Goal: Information Seeking & Learning: Compare options

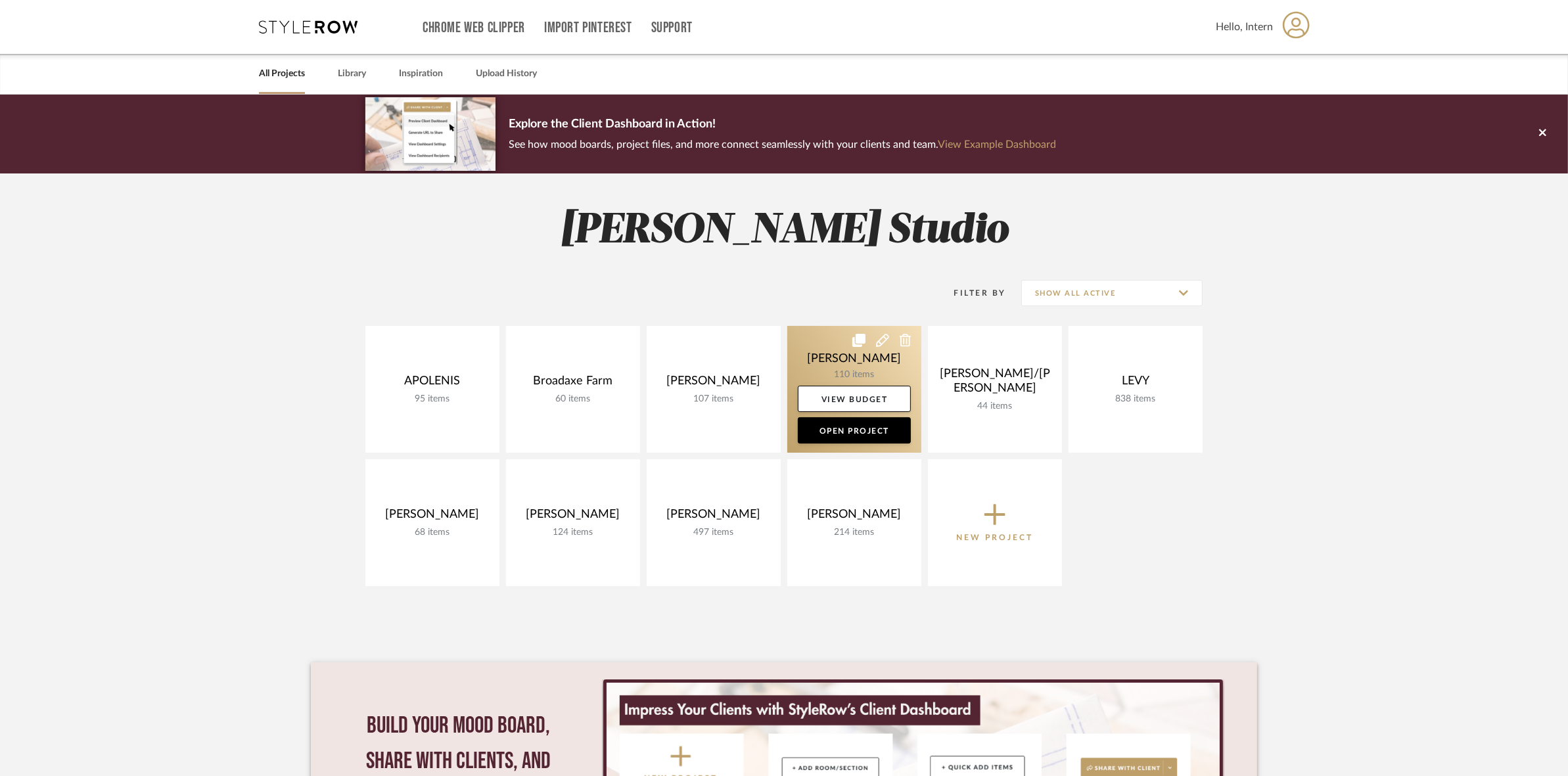
click at [806, 355] on link at bounding box center [854, 389] width 134 height 127
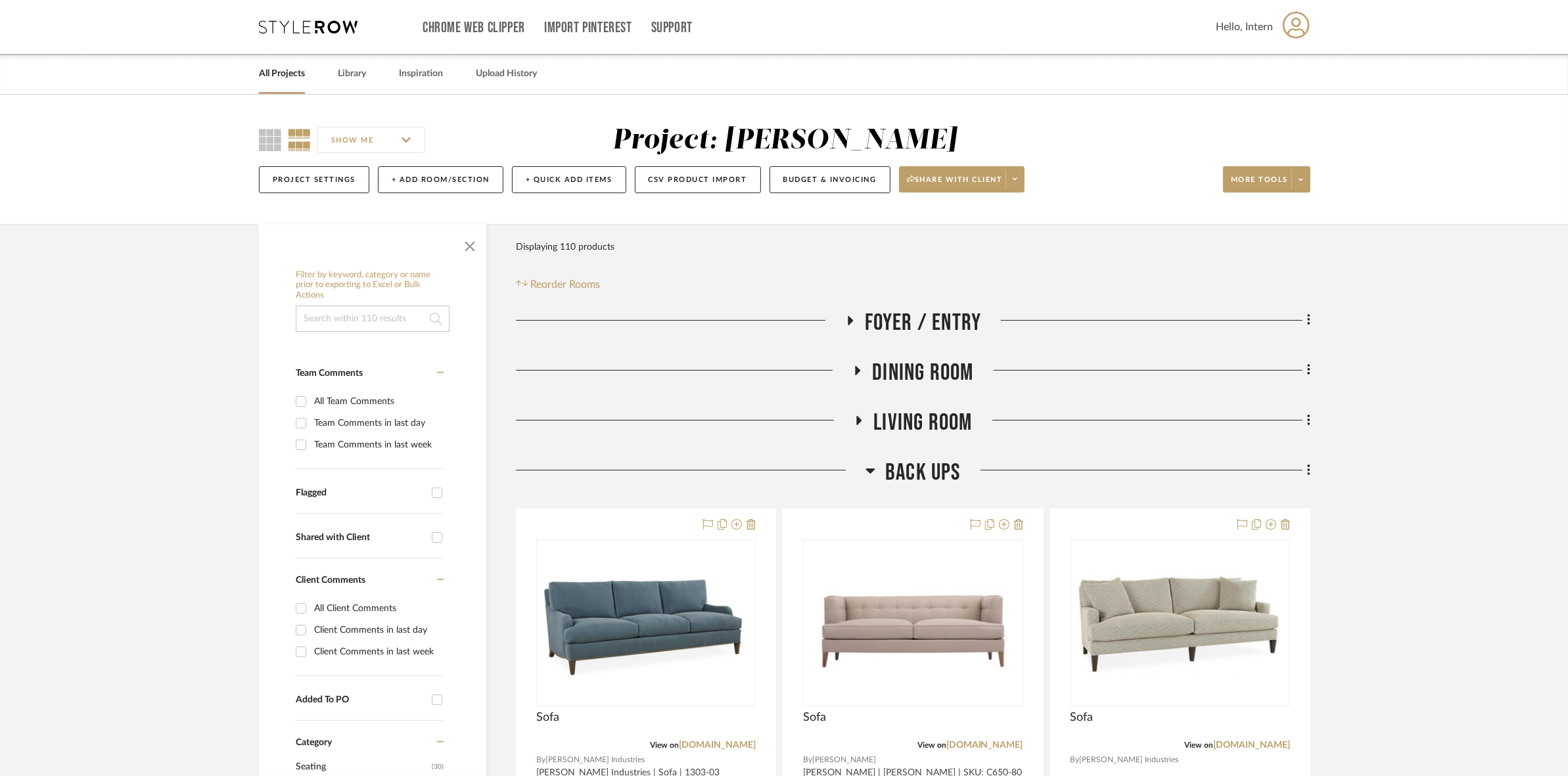
click at [917, 476] on span "BACK UPS" at bounding box center [923, 472] width 76 height 28
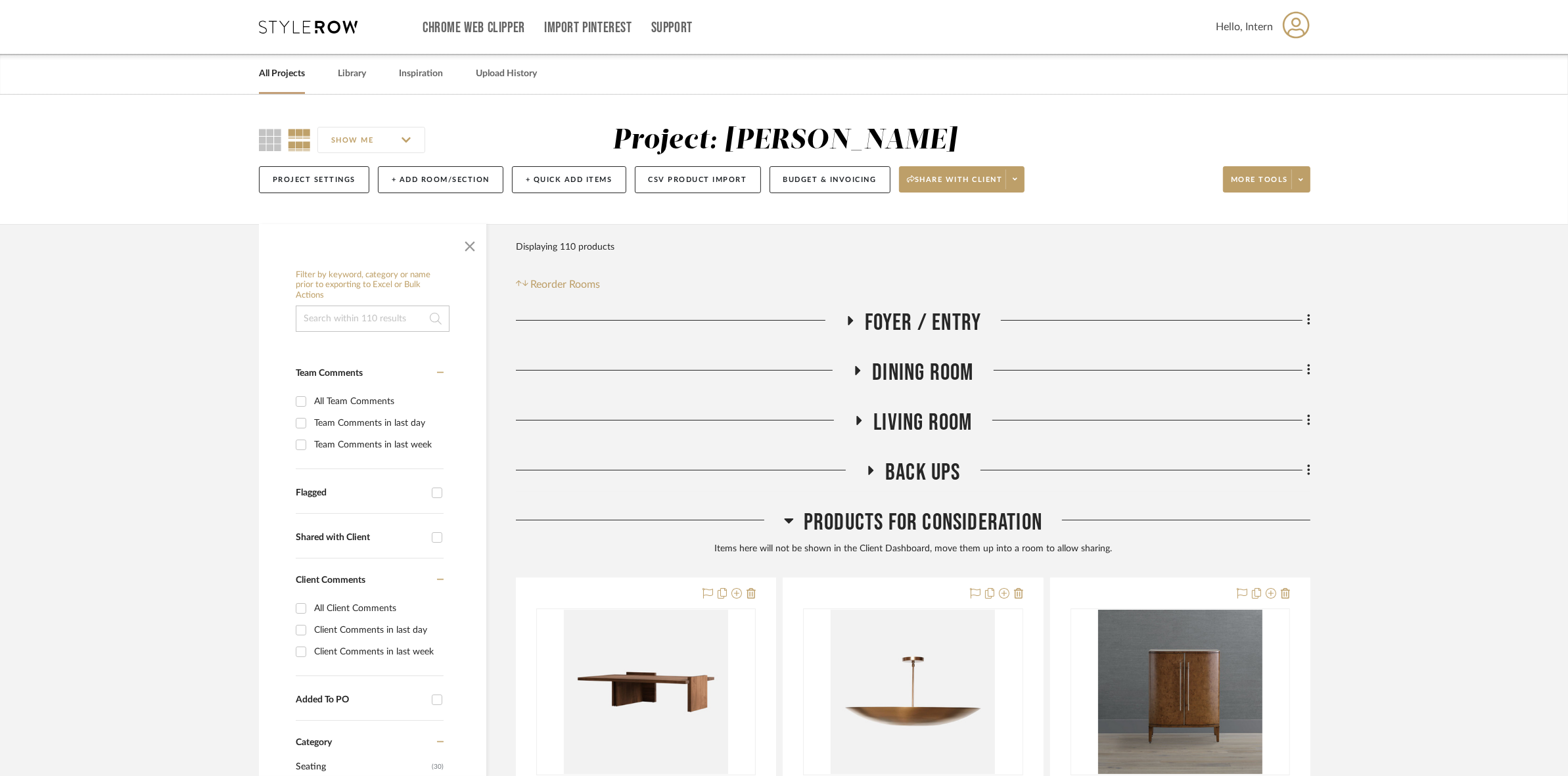
click at [915, 516] on span "Products For Consideration" at bounding box center [923, 522] width 239 height 28
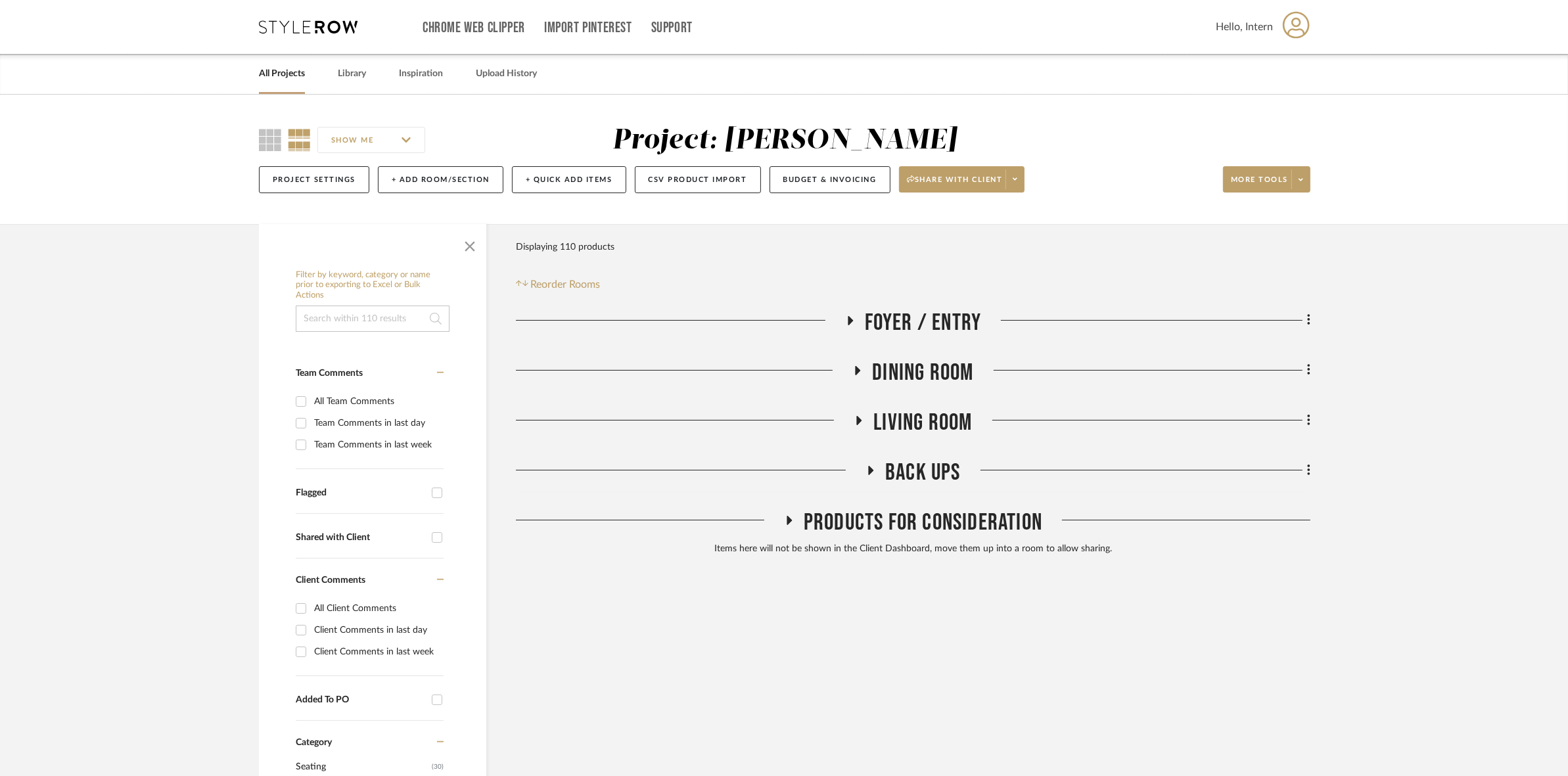
click at [921, 433] on span "Living Room" at bounding box center [923, 422] width 99 height 28
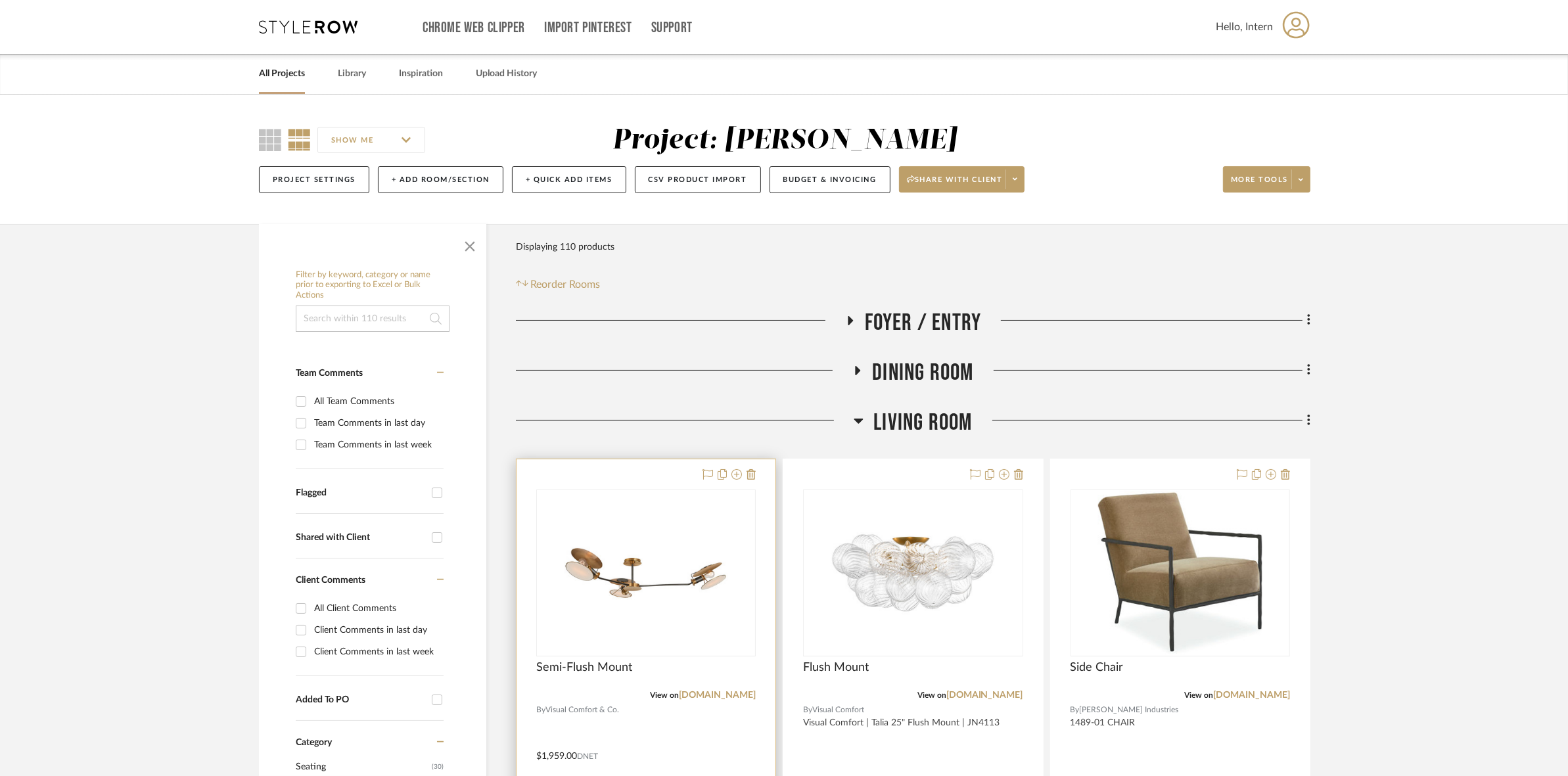
scroll to position [164, 0]
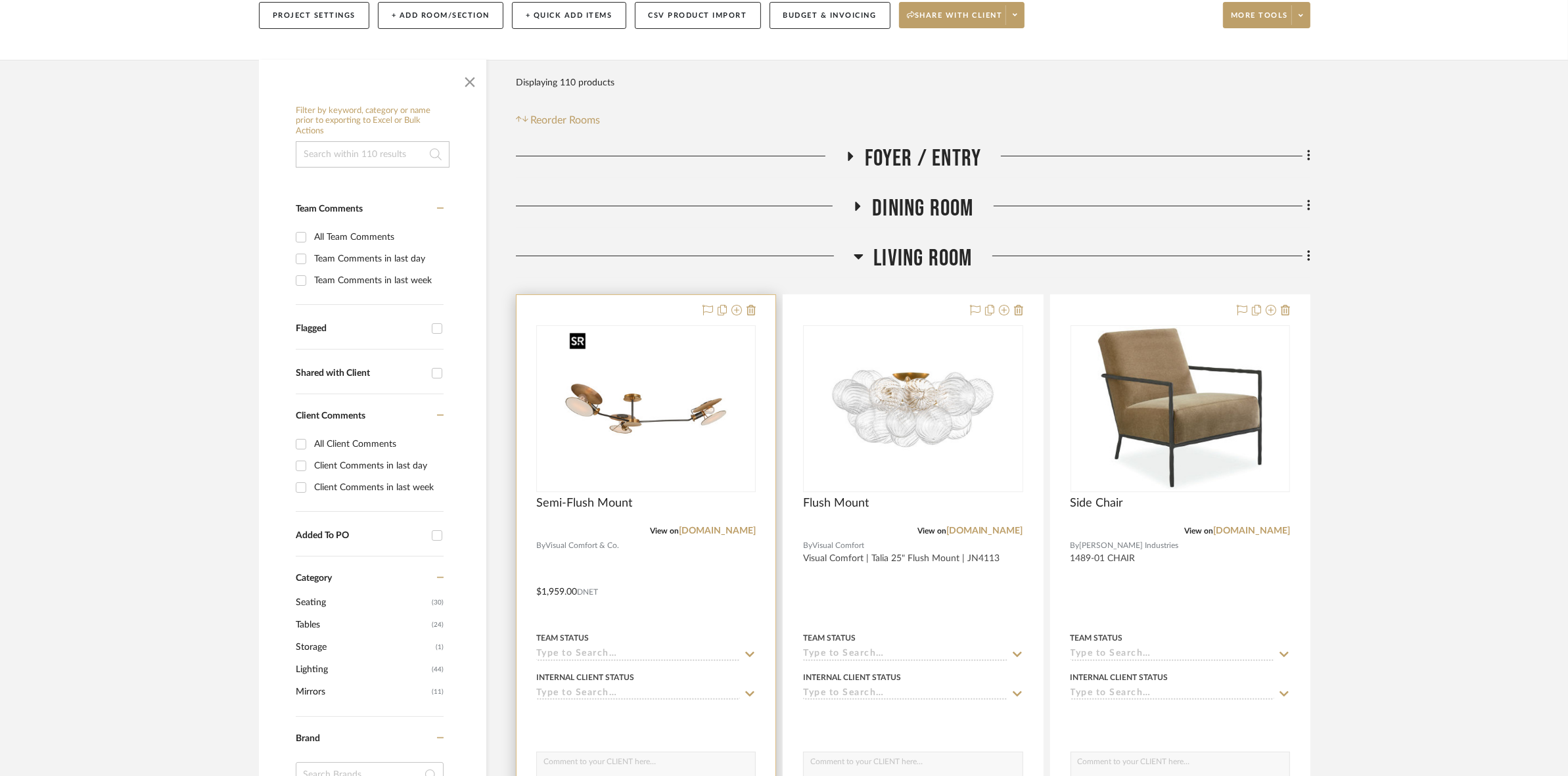
click at [682, 446] on img "0" at bounding box center [645, 408] width 164 height 164
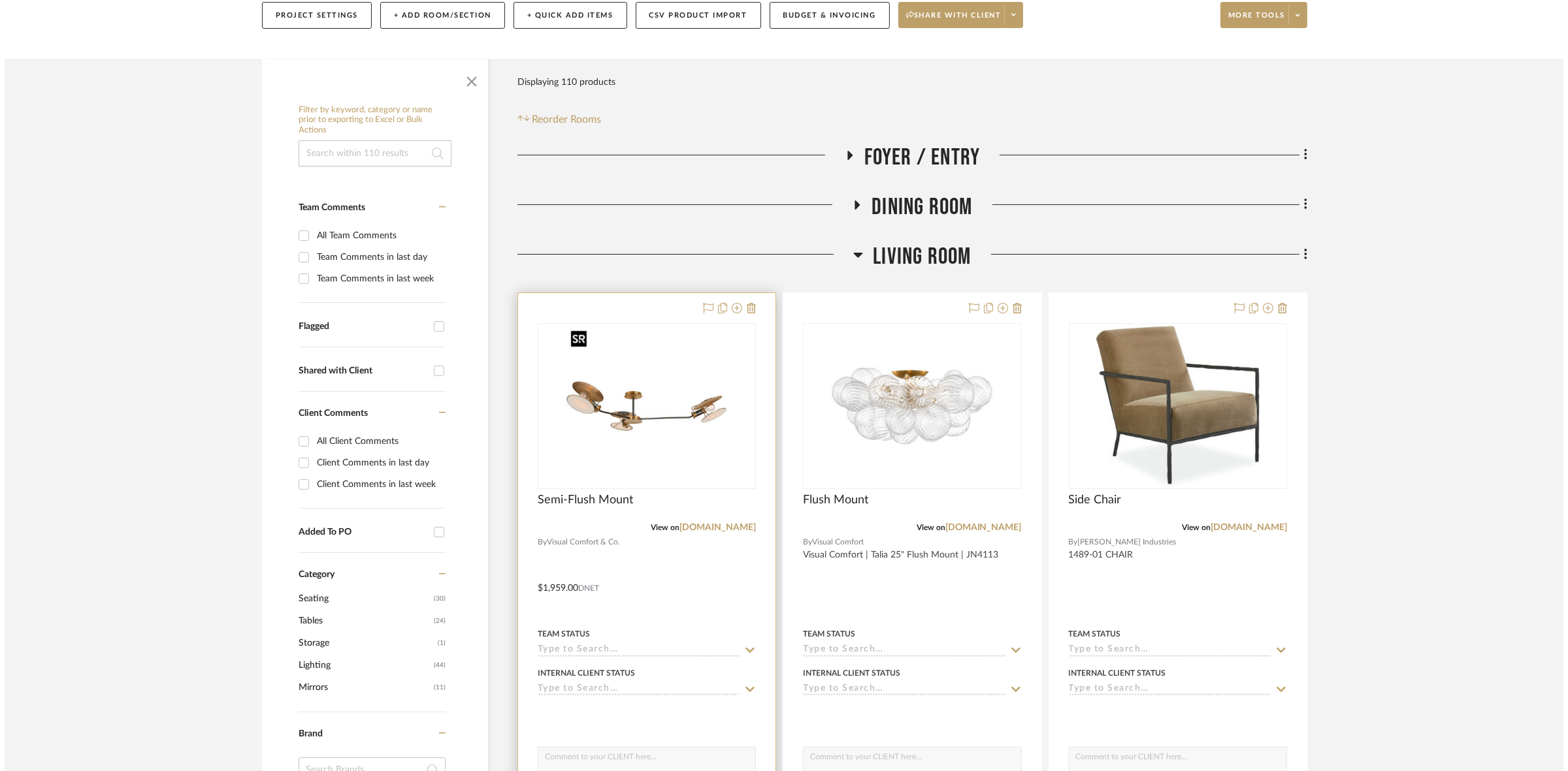
scroll to position [0, 0]
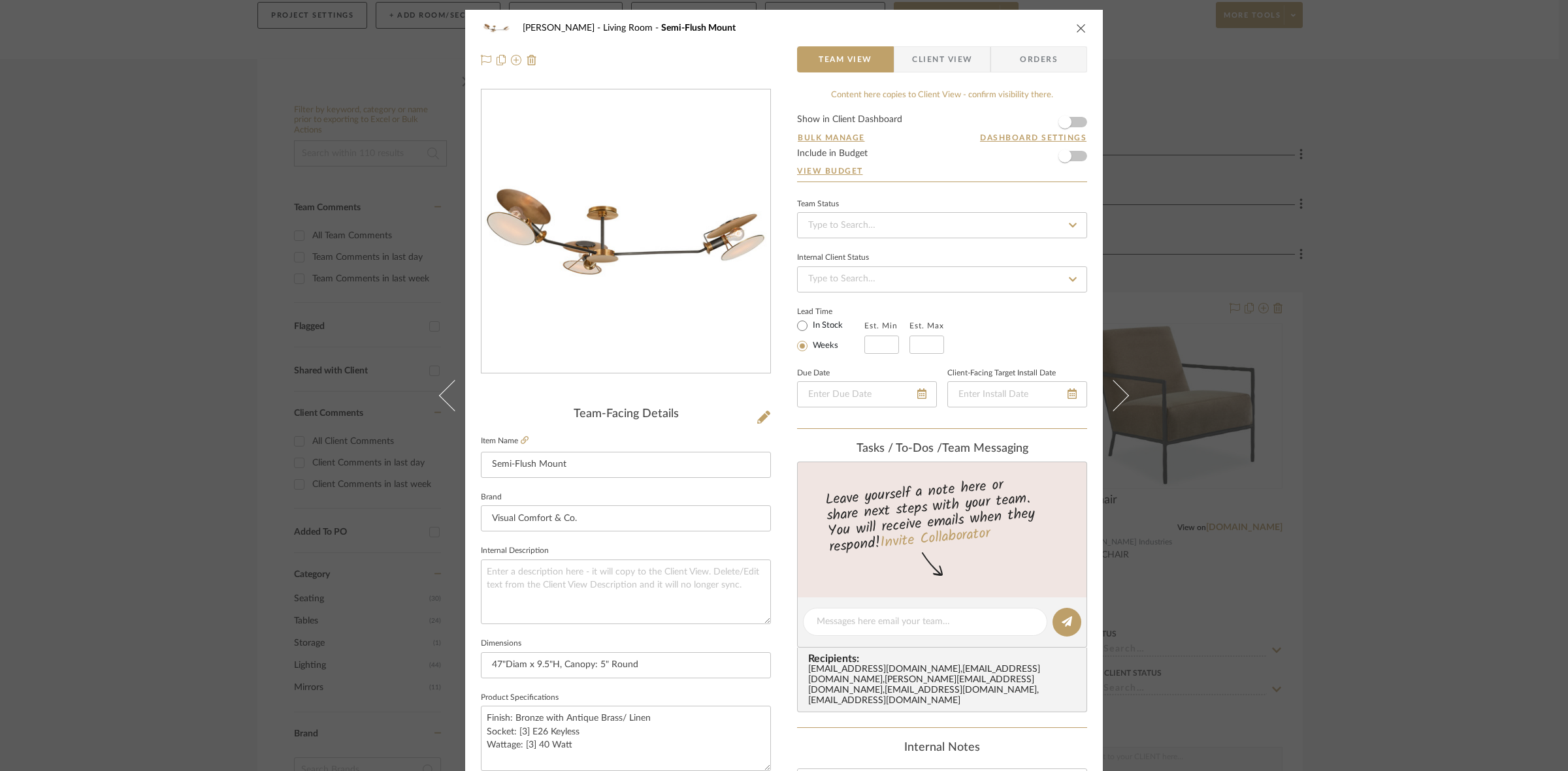
click at [945, 64] on span "Client View" at bounding box center [941, 59] width 60 height 26
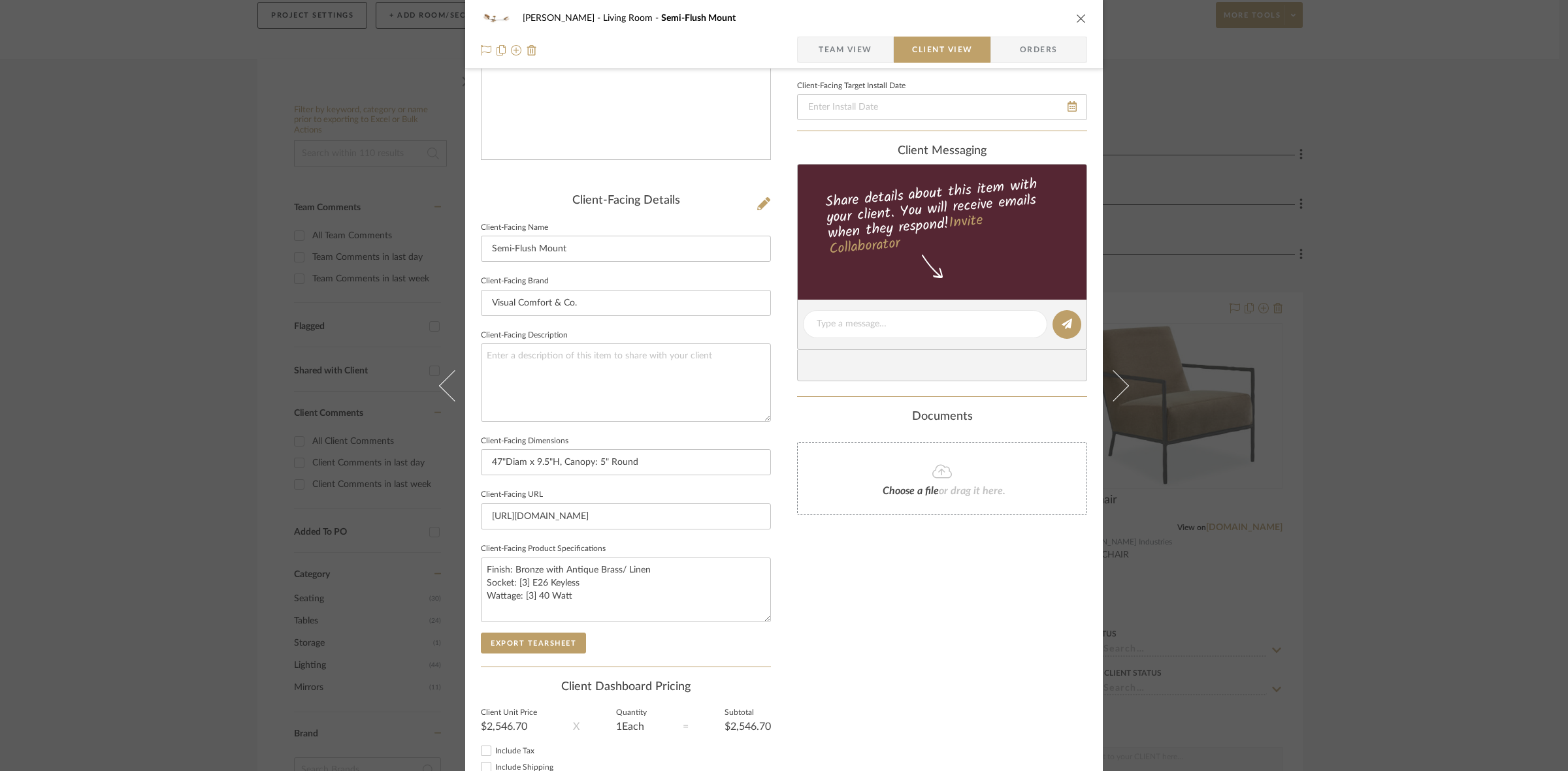
scroll to position [245, 0]
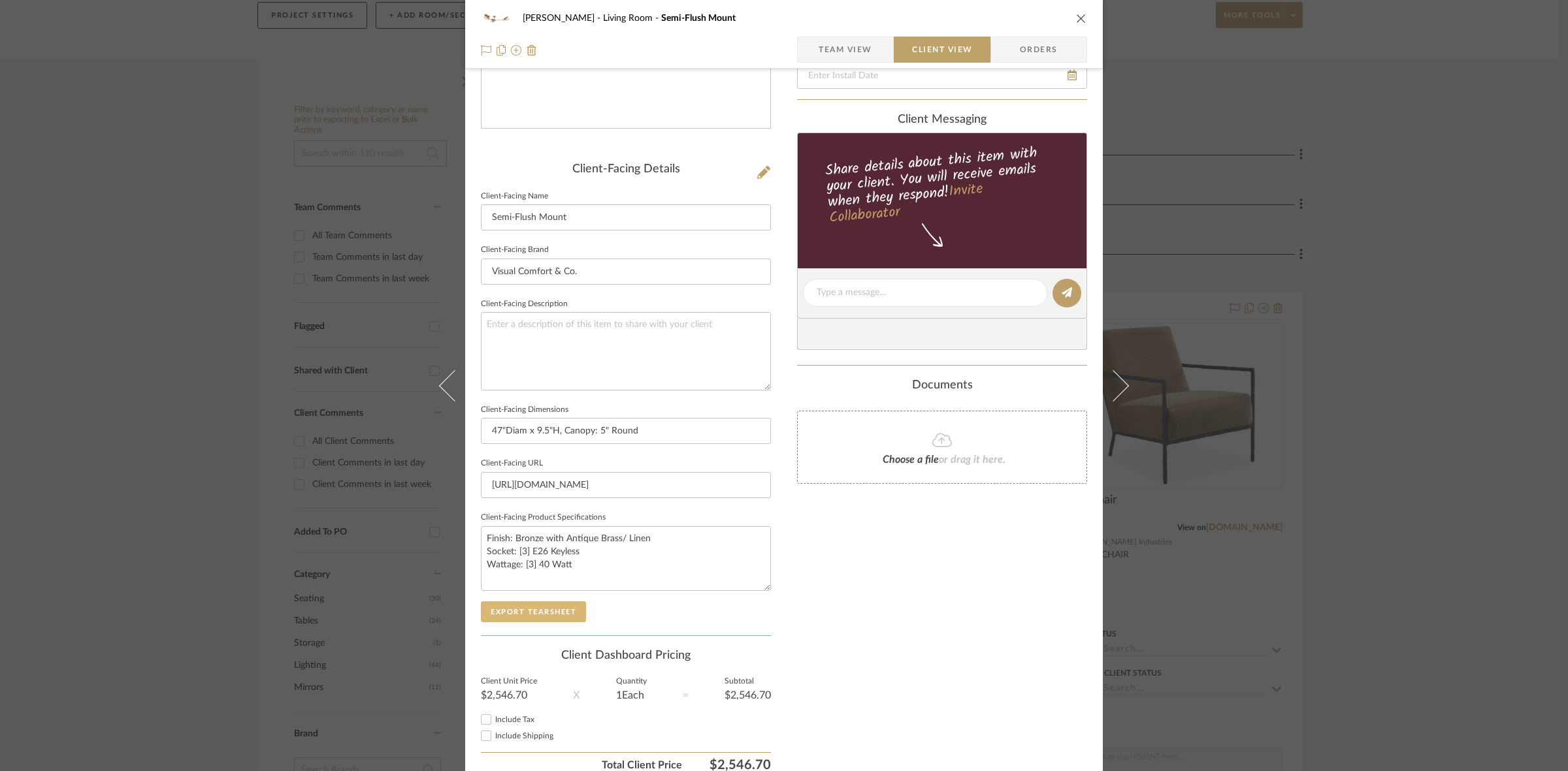
click at [572, 619] on button "Export Tearsheet" at bounding box center [533, 611] width 105 height 21
click at [576, 611] on button "Export Tearsheet" at bounding box center [533, 611] width 105 height 21
click at [180, 284] on div "DOOLEY Living Room Semi-Flush Mount Team View Client View Orders Client-Facing …" at bounding box center [784, 385] width 1568 height 771
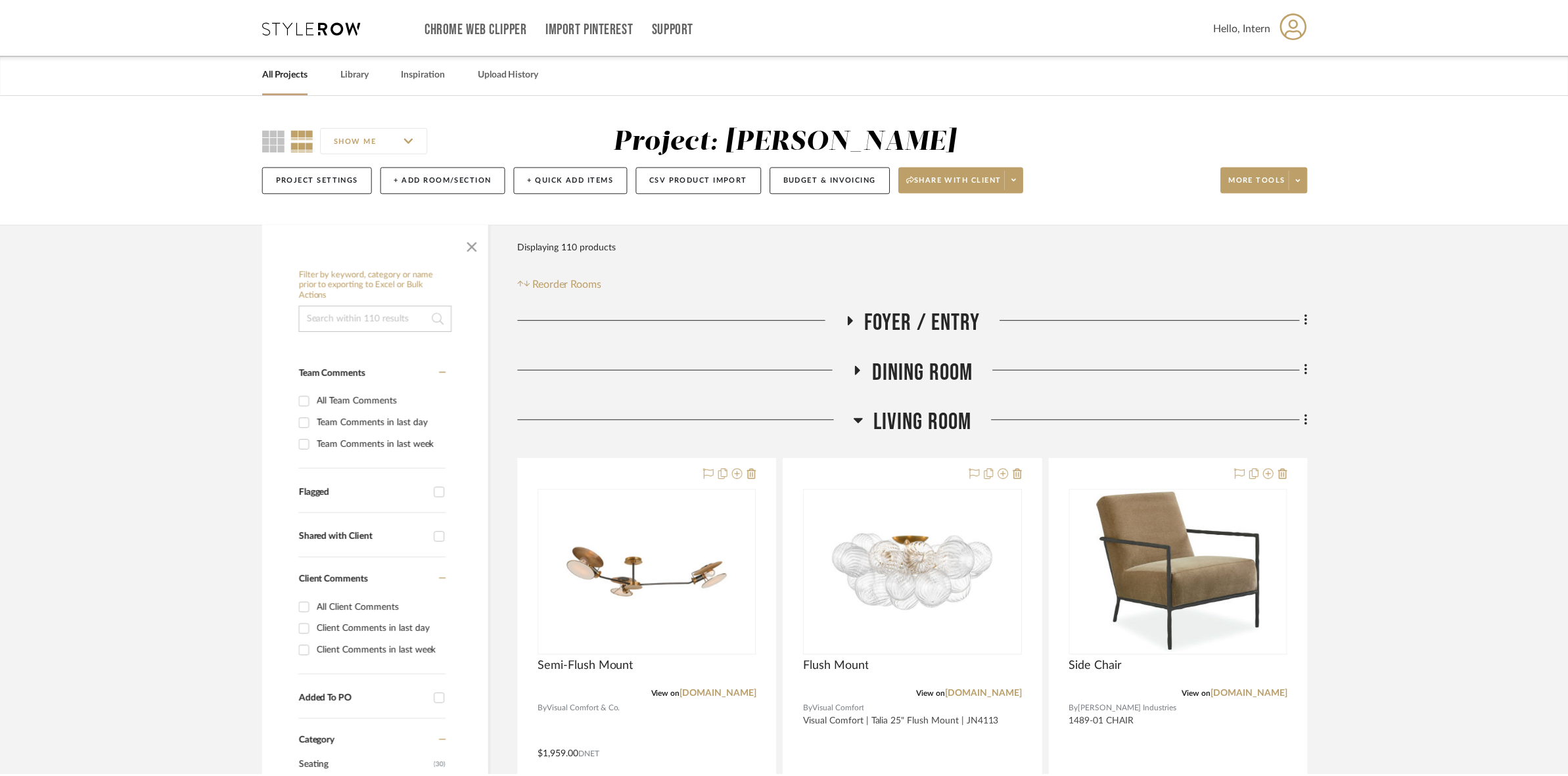
scroll to position [164, 0]
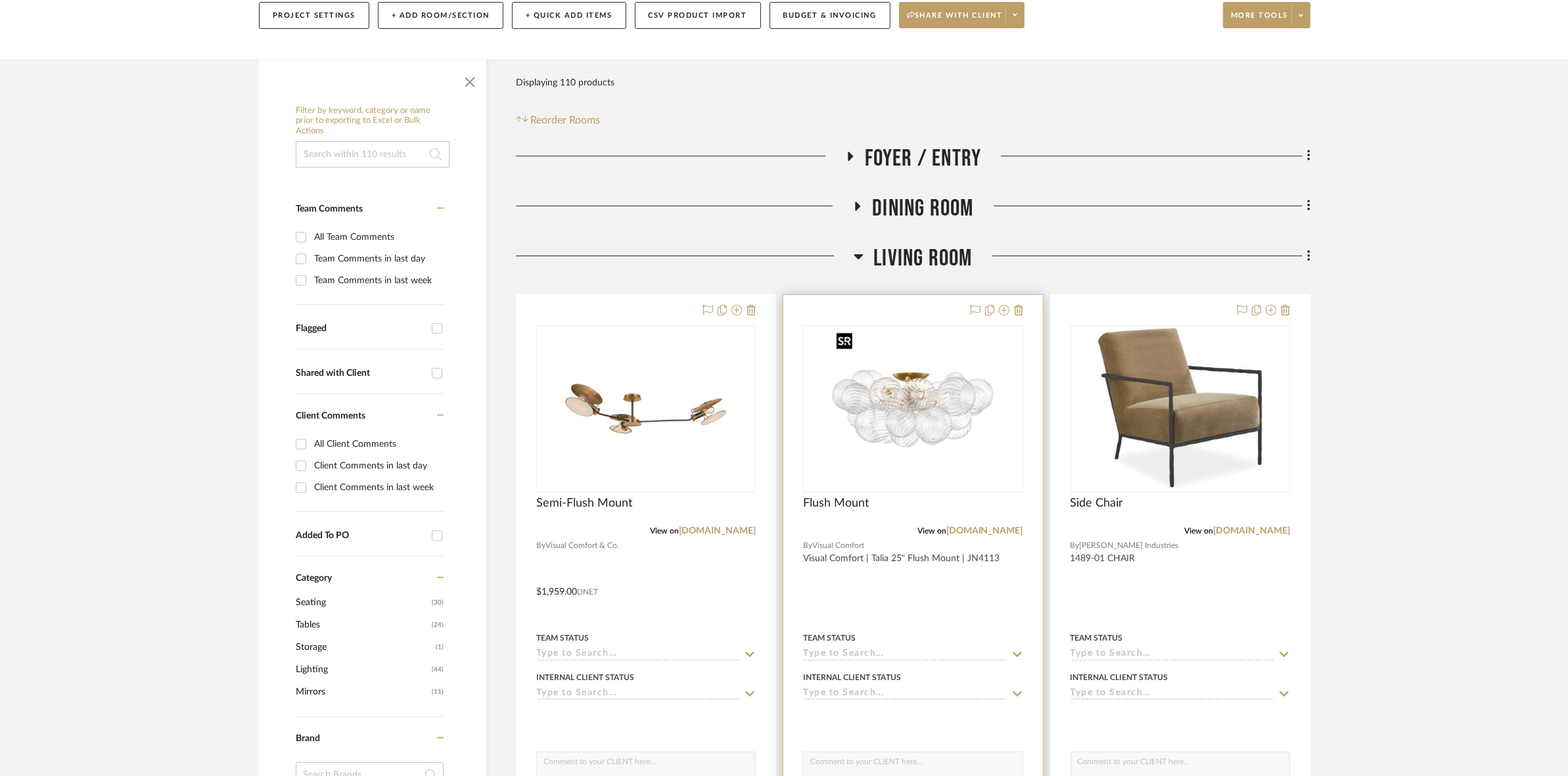
click at [947, 415] on img "0" at bounding box center [912, 408] width 164 height 164
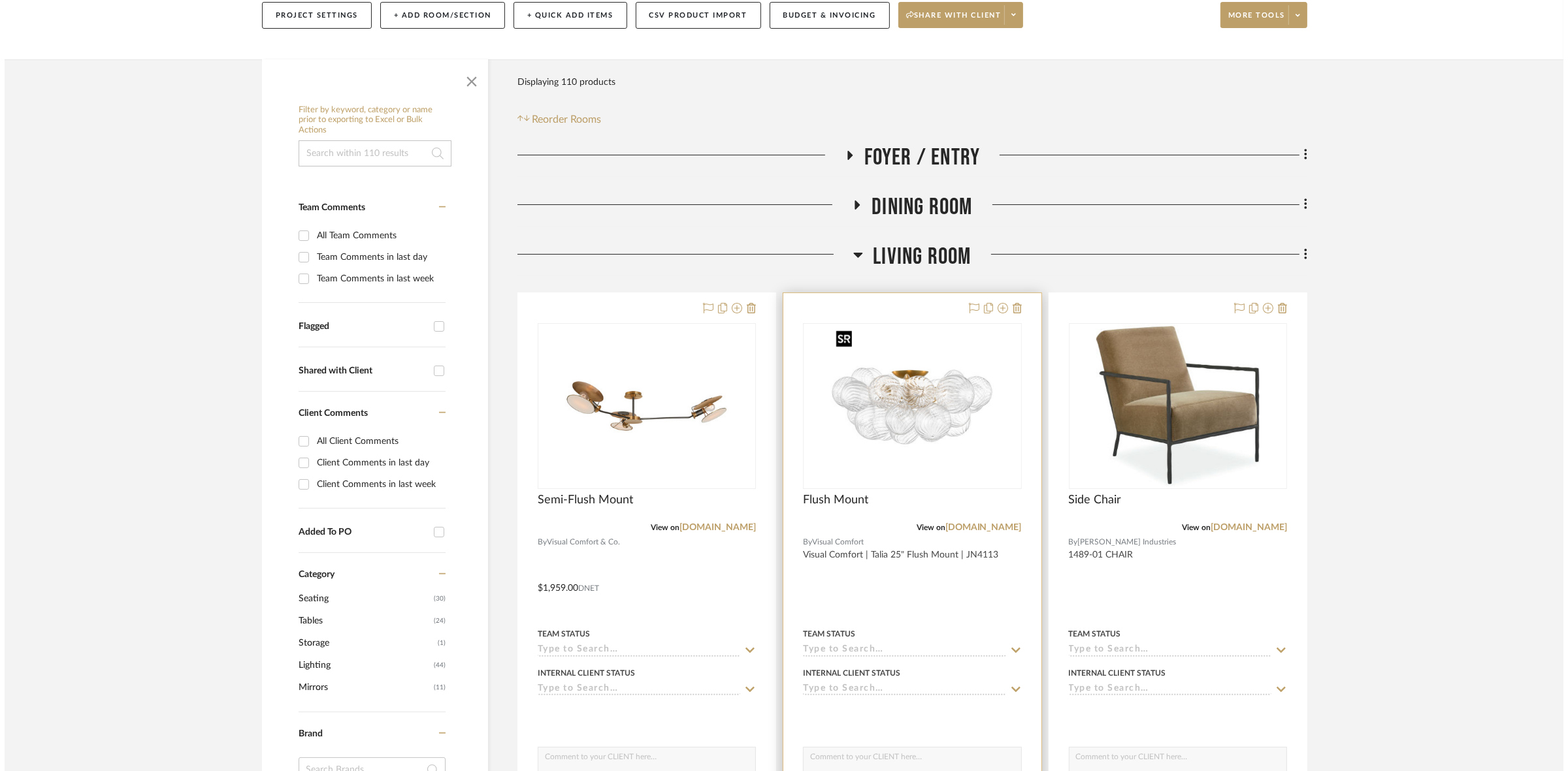
scroll to position [0, 0]
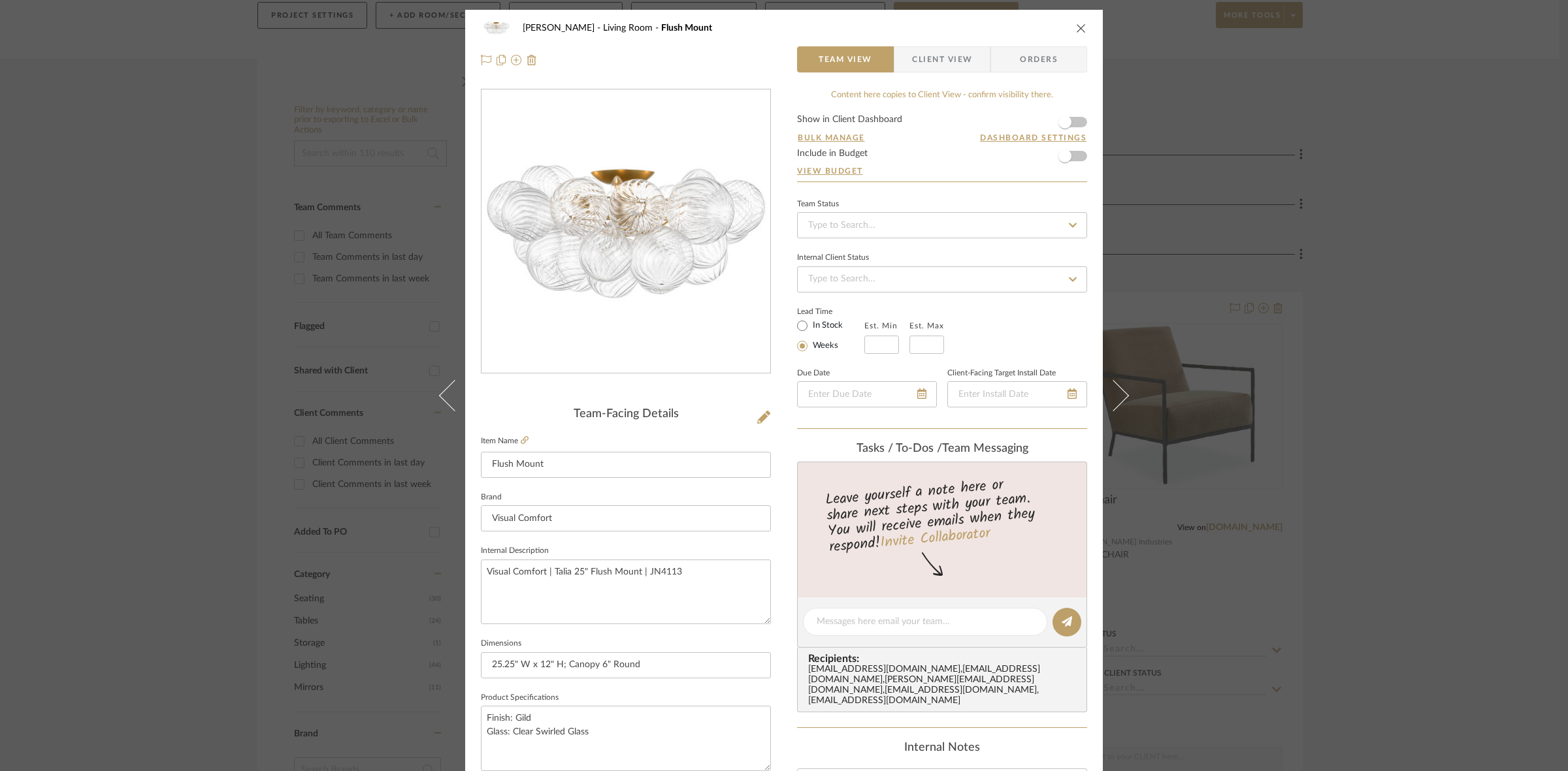
click at [902, 66] on span "button" at bounding box center [903, 59] width 18 height 26
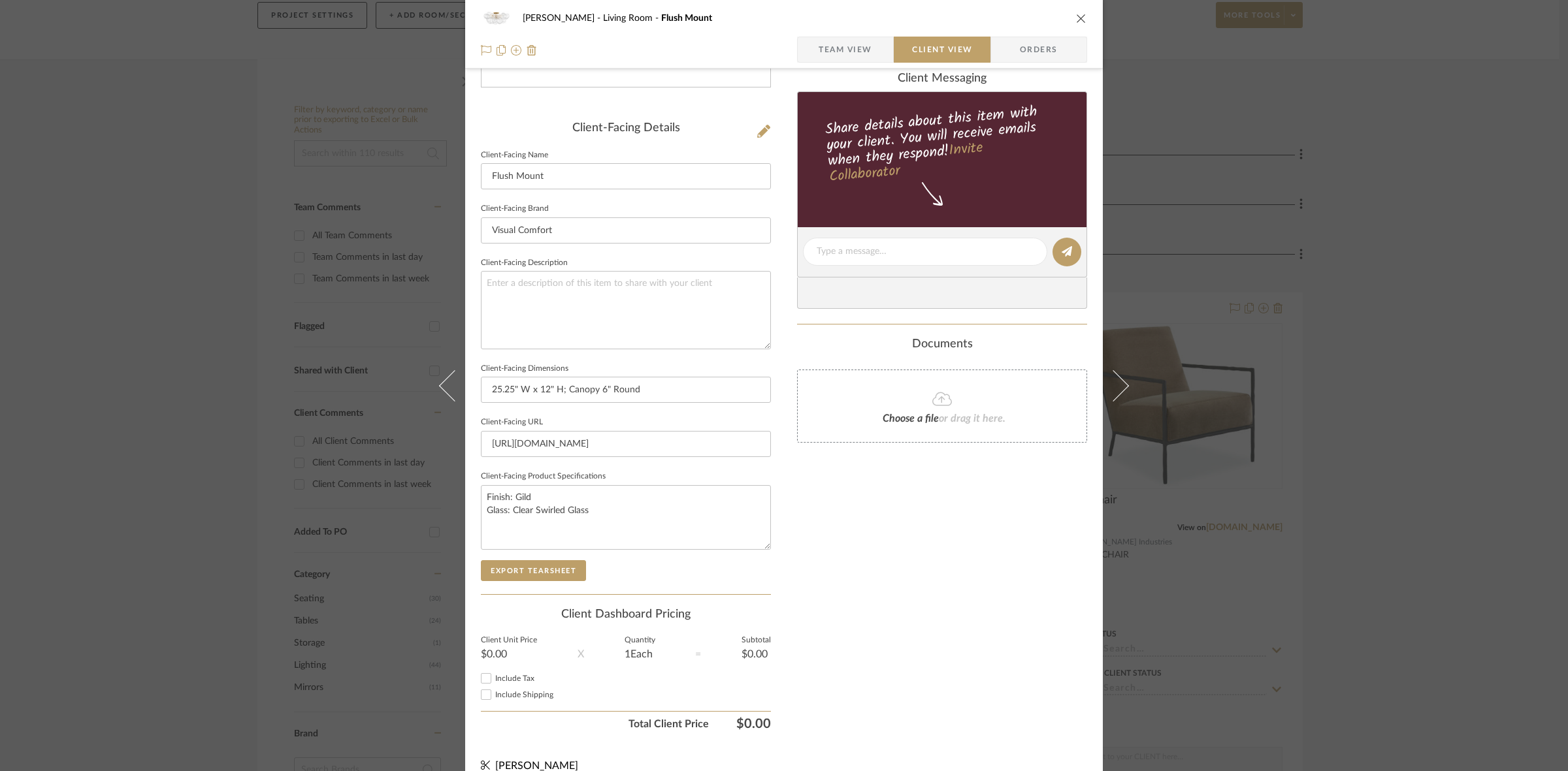
scroll to position [303, 0]
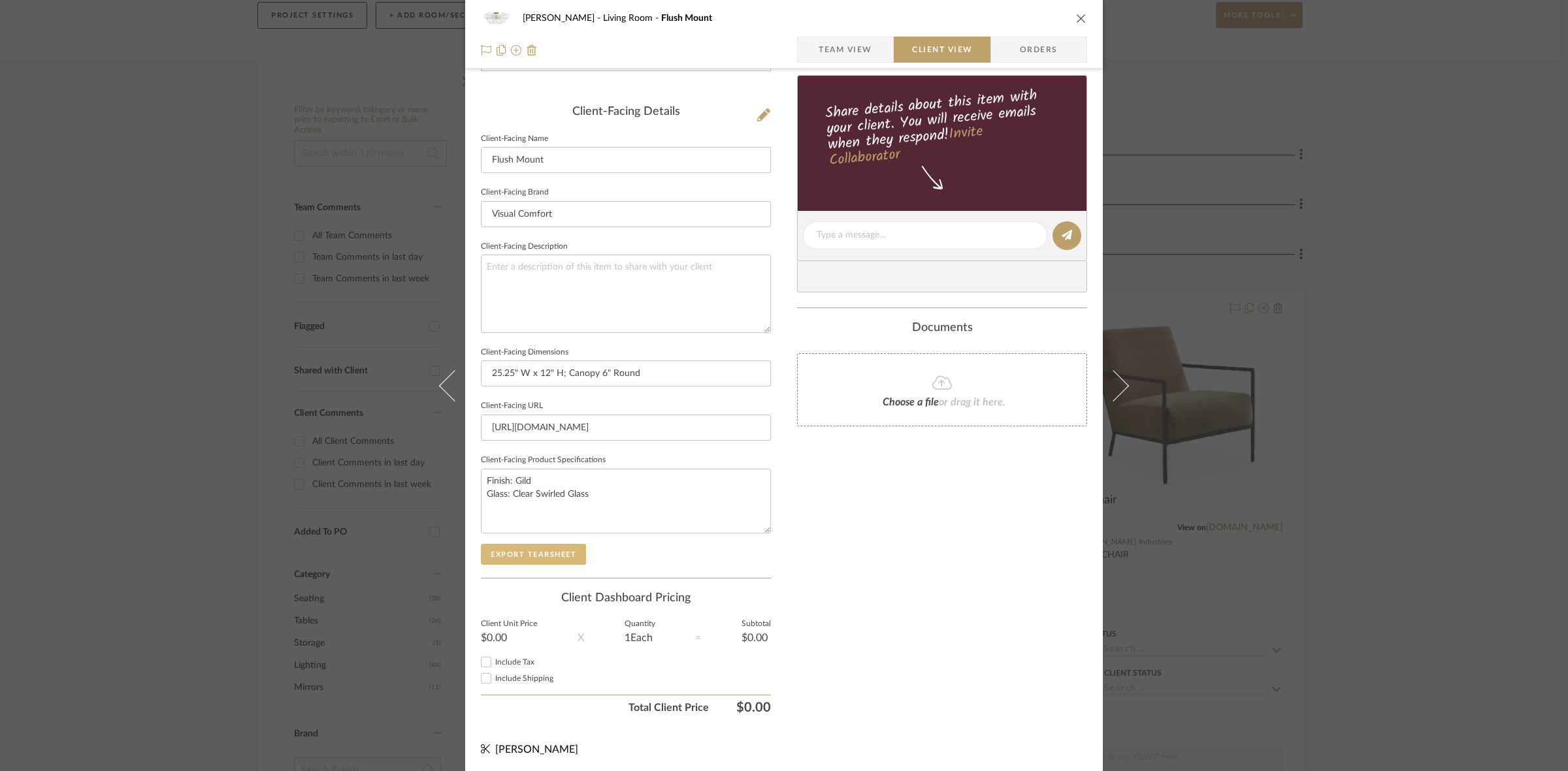
click at [559, 547] on button "Export Tearsheet" at bounding box center [533, 554] width 105 height 21
click at [136, 361] on div "DOOLEY Living Room Flush Mount Team View Client View Orders Client-Facing Detai…" at bounding box center [784, 385] width 1568 height 771
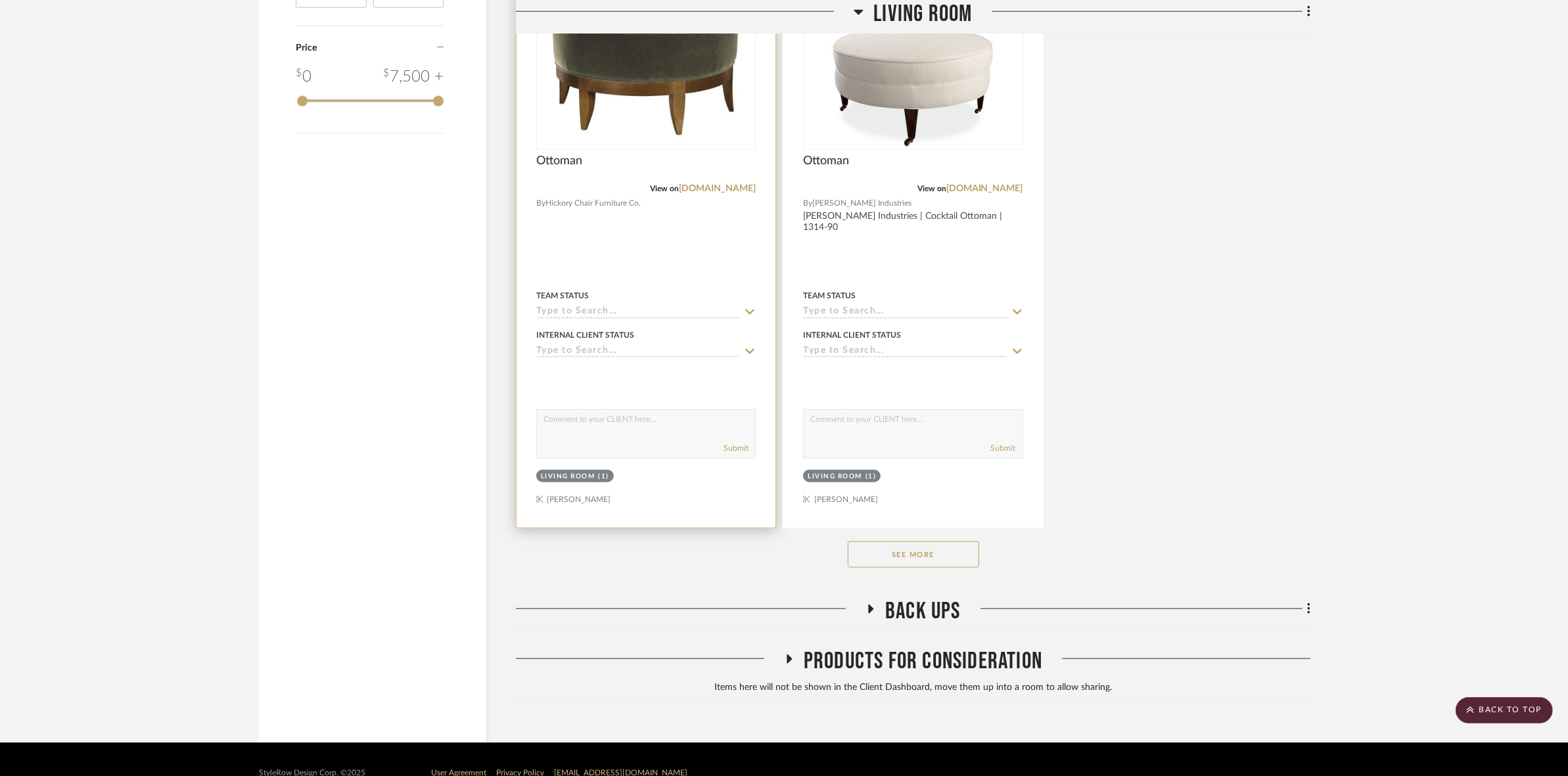
scroll to position [1700, 0]
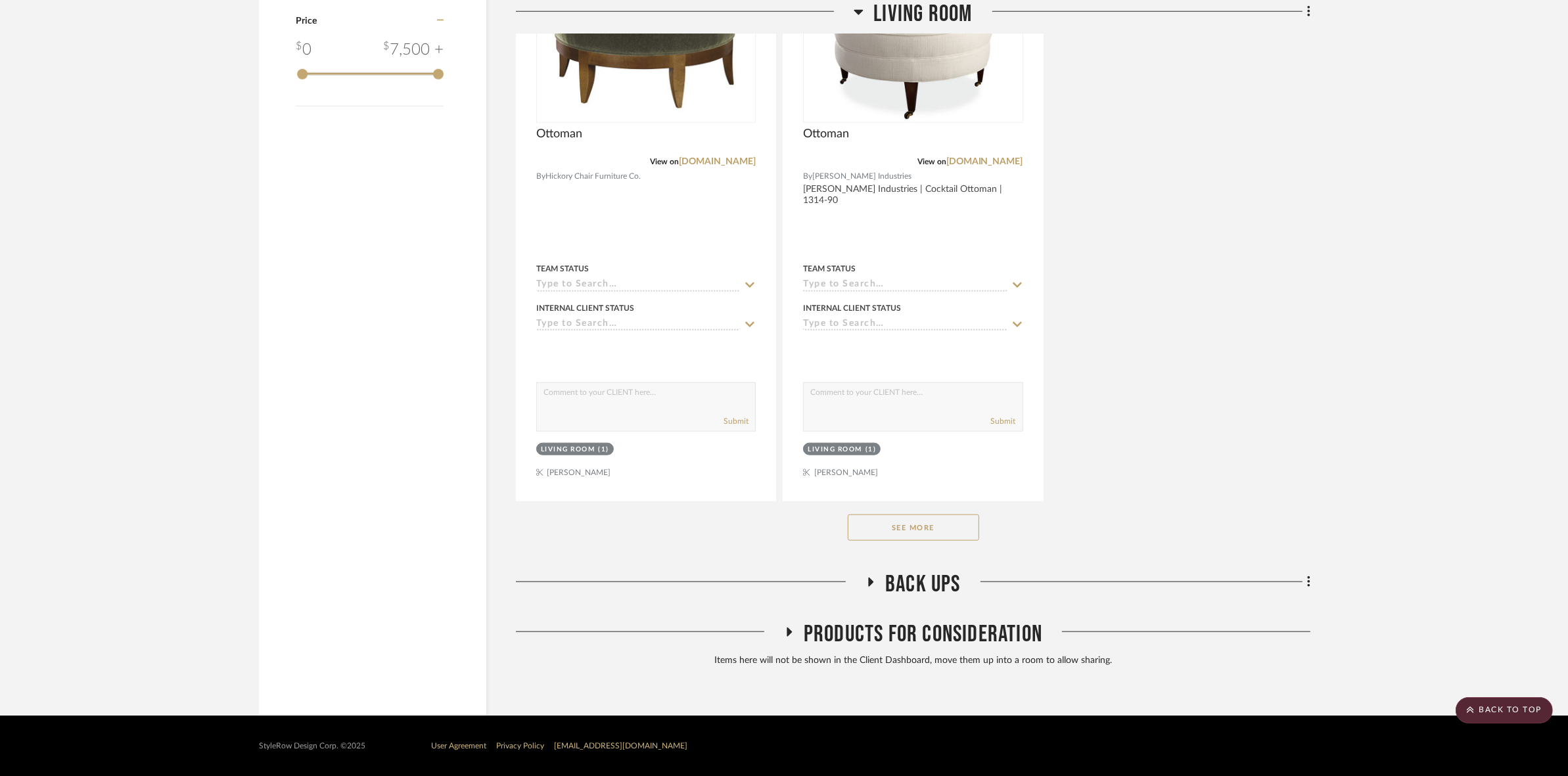
click at [911, 527] on button "See More" at bounding box center [913, 527] width 132 height 27
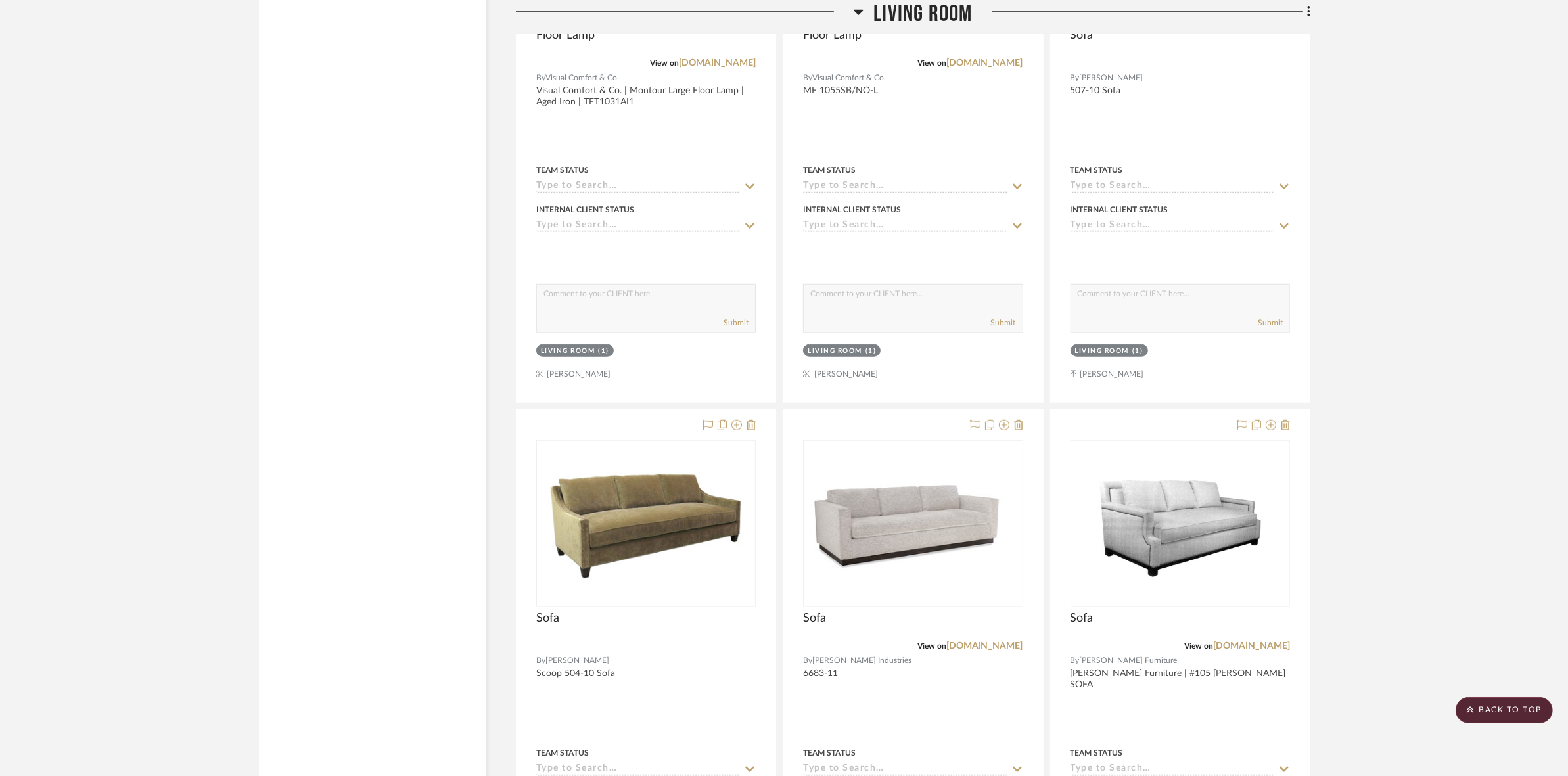
scroll to position [7859, 0]
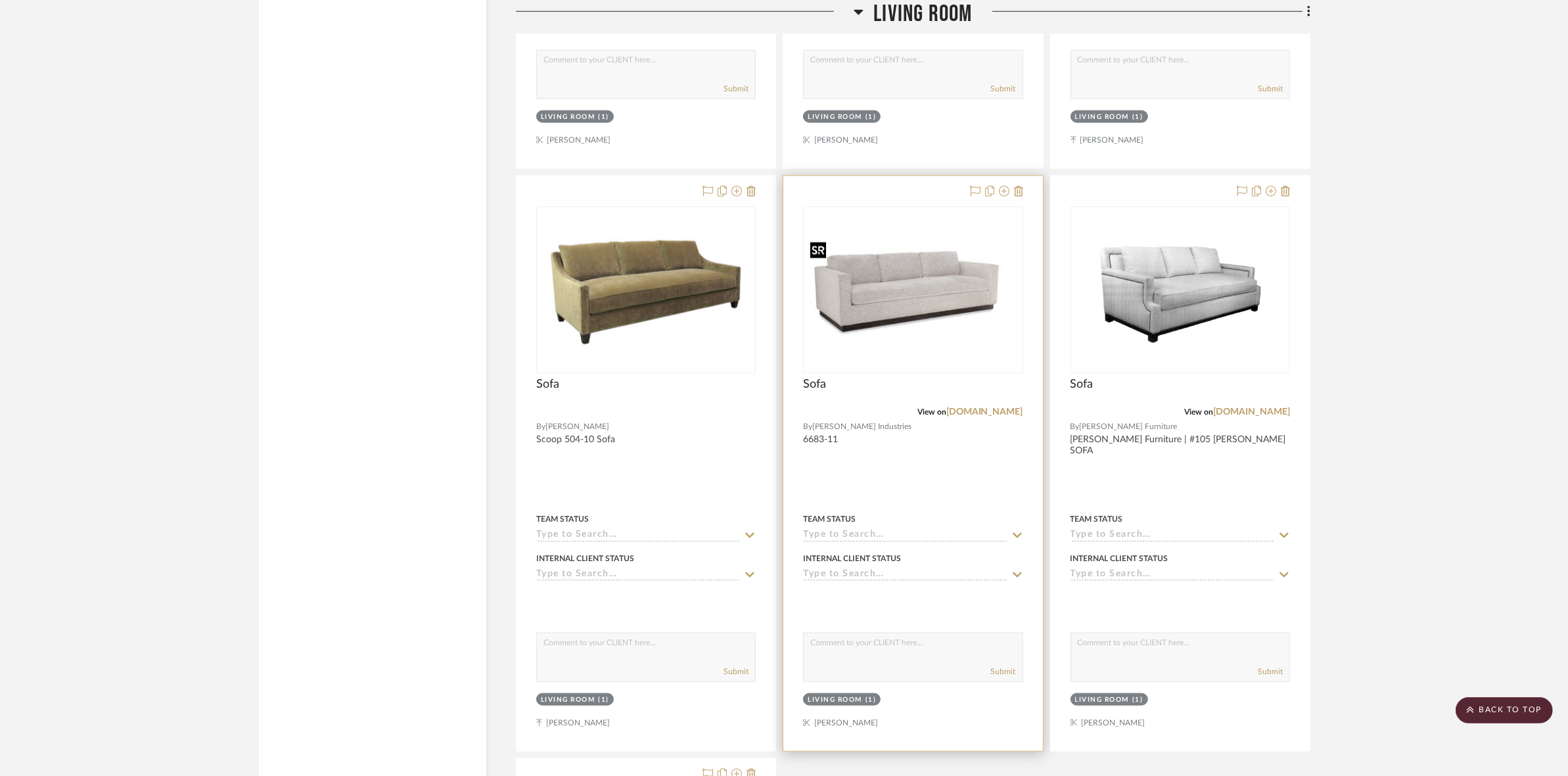
click at [972, 307] on div at bounding box center [913, 290] width 219 height 167
click at [886, 330] on img "0" at bounding box center [912, 290] width 217 height 111
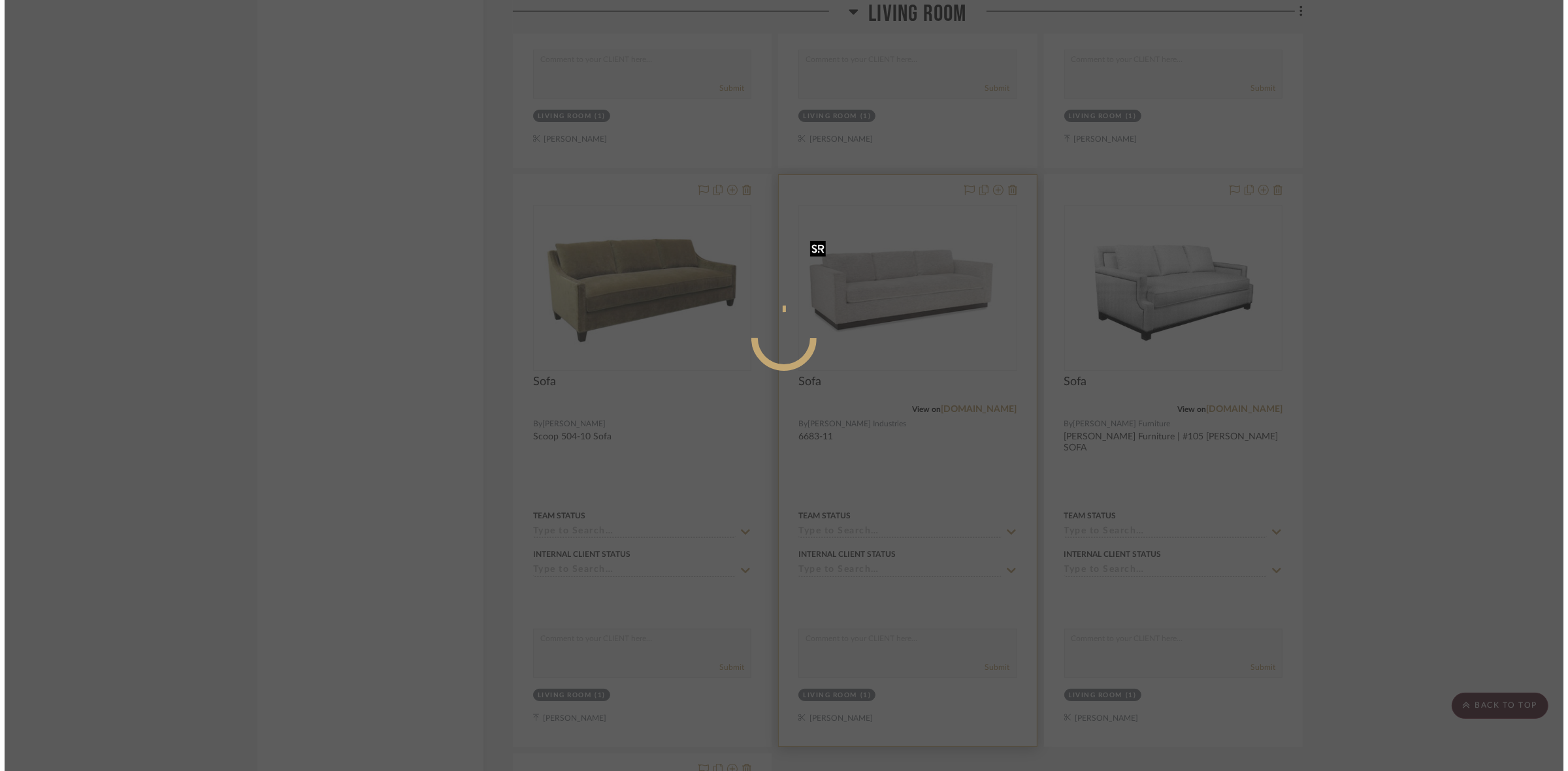
scroll to position [0, 0]
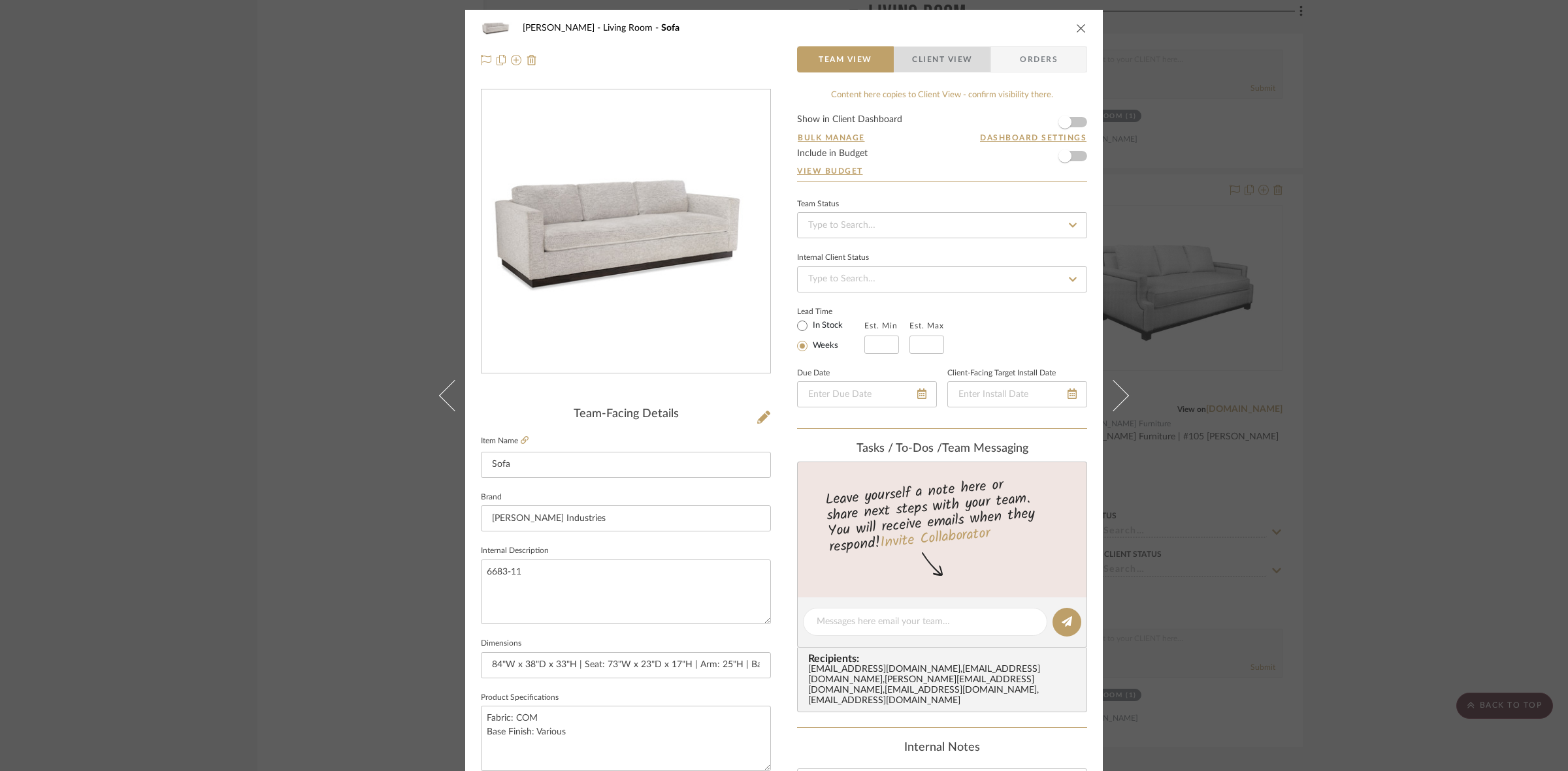
click at [907, 65] on span "Client View" at bounding box center [941, 59] width 96 height 26
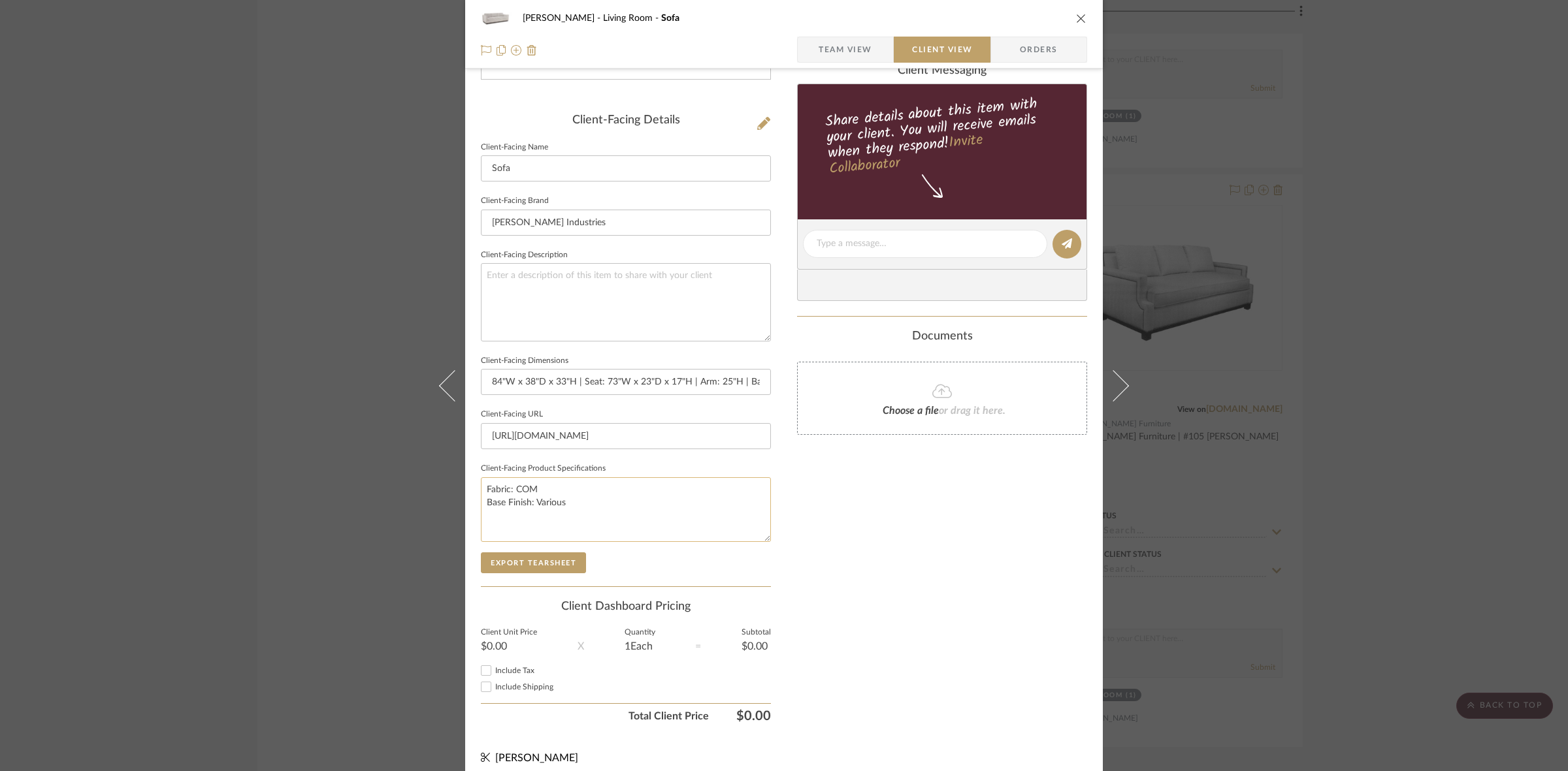
scroll to position [303, 0]
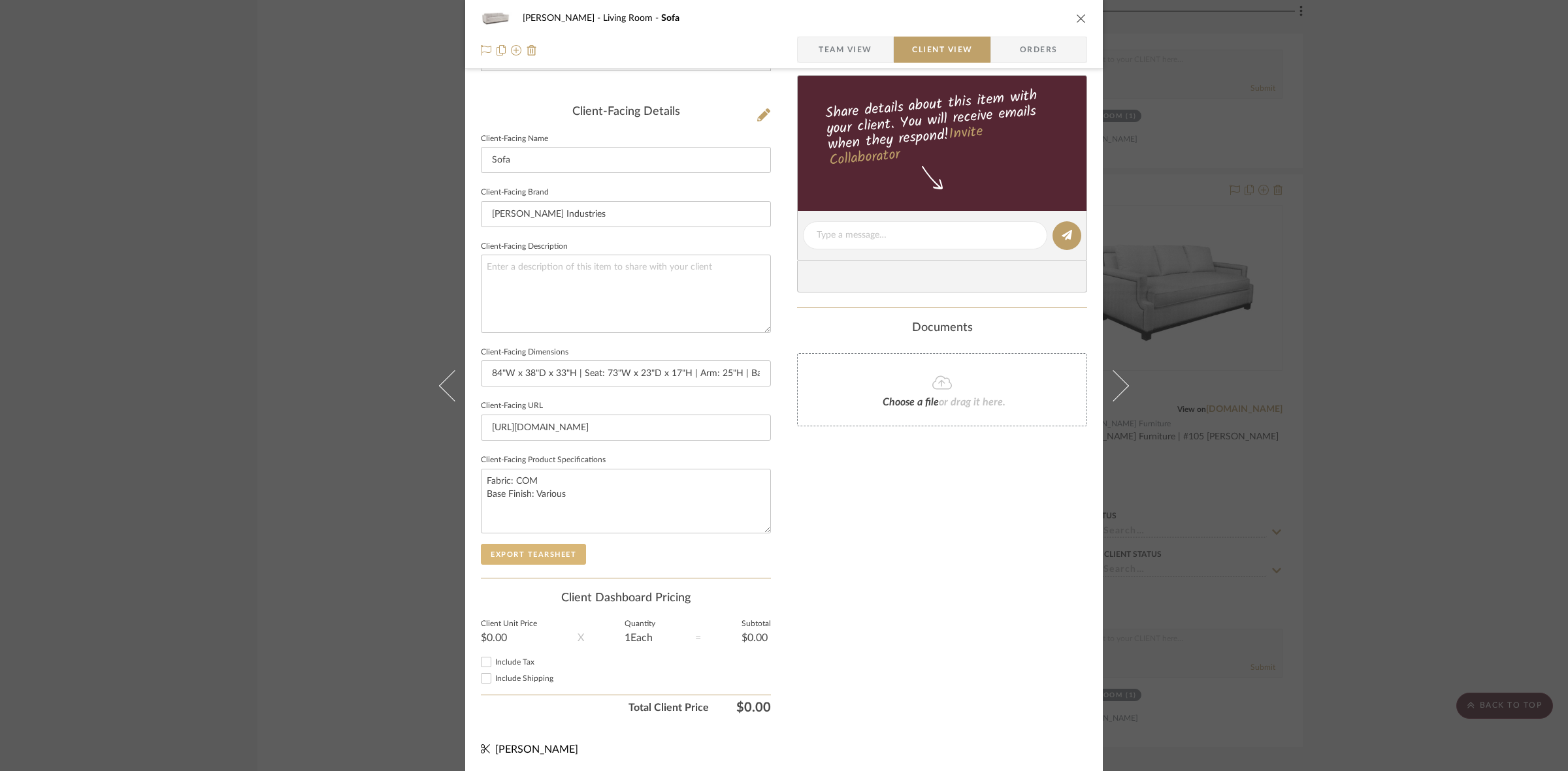
click at [549, 558] on button "Export Tearsheet" at bounding box center [533, 554] width 105 height 21
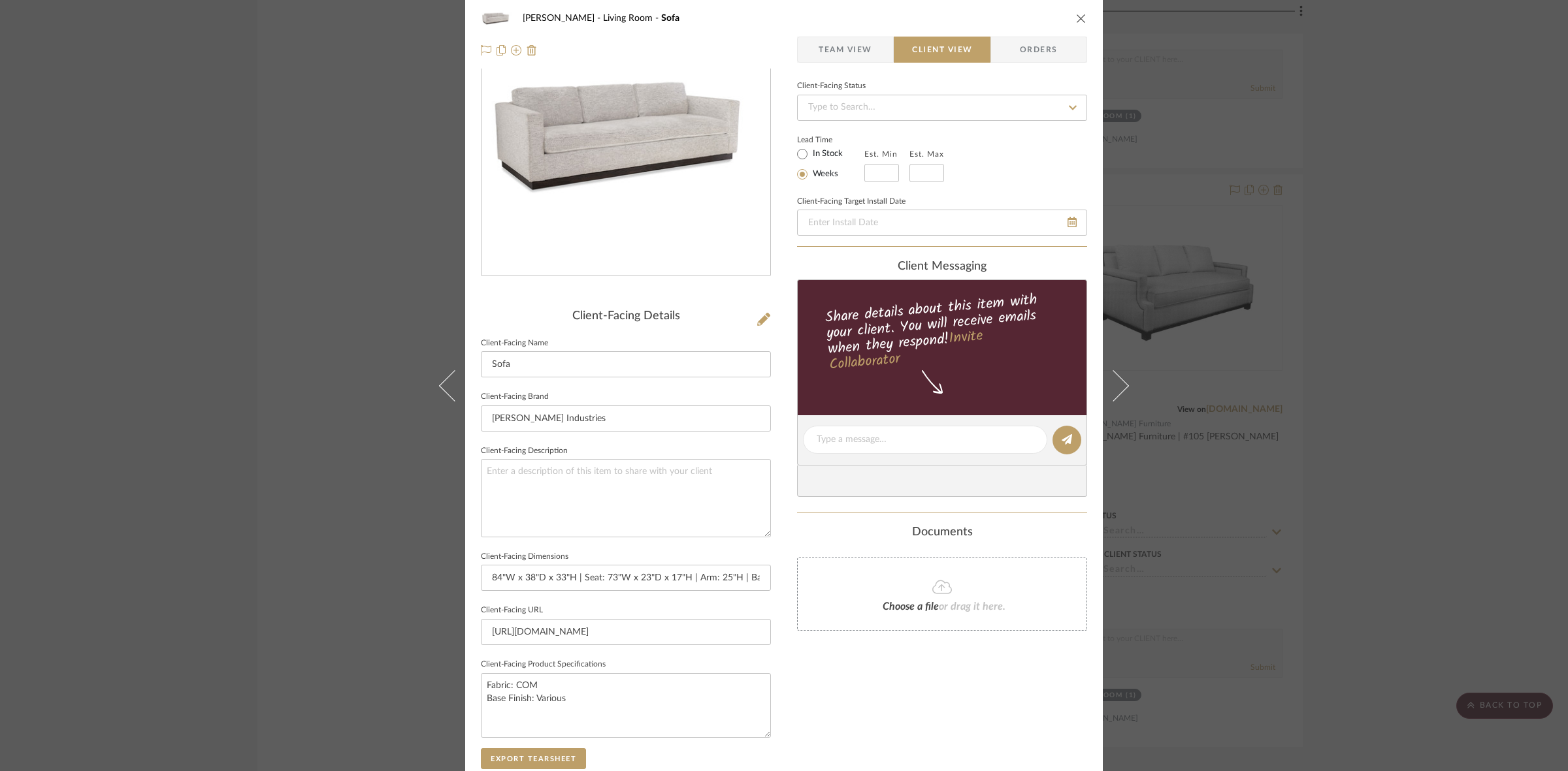
scroll to position [0, 0]
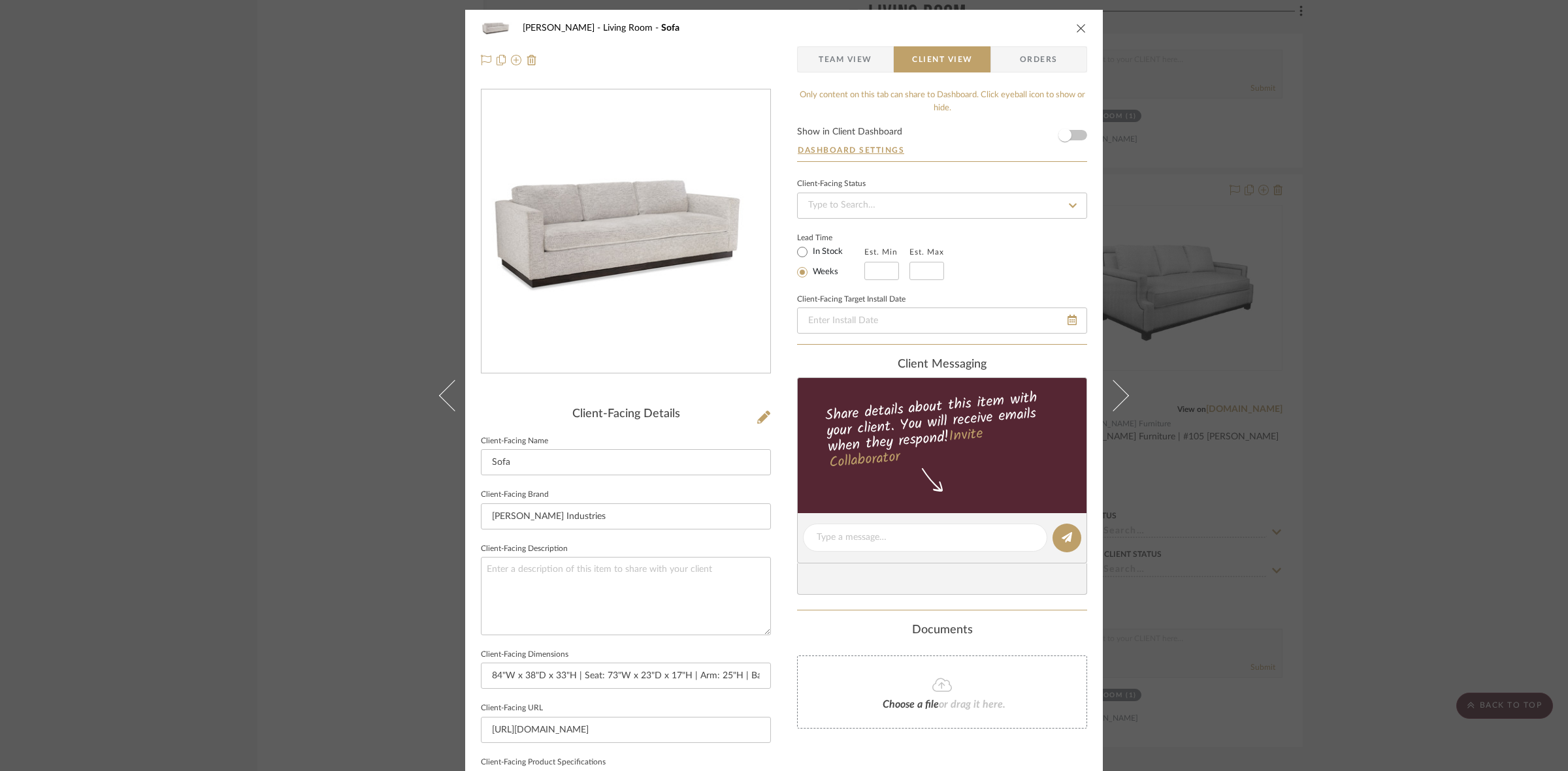
click at [255, 460] on div "DOOLEY Living Room Sofa Team View Client View Orders Client-Facing Details Clie…" at bounding box center [784, 385] width 1568 height 771
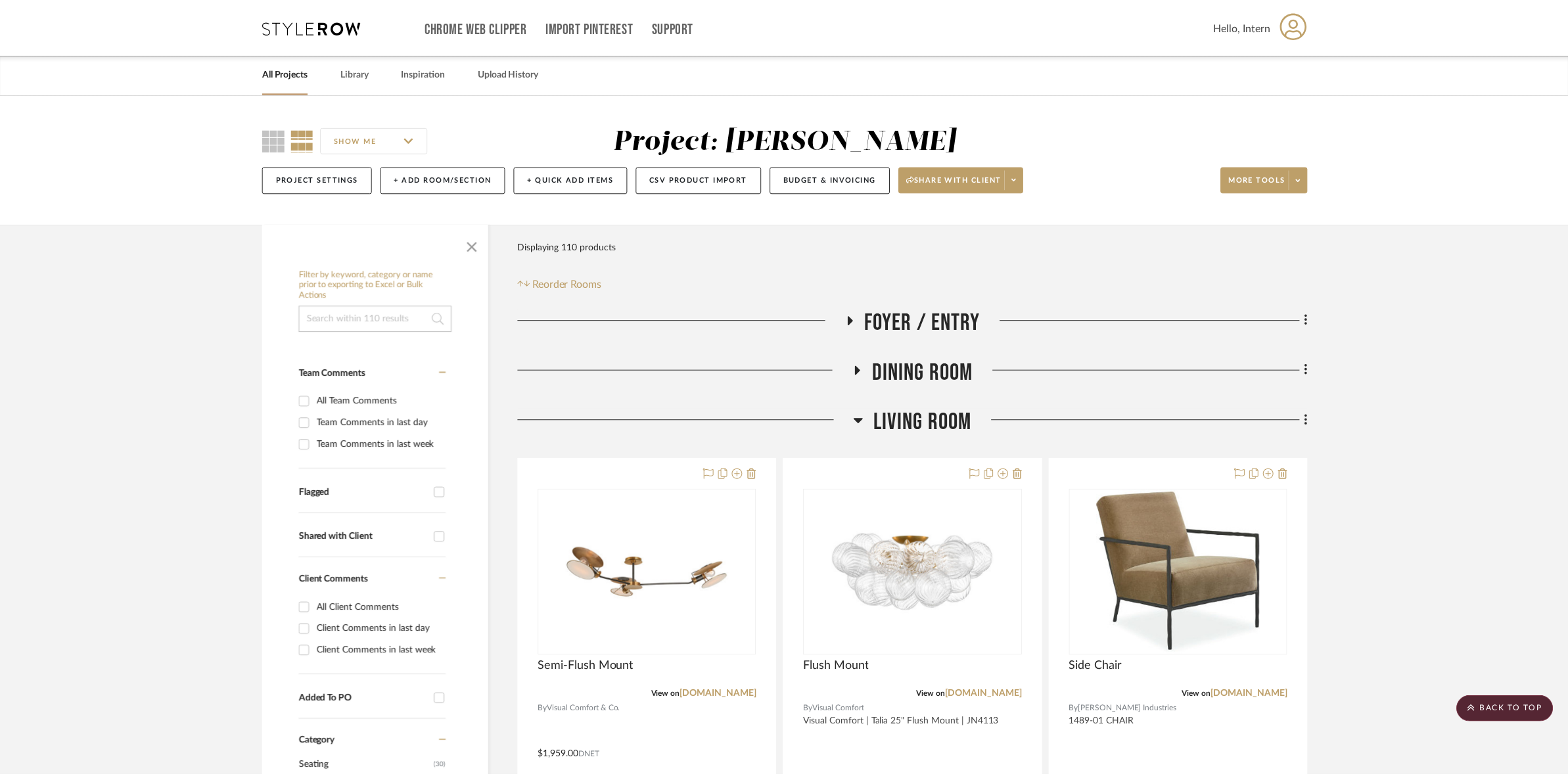
scroll to position [7859, 0]
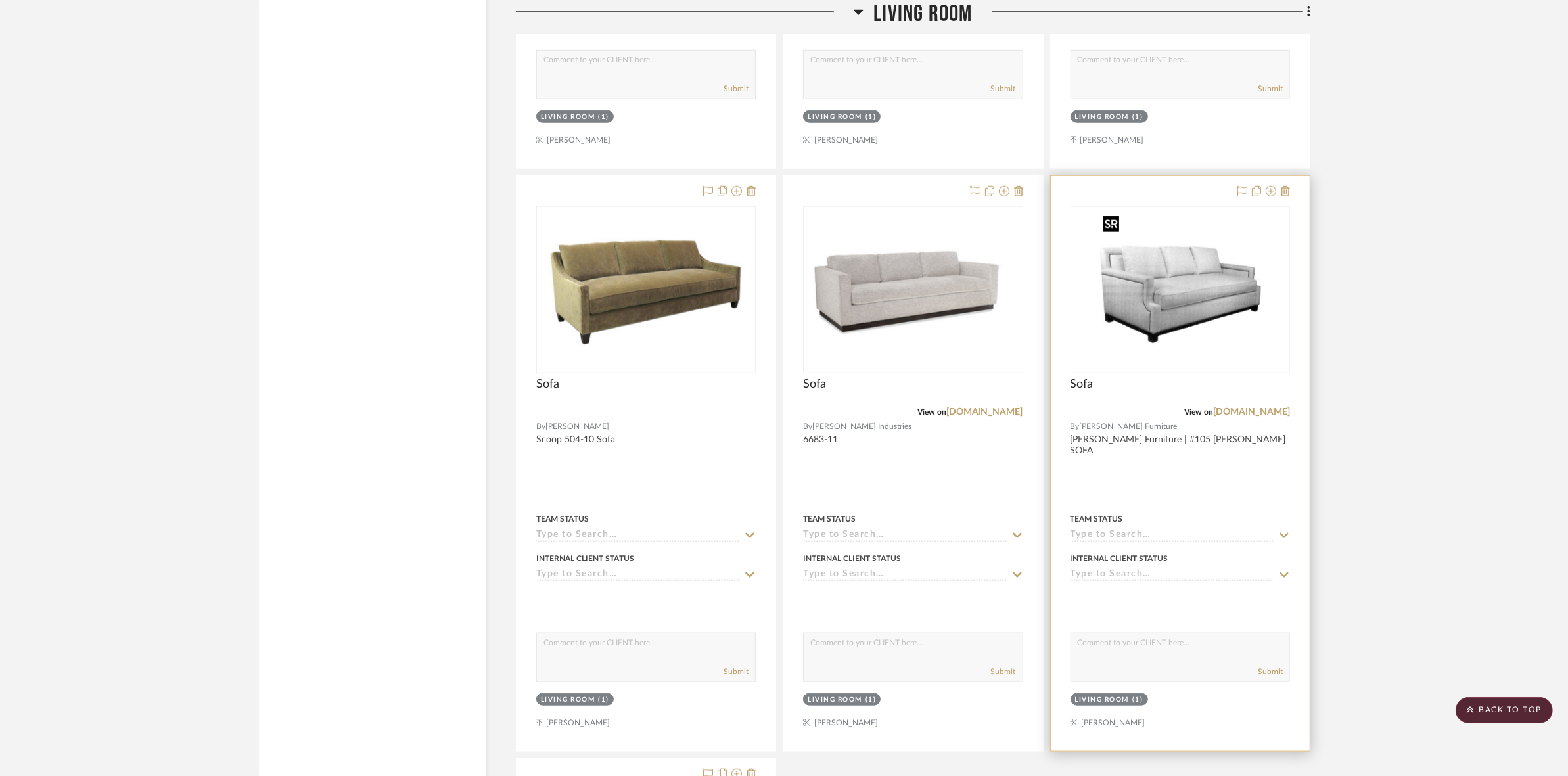
click at [1240, 317] on img "0" at bounding box center [1180, 290] width 164 height 164
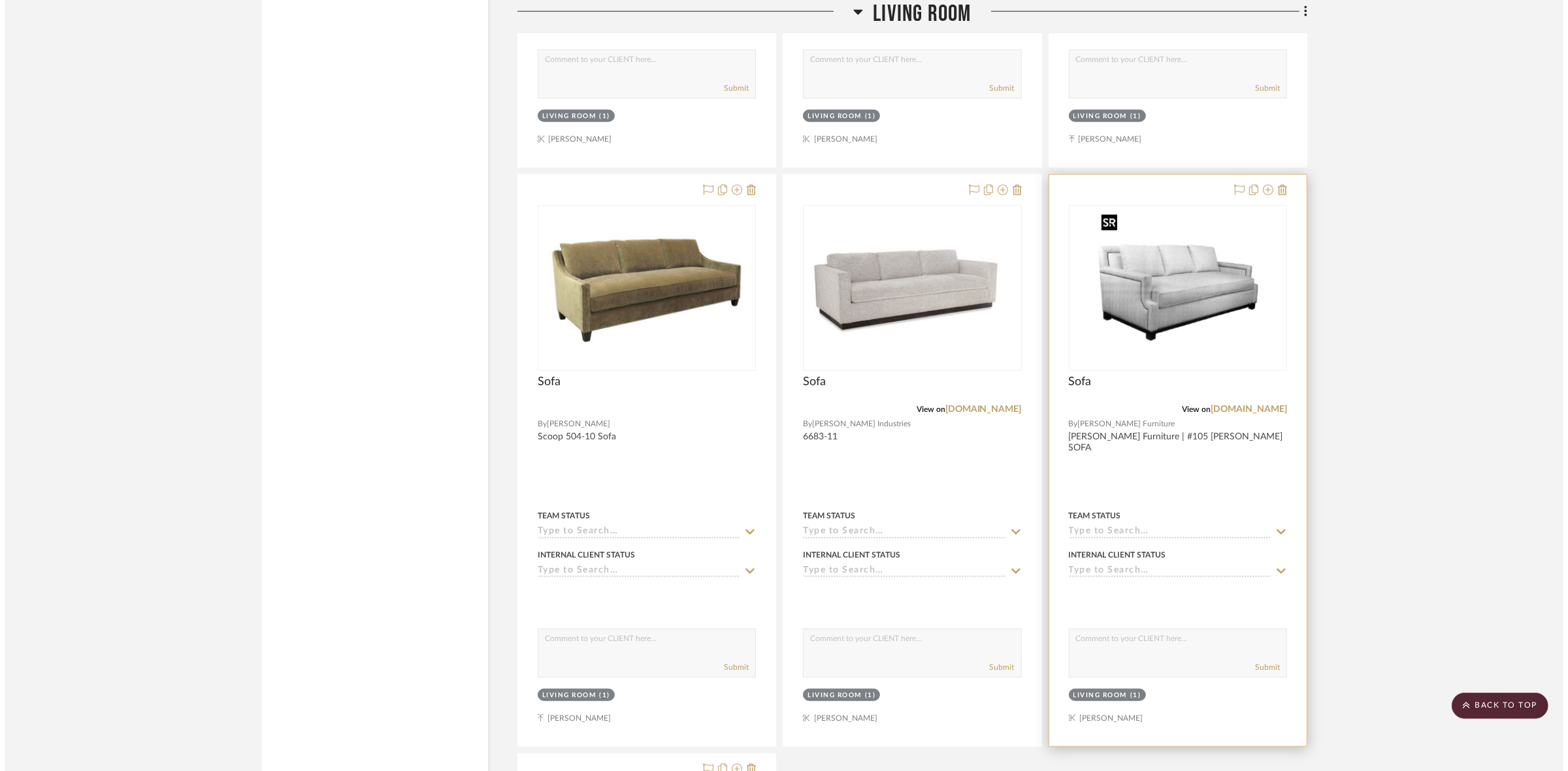
scroll to position [0, 0]
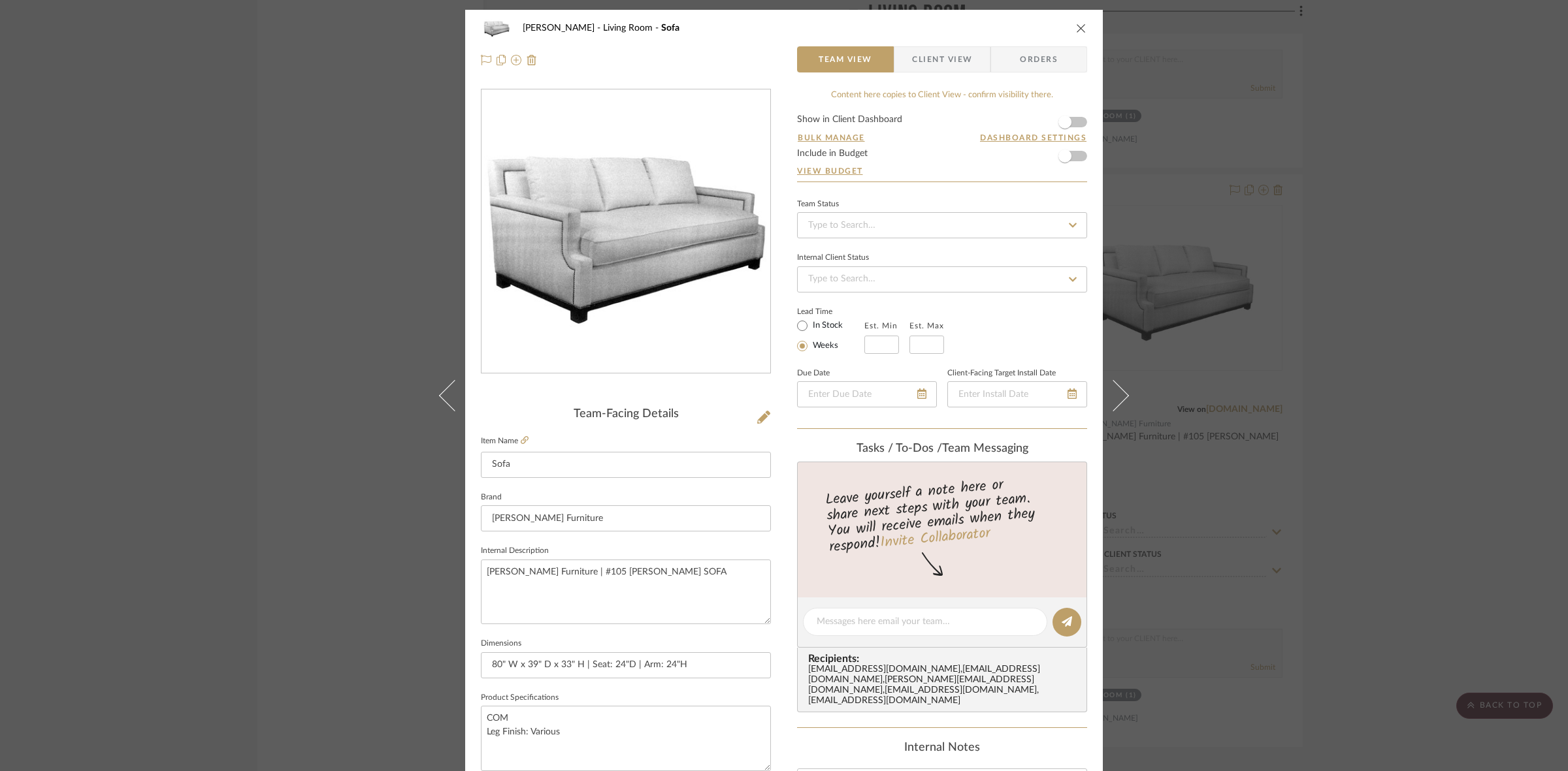
click at [918, 64] on span "Client View" at bounding box center [941, 59] width 60 height 26
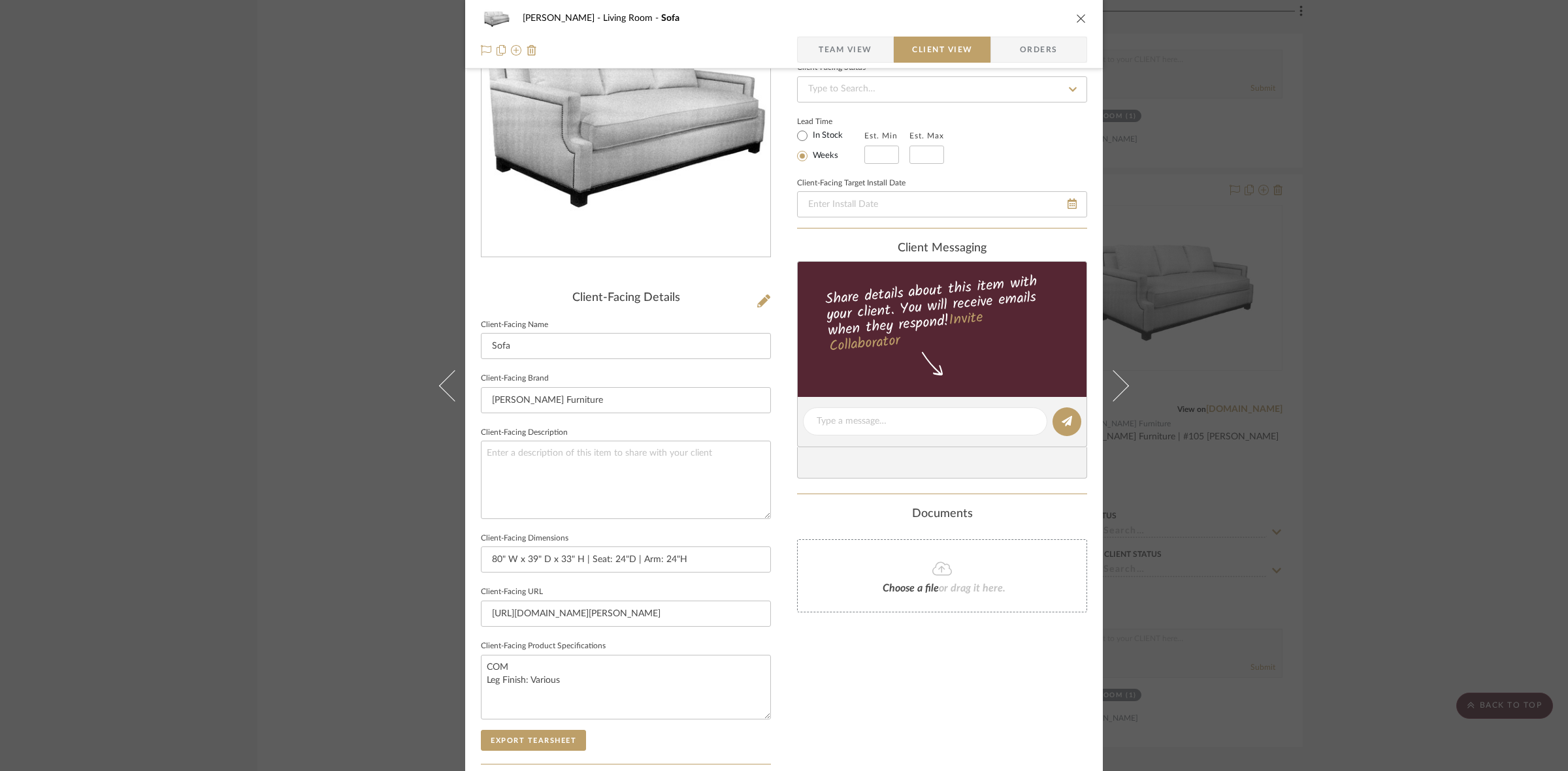
scroll to position [303, 0]
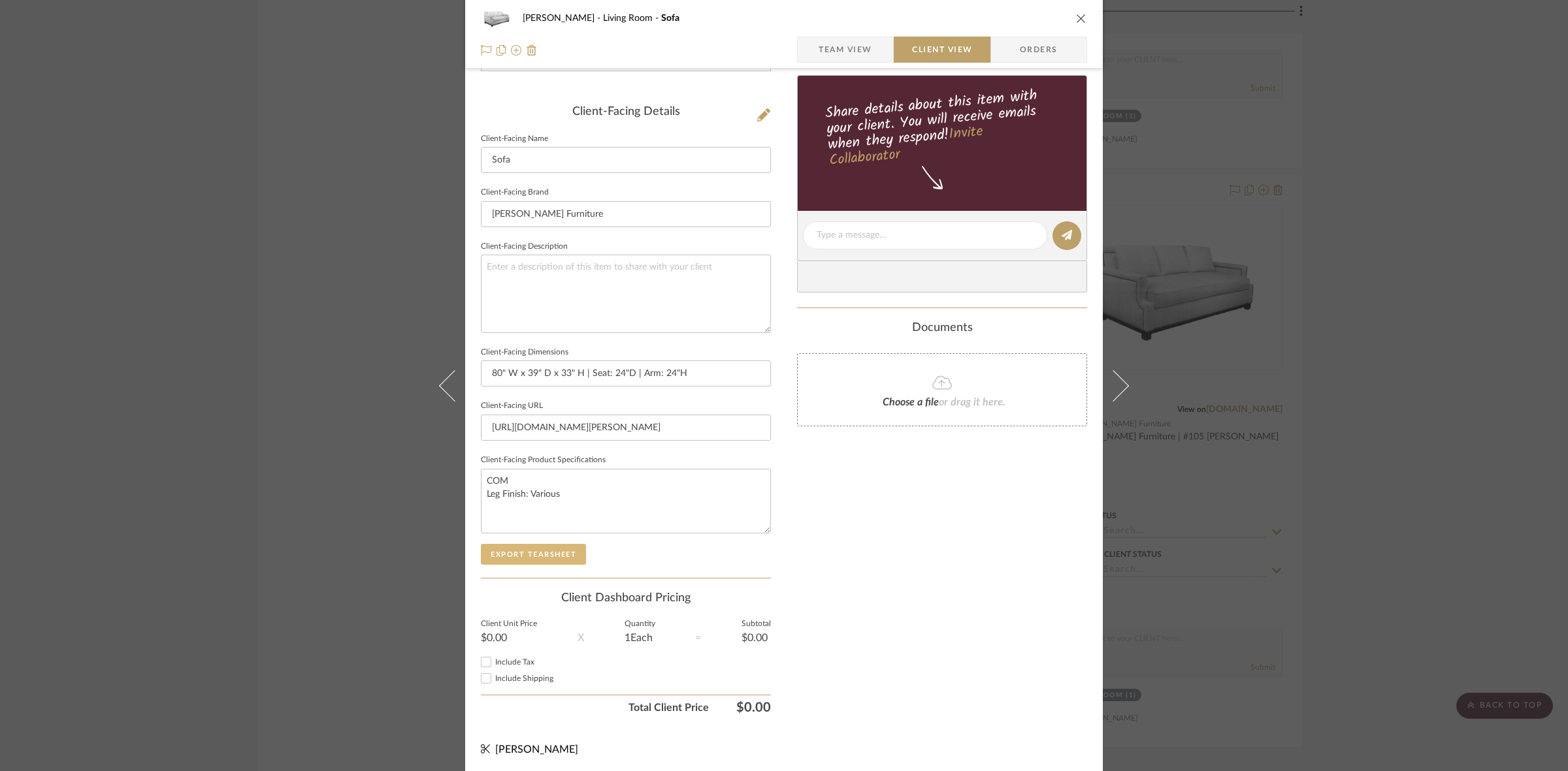
click at [557, 550] on button "Export Tearsheet" at bounding box center [533, 554] width 105 height 21
click at [155, 512] on div "DOOLEY Living Room Sofa Team View Client View Orders Client-Facing Details Clie…" at bounding box center [784, 385] width 1568 height 771
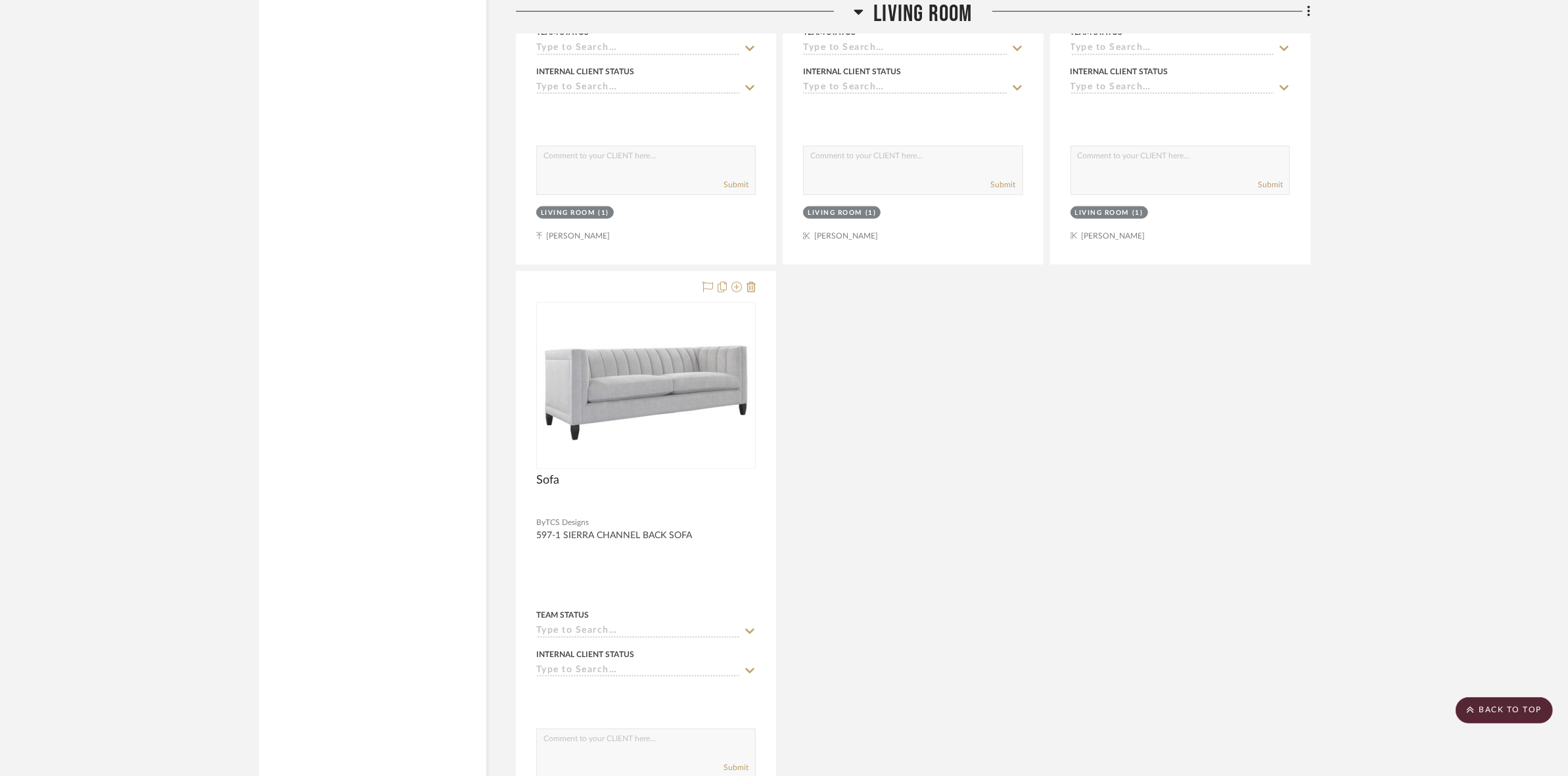
scroll to position [8434, 0]
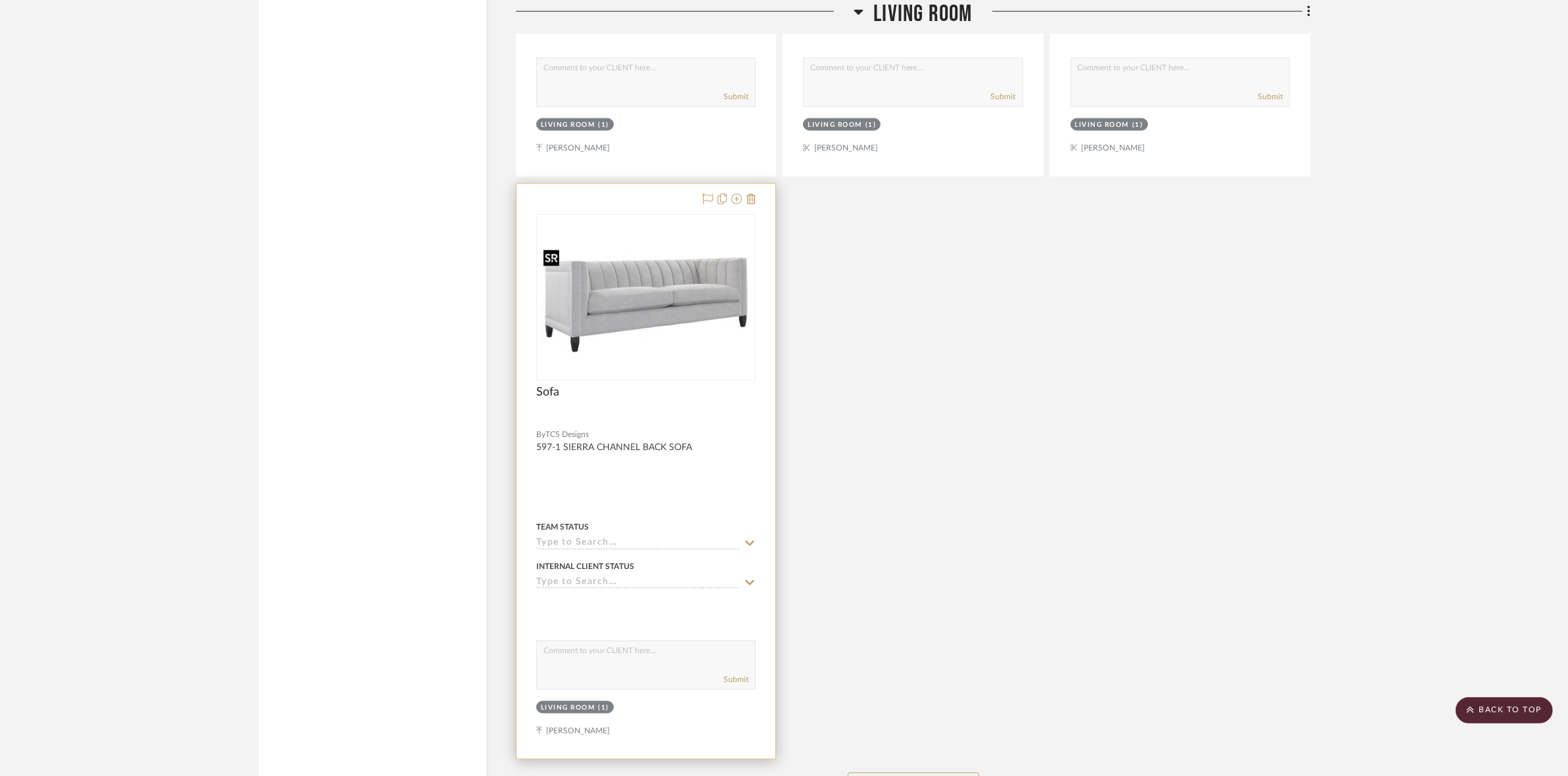
click at [690, 336] on img "0" at bounding box center [646, 297] width 217 height 111
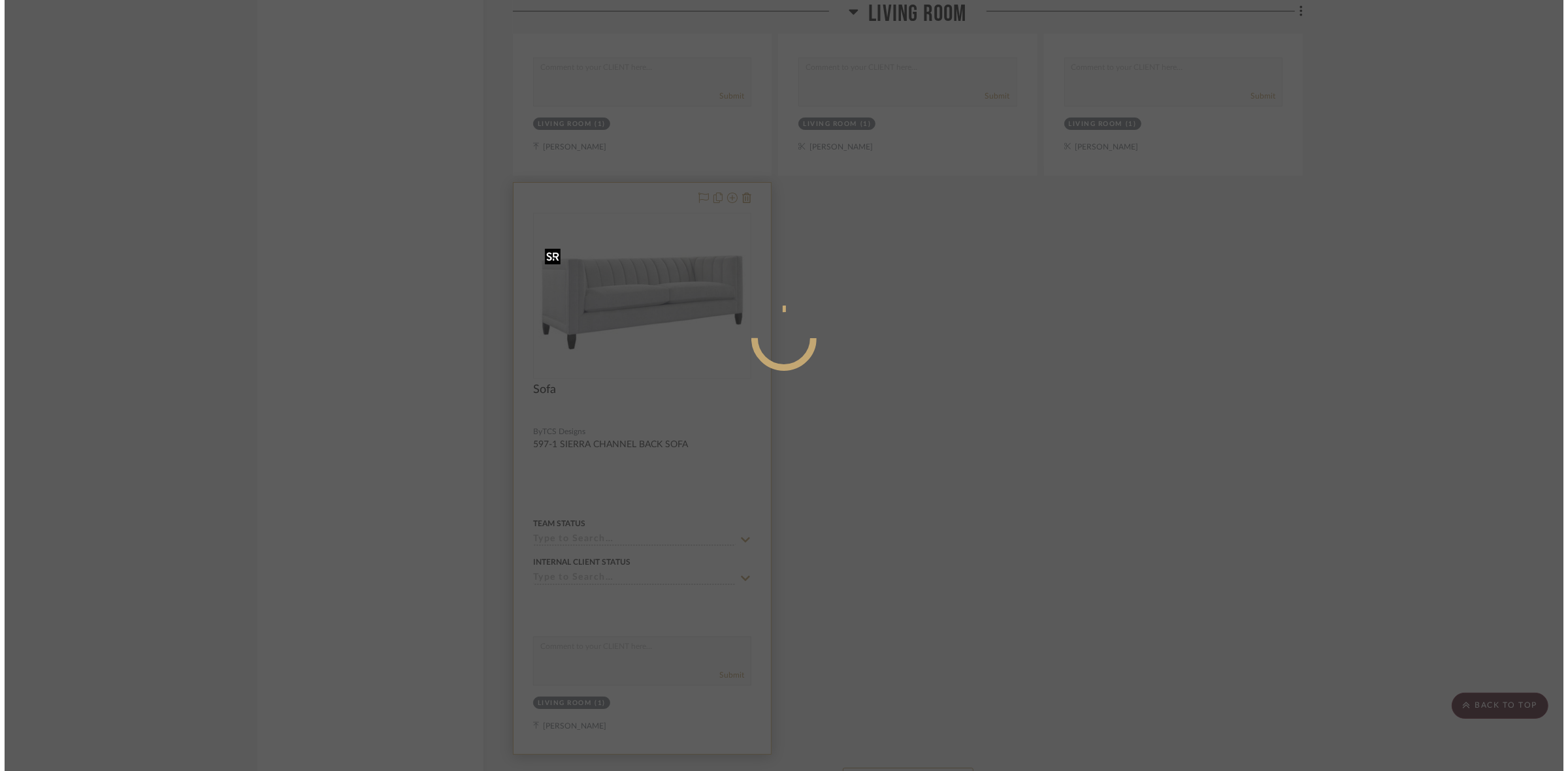
scroll to position [0, 0]
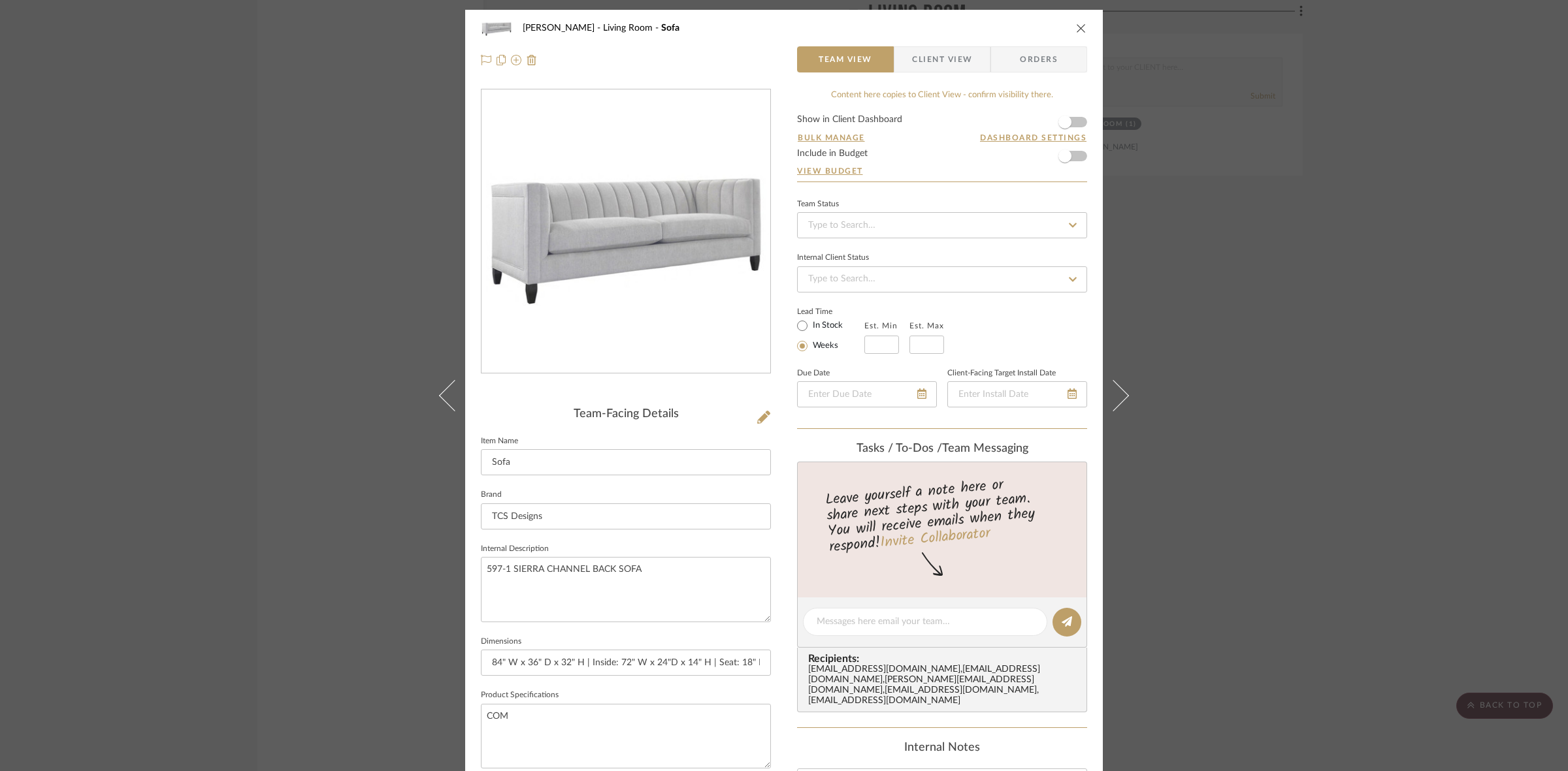
click at [934, 52] on span "Client View" at bounding box center [941, 59] width 60 height 26
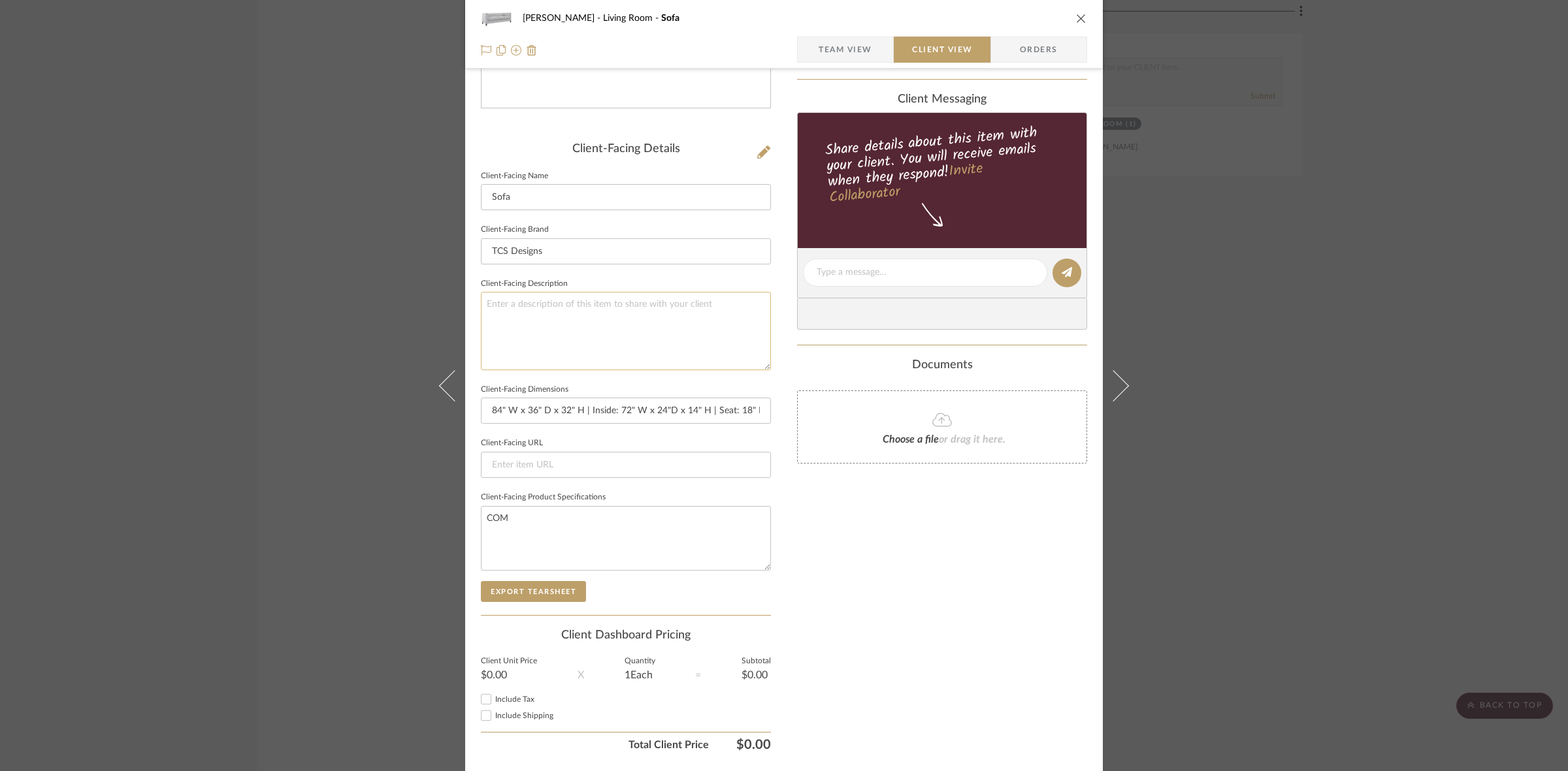
scroll to position [303, 0]
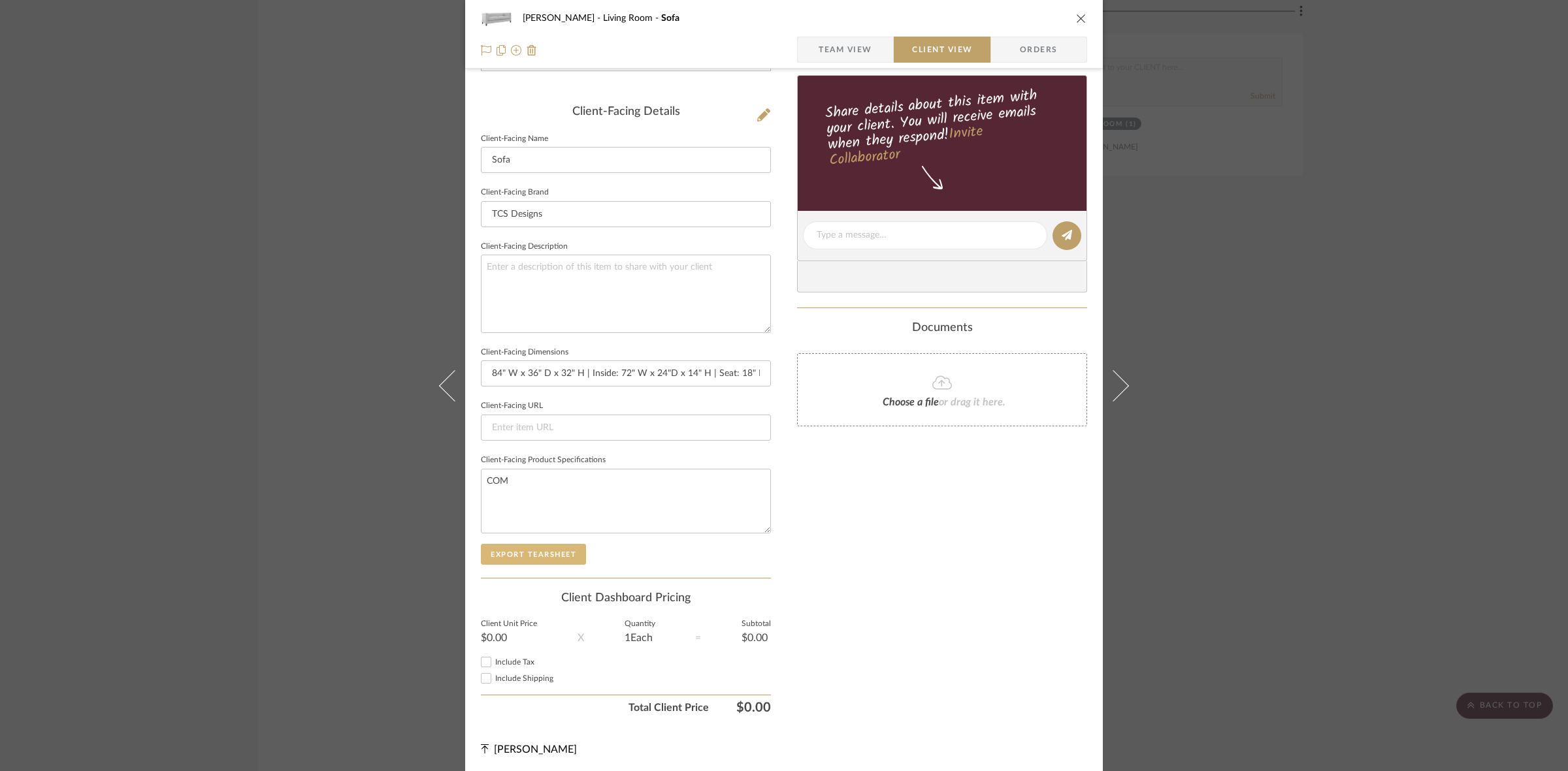
click at [551, 546] on button "Export Tearsheet" at bounding box center [533, 554] width 105 height 21
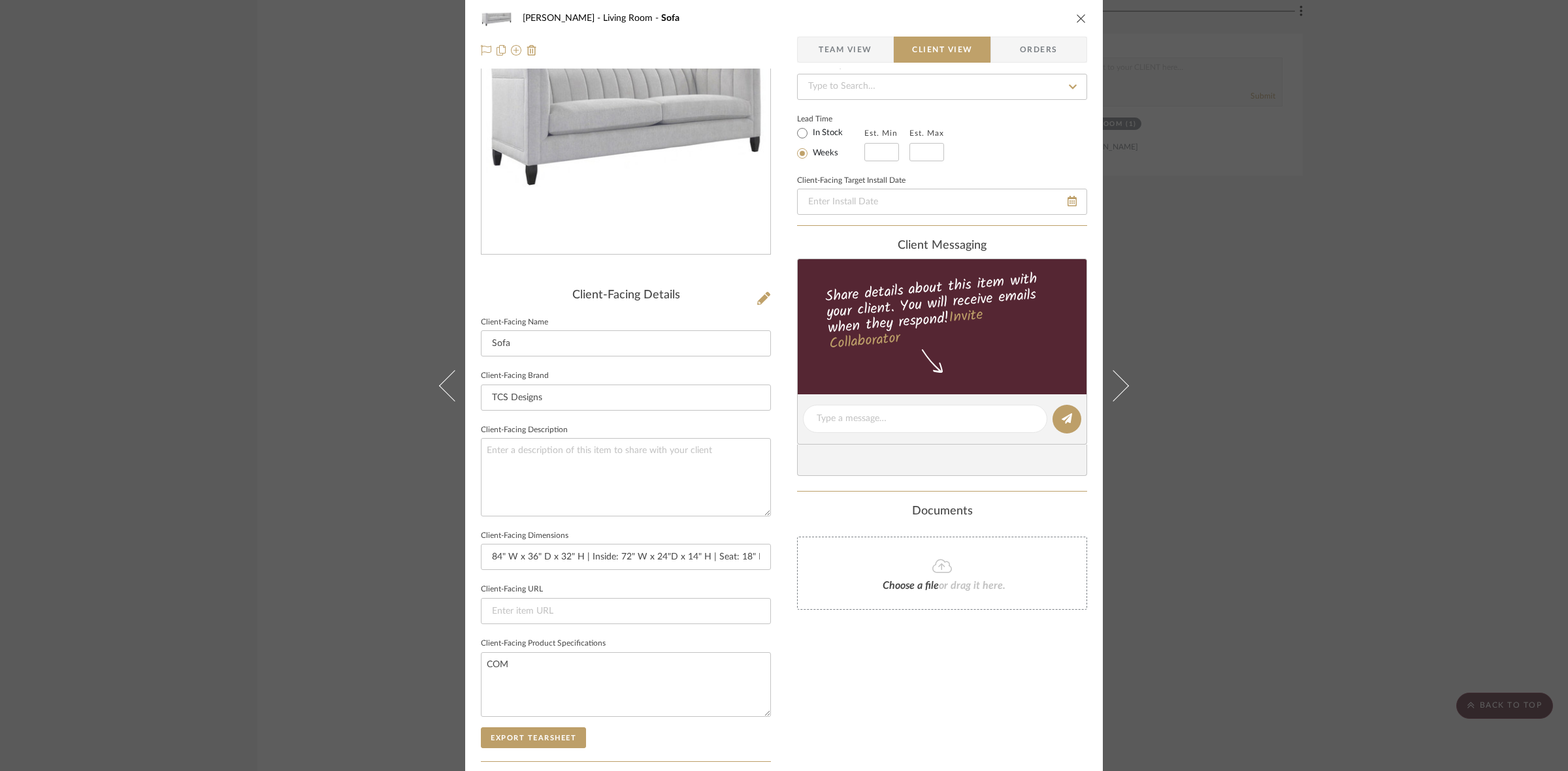
scroll to position [0, 0]
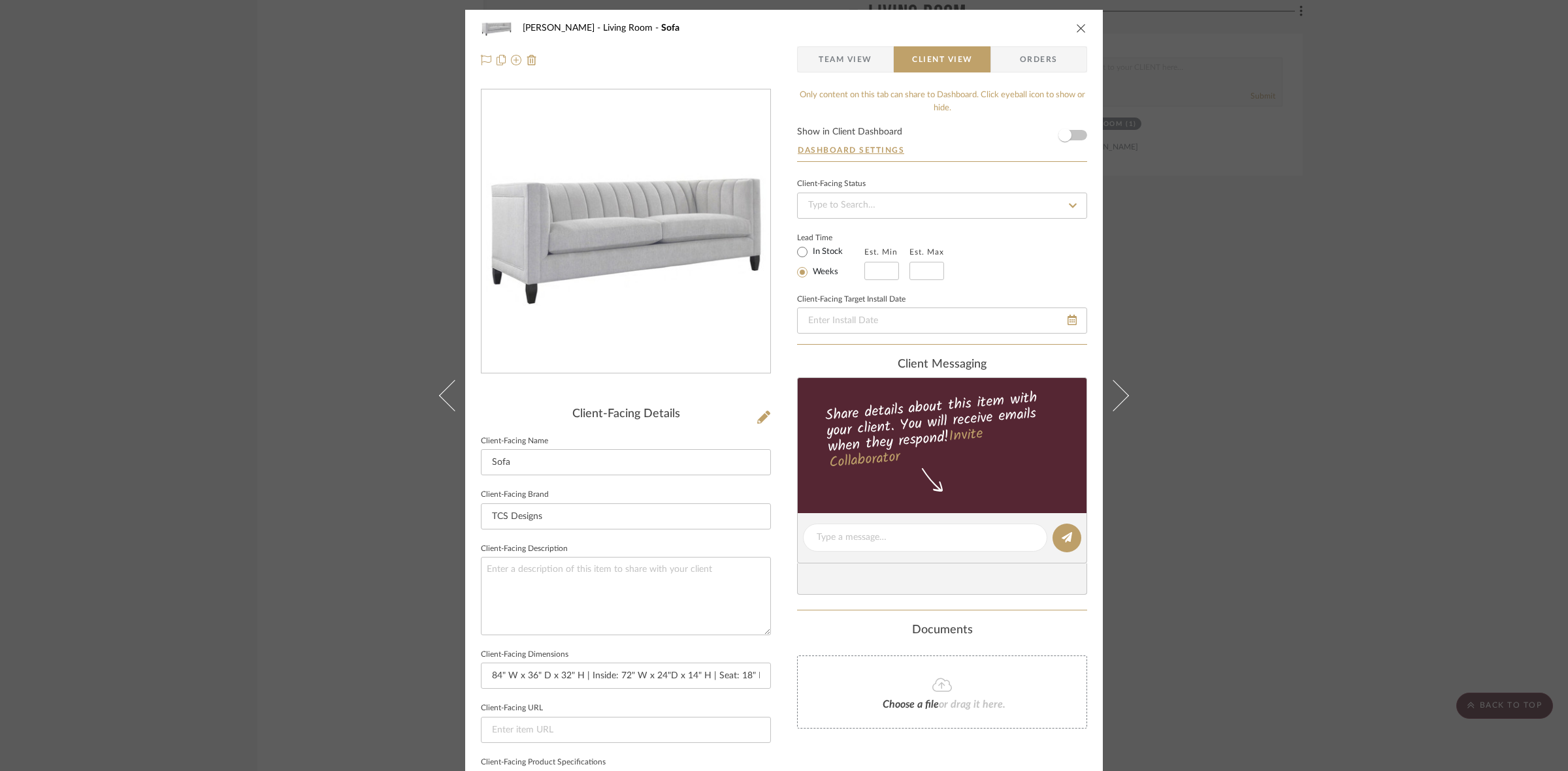
click at [283, 376] on div "DOOLEY Living Room Sofa Team View Client View Orders Client-Facing Details Clie…" at bounding box center [784, 385] width 1568 height 771
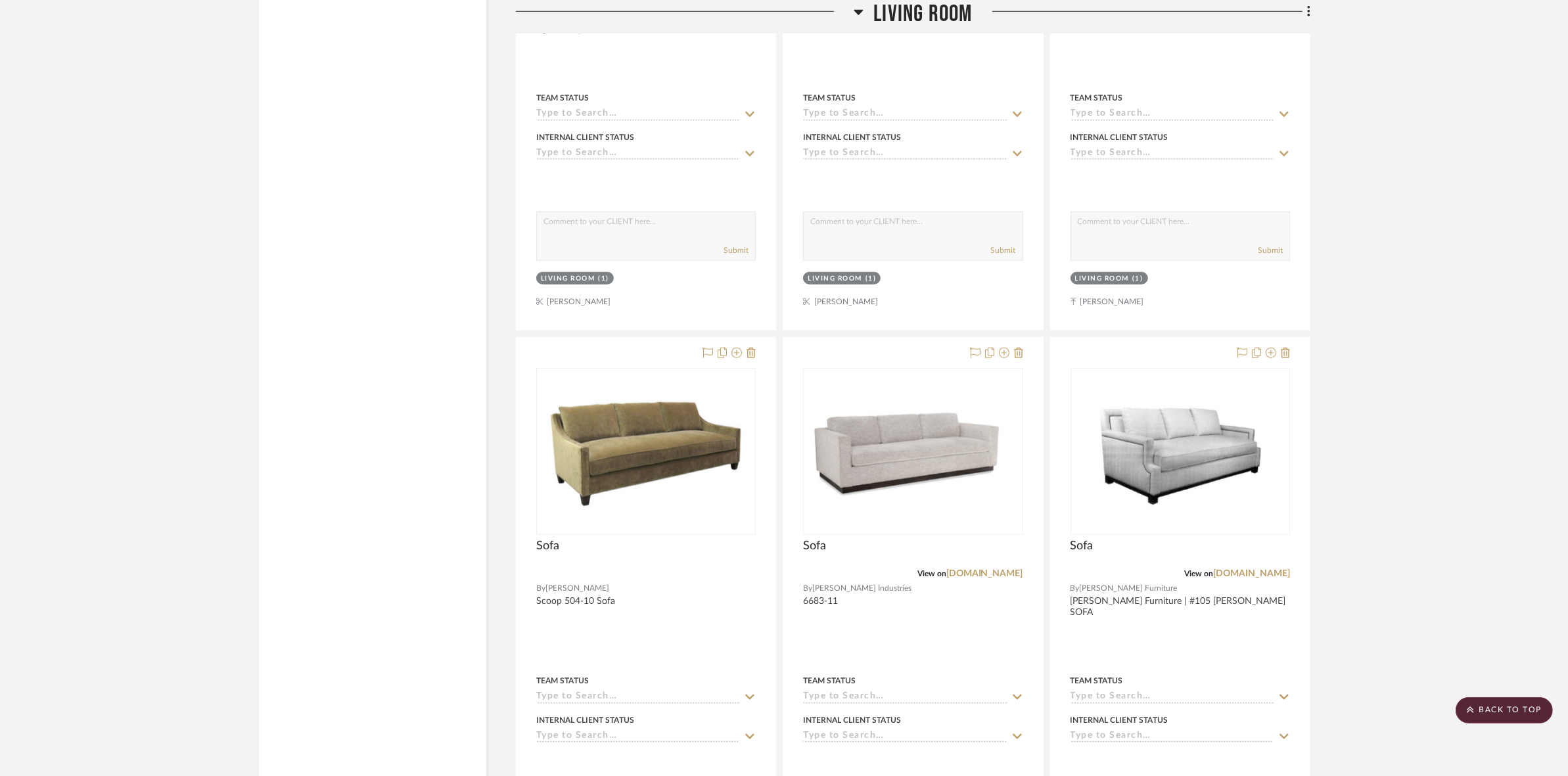
scroll to position [7695, 0]
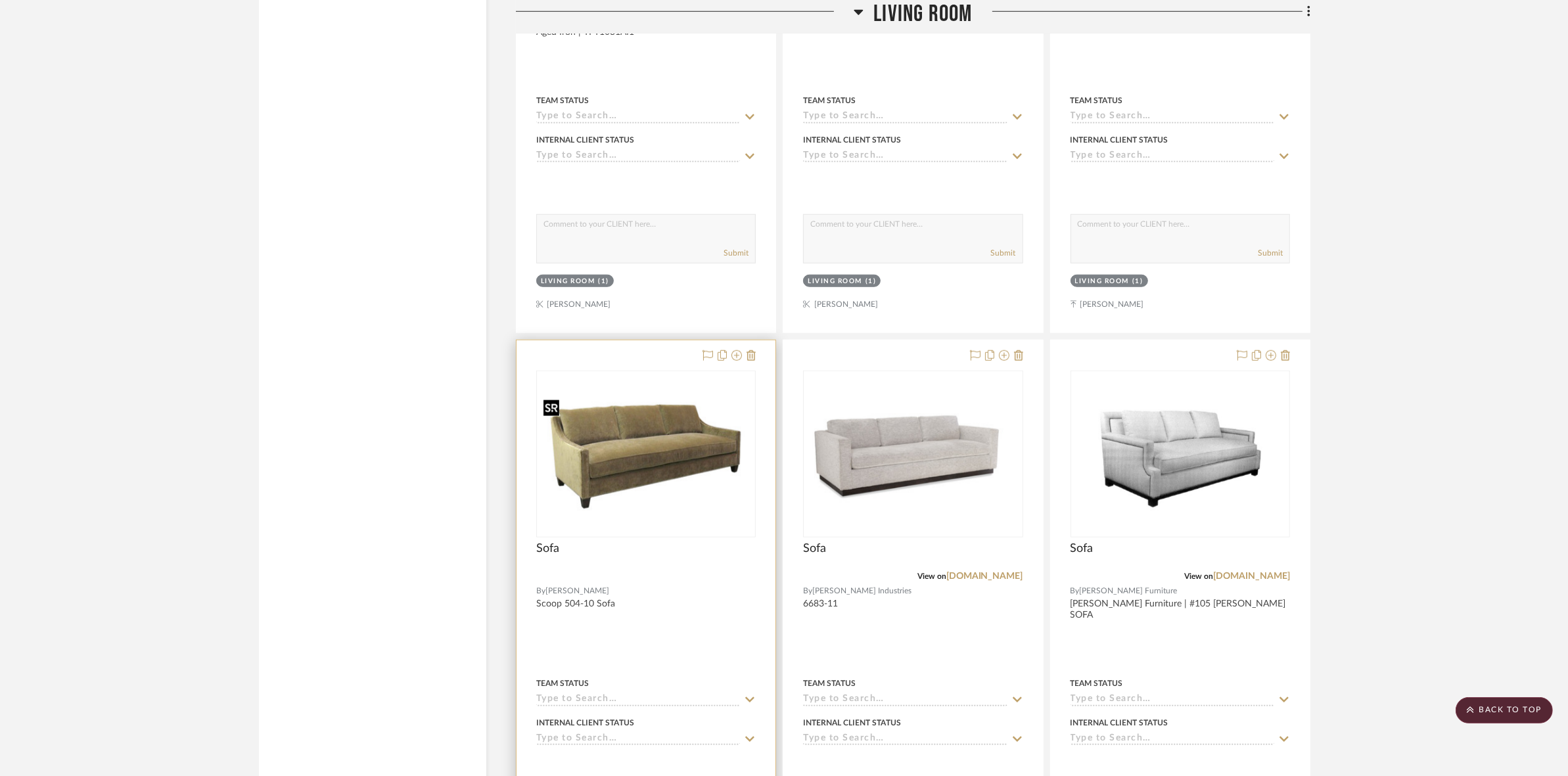
click at [672, 488] on img "0" at bounding box center [646, 454] width 217 height 124
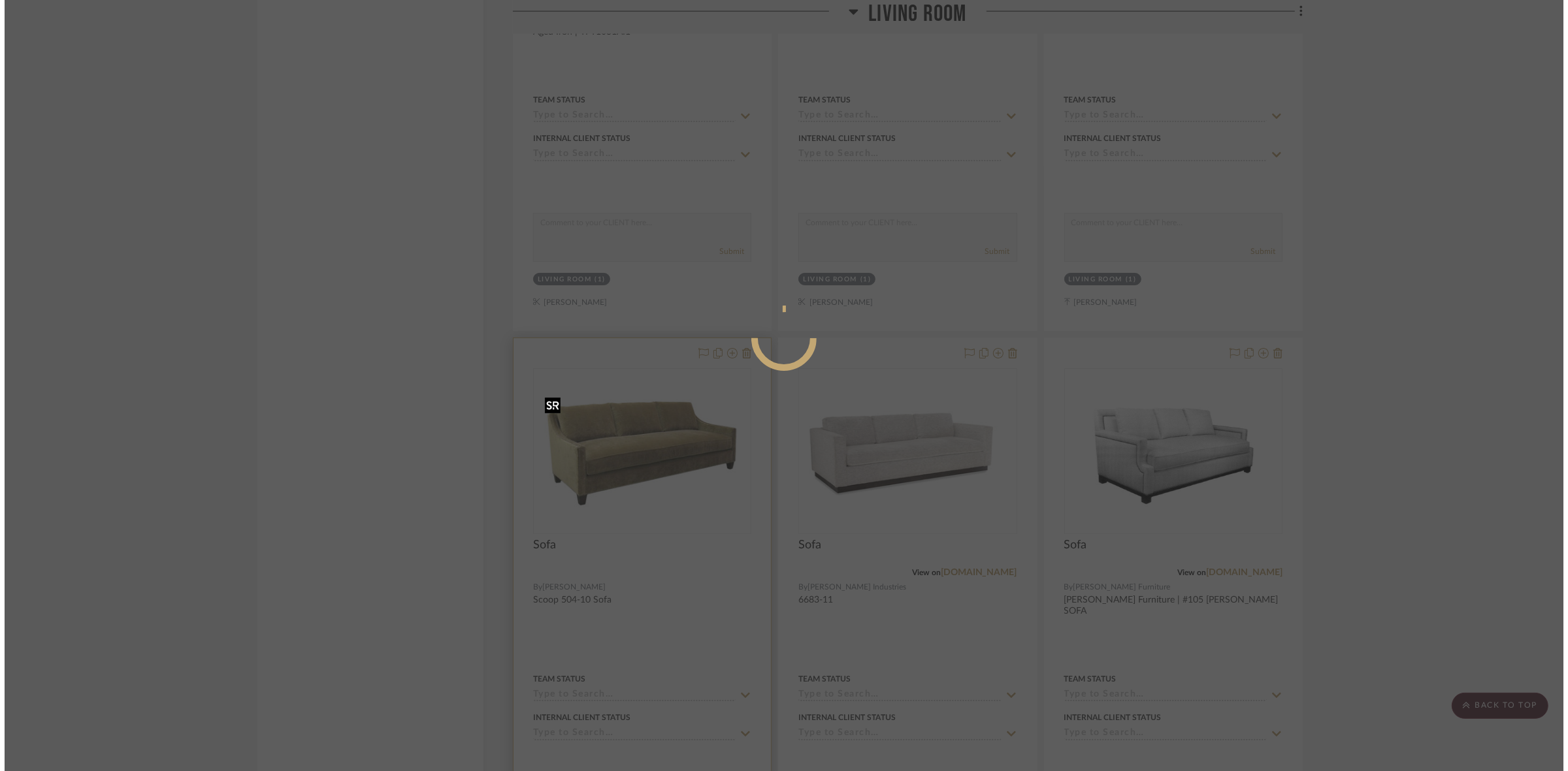
scroll to position [0, 0]
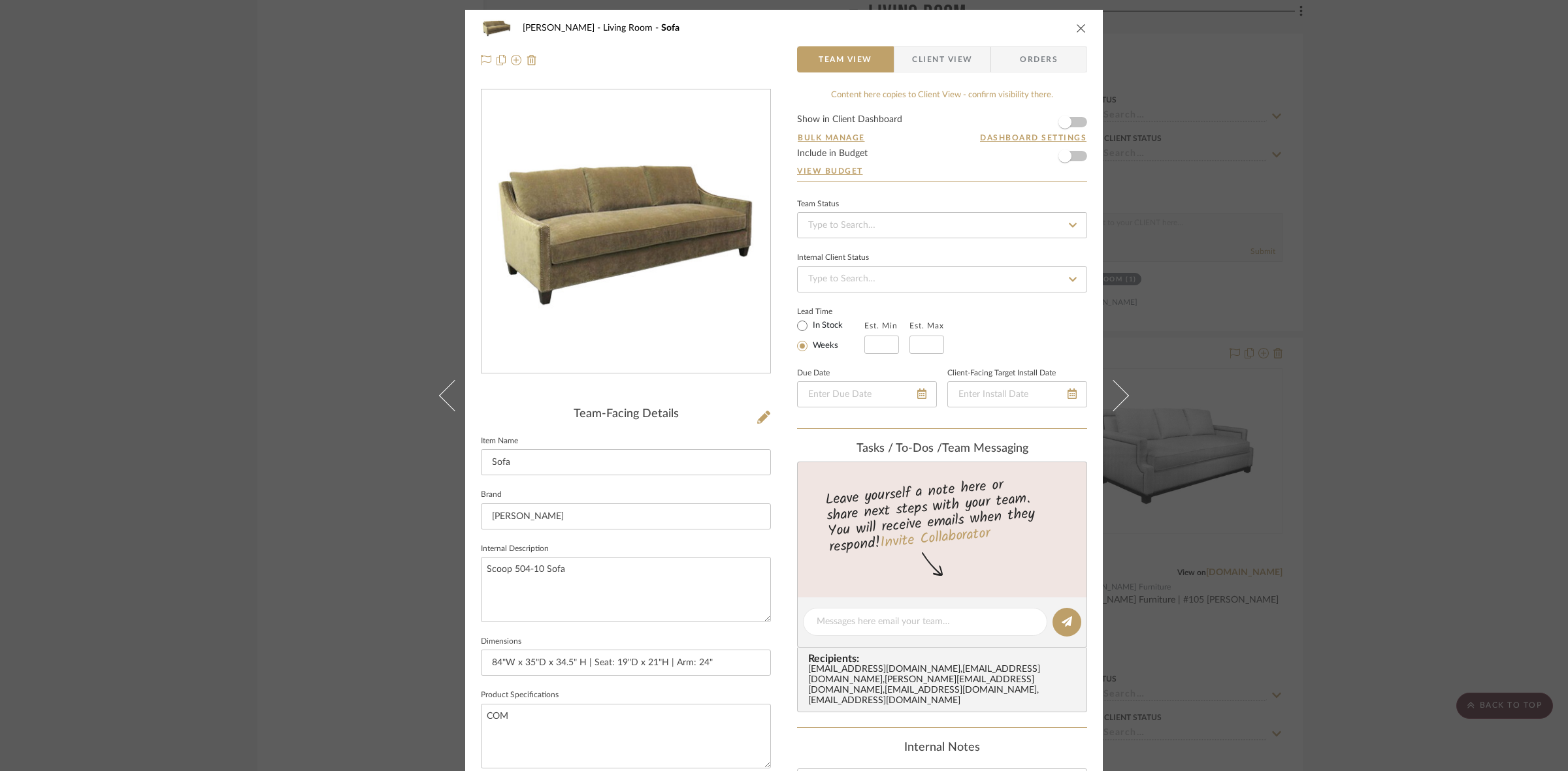
click at [921, 61] on span "Client View" at bounding box center [941, 59] width 60 height 26
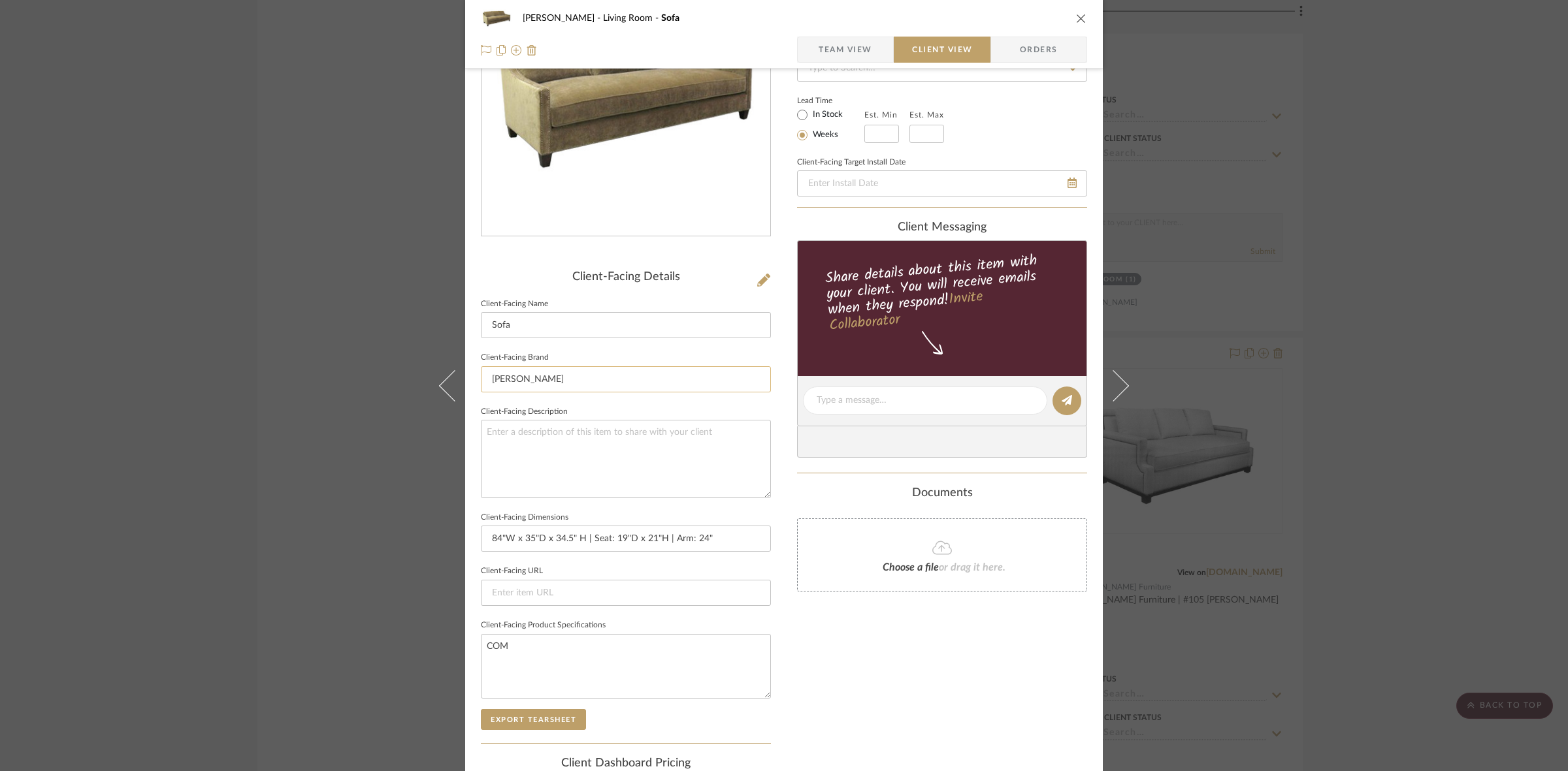
scroll to position [303, 0]
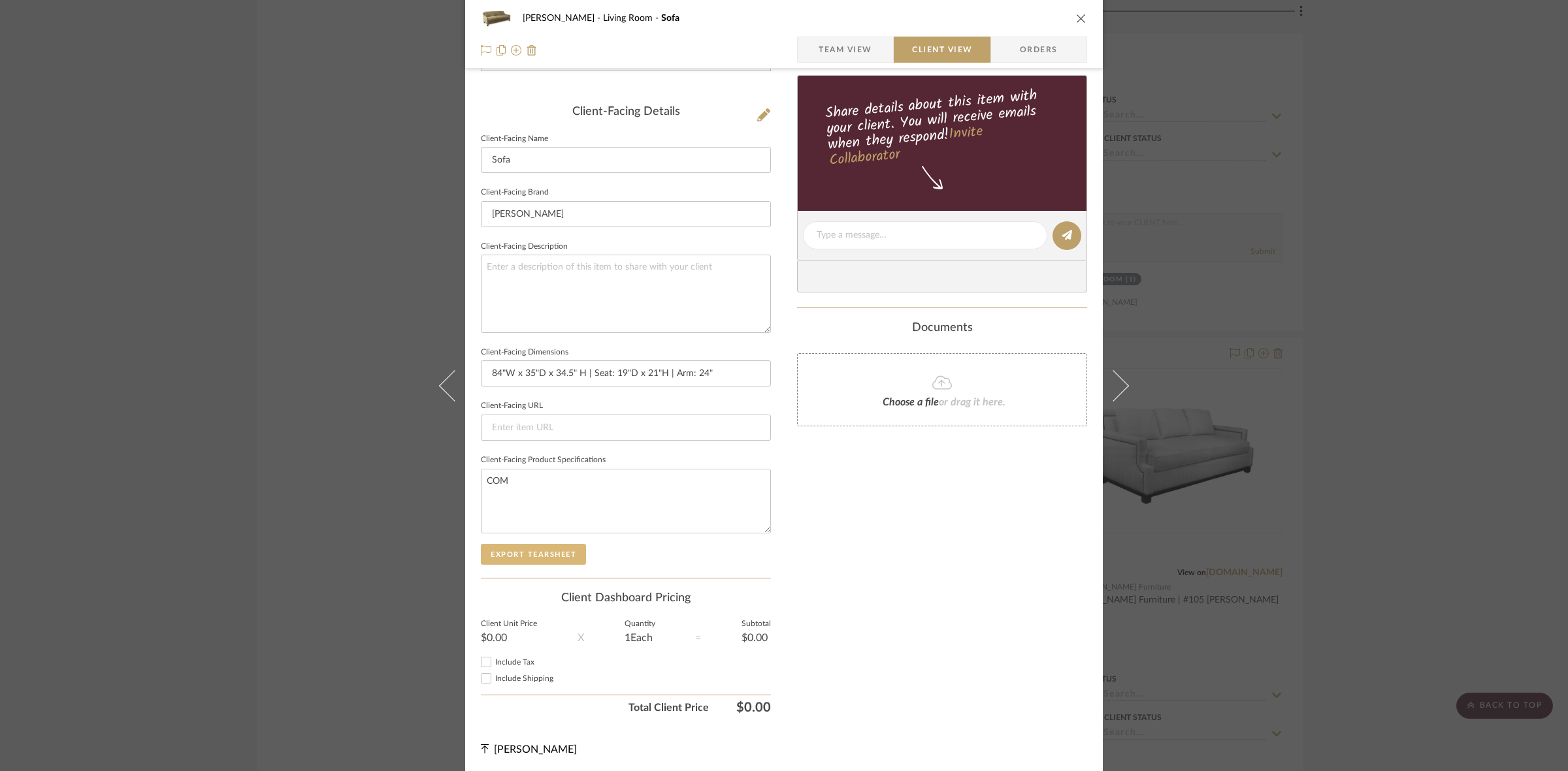
click at [545, 550] on button "Export Tearsheet" at bounding box center [533, 554] width 105 height 21
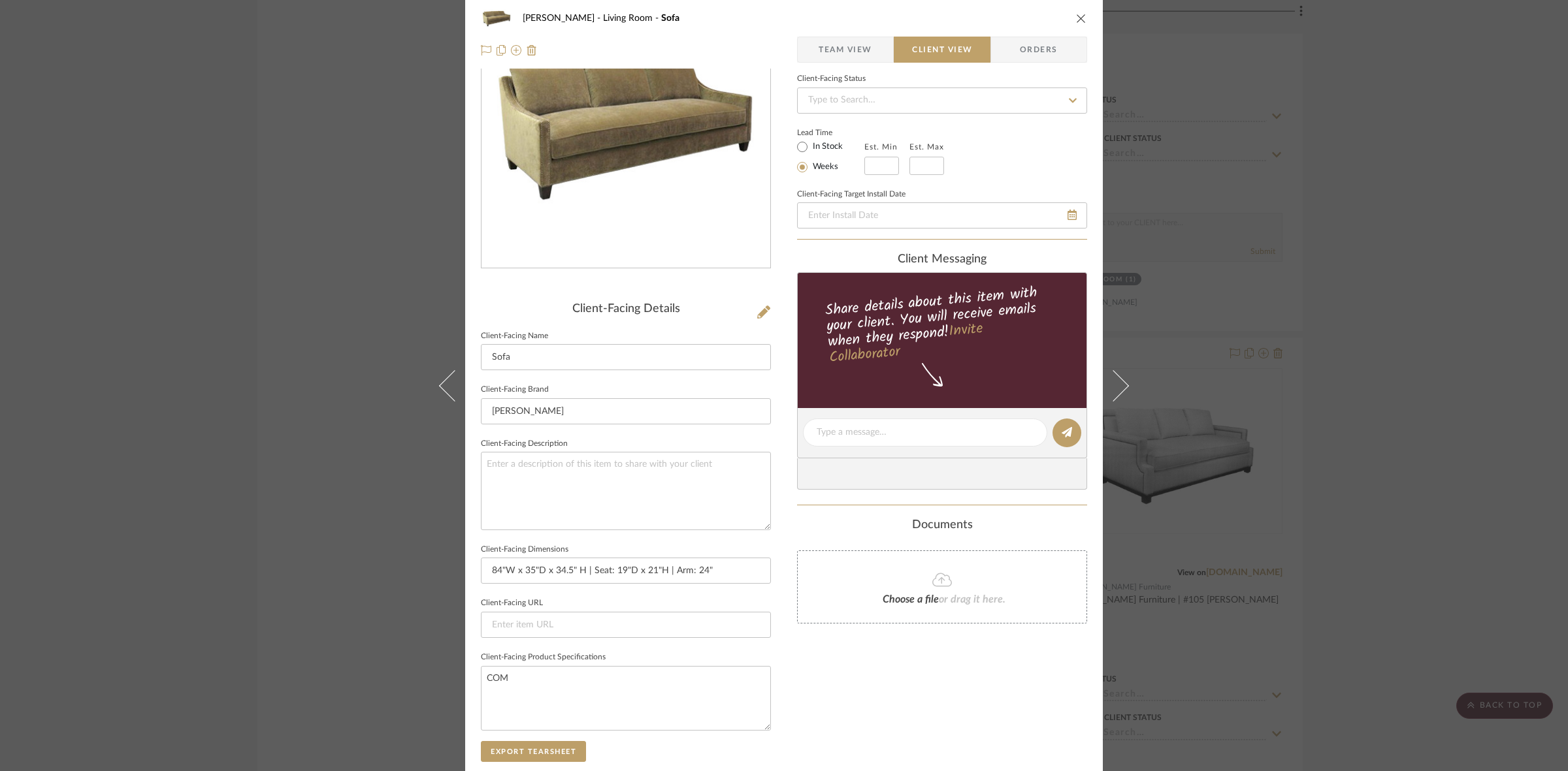
scroll to position [0, 0]
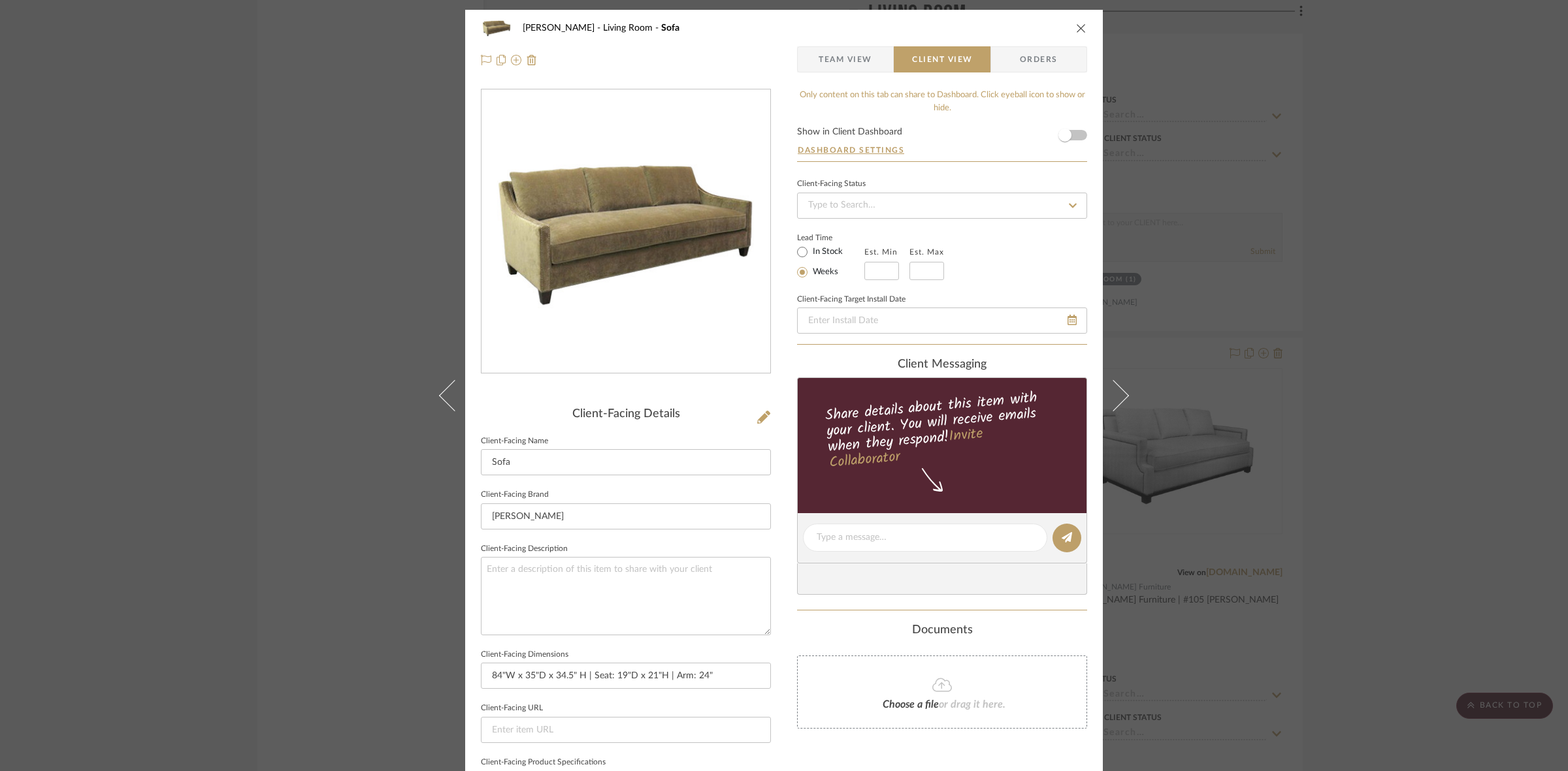
click at [374, 441] on div "DOOLEY Living Room Sofa Team View Client View Orders Client-Facing Details Clie…" at bounding box center [784, 385] width 1568 height 771
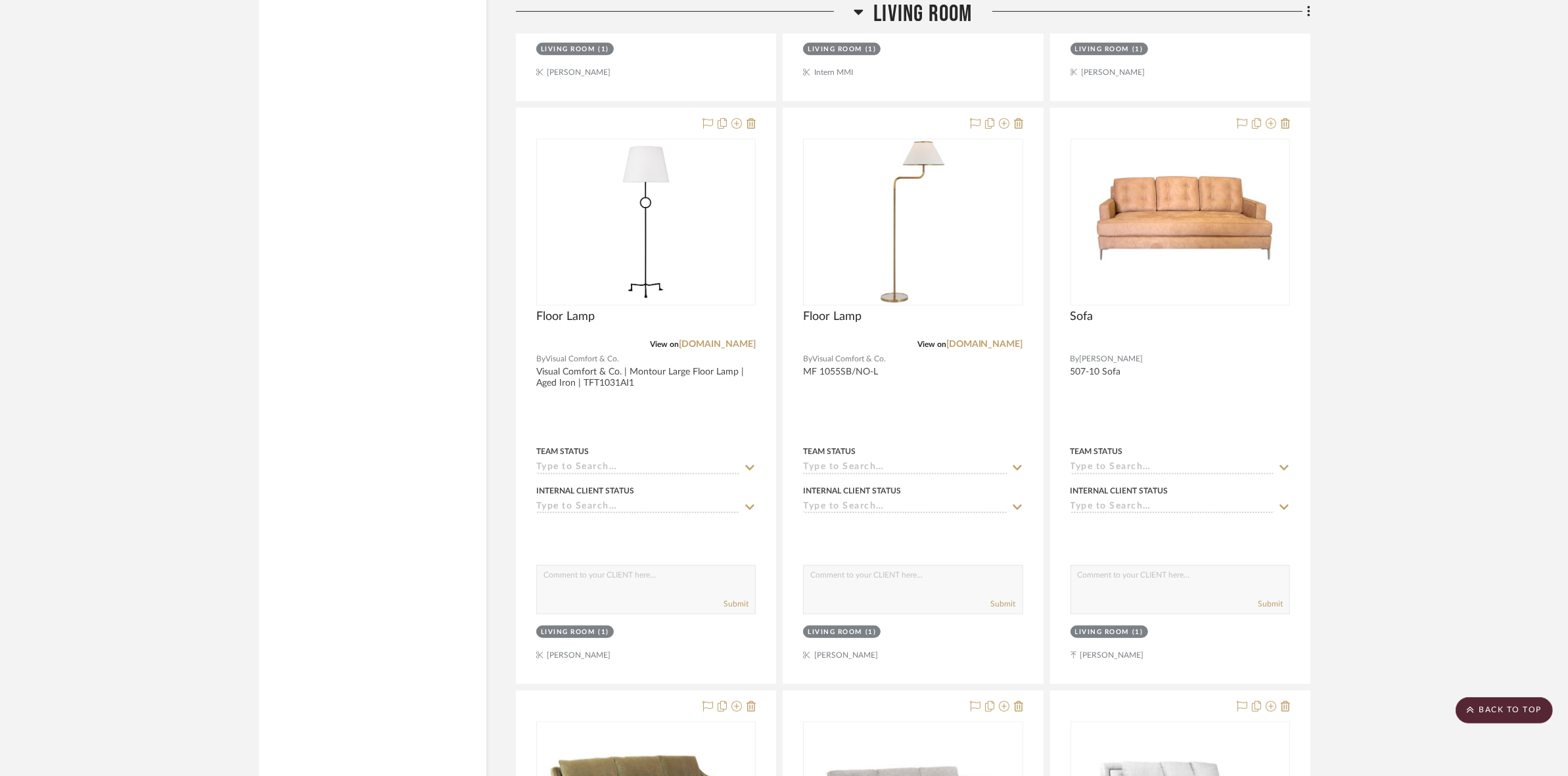
scroll to position [7120, 0]
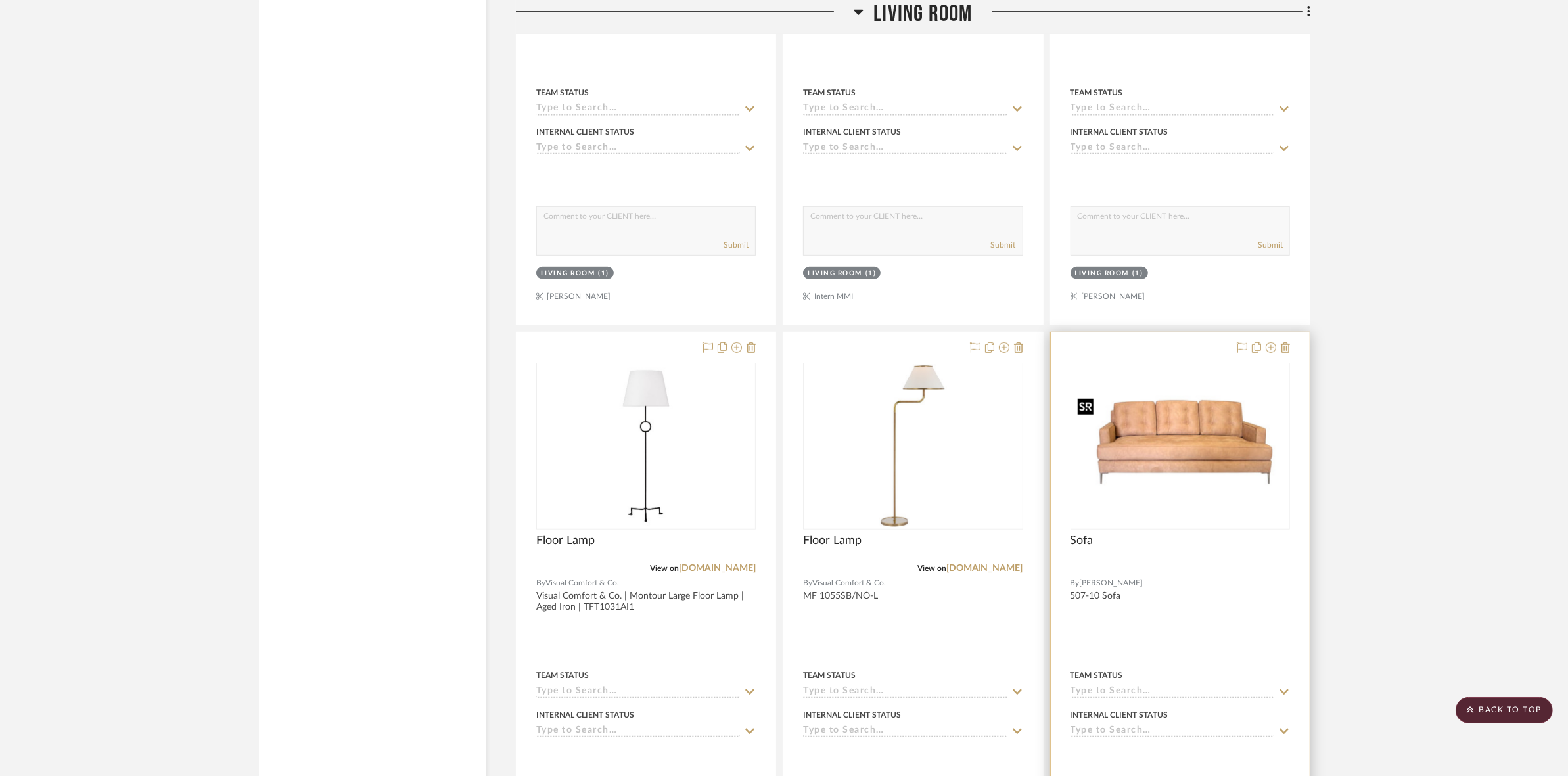
click at [1210, 457] on img "0" at bounding box center [1180, 446] width 217 height 111
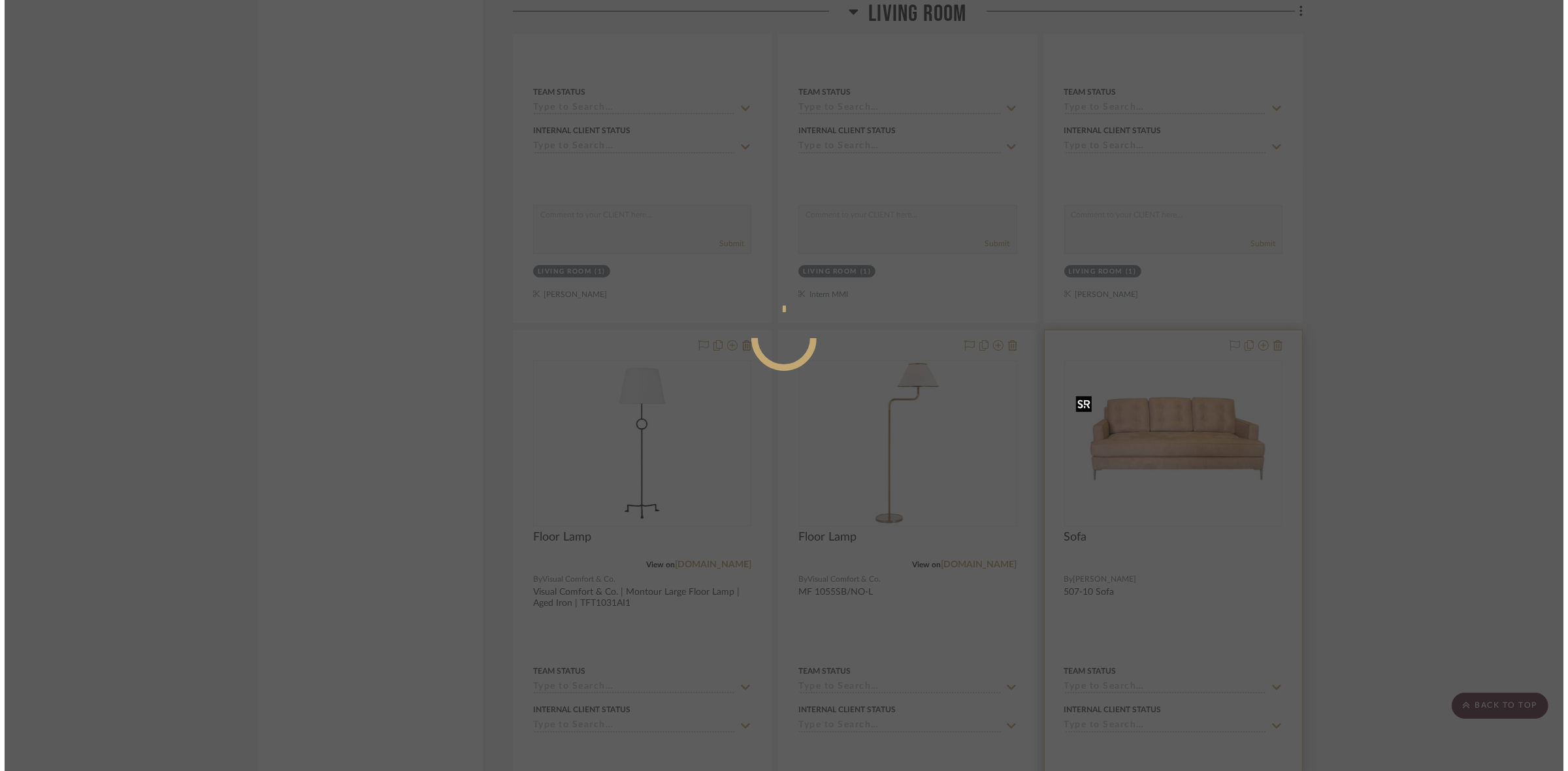
scroll to position [0, 0]
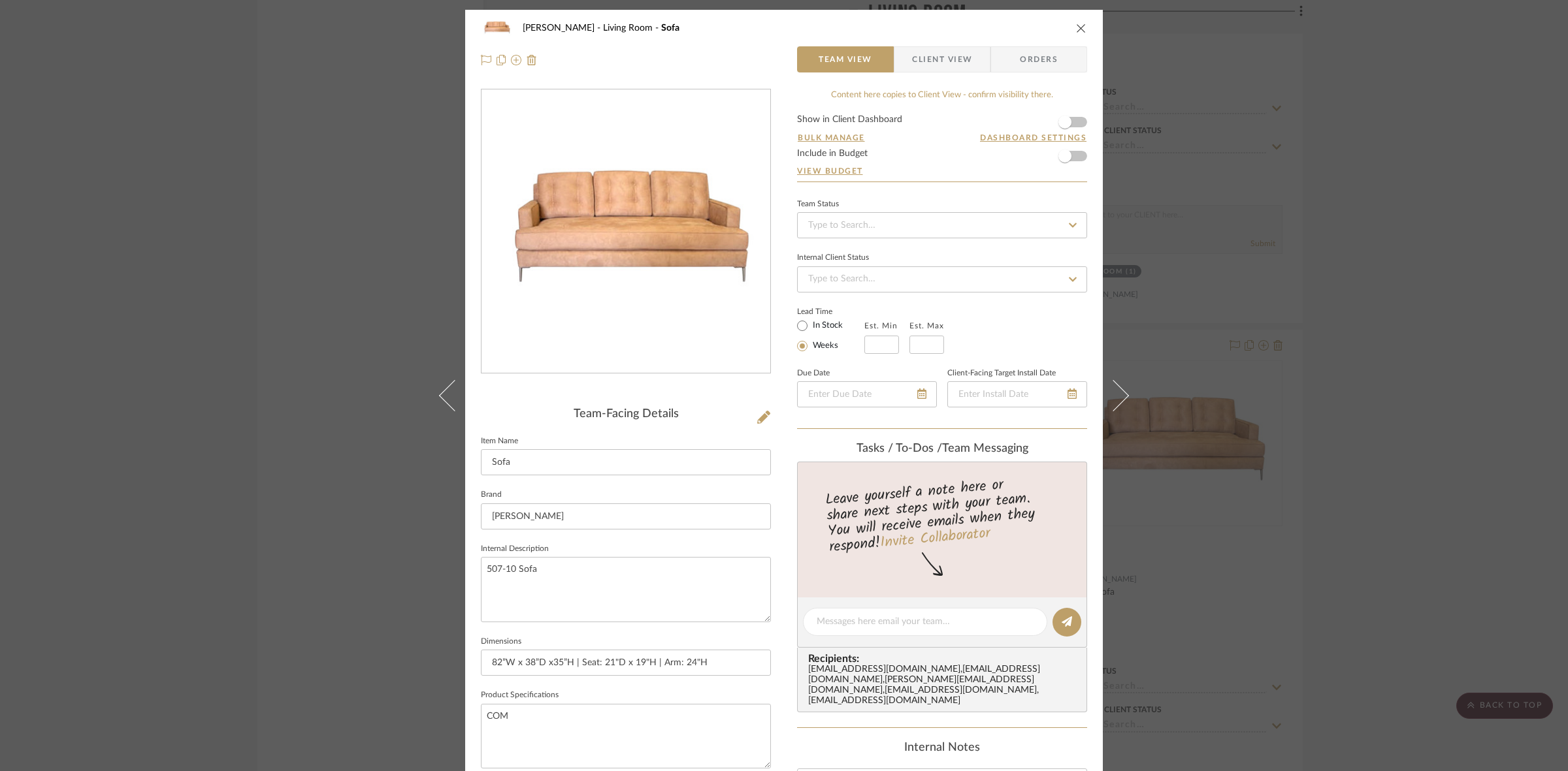
click at [937, 68] on span "Client View" at bounding box center [941, 59] width 60 height 26
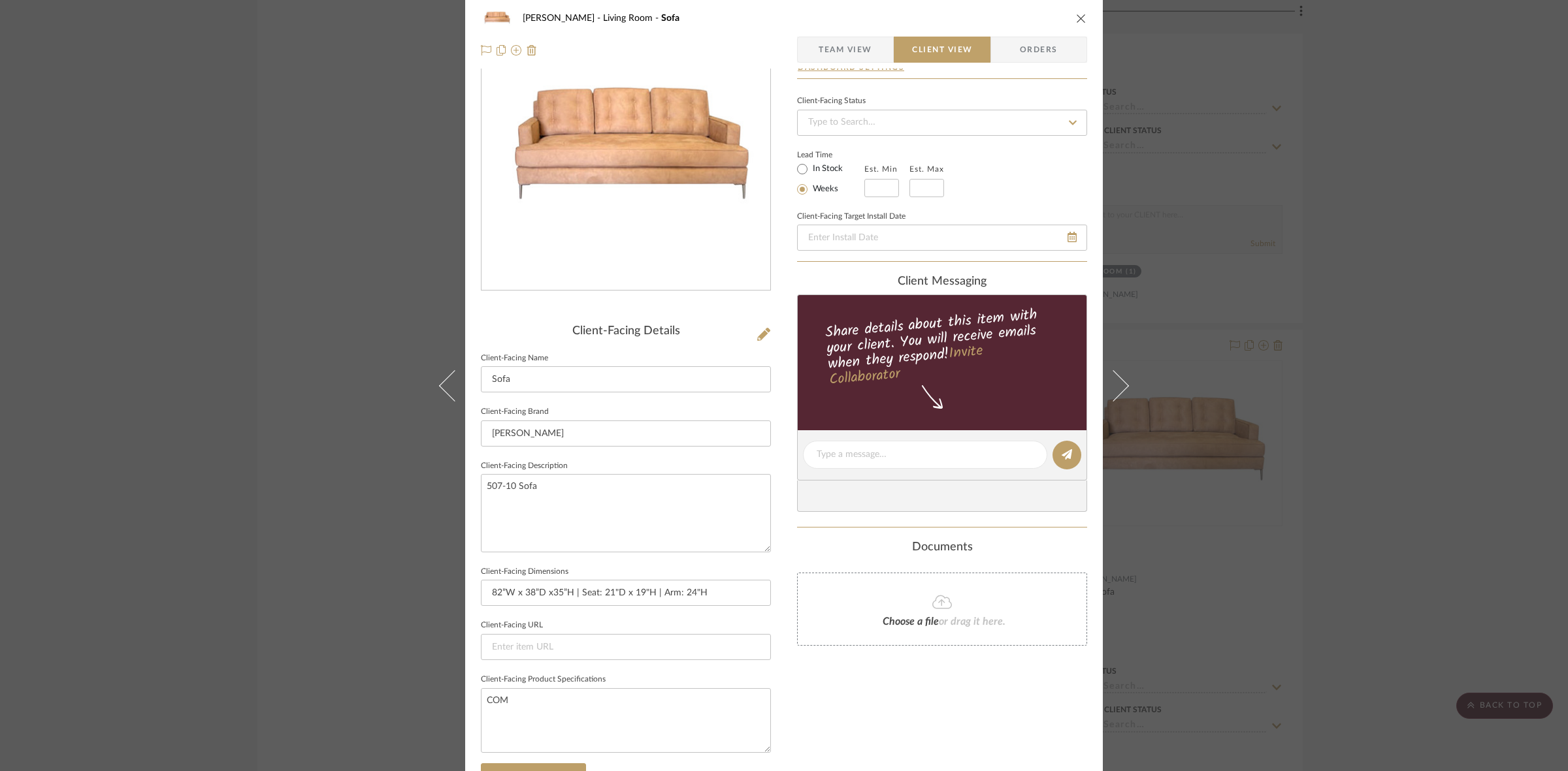
scroll to position [303, 0]
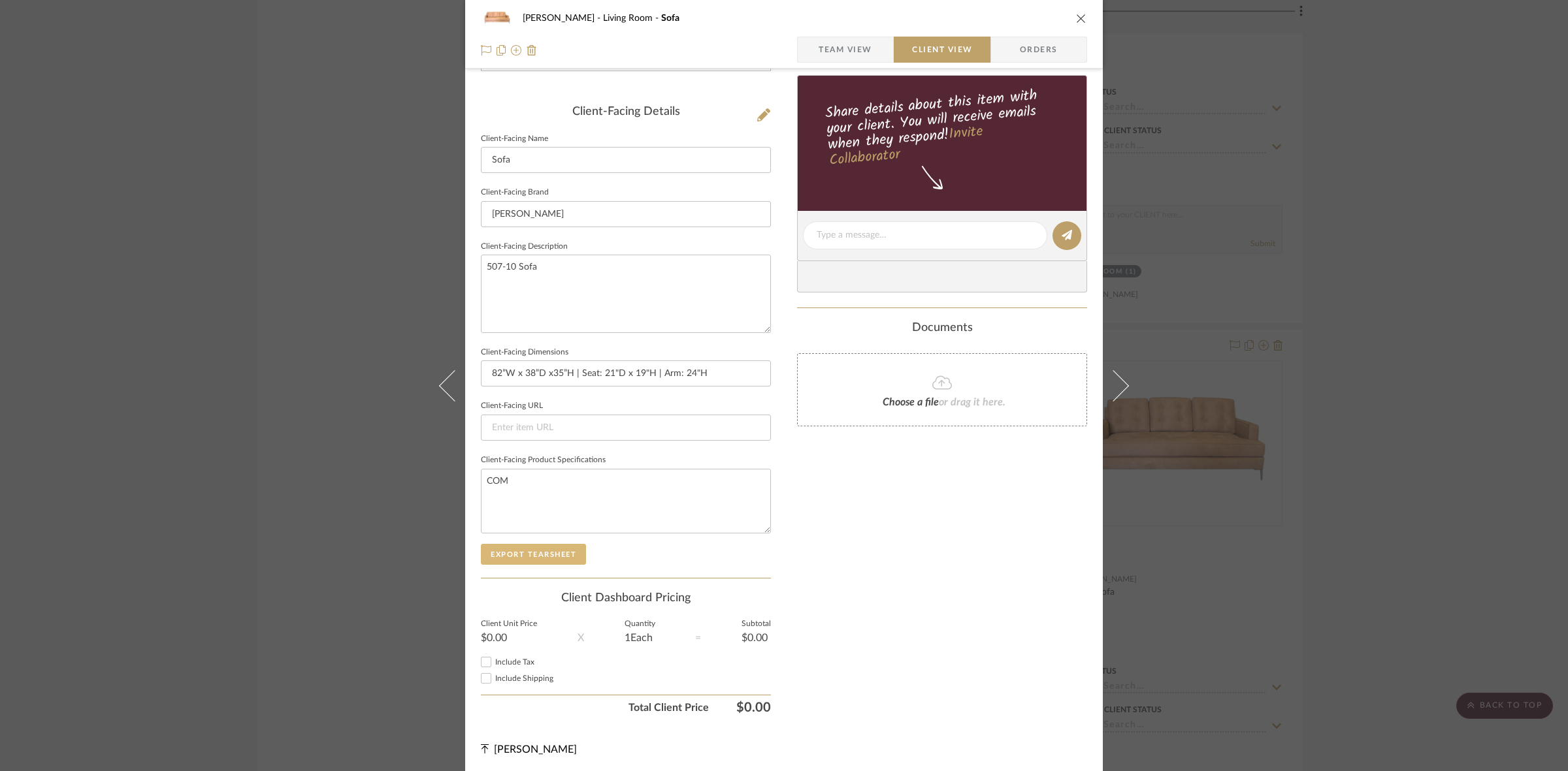
click at [530, 549] on button "Export Tearsheet" at bounding box center [533, 554] width 105 height 21
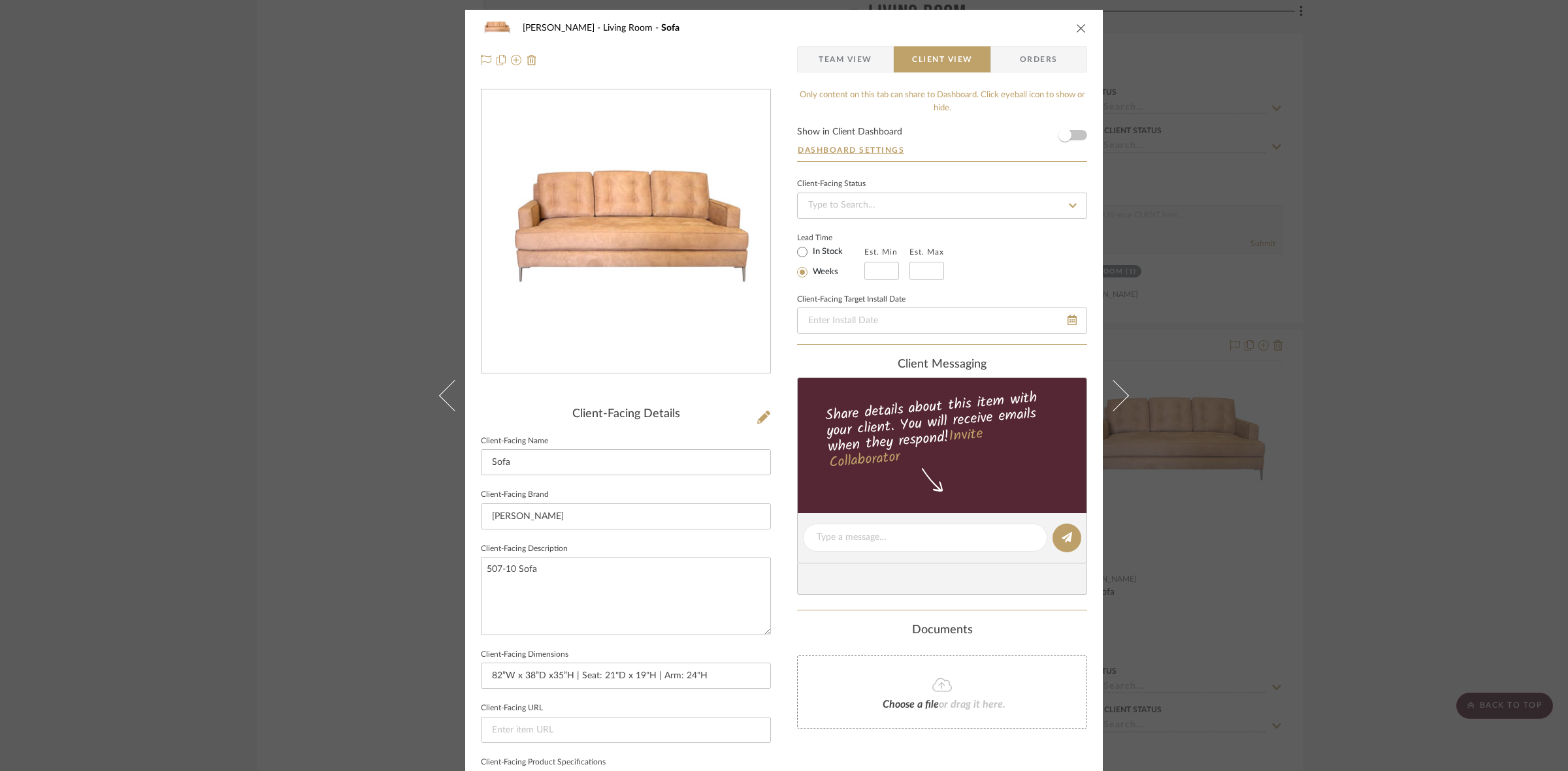
click at [249, 448] on div "DOOLEY Living Room Sofa Team View Client View Orders Client-Facing Details Clie…" at bounding box center [784, 385] width 1568 height 771
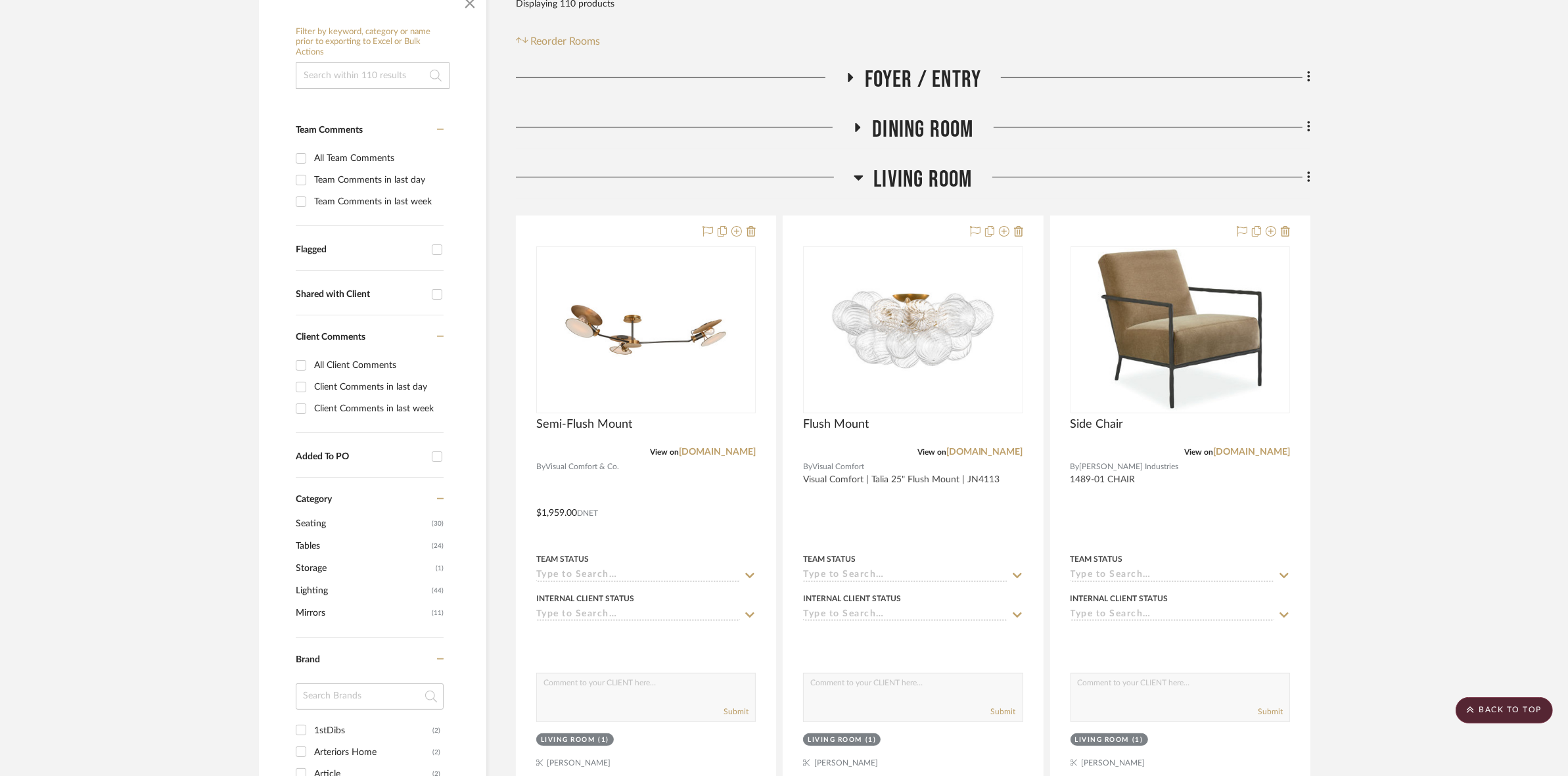
scroll to position [139, 0]
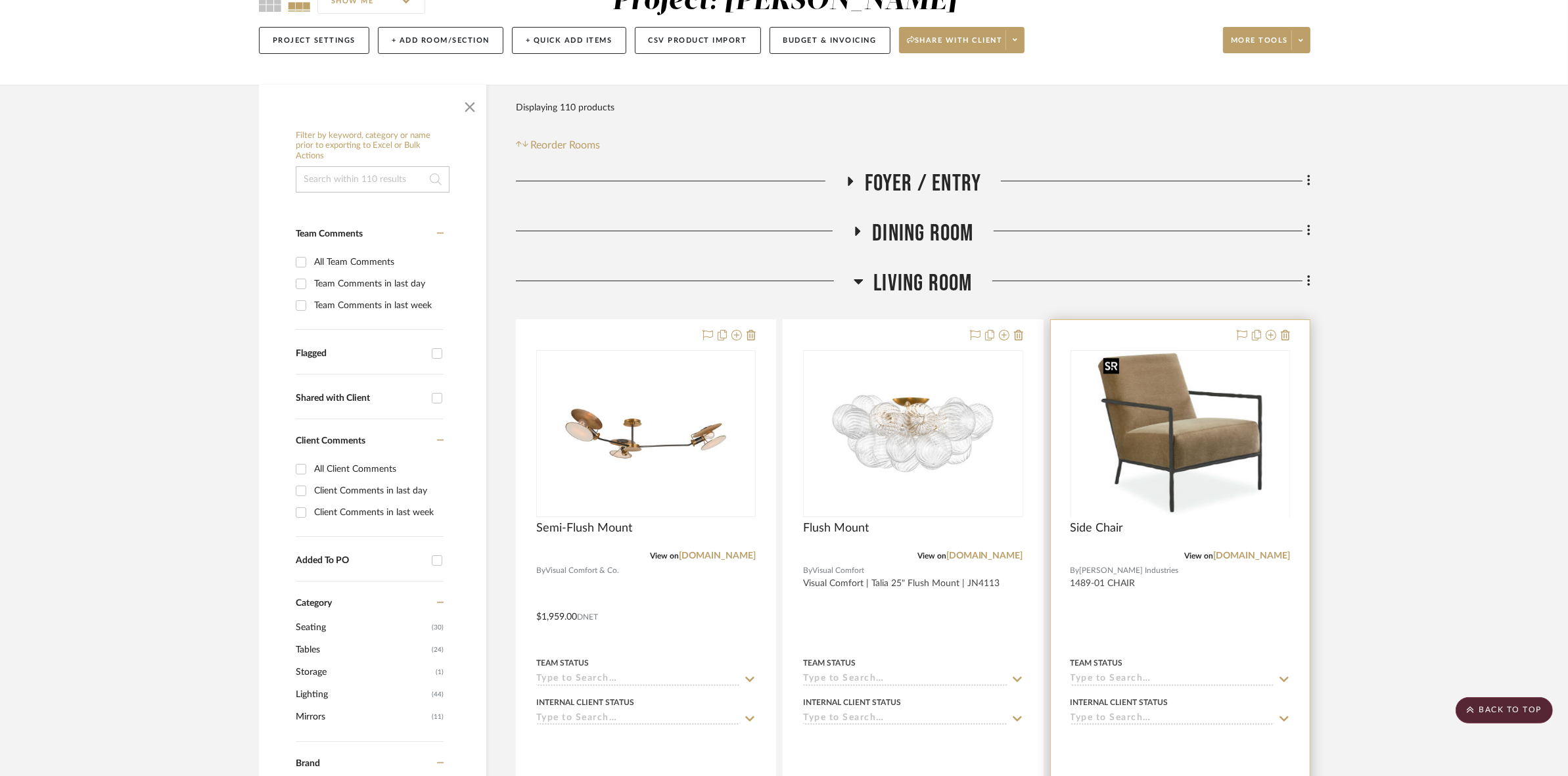
click at [1168, 460] on div at bounding box center [1180, 516] width 219 height 332
click at [1168, 460] on img "0" at bounding box center [1180, 433] width 164 height 164
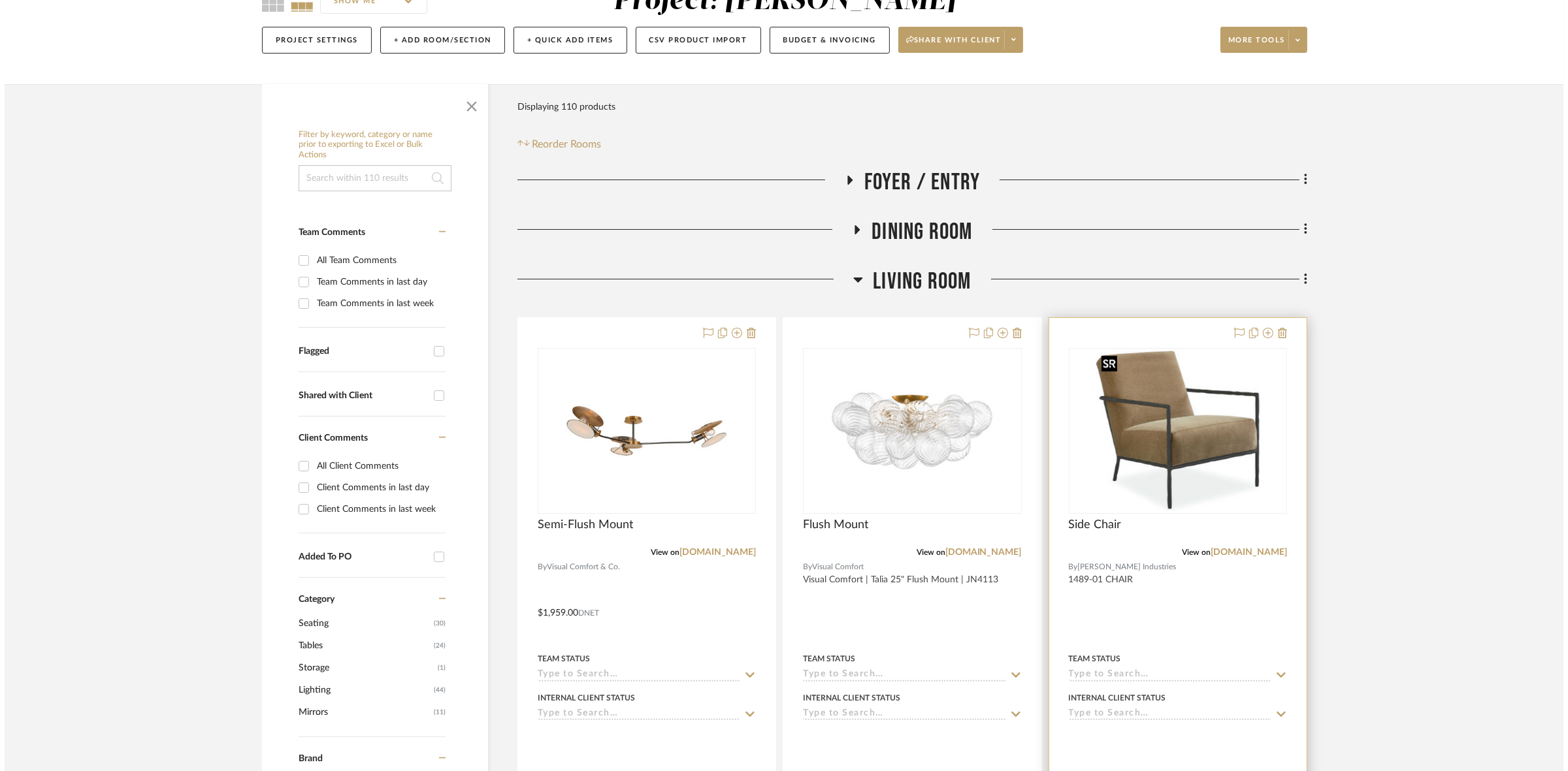
scroll to position [0, 0]
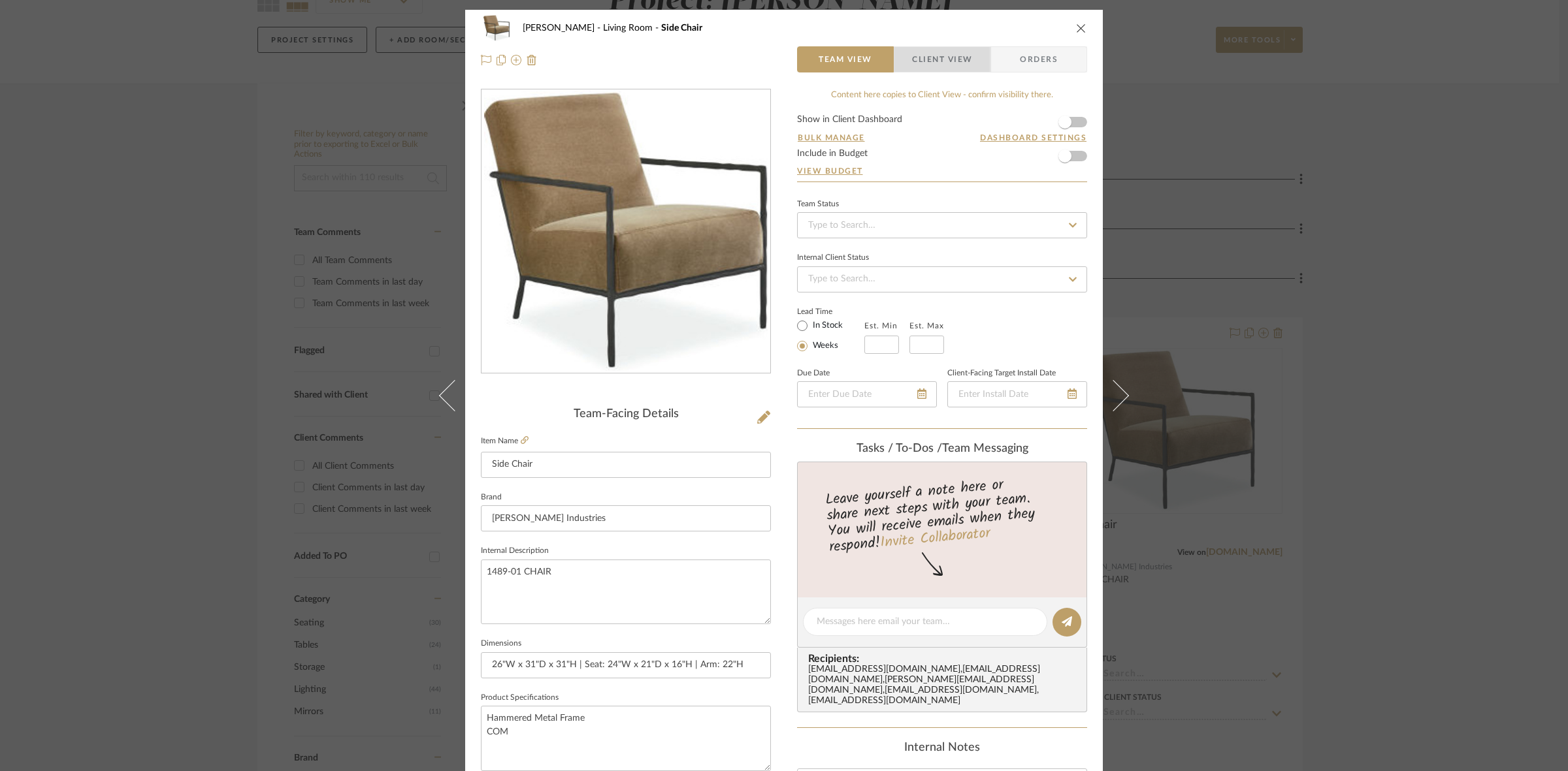
click at [941, 61] on span "Client View" at bounding box center [941, 59] width 60 height 26
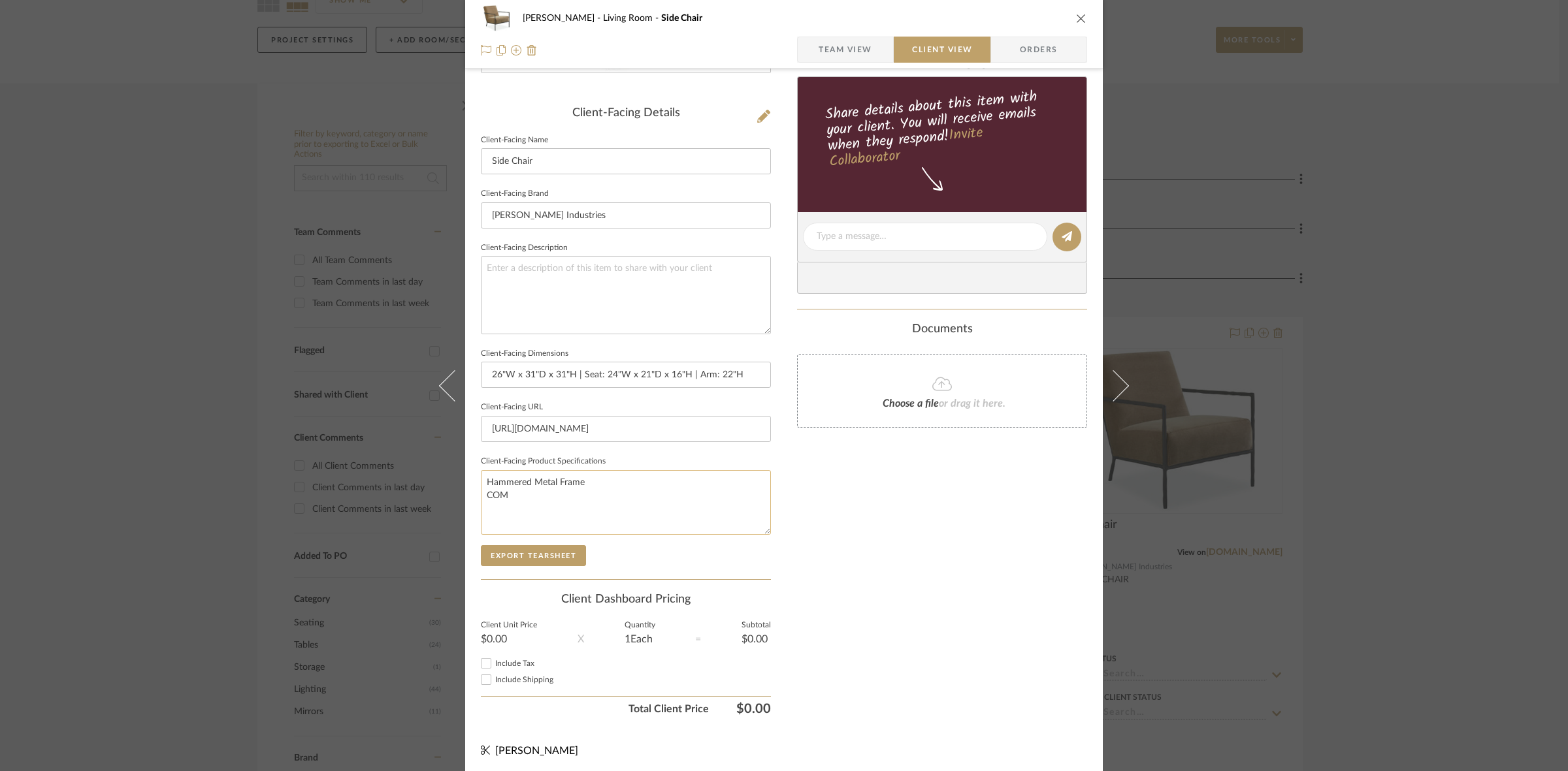
scroll to position [303, 0]
click at [521, 553] on button "Export Tearsheet" at bounding box center [533, 554] width 105 height 21
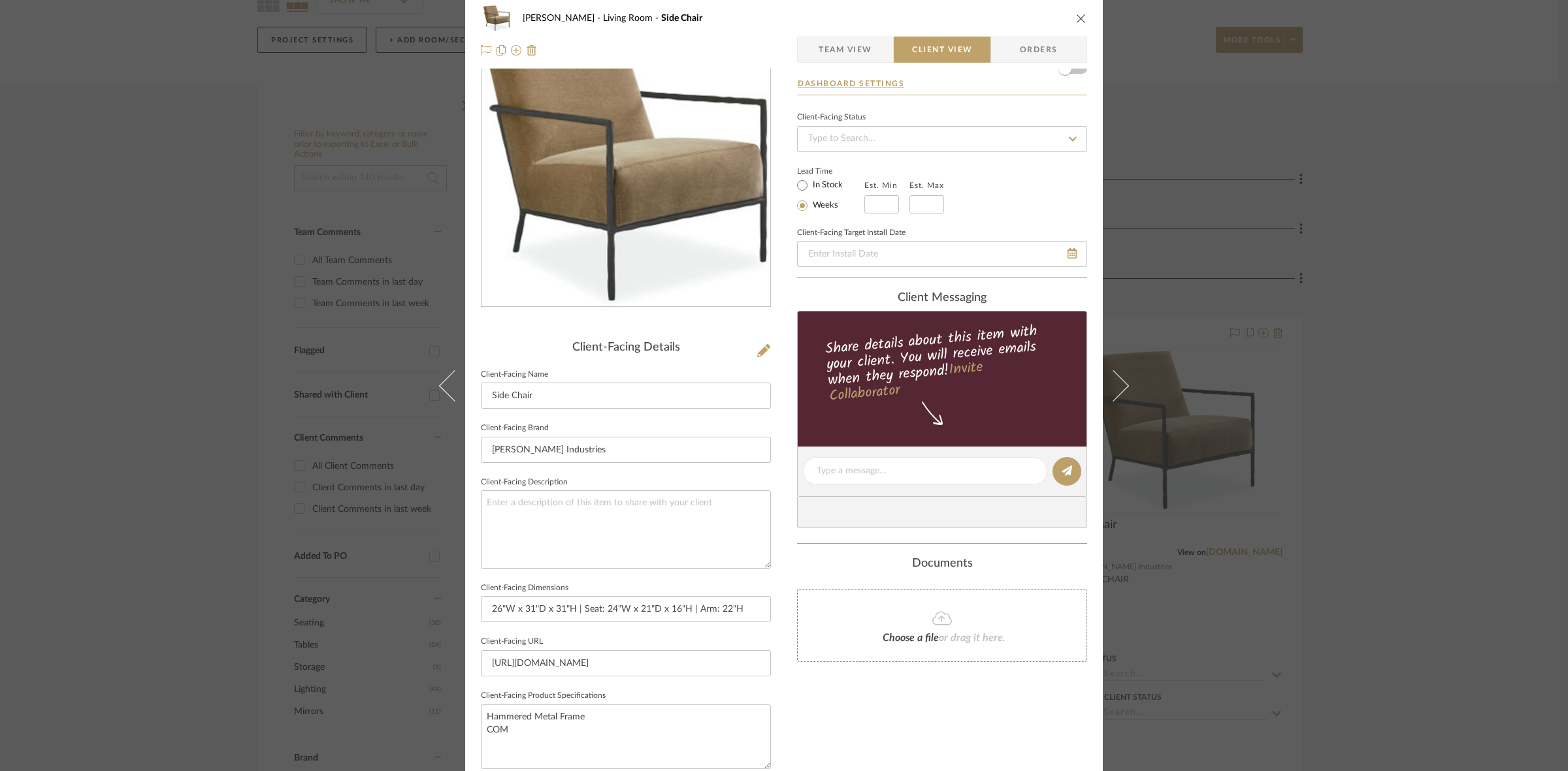
scroll to position [0, 0]
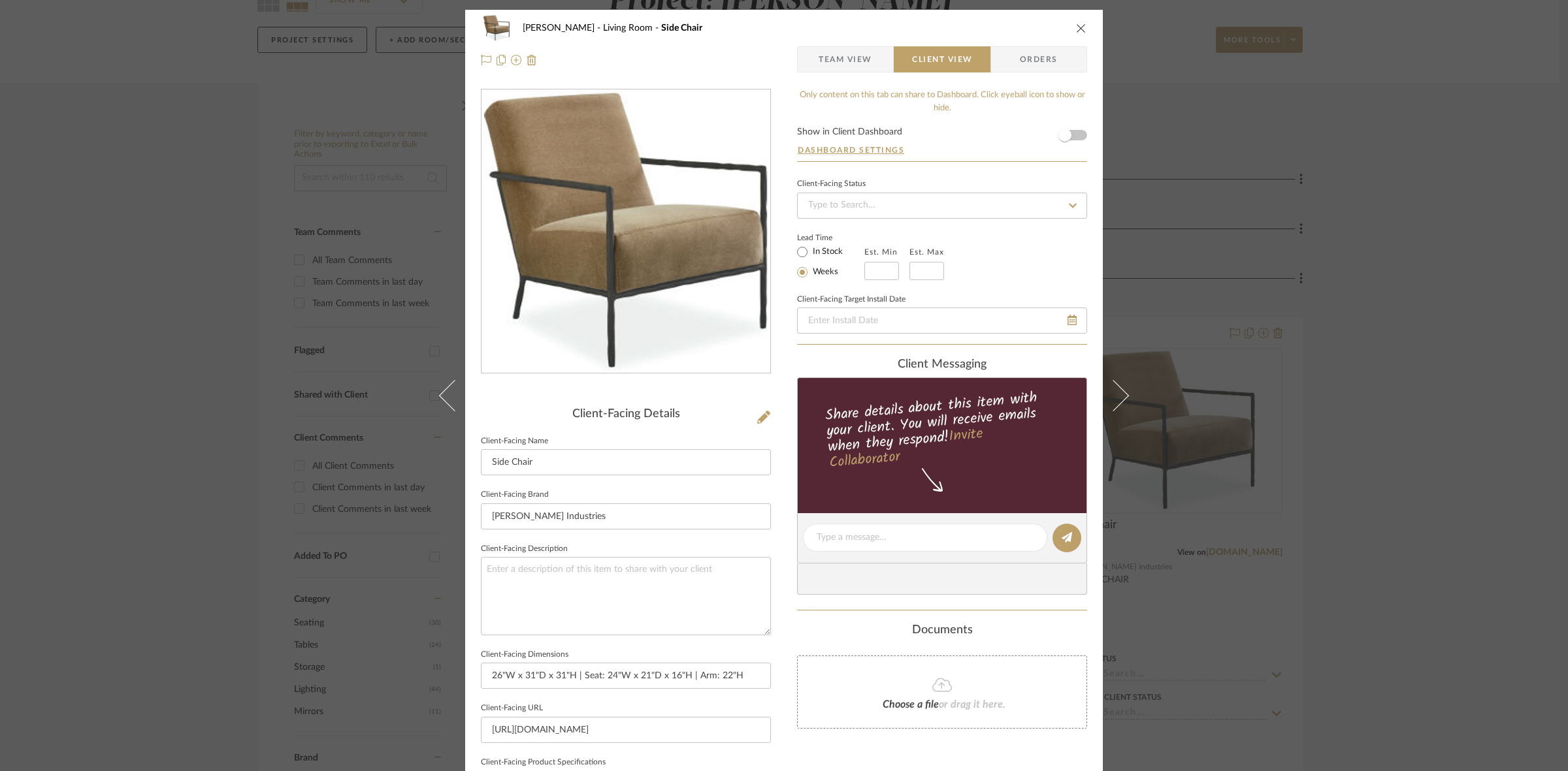
click at [157, 436] on div "DOOLEY Living Room Side Chair Team View Client View Orders Client-Facing Detail…" at bounding box center [784, 385] width 1568 height 771
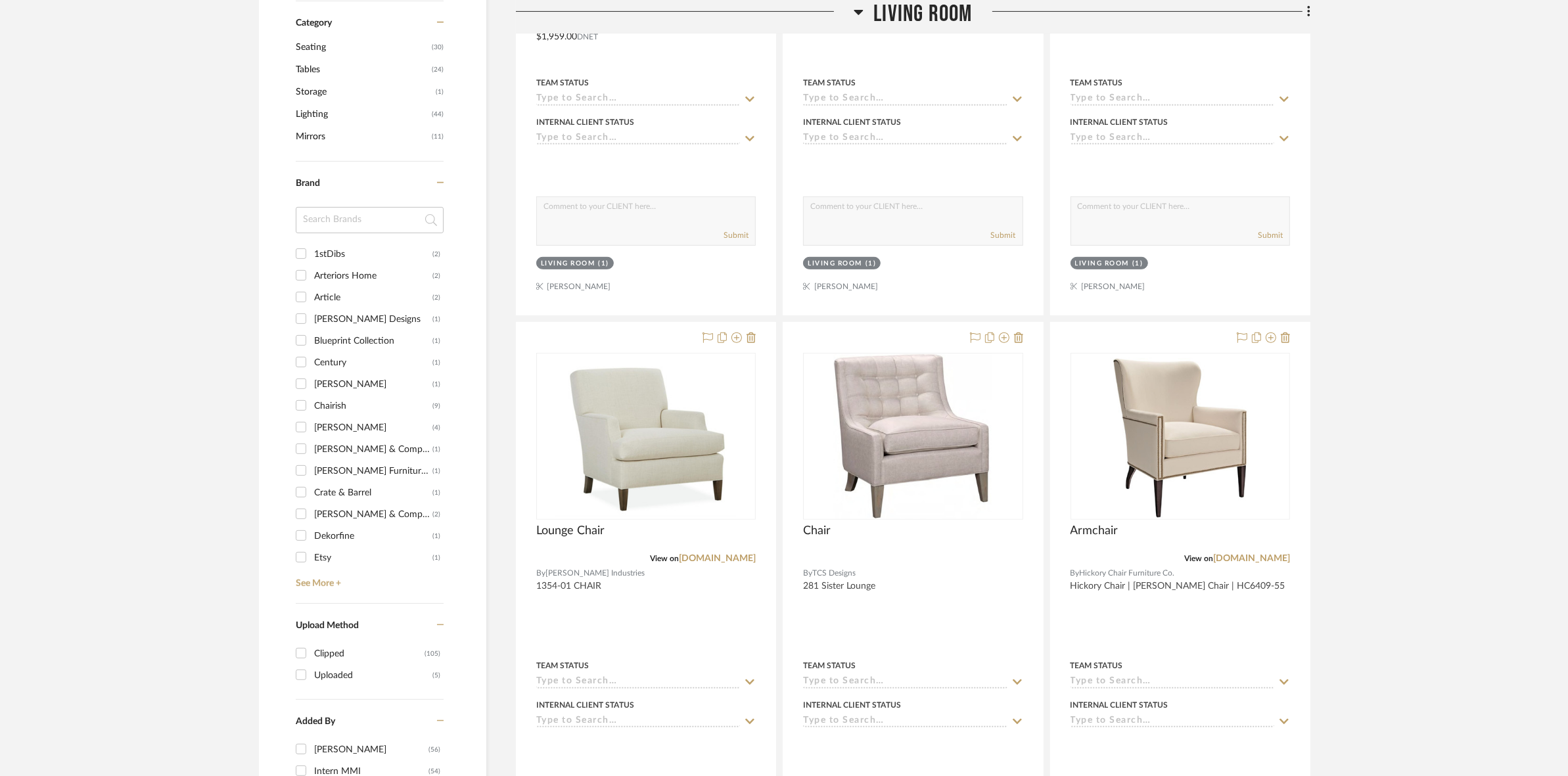
scroll to position [796, 0]
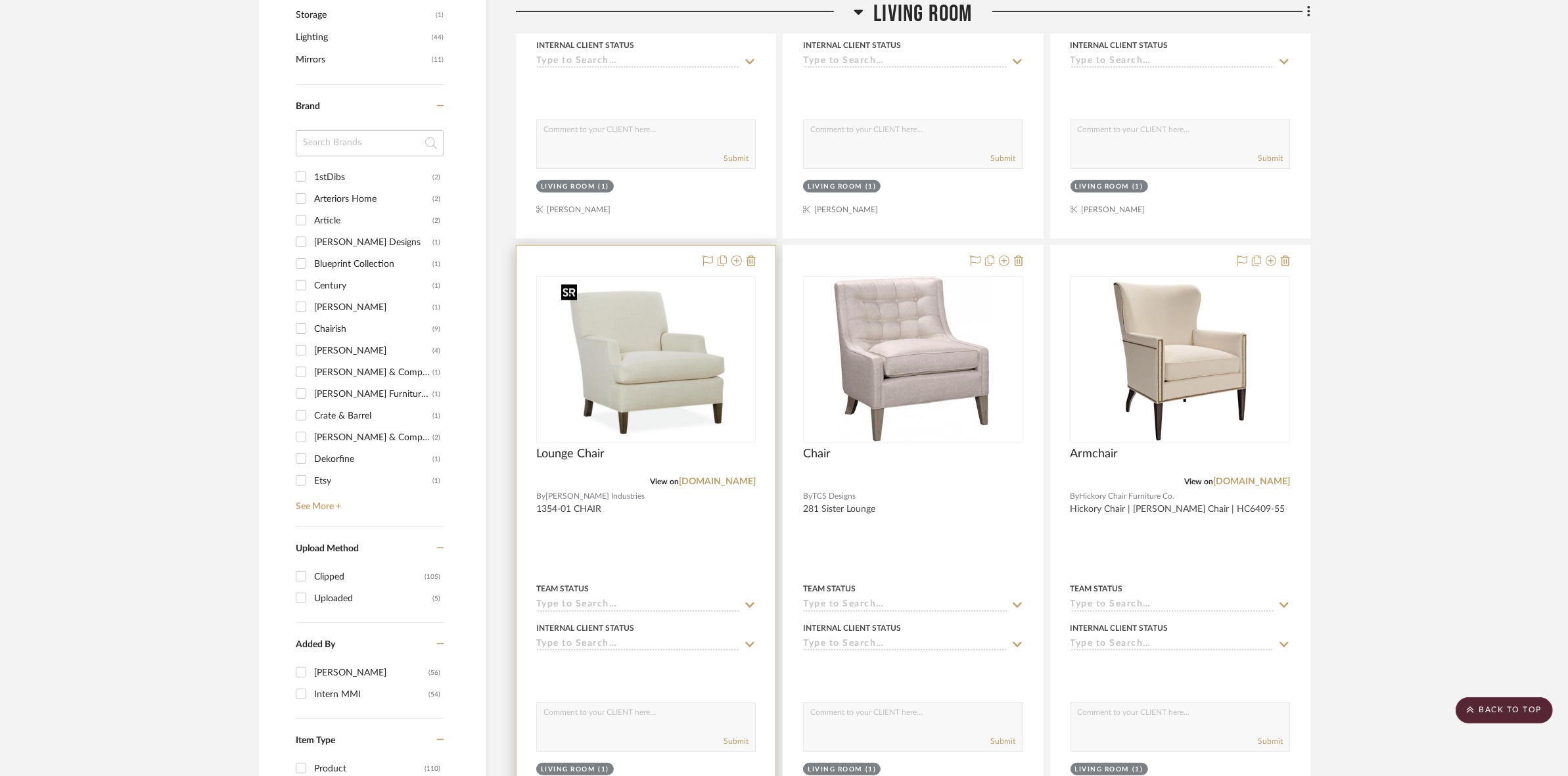
click at [0, 0] on img at bounding box center [0, 0] width 0 height 0
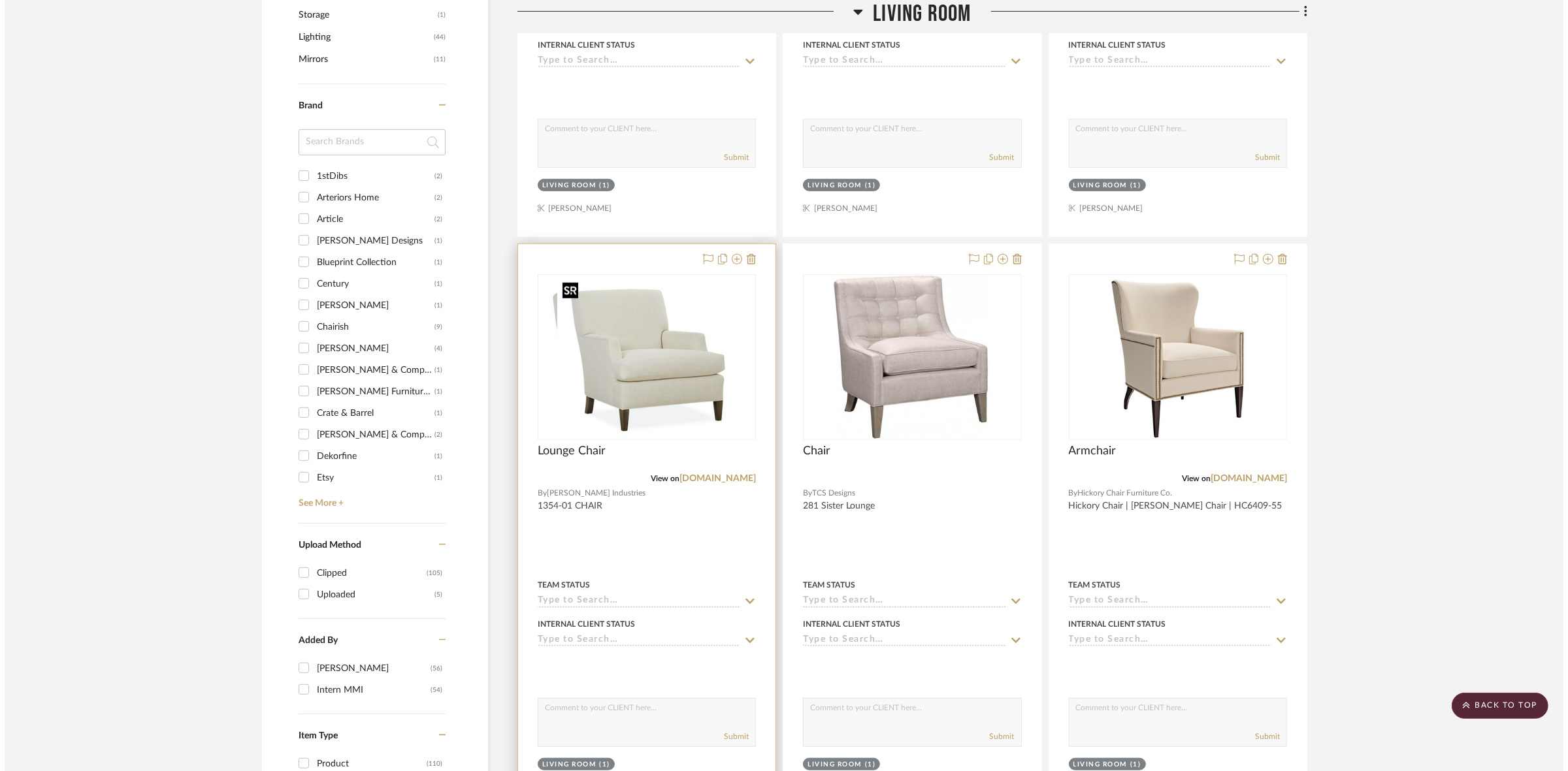
scroll to position [0, 0]
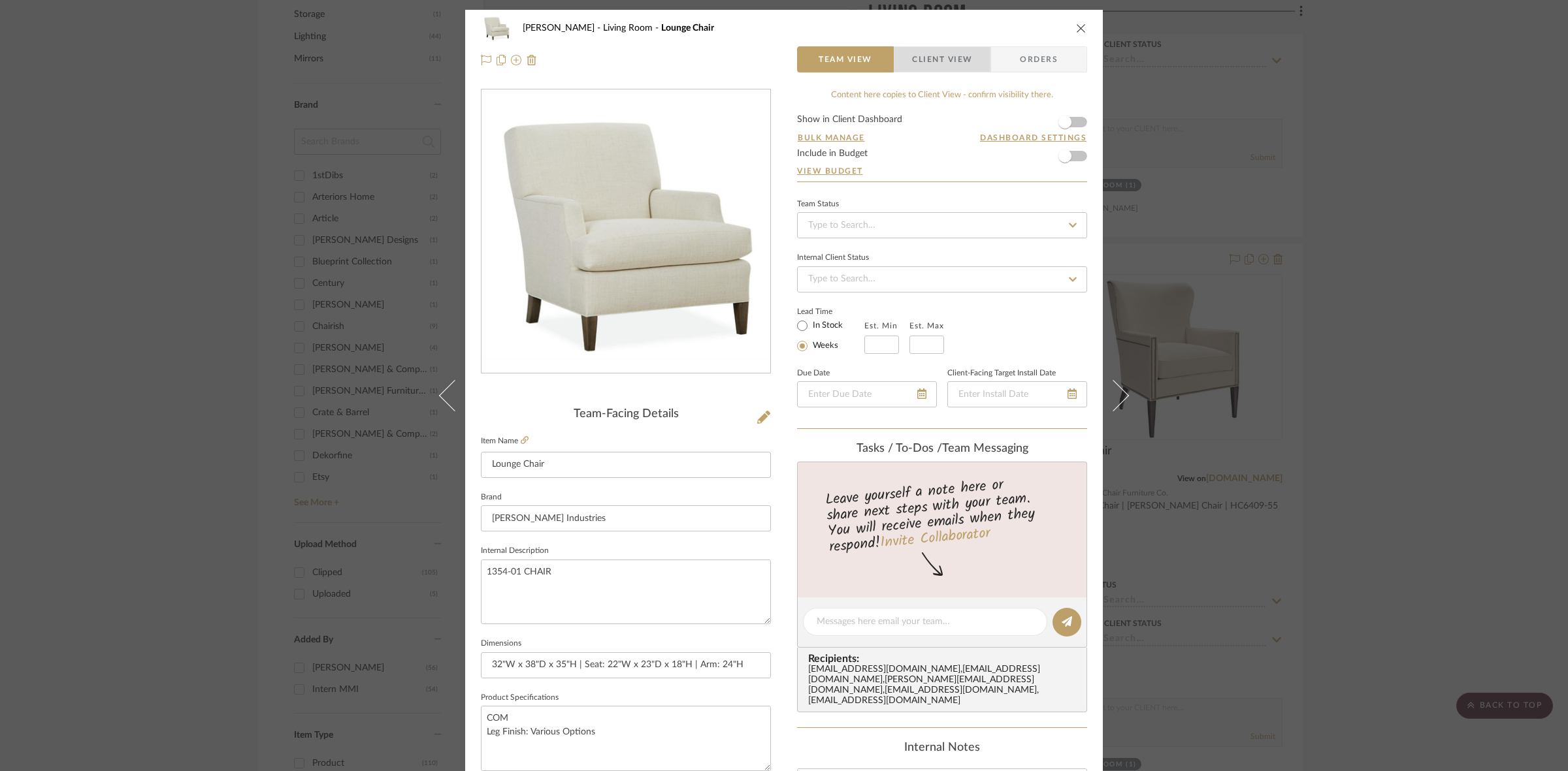
click at [925, 59] on span "Client View" at bounding box center [941, 59] width 60 height 26
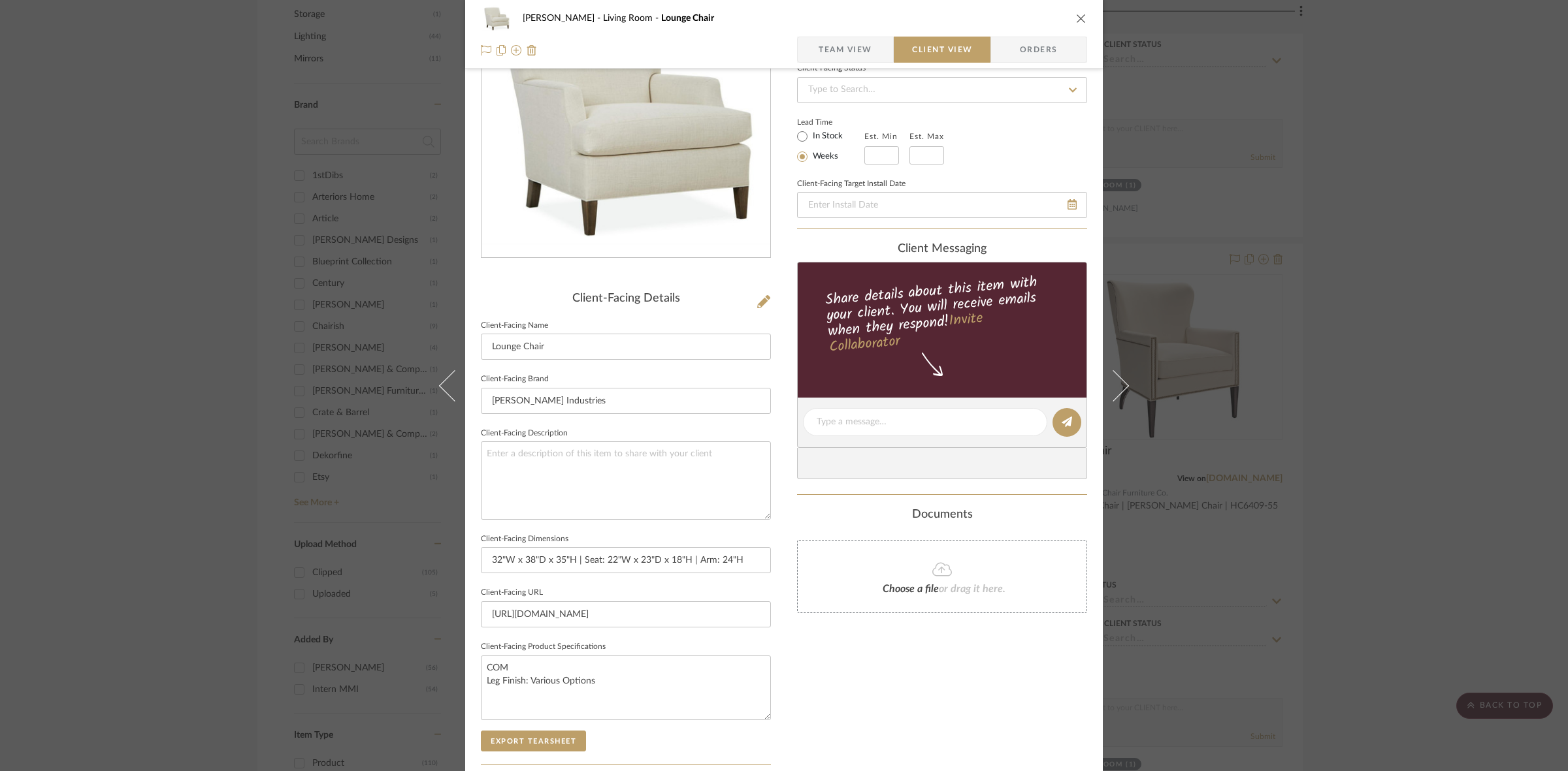
scroll to position [303, 0]
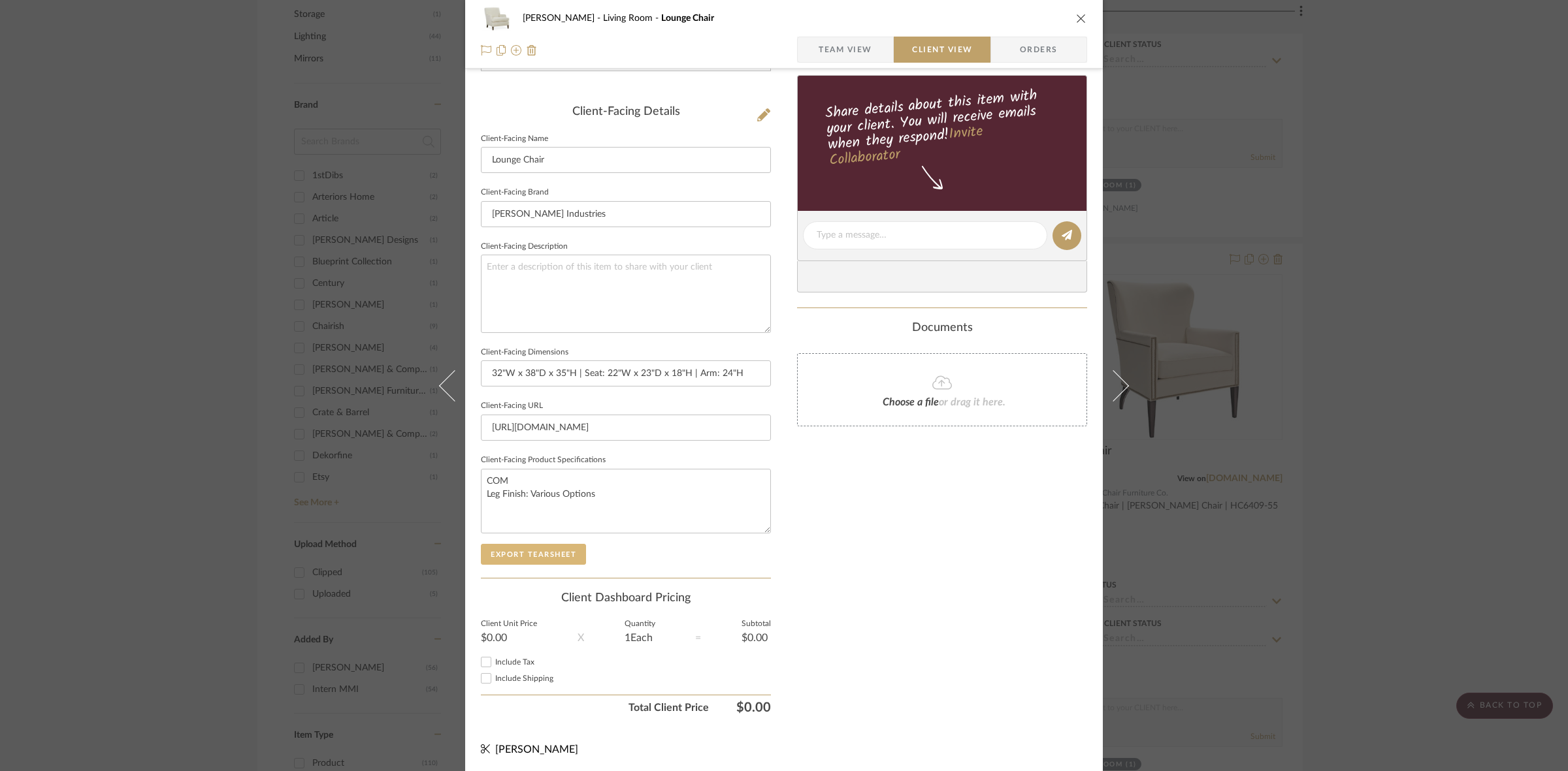
click at [543, 546] on button "Export Tearsheet" at bounding box center [533, 554] width 105 height 21
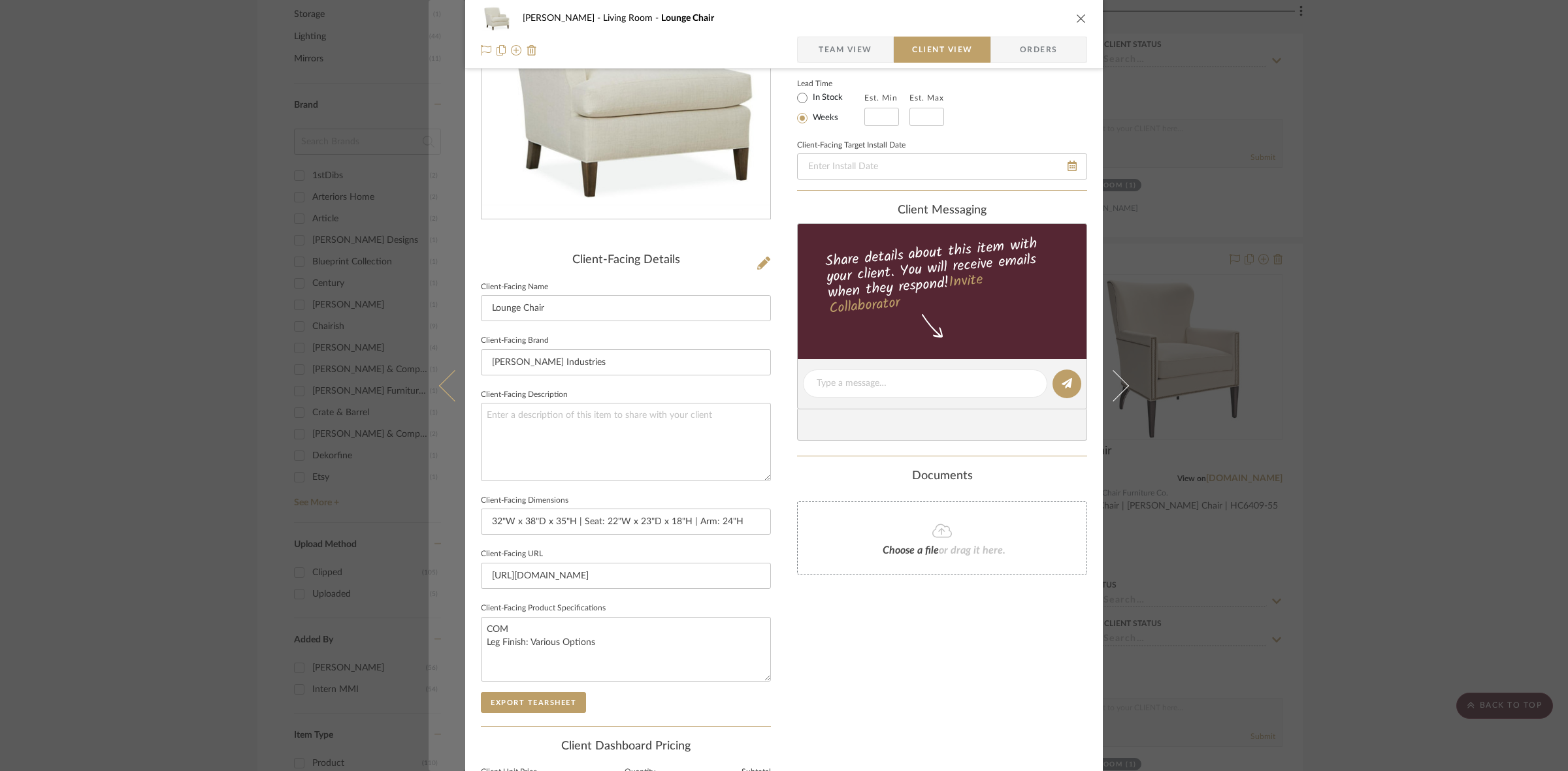
scroll to position [0, 0]
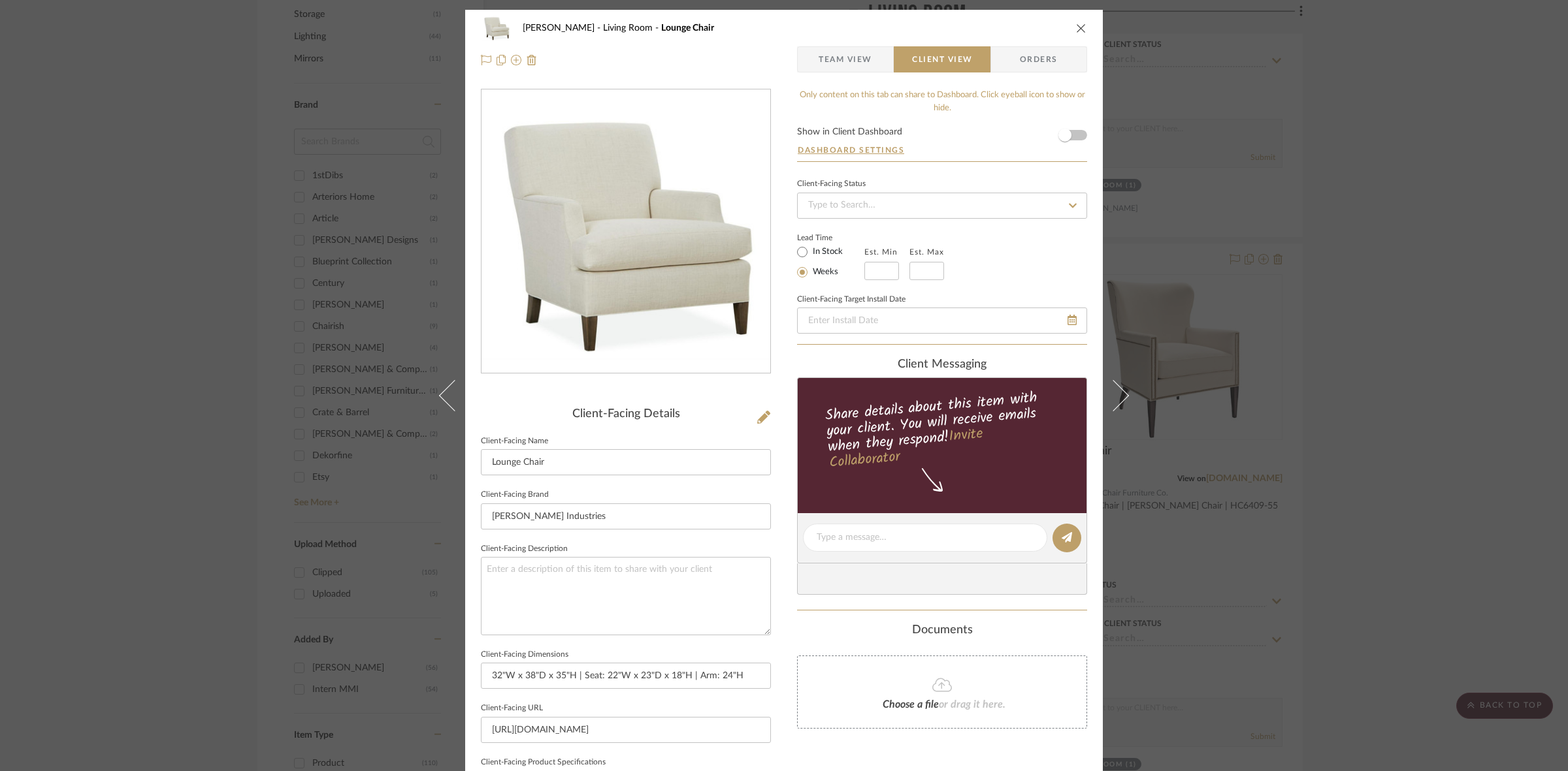
click at [163, 384] on div "DOOLEY Living Room Lounge Chair Team View Client View Orders Client-Facing Deta…" at bounding box center [784, 385] width 1568 height 771
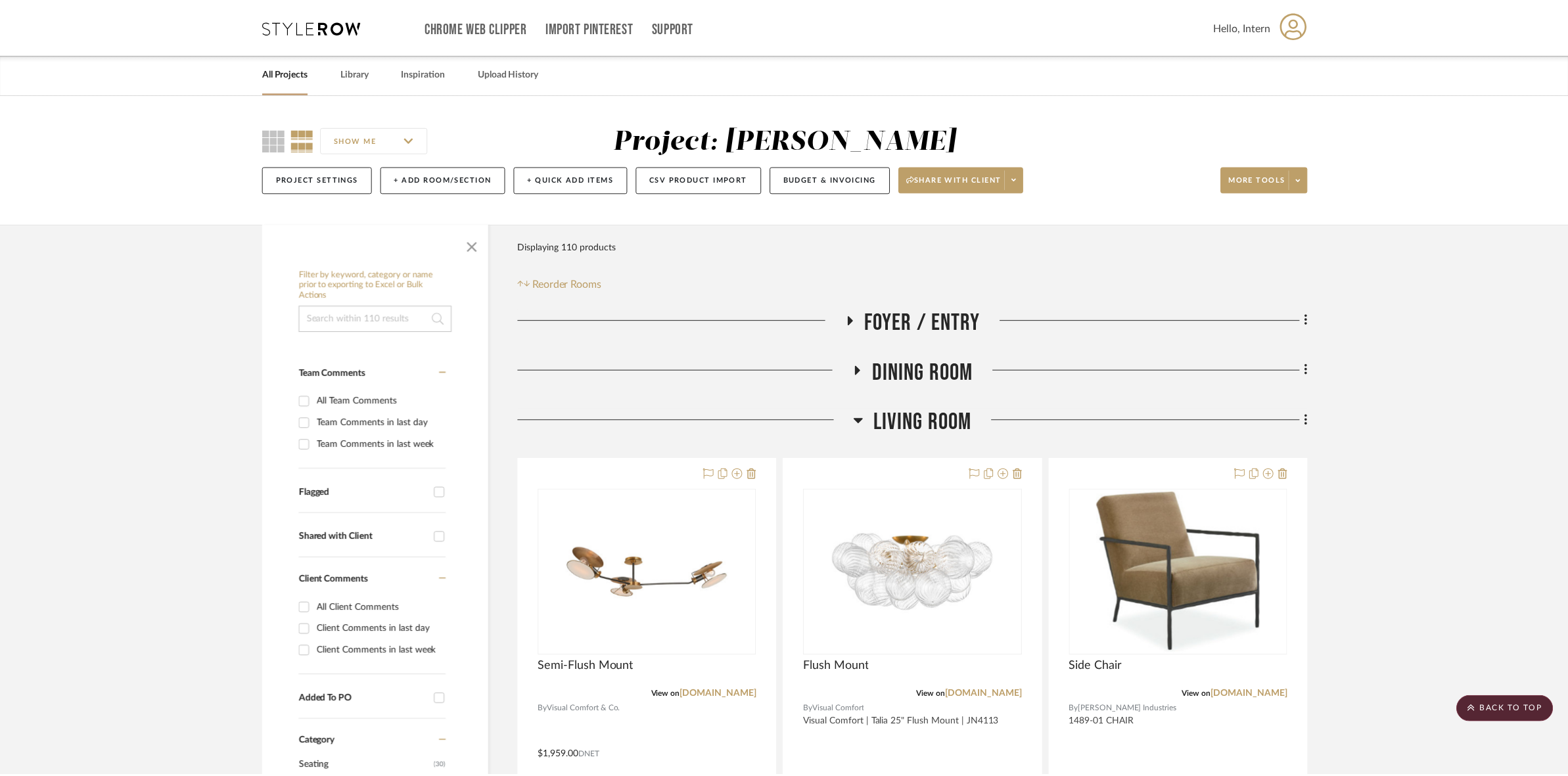
scroll to position [796, 0]
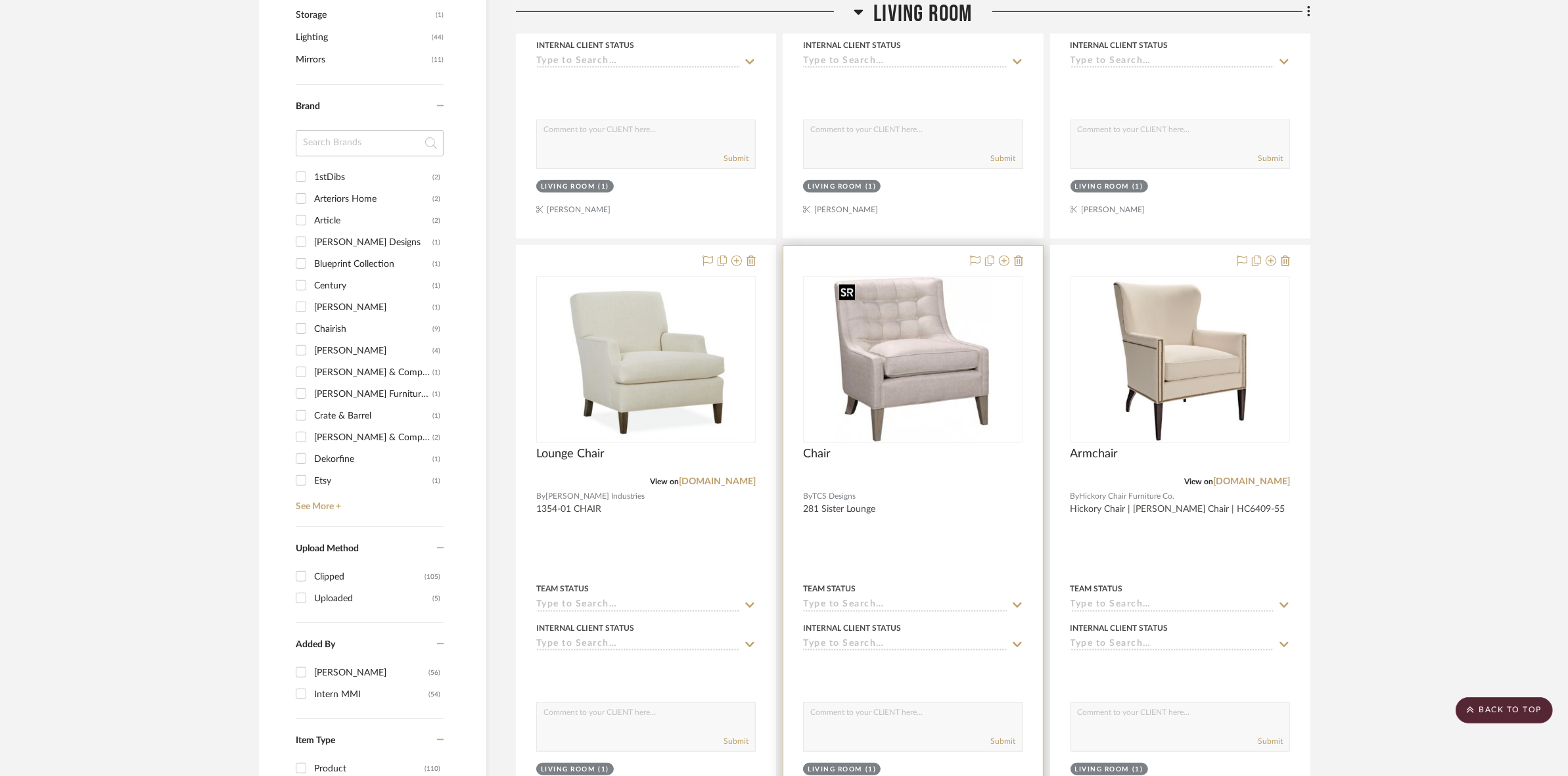
click at [0, 0] on img at bounding box center [0, 0] width 0 height 0
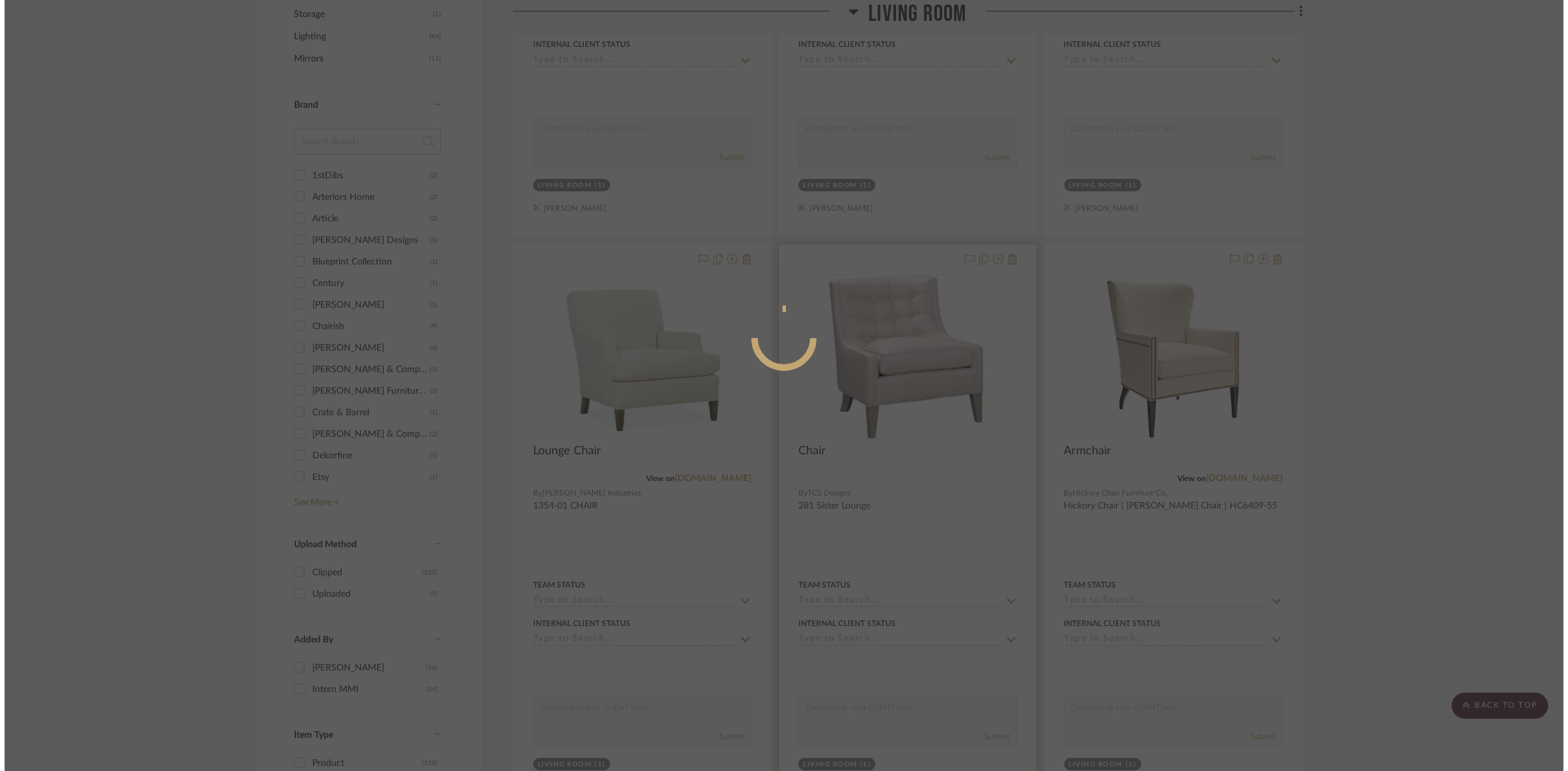
scroll to position [0, 0]
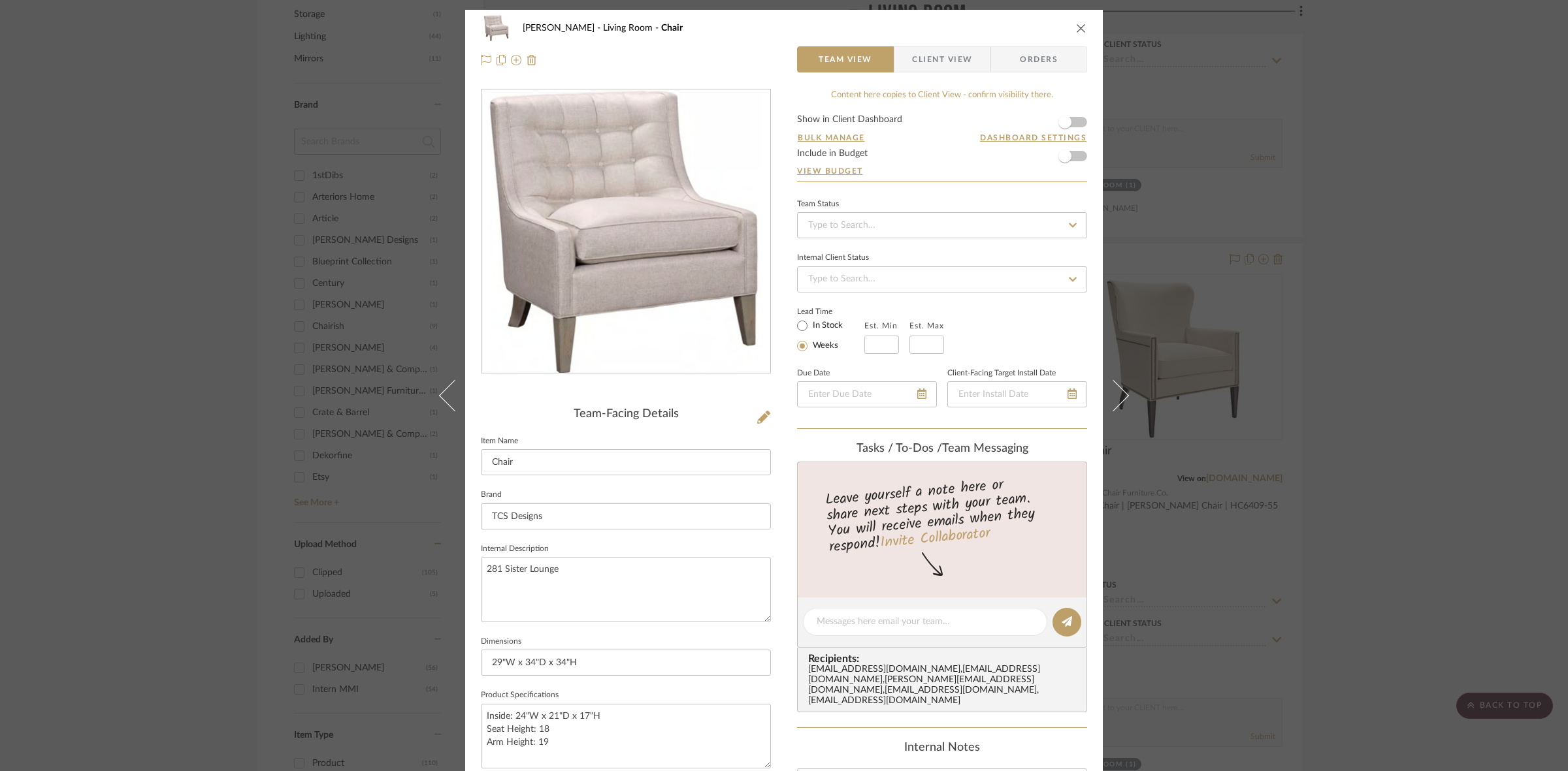
click at [915, 59] on span "Client View" at bounding box center [941, 59] width 60 height 26
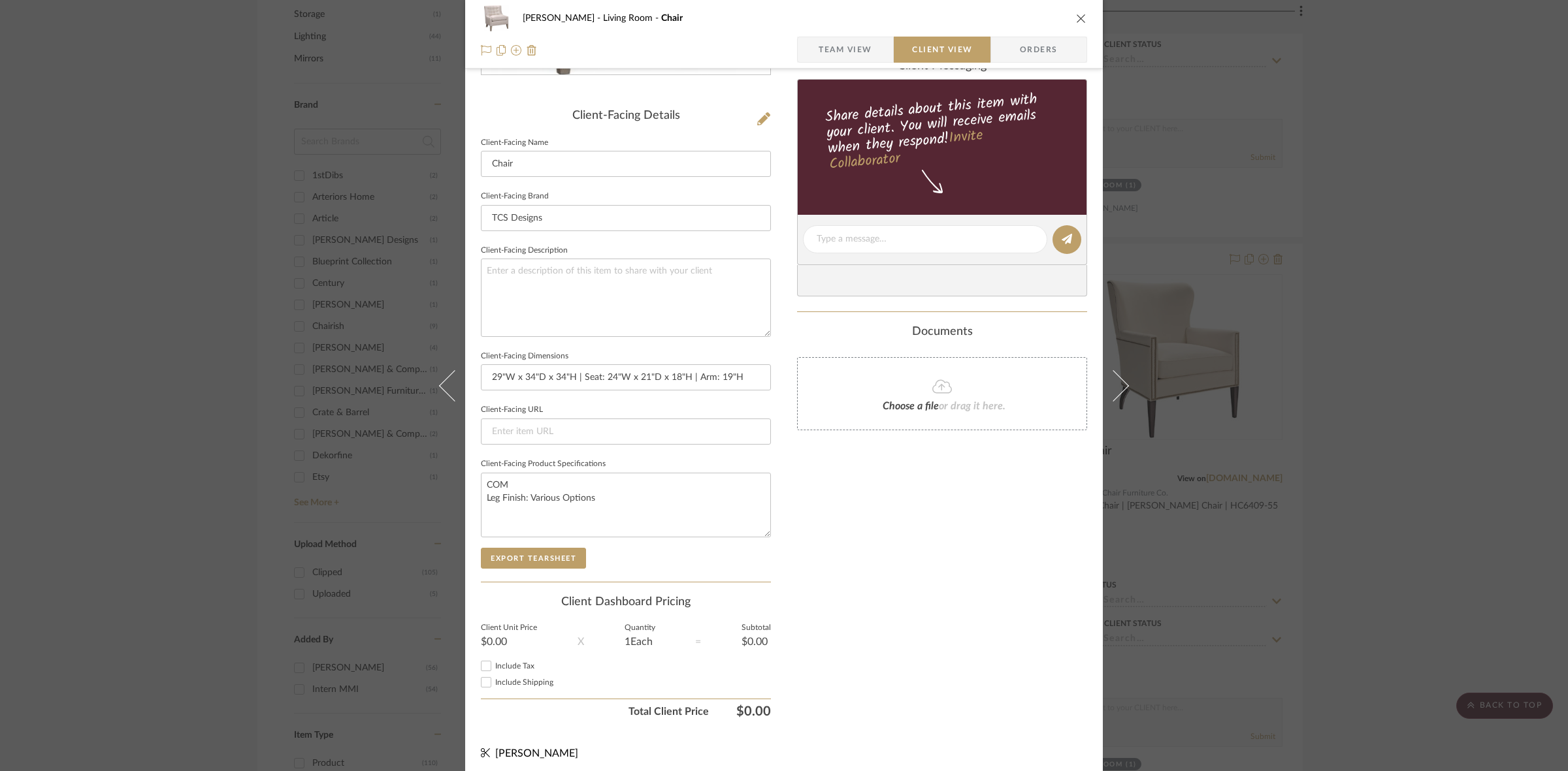
scroll to position [303, 0]
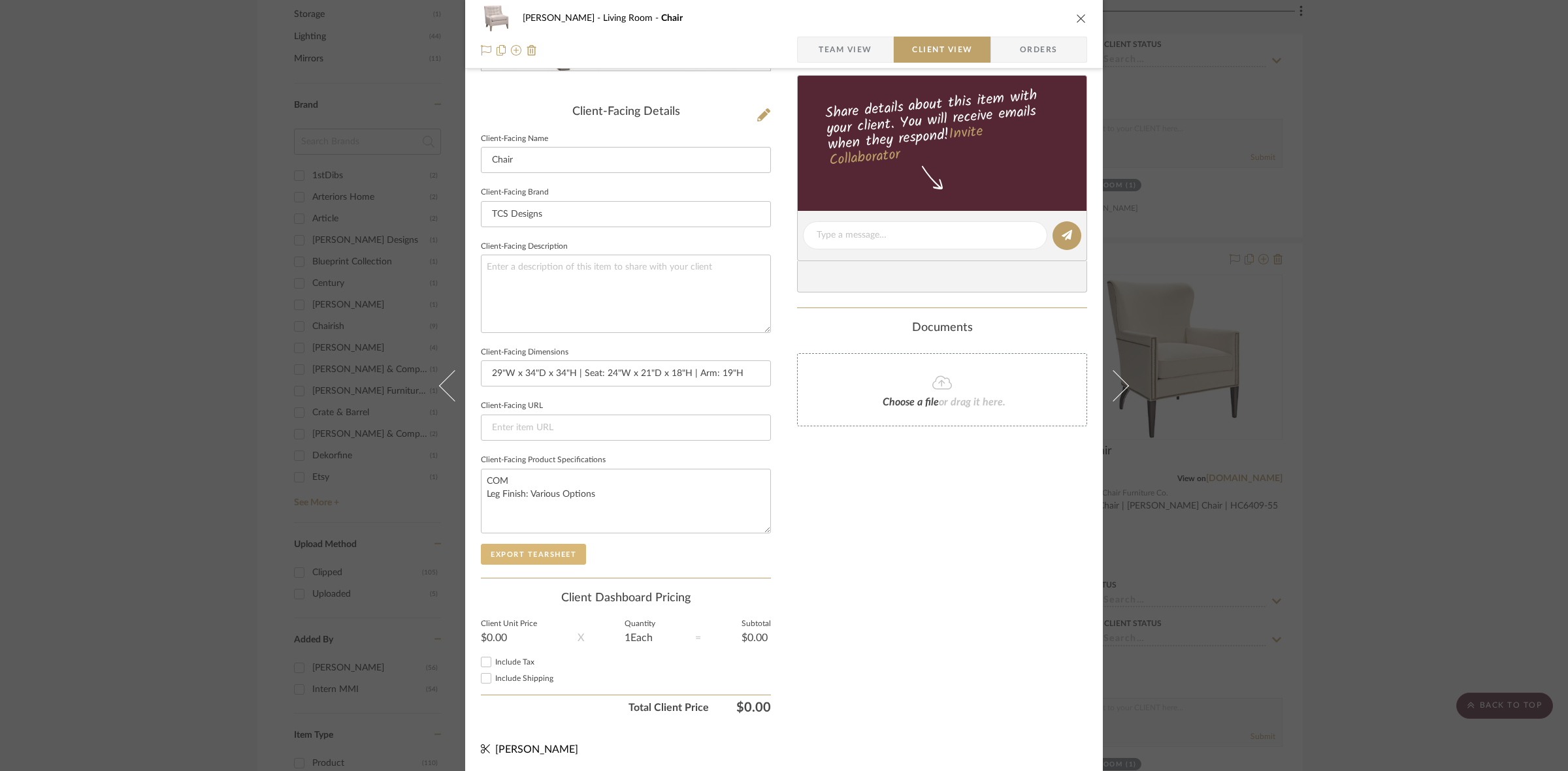
click at [537, 552] on button "Export Tearsheet" at bounding box center [533, 554] width 105 height 21
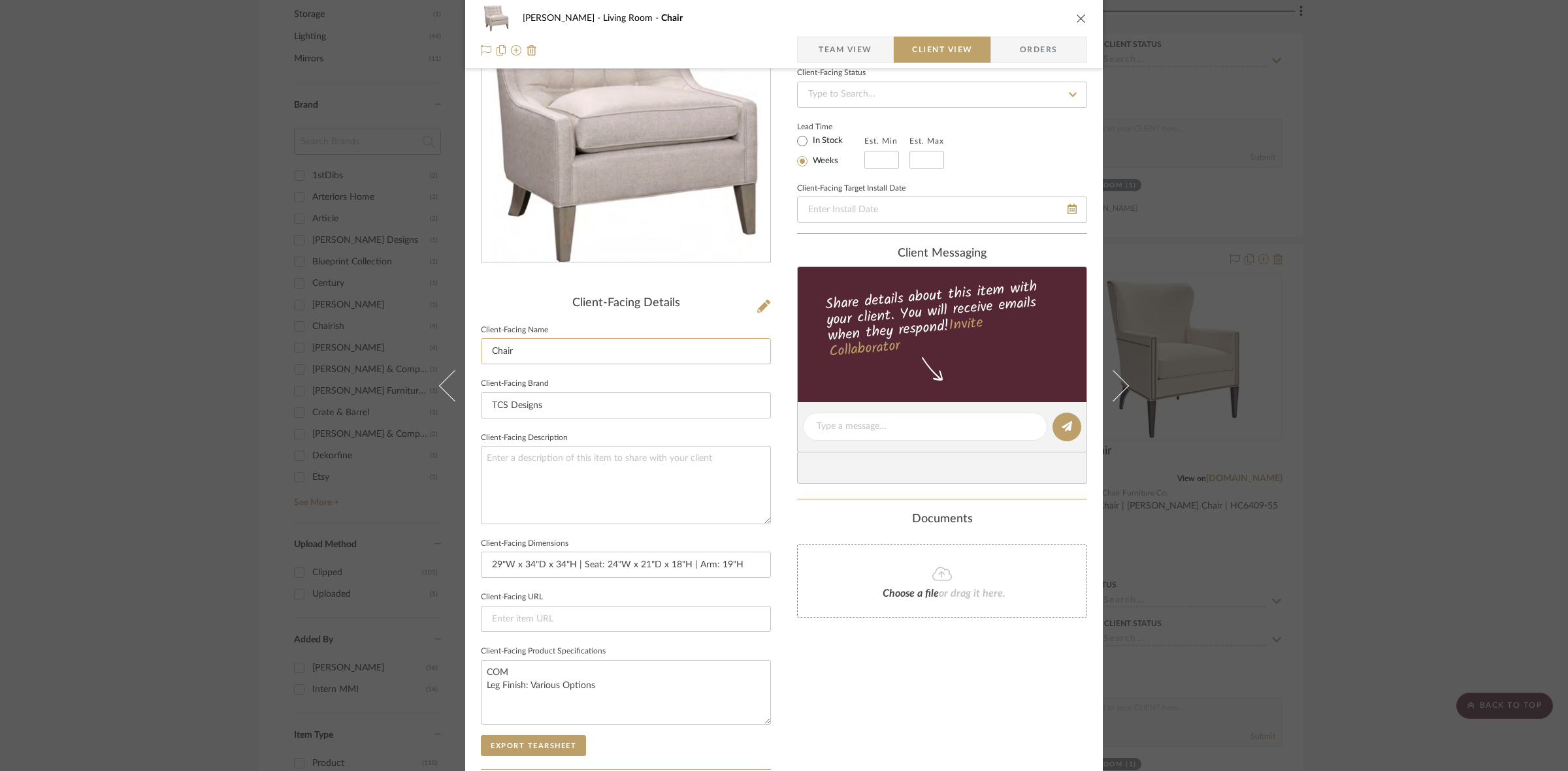
scroll to position [0, 0]
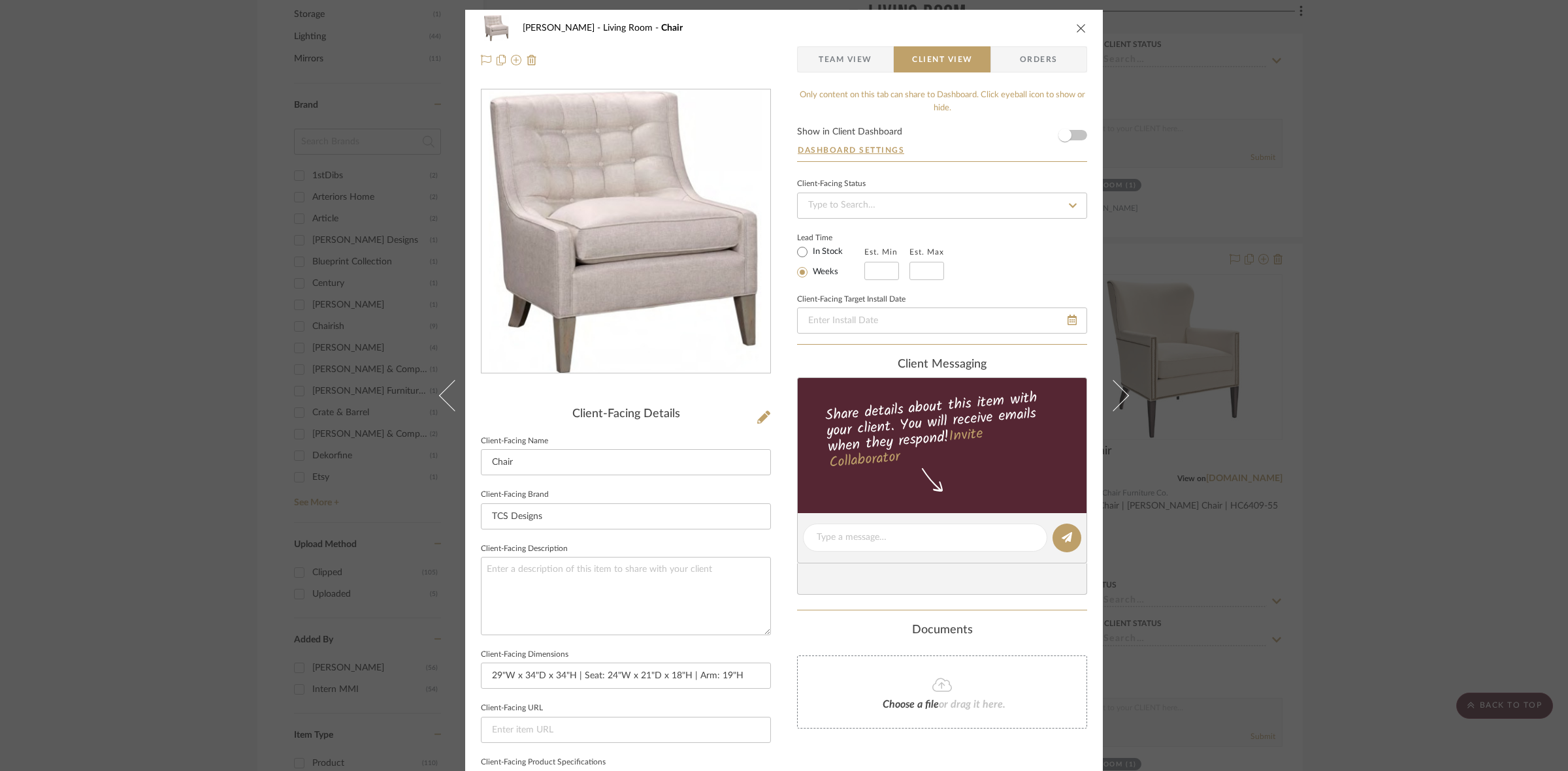
click at [137, 442] on div "DOOLEY Living Room Chair Team View Client View Orders Client-Facing Details Cli…" at bounding box center [784, 385] width 1568 height 771
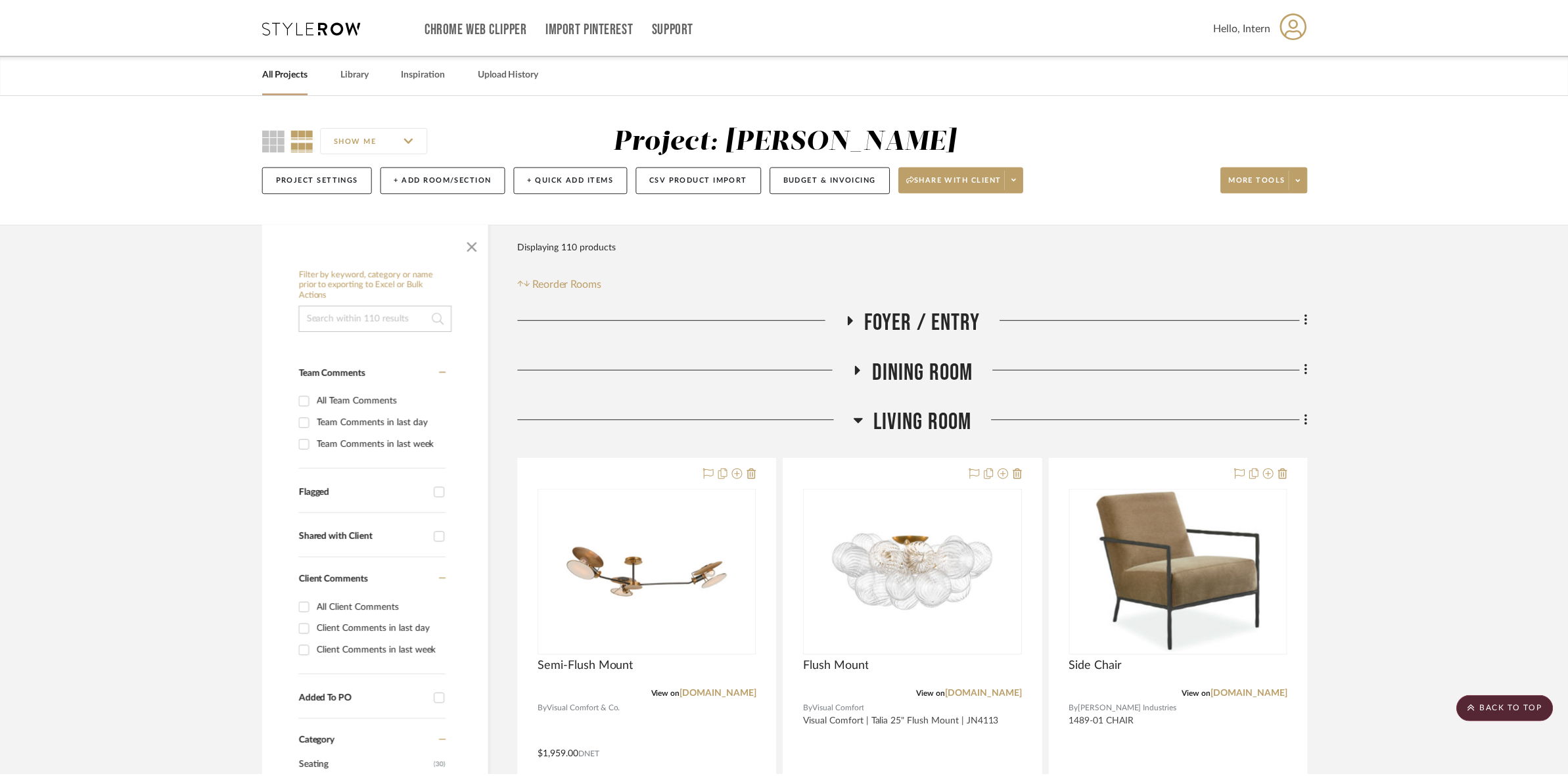
scroll to position [796, 0]
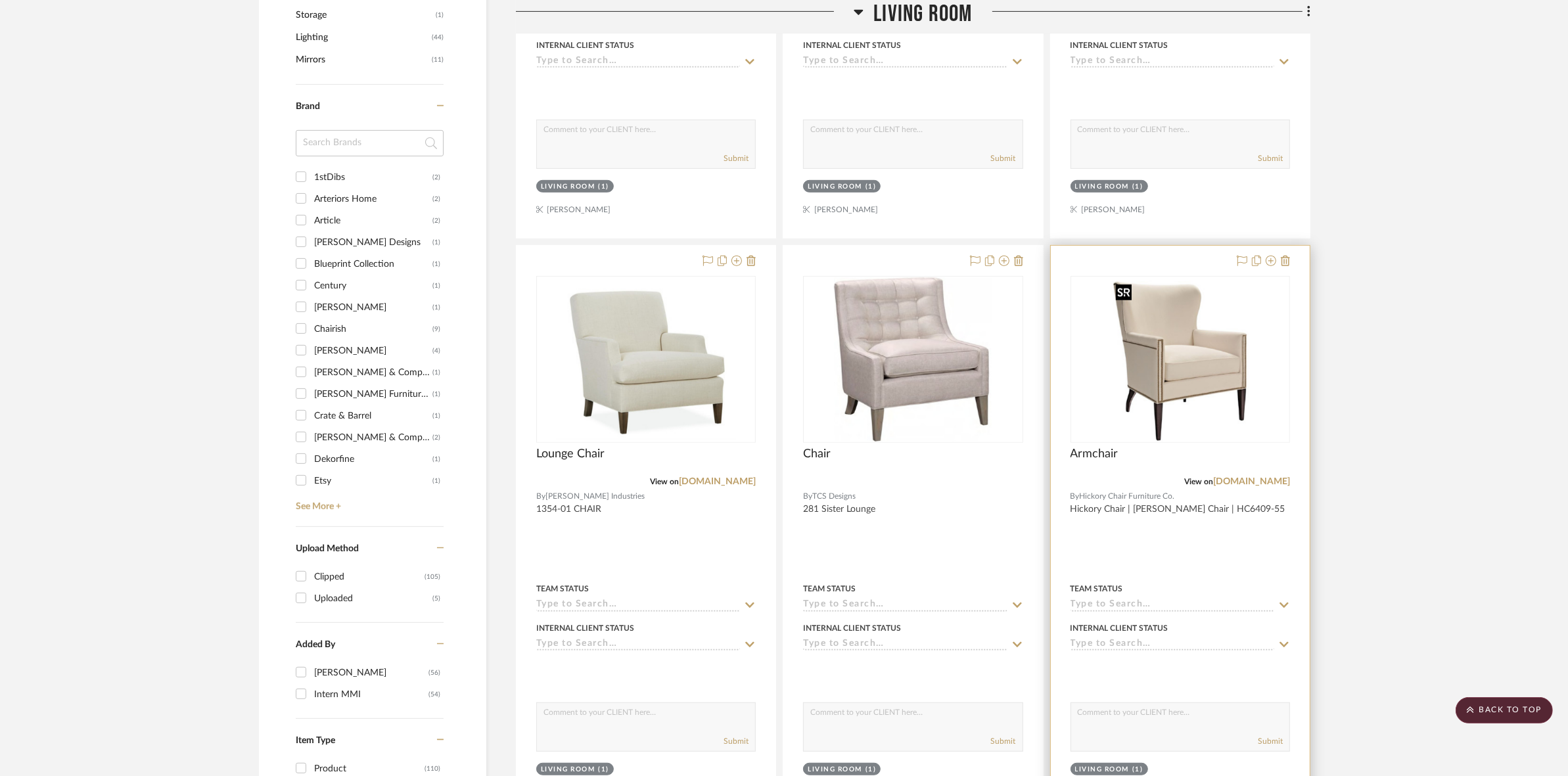
click at [1124, 393] on img "0" at bounding box center [1180, 359] width 139 height 164
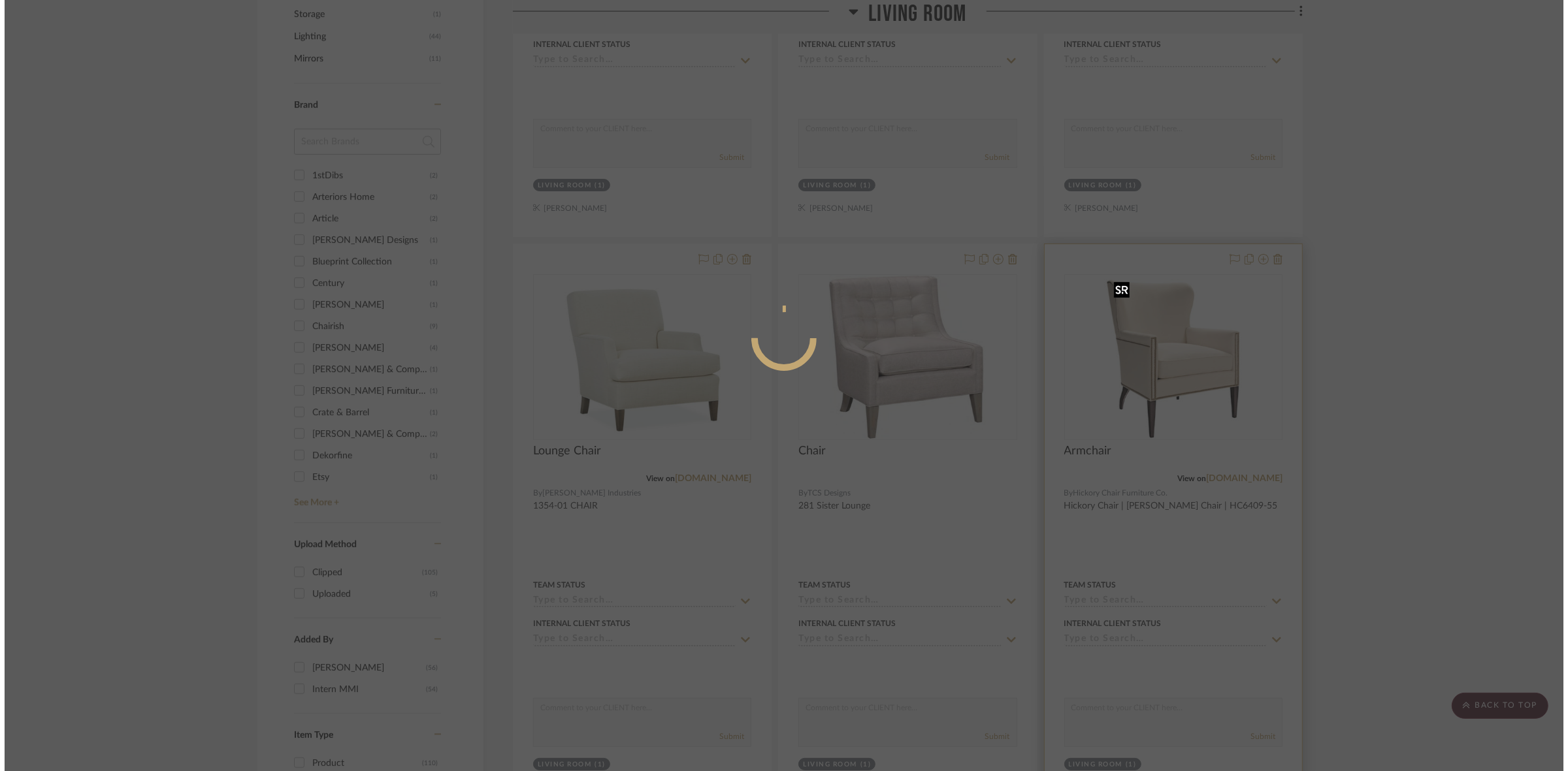
scroll to position [0, 0]
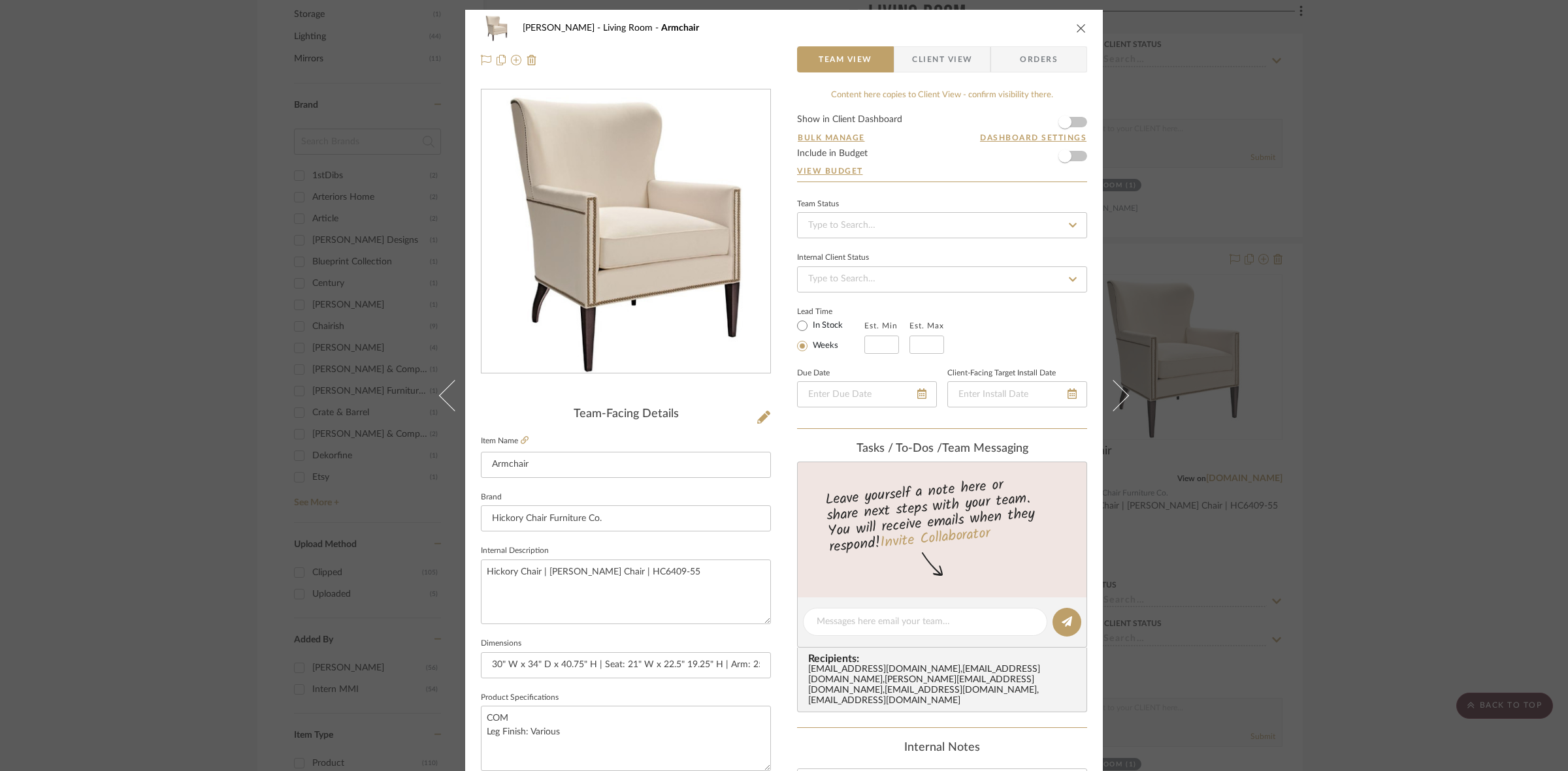
click at [937, 57] on span "Client View" at bounding box center [941, 59] width 60 height 26
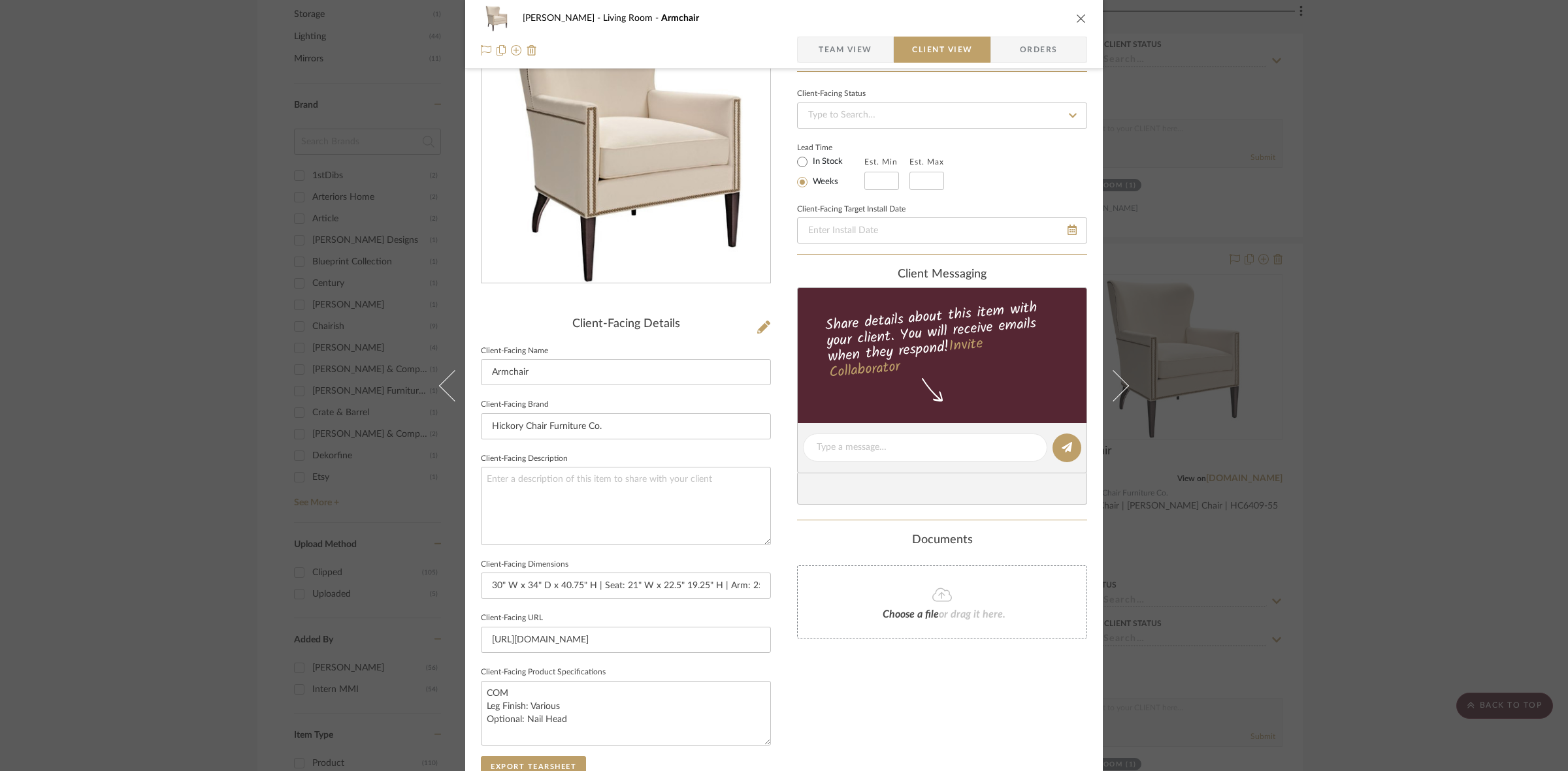
scroll to position [303, 0]
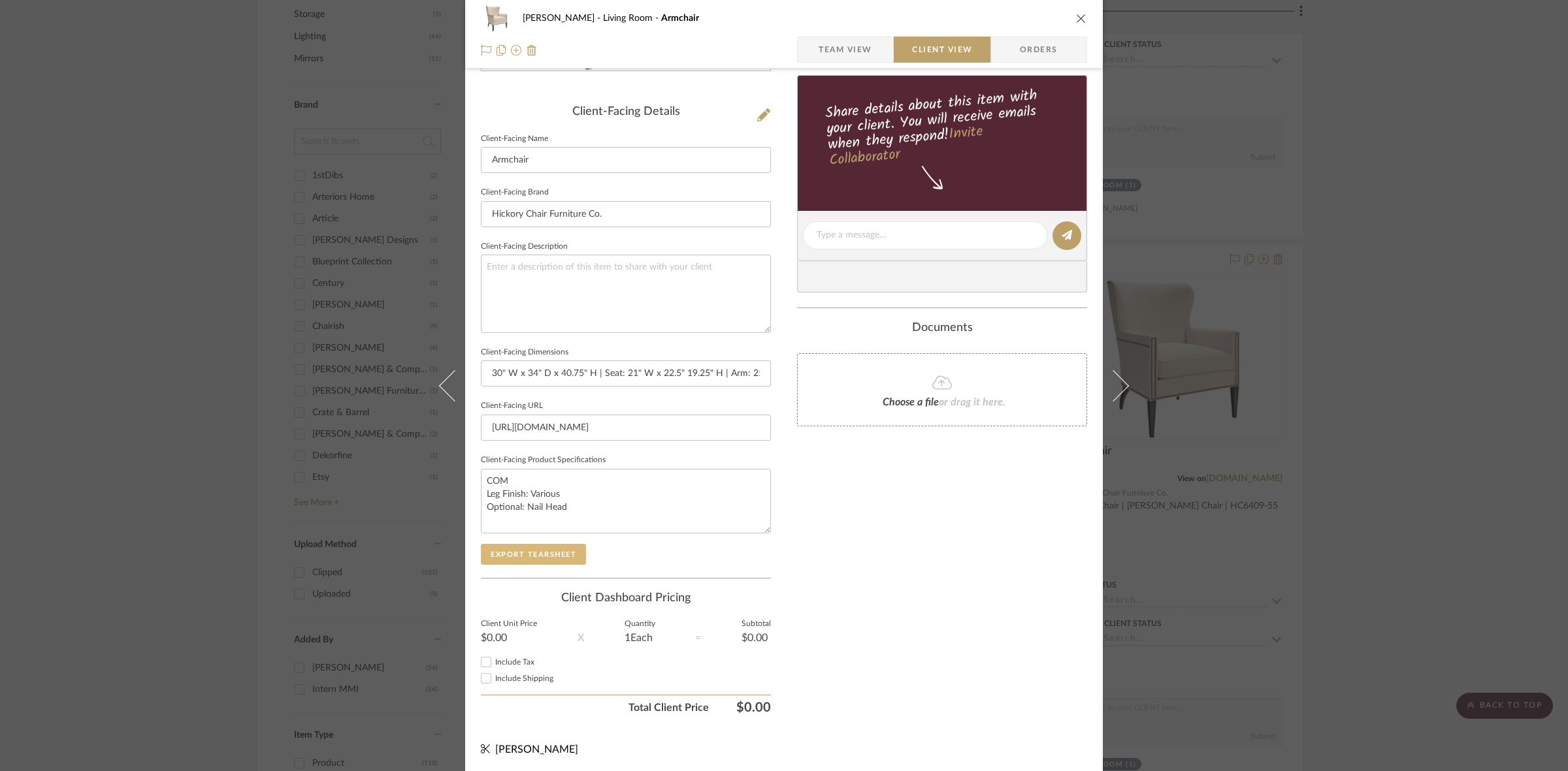
click at [517, 554] on button "Export Tearsheet" at bounding box center [533, 554] width 105 height 21
click at [54, 470] on div "DOOLEY Living Room Armchair Team View Client View Orders Client-Facing Details …" at bounding box center [784, 385] width 1568 height 771
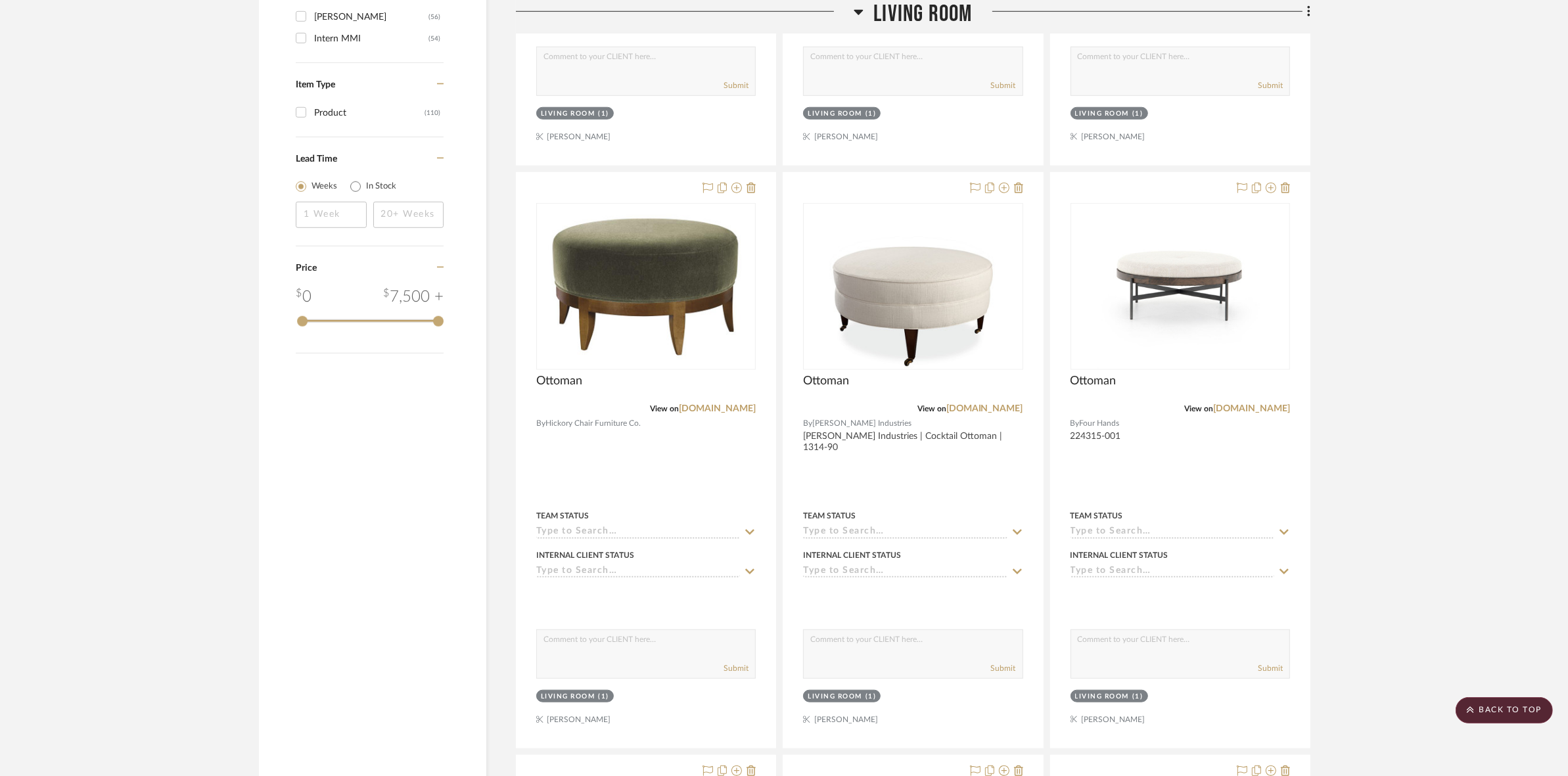
scroll to position [1643, 0]
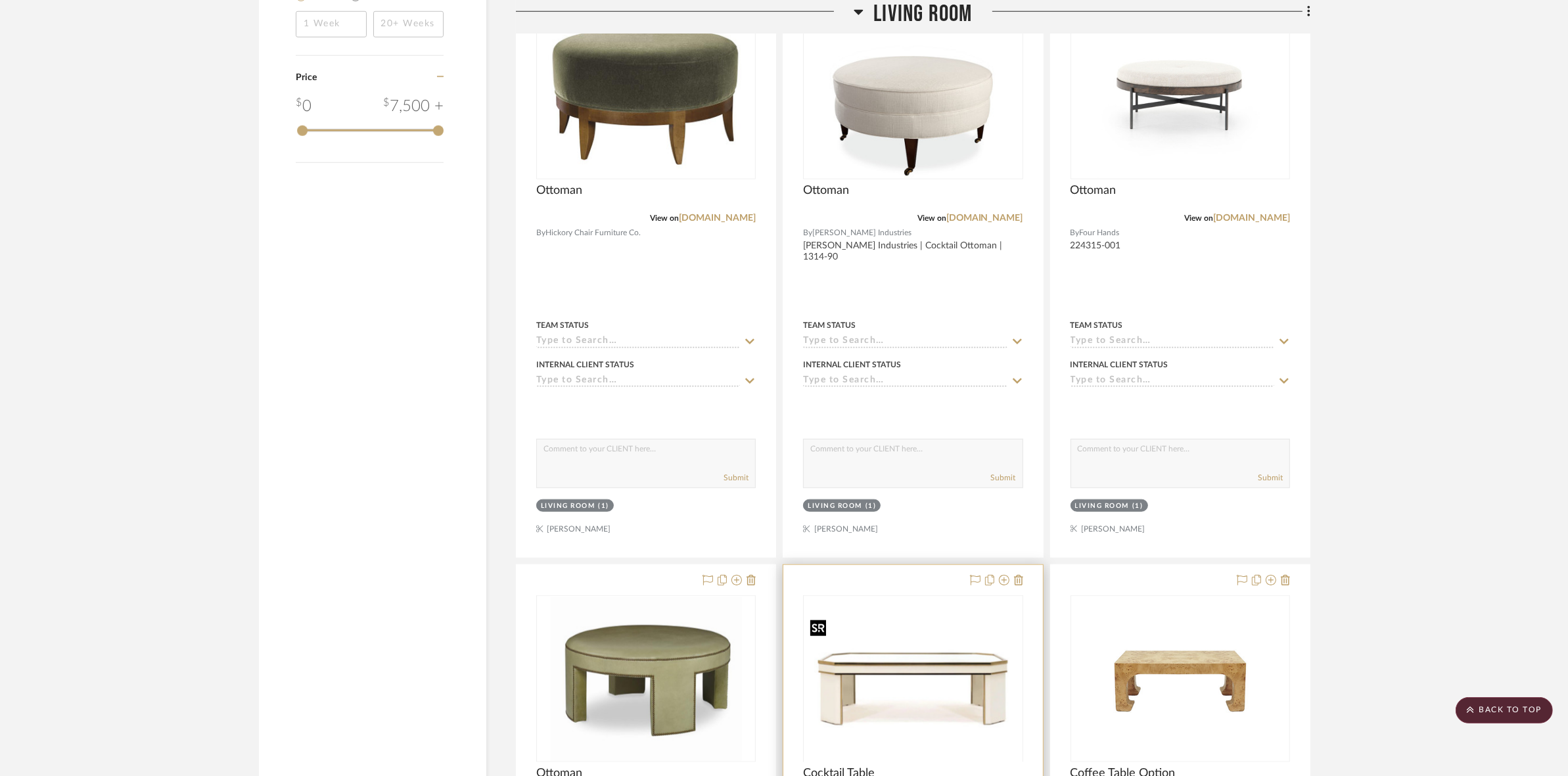
click at [941, 687] on div at bounding box center [913, 762] width 219 height 332
click at [901, 645] on img "0" at bounding box center [912, 679] width 217 height 131
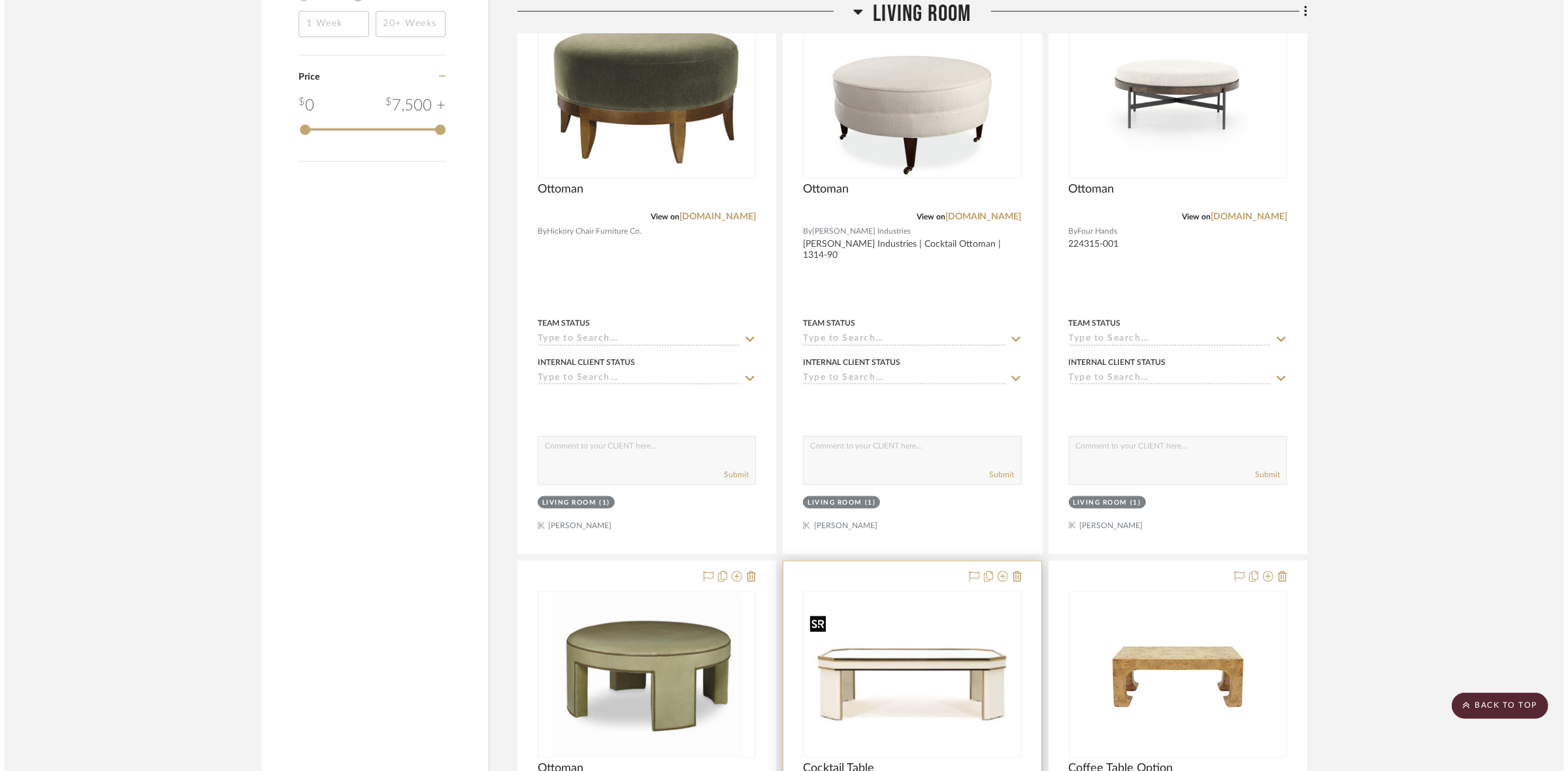
scroll to position [0, 0]
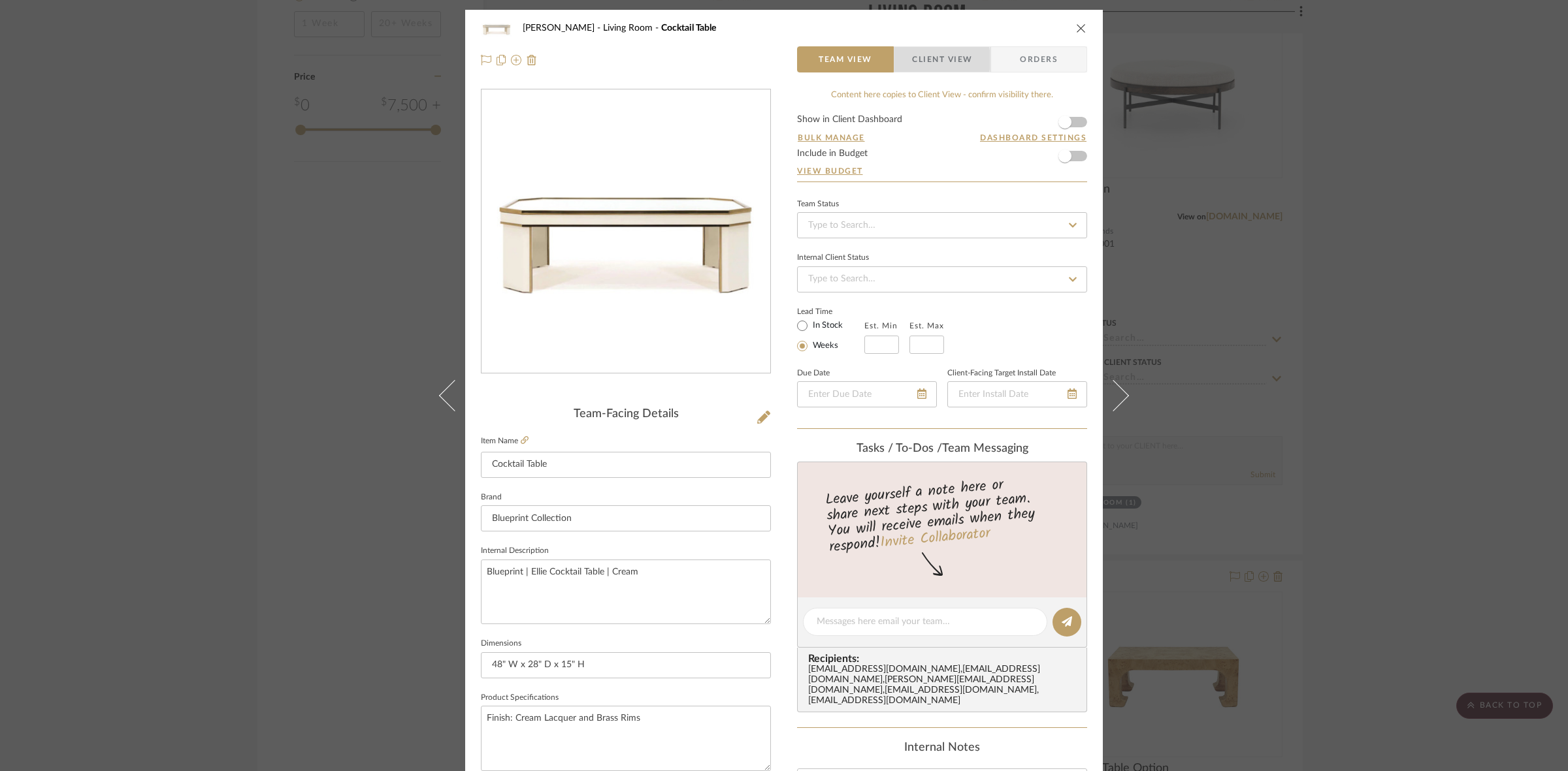
click at [912, 60] on span "Client View" at bounding box center [941, 59] width 60 height 26
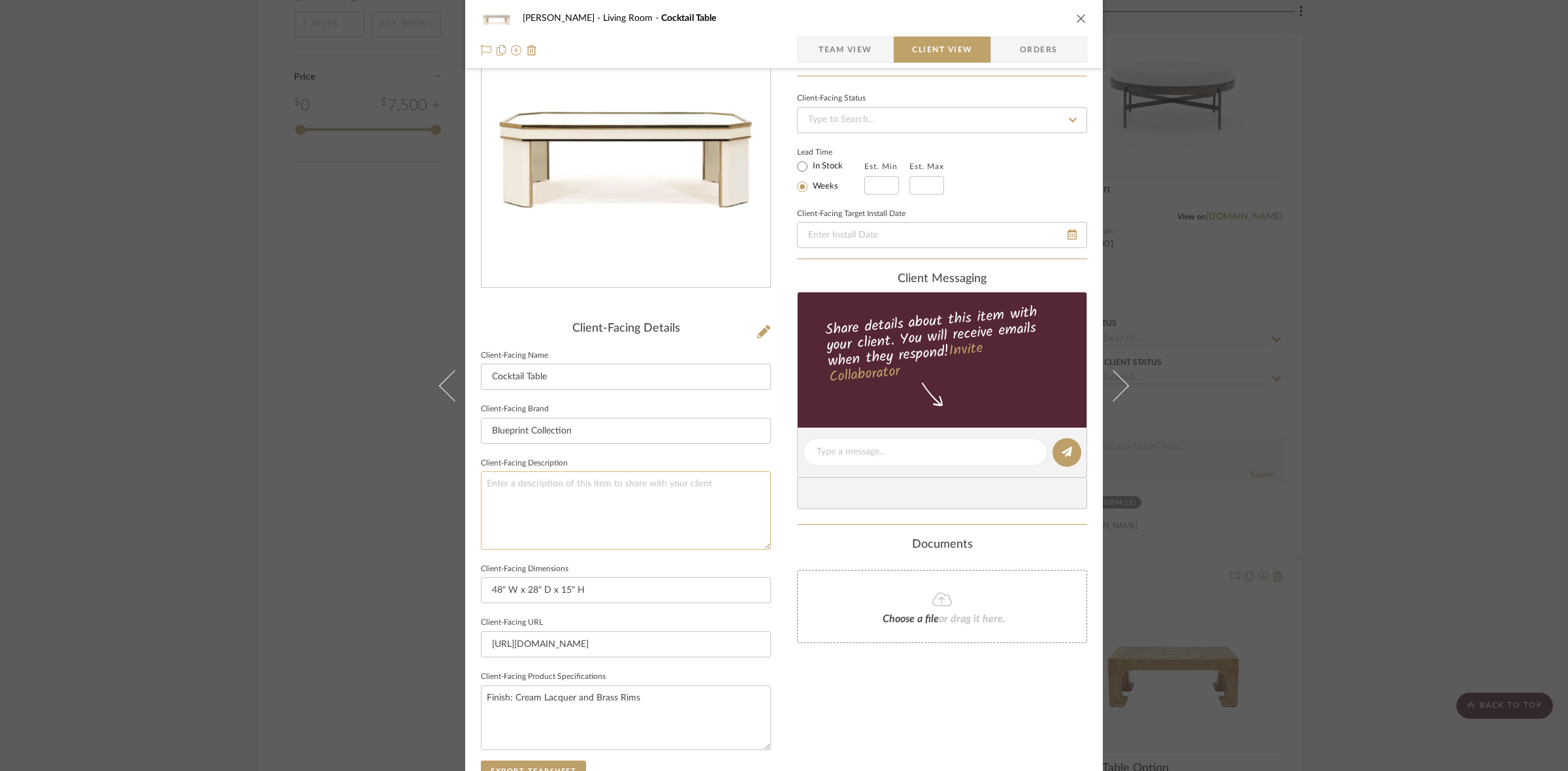
scroll to position [303, 0]
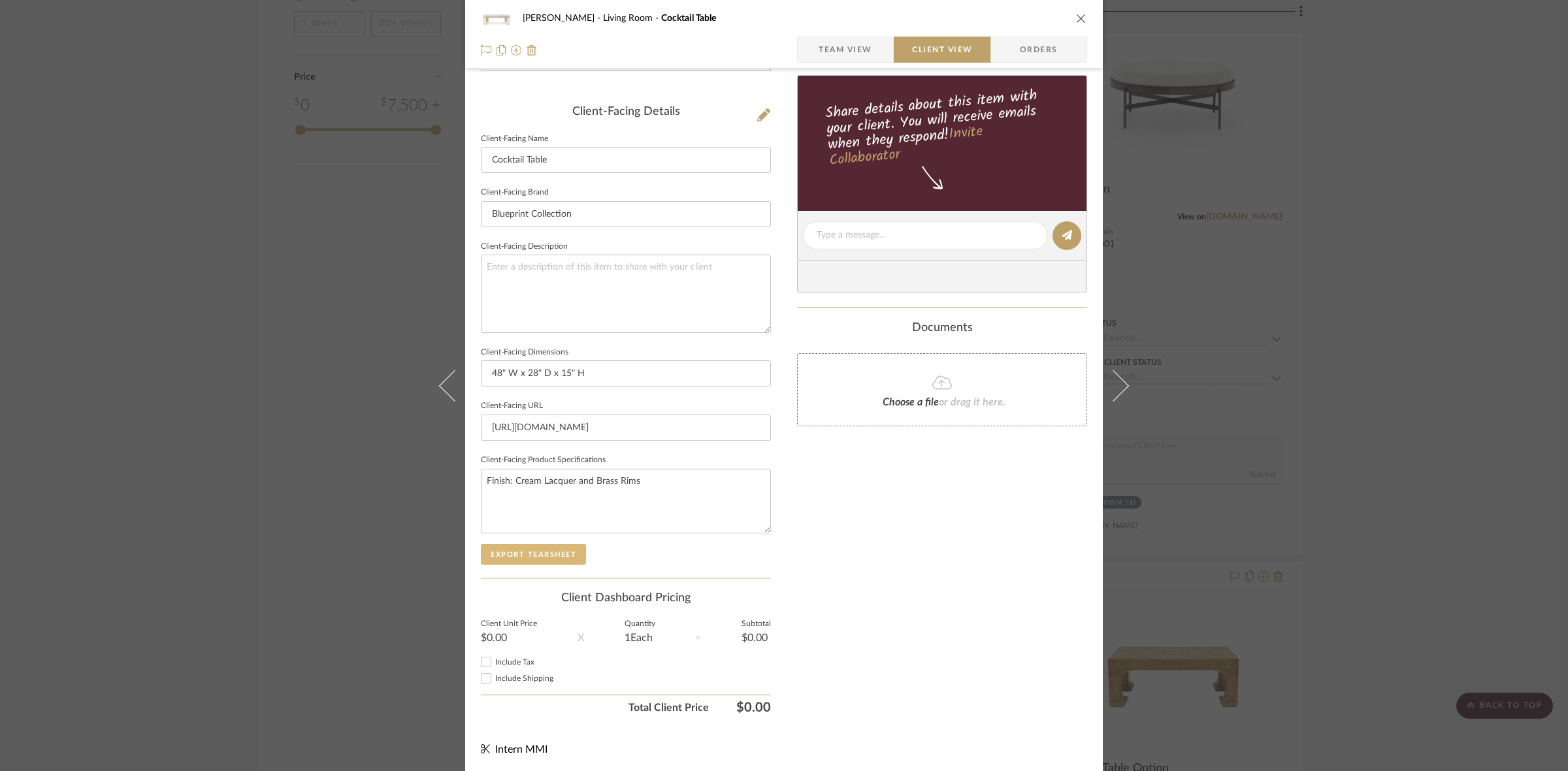
click at [541, 549] on button "Export Tearsheet" at bounding box center [533, 554] width 105 height 21
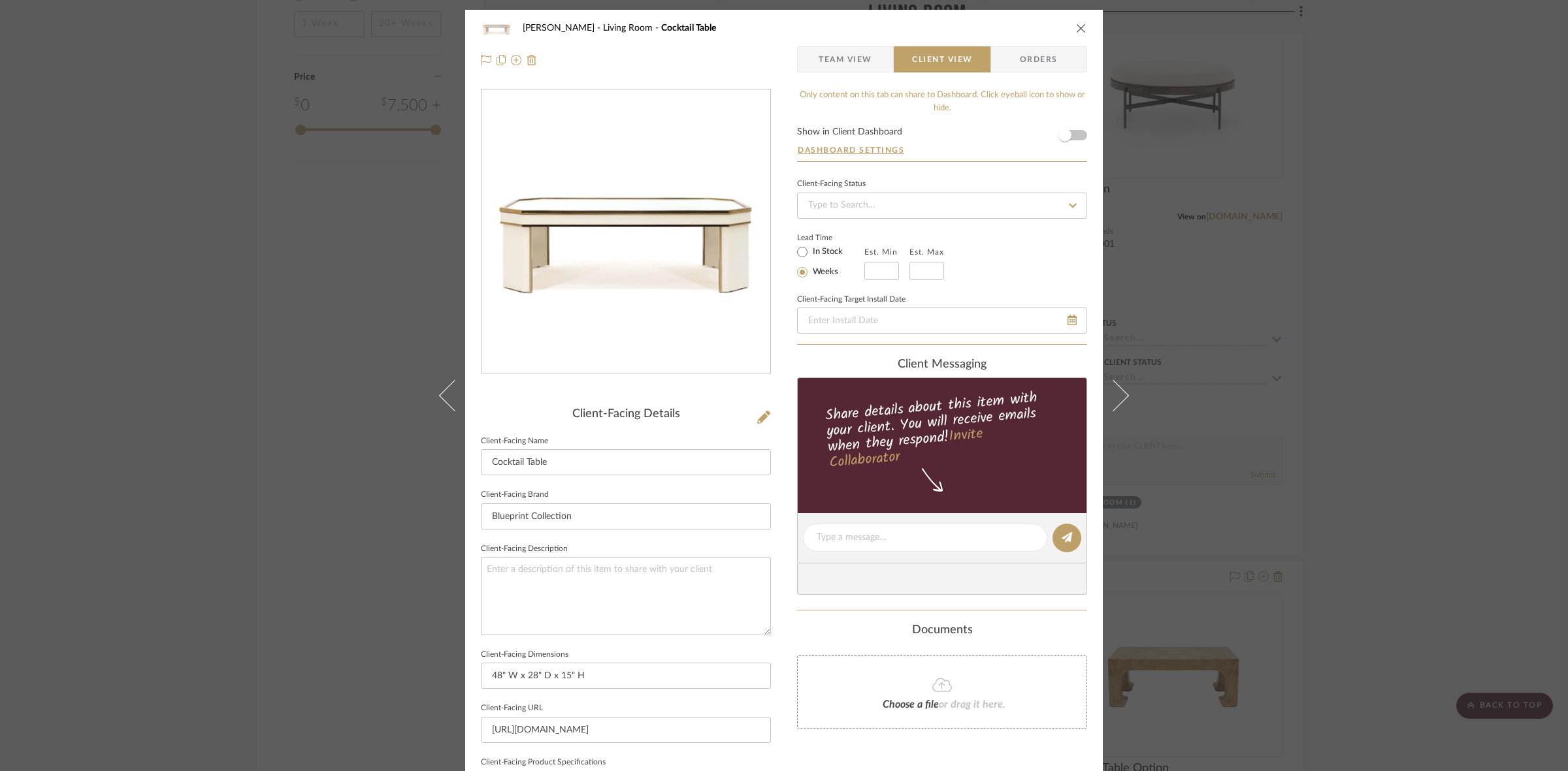
click at [162, 364] on div "DOOLEY Living Room Cocktail Table Team View Client View Orders Client-Facing De…" at bounding box center [784, 385] width 1568 height 771
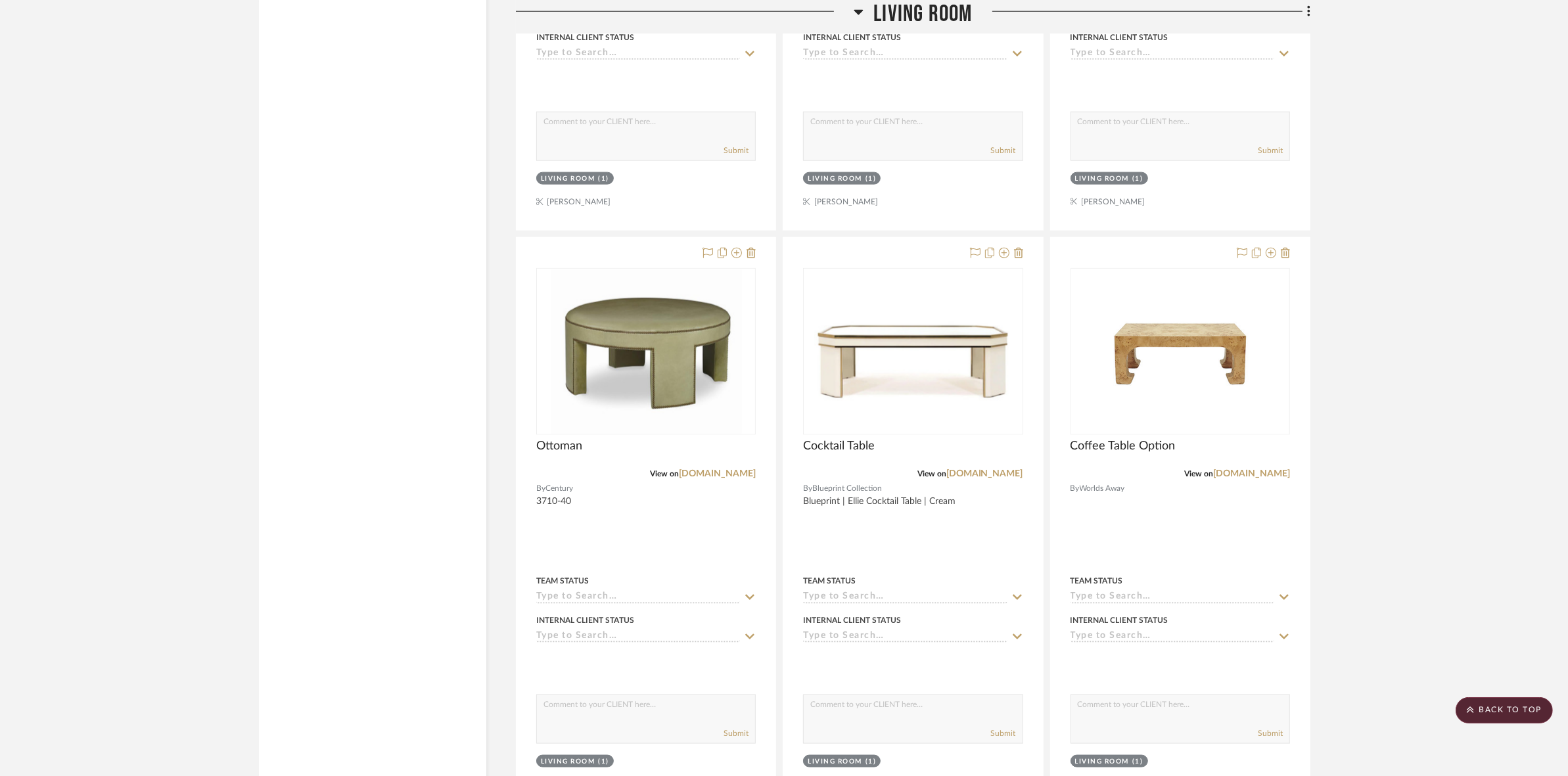
scroll to position [1971, 0]
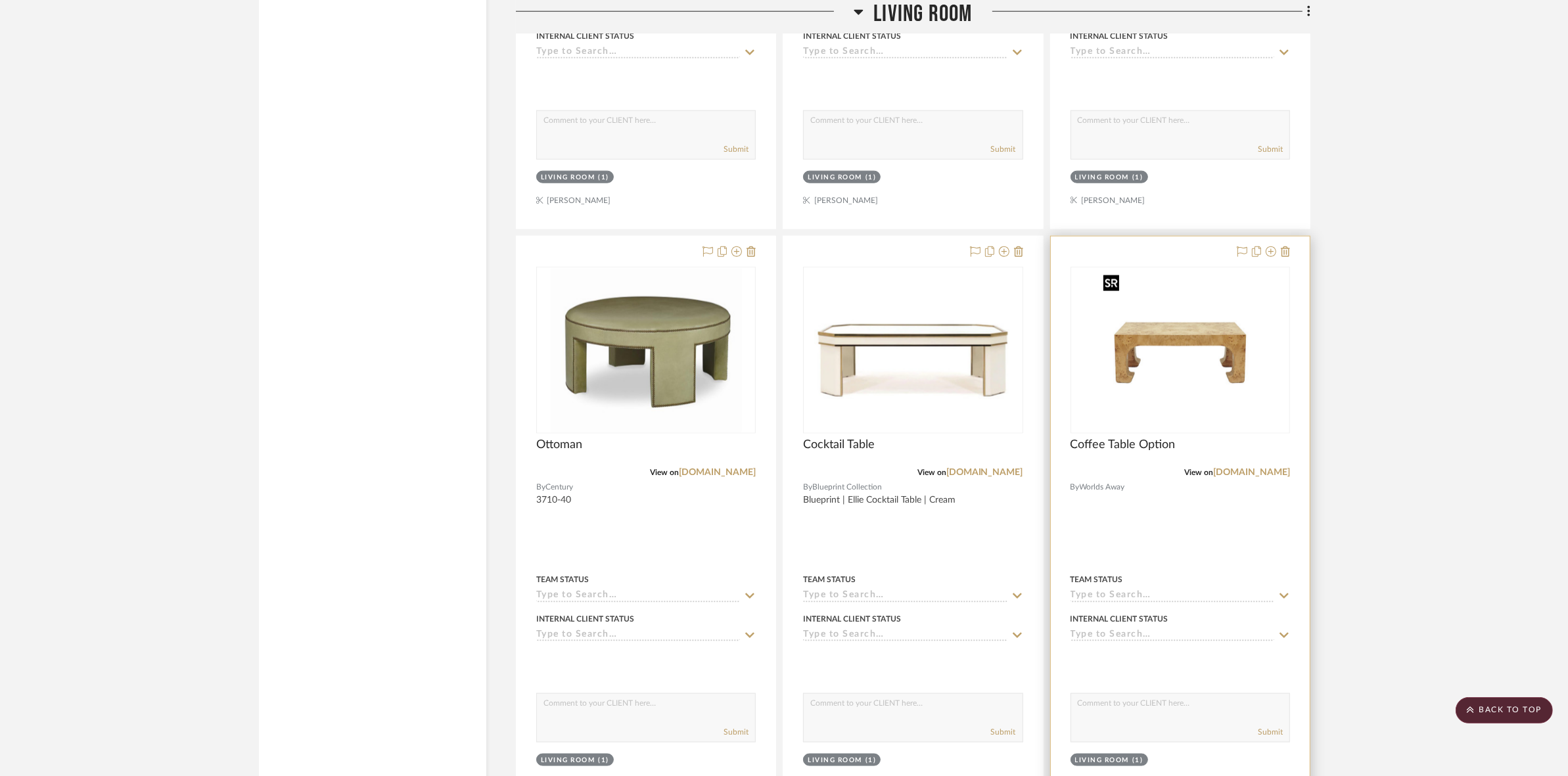
click at [1190, 346] on img "0" at bounding box center [1180, 350] width 164 height 164
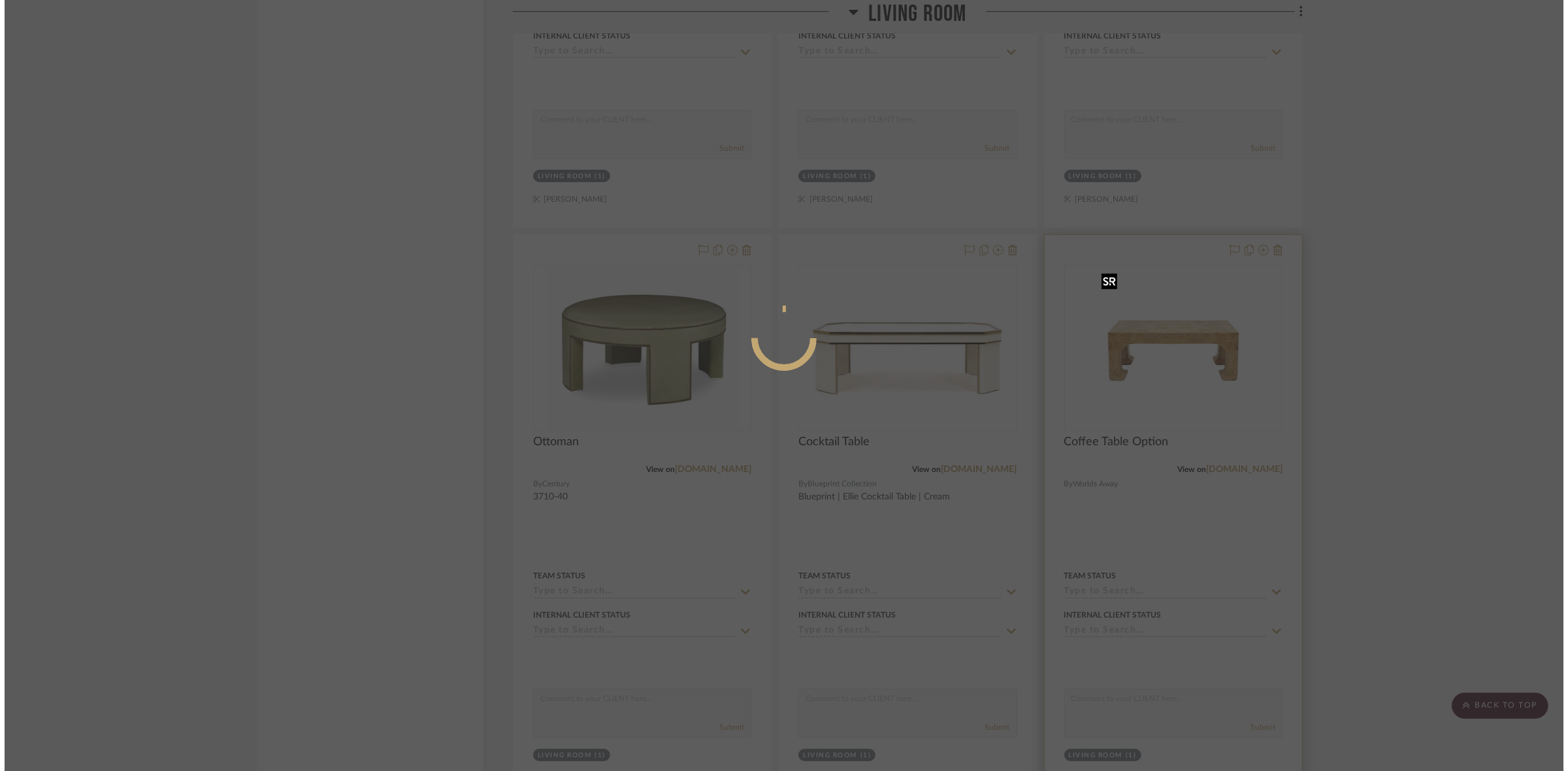
scroll to position [0, 0]
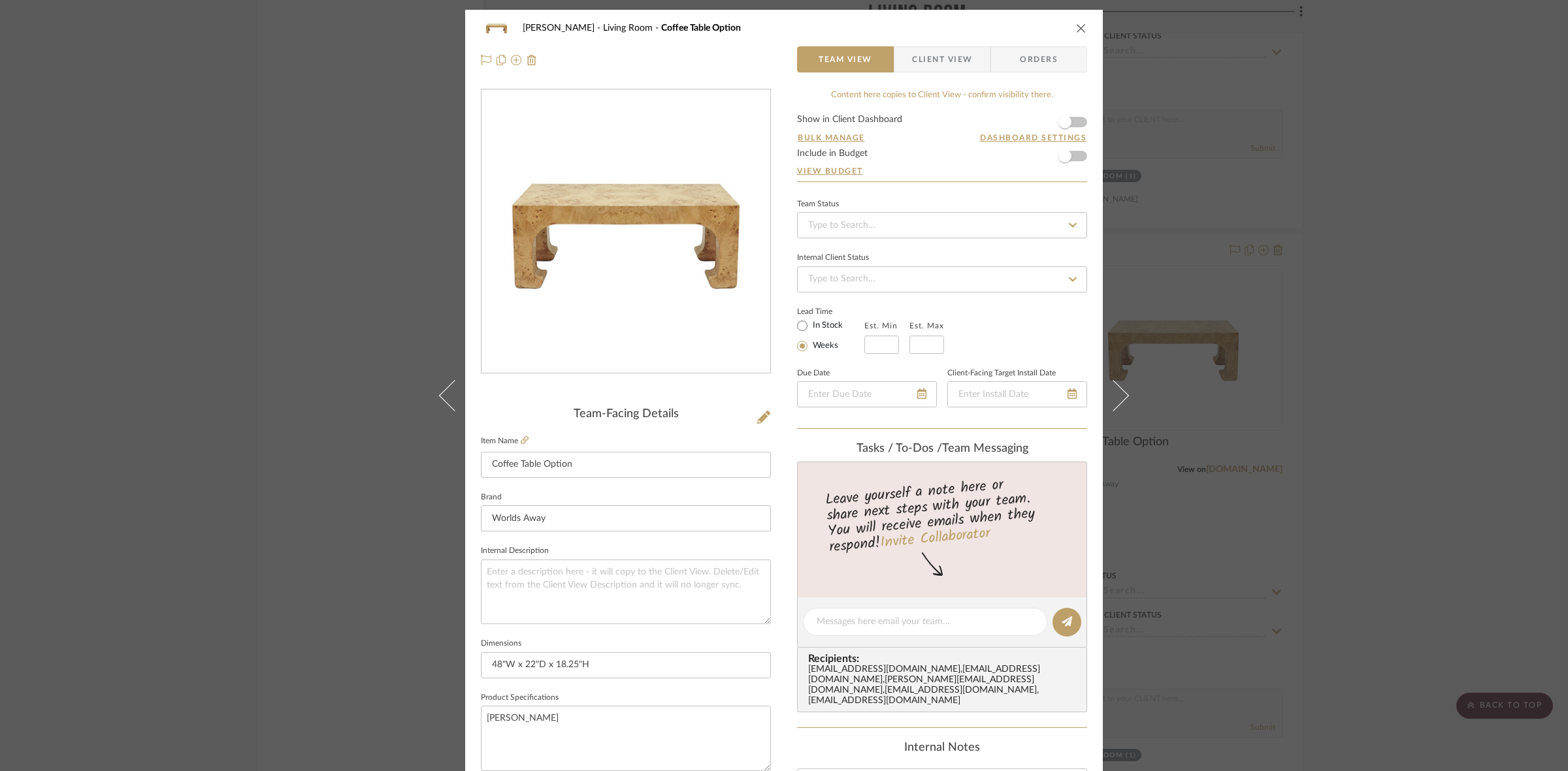
click at [913, 60] on span "Client View" at bounding box center [941, 59] width 60 height 26
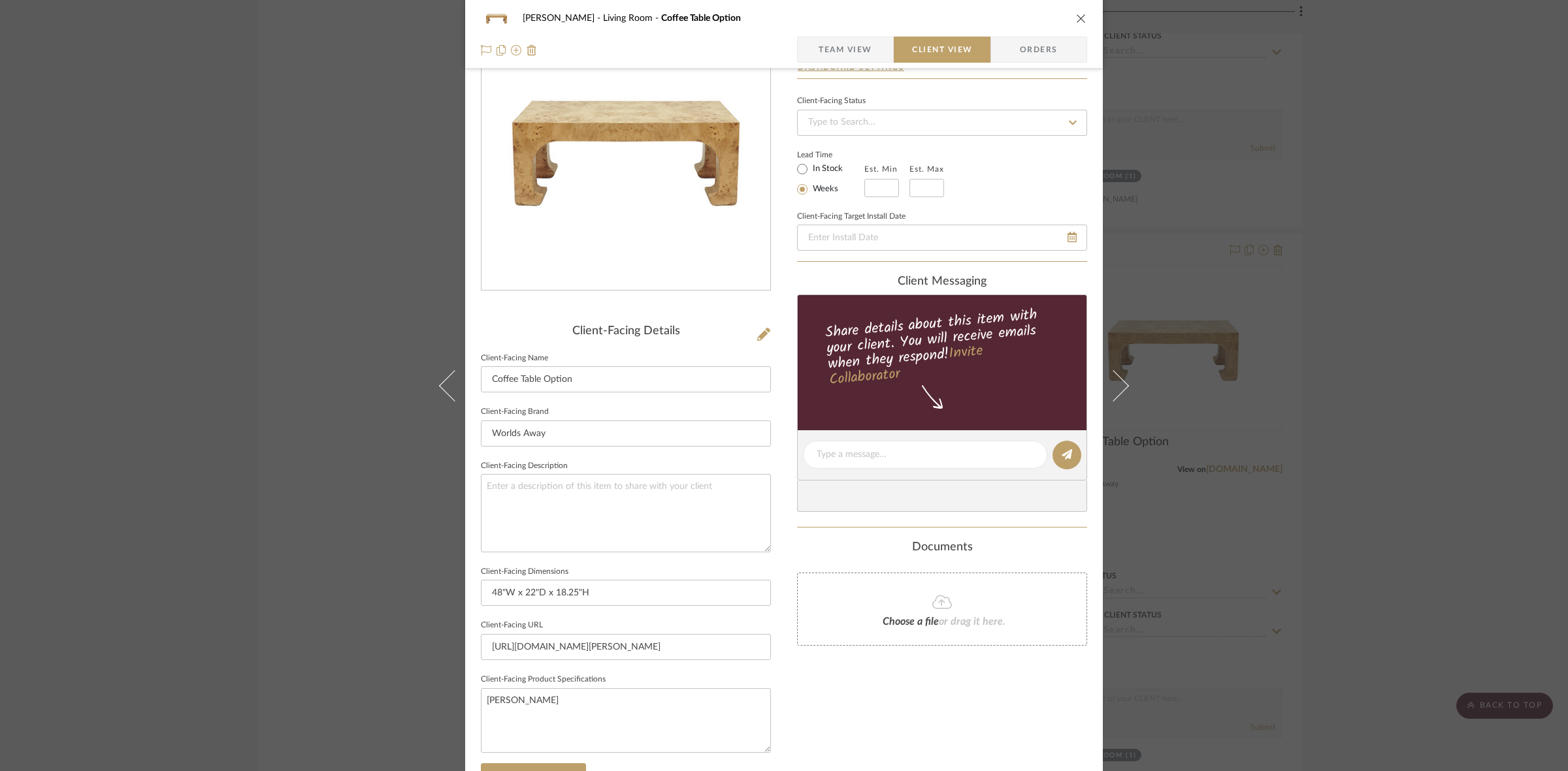
scroll to position [303, 0]
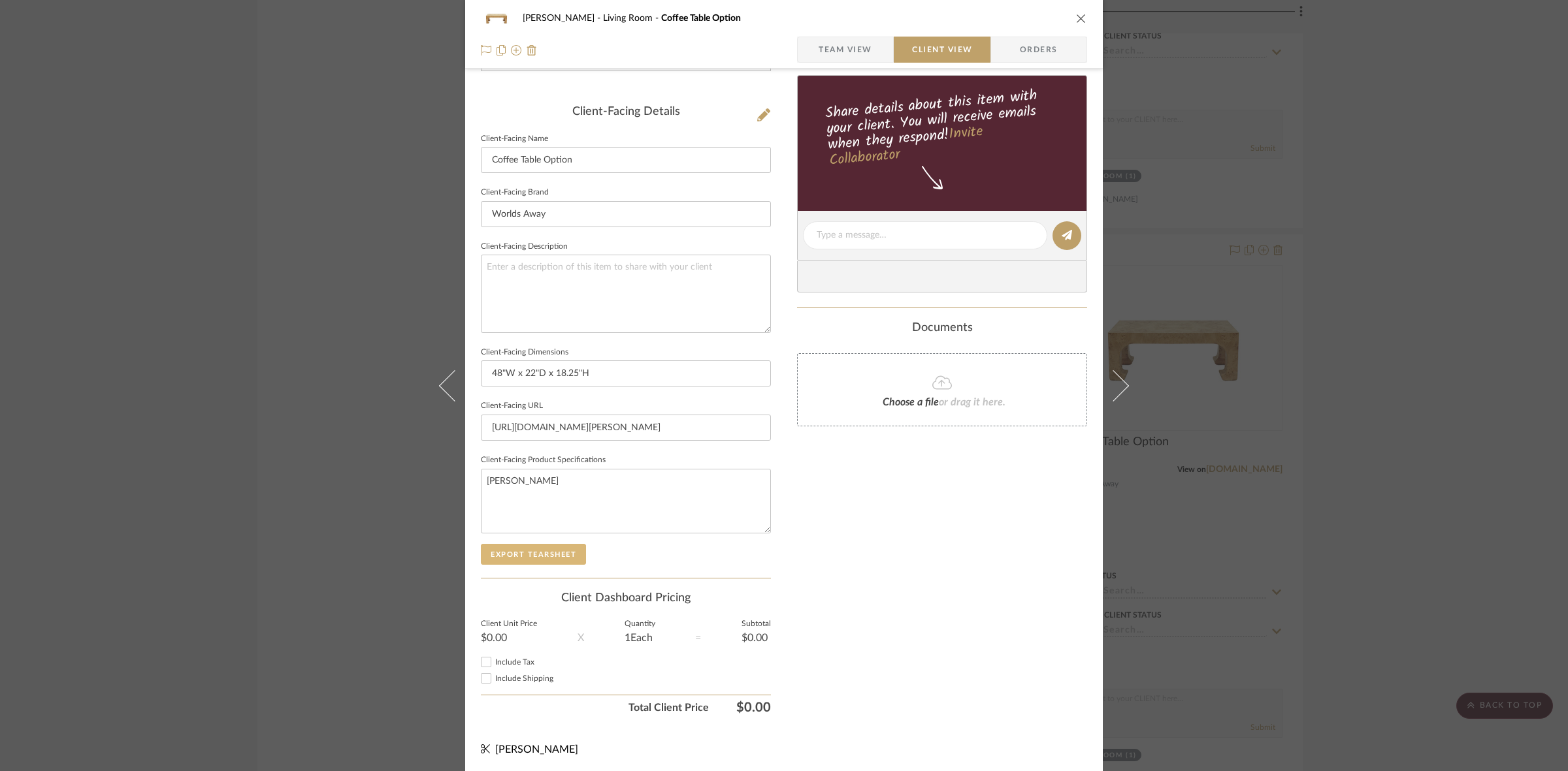
click at [547, 556] on button "Export Tearsheet" at bounding box center [533, 554] width 105 height 21
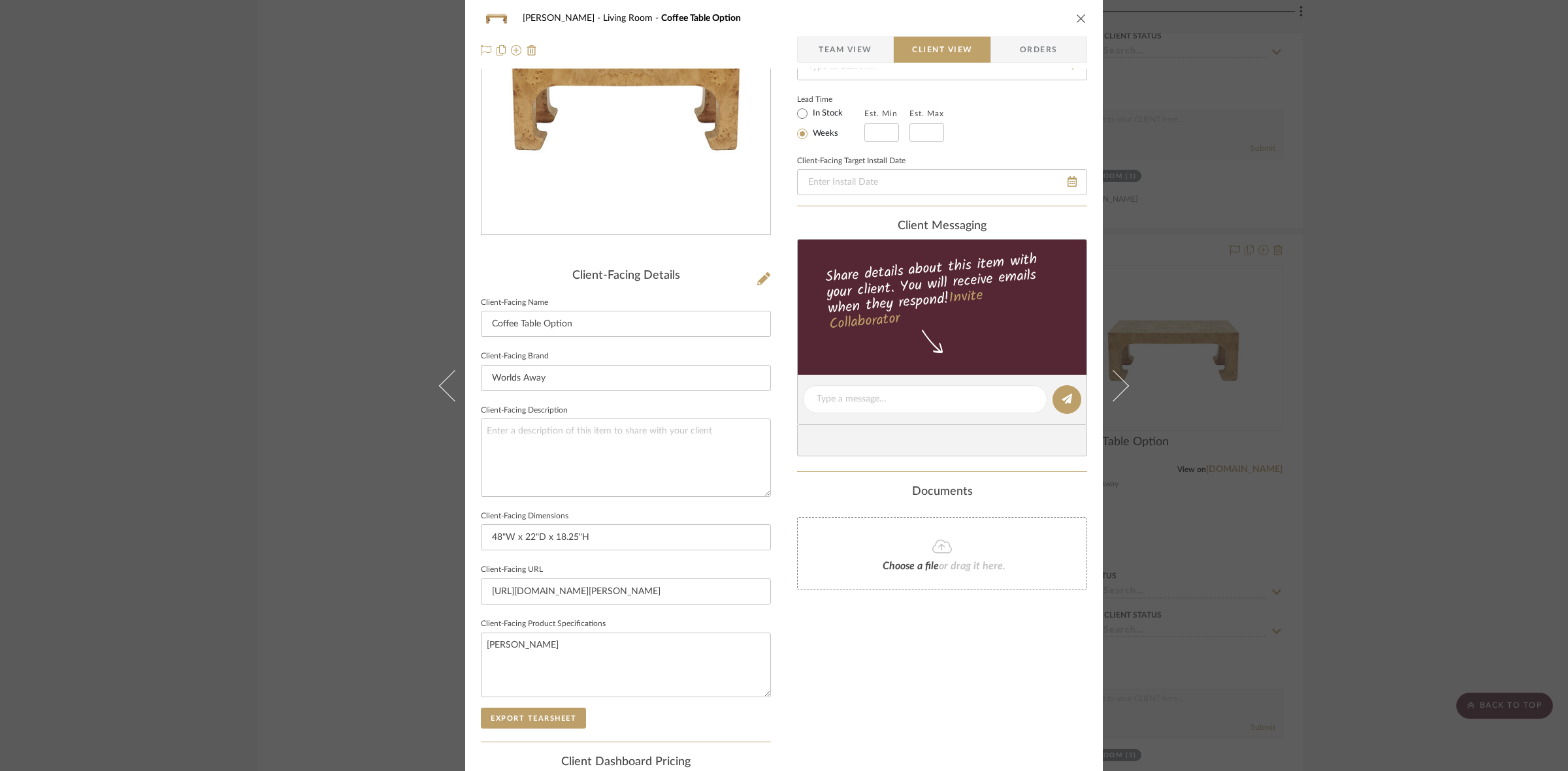
scroll to position [0, 0]
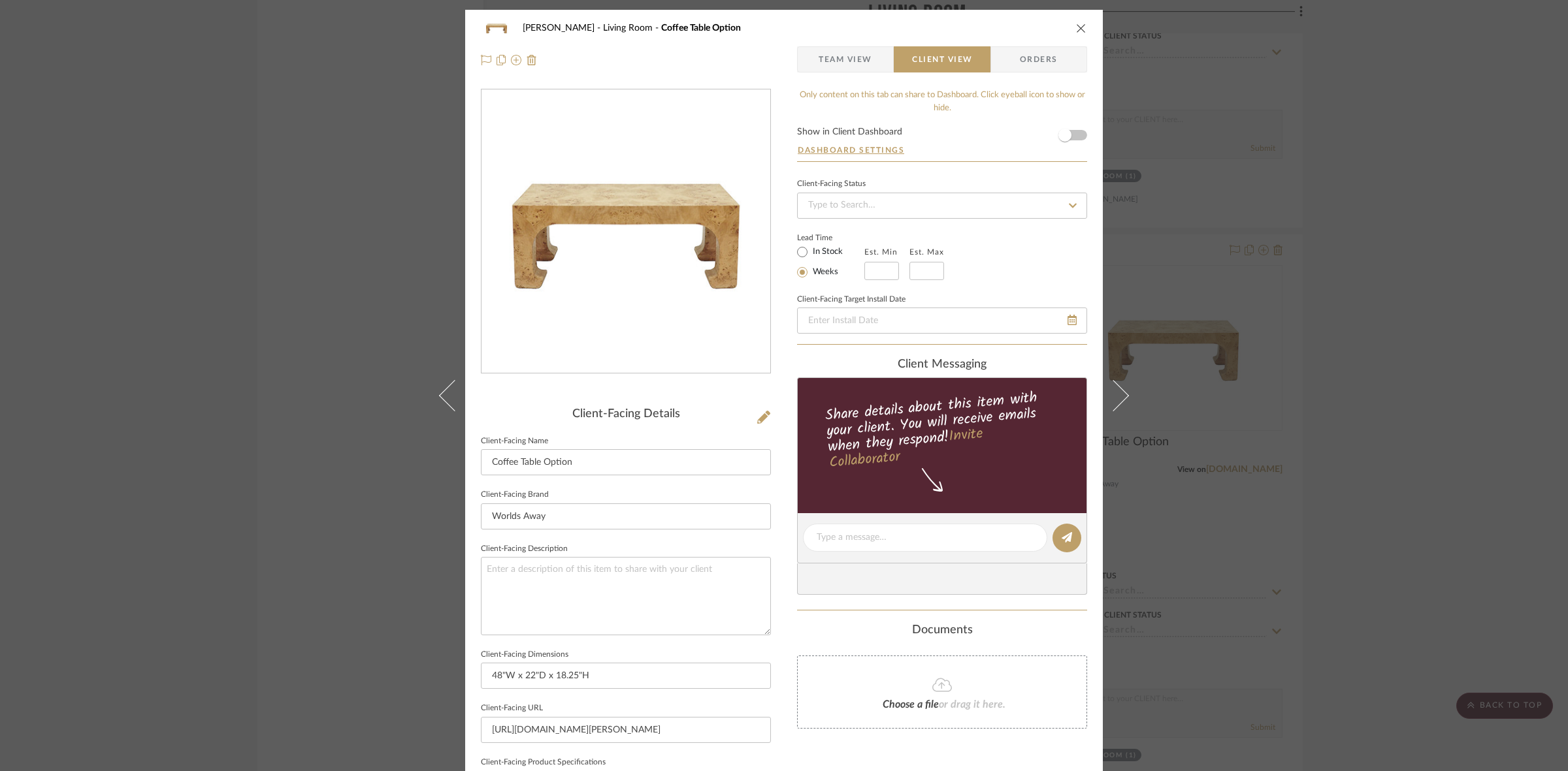
click at [167, 386] on div "DOOLEY Living Room Coffee Table Option Team View Client View Orders Client-Faci…" at bounding box center [784, 385] width 1568 height 771
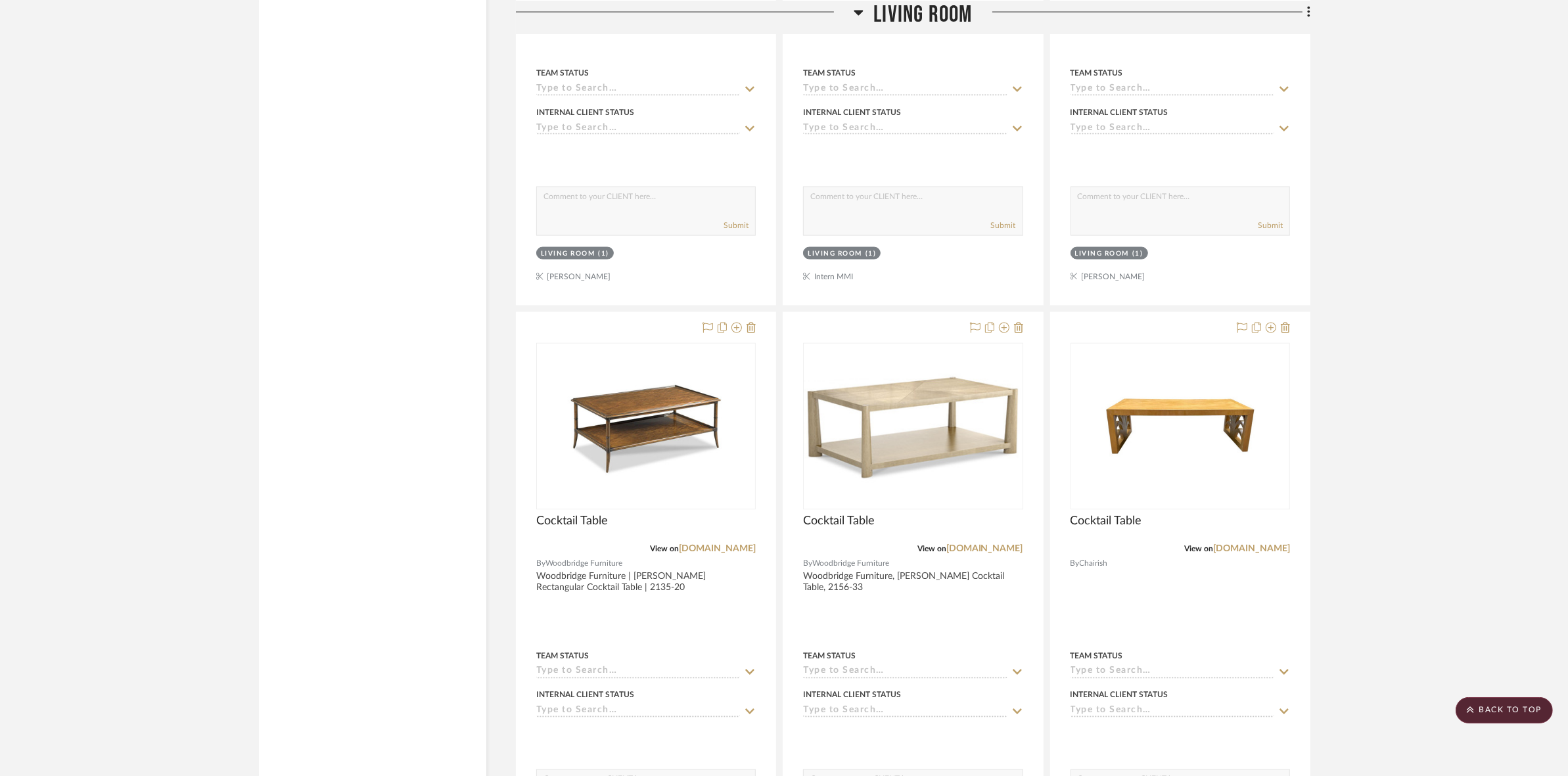
scroll to position [2710, 0]
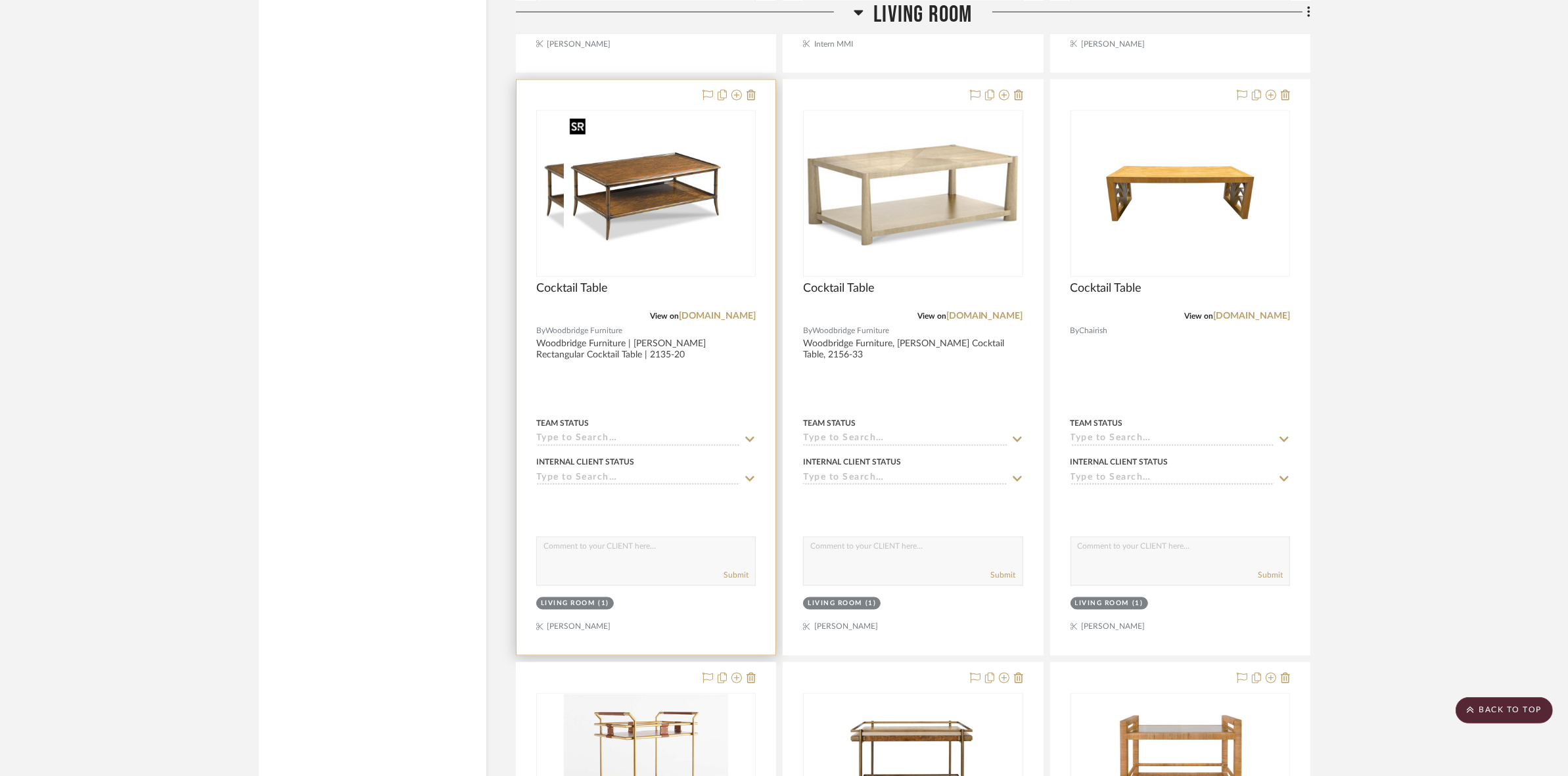
click at [691, 232] on img "0" at bounding box center [619, 193] width 164 height 164
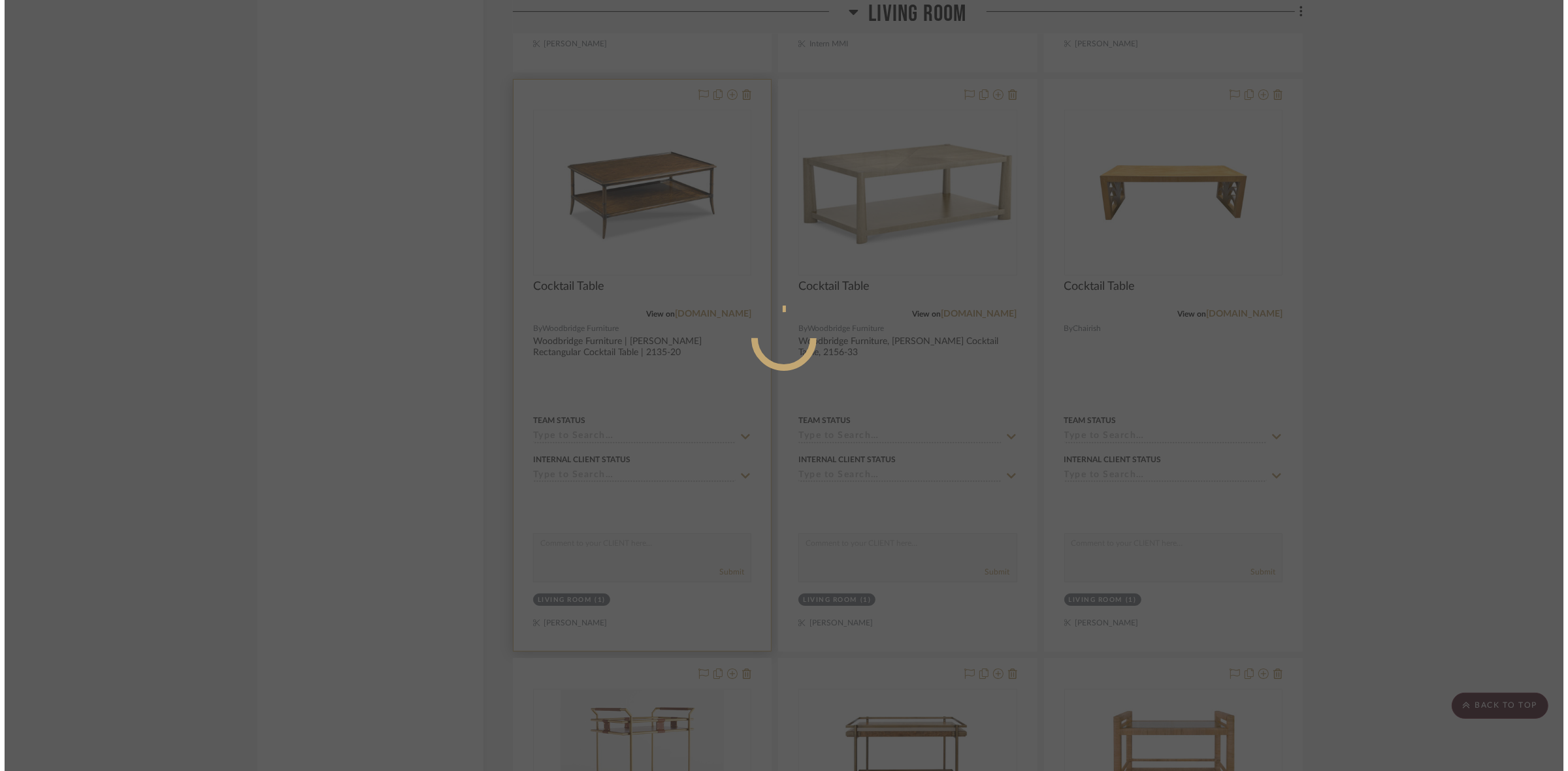
scroll to position [0, 0]
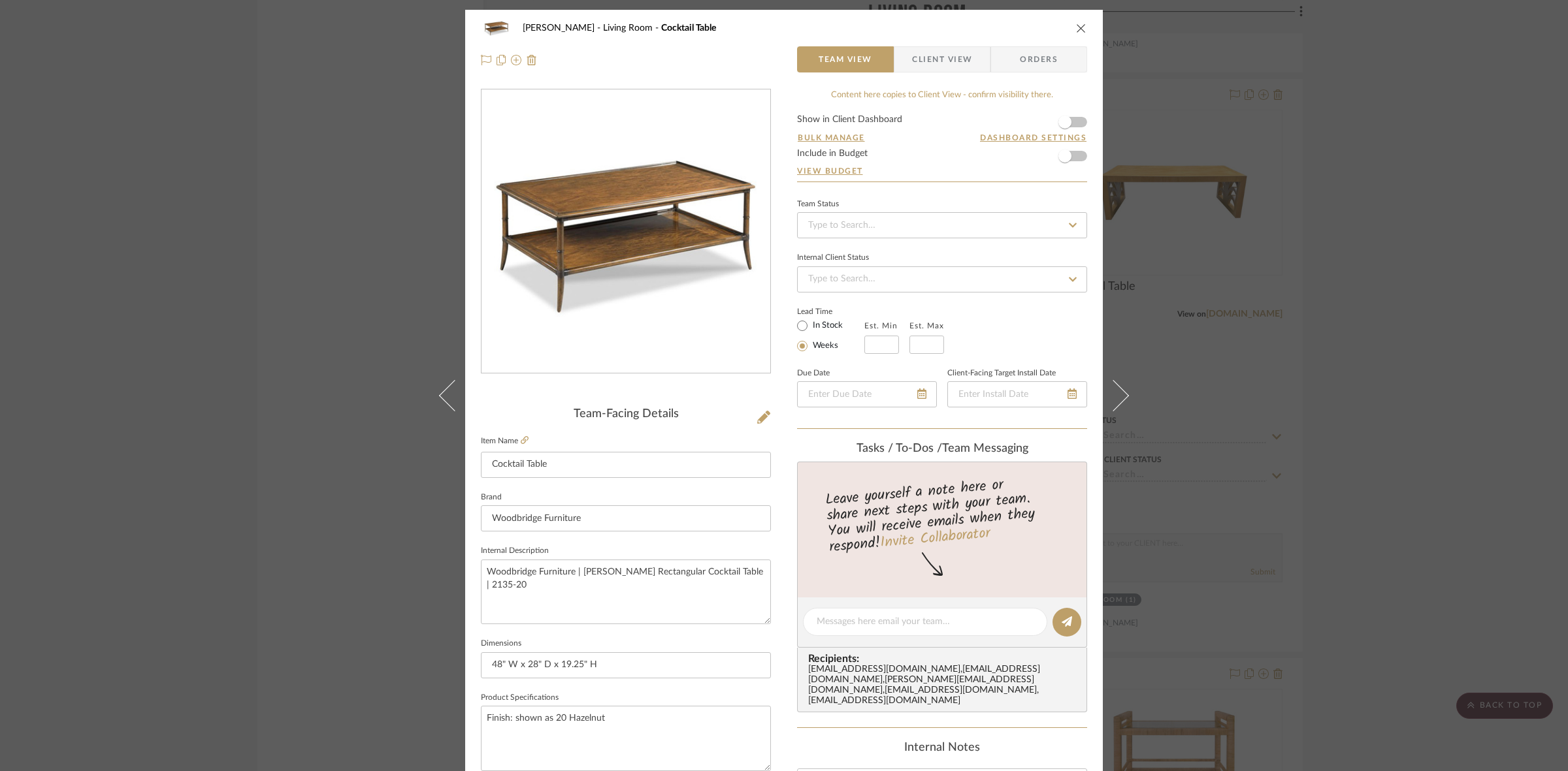
click at [921, 60] on span "Client View" at bounding box center [941, 59] width 60 height 26
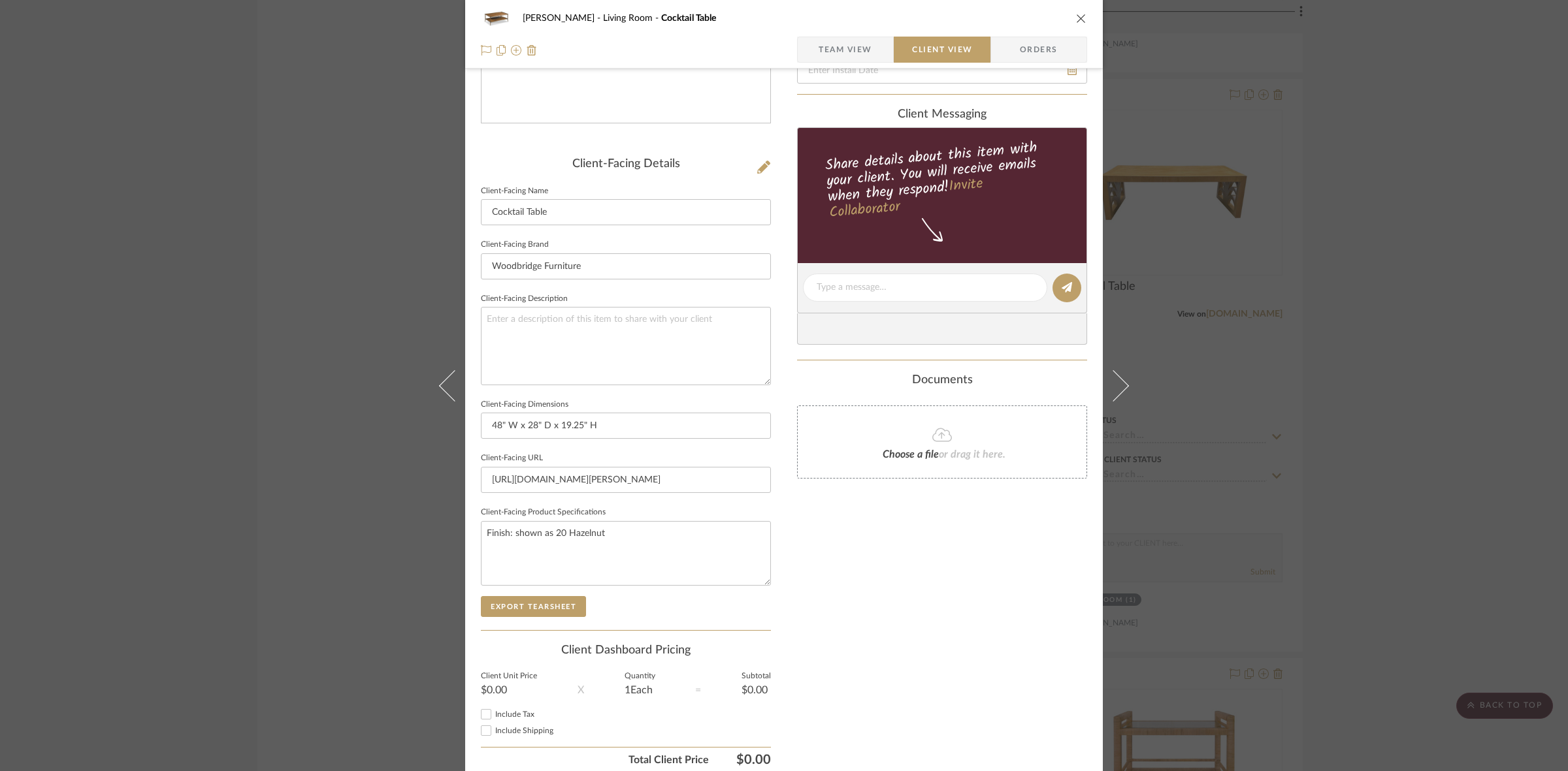
scroll to position [303, 0]
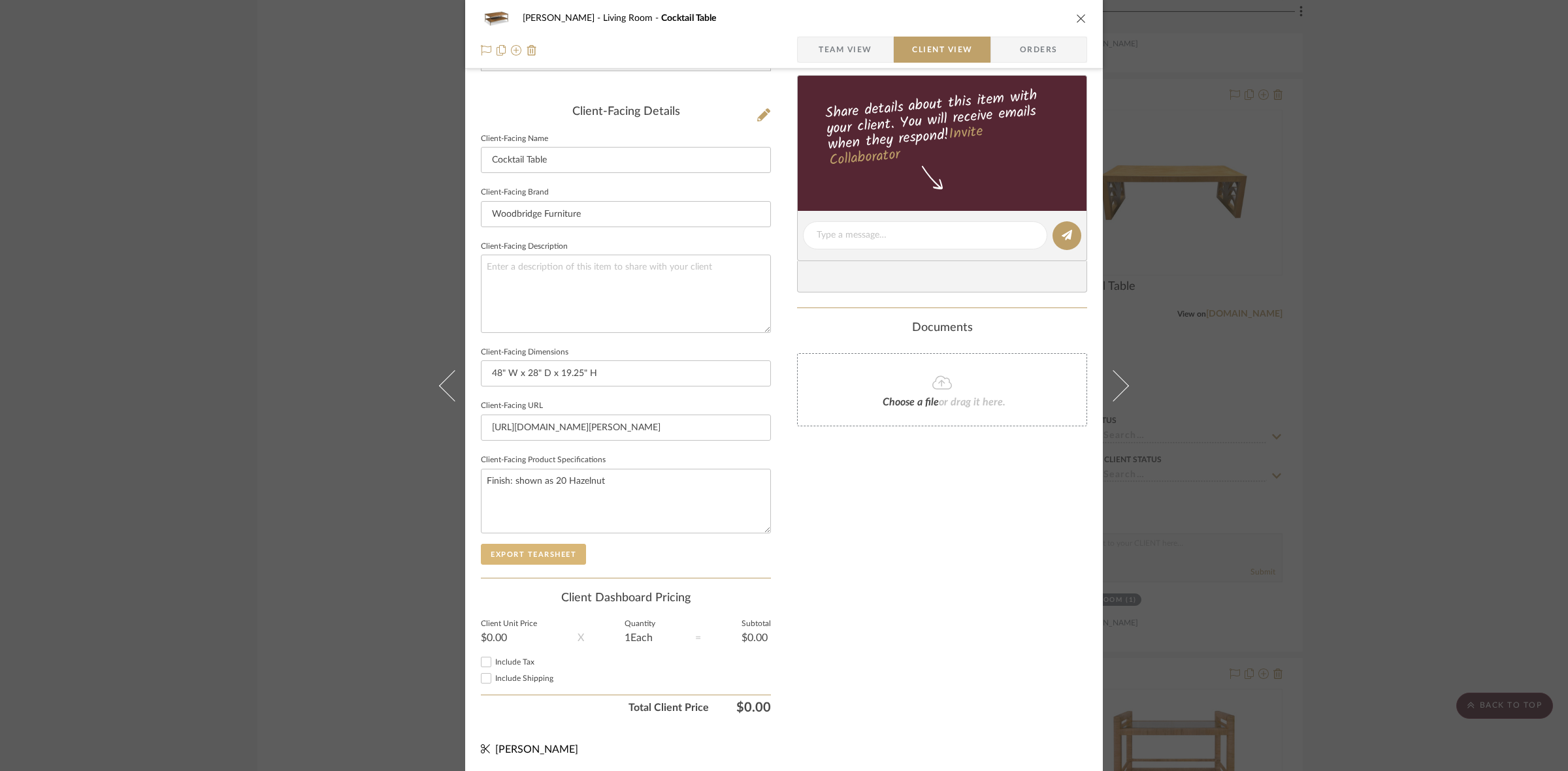
click at [545, 547] on button "Export Tearsheet" at bounding box center [533, 554] width 105 height 21
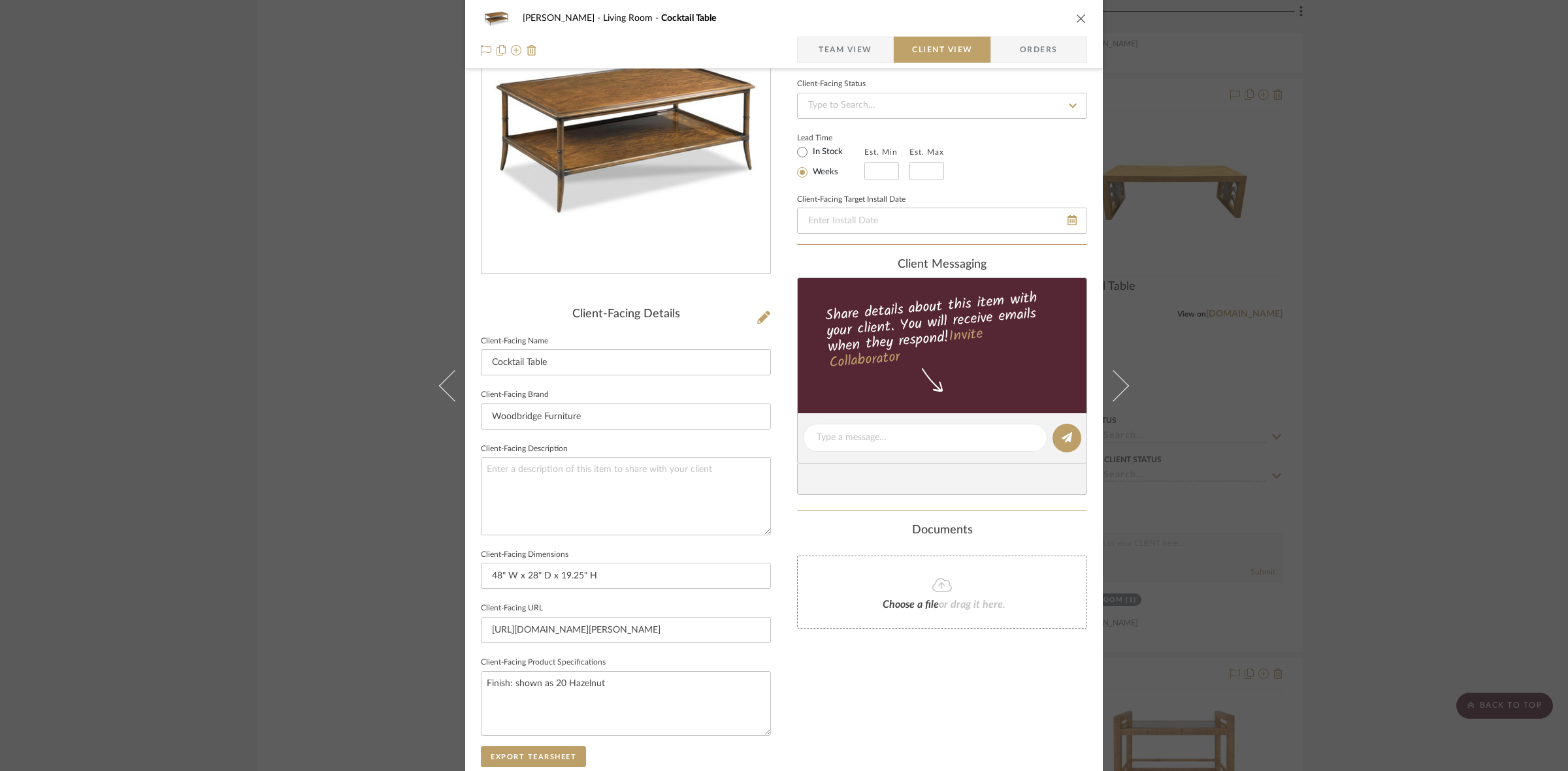
scroll to position [0, 0]
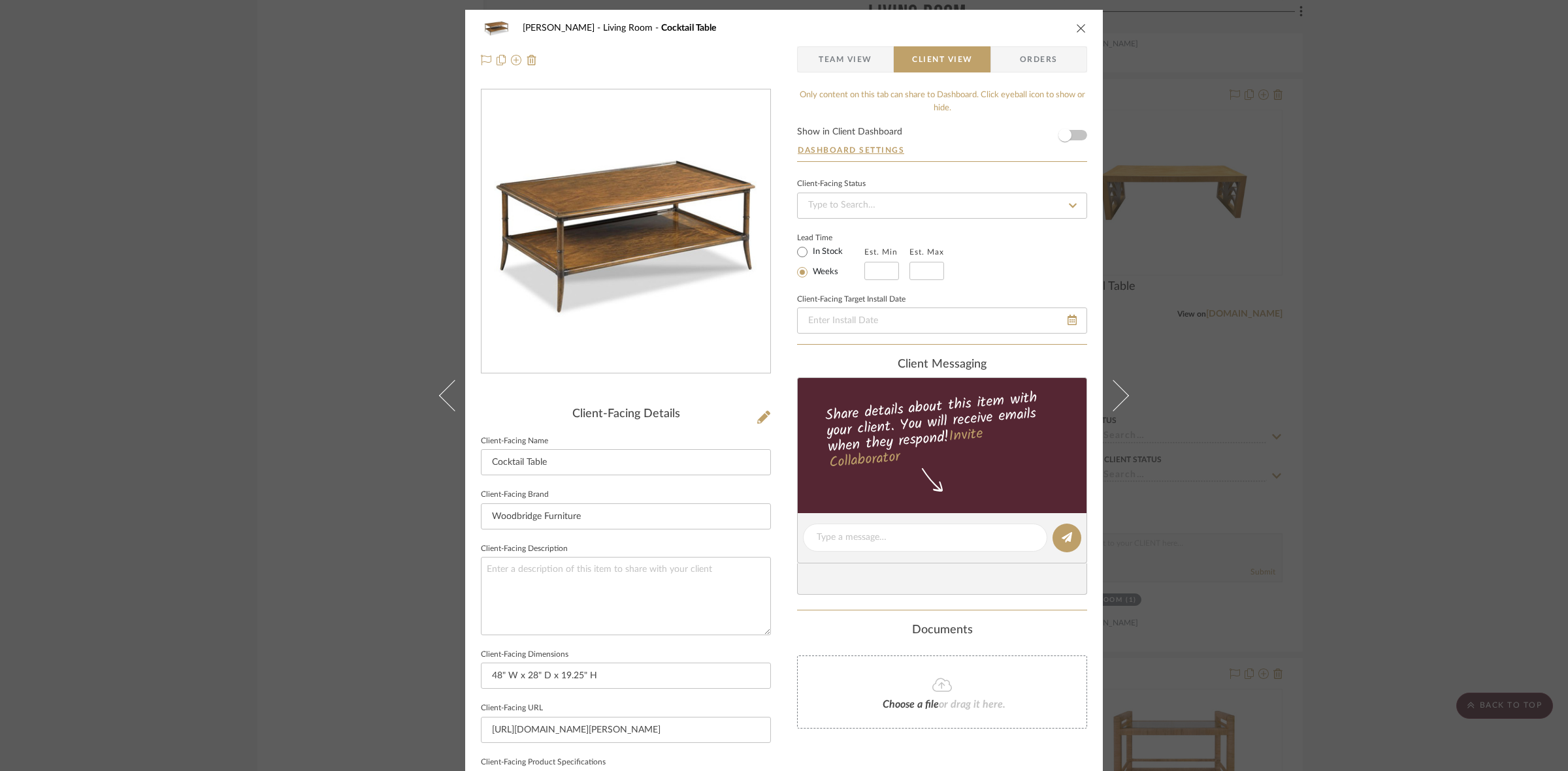
click at [194, 382] on div "DOOLEY Living Room Cocktail Table Team View Client View Orders Client-Facing De…" at bounding box center [784, 385] width 1568 height 771
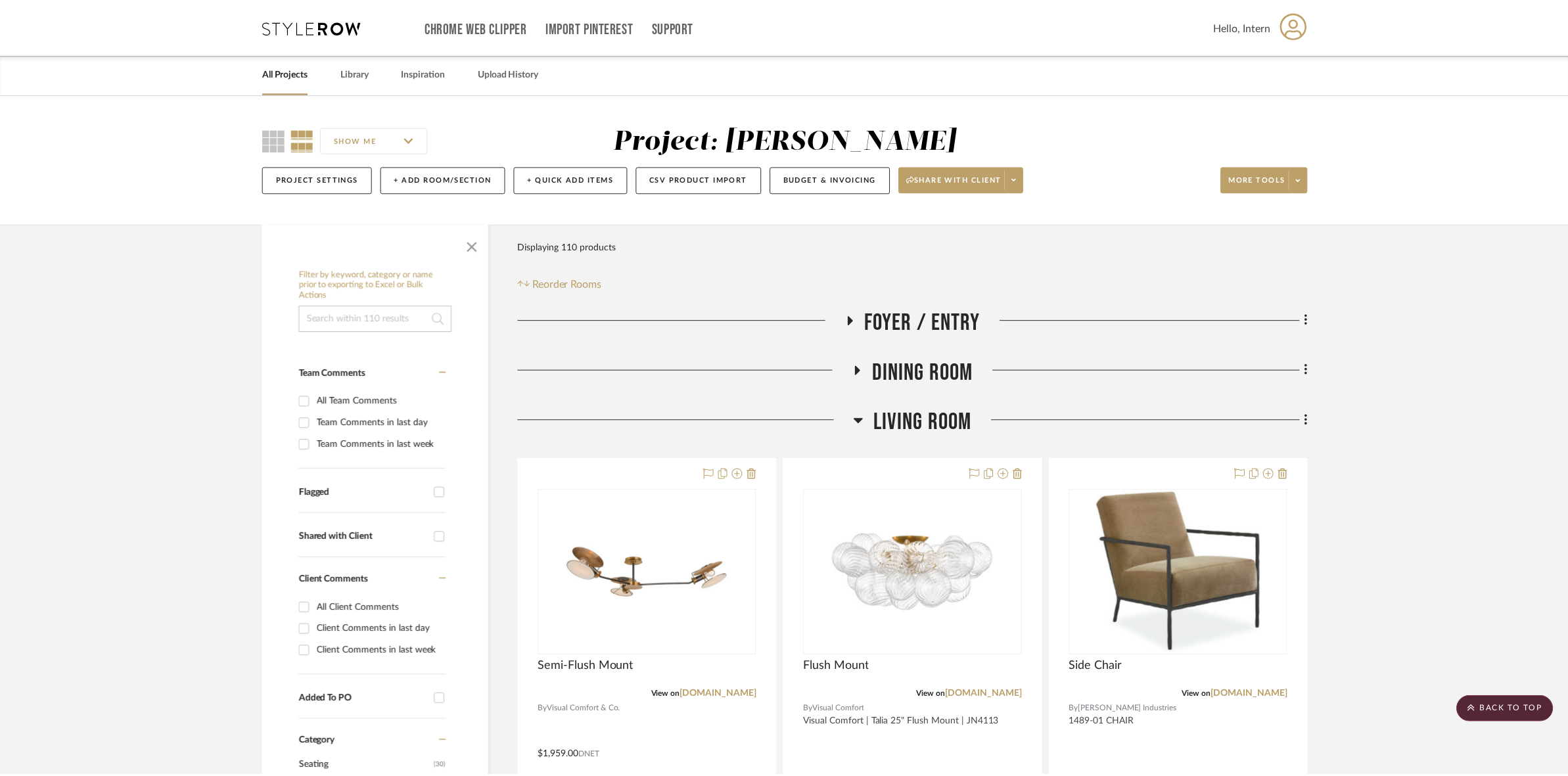
scroll to position [2710, 0]
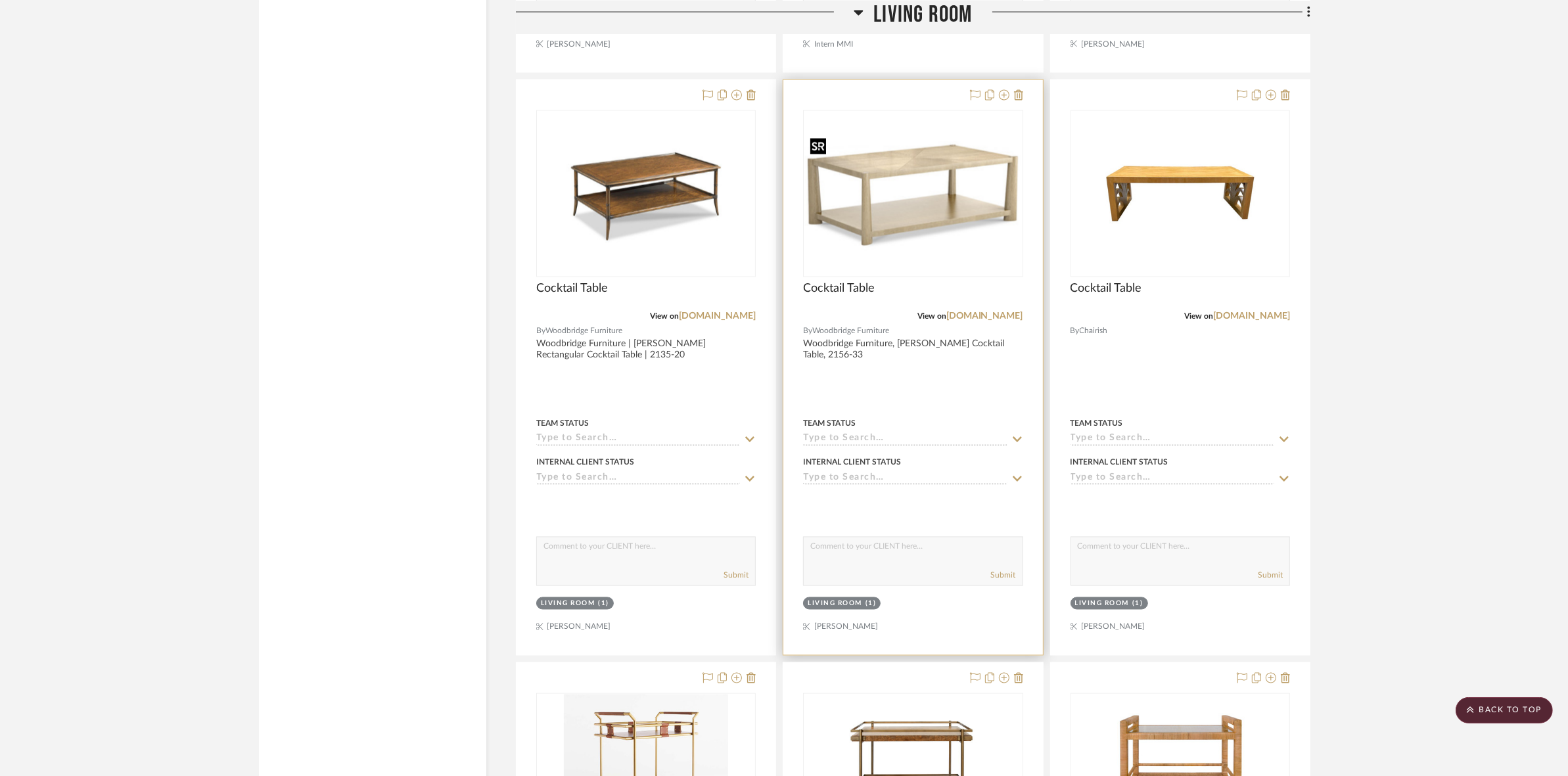
click at [971, 208] on div at bounding box center [913, 193] width 219 height 167
click at [953, 258] on div "0" at bounding box center [912, 193] width 218 height 166
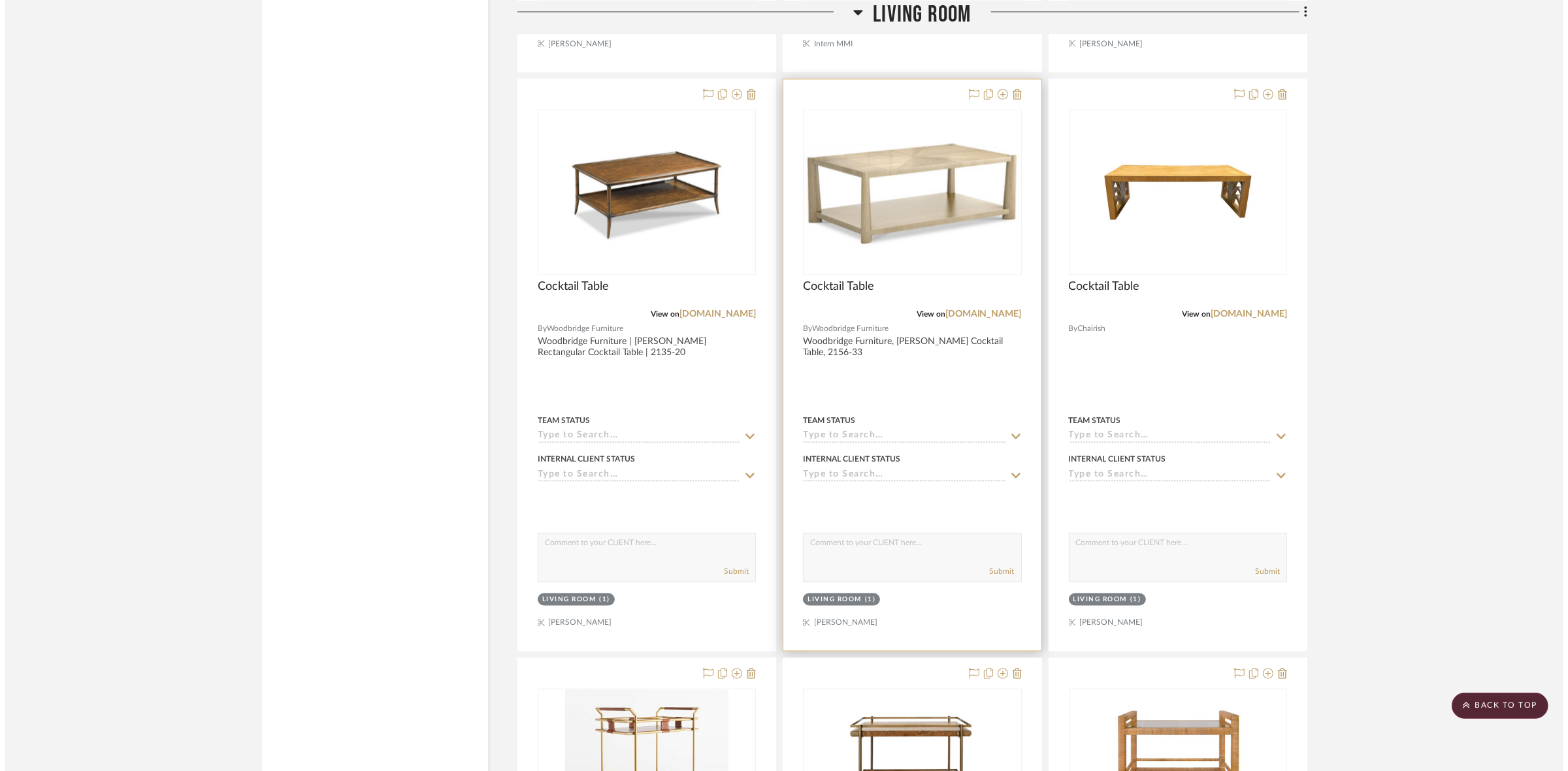
scroll to position [0, 0]
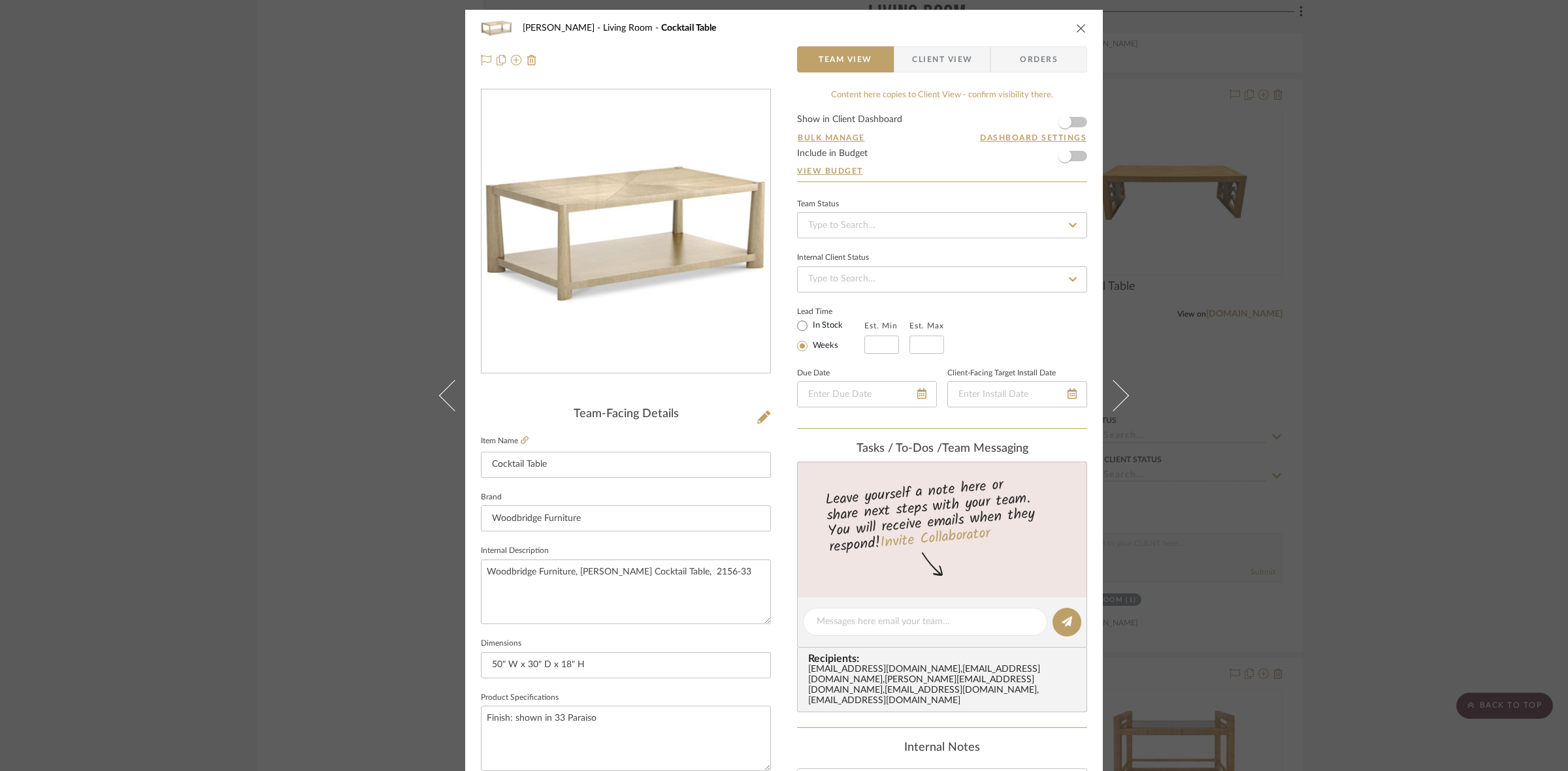
click at [932, 60] on span "Client View" at bounding box center [941, 59] width 60 height 26
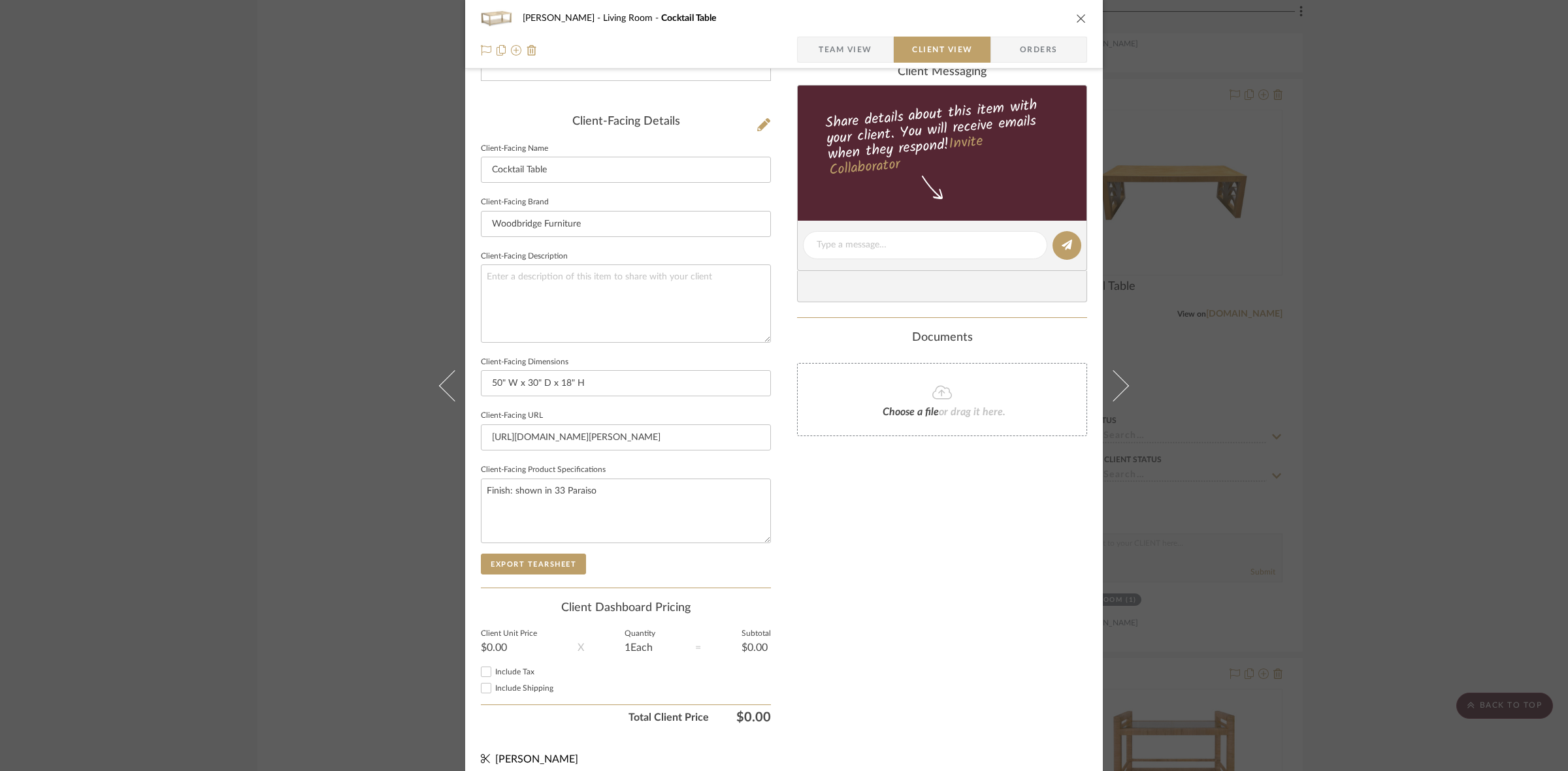
scroll to position [303, 0]
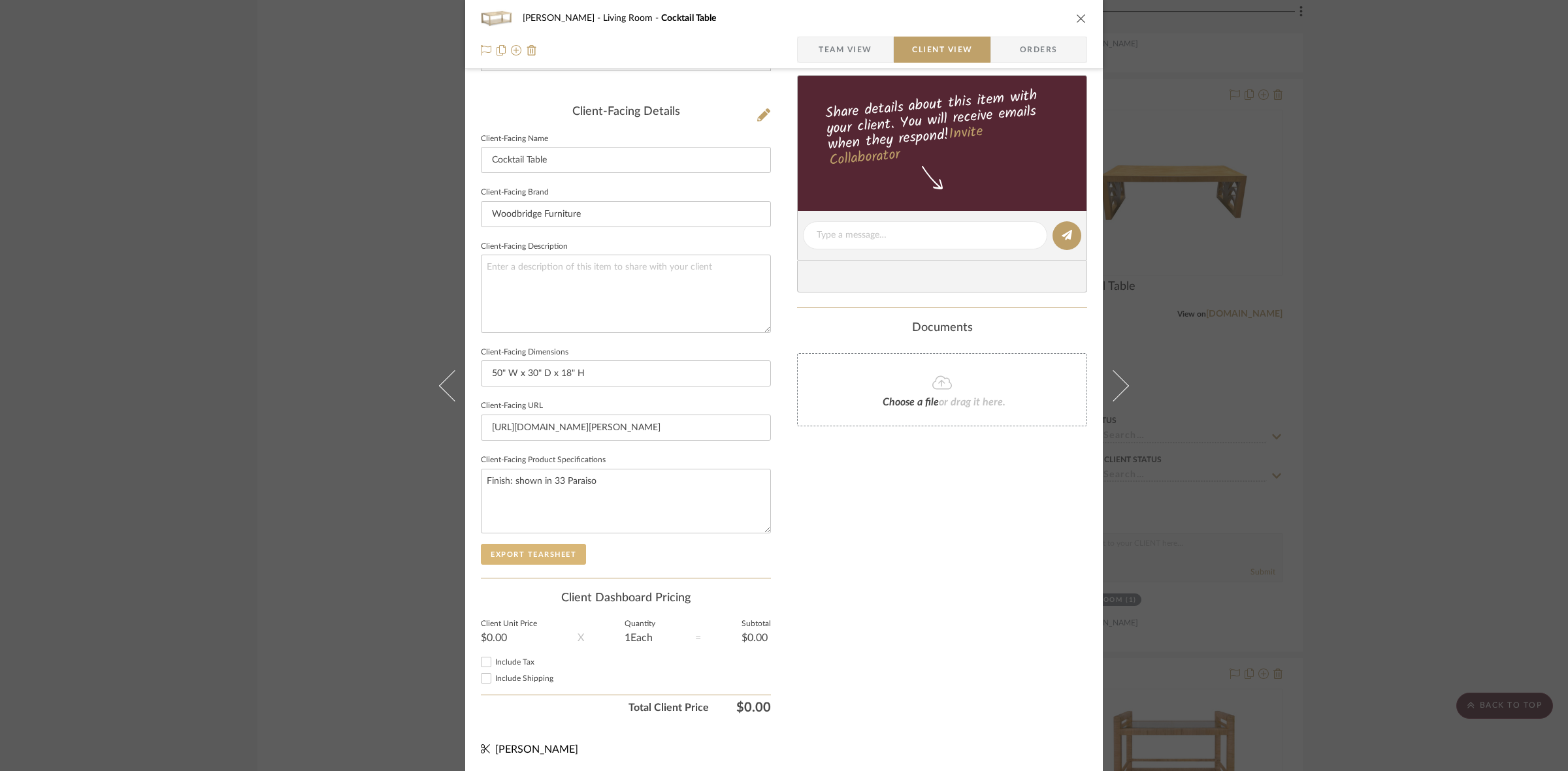
click at [530, 547] on button "Export Tearsheet" at bounding box center [533, 554] width 105 height 21
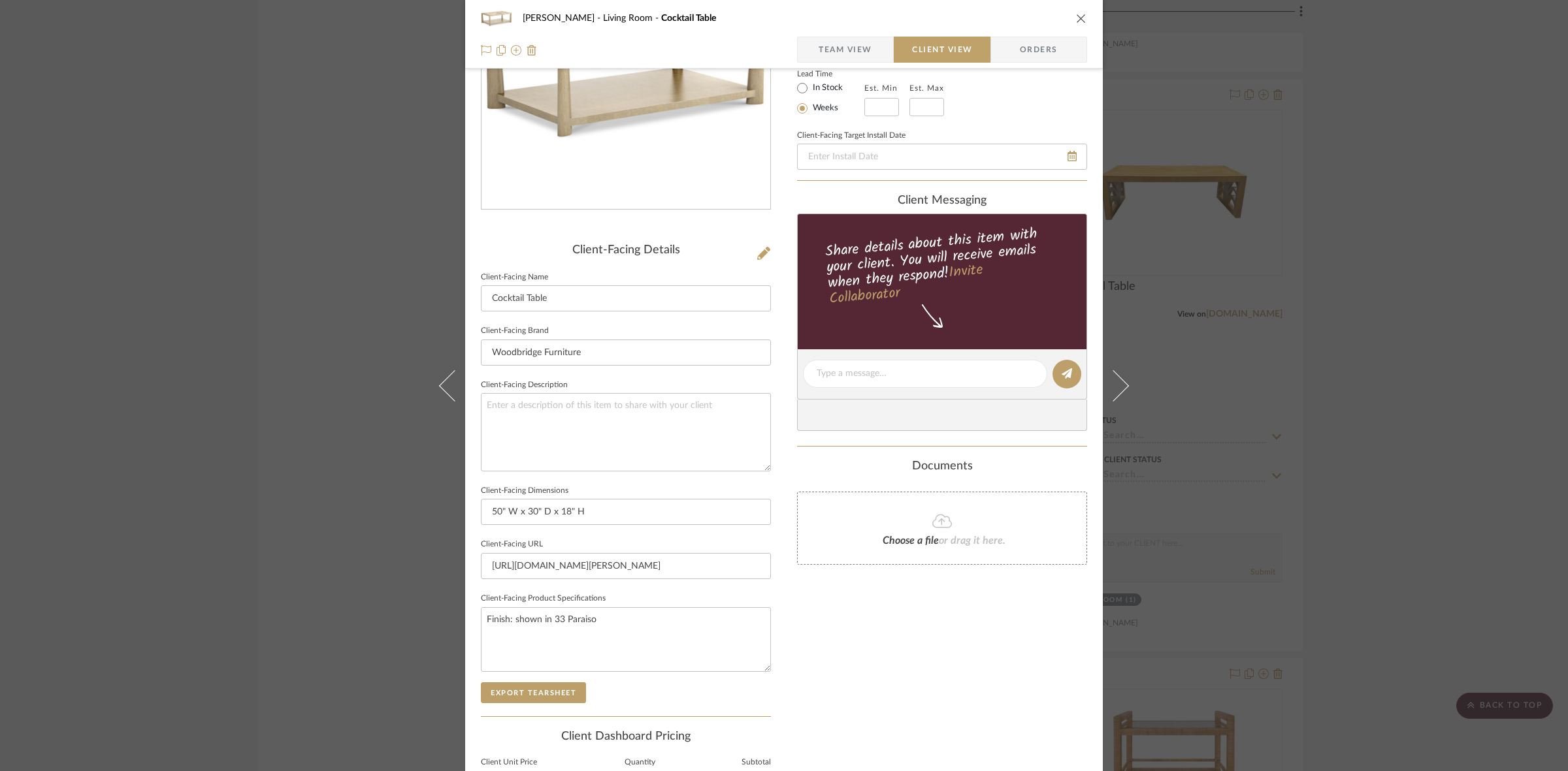
scroll to position [0, 0]
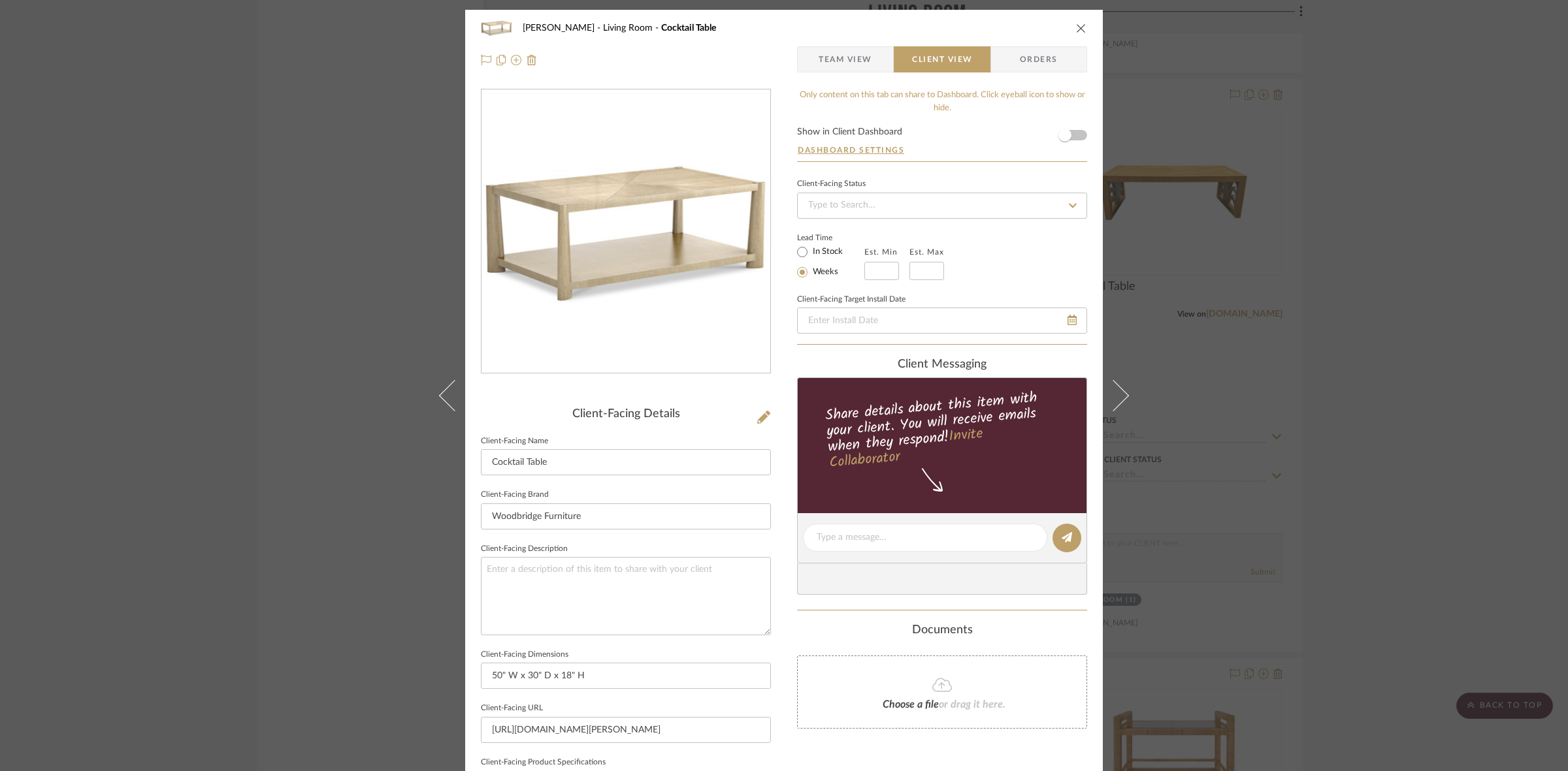
click at [177, 347] on div "DOOLEY Living Room Cocktail Table Team View Client View Orders Client-Facing De…" at bounding box center [784, 385] width 1568 height 771
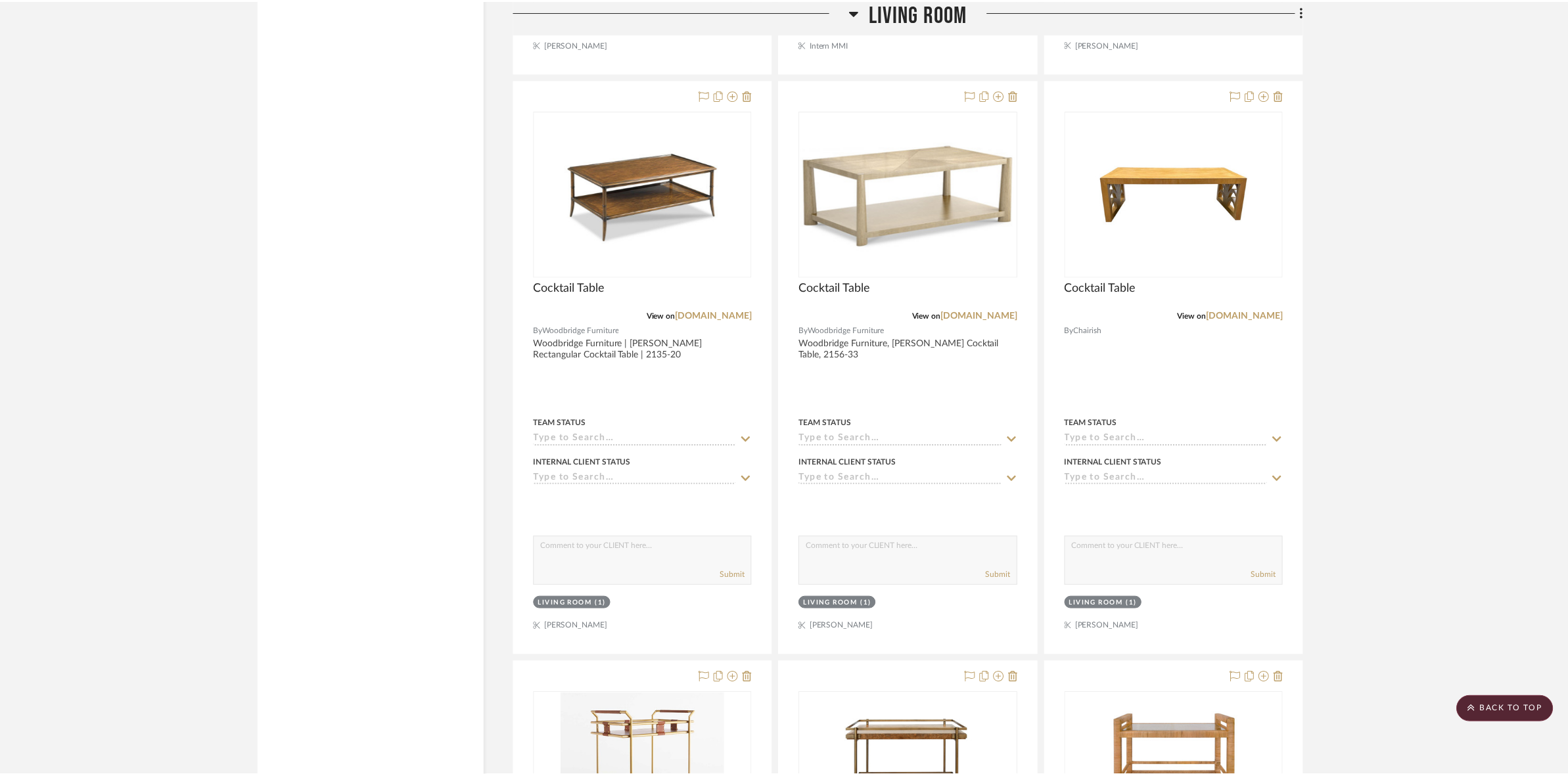
scroll to position [2710, 0]
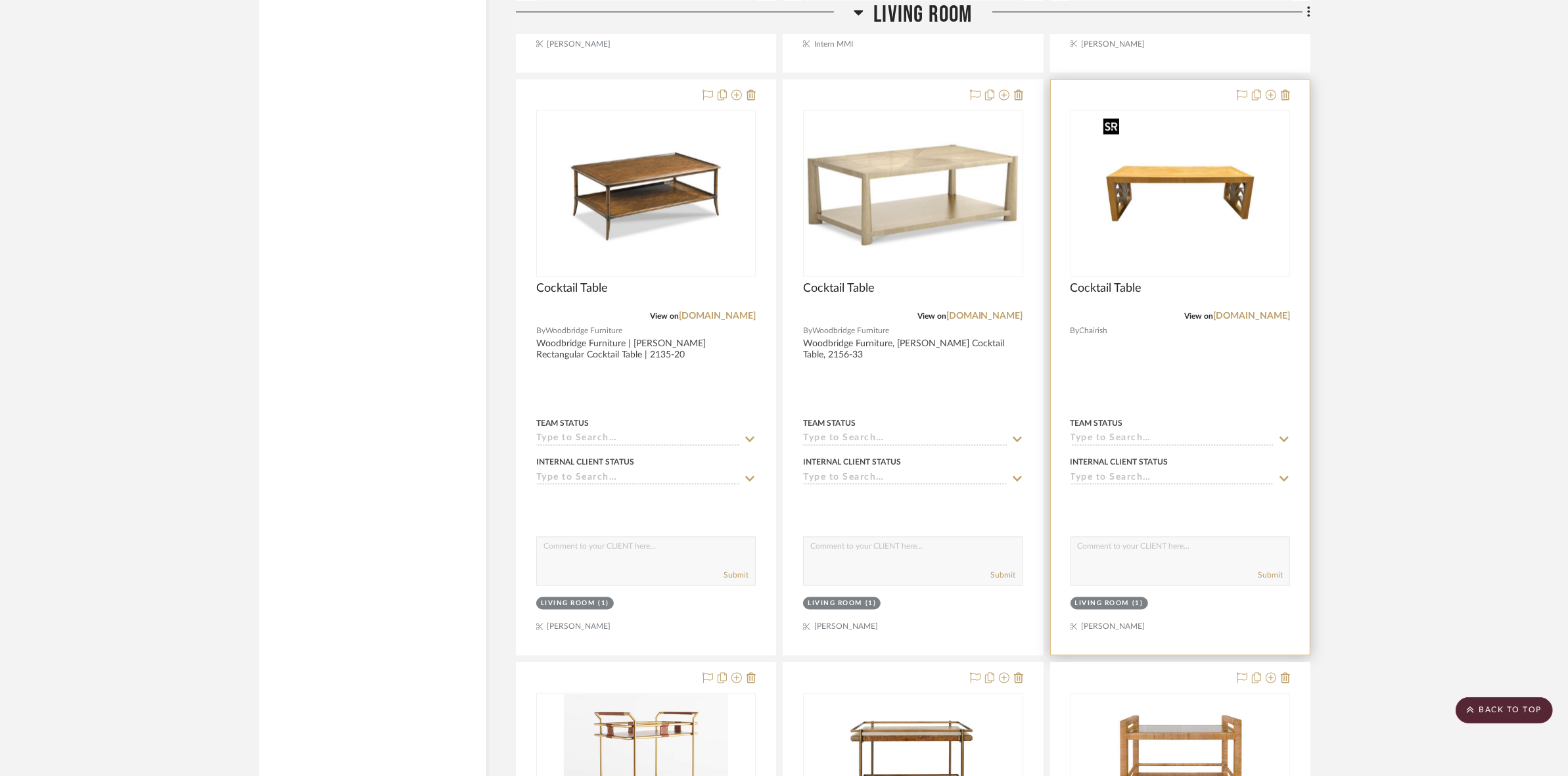
click at [0, 0] on img at bounding box center [0, 0] width 0 height 0
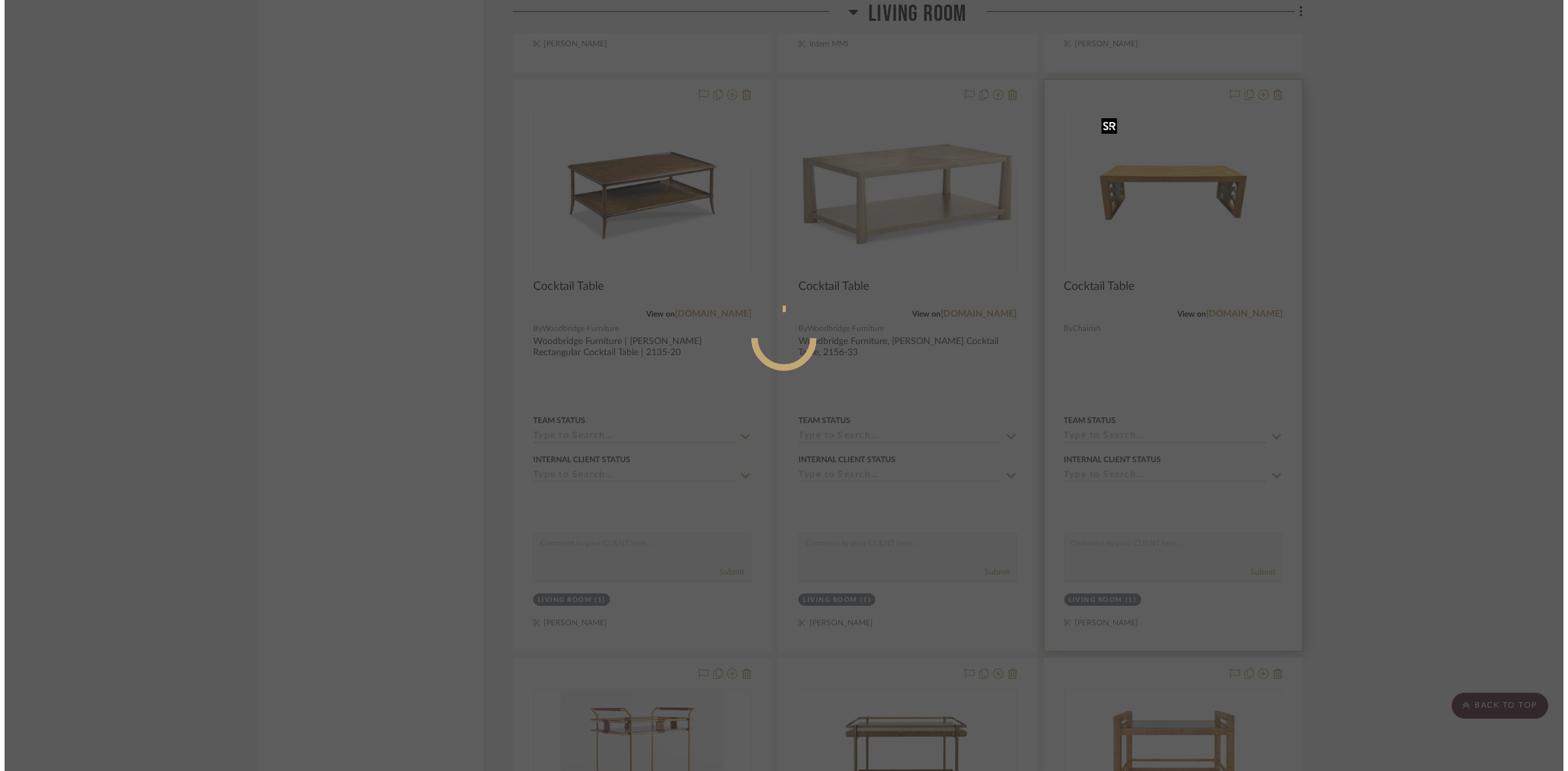
scroll to position [0, 0]
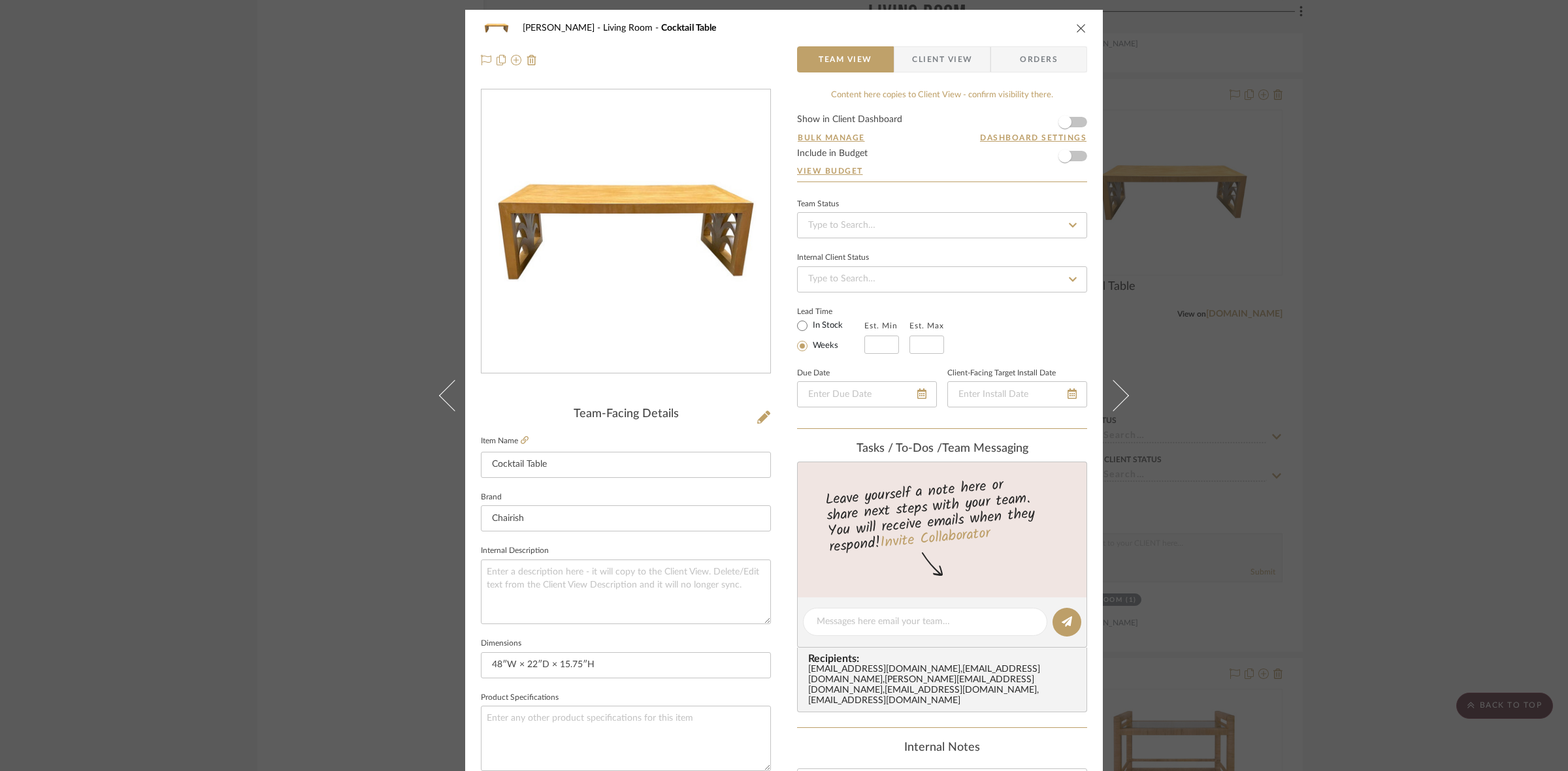
click at [941, 51] on span "Client View" at bounding box center [941, 59] width 60 height 26
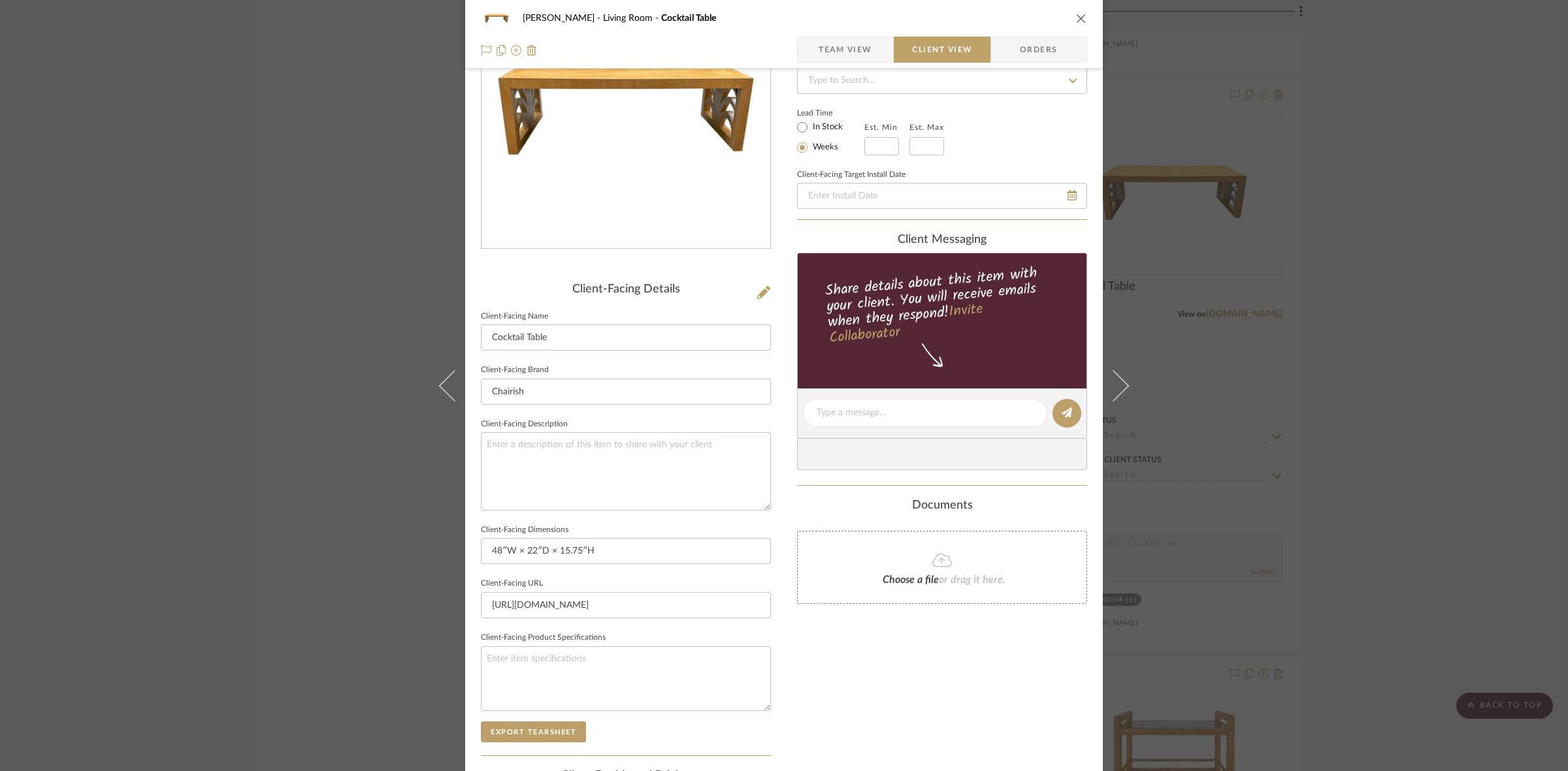
scroll to position [303, 0]
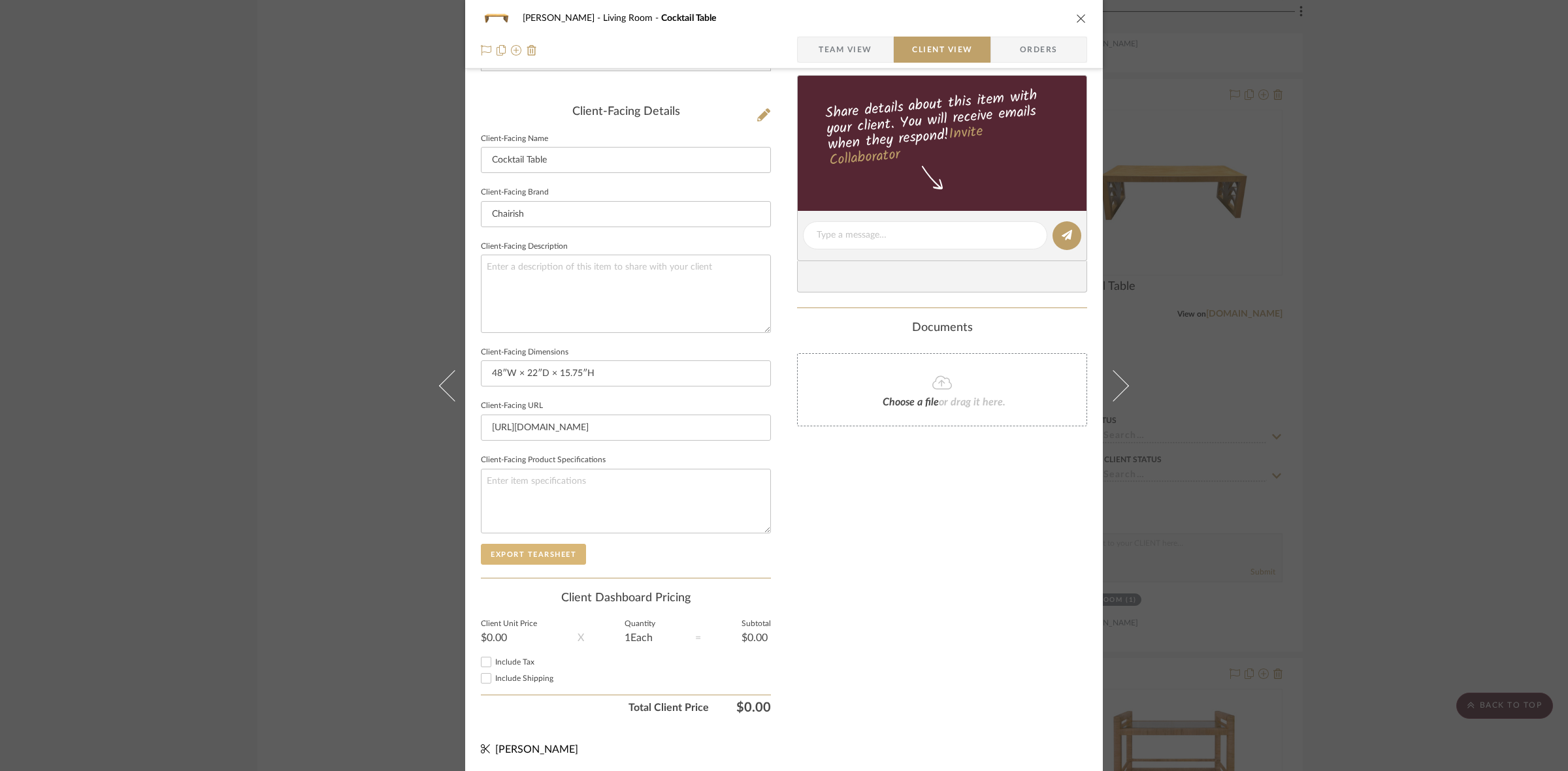
click at [543, 552] on button "Export Tearsheet" at bounding box center [533, 554] width 105 height 21
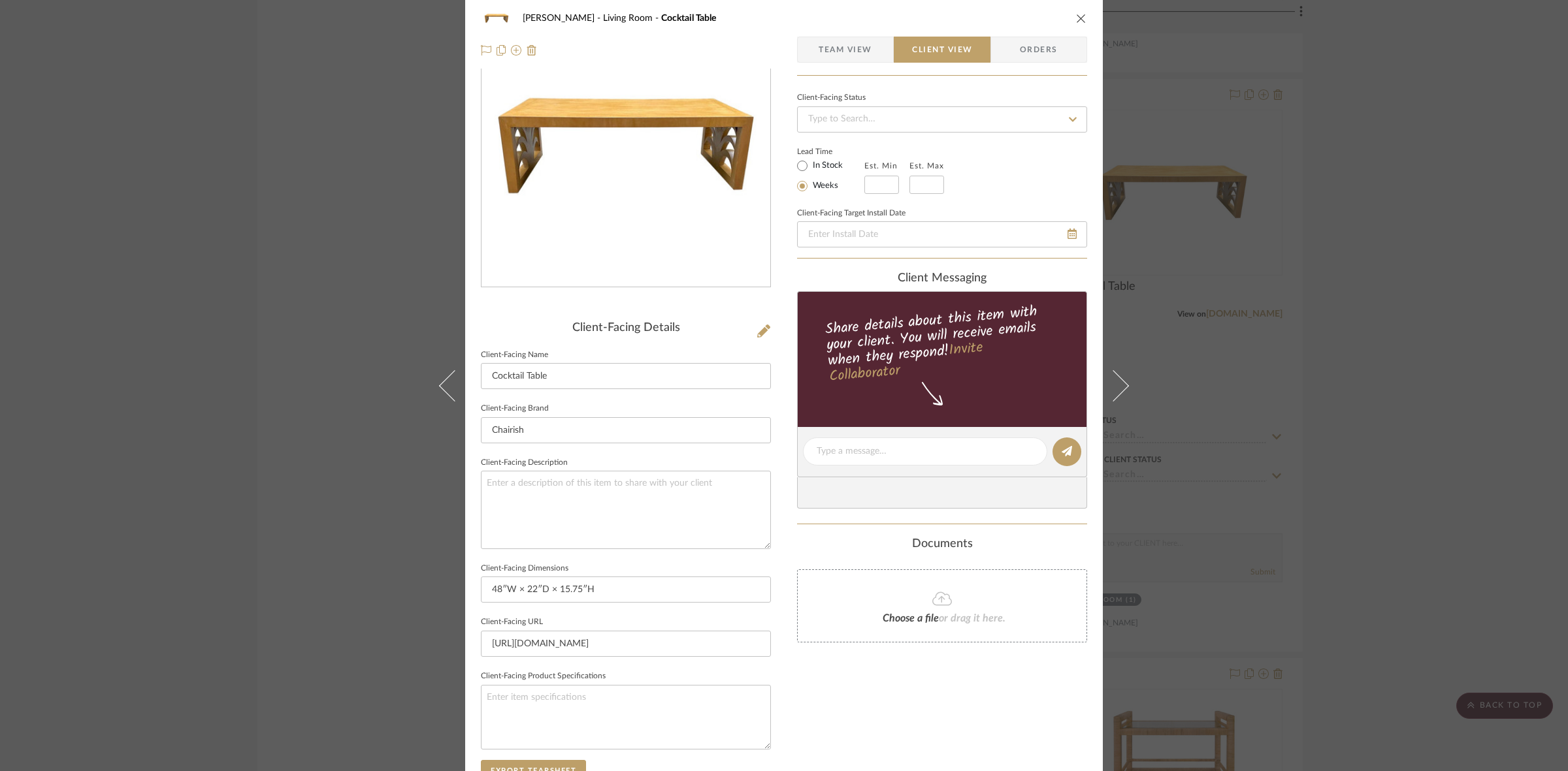
scroll to position [0, 0]
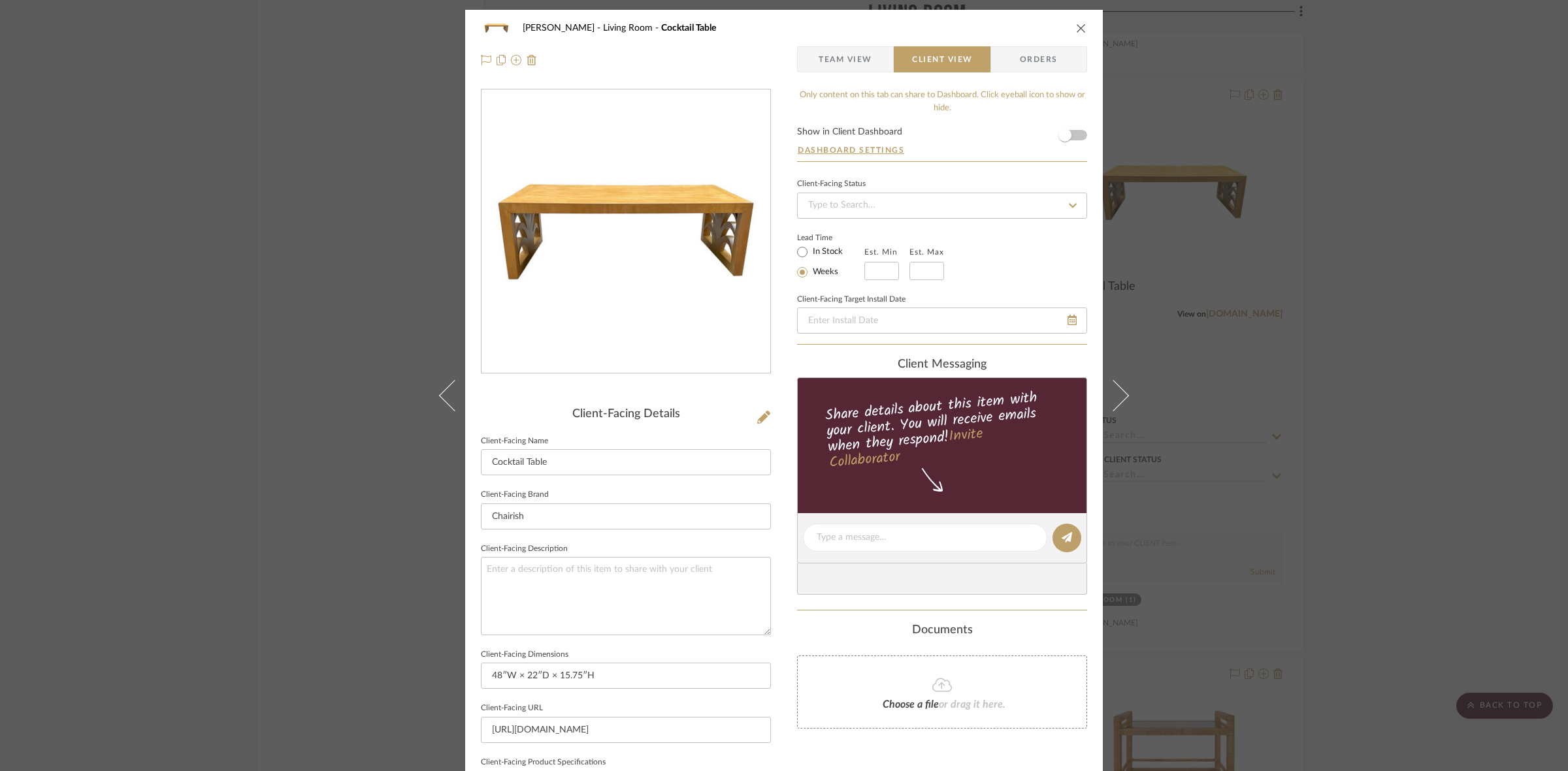
click at [180, 452] on div "DOOLEY Living Room Cocktail Table Team View Client View Orders Client-Facing De…" at bounding box center [784, 385] width 1568 height 771
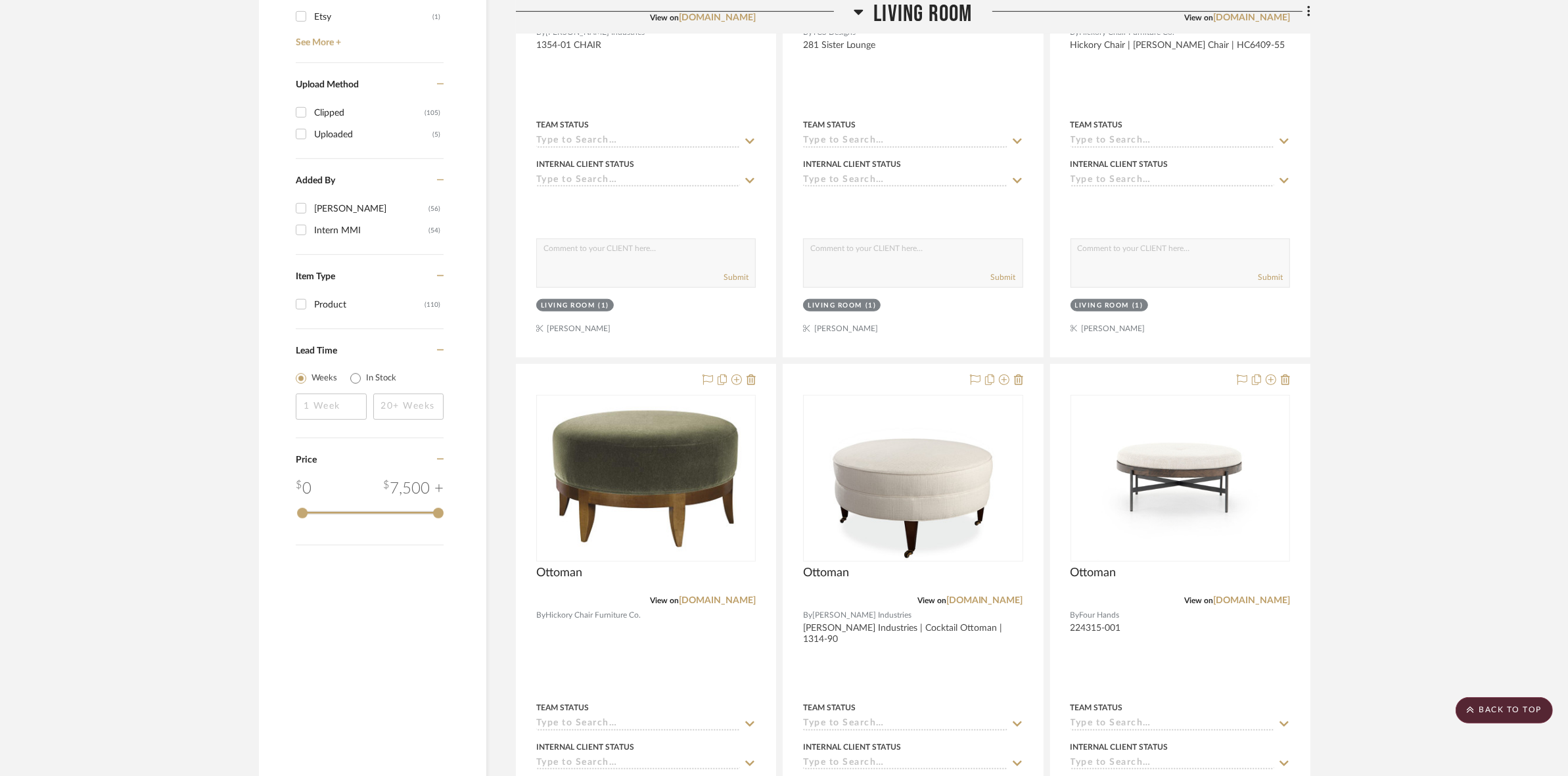
scroll to position [1396, 0]
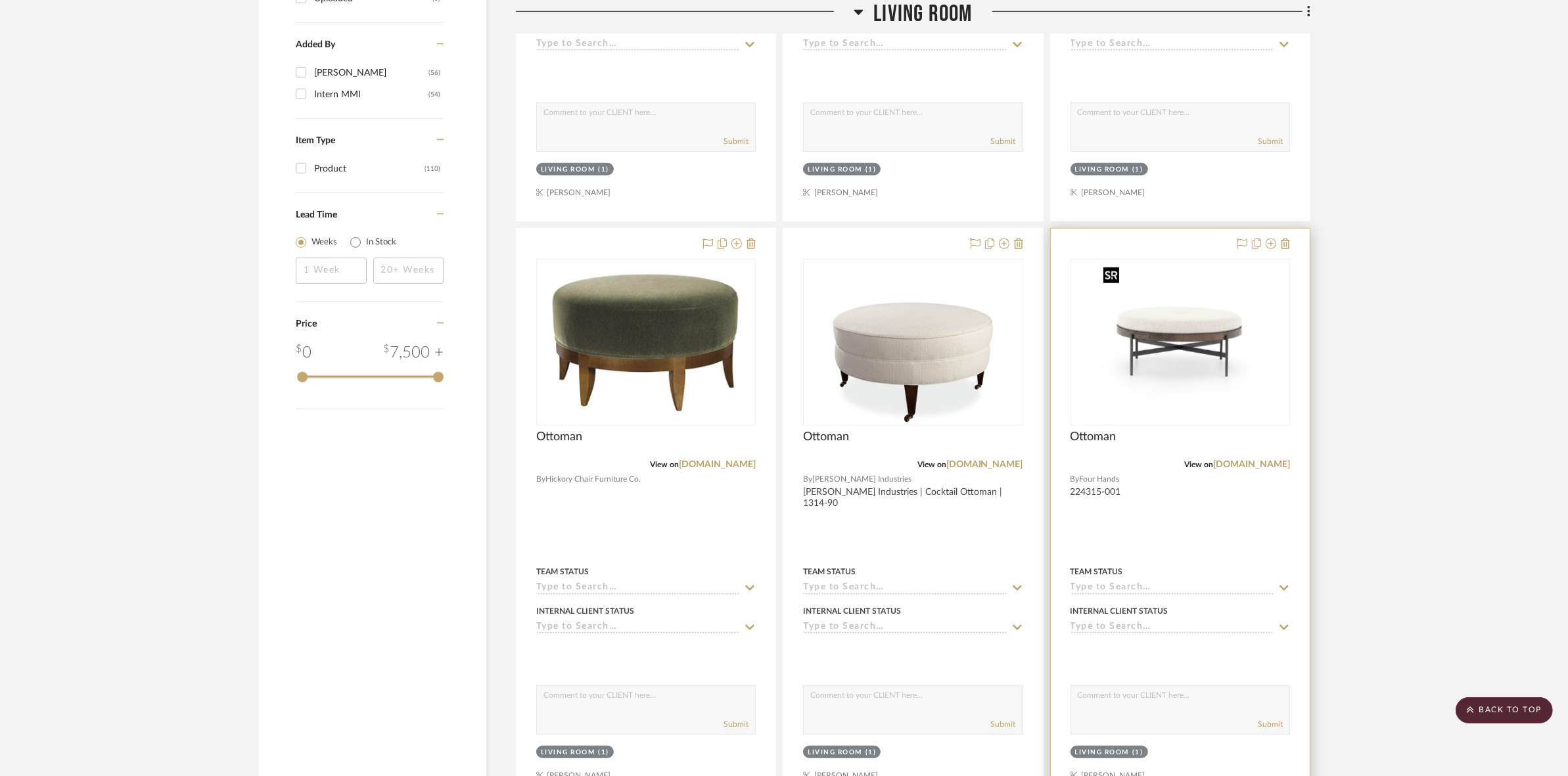
click at [0, 0] on img at bounding box center [0, 0] width 0 height 0
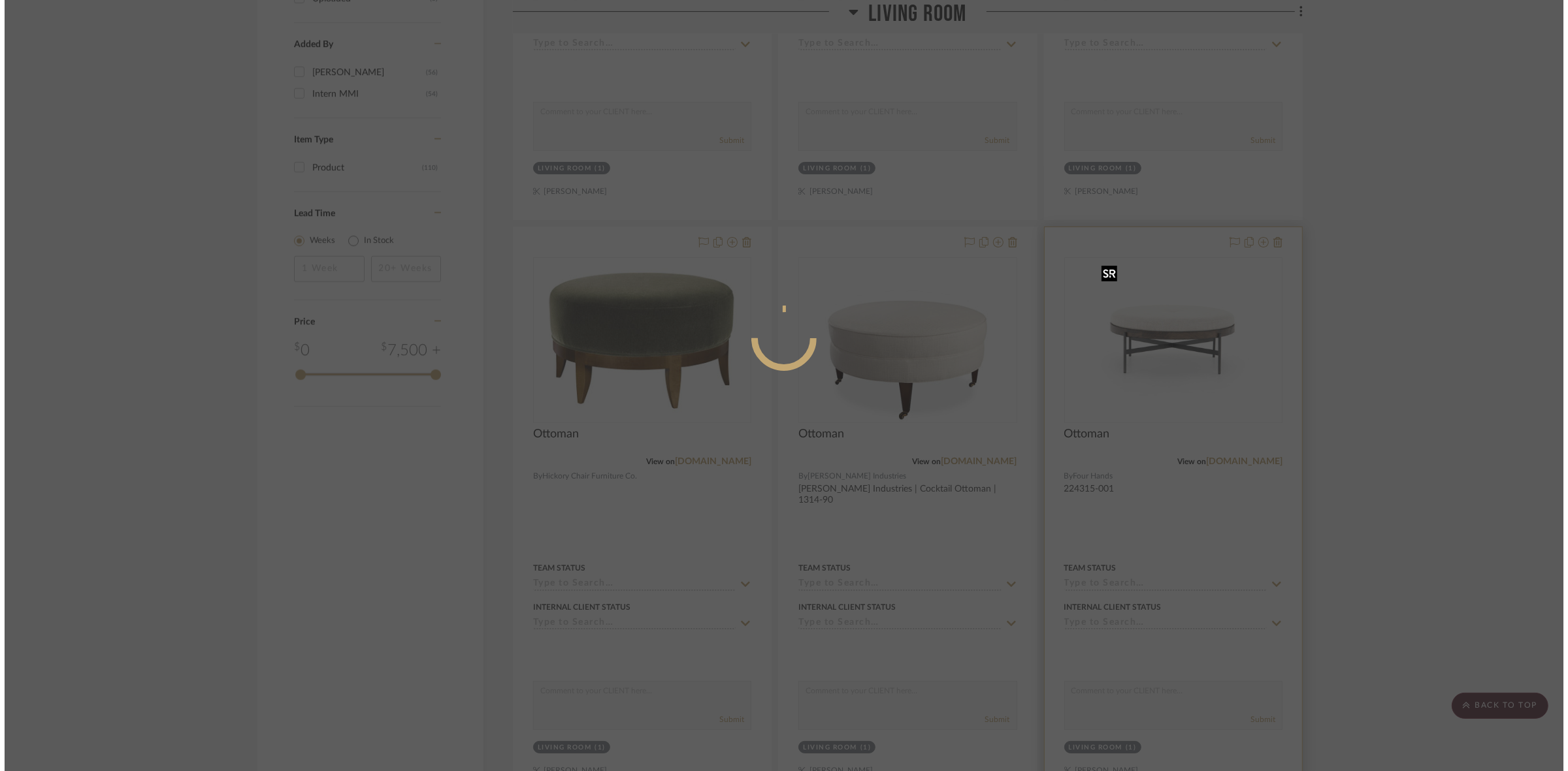
scroll to position [0, 0]
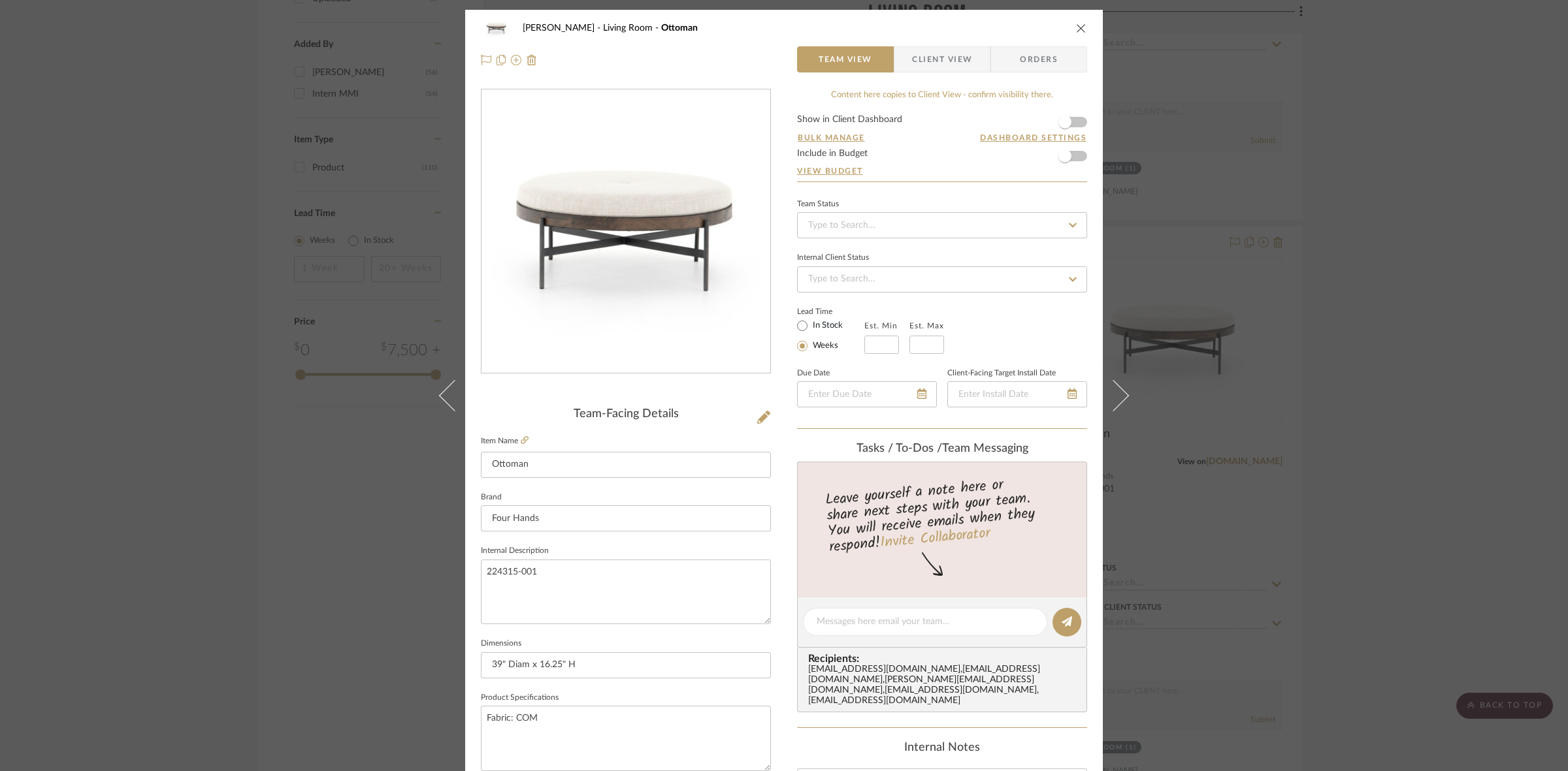
click at [923, 62] on span "Client View" at bounding box center [941, 59] width 60 height 26
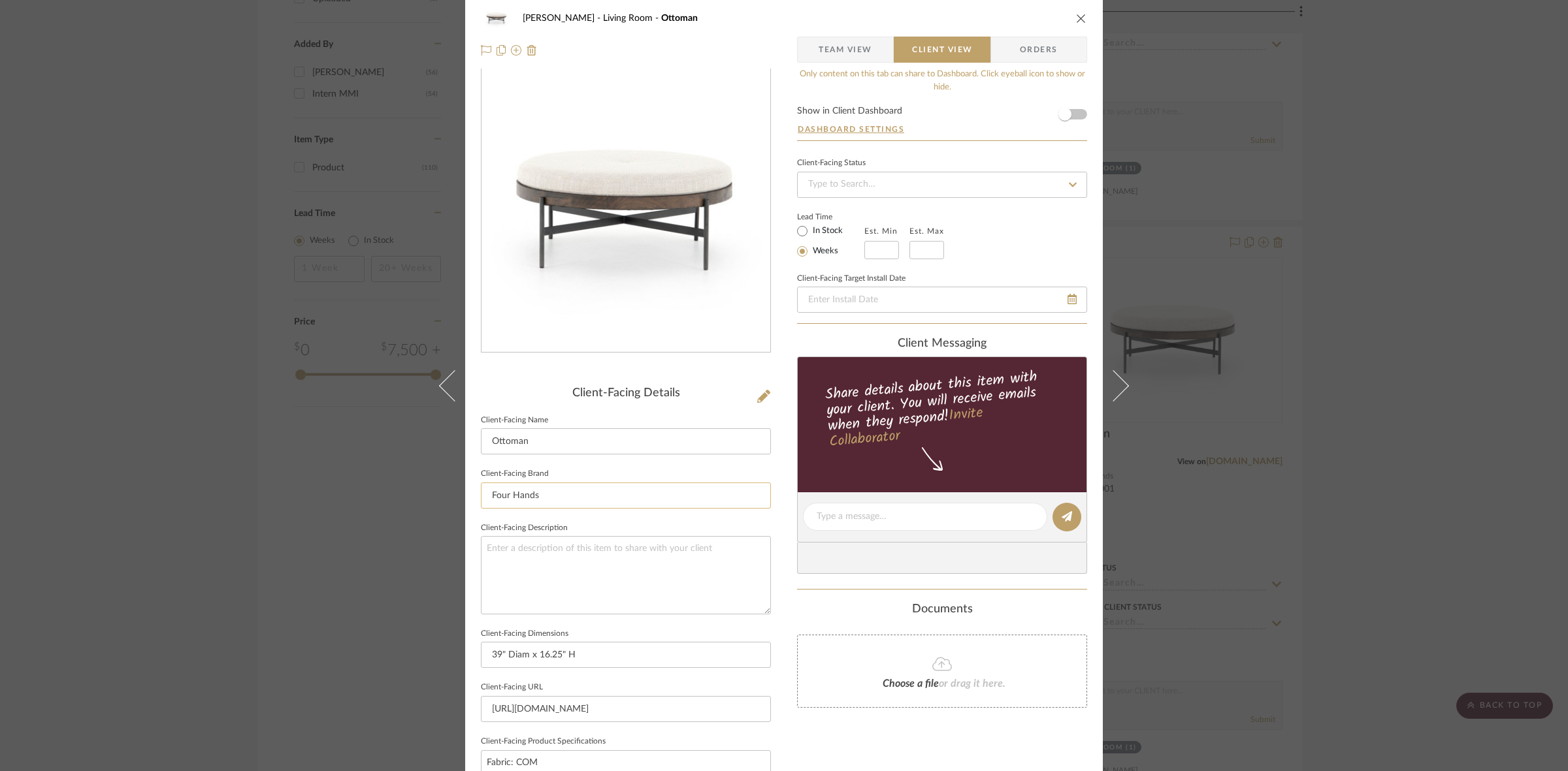
scroll to position [303, 0]
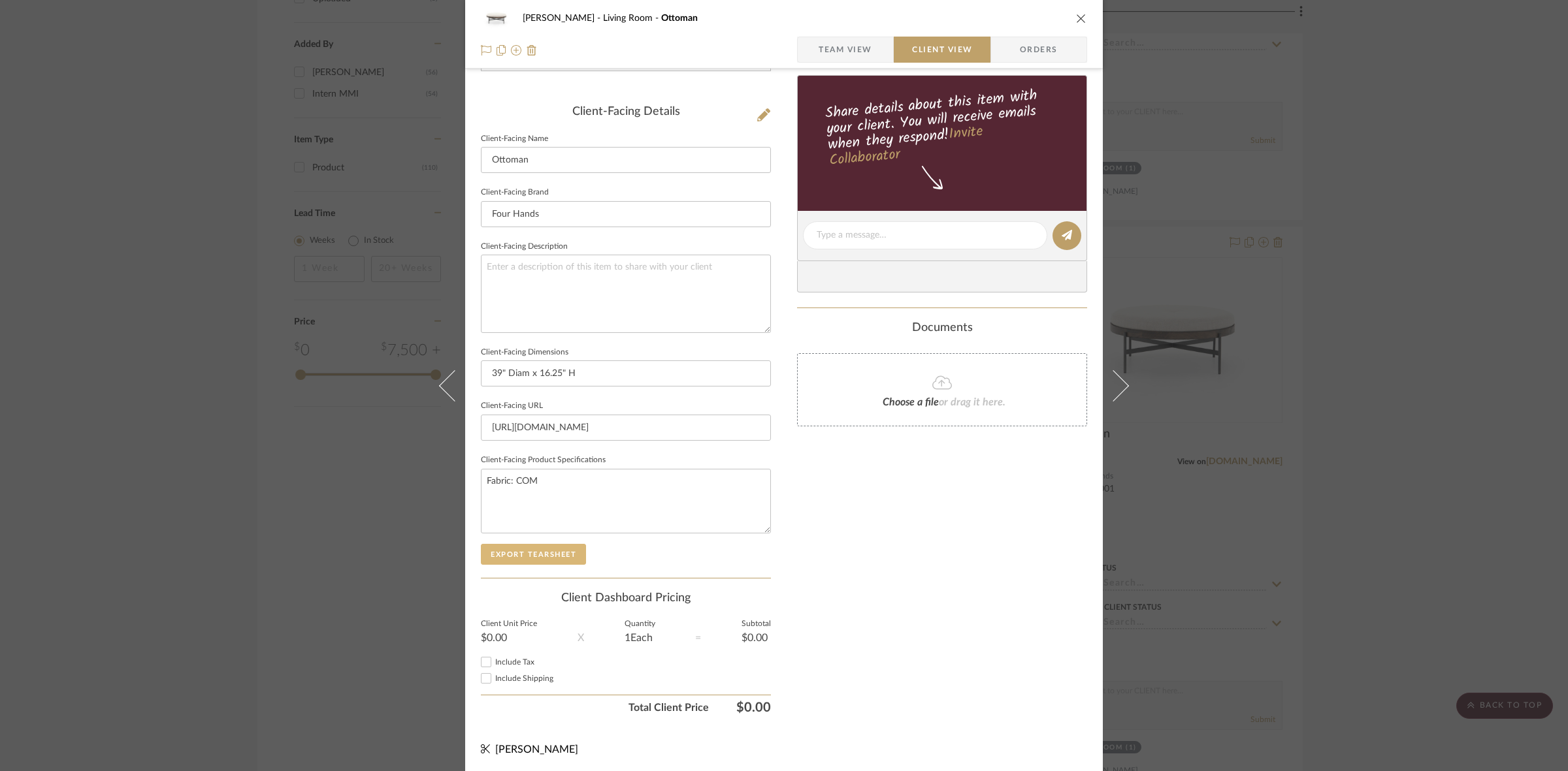
click at [544, 547] on button "Export Tearsheet" at bounding box center [533, 554] width 105 height 21
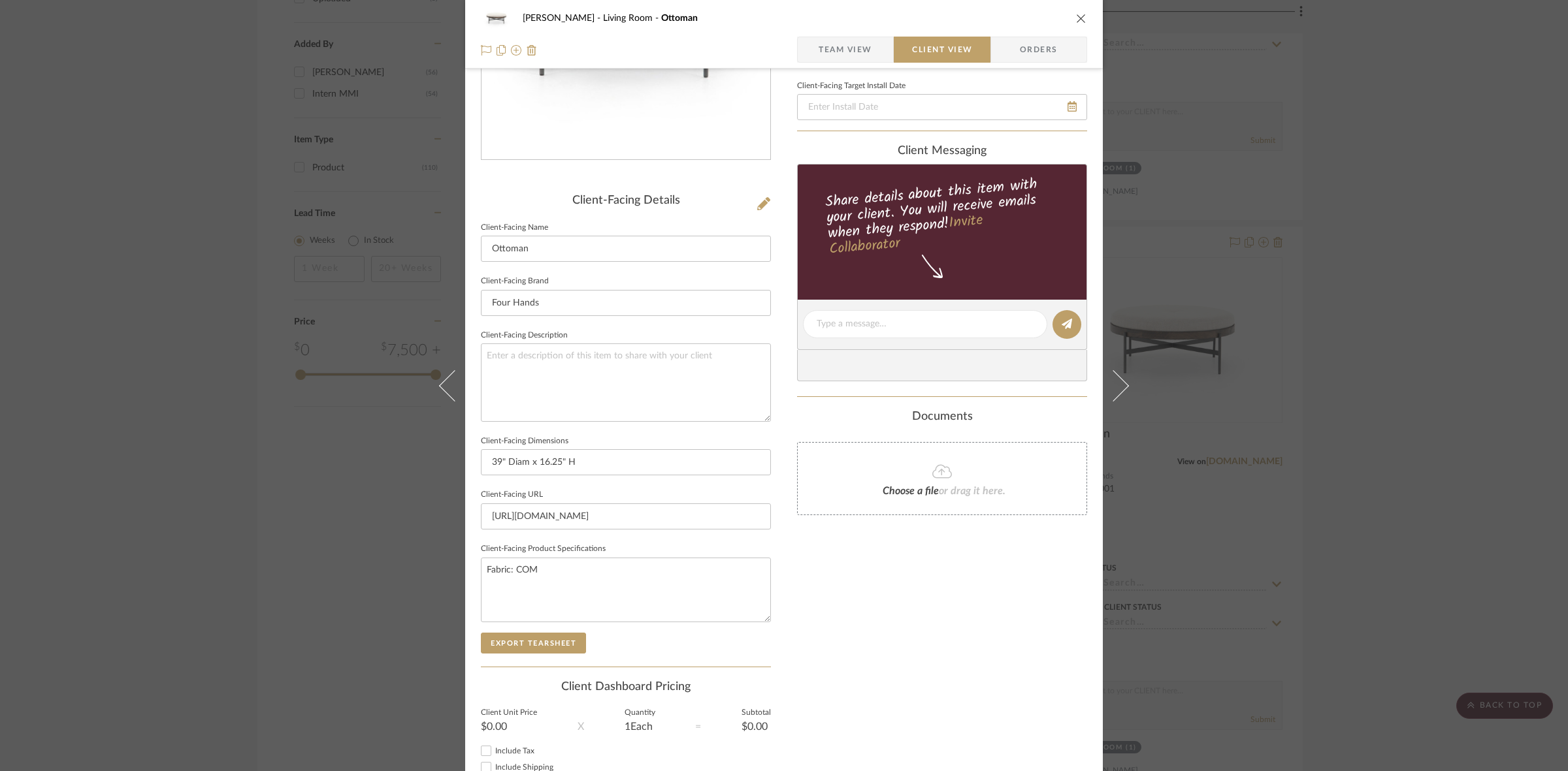
scroll to position [0, 0]
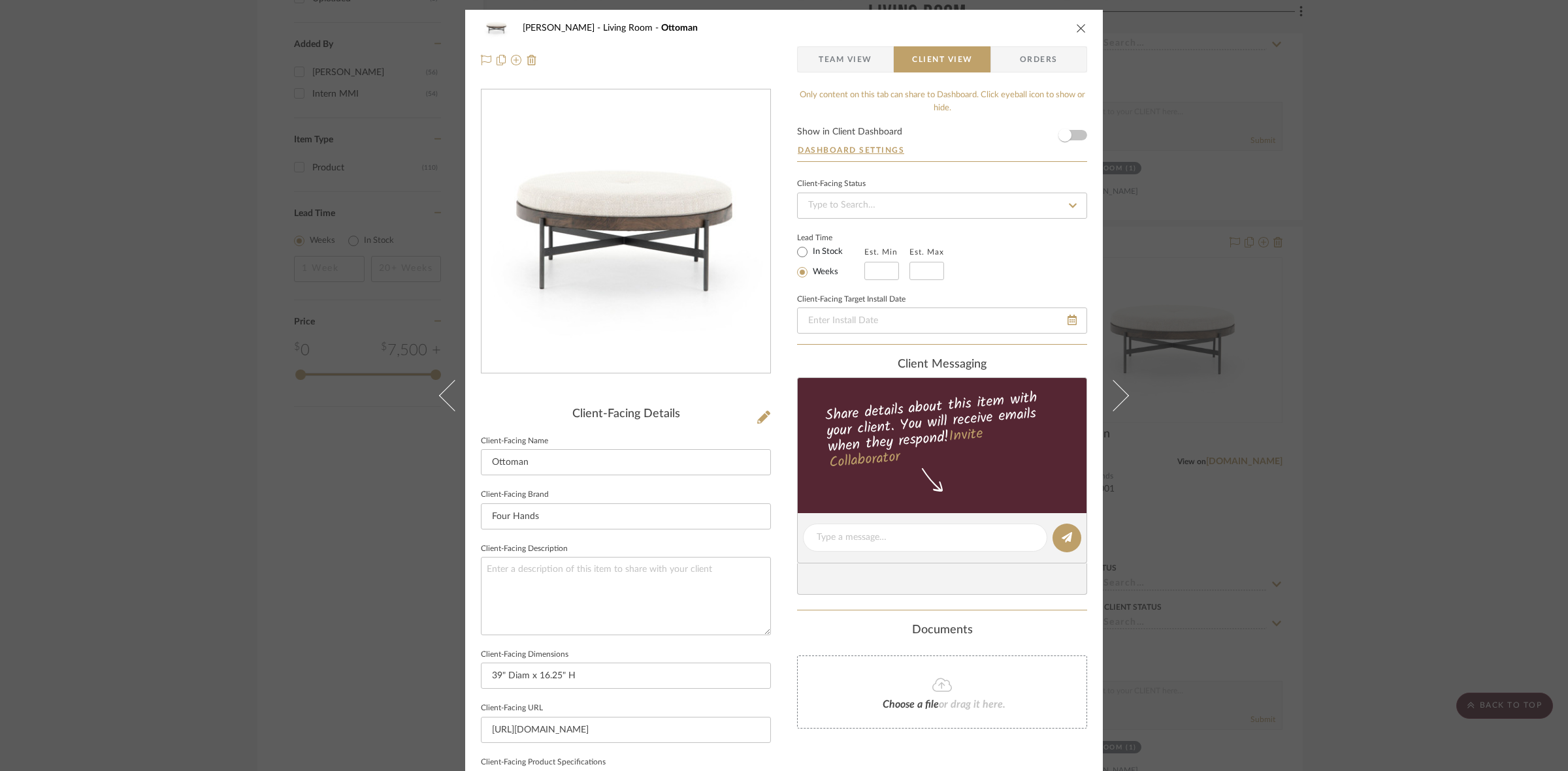
click at [93, 338] on div "DOOLEY Living Room Ottoman Team View Client View Orders Client-Facing Details C…" at bounding box center [784, 385] width 1568 height 771
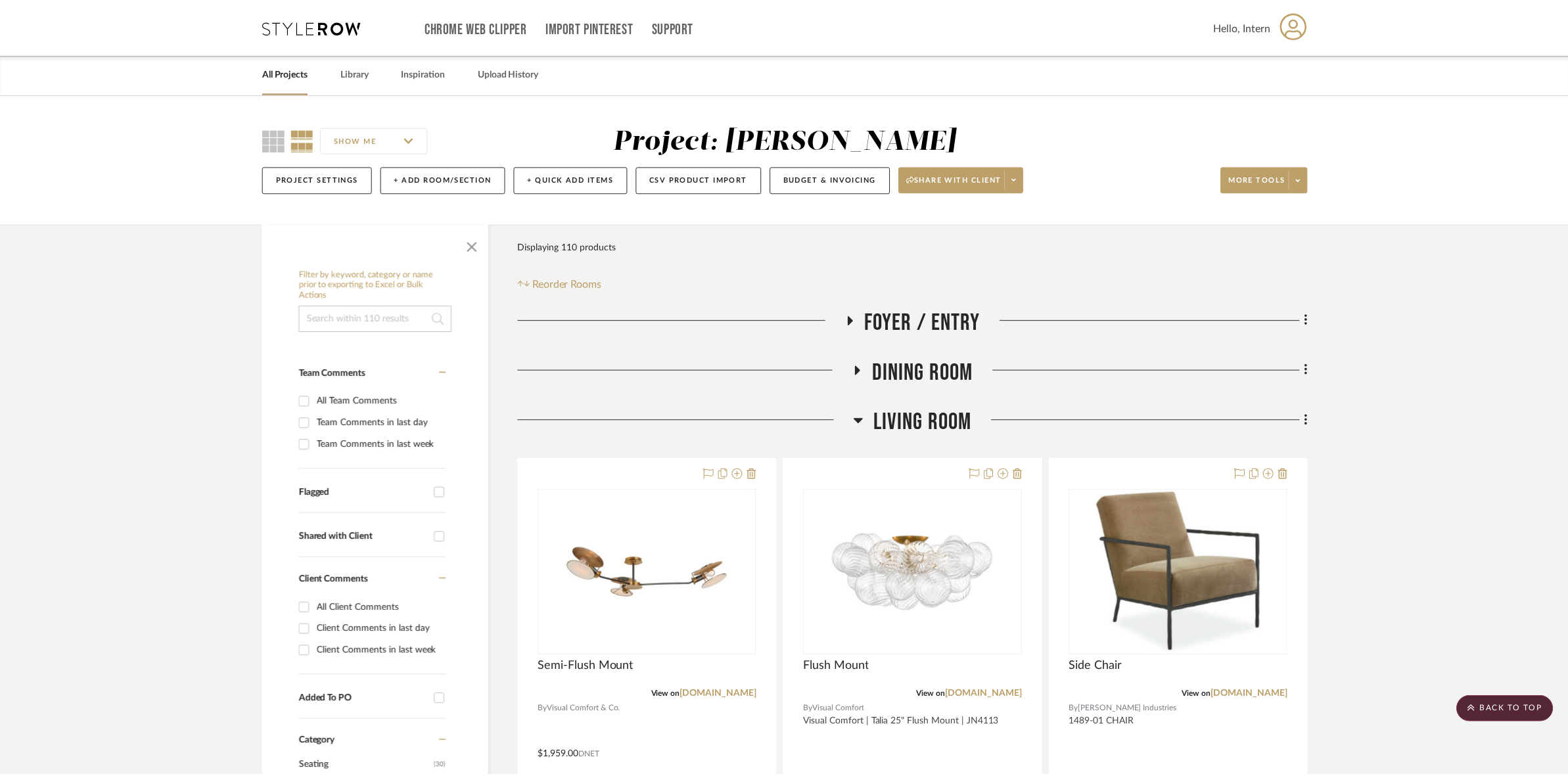
scroll to position [1396, 0]
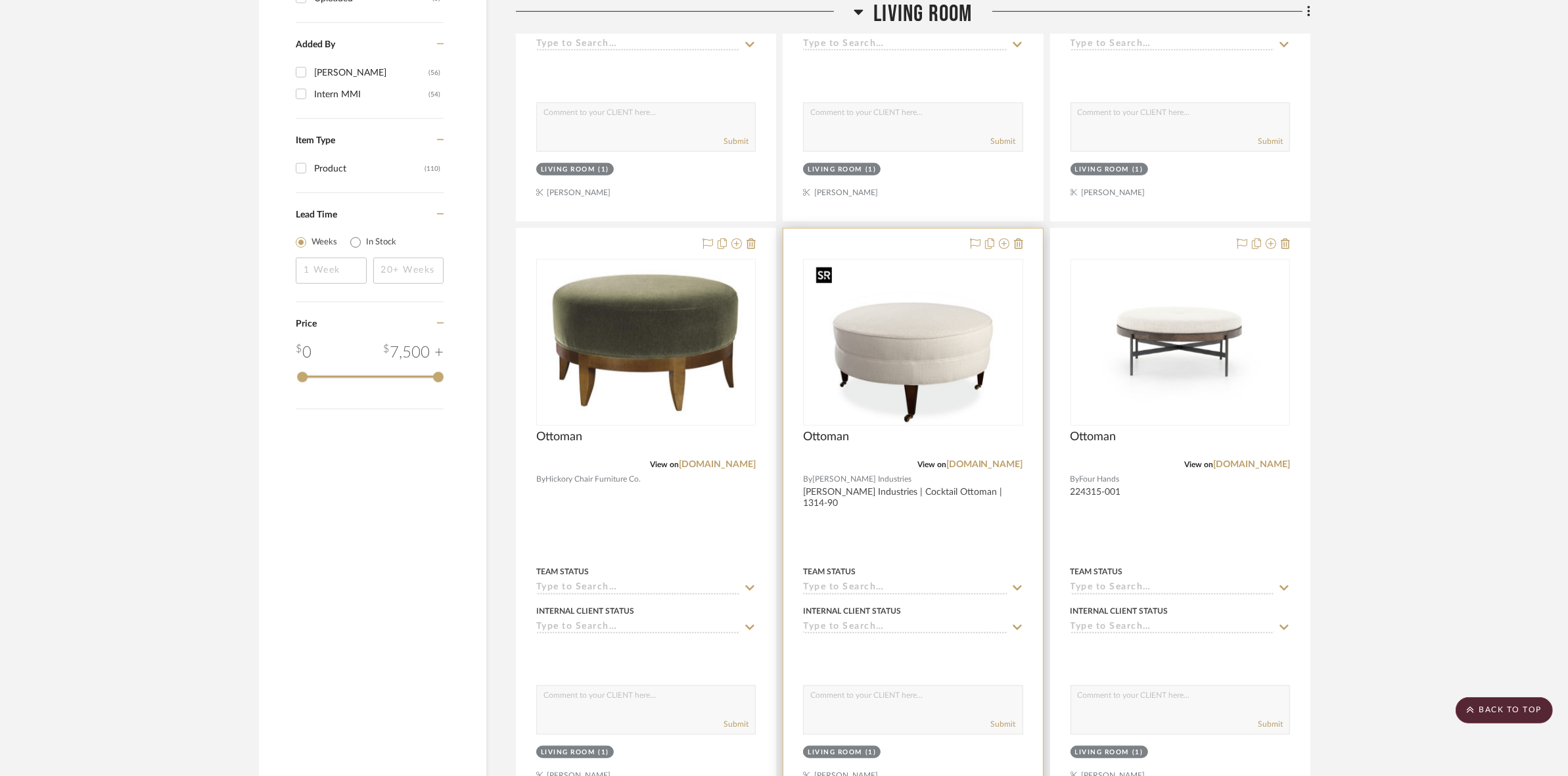
click at [878, 360] on img "0" at bounding box center [913, 342] width 206 height 164
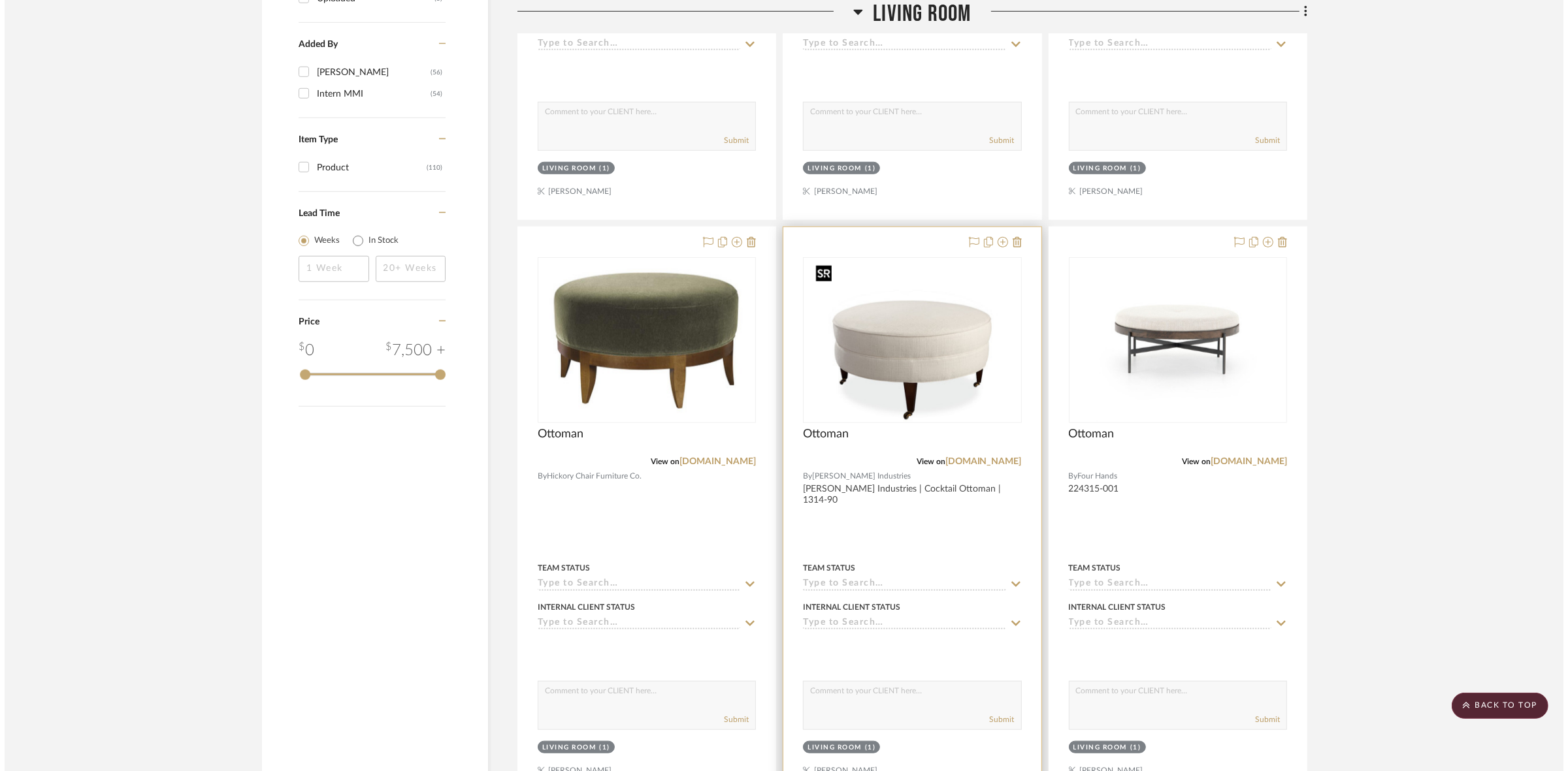
scroll to position [0, 0]
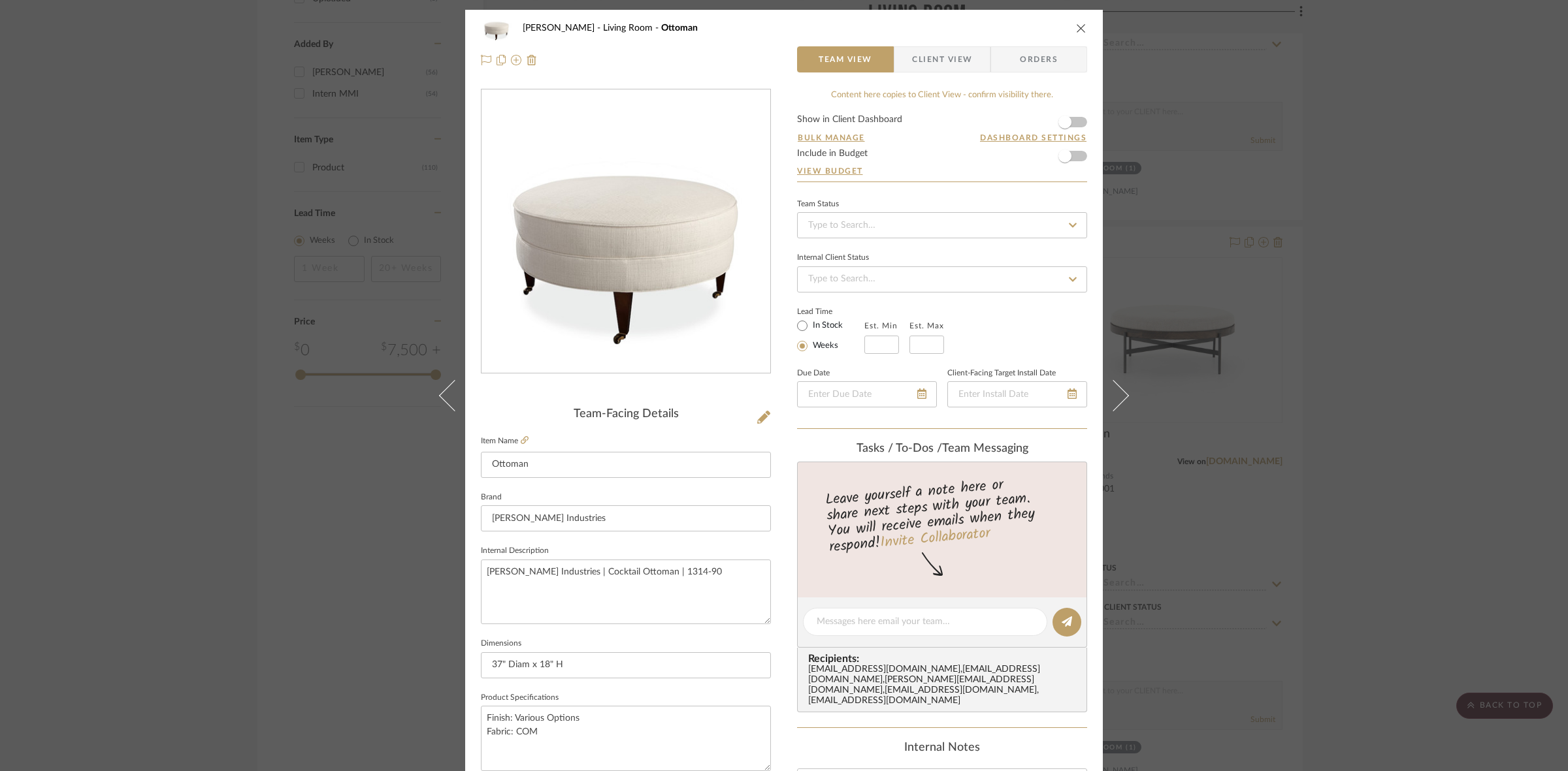
drag, startPoint x: 928, startPoint y: 60, endPoint x: 918, endPoint y: 69, distance: 13.5
click at [928, 60] on span "Client View" at bounding box center [941, 59] width 60 height 26
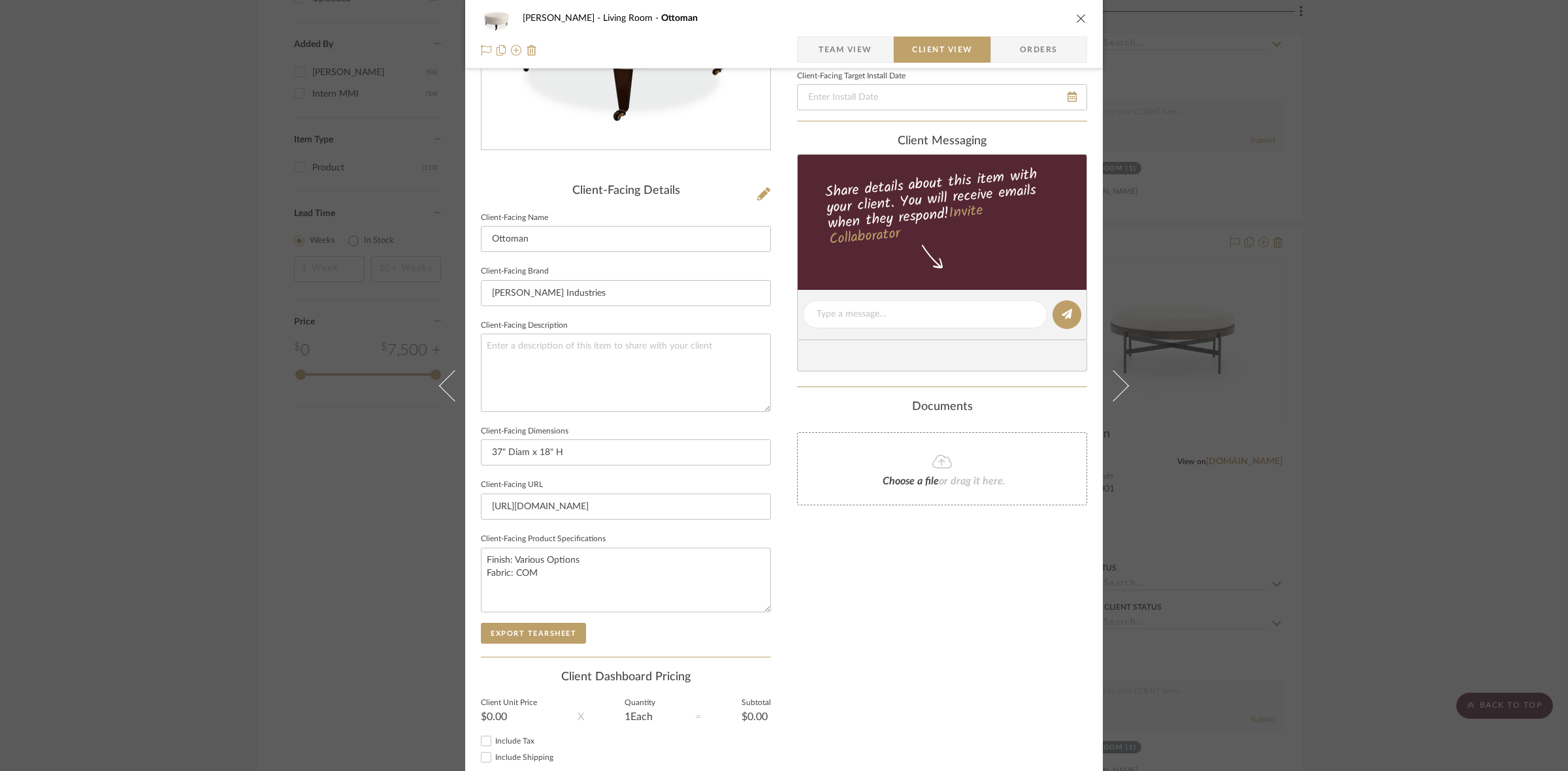
scroll to position [245, 0]
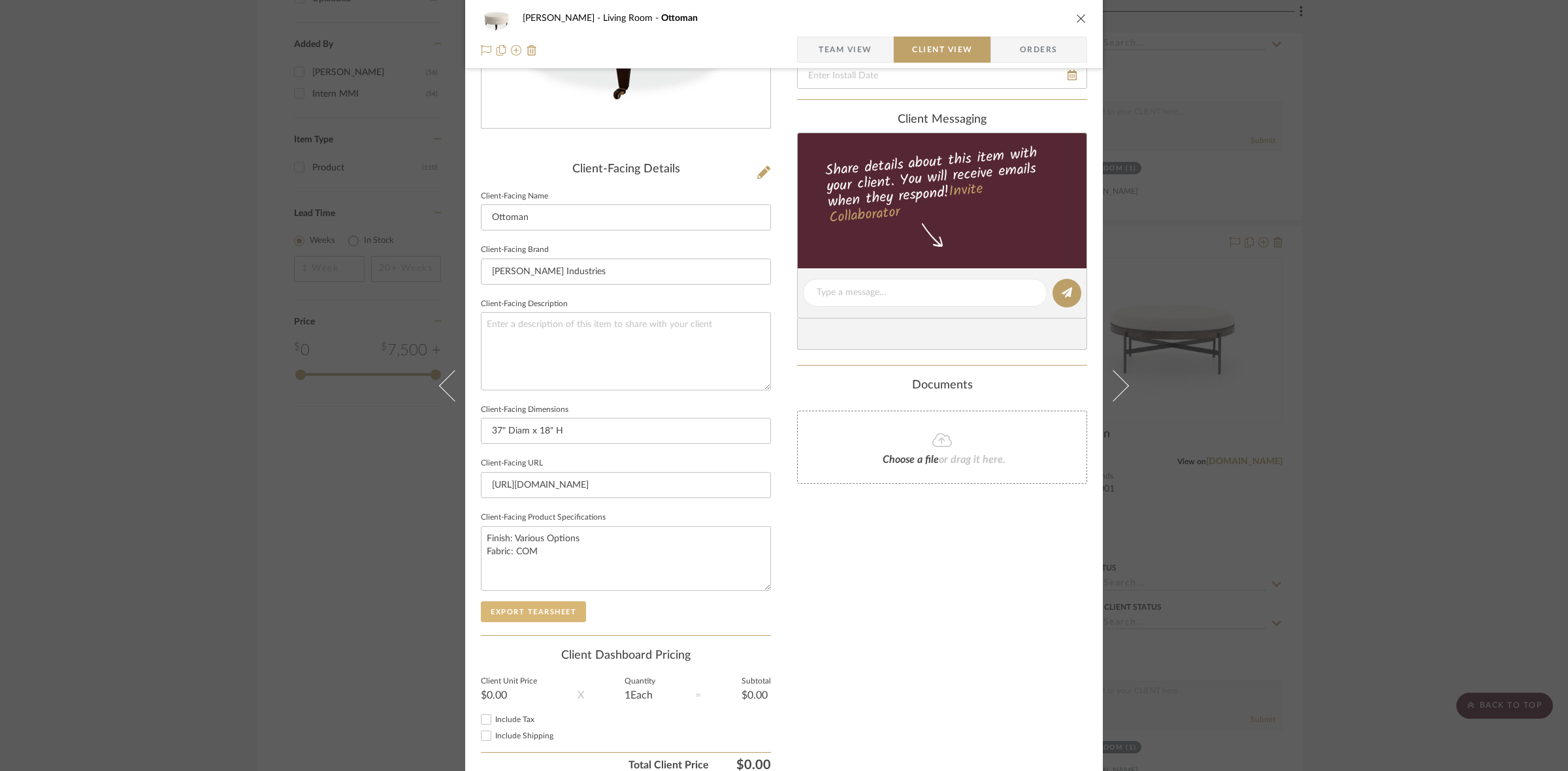
click at [533, 602] on button "Export Tearsheet" at bounding box center [533, 611] width 105 height 21
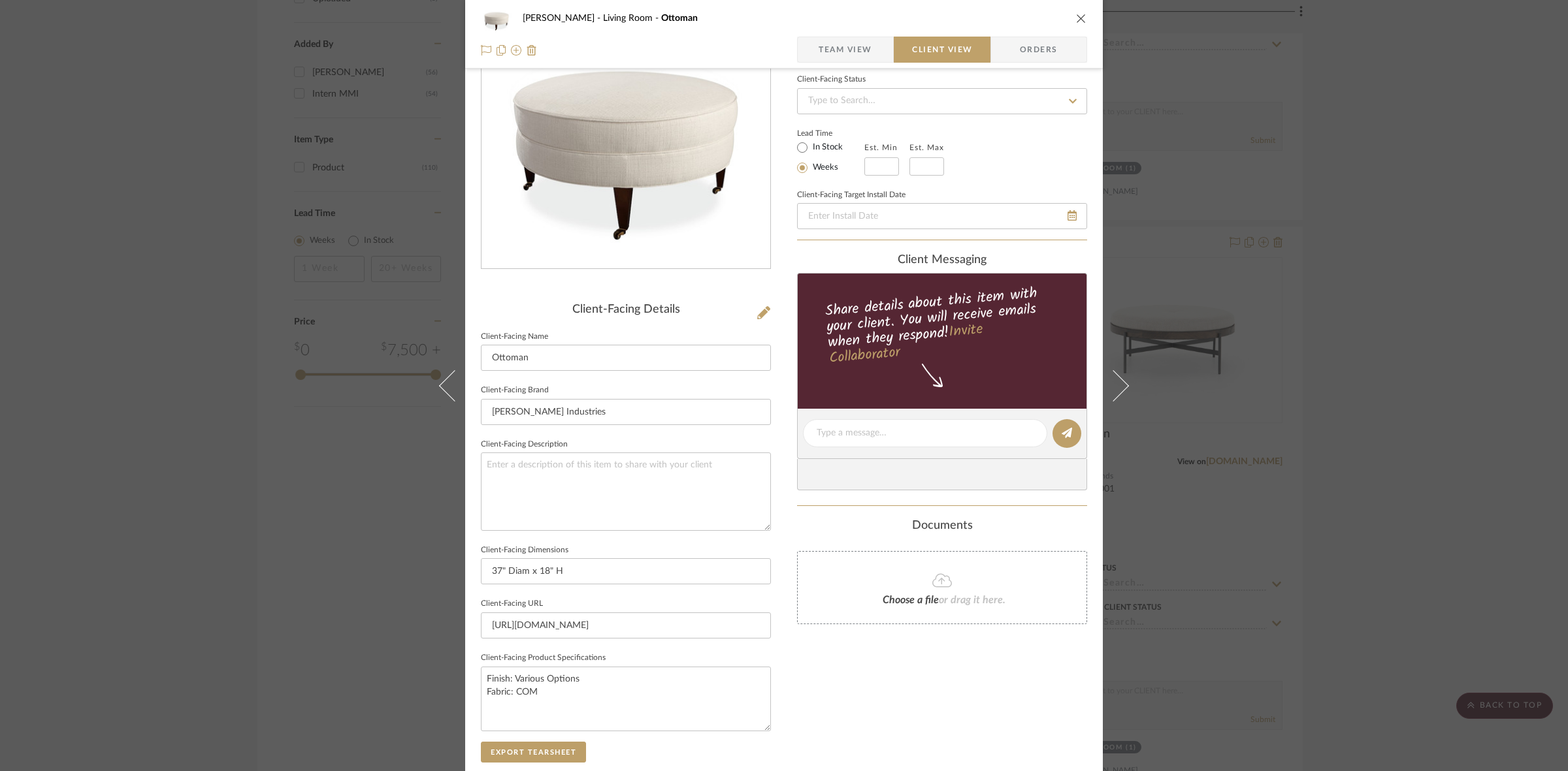
scroll to position [0, 0]
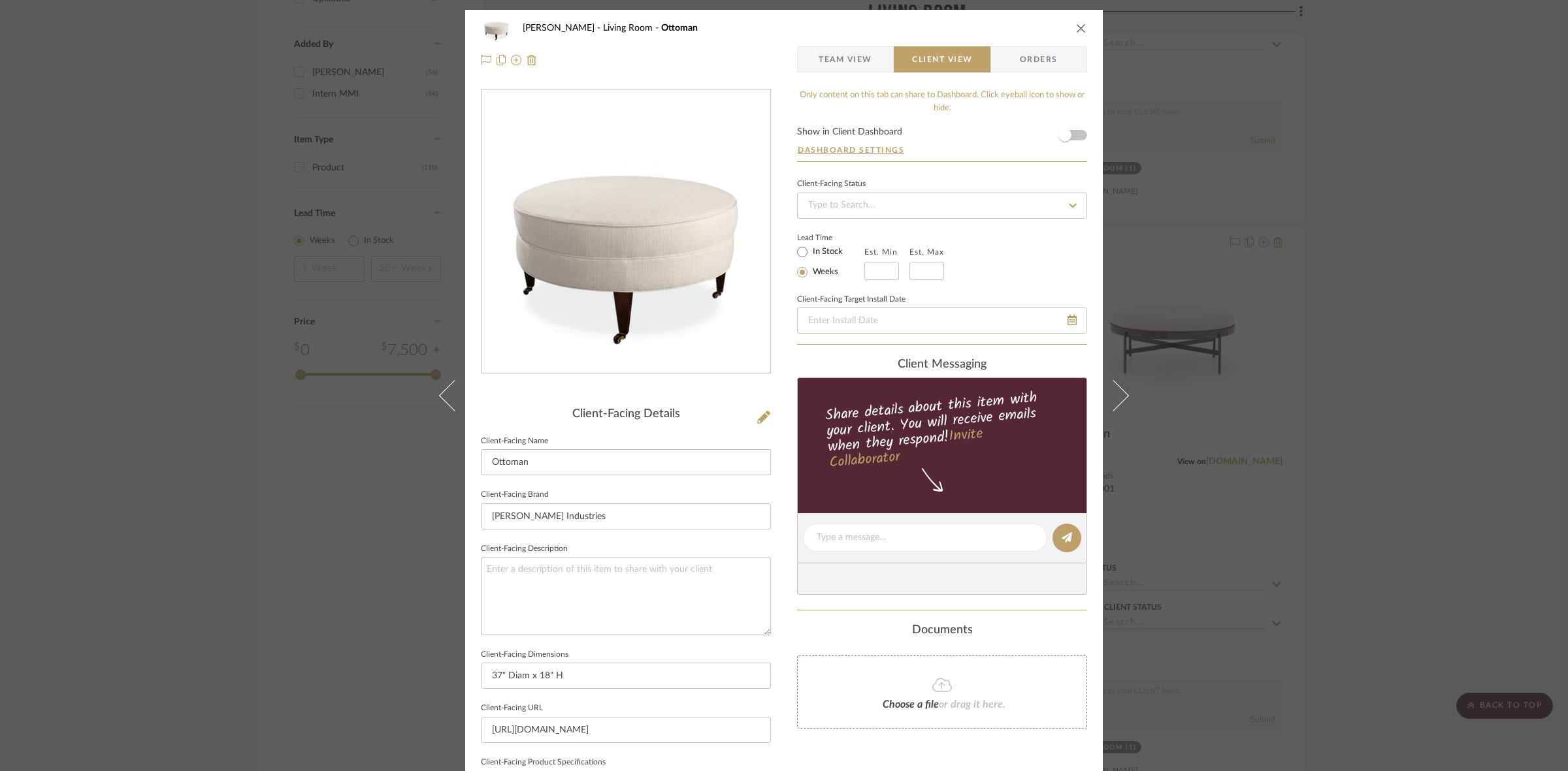
click at [164, 406] on div "DOOLEY Living Room Ottoman Team View Client View Orders Client-Facing Details C…" at bounding box center [784, 385] width 1568 height 771
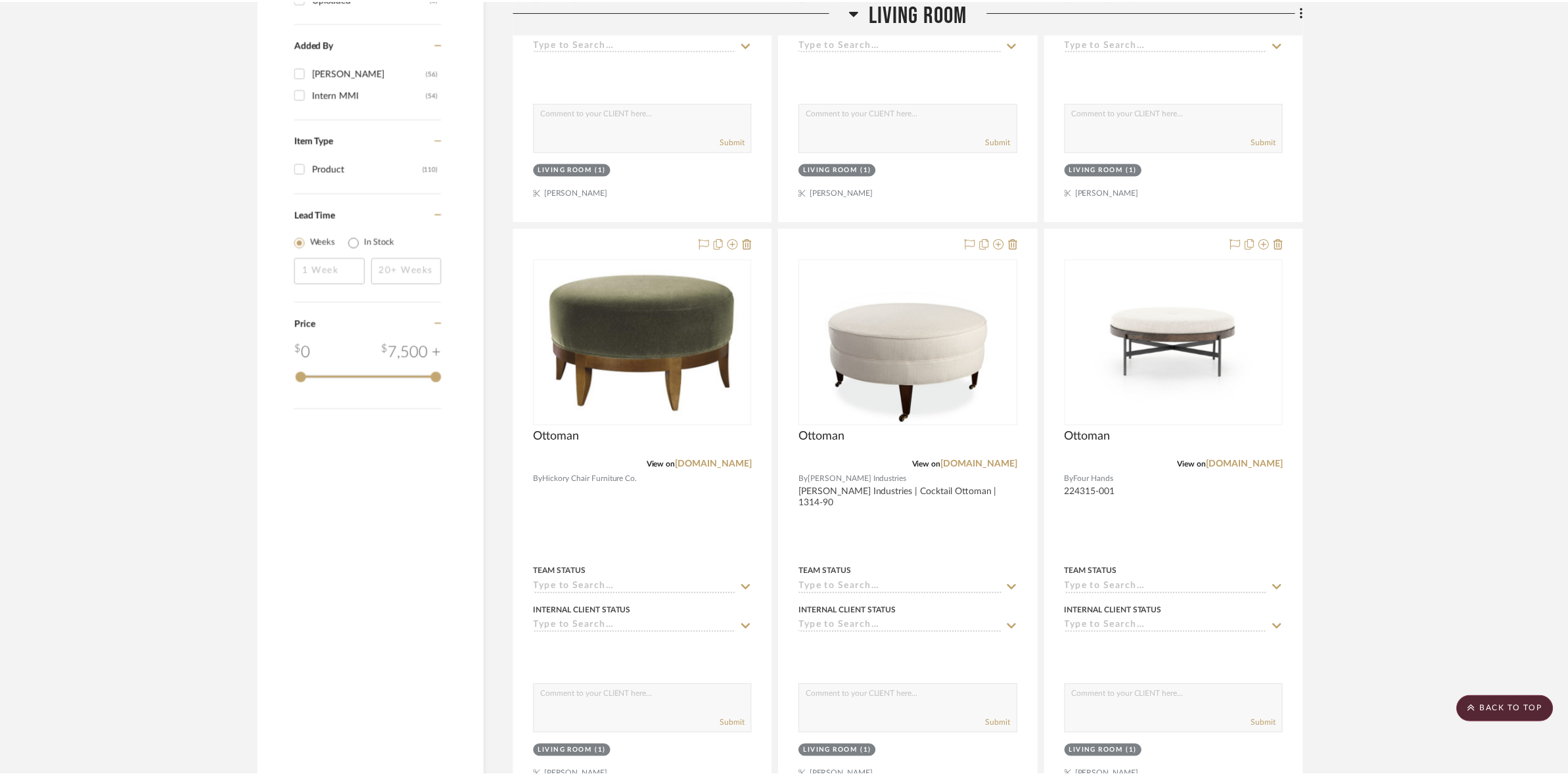
scroll to position [1396, 0]
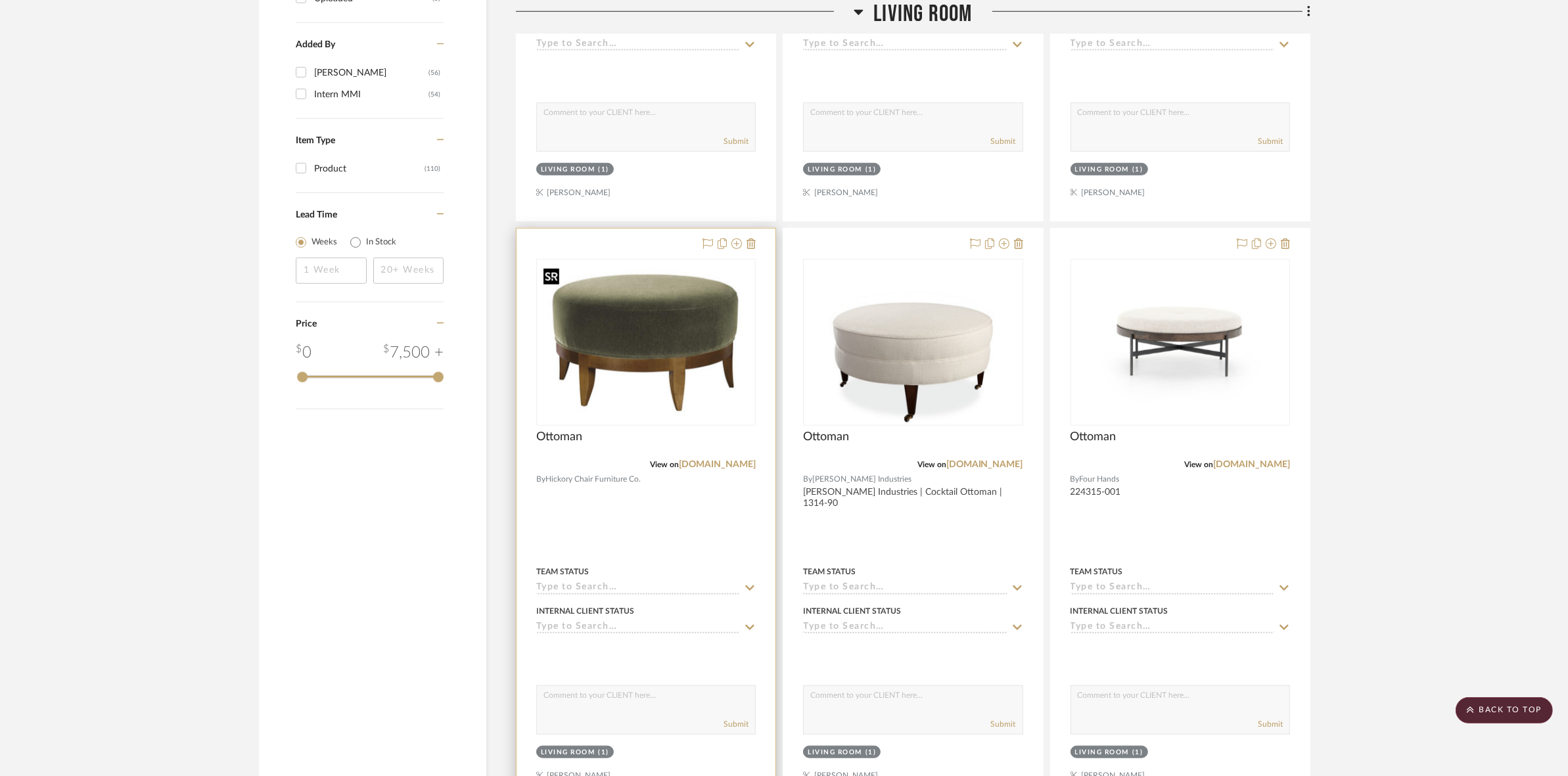
click at [657, 343] on img "0" at bounding box center [646, 342] width 217 height 161
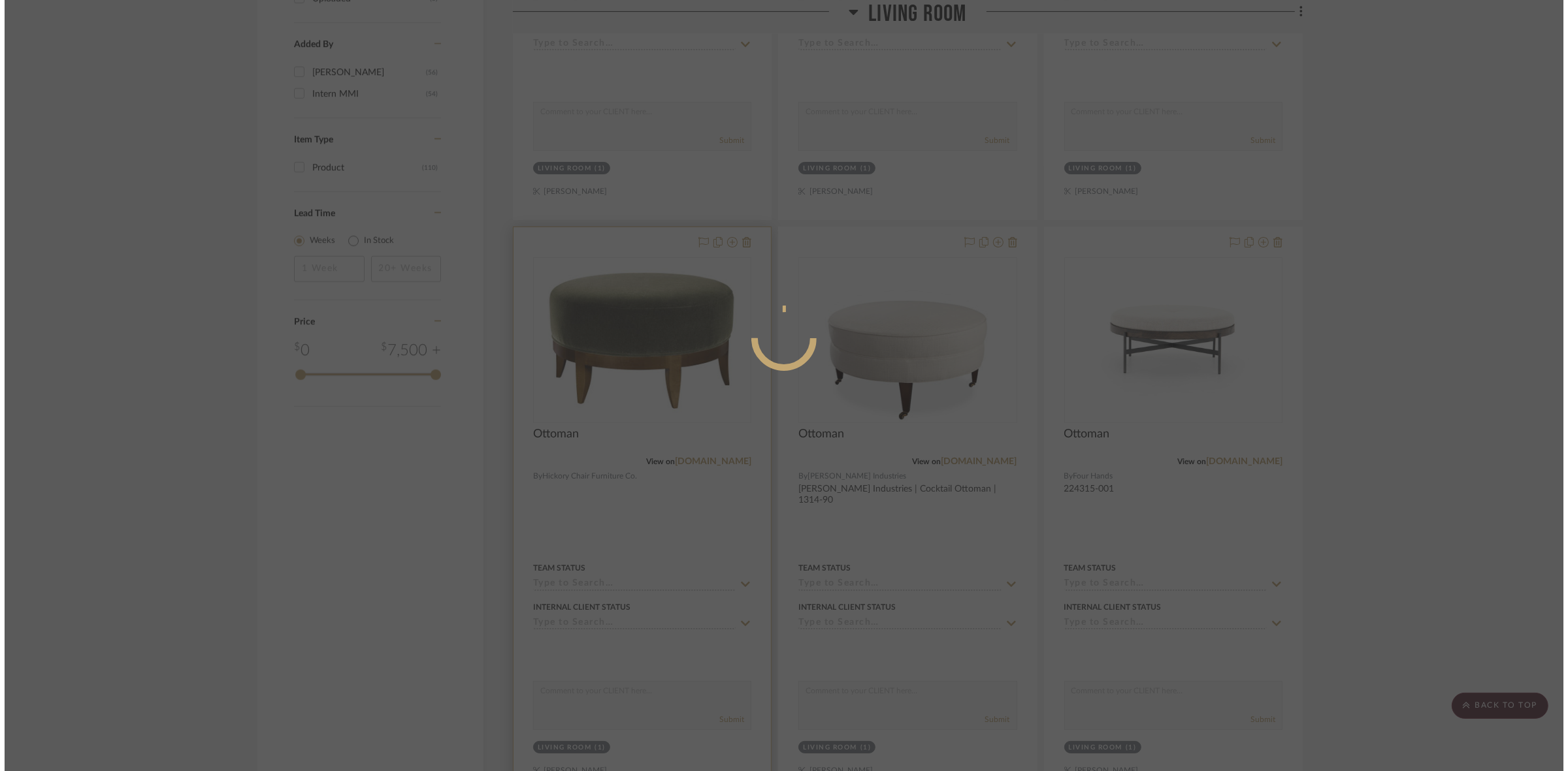
scroll to position [0, 0]
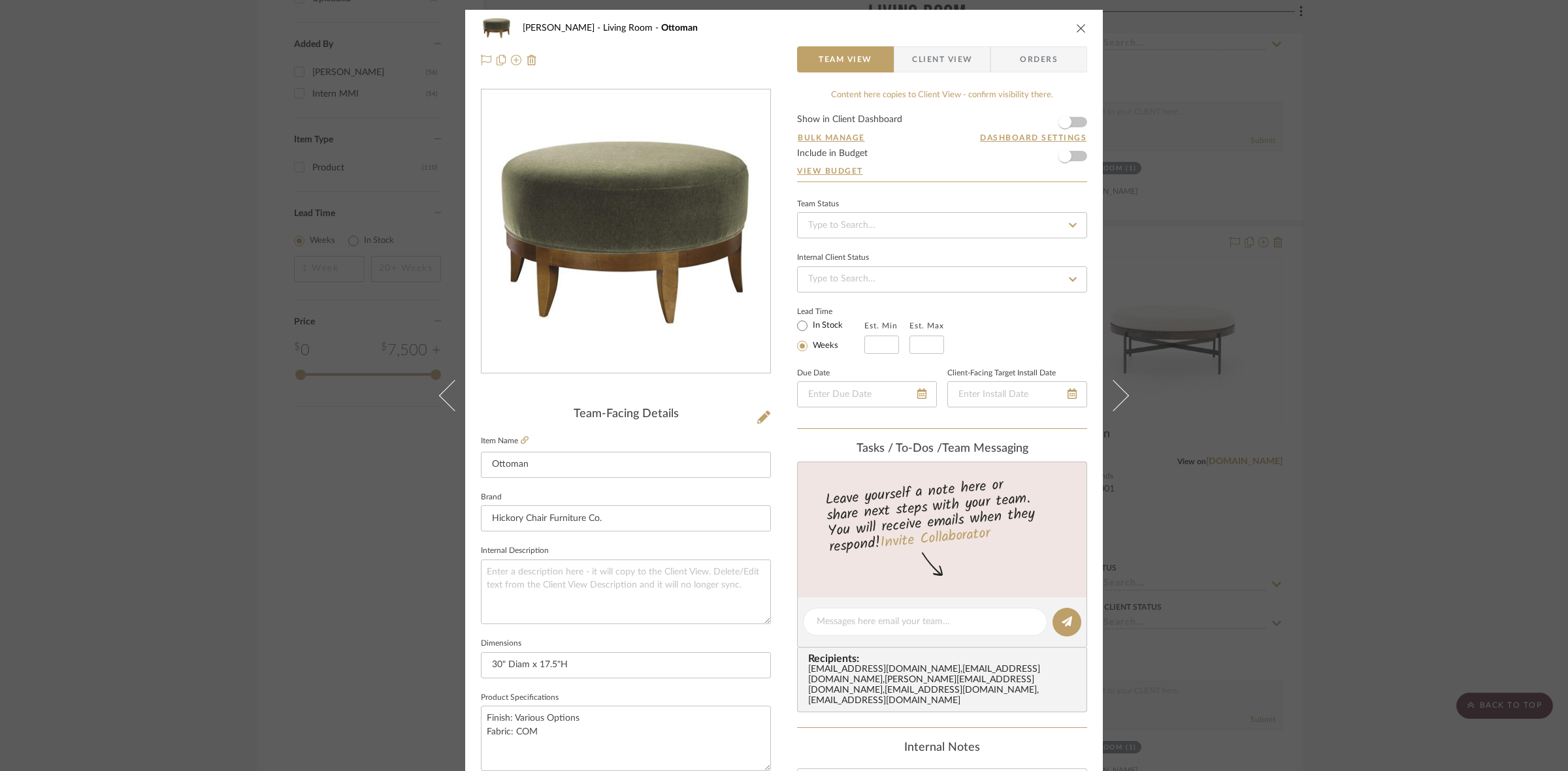
click at [952, 61] on span "Client View" at bounding box center [941, 59] width 60 height 26
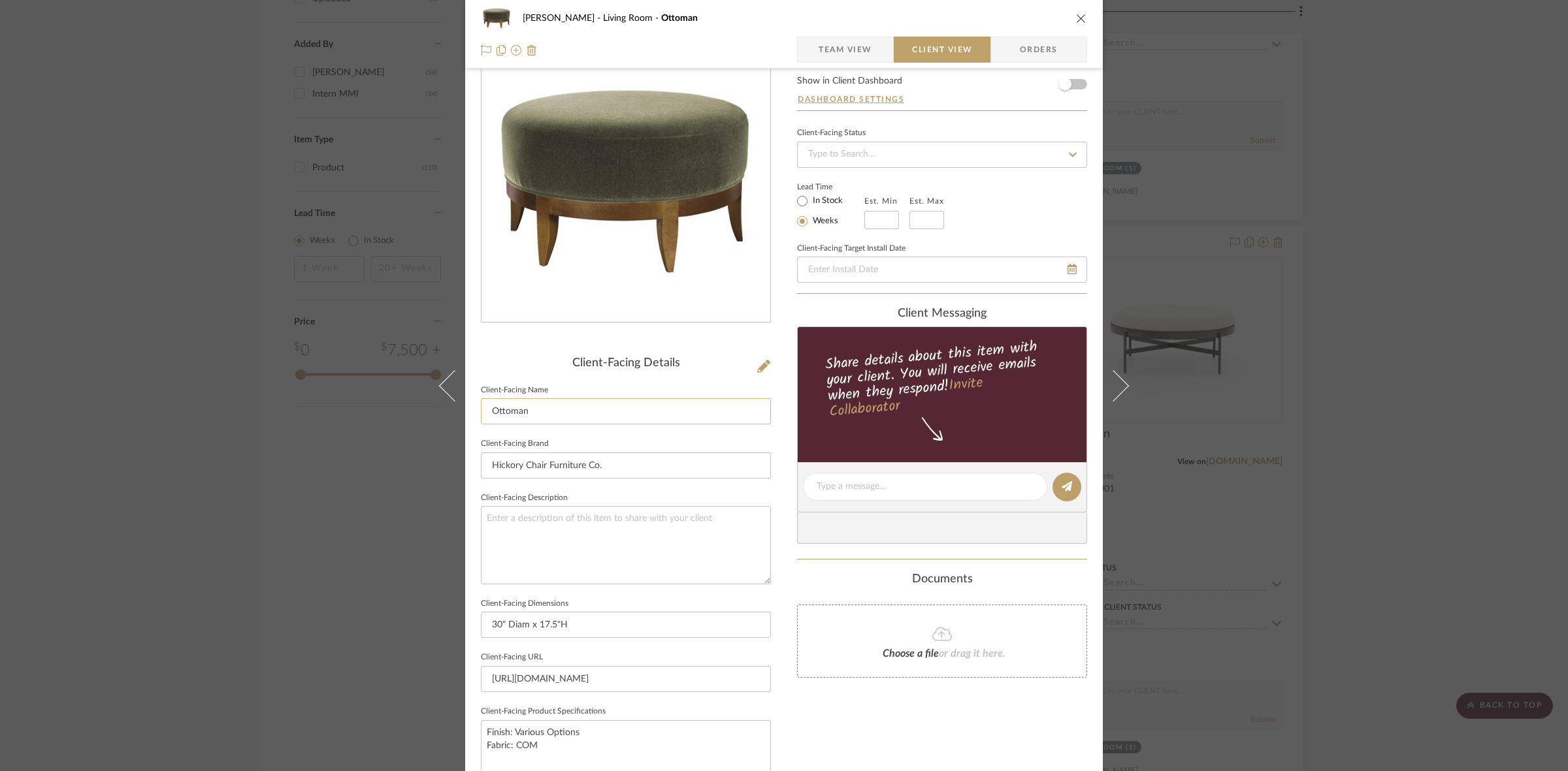
scroll to position [303, 0]
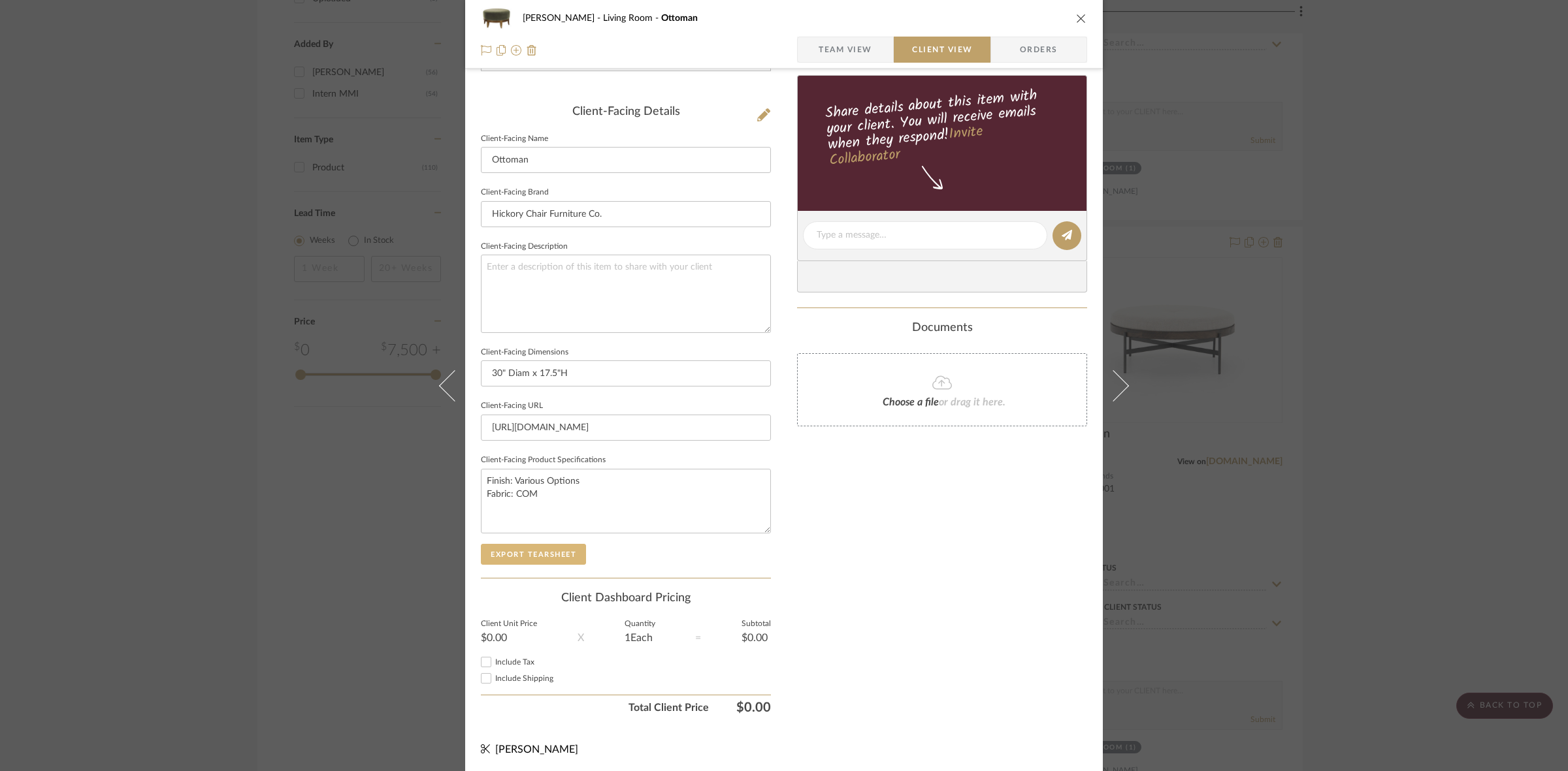
click at [538, 550] on button "Export Tearsheet" at bounding box center [533, 554] width 105 height 21
click at [80, 523] on div "DOOLEY Living Room Ottoman Team View Client View Orders Client-Facing Details C…" at bounding box center [784, 385] width 1568 height 771
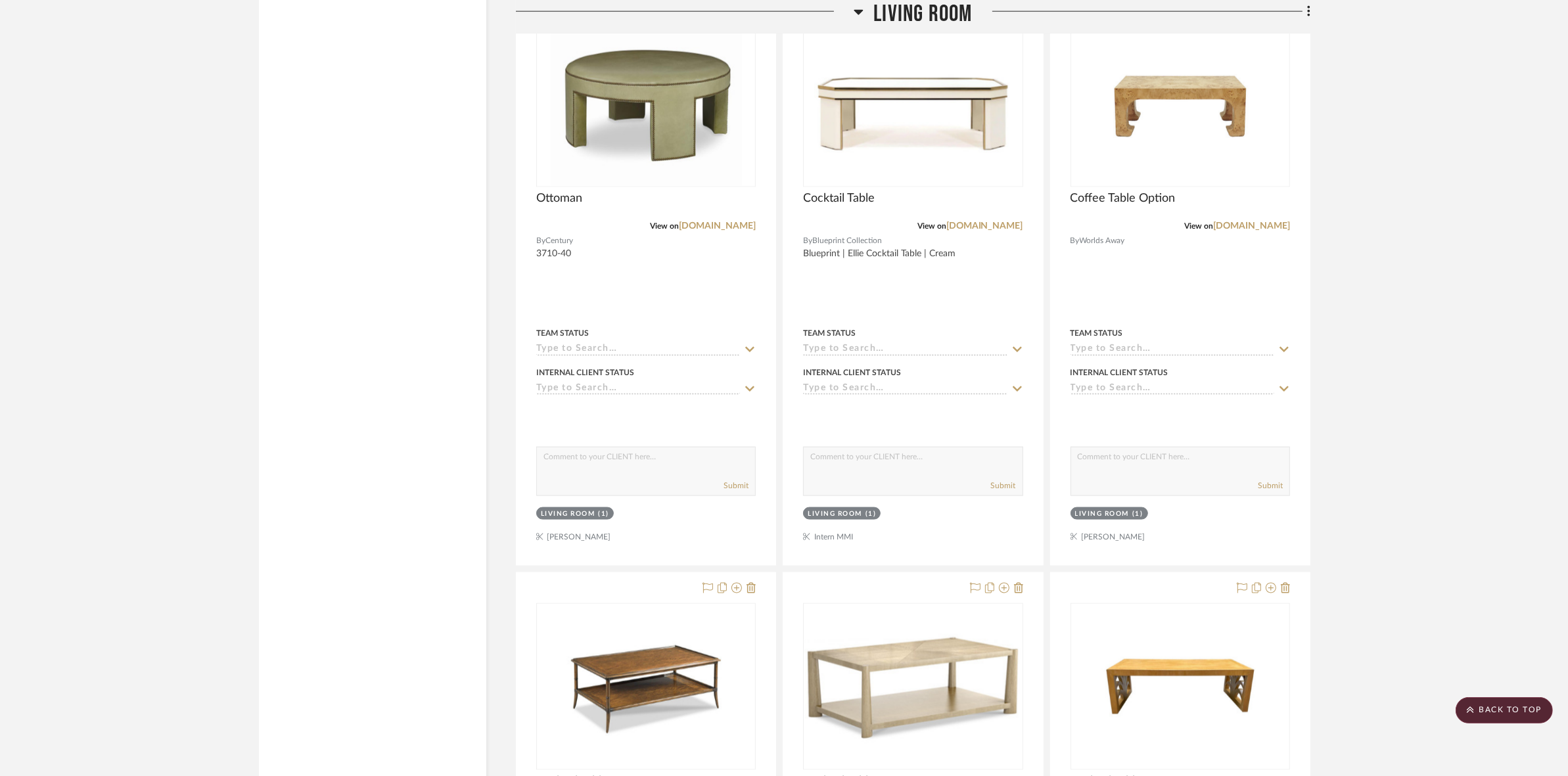
scroll to position [1971, 0]
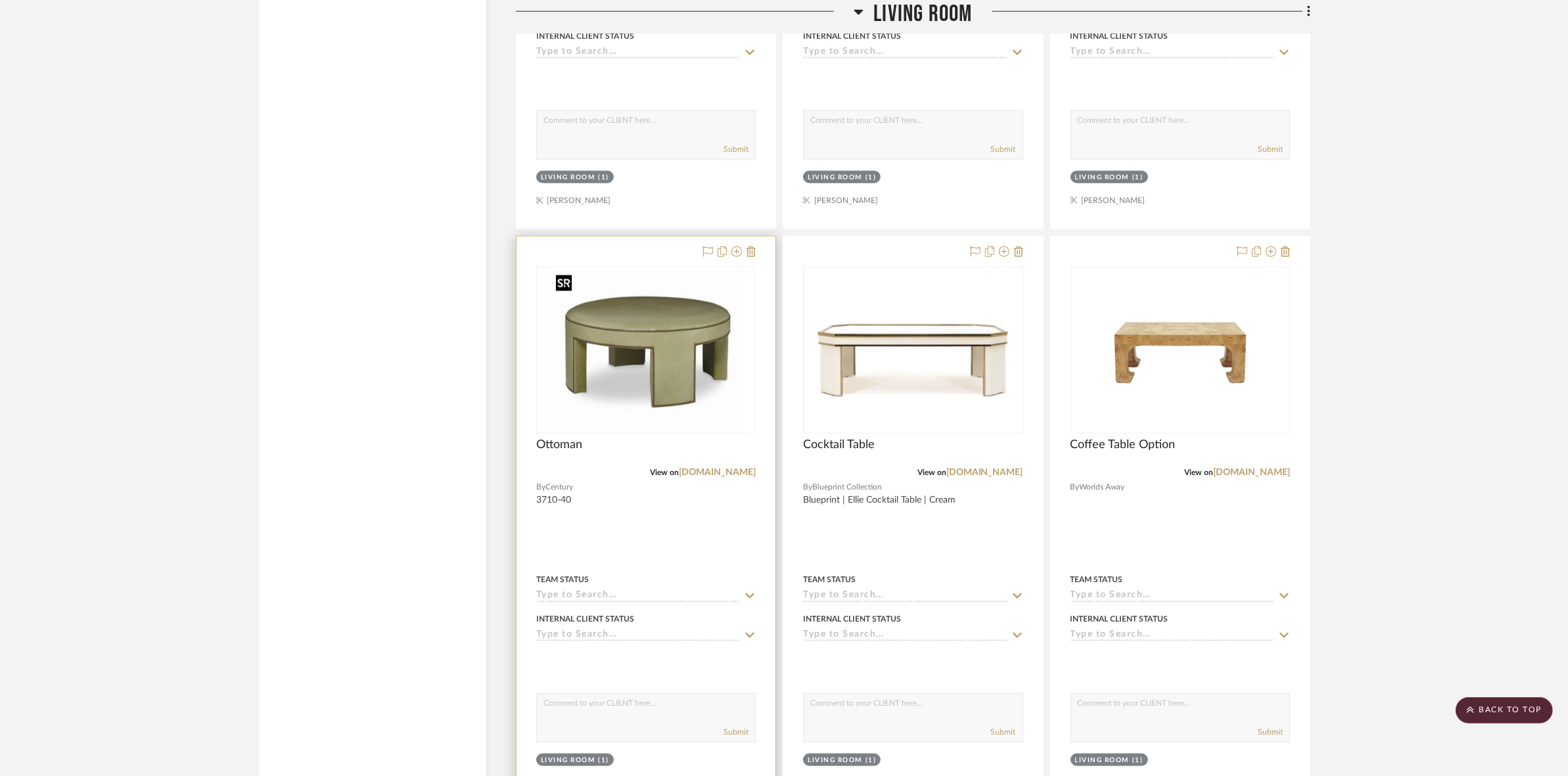
click at [675, 368] on img "0" at bounding box center [646, 350] width 191 height 164
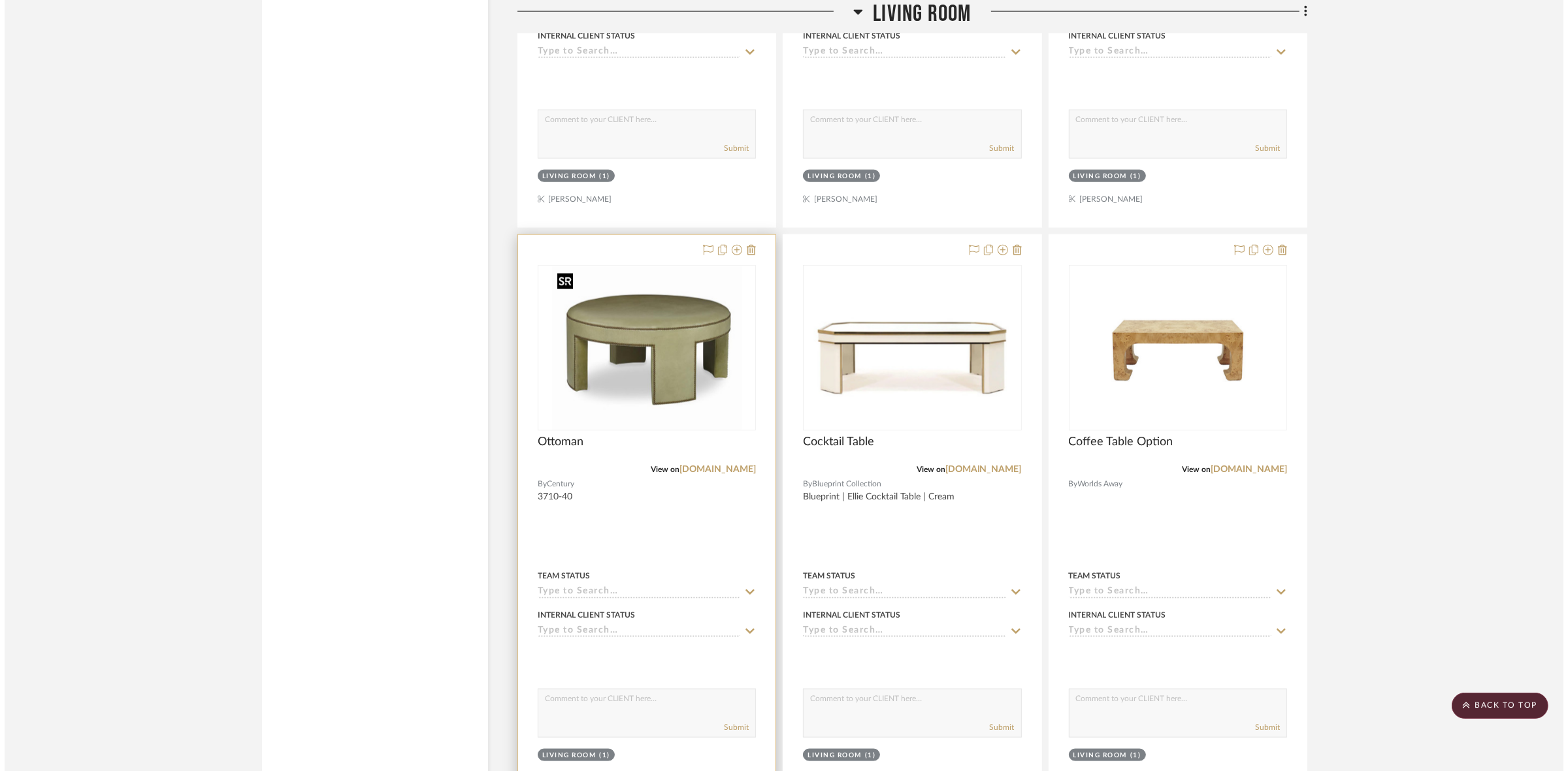
scroll to position [0, 0]
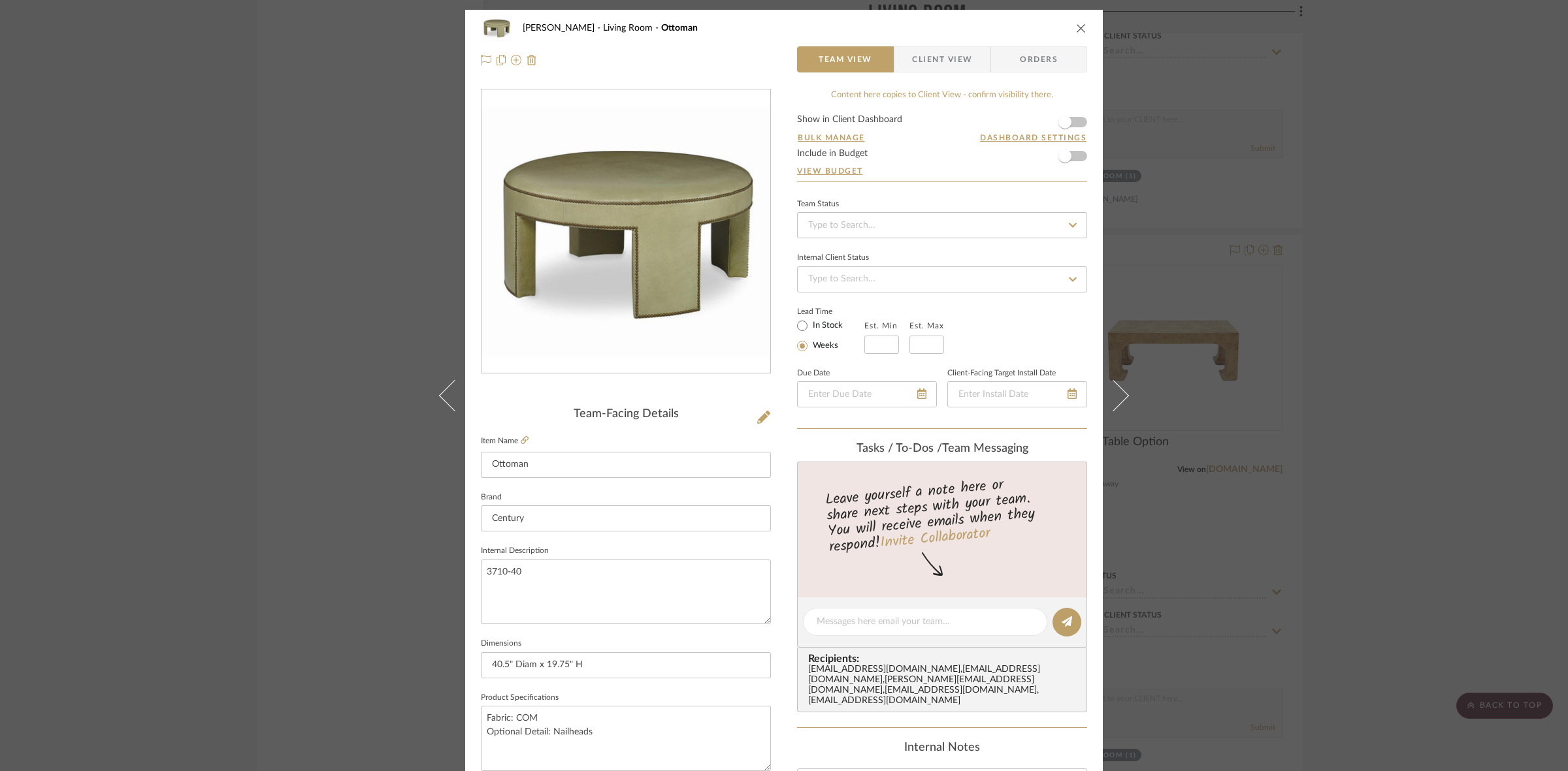
click at [925, 65] on span "Client View" at bounding box center [941, 59] width 60 height 26
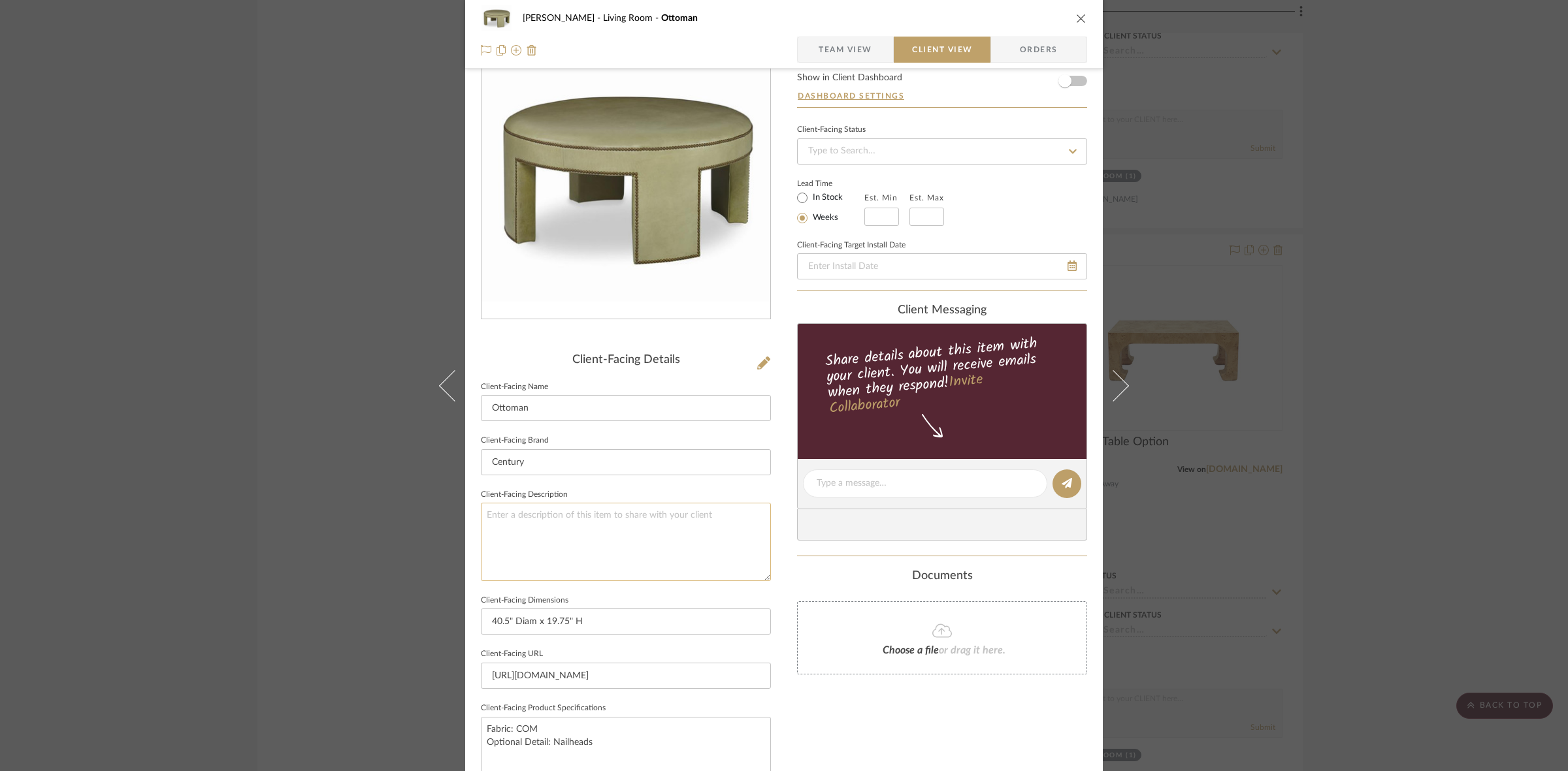
scroll to position [303, 0]
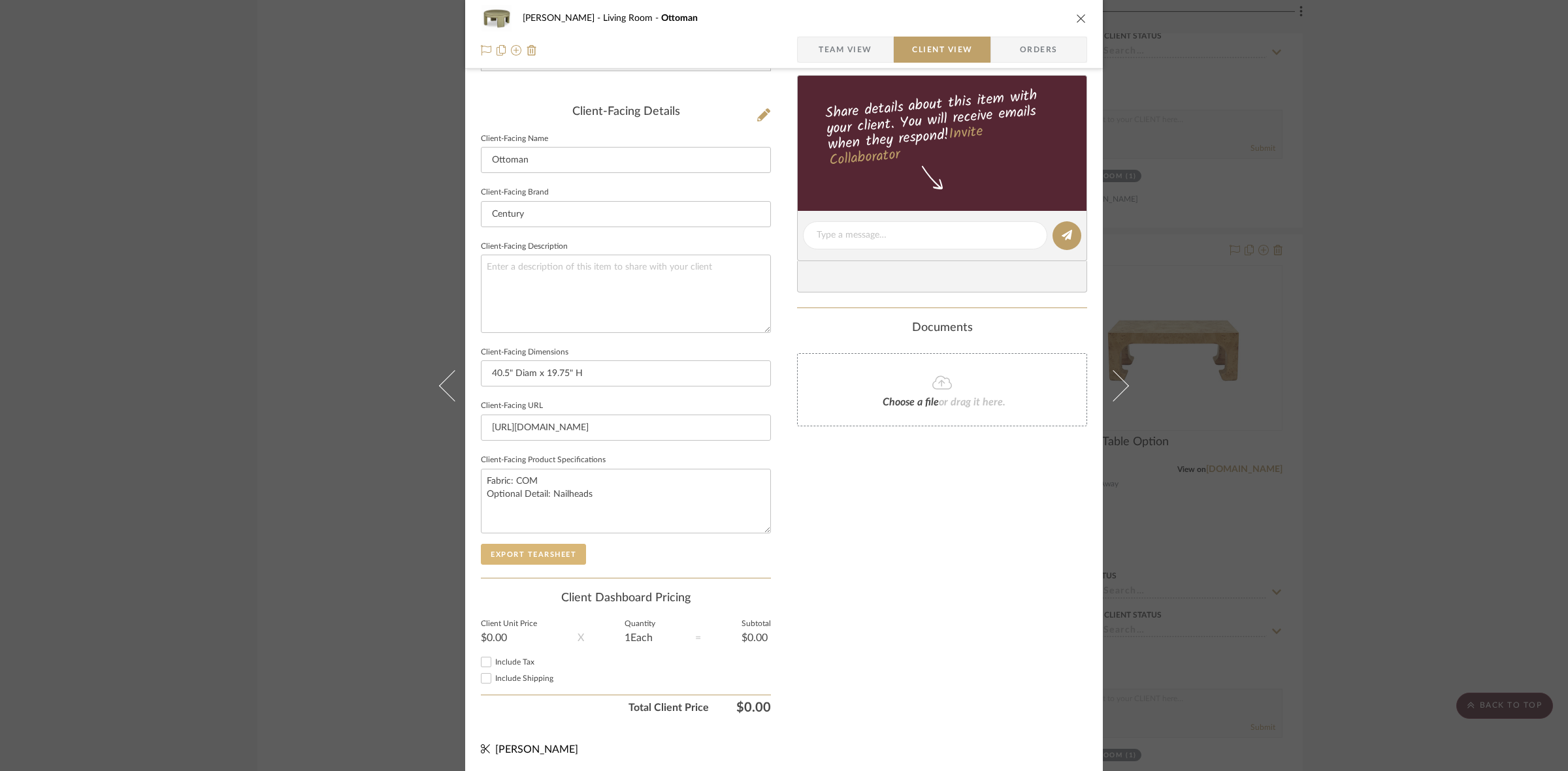
click at [554, 547] on button "Export Tearsheet" at bounding box center [533, 554] width 105 height 21
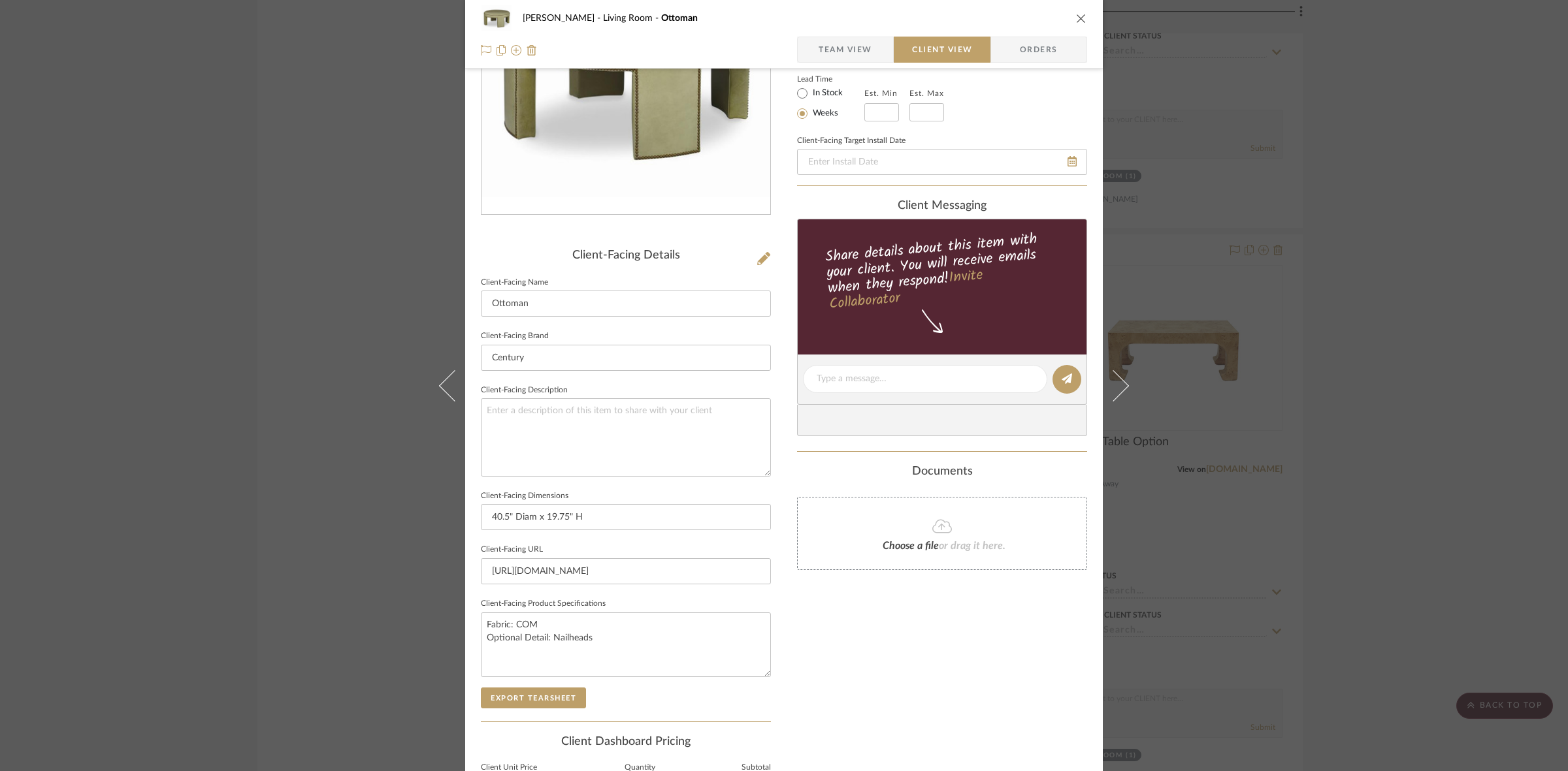
scroll to position [0, 0]
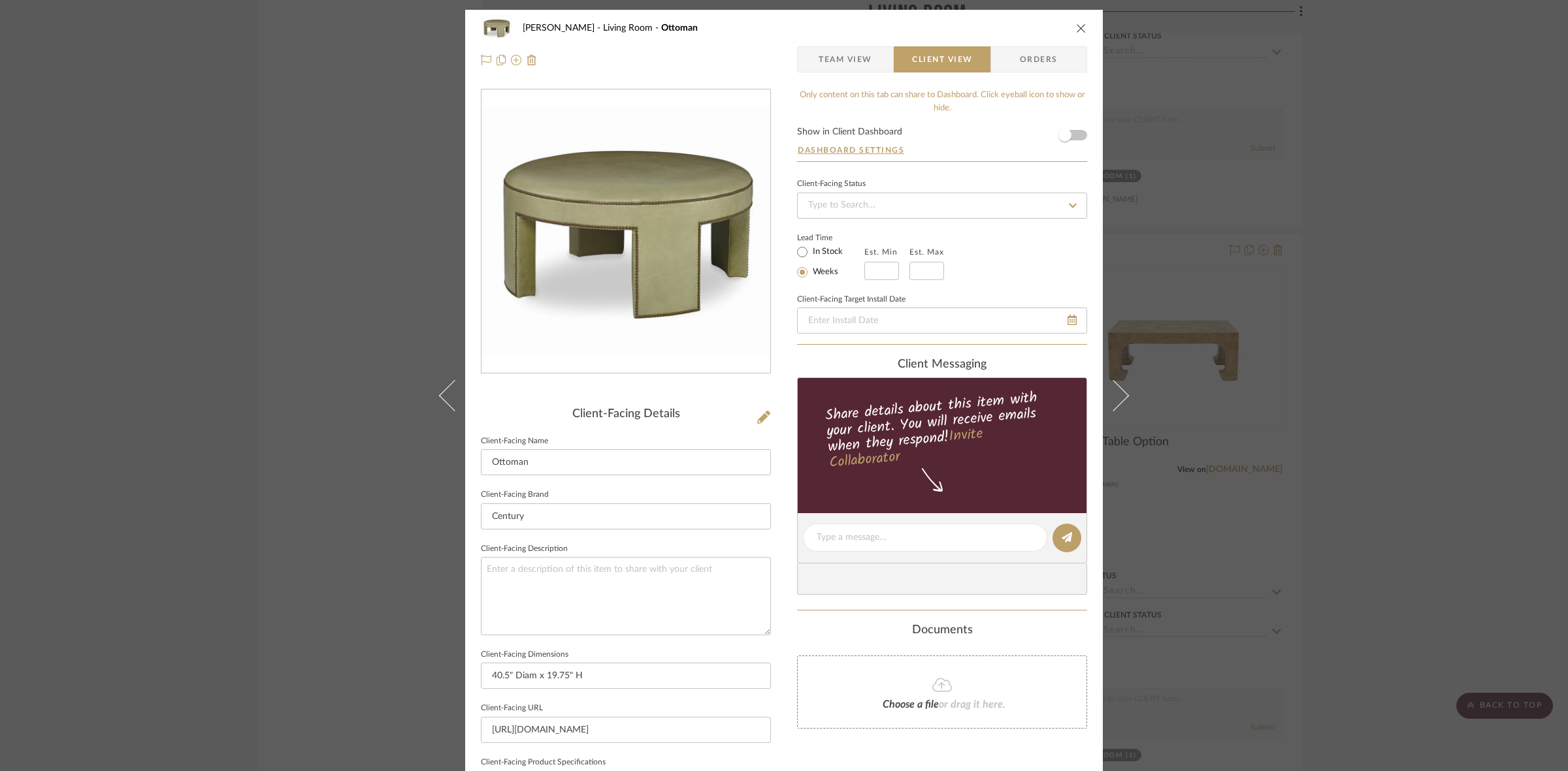
click at [259, 351] on div "DOOLEY Living Room Ottoman Team View Client View Orders Client-Facing Details C…" at bounding box center [784, 385] width 1568 height 771
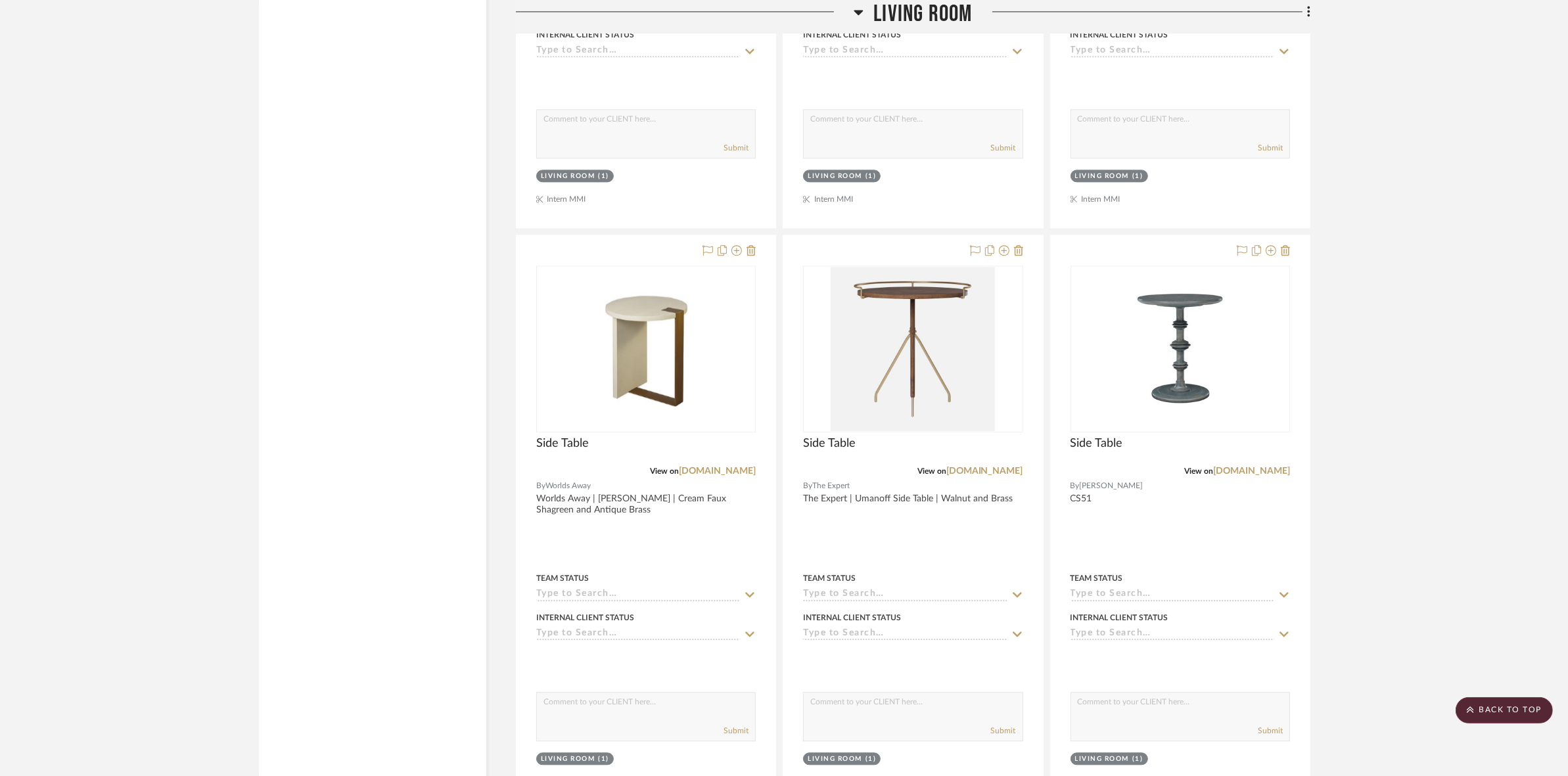
scroll to position [3778, 0]
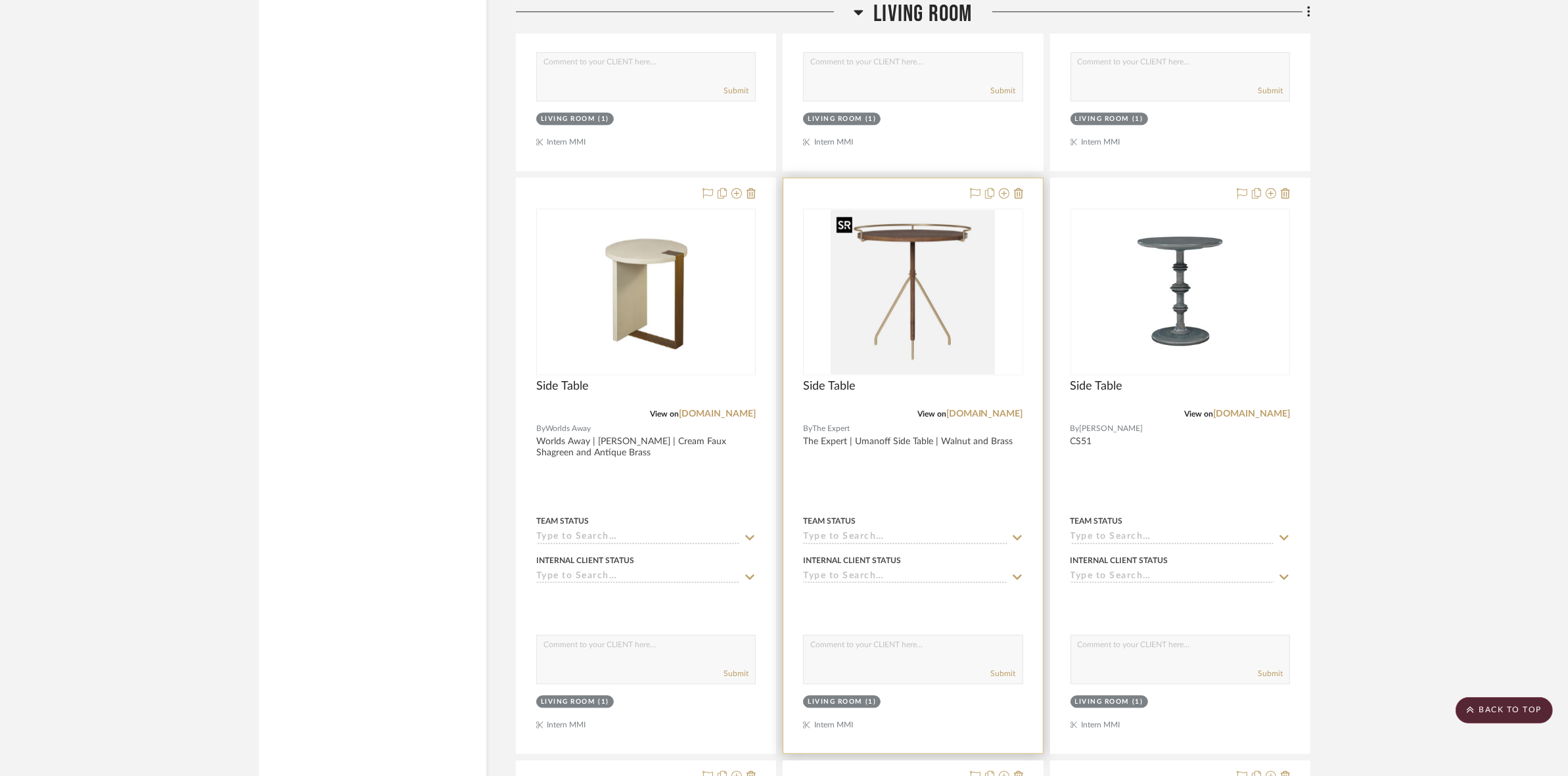
click at [944, 281] on img "0" at bounding box center [912, 292] width 164 height 164
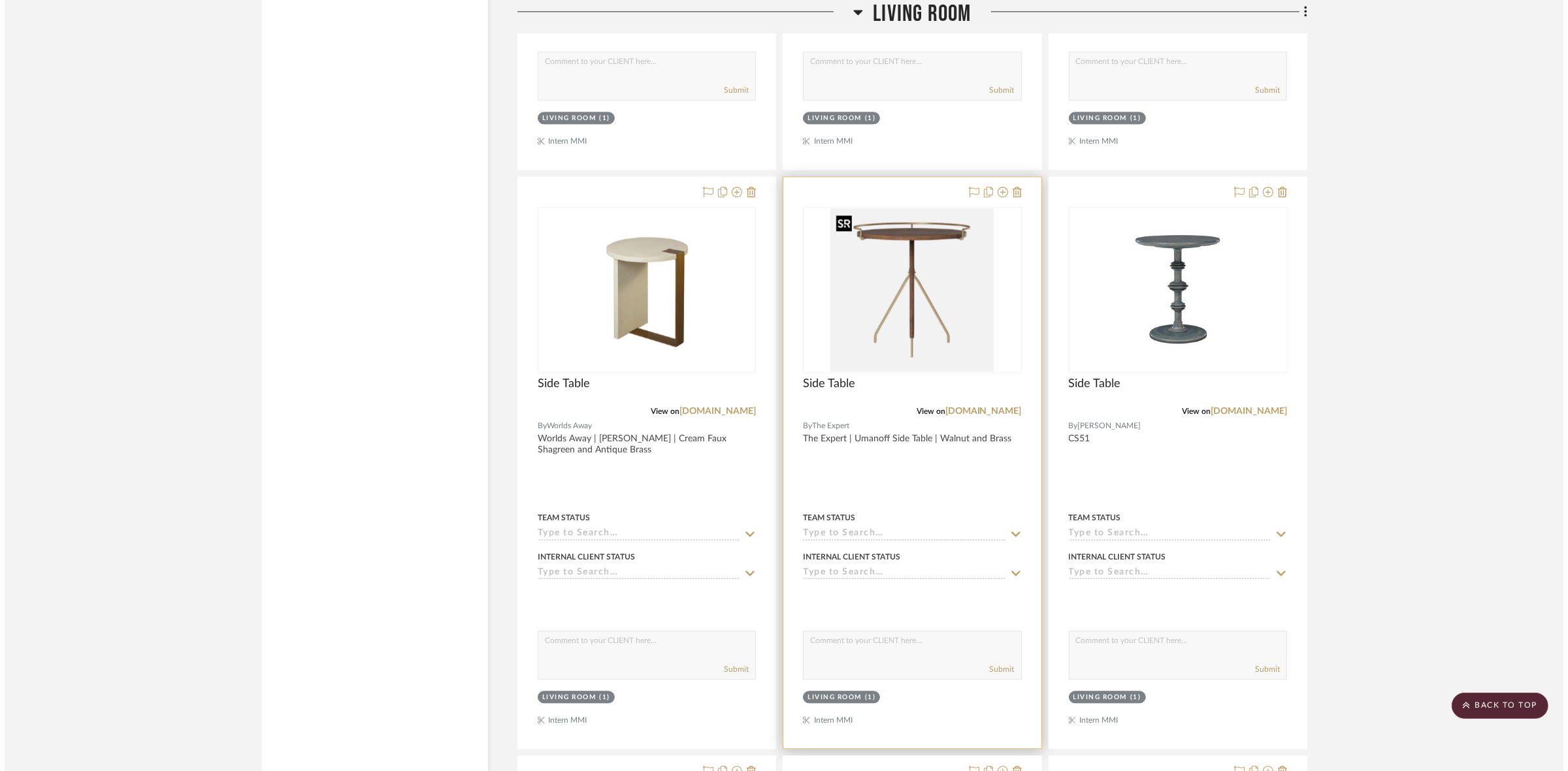
scroll to position [0, 0]
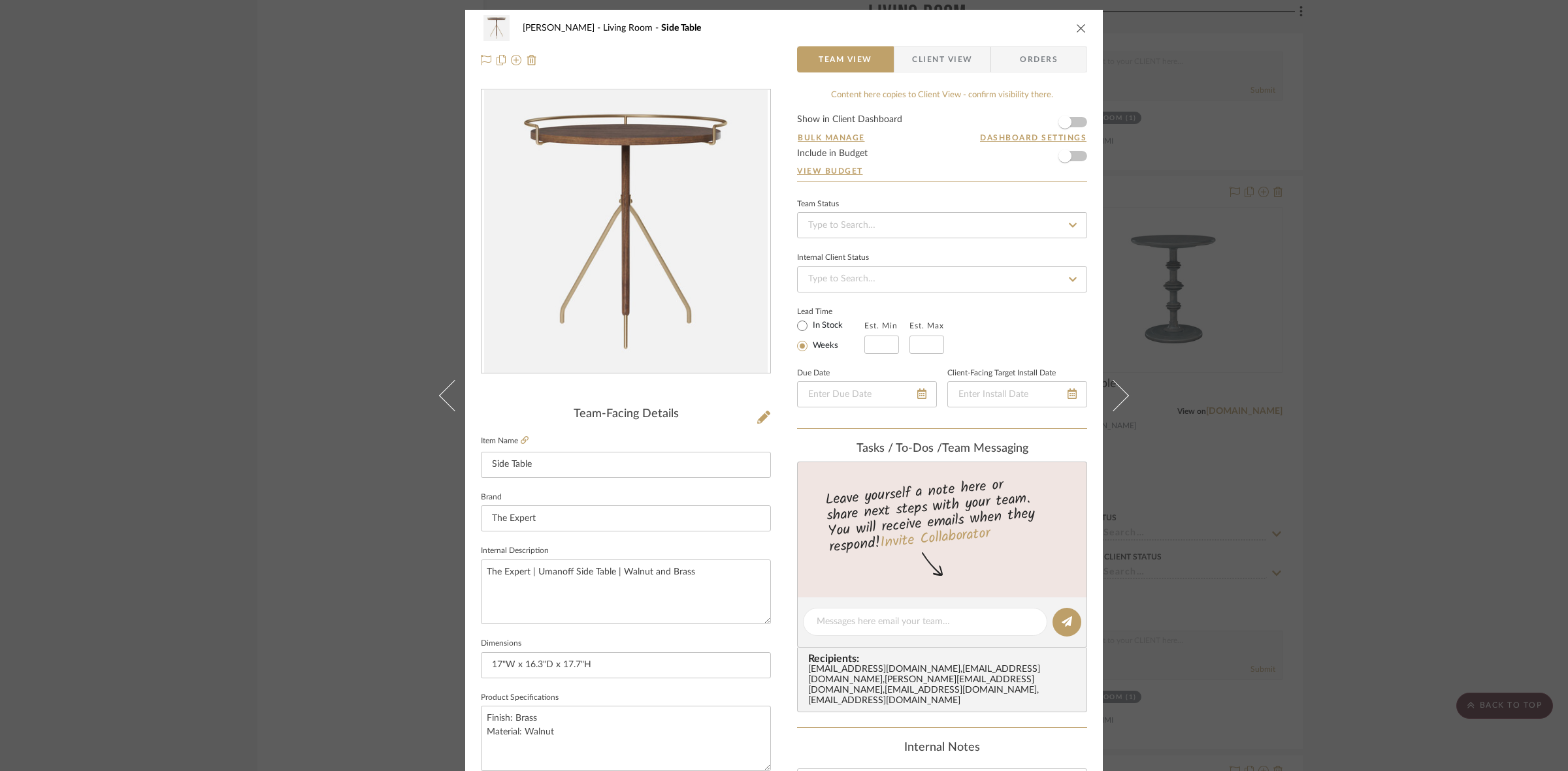
click at [912, 58] on span "Client View" at bounding box center [941, 59] width 60 height 26
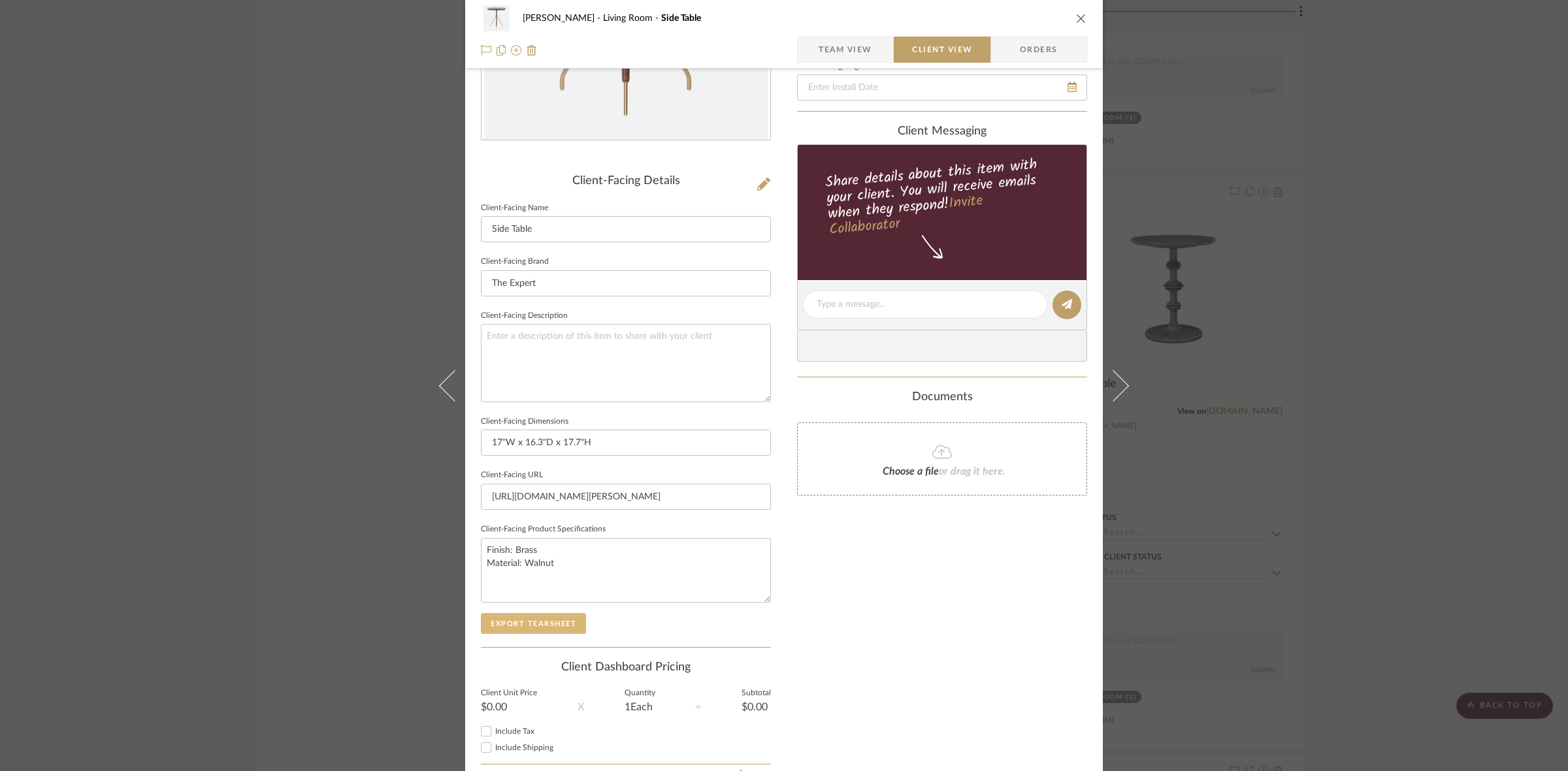
scroll to position [303, 0]
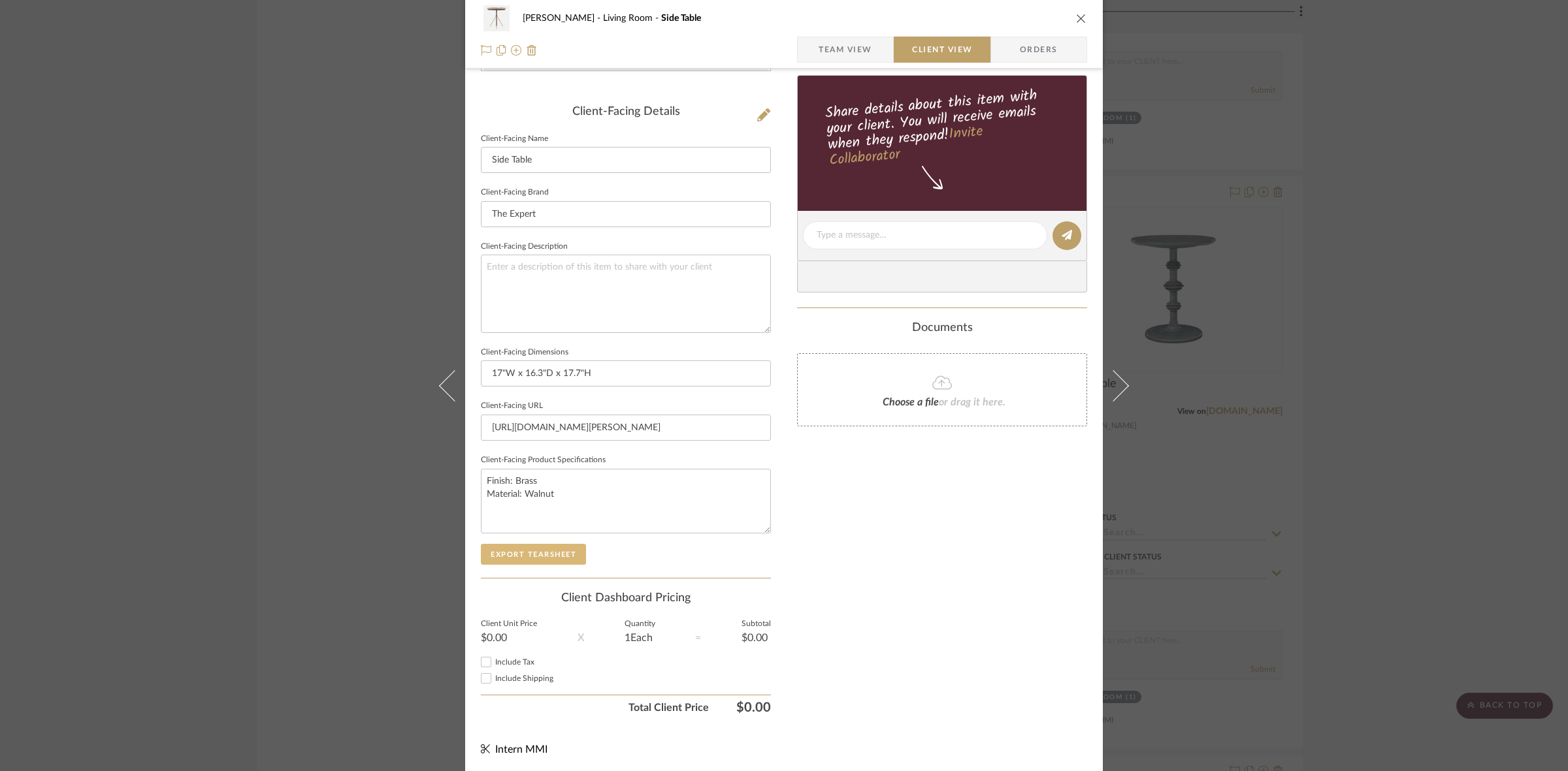
click at [530, 556] on button "Export Tearsheet" at bounding box center [533, 554] width 105 height 21
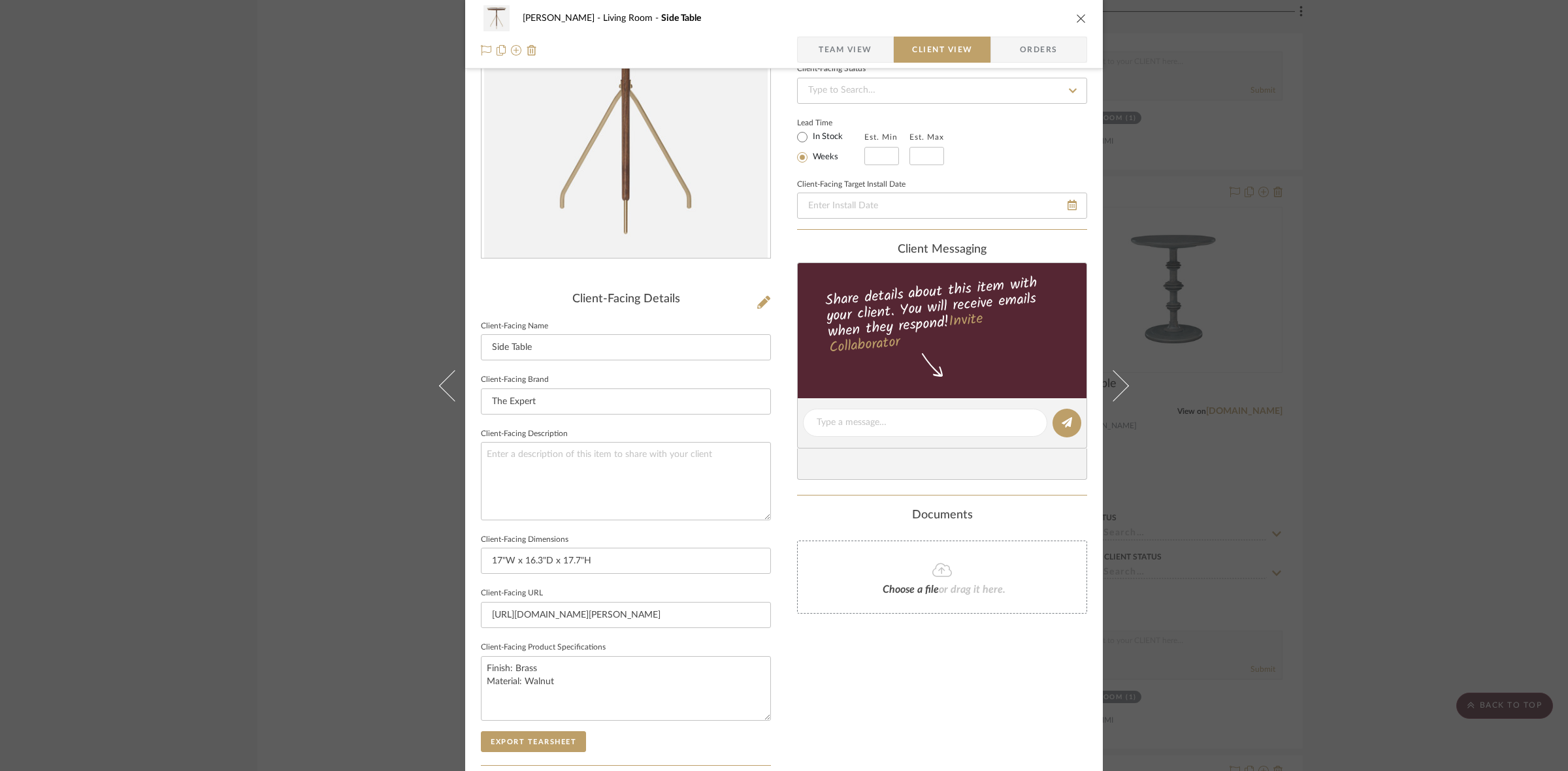
scroll to position [0, 0]
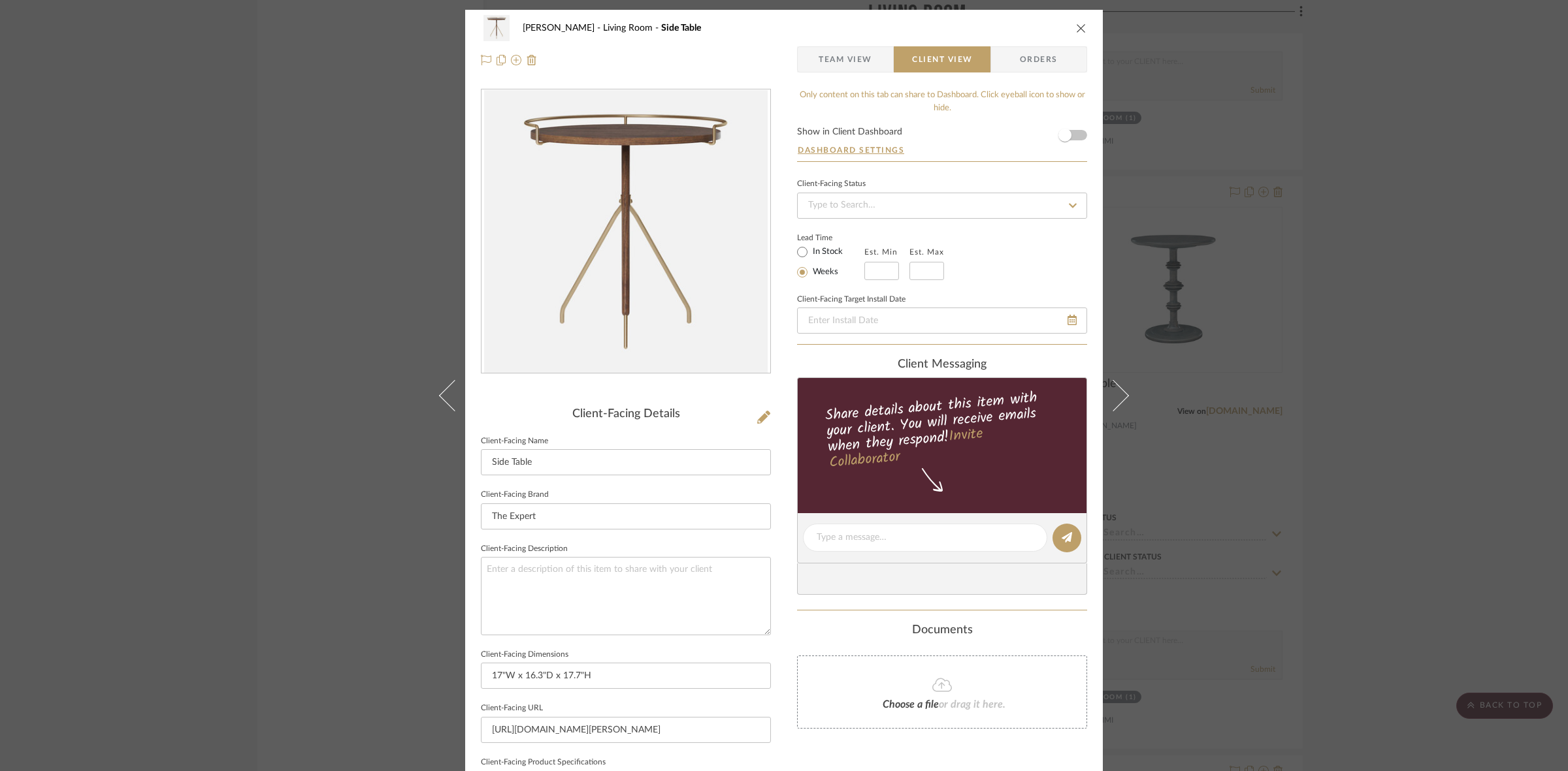
click at [295, 398] on div "DOOLEY Living Room Side Table Team View Client View Orders Client-Facing Detail…" at bounding box center [784, 385] width 1568 height 771
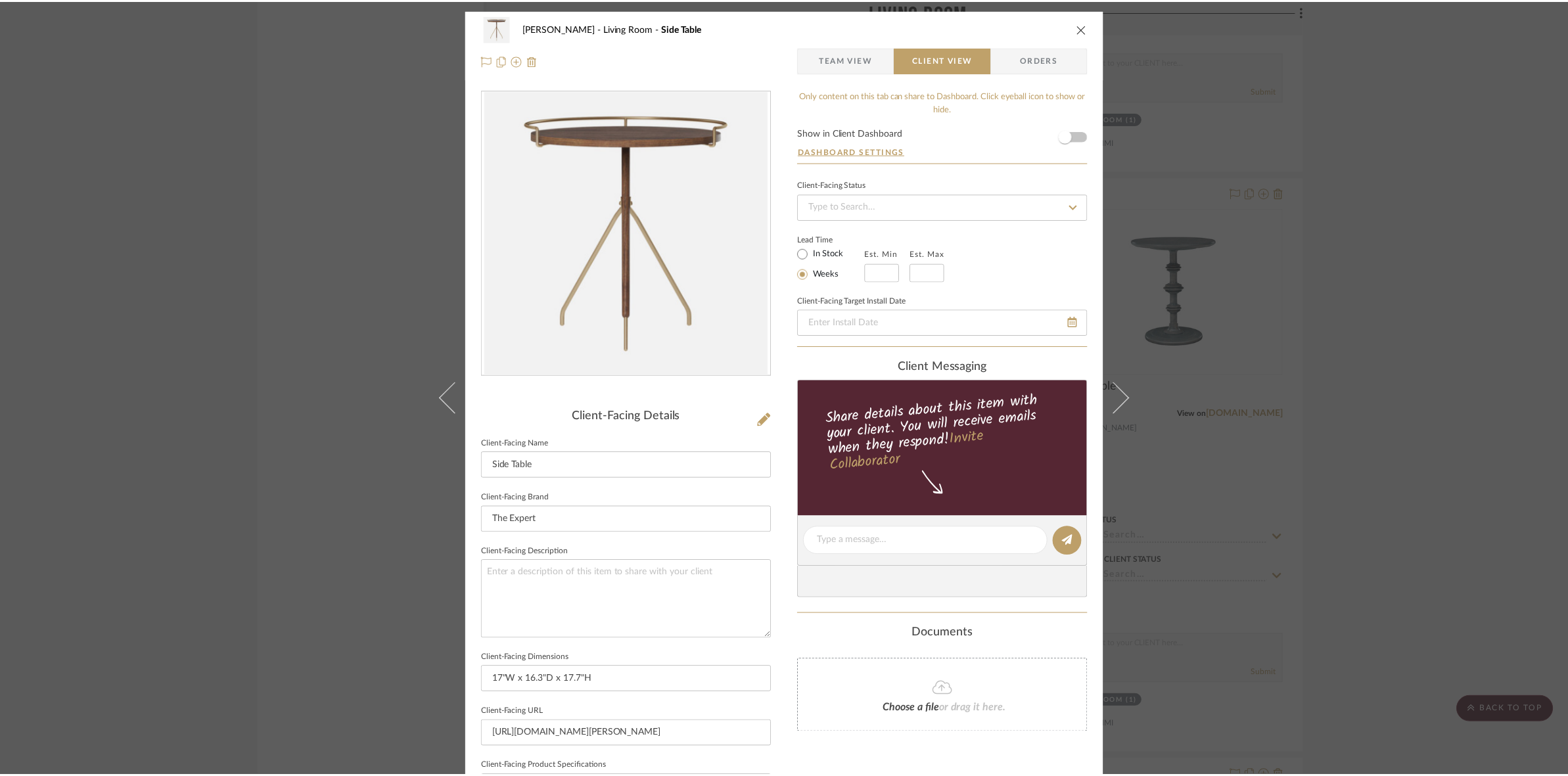
scroll to position [3778, 0]
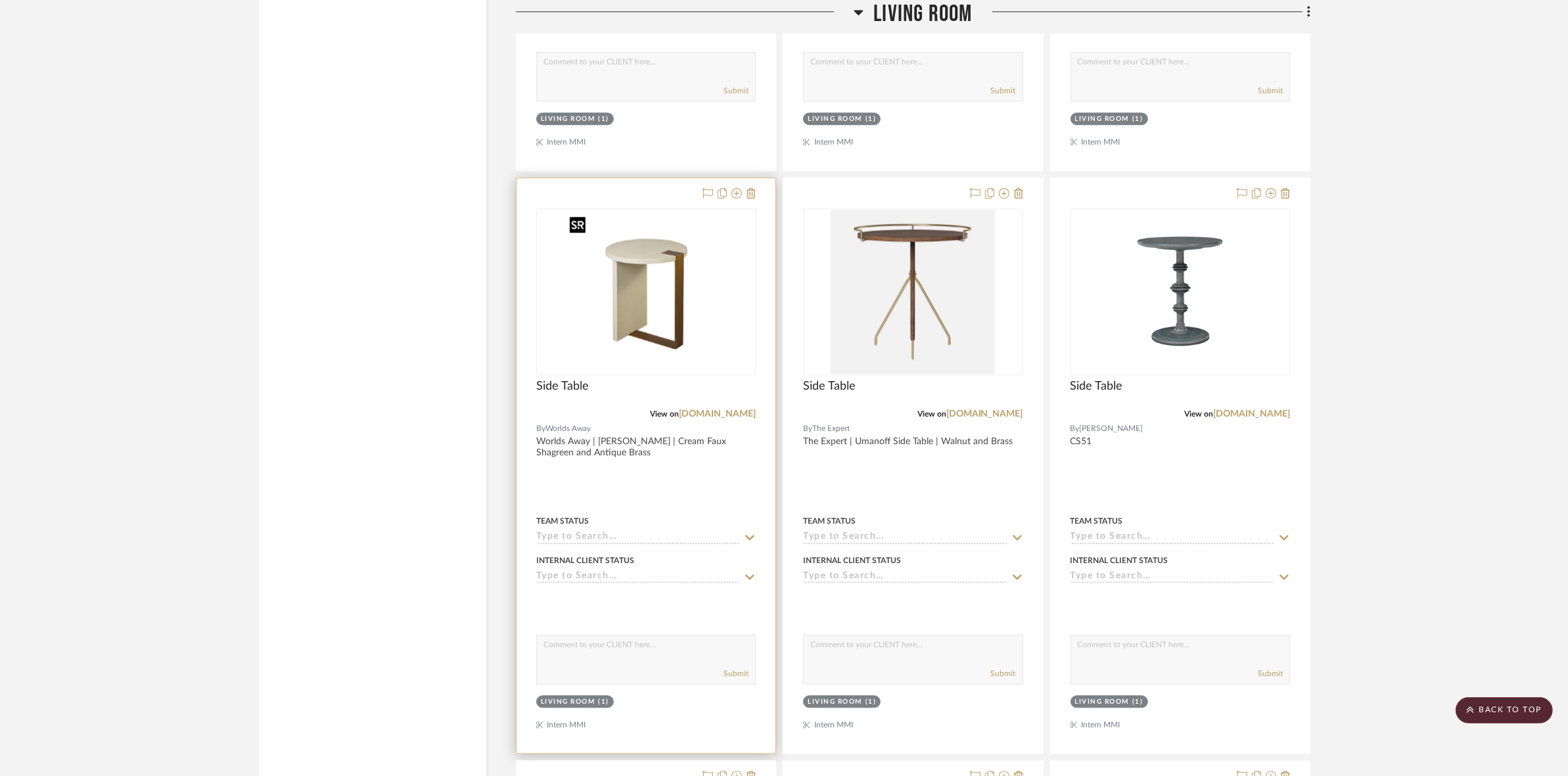
click at [583, 328] on img "0" at bounding box center [645, 292] width 164 height 164
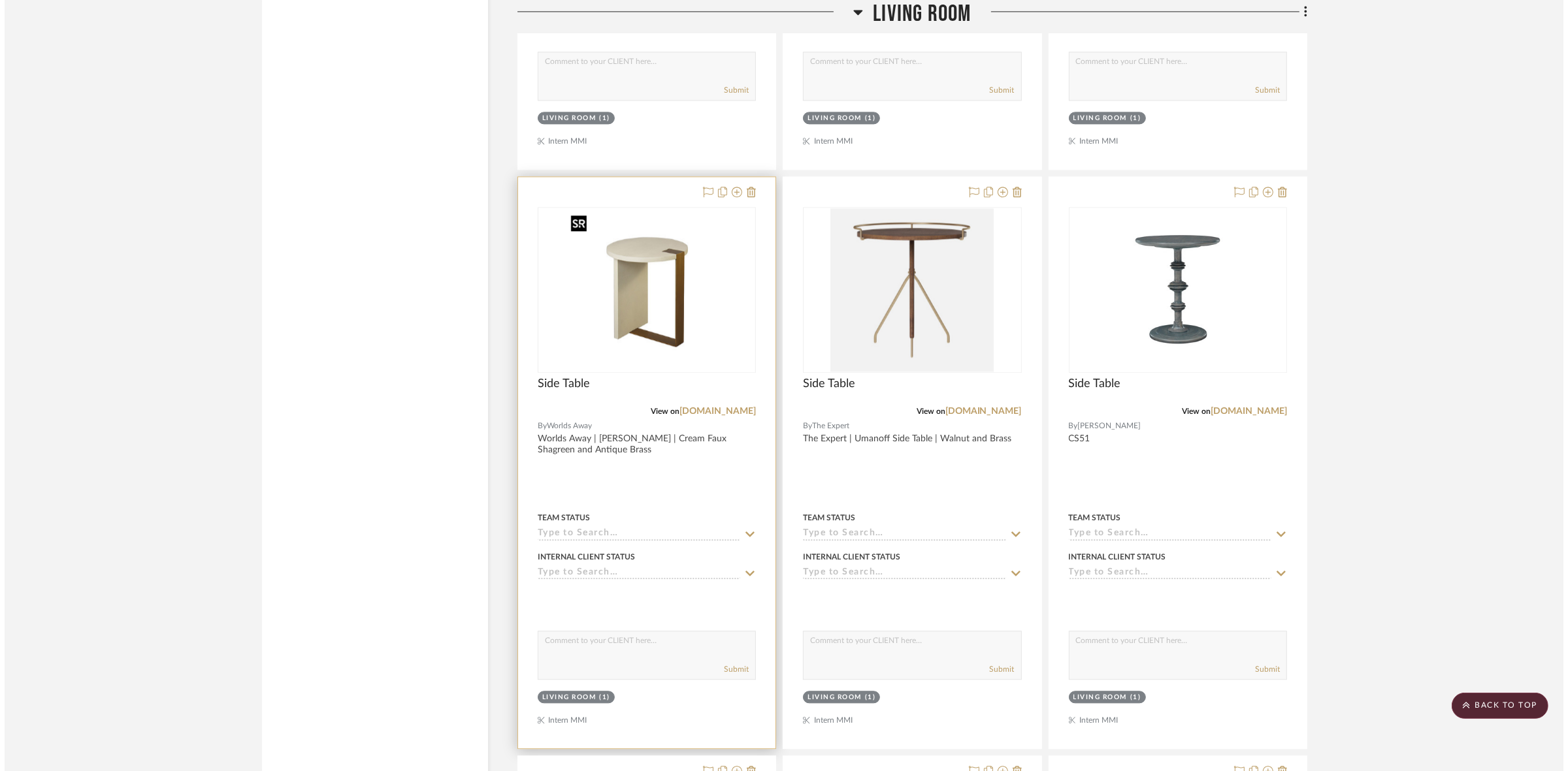
scroll to position [0, 0]
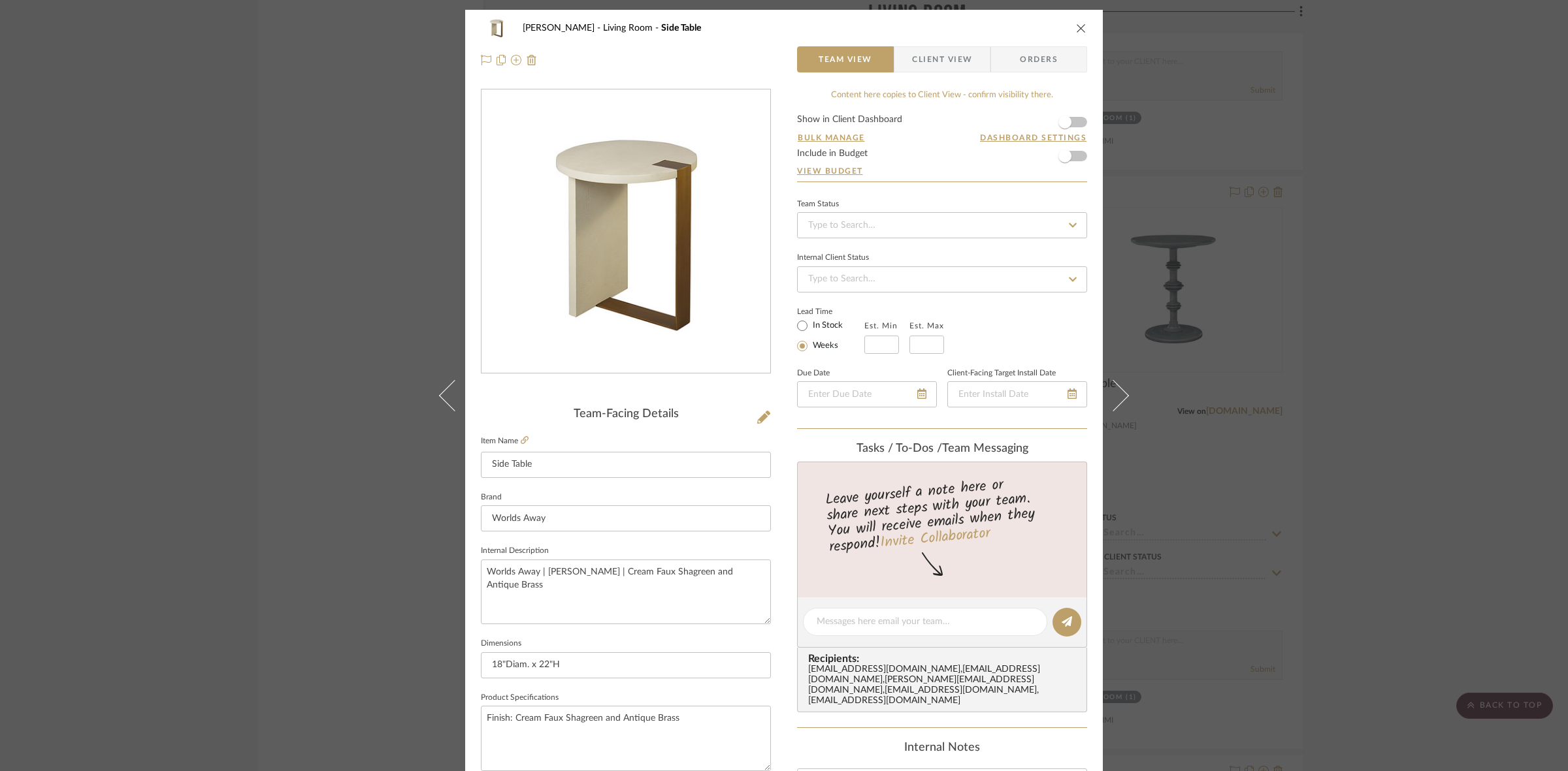
click at [957, 64] on span "Client View" at bounding box center [941, 59] width 60 height 26
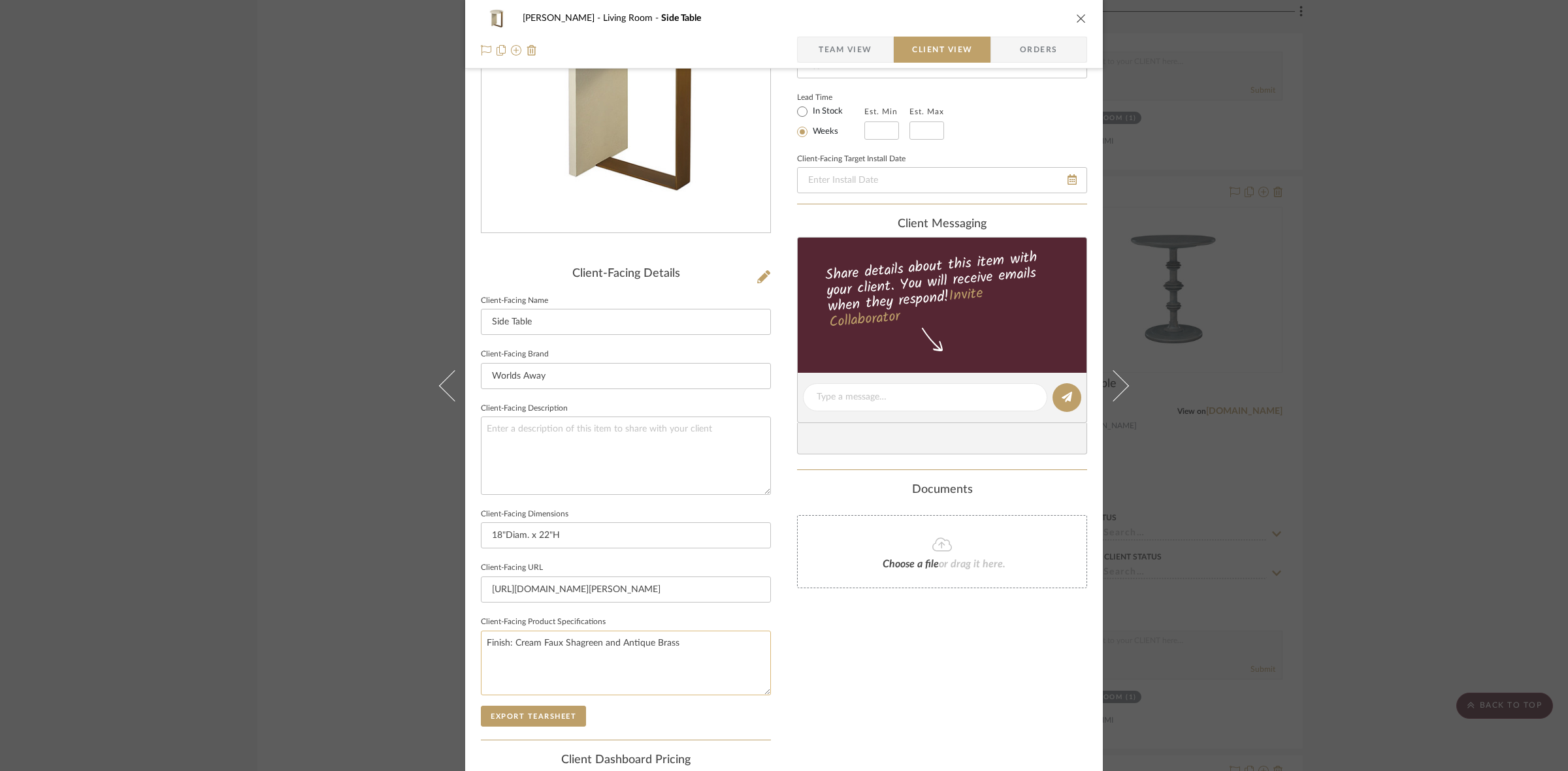
scroll to position [303, 0]
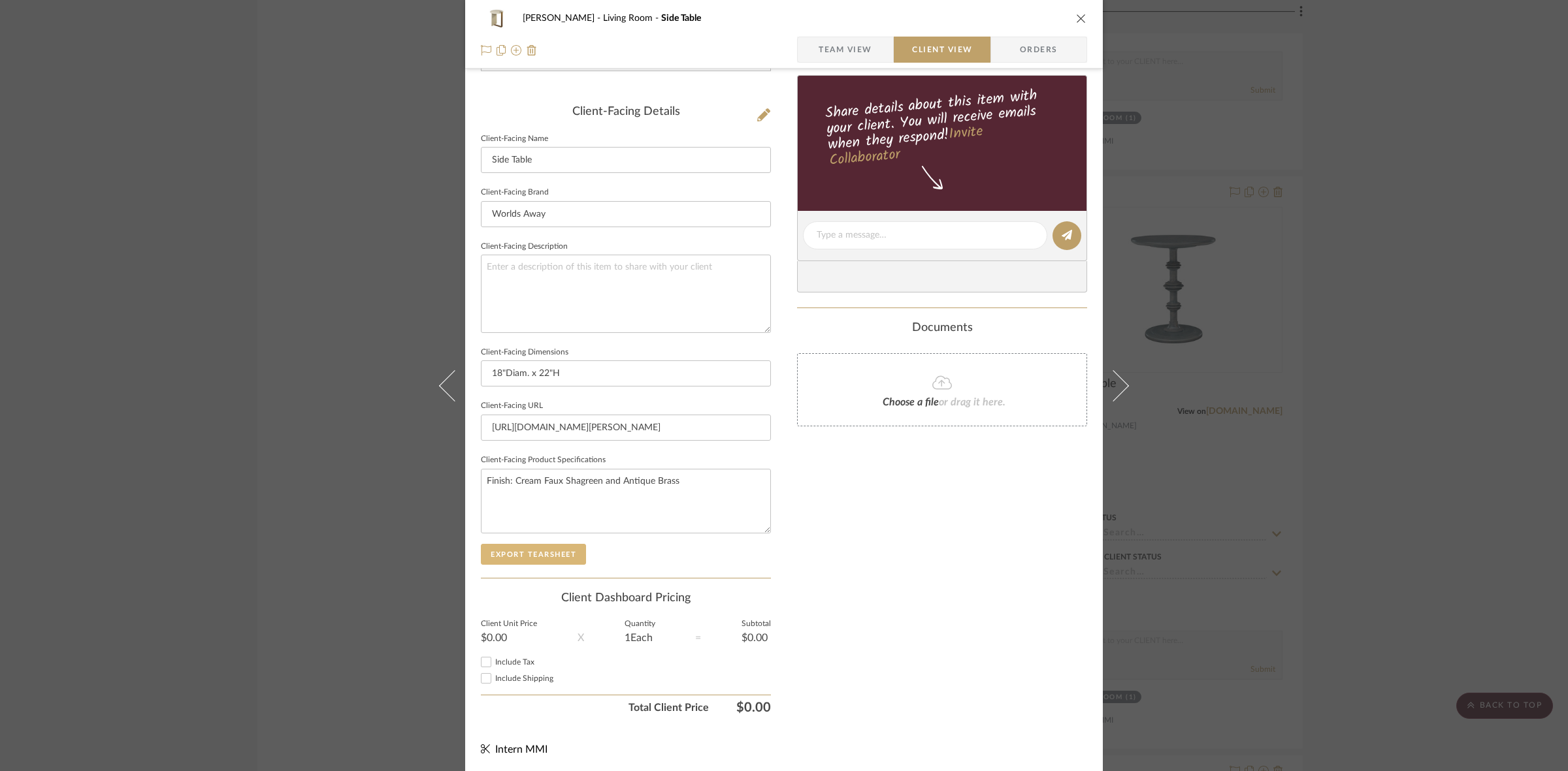
click at [549, 544] on button "Export Tearsheet" at bounding box center [533, 554] width 105 height 21
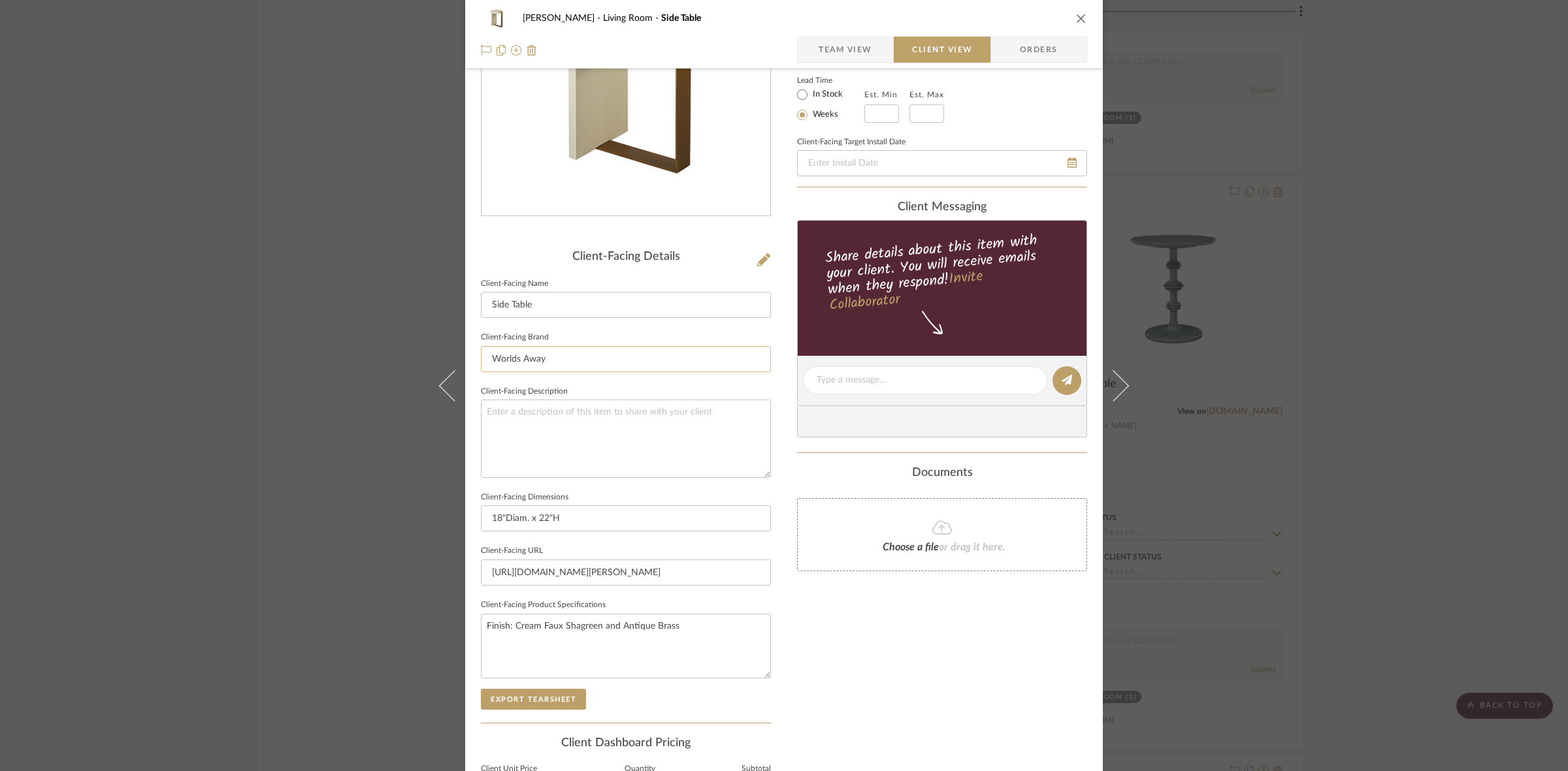
scroll to position [0, 0]
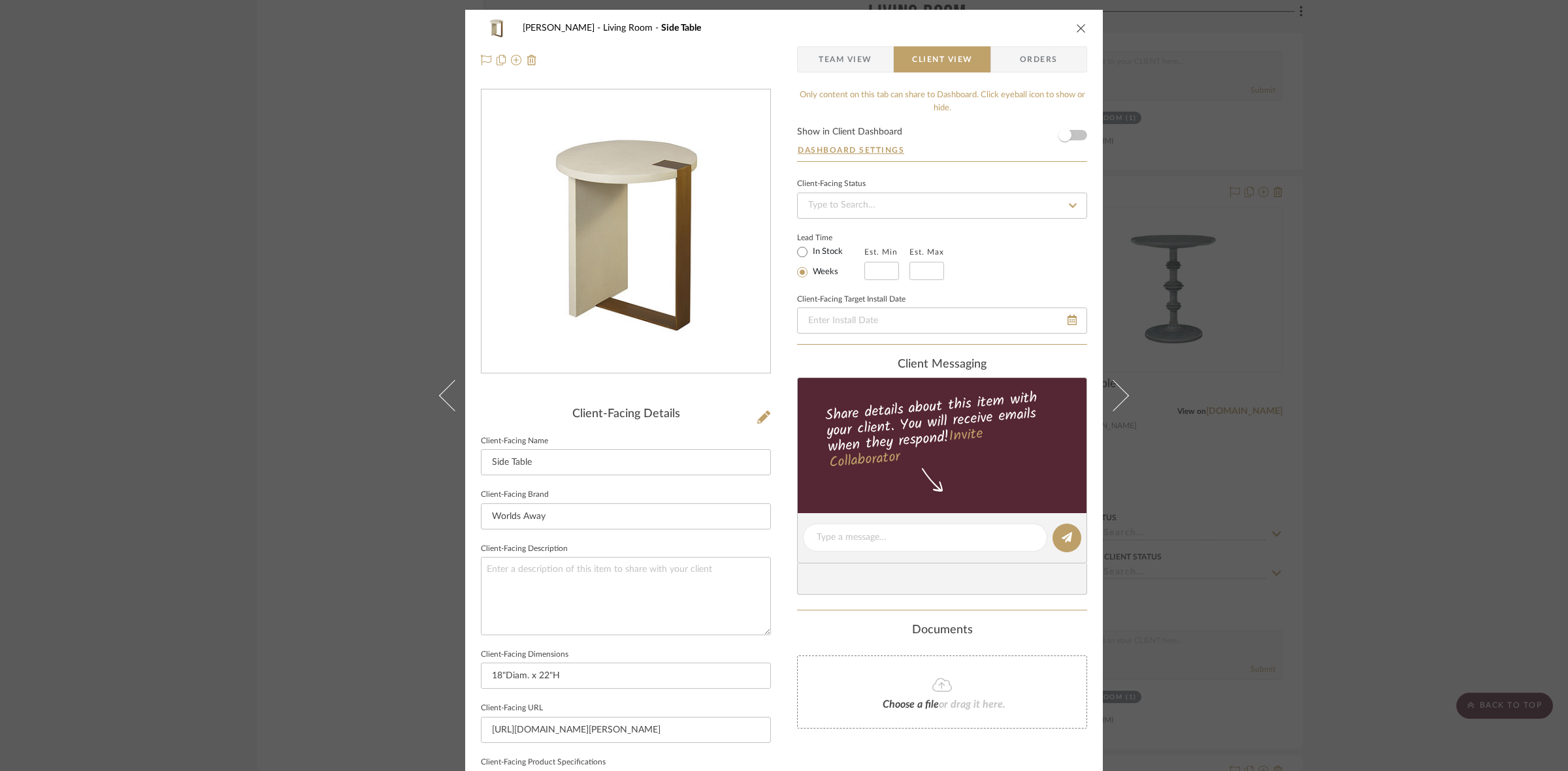
click at [243, 393] on div "DOOLEY Living Room Side Table Team View Client View Orders Client-Facing Detail…" at bounding box center [784, 385] width 1568 height 771
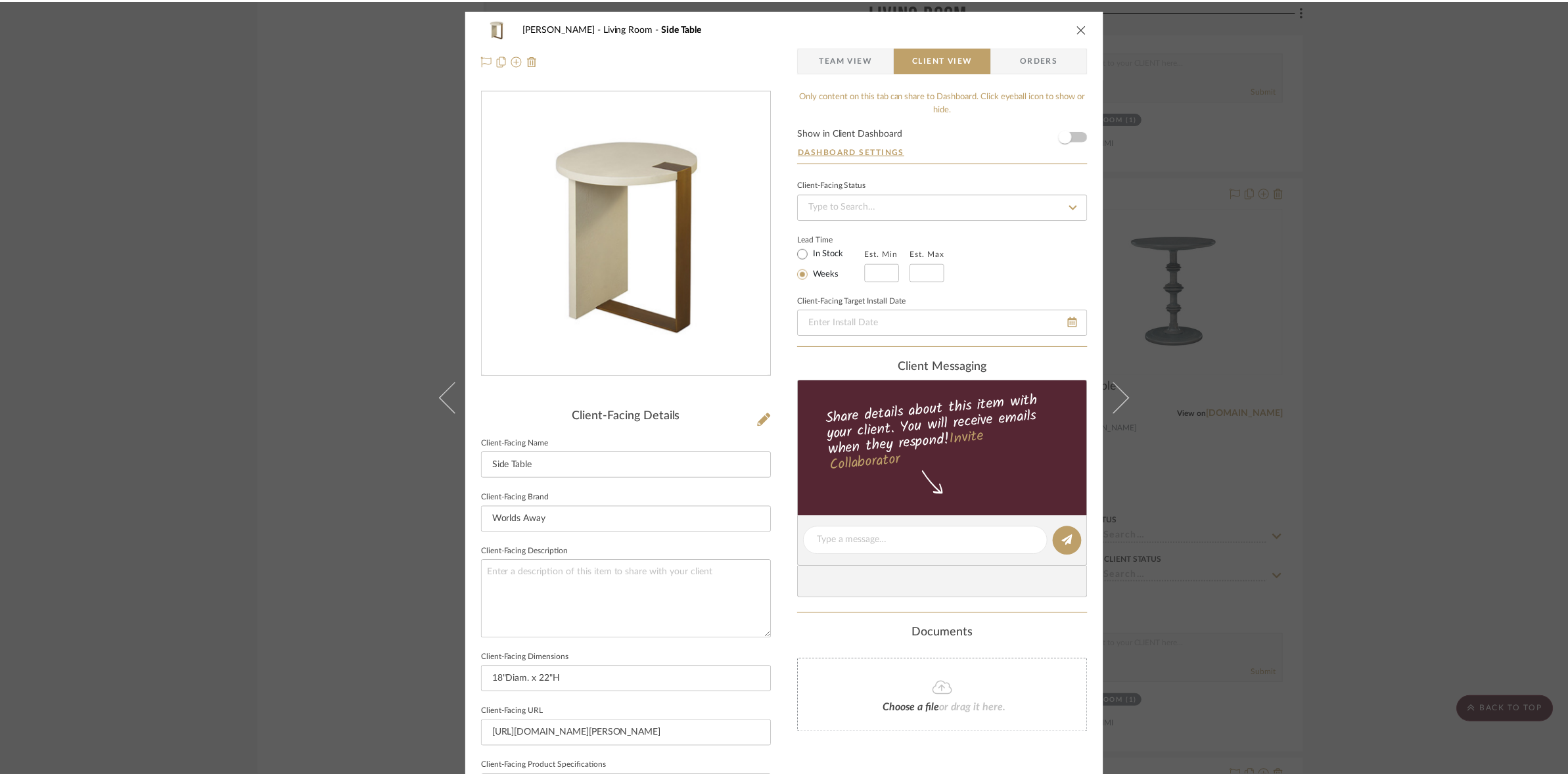
scroll to position [3778, 0]
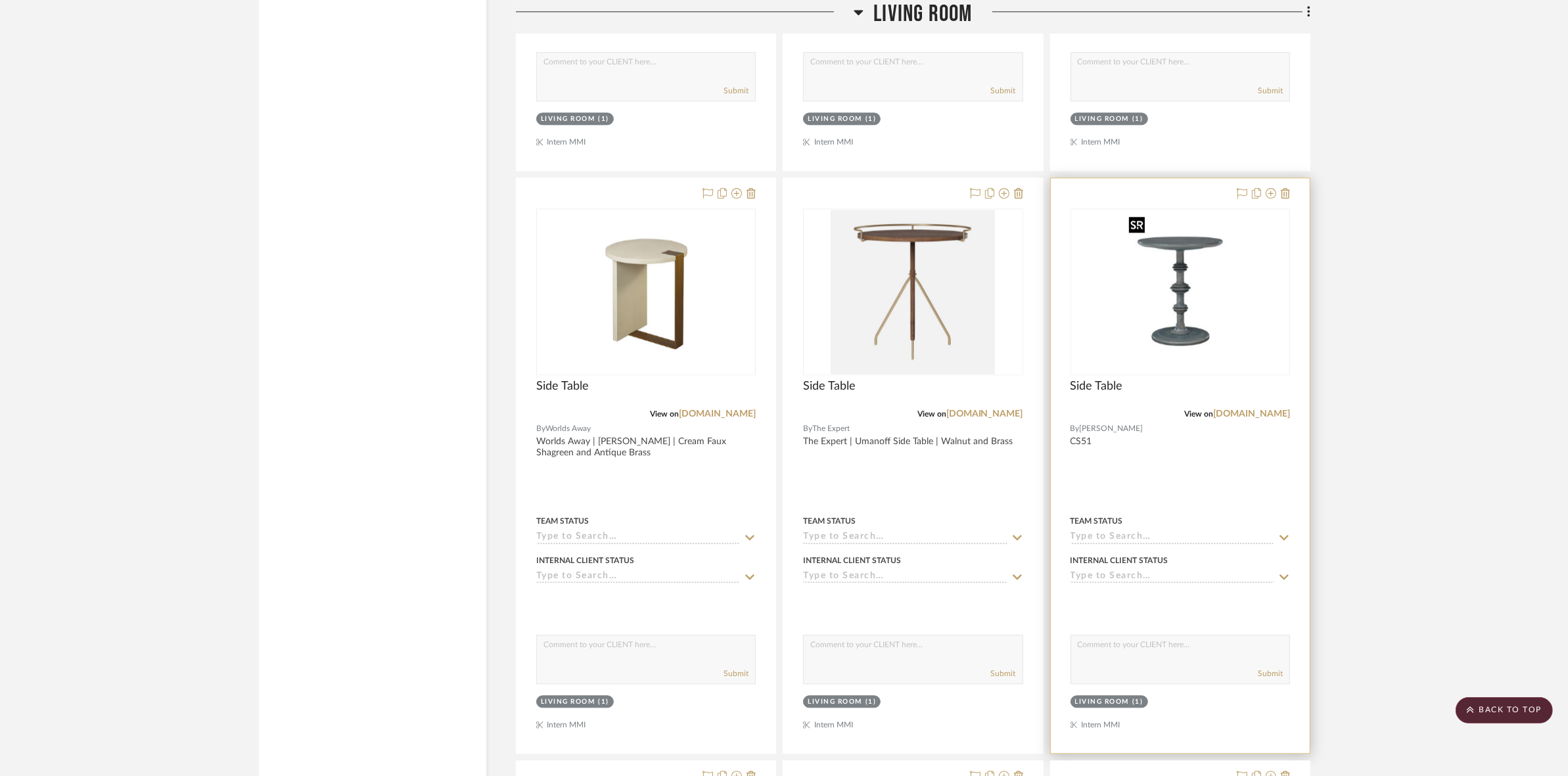
click at [1182, 324] on img "0" at bounding box center [1180, 292] width 112 height 164
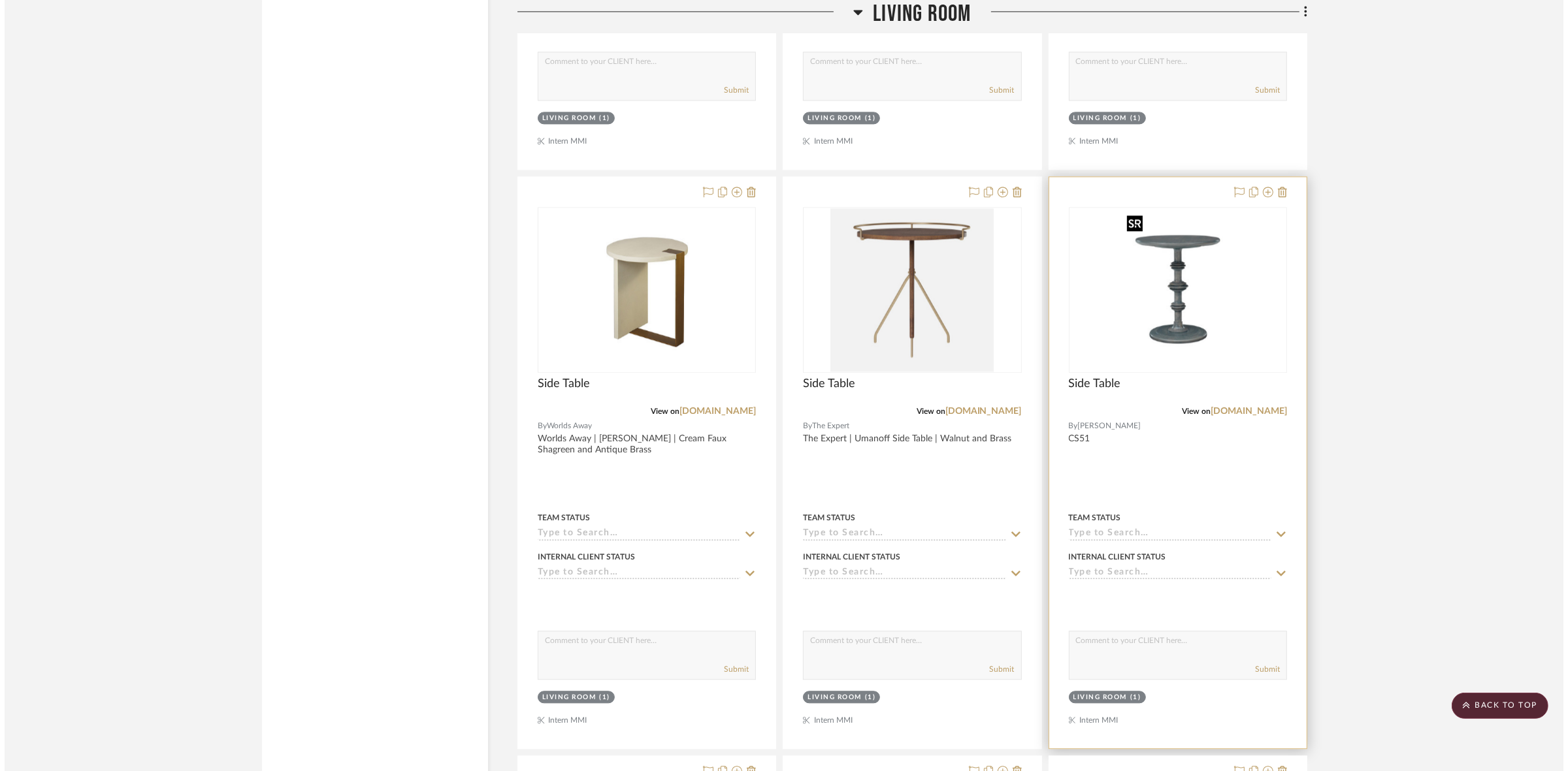
scroll to position [0, 0]
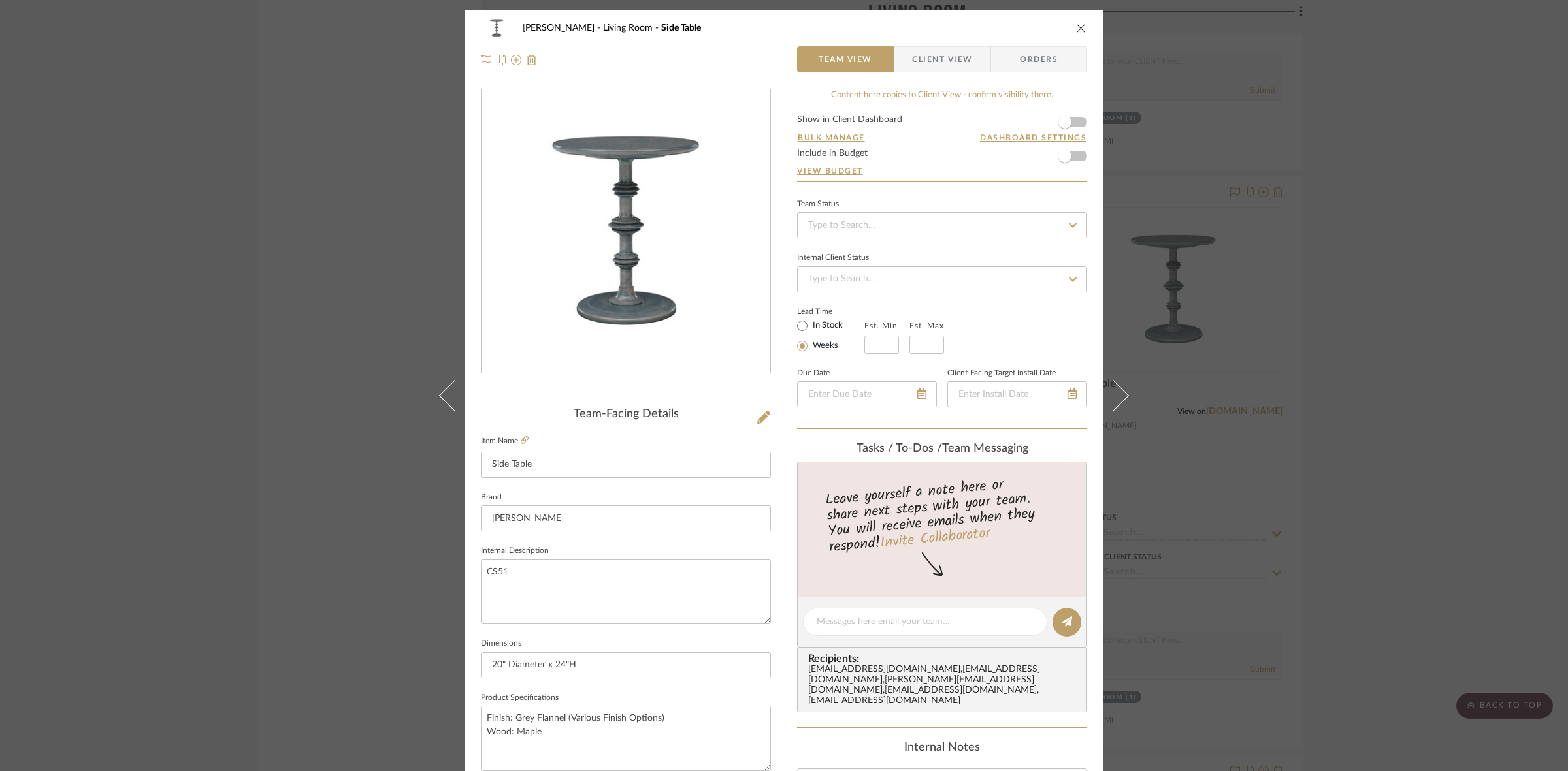
click at [920, 64] on span "Client View" at bounding box center [941, 59] width 60 height 26
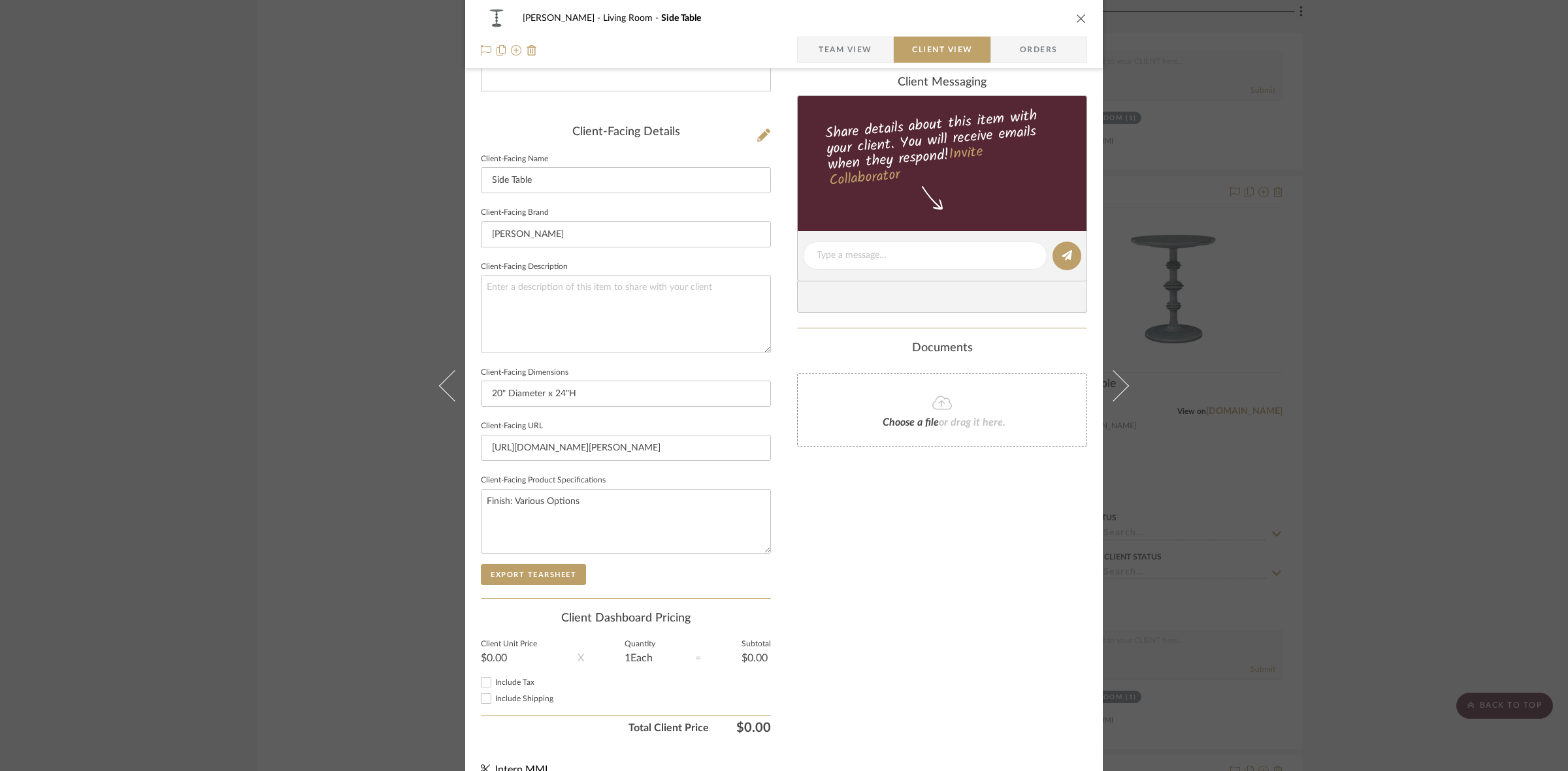
scroll to position [303, 0]
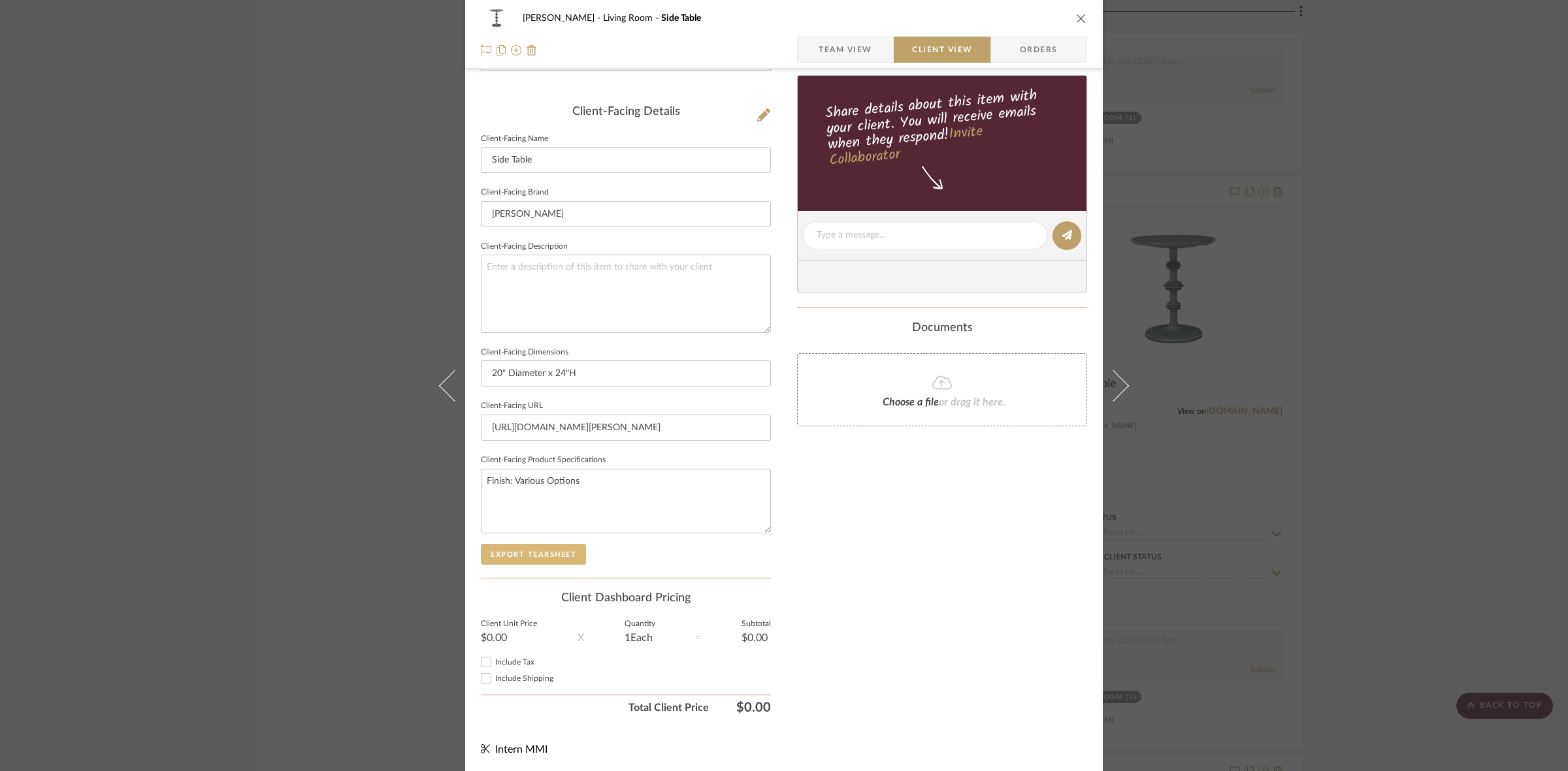
click at [524, 552] on button "Export Tearsheet" at bounding box center [533, 554] width 105 height 21
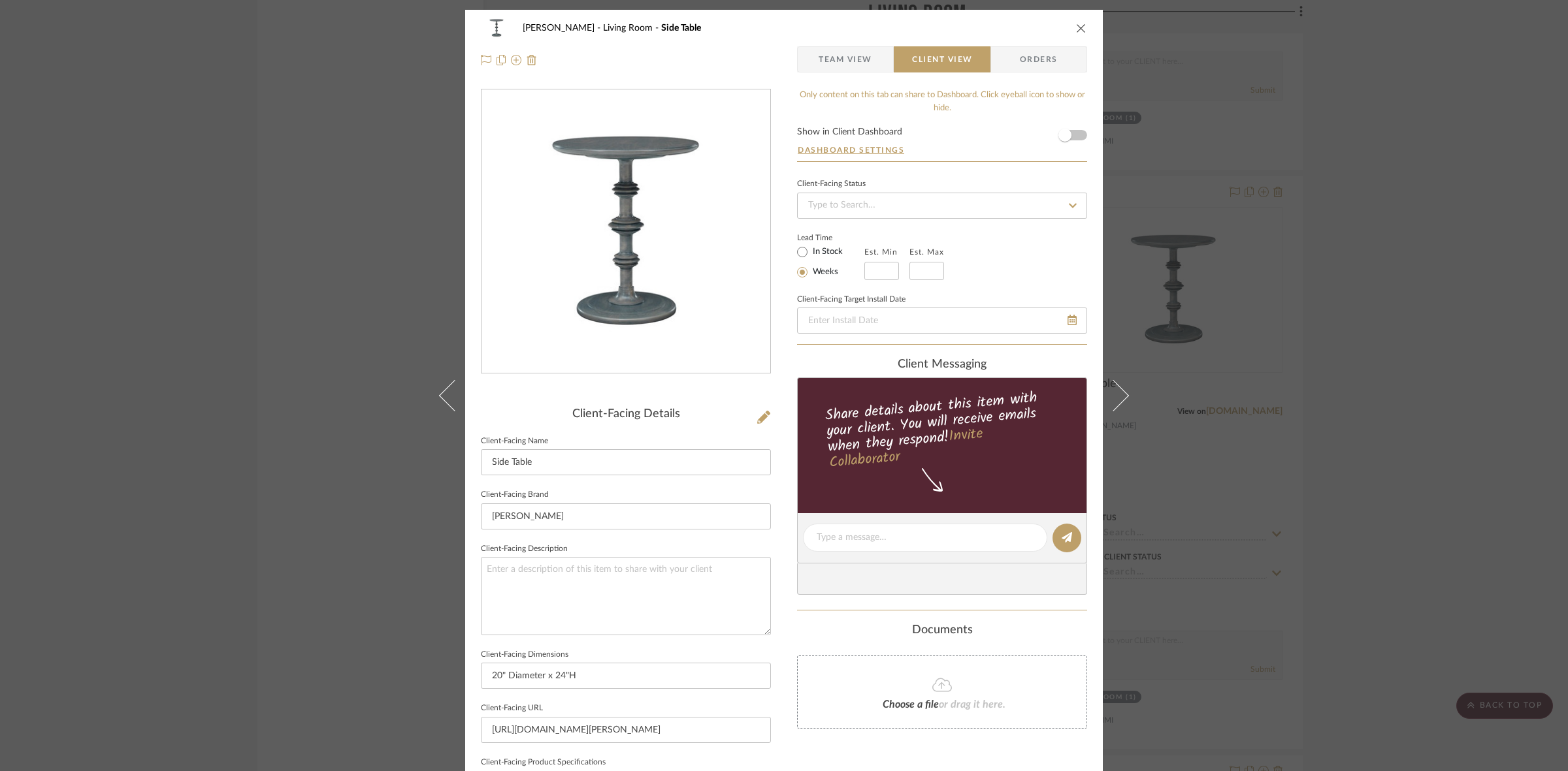
click at [278, 346] on div "DOOLEY Living Room Side Table Team View Client View Orders Client-Facing Detail…" at bounding box center [784, 385] width 1568 height 771
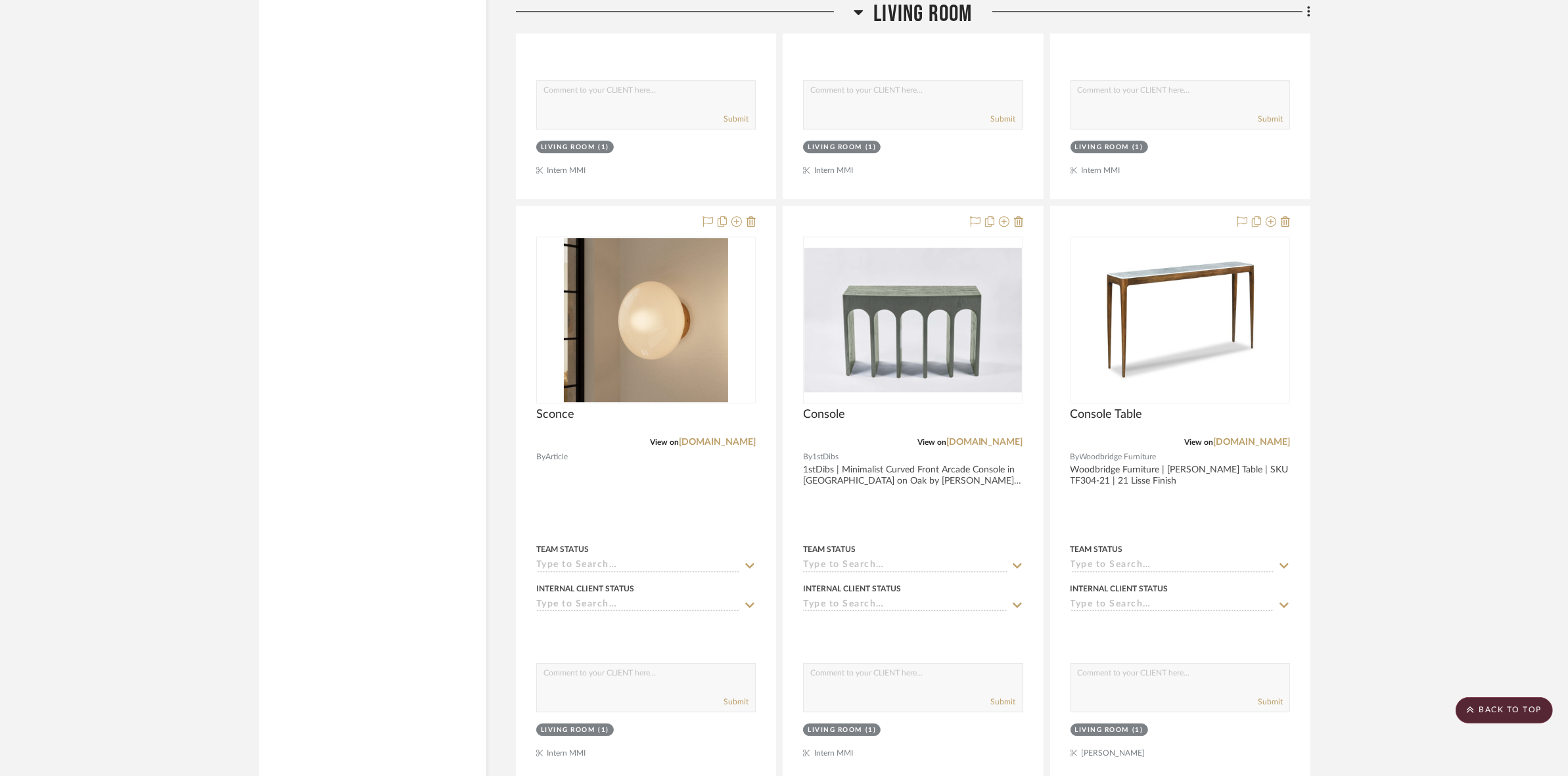
scroll to position [5010, 0]
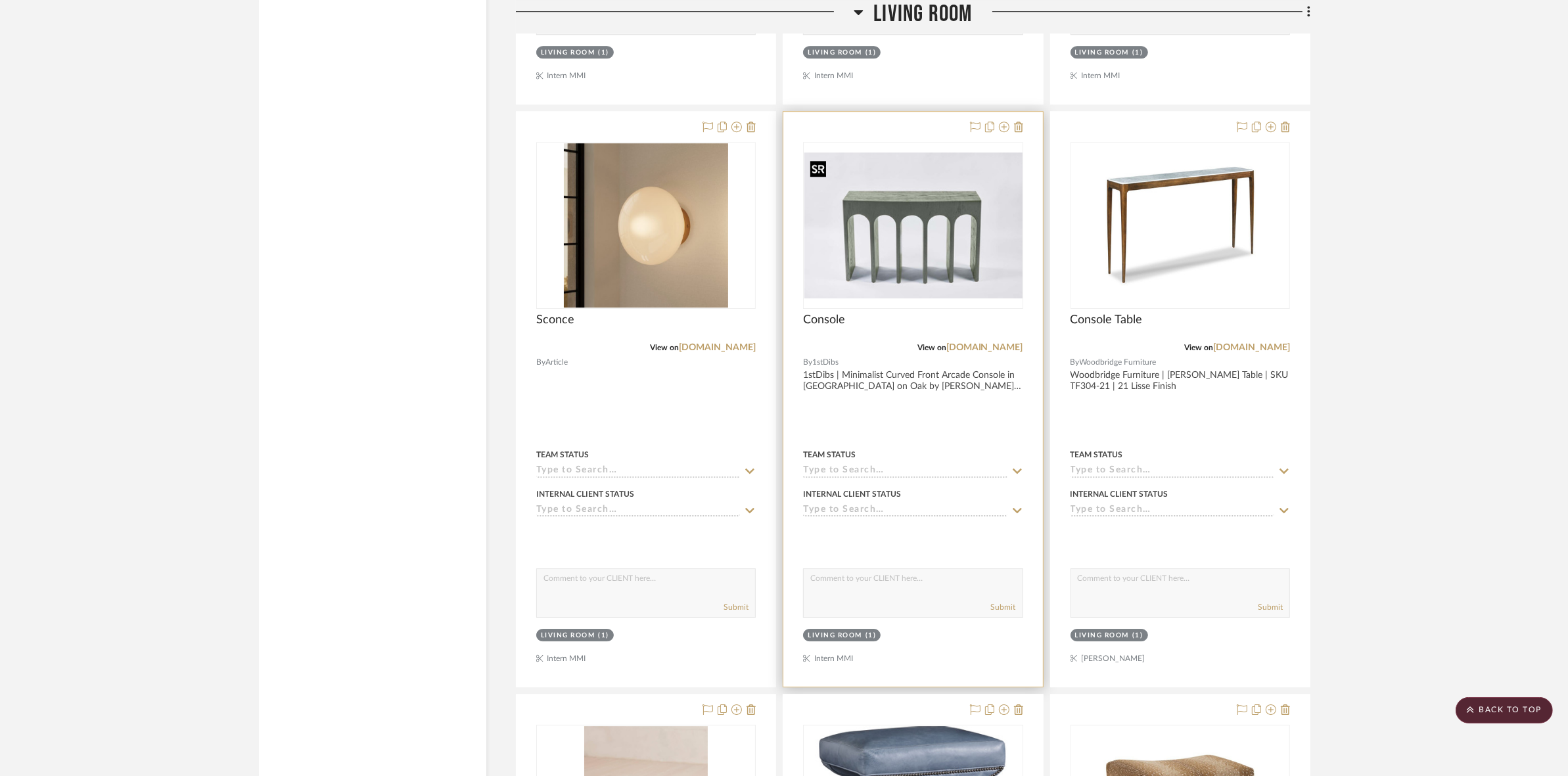
click at [884, 242] on img "0" at bounding box center [912, 226] width 217 height 146
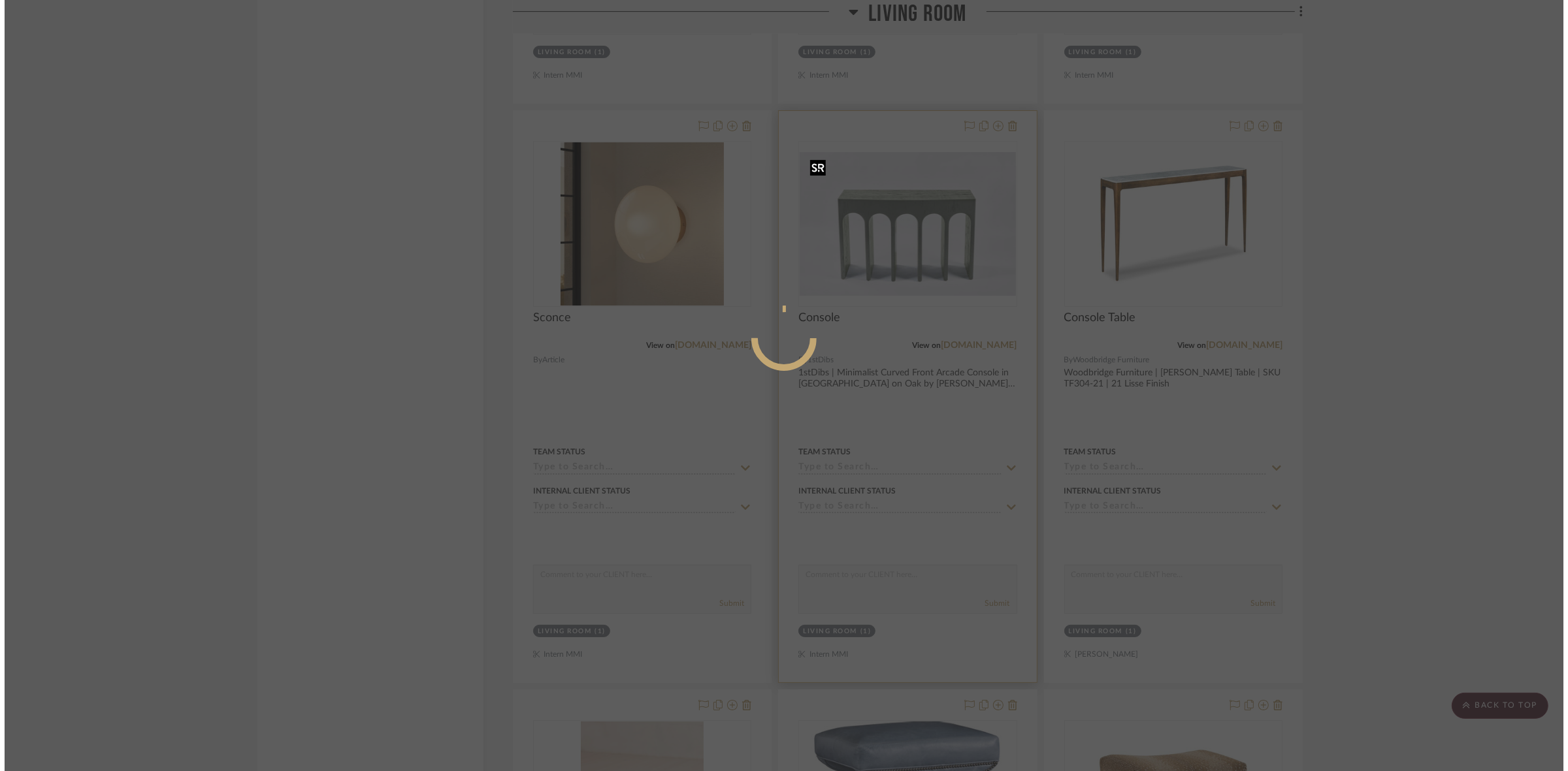
scroll to position [0, 0]
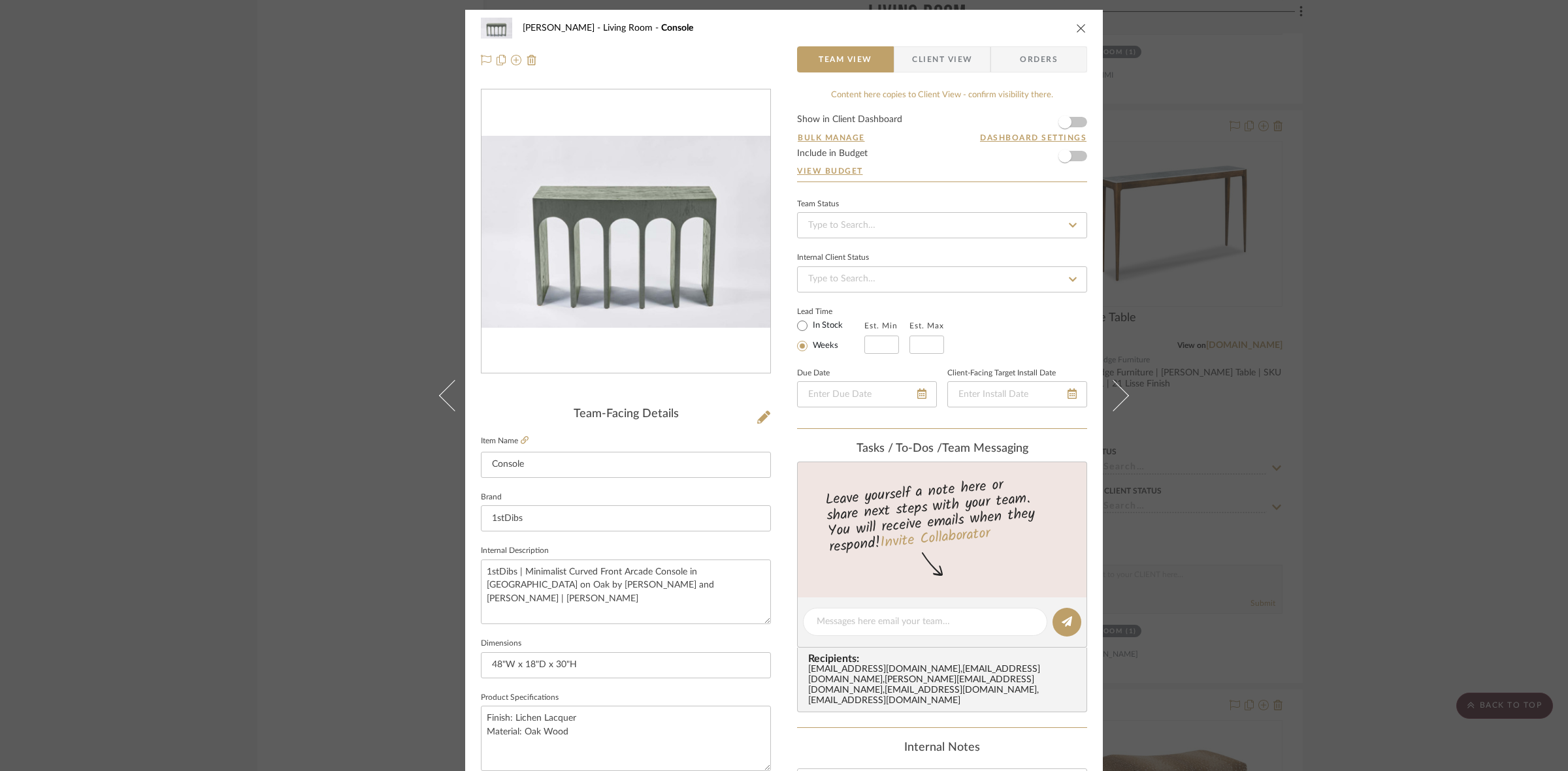
click at [949, 64] on span "Client View" at bounding box center [941, 59] width 60 height 26
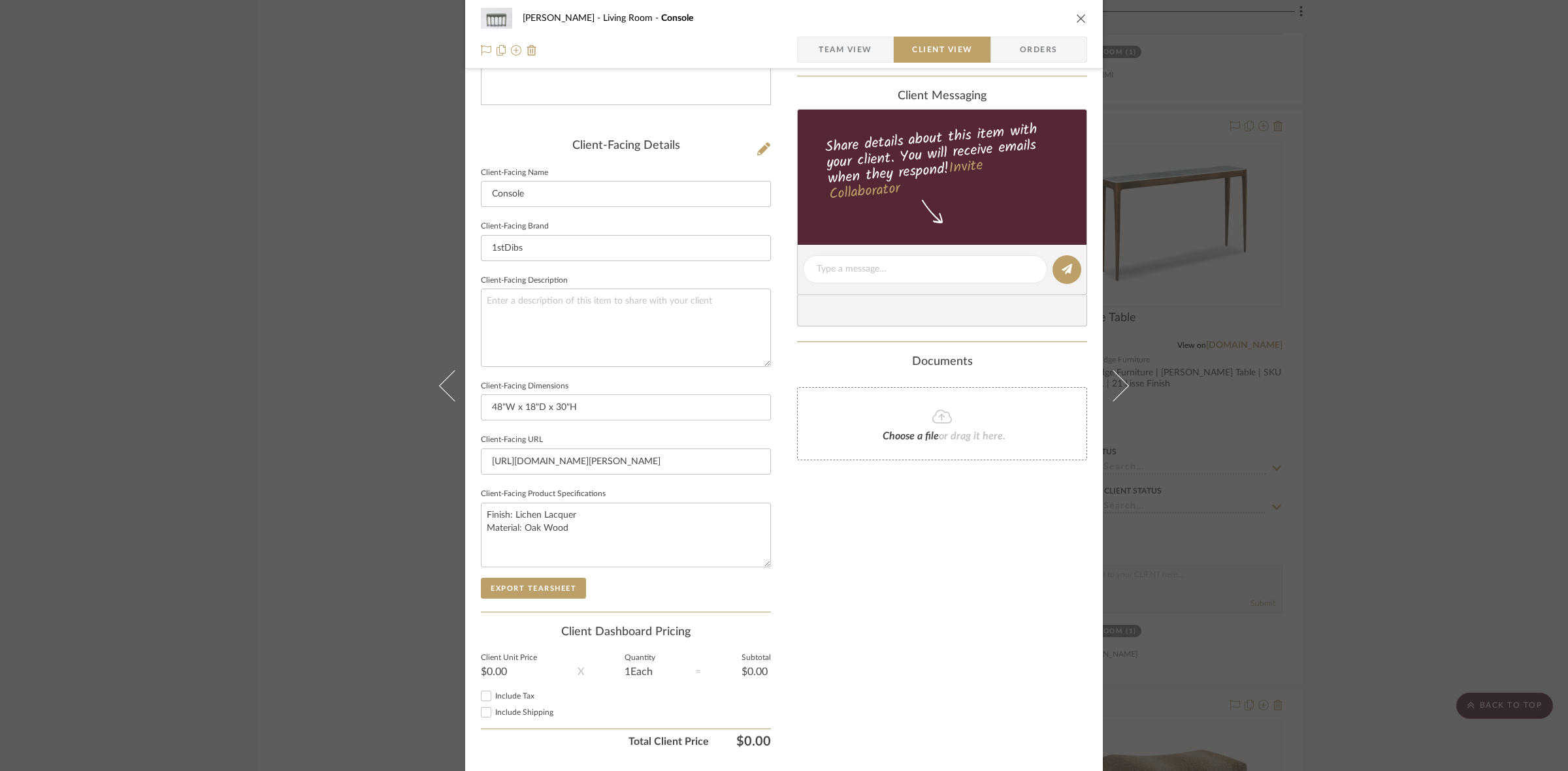
scroll to position [303, 0]
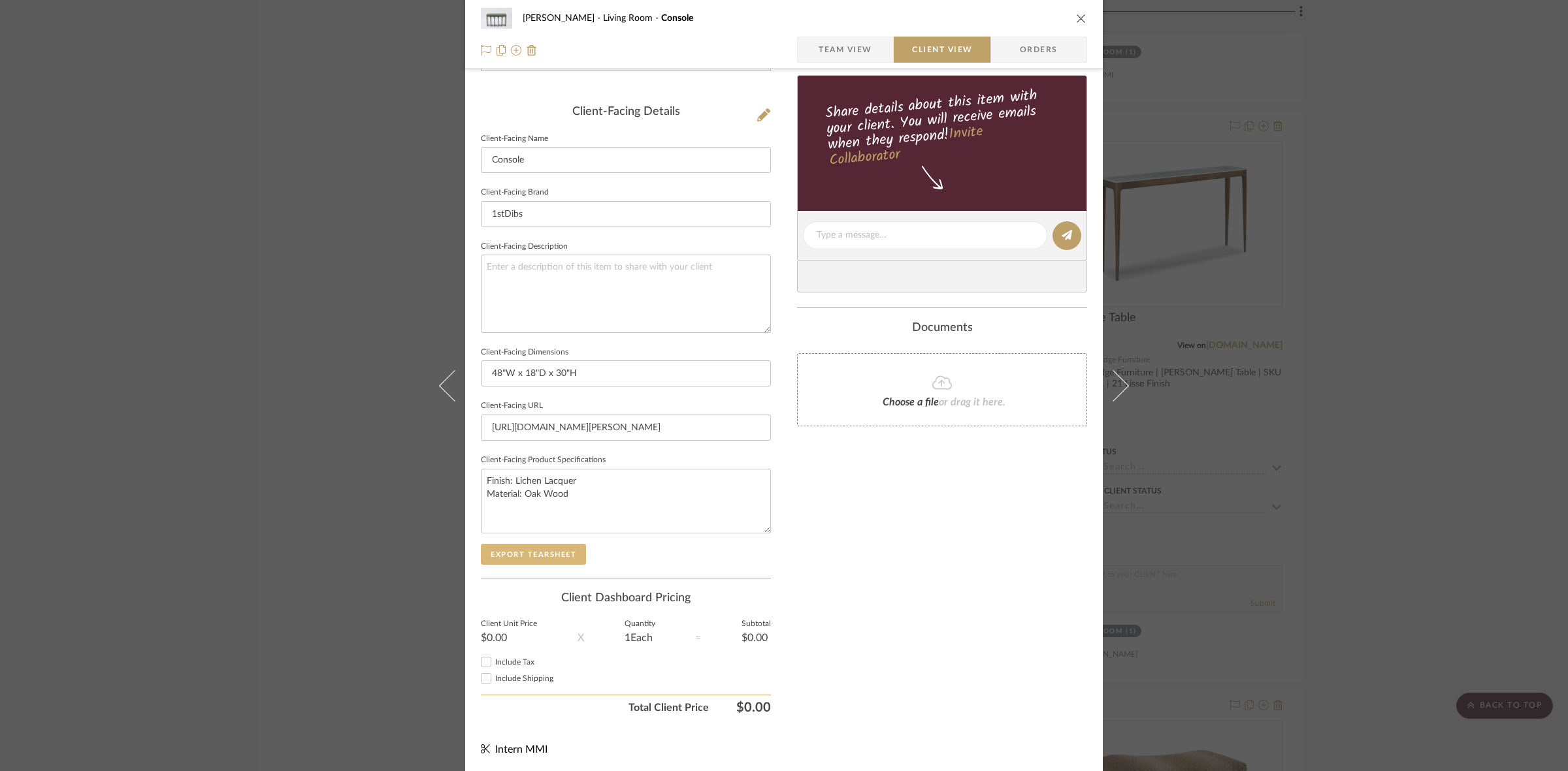
click at [556, 550] on button "Export Tearsheet" at bounding box center [533, 554] width 105 height 21
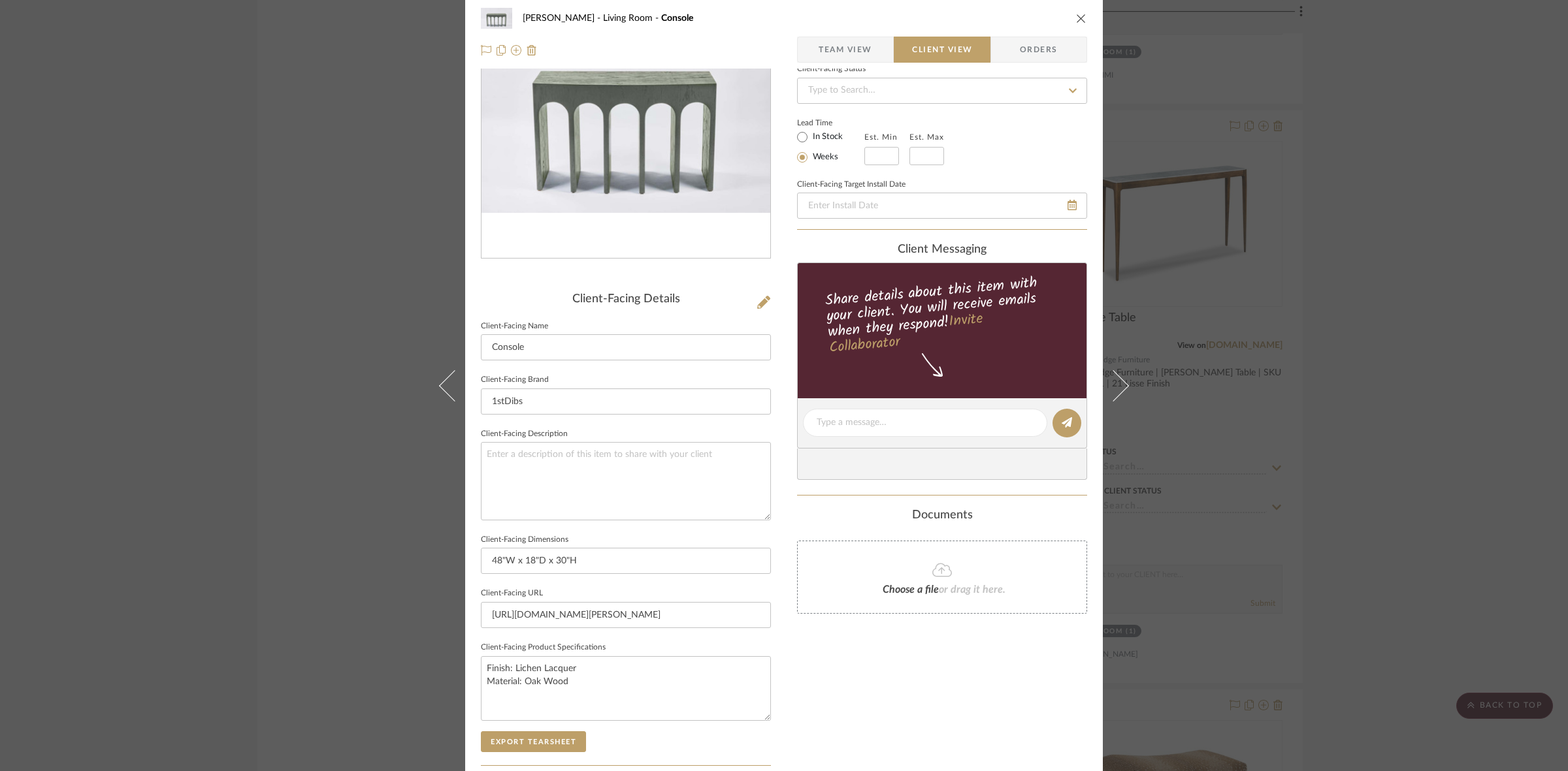
scroll to position [0, 0]
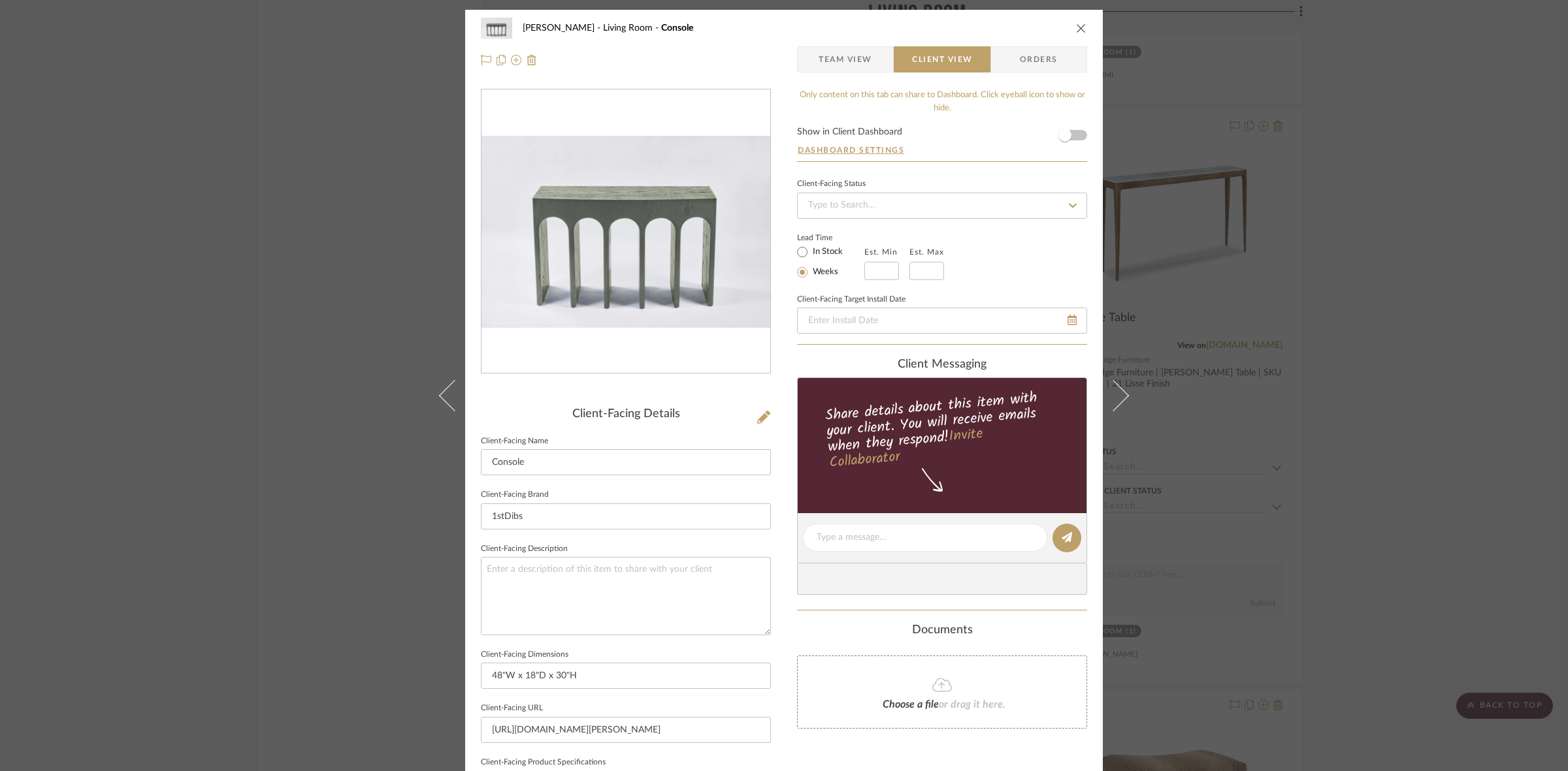
click at [283, 423] on div "DOOLEY Living Room Console Team View Client View Orders Client-Facing Details C…" at bounding box center [784, 385] width 1568 height 771
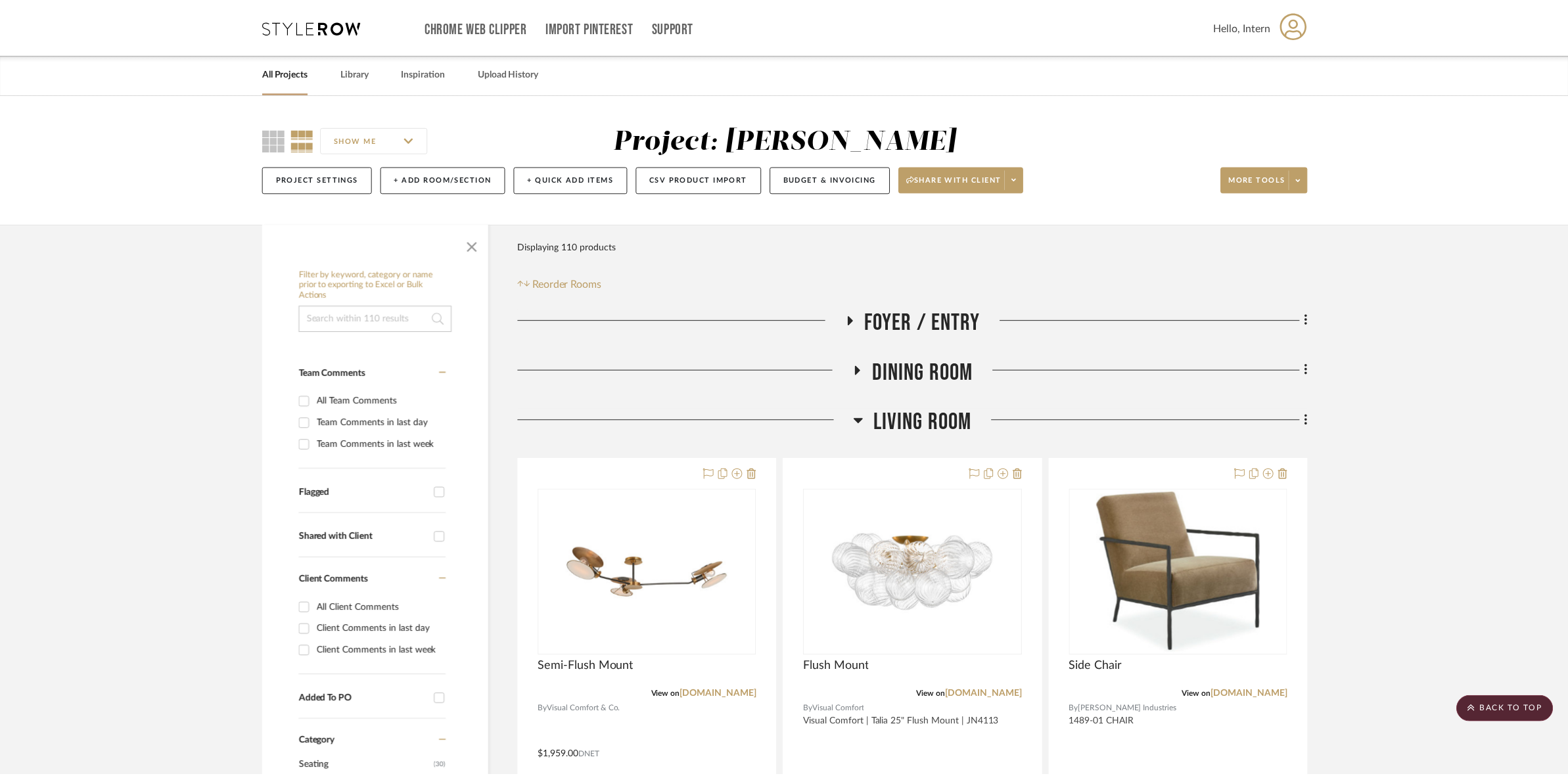
scroll to position [5010, 0]
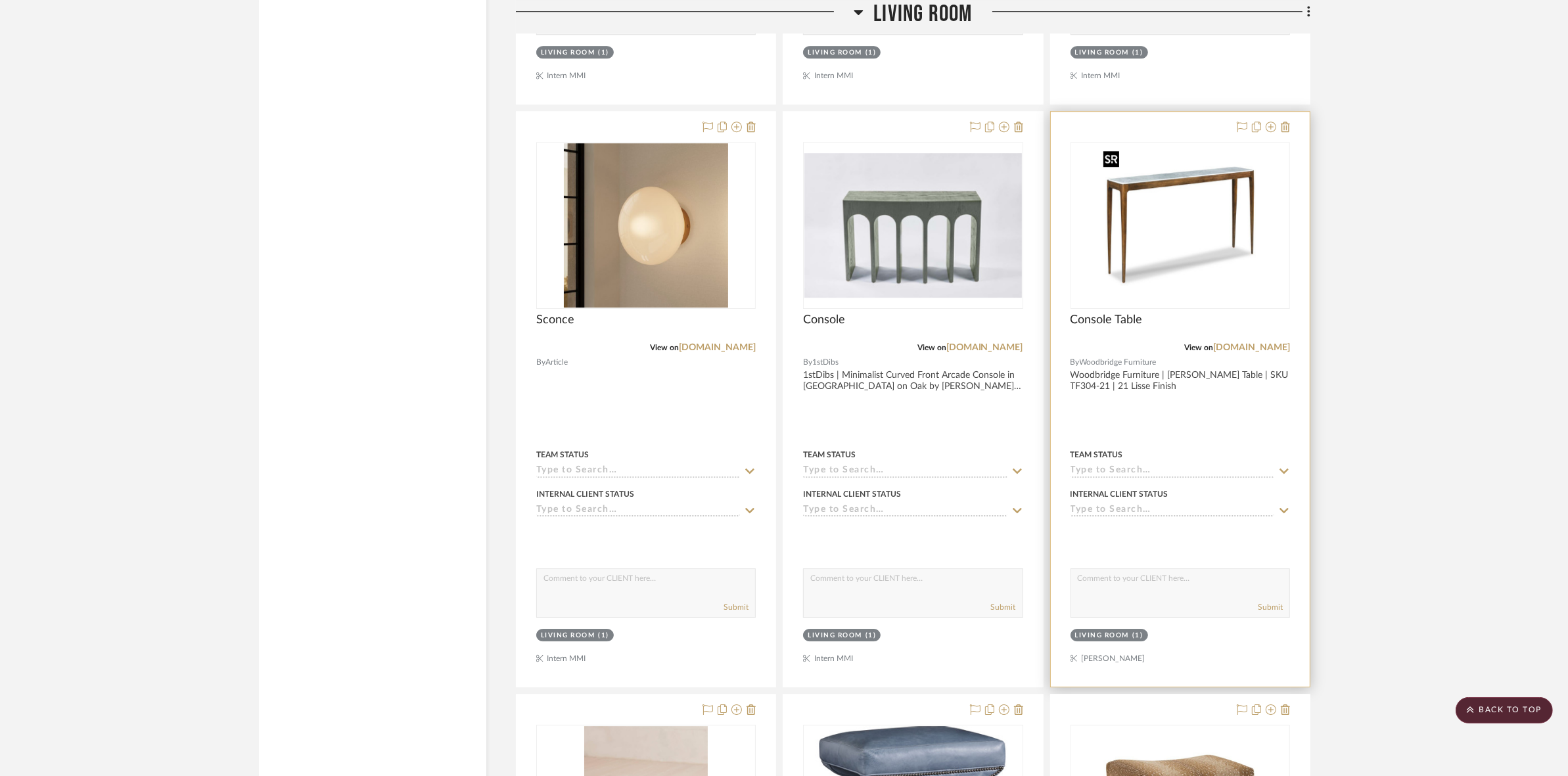
click at [1233, 238] on img "0" at bounding box center [1180, 225] width 164 height 164
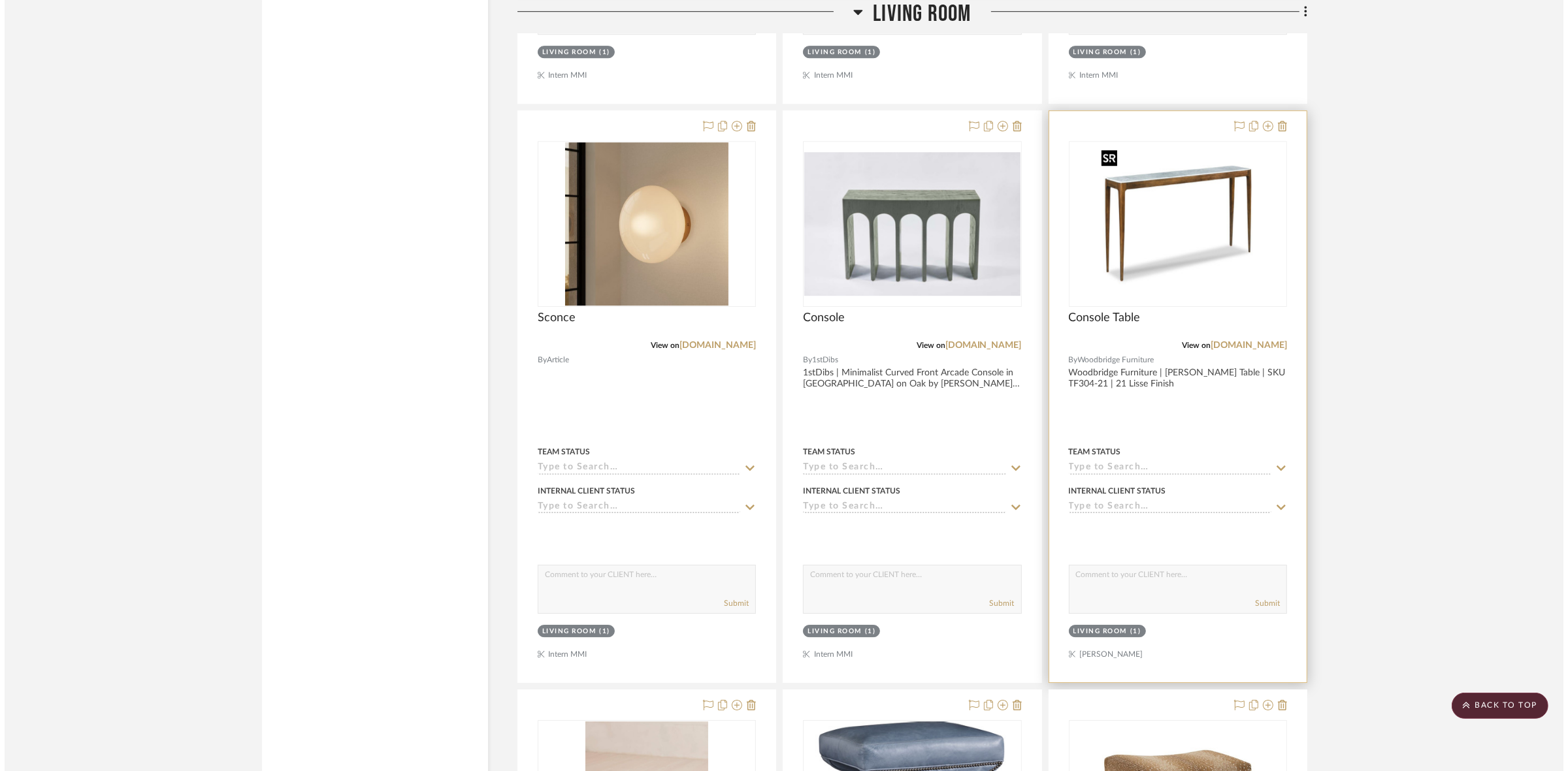
scroll to position [0, 0]
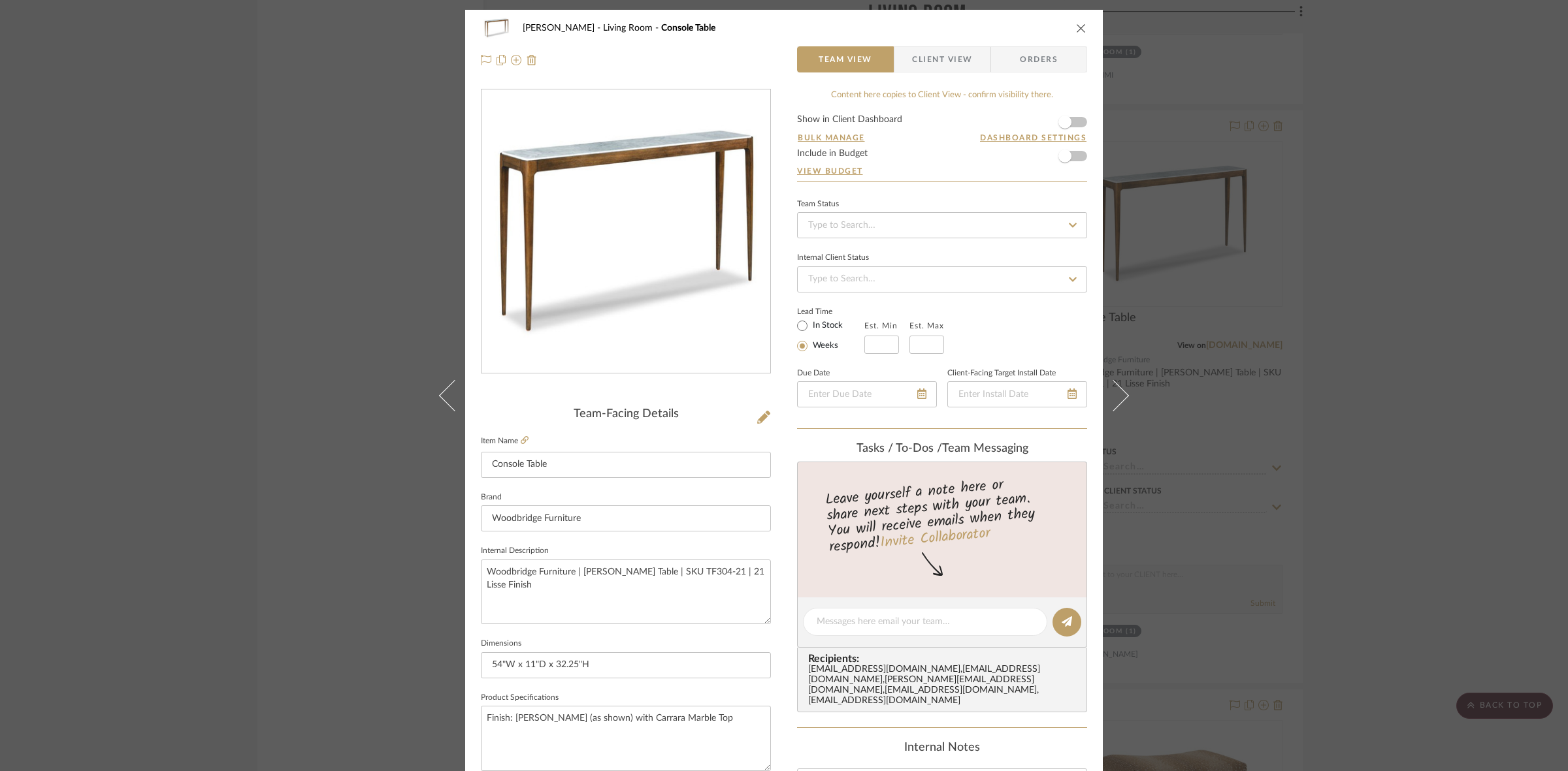
click at [939, 50] on span "Client View" at bounding box center [941, 59] width 60 height 26
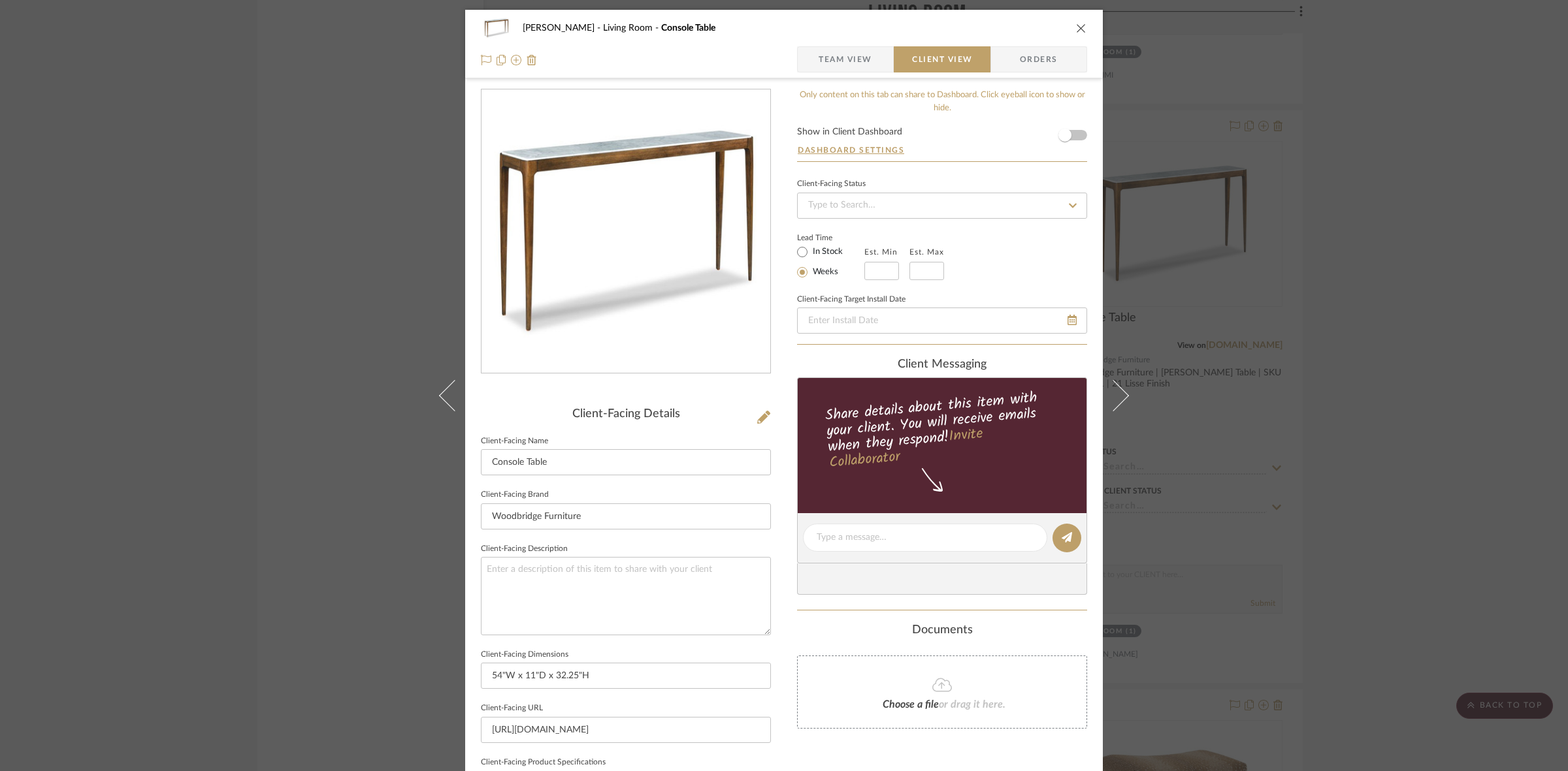
scroll to position [303, 0]
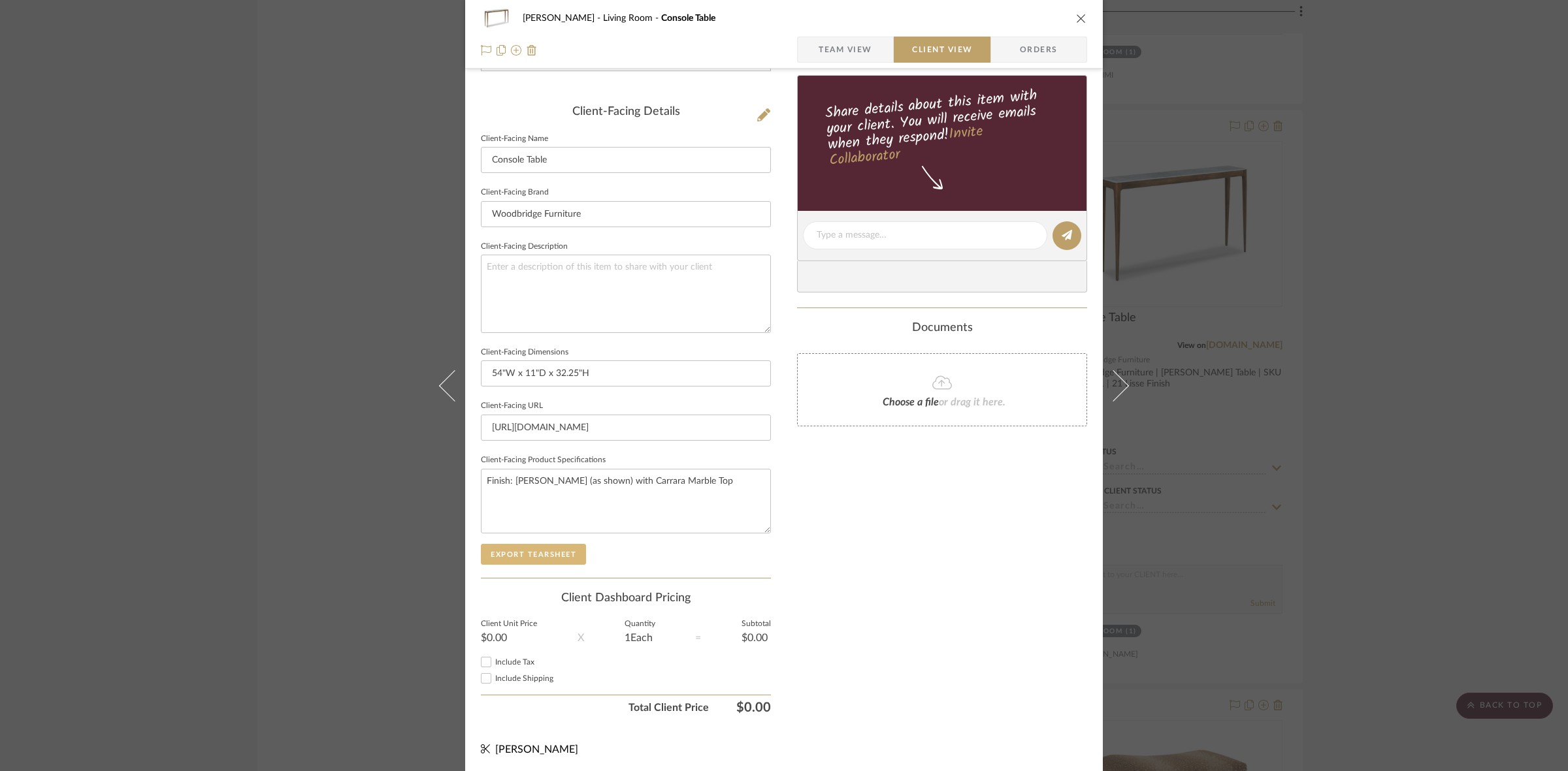
click at [553, 546] on button "Export Tearsheet" at bounding box center [533, 554] width 105 height 21
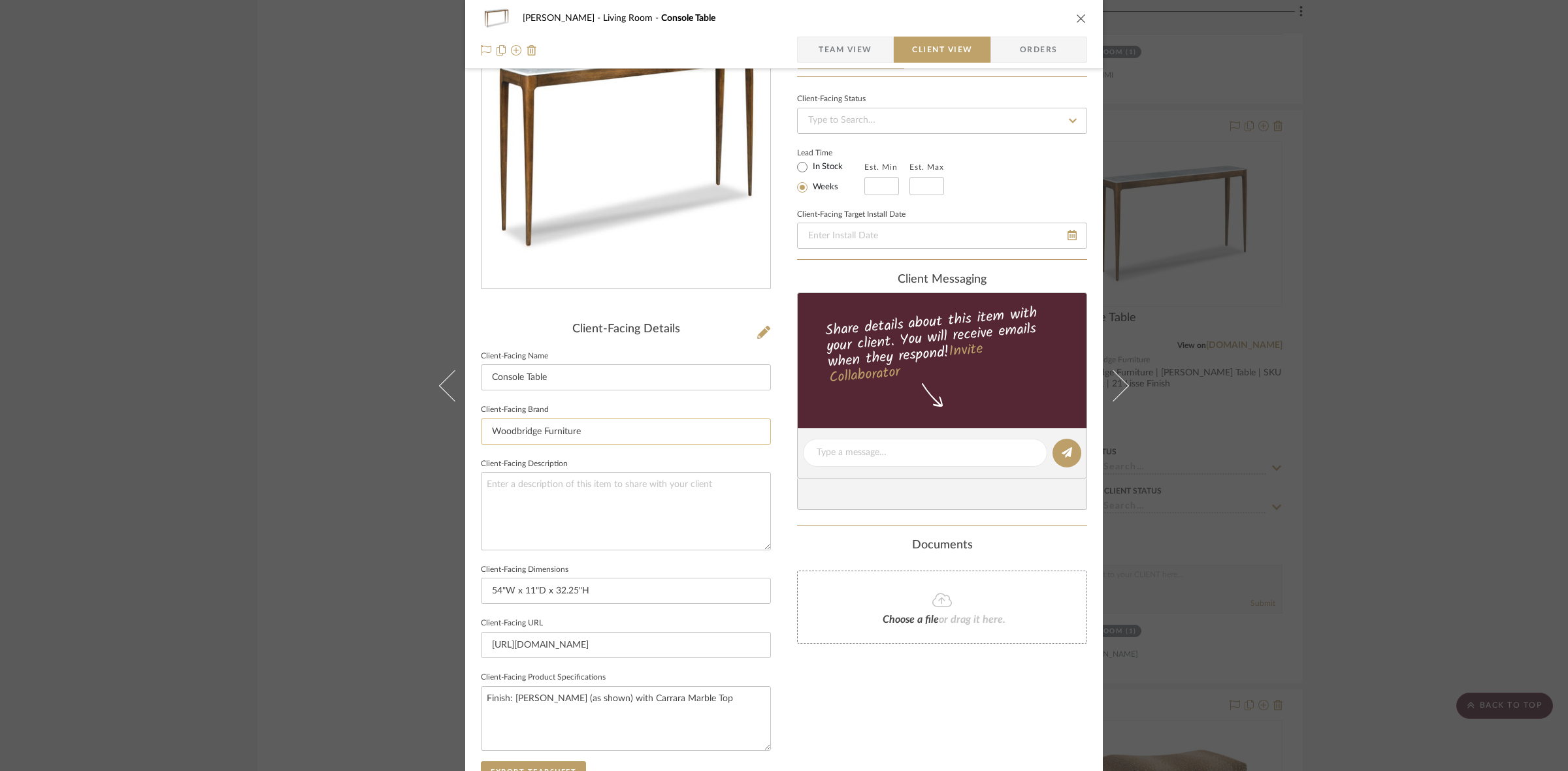
scroll to position [0, 0]
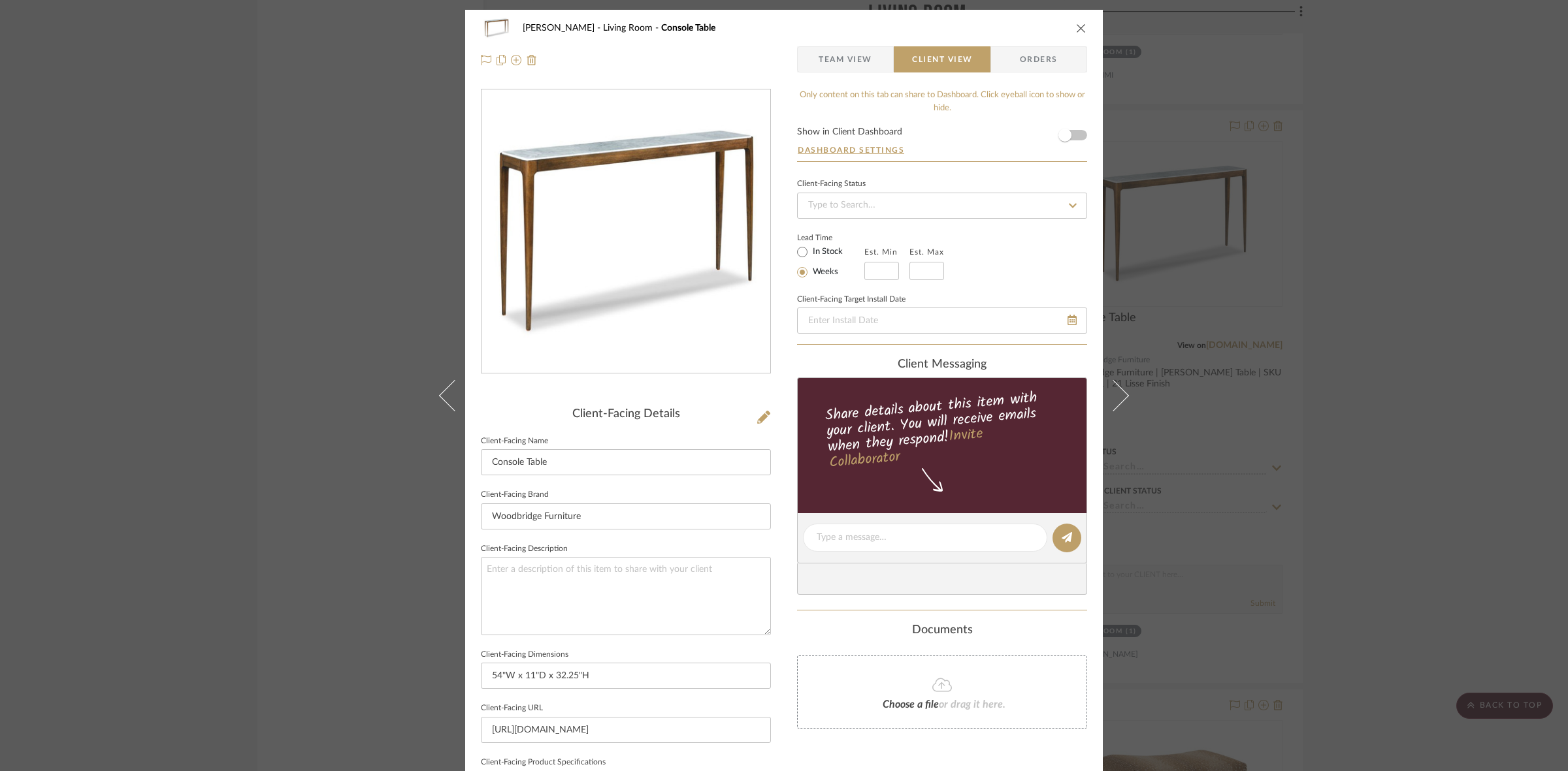
click at [247, 490] on div "DOOLEY Living Room Console Table Team View Client View Orders Client-Facing Det…" at bounding box center [784, 385] width 1568 height 771
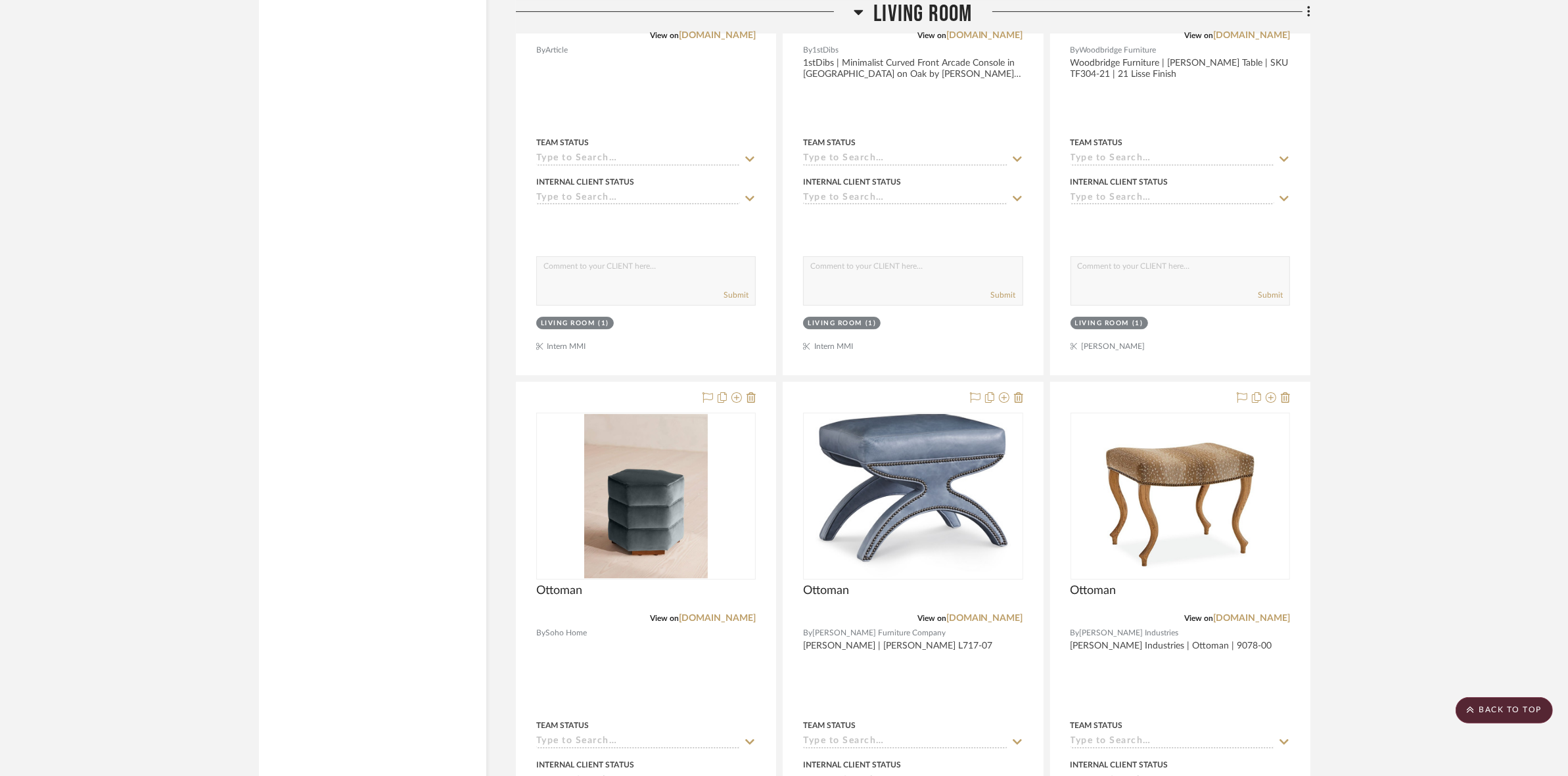
scroll to position [5339, 0]
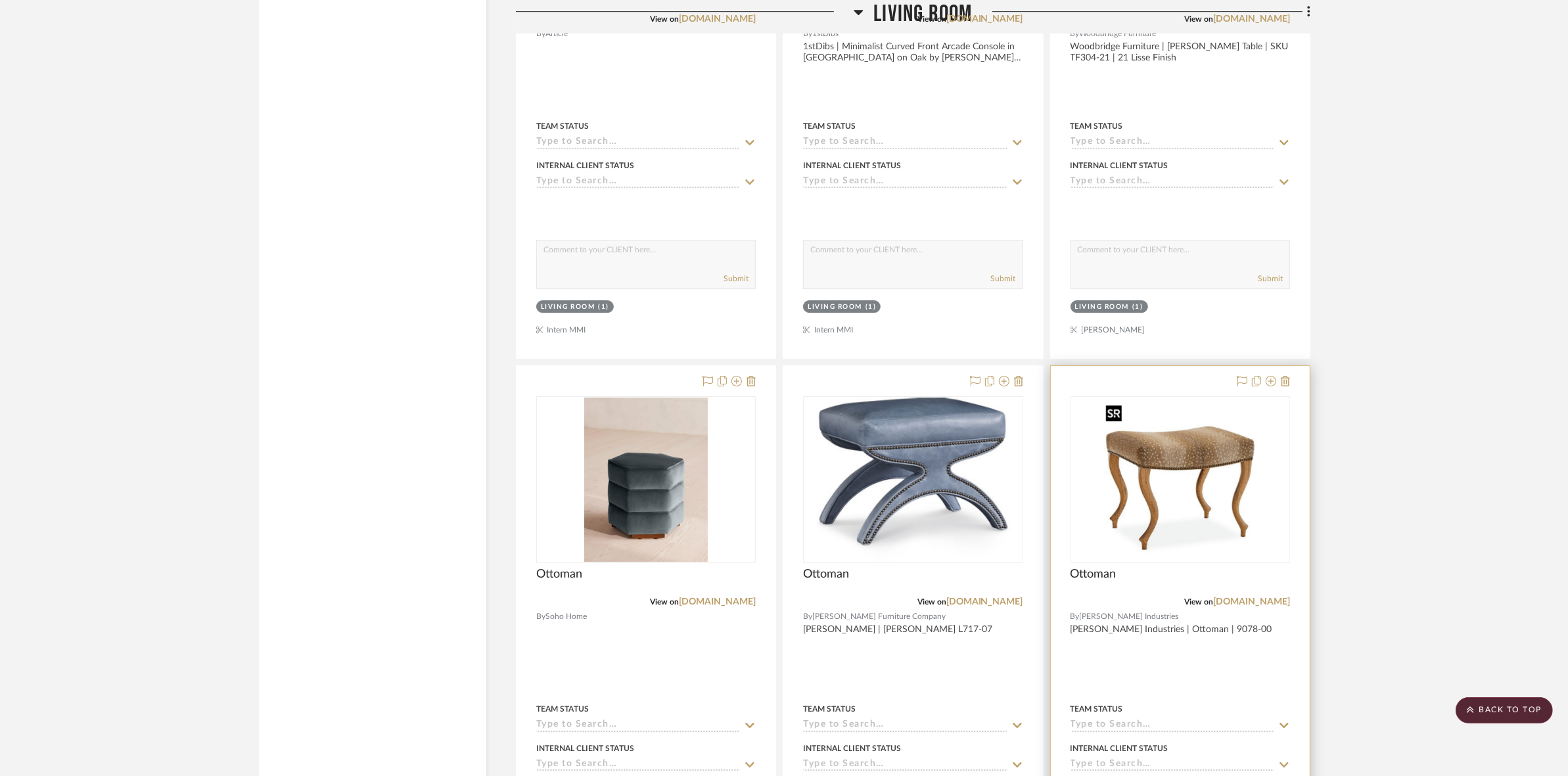
click at [1186, 481] on img "0" at bounding box center [1180, 479] width 159 height 164
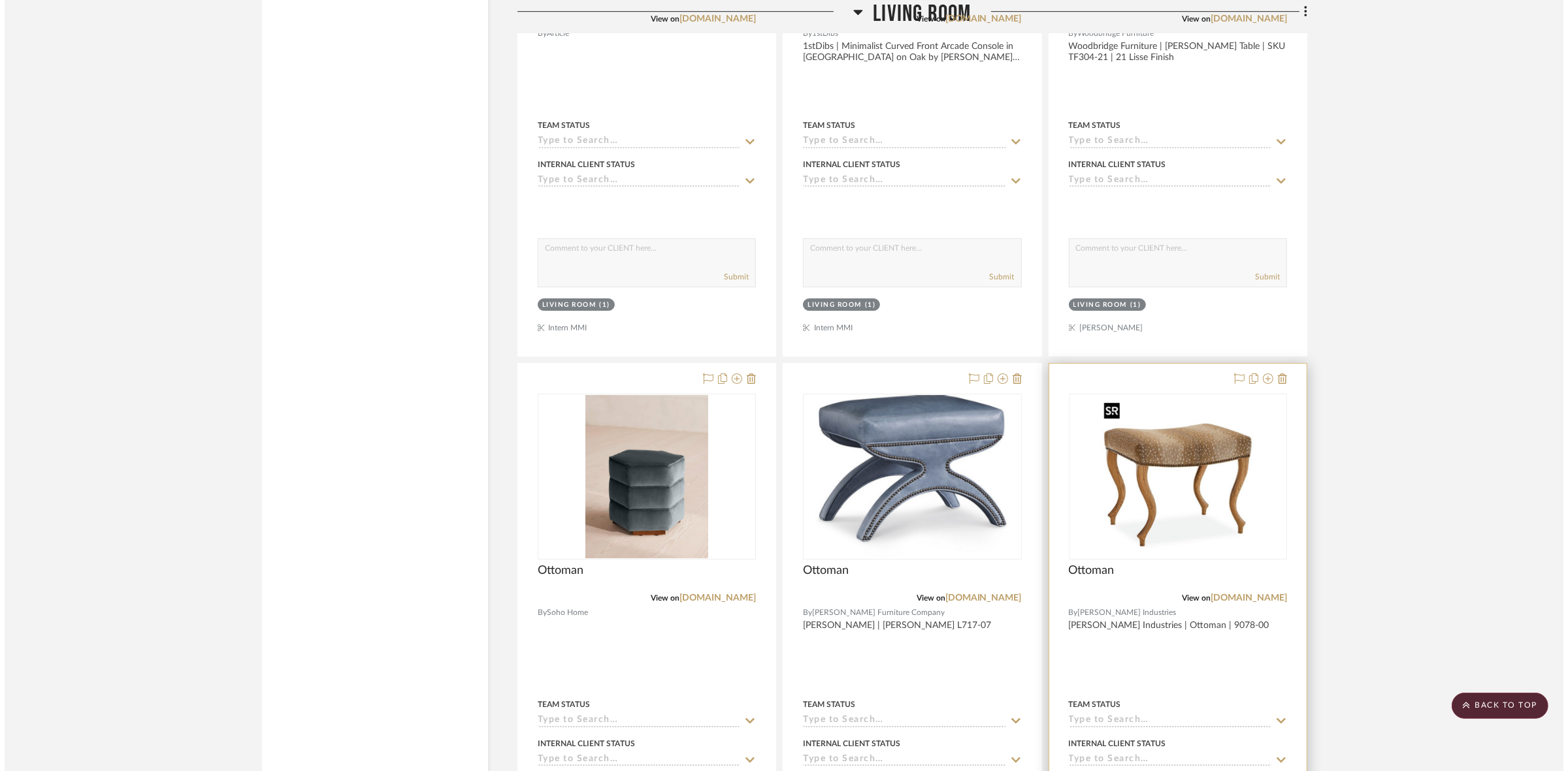
scroll to position [0, 0]
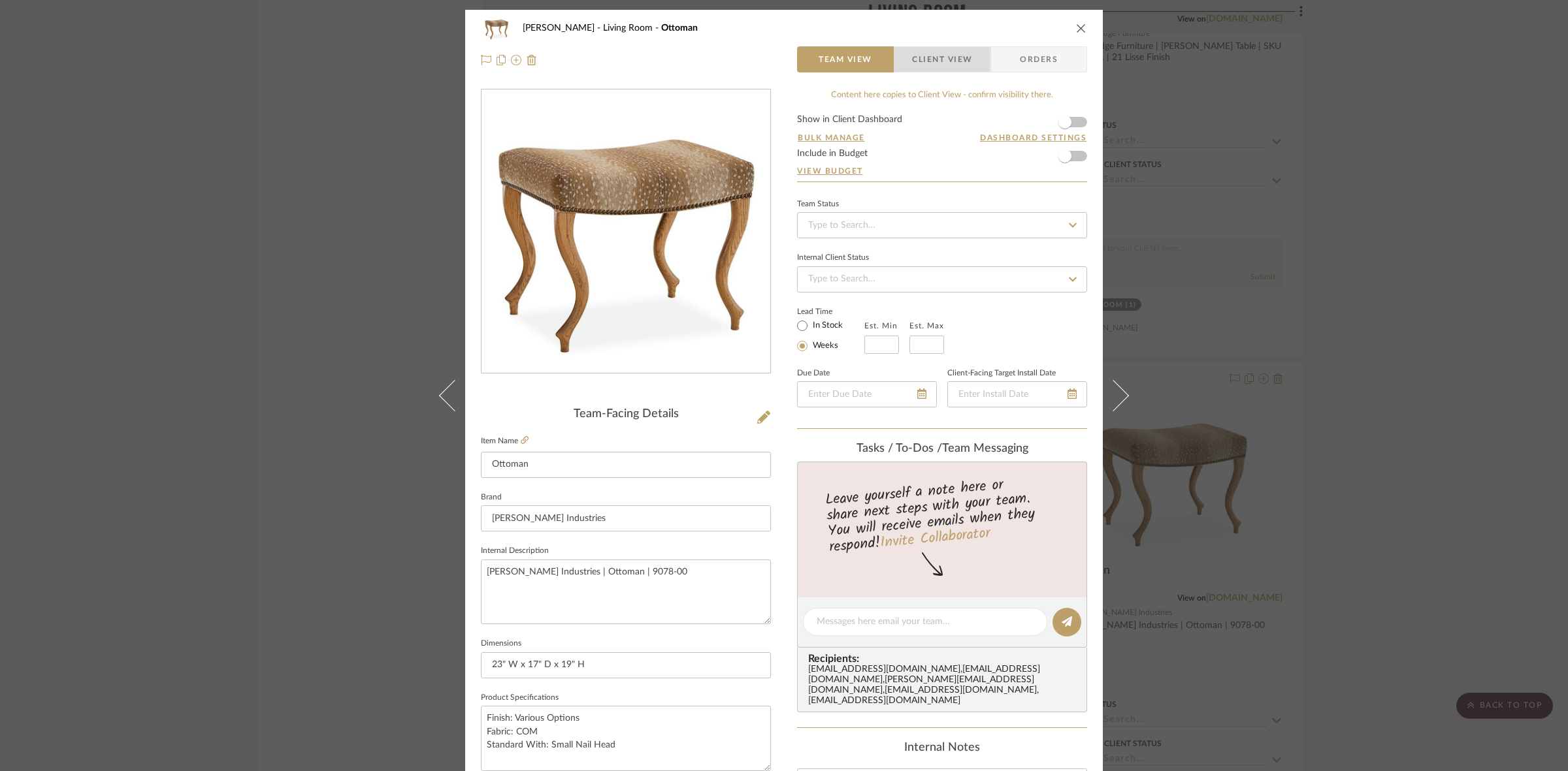
click at [925, 60] on span "Client View" at bounding box center [941, 59] width 60 height 26
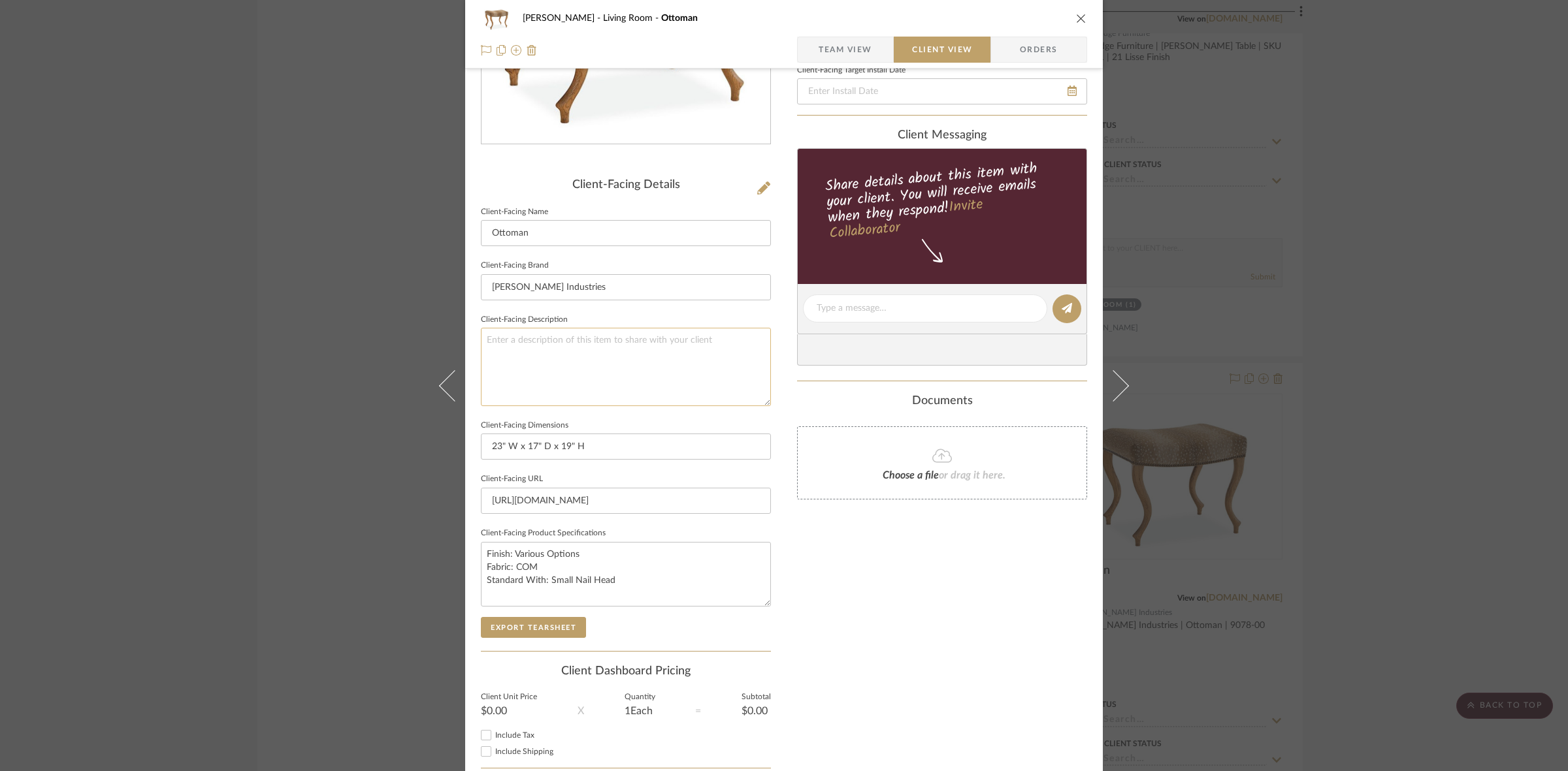
scroll to position [303, 0]
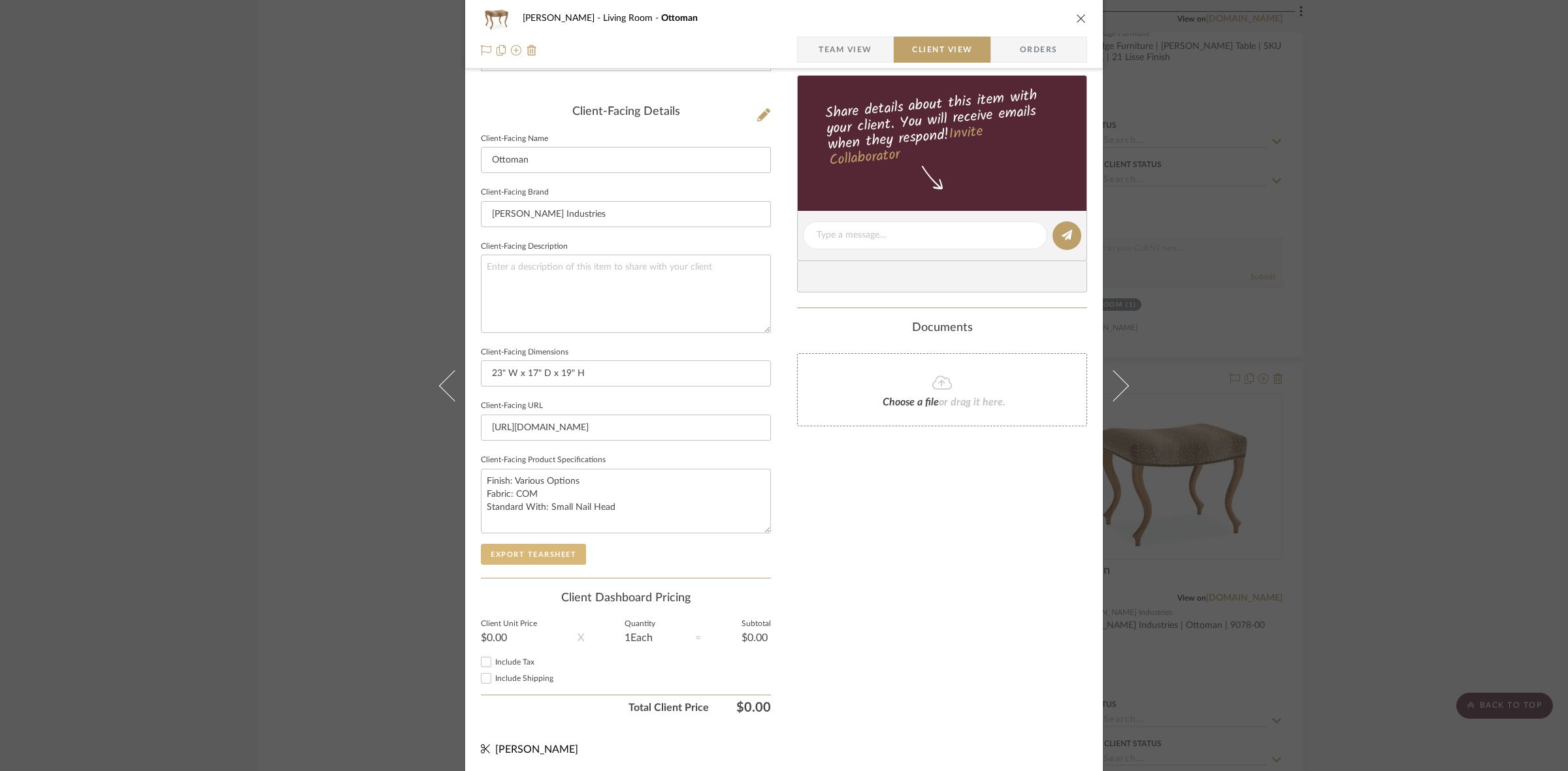
click at [553, 554] on button "Export Tearsheet" at bounding box center [533, 554] width 105 height 21
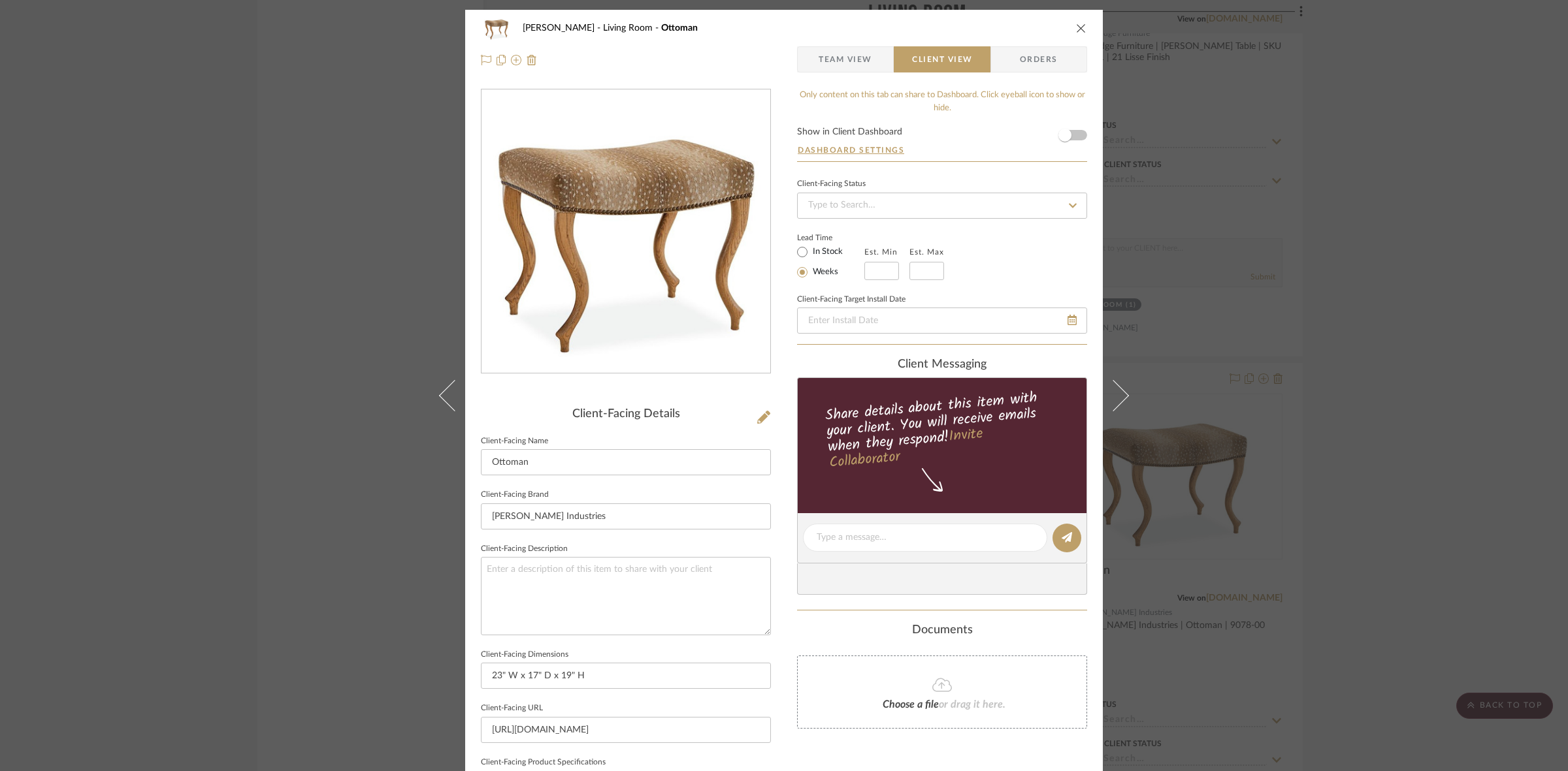
click at [298, 325] on div "DOOLEY Living Room Ottoman Team View Client View Orders Client-Facing Details C…" at bounding box center [784, 385] width 1568 height 771
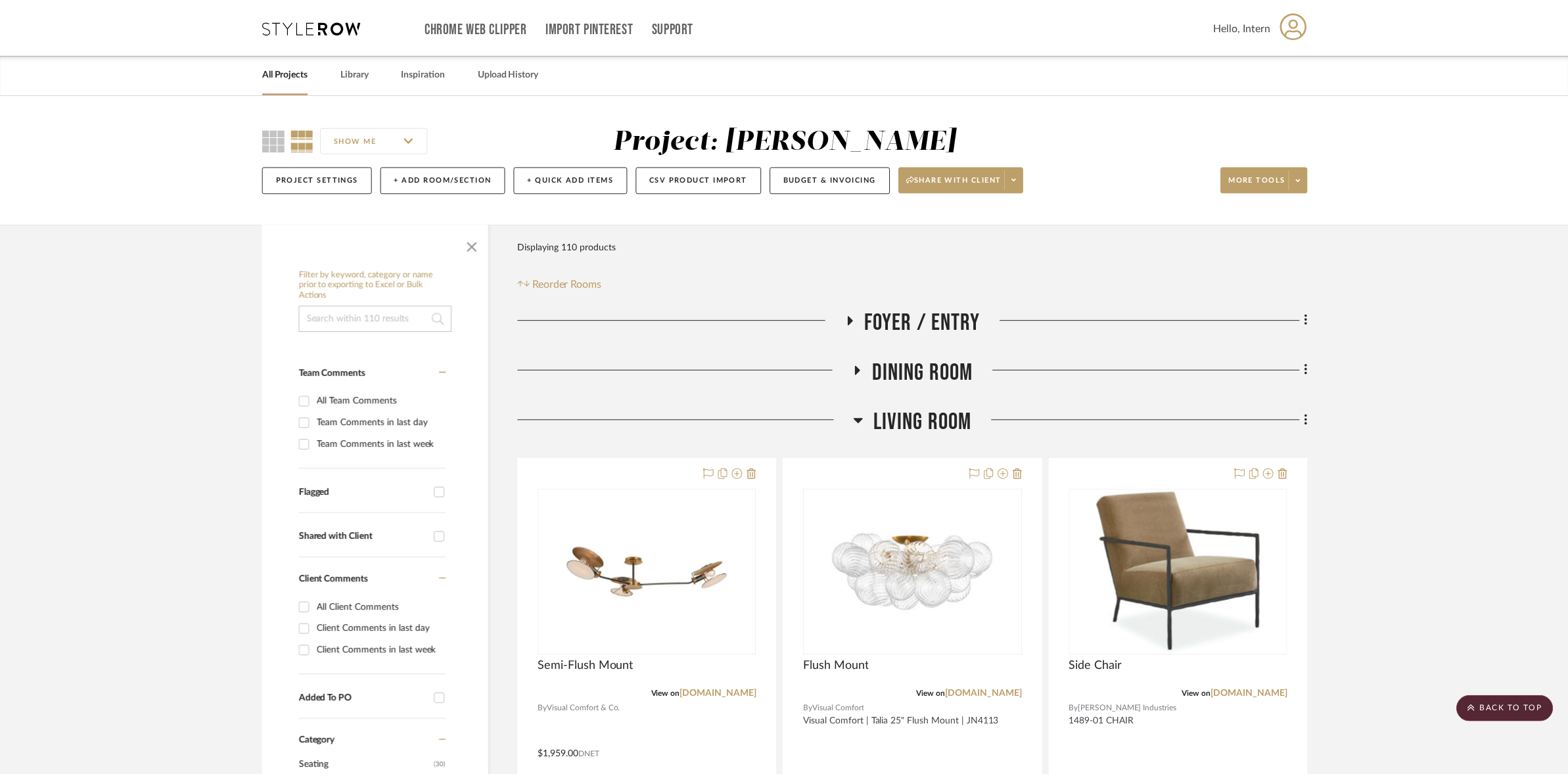
scroll to position [5339, 0]
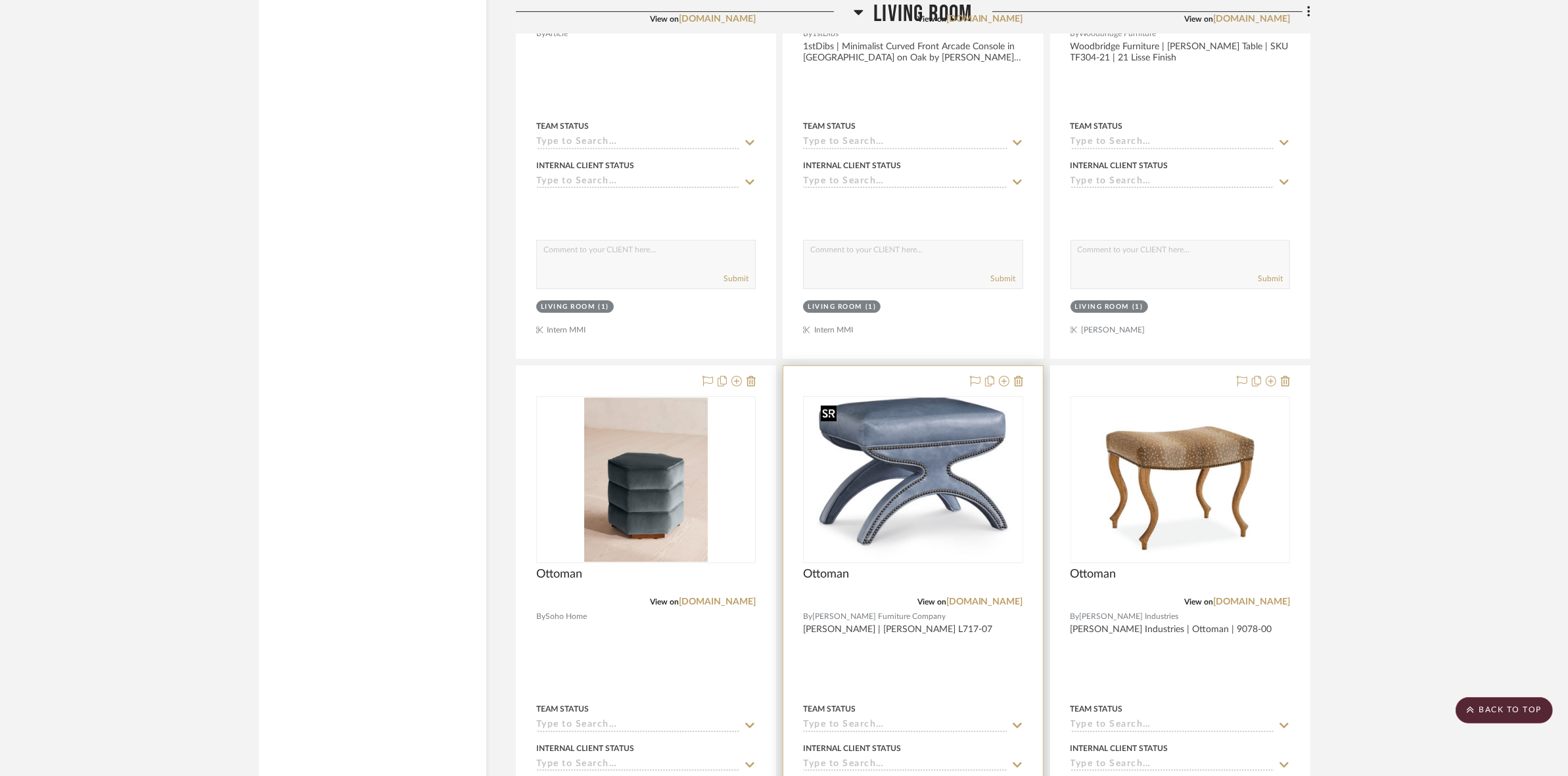
click at [876, 498] on img "0" at bounding box center [913, 479] width 196 height 164
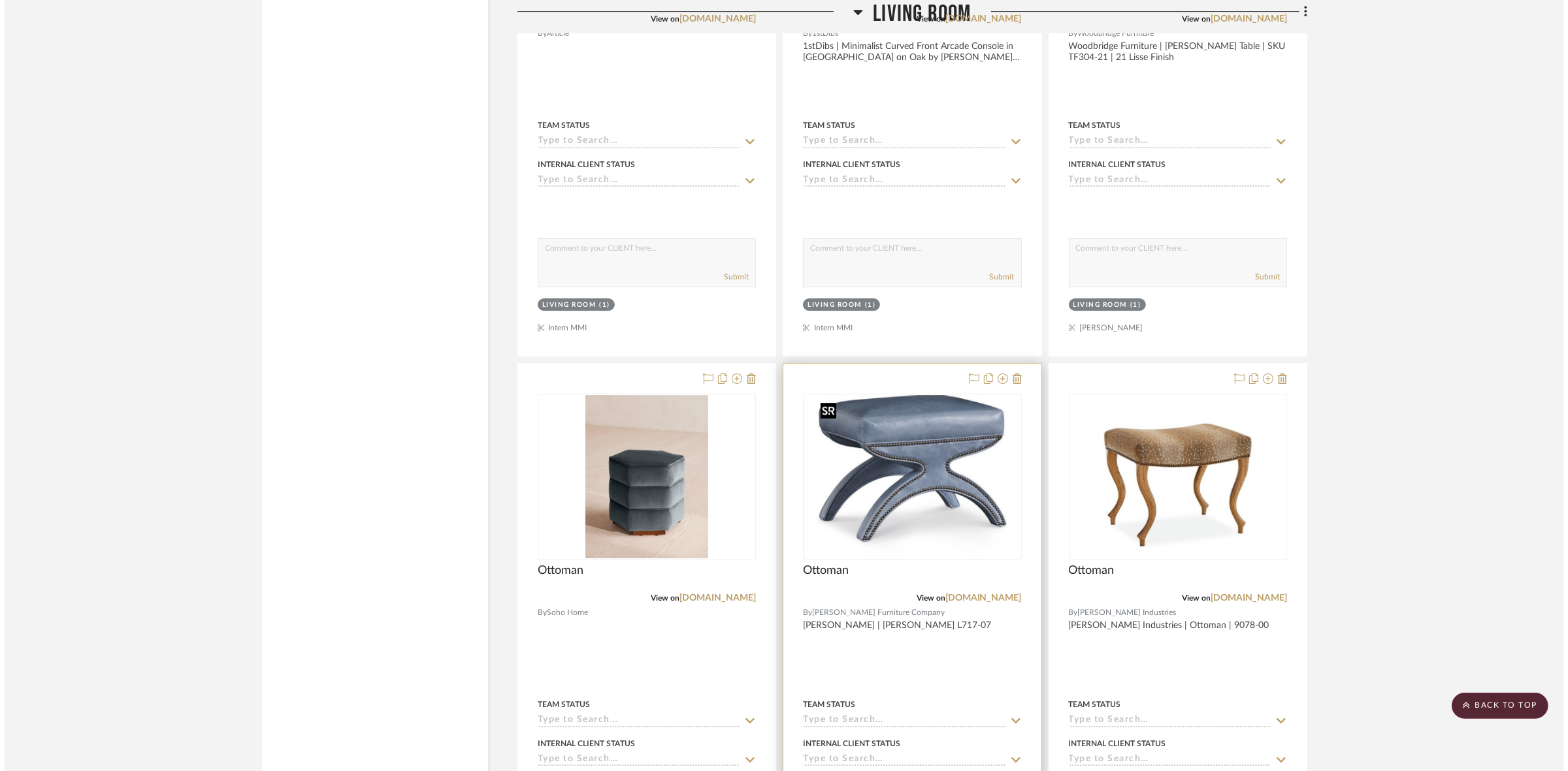
scroll to position [0, 0]
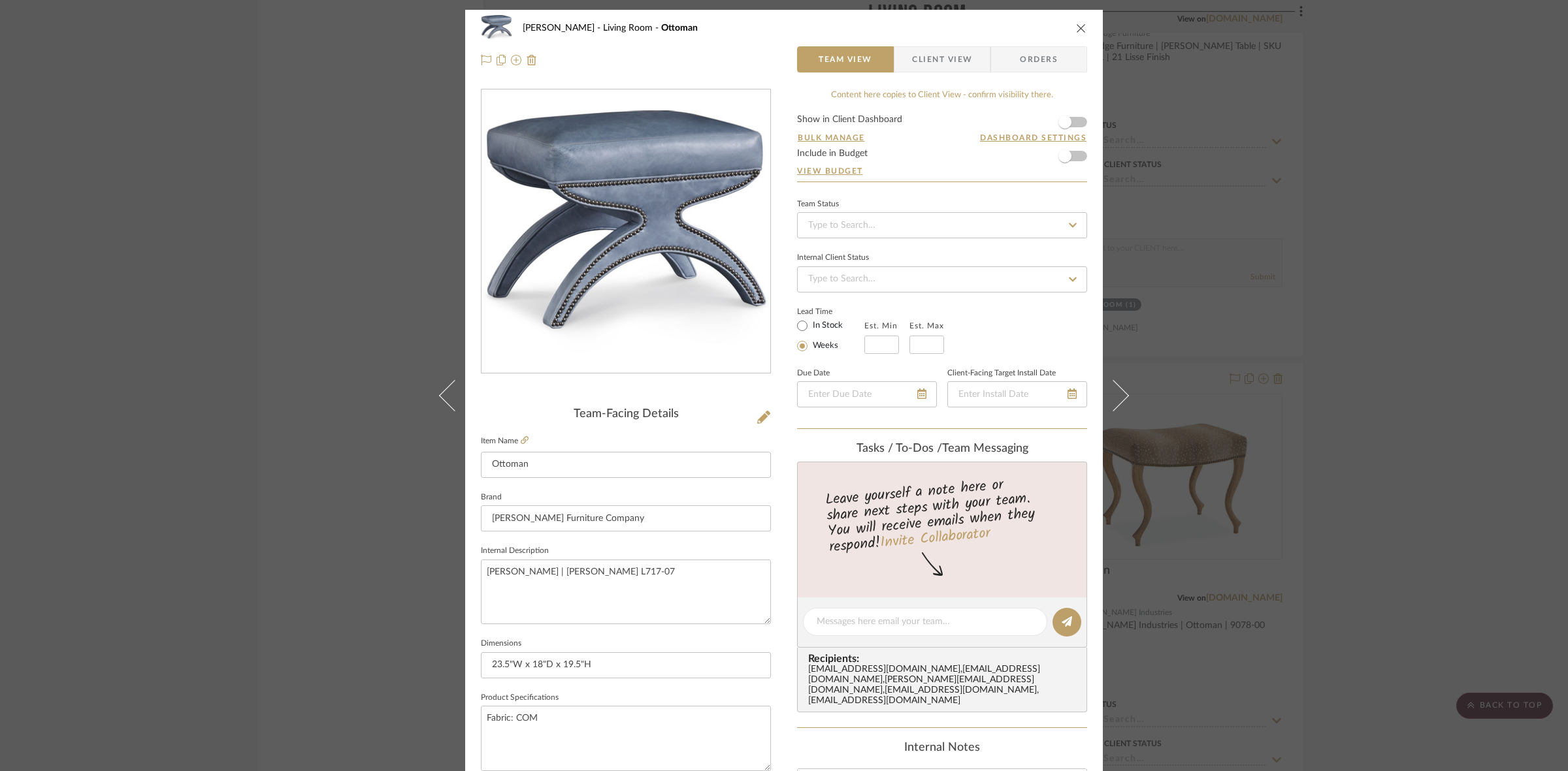
click at [921, 63] on span "Client View" at bounding box center [941, 59] width 60 height 26
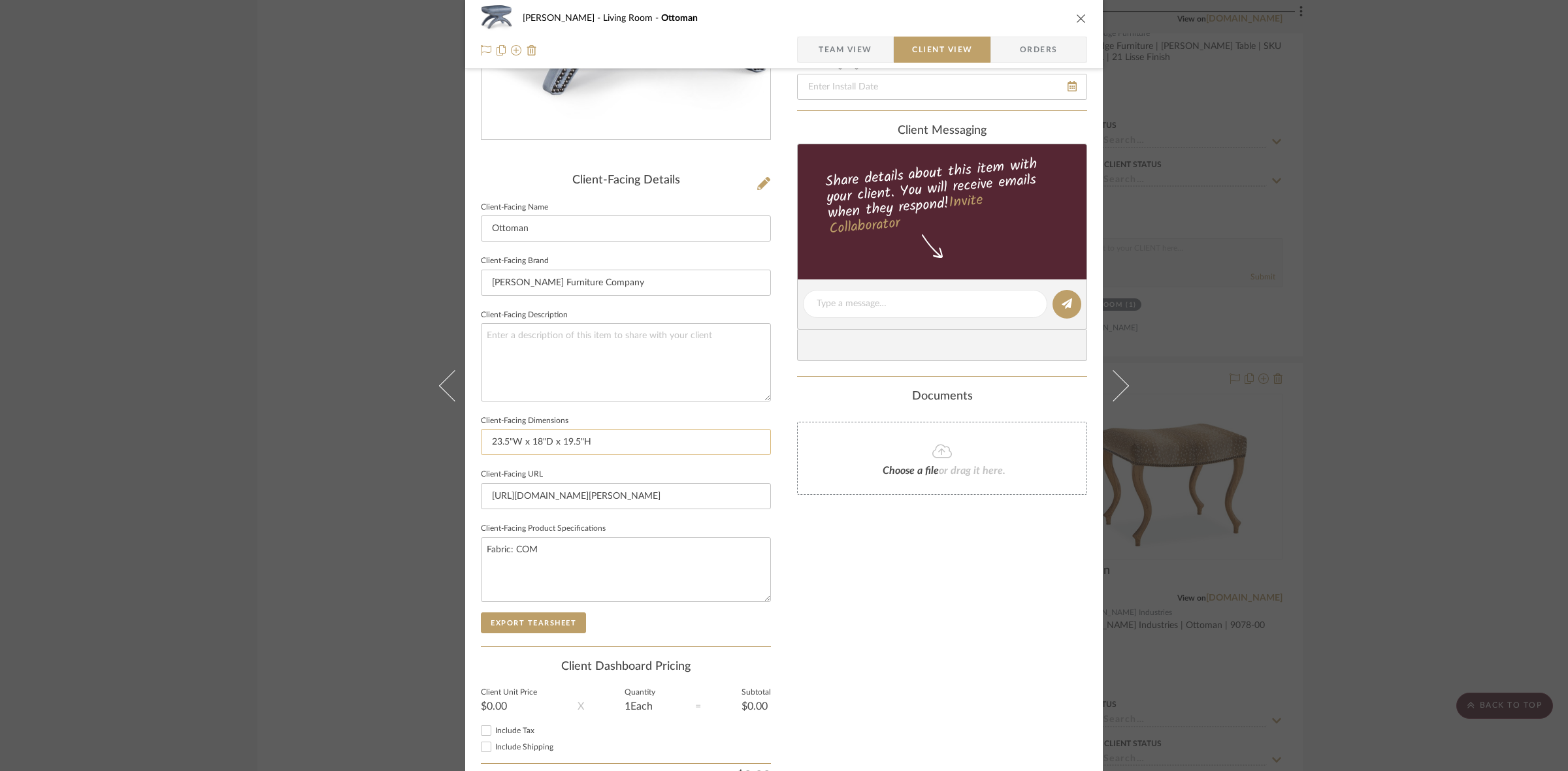
scroll to position [303, 0]
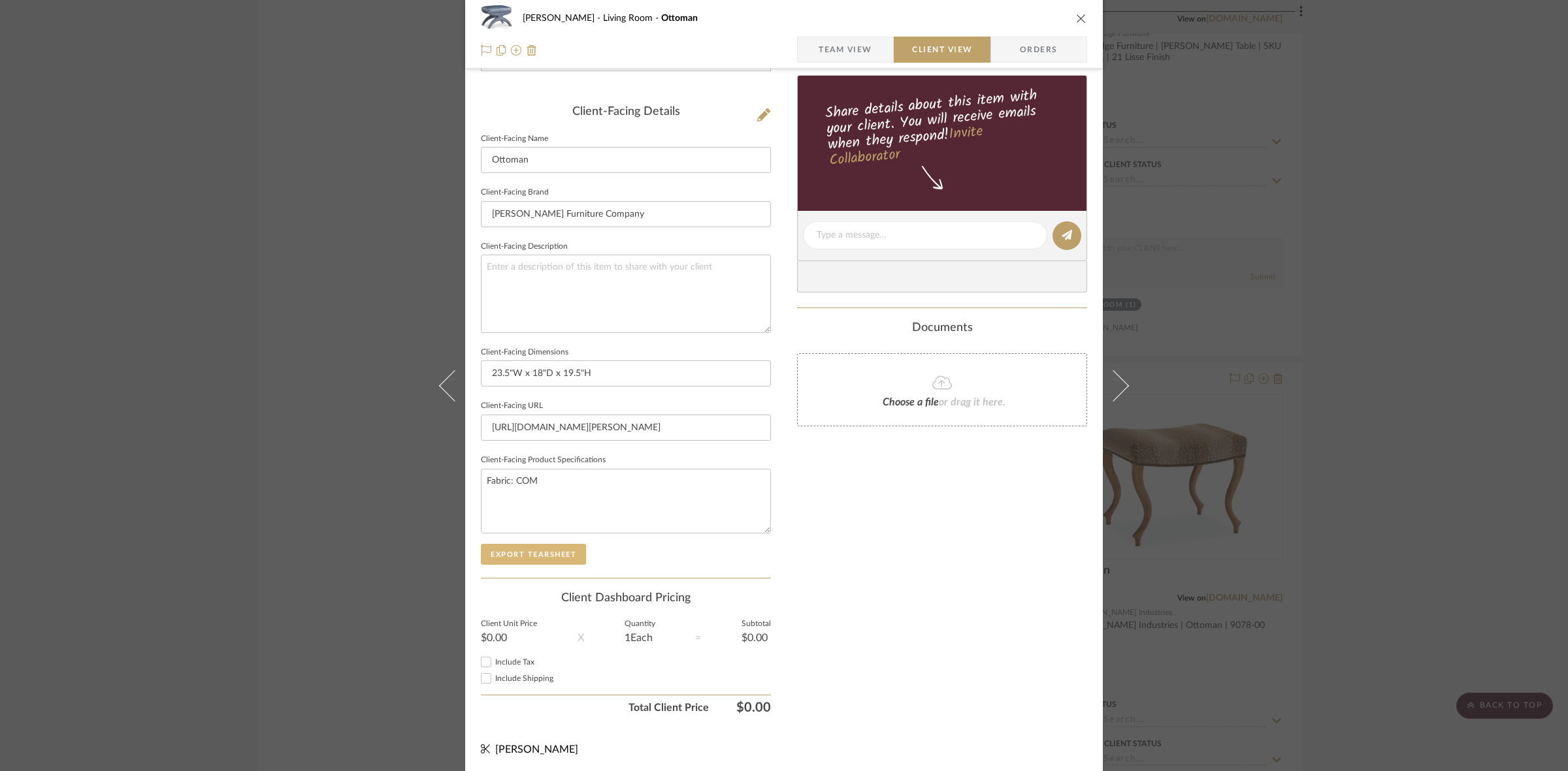
click at [538, 552] on button "Export Tearsheet" at bounding box center [533, 554] width 105 height 21
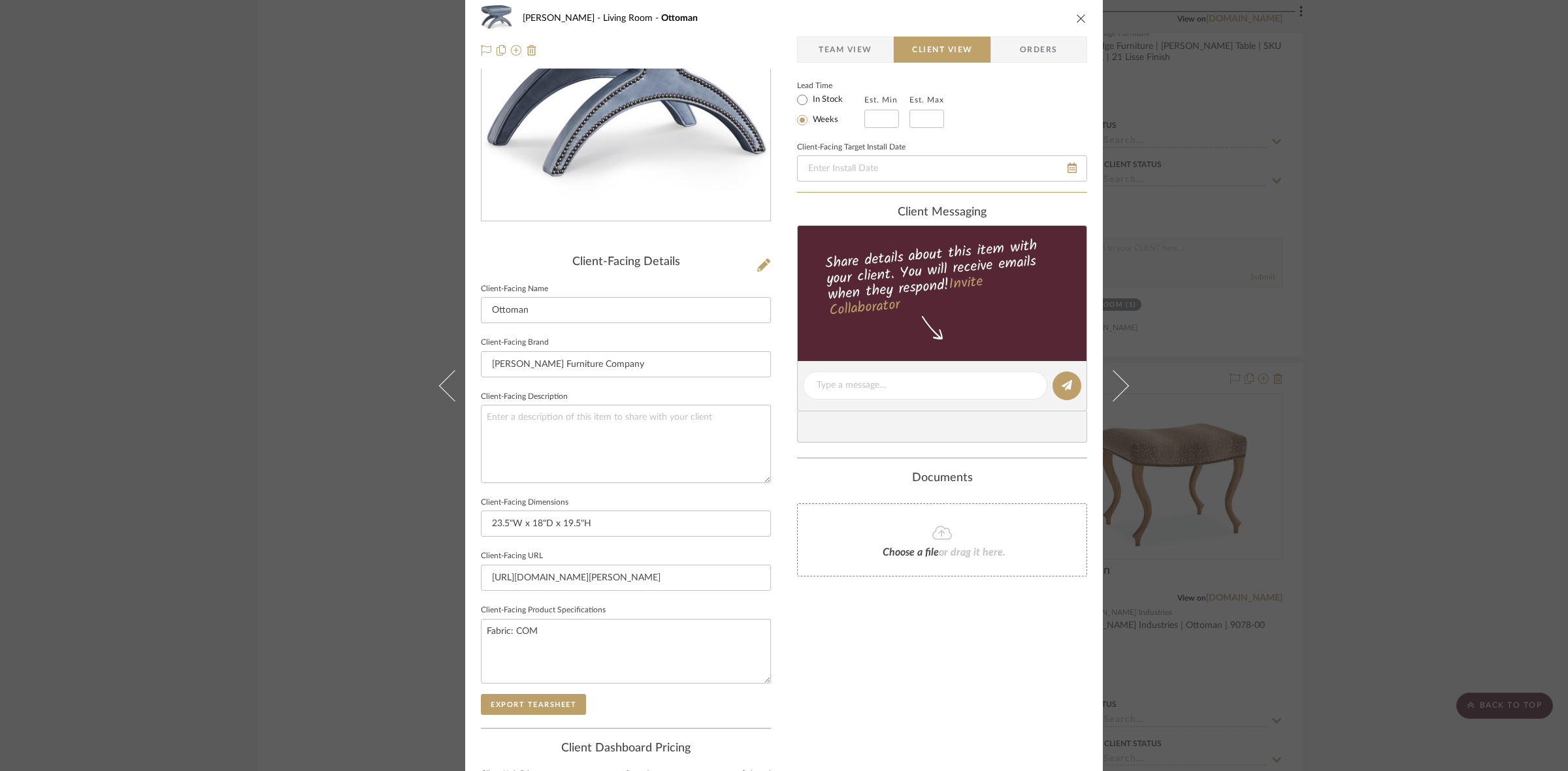
scroll to position [0, 0]
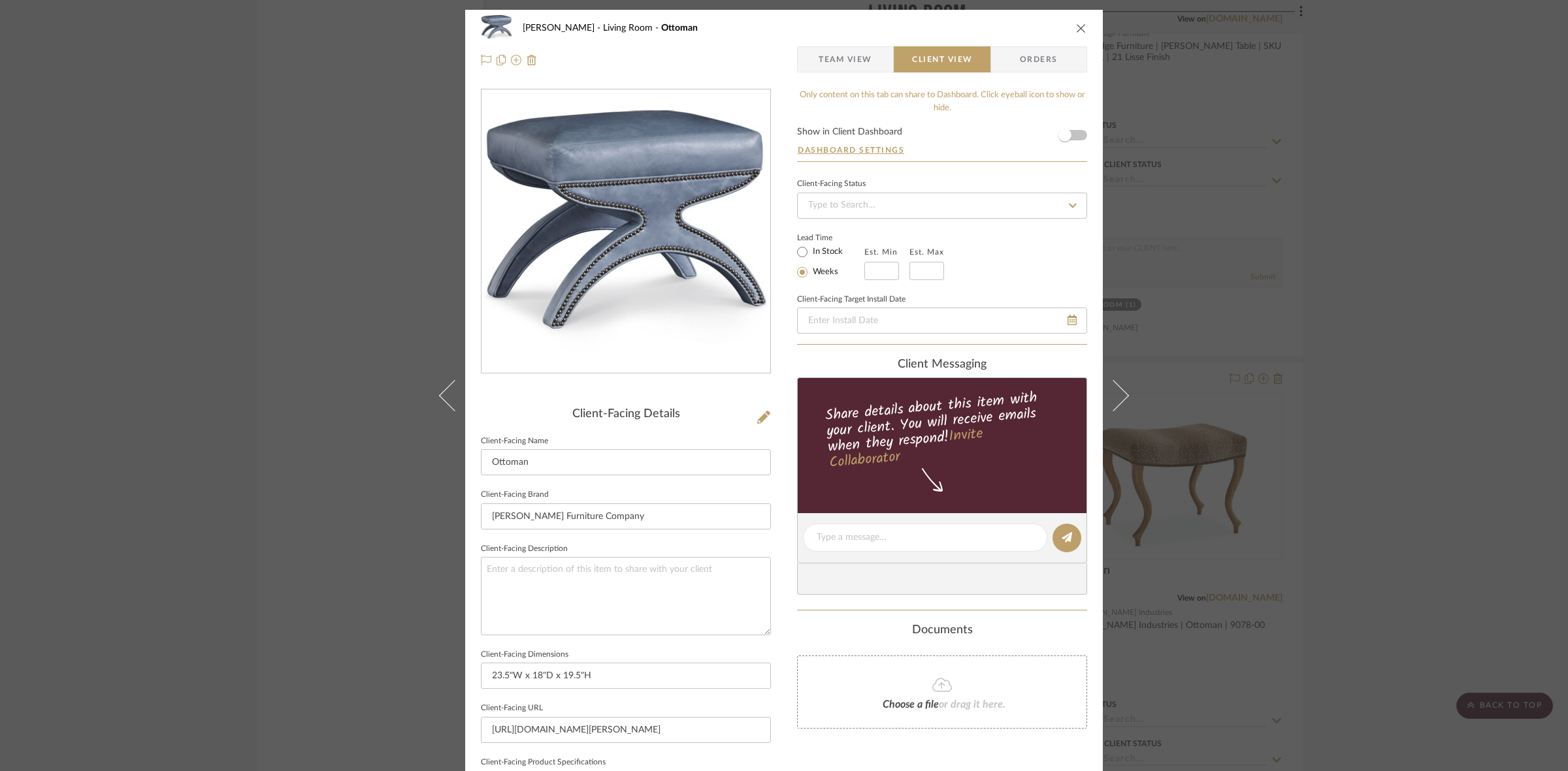
click at [247, 410] on div "DOOLEY Living Room Ottoman Team View Client View Orders Client-Facing Details C…" at bounding box center [784, 385] width 1568 height 771
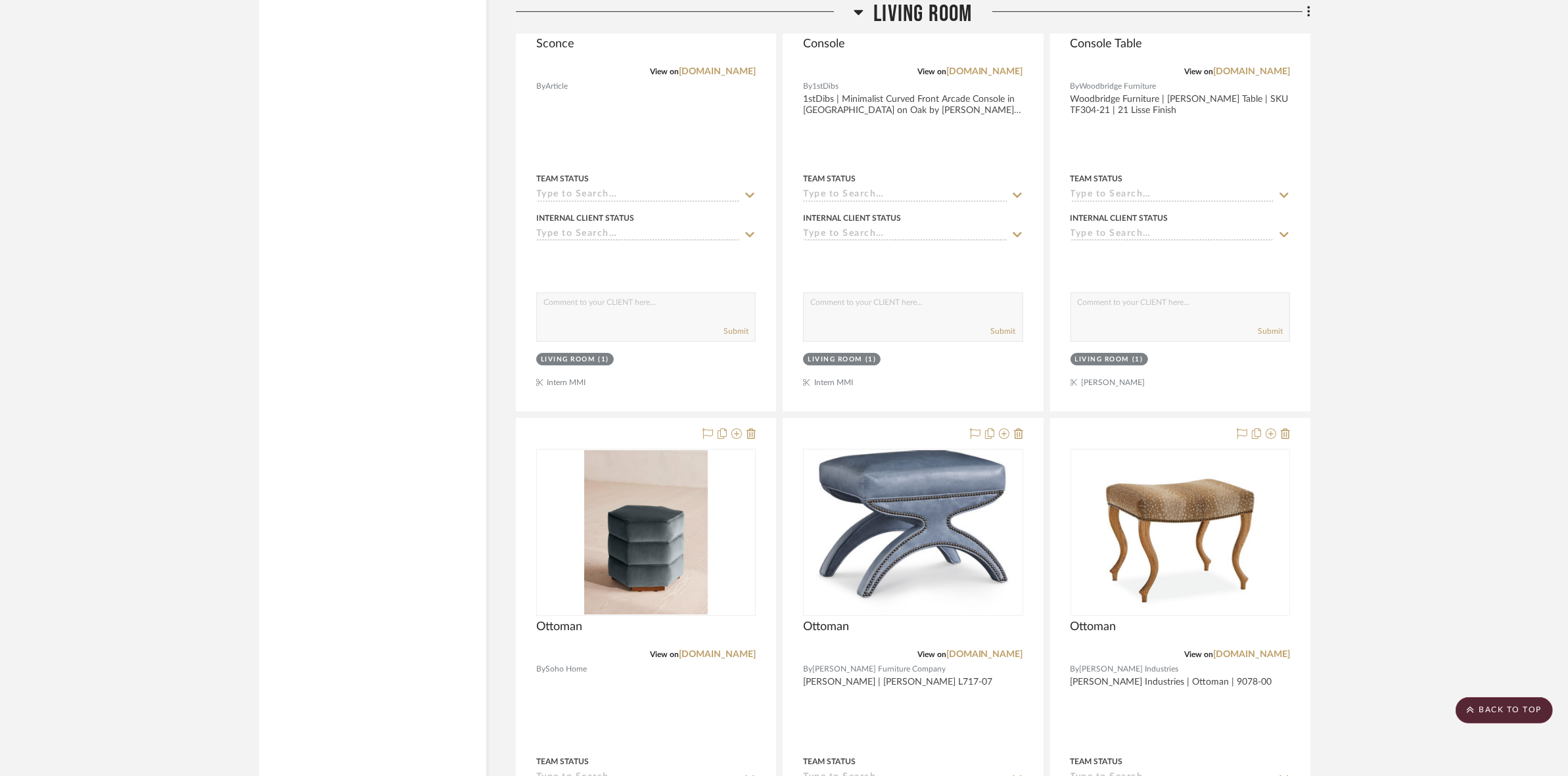
scroll to position [5256, 0]
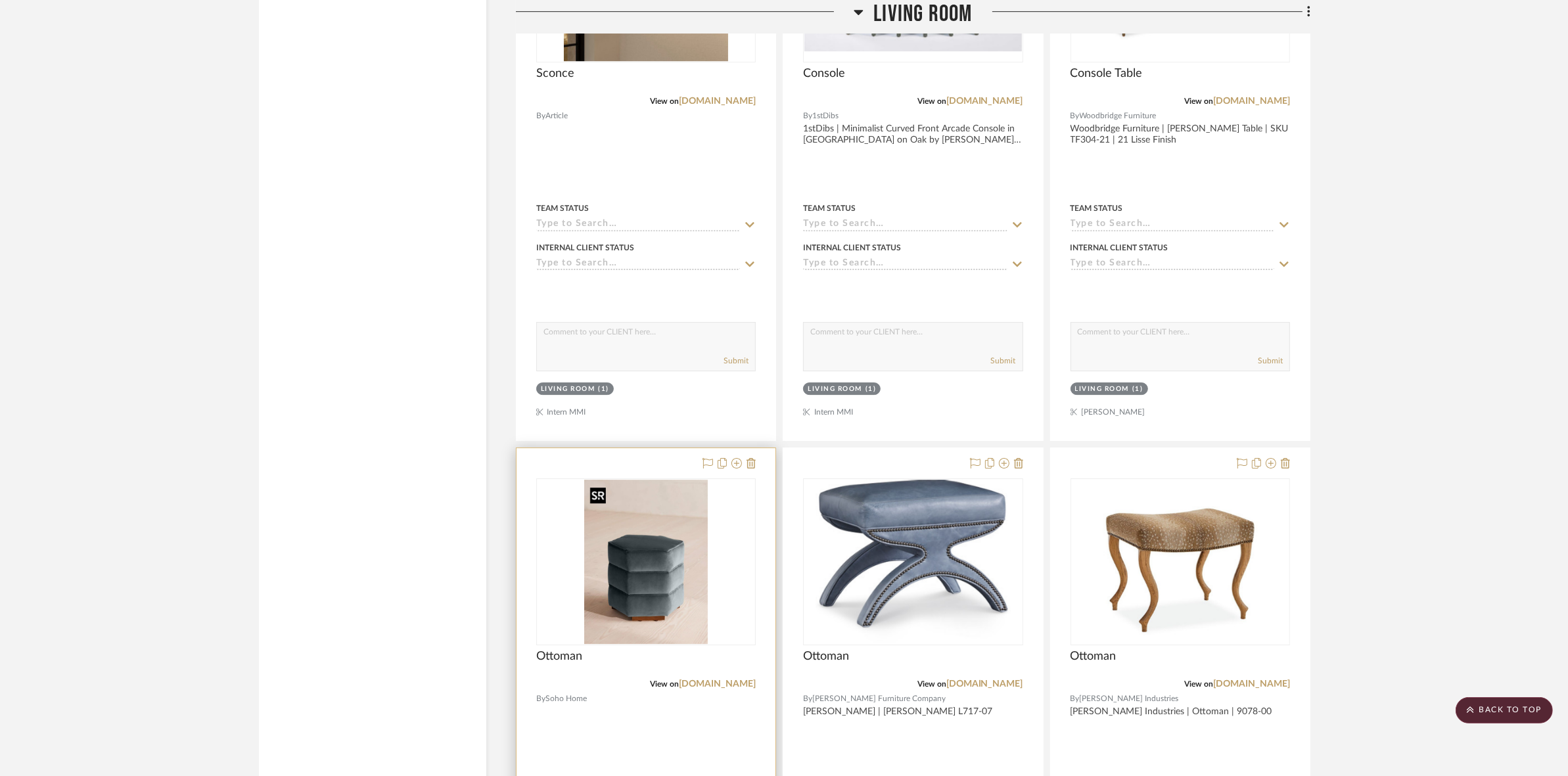
click at [685, 575] on img "0" at bounding box center [645, 561] width 123 height 164
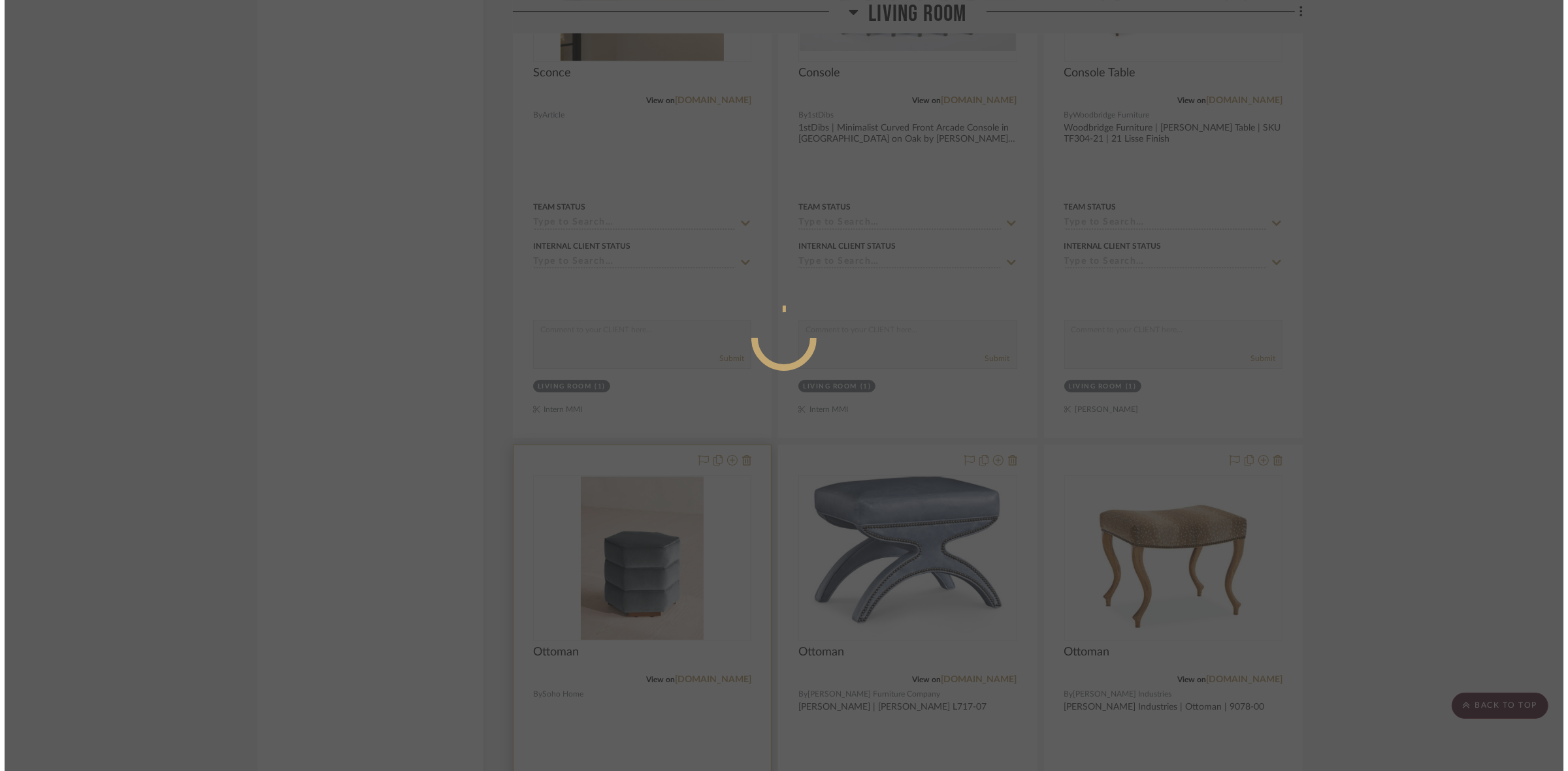
scroll to position [0, 0]
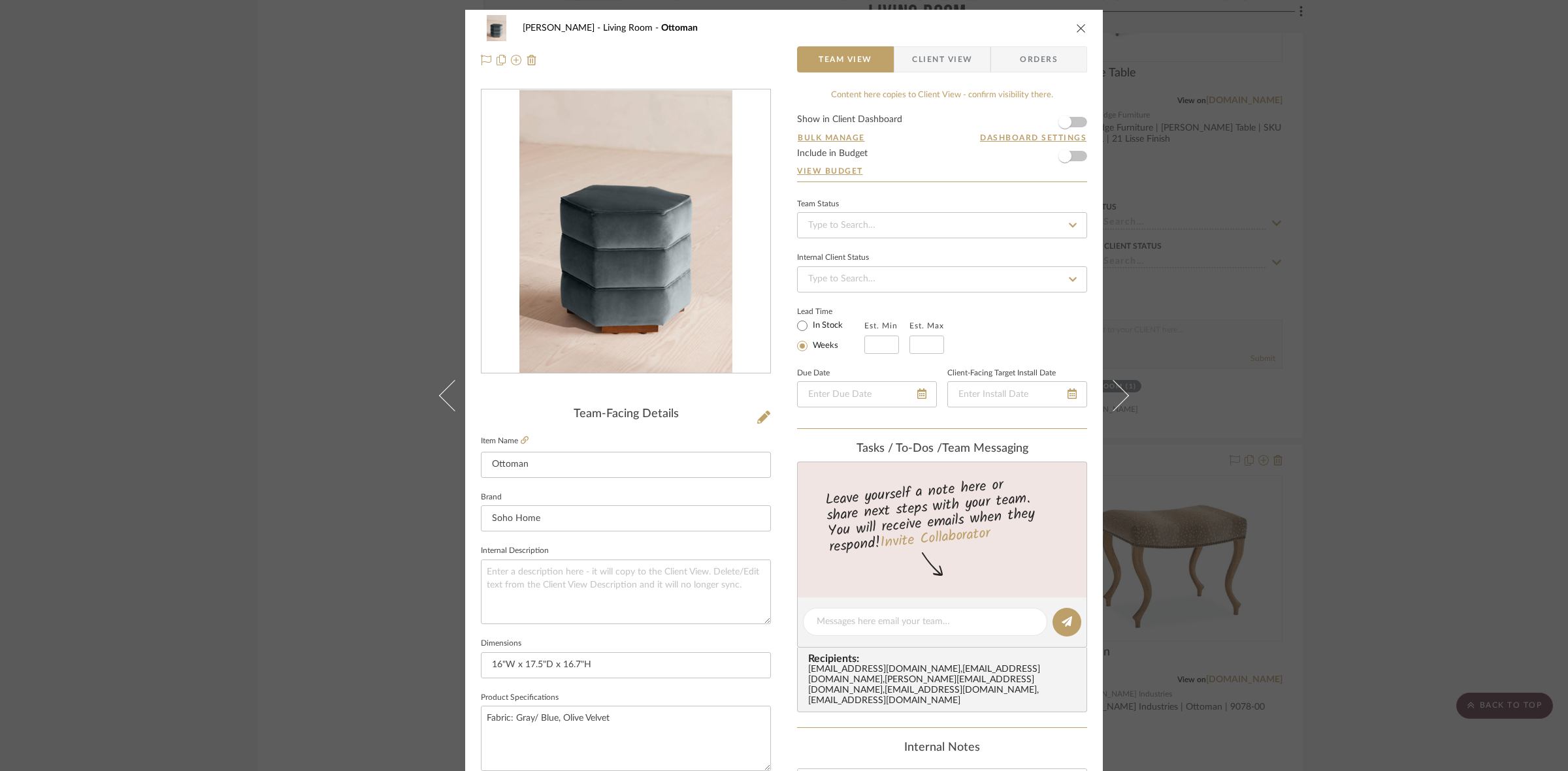
click at [912, 66] on span "Client View" at bounding box center [941, 59] width 60 height 26
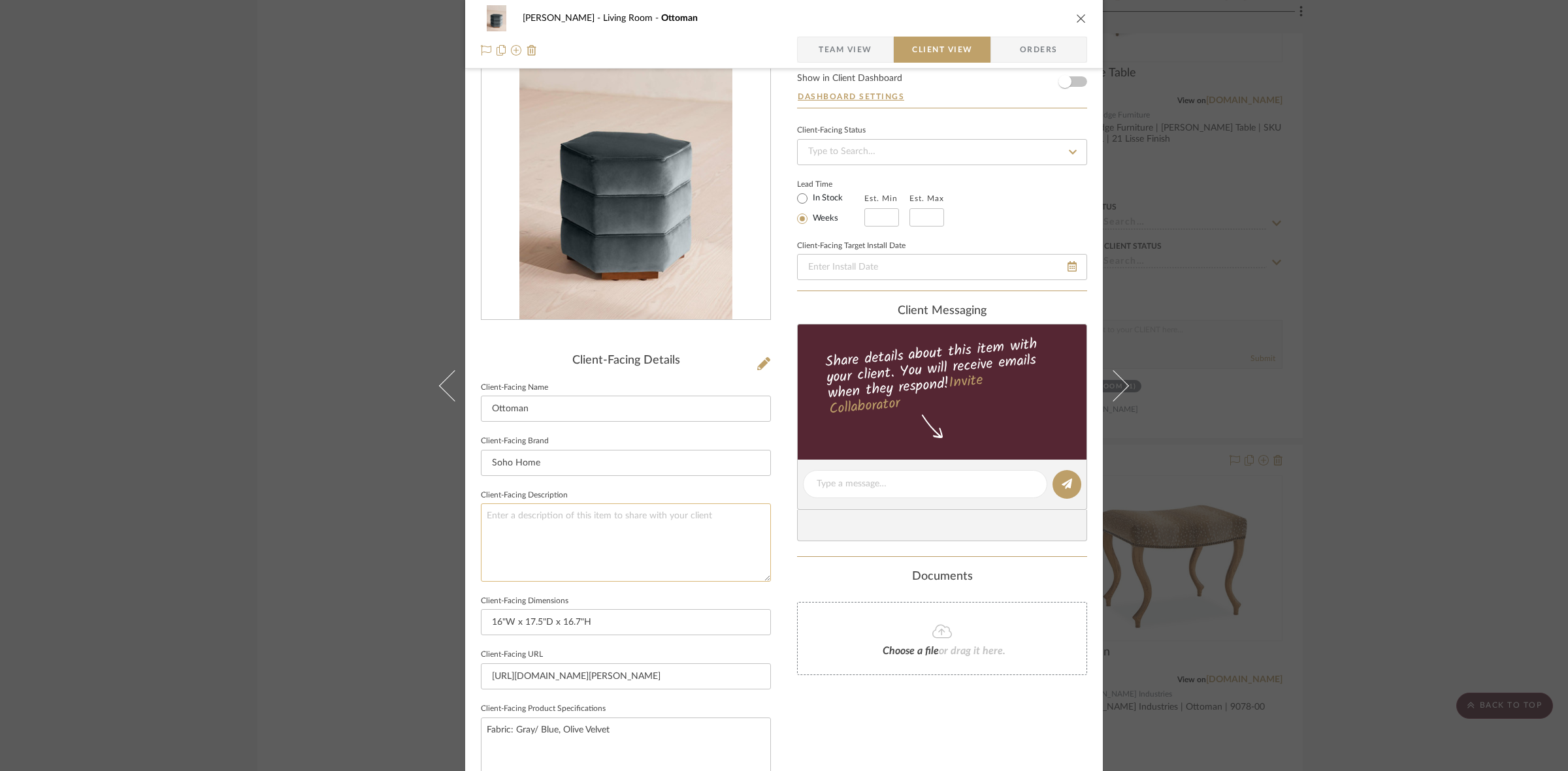
scroll to position [303, 0]
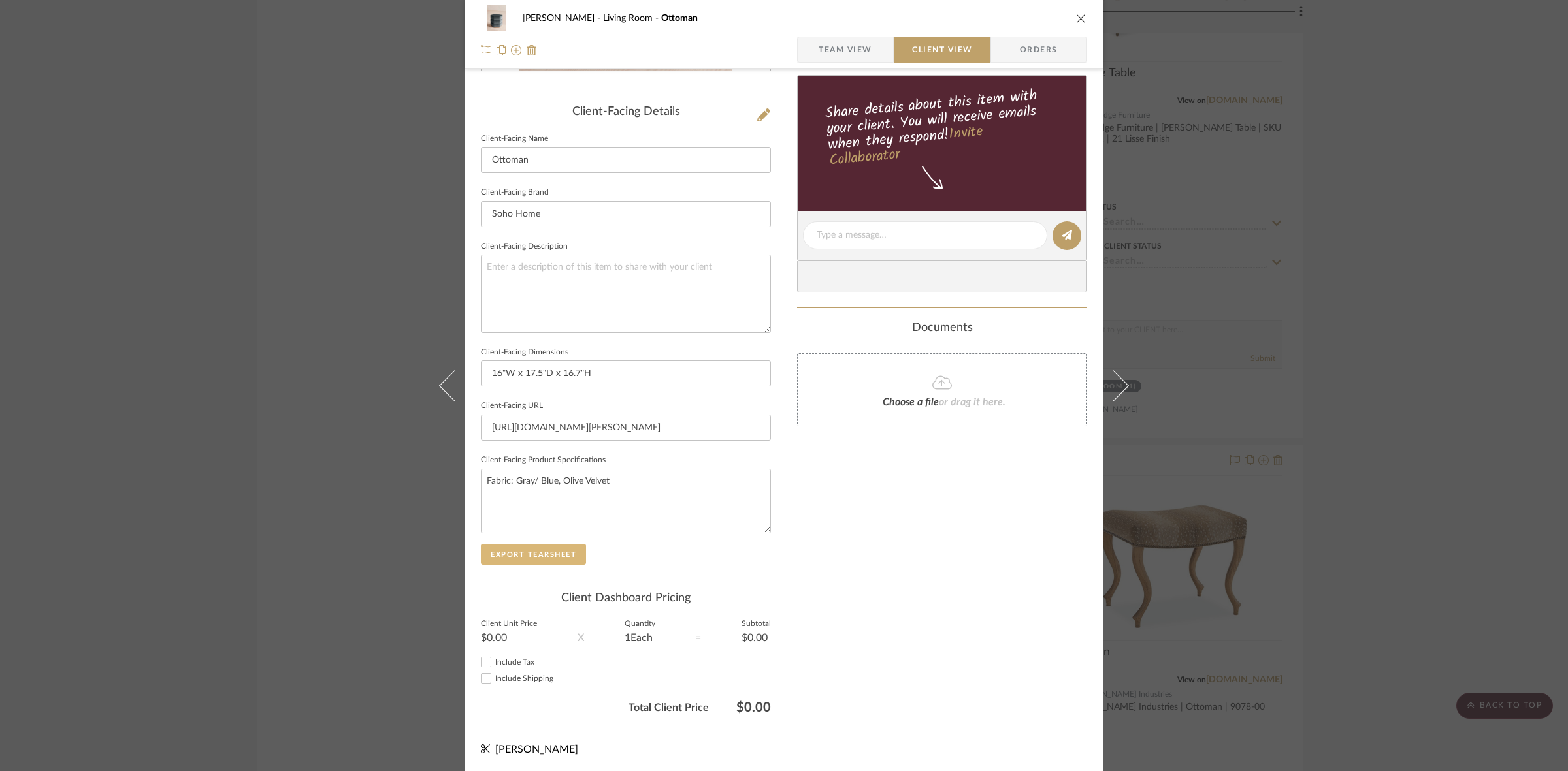
click at [556, 550] on button "Export Tearsheet" at bounding box center [533, 554] width 105 height 21
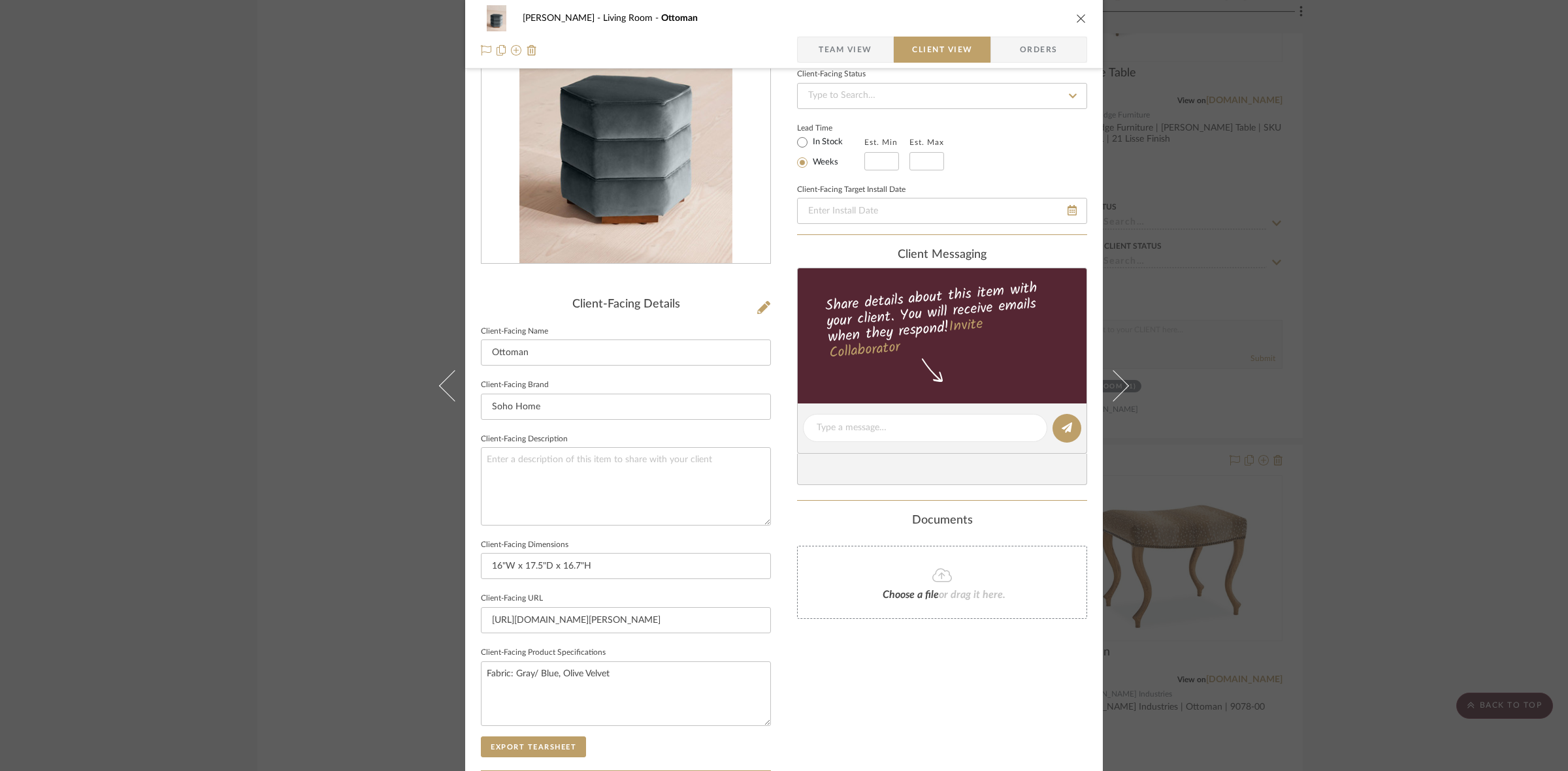
scroll to position [0, 0]
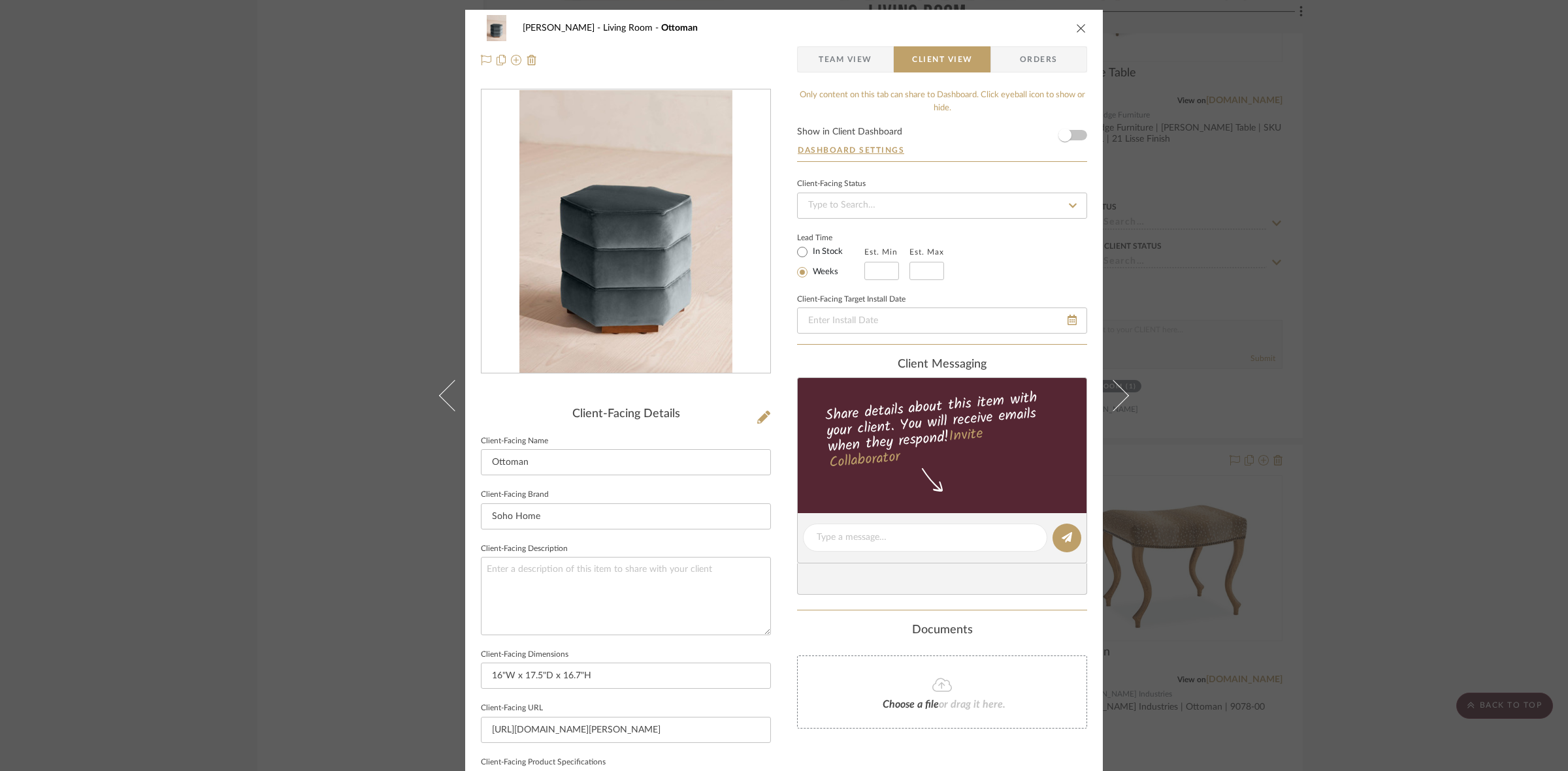
click at [183, 468] on div "DOOLEY Living Room Ottoman Team View Client View Orders Client-Facing Details C…" at bounding box center [784, 385] width 1568 height 771
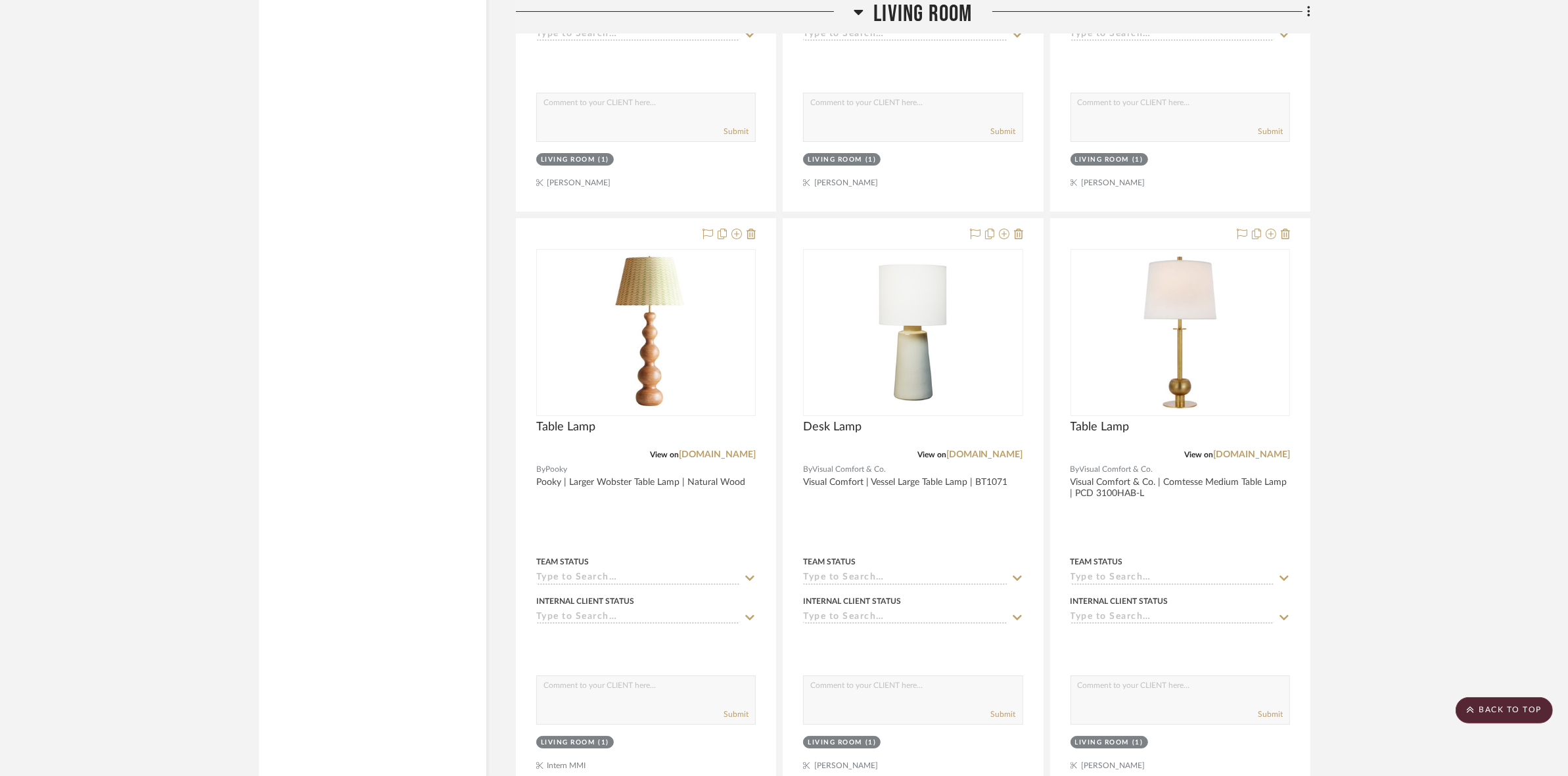
scroll to position [6066, 0]
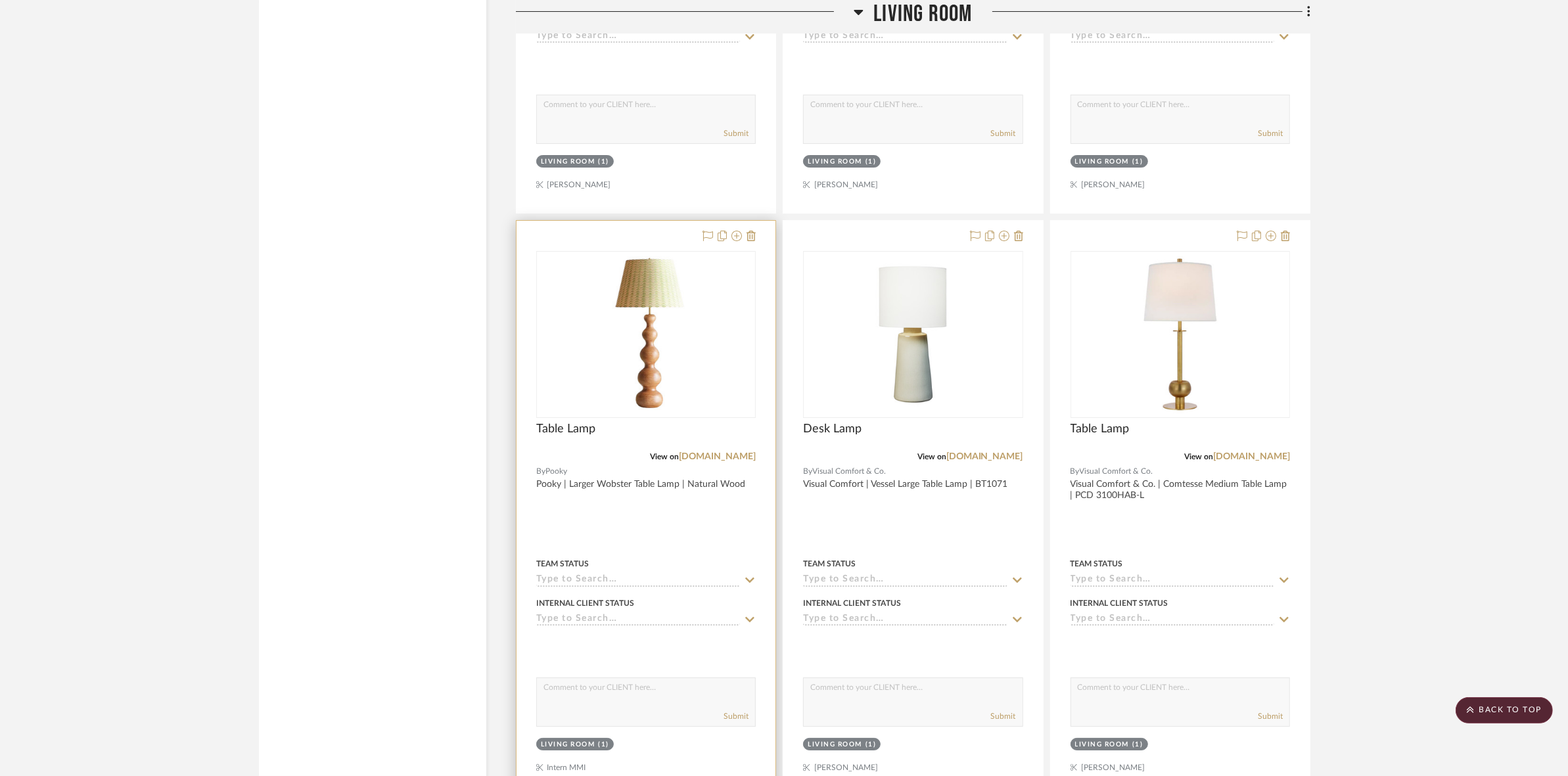
click at [711, 372] on div "0" at bounding box center [646, 334] width 218 height 166
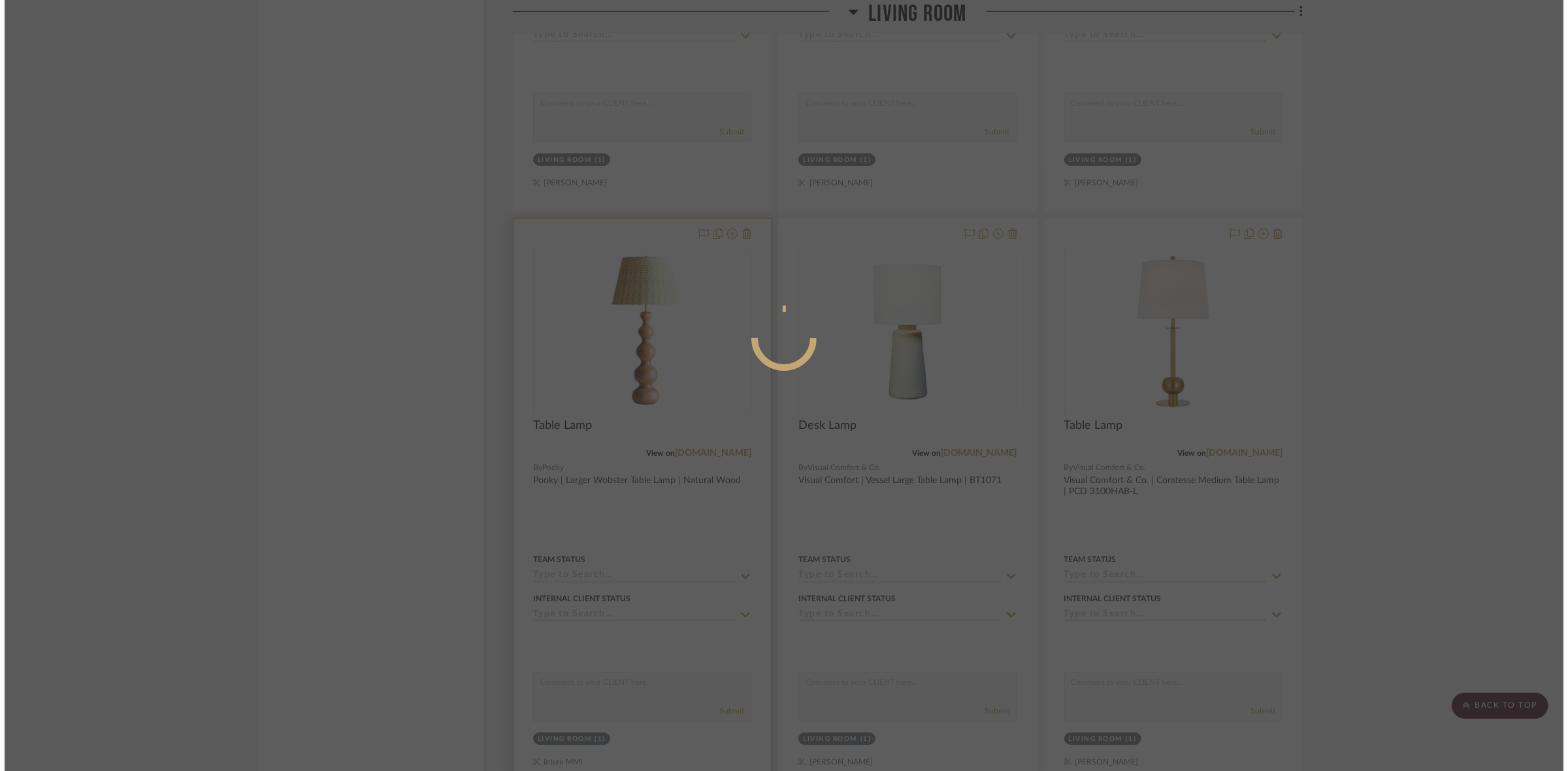
scroll to position [0, 0]
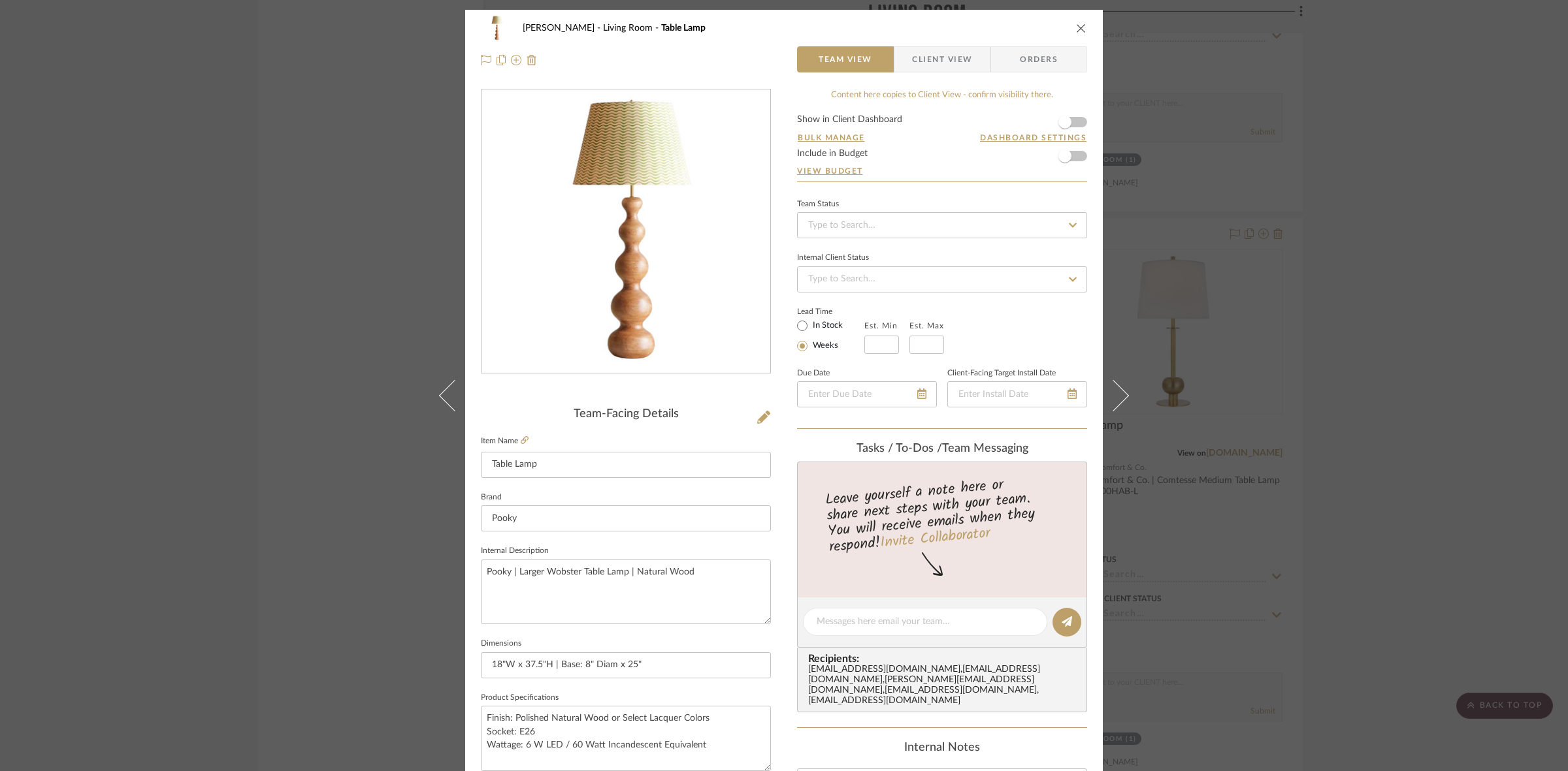
click at [939, 59] on span "Client View" at bounding box center [941, 59] width 60 height 26
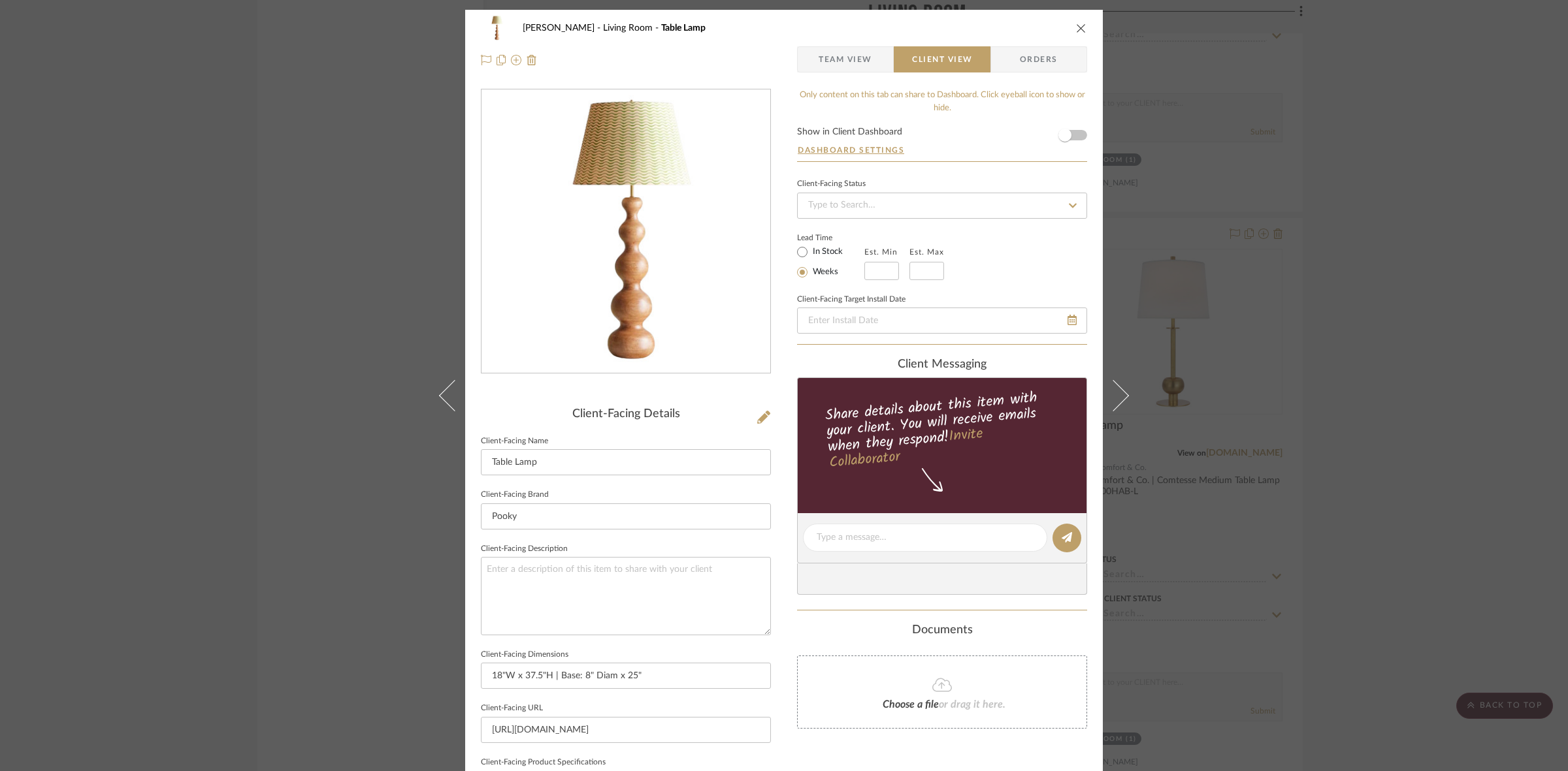
click at [257, 405] on div "DOOLEY Living Room Table Lamp Team View Client View Orders Client-Facing Detail…" at bounding box center [784, 385] width 1568 height 771
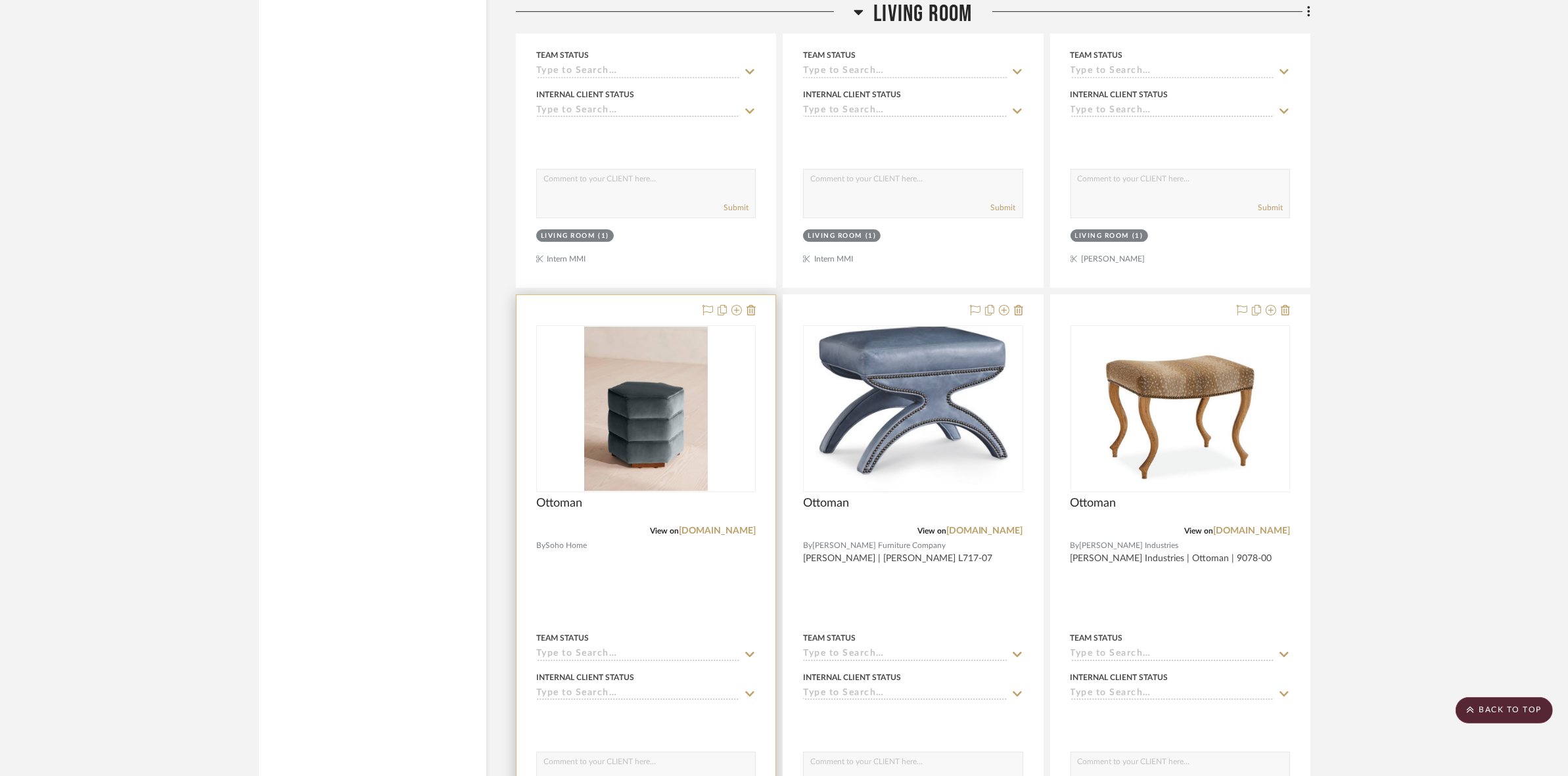
scroll to position [5902, 0]
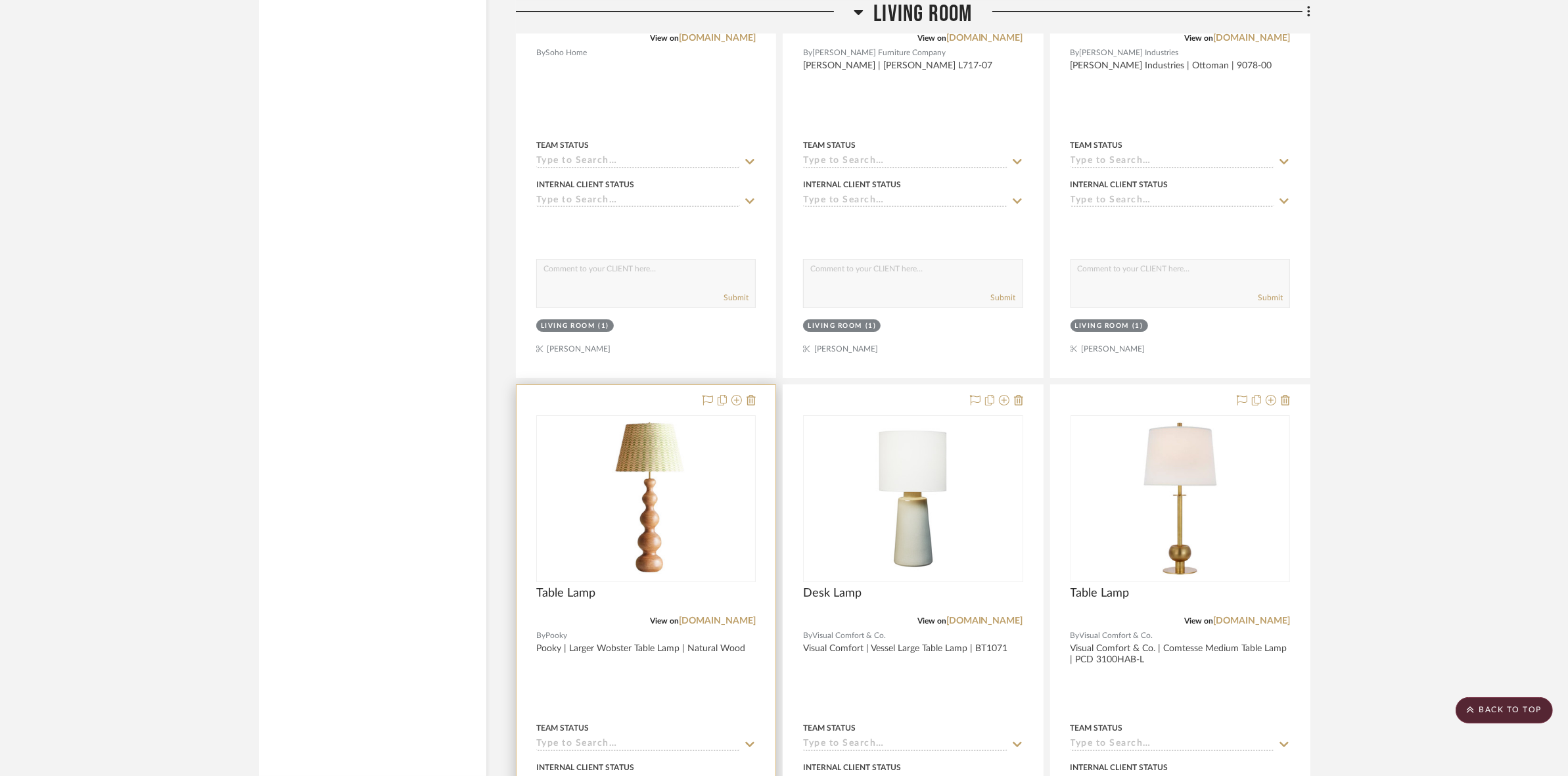
click at [697, 482] on div "0" at bounding box center [646, 498] width 218 height 166
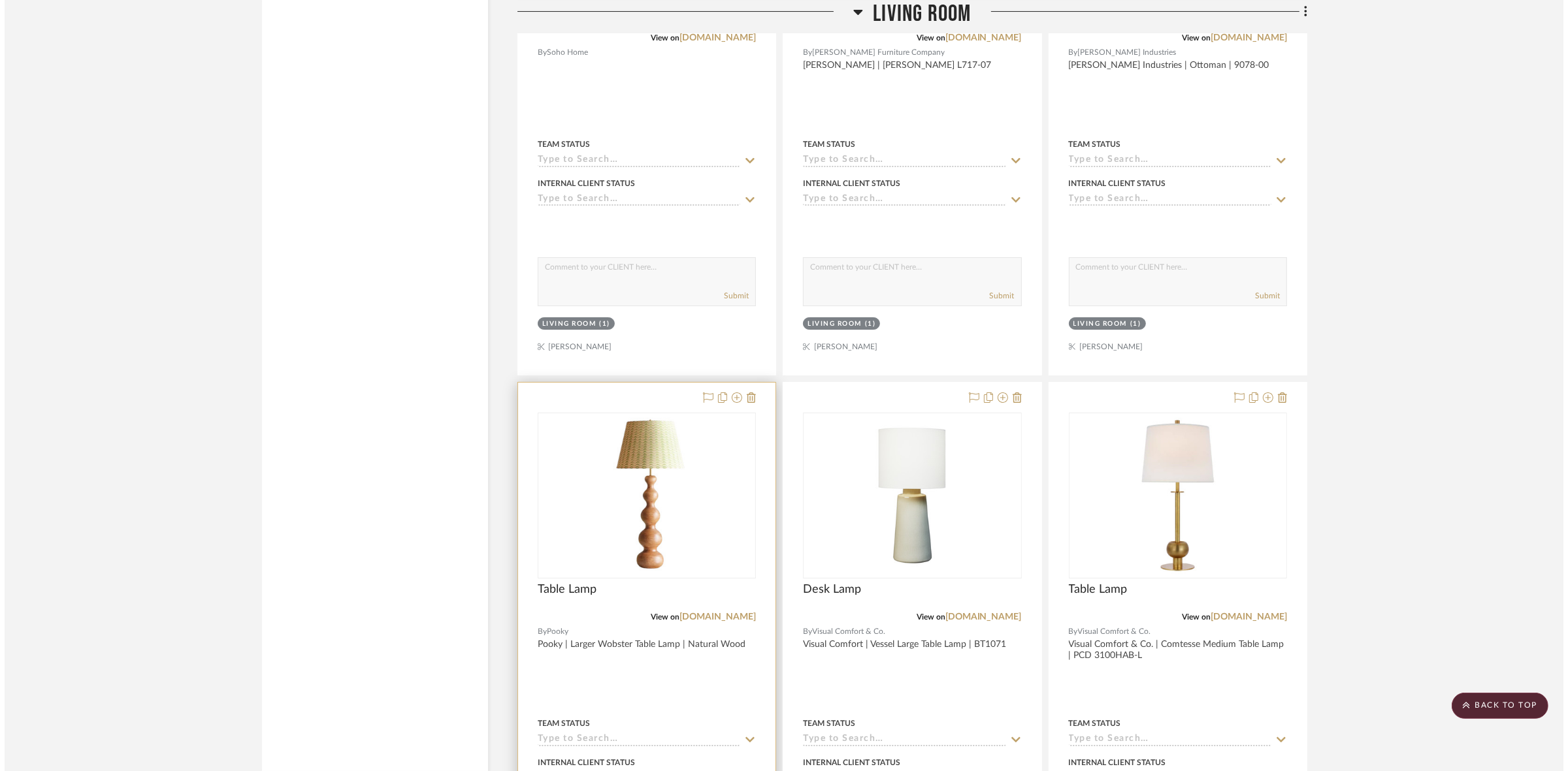
scroll to position [0, 0]
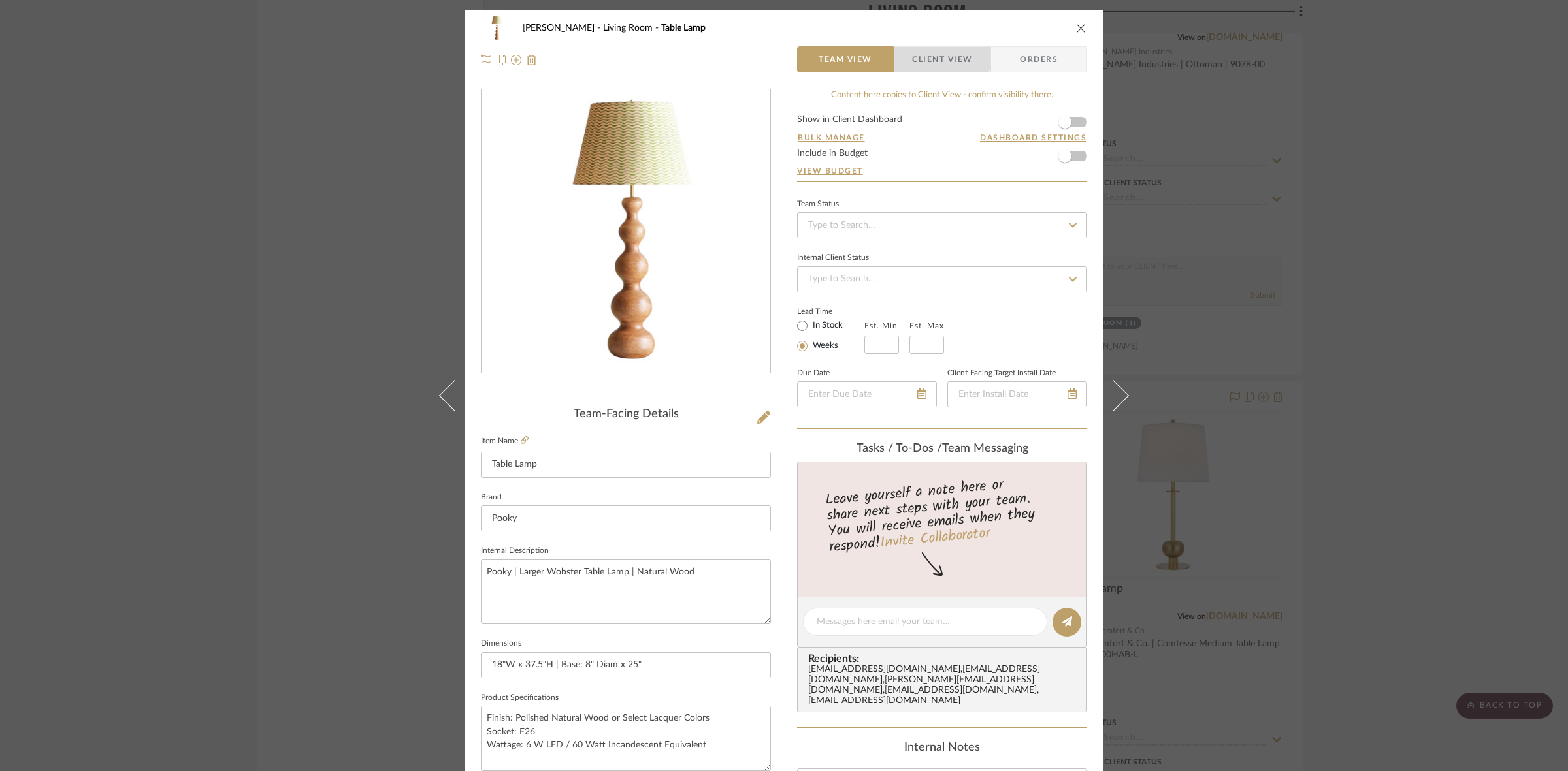
click at [929, 58] on span "Client View" at bounding box center [941, 59] width 60 height 26
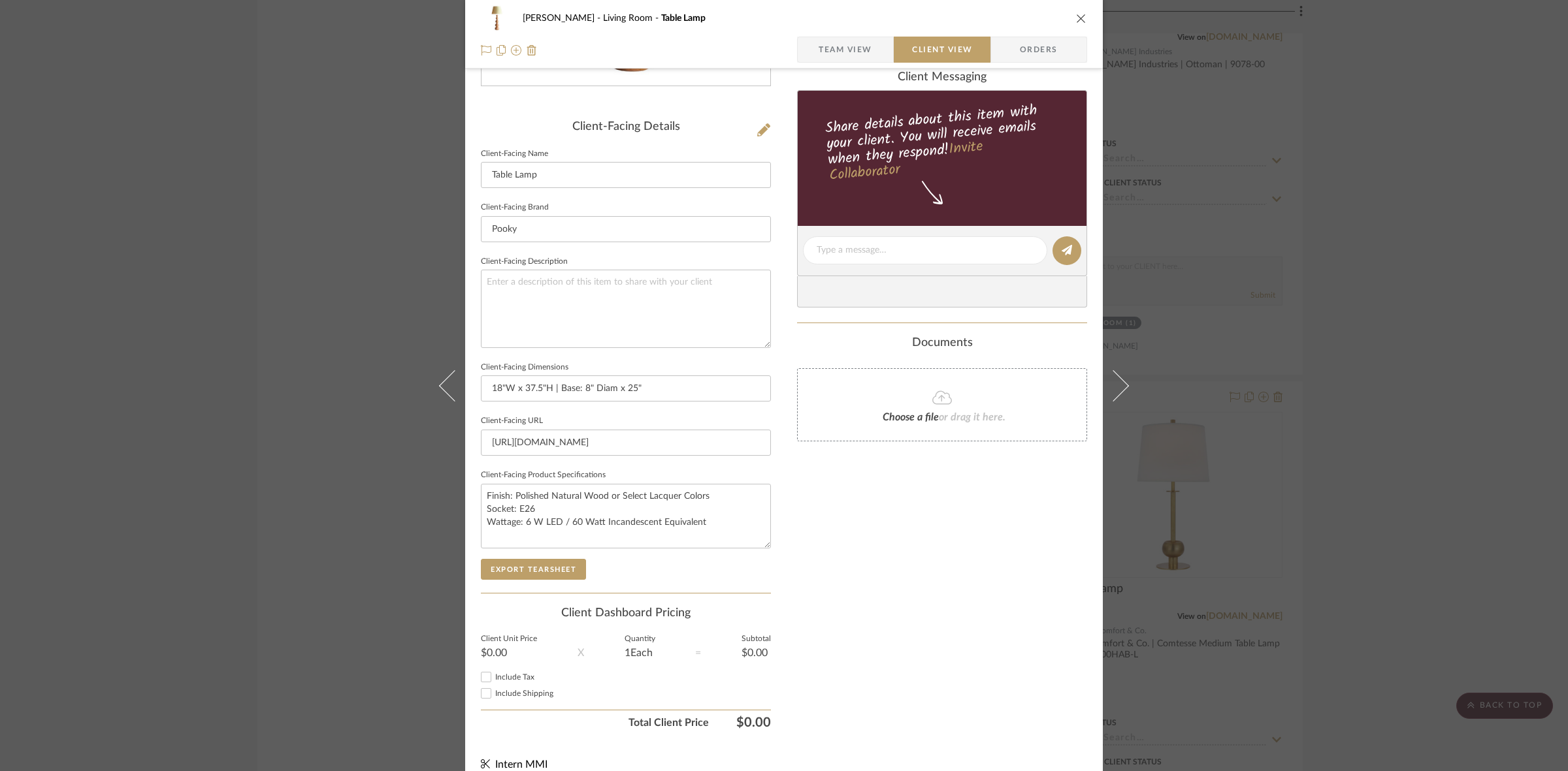
scroll to position [303, 0]
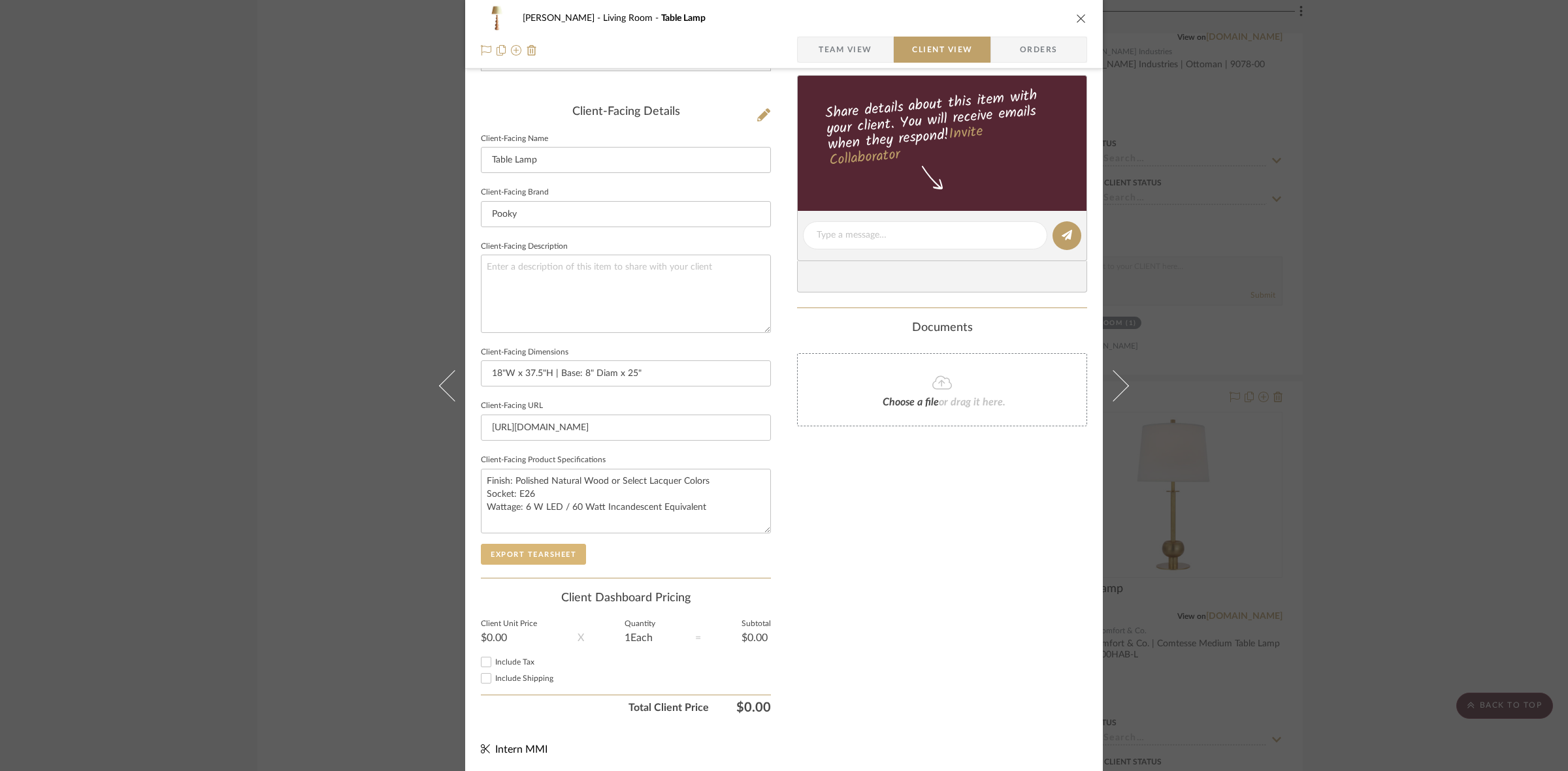
click at [545, 557] on button "Export Tearsheet" at bounding box center [533, 554] width 105 height 21
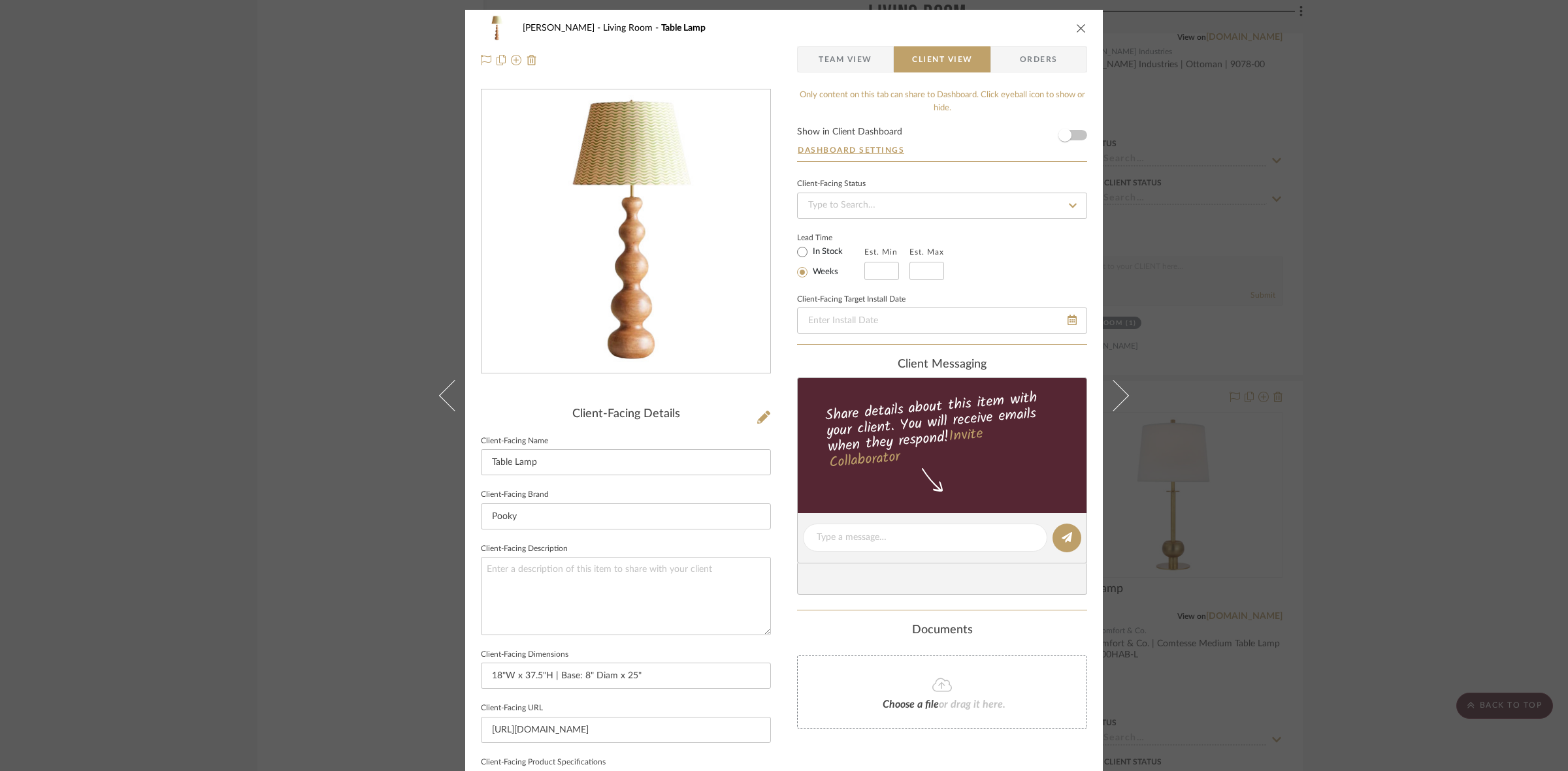
click at [275, 389] on div "DOOLEY Living Room Table Lamp Team View Client View Orders Client-Facing Detail…" at bounding box center [784, 385] width 1568 height 771
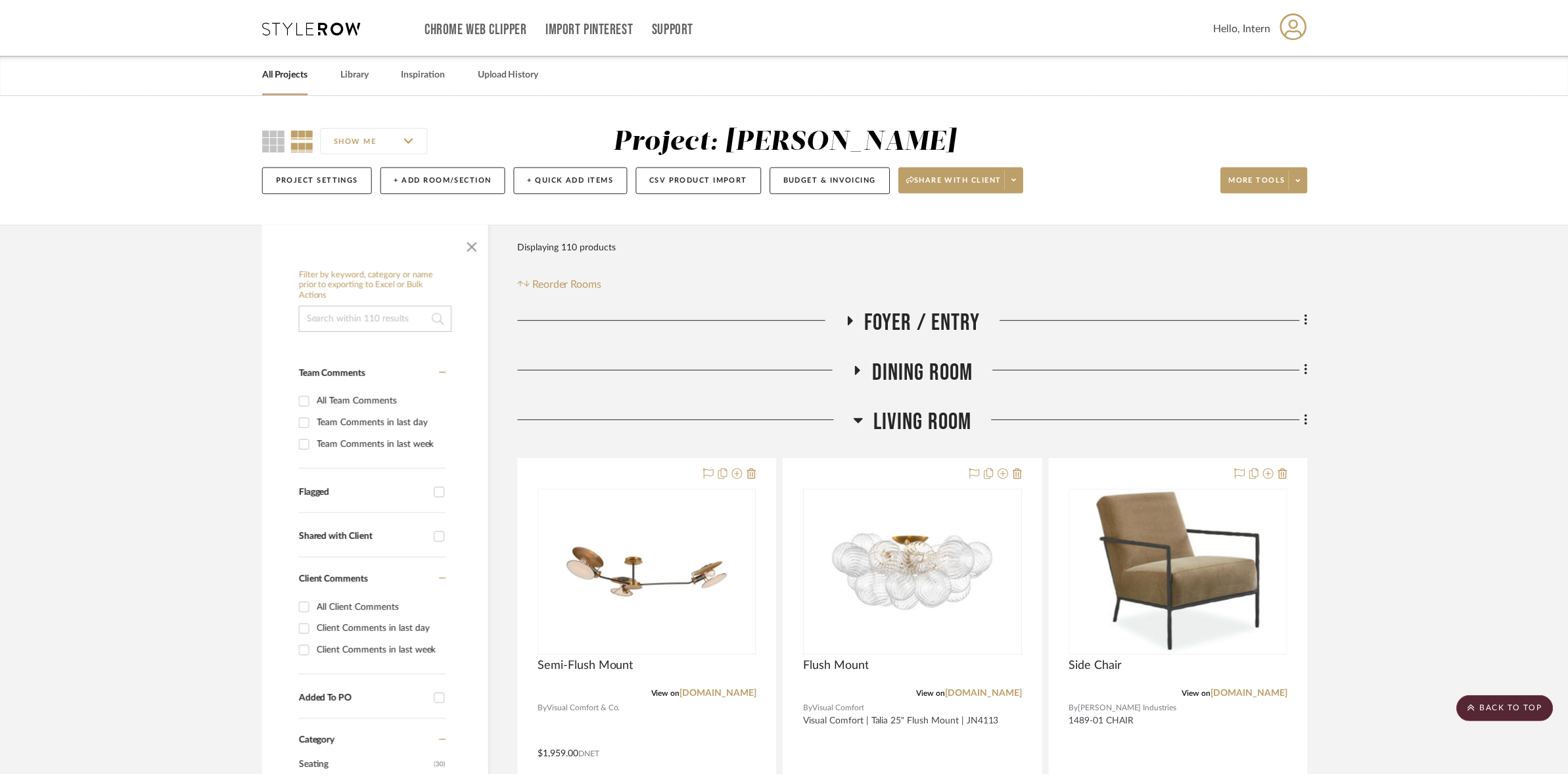
scroll to position [5902, 0]
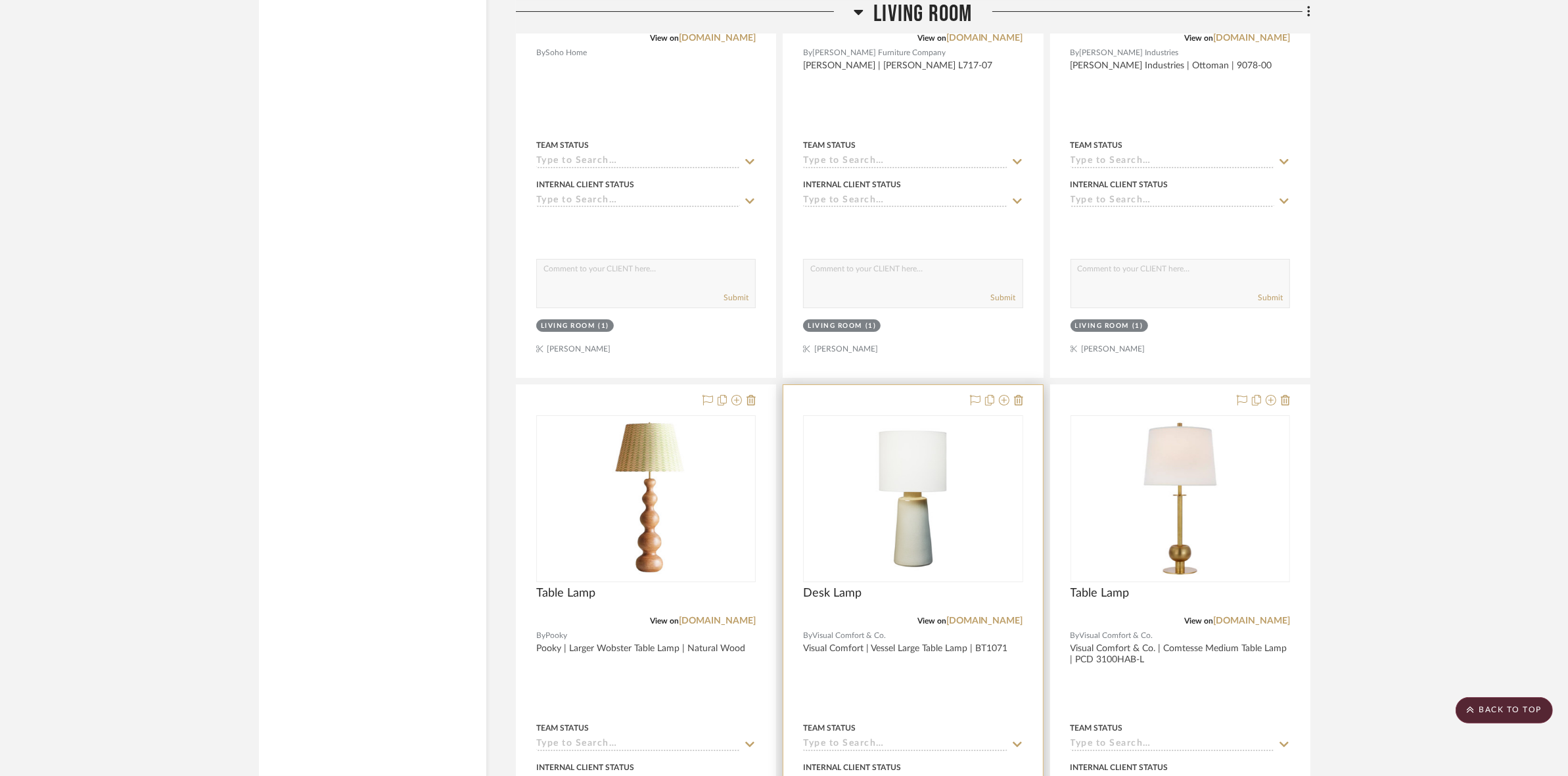
click at [0, 0] on div at bounding box center [0, 0] width 0 height 0
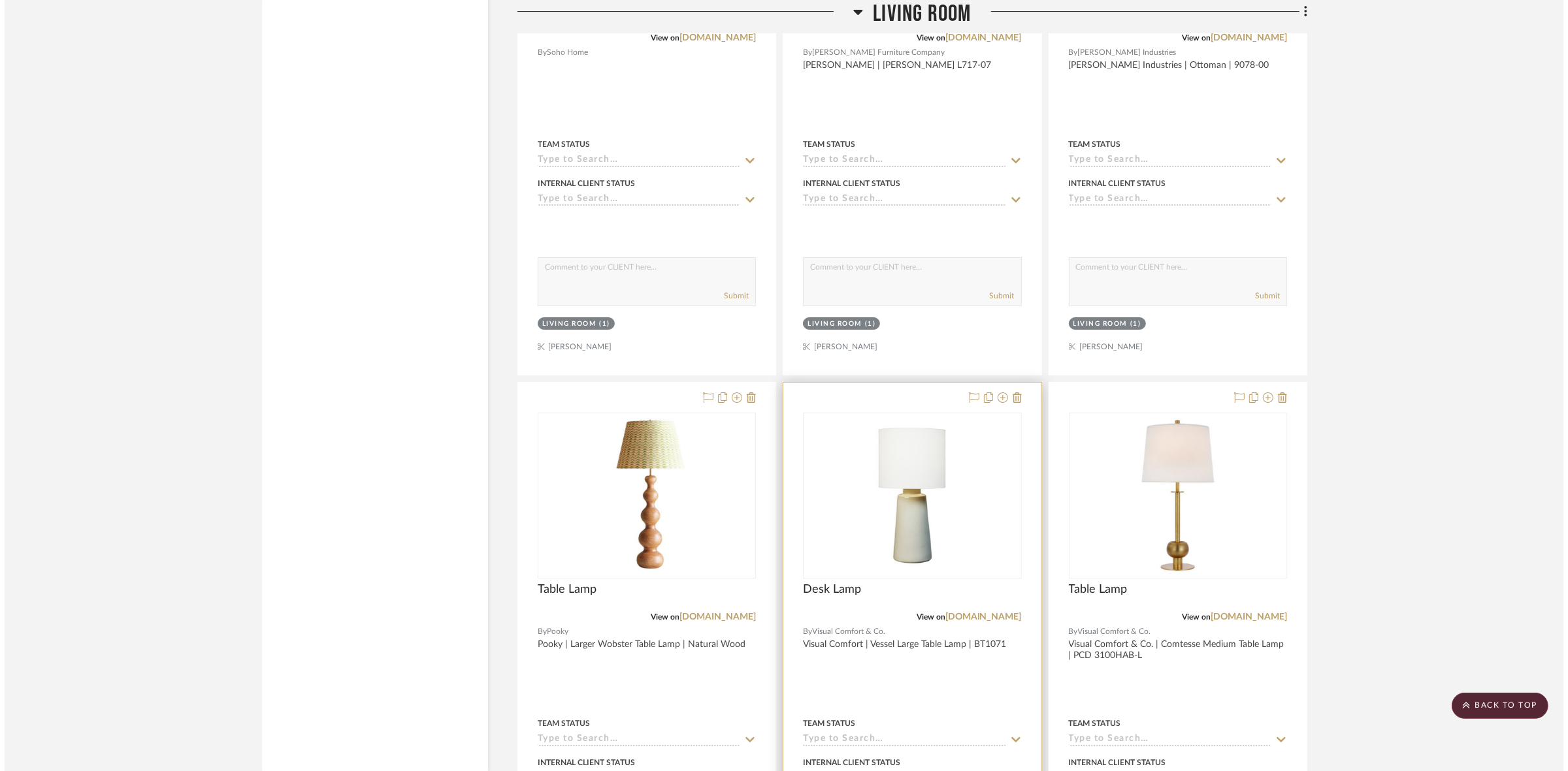
scroll to position [0, 0]
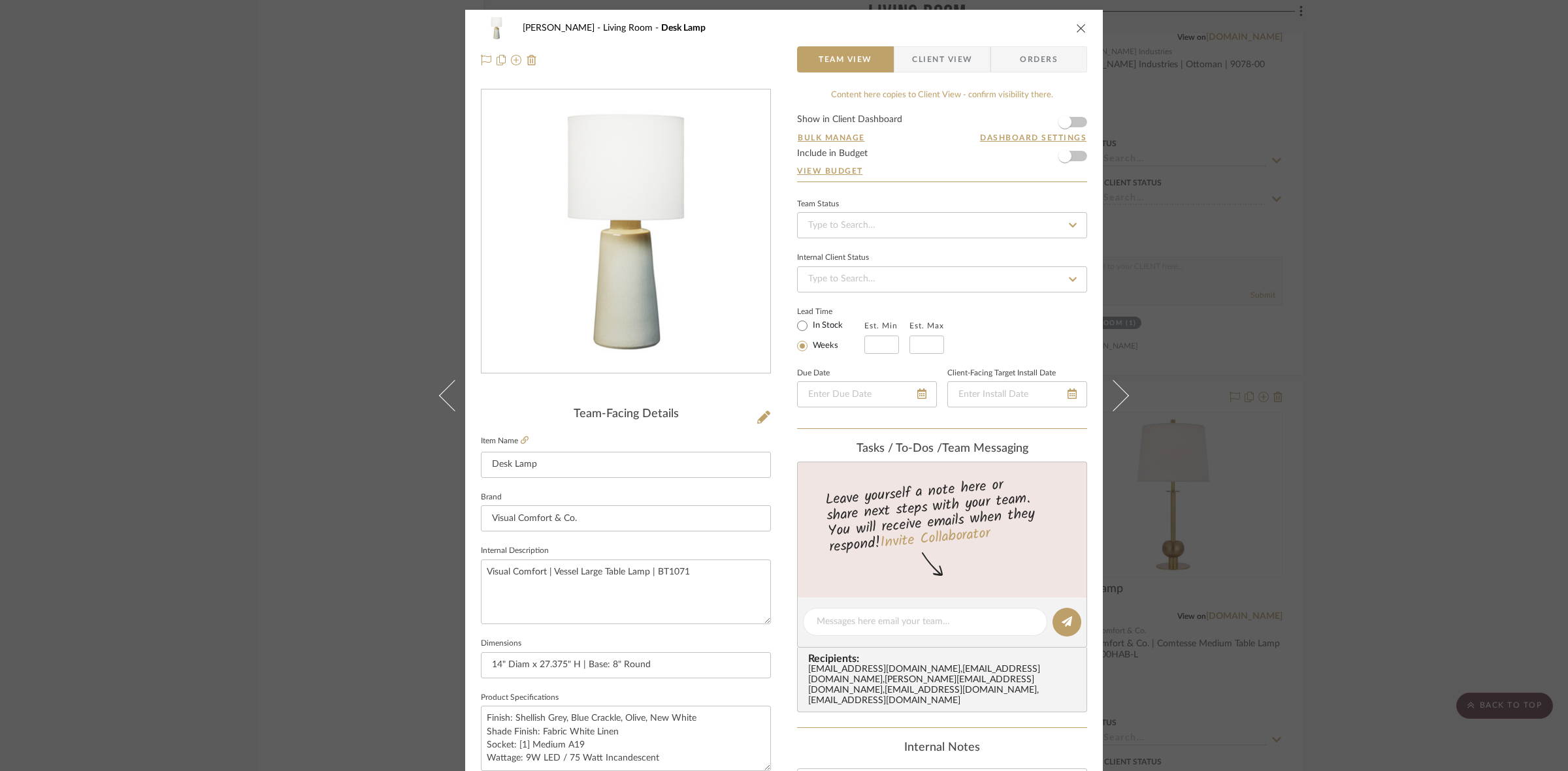
click at [941, 64] on span "Client View" at bounding box center [941, 59] width 60 height 26
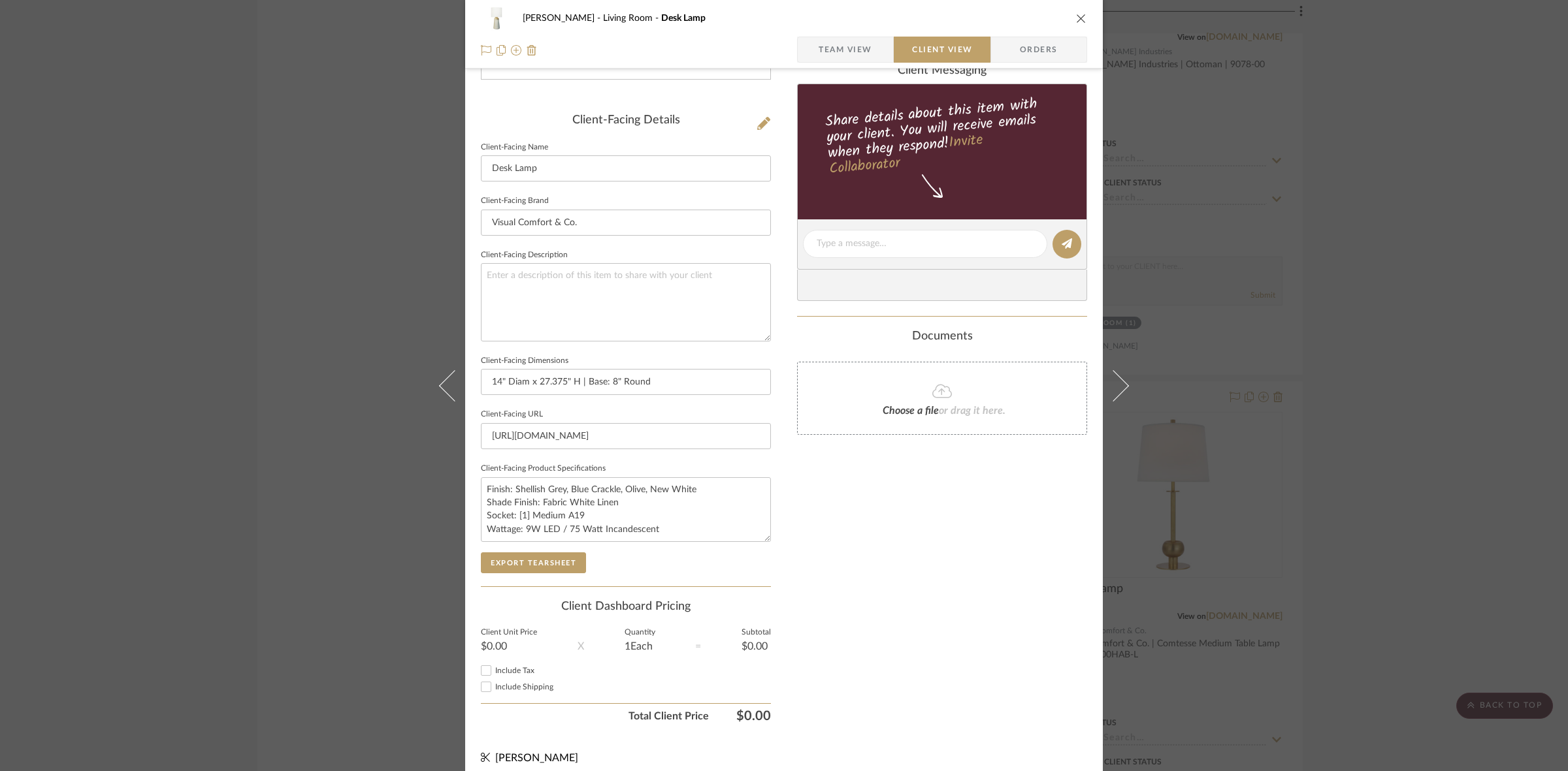
scroll to position [303, 0]
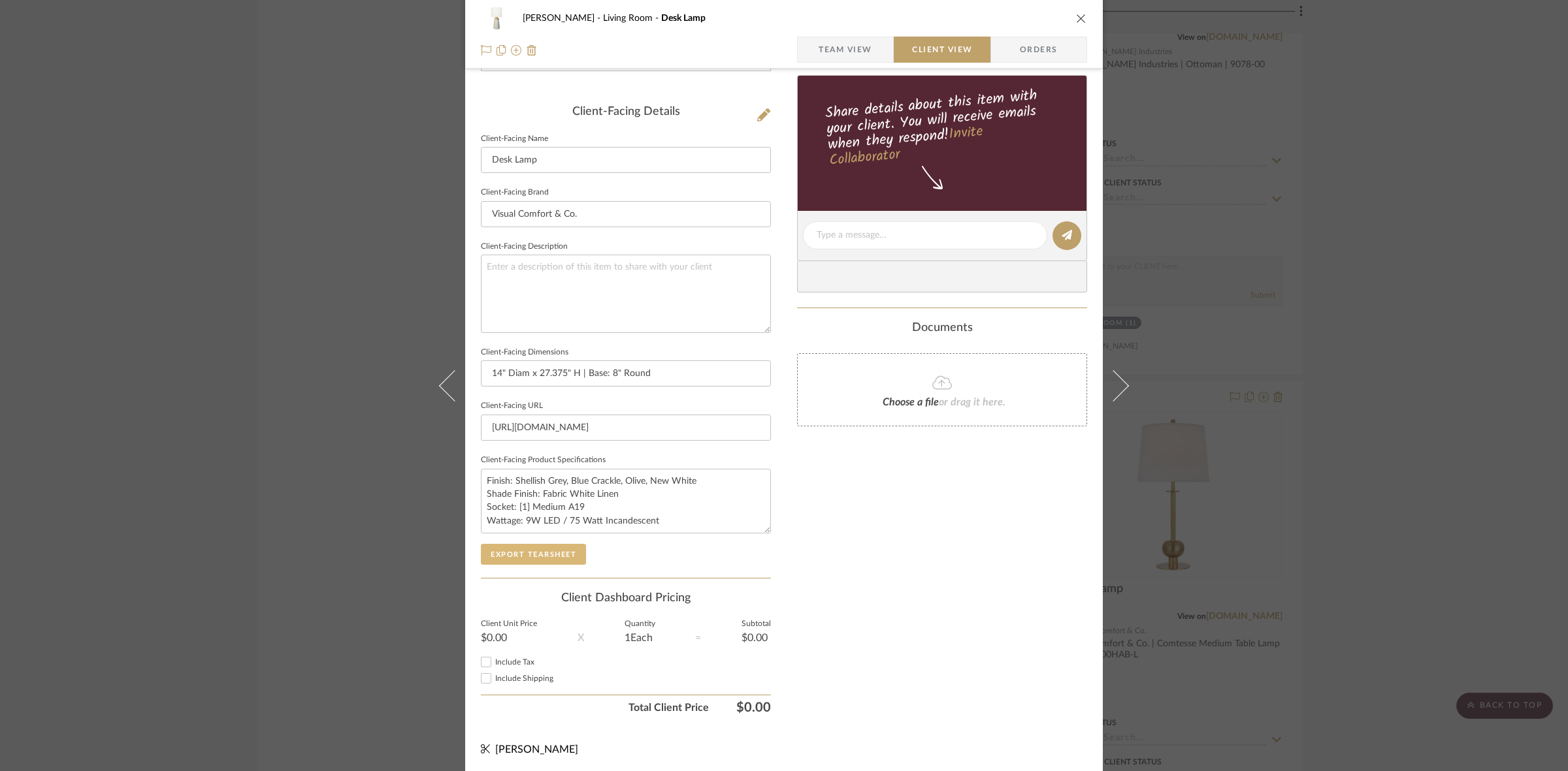
click at [556, 550] on button "Export Tearsheet" at bounding box center [533, 554] width 105 height 21
click at [204, 447] on div "DOOLEY Living Room Desk Lamp Team View Client View Orders Client-Facing Details…" at bounding box center [784, 385] width 1568 height 771
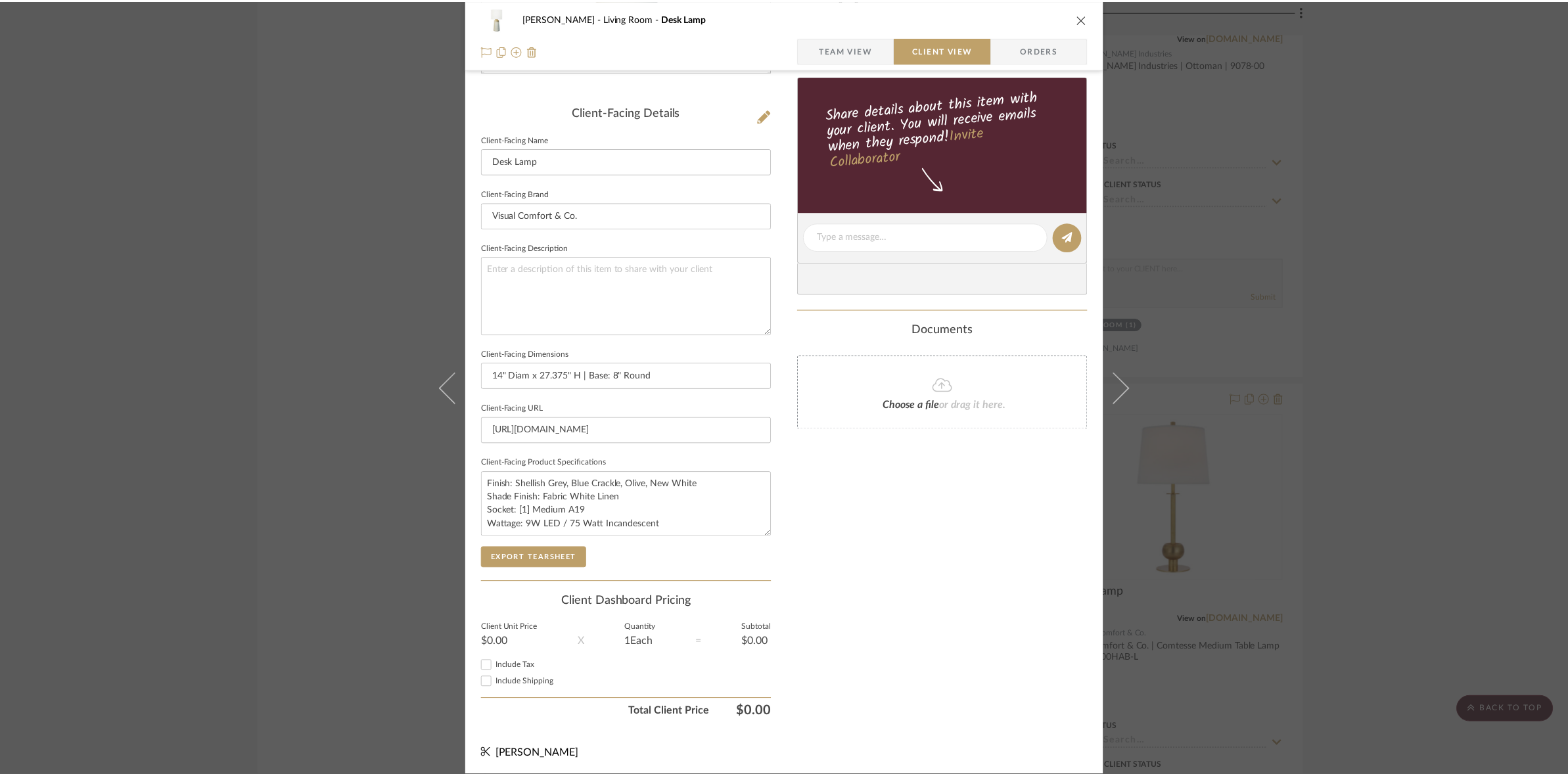
scroll to position [5902, 0]
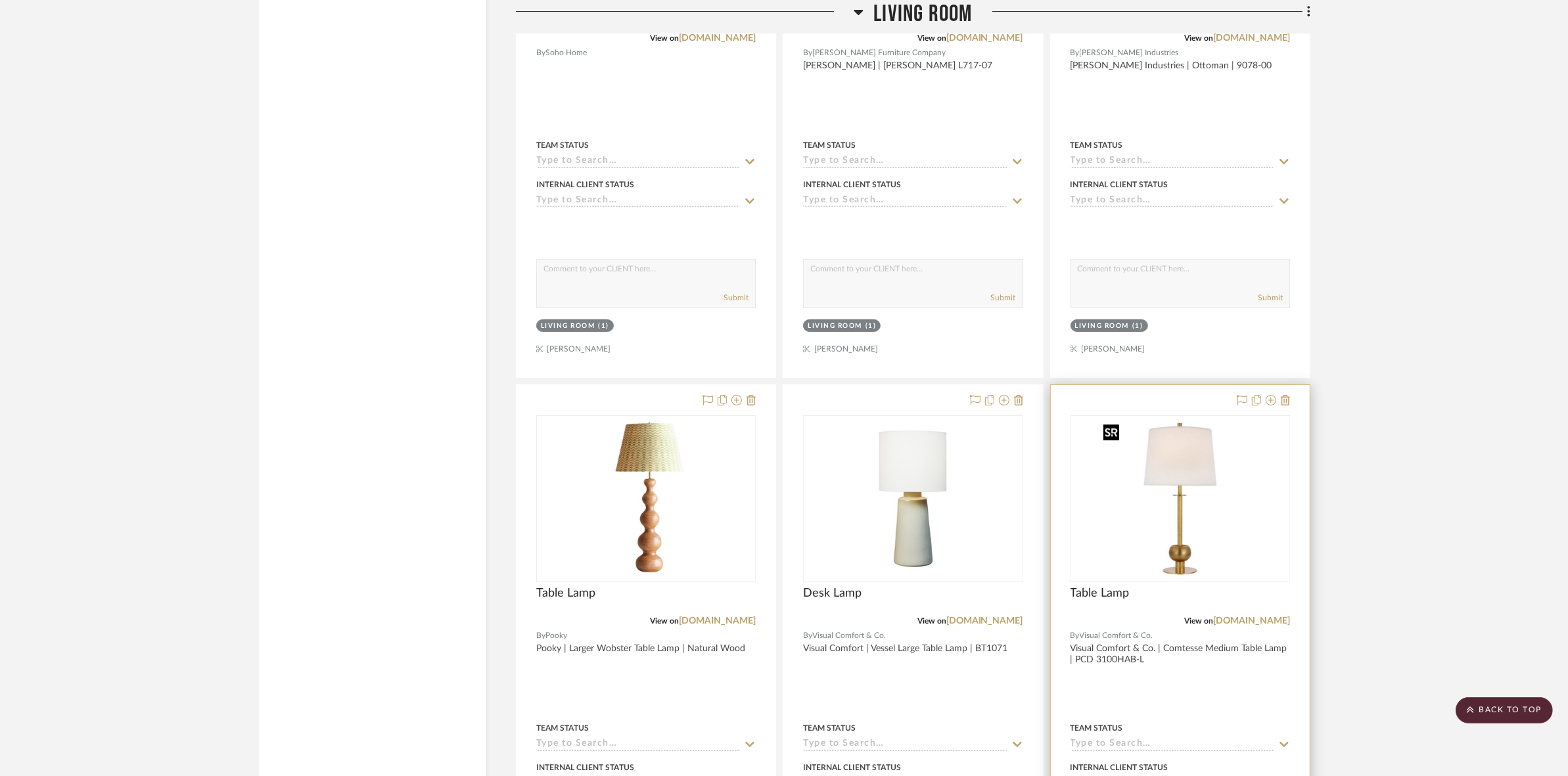
click at [1190, 501] on img "0" at bounding box center [1180, 498] width 164 height 164
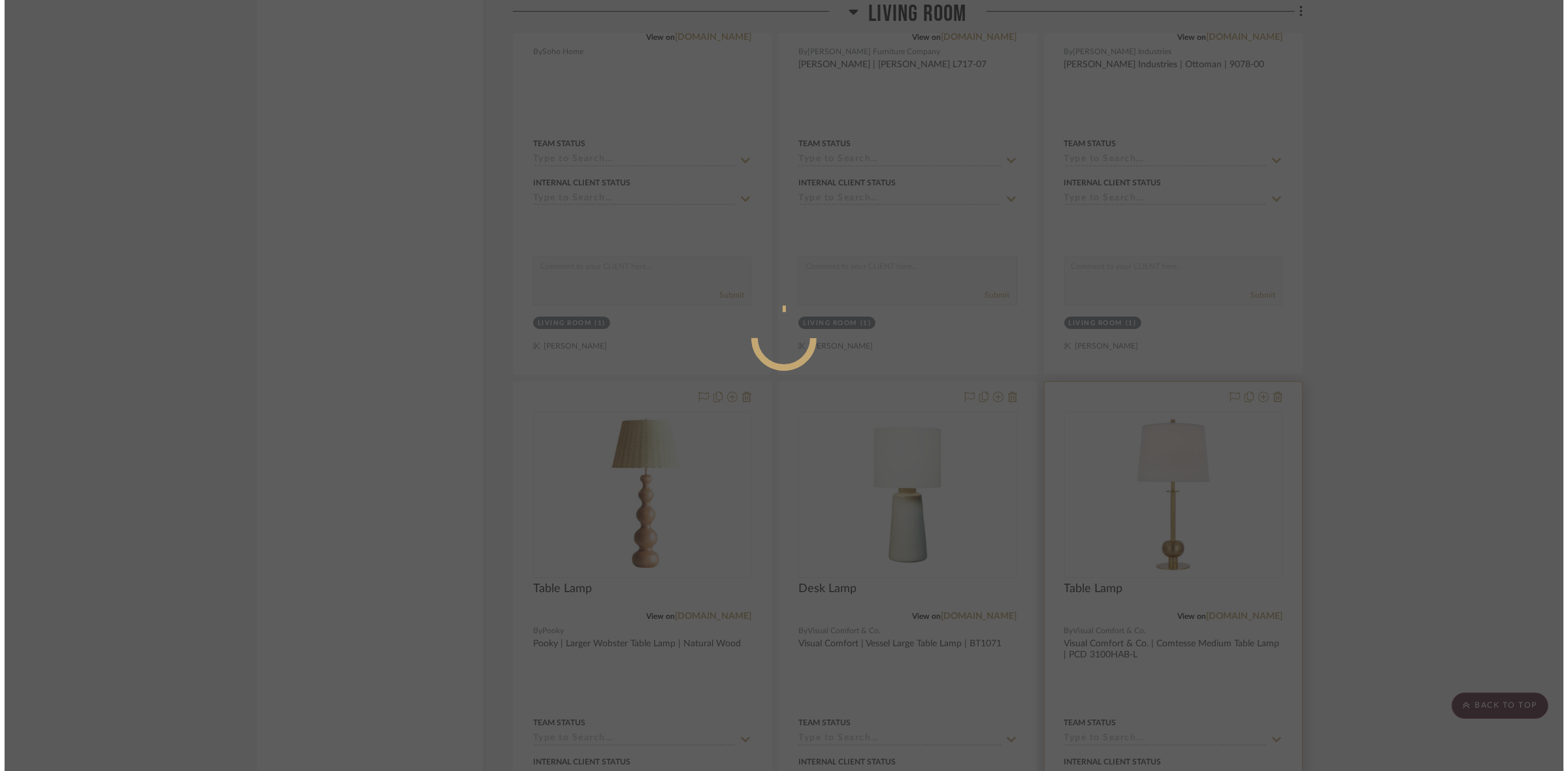
scroll to position [0, 0]
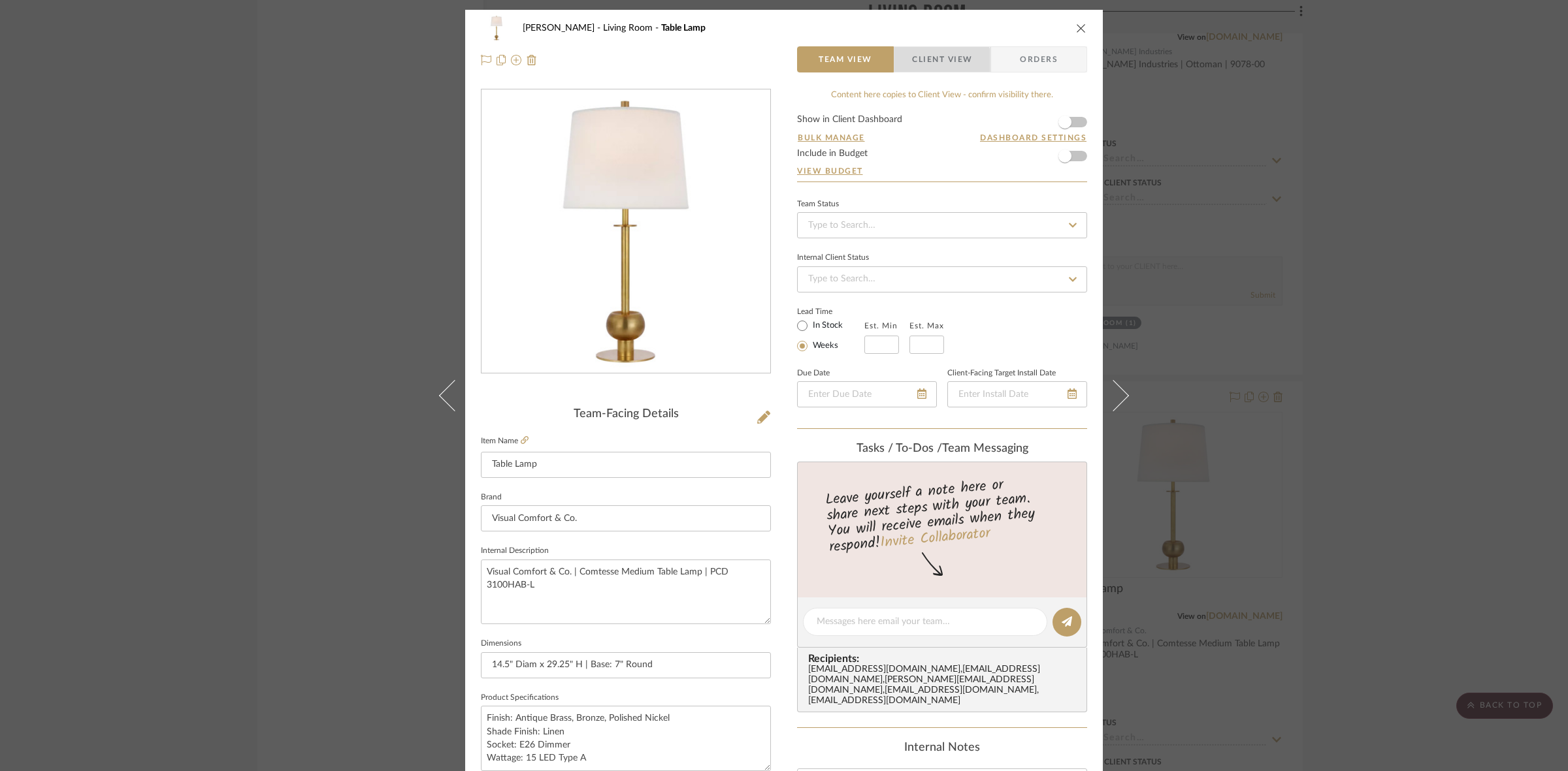
click at [925, 69] on span "Client View" at bounding box center [941, 59] width 60 height 26
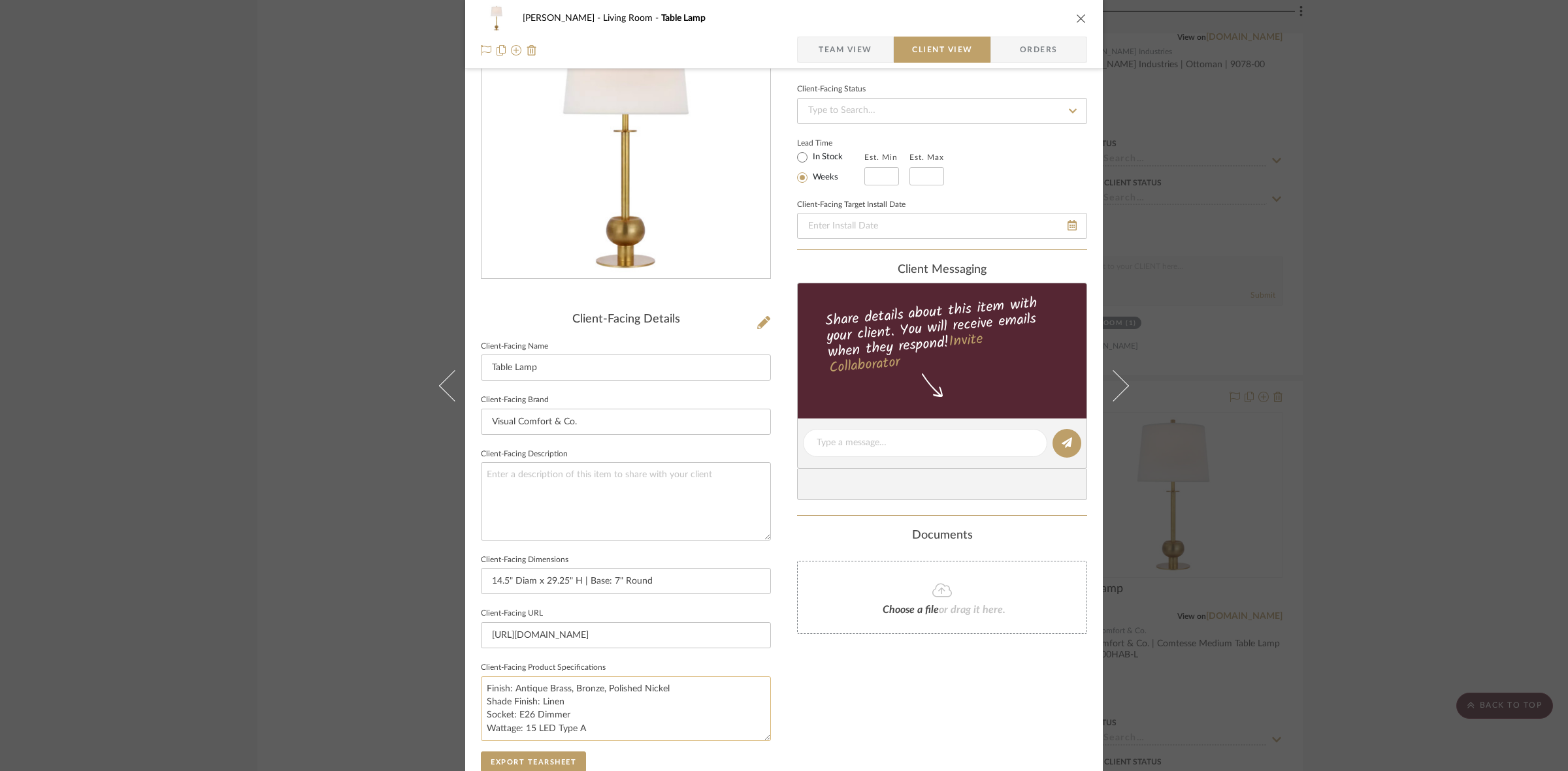
scroll to position [245, 0]
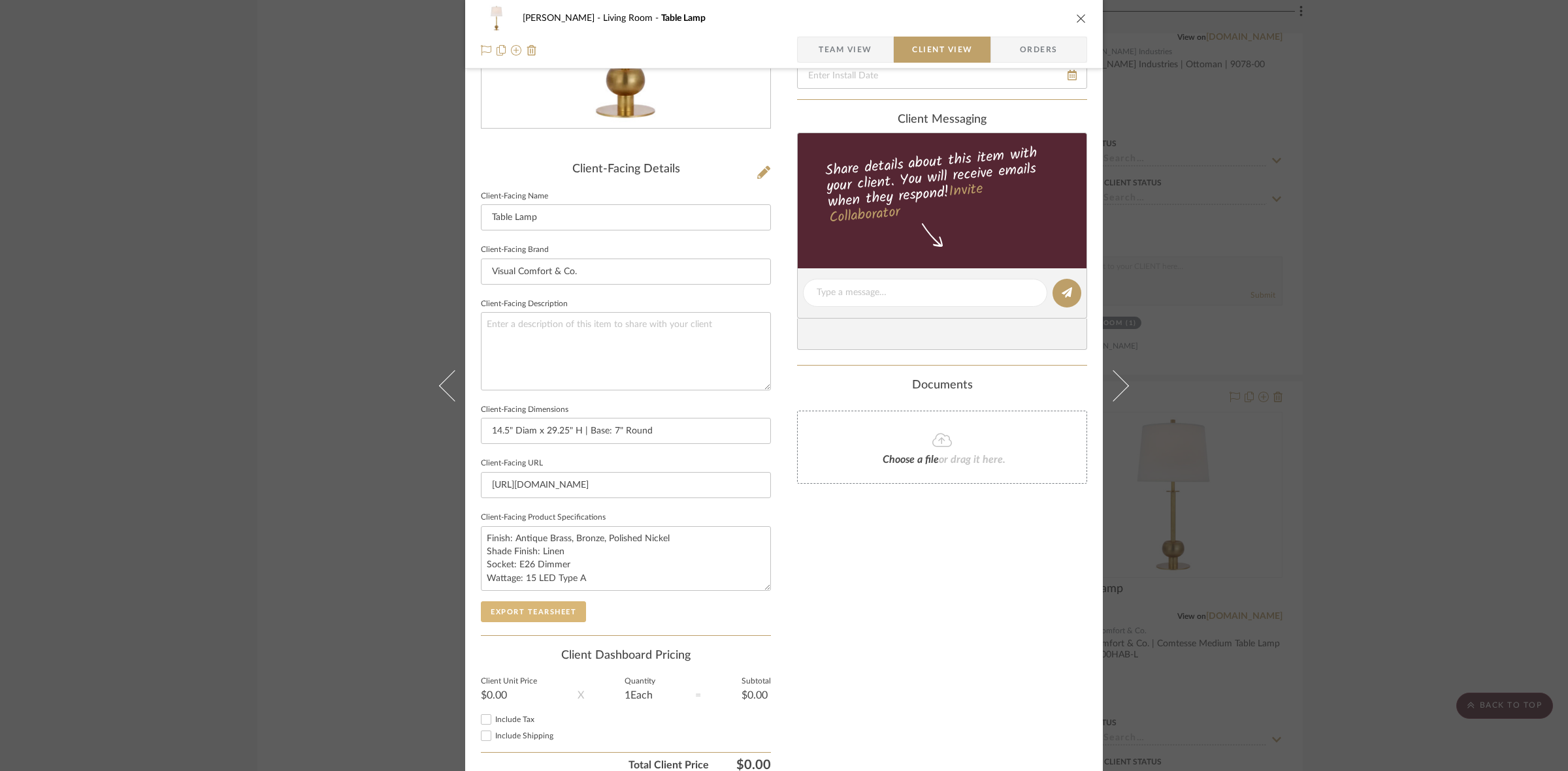
click at [557, 605] on button "Export Tearsheet" at bounding box center [533, 611] width 105 height 21
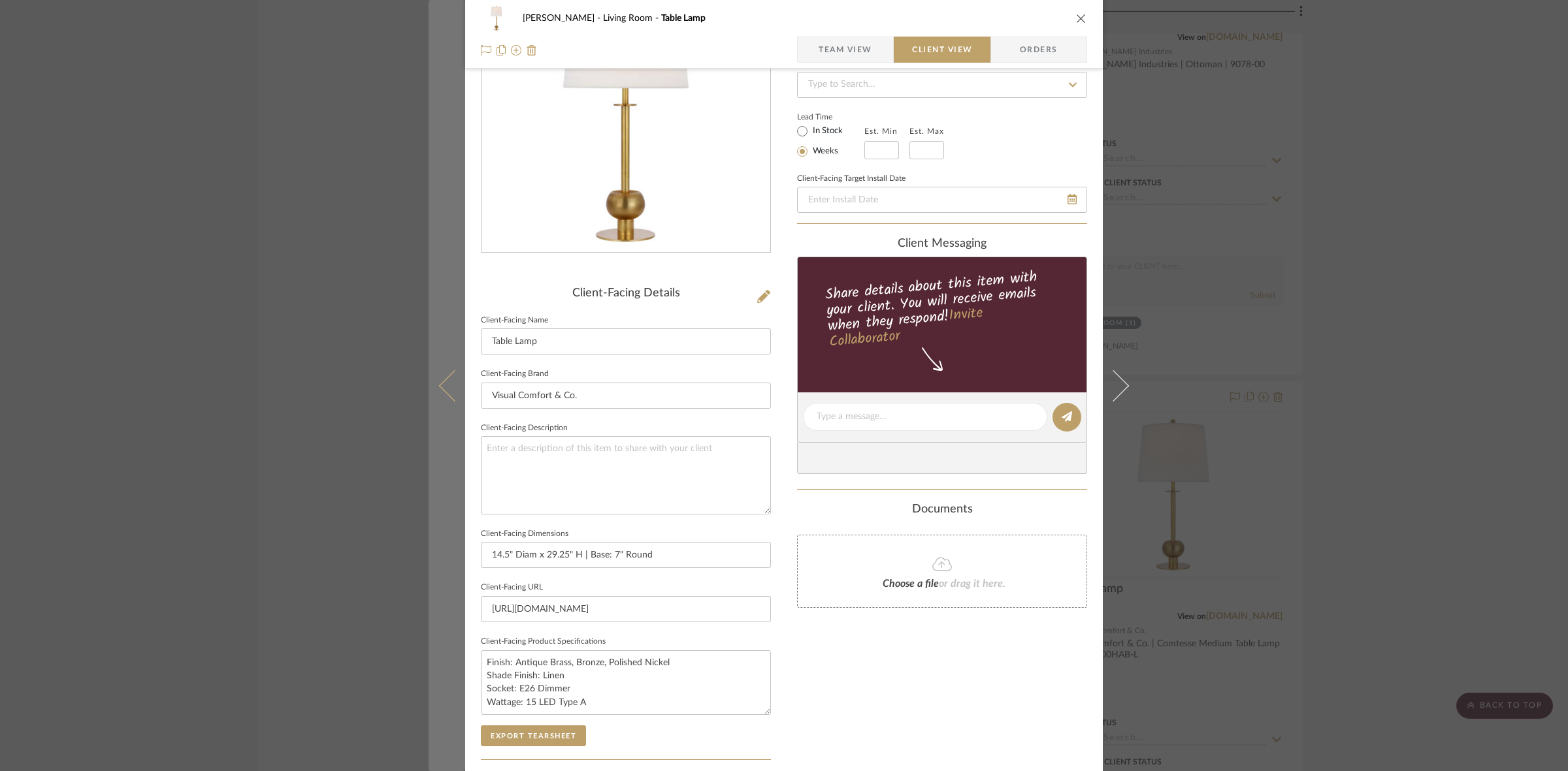
scroll to position [0, 0]
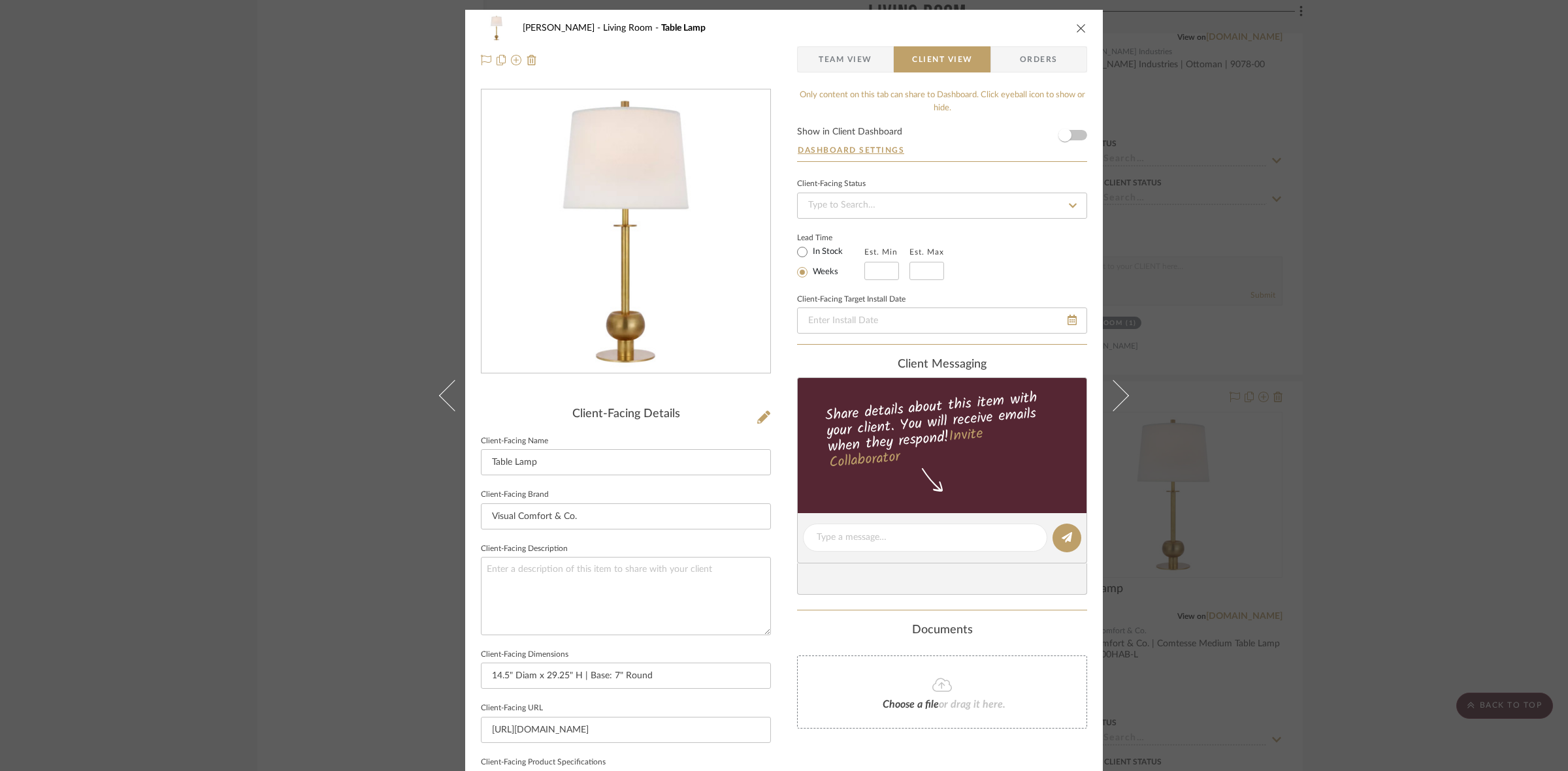
click at [361, 393] on div "DOOLEY Living Room Table Lamp Team View Client View Orders Client-Facing Detail…" at bounding box center [784, 385] width 1568 height 771
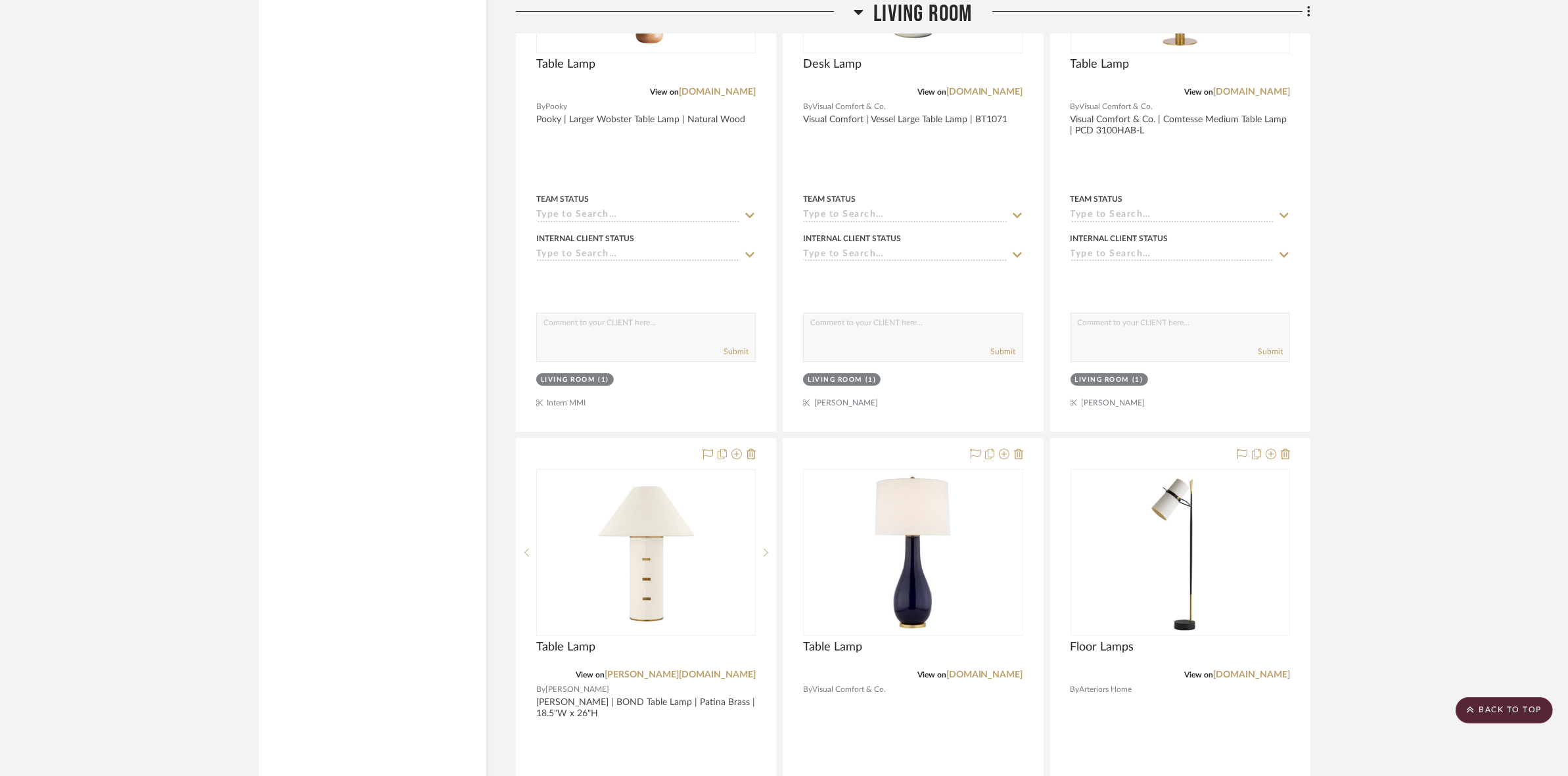
scroll to position [6641, 0]
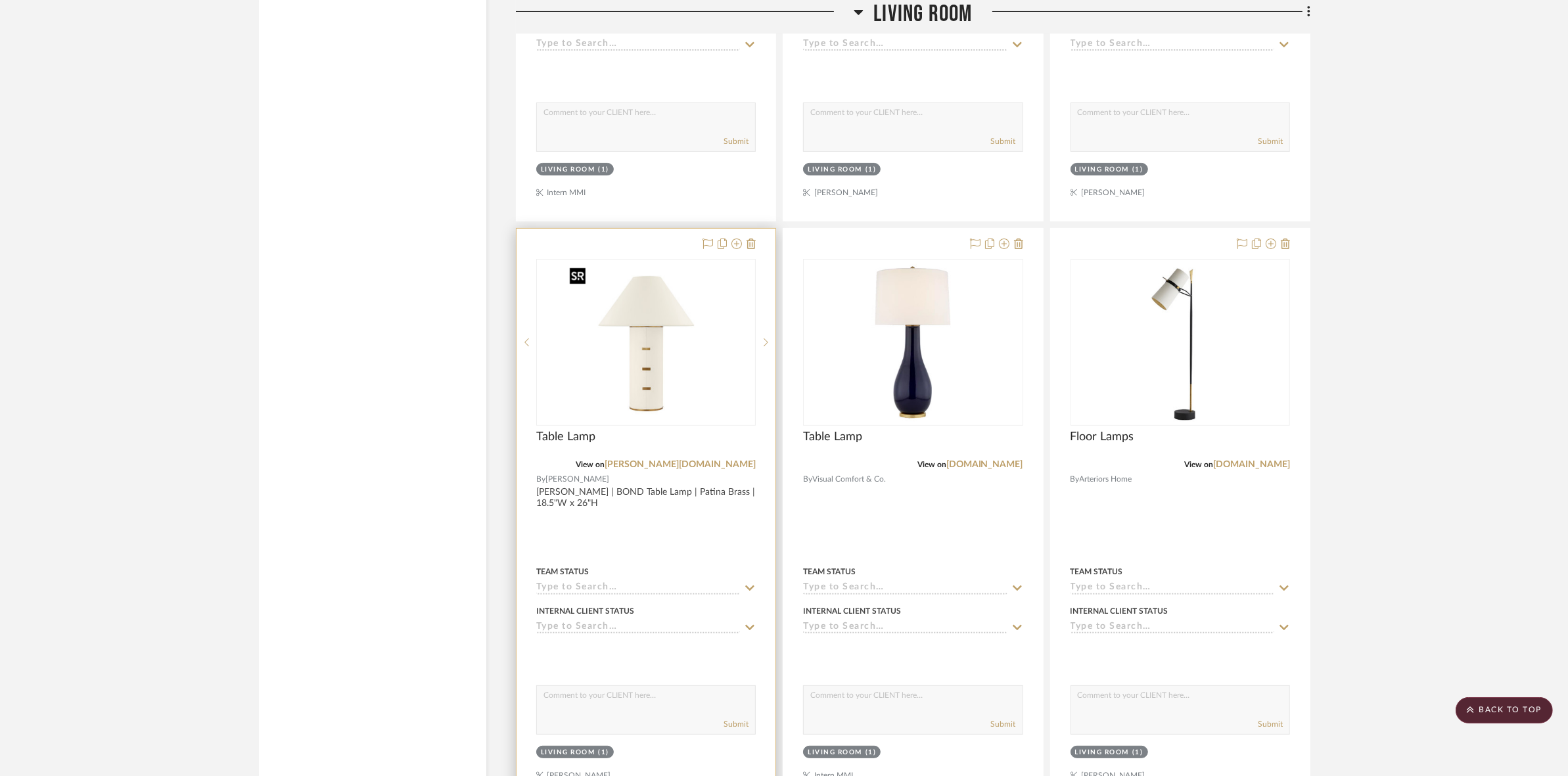
click at [0, 0] on img at bounding box center [0, 0] width 0 height 0
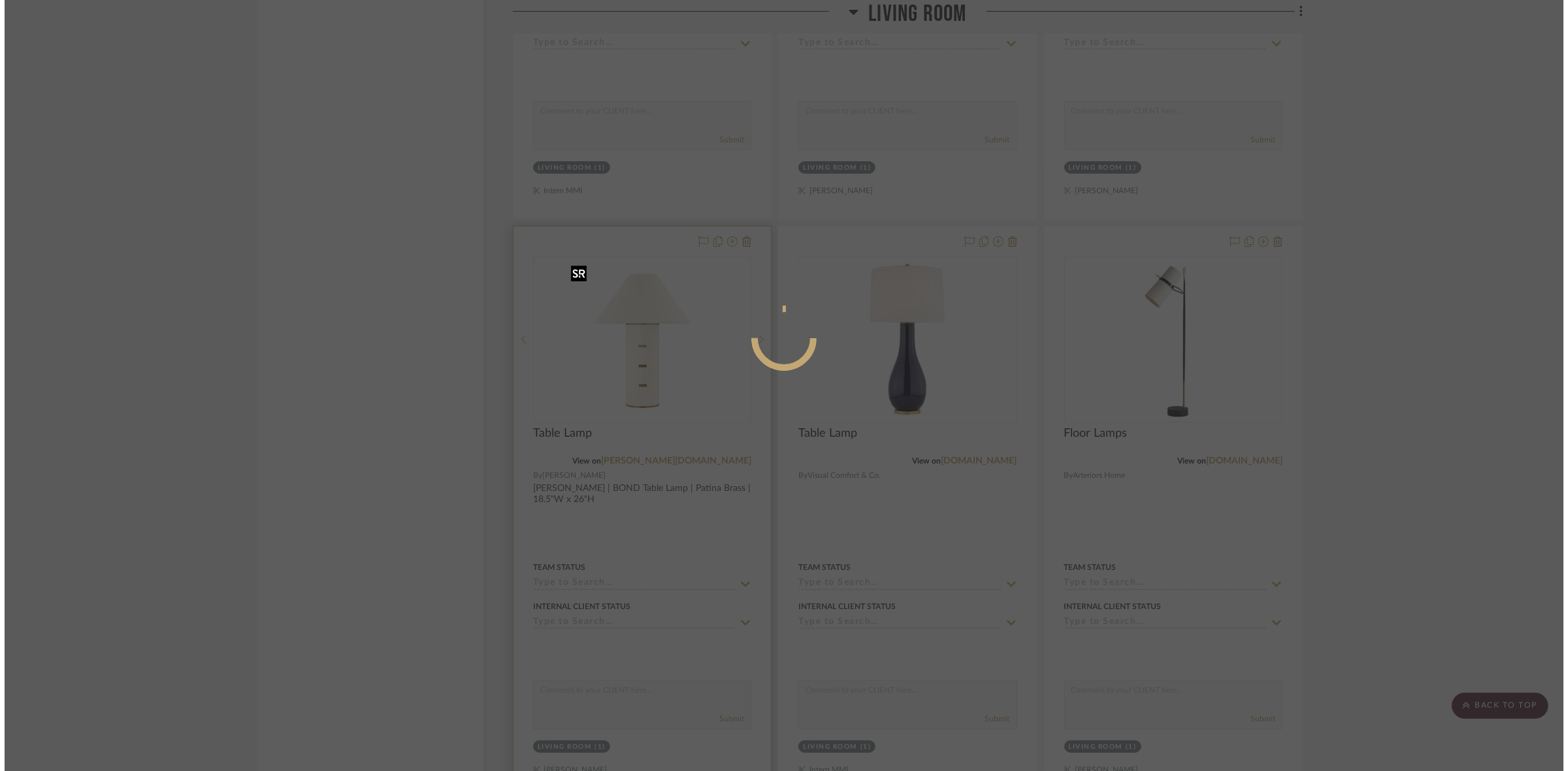
scroll to position [0, 0]
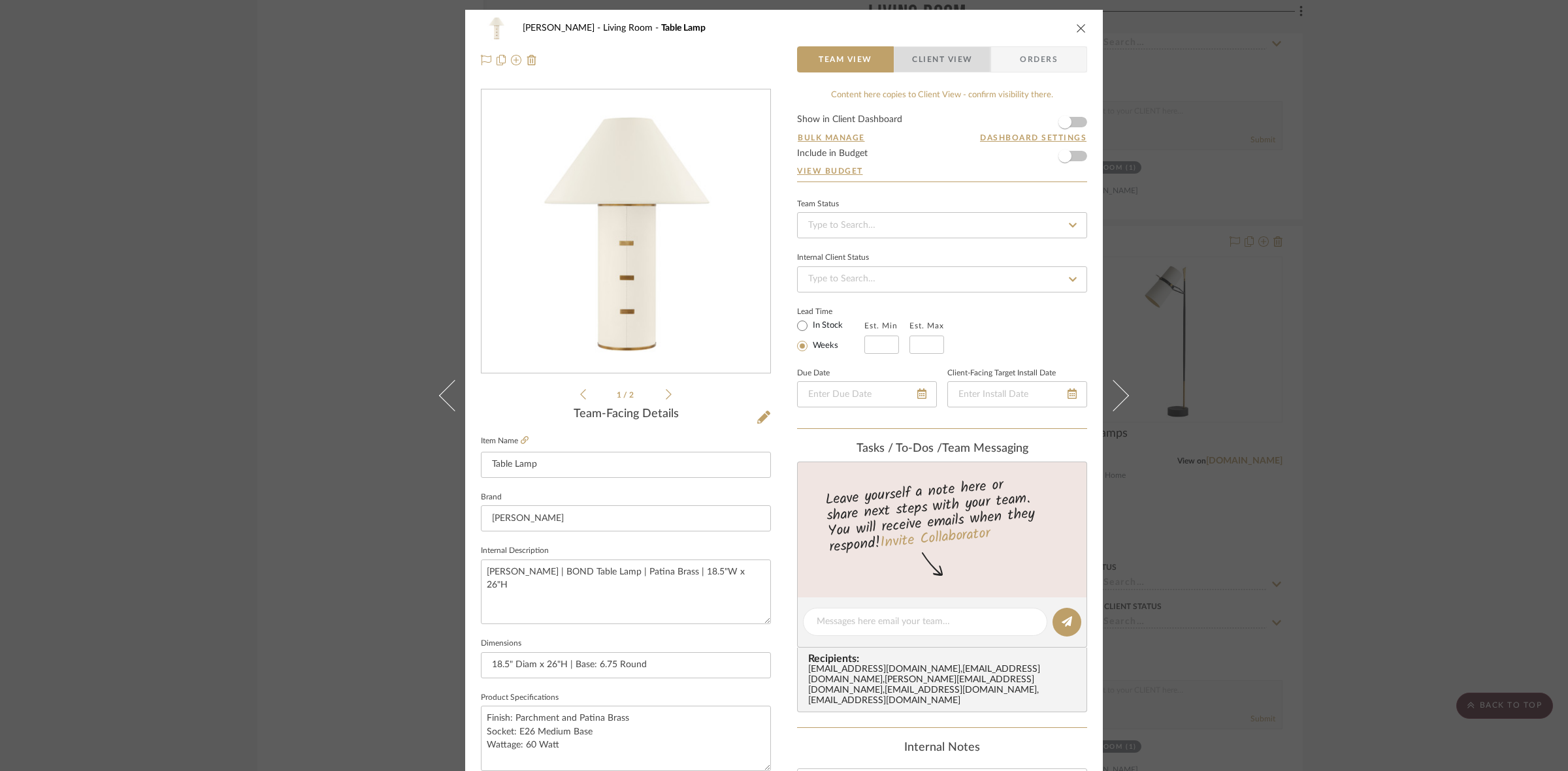
click at [936, 58] on span "Client View" at bounding box center [941, 59] width 60 height 26
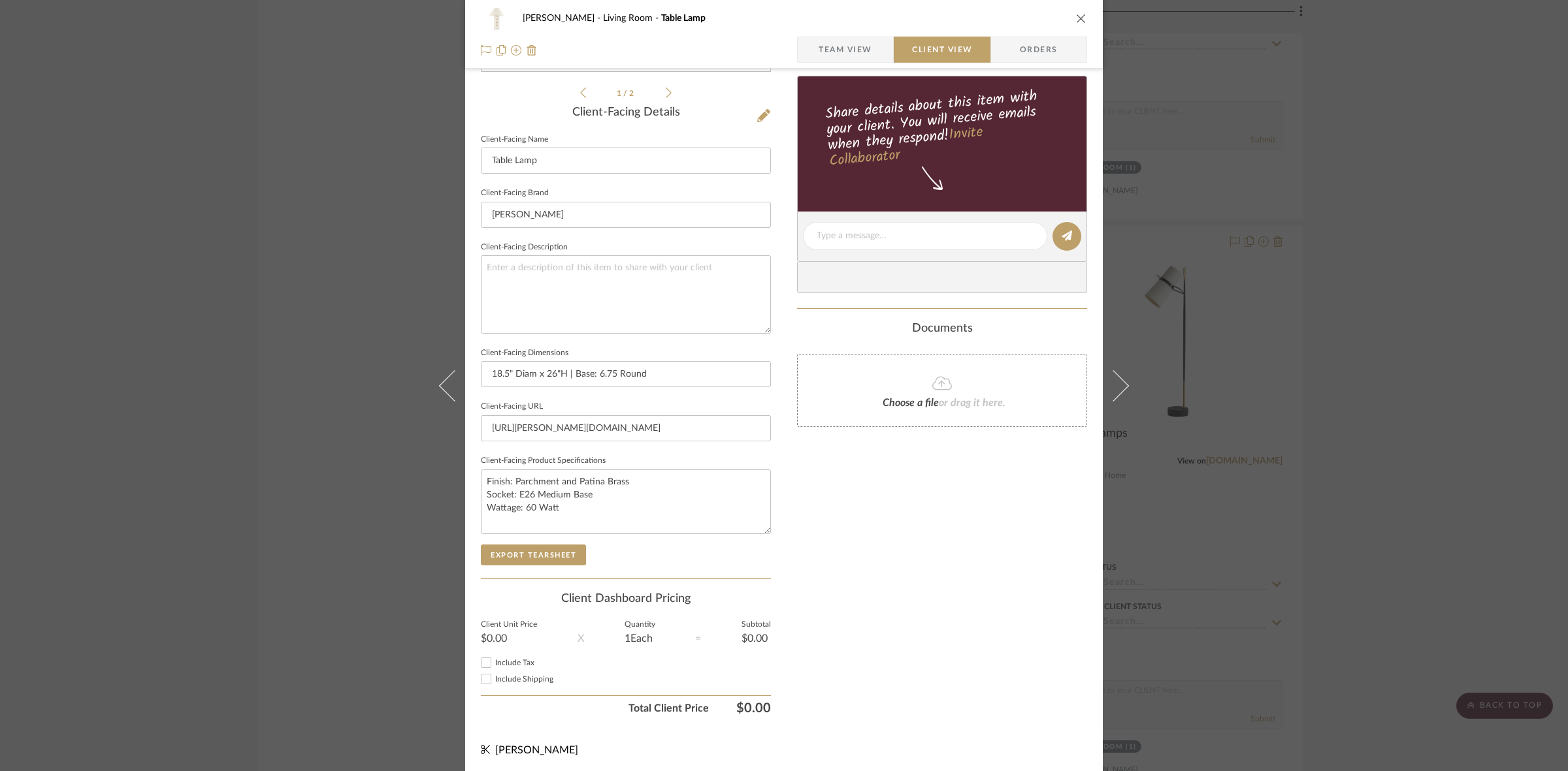
scroll to position [303, 0]
click at [529, 547] on button "Export Tearsheet" at bounding box center [533, 554] width 105 height 21
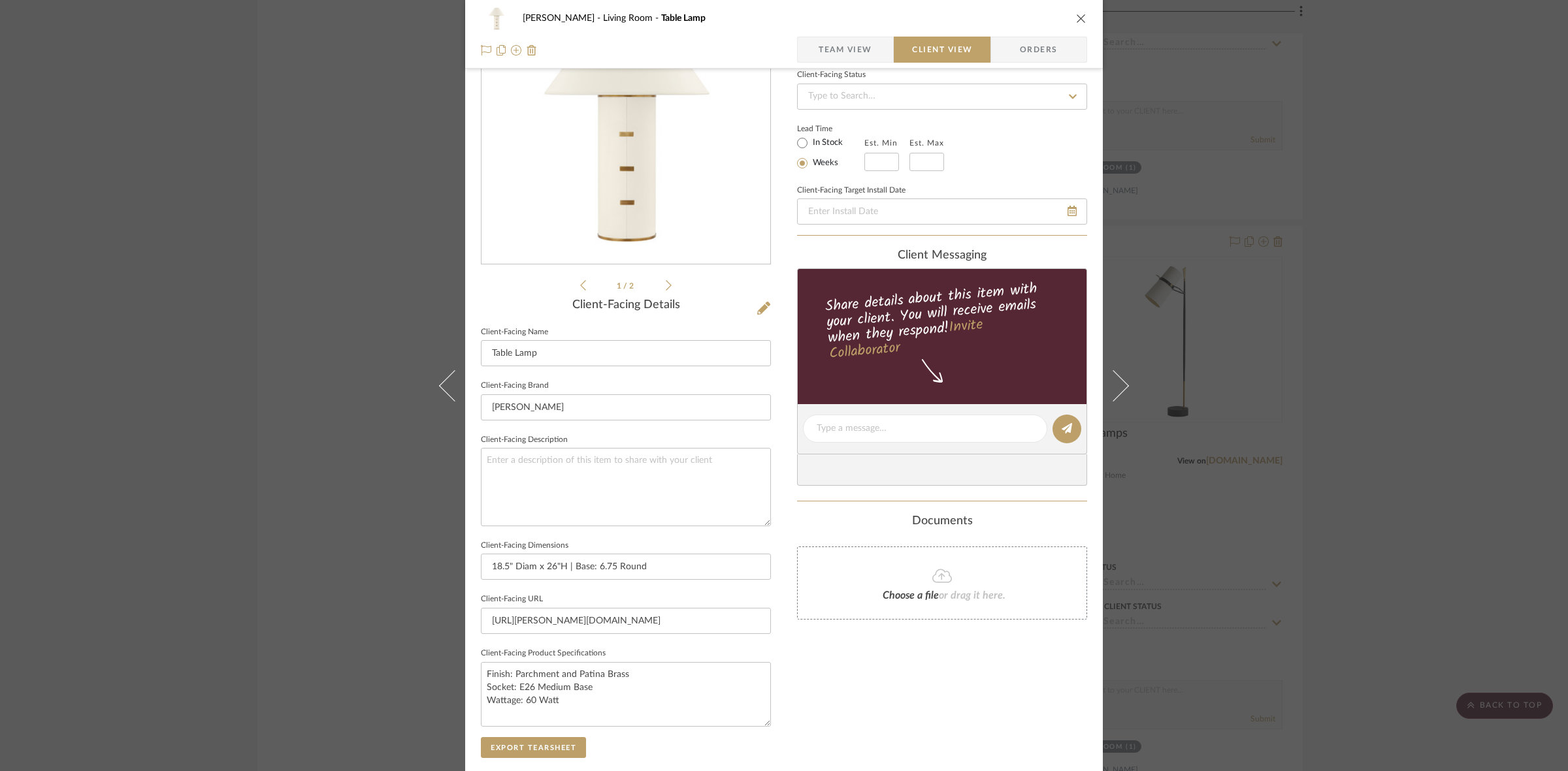
scroll to position [0, 0]
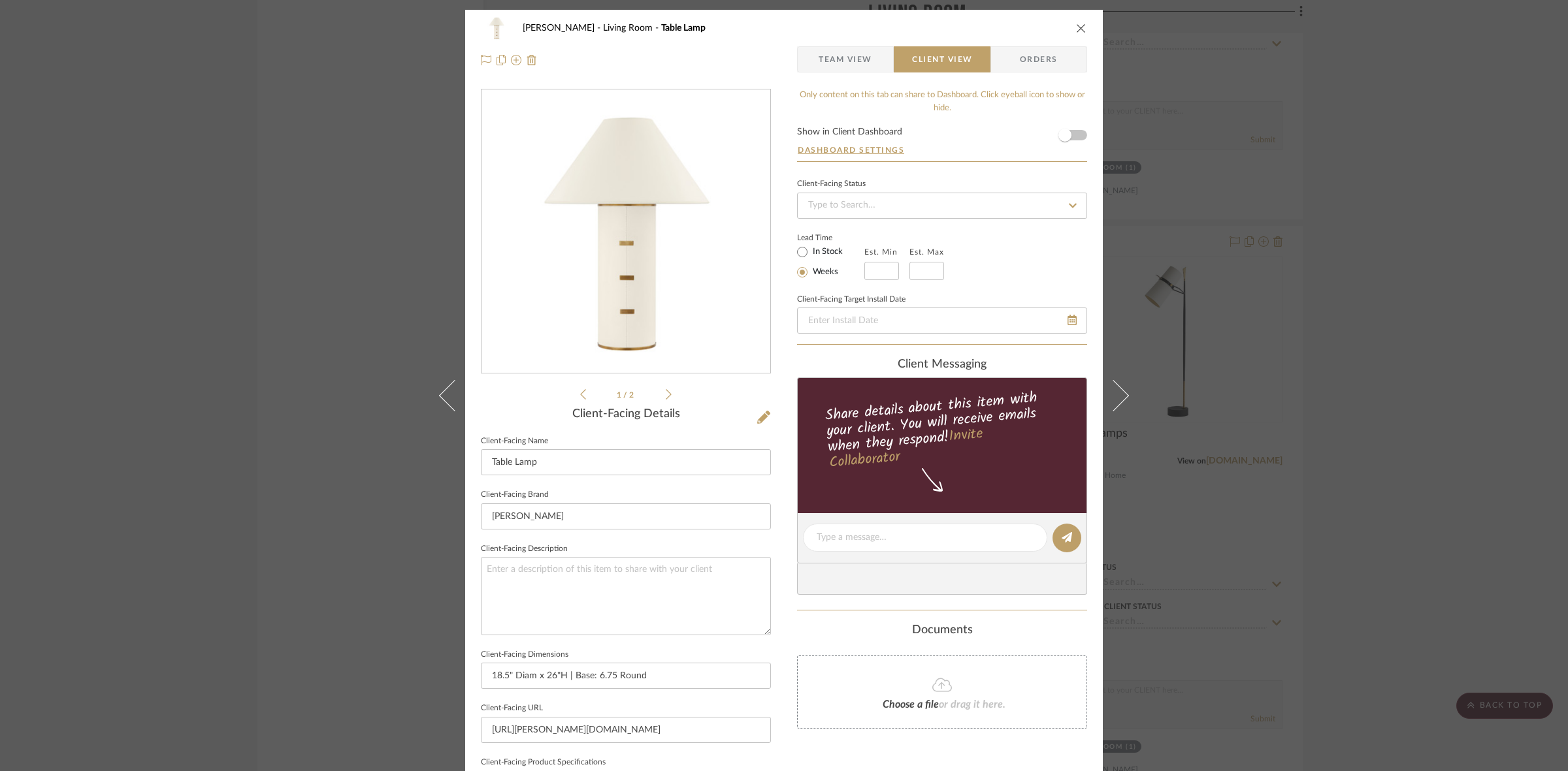
click at [122, 399] on div "DOOLEY Living Room Table Lamp Team View Client View Orders 1 / 2 Client-Facing …" at bounding box center [784, 385] width 1568 height 771
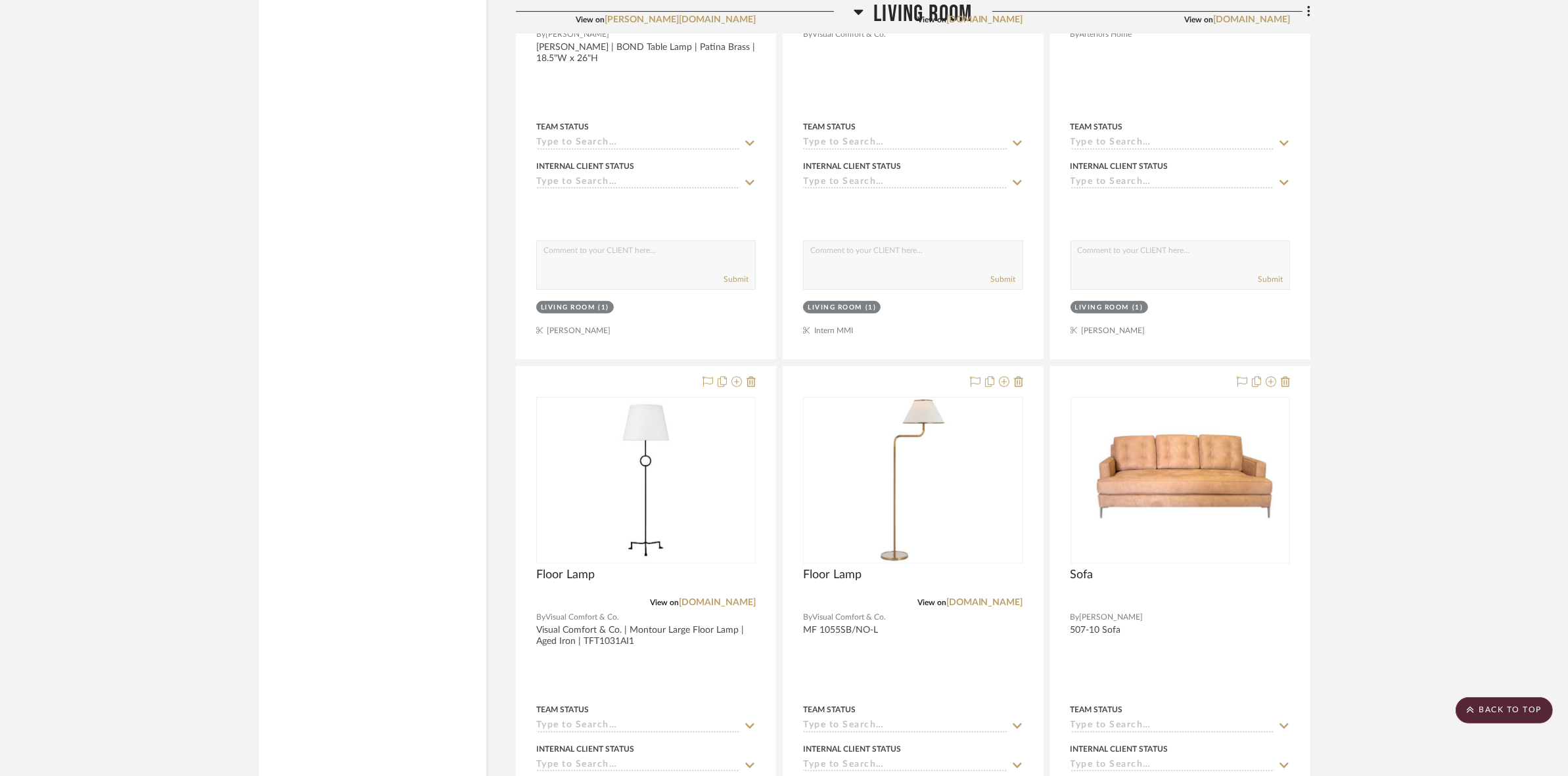
scroll to position [7381, 0]
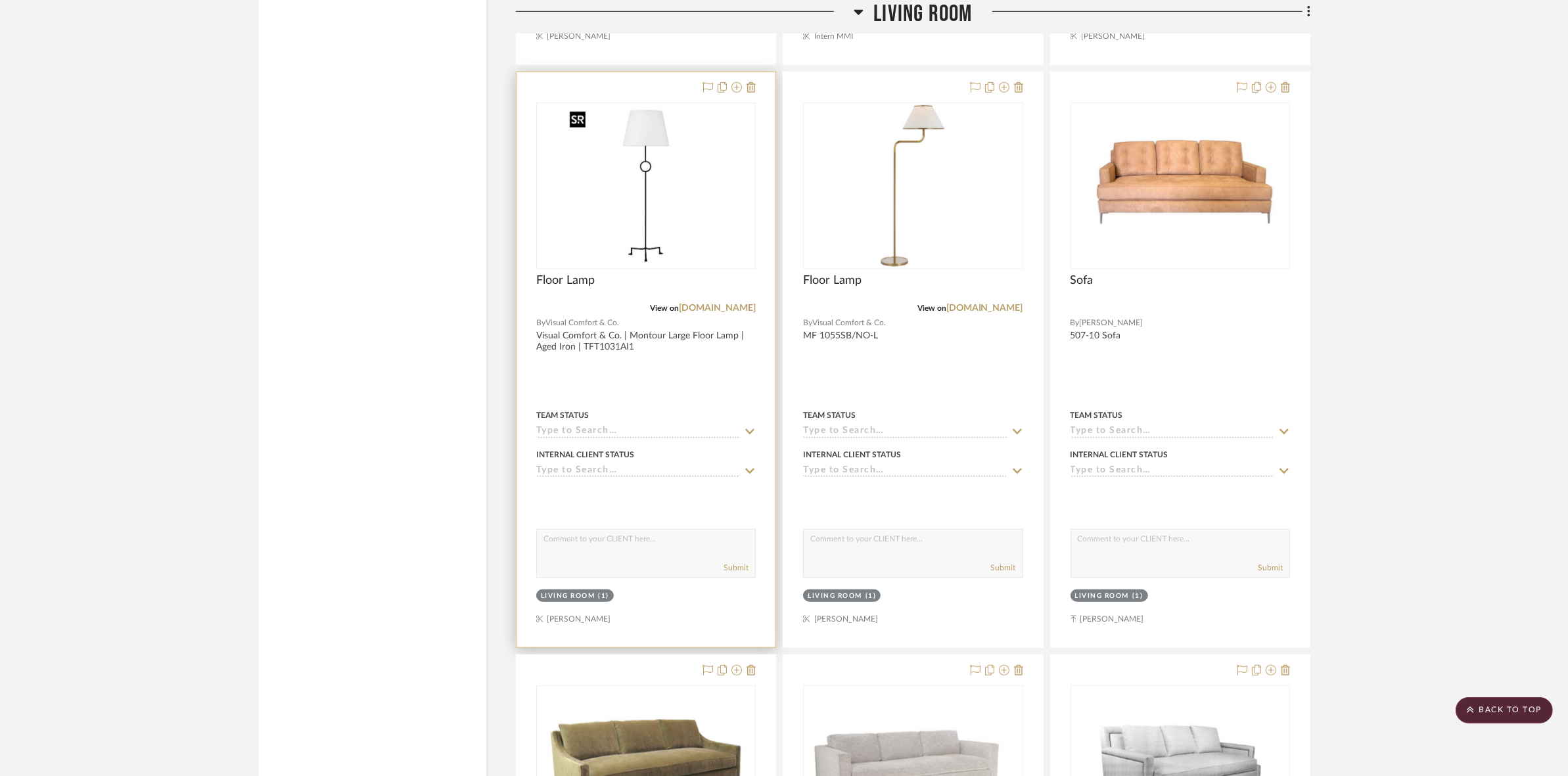
click at [671, 229] on img "0" at bounding box center [645, 185] width 164 height 164
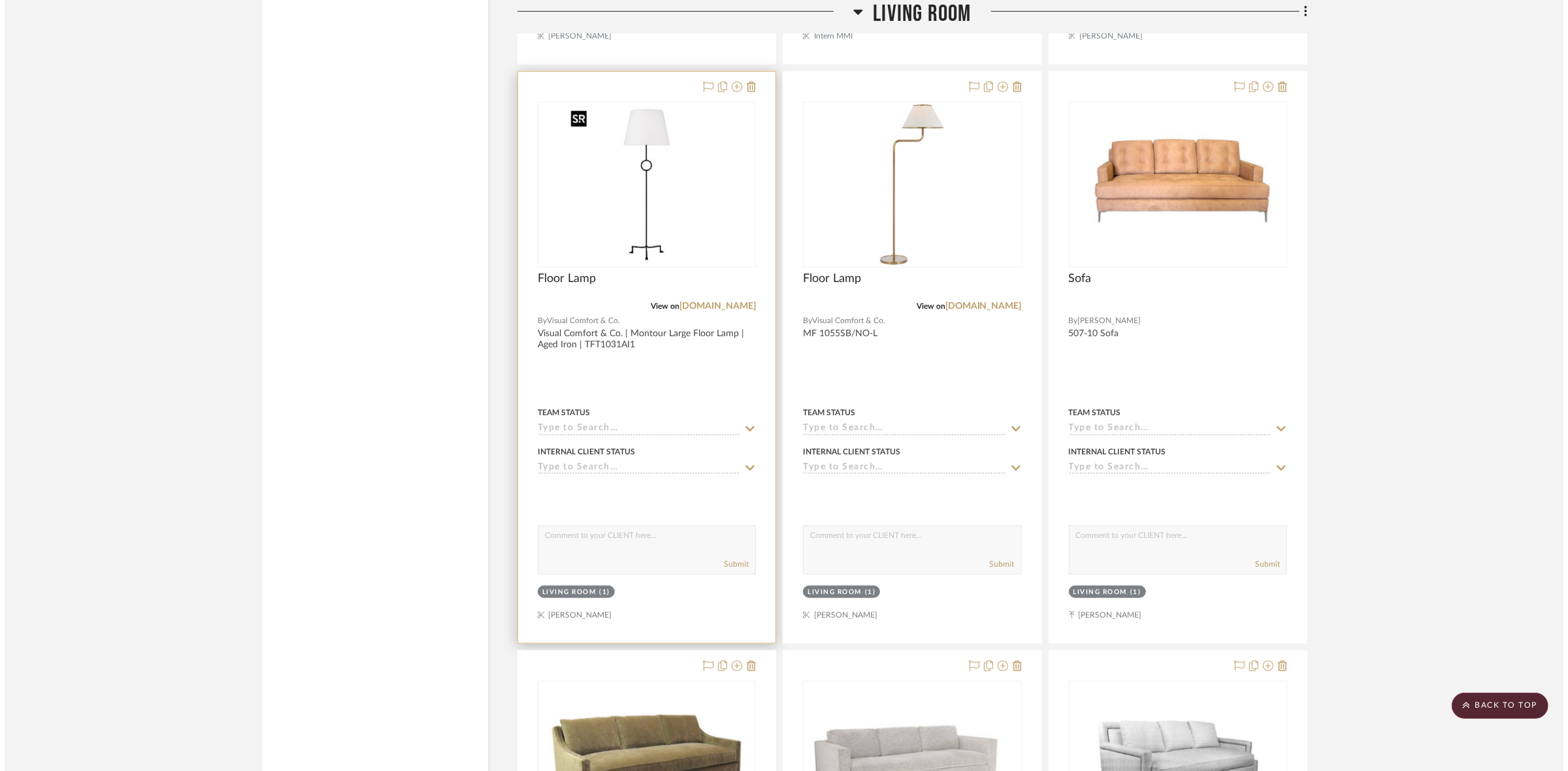
scroll to position [0, 0]
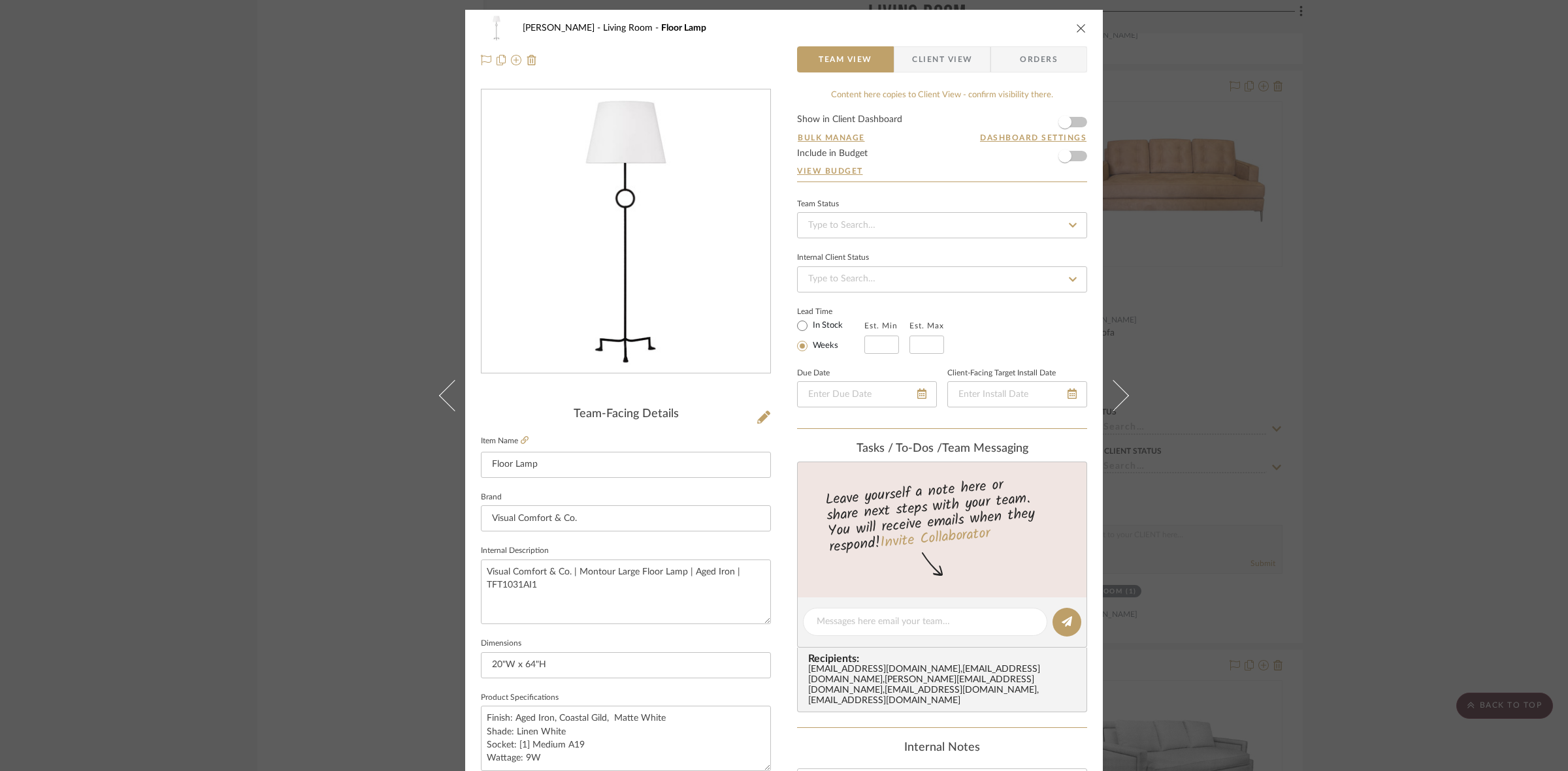
click at [931, 53] on span "Client View" at bounding box center [941, 59] width 60 height 26
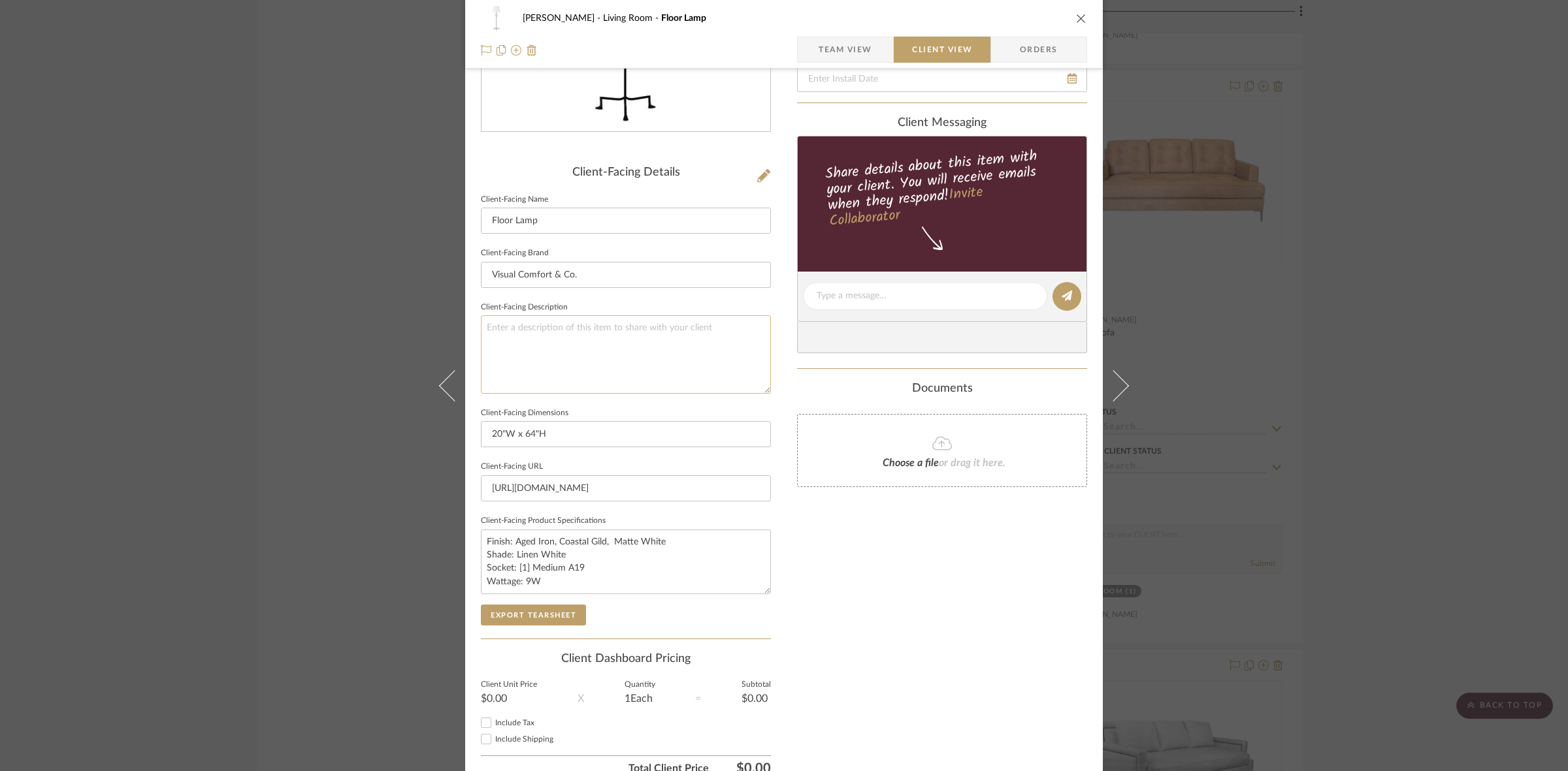
scroll to position [303, 0]
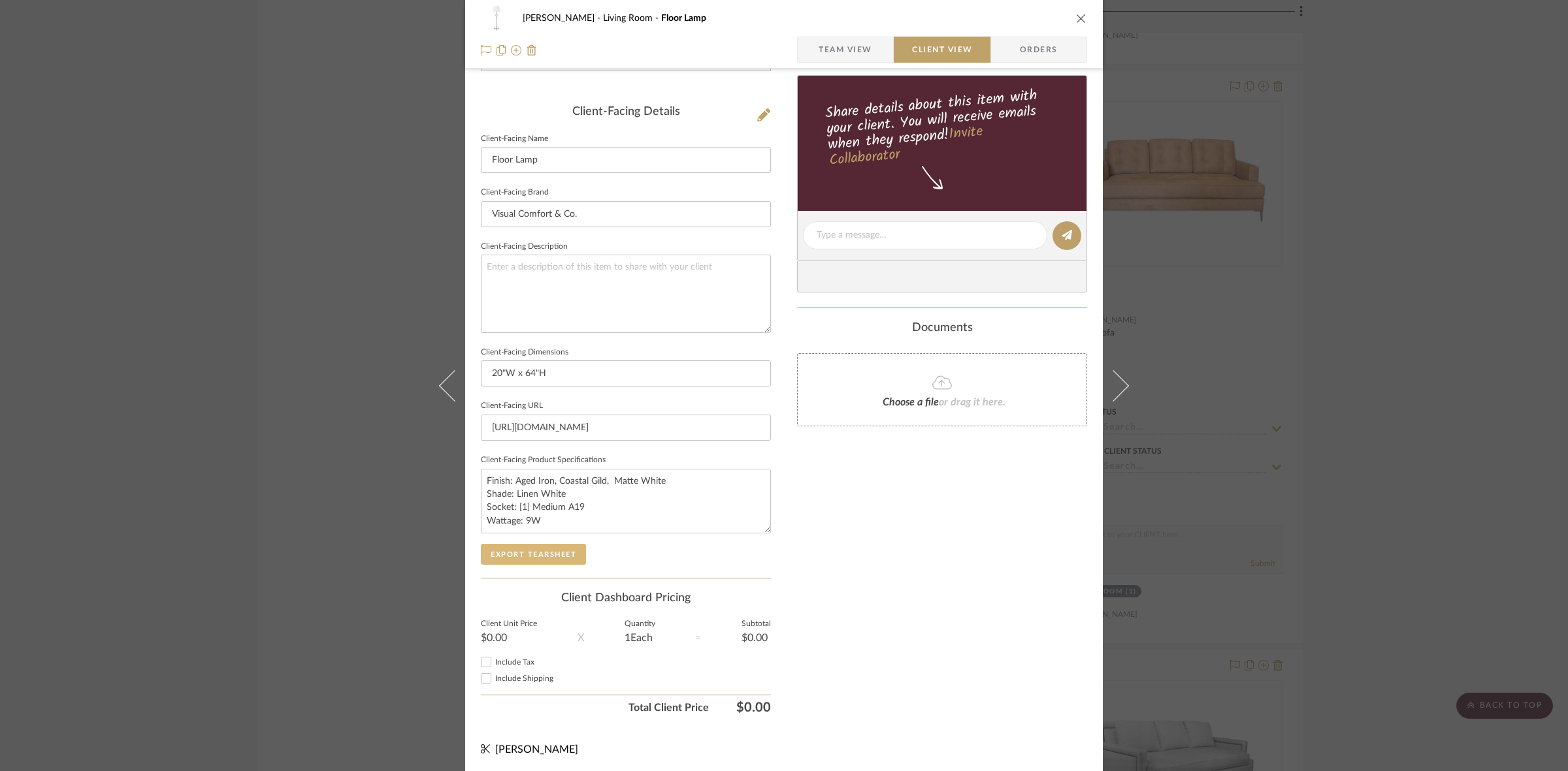
click at [544, 554] on button "Export Tearsheet" at bounding box center [533, 554] width 105 height 21
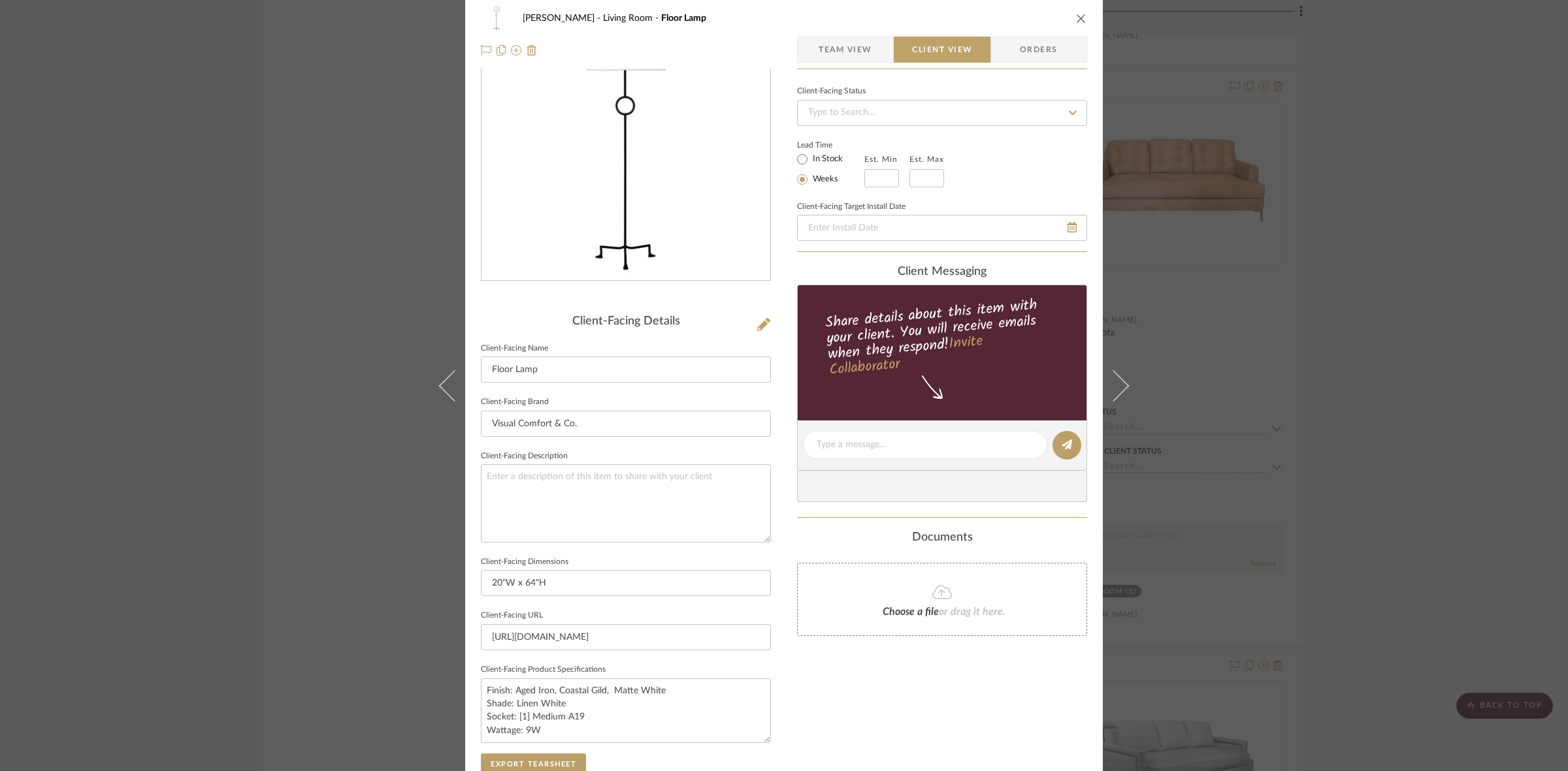
scroll to position [0, 0]
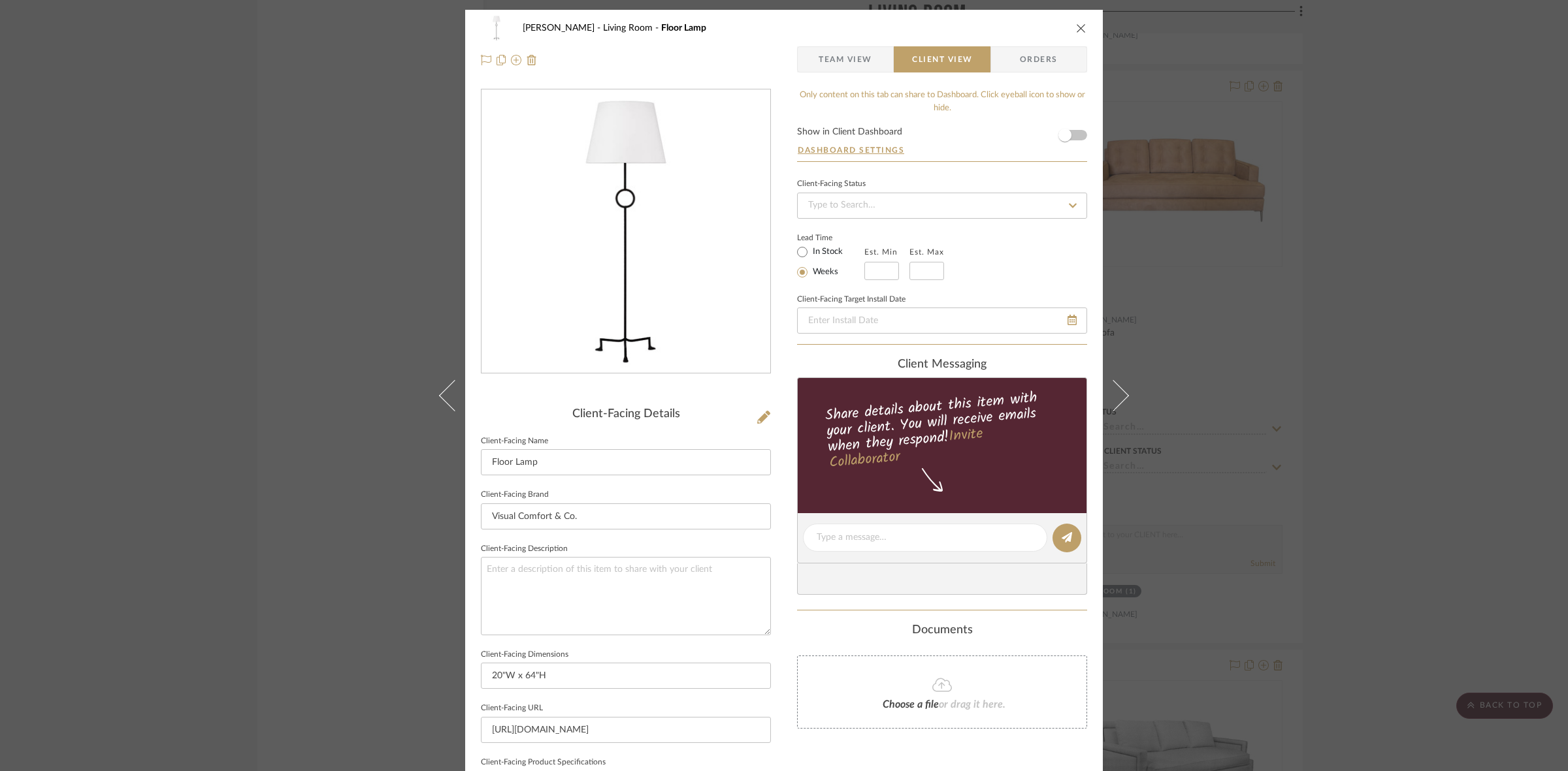
click at [289, 305] on div "DOOLEY Living Room Floor Lamp Team View Client View Orders Client-Facing Detail…" at bounding box center [784, 385] width 1568 height 771
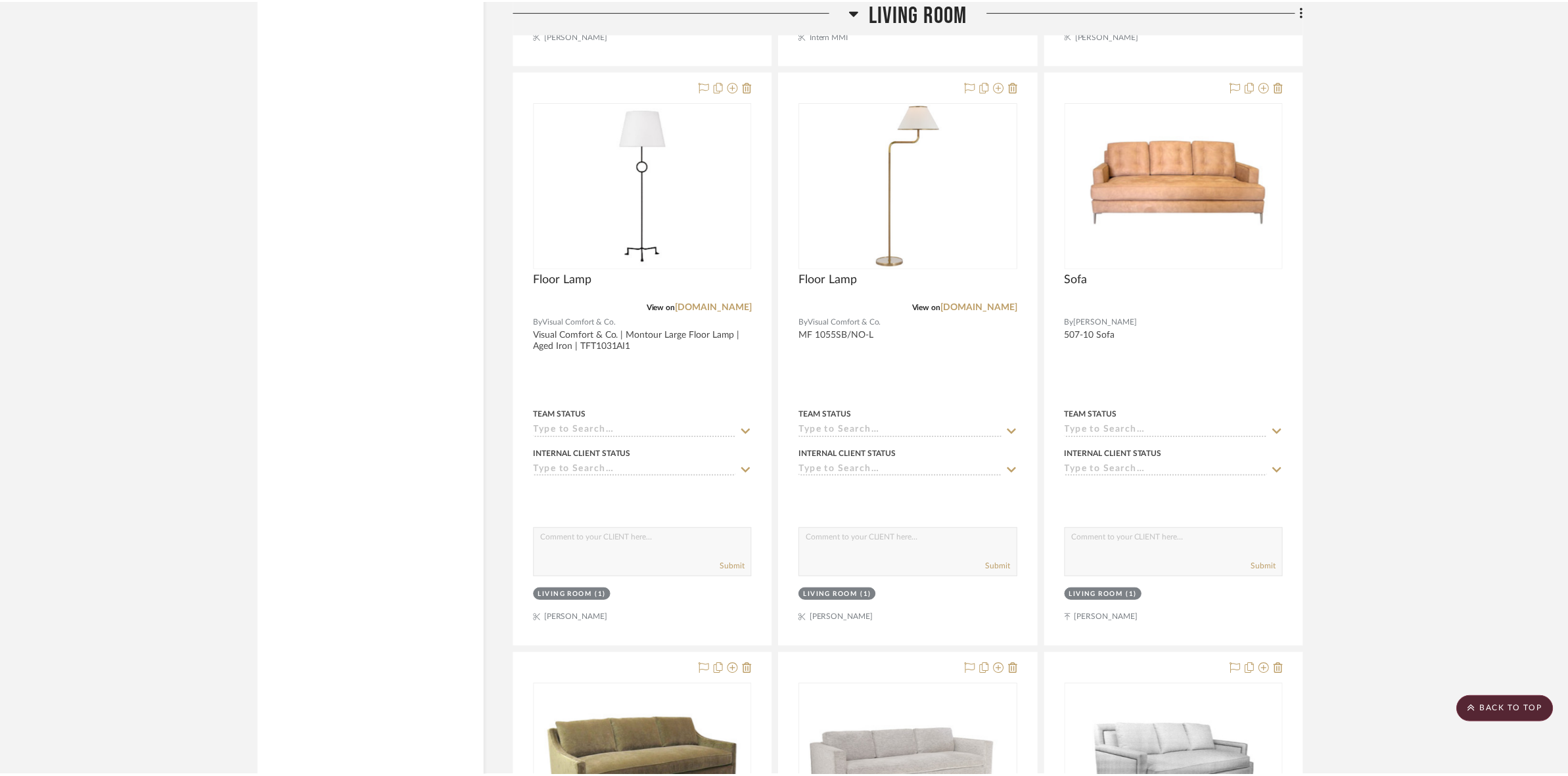
scroll to position [7381, 0]
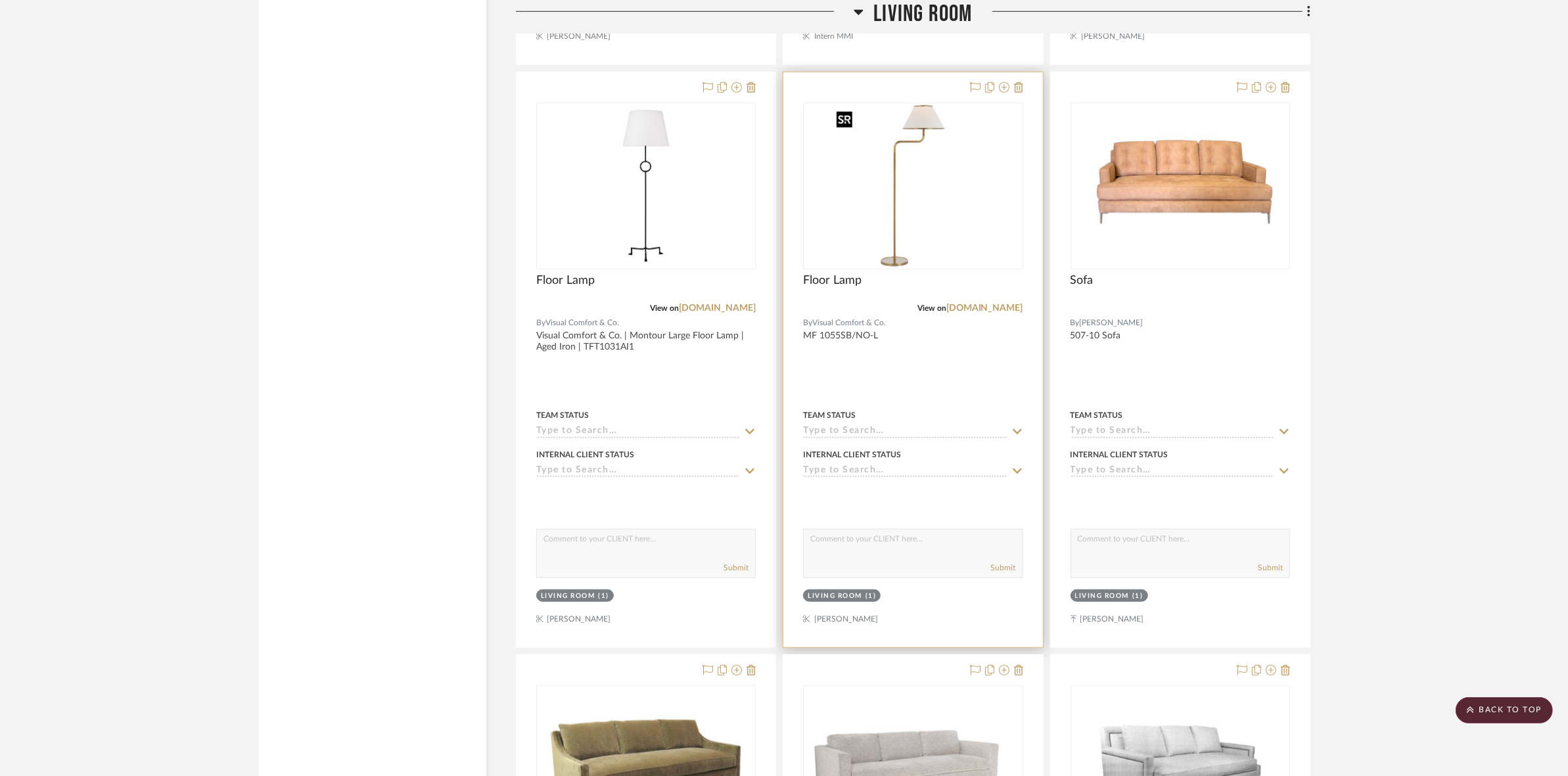
click at [940, 209] on img "0" at bounding box center [912, 185] width 164 height 164
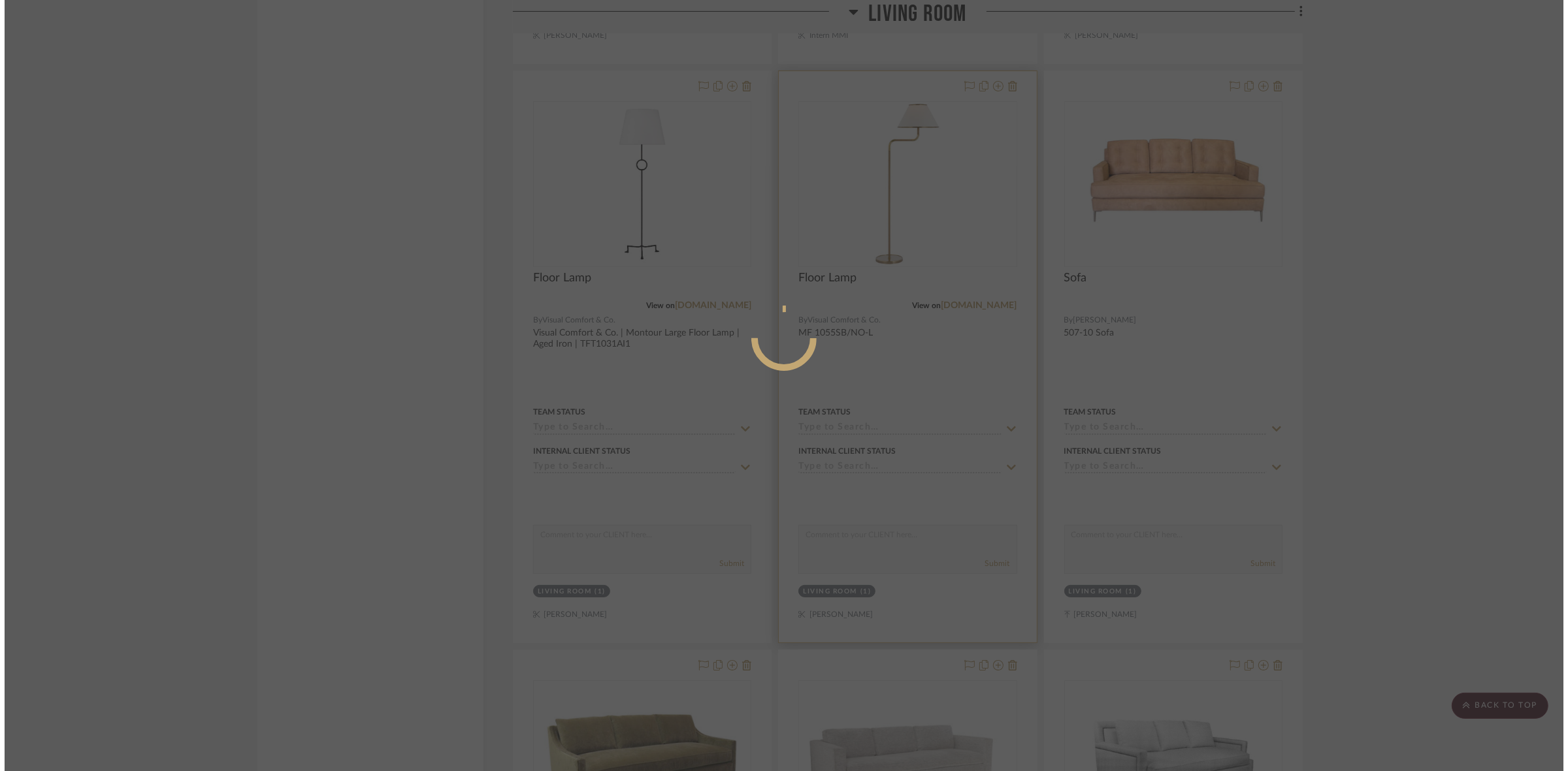
scroll to position [0, 0]
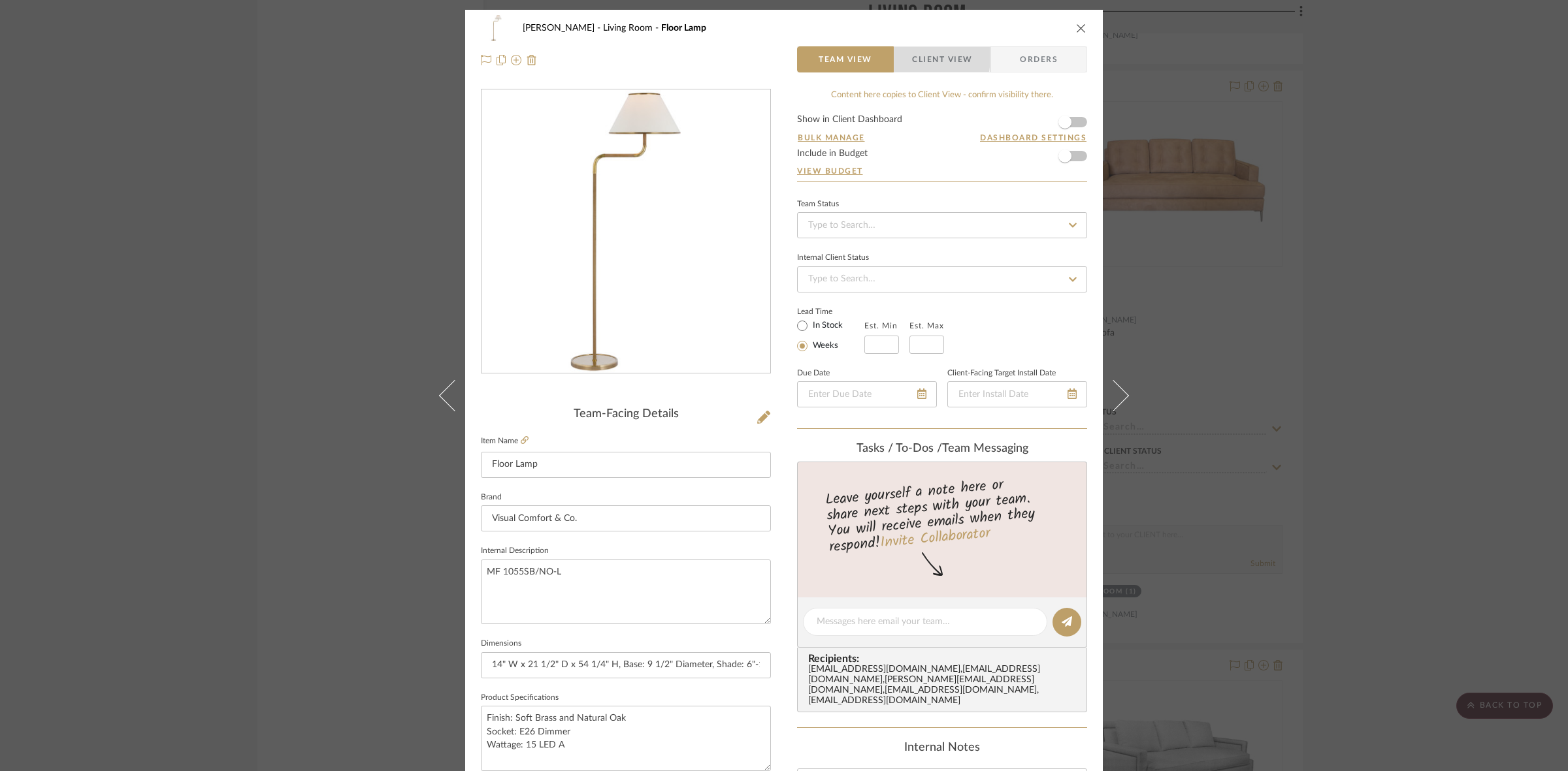
click at [899, 57] on span "button" at bounding box center [903, 59] width 18 height 26
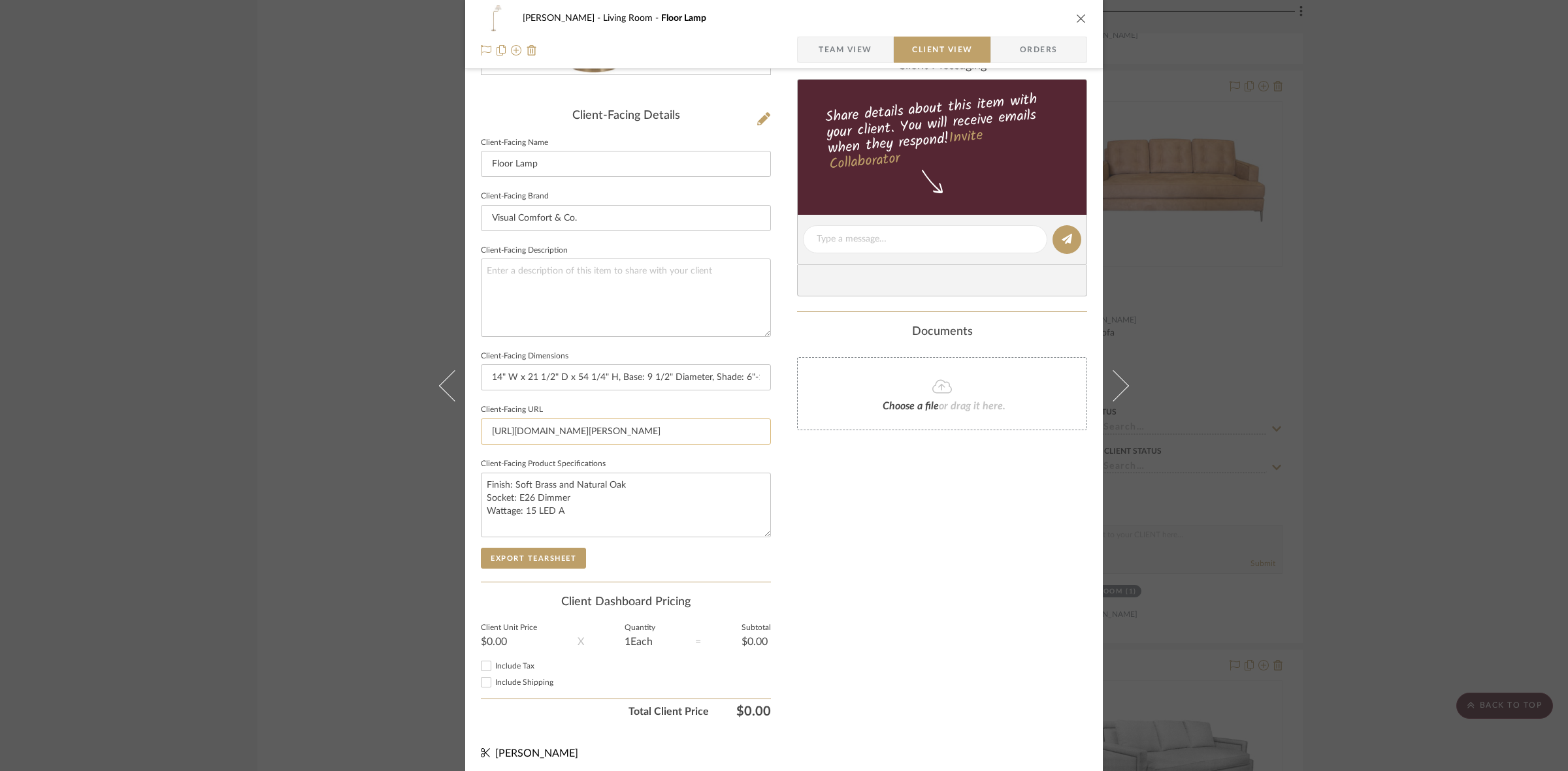
scroll to position [303, 0]
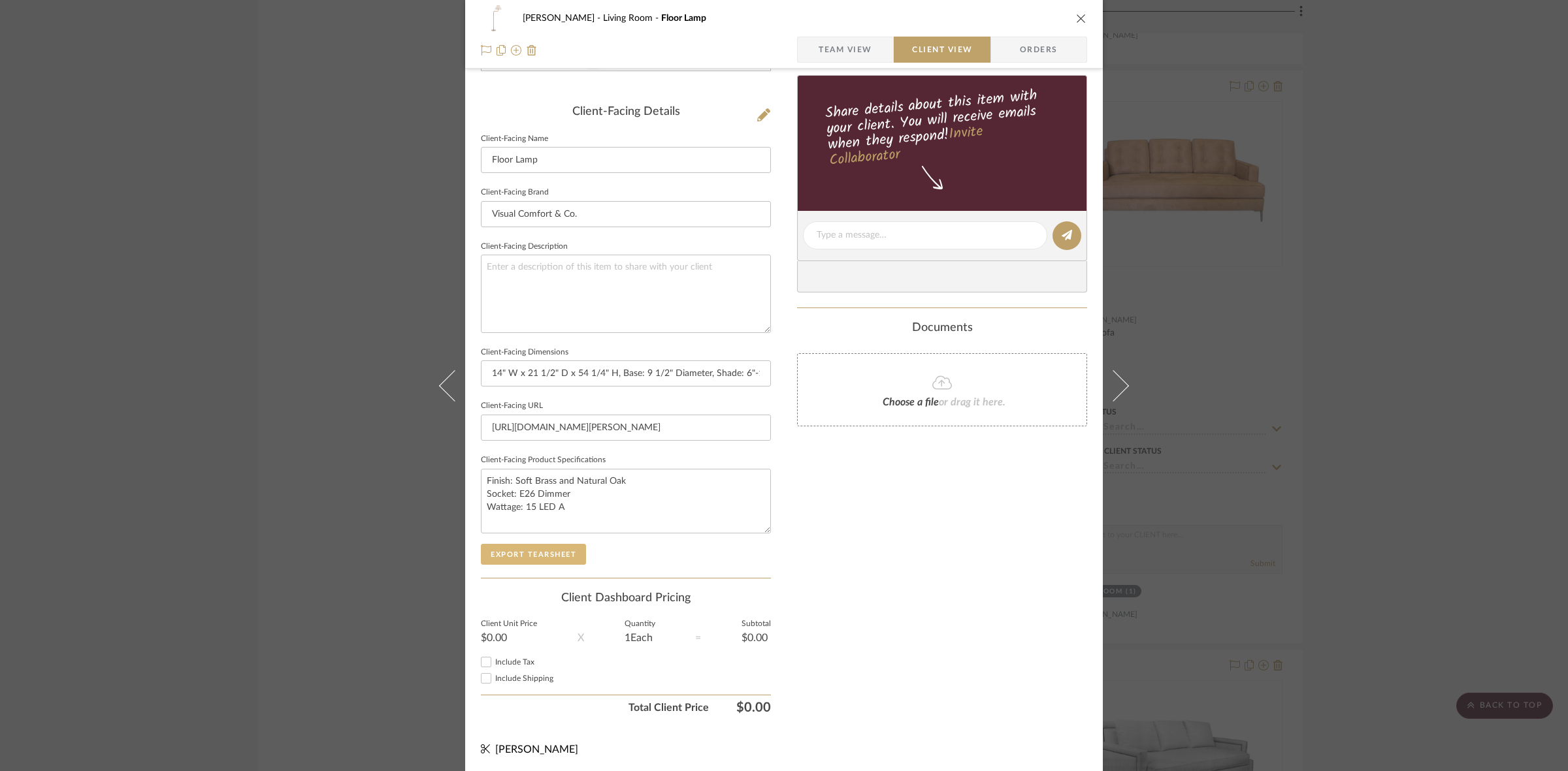
click at [543, 555] on button "Export Tearsheet" at bounding box center [533, 554] width 105 height 21
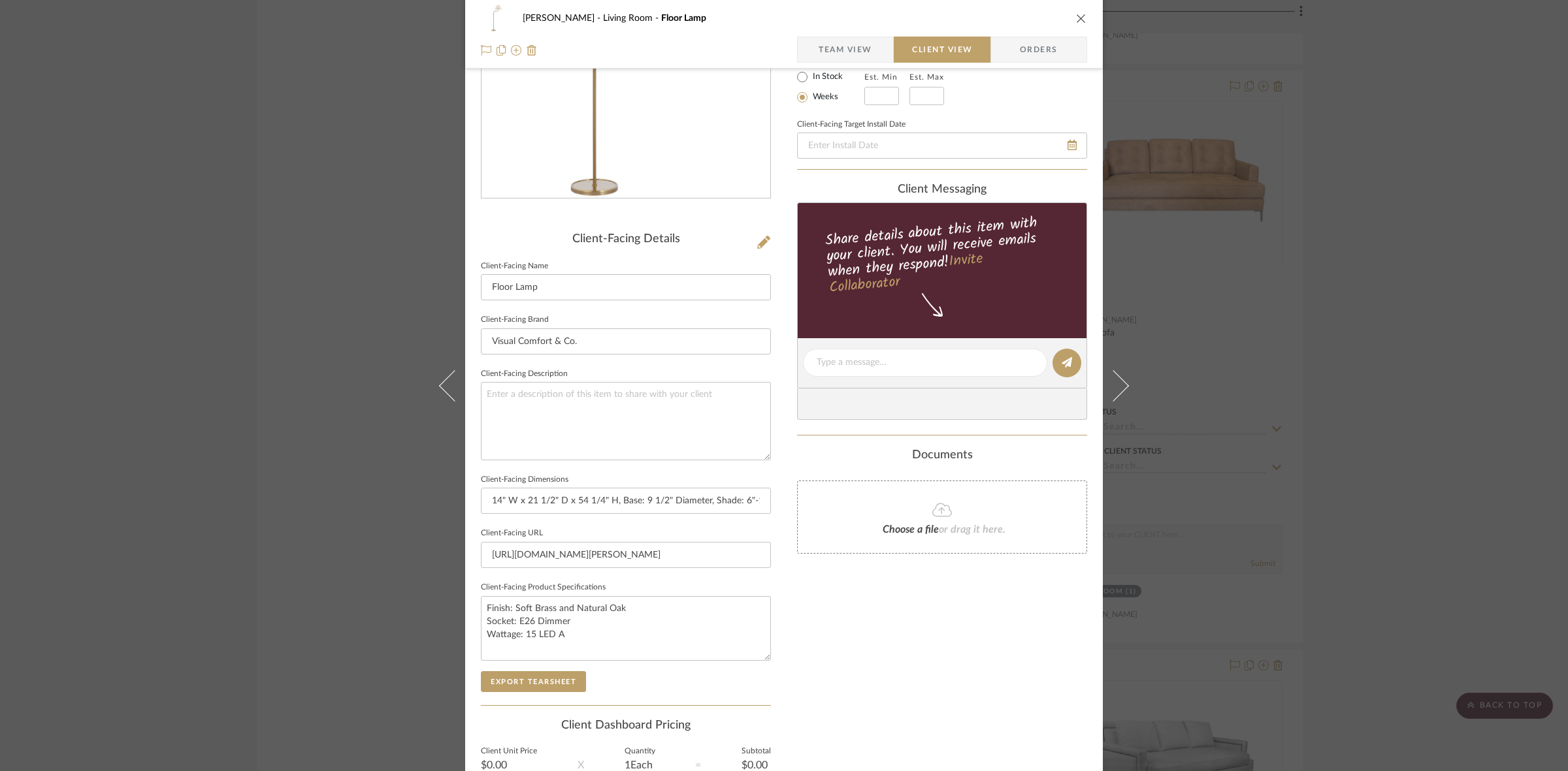
scroll to position [0, 0]
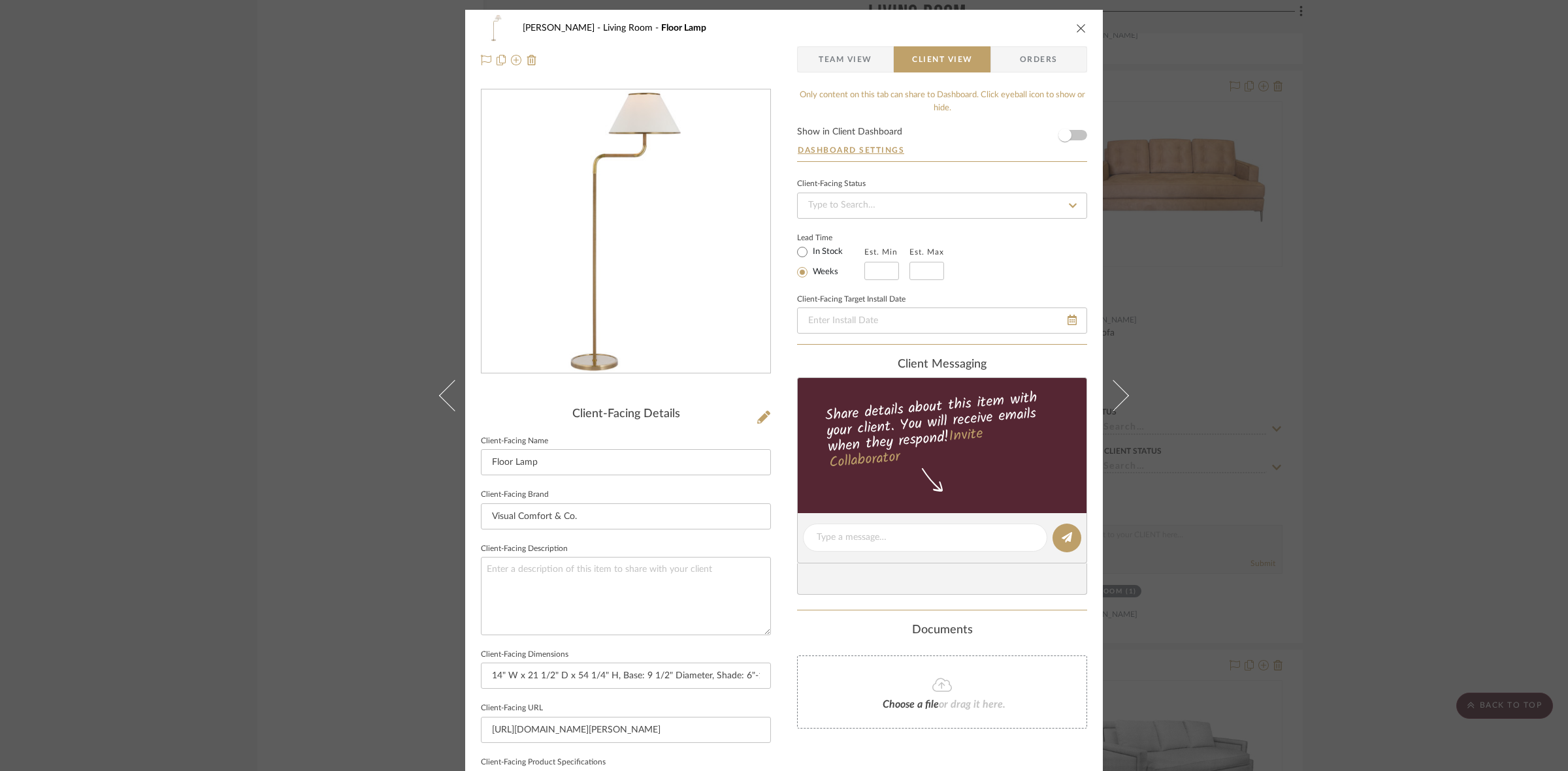
click at [245, 390] on div "DOOLEY Living Room Floor Lamp Team View Client View Orders Client-Facing Detail…" at bounding box center [784, 385] width 1568 height 771
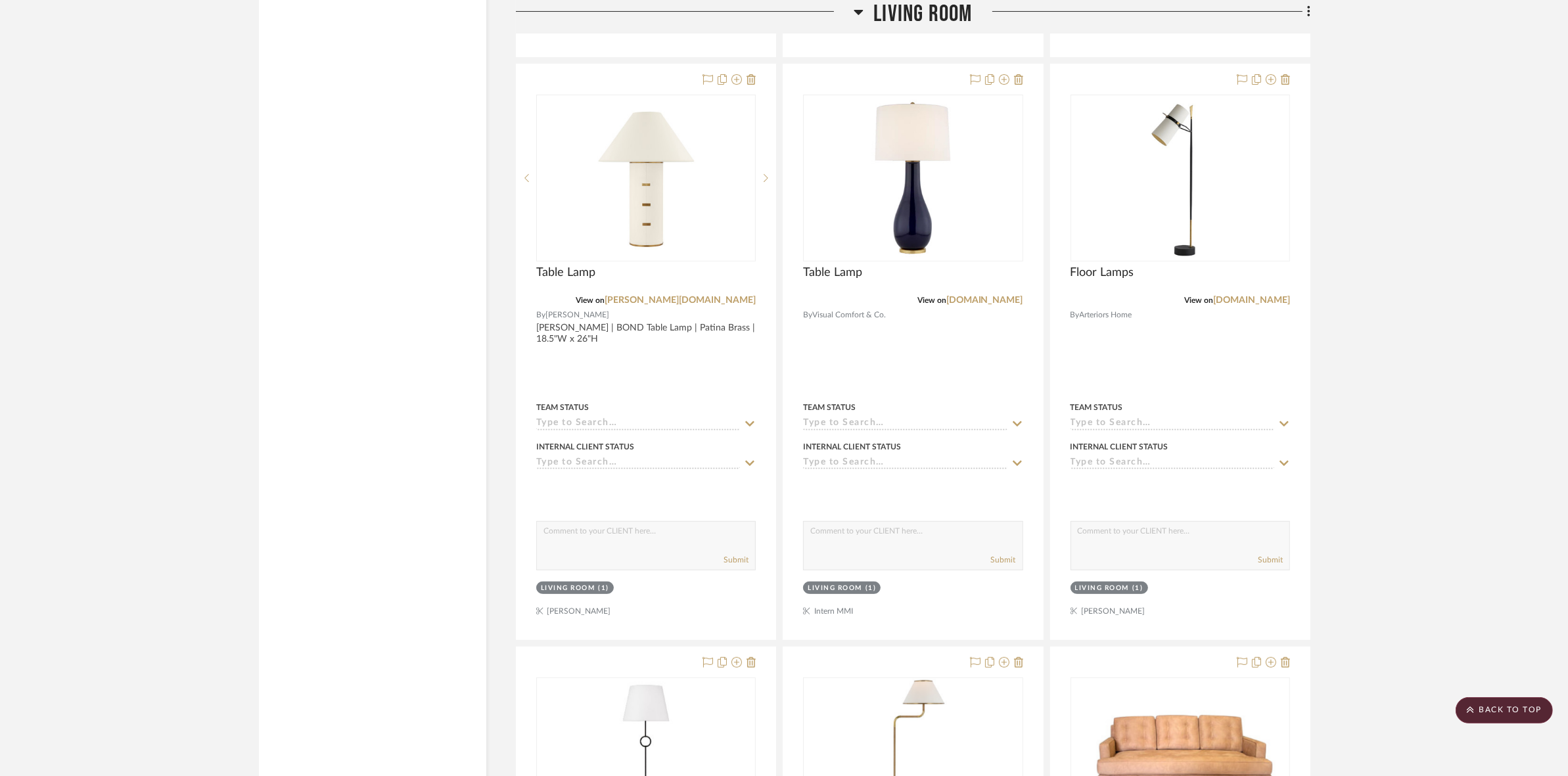
scroll to position [6560, 0]
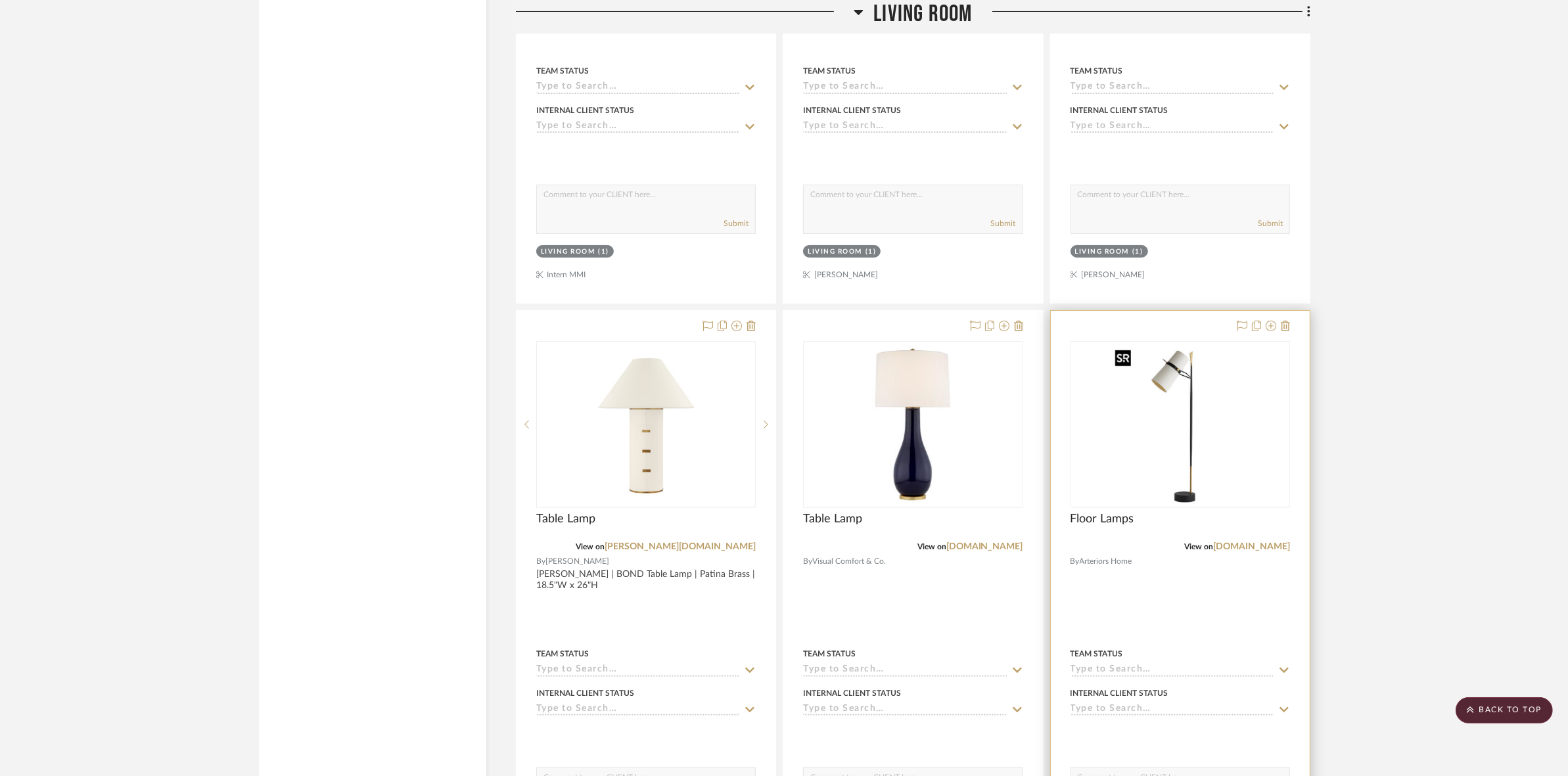
click at [0, 0] on img at bounding box center [0, 0] width 0 height 0
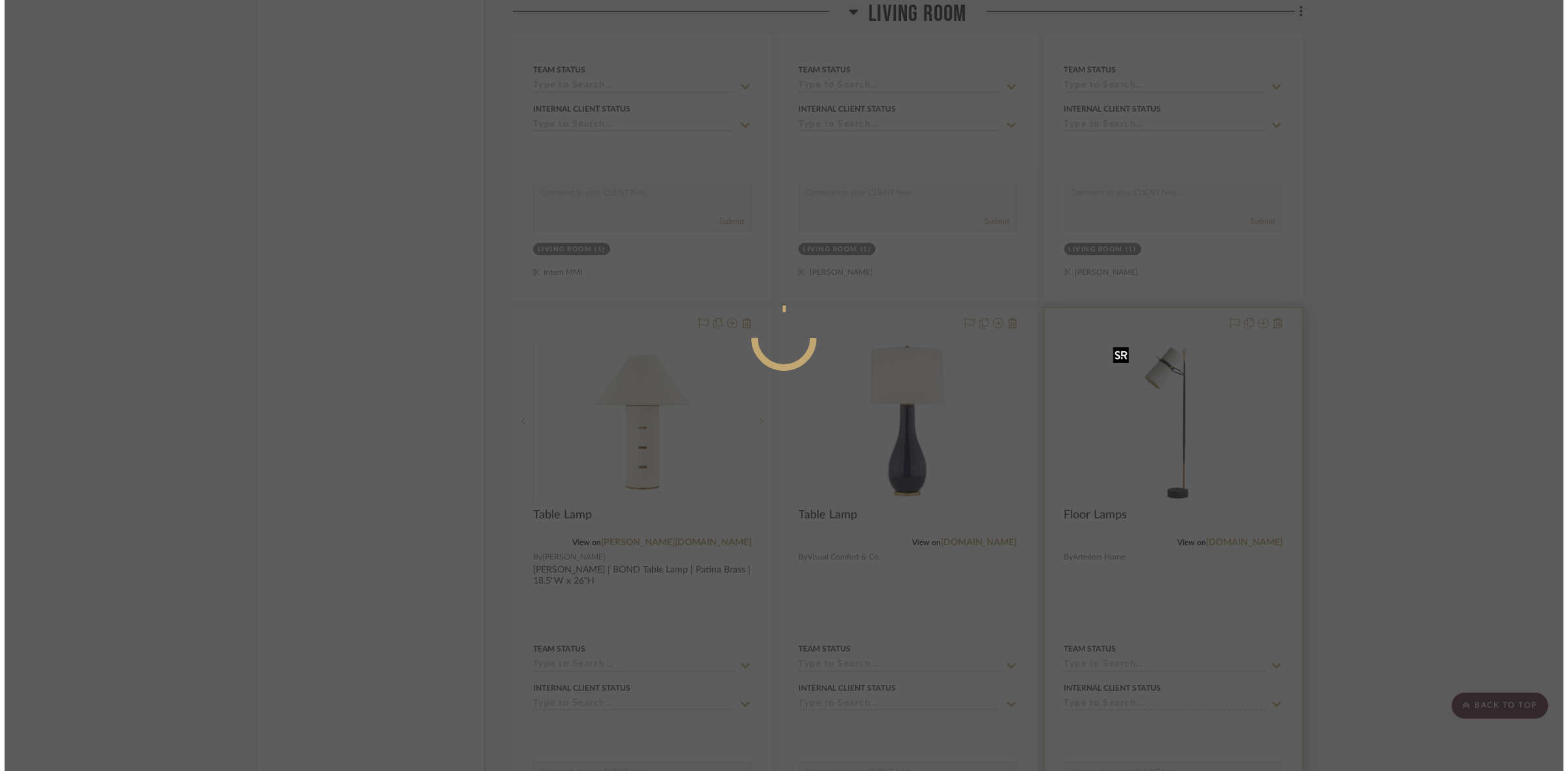
scroll to position [0, 0]
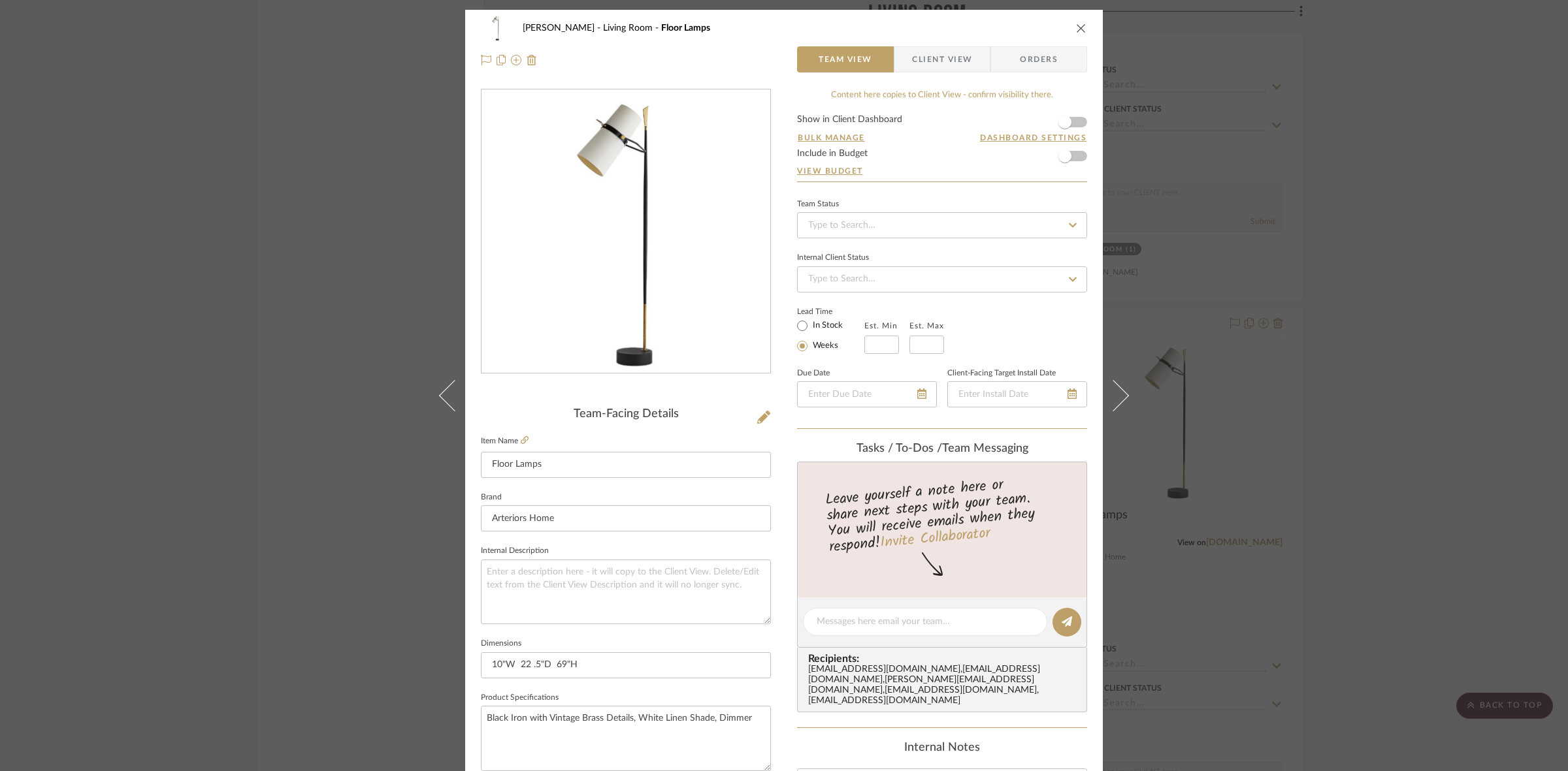
click at [916, 60] on span "Client View" at bounding box center [941, 59] width 60 height 26
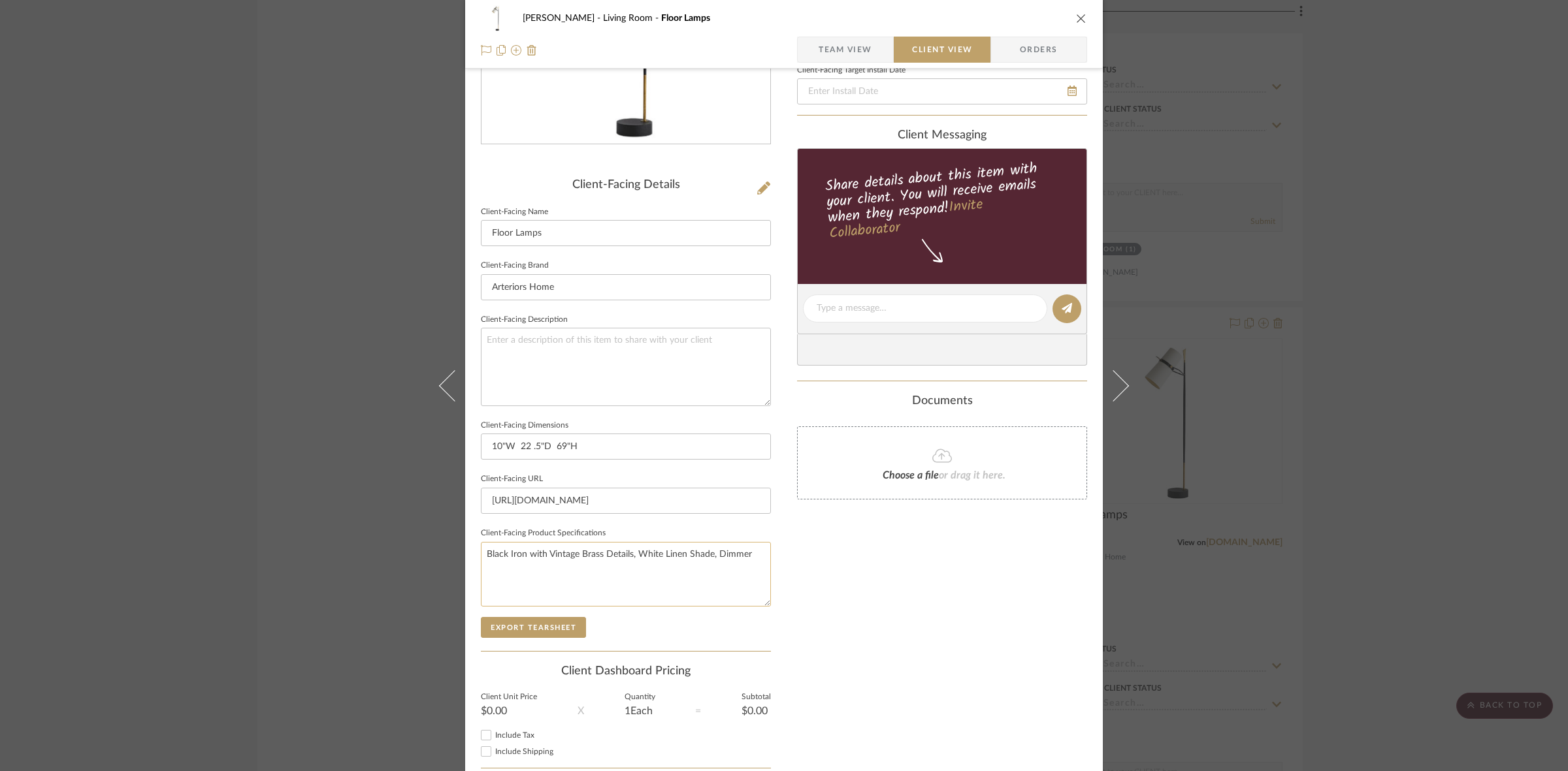
scroll to position [245, 0]
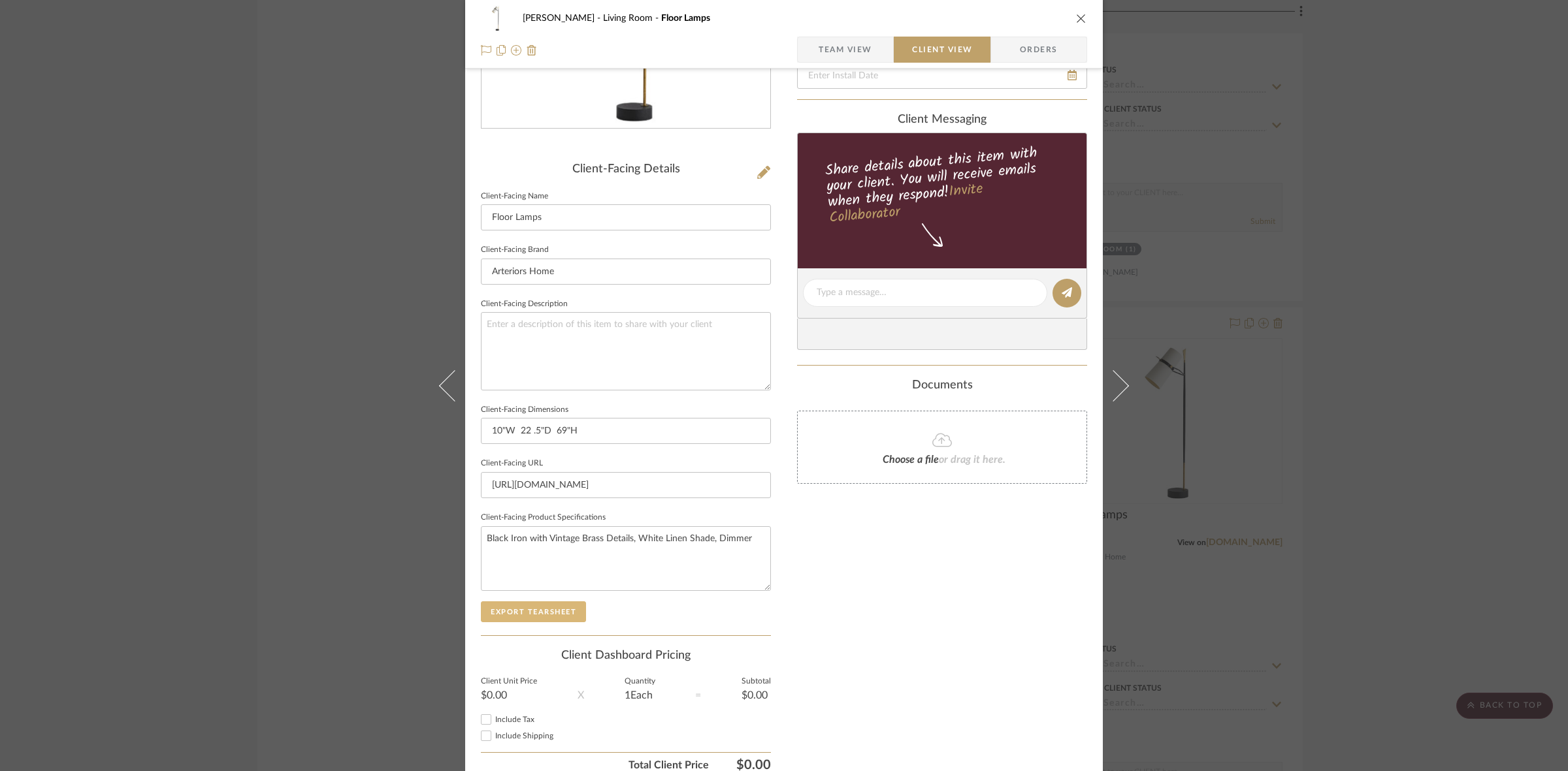
click at [536, 609] on button "Export Tearsheet" at bounding box center [533, 611] width 105 height 21
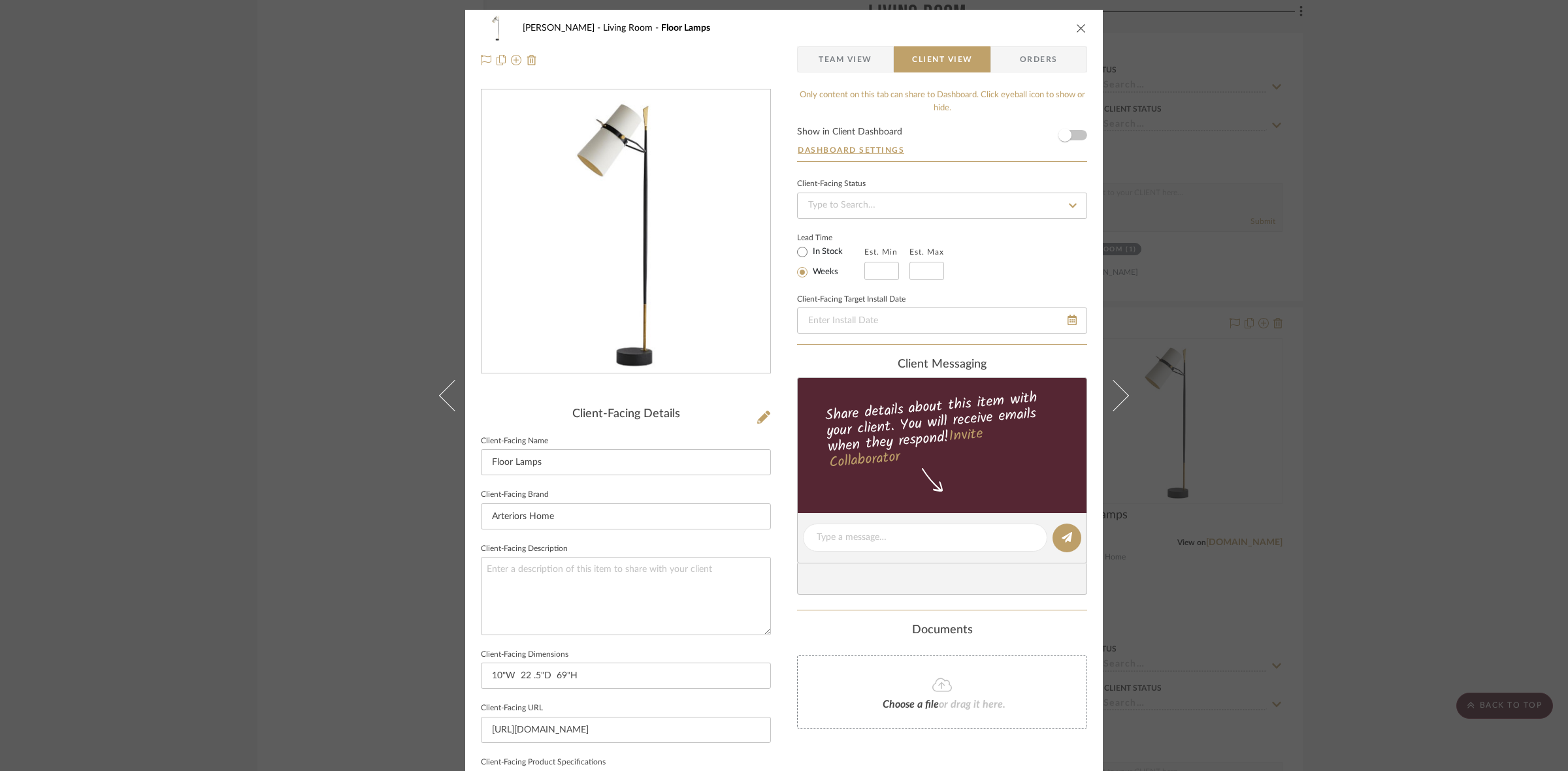
click at [278, 321] on div "DOOLEY Living Room Floor Lamps Team View Client View Orders Client-Facing Detai…" at bounding box center [784, 385] width 1568 height 771
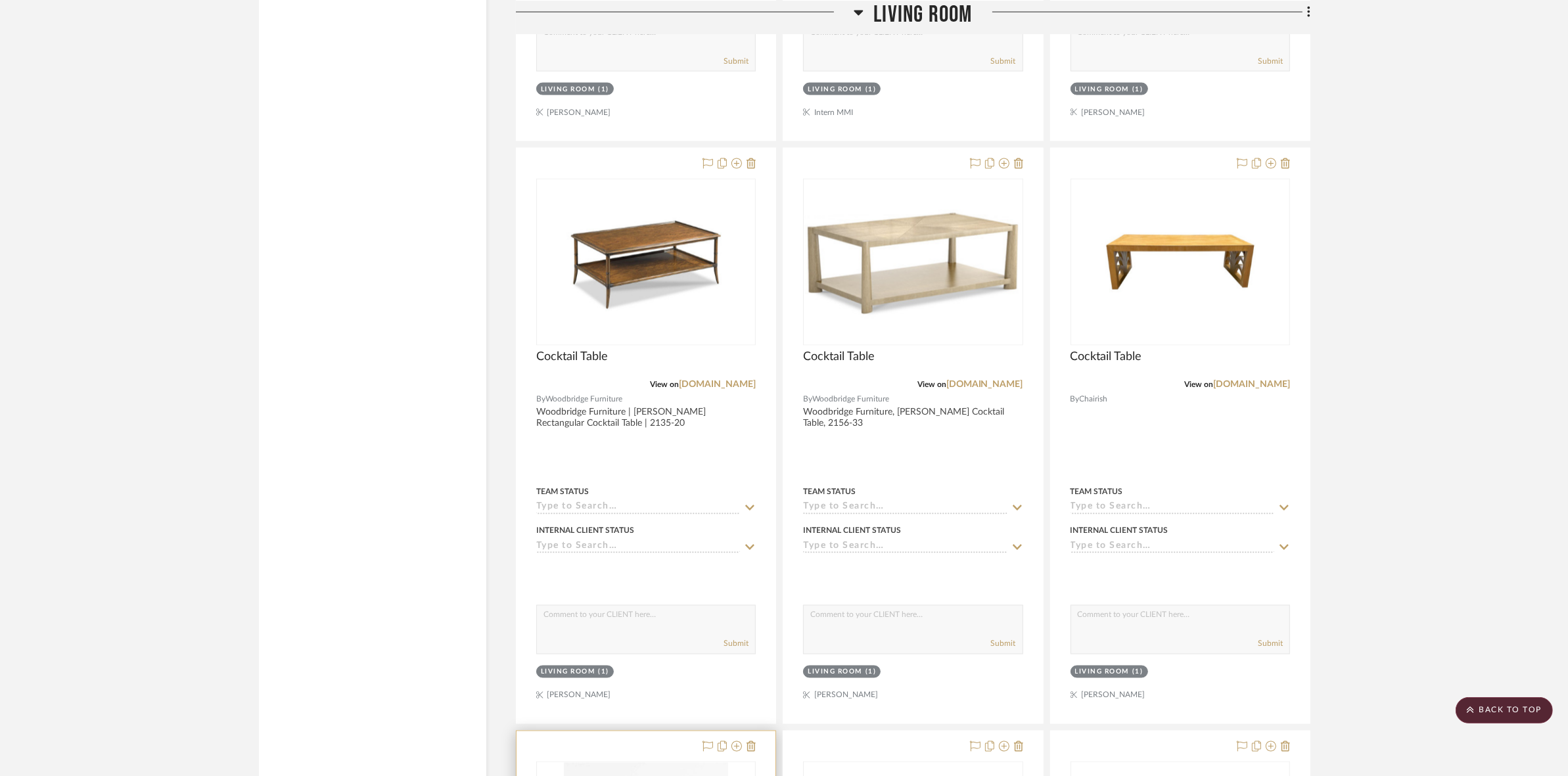
scroll to position [2957, 0]
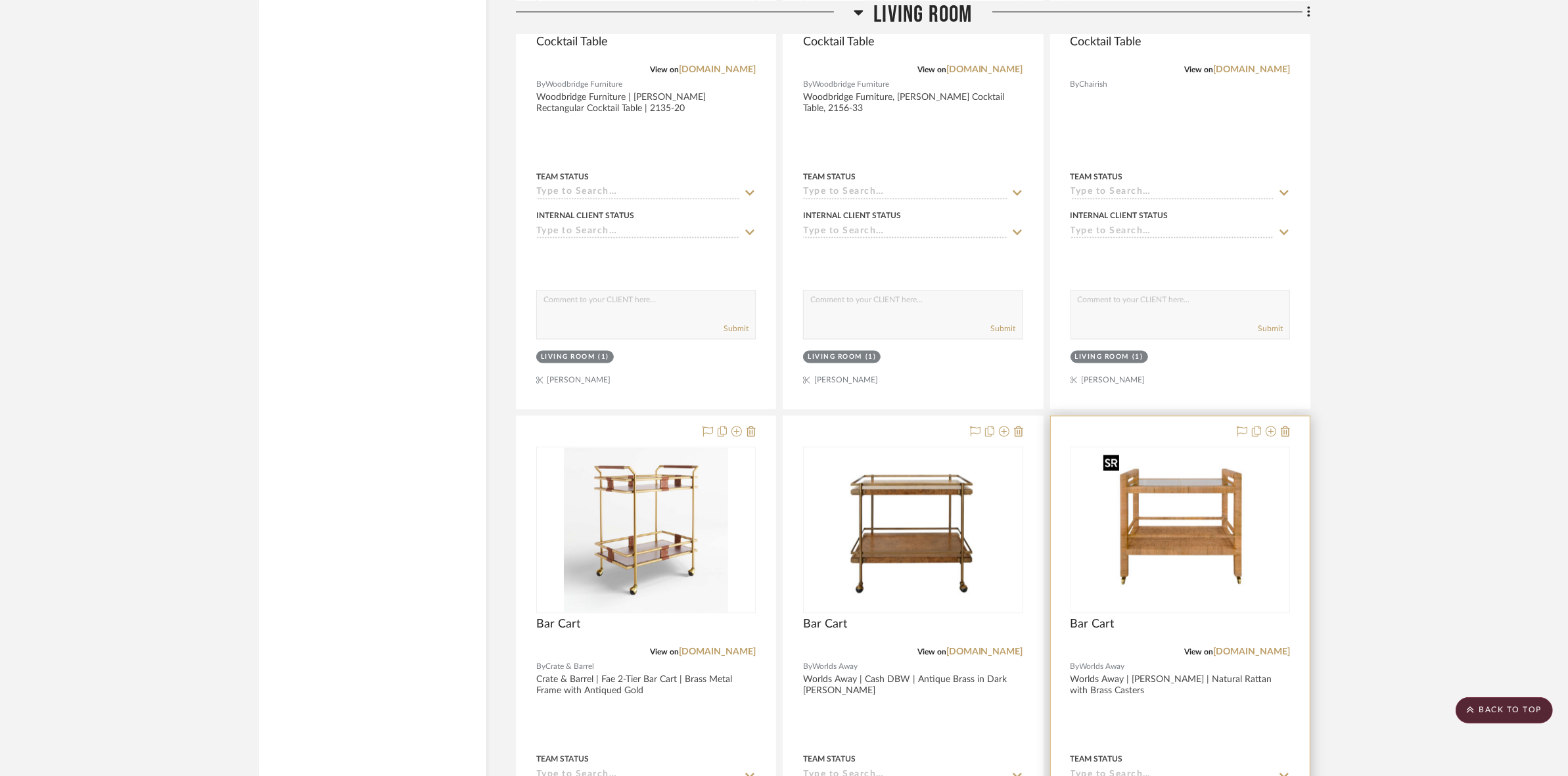
click at [1208, 540] on img "0" at bounding box center [1180, 530] width 164 height 164
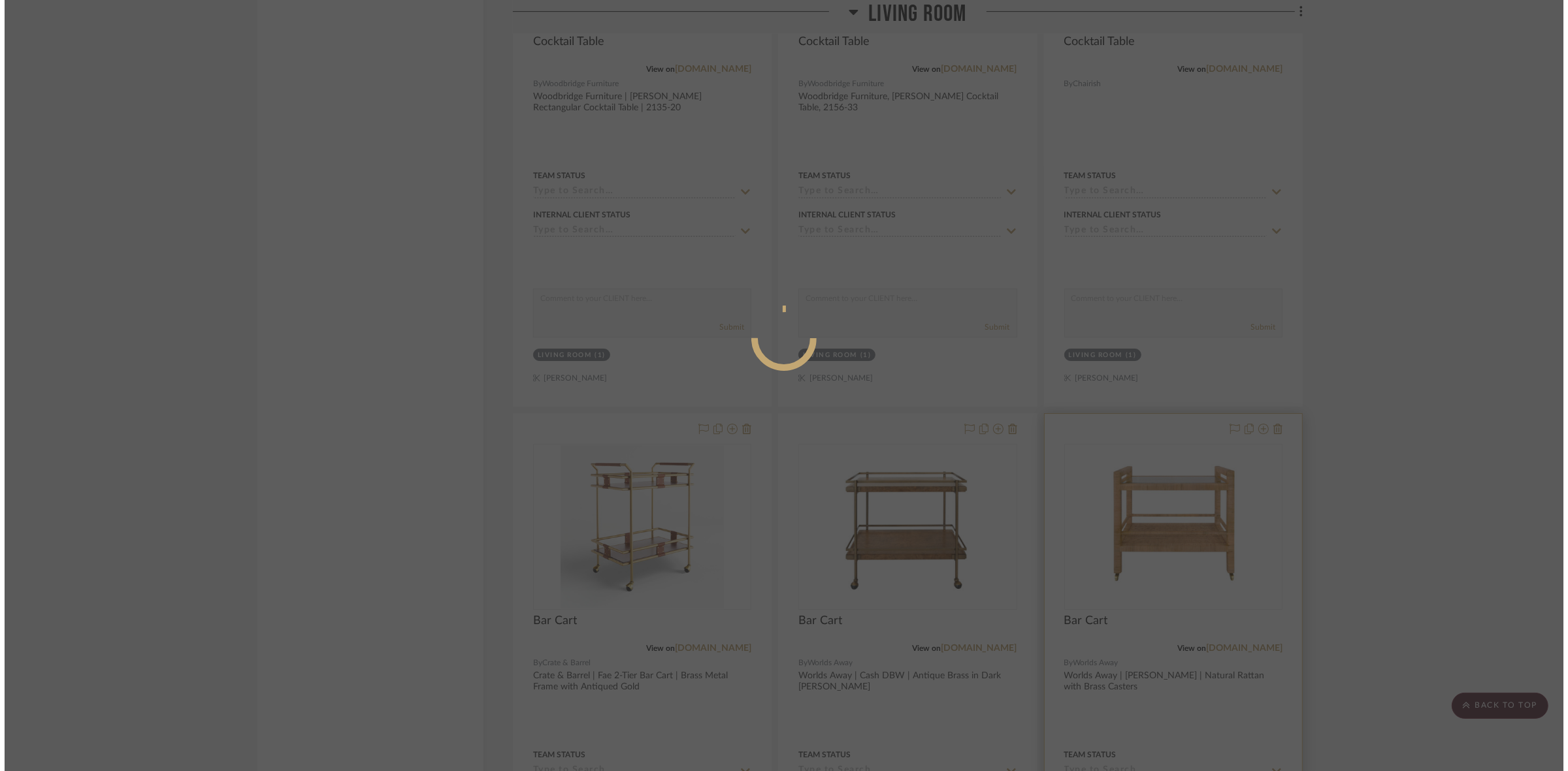
scroll to position [0, 0]
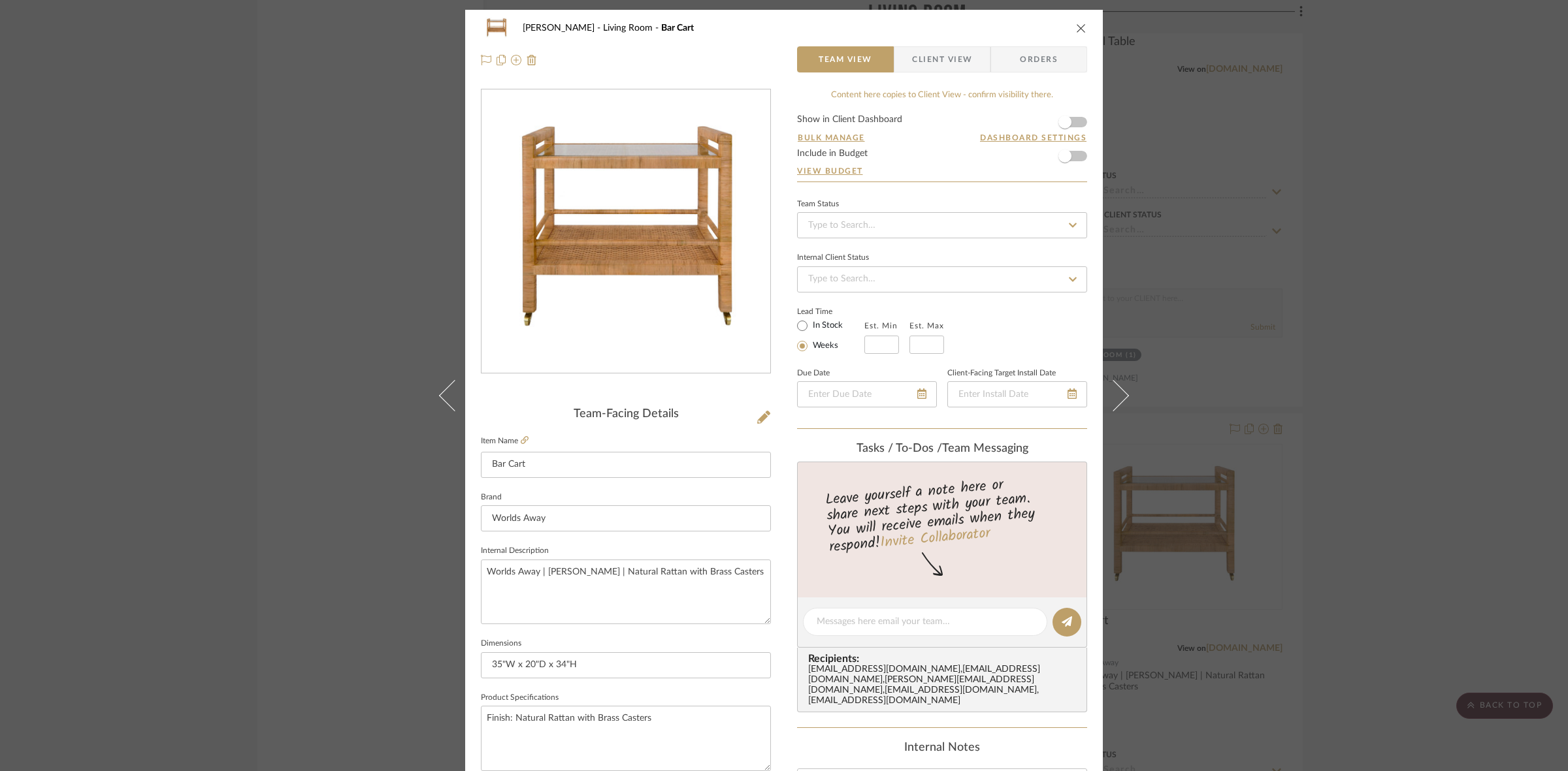
click at [916, 60] on span "Client View" at bounding box center [941, 59] width 60 height 26
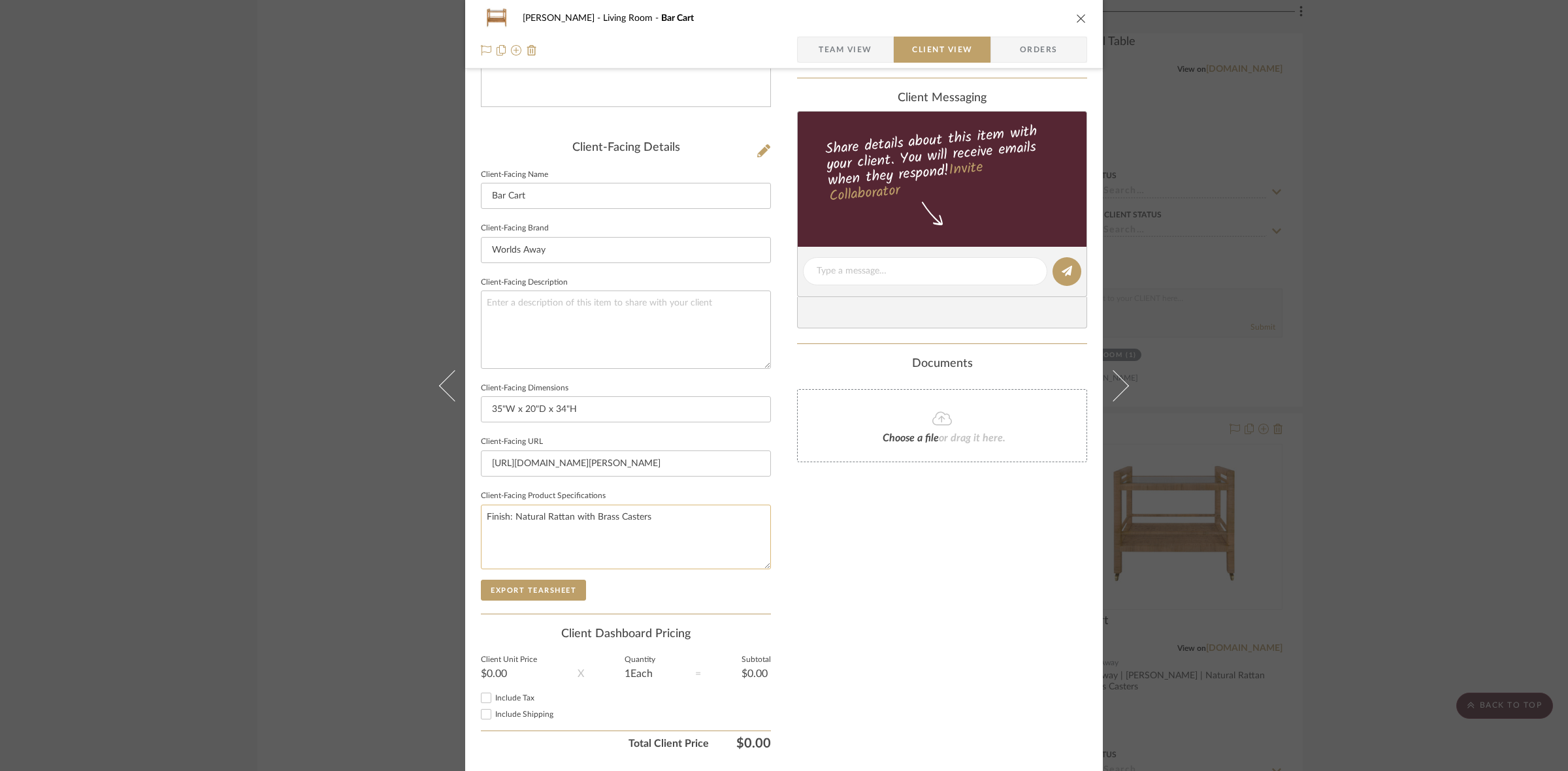
scroll to position [303, 0]
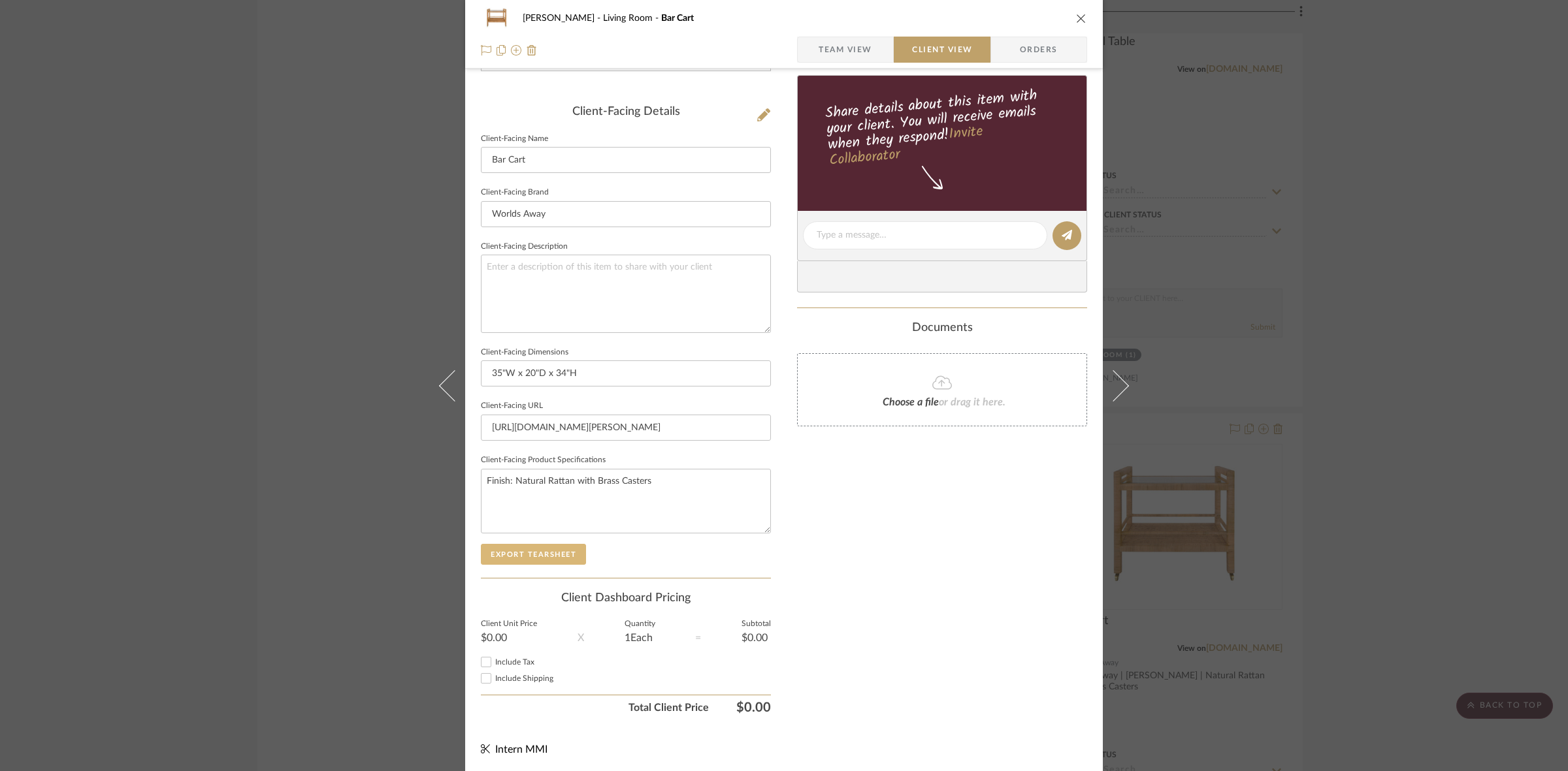
click at [547, 550] on button "Export Tearsheet" at bounding box center [533, 554] width 105 height 21
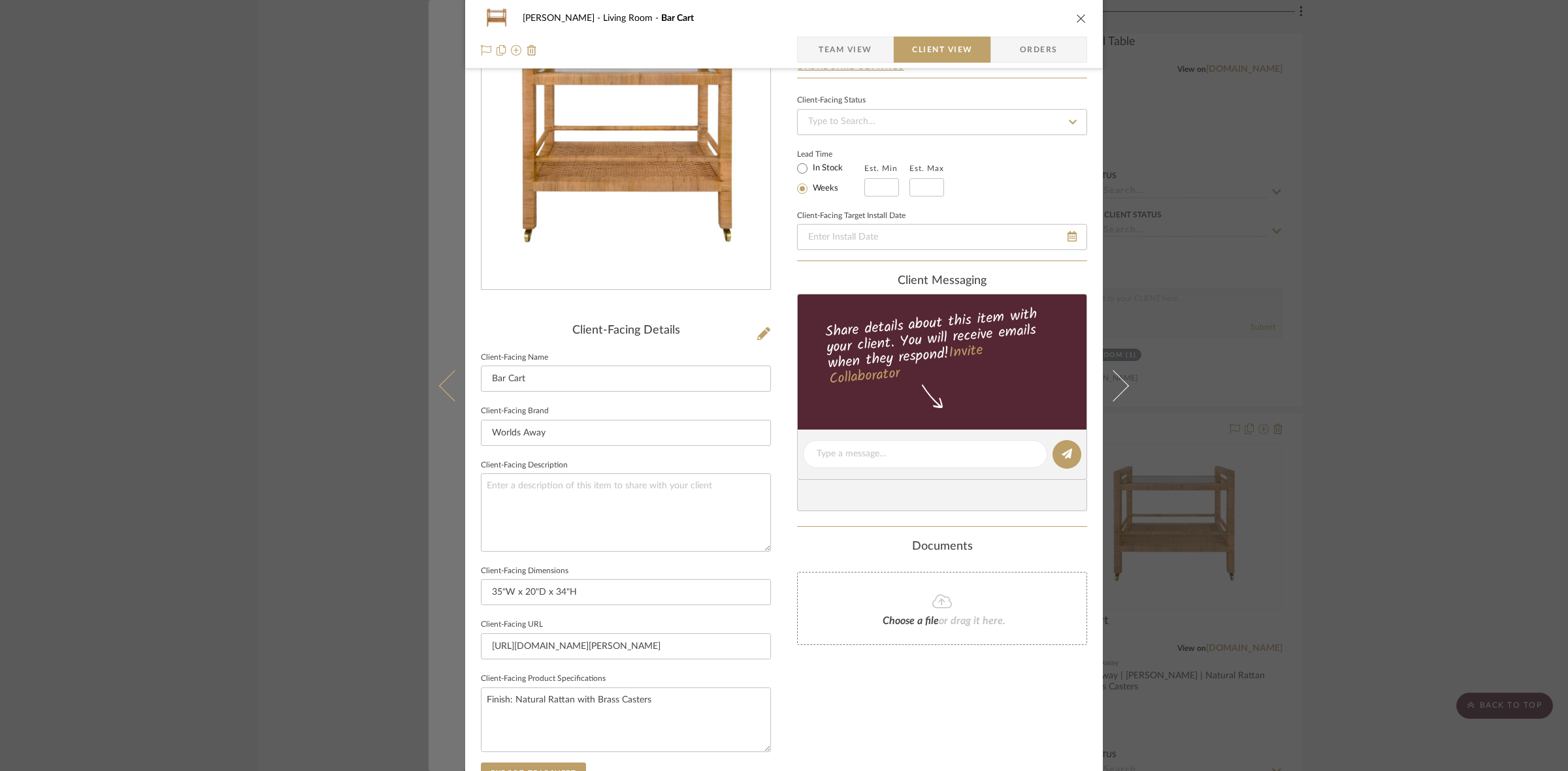
scroll to position [0, 0]
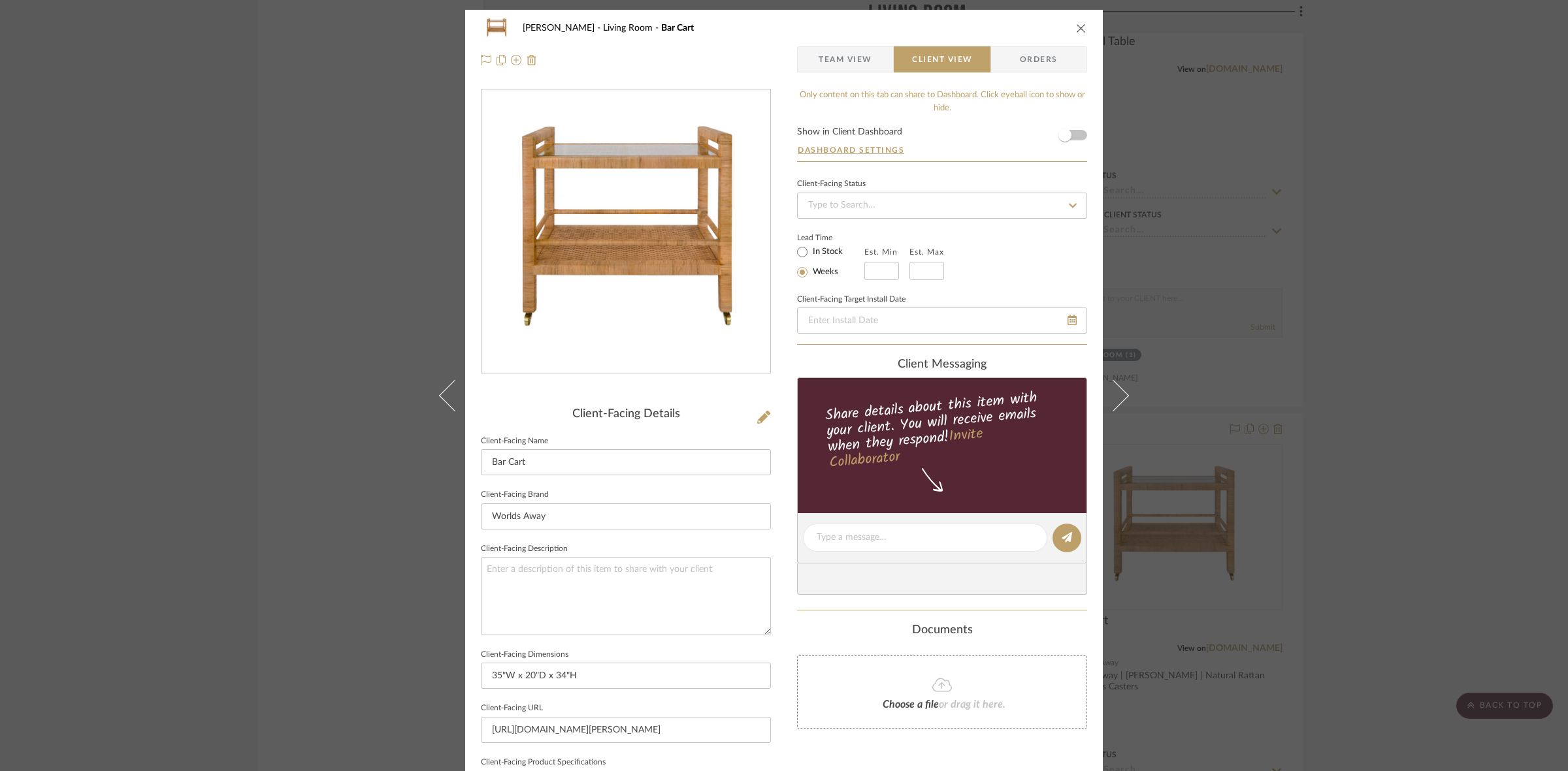
click at [331, 403] on div "DOOLEY Living Room Bar Cart Team View Client View Orders Client-Facing Details …" at bounding box center [784, 385] width 1568 height 771
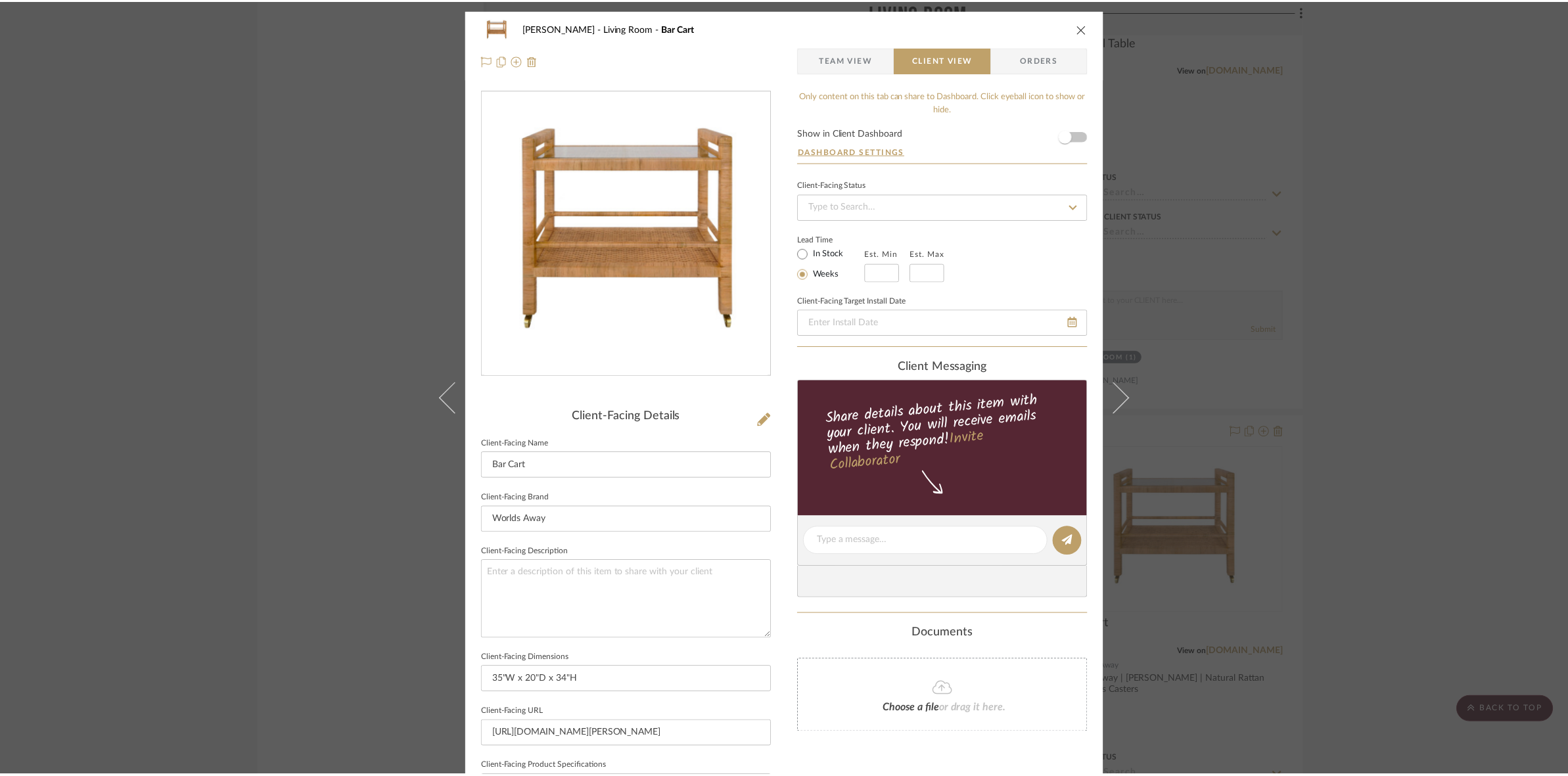
scroll to position [2957, 0]
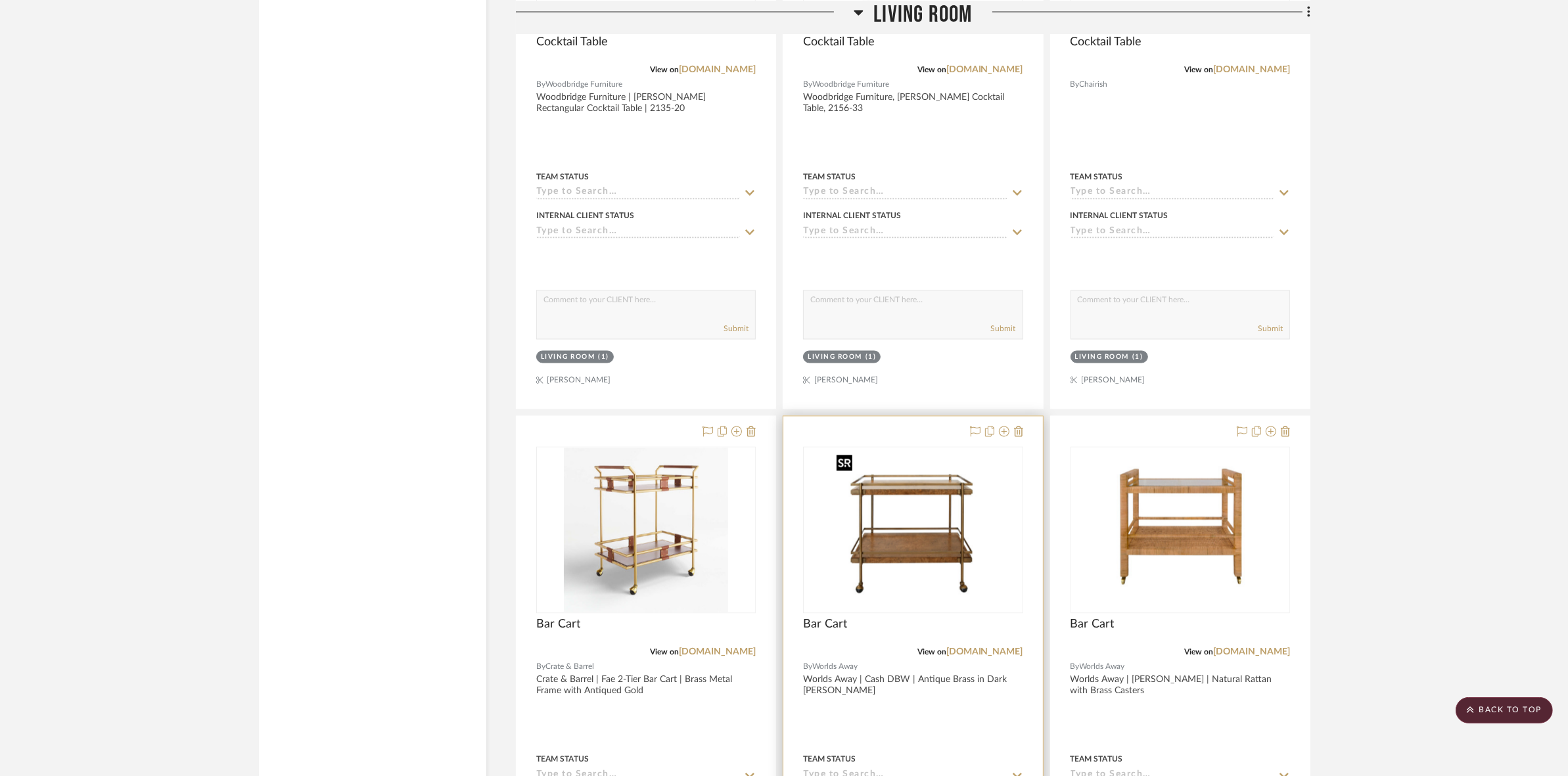
click at [928, 523] on img "0" at bounding box center [912, 530] width 164 height 164
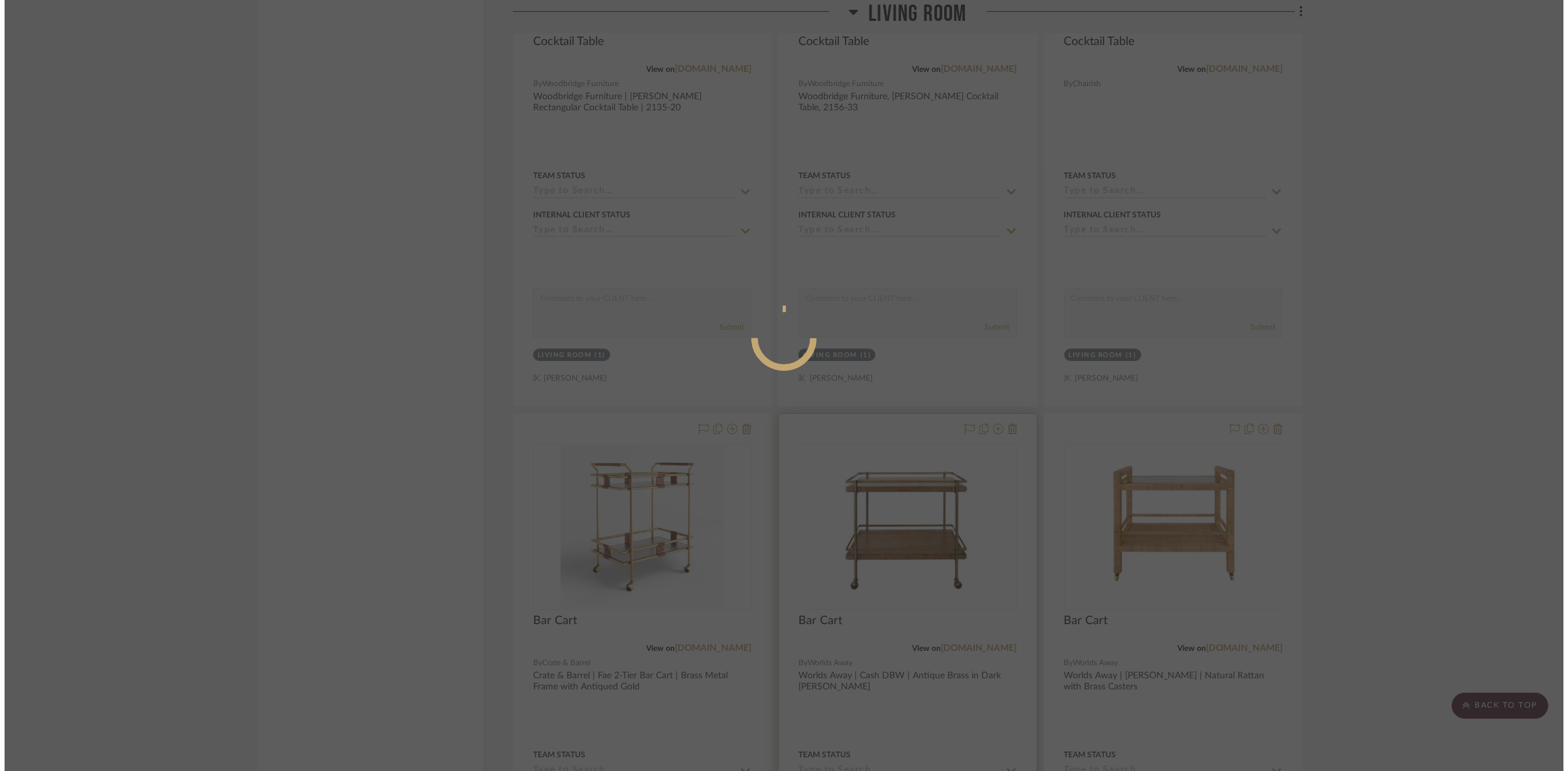
scroll to position [0, 0]
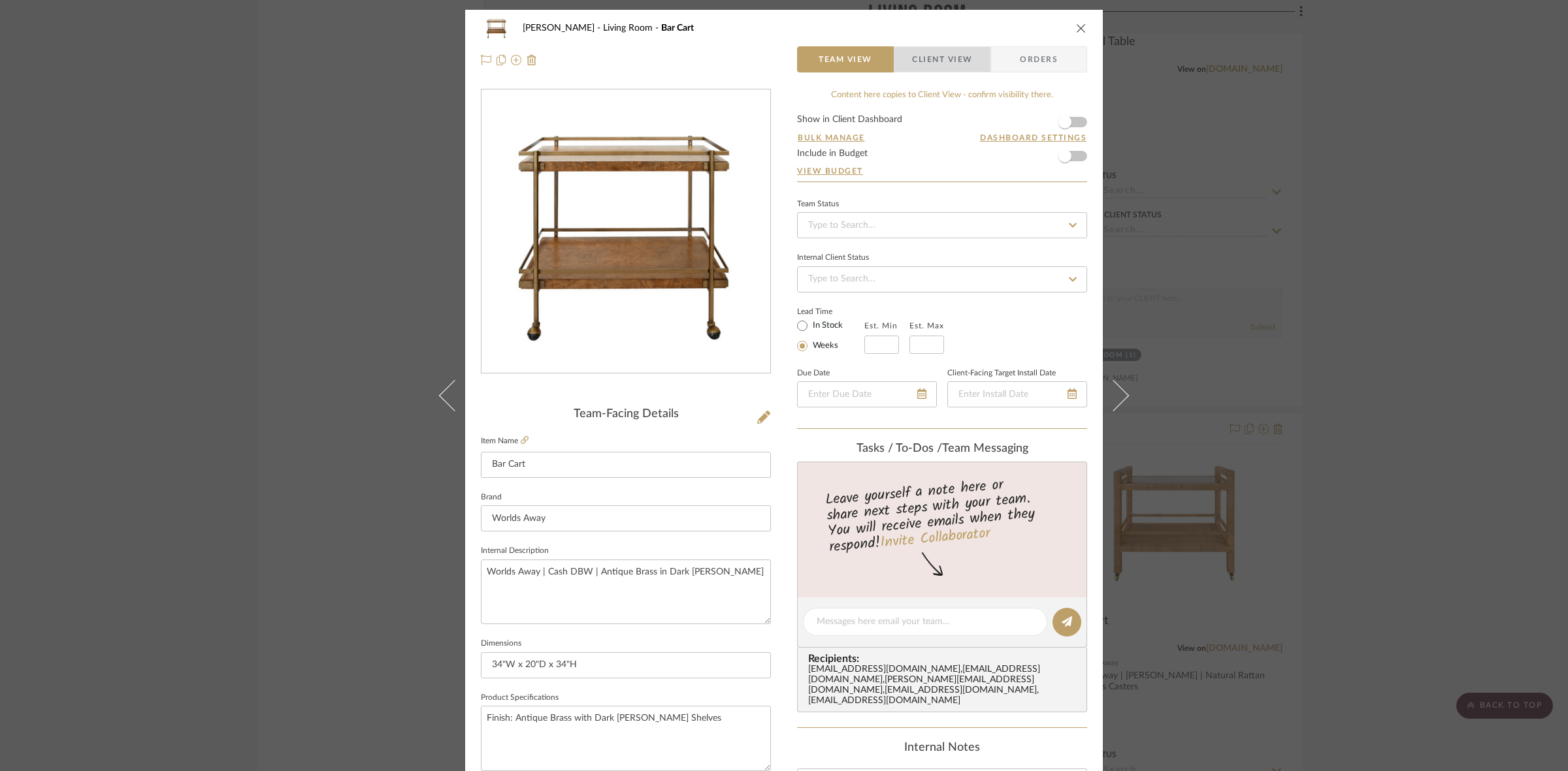
click at [941, 49] on span "Client View" at bounding box center [941, 59] width 60 height 26
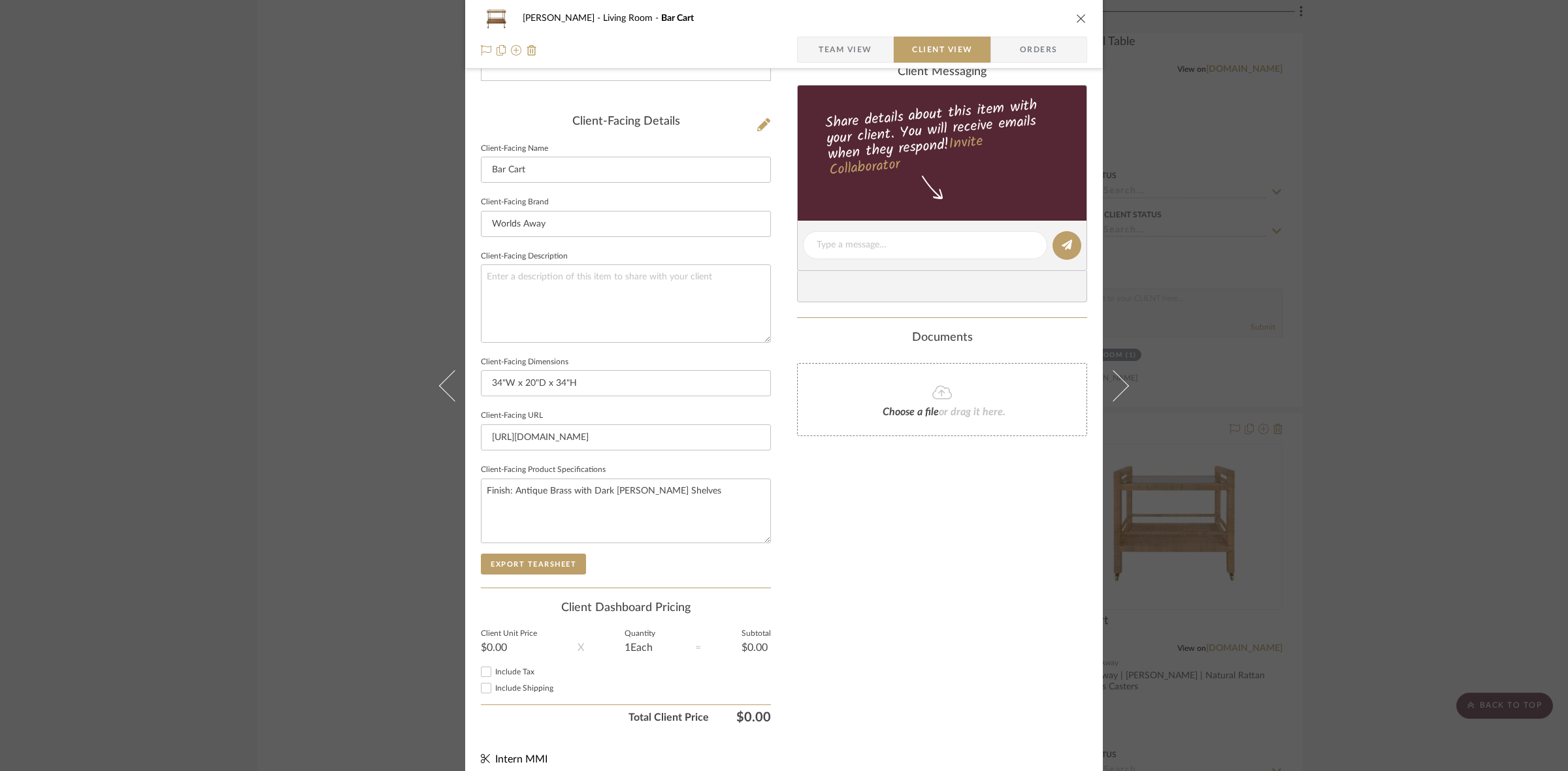
scroll to position [303, 0]
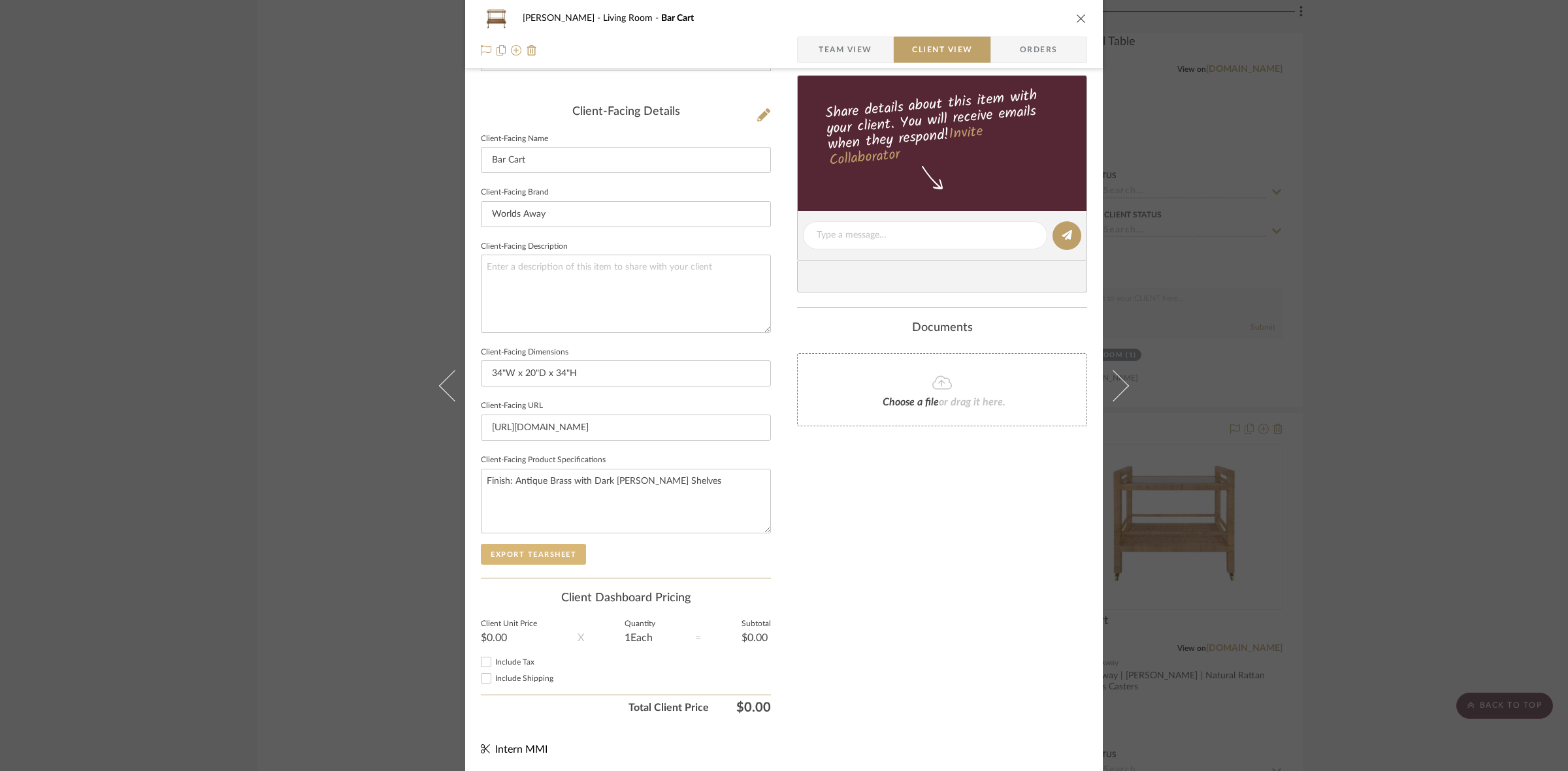
click at [556, 544] on button "Export Tearsheet" at bounding box center [533, 554] width 105 height 21
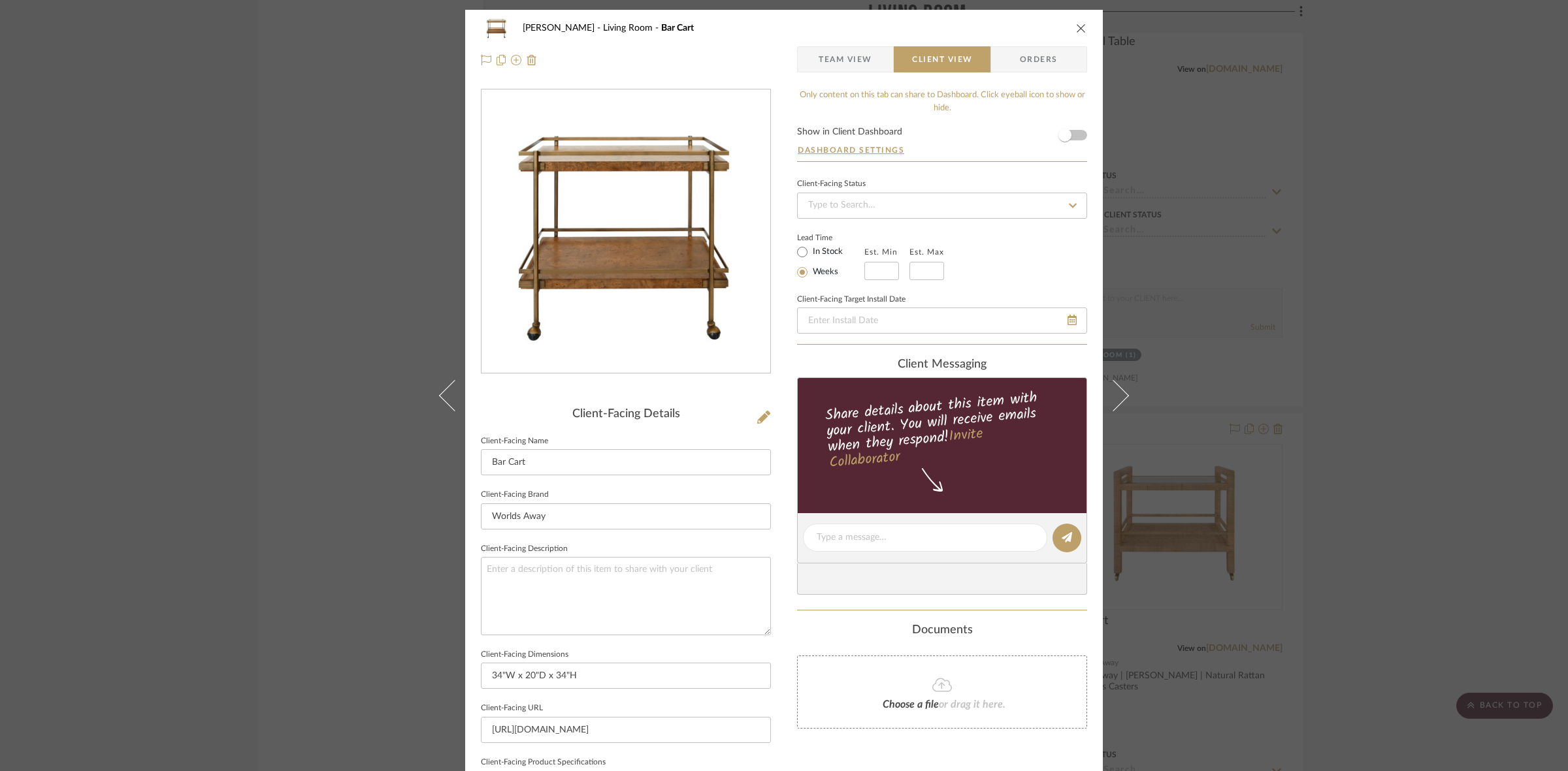
click at [299, 321] on div "DOOLEY Living Room Bar Cart Team View Client View Orders Client-Facing Details …" at bounding box center [784, 385] width 1568 height 771
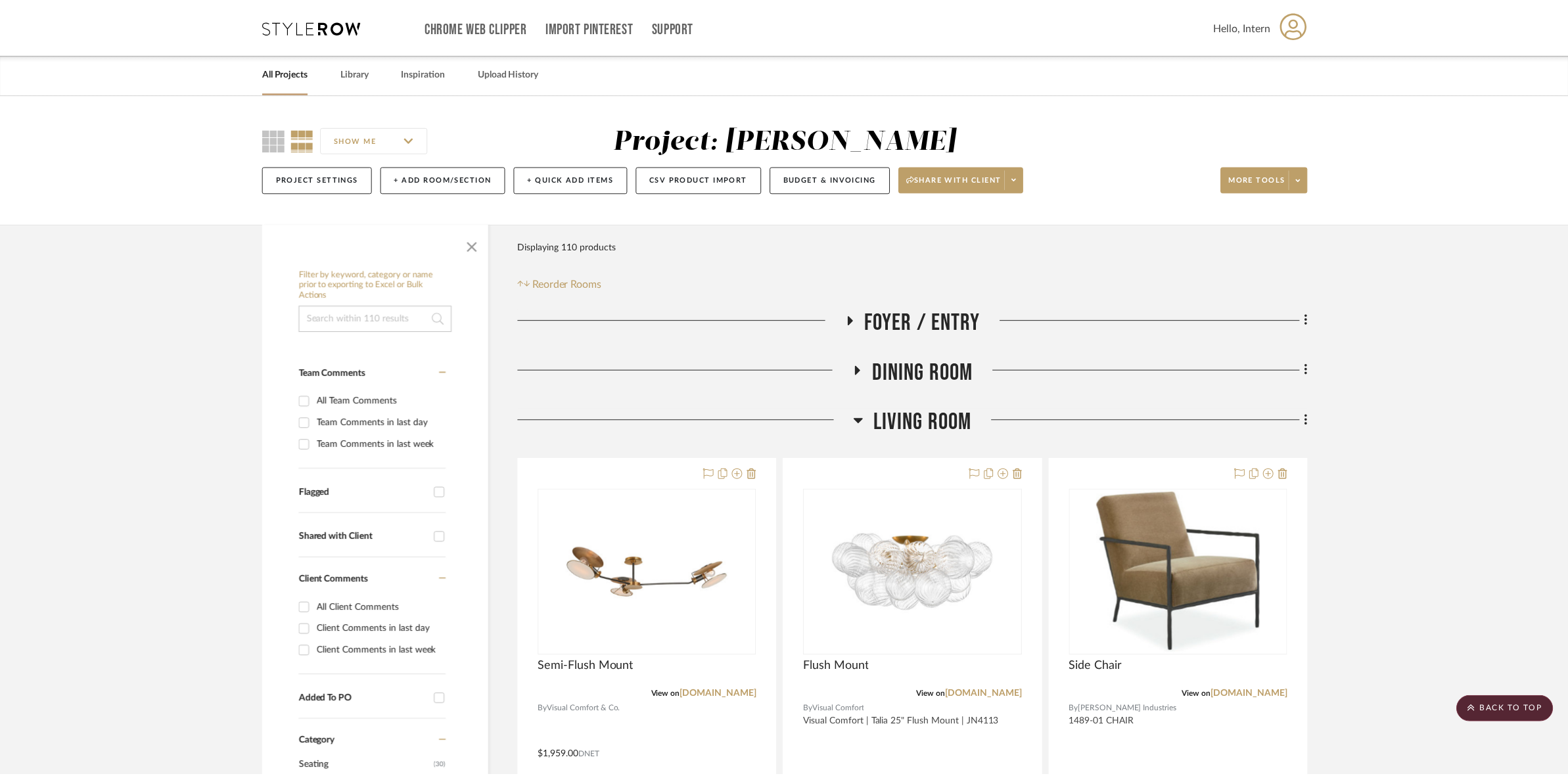
scroll to position [2957, 0]
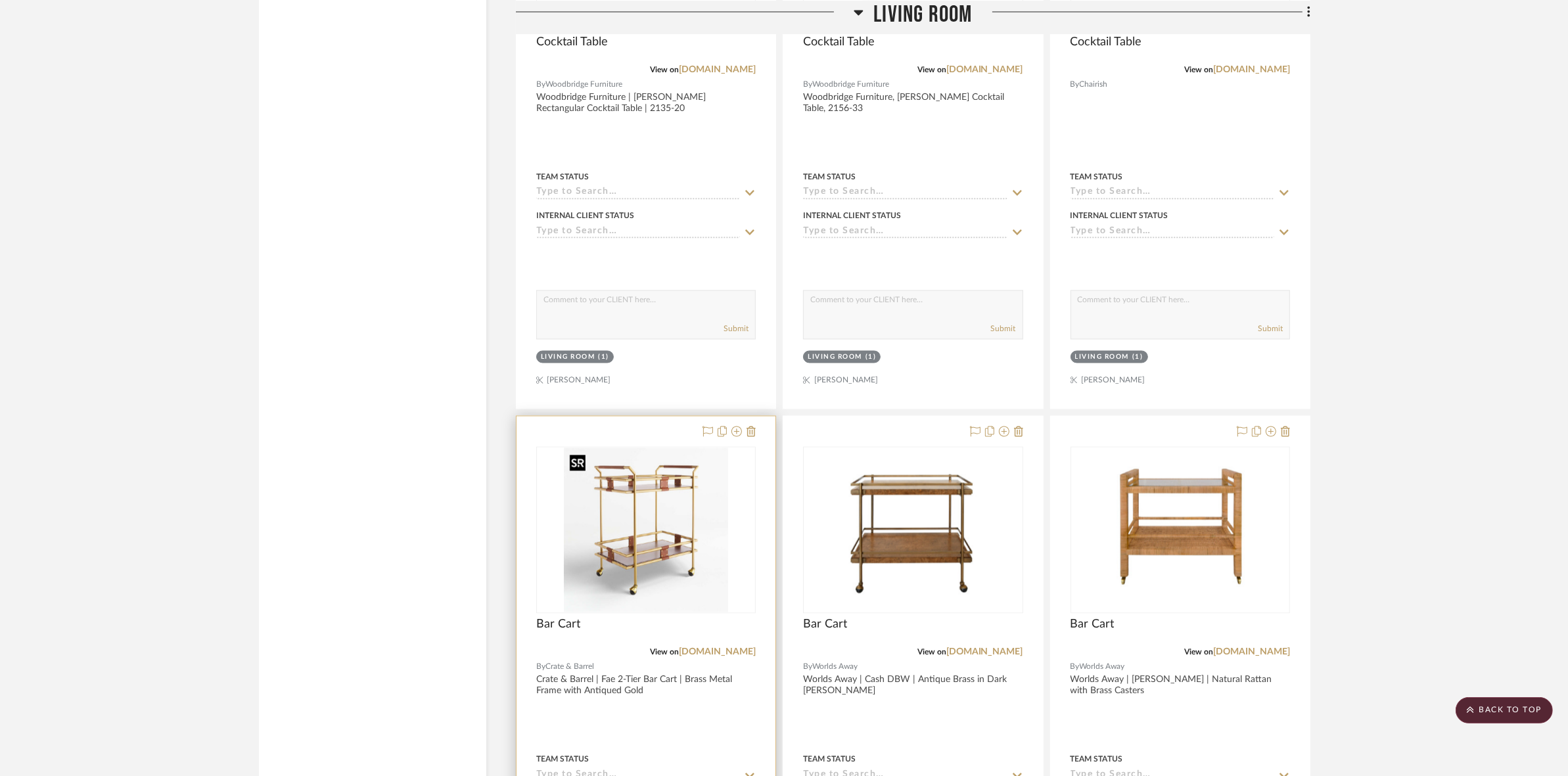
click at [707, 545] on img "0" at bounding box center [645, 530] width 164 height 164
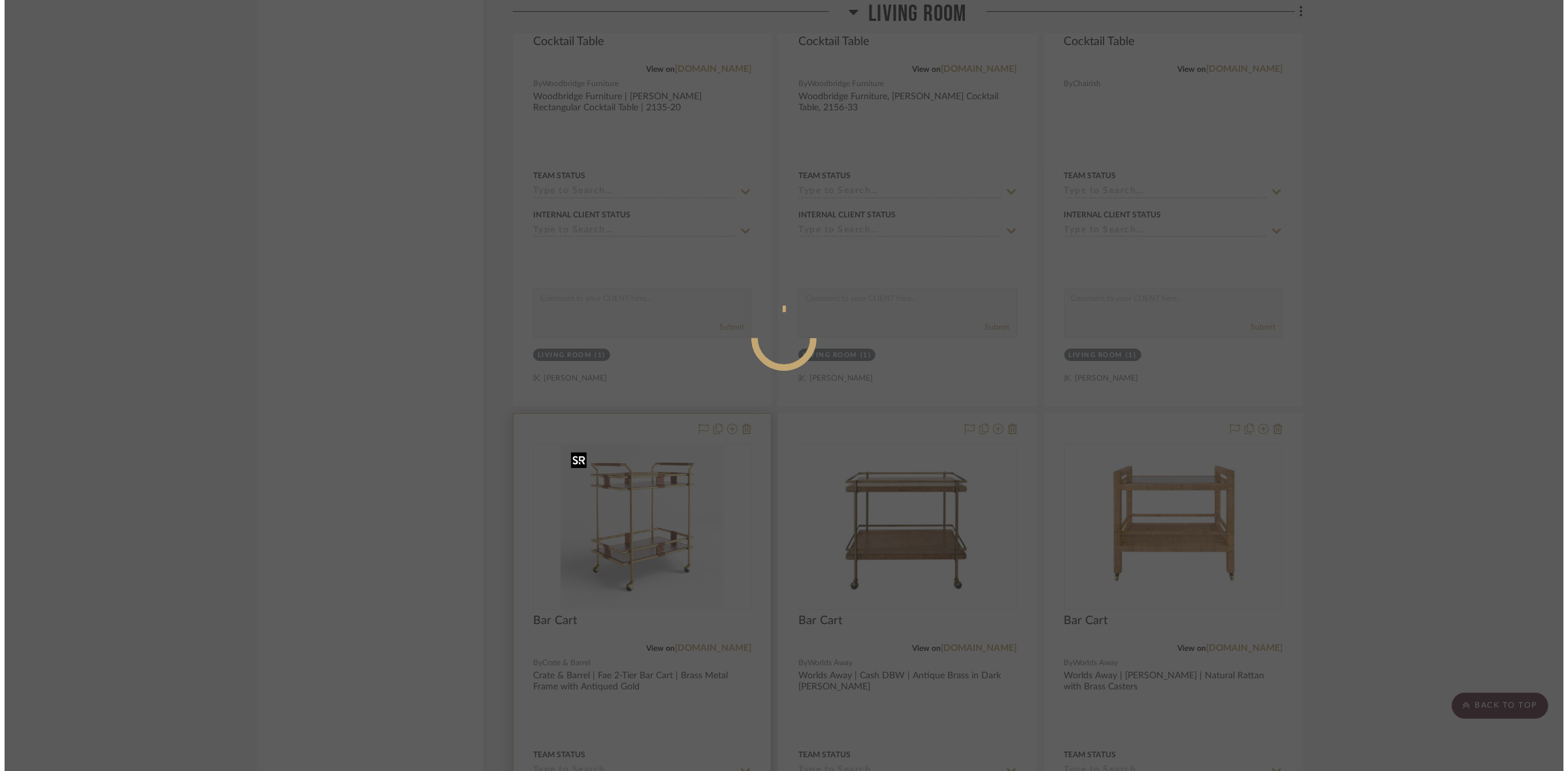
scroll to position [0, 0]
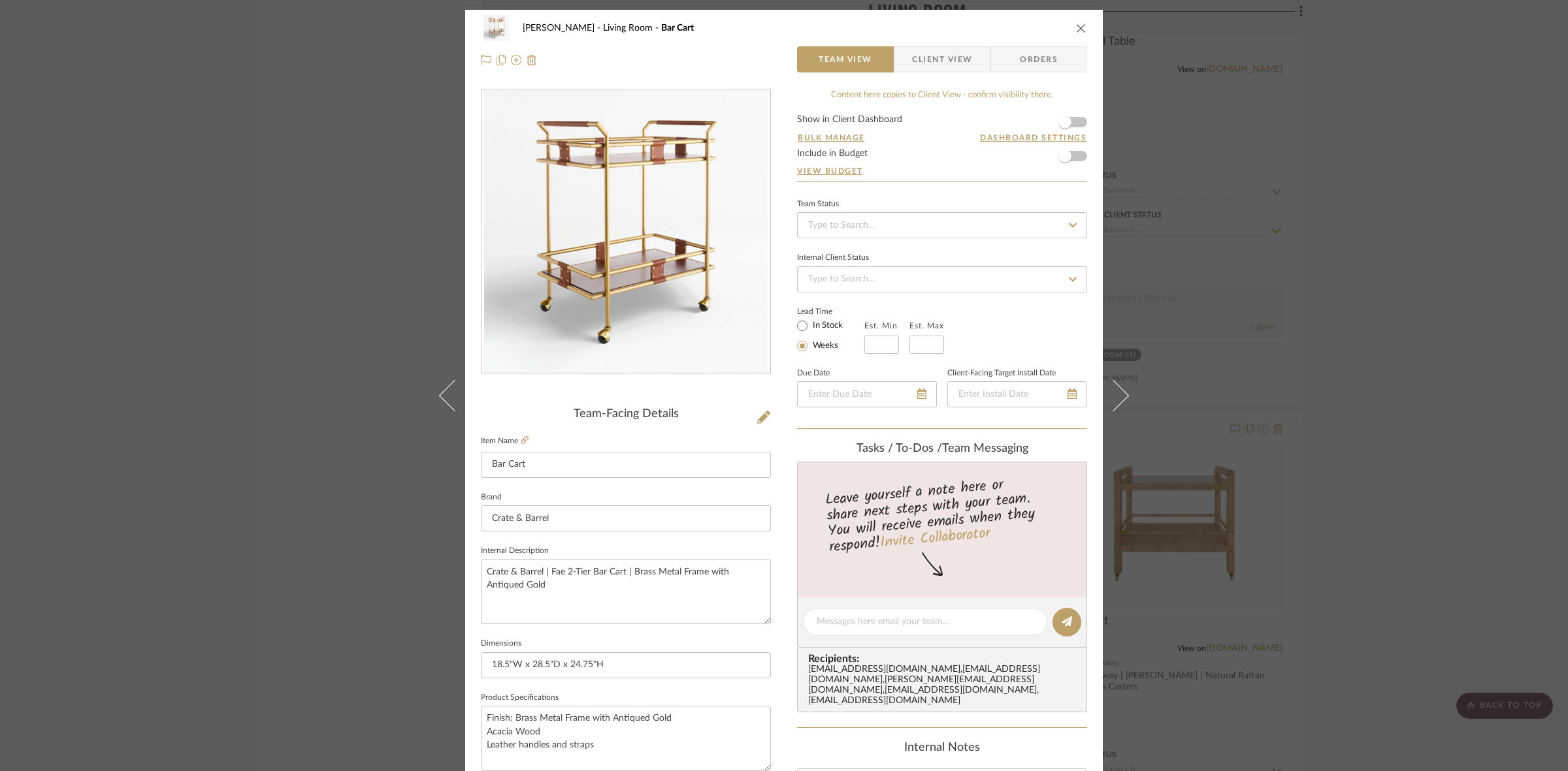
click at [923, 64] on span "Client View" at bounding box center [941, 59] width 60 height 26
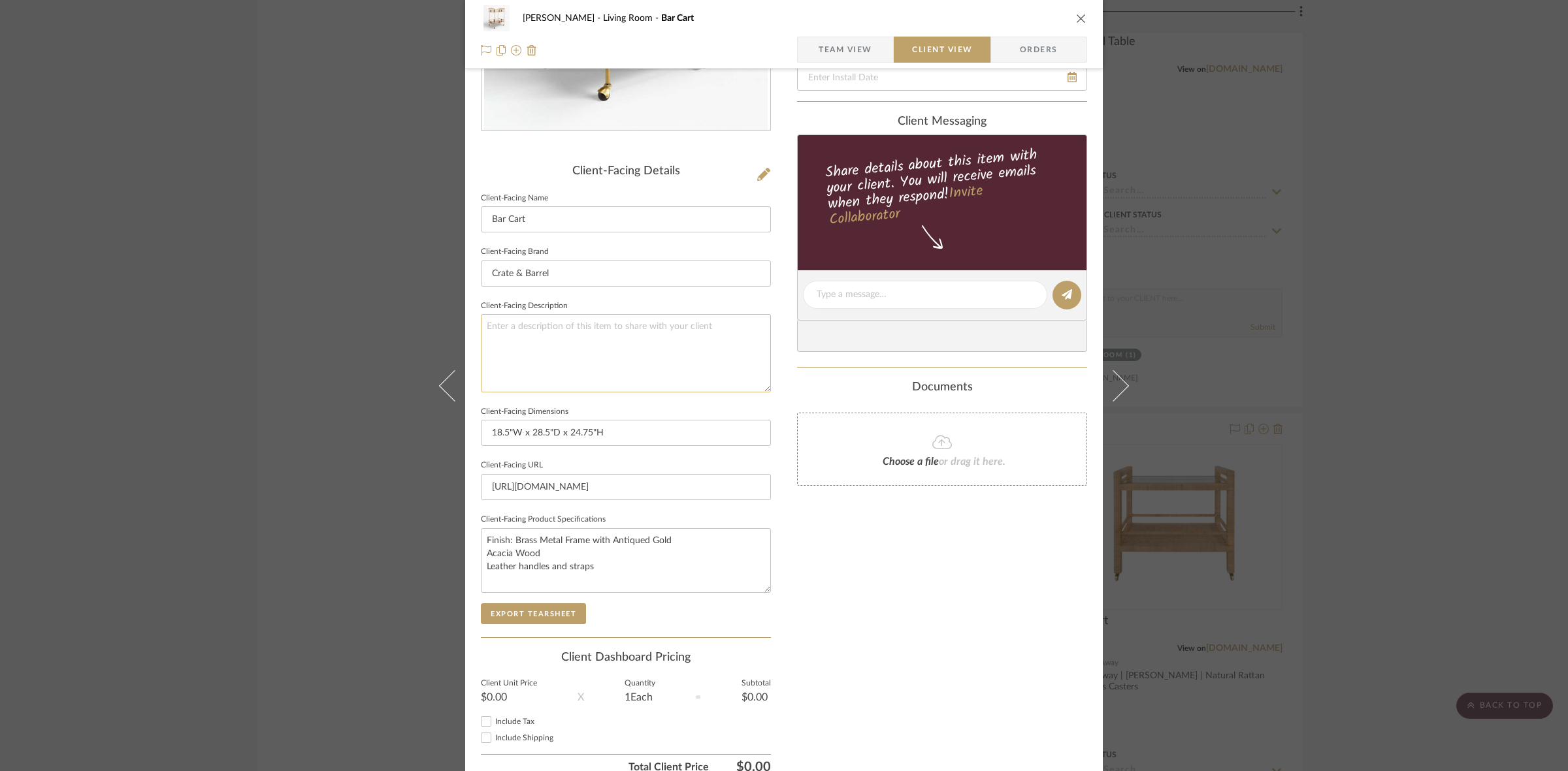
scroll to position [245, 0]
click at [539, 606] on button "Export Tearsheet" at bounding box center [533, 611] width 105 height 21
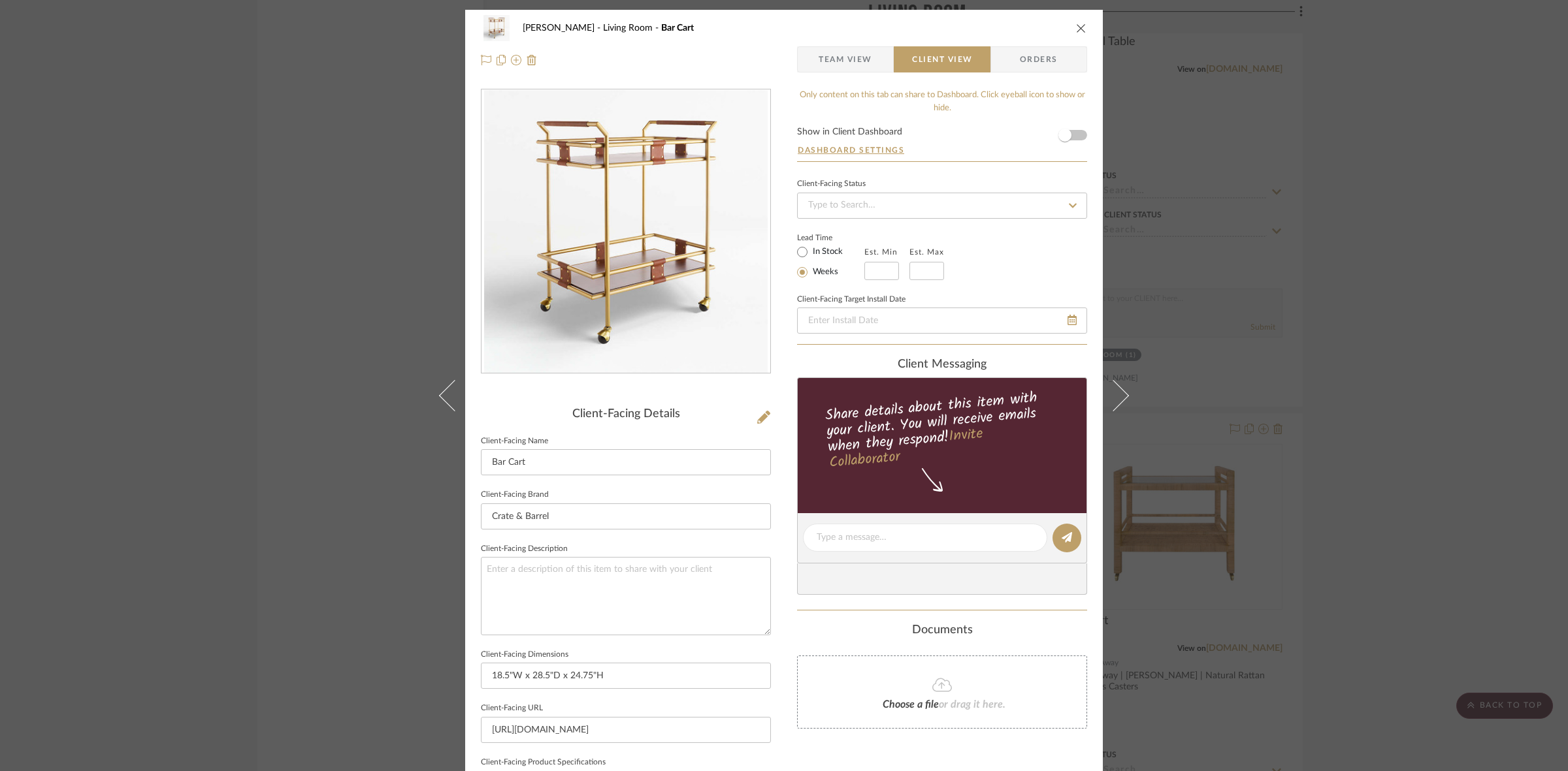
click at [270, 418] on div "DOOLEY Living Room Bar Cart Team View Client View Orders Client-Facing Details …" at bounding box center [784, 385] width 1568 height 771
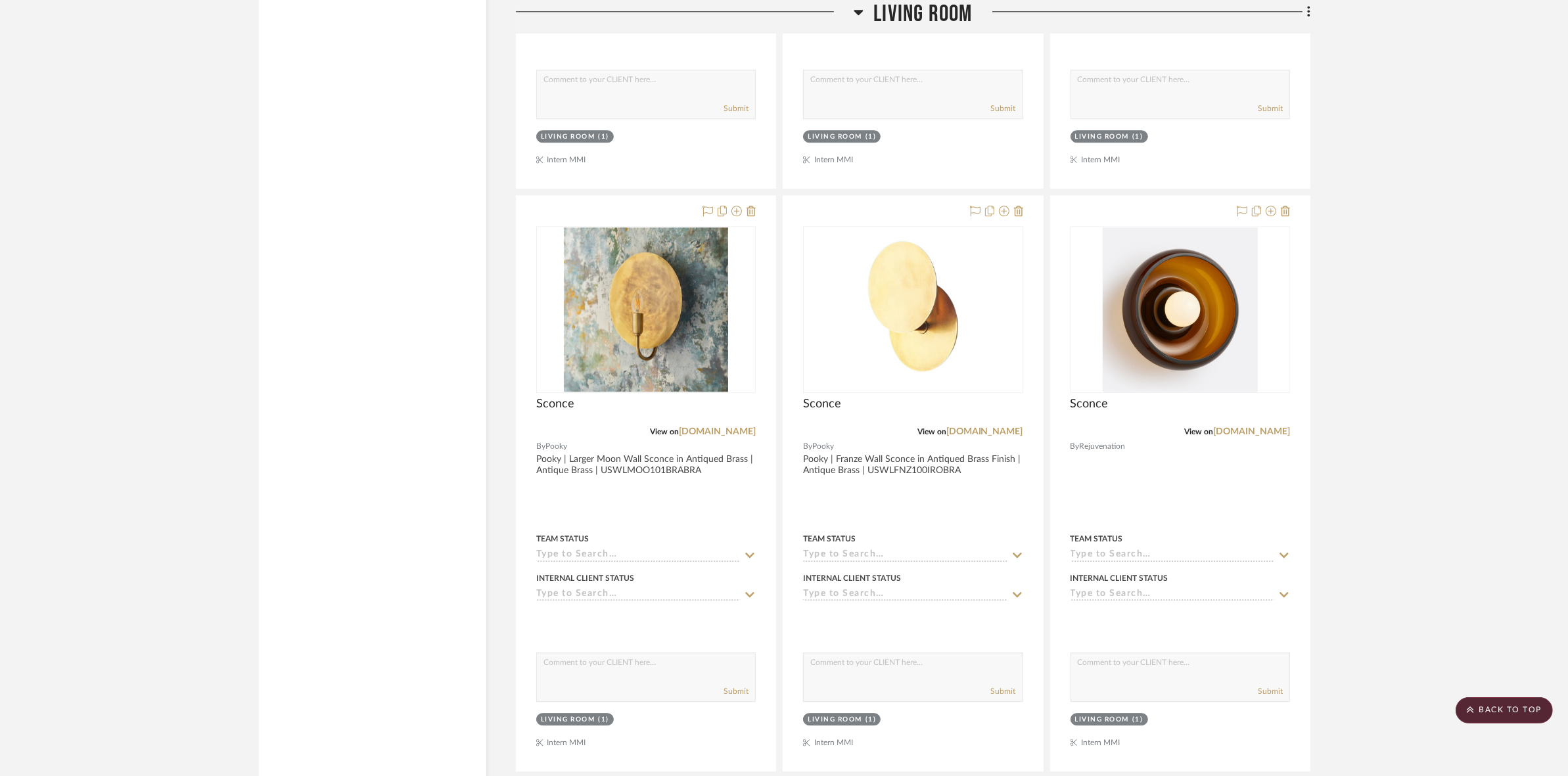
scroll to position [4435, 0]
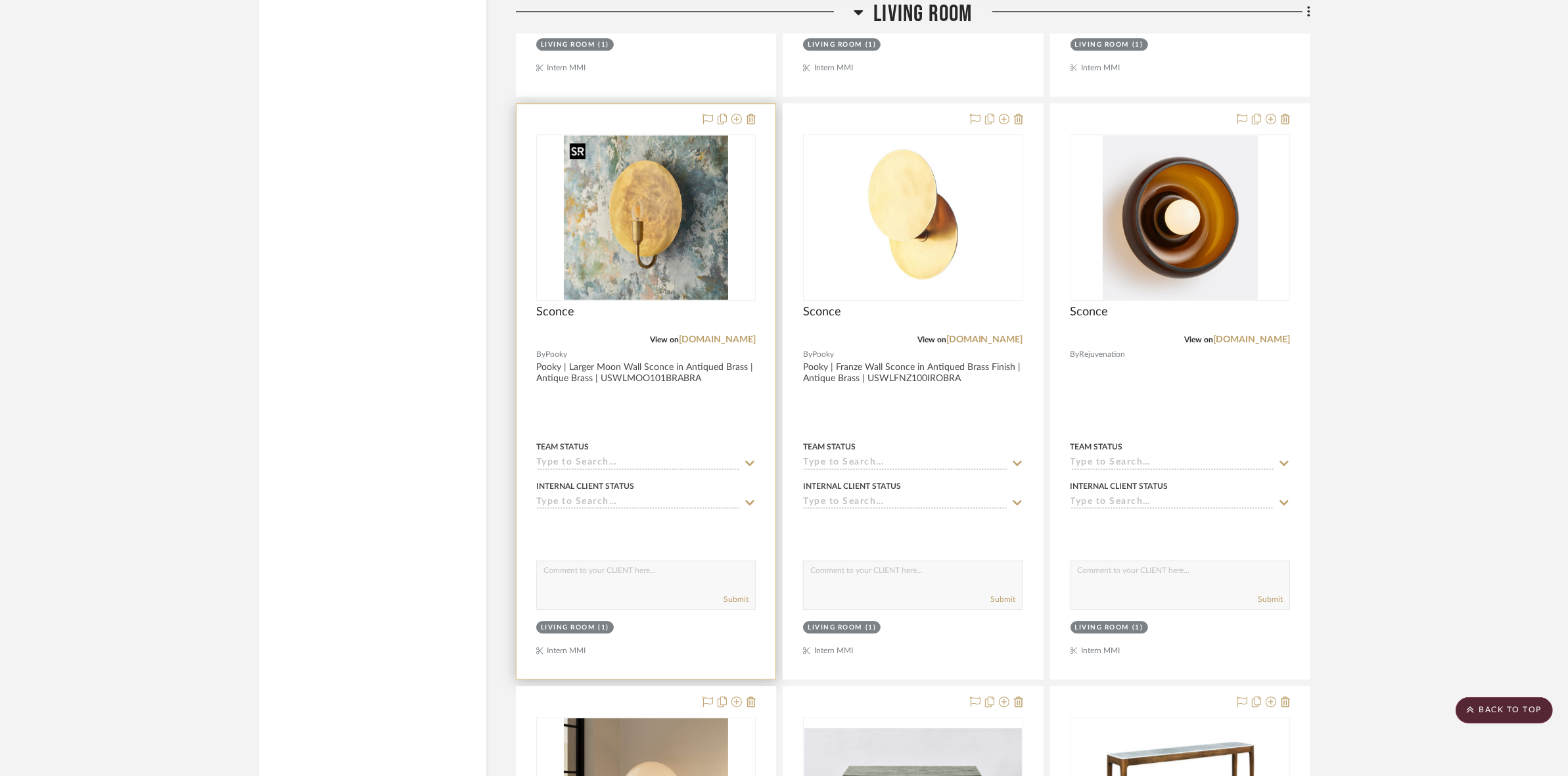
click at [636, 250] on img "0" at bounding box center [645, 217] width 164 height 164
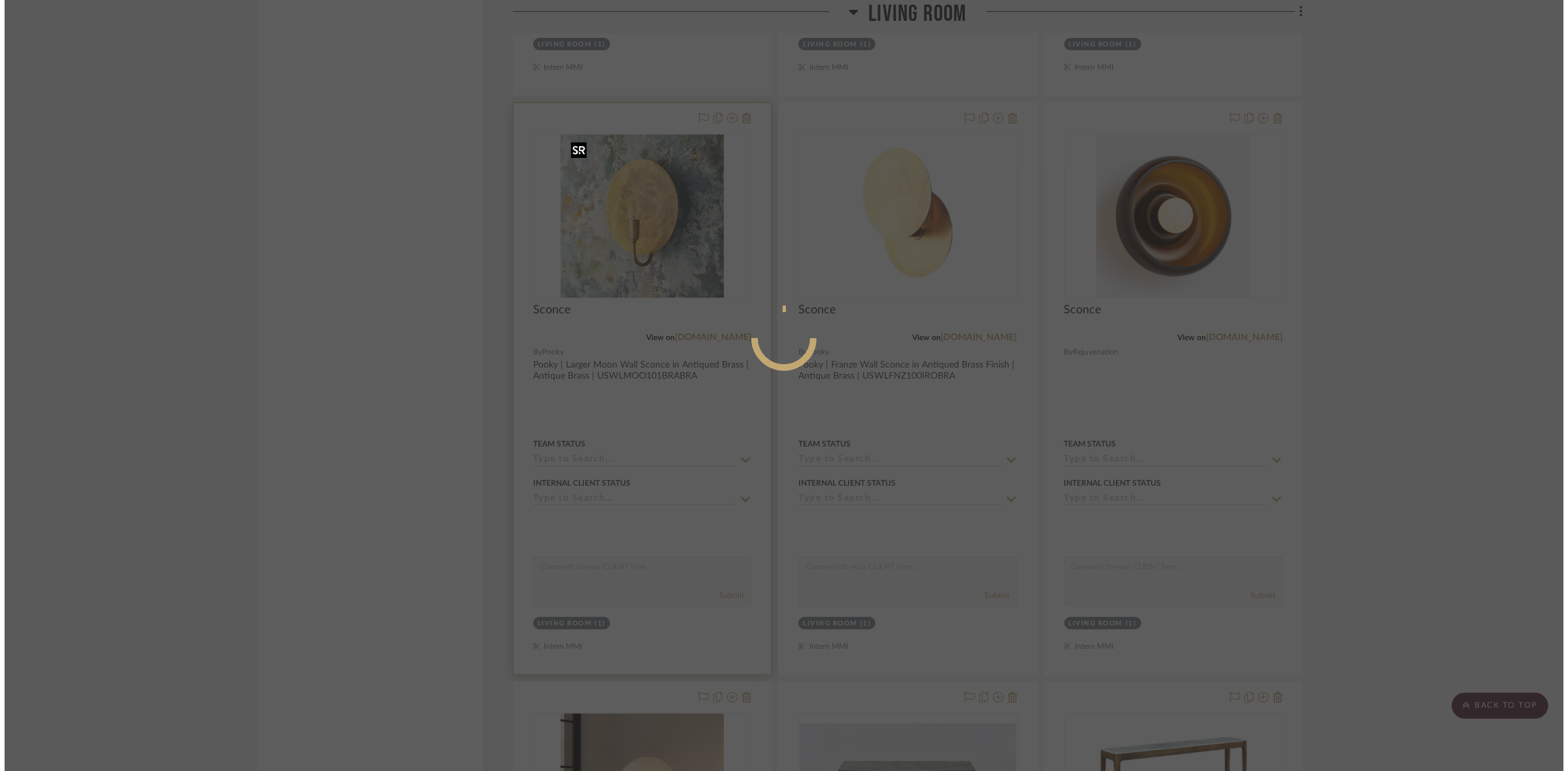
scroll to position [0, 0]
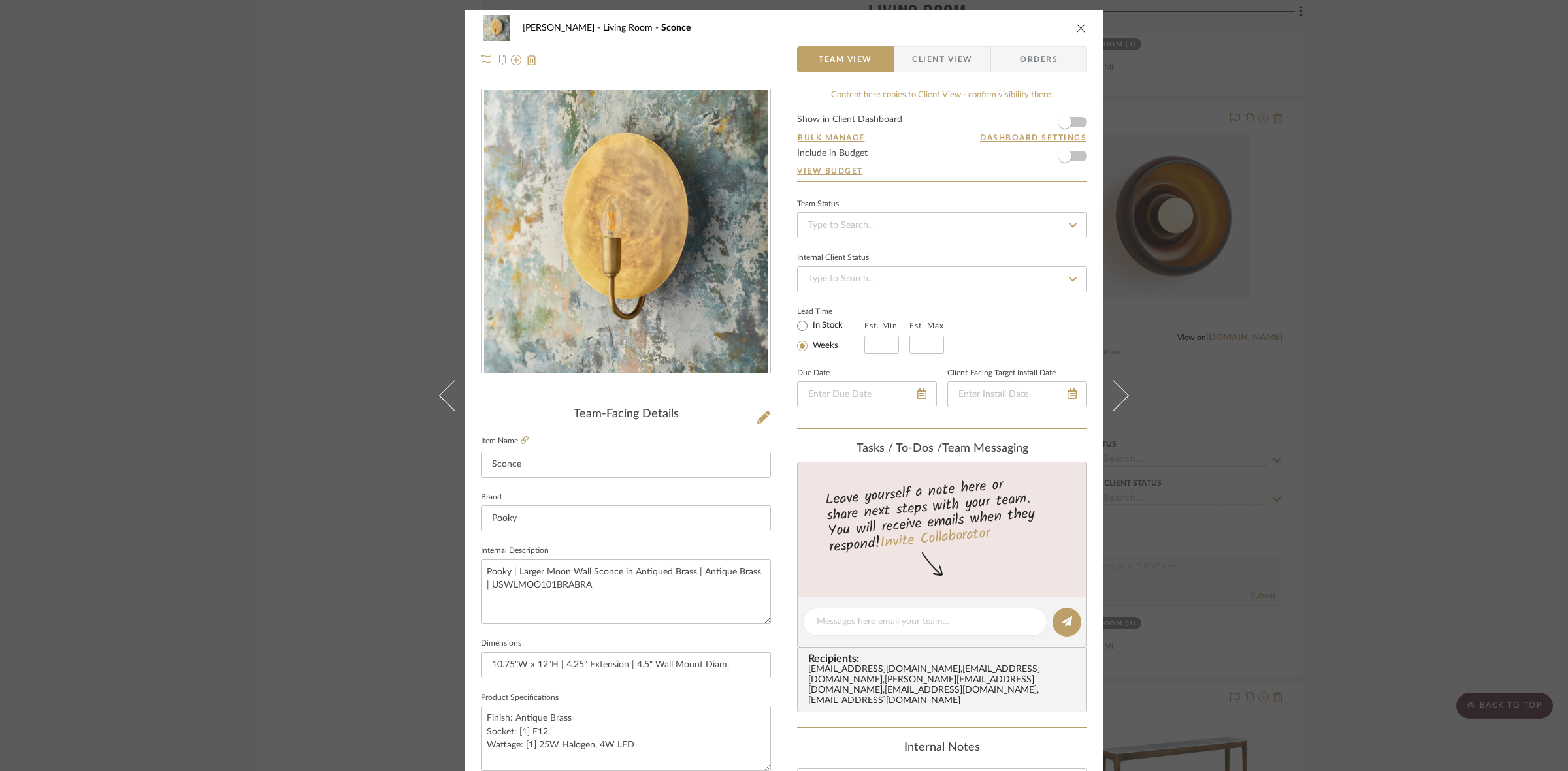
click at [935, 60] on span "Client View" at bounding box center [941, 59] width 60 height 26
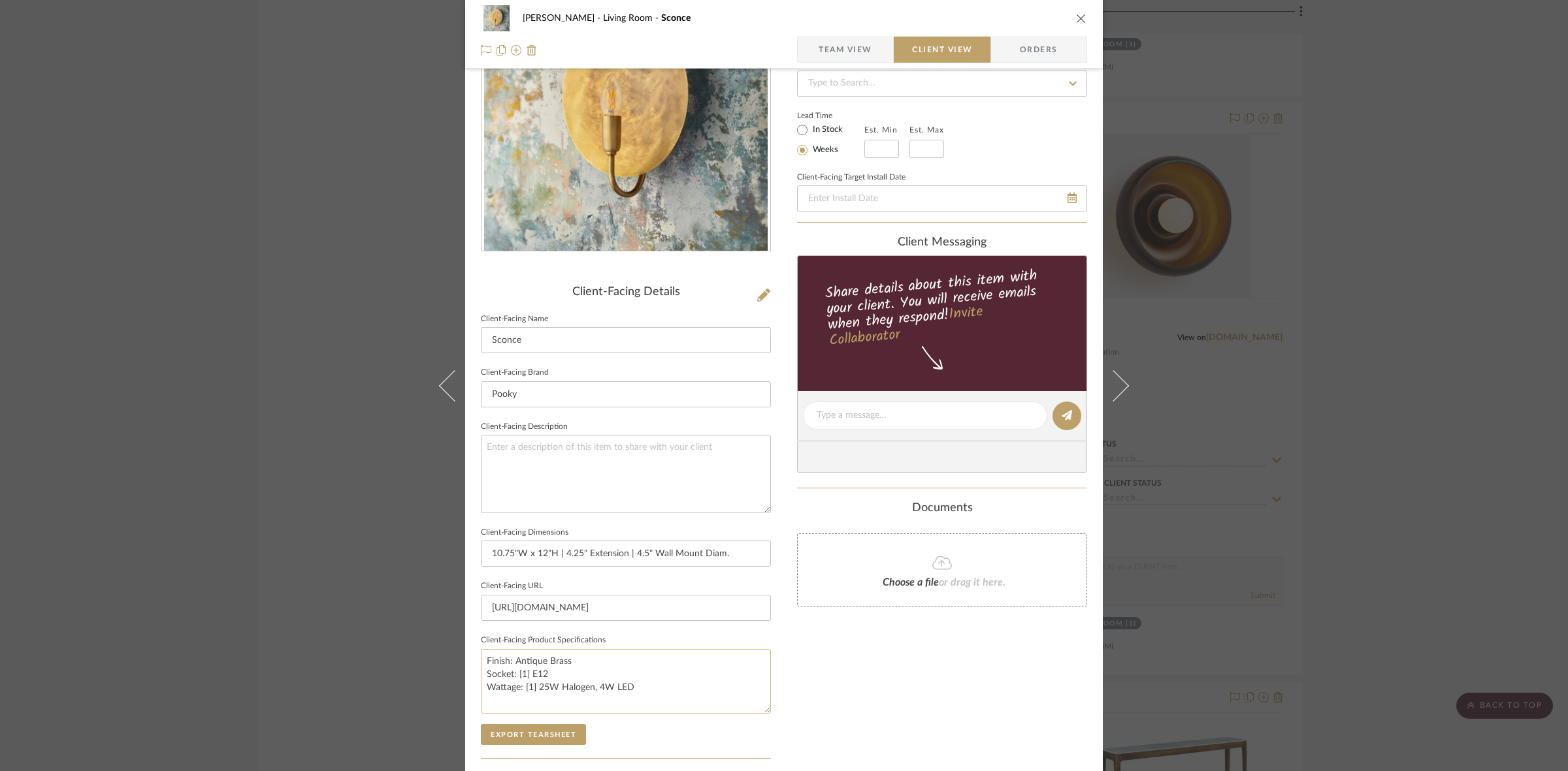
scroll to position [303, 0]
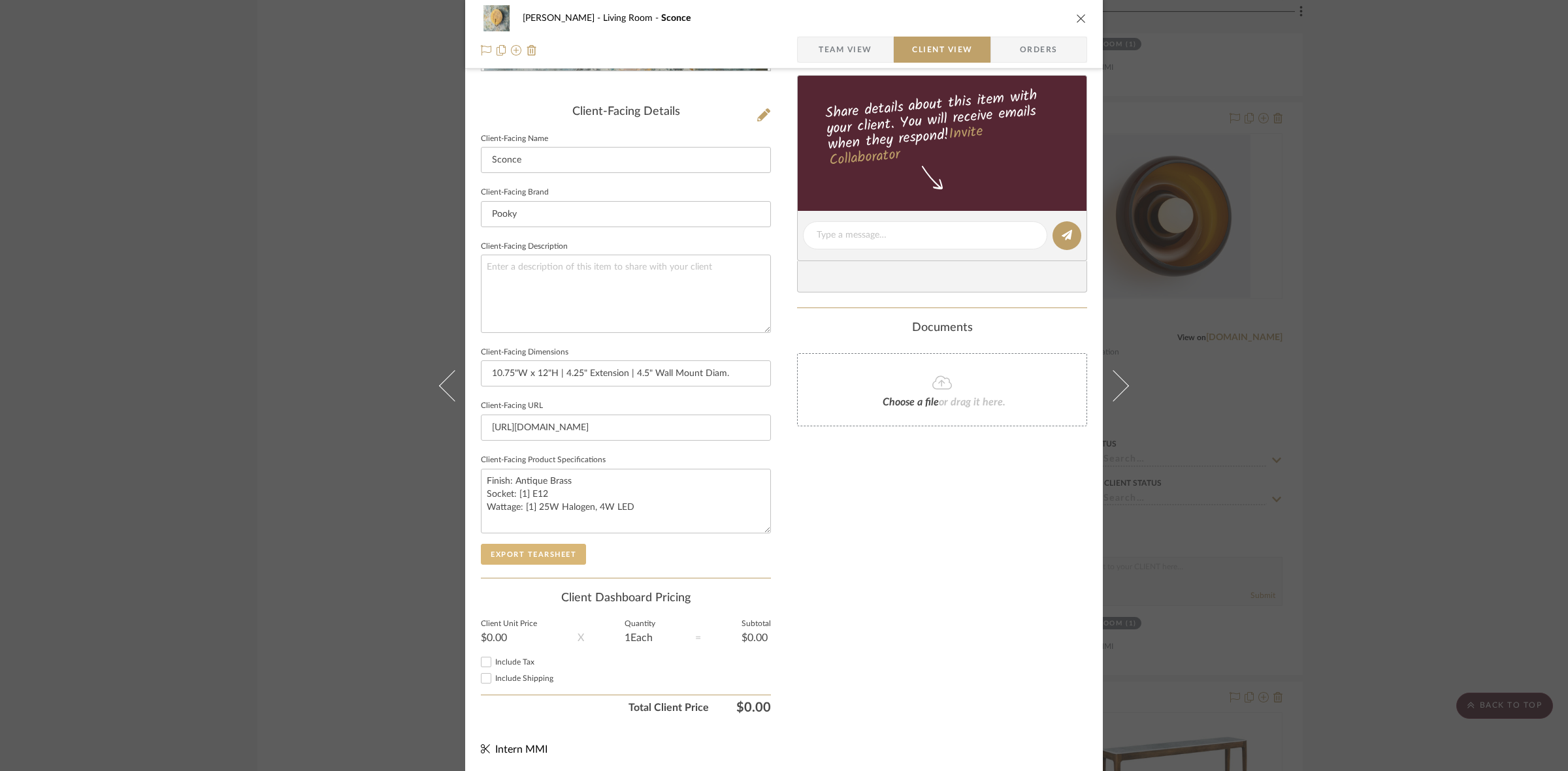
click at [536, 549] on button "Export Tearsheet" at bounding box center [533, 554] width 105 height 21
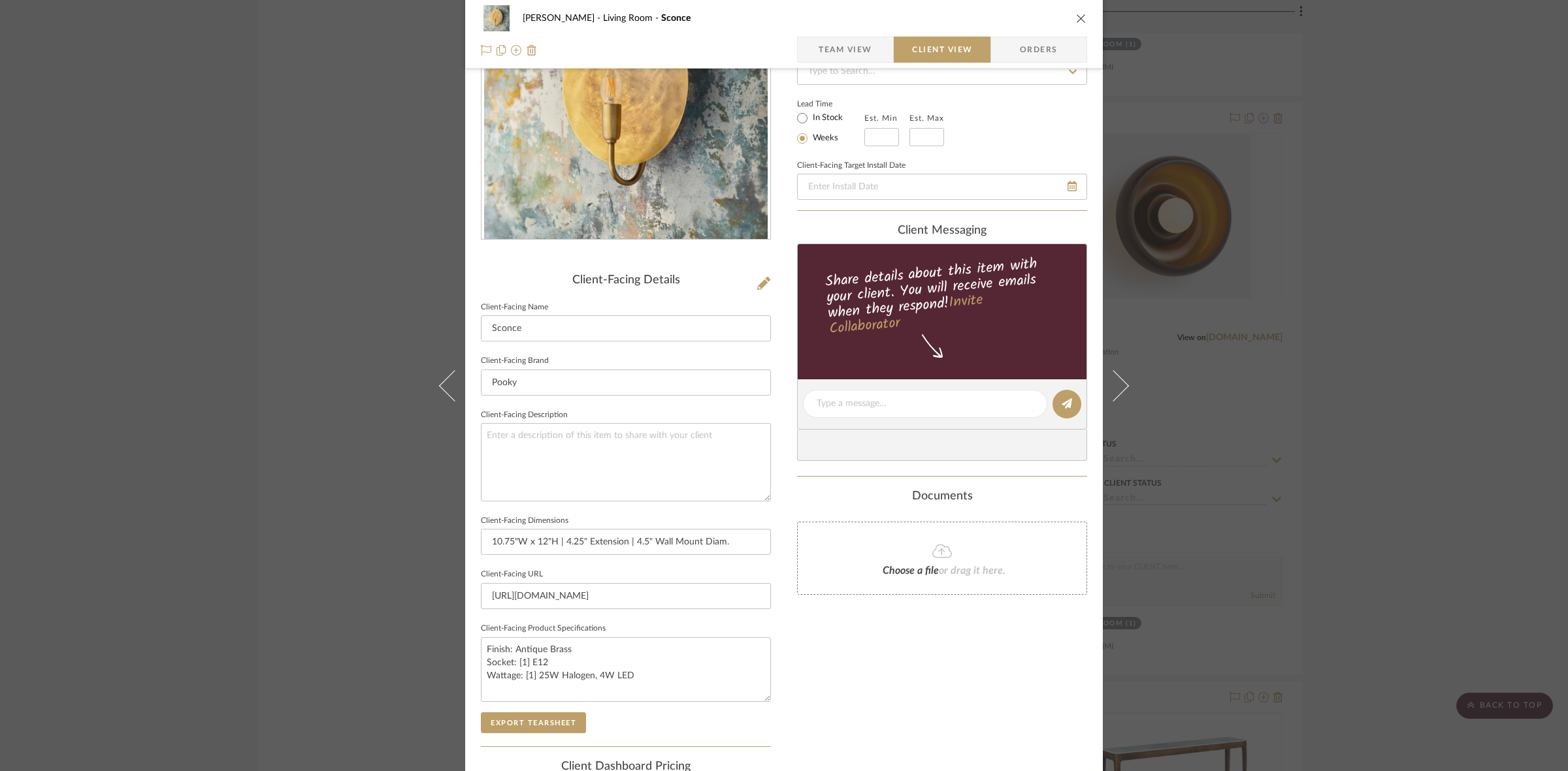
scroll to position [0, 0]
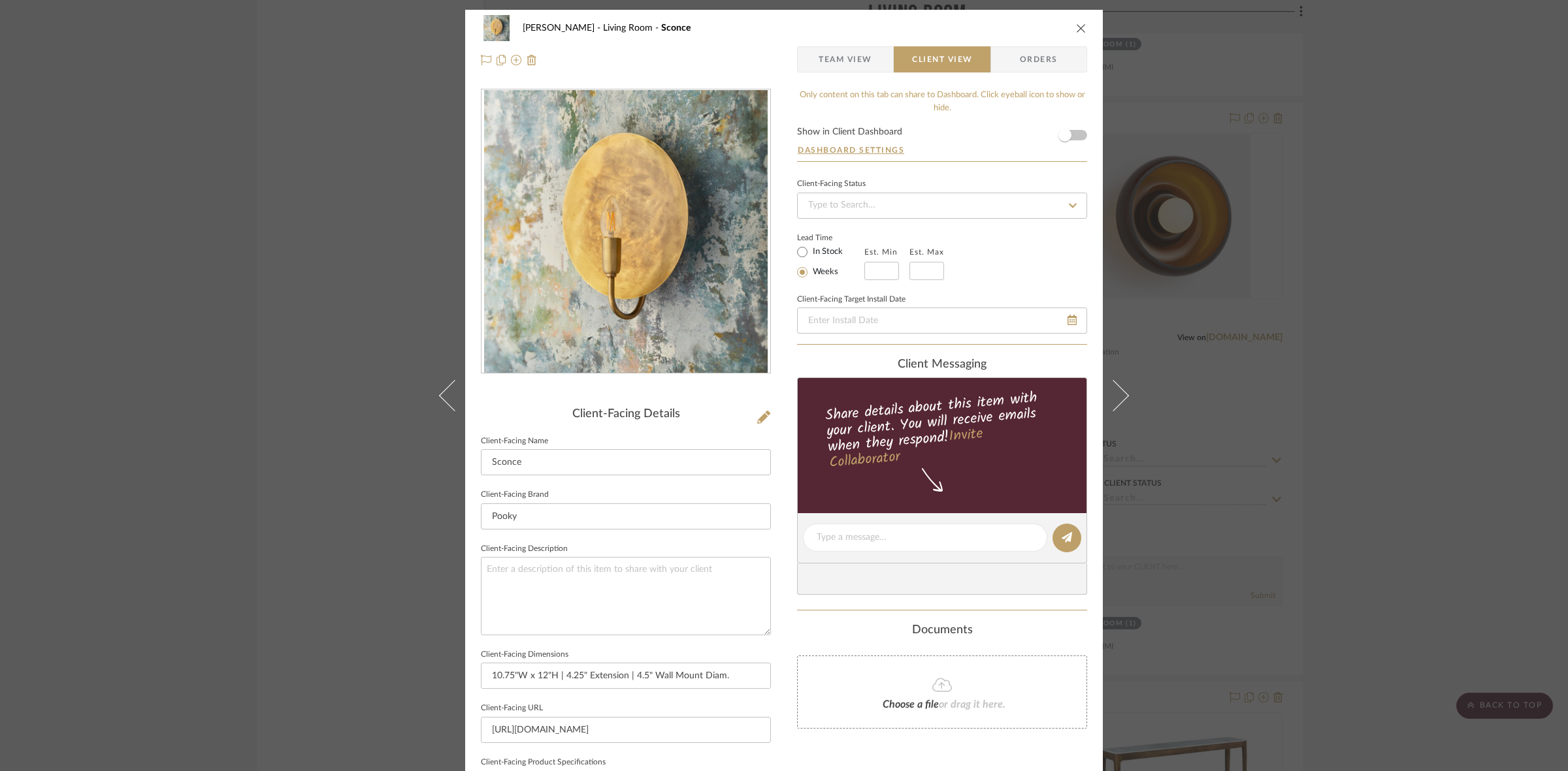
click at [299, 355] on div "DOOLEY Living Room Sconce Team View Client View Orders Client-Facing Details Cl…" at bounding box center [784, 385] width 1568 height 771
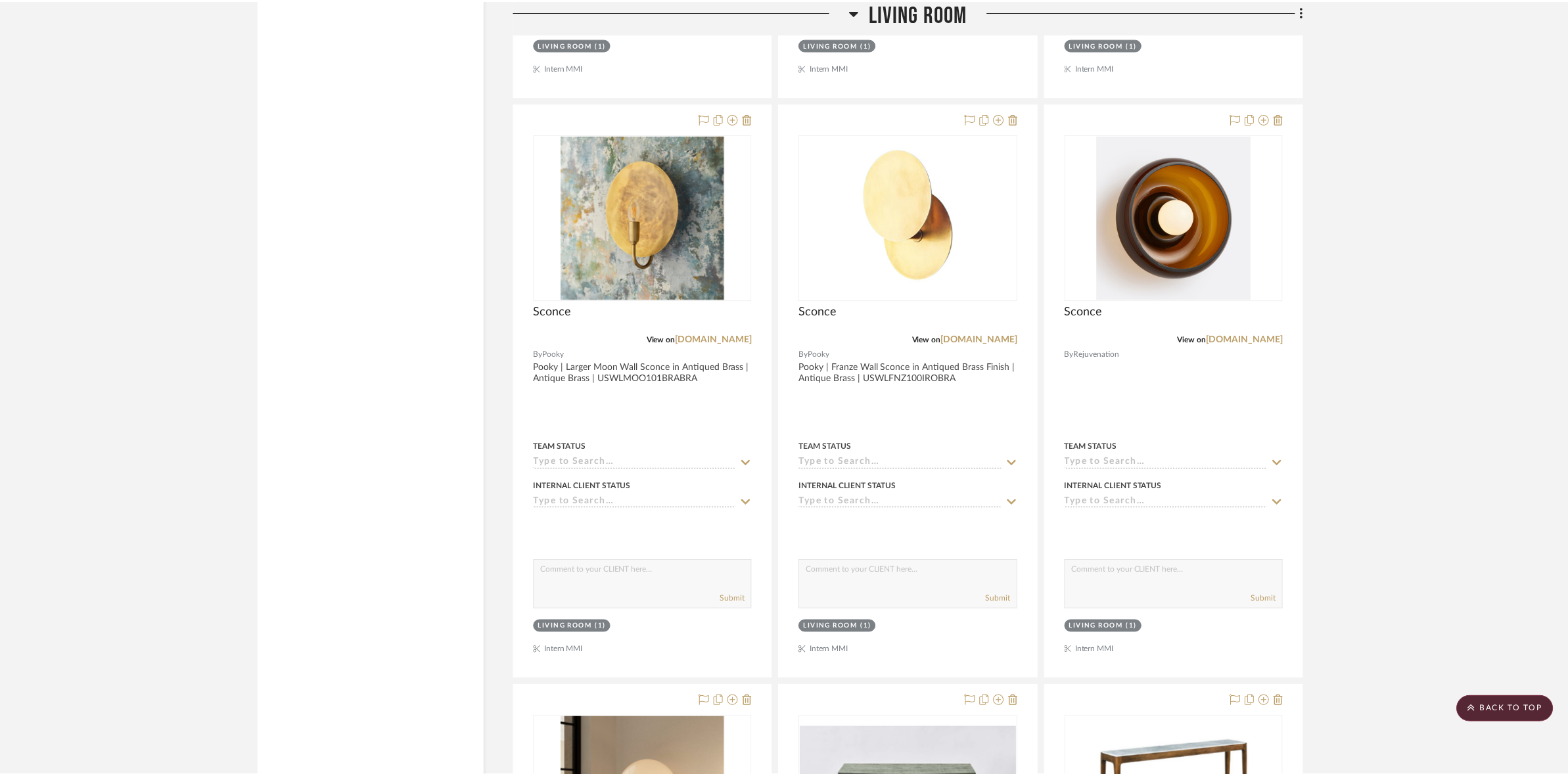
scroll to position [4435, 0]
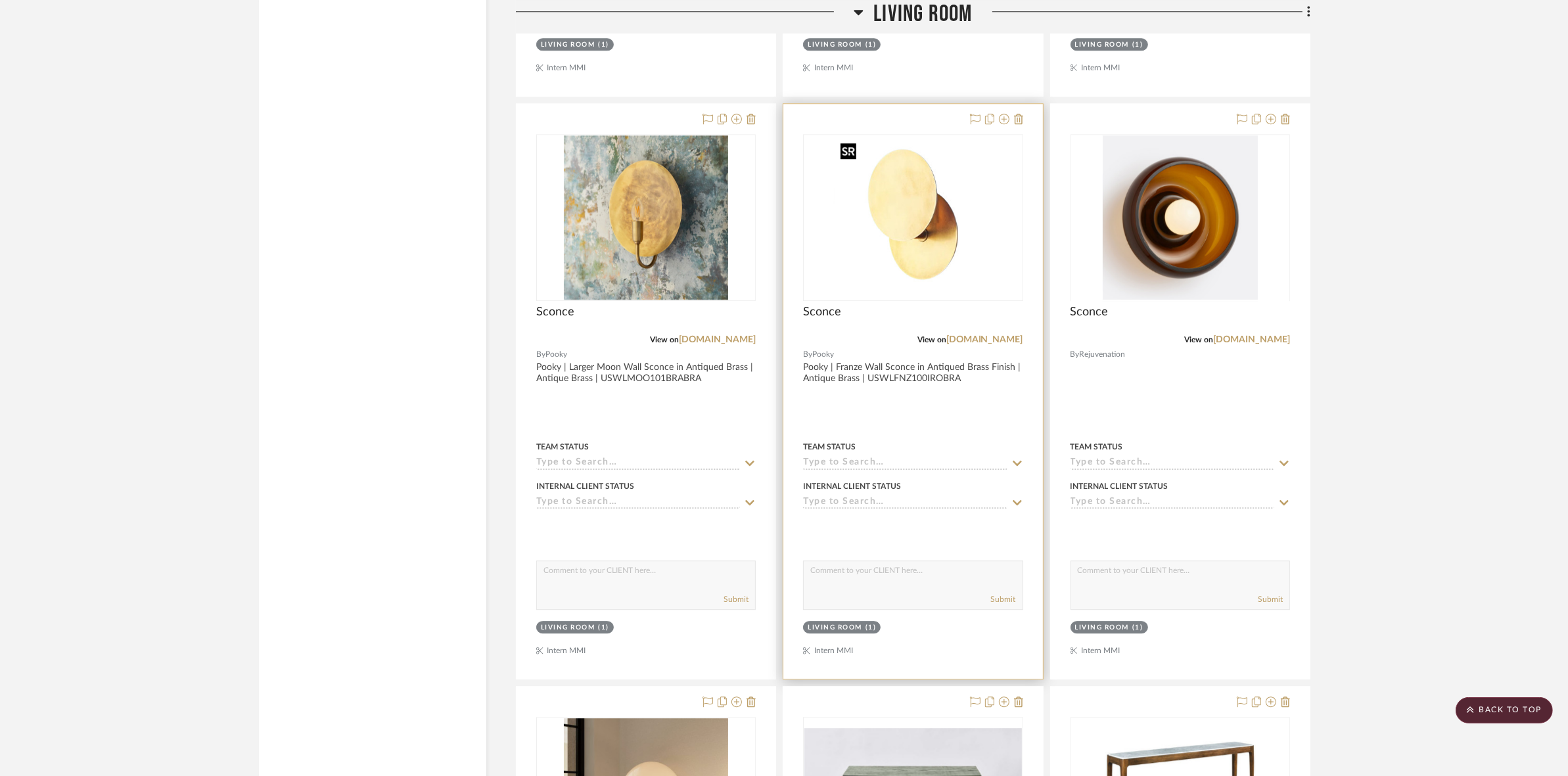
click at [934, 254] on div at bounding box center [913, 217] width 219 height 167
click at [934, 253] on img "0" at bounding box center [913, 217] width 157 height 164
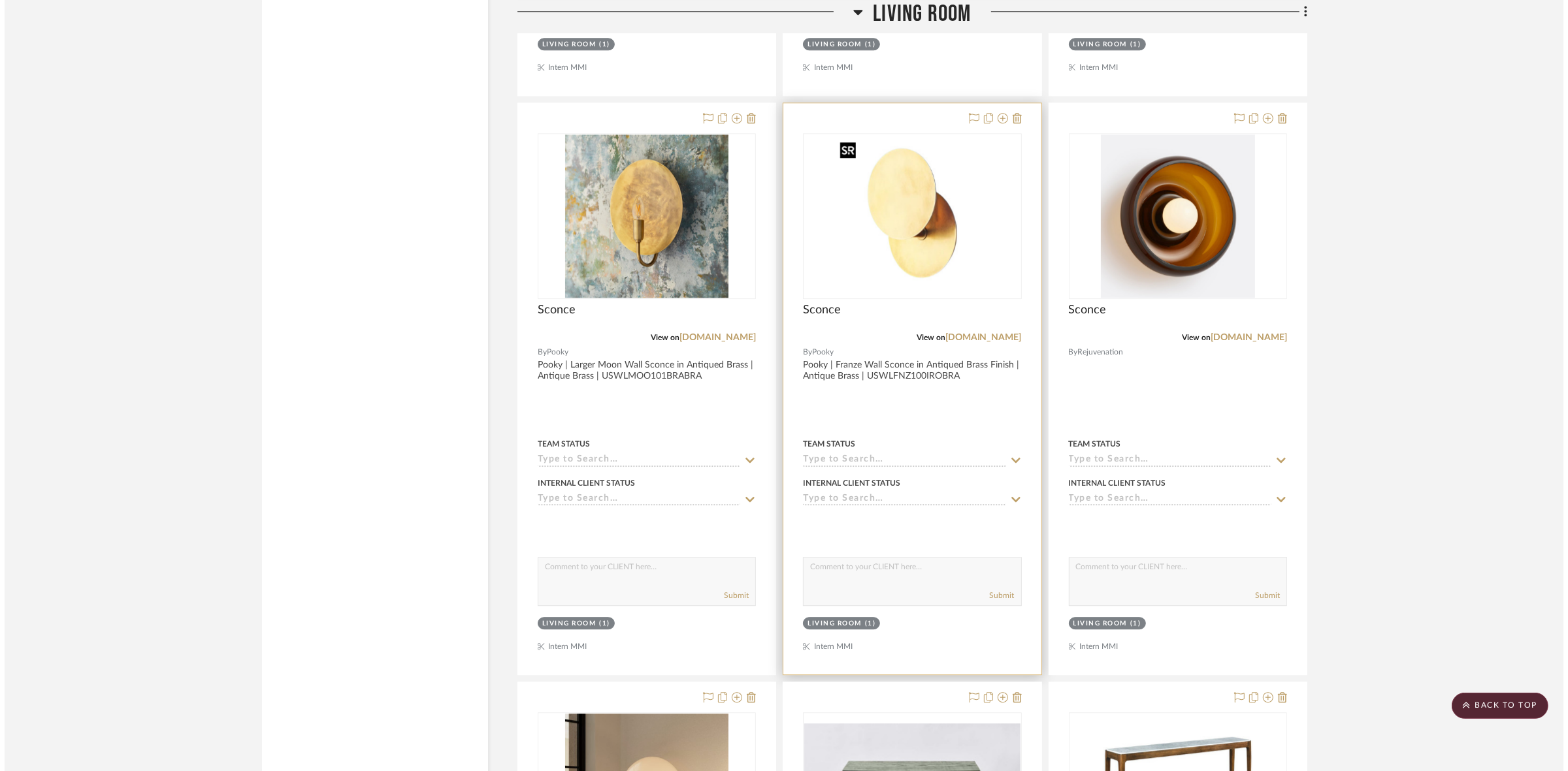
scroll to position [0, 0]
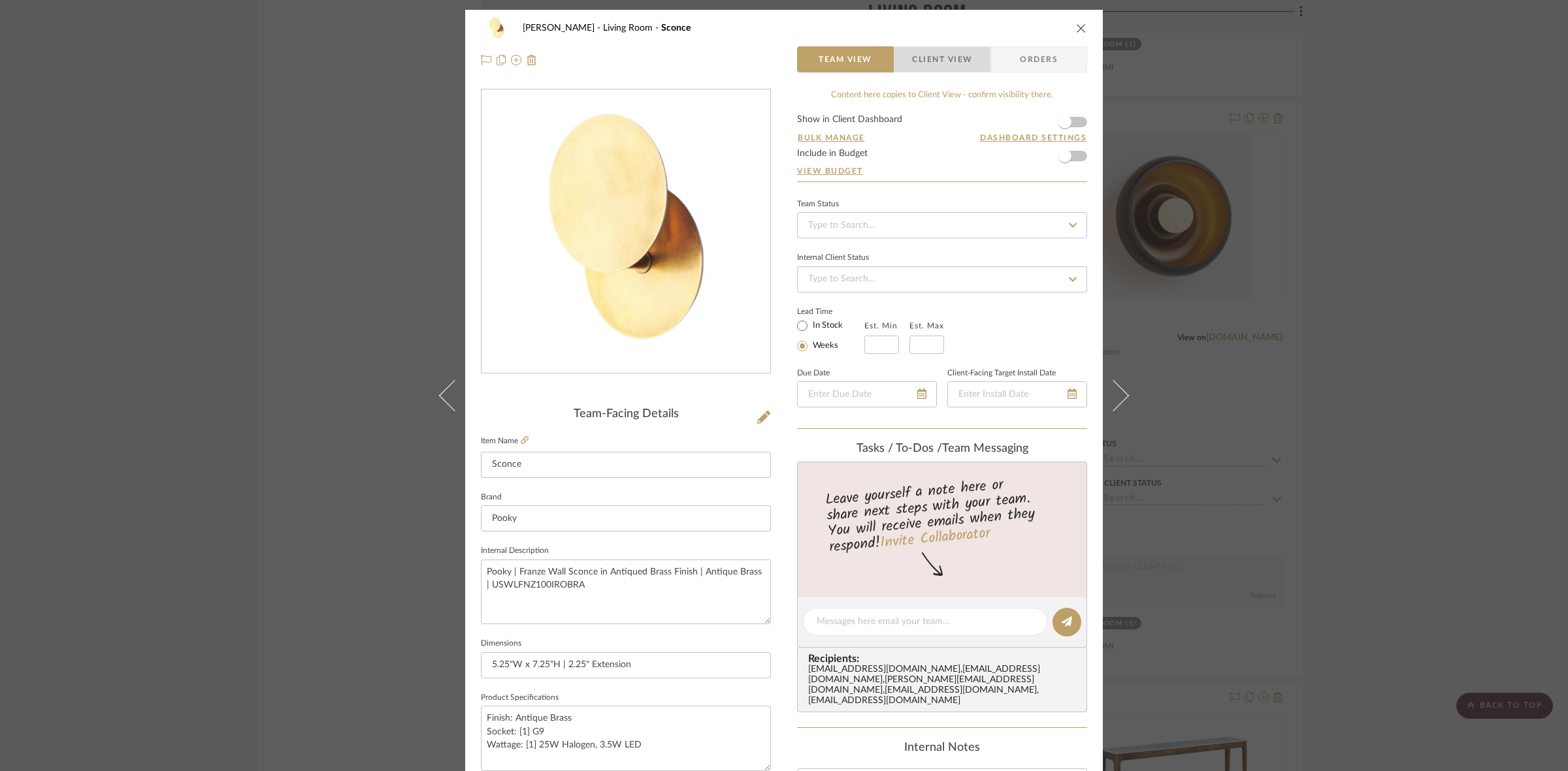
click at [912, 63] on span "Client View" at bounding box center [941, 59] width 60 height 26
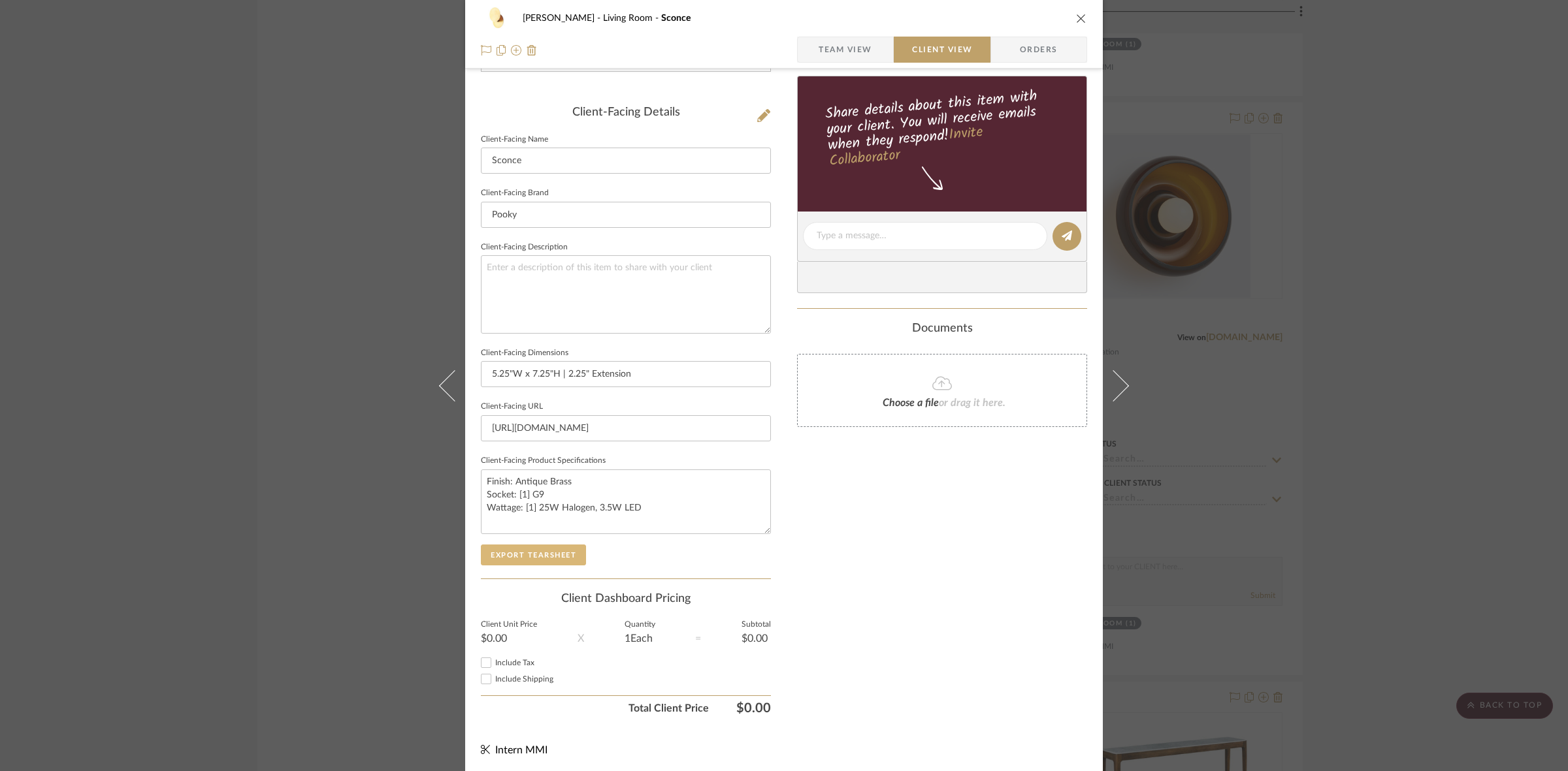
scroll to position [303, 0]
click at [541, 544] on button "Export Tearsheet" at bounding box center [533, 554] width 105 height 21
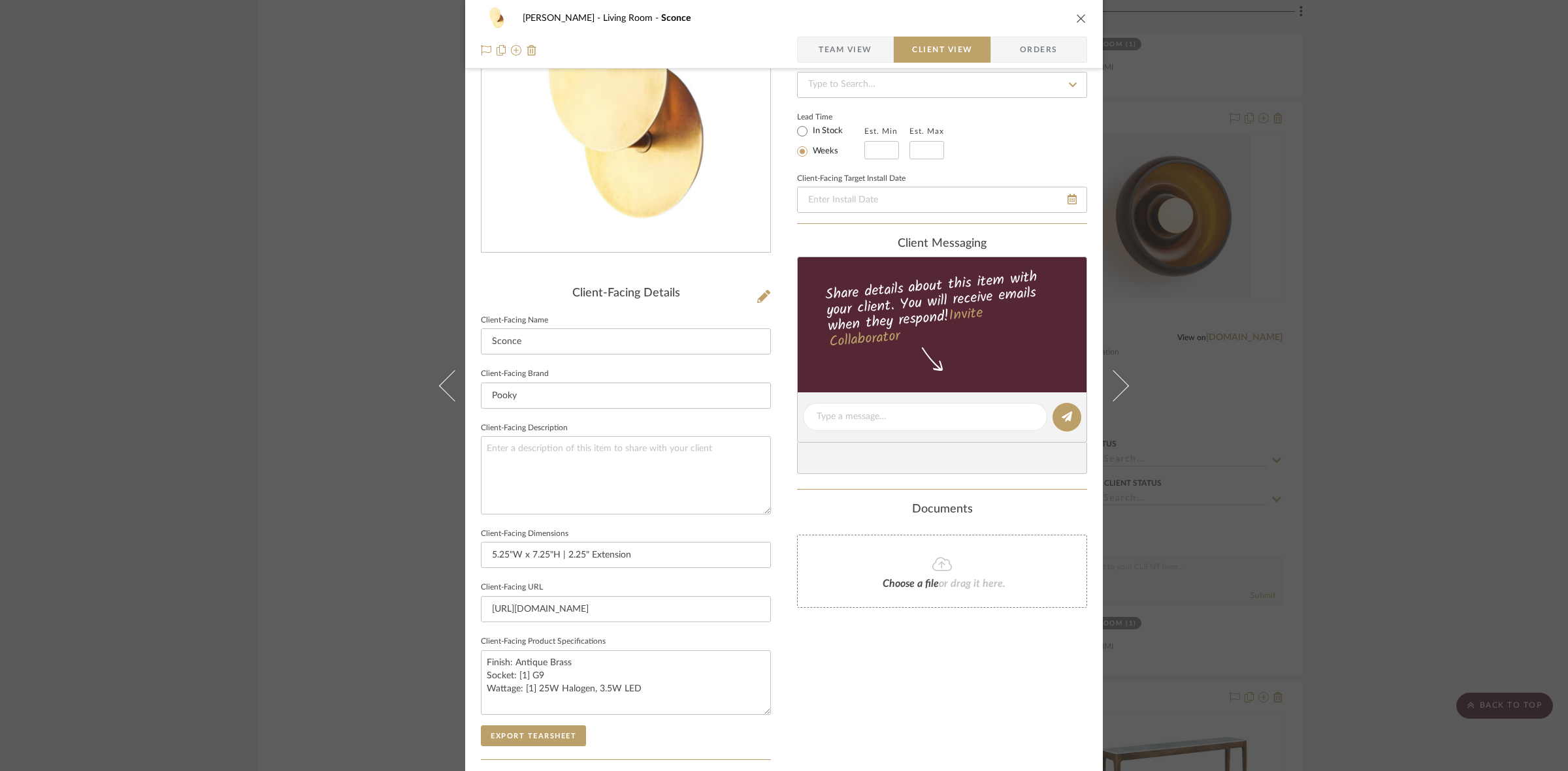
scroll to position [0, 0]
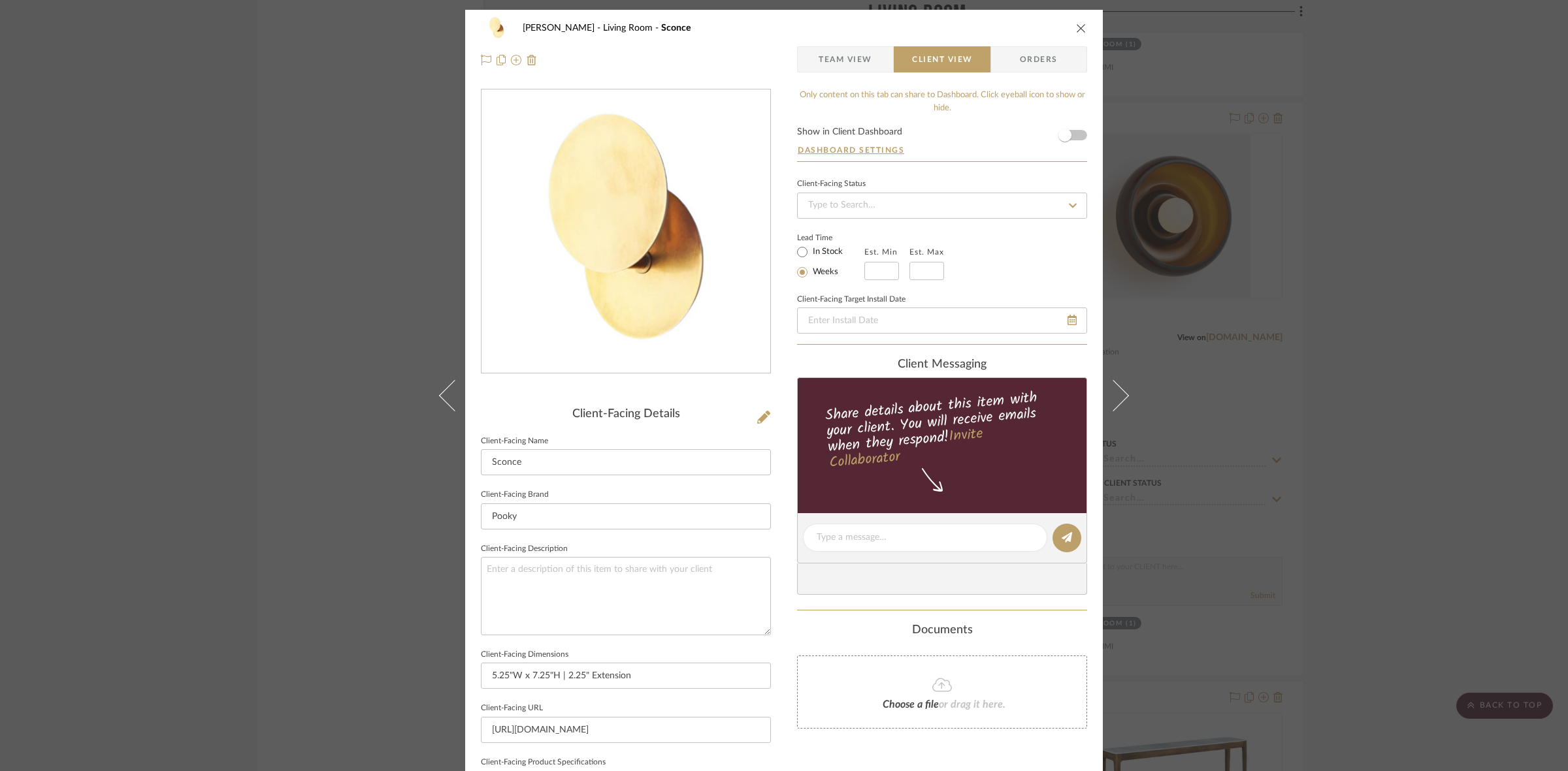
click at [284, 335] on div "DOOLEY Living Room Sconce Team View Client View Orders Client-Facing Details Cl…" at bounding box center [784, 385] width 1568 height 771
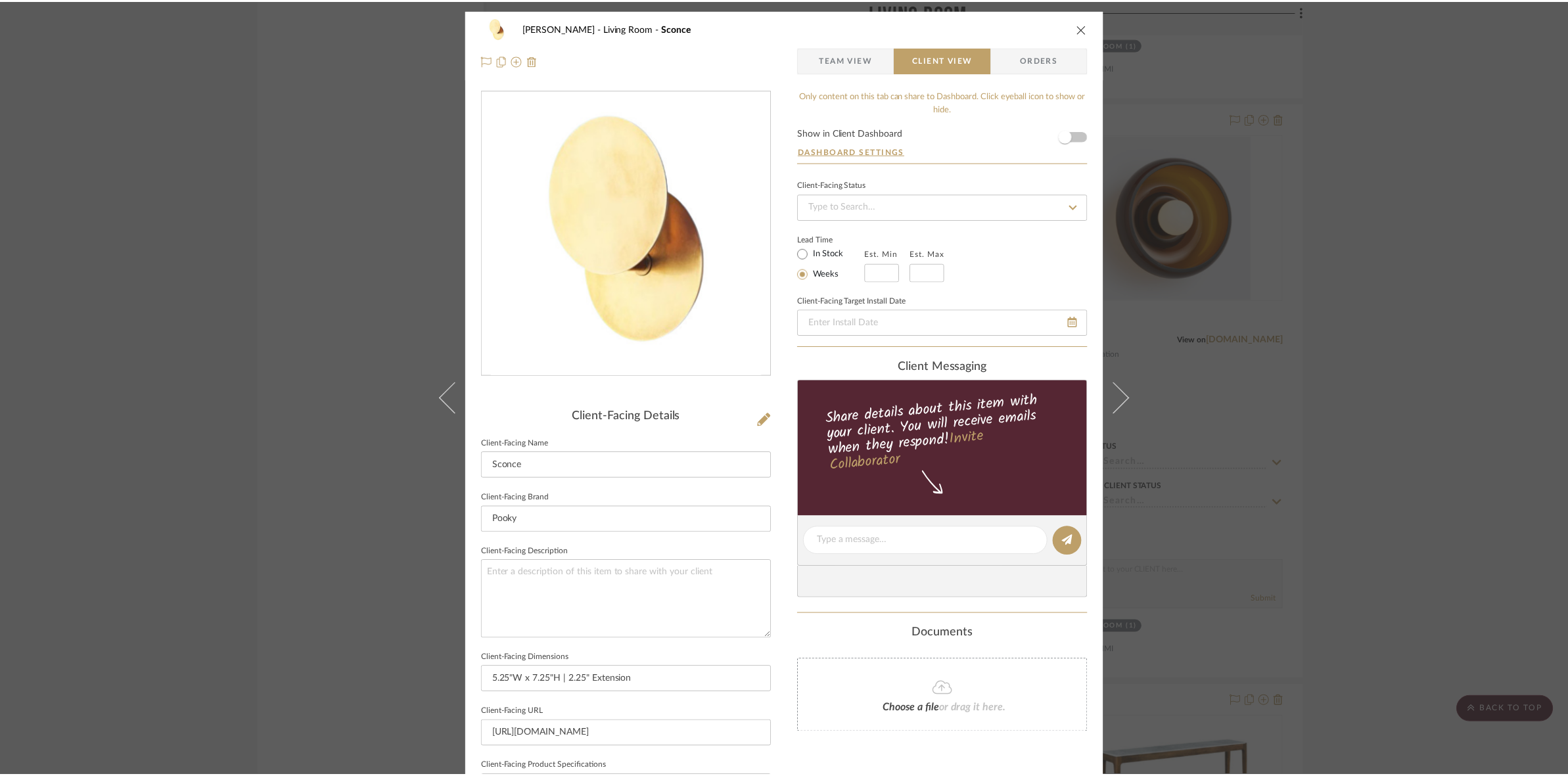
scroll to position [4435, 0]
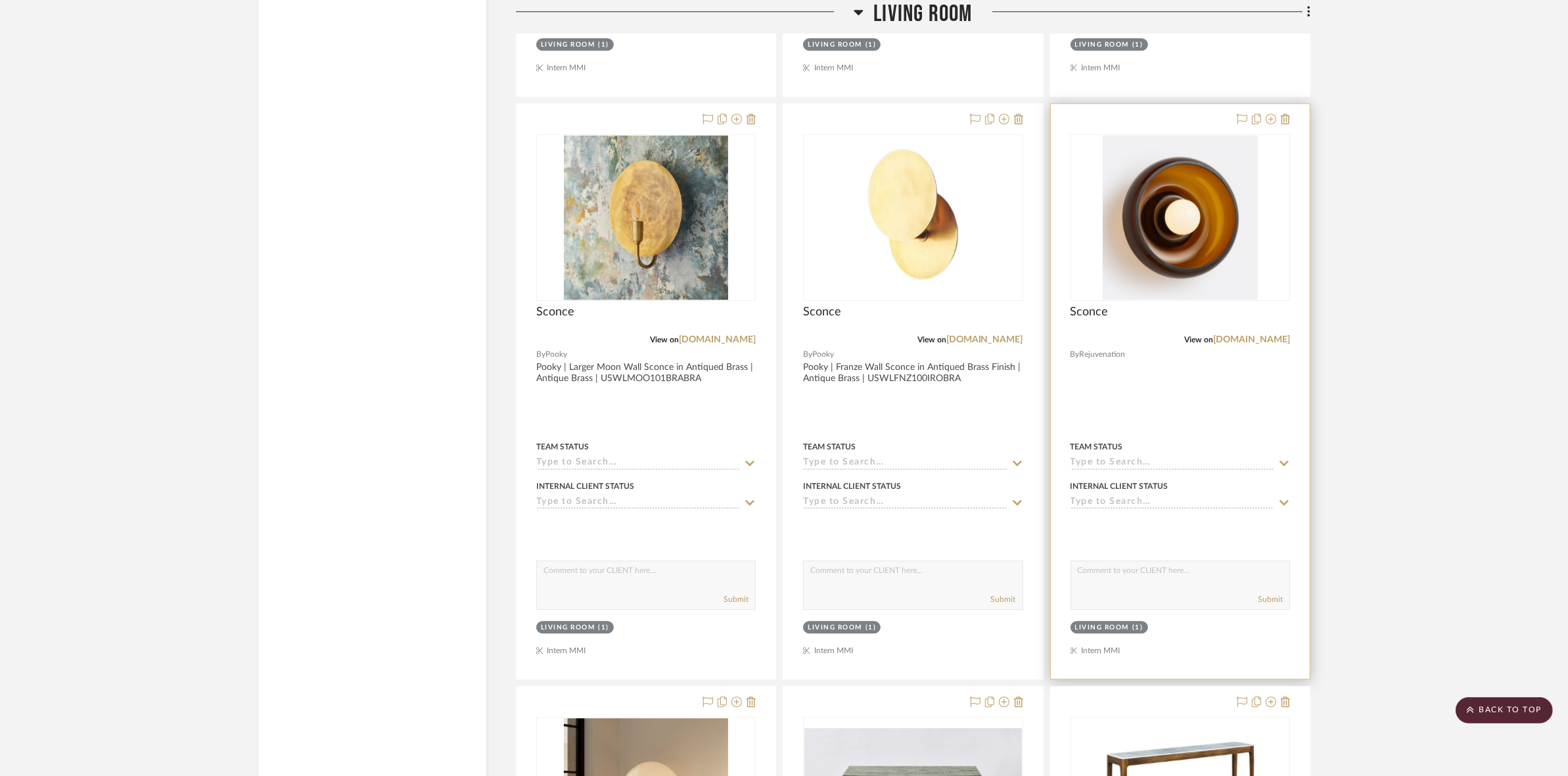
click at [1264, 235] on div "0" at bounding box center [1180, 217] width 218 height 166
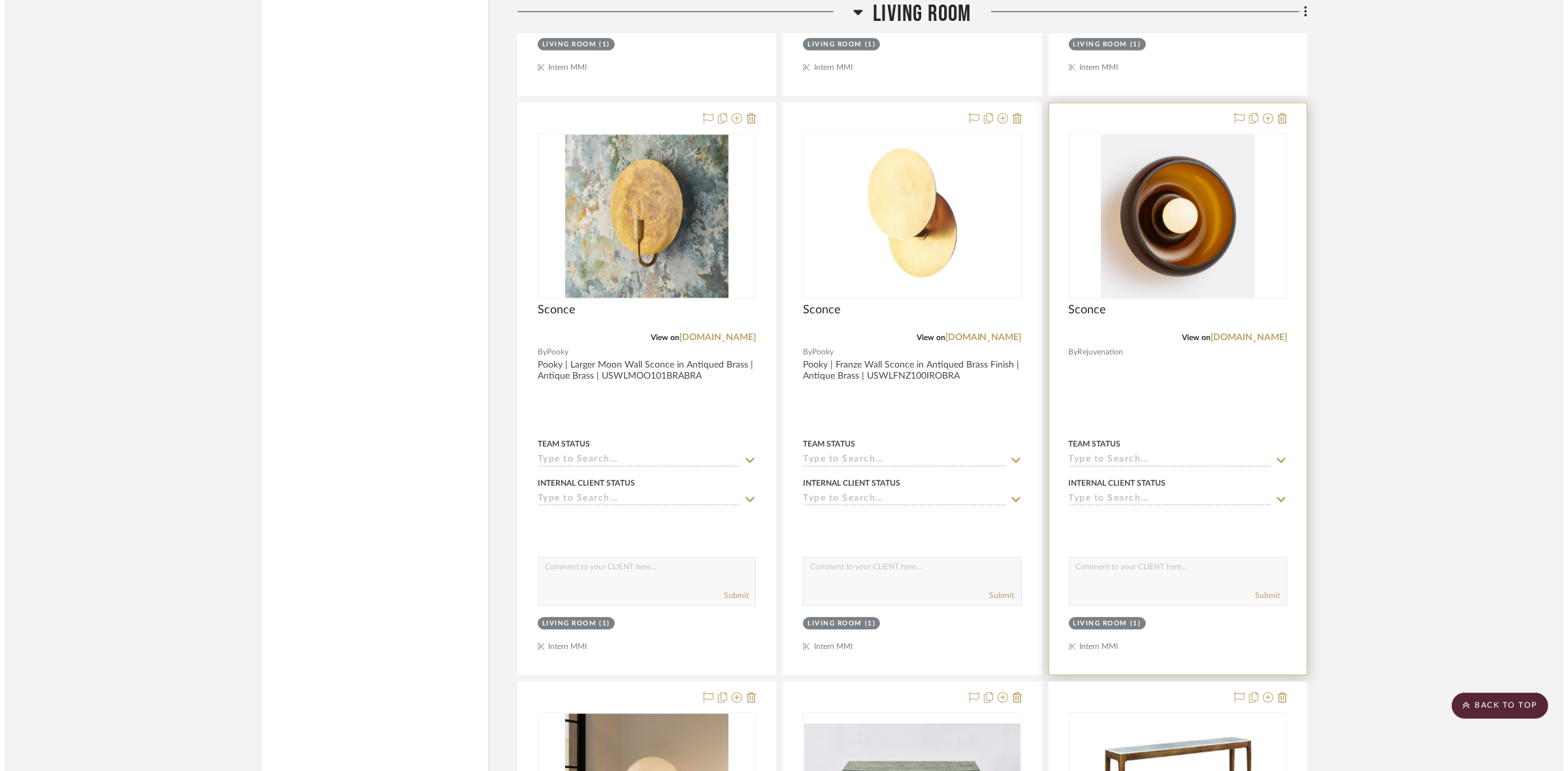
scroll to position [0, 0]
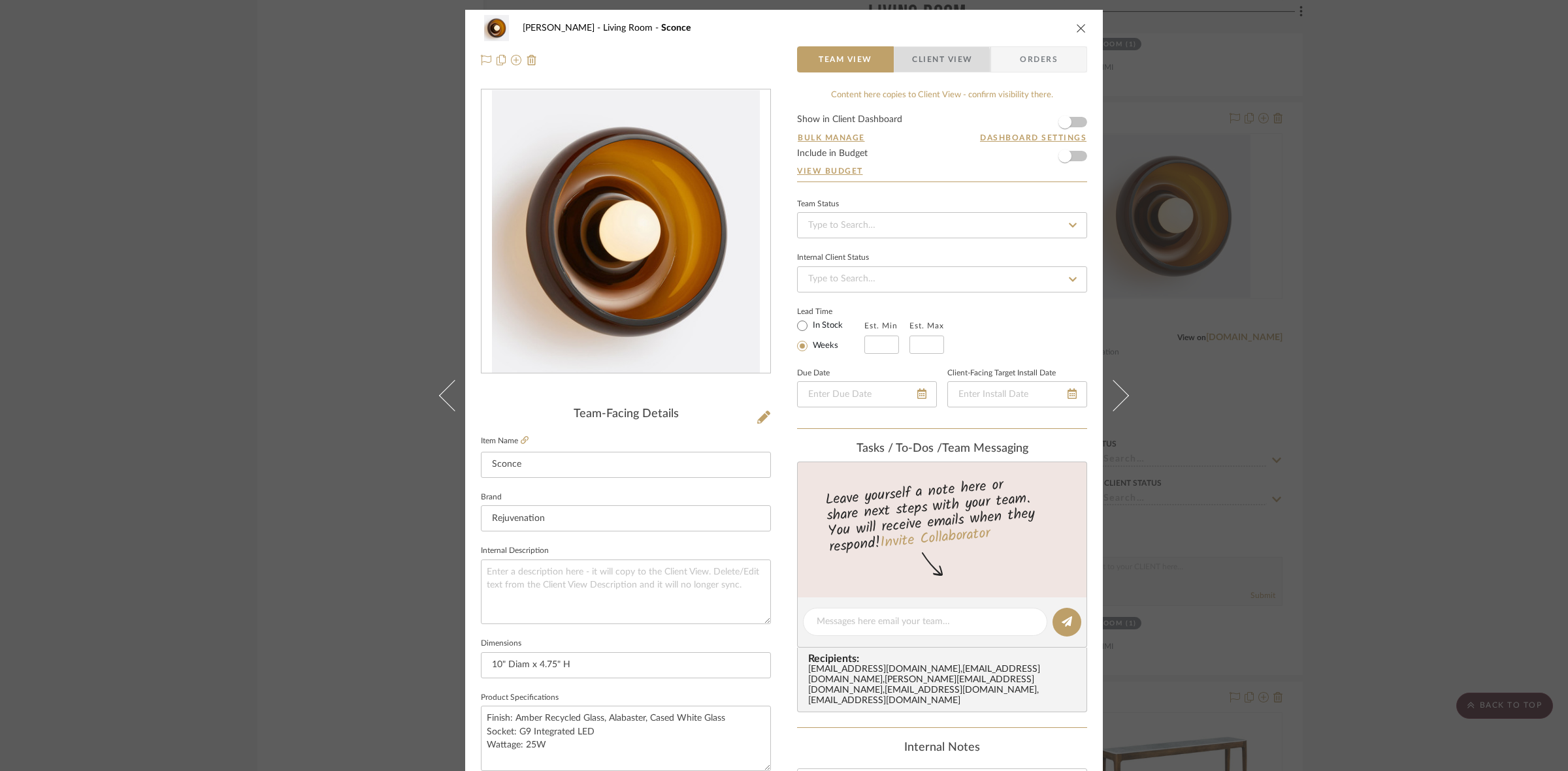
click at [921, 63] on span "Client View" at bounding box center [941, 59] width 60 height 26
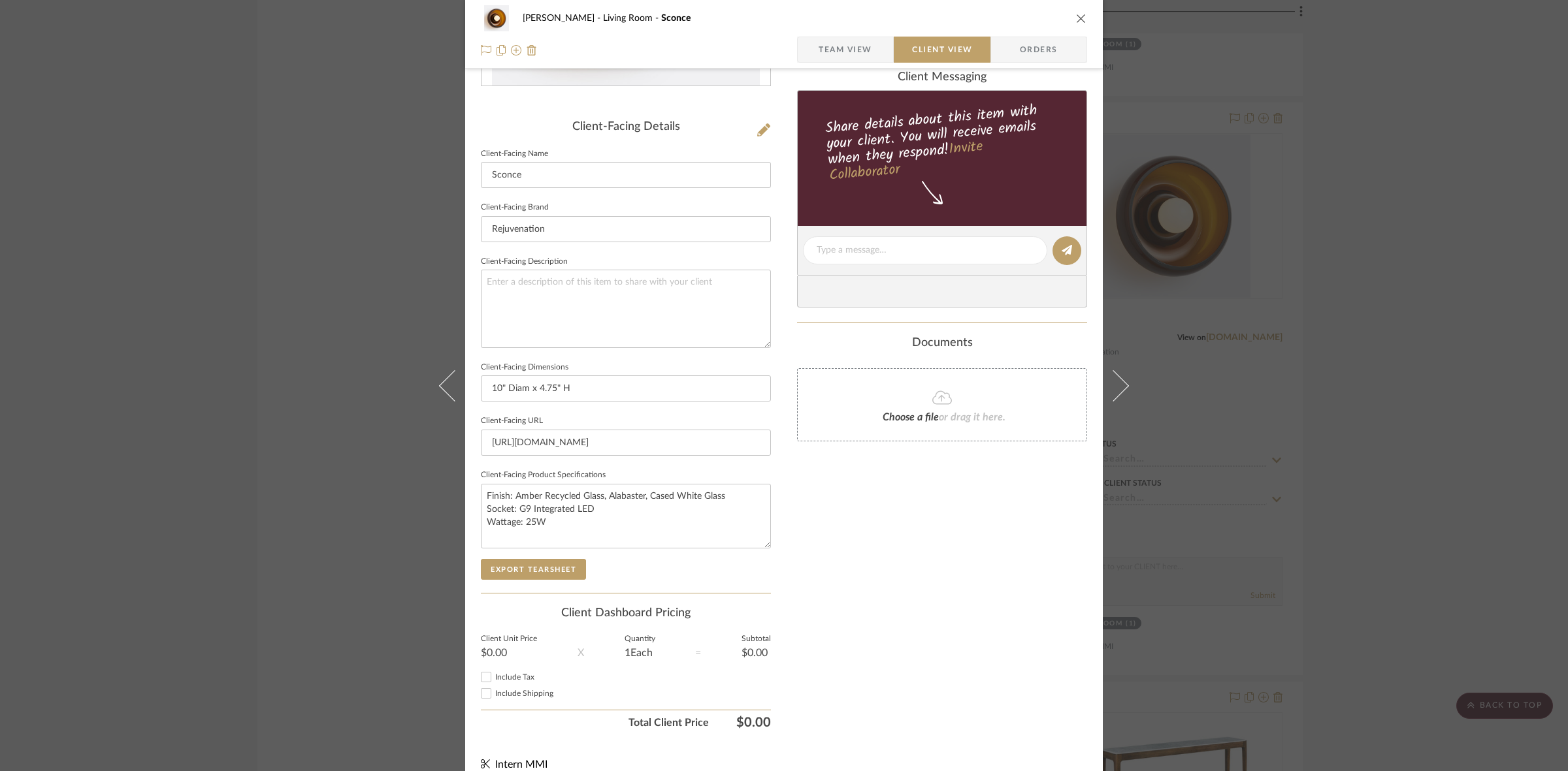
scroll to position [303, 0]
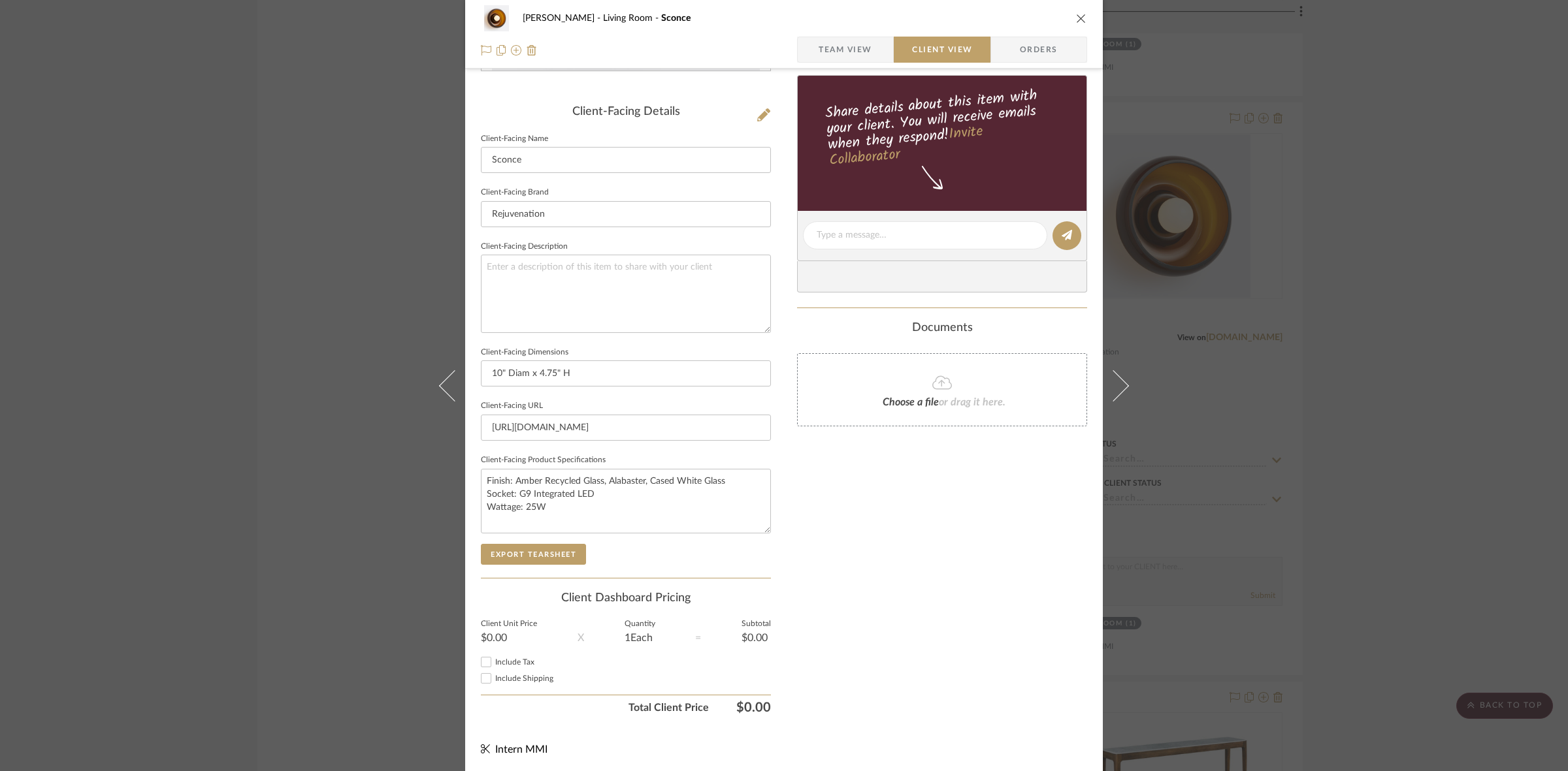
click at [543, 542] on sr-form-field "Client-Facing Product Specifications Finish: Amber Recycled Glass, Alabaster, C…" at bounding box center [626, 497] width 290 height 93
click at [542, 550] on button "Export Tearsheet" at bounding box center [533, 554] width 105 height 21
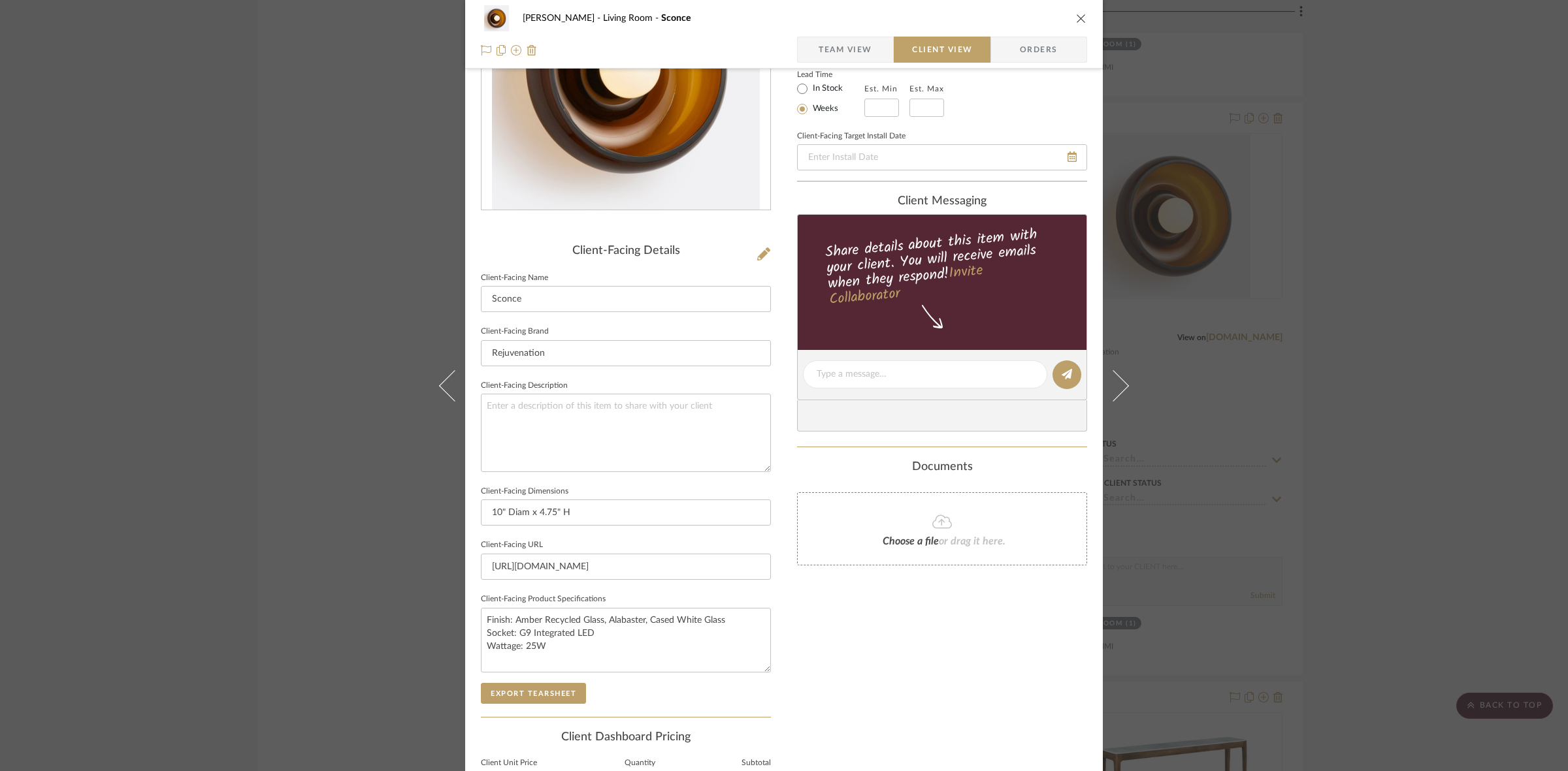
scroll to position [0, 0]
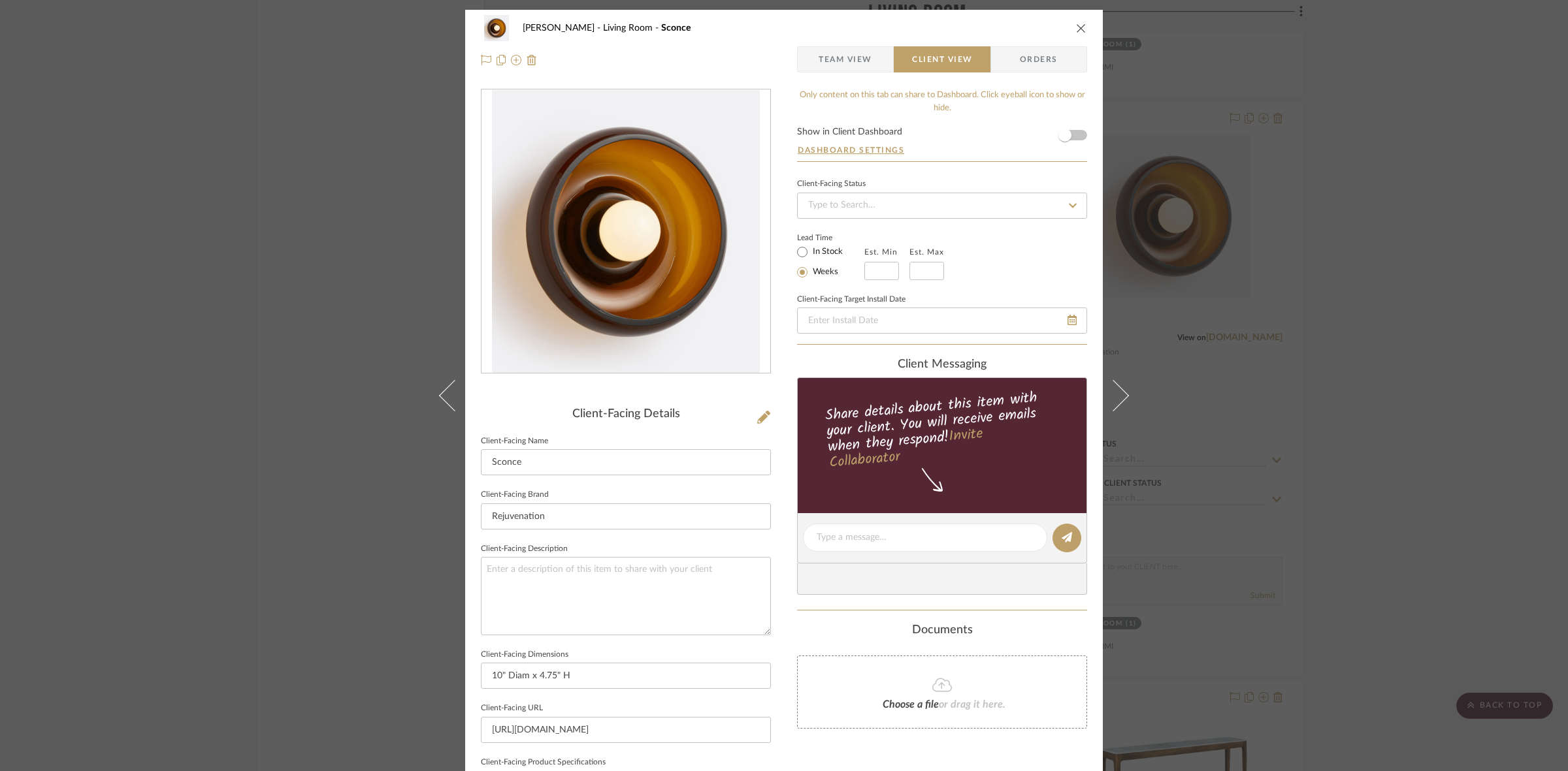
click at [273, 399] on div "DOOLEY Living Room Sconce Team View Client View Orders Client-Facing Details Cl…" at bounding box center [784, 385] width 1568 height 771
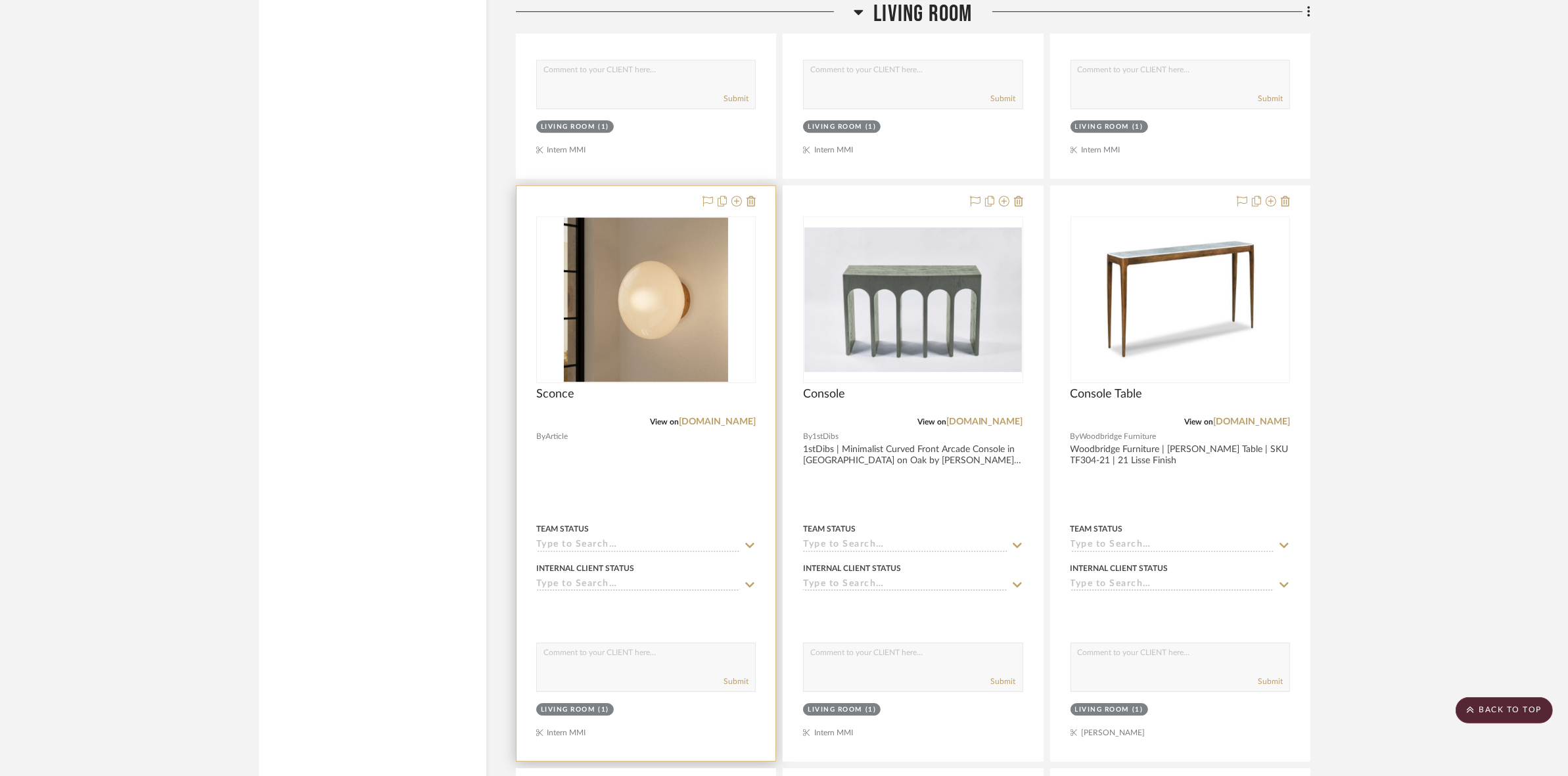
scroll to position [4928, 0]
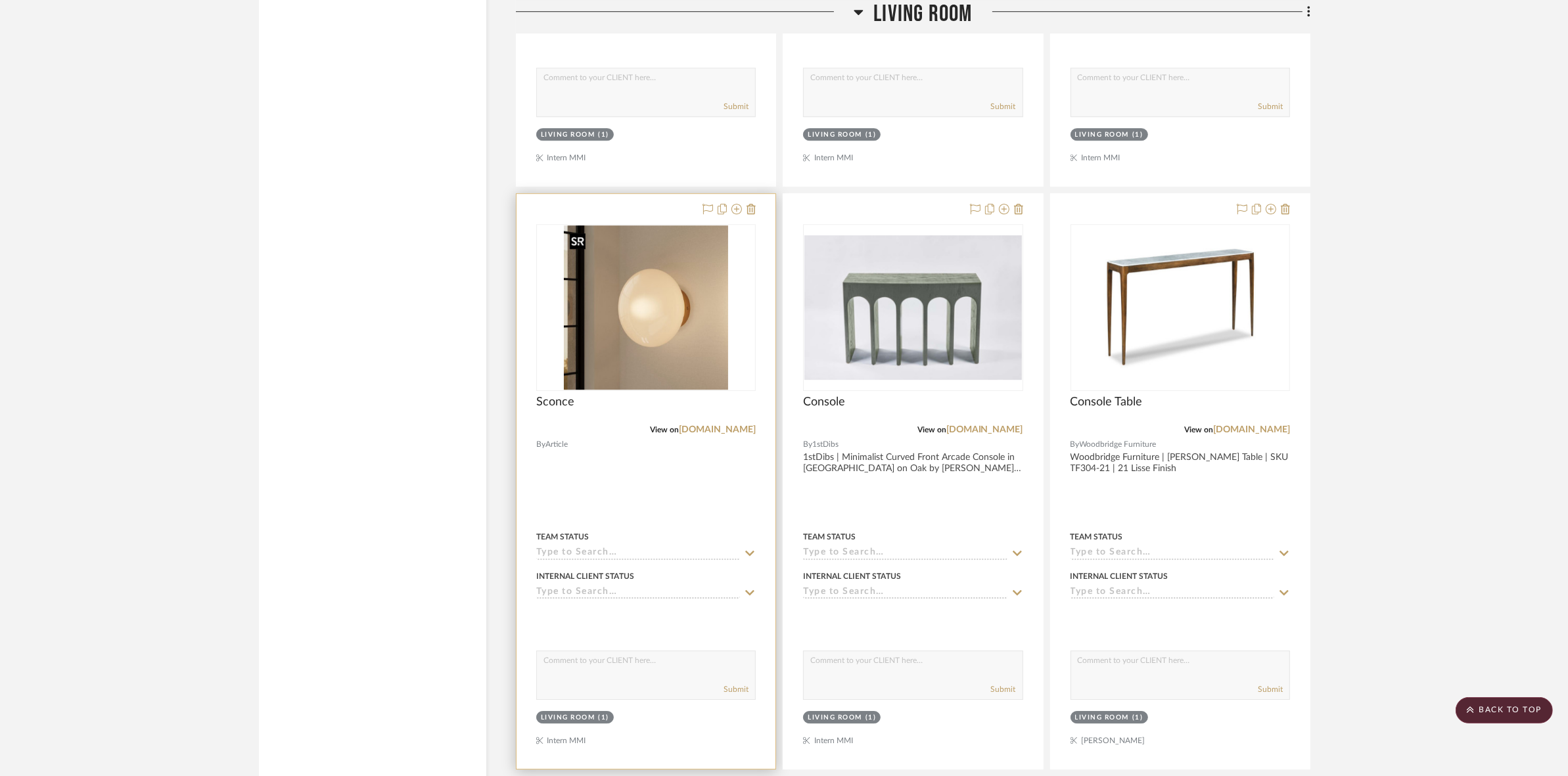
click at [694, 322] on img "0" at bounding box center [645, 307] width 164 height 164
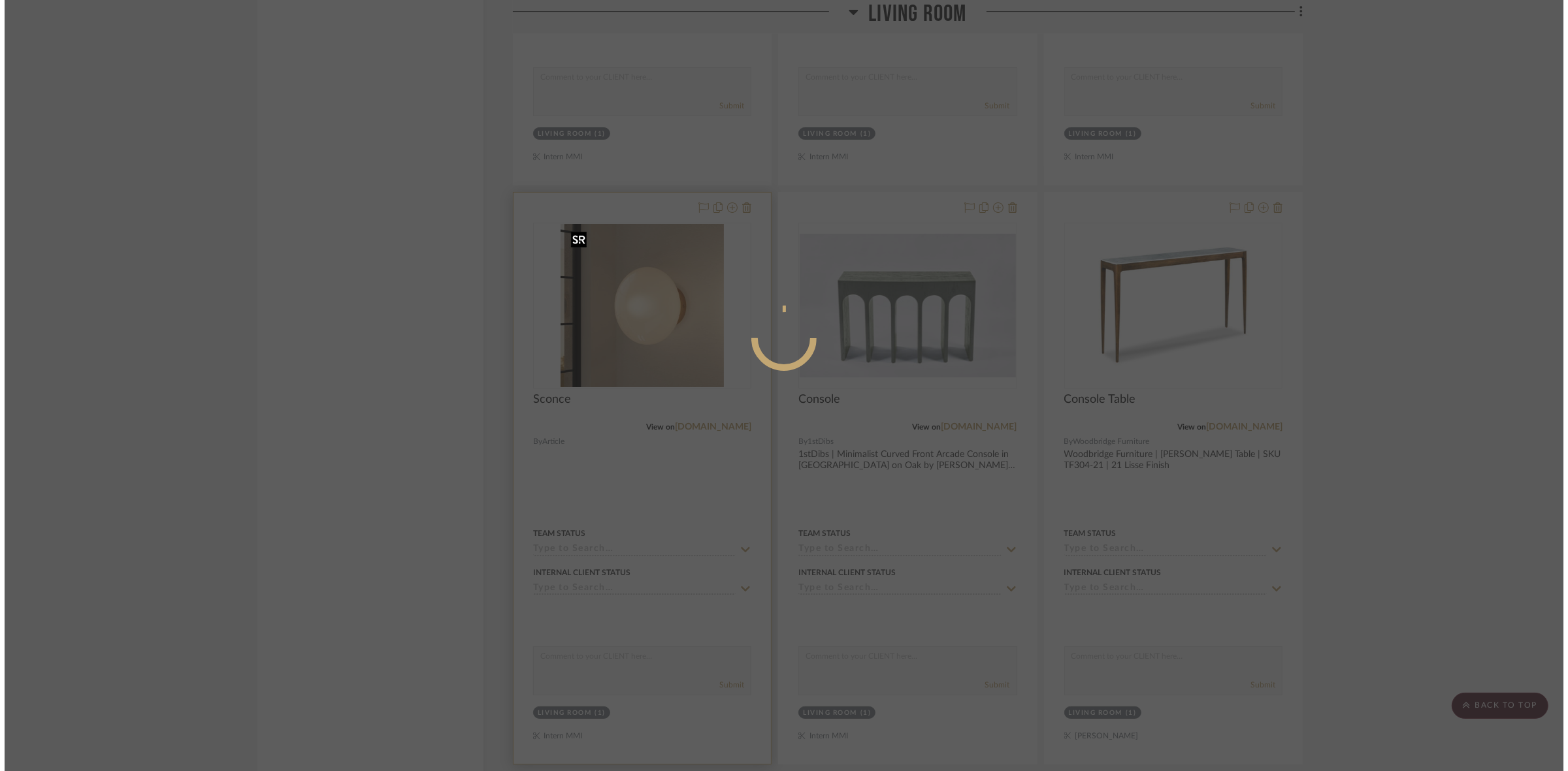
scroll to position [0, 0]
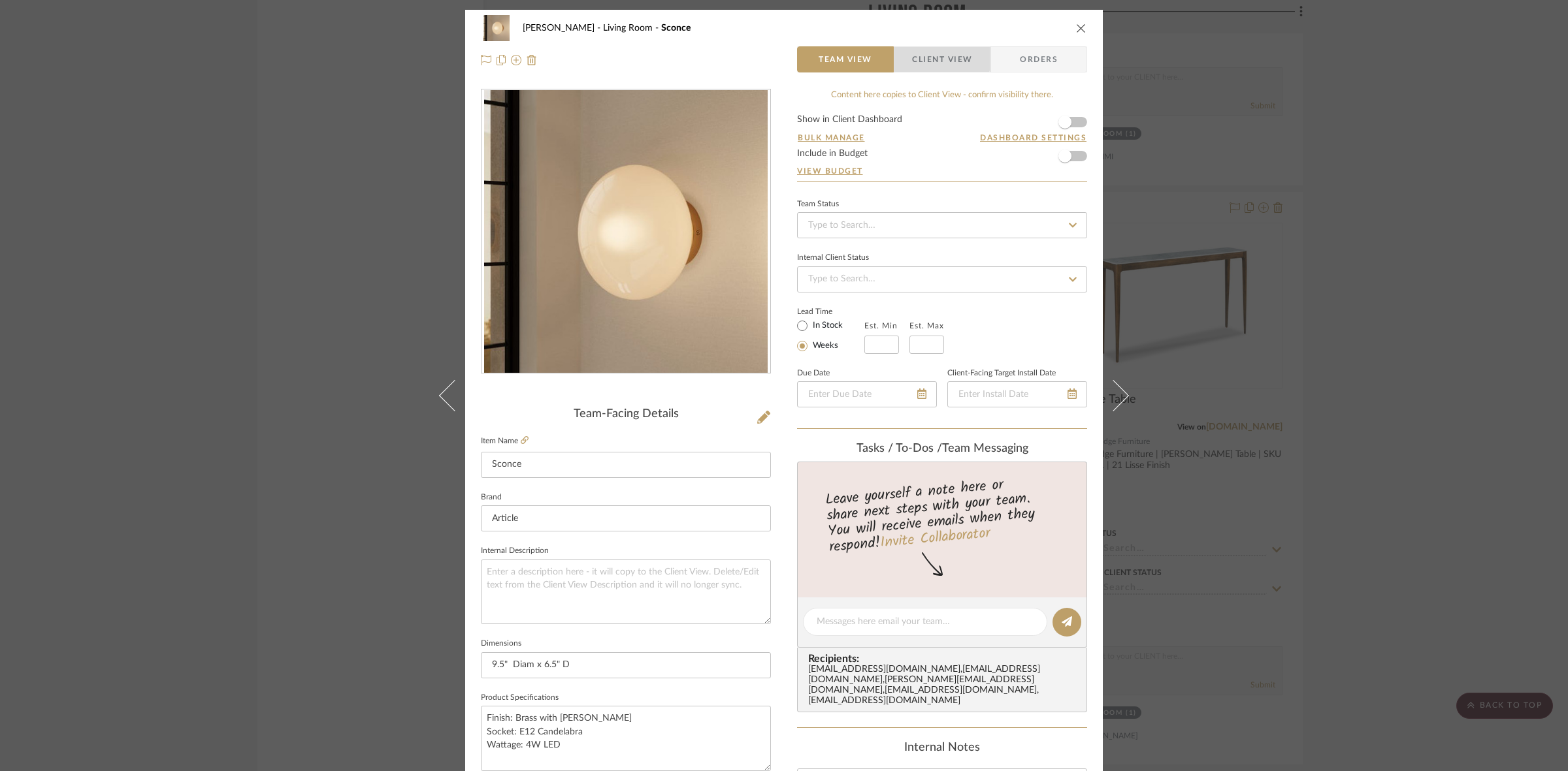
click at [933, 56] on span "Client View" at bounding box center [941, 59] width 60 height 26
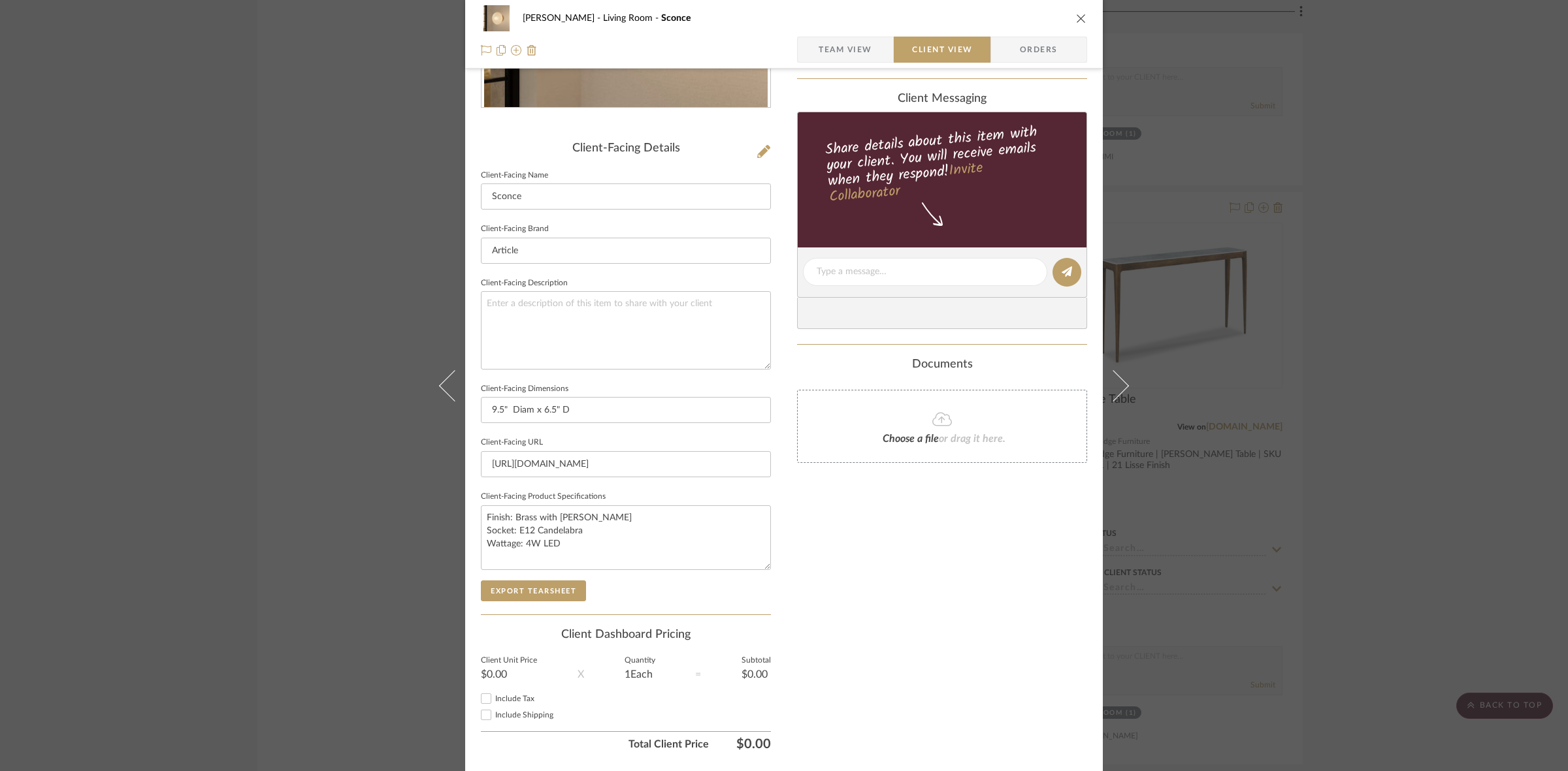
scroll to position [303, 0]
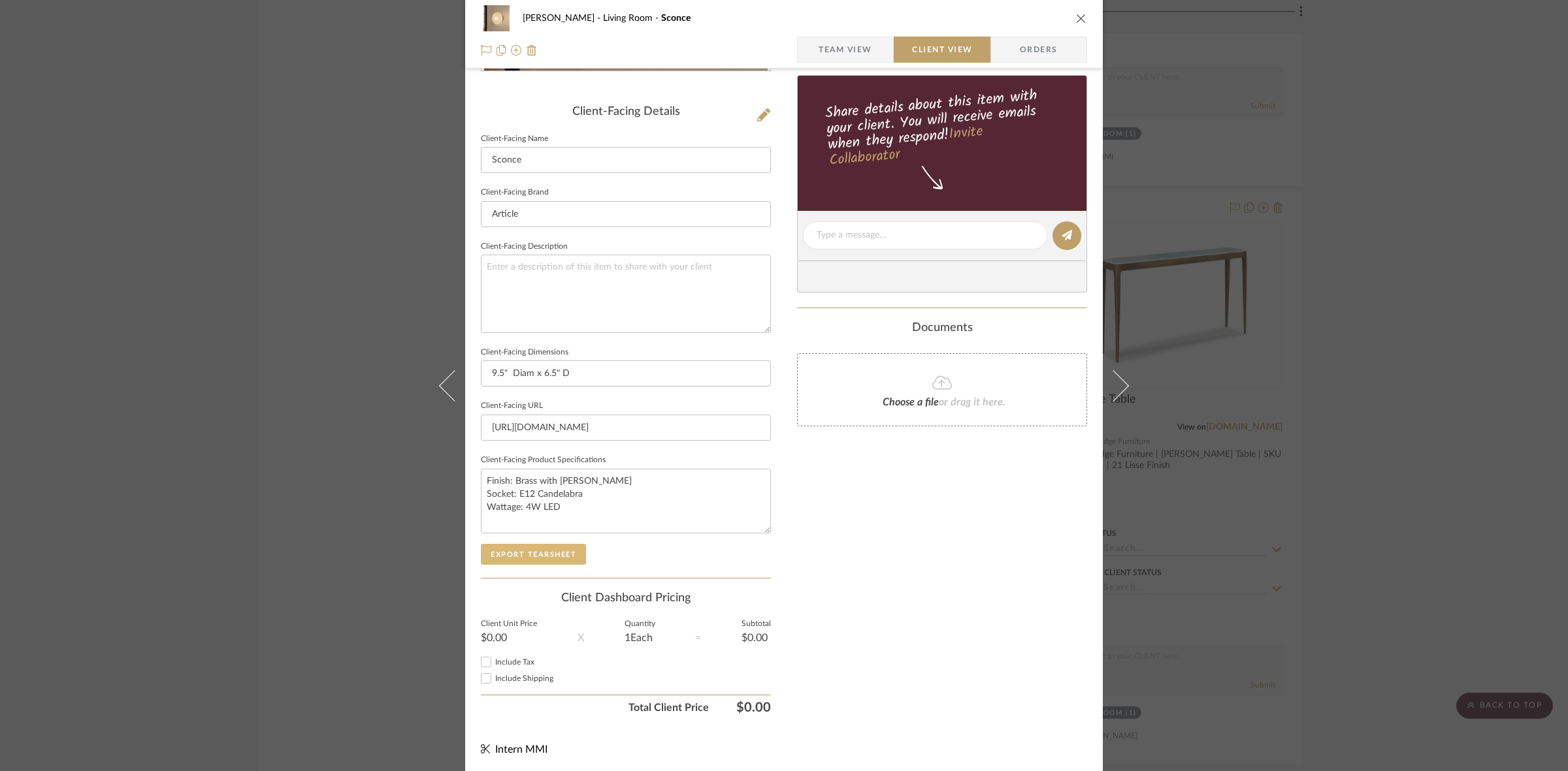
click at [551, 552] on button "Export Tearsheet" at bounding box center [533, 554] width 105 height 21
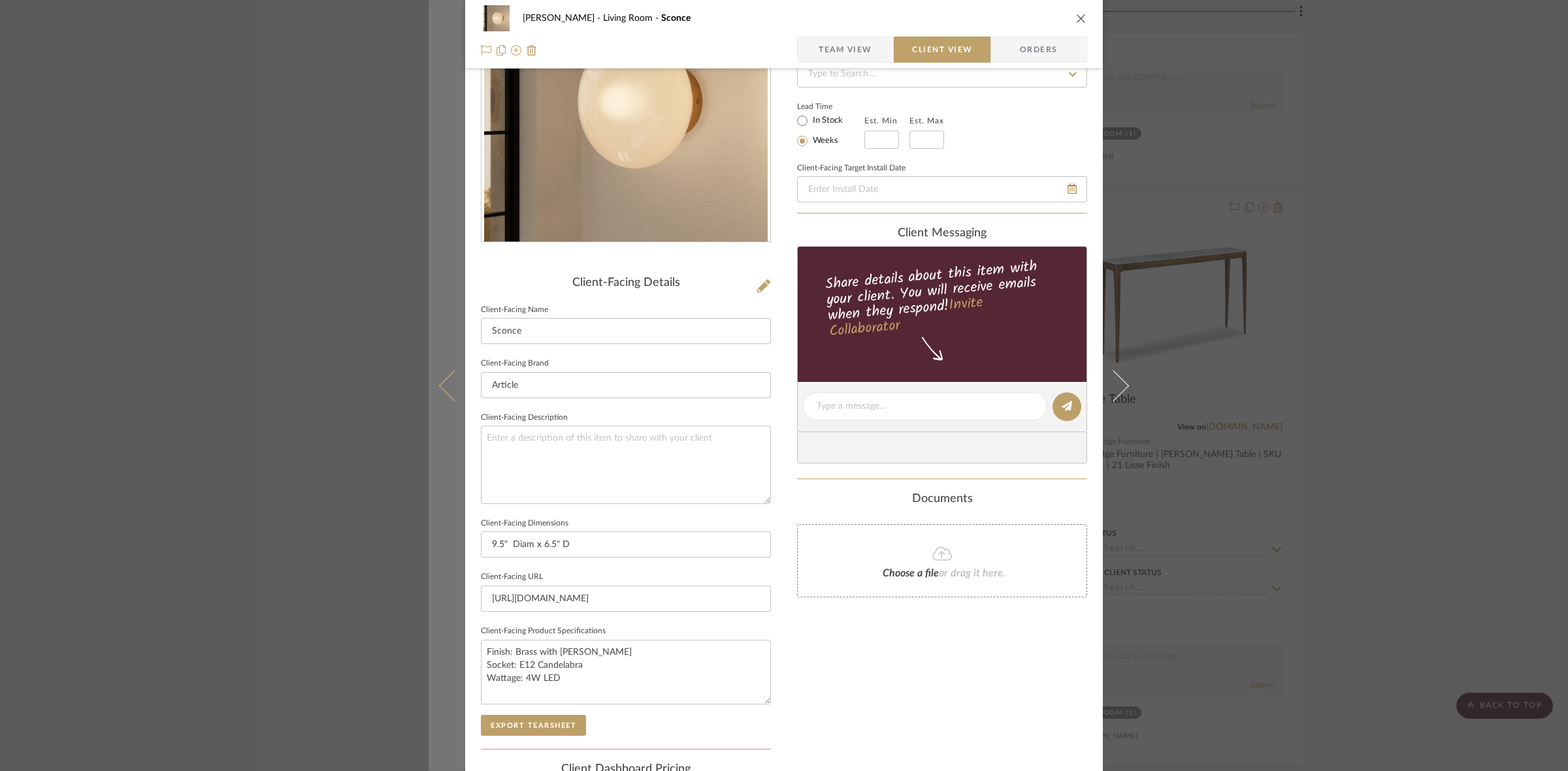
scroll to position [0, 0]
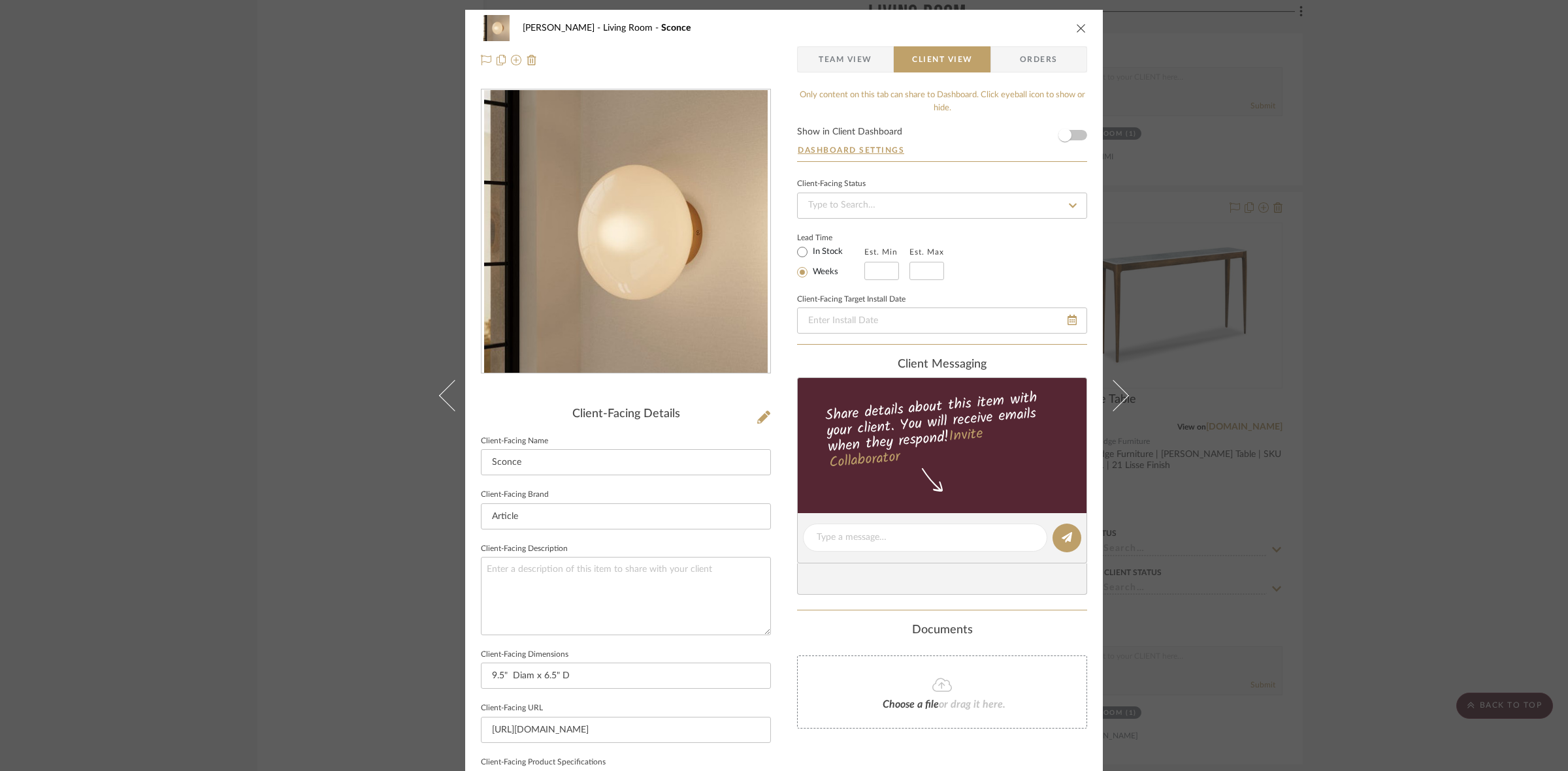
click at [321, 278] on div "DOOLEY Living Room Sconce Team View Client View Orders Client-Facing Details Cl…" at bounding box center [784, 385] width 1568 height 771
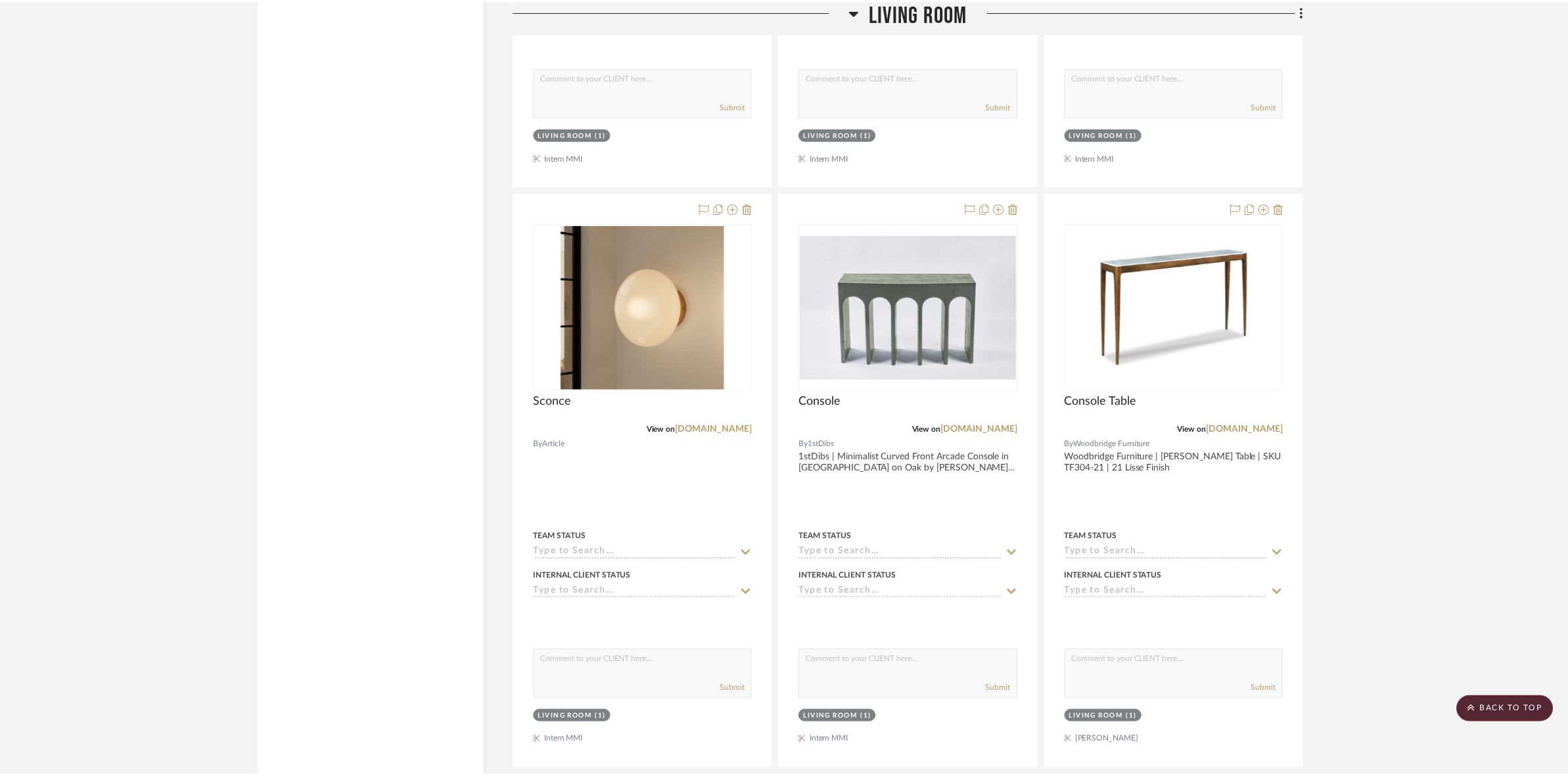
scroll to position [4928, 0]
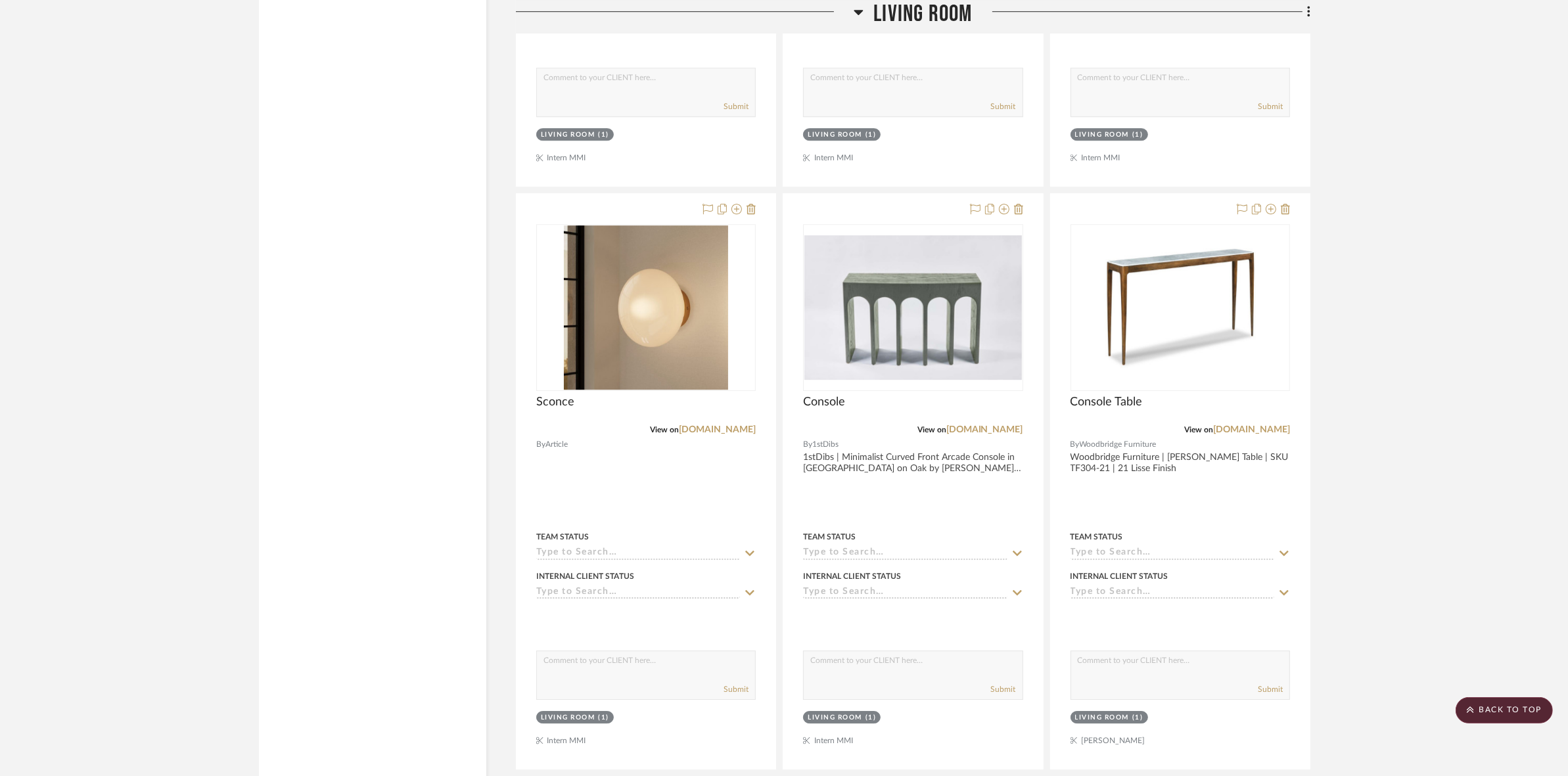
click at [961, 15] on span "Living Room" at bounding box center [923, 14] width 99 height 28
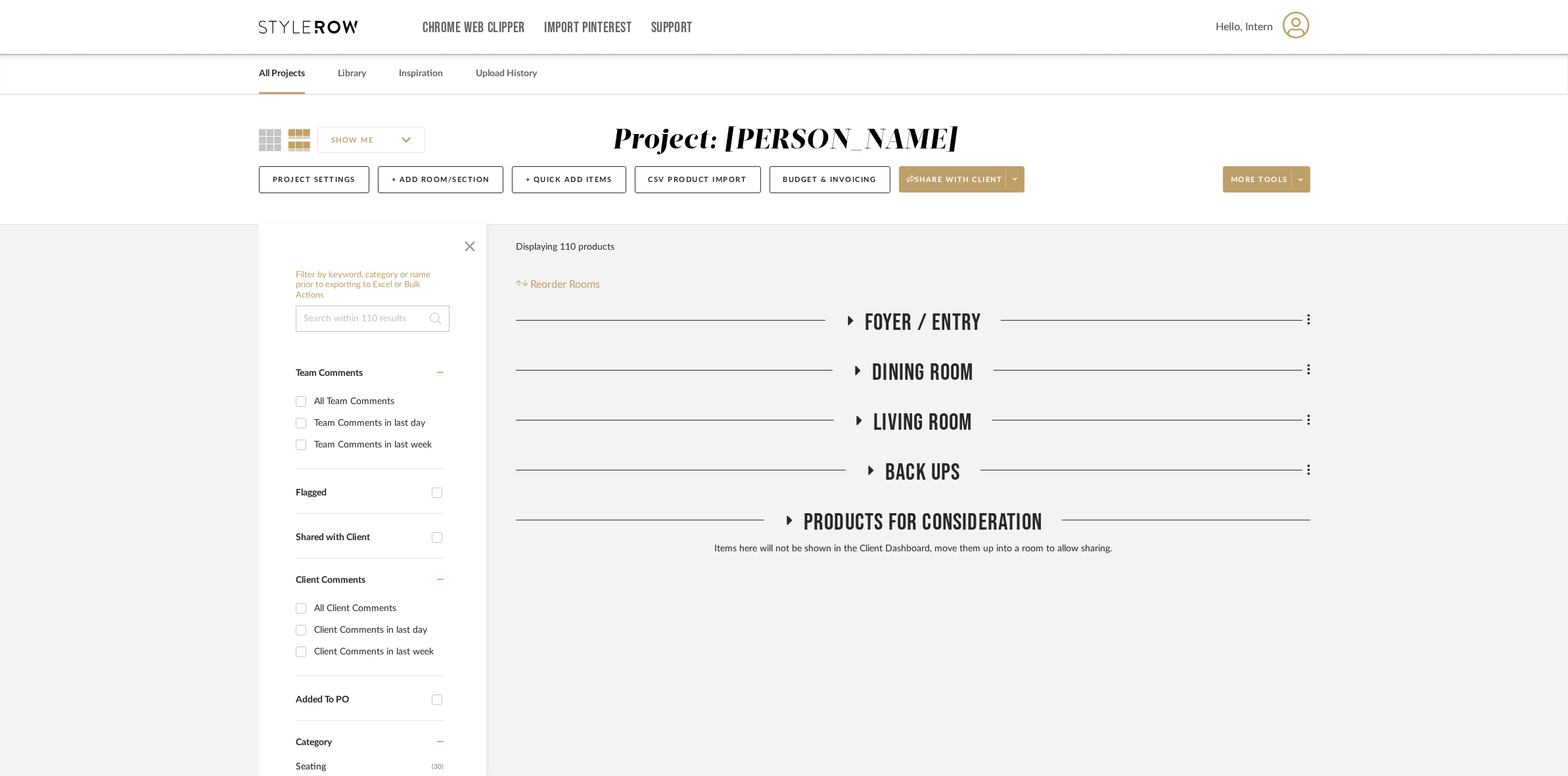
click at [924, 366] on span "Dining Room" at bounding box center [923, 373] width 102 height 28
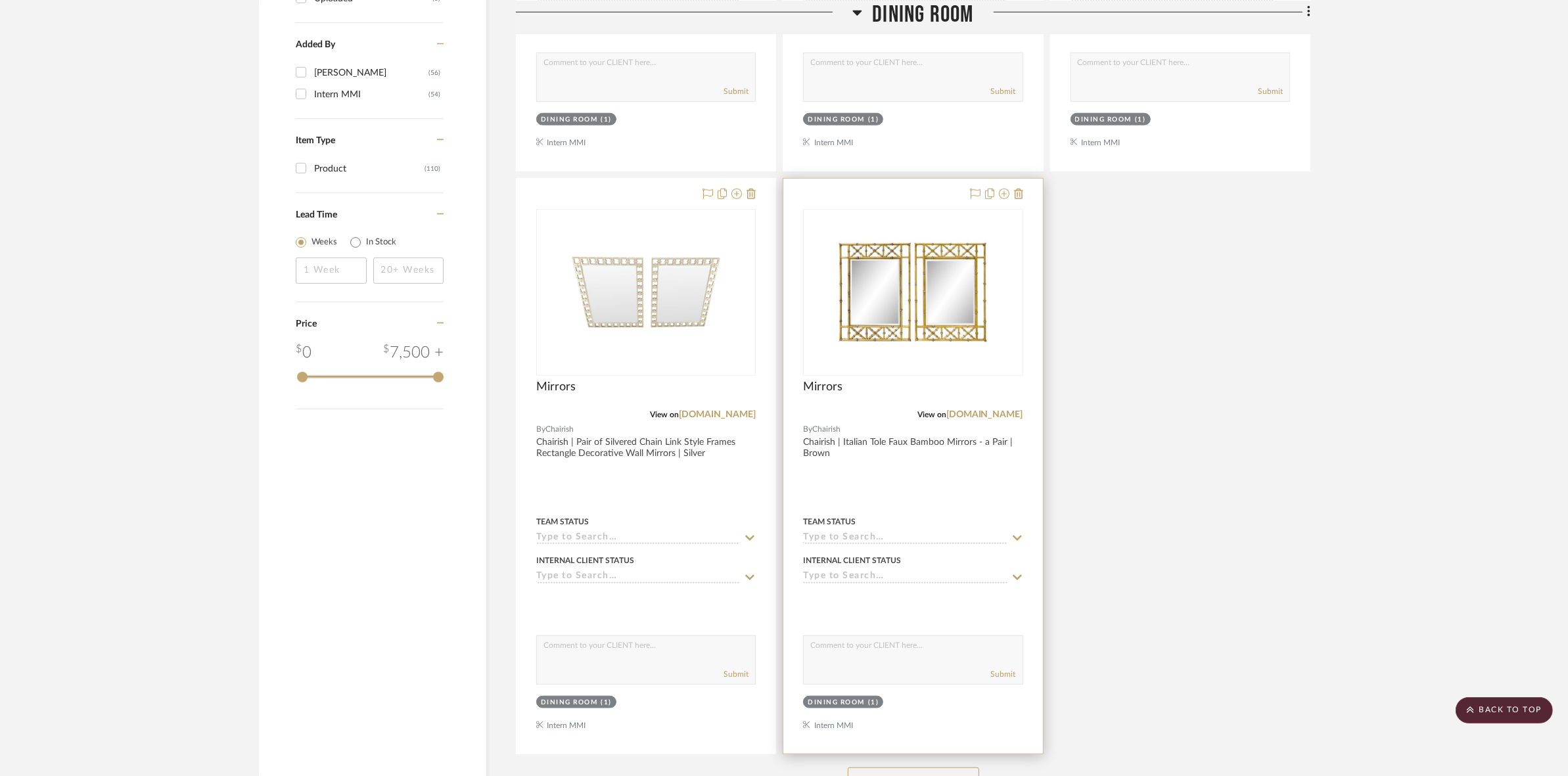
scroll to position [1700, 0]
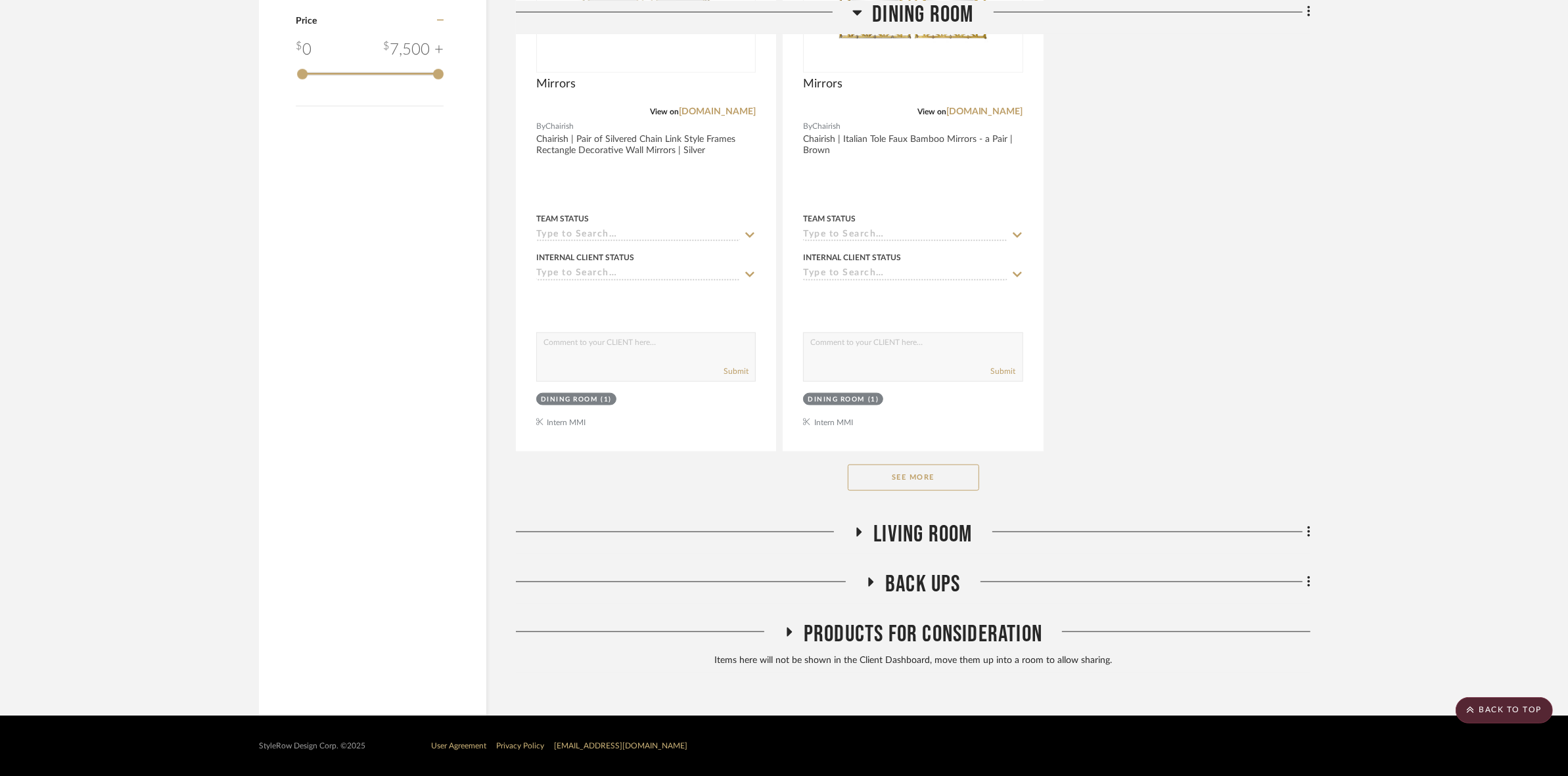
click at [925, 483] on button "See More" at bounding box center [913, 478] width 132 height 27
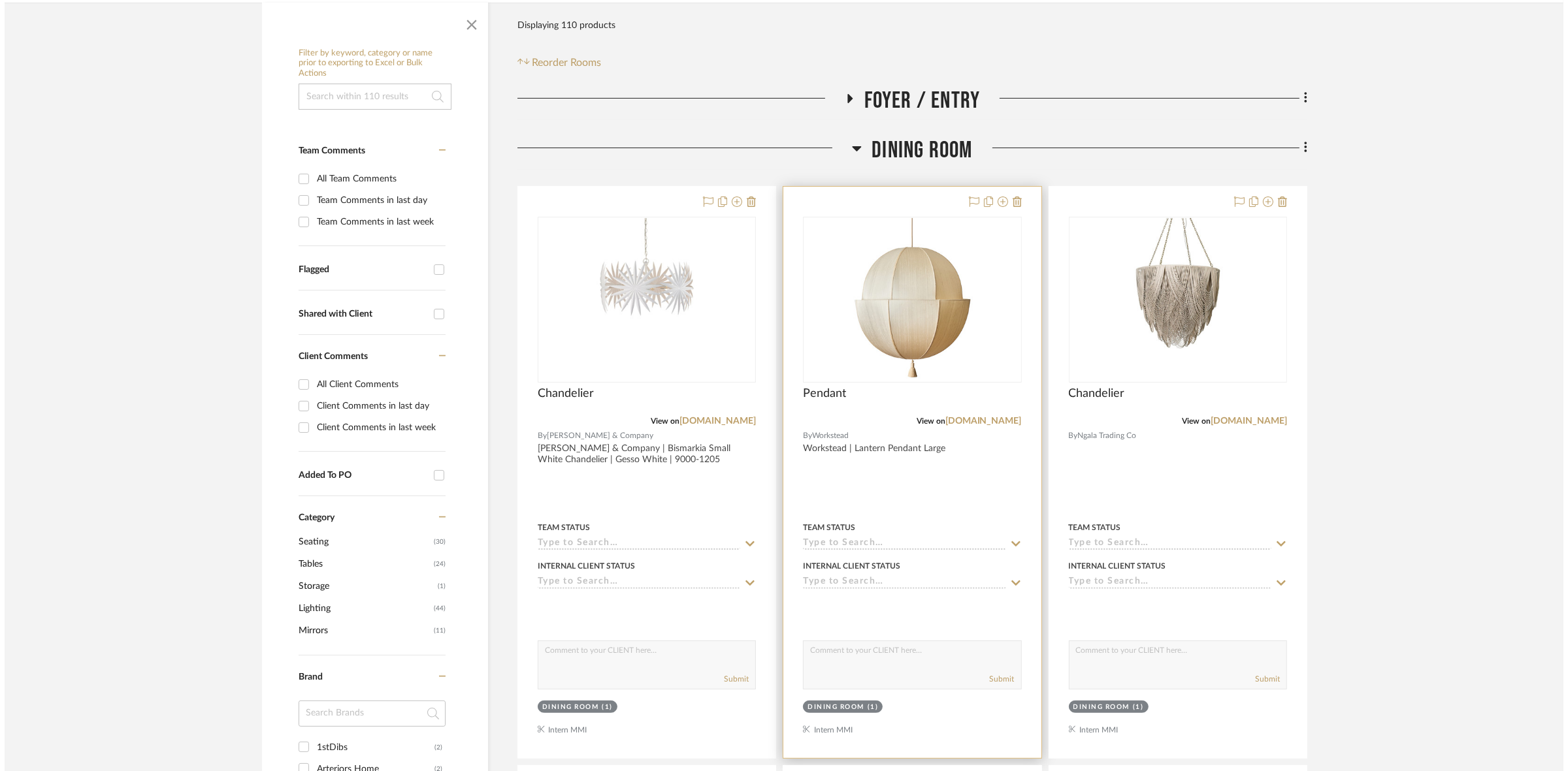
scroll to position [0, 0]
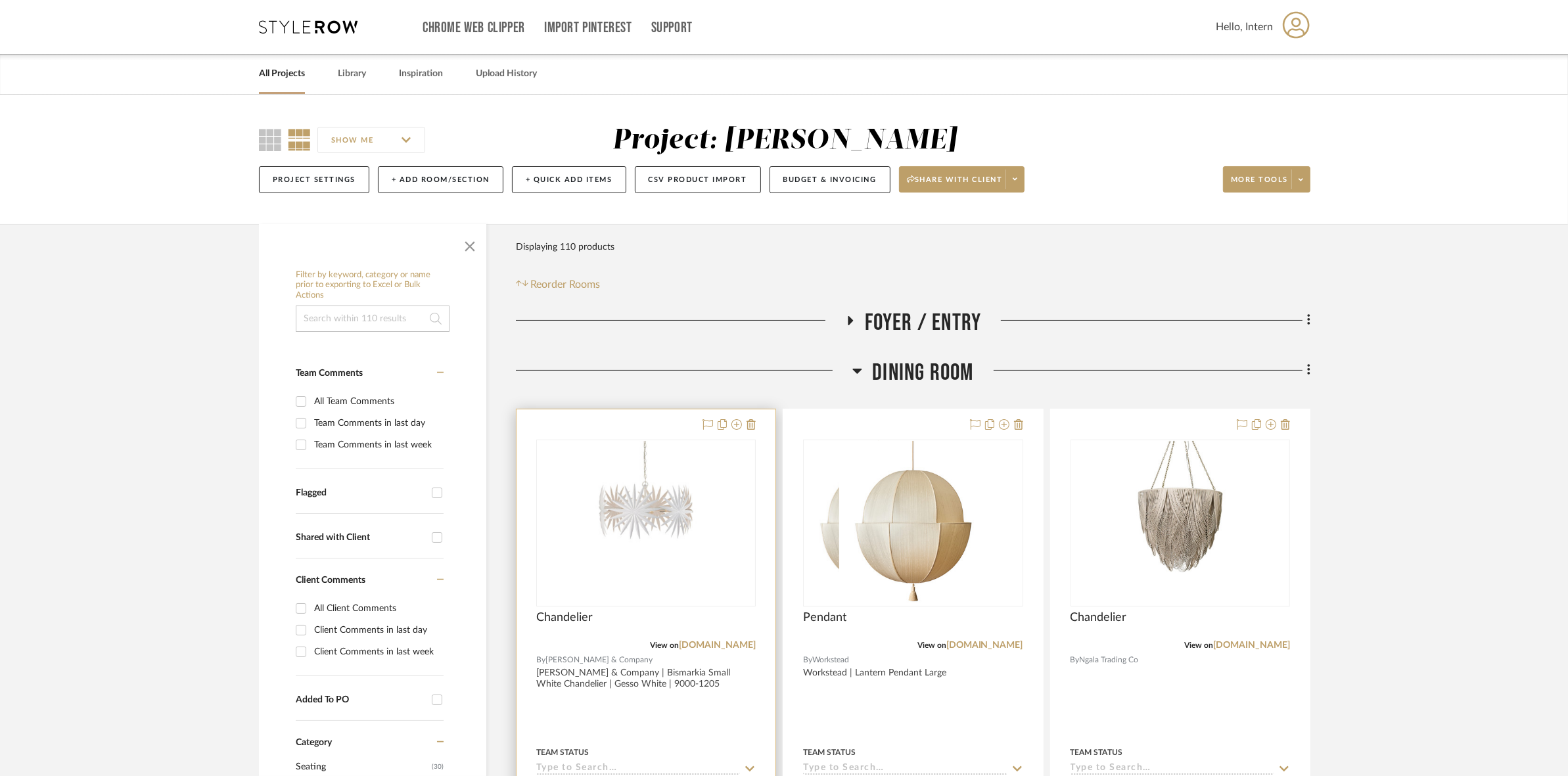
click at [0, 0] on img at bounding box center [0, 0] width 0 height 0
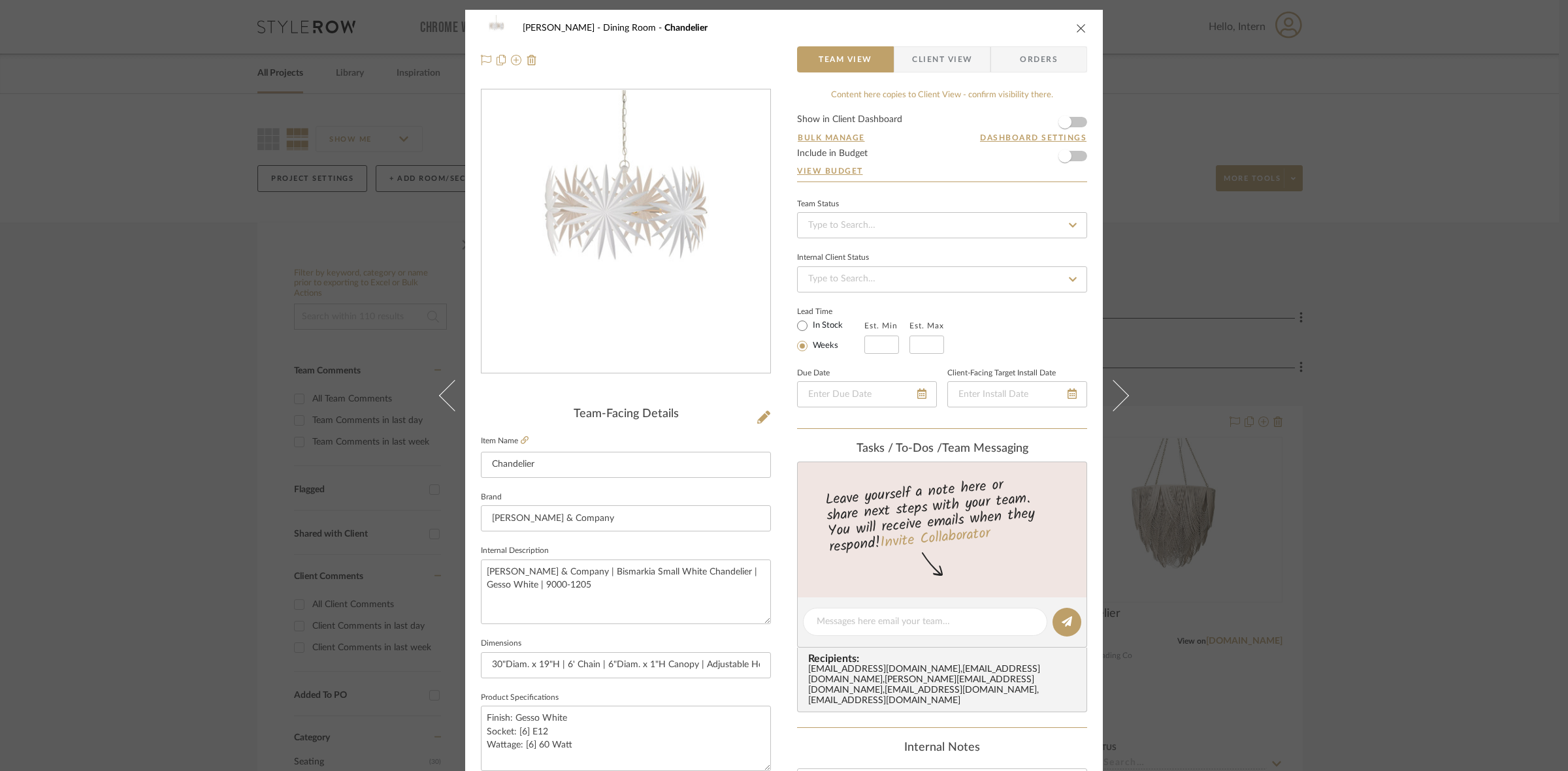
click at [948, 54] on span "Client View" at bounding box center [941, 59] width 60 height 26
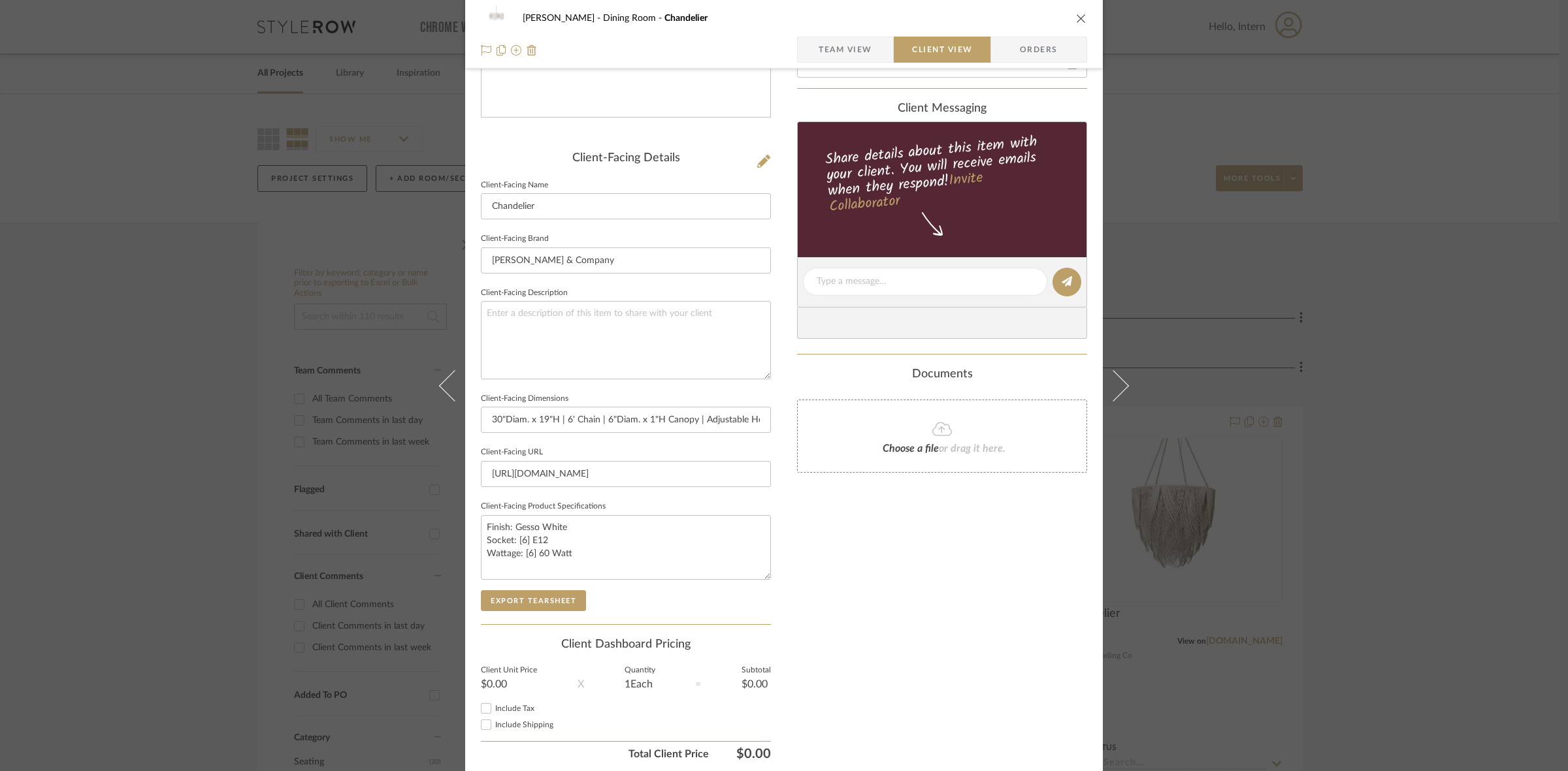
scroll to position [303, 0]
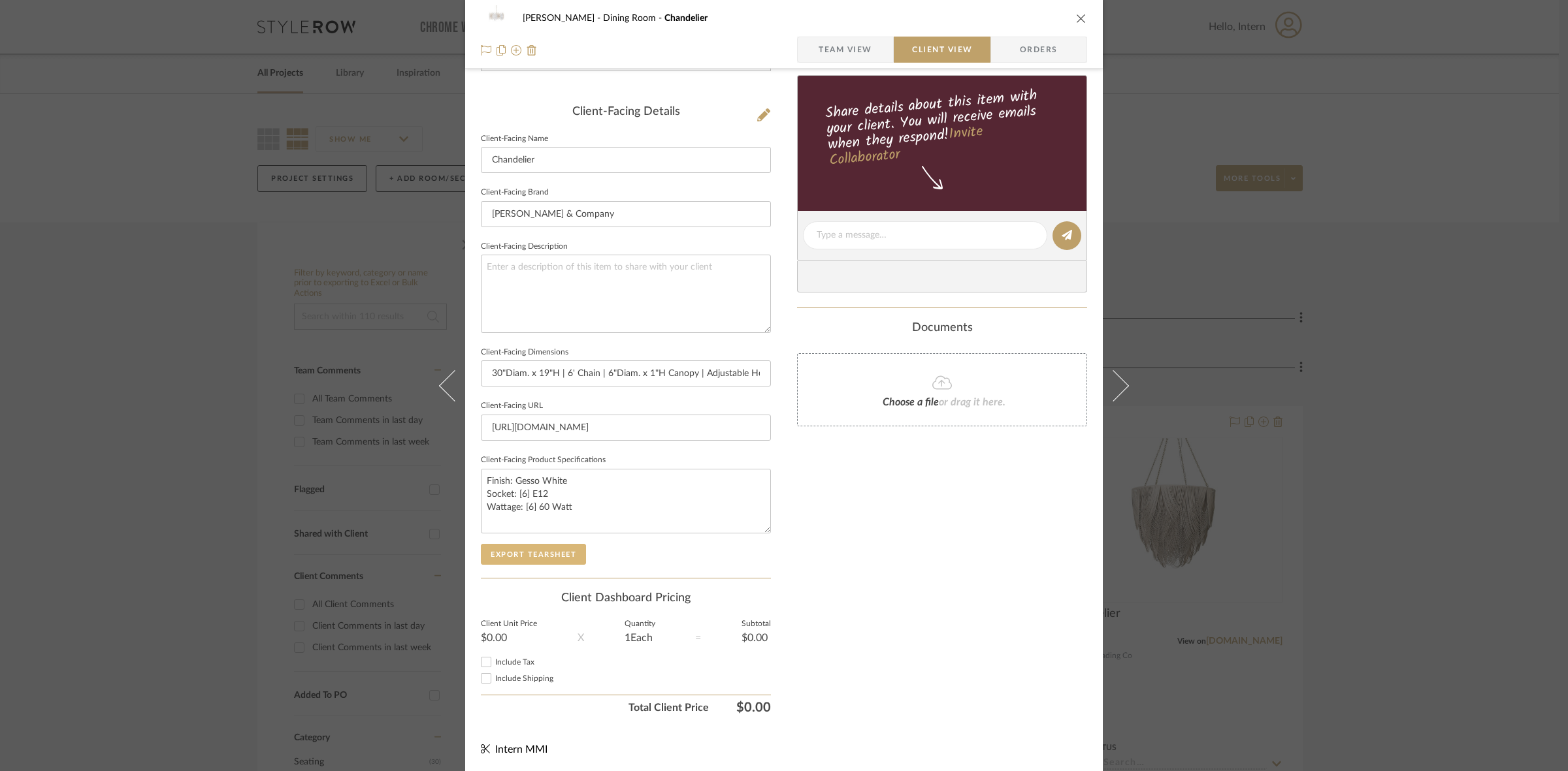
click at [542, 559] on button "Export Tearsheet" at bounding box center [533, 554] width 105 height 21
click at [132, 536] on div "[PERSON_NAME] Dining Room Chandelier Team View Client View Orders Client-Facing…" at bounding box center [784, 385] width 1568 height 771
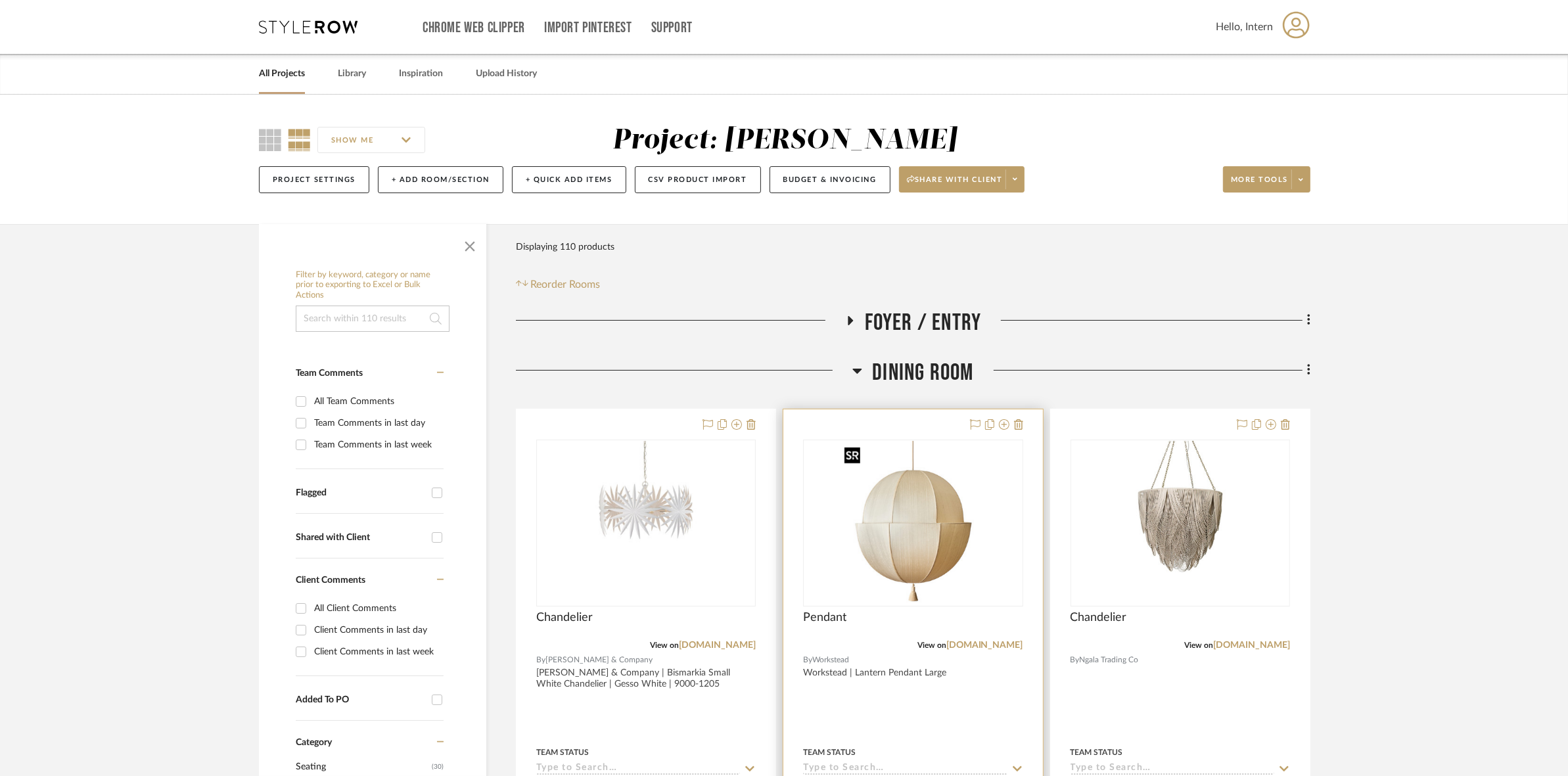
click at [876, 533] on img "0" at bounding box center [914, 523] width 149 height 164
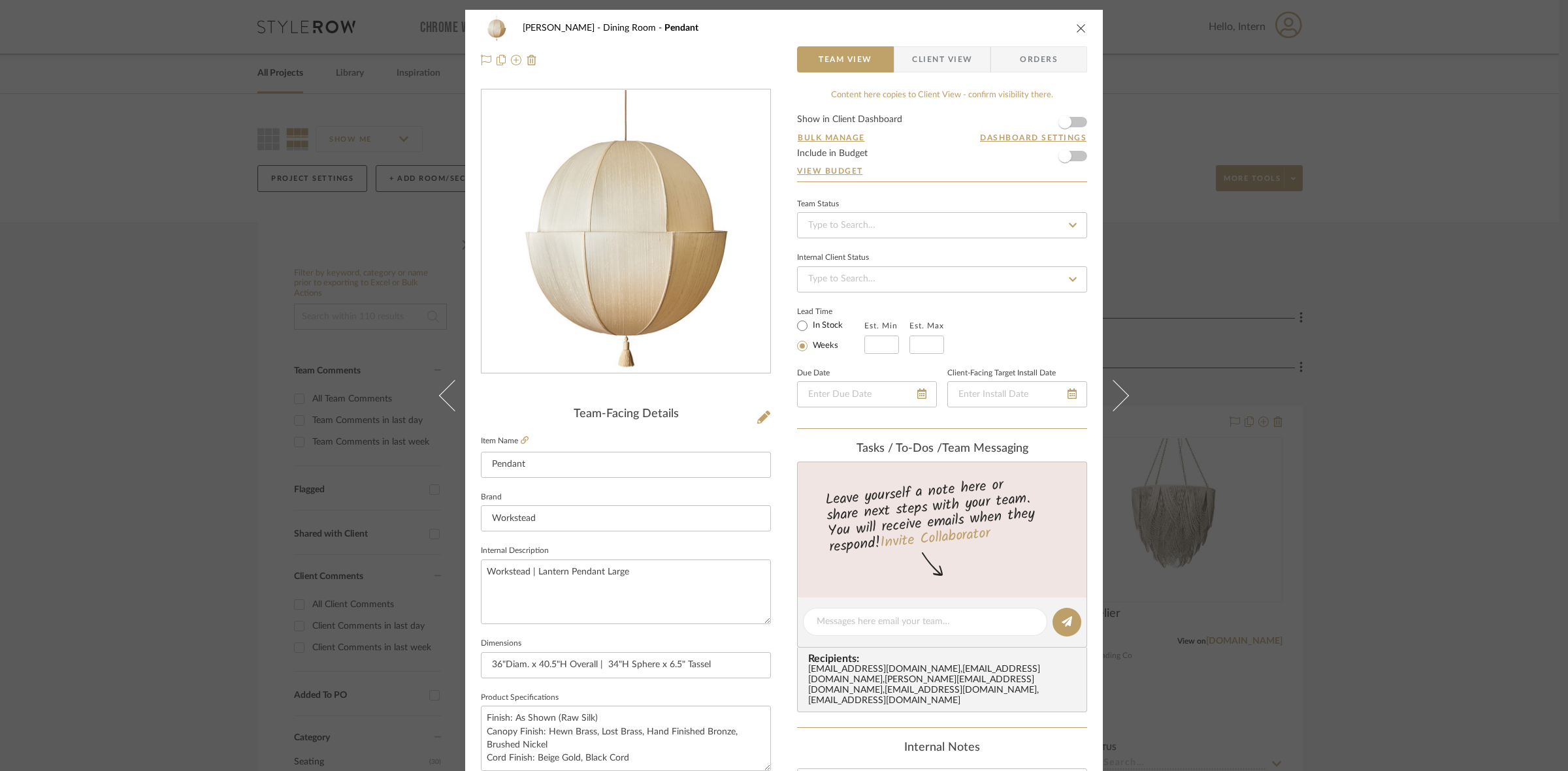
click at [923, 63] on span "Client View" at bounding box center [941, 59] width 60 height 26
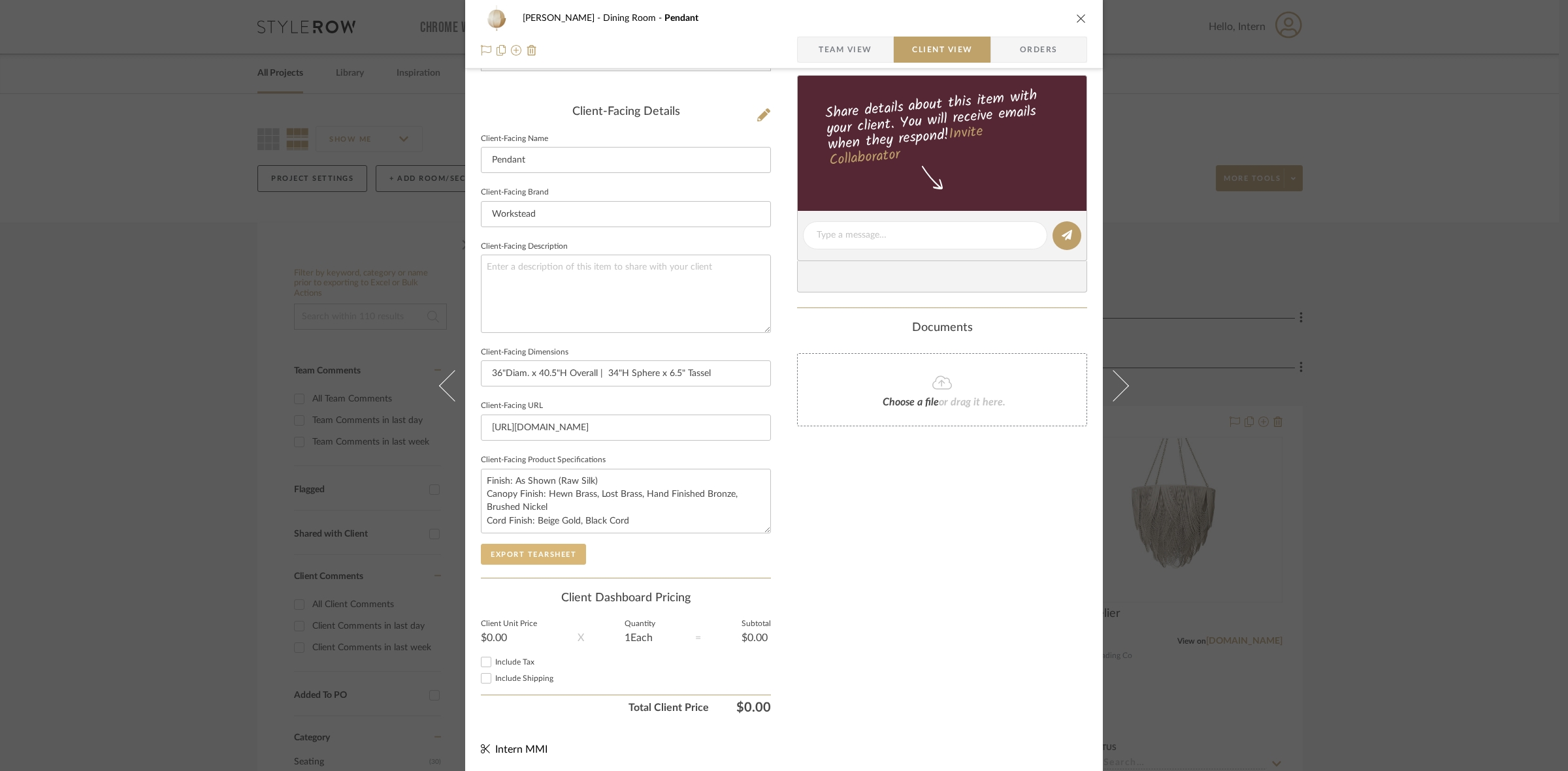
click at [562, 555] on button "Export Tearsheet" at bounding box center [533, 554] width 105 height 21
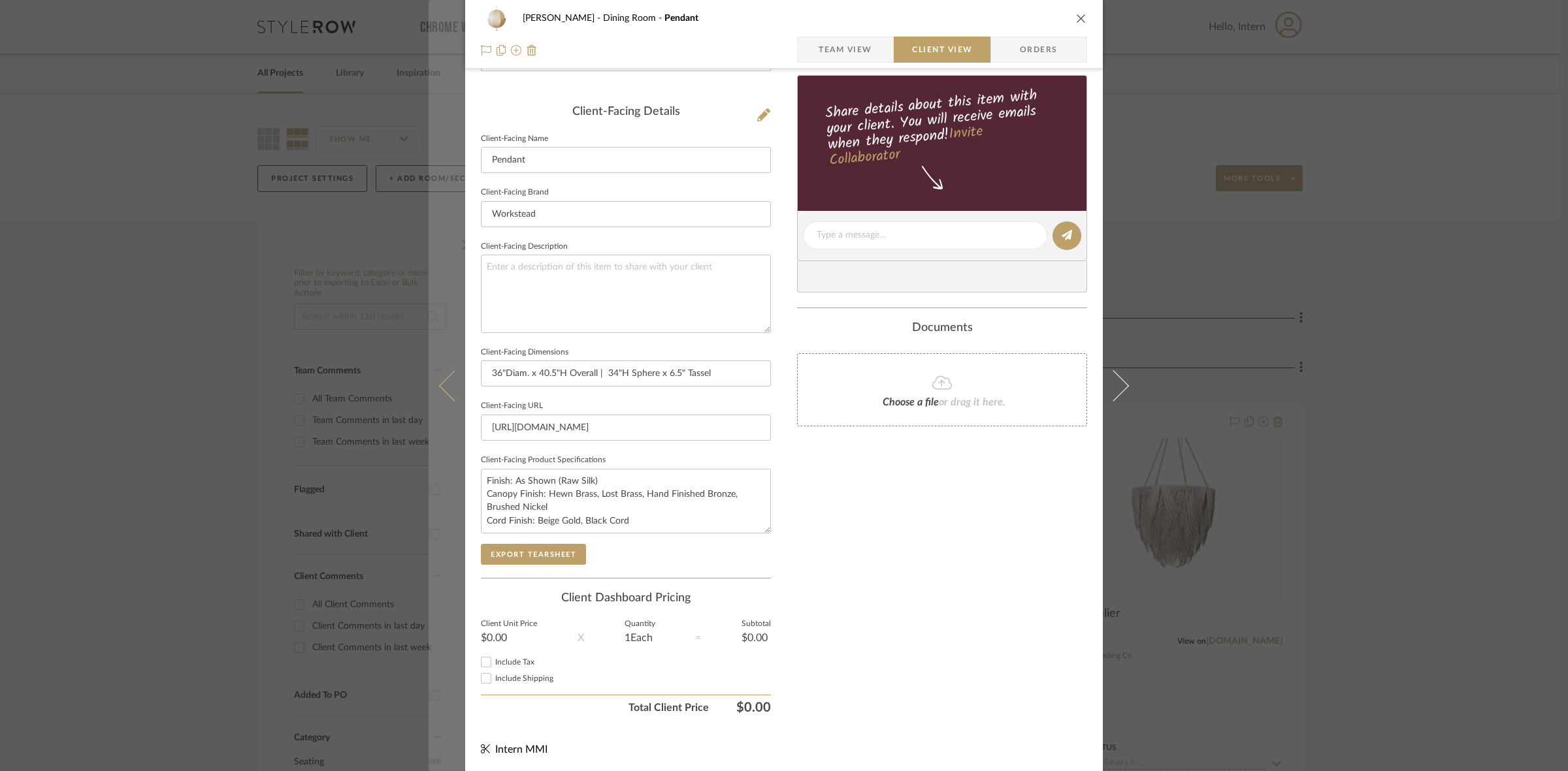
scroll to position [0, 0]
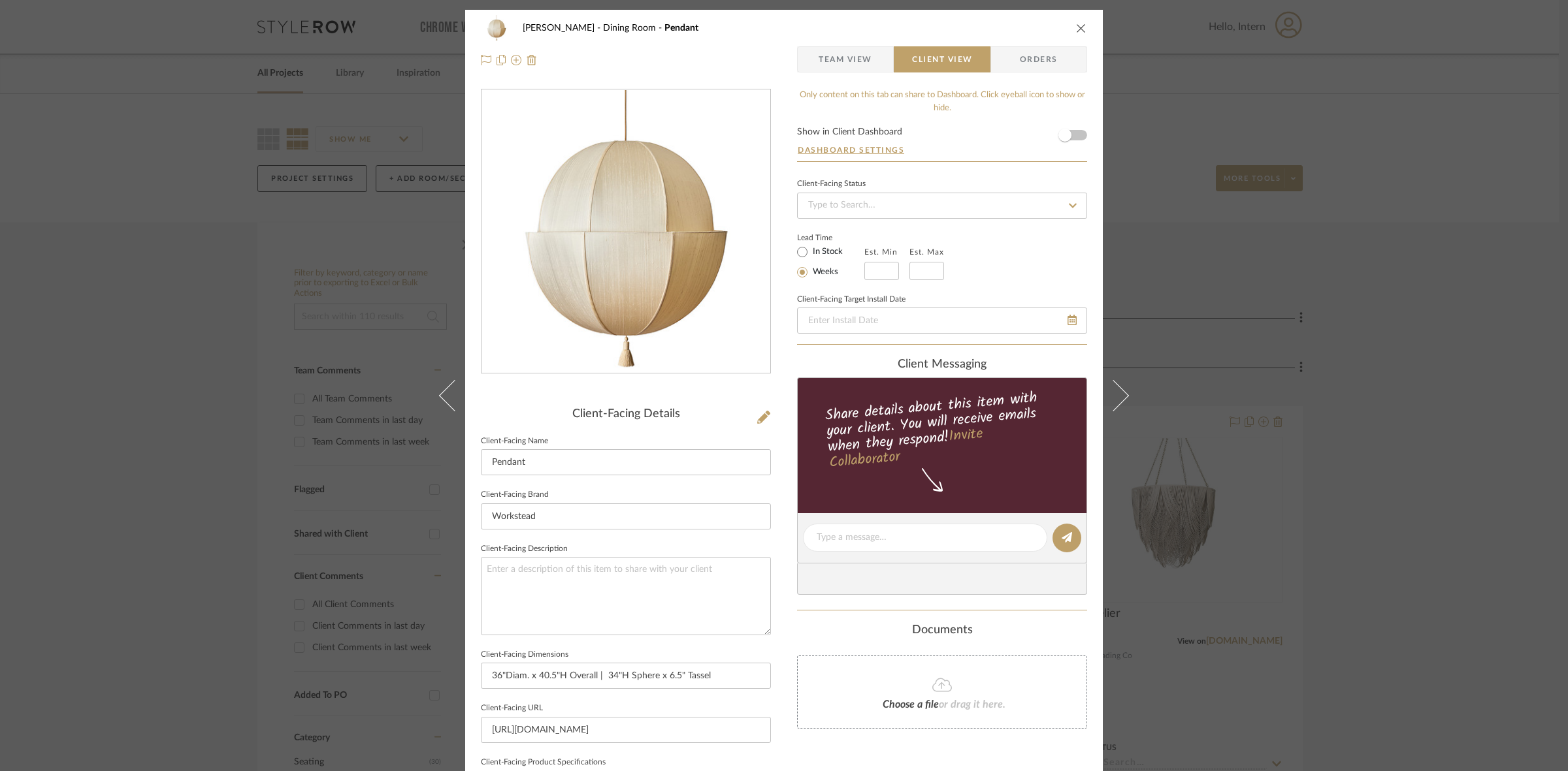
click at [320, 359] on div "[PERSON_NAME] Dining Room Pendant Team View Client View Orders Client-Facing De…" at bounding box center [784, 385] width 1568 height 771
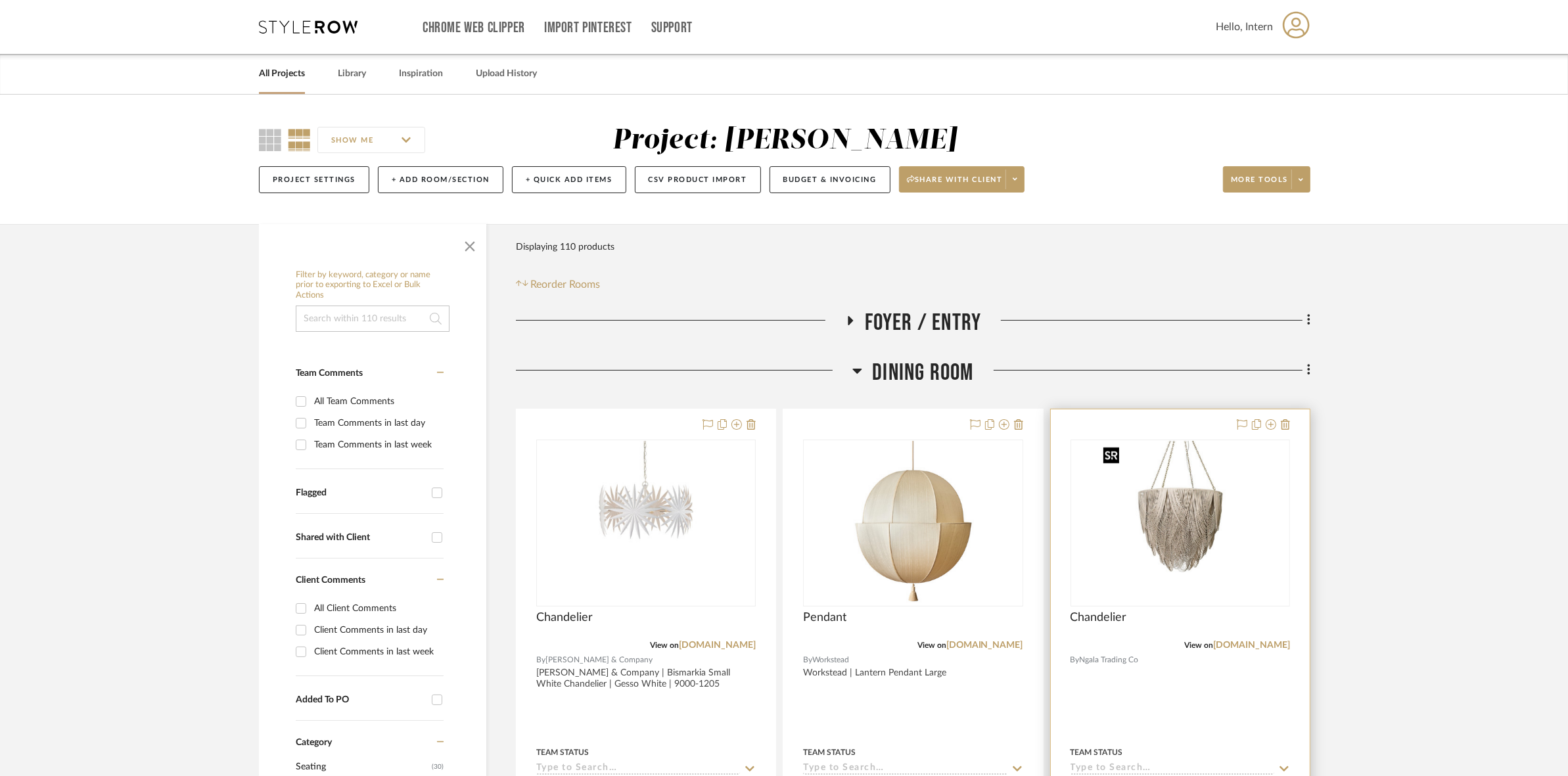
click at [0, 0] on img at bounding box center [0, 0] width 0 height 0
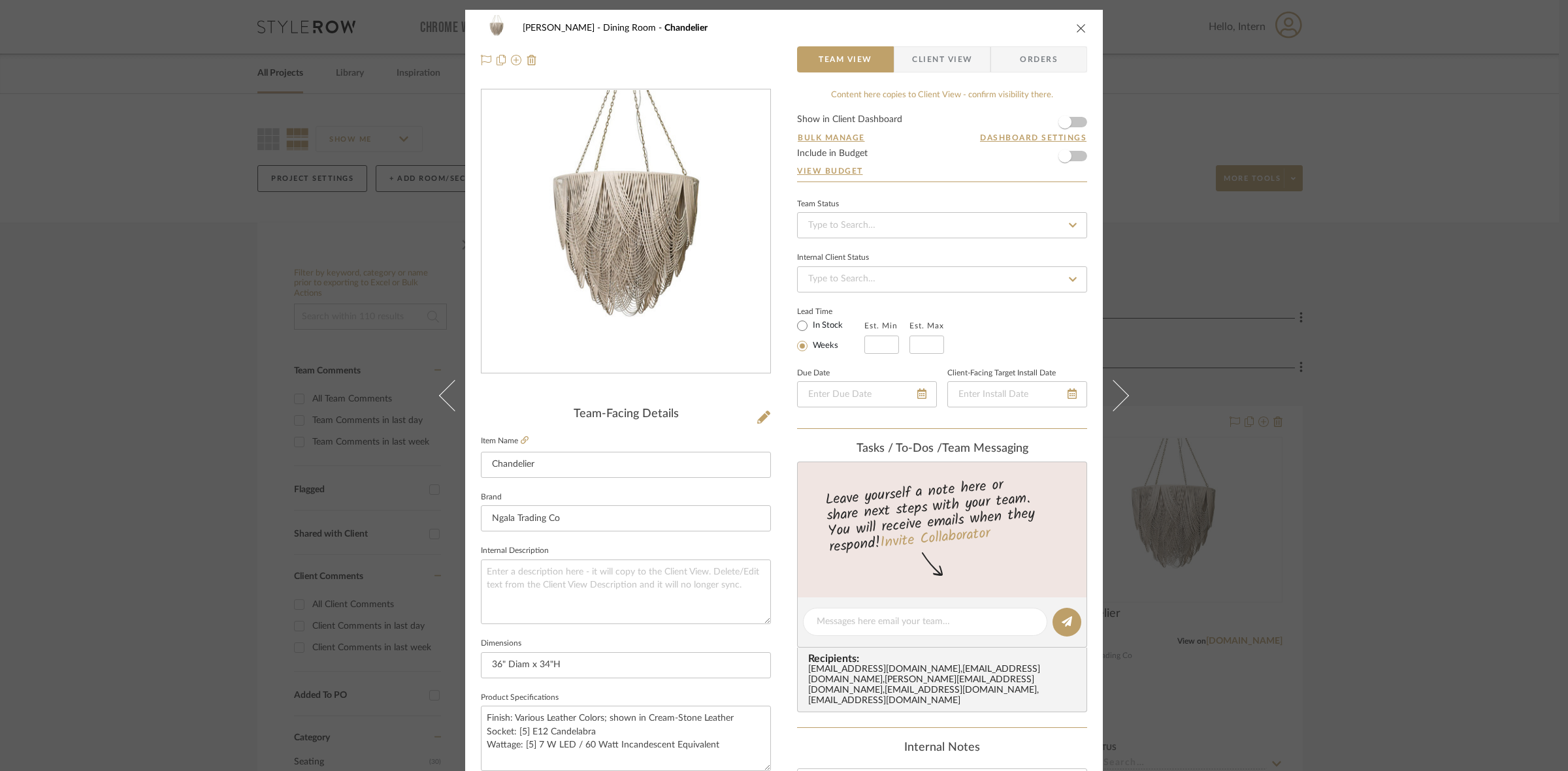
click at [934, 60] on span "Client View" at bounding box center [941, 59] width 60 height 26
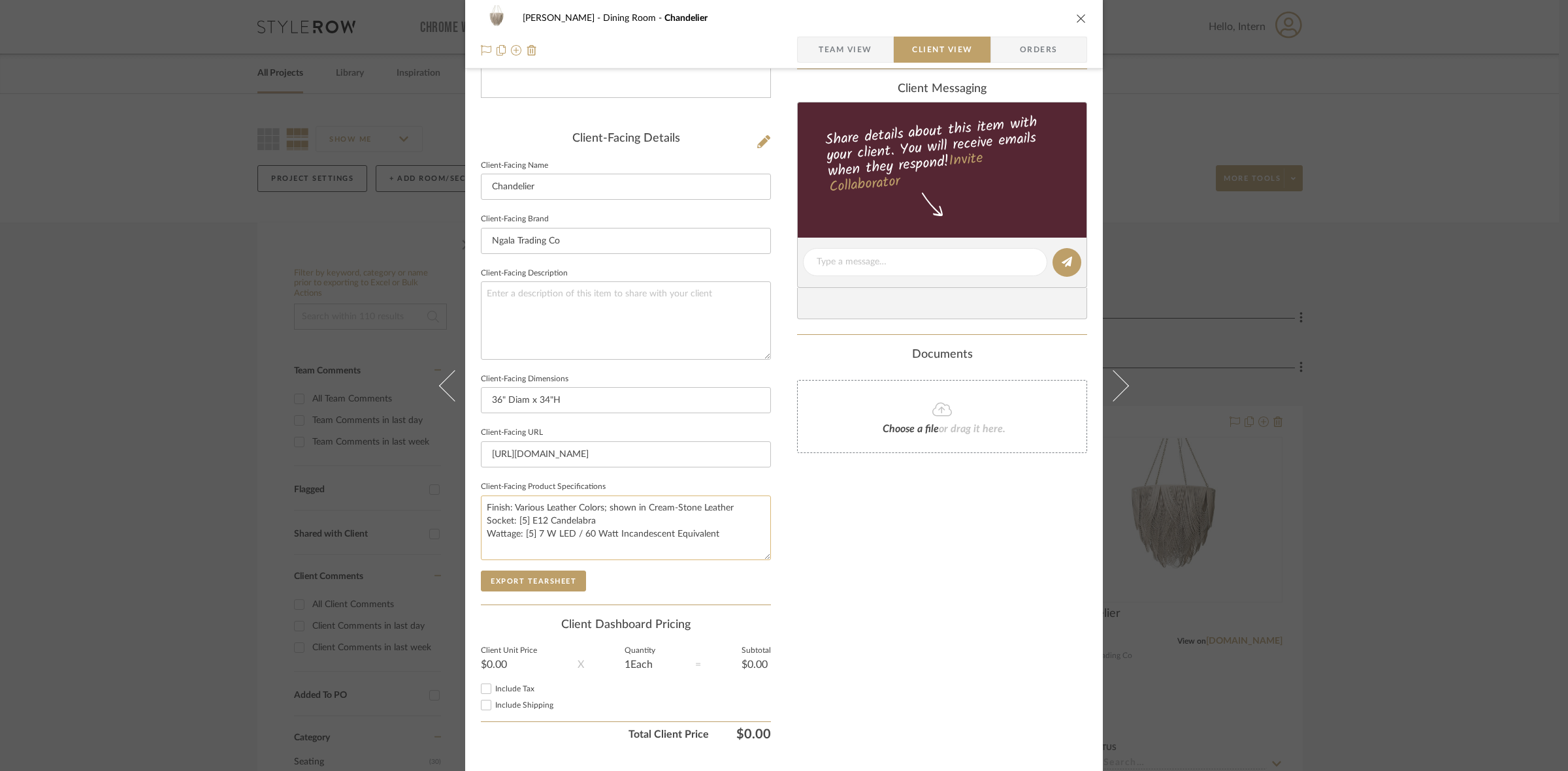
scroll to position [303, 0]
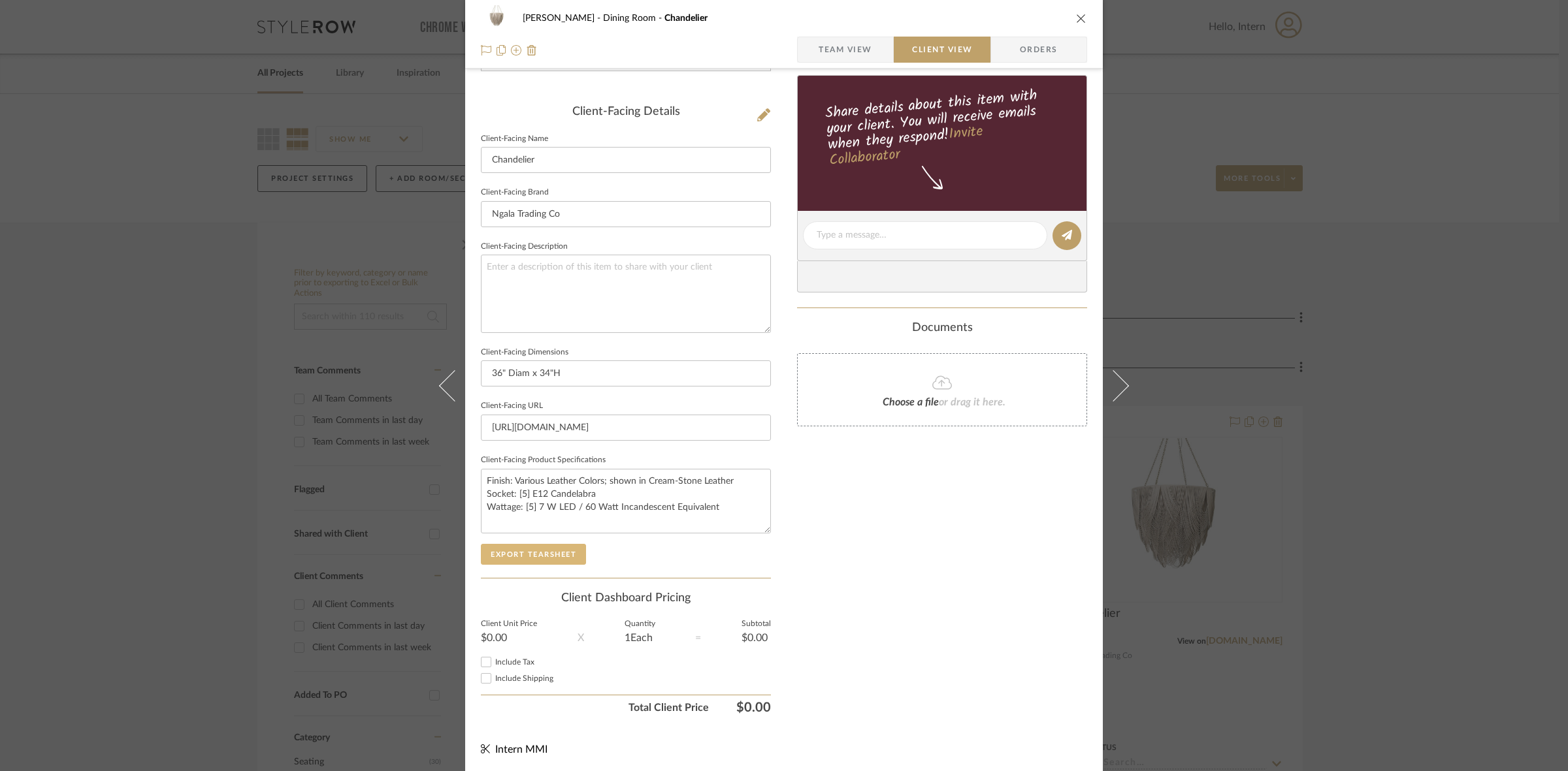
click at [553, 552] on button "Export Tearsheet" at bounding box center [533, 554] width 105 height 21
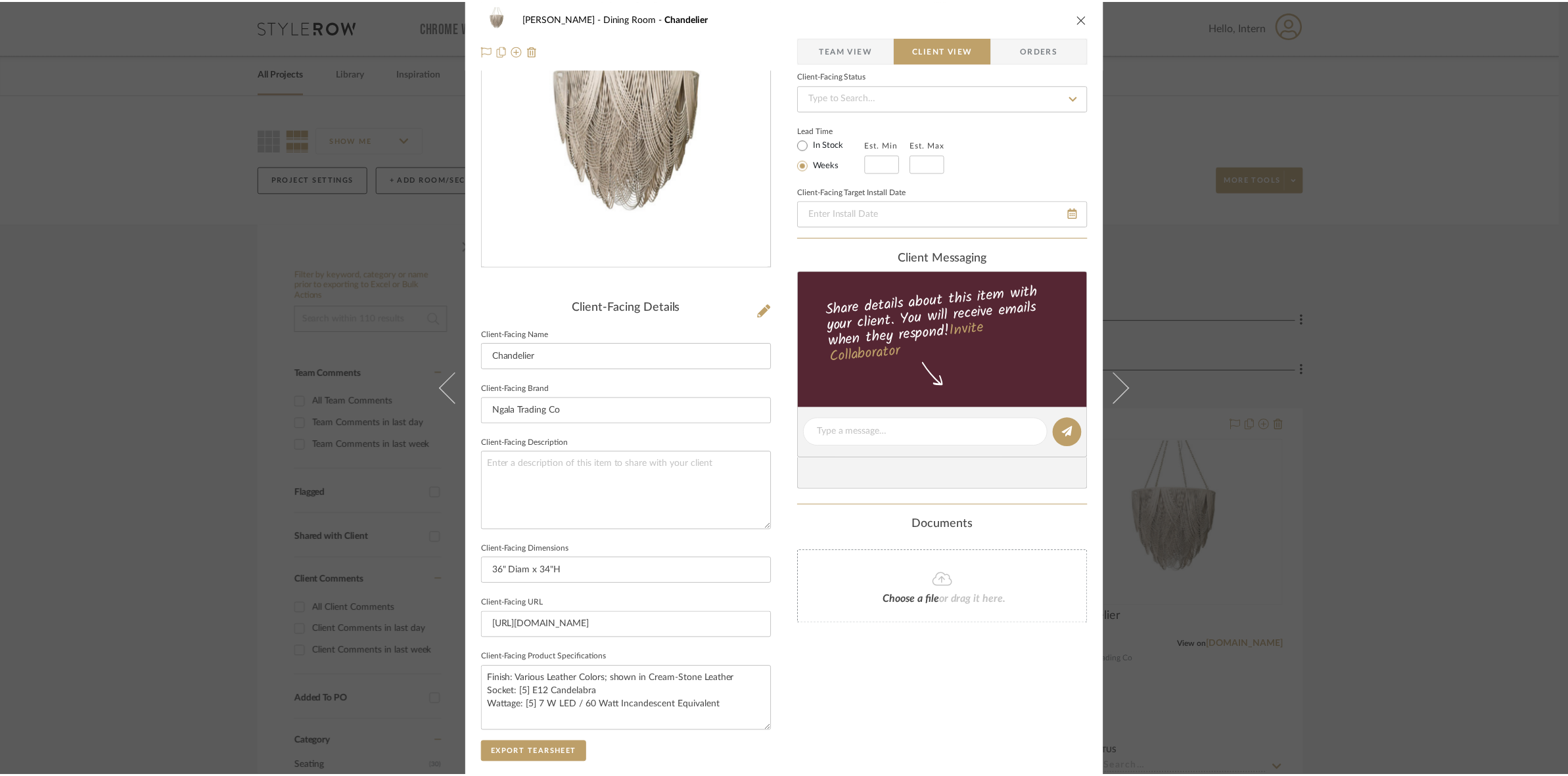
scroll to position [0, 0]
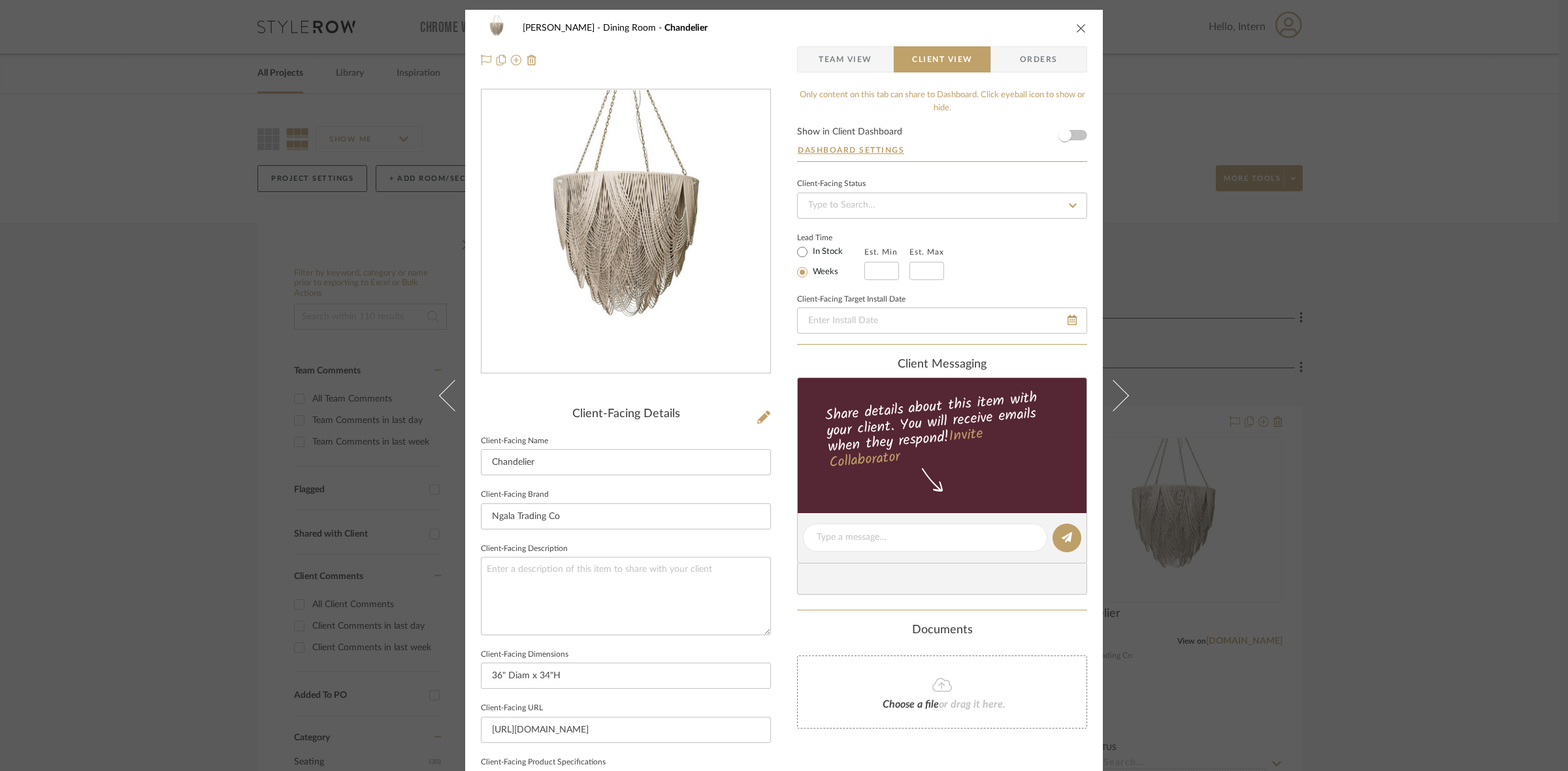
click at [247, 420] on div "[PERSON_NAME] Dining Room Chandelier Team View Client View Orders Client-Facing…" at bounding box center [784, 385] width 1568 height 771
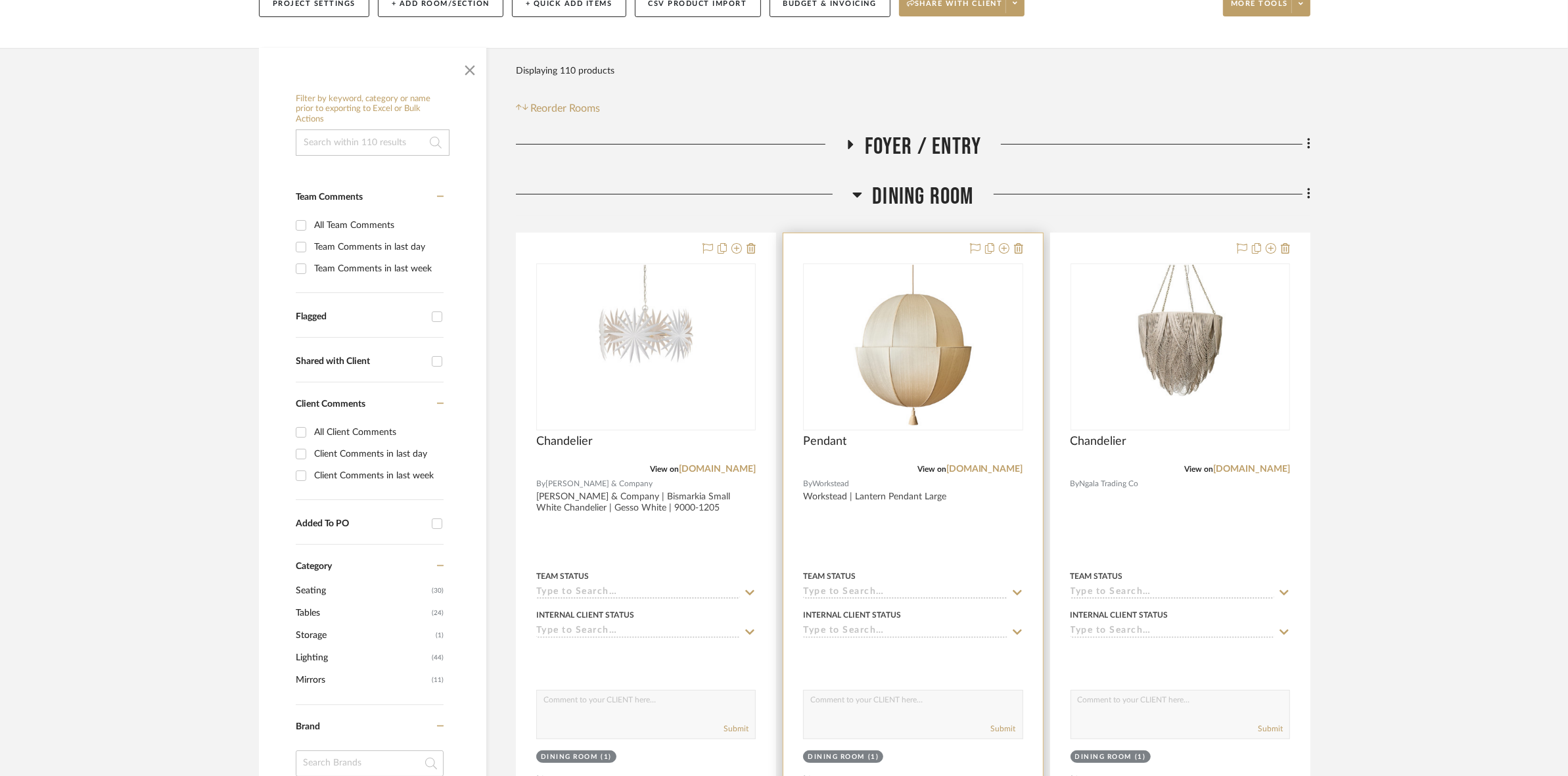
scroll to position [493, 0]
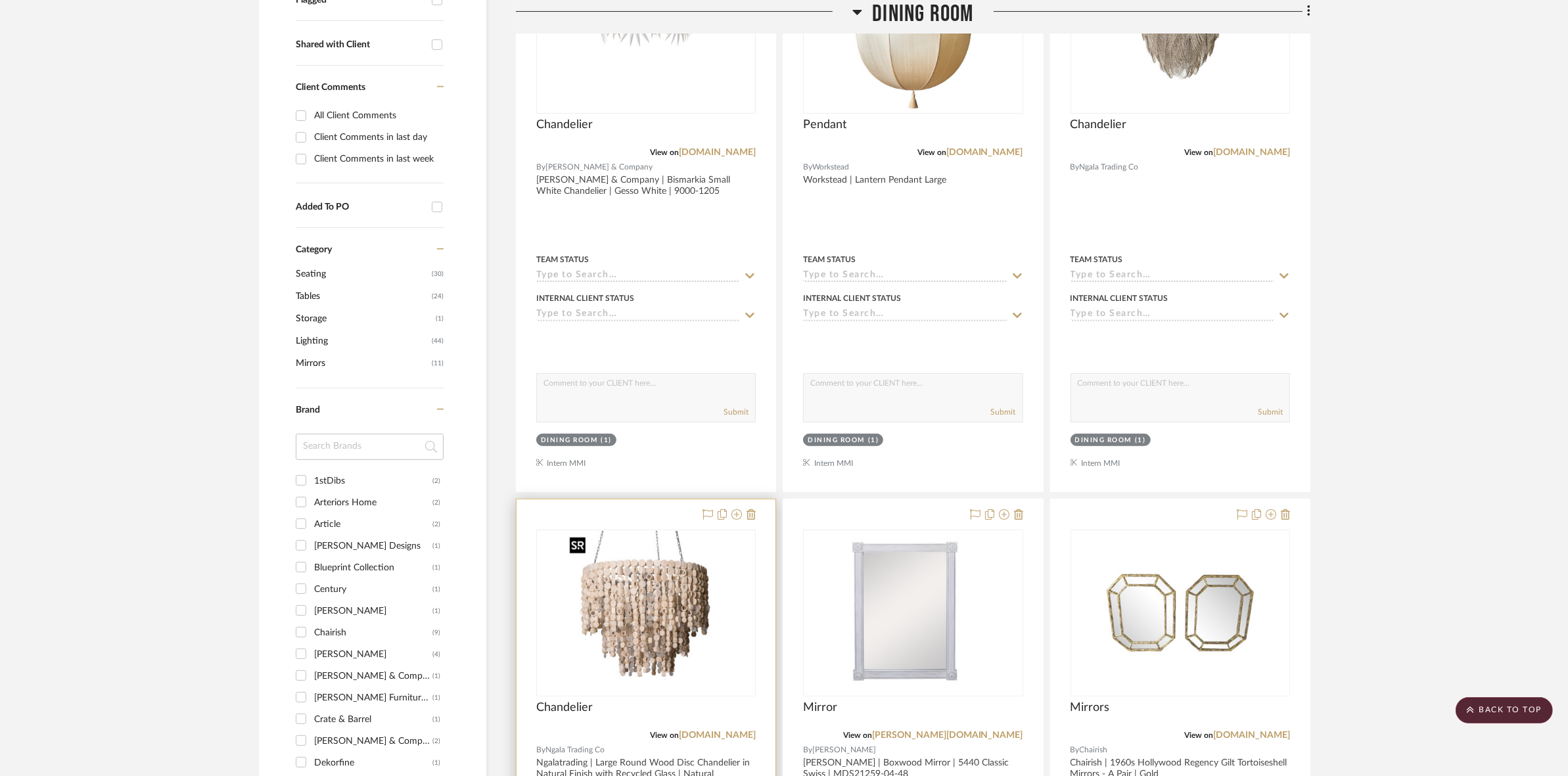
click at [0, 0] on img at bounding box center [0, 0] width 0 height 0
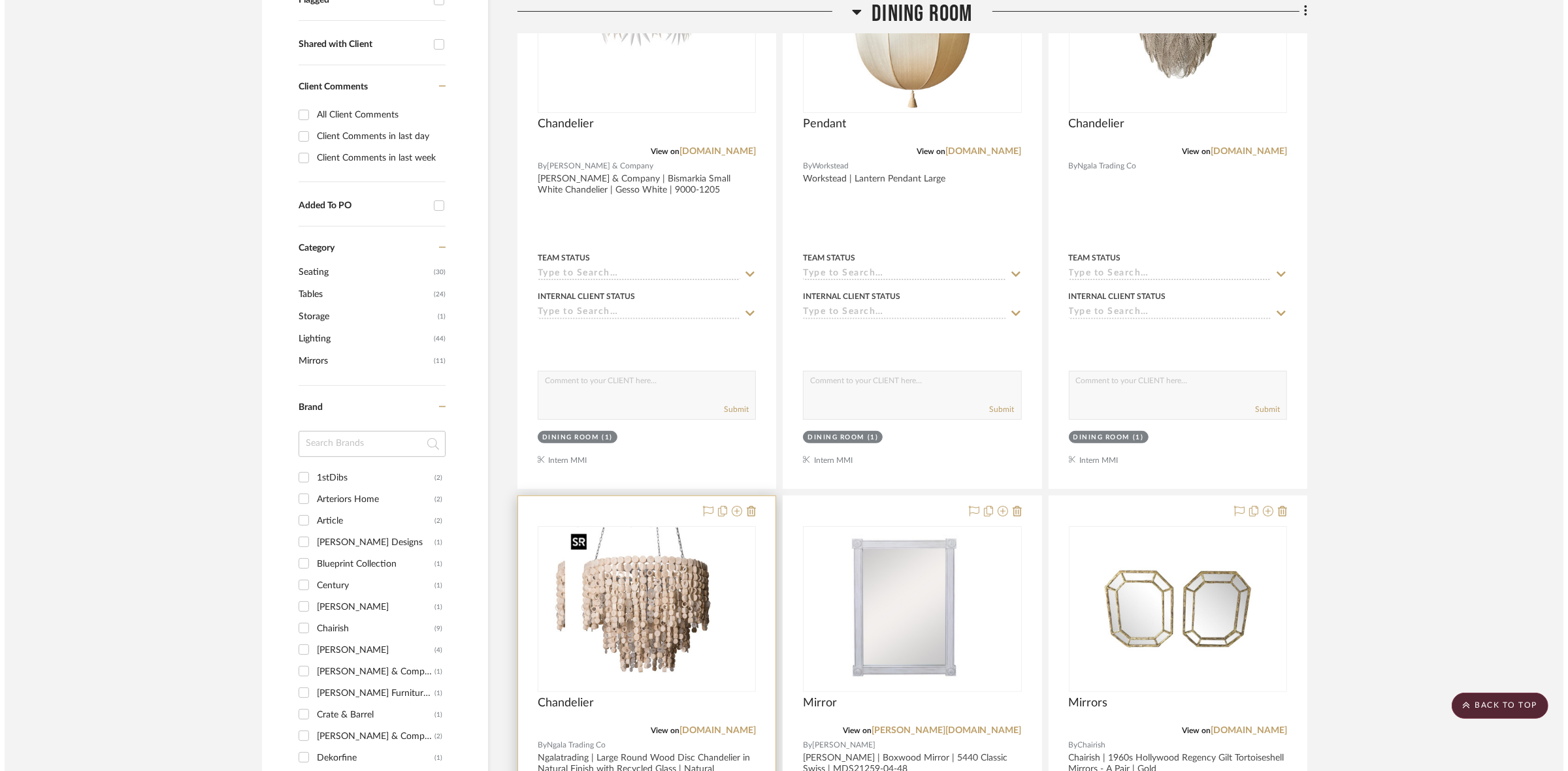
scroll to position [0, 0]
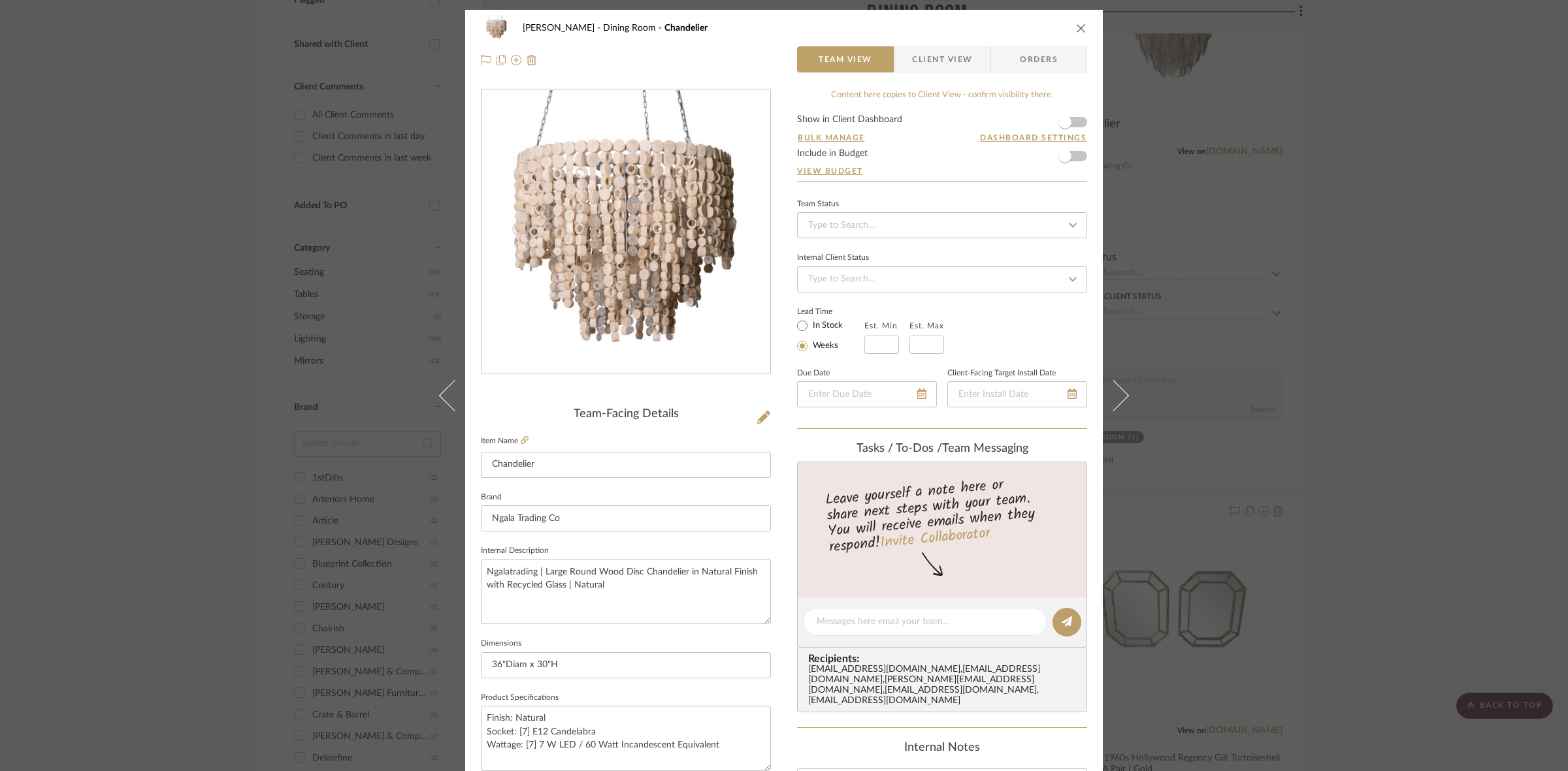
click at [919, 60] on span "Client View" at bounding box center [941, 59] width 60 height 26
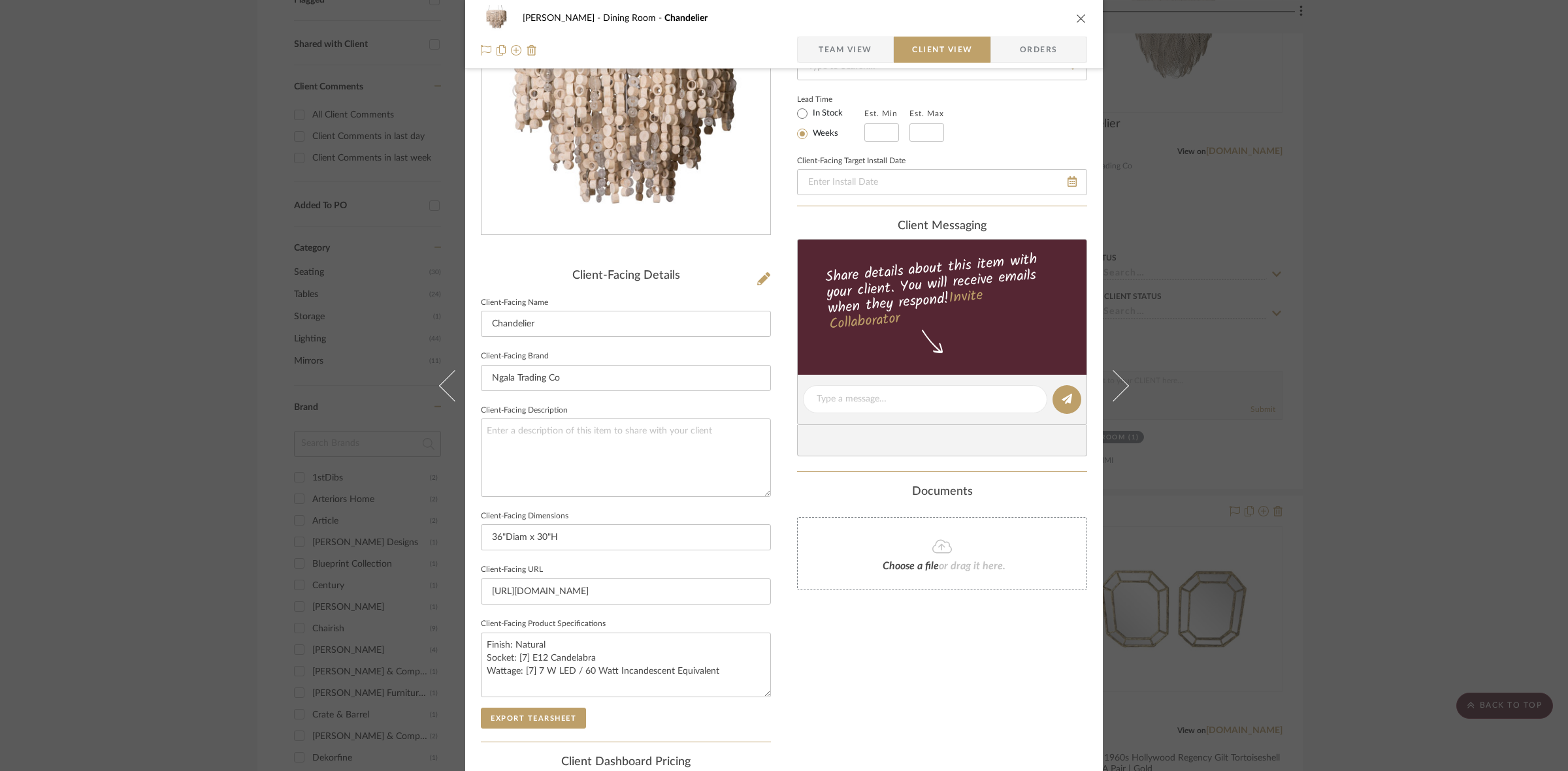
scroll to position [303, 0]
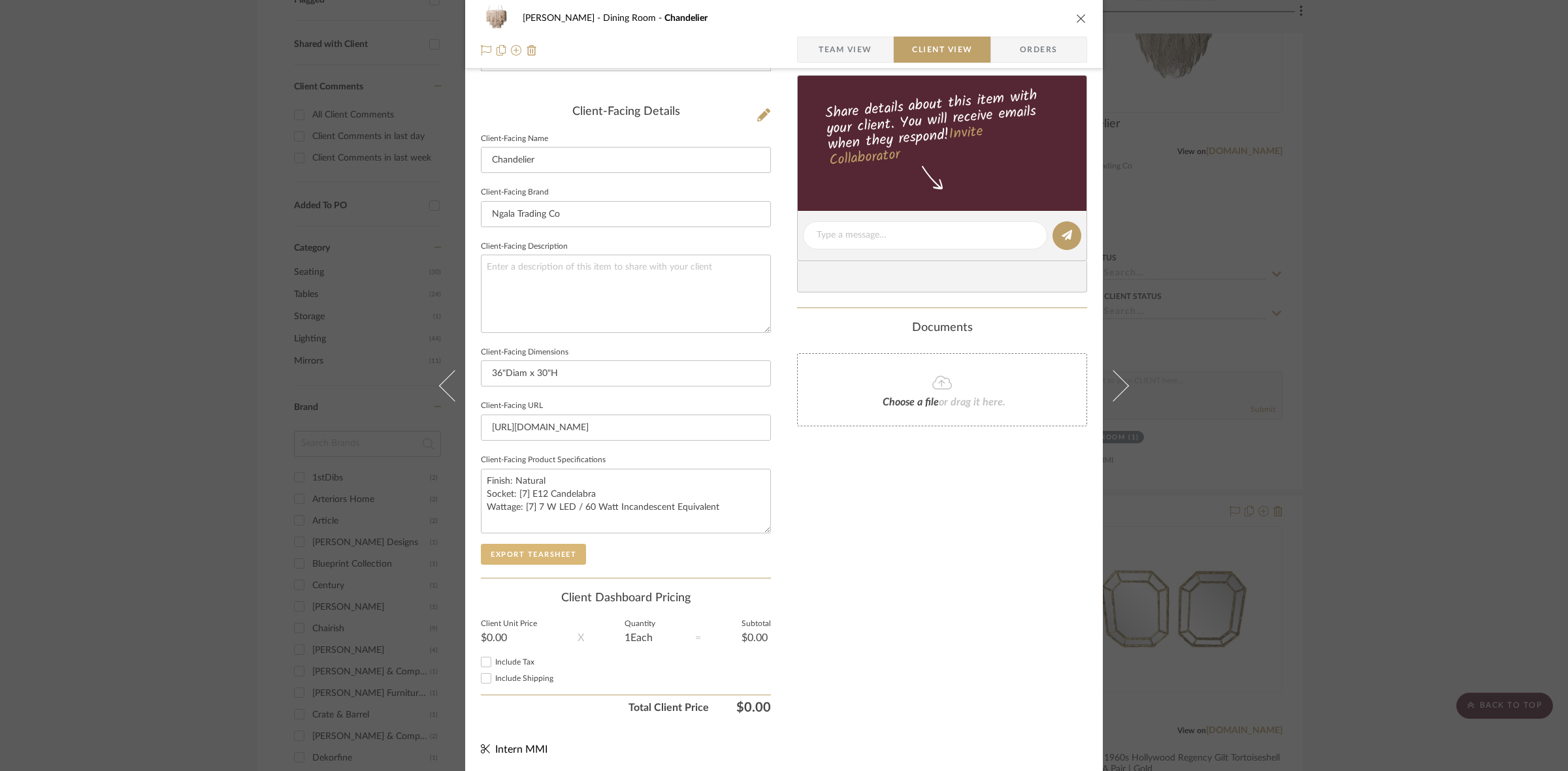
click at [552, 553] on button "Export Tearsheet" at bounding box center [533, 554] width 105 height 21
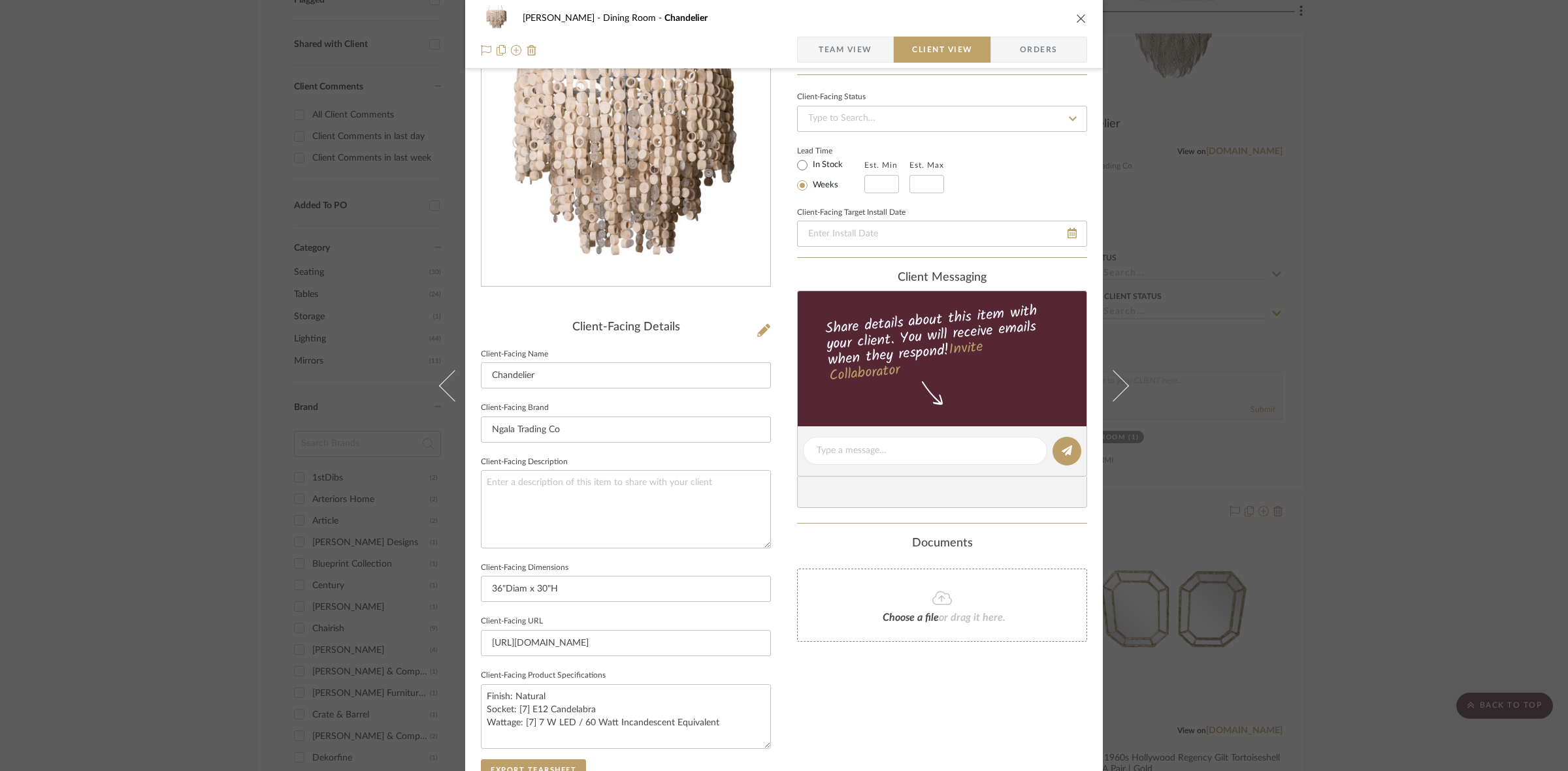
scroll to position [0, 0]
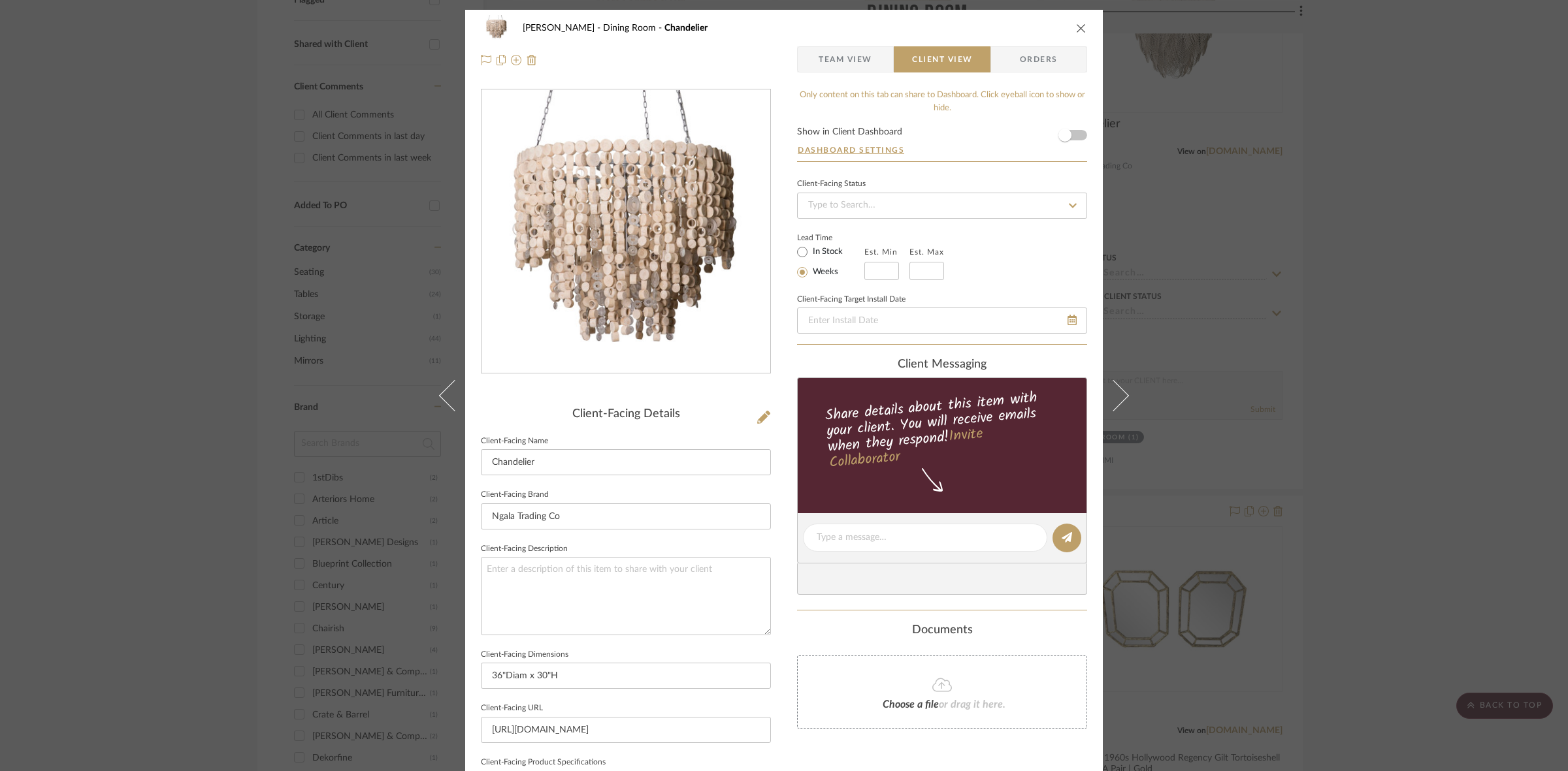
click at [181, 438] on div "[PERSON_NAME] Dining Room Chandelier Team View Client View Orders Client-Facing…" at bounding box center [784, 385] width 1568 height 771
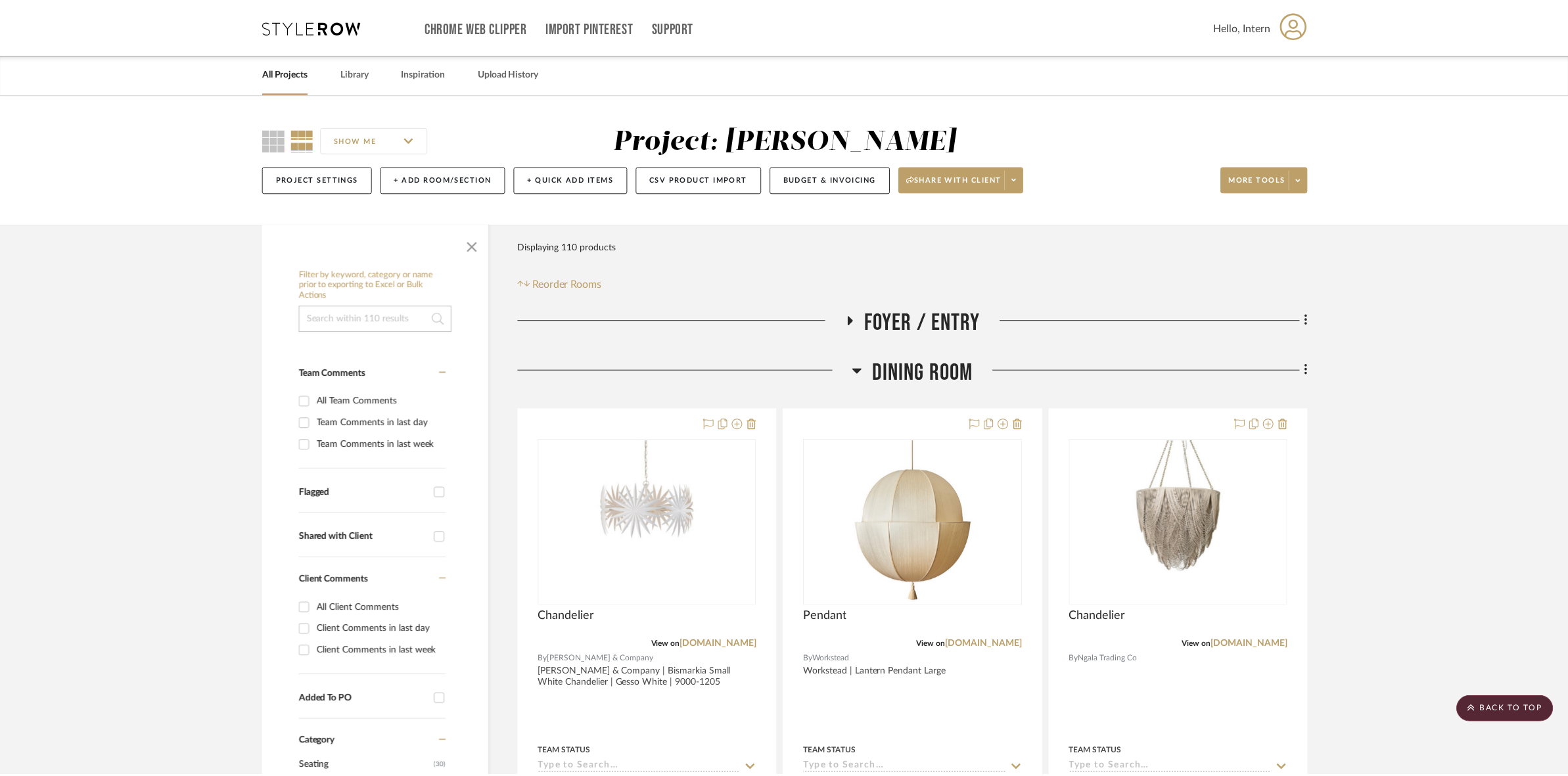
scroll to position [493, 0]
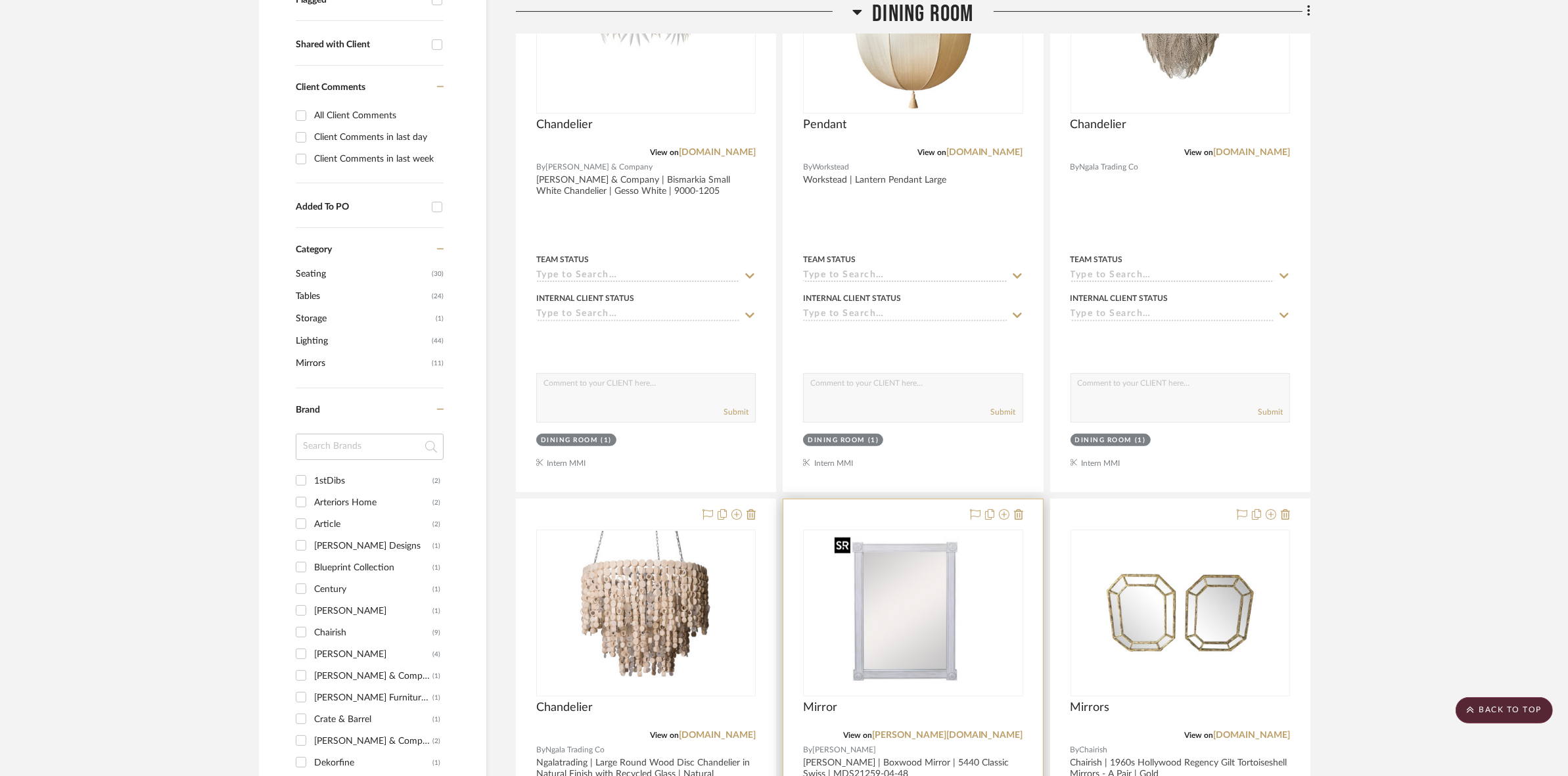
click at [934, 585] on img "0" at bounding box center [913, 612] width 168 height 164
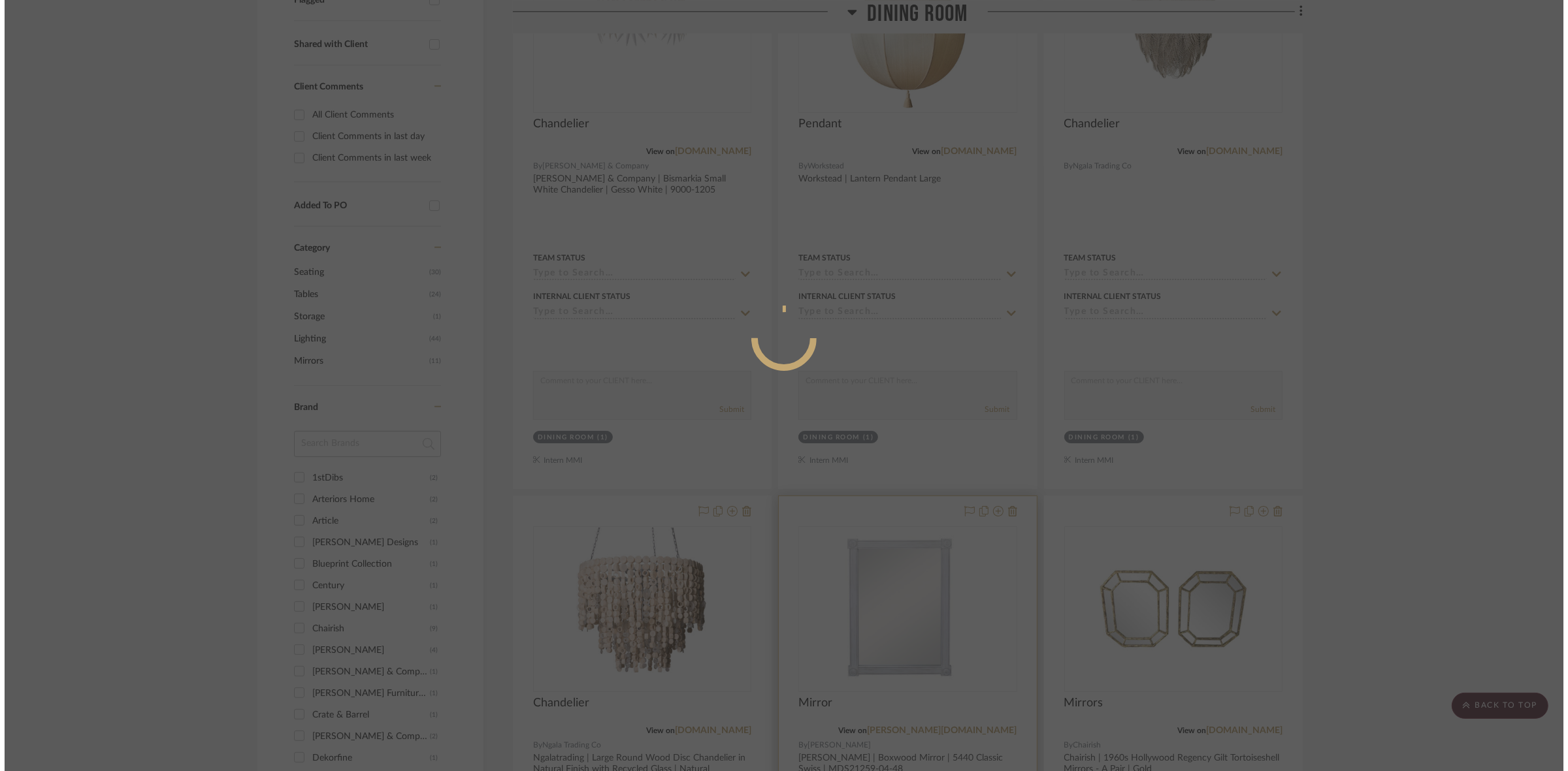
scroll to position [0, 0]
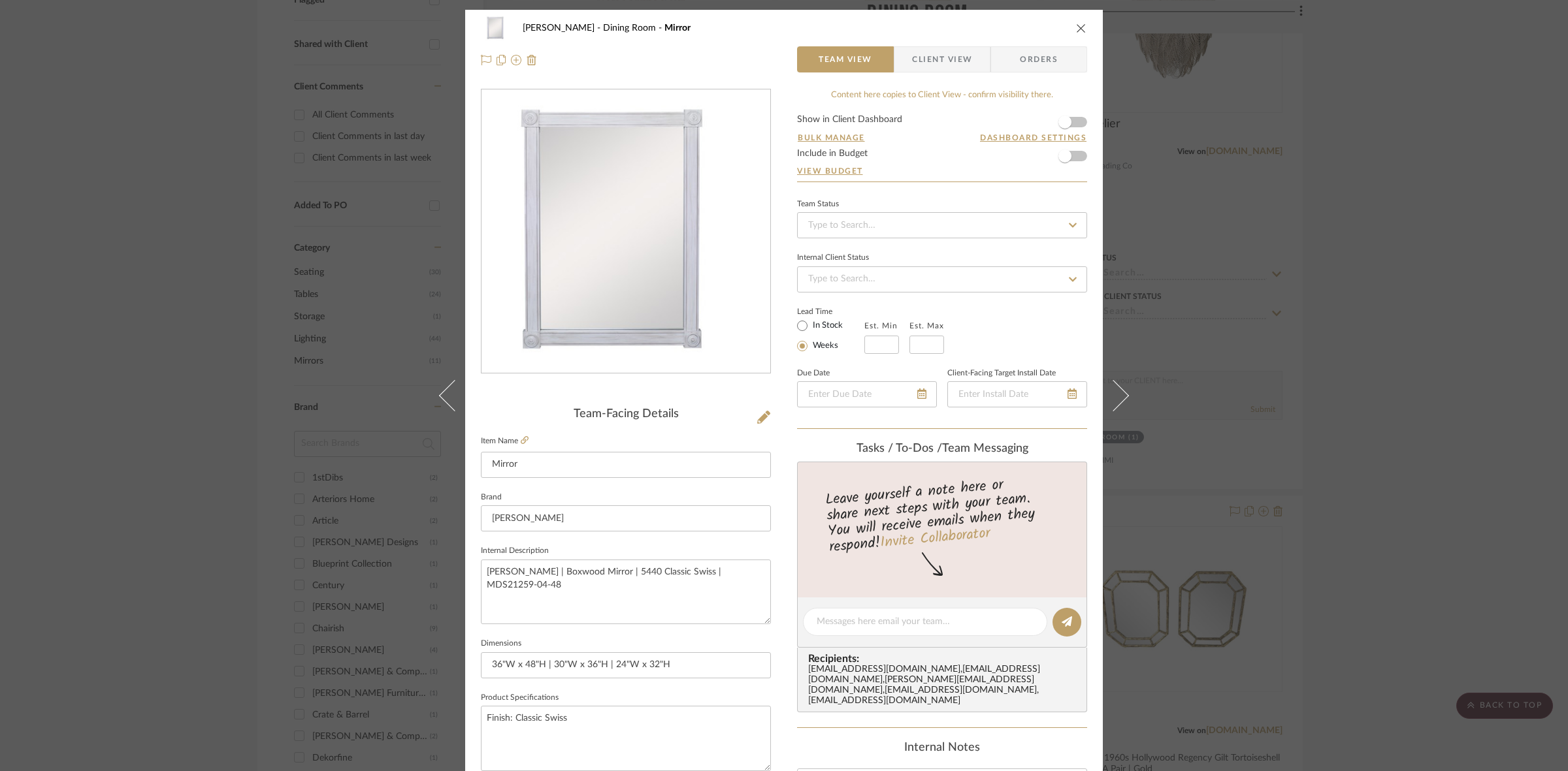
click at [925, 58] on span "Client View" at bounding box center [941, 59] width 60 height 26
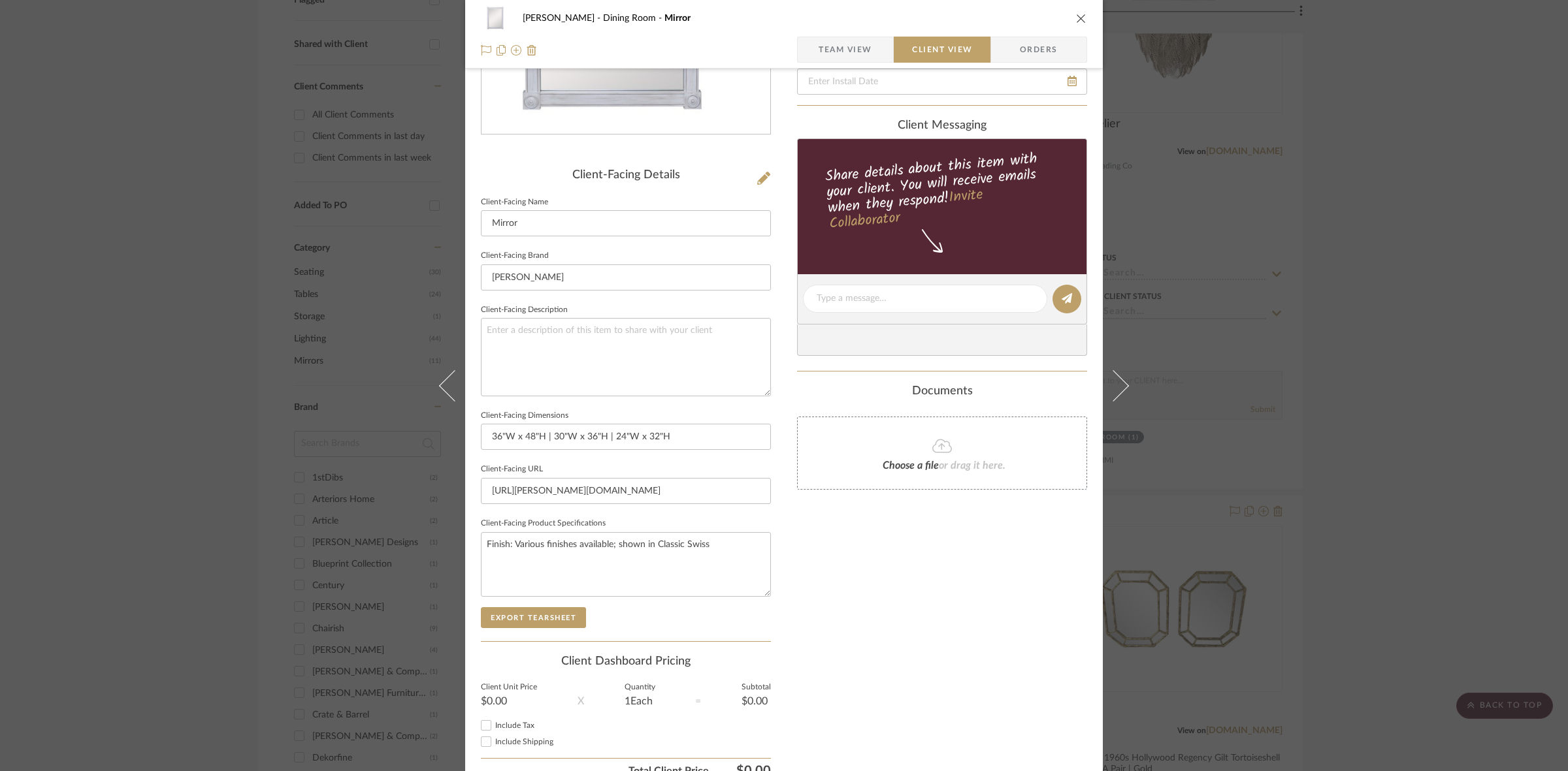
scroll to position [245, 0]
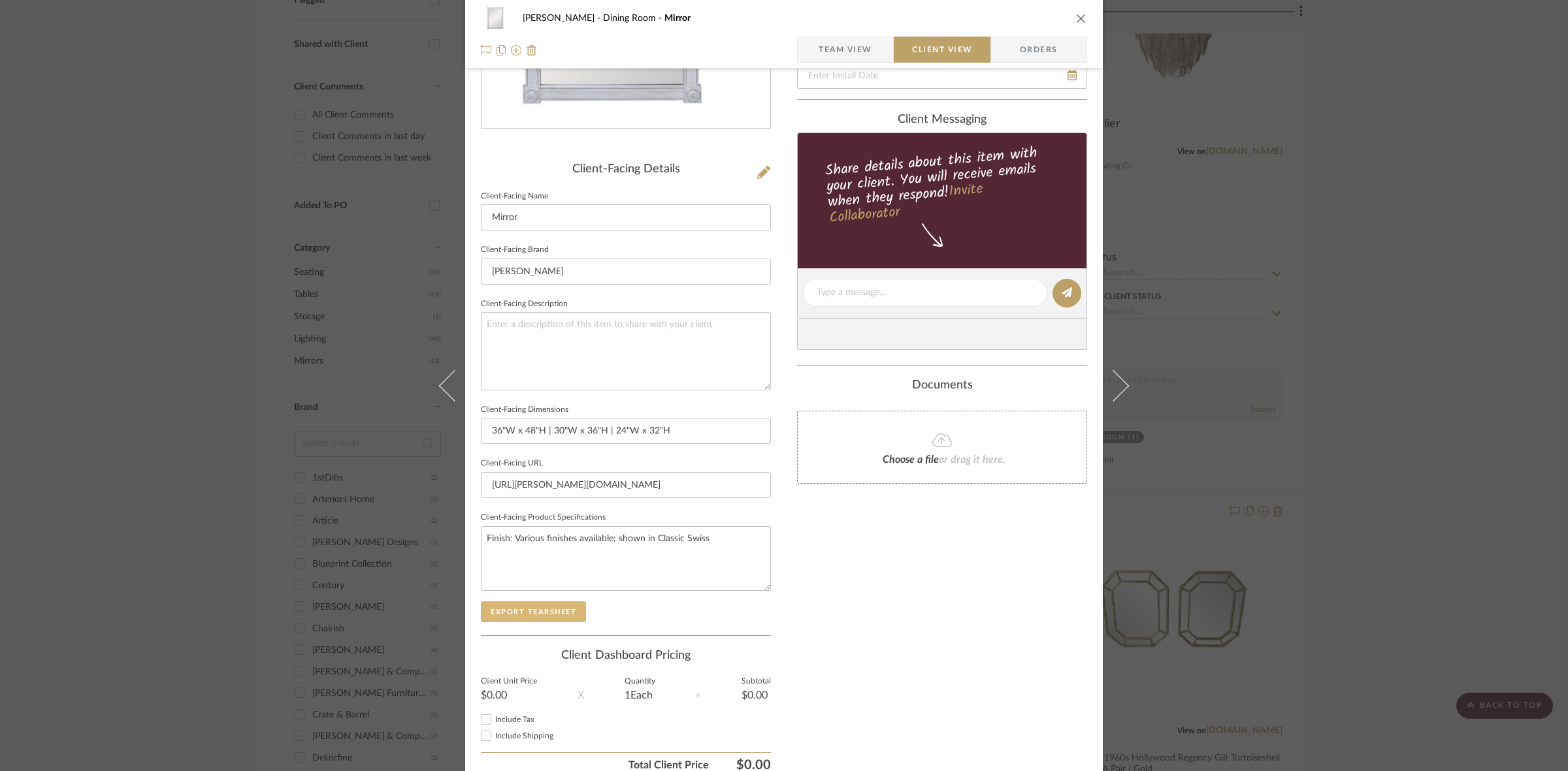
click at [561, 611] on button "Export Tearsheet" at bounding box center [533, 611] width 105 height 21
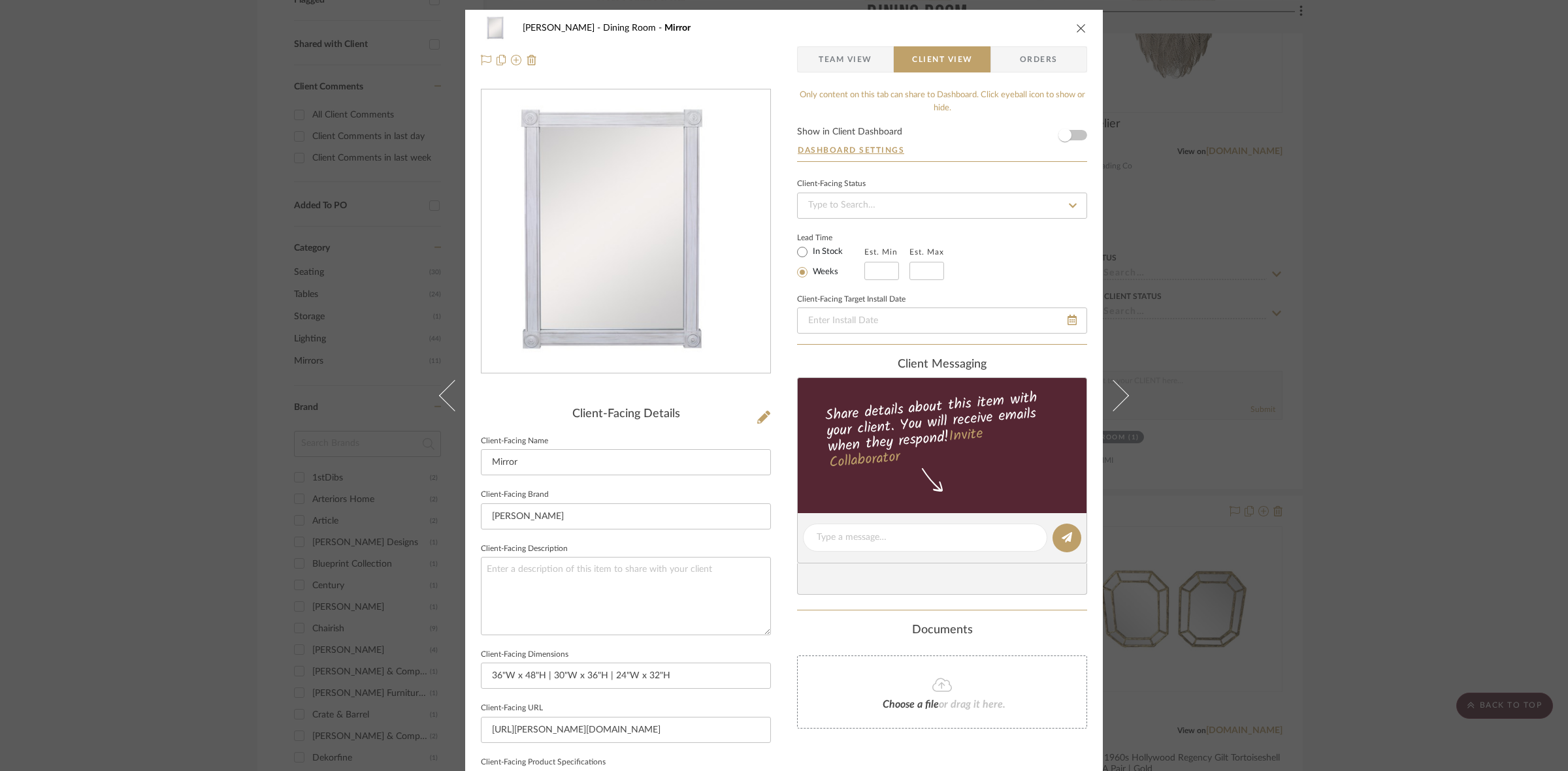
click at [145, 392] on div "[PERSON_NAME] Dining Room Mirror Team View Client View Orders Client-Facing Det…" at bounding box center [784, 385] width 1568 height 771
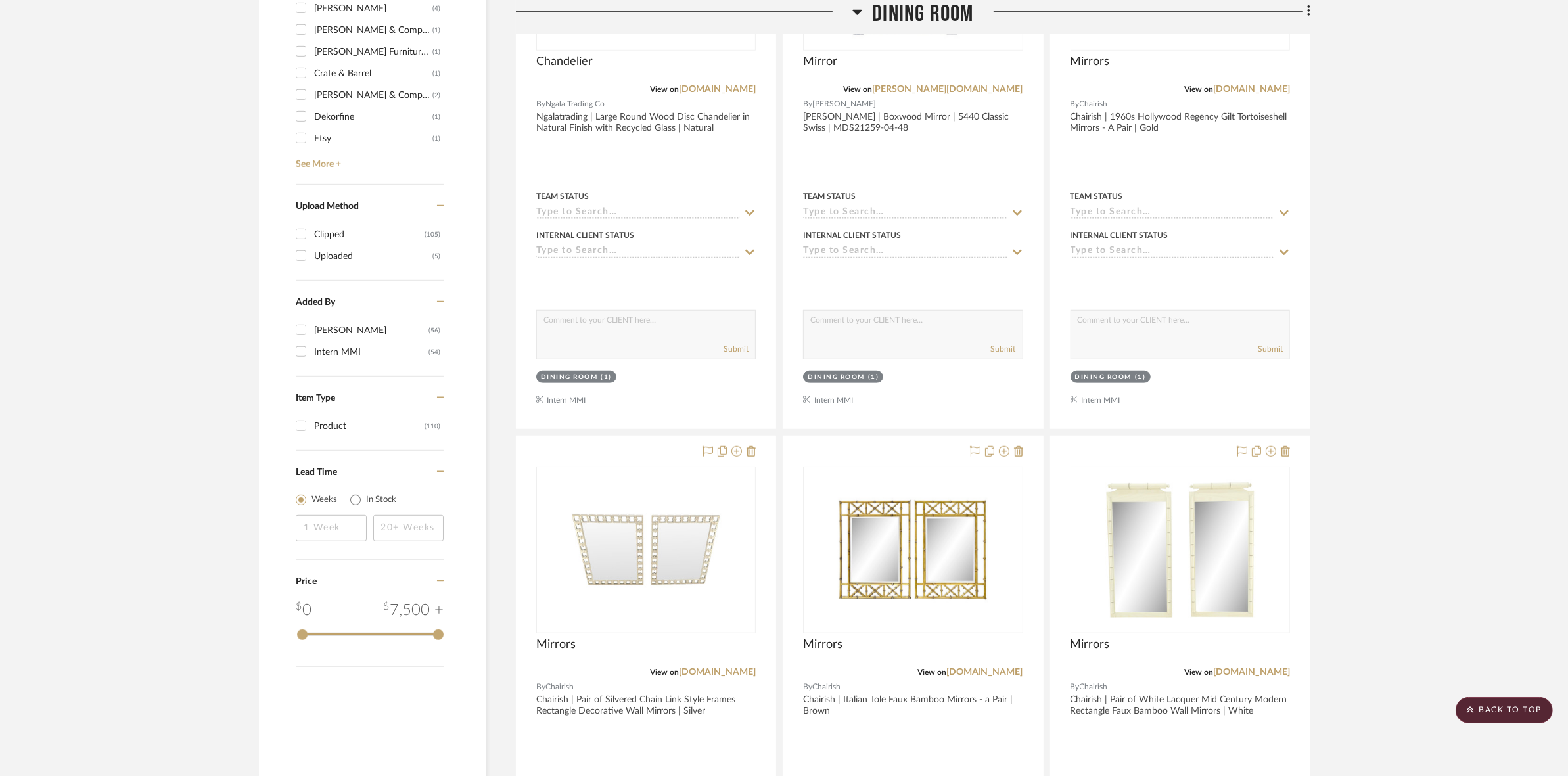
scroll to position [1314, 0]
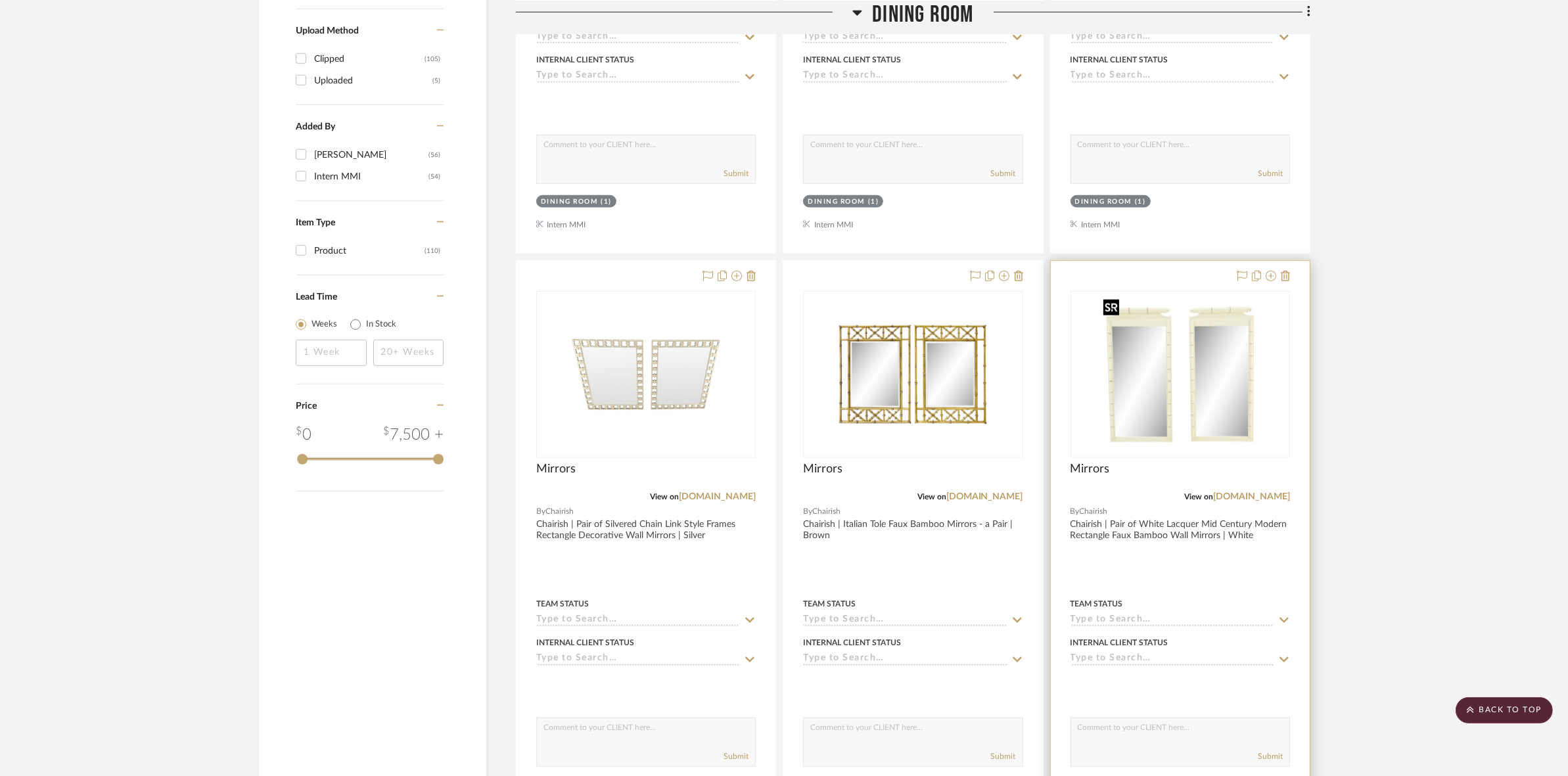
click at [0, 0] on img at bounding box center [0, 0] width 0 height 0
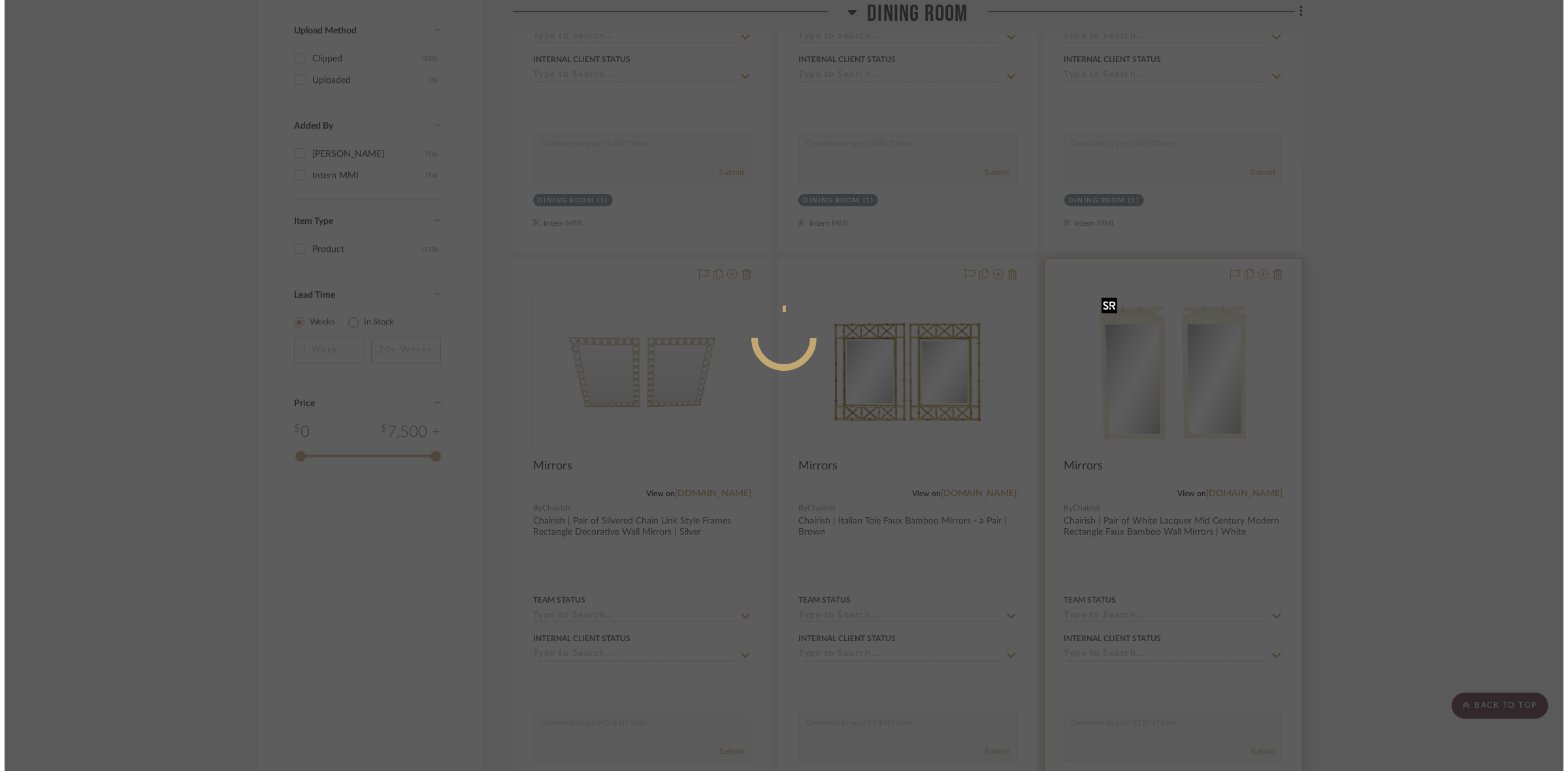
scroll to position [0, 0]
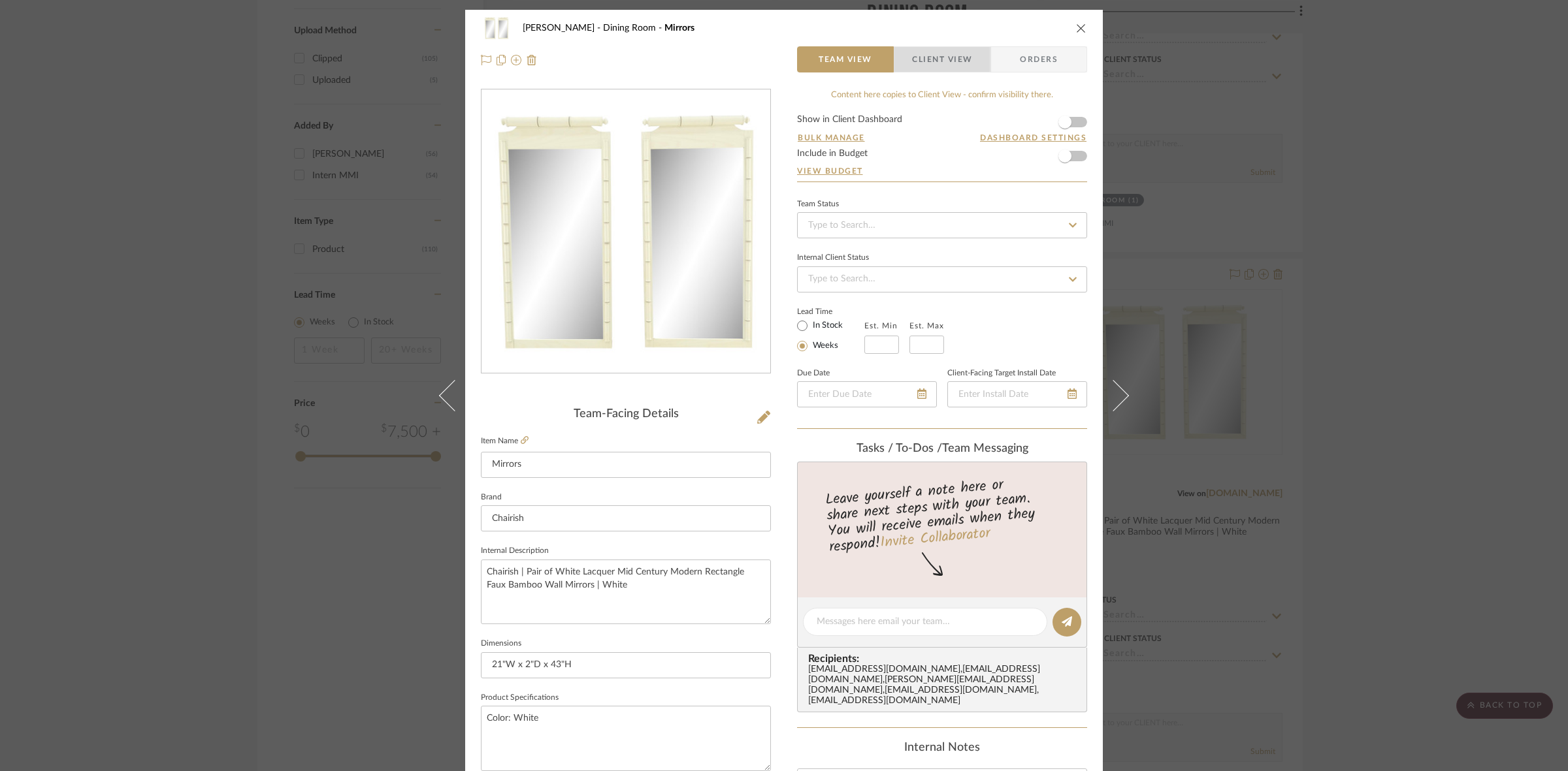
click at [933, 53] on span "Client View" at bounding box center [941, 59] width 60 height 26
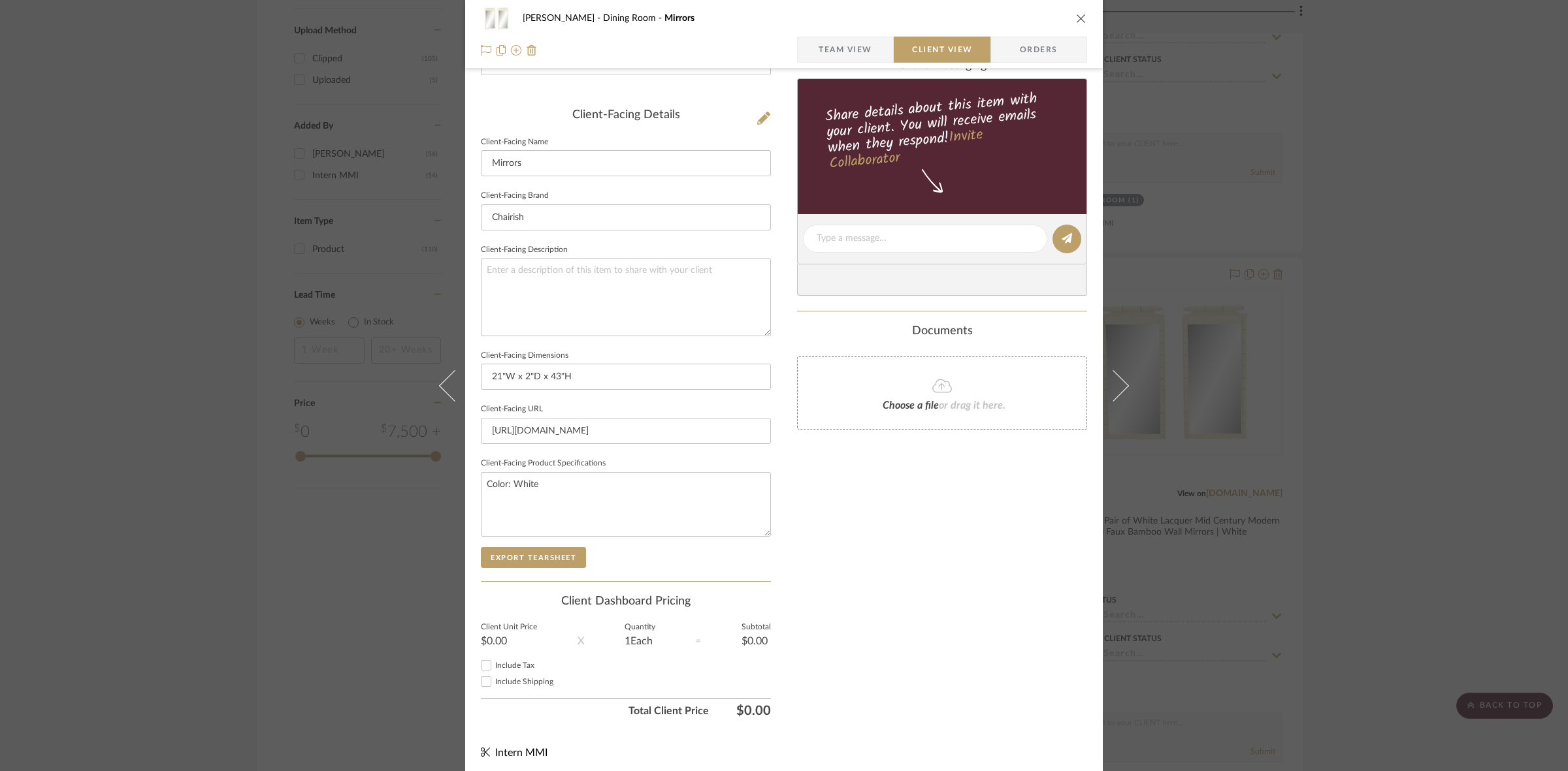
scroll to position [303, 0]
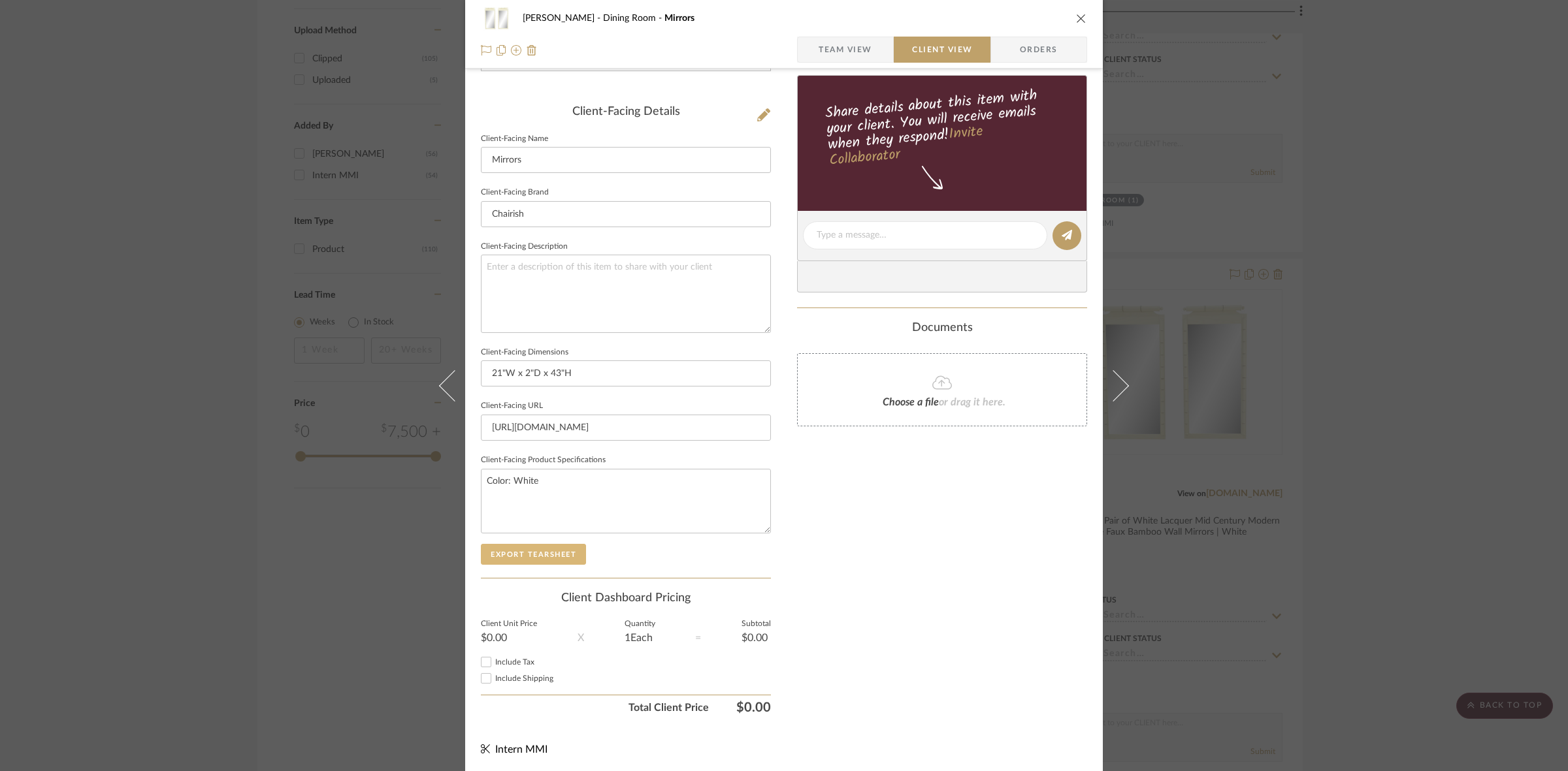
click at [562, 555] on button "Export Tearsheet" at bounding box center [533, 554] width 105 height 21
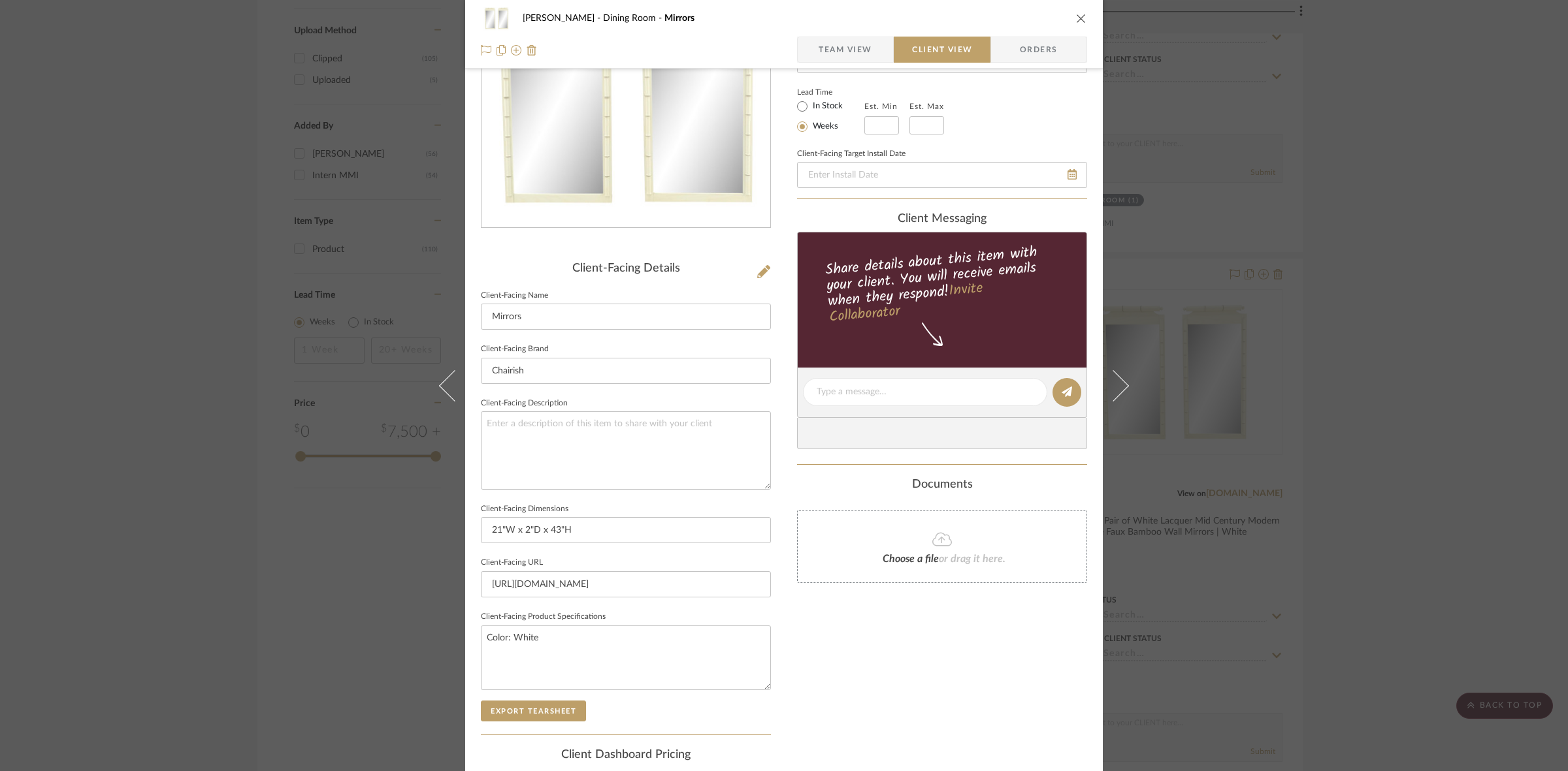
scroll to position [0, 0]
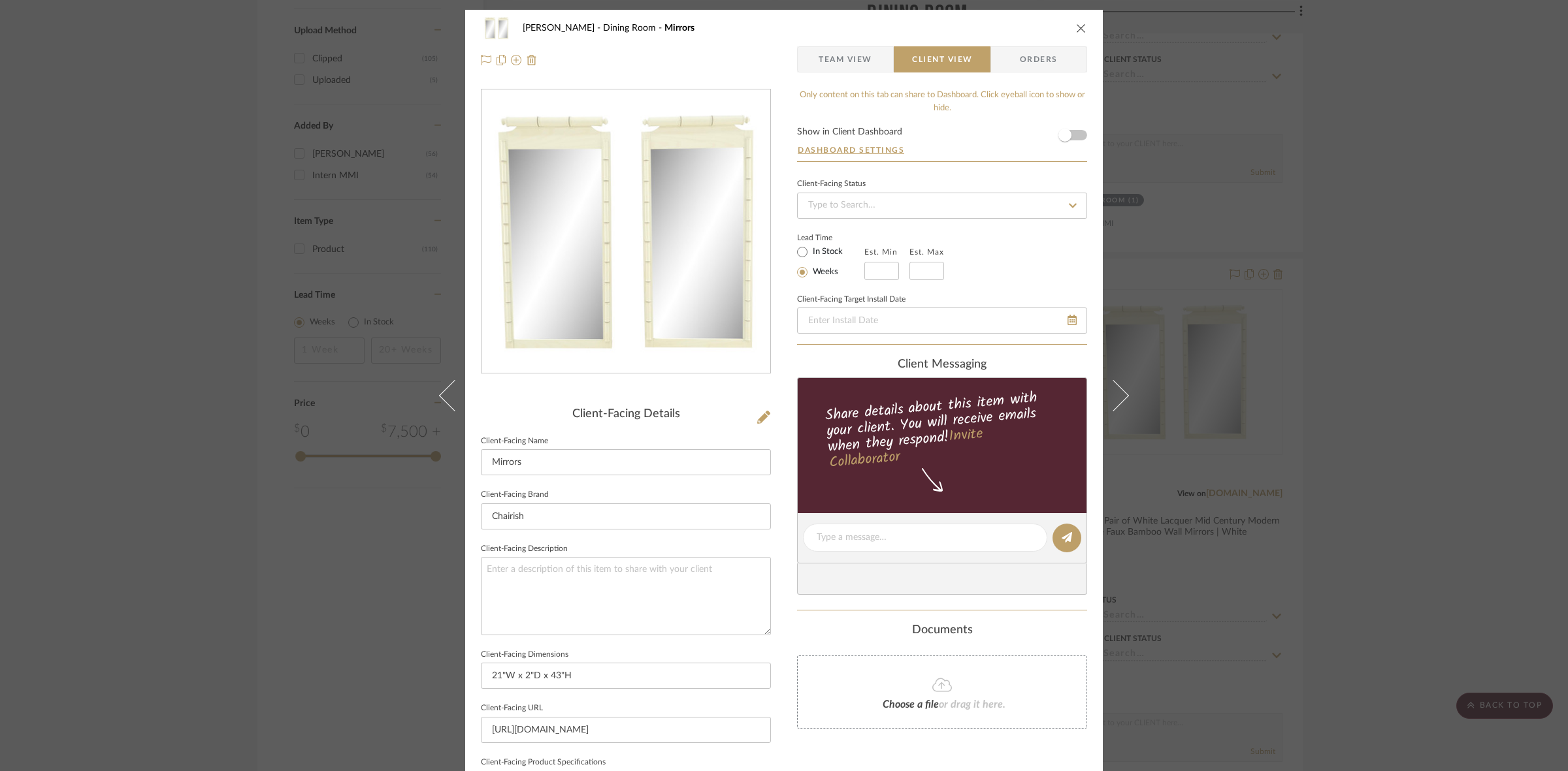
click at [102, 303] on div "[PERSON_NAME] Dining Room Mirrors Team View Client View Orders Client-Facing De…" at bounding box center [784, 385] width 1568 height 771
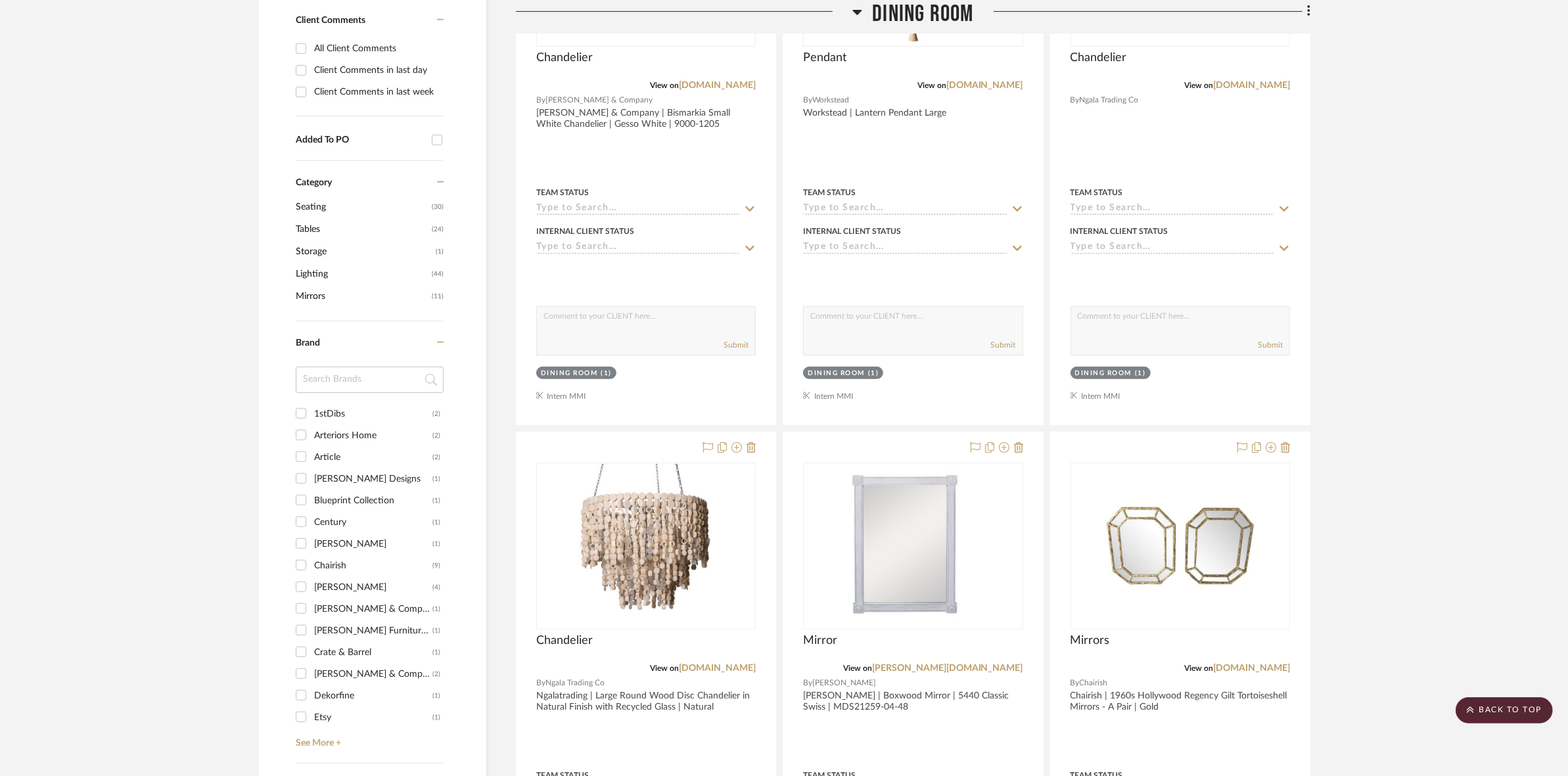
scroll to position [328, 0]
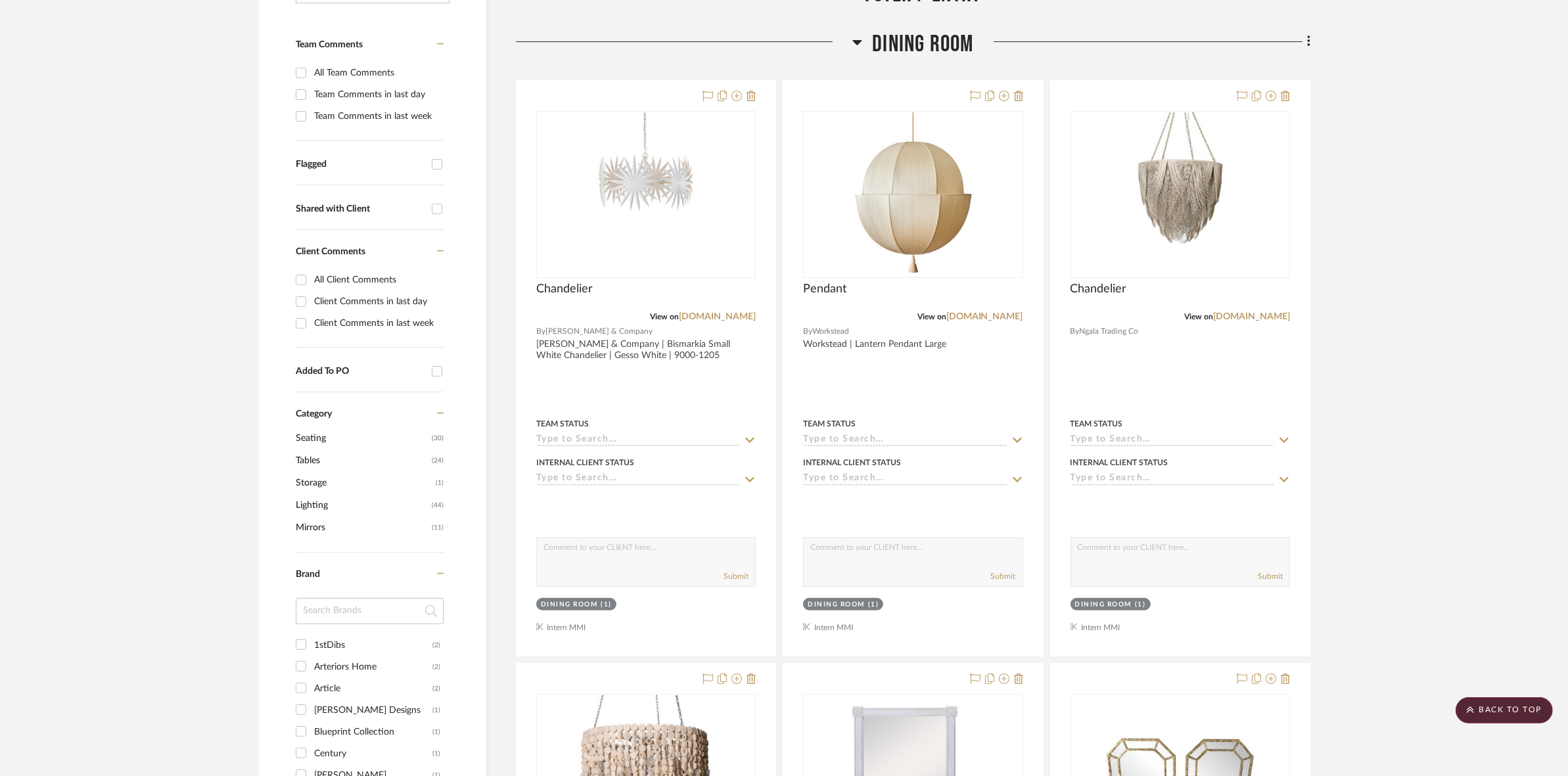
click at [902, 40] on span "Dining Room" at bounding box center [923, 44] width 102 height 28
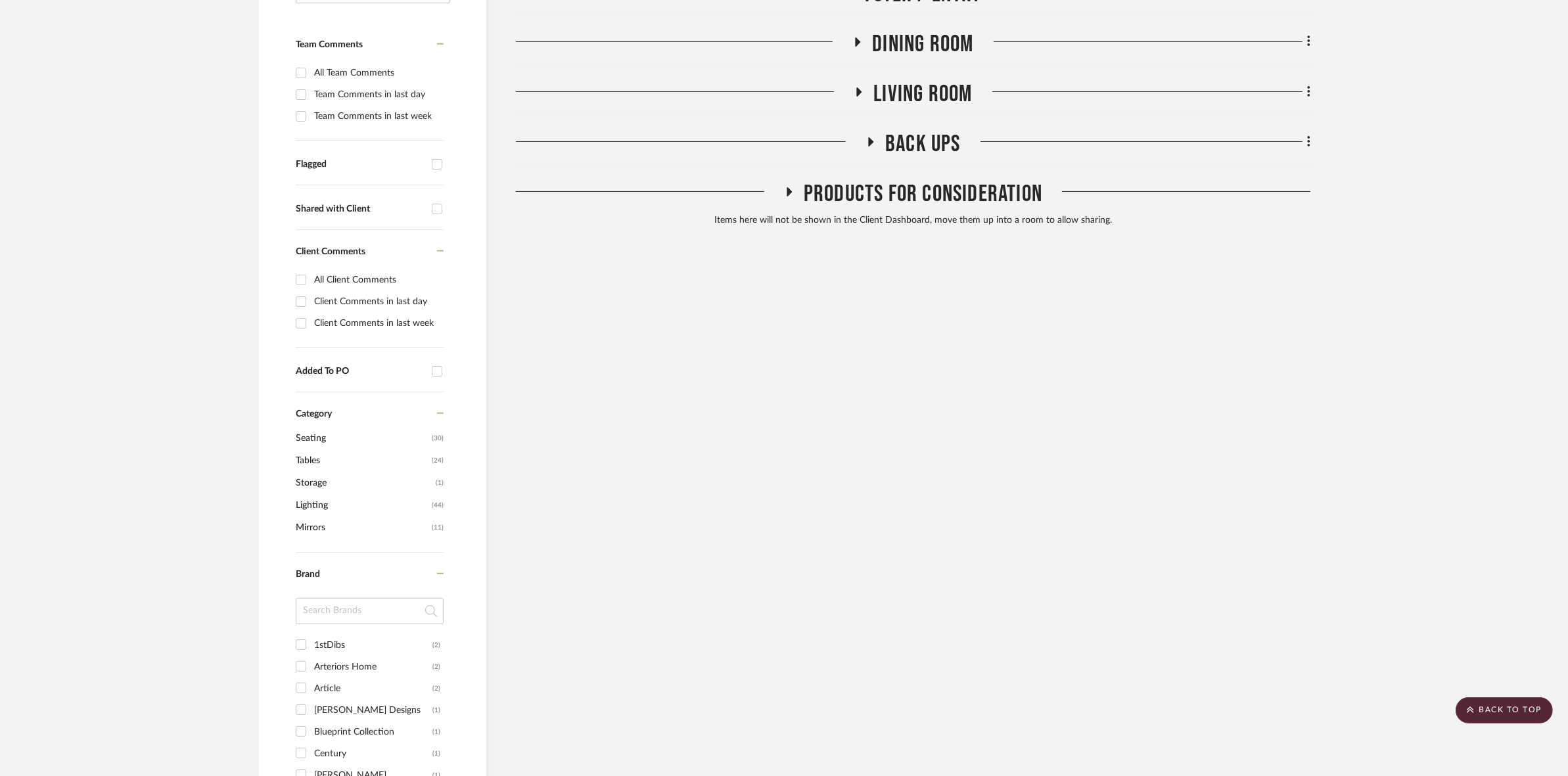
scroll to position [164, 0]
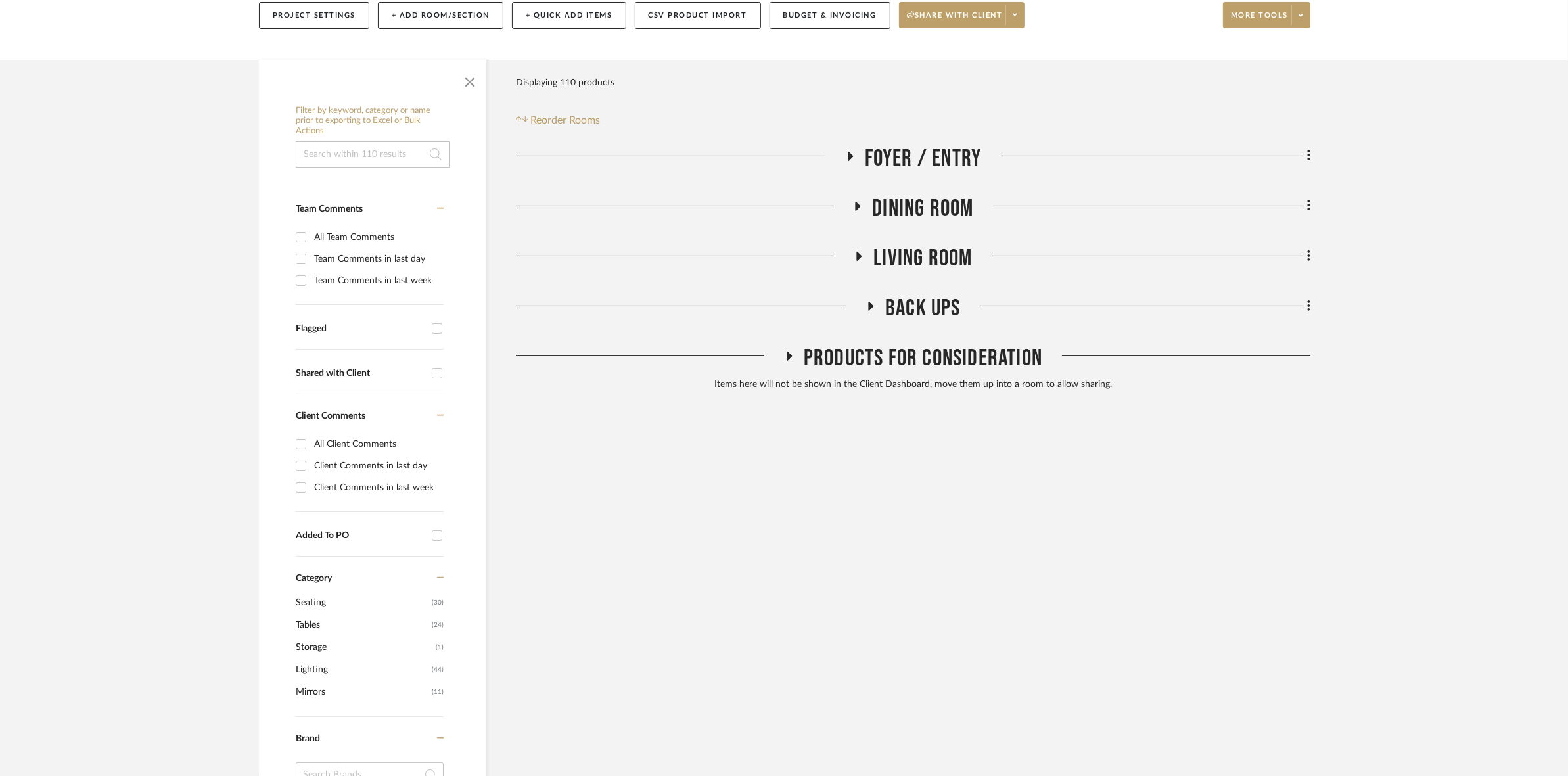
click at [909, 155] on span "Foyer / Entry" at bounding box center [923, 158] width 117 height 28
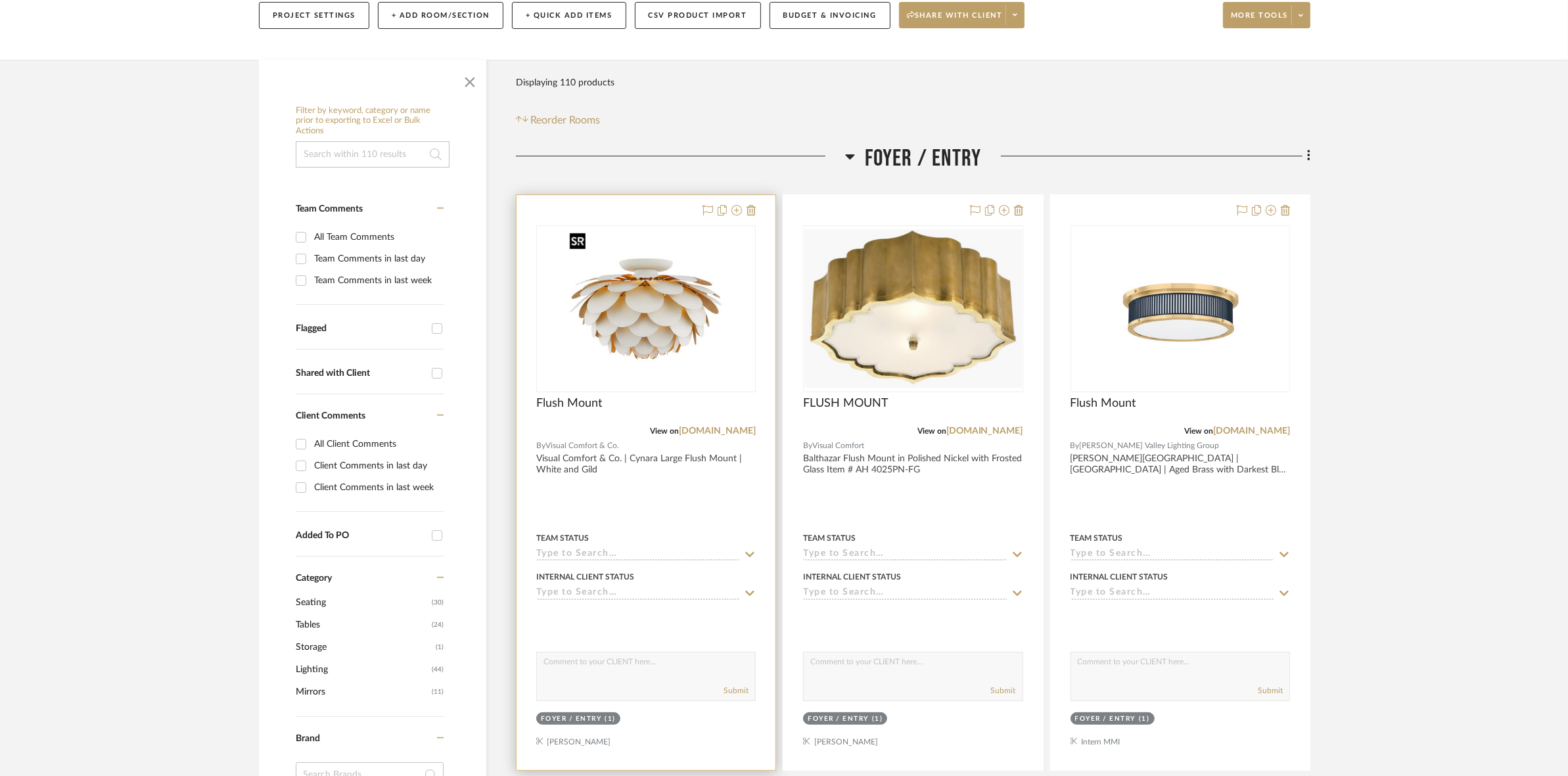
click at [588, 339] on img "0" at bounding box center [645, 309] width 164 height 164
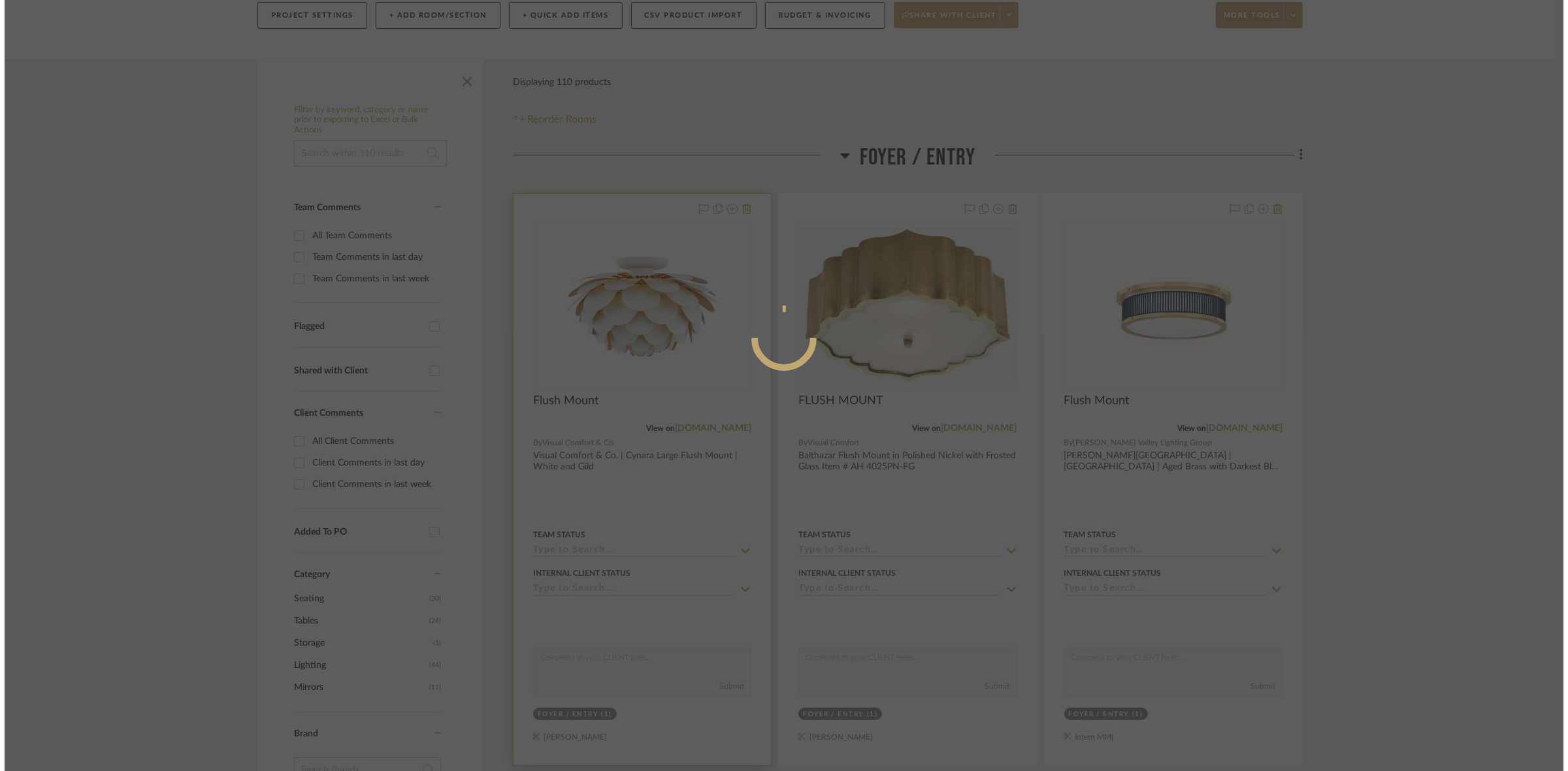
scroll to position [0, 0]
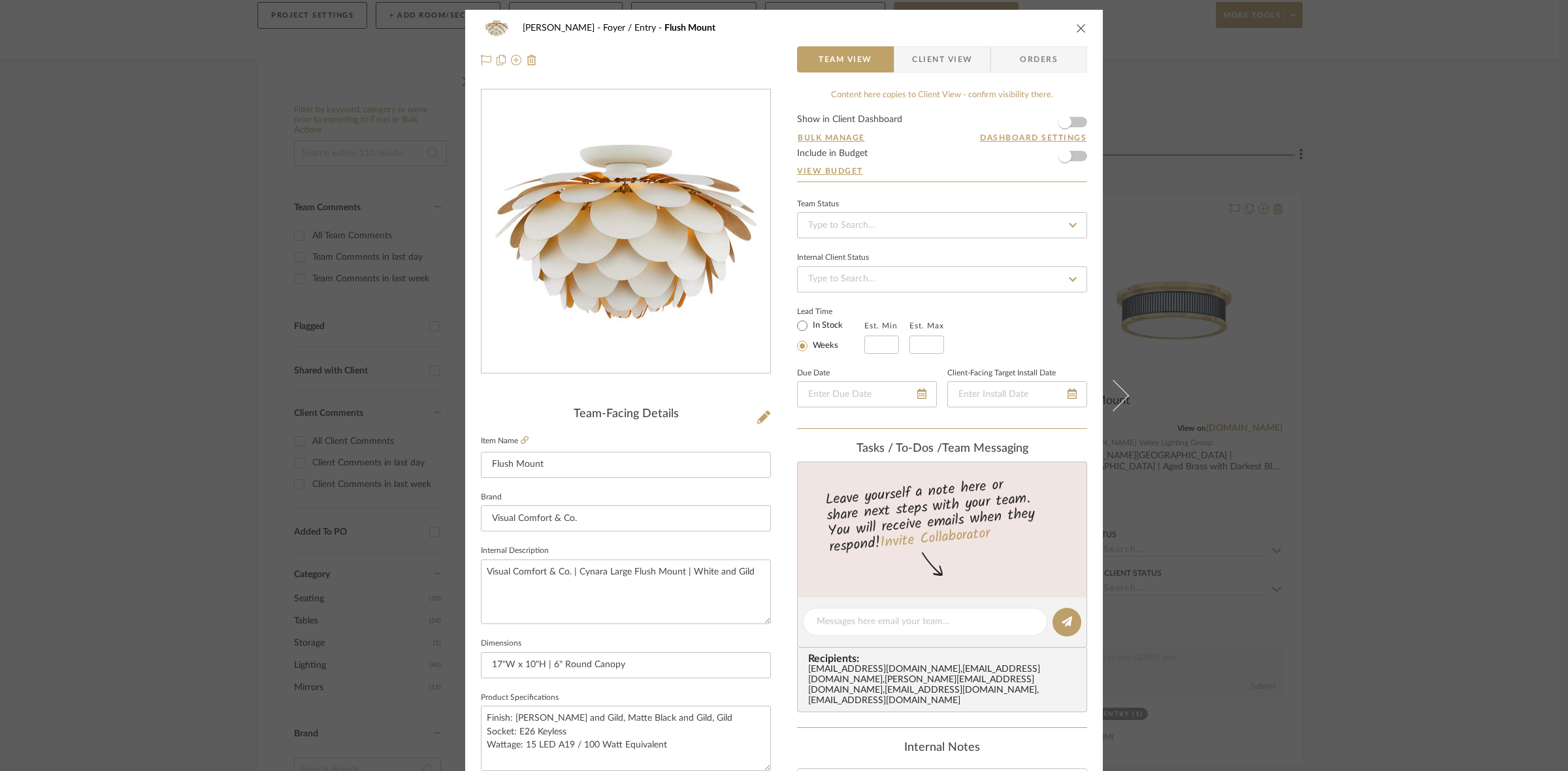
click at [943, 63] on span "Client View" at bounding box center [941, 59] width 60 height 26
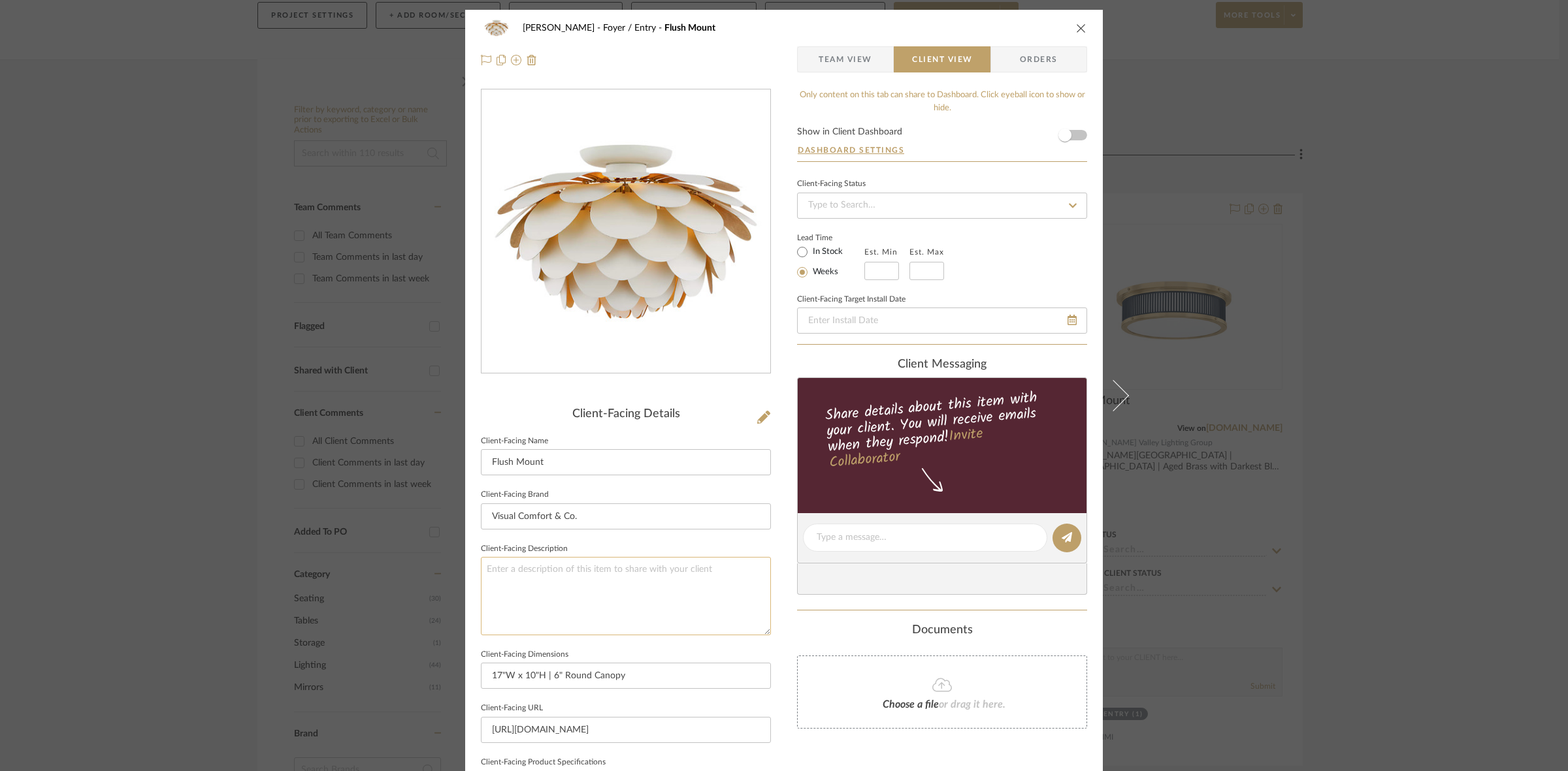
scroll to position [245, 0]
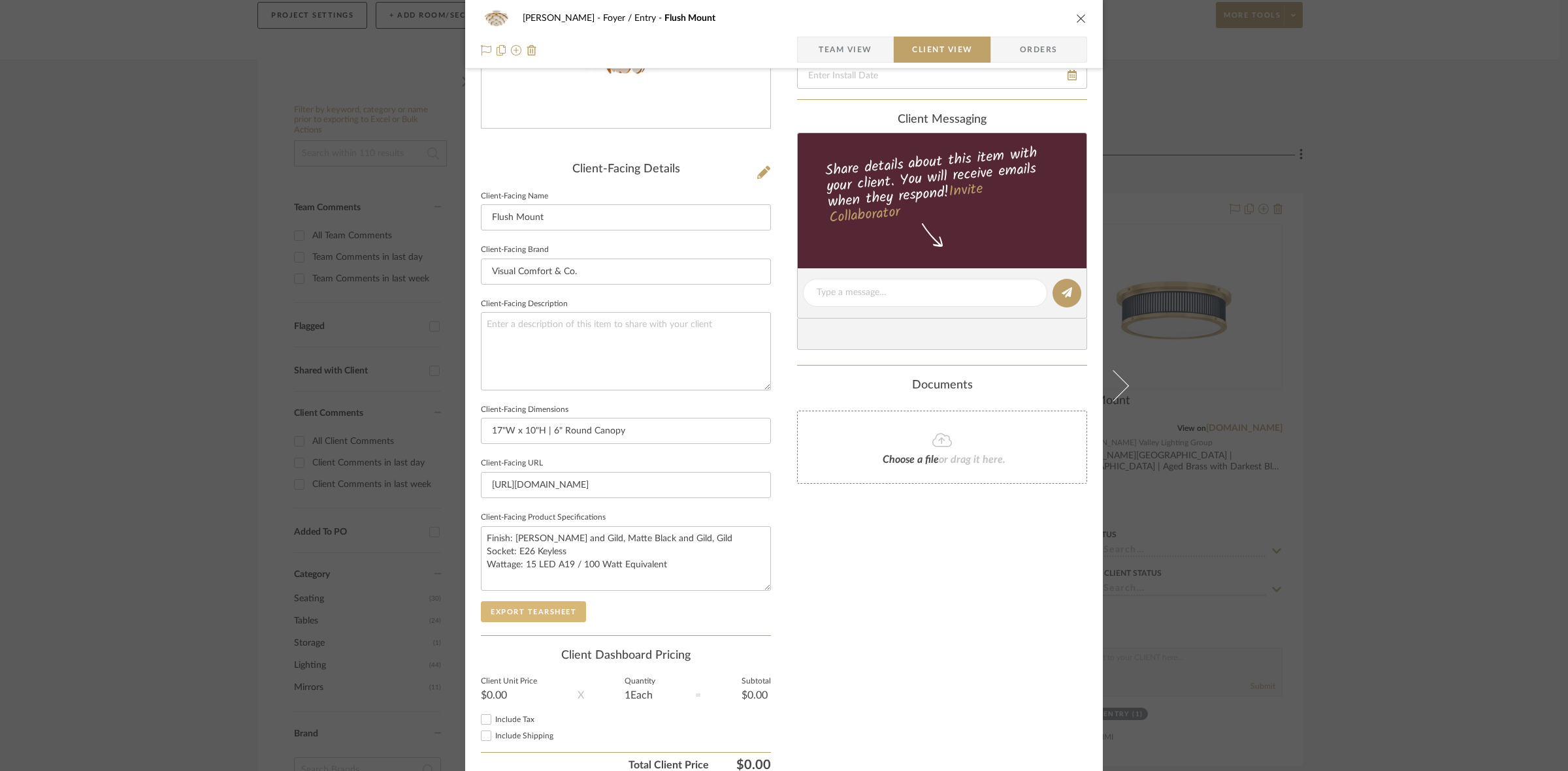
click at [553, 607] on button "Export Tearsheet" at bounding box center [533, 611] width 105 height 21
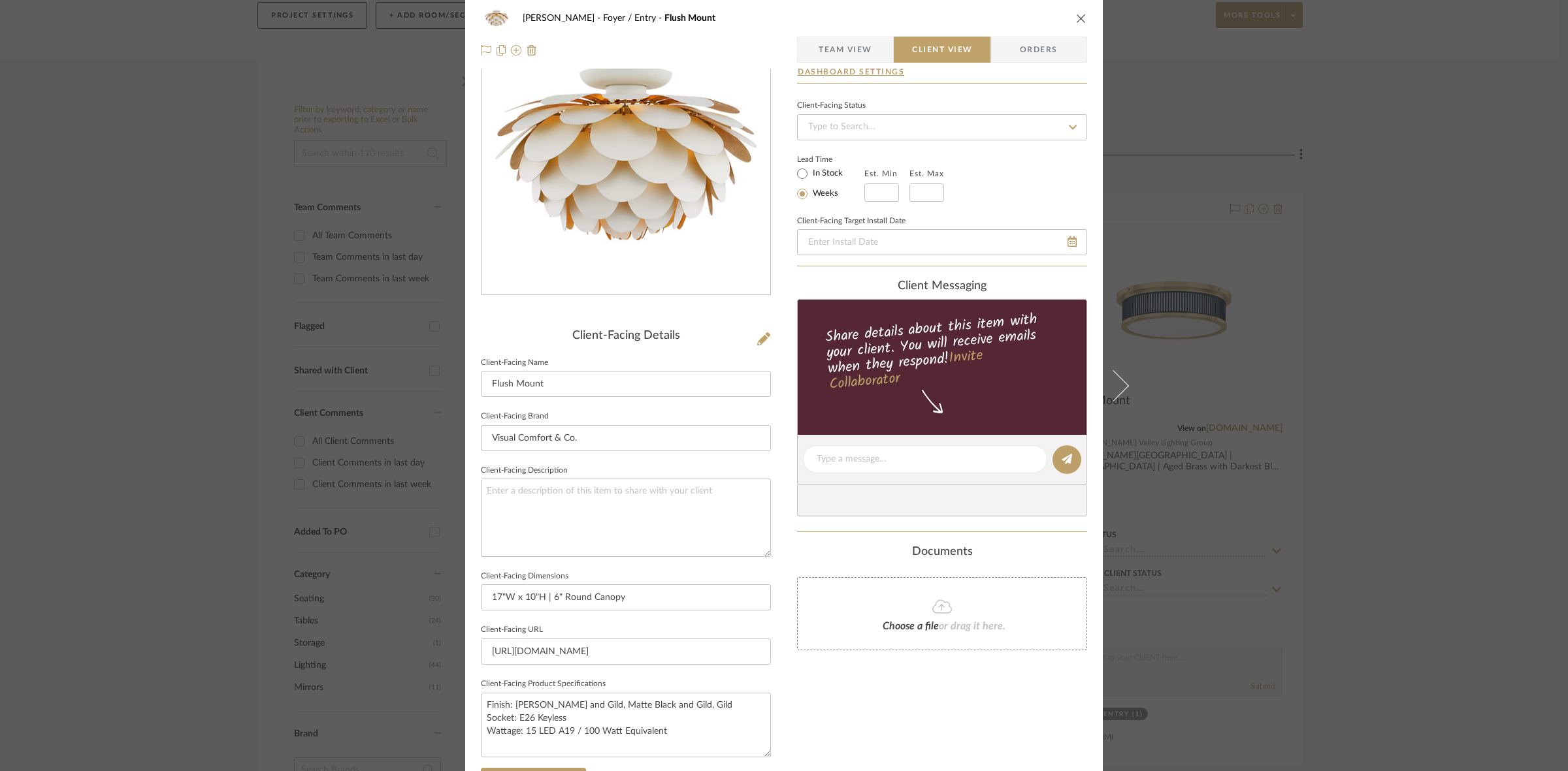
scroll to position [0, 0]
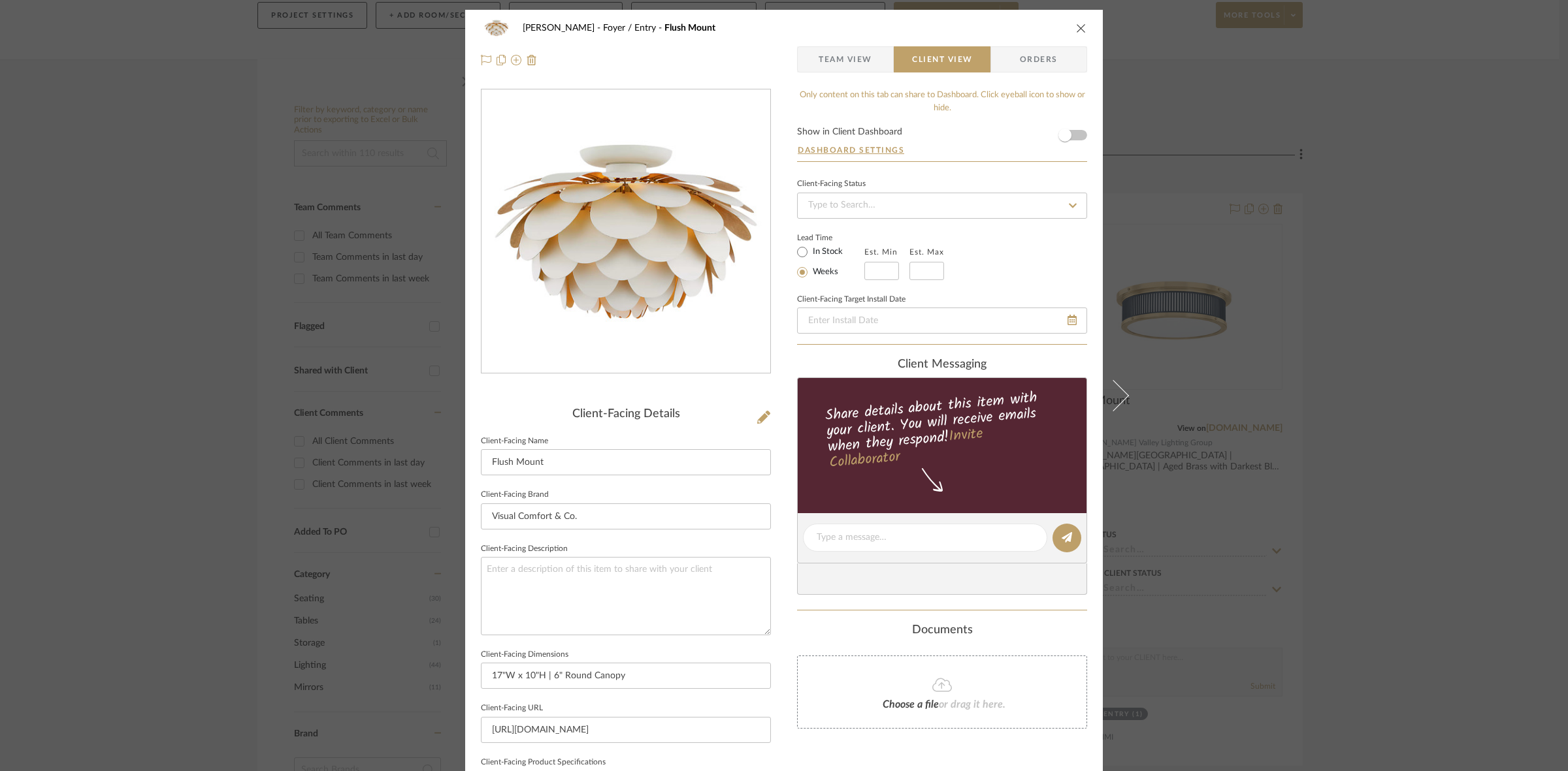
click at [0, 405] on div "[PERSON_NAME] Foyer / Entry Flush Mount Team View Client View Orders Client-Fac…" at bounding box center [784, 385] width 1568 height 771
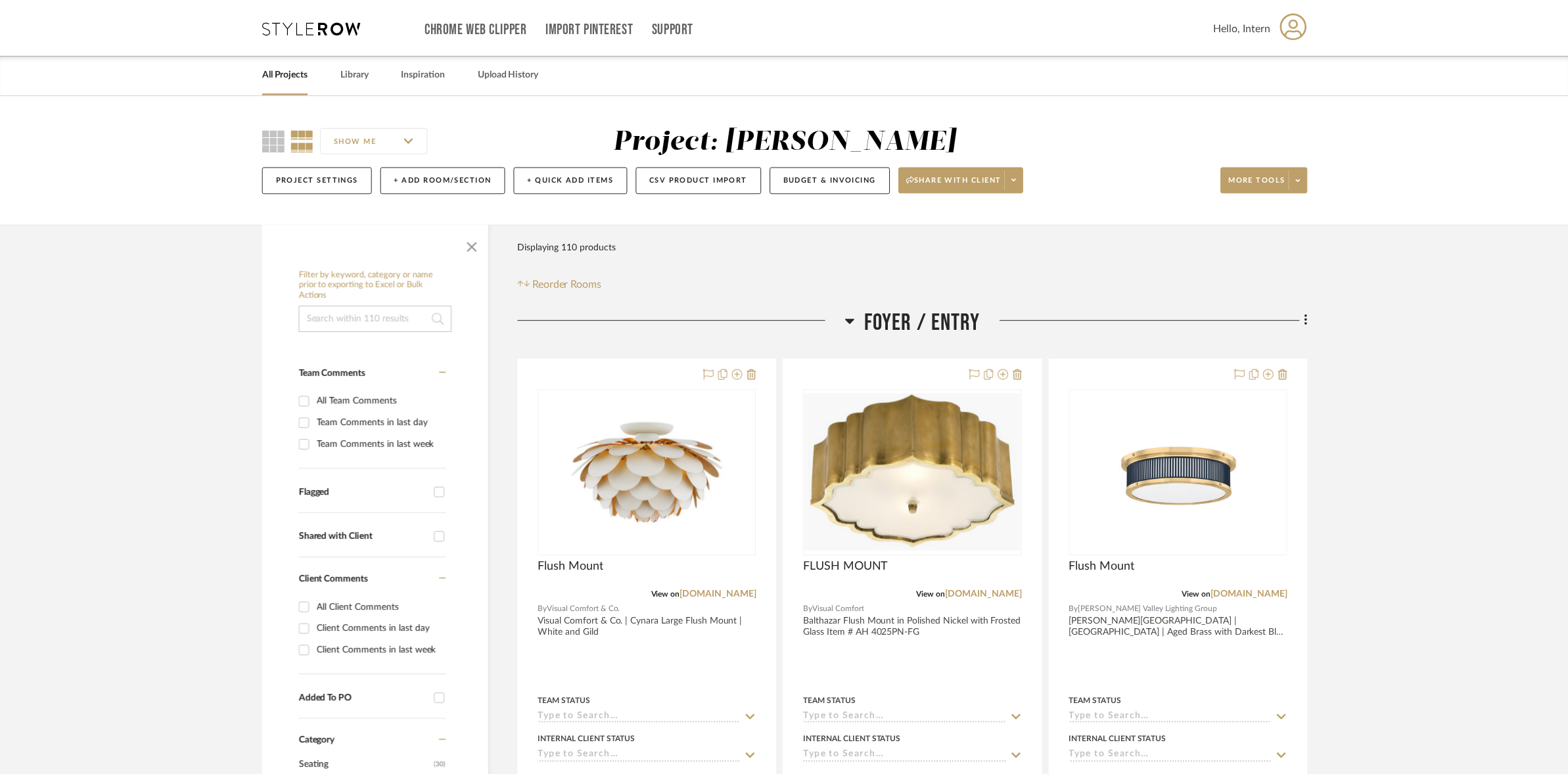
scroll to position [164, 0]
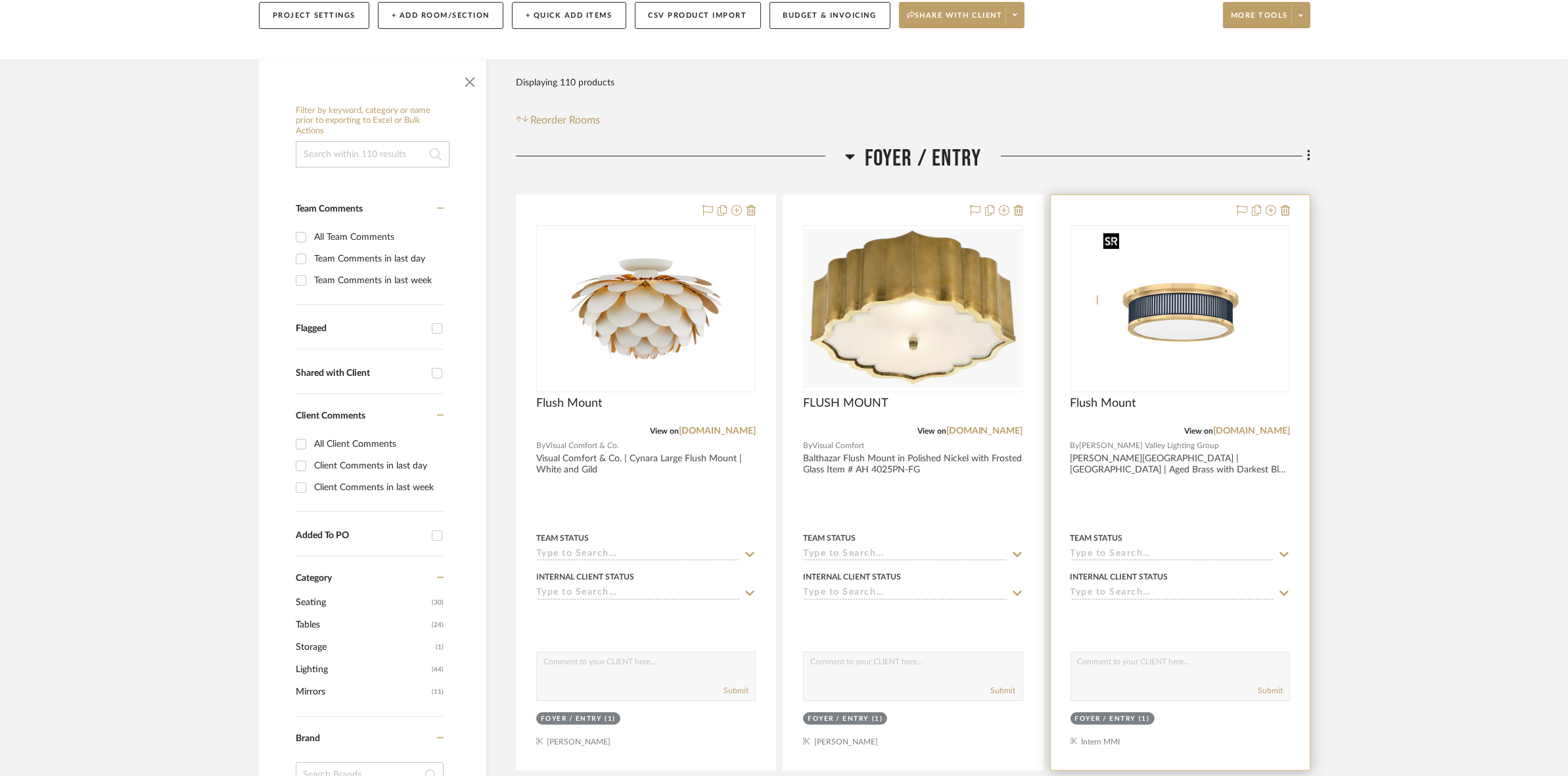
click at [1208, 333] on img "0" at bounding box center [1154, 309] width 164 height 164
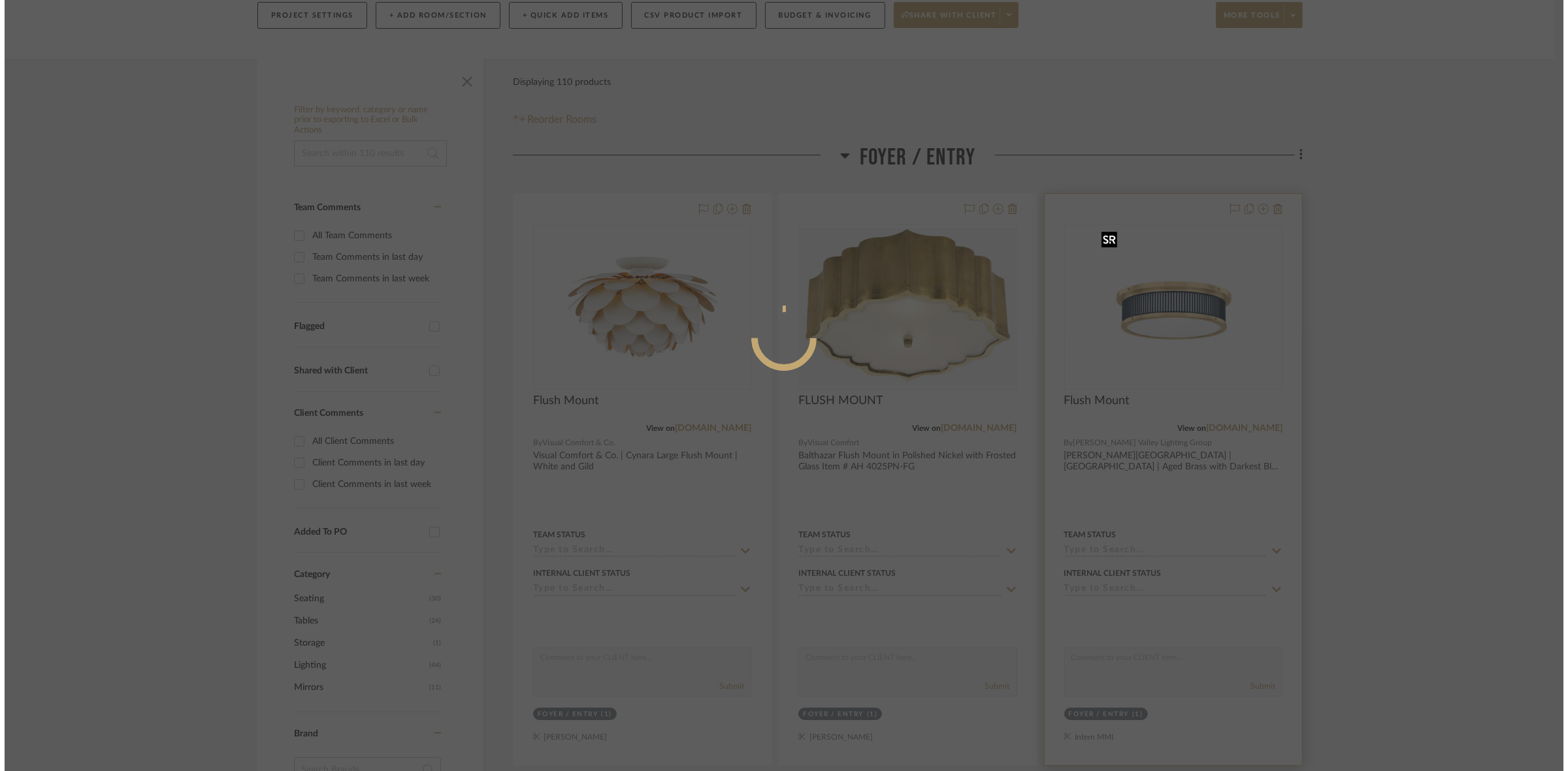
scroll to position [0, 0]
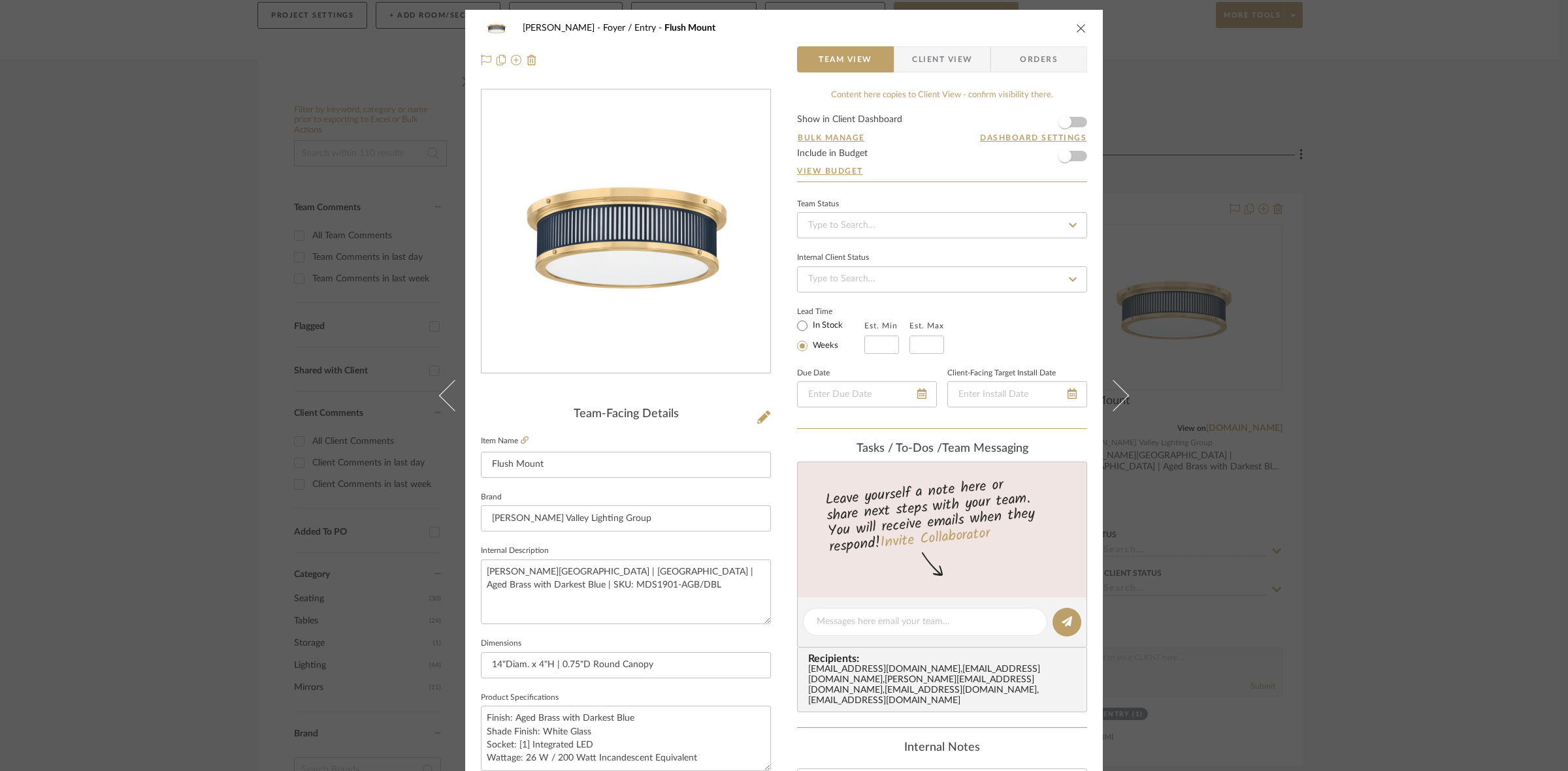
click at [929, 65] on span "Client View" at bounding box center [941, 59] width 60 height 26
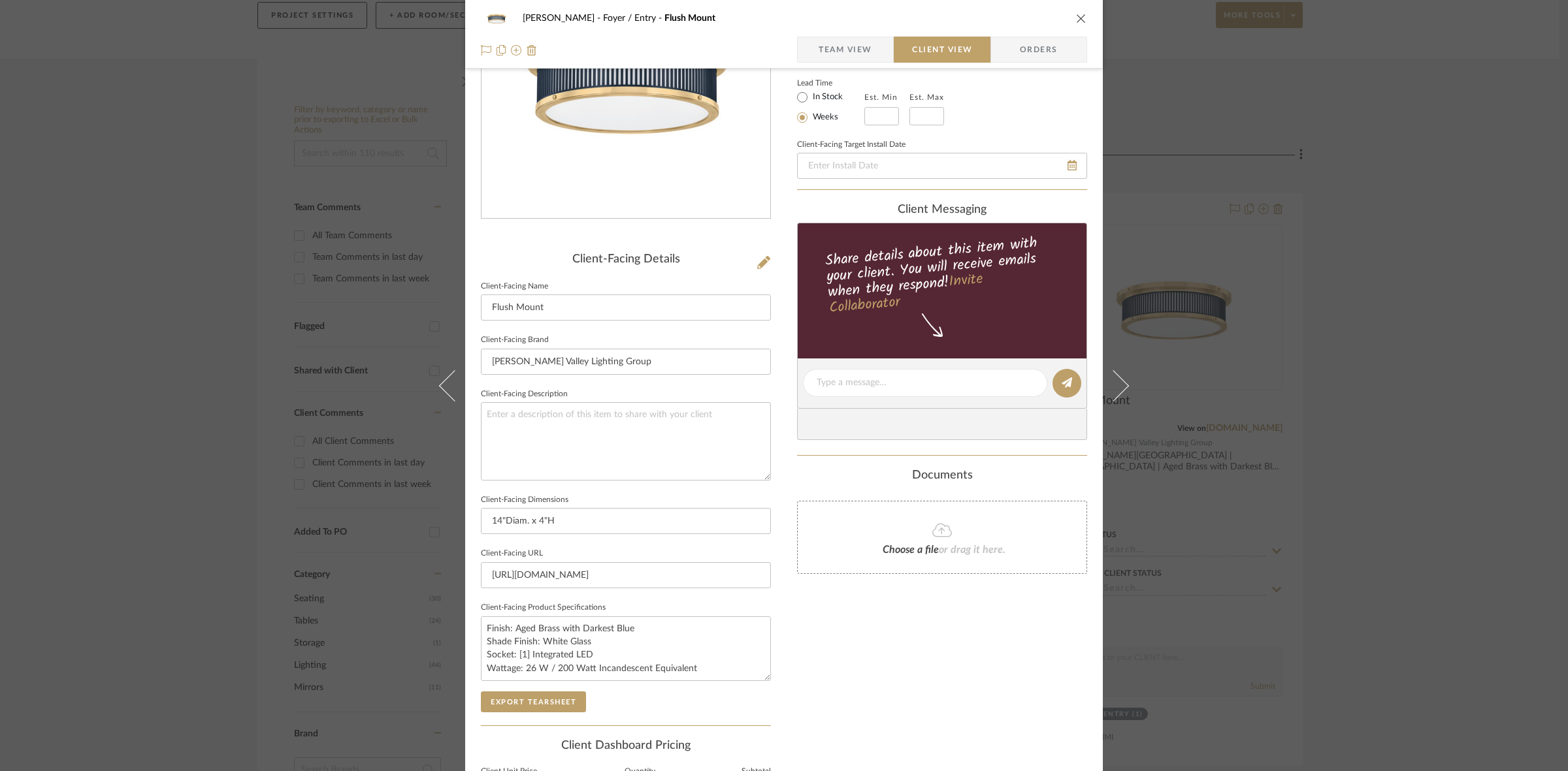
scroll to position [303, 0]
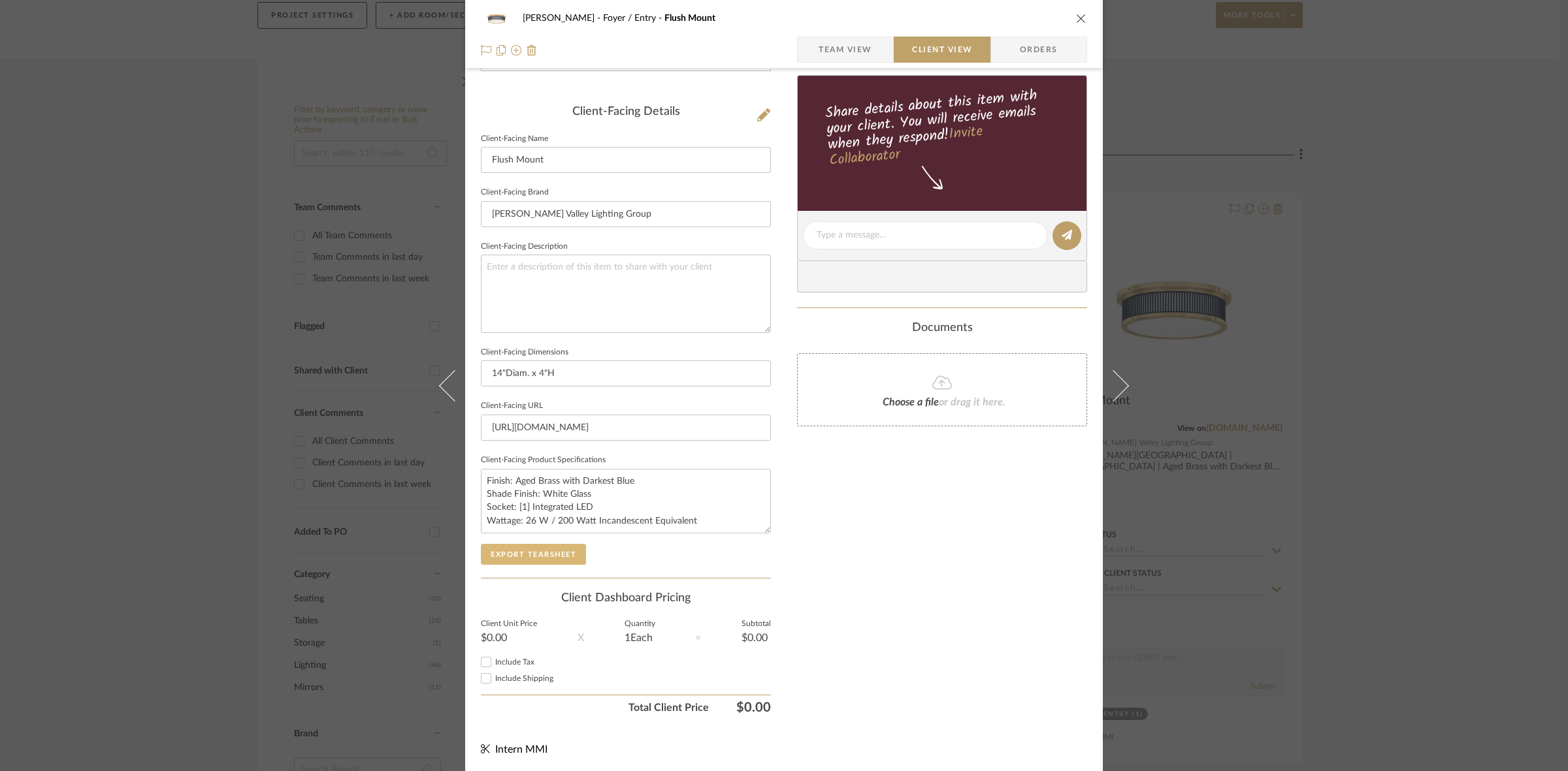
click at [526, 558] on button "Export Tearsheet" at bounding box center [533, 554] width 105 height 21
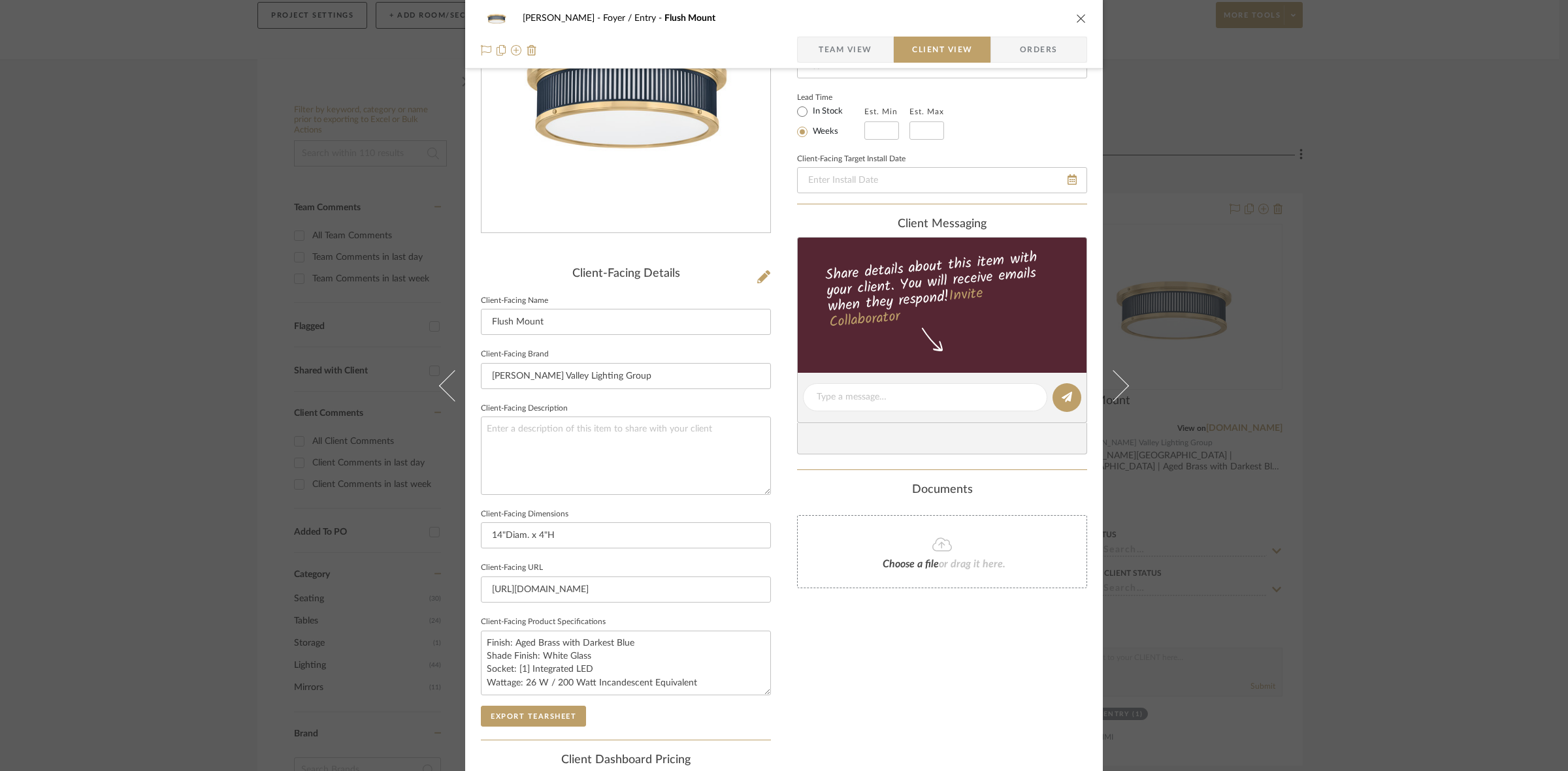
scroll to position [0, 0]
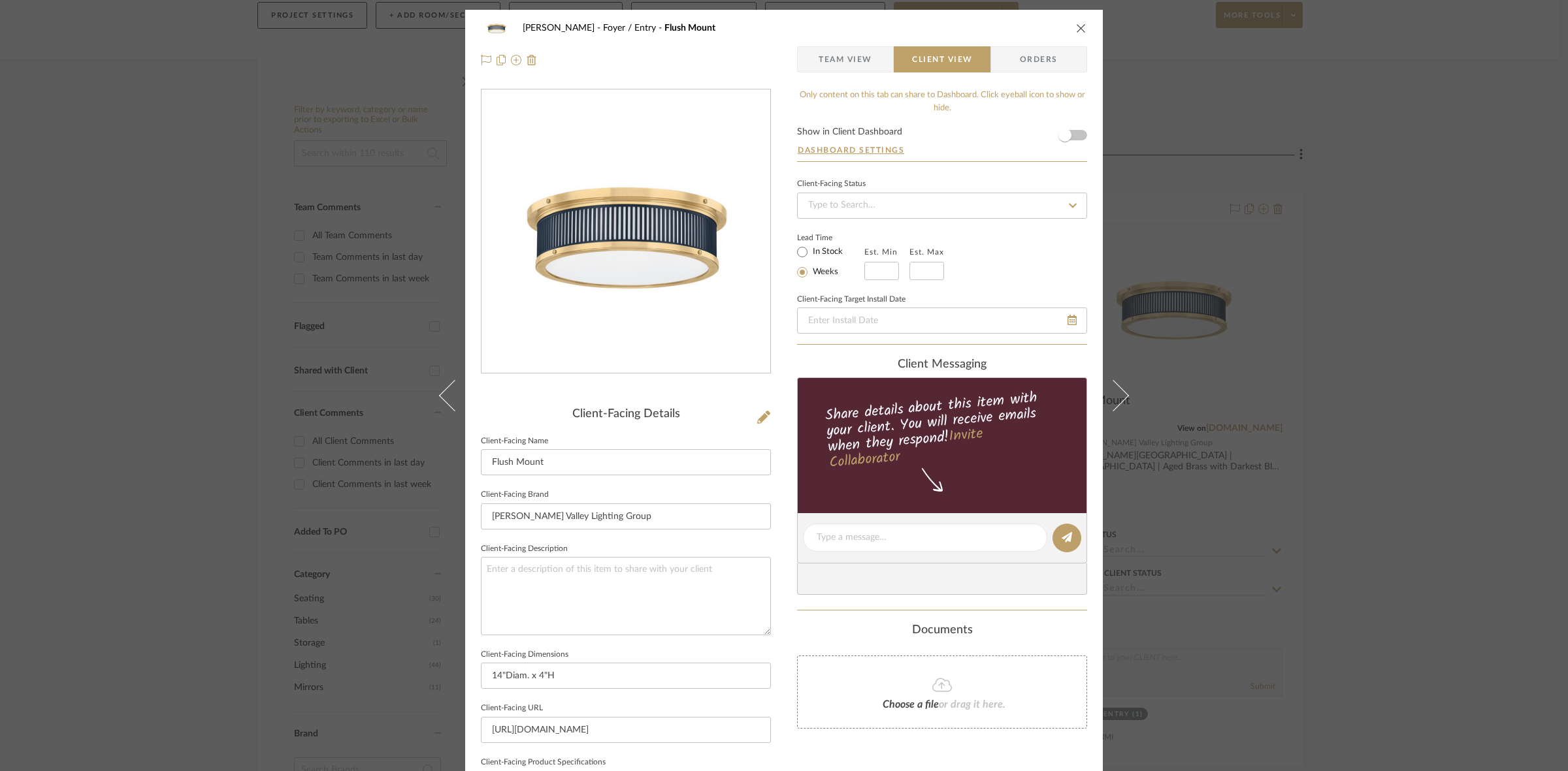
click at [165, 430] on div "[PERSON_NAME] Foyer / Entry Flush Mount Team View Client View Orders Client-Fac…" at bounding box center [784, 385] width 1568 height 771
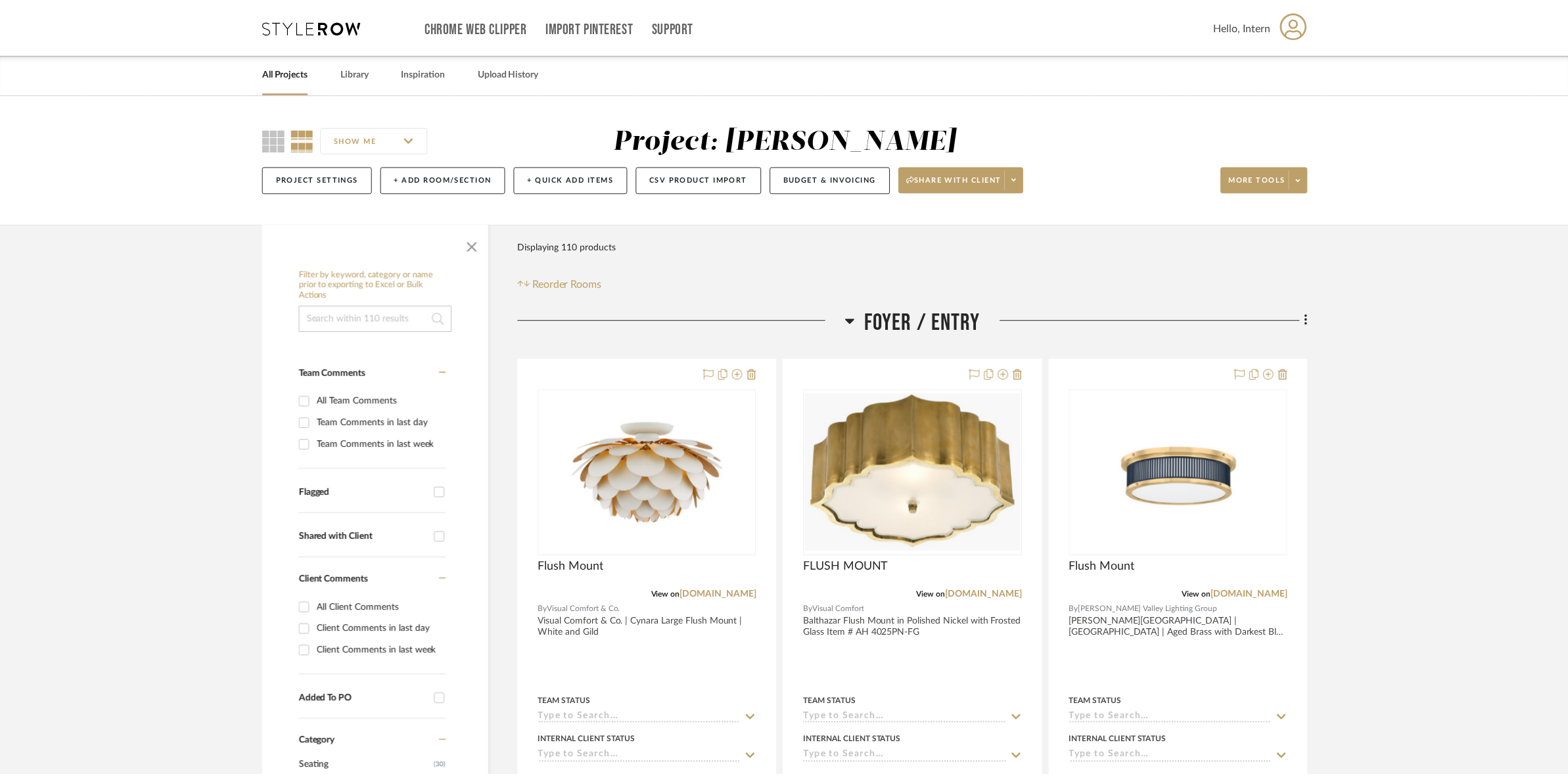
scroll to position [164, 0]
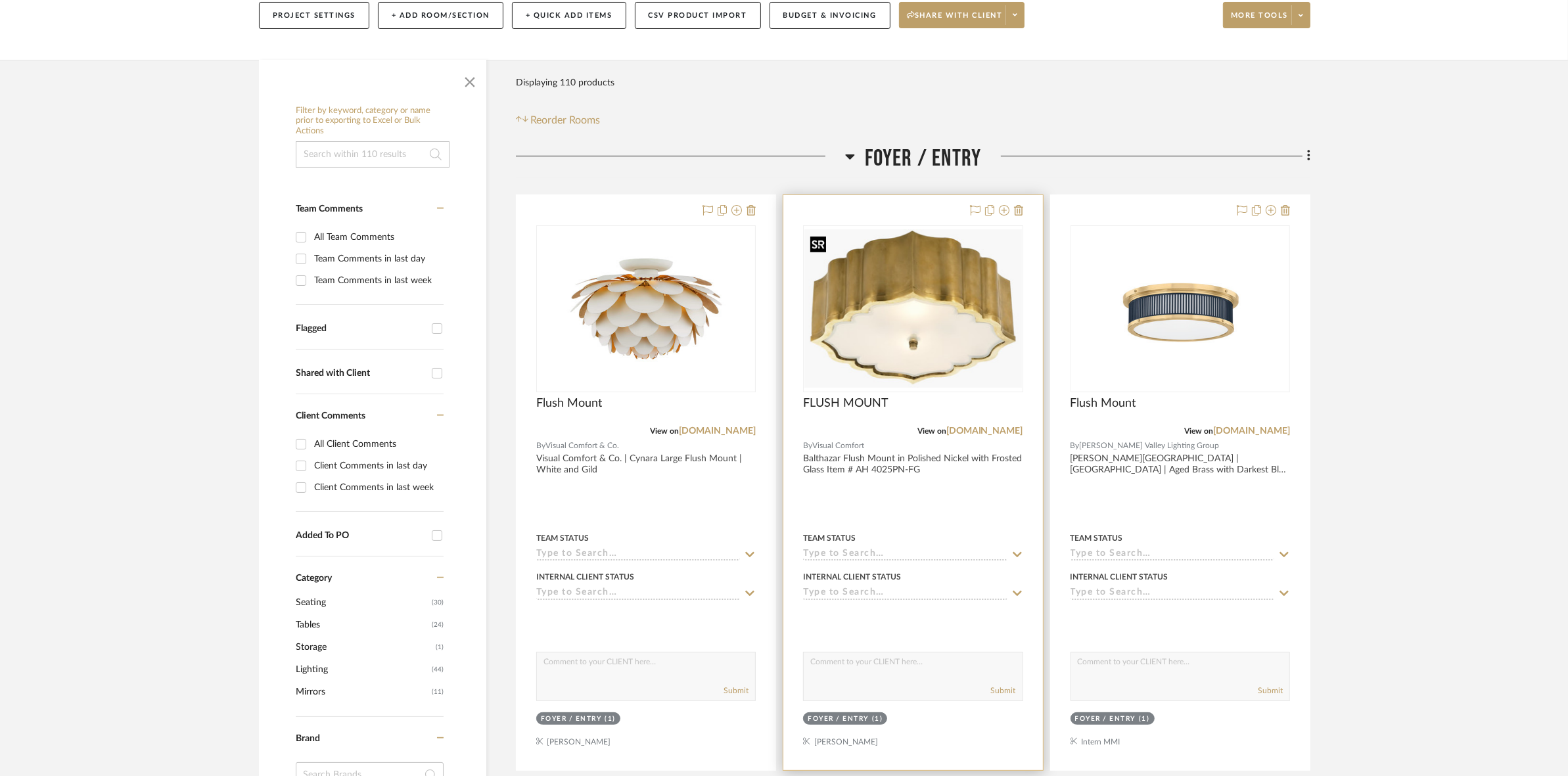
click at [953, 364] on img "0" at bounding box center [912, 309] width 217 height 159
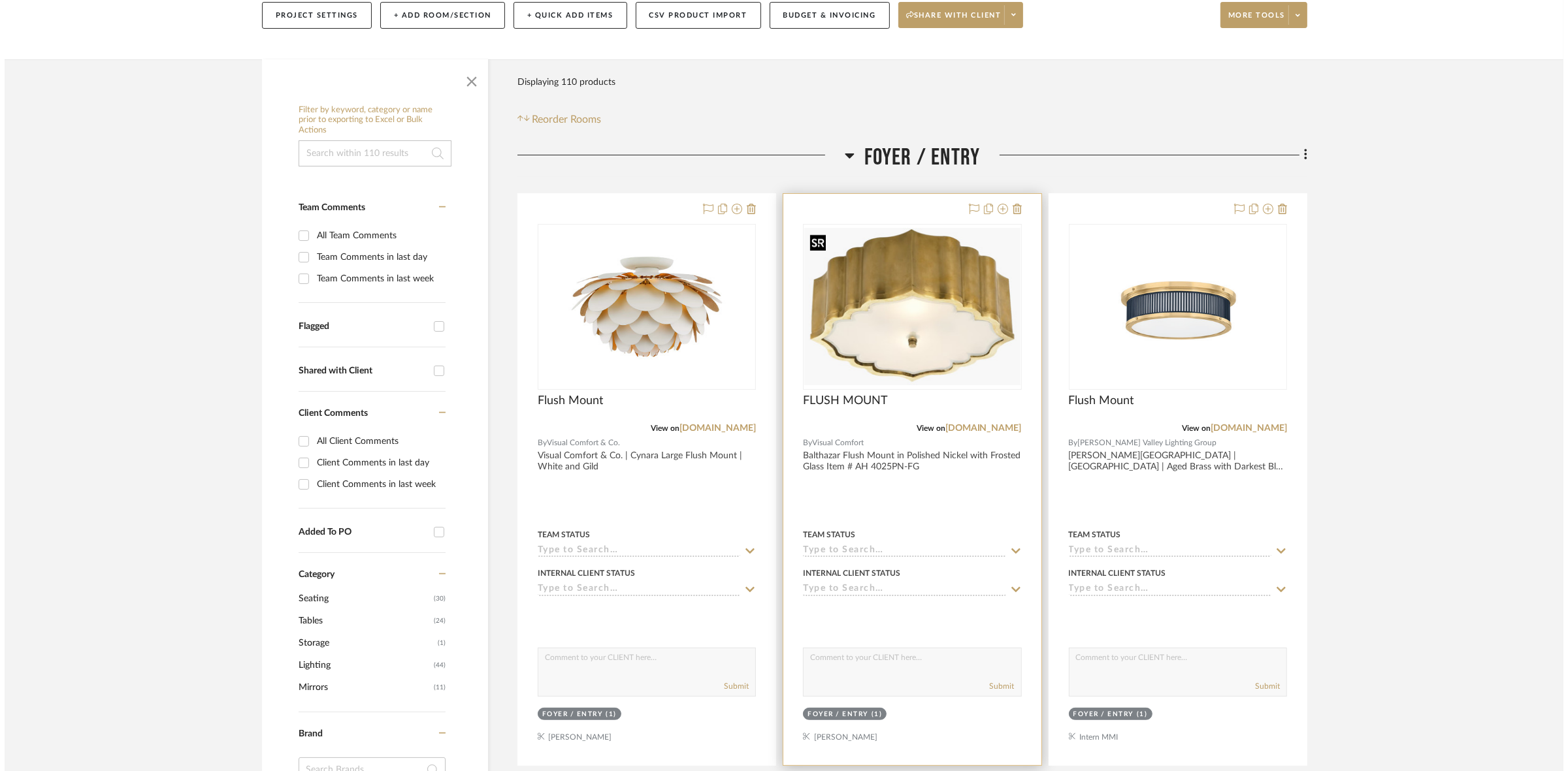
scroll to position [0, 0]
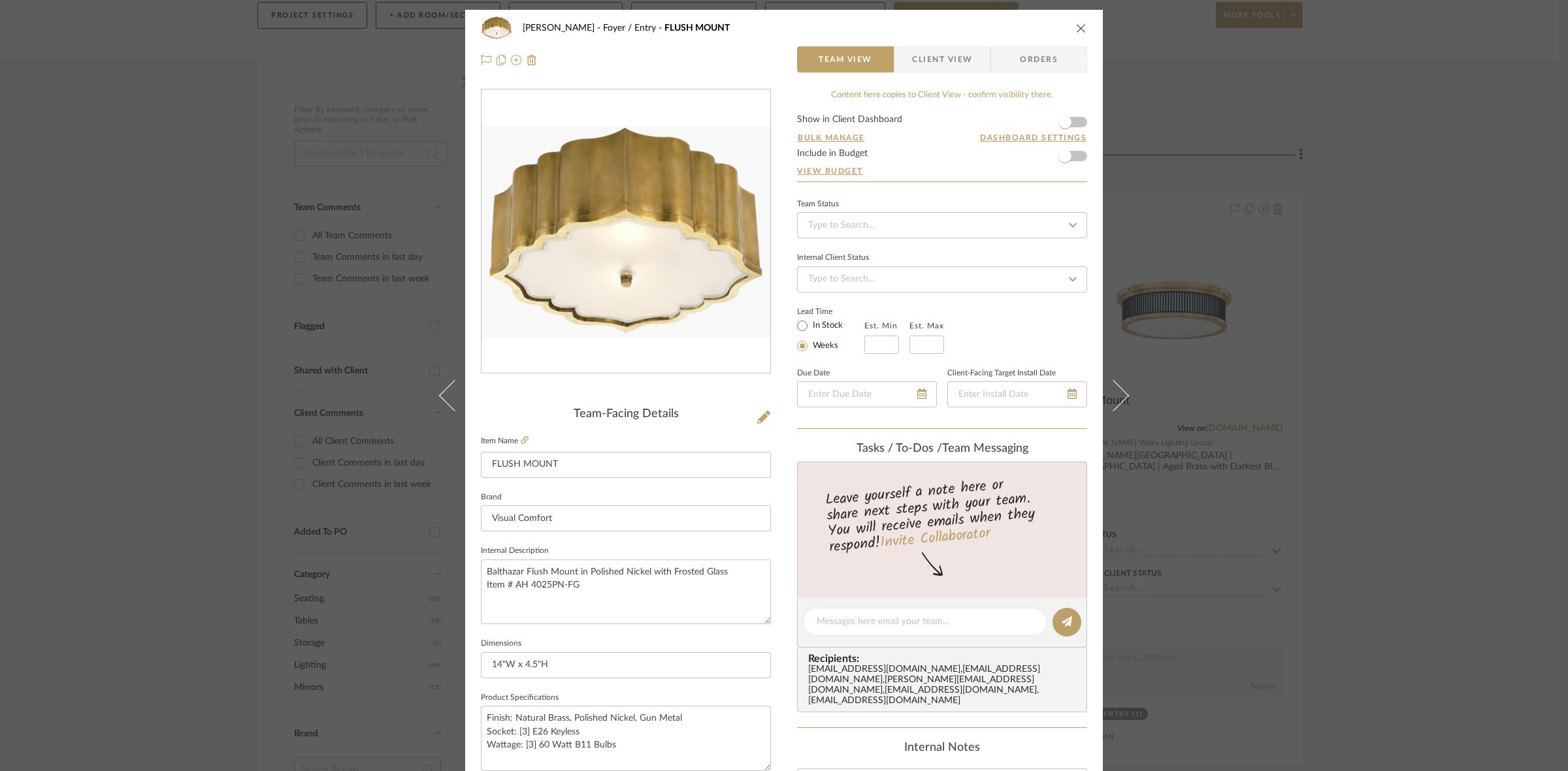
drag, startPoint x: 912, startPoint y: 64, endPoint x: 910, endPoint y: 72, distance: 8.2
click at [912, 72] on span "Client View" at bounding box center [941, 59] width 60 height 26
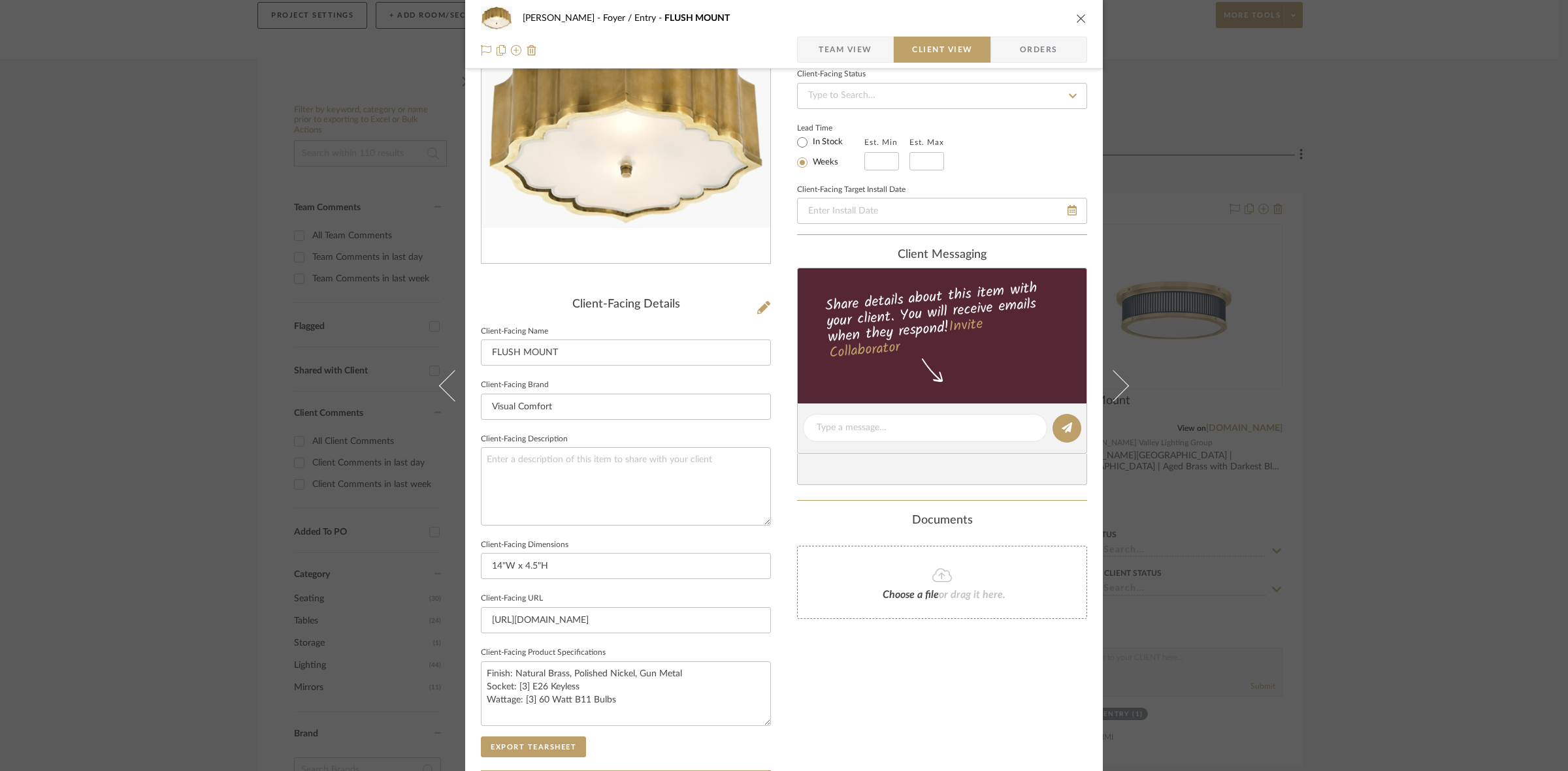
scroll to position [303, 0]
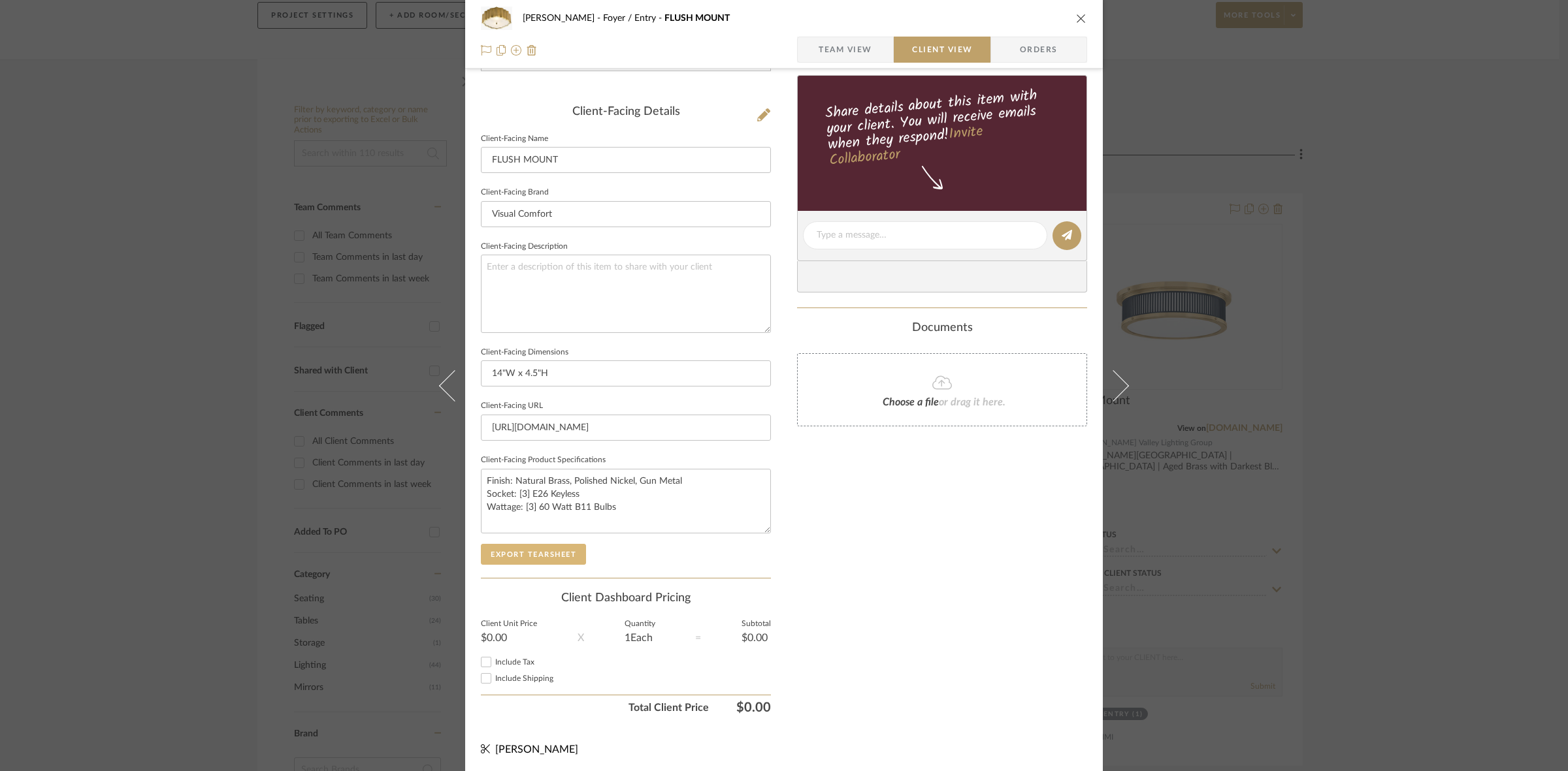
click at [551, 556] on button "Export Tearsheet" at bounding box center [533, 554] width 105 height 21
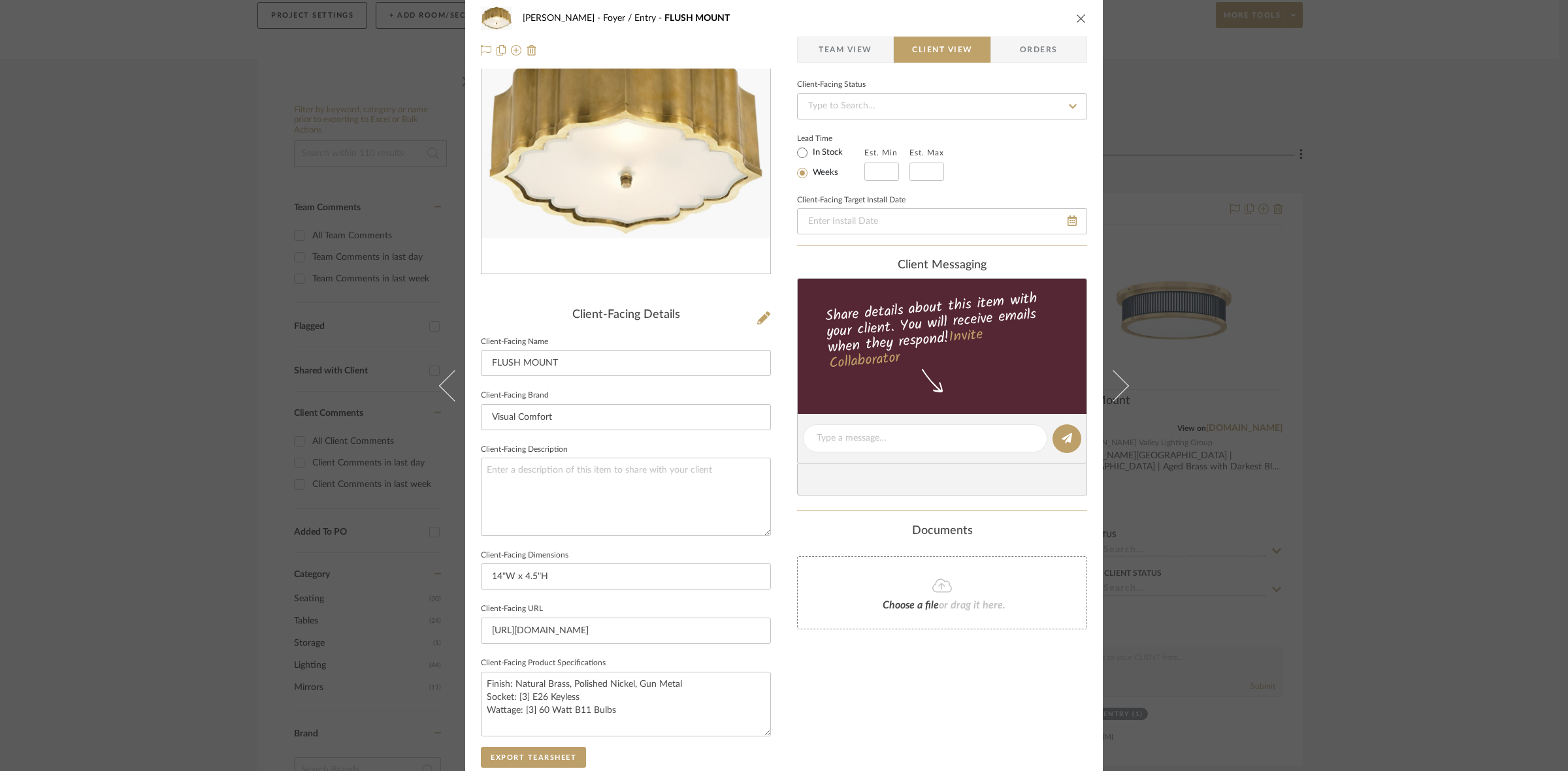
scroll to position [0, 0]
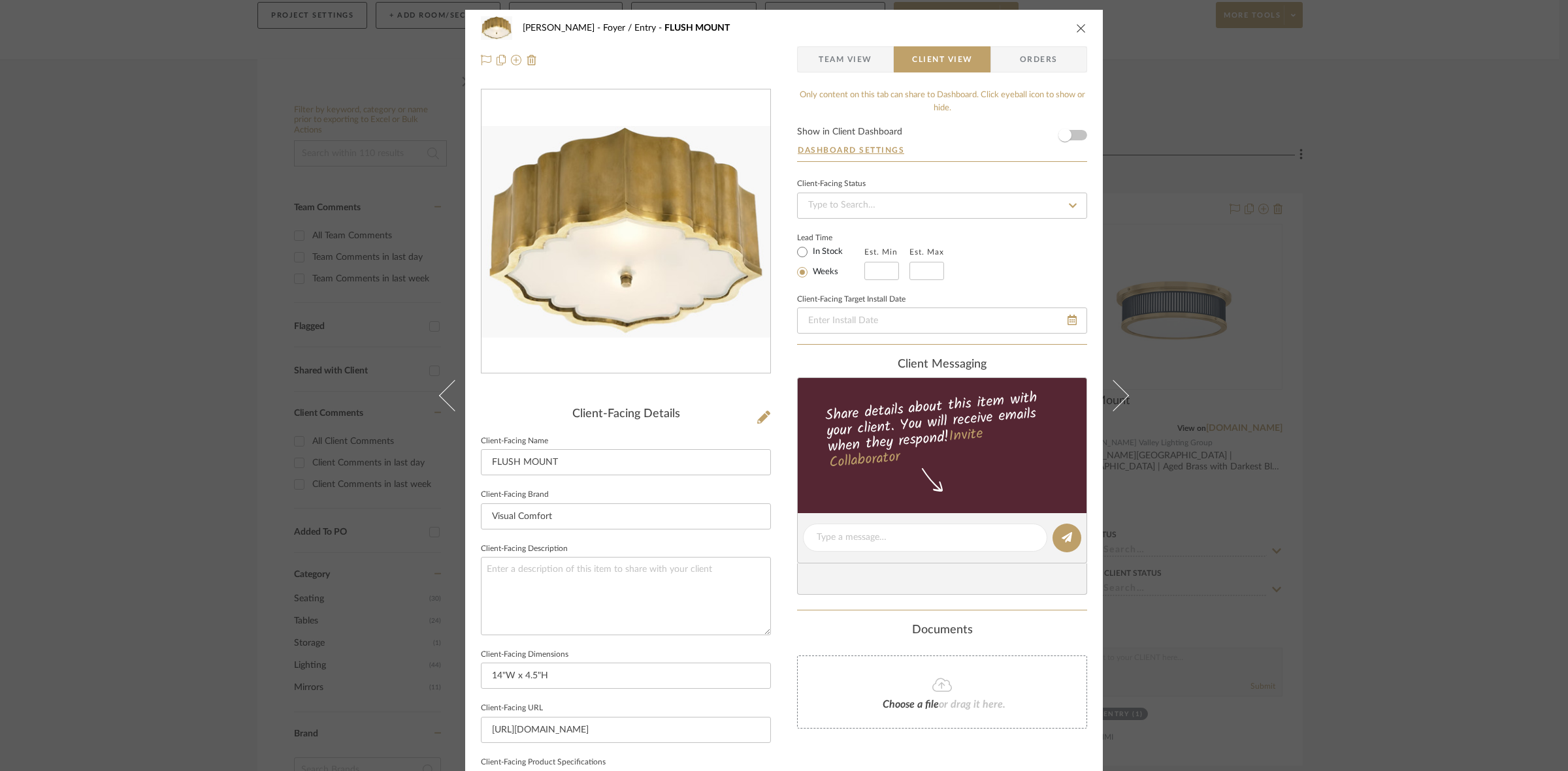
click at [236, 415] on div "[PERSON_NAME] Foyer / Entry FLUSH MOUNT Team View Client View Orders Client-Fac…" at bounding box center [784, 385] width 1568 height 771
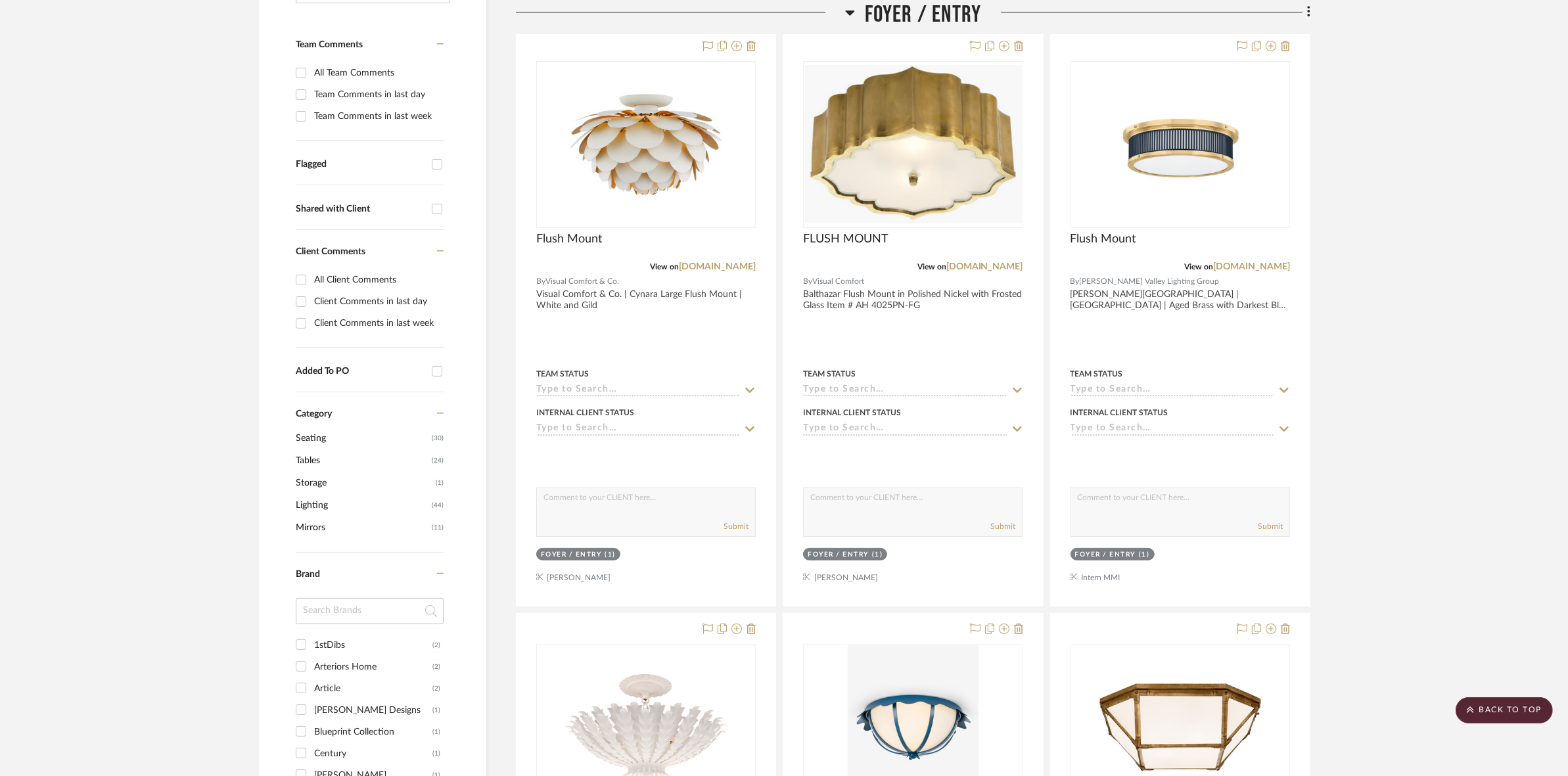
scroll to position [164, 0]
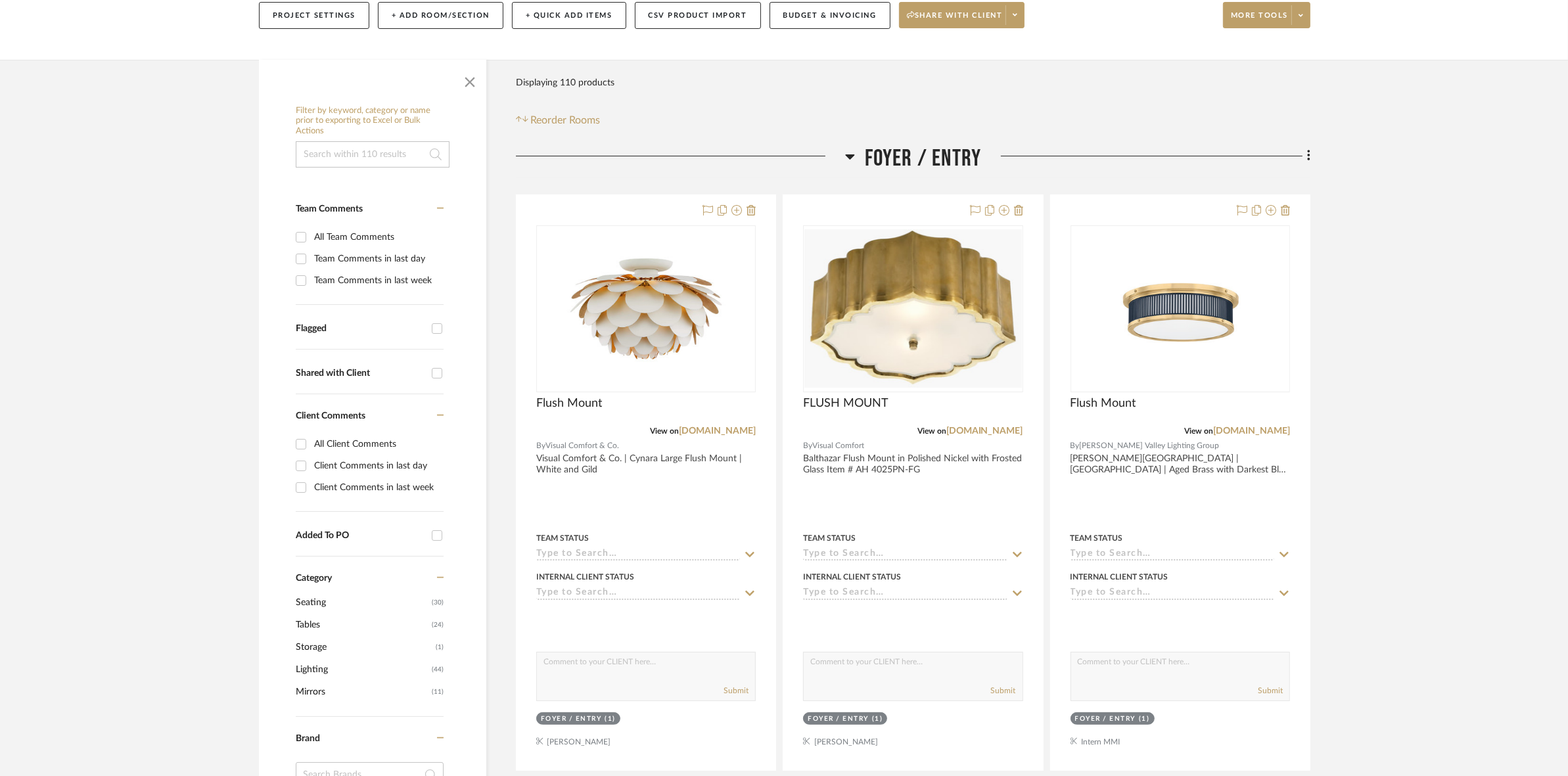
click at [907, 169] on span "Foyer / Entry" at bounding box center [923, 158] width 117 height 28
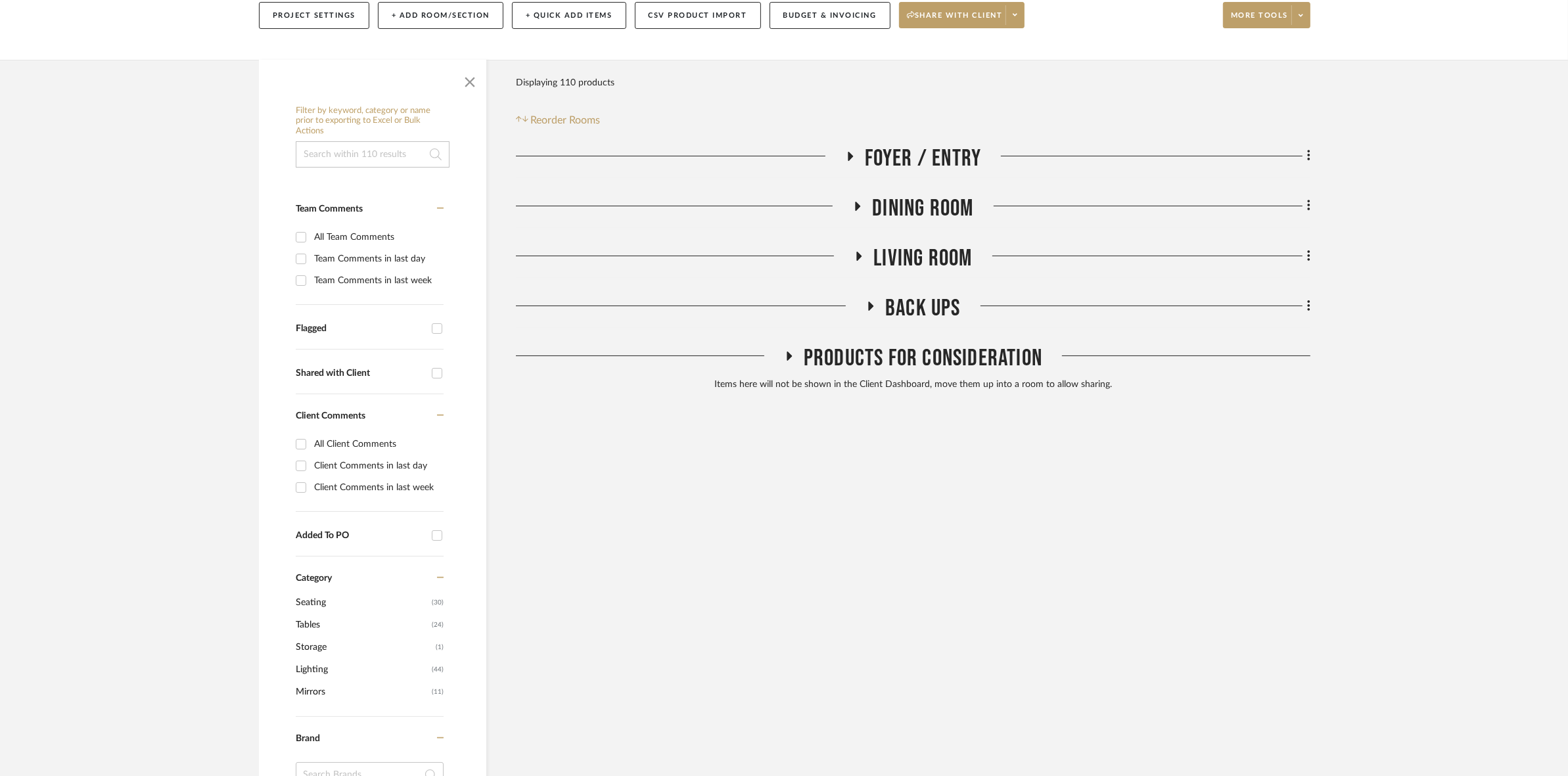
click at [912, 267] on span "Living Room" at bounding box center [923, 258] width 99 height 28
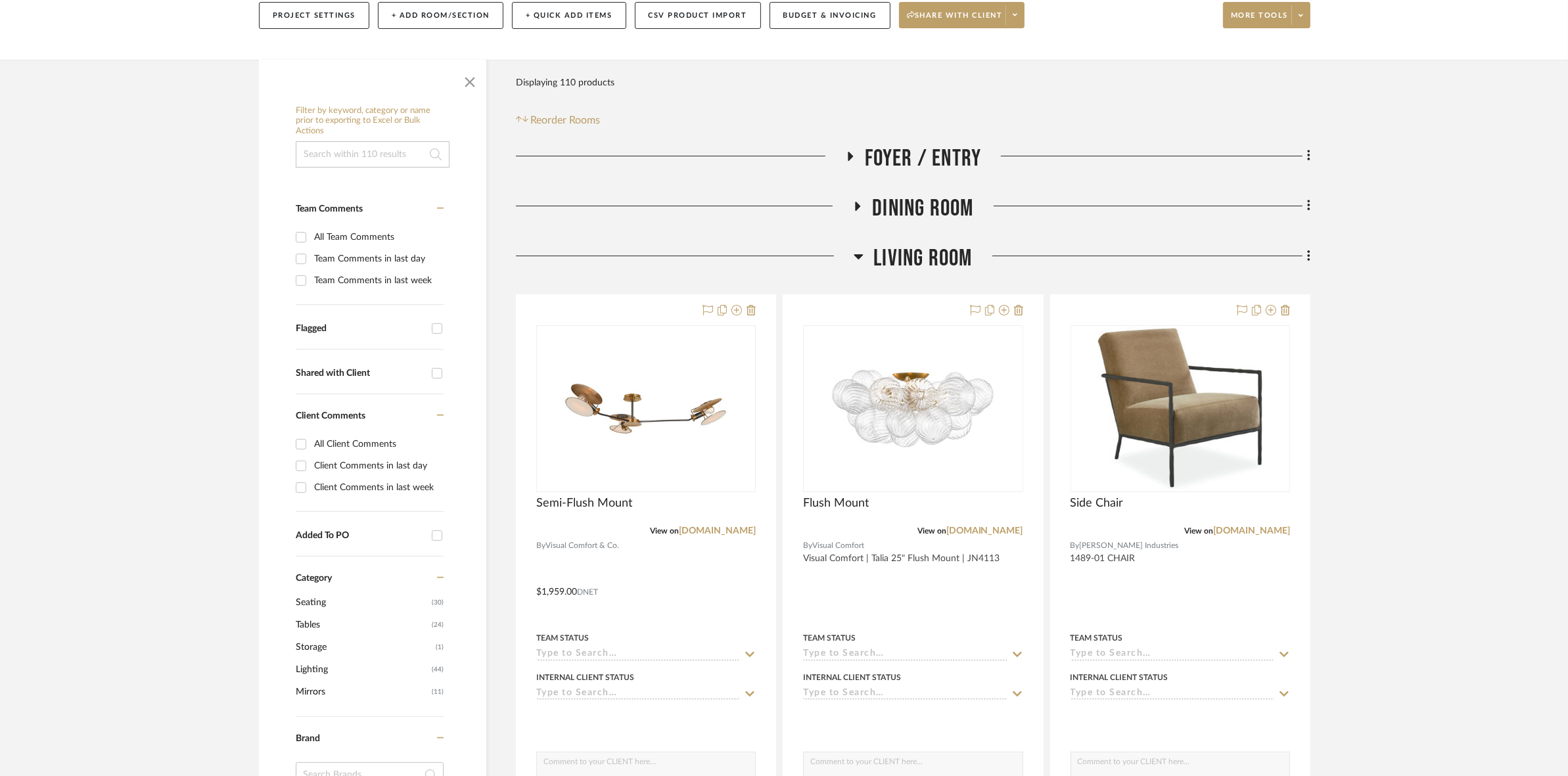
click at [922, 256] on span "Living Room" at bounding box center [923, 258] width 99 height 28
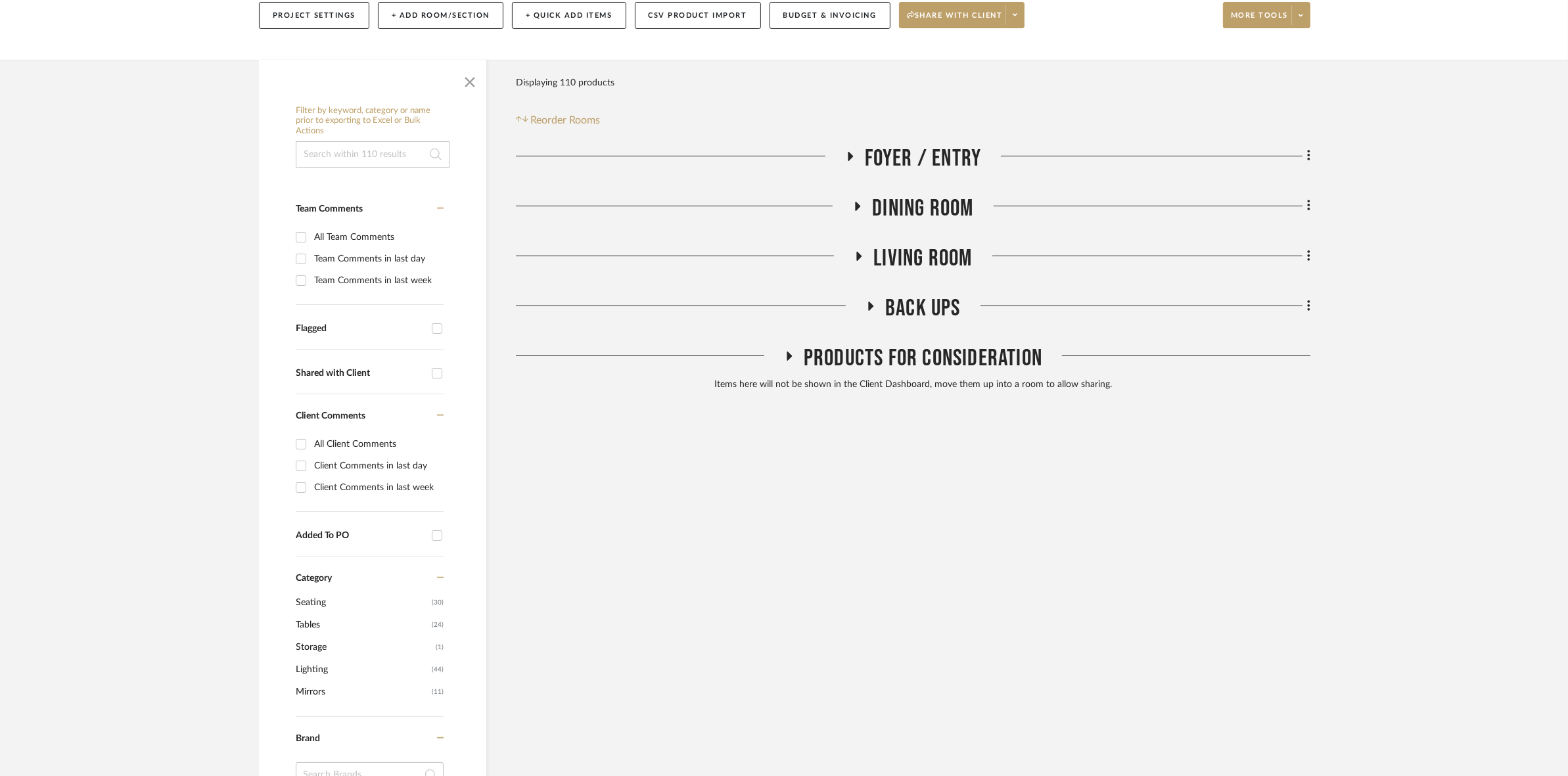
click at [918, 194] on span "Dining Room" at bounding box center [923, 208] width 102 height 28
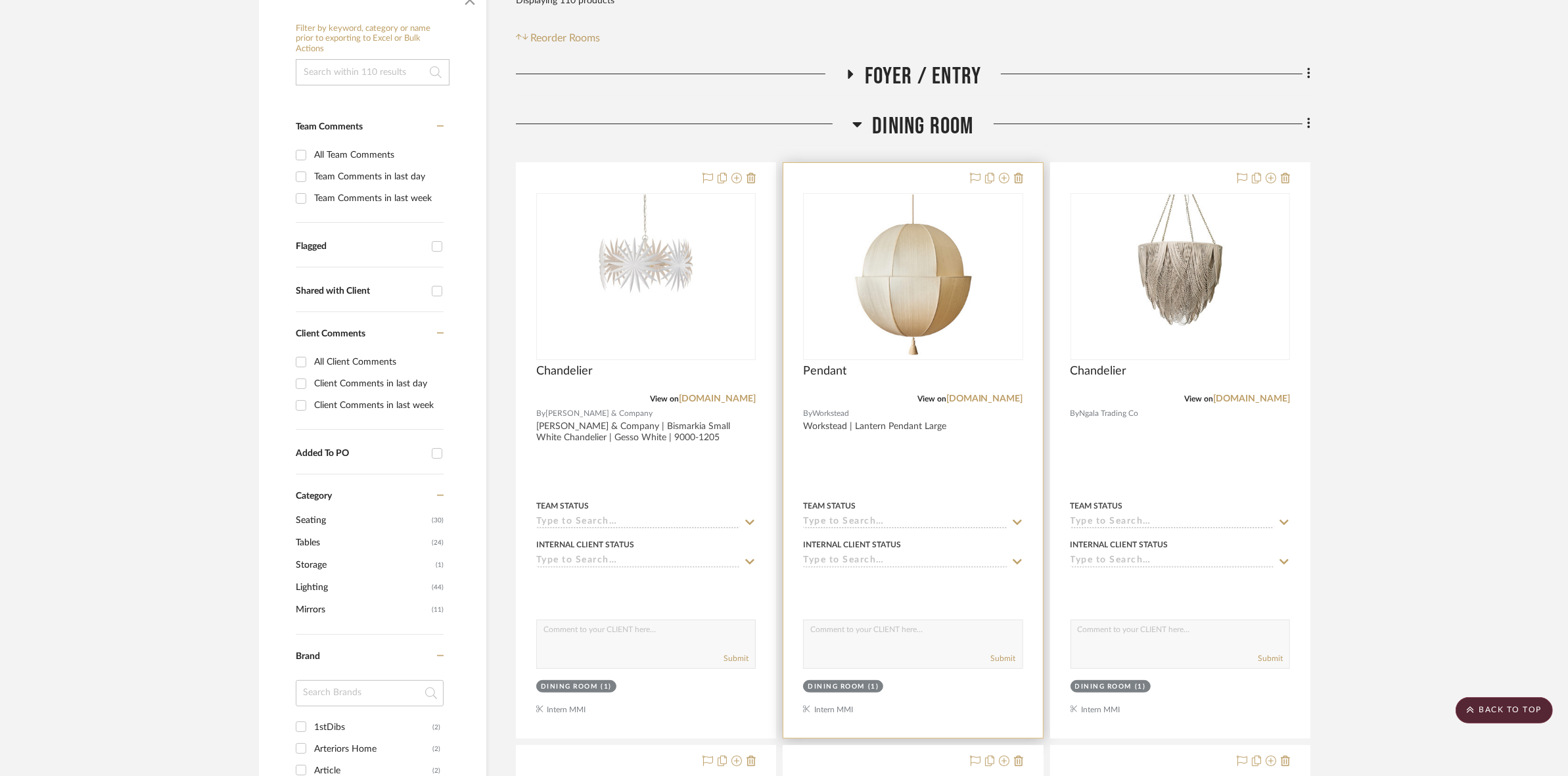
scroll to position [0, 0]
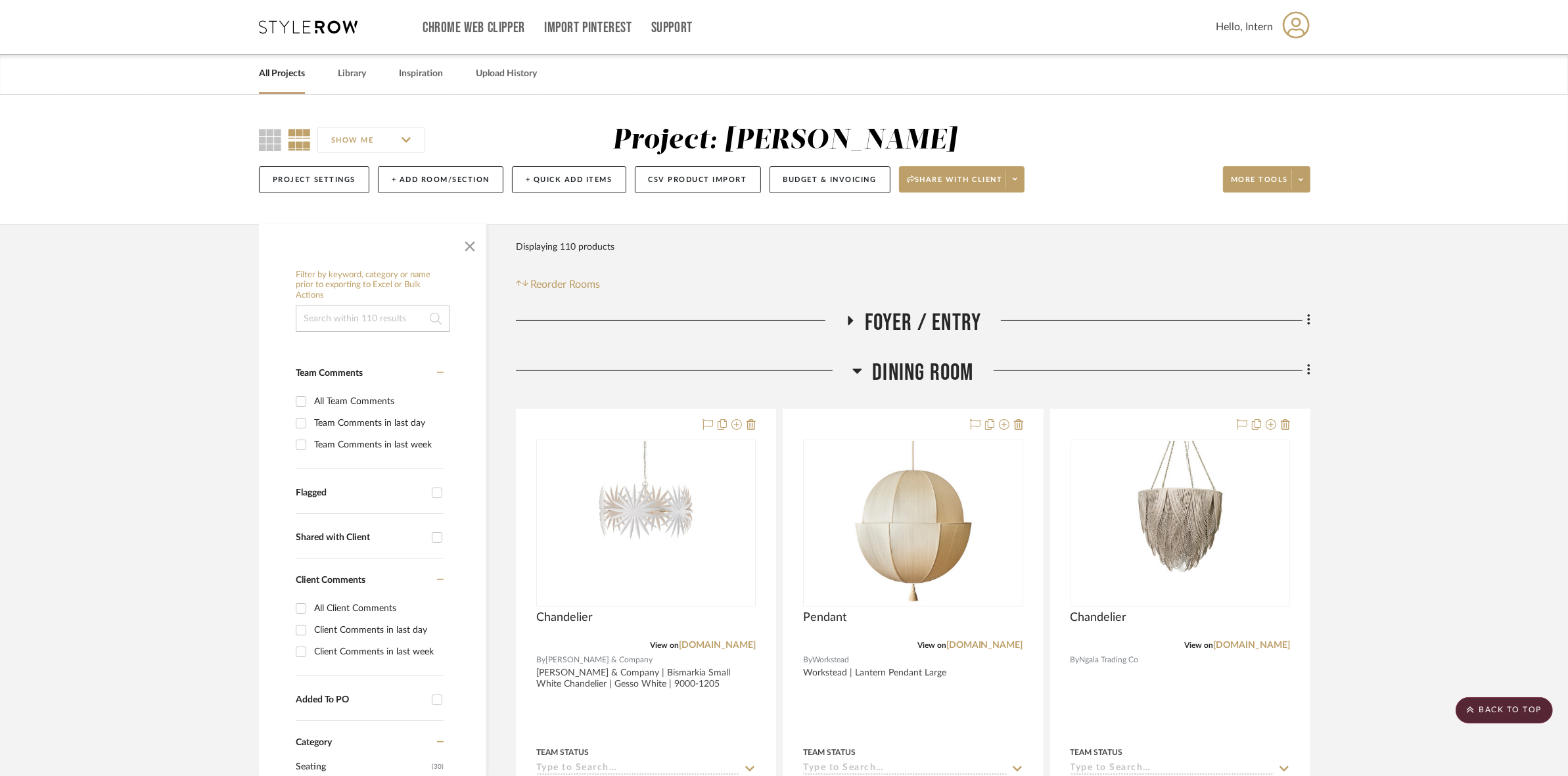
drag, startPoint x: 912, startPoint y: 366, endPoint x: 912, endPoint y: 357, distance: 9.0
click at [912, 363] on span "Dining Room" at bounding box center [923, 373] width 102 height 28
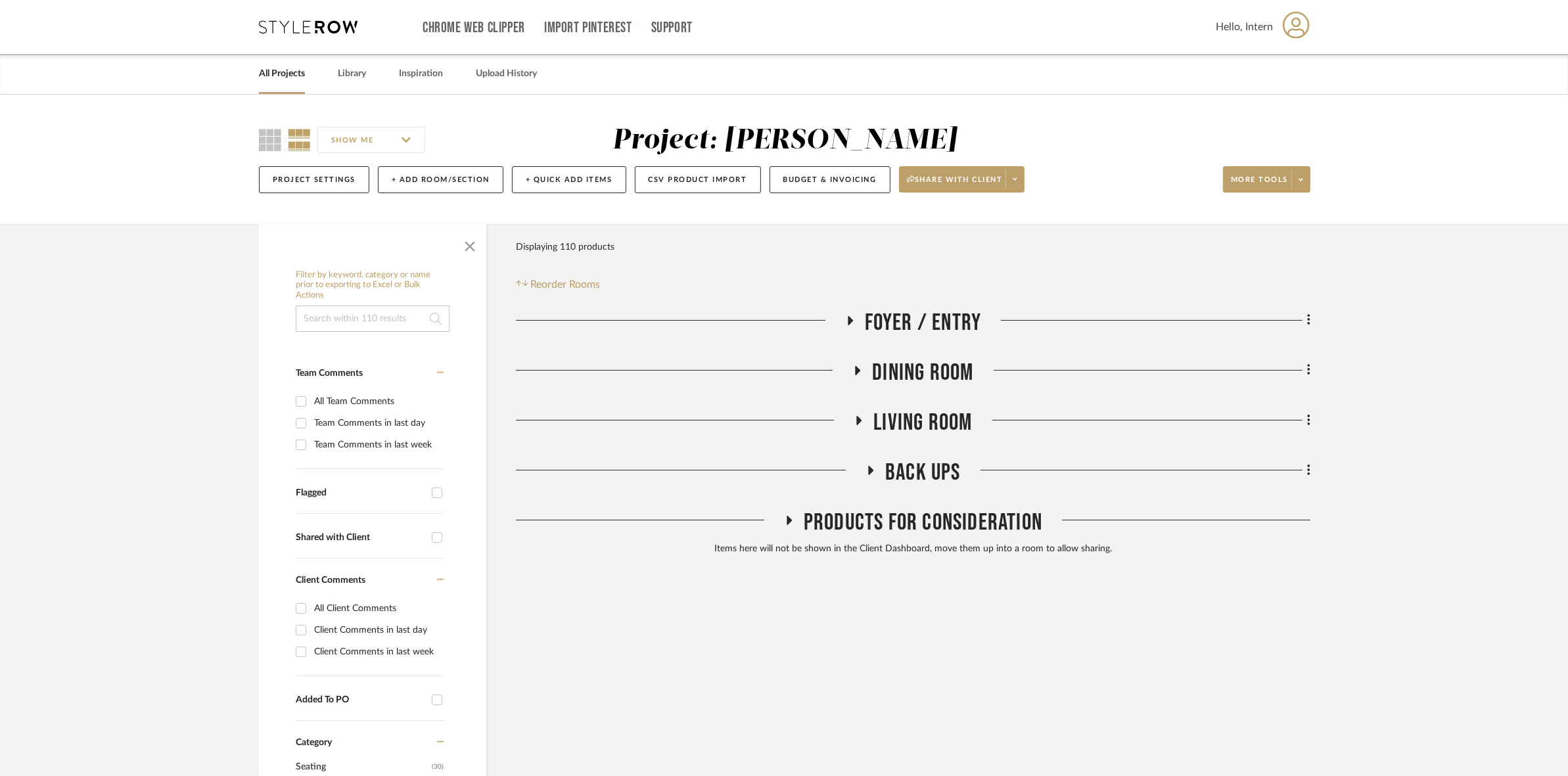
click at [912, 314] on span "Foyer / Entry" at bounding box center [923, 322] width 117 height 28
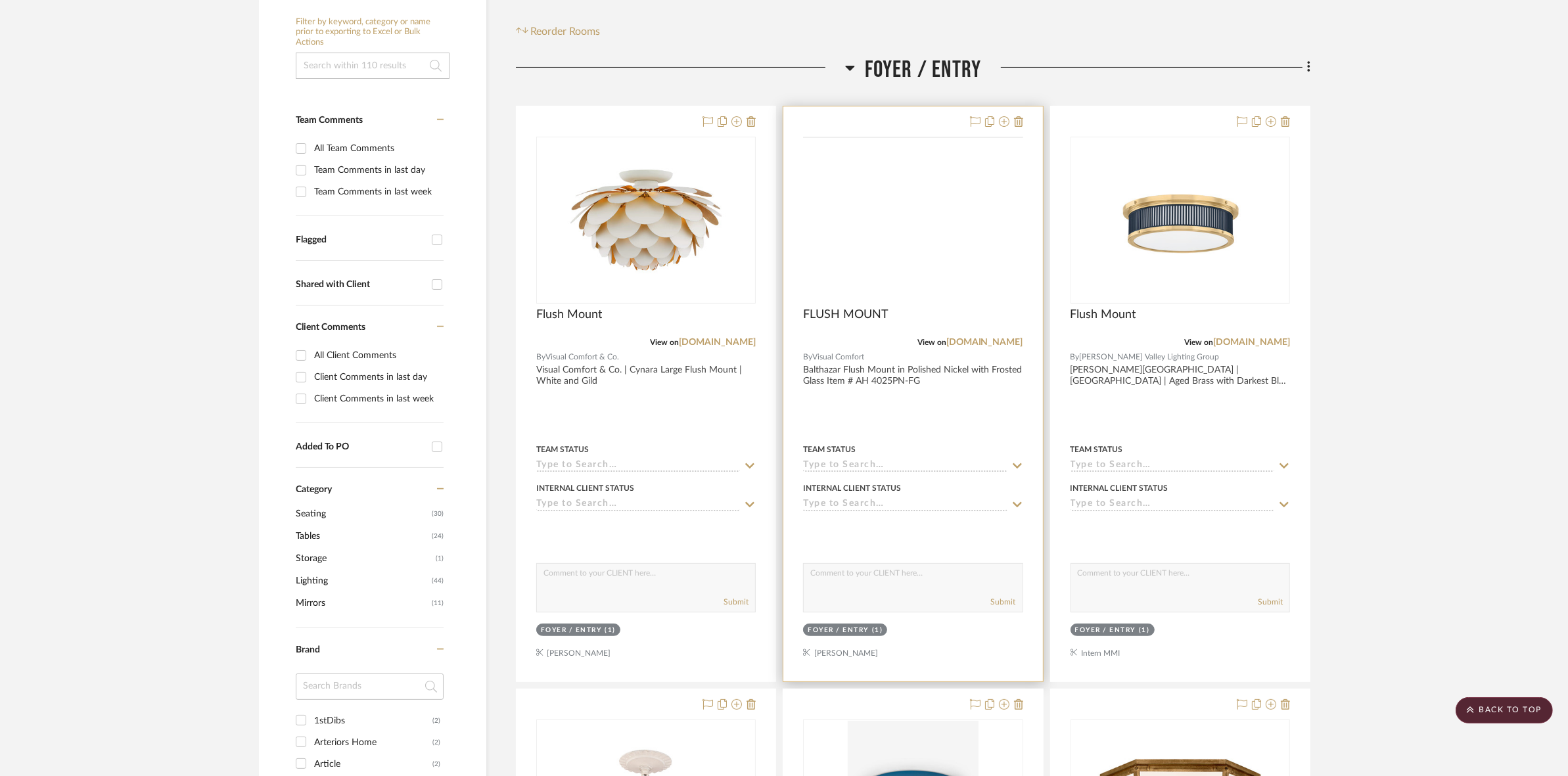
scroll to position [105, 0]
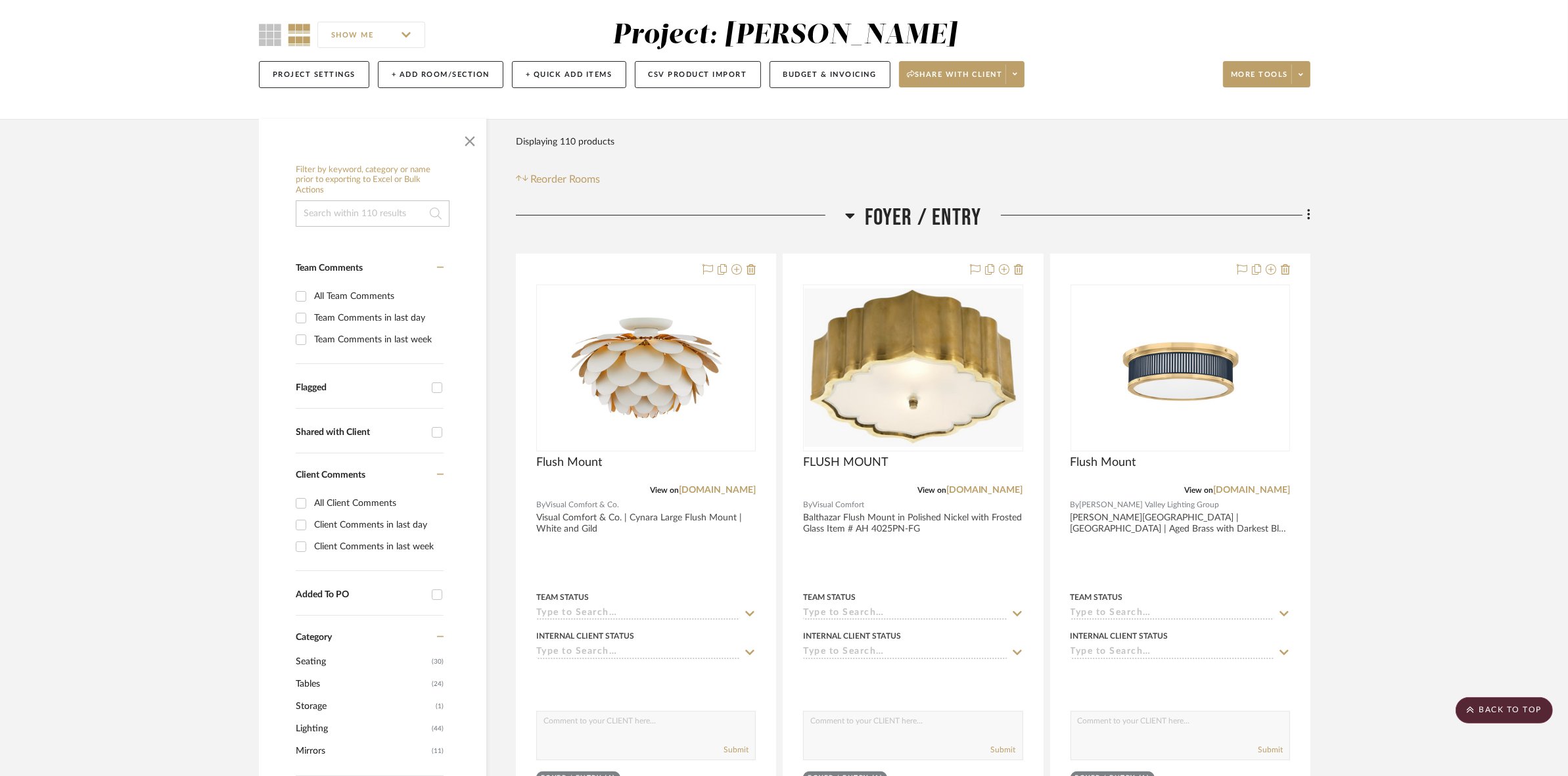
click at [915, 214] on span "Foyer / Entry" at bounding box center [923, 217] width 117 height 28
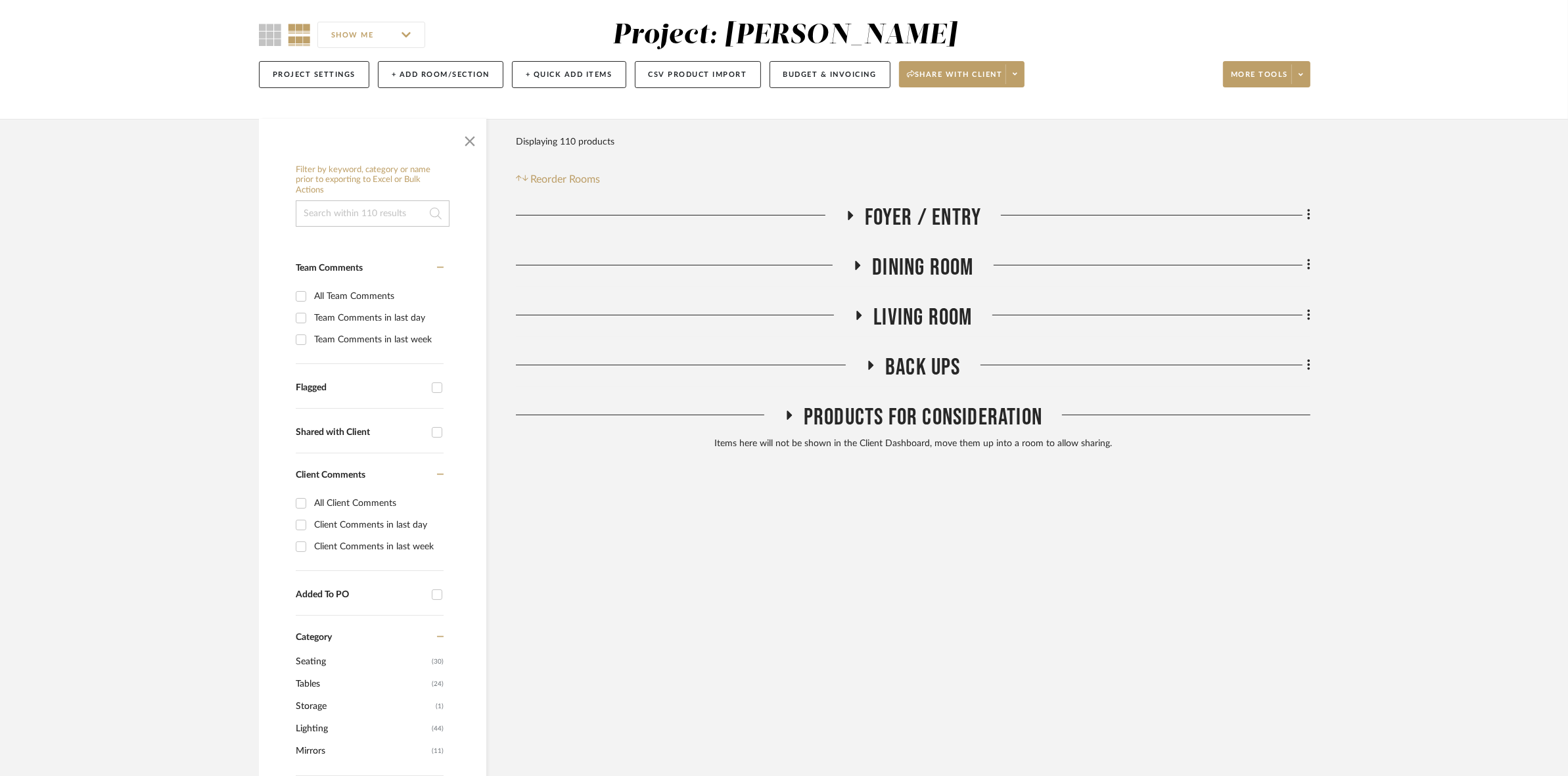
click at [921, 320] on span "Living Room" at bounding box center [923, 317] width 99 height 28
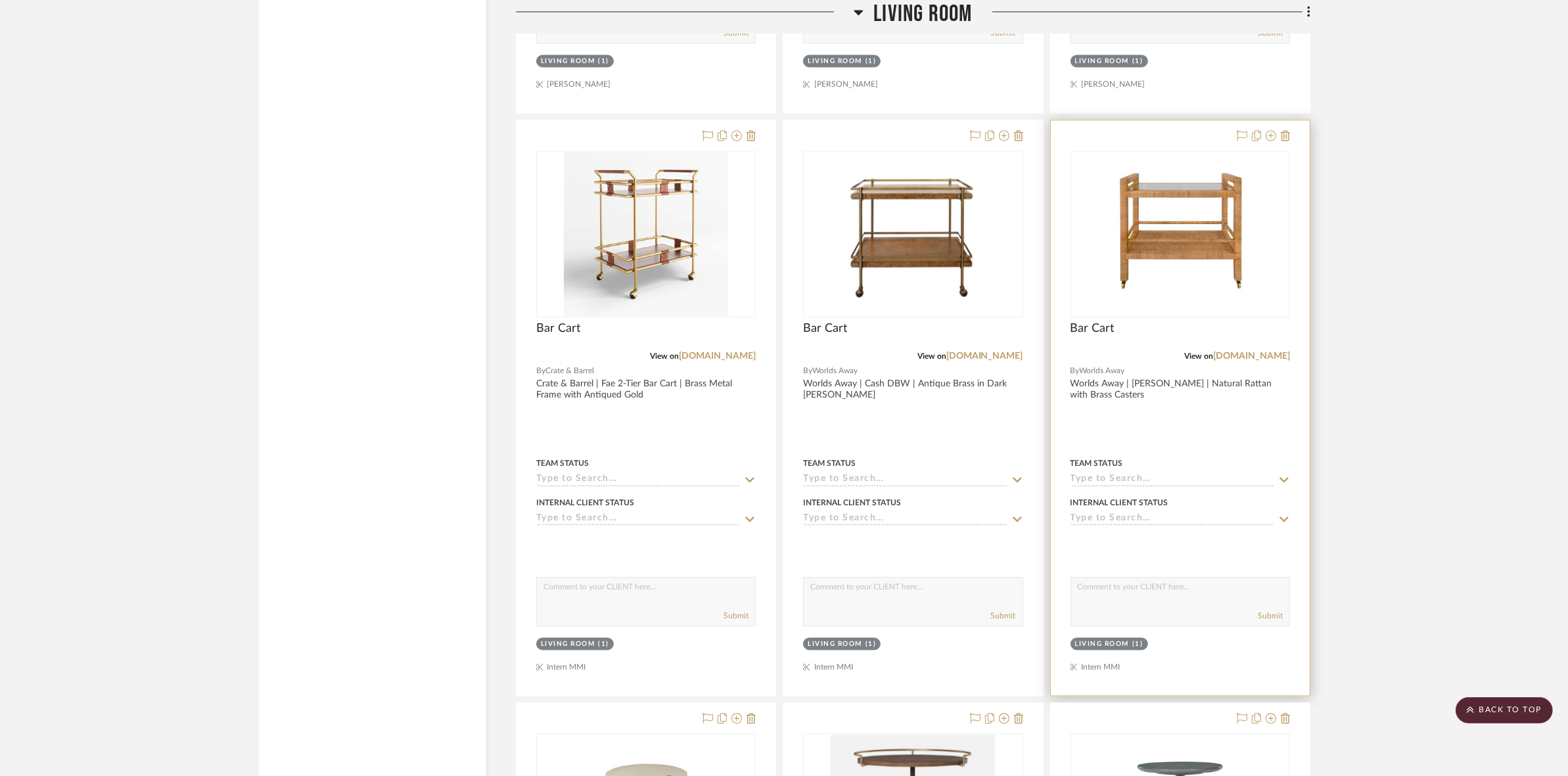
scroll to position [3144, 0]
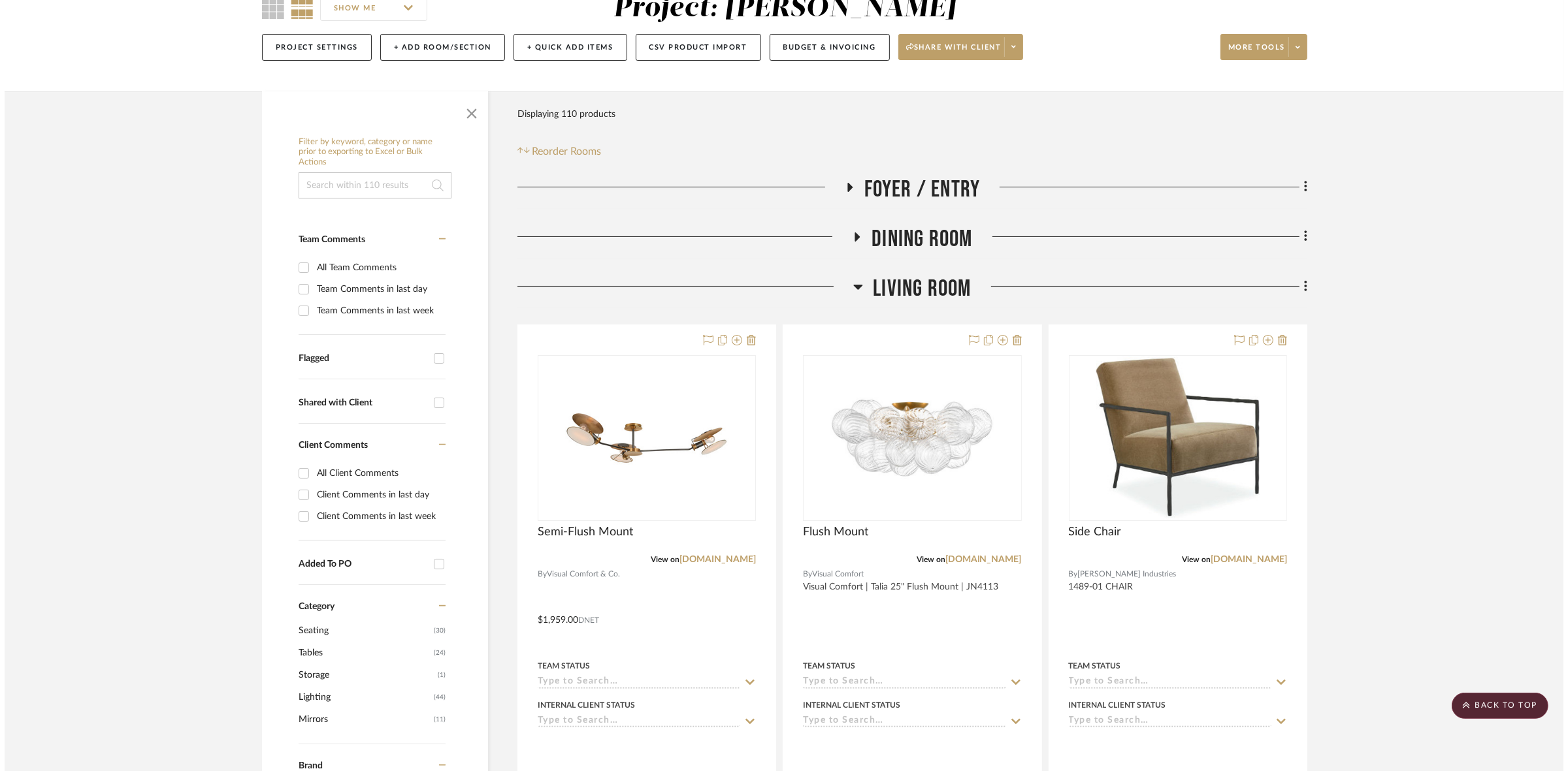
scroll to position [0, 0]
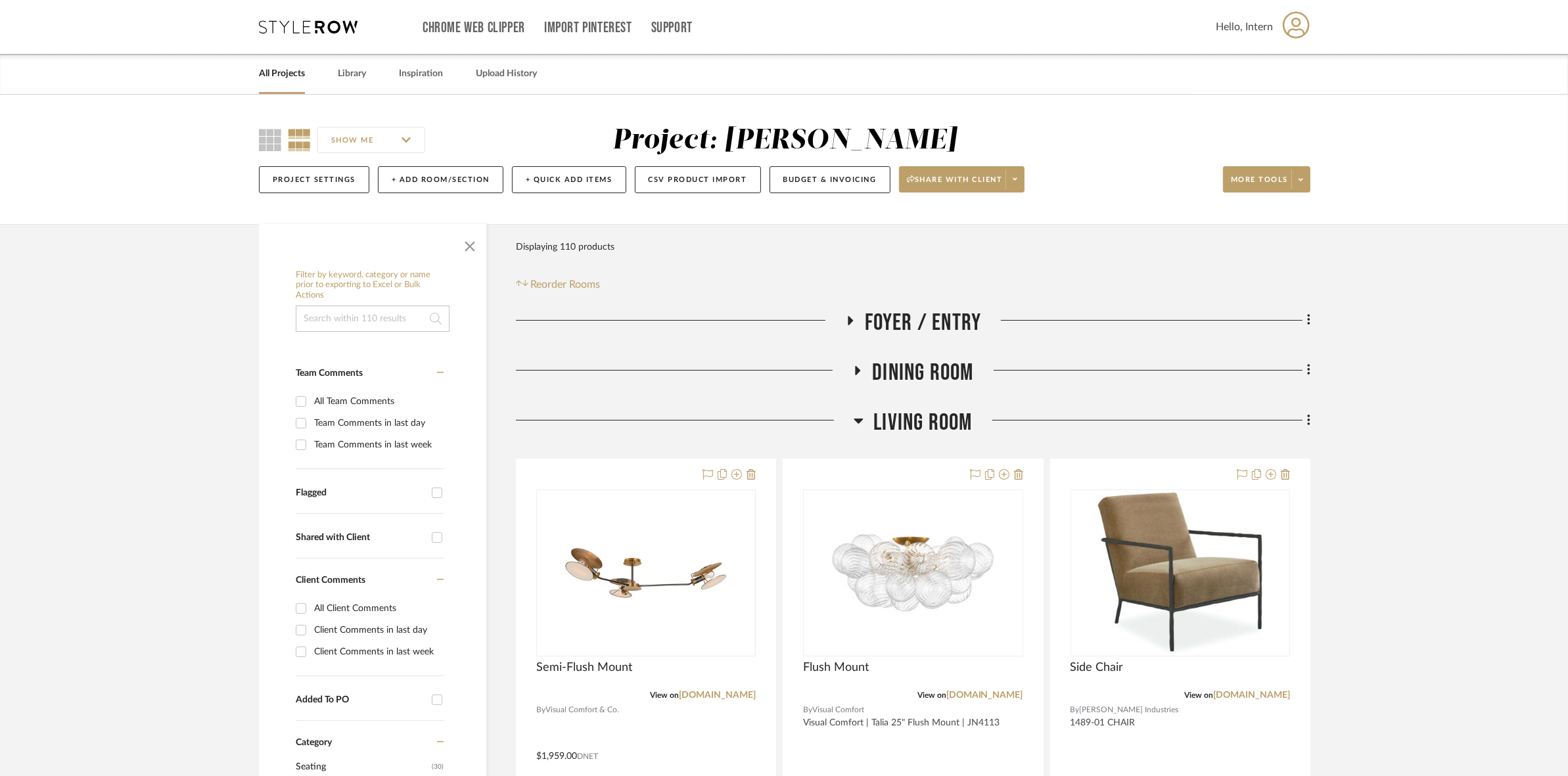
click at [904, 417] on span "Living Room" at bounding box center [923, 422] width 99 height 28
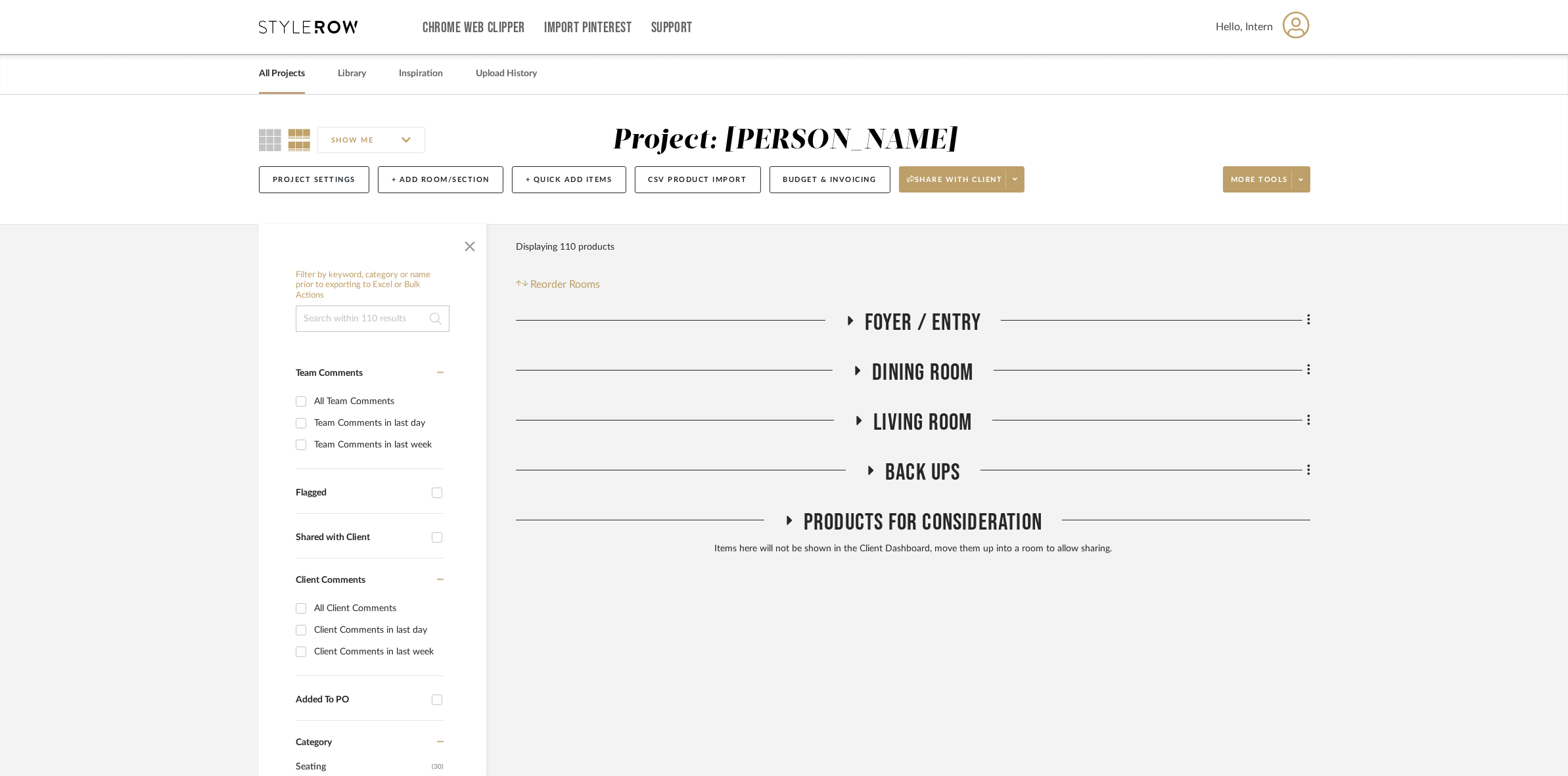
click at [928, 461] on span "BACK UPS" at bounding box center [923, 472] width 76 height 28
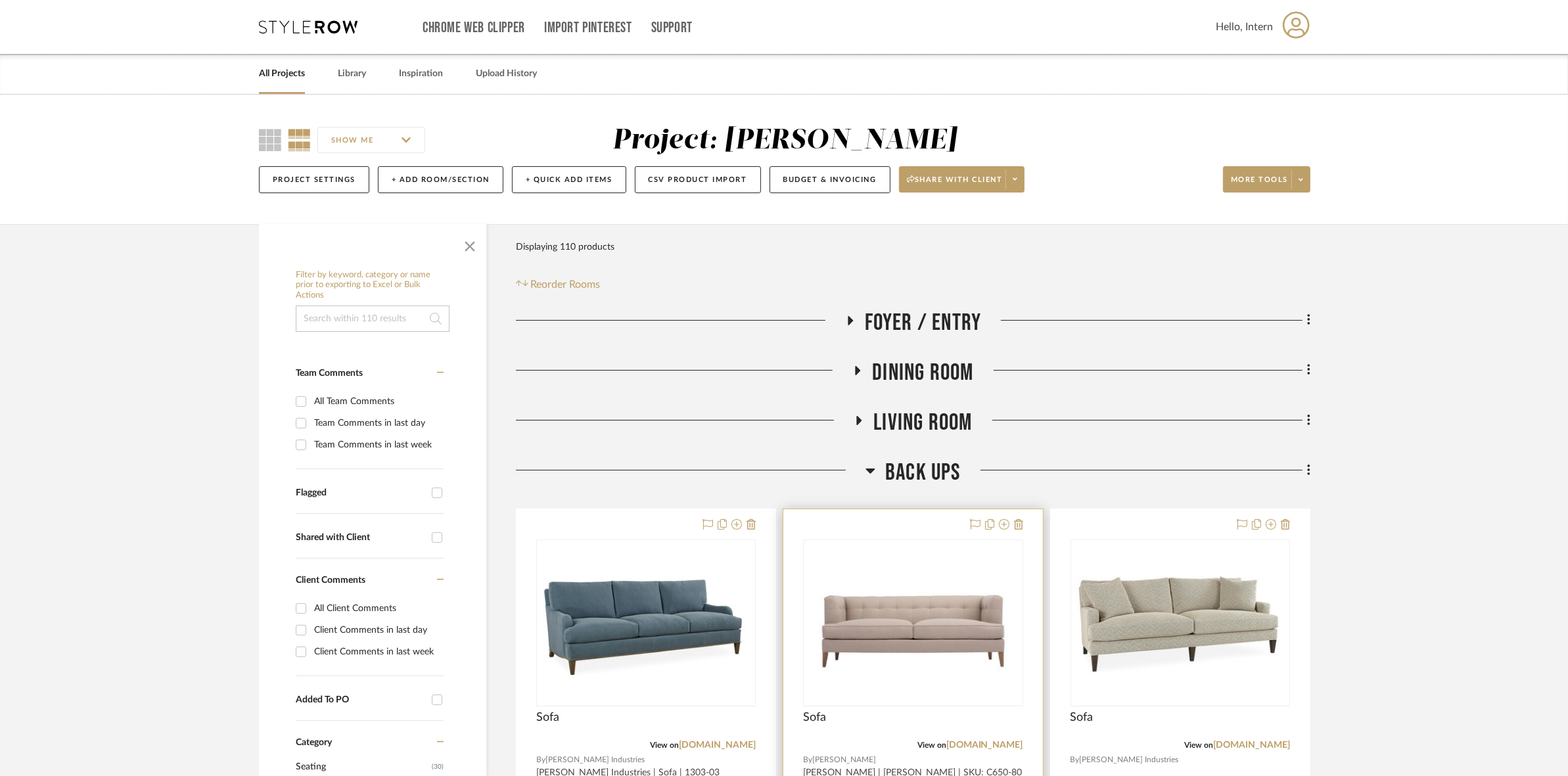
click at [914, 635] on img "0" at bounding box center [912, 623] width 217 height 164
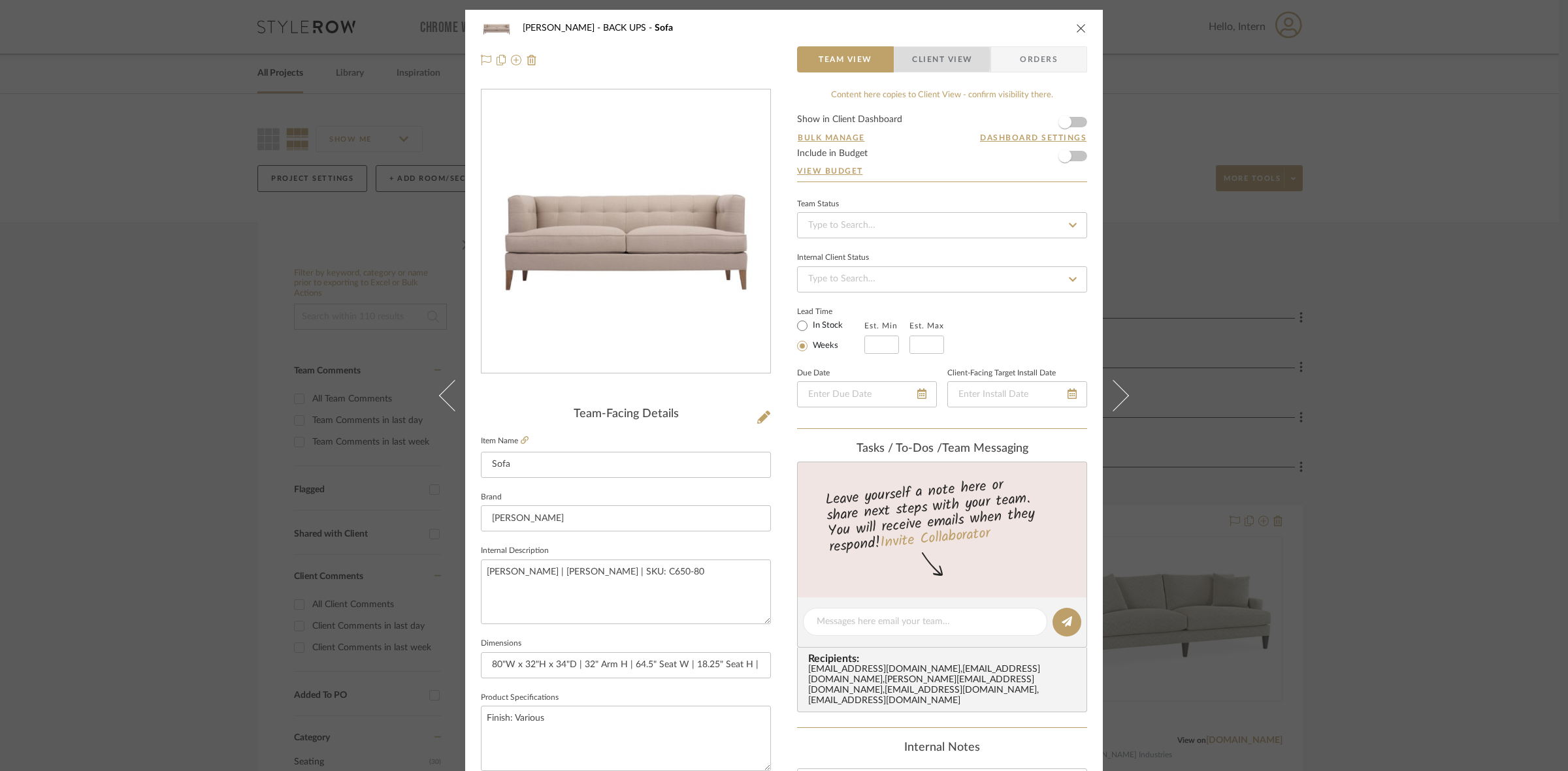
click at [912, 59] on span "Client View" at bounding box center [941, 59] width 60 height 26
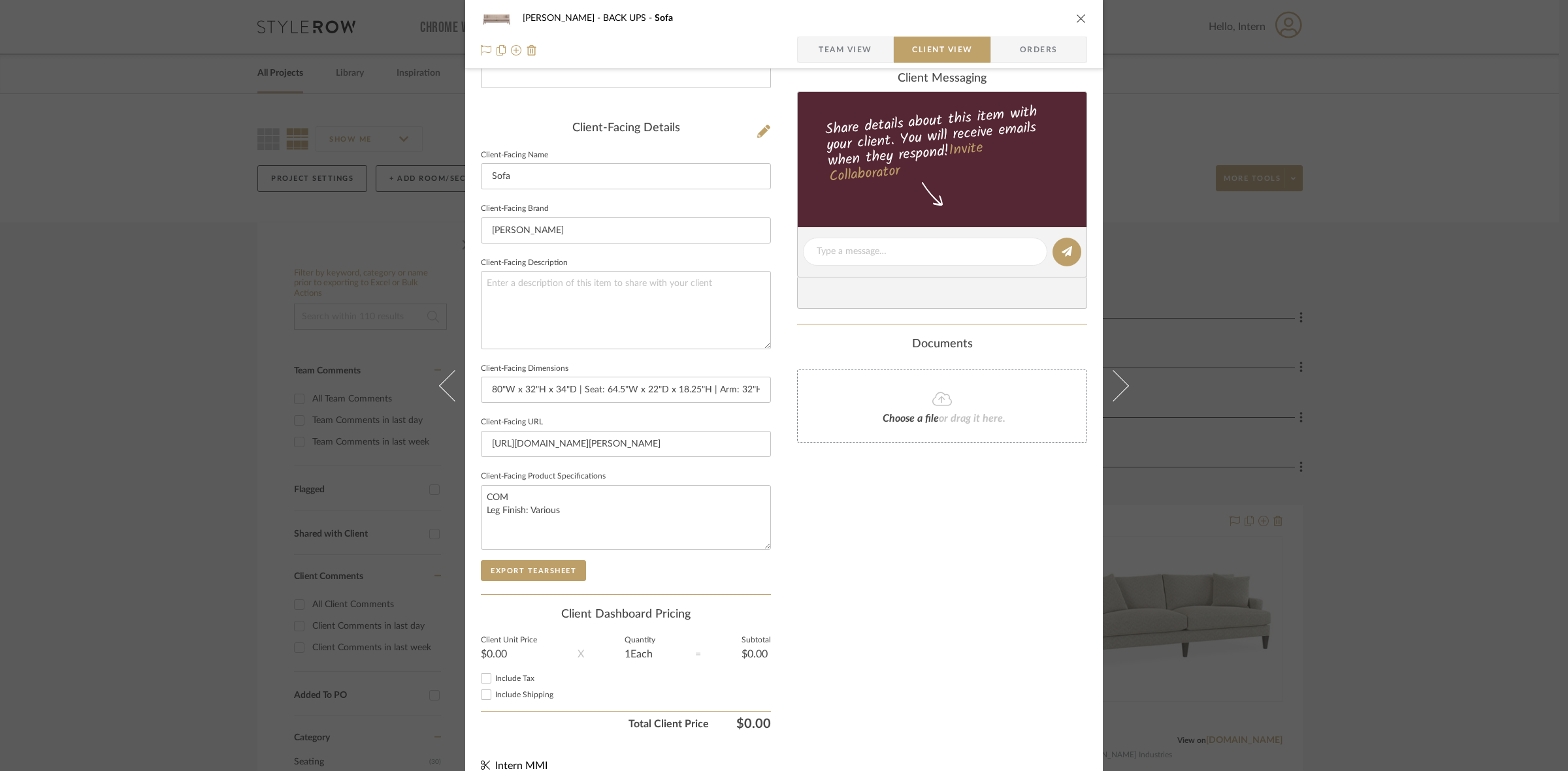
scroll to position [303, 0]
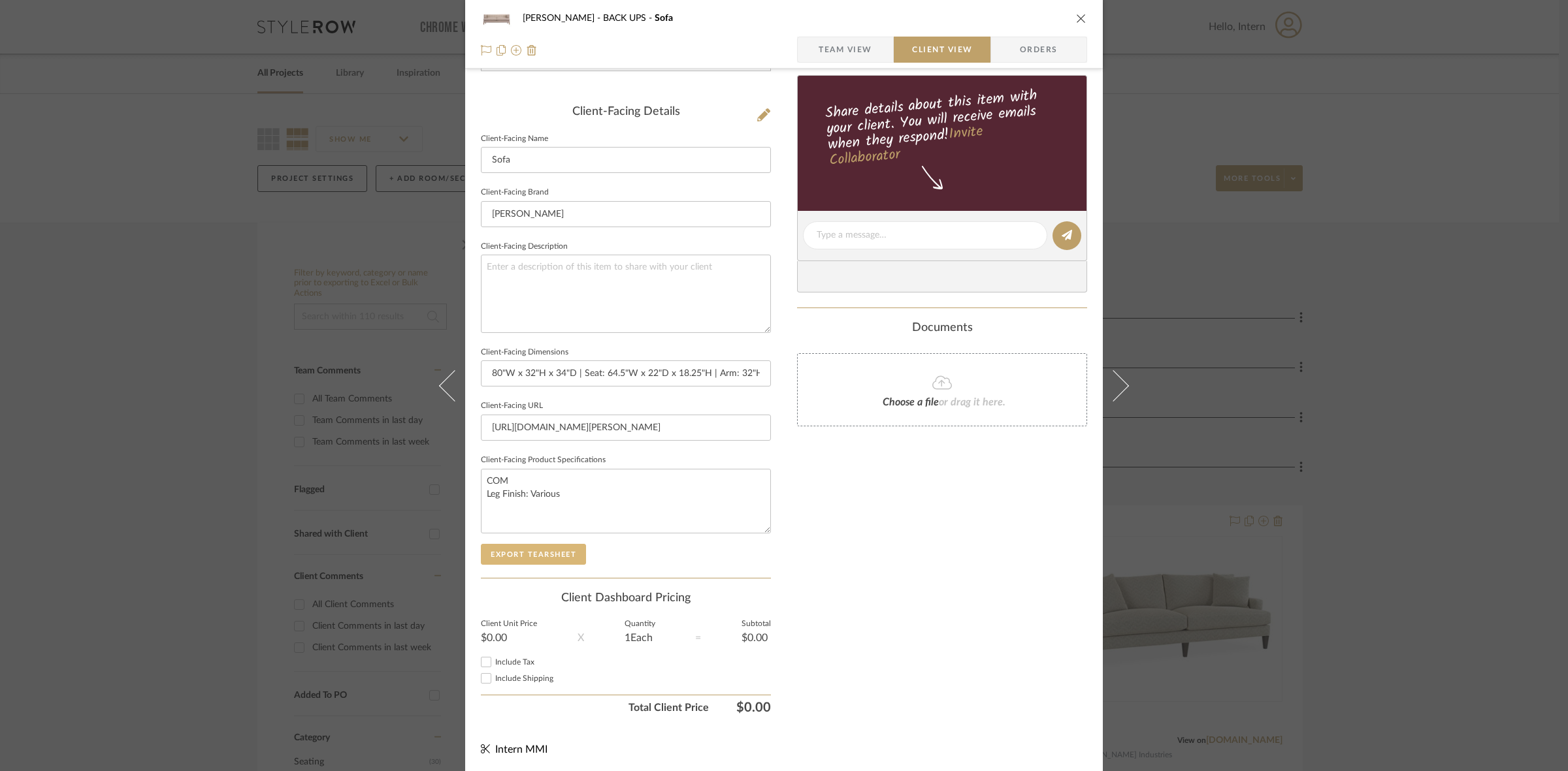
click at [556, 556] on button "Export Tearsheet" at bounding box center [533, 554] width 105 height 21
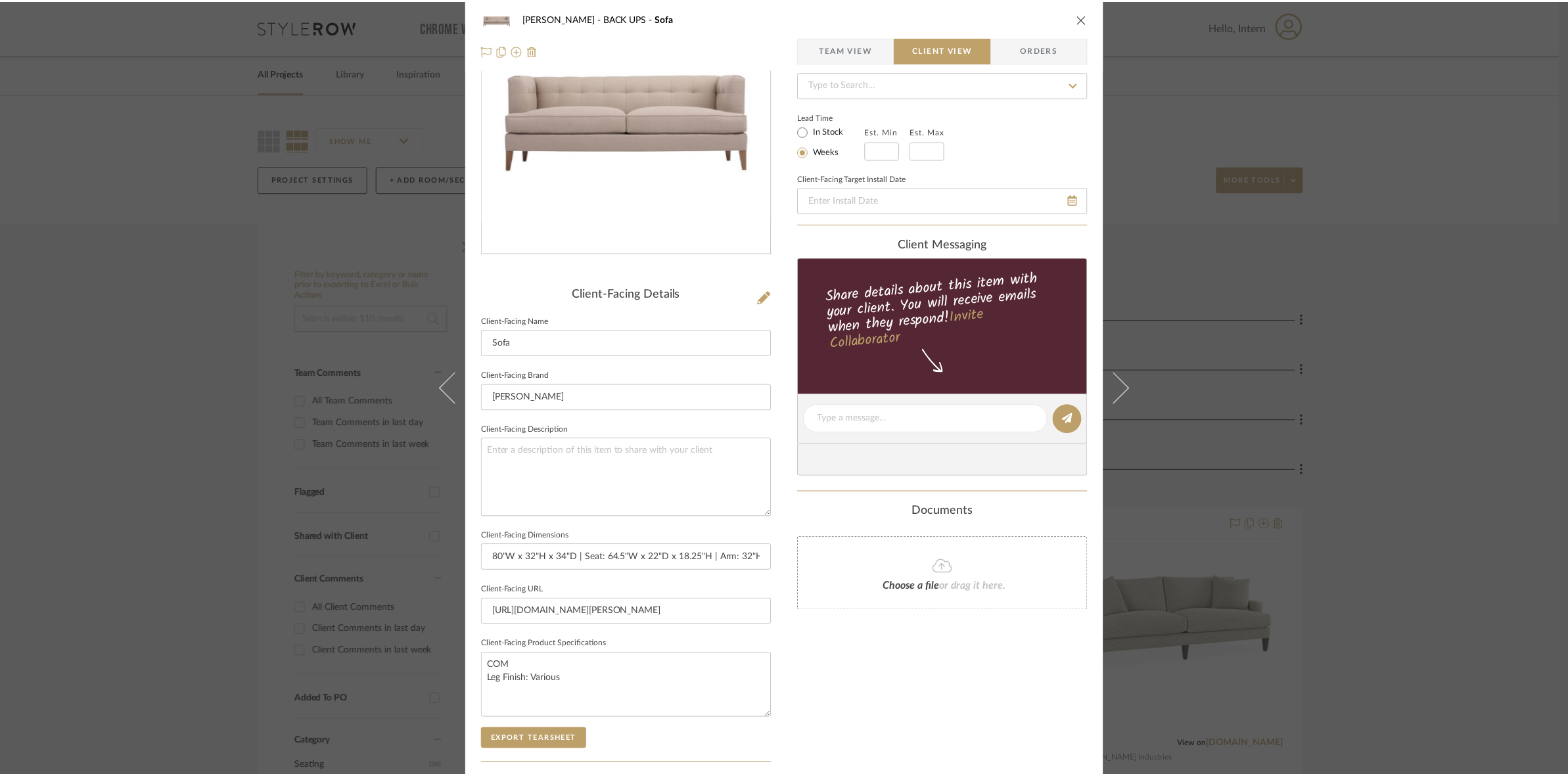
scroll to position [0, 0]
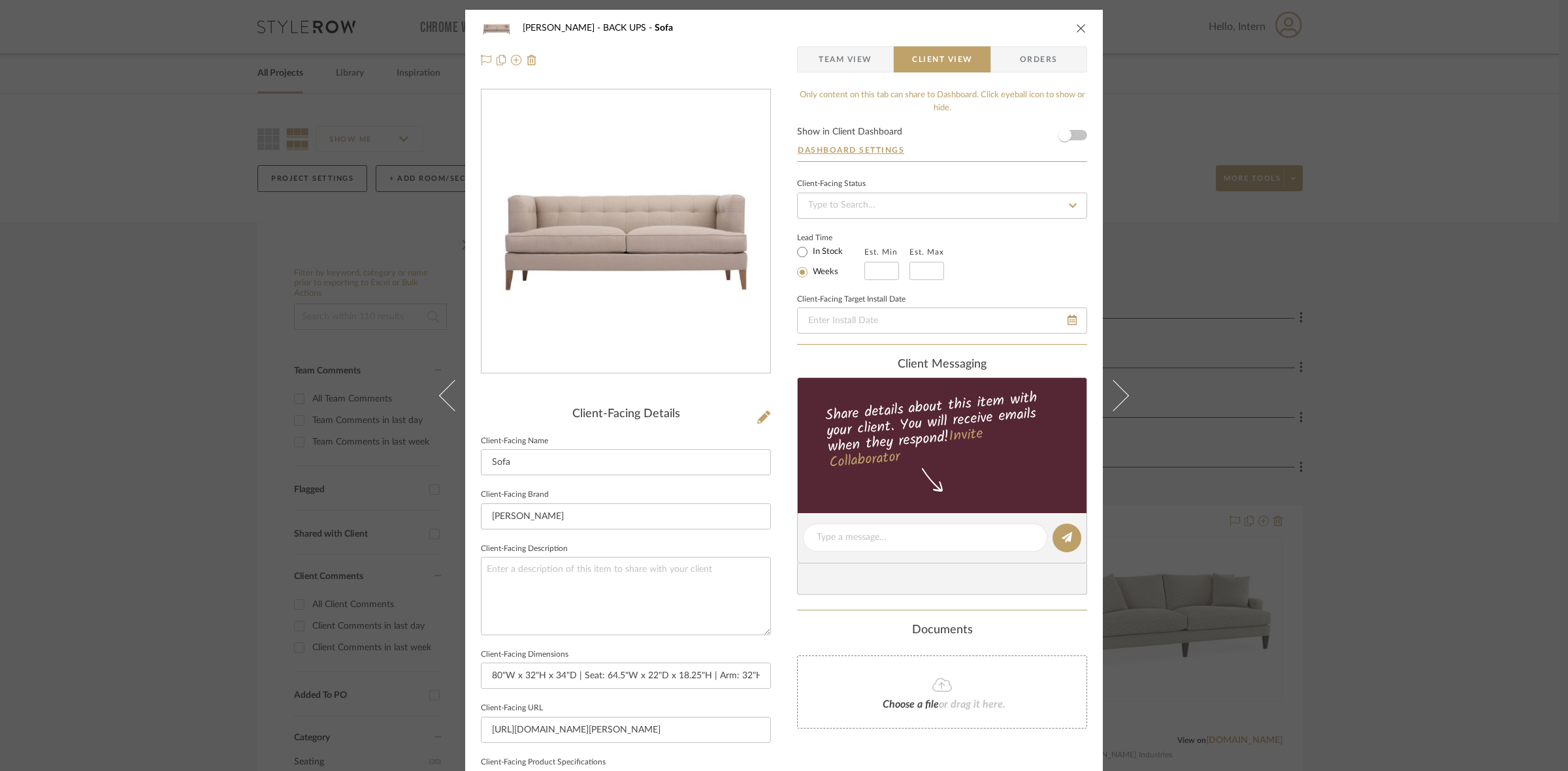
click at [205, 389] on div "[PERSON_NAME] BACK UPS Sofa Team View Client View Orders Client-Facing Details …" at bounding box center [784, 385] width 1568 height 771
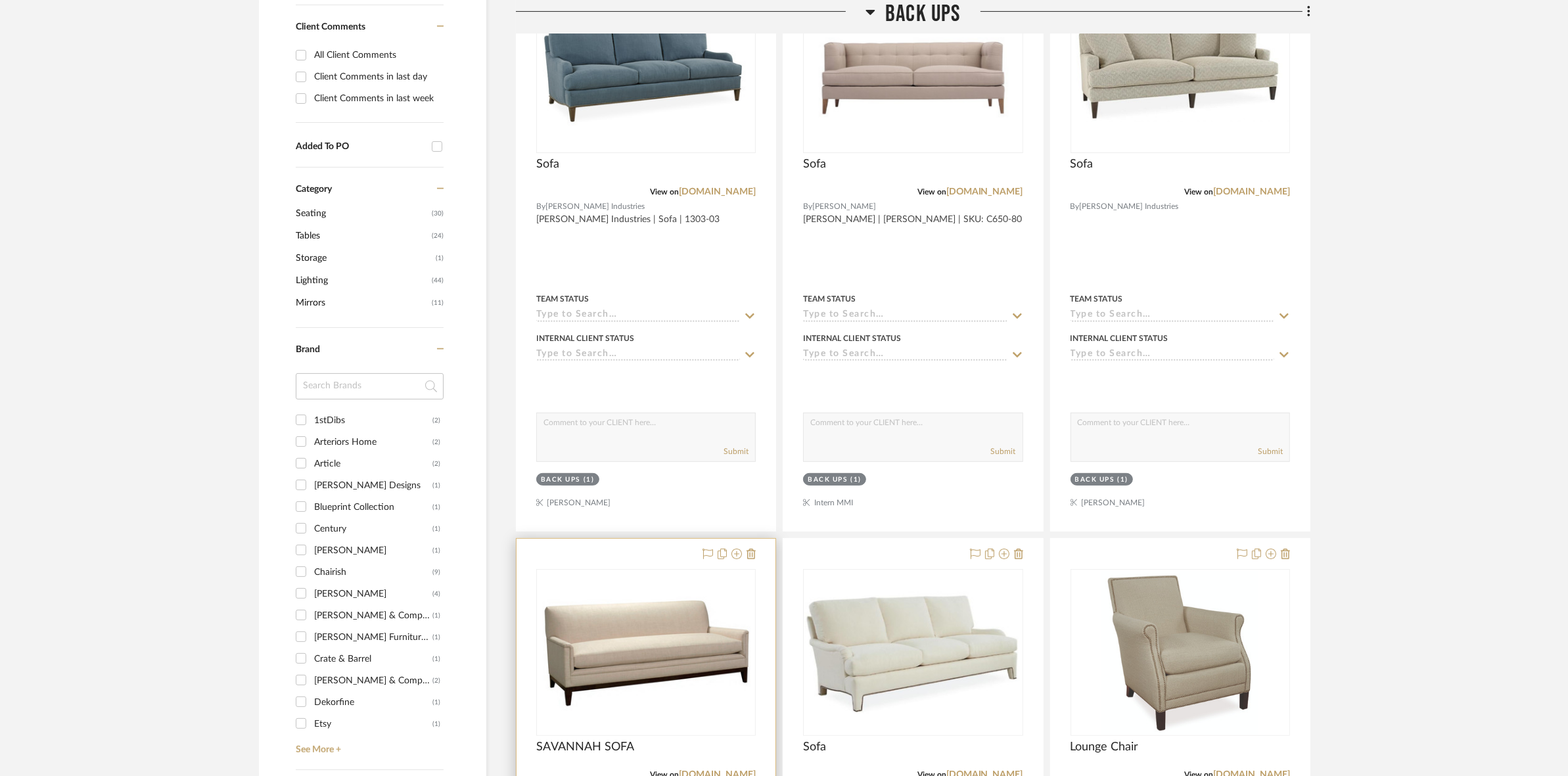
scroll to position [822, 0]
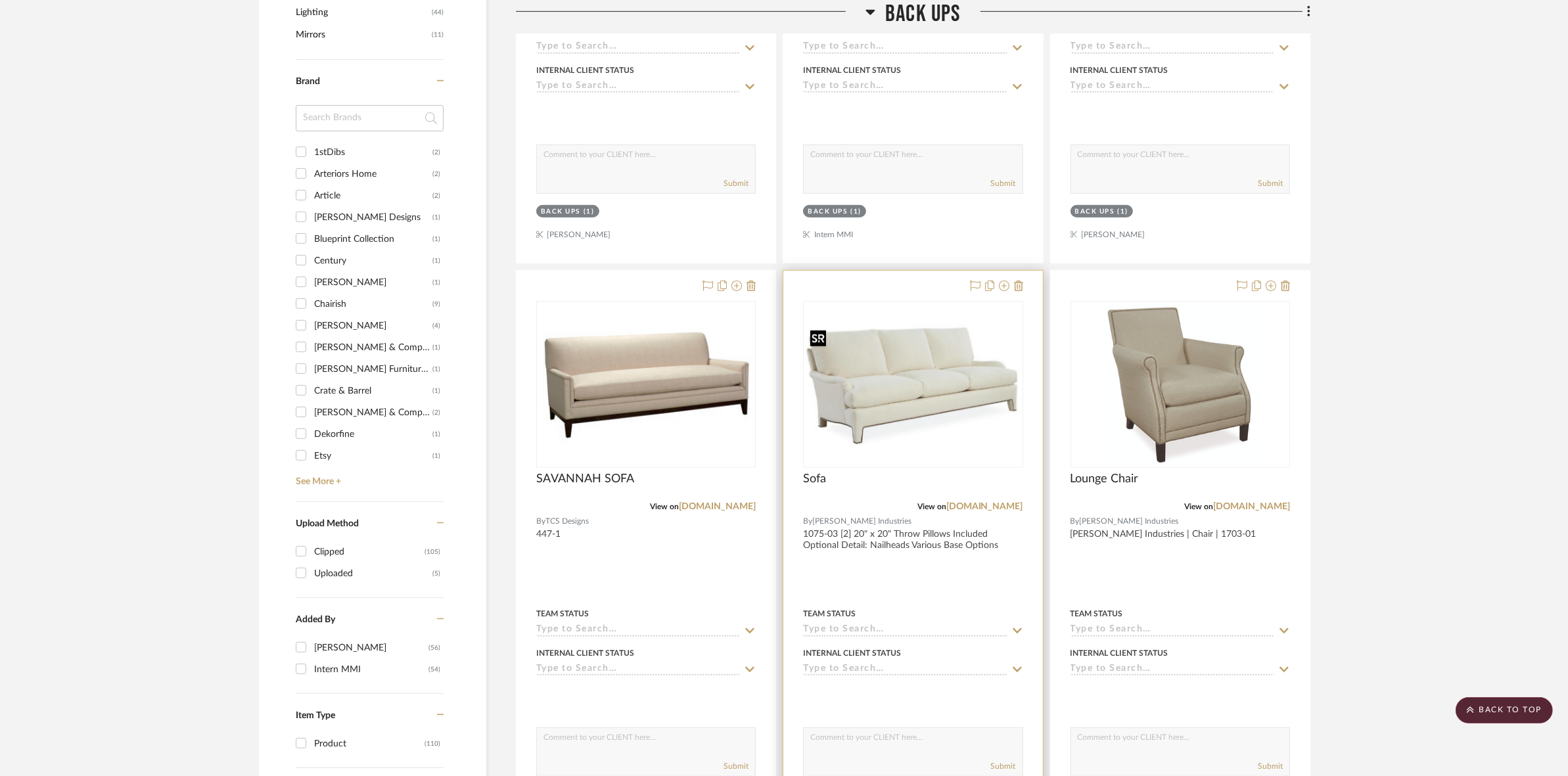
click at [948, 415] on img "0" at bounding box center [912, 384] width 217 height 121
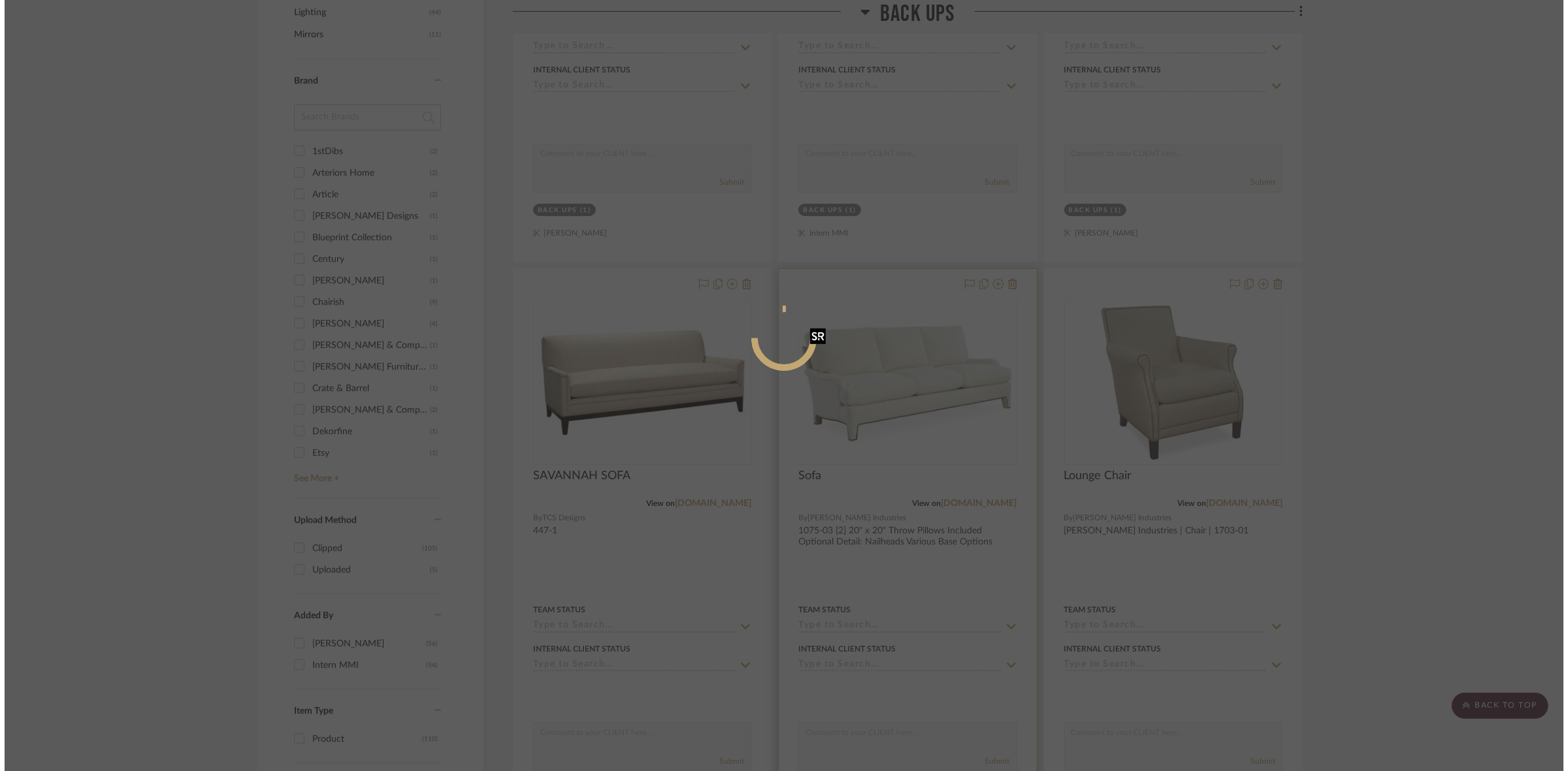
scroll to position [0, 0]
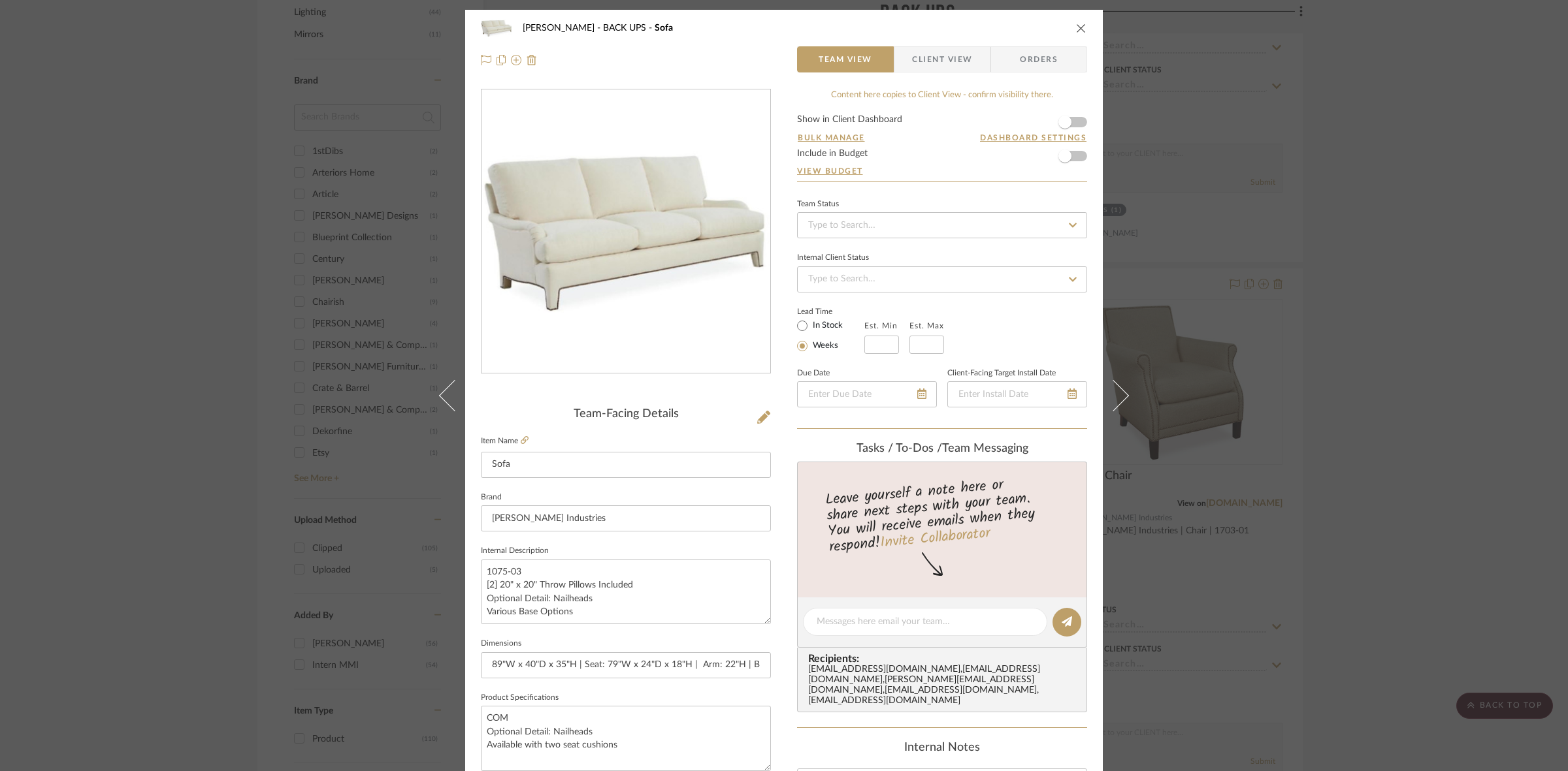
click at [938, 52] on span "Client View" at bounding box center [941, 59] width 60 height 26
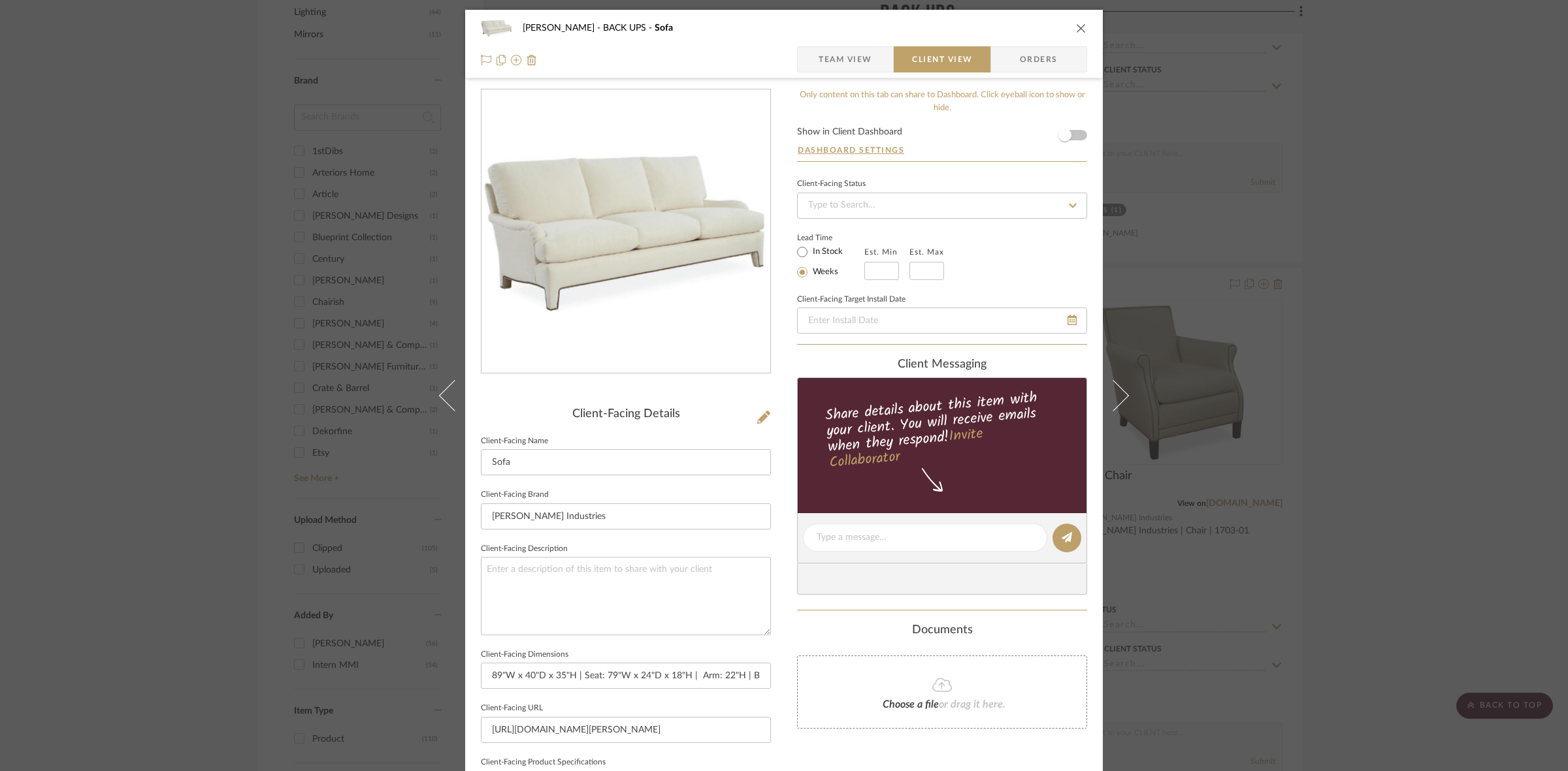
scroll to position [303, 0]
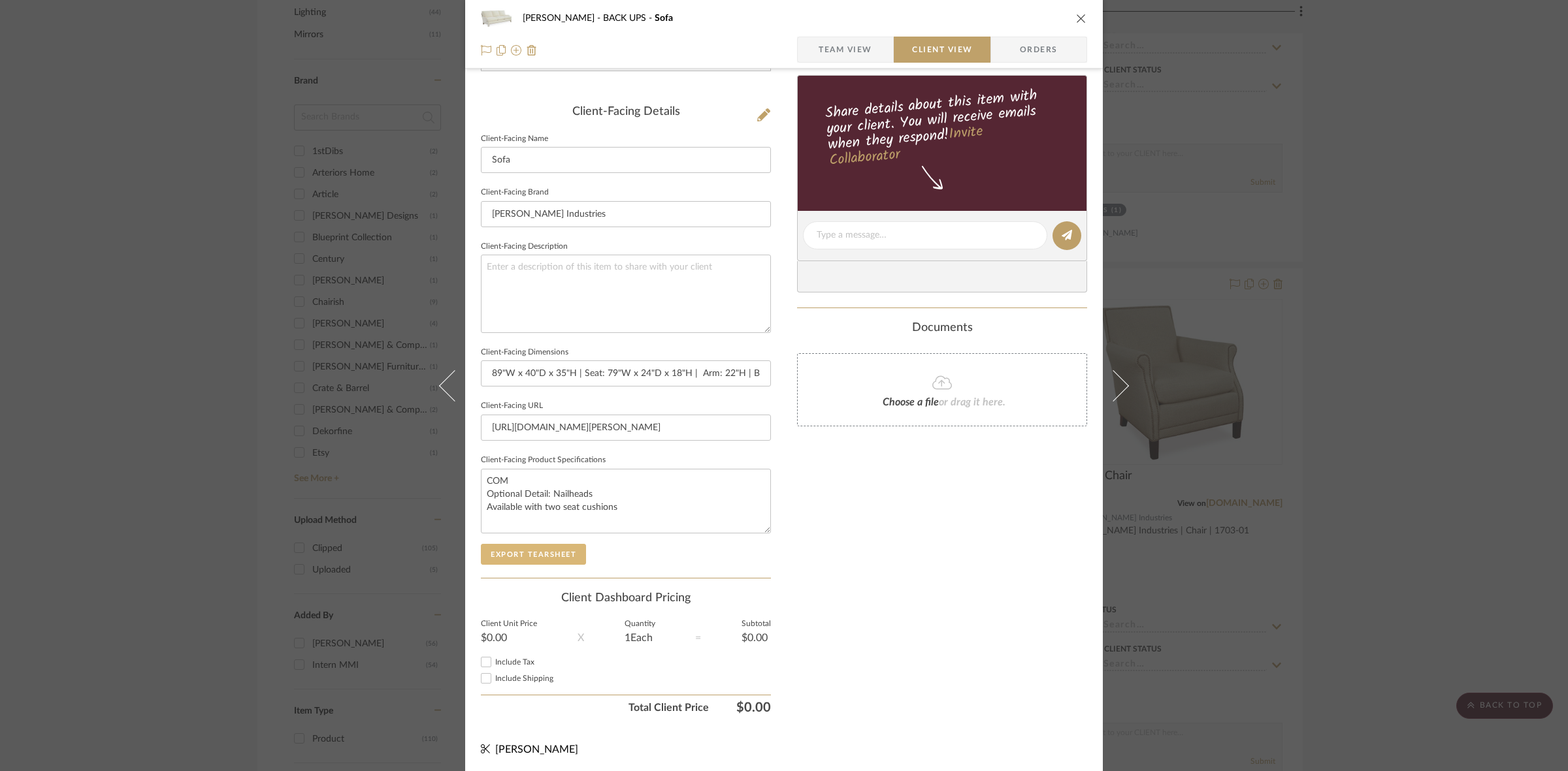
click at [547, 548] on button "Export Tearsheet" at bounding box center [533, 554] width 105 height 21
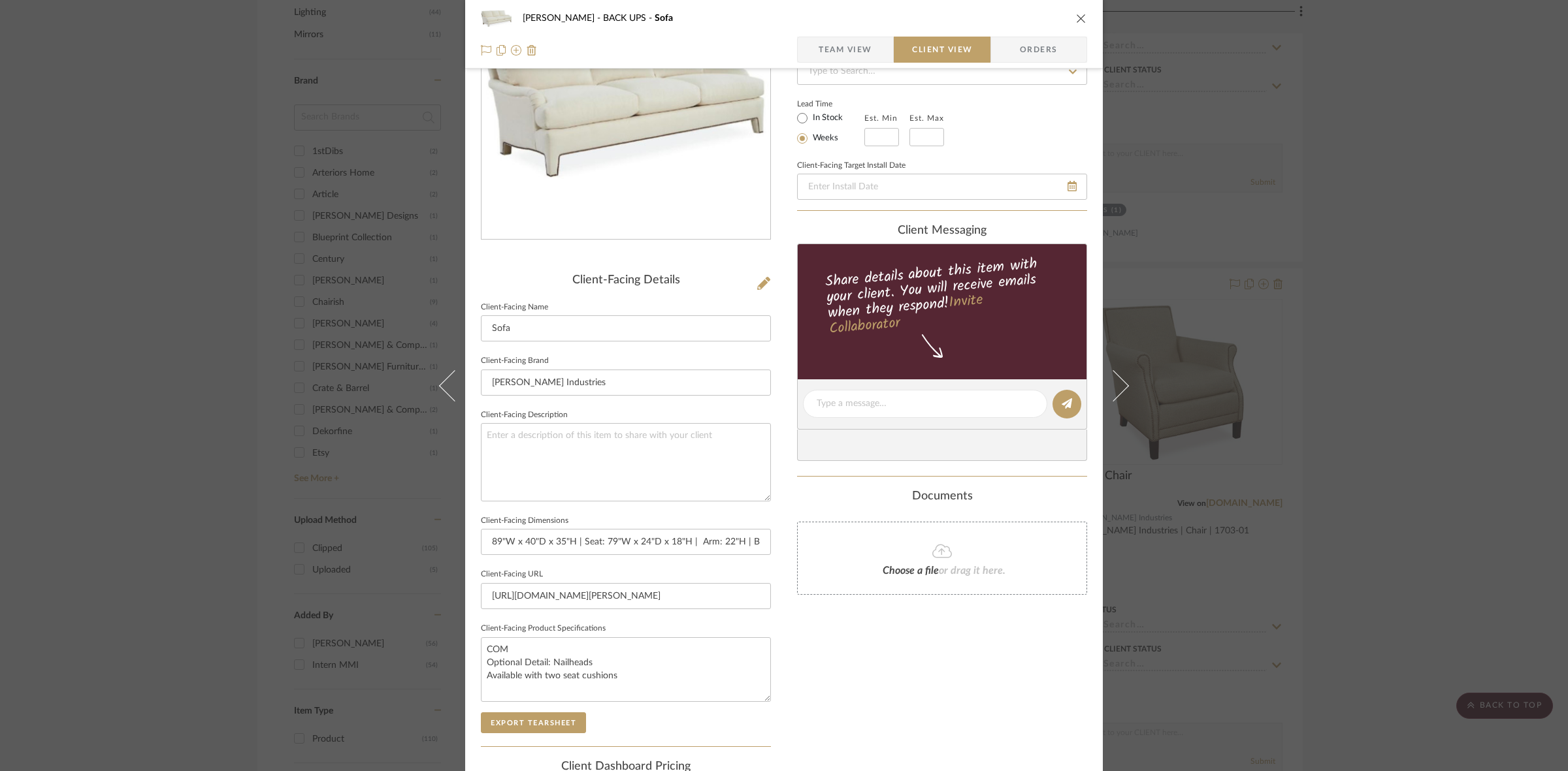
scroll to position [0, 0]
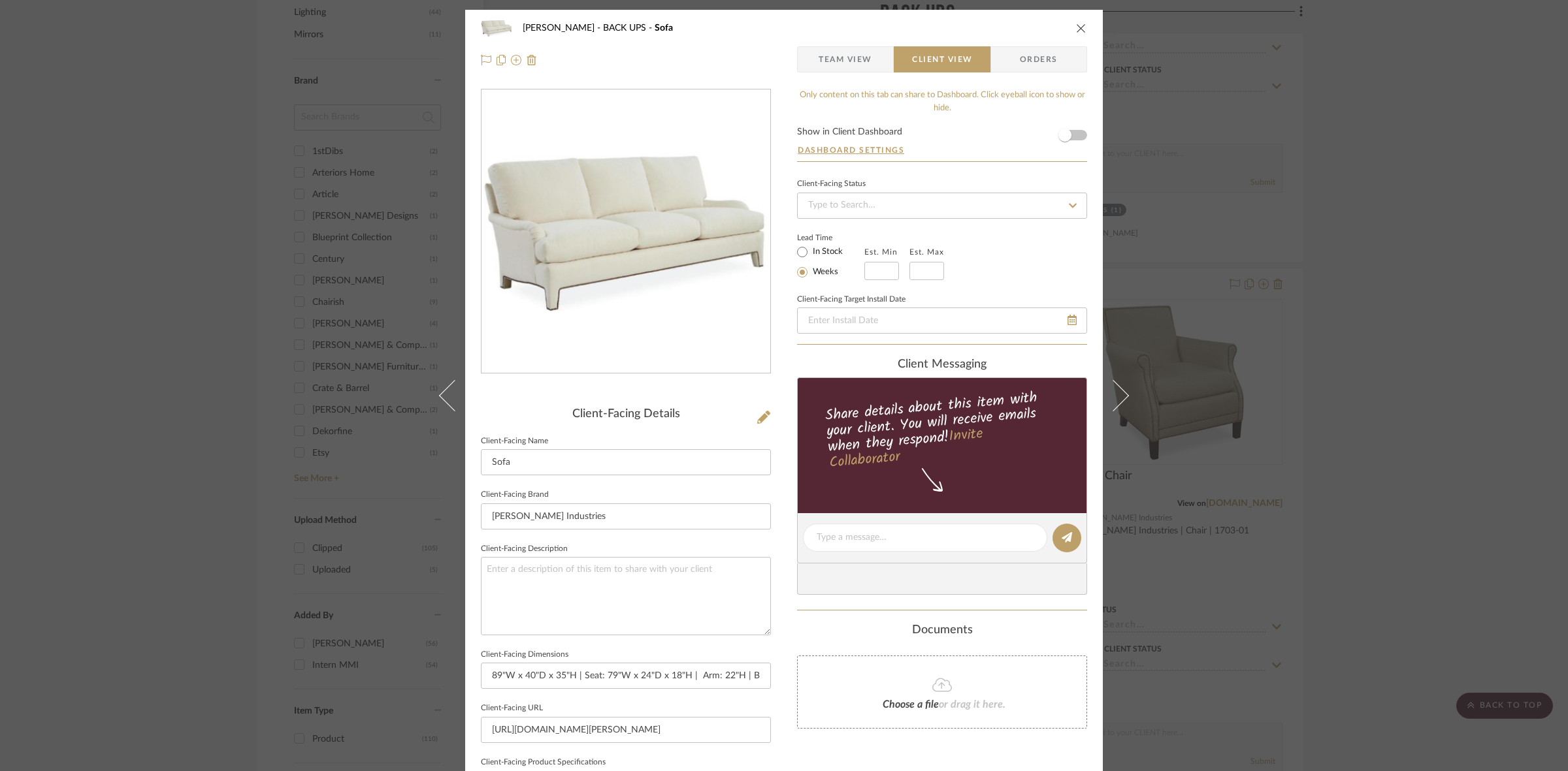
click at [258, 394] on div "[PERSON_NAME] BACK UPS Sofa Team View Client View Orders Client-Facing Details …" at bounding box center [784, 385] width 1568 height 771
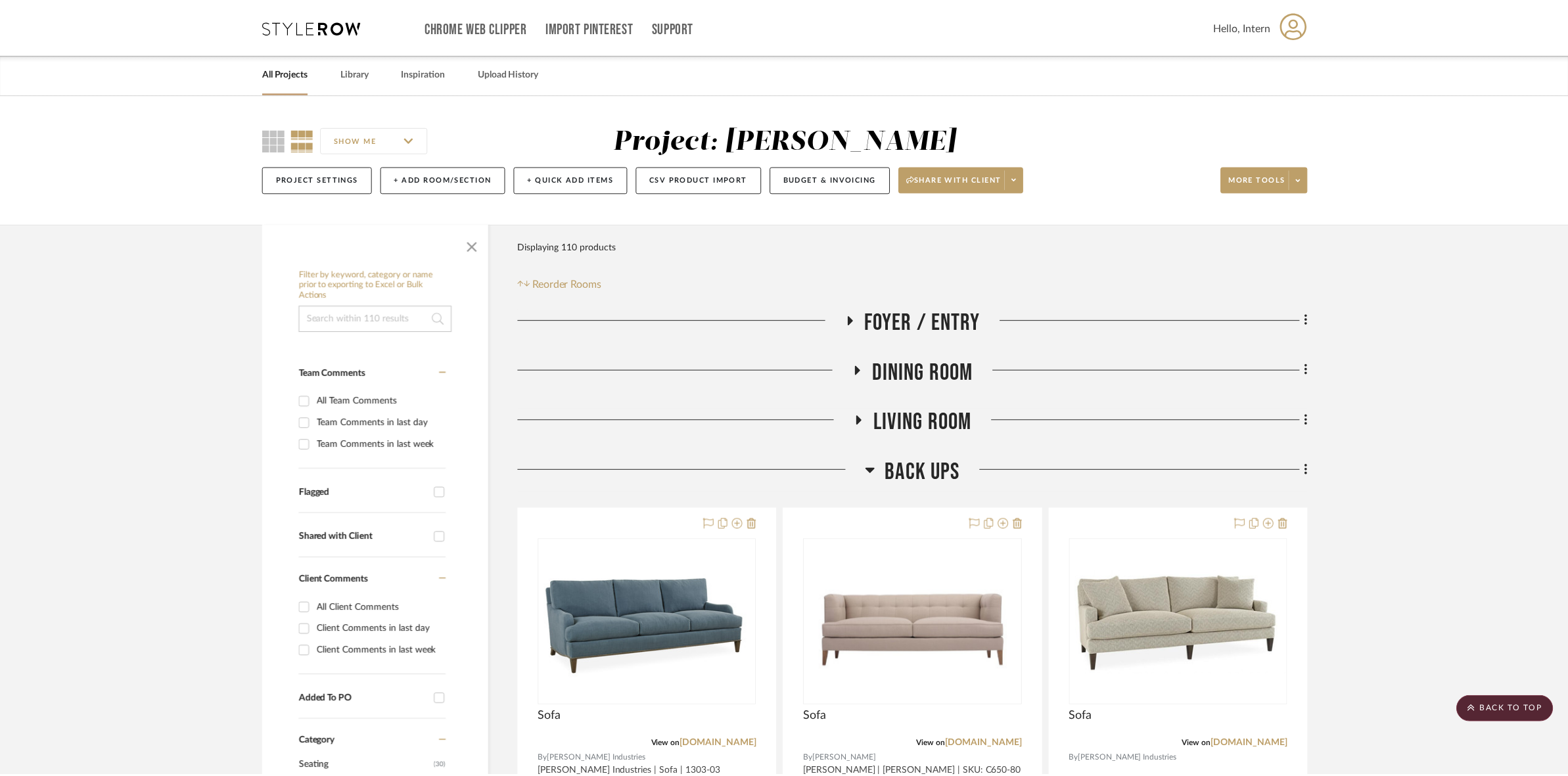
scroll to position [822, 0]
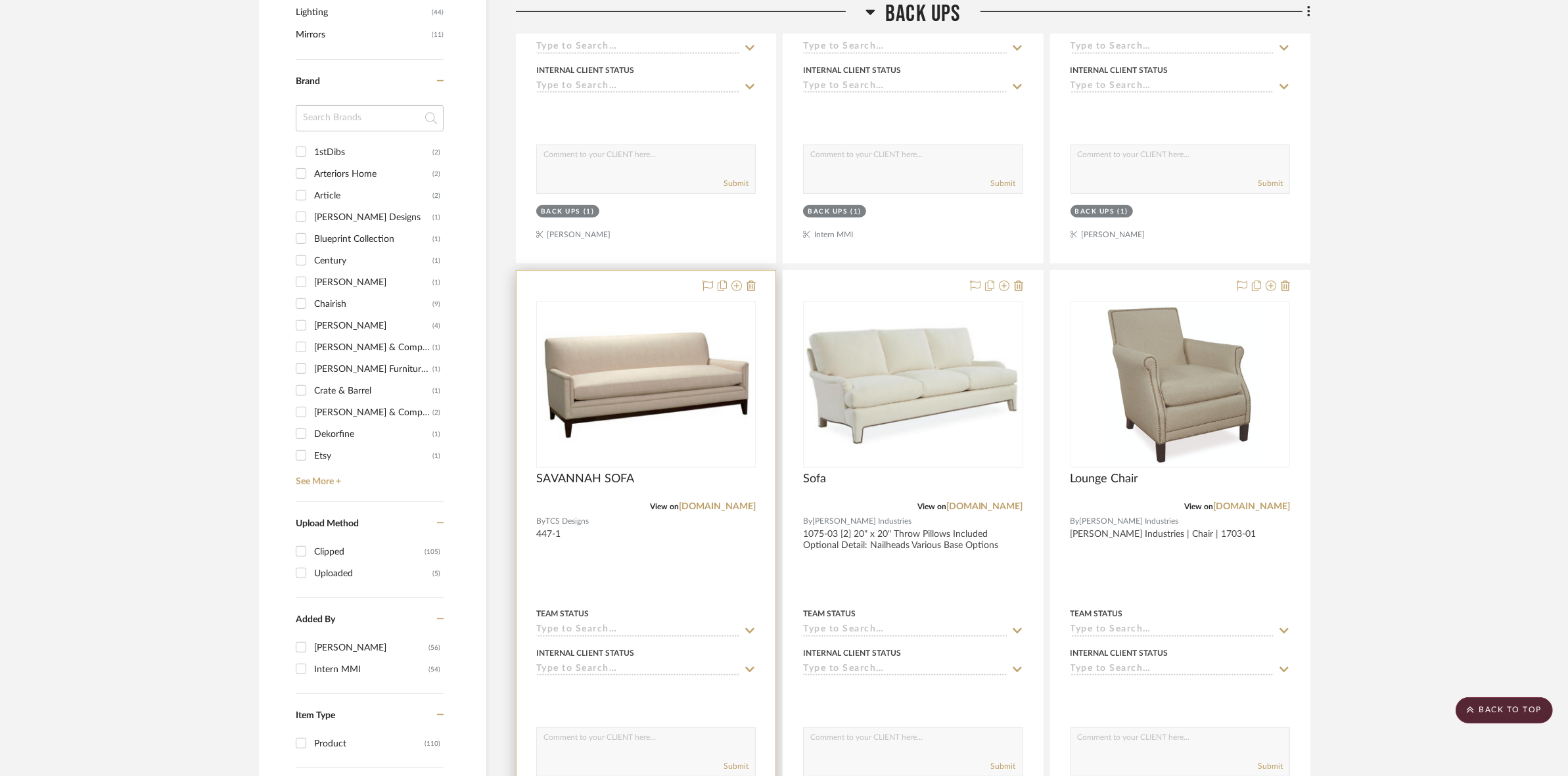
click at [685, 405] on img "0" at bounding box center [646, 384] width 217 height 122
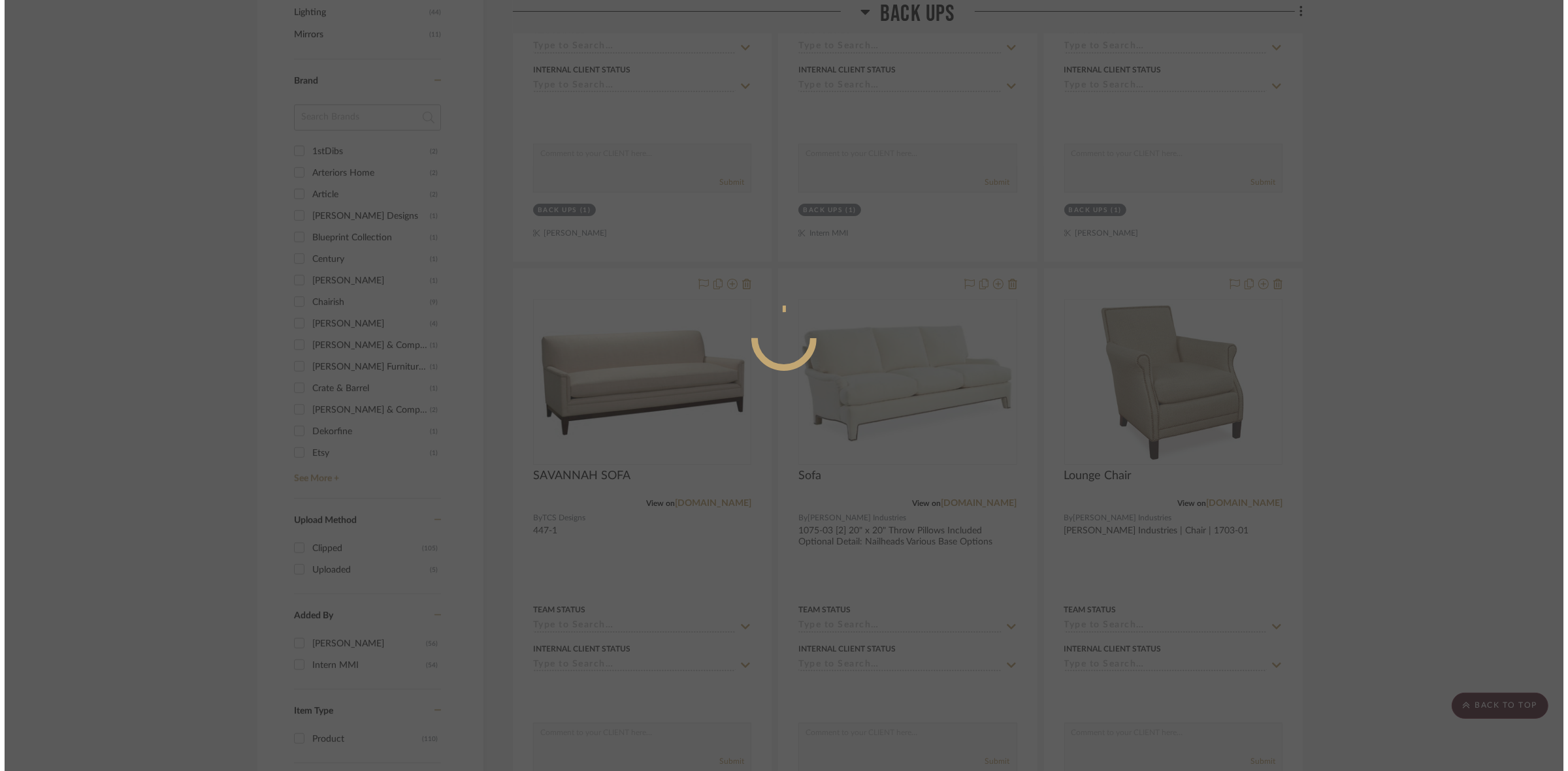
scroll to position [0, 0]
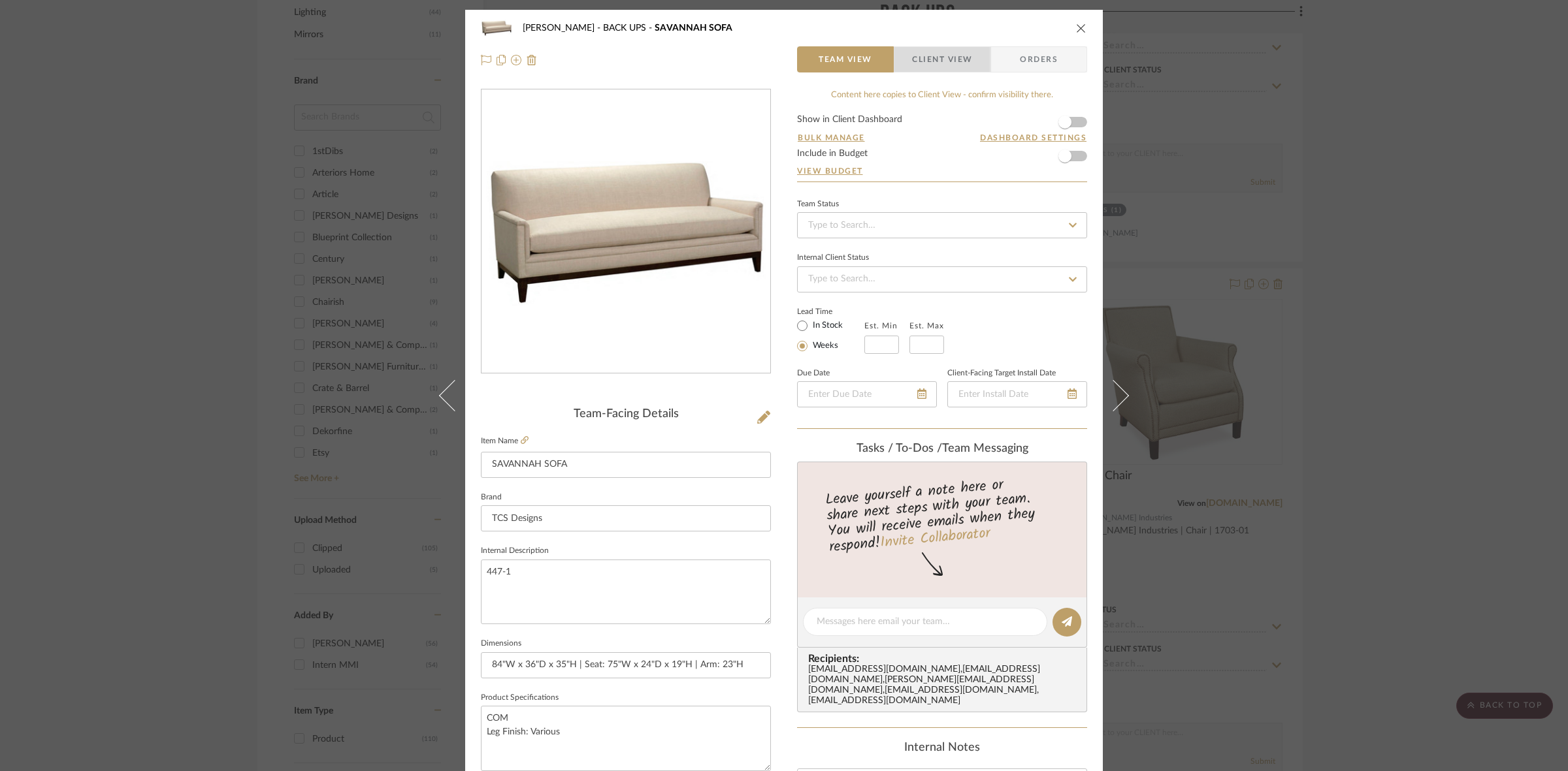
click at [939, 53] on span "Client View" at bounding box center [941, 59] width 60 height 26
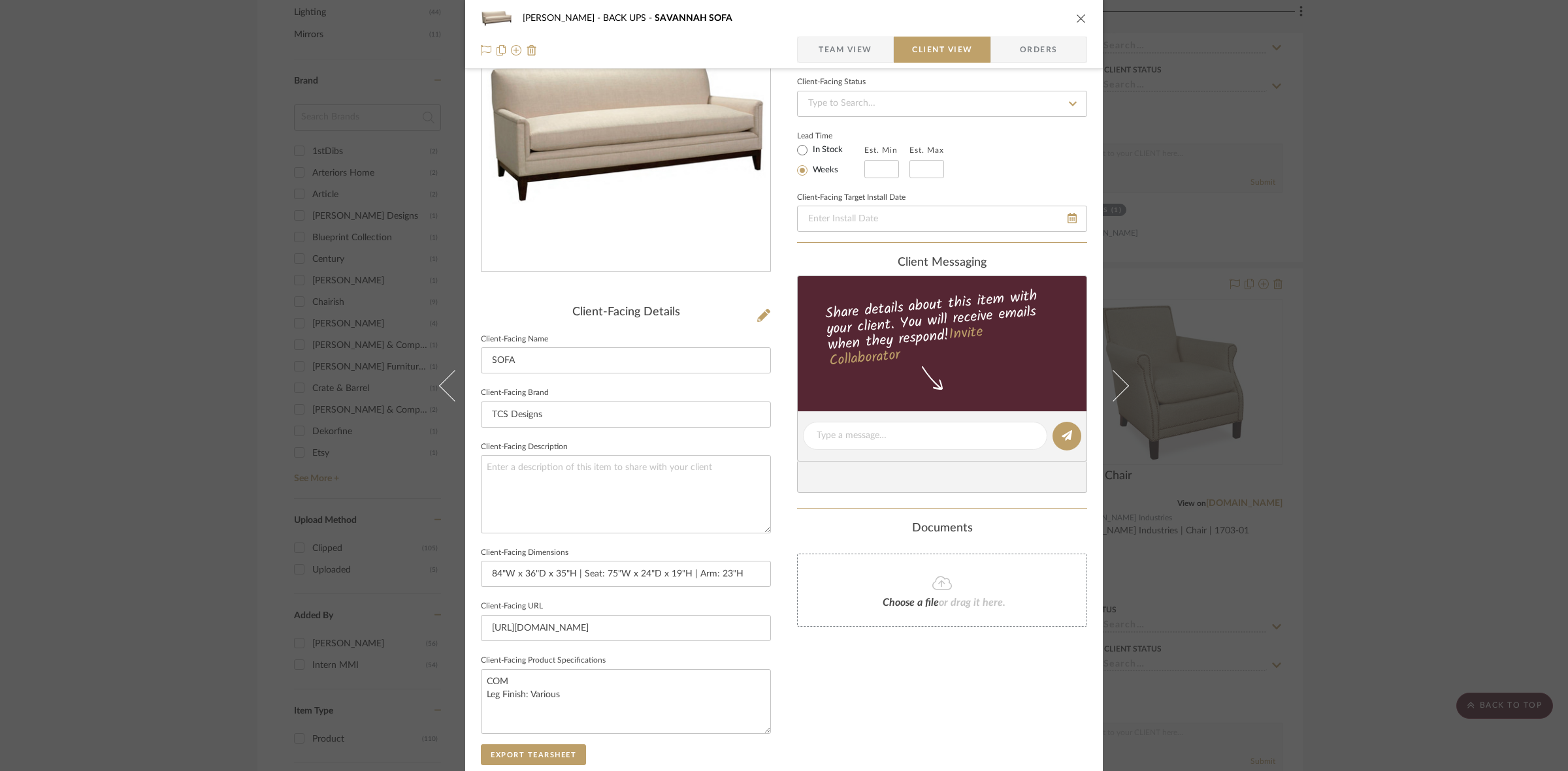
scroll to position [303, 0]
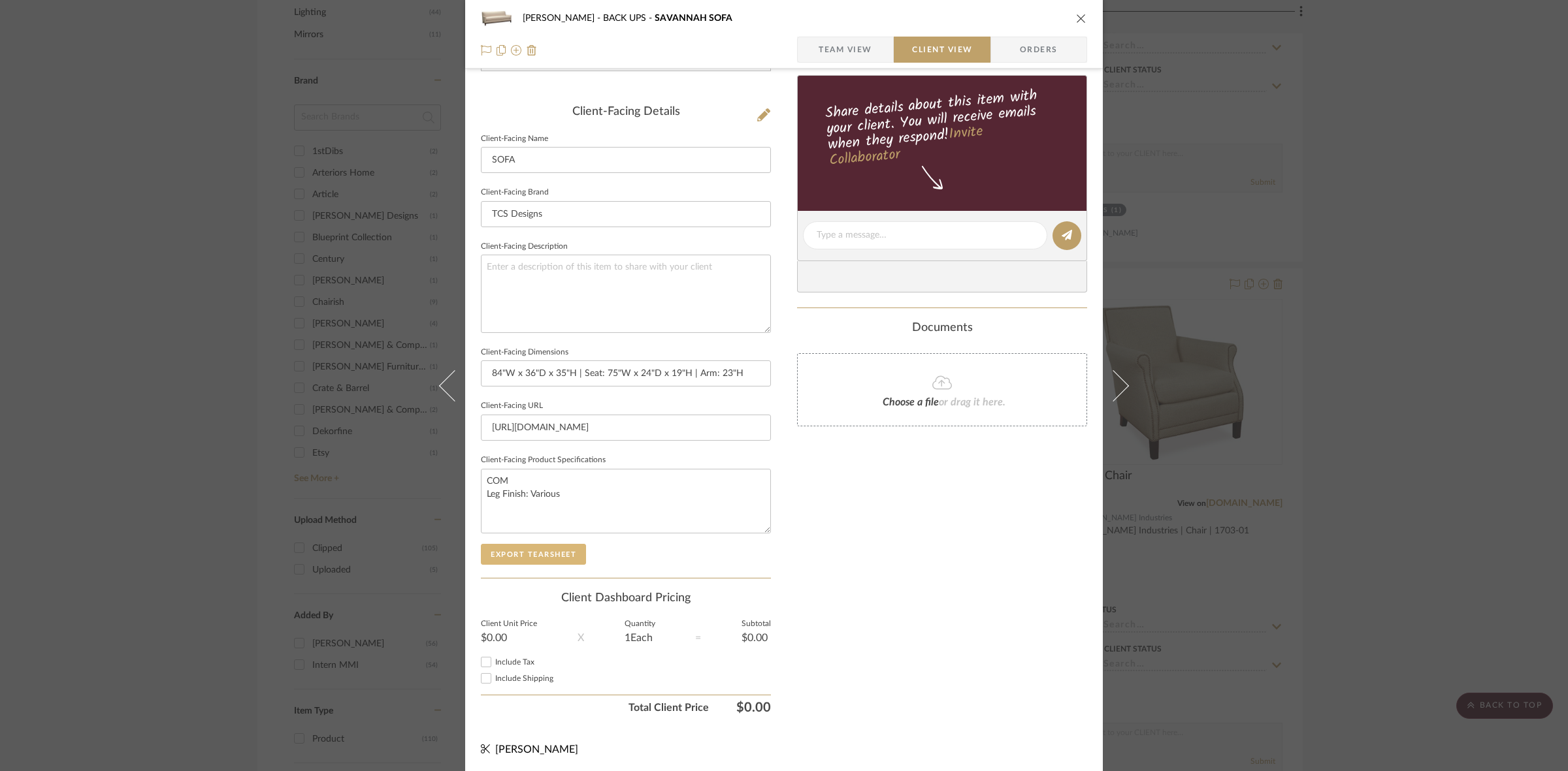
click at [530, 552] on button "Export Tearsheet" at bounding box center [533, 554] width 105 height 21
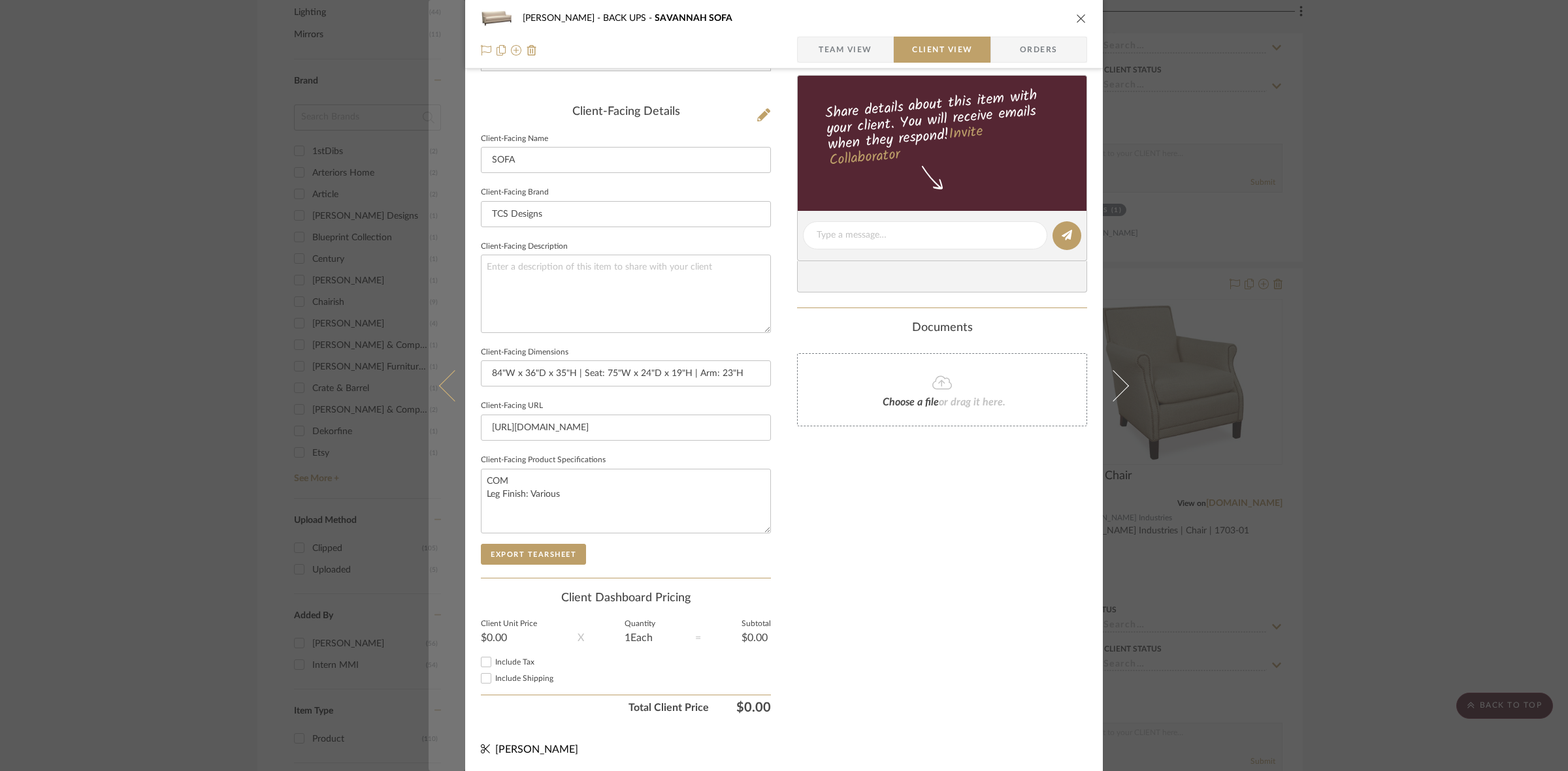
scroll to position [0, 0]
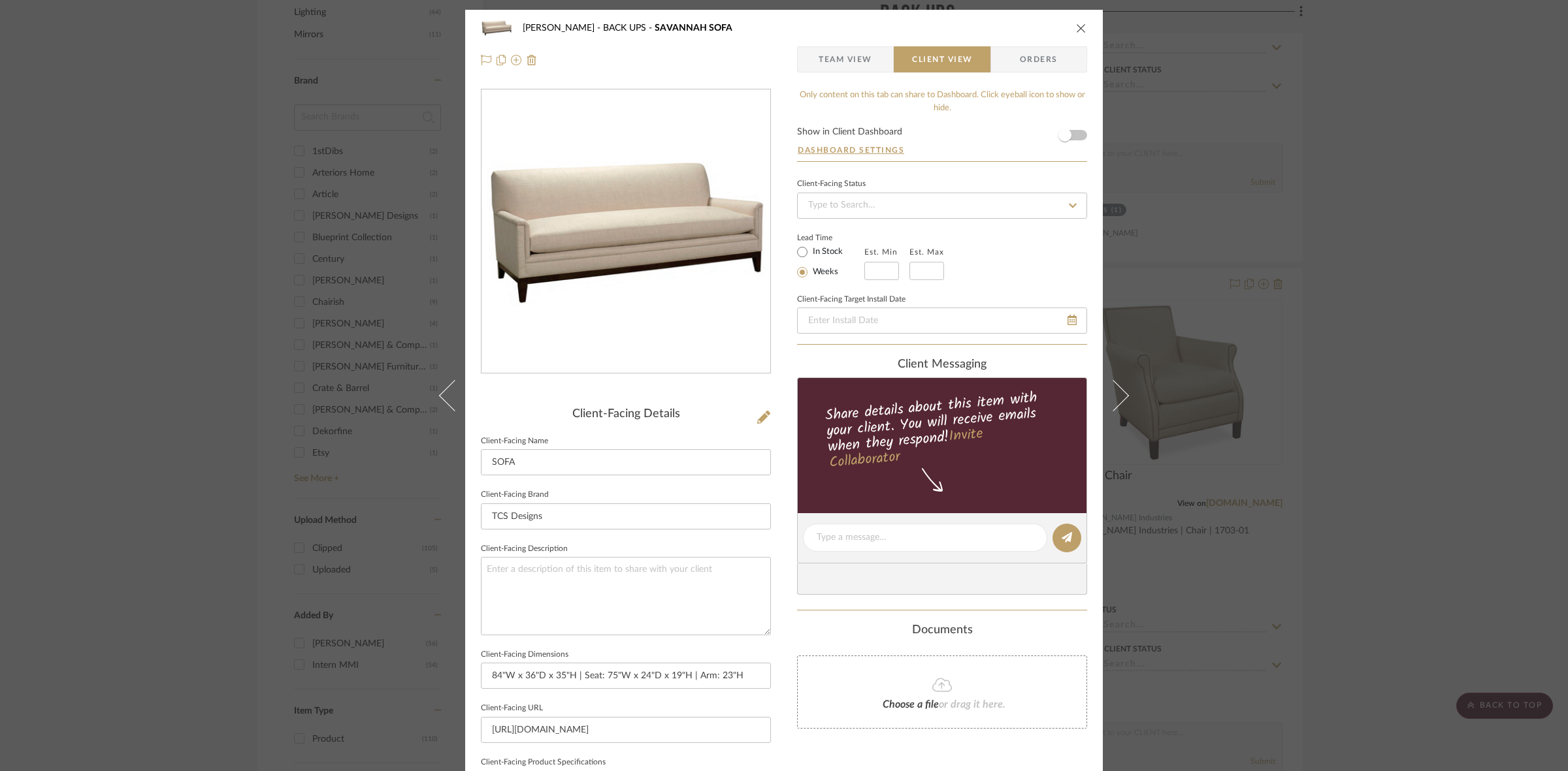
click at [258, 397] on div "[PERSON_NAME] BACK UPS SAVANNAH SOFA Team View Client View Orders Client-Facing…" at bounding box center [784, 385] width 1568 height 771
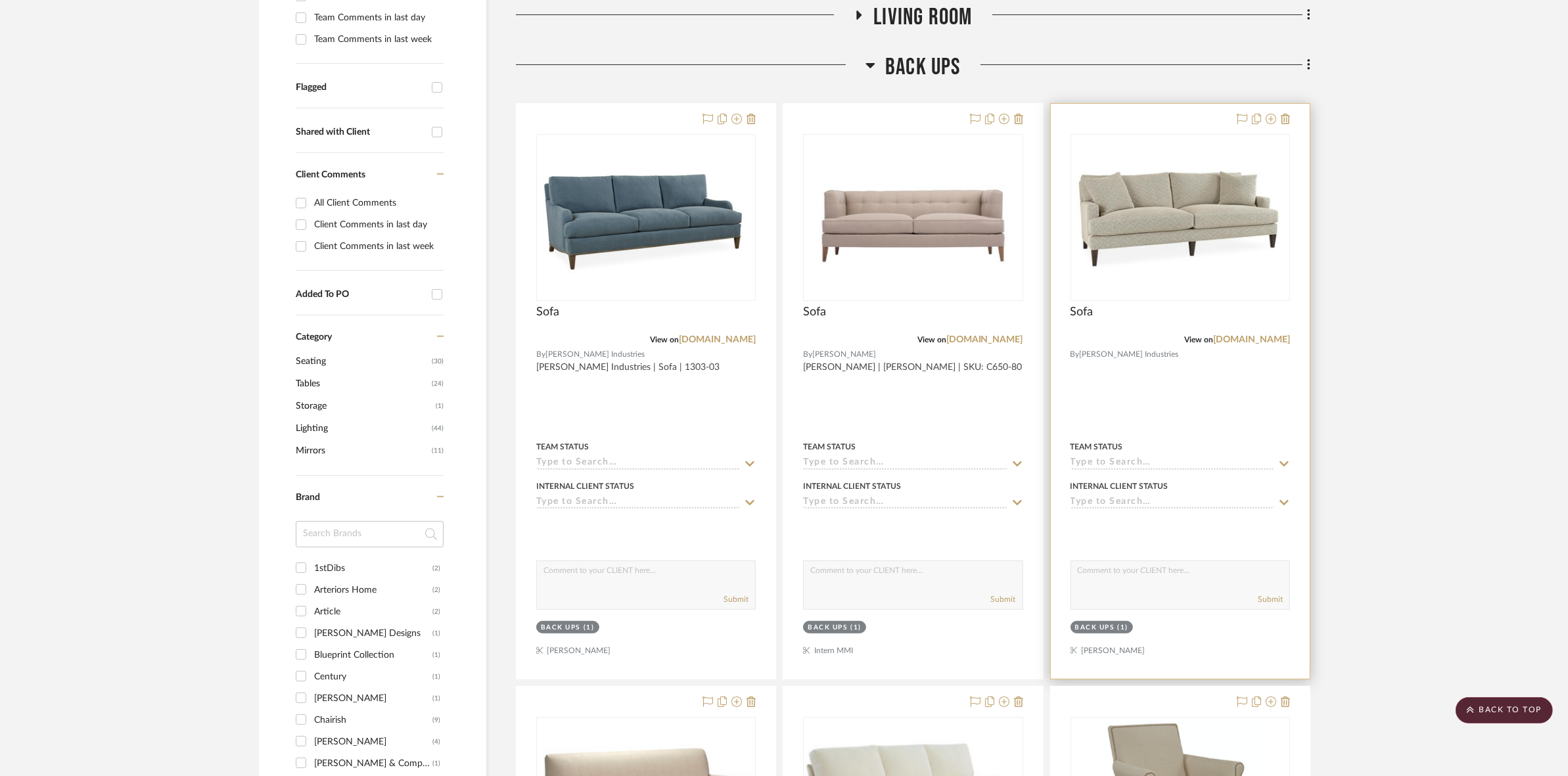
scroll to position [247, 0]
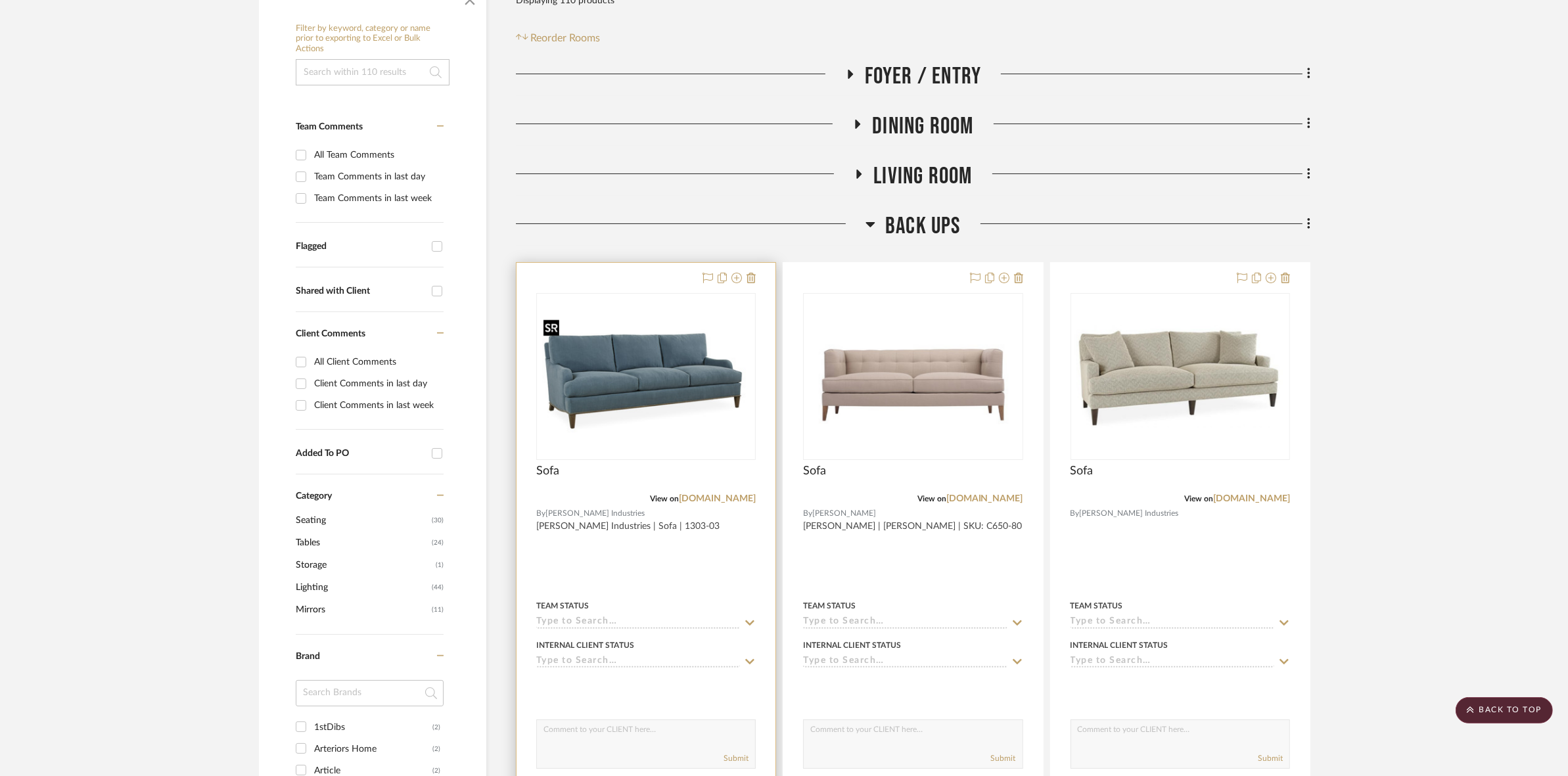
click at [715, 405] on img "0" at bounding box center [646, 377] width 217 height 127
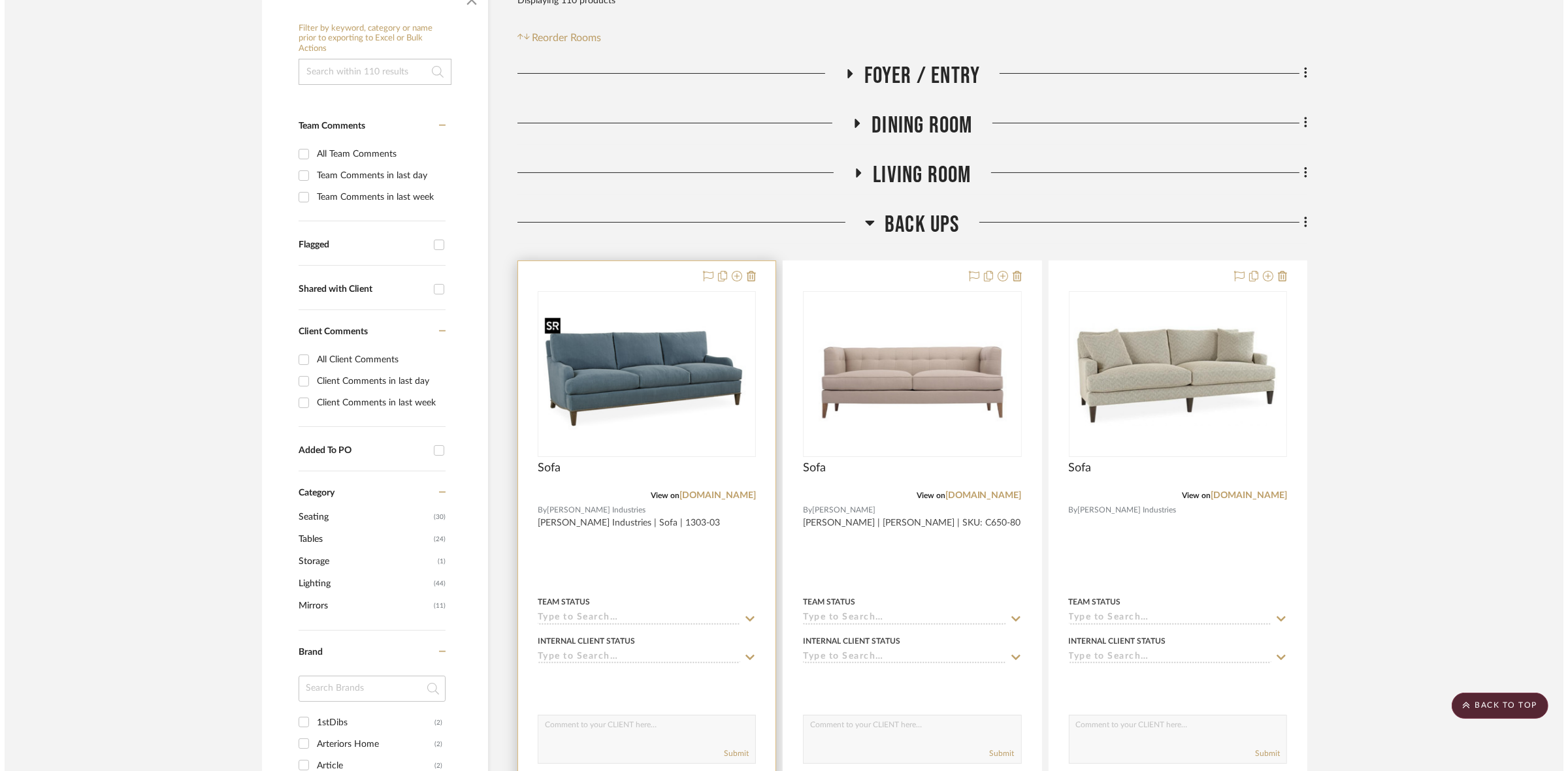
scroll to position [0, 0]
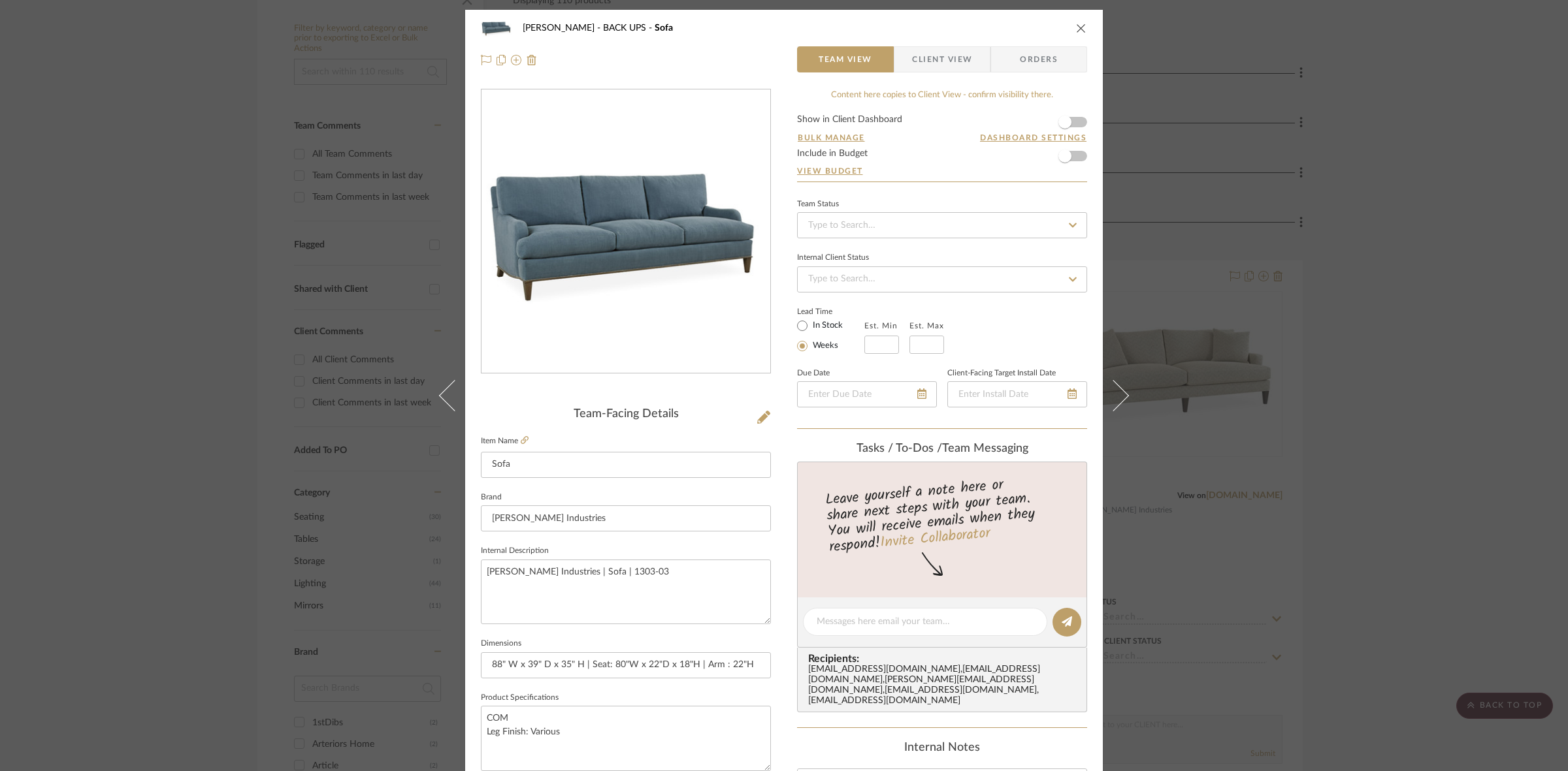
click at [944, 66] on span "Client View" at bounding box center [941, 59] width 60 height 26
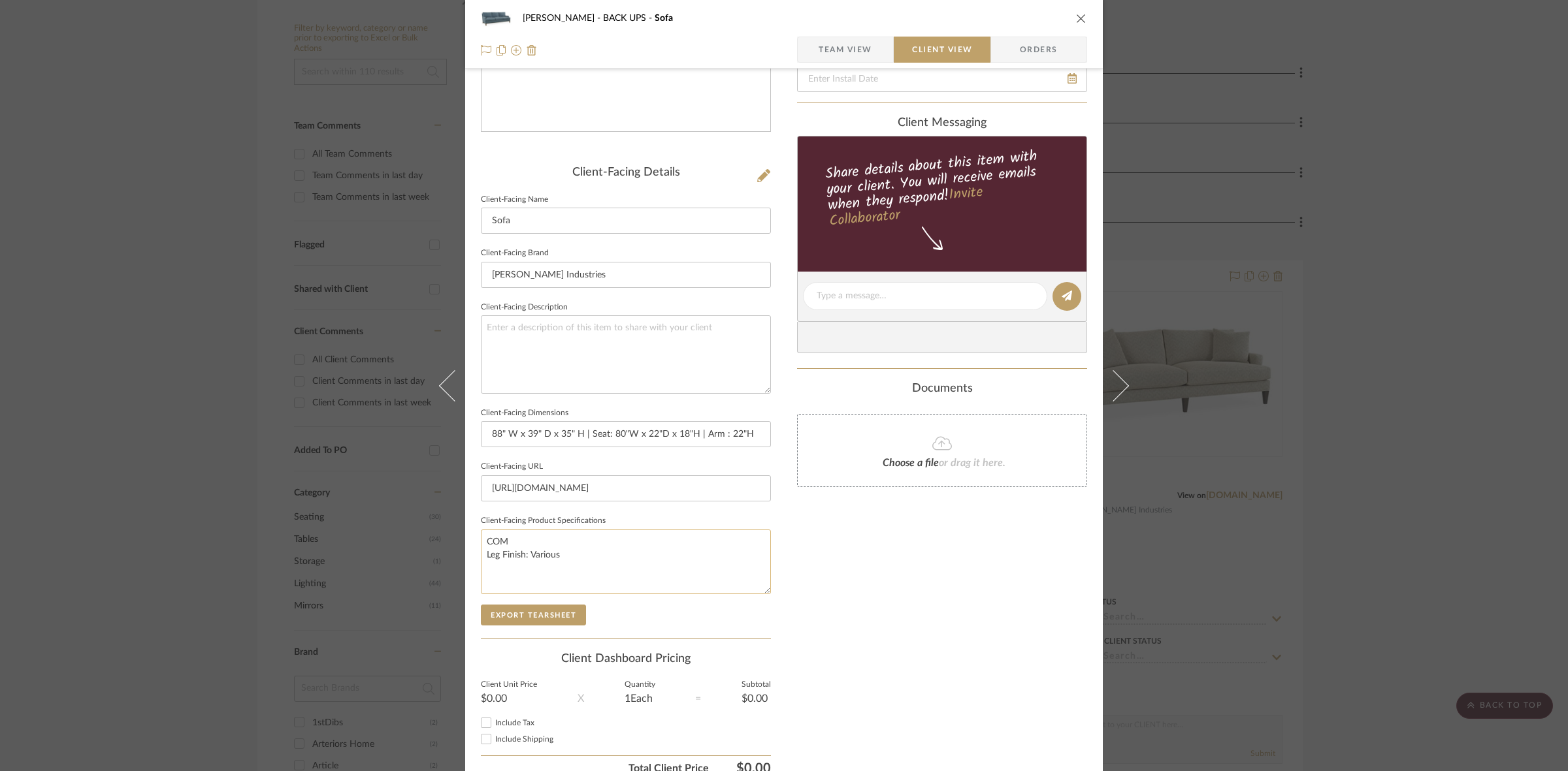
scroll to position [303, 0]
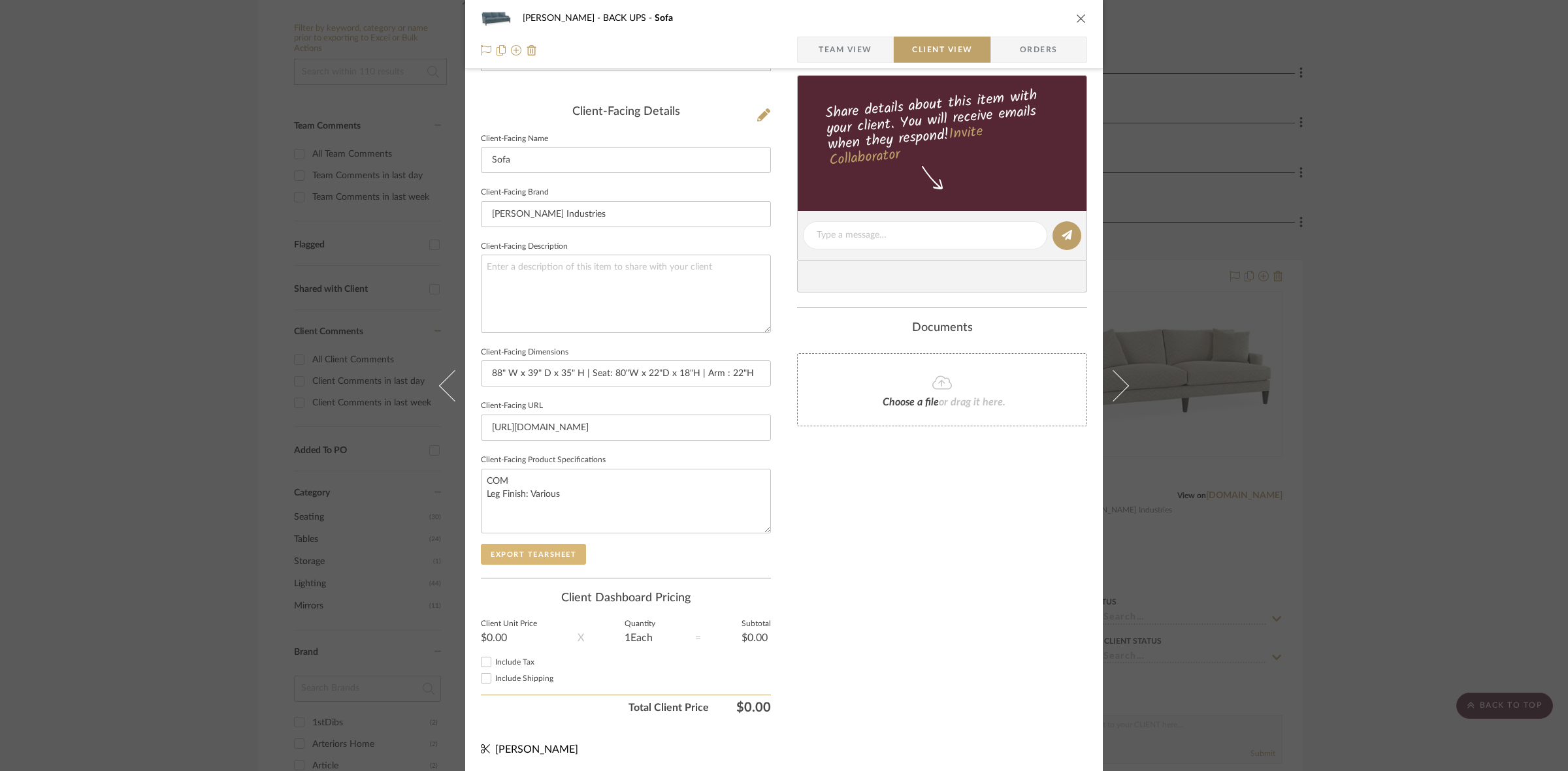
click at [537, 550] on button "Export Tearsheet" at bounding box center [533, 554] width 105 height 21
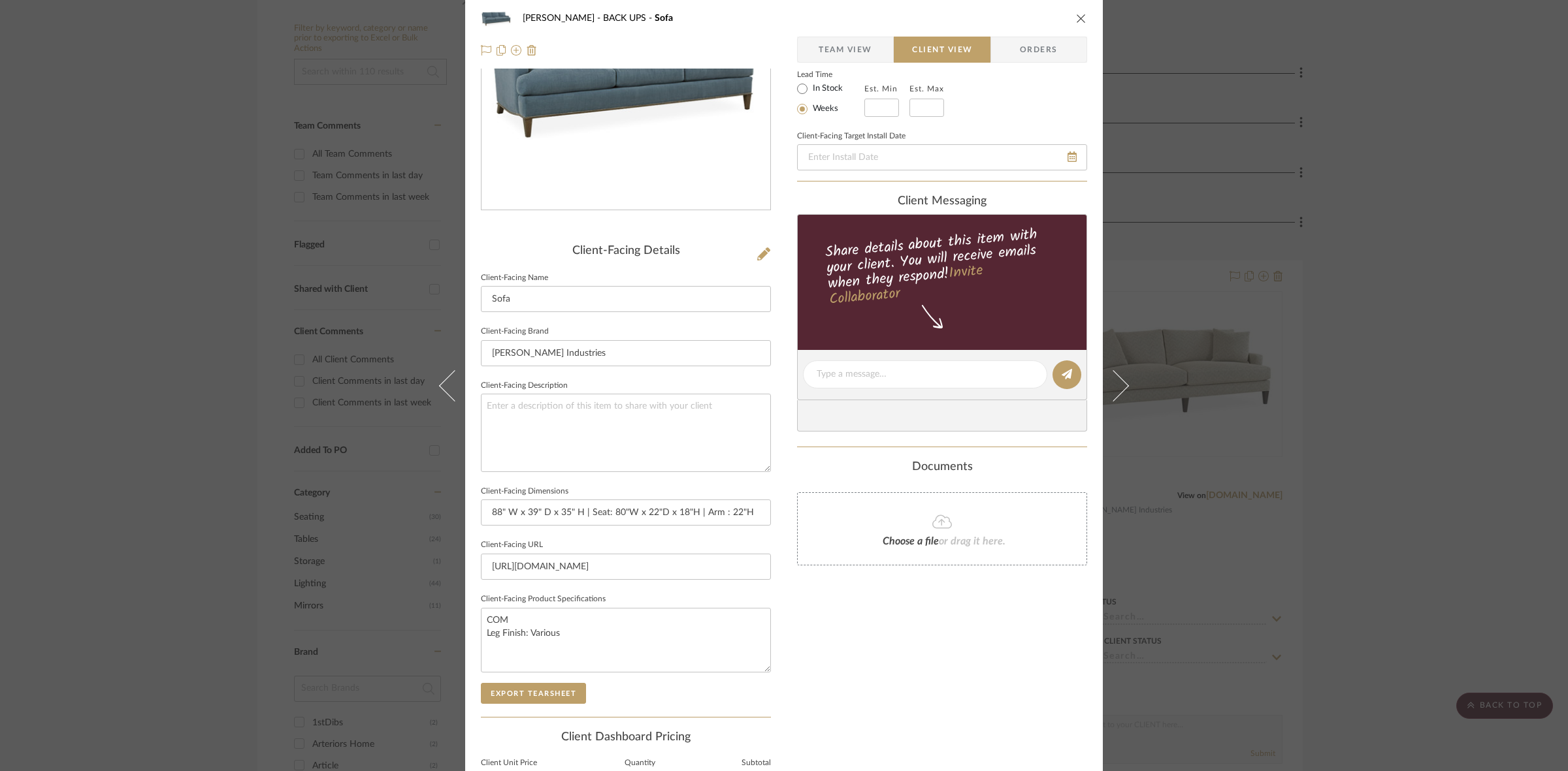
scroll to position [0, 0]
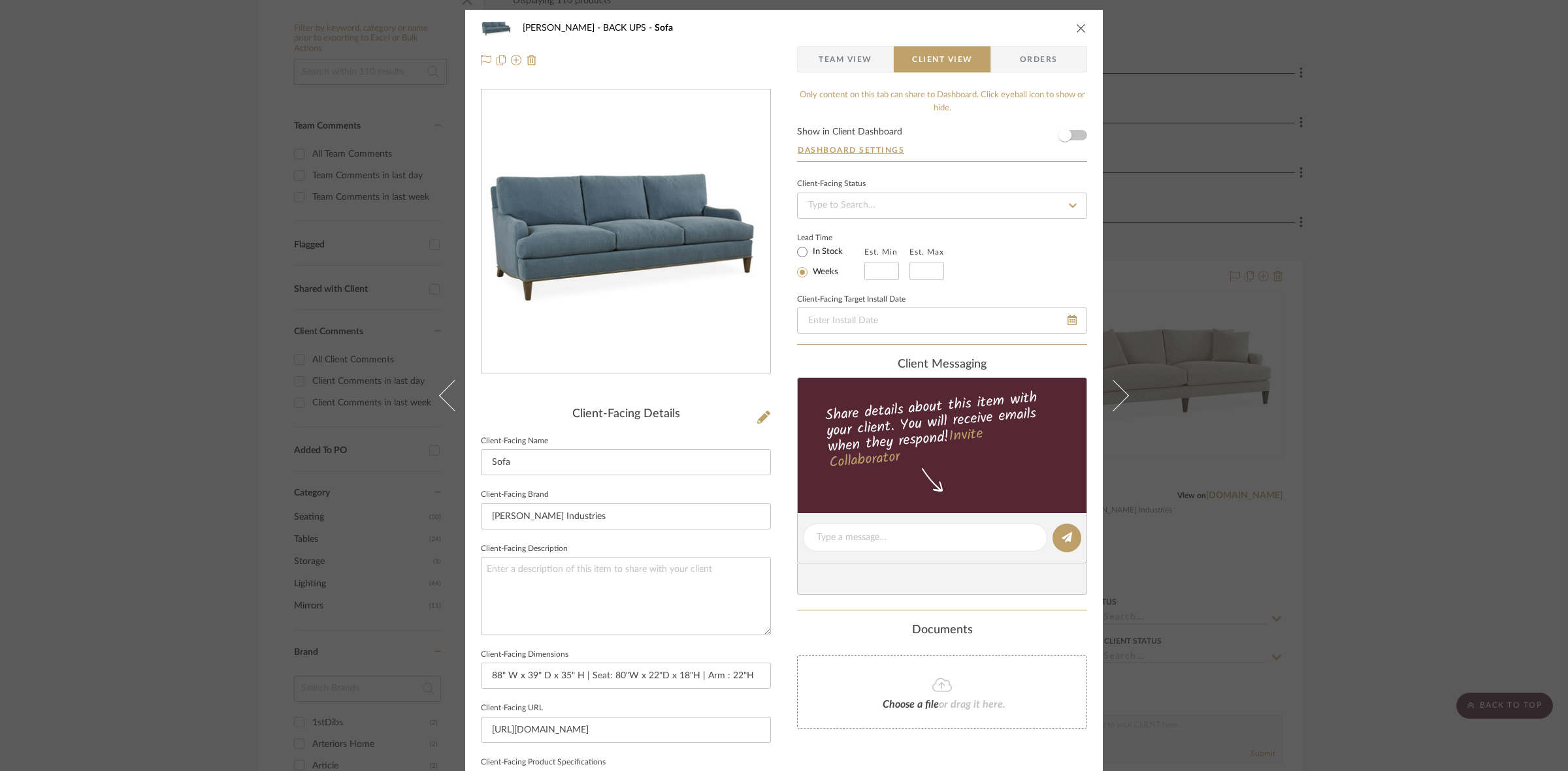
click at [207, 330] on div "[PERSON_NAME] BACK UPS Sofa Team View Client View Orders Client-Facing Details …" at bounding box center [784, 385] width 1568 height 771
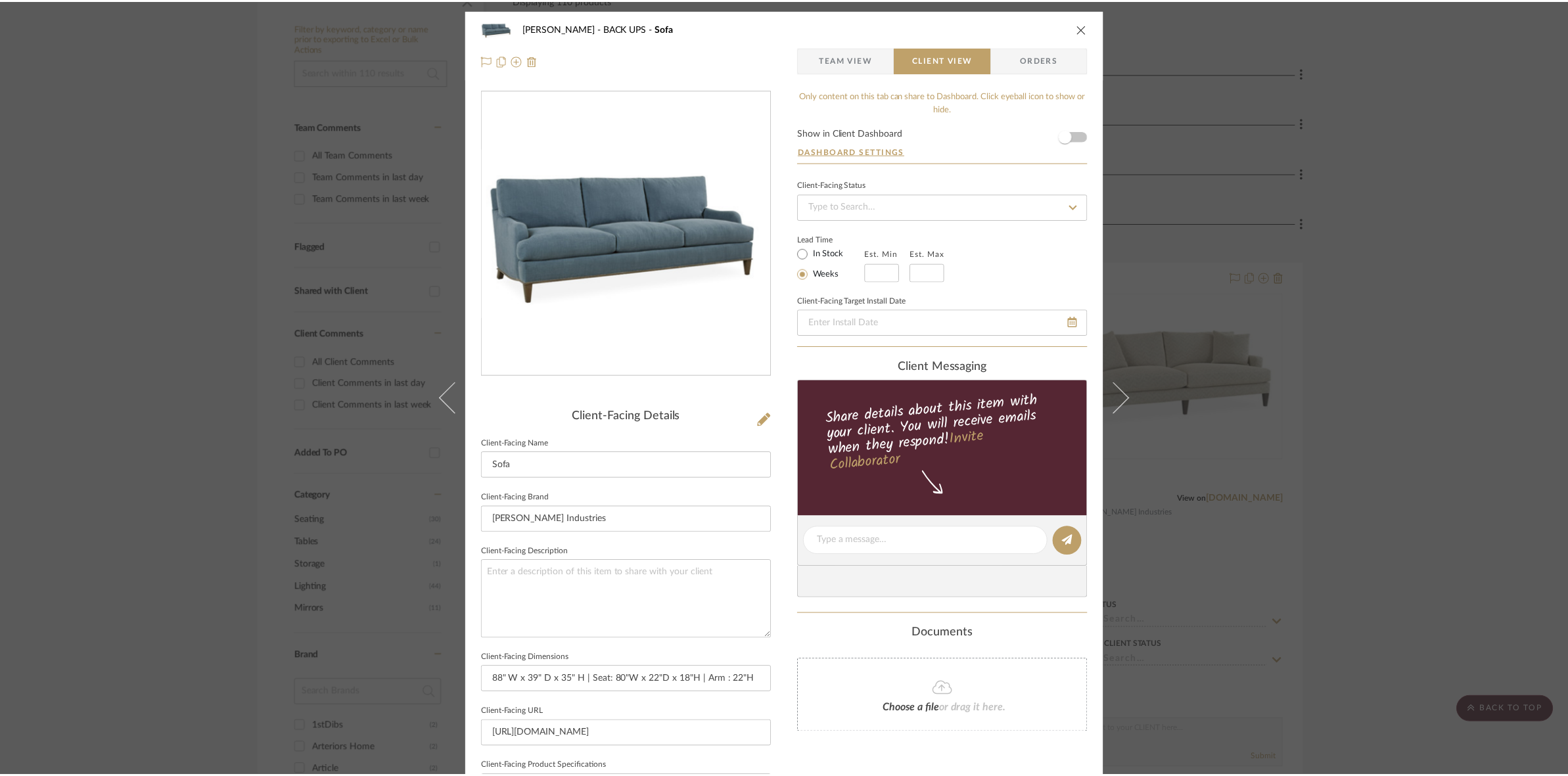
scroll to position [247, 0]
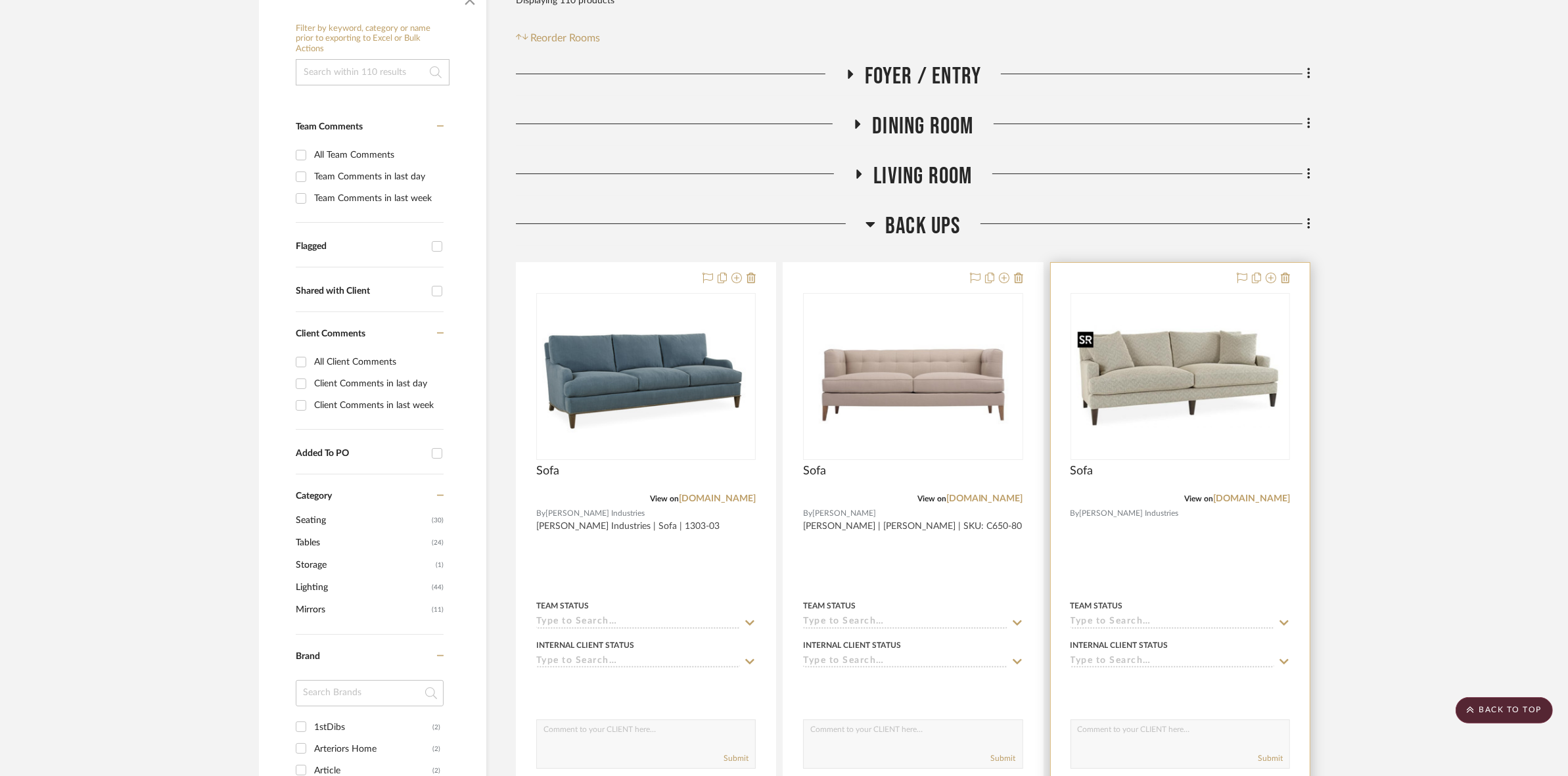
click at [1210, 403] on img "0" at bounding box center [1180, 376] width 217 height 103
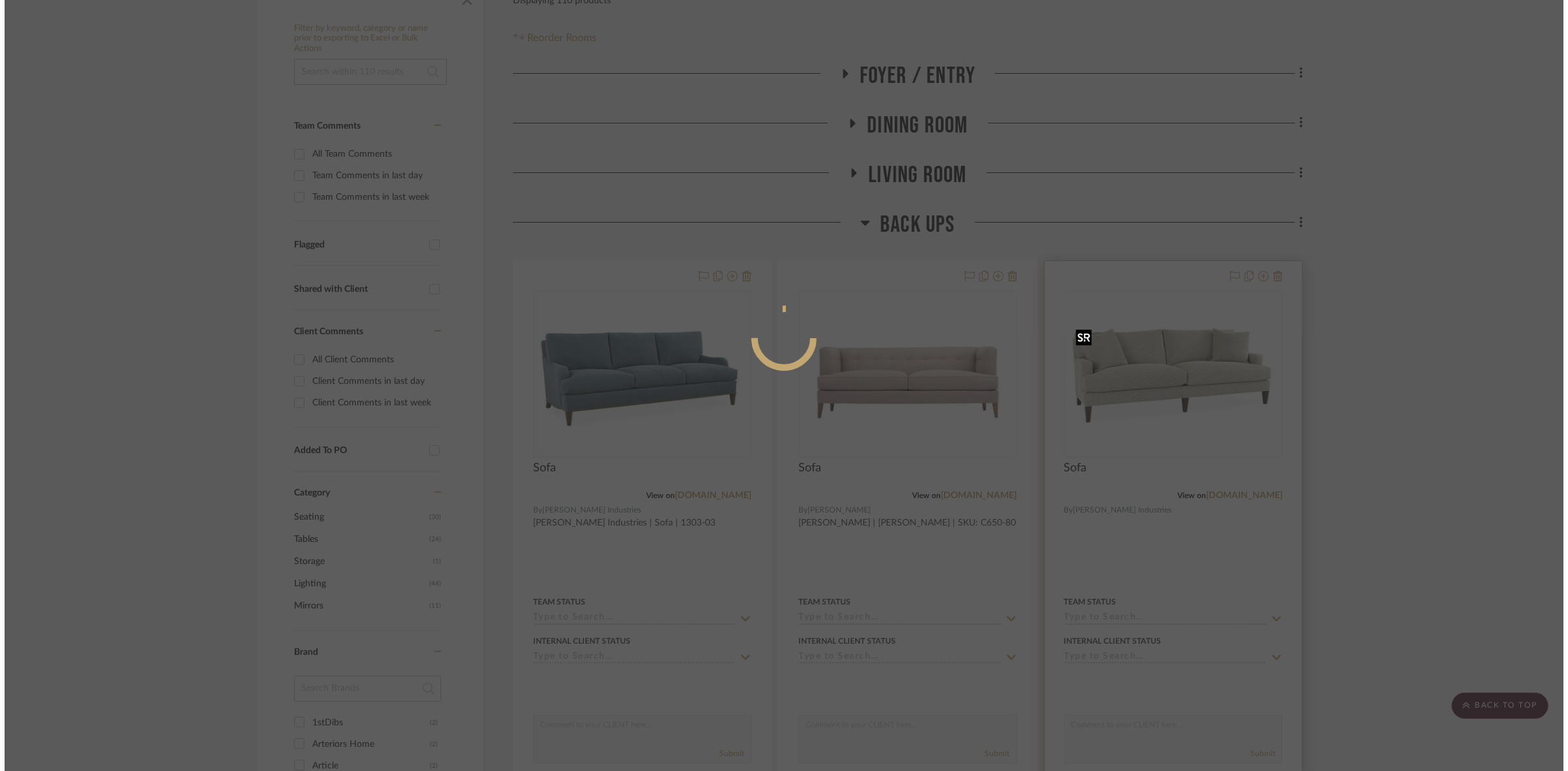
scroll to position [0, 0]
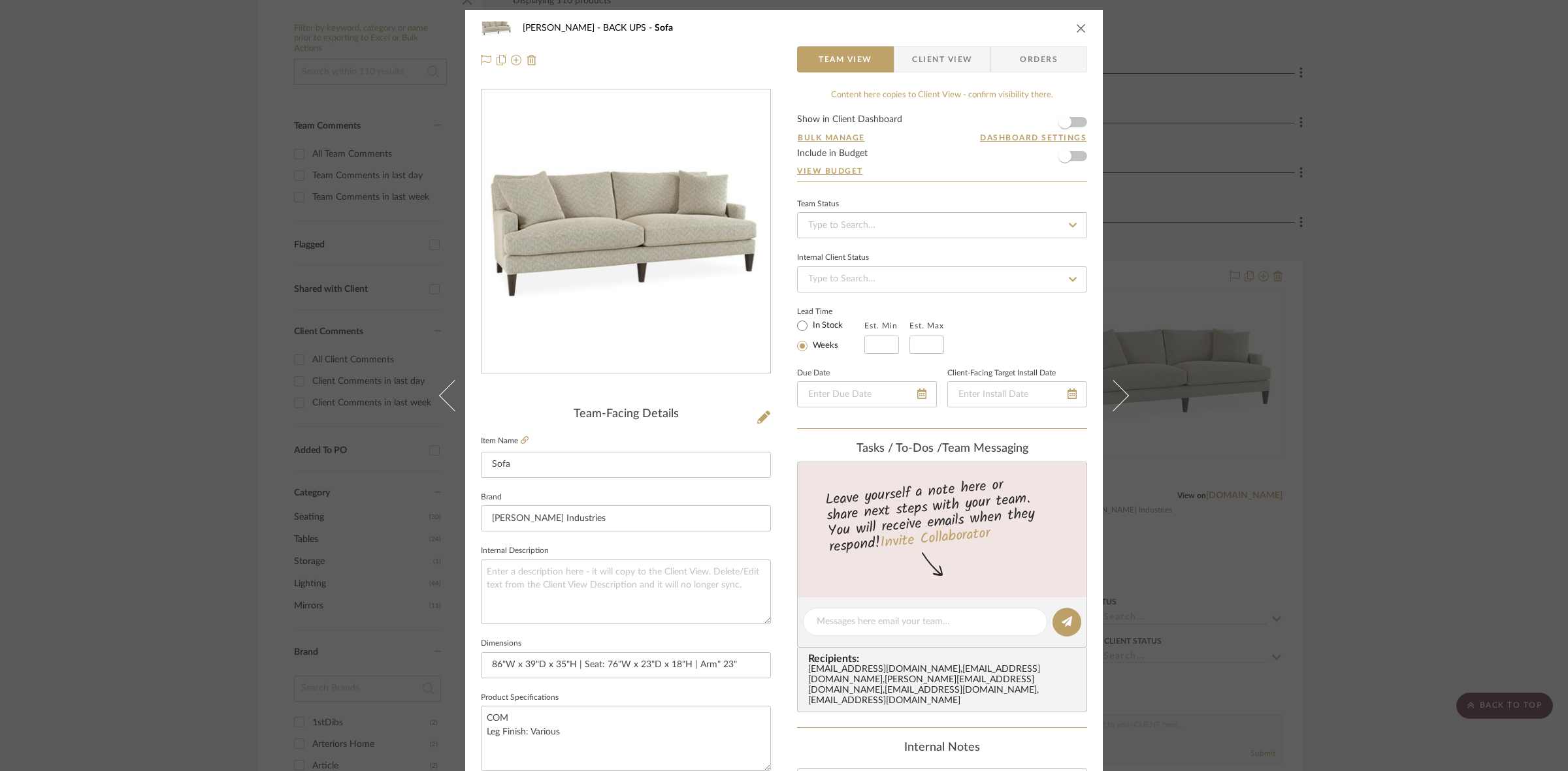
click at [931, 54] on span "Client View" at bounding box center [941, 59] width 60 height 26
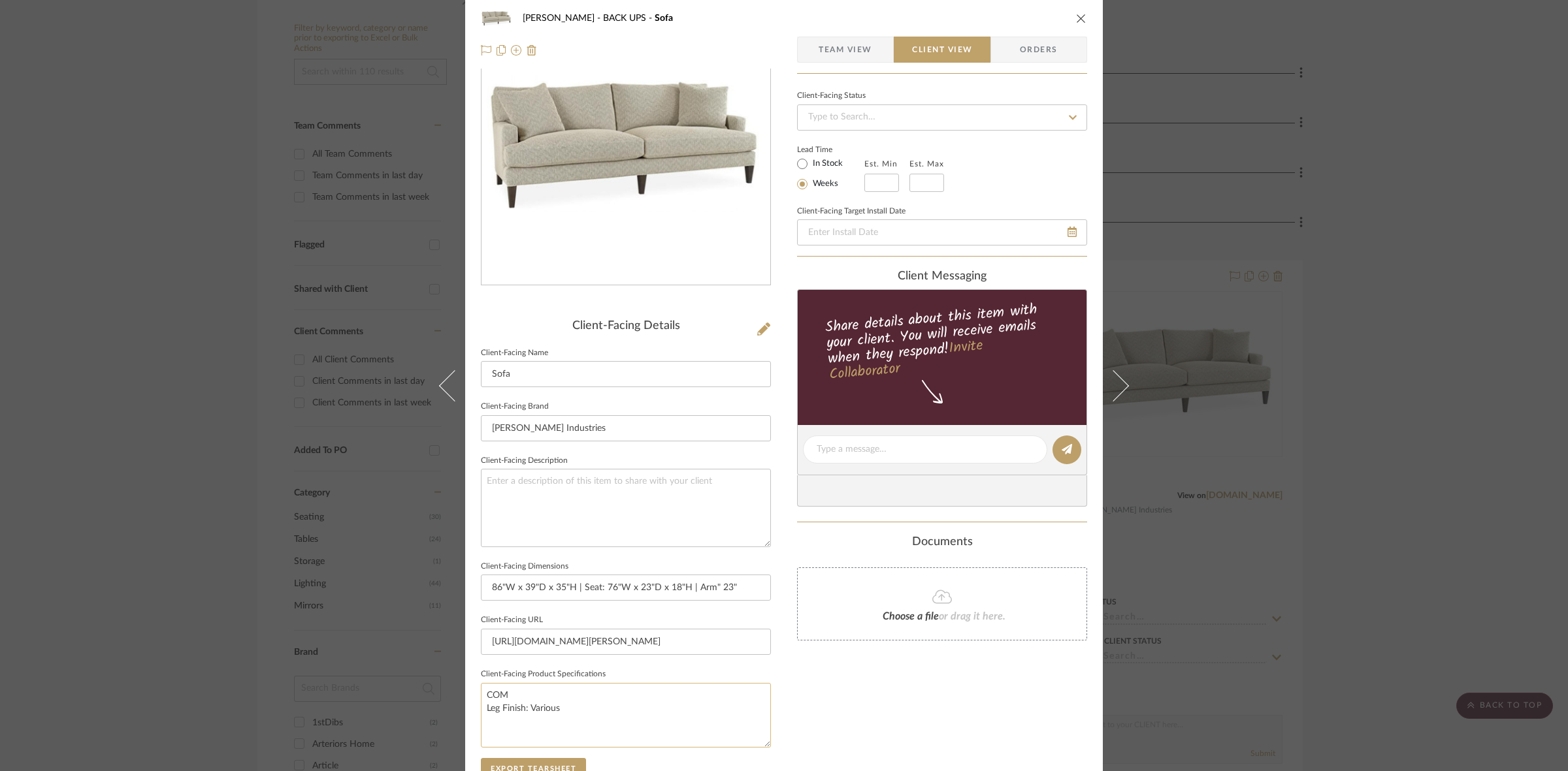
scroll to position [303, 0]
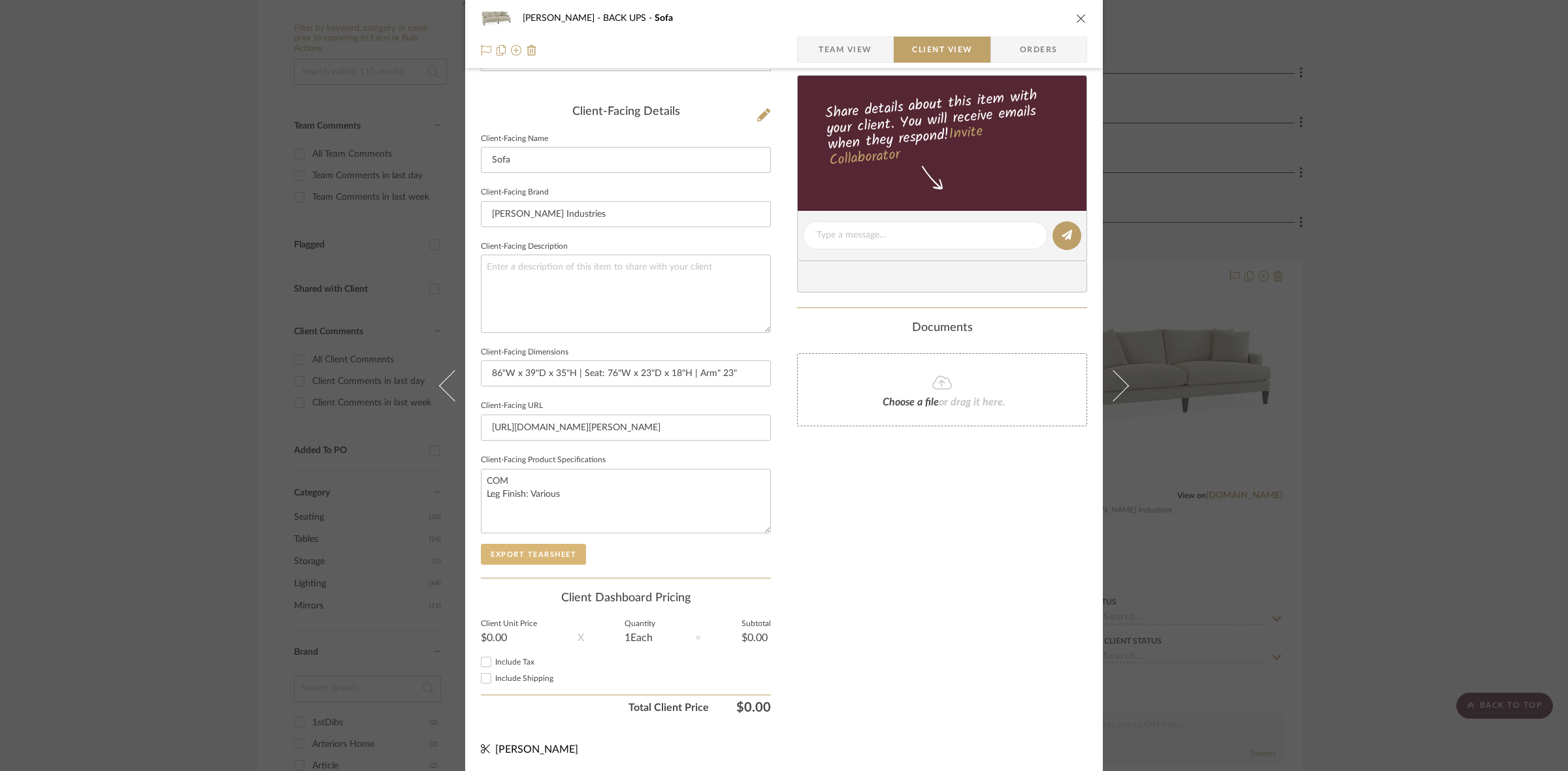
click at [551, 550] on button "Export Tearsheet" at bounding box center [533, 554] width 105 height 21
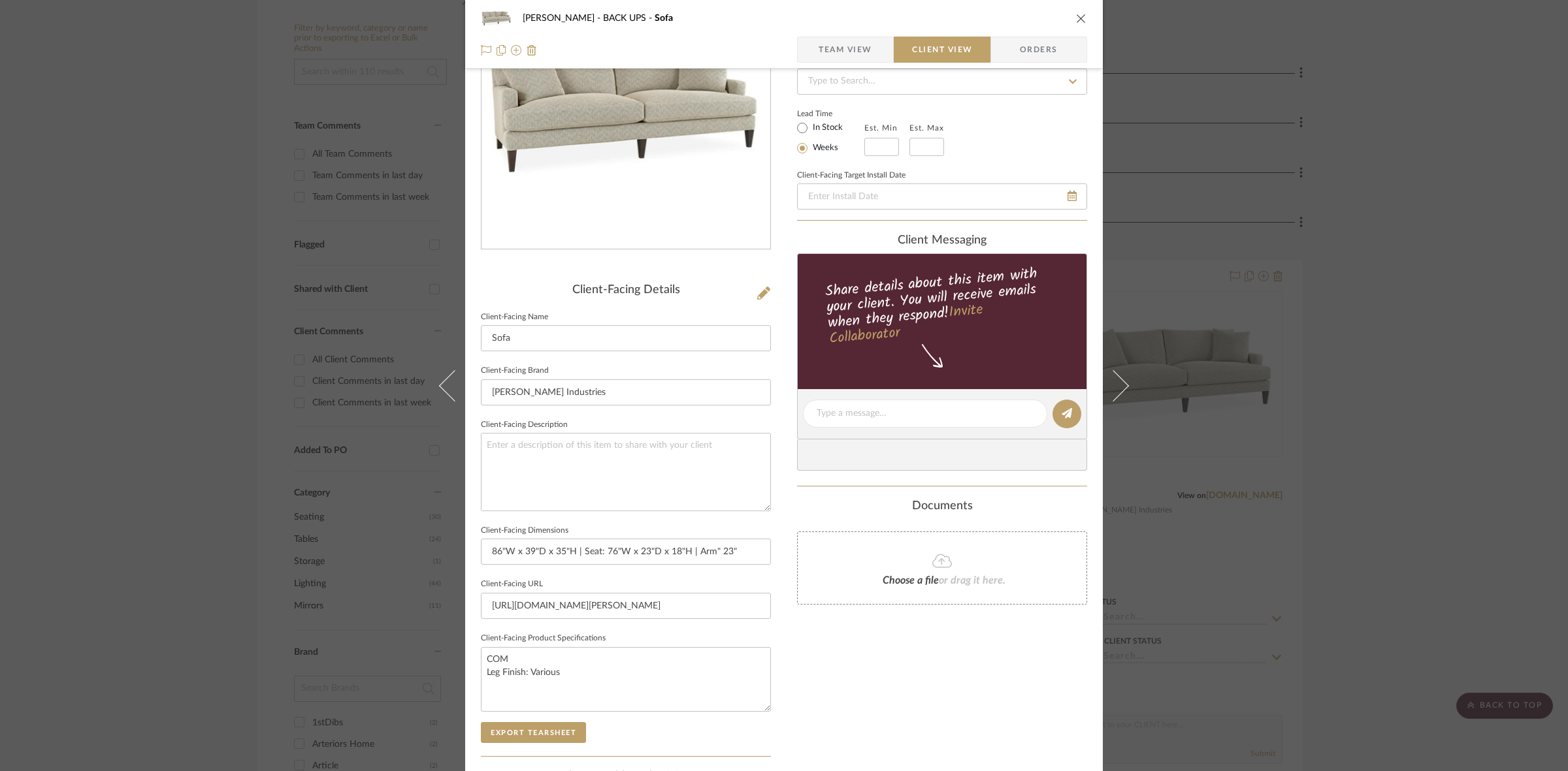
scroll to position [0, 0]
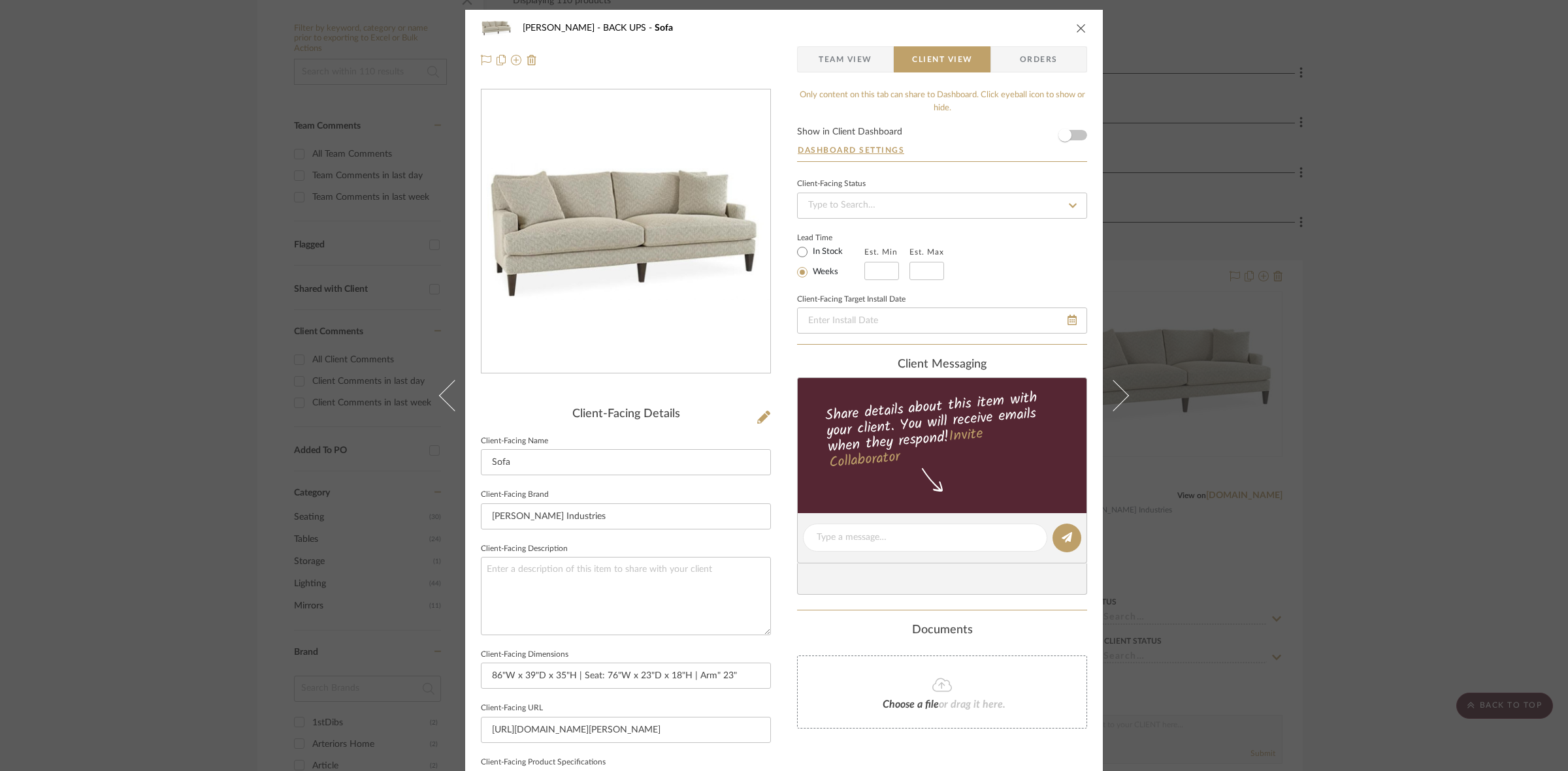
click at [183, 367] on div "[PERSON_NAME] BACK UPS Sofa Team View Client View Orders Client-Facing Details …" at bounding box center [784, 385] width 1568 height 771
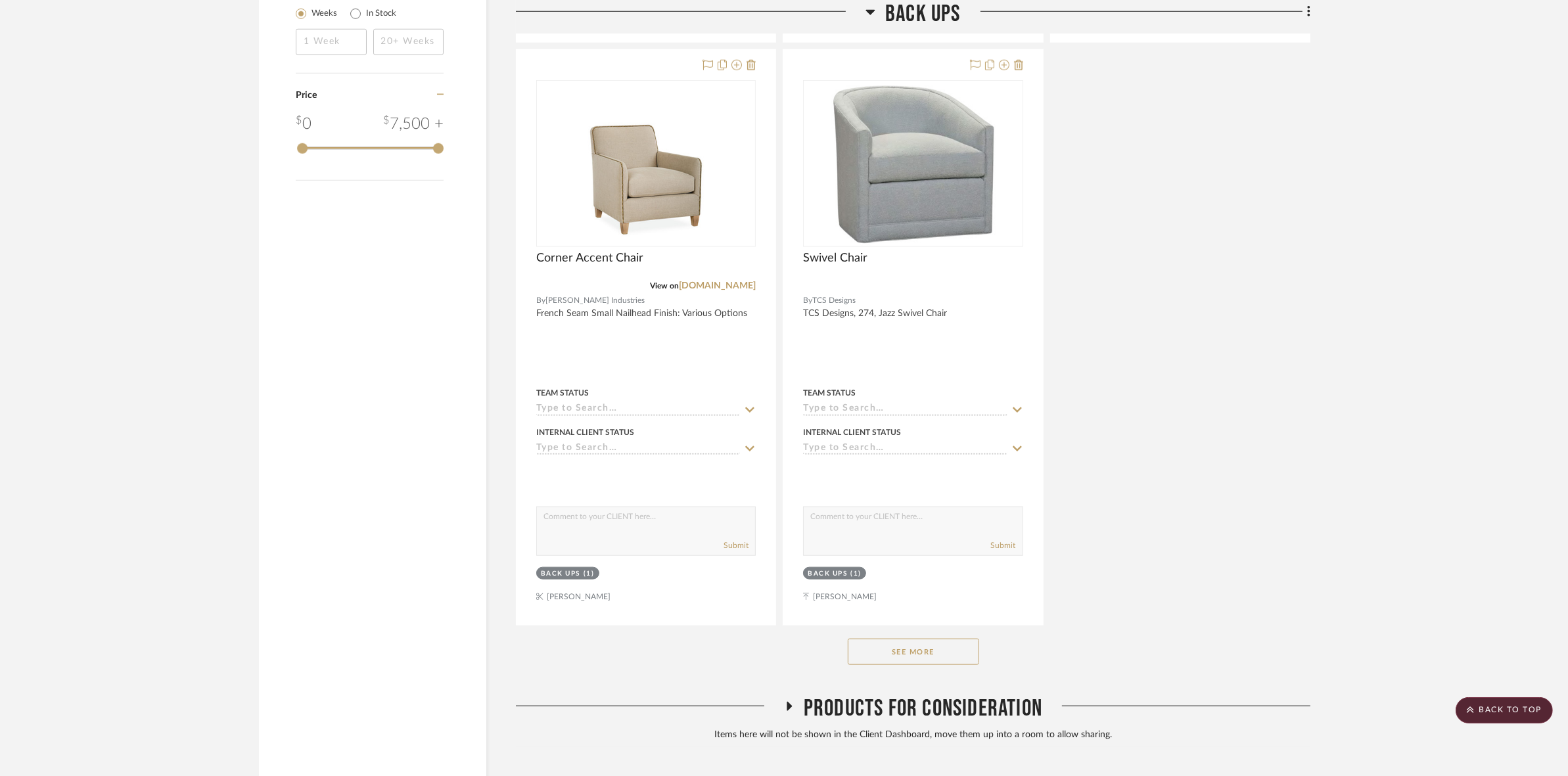
scroll to position [1700, 0]
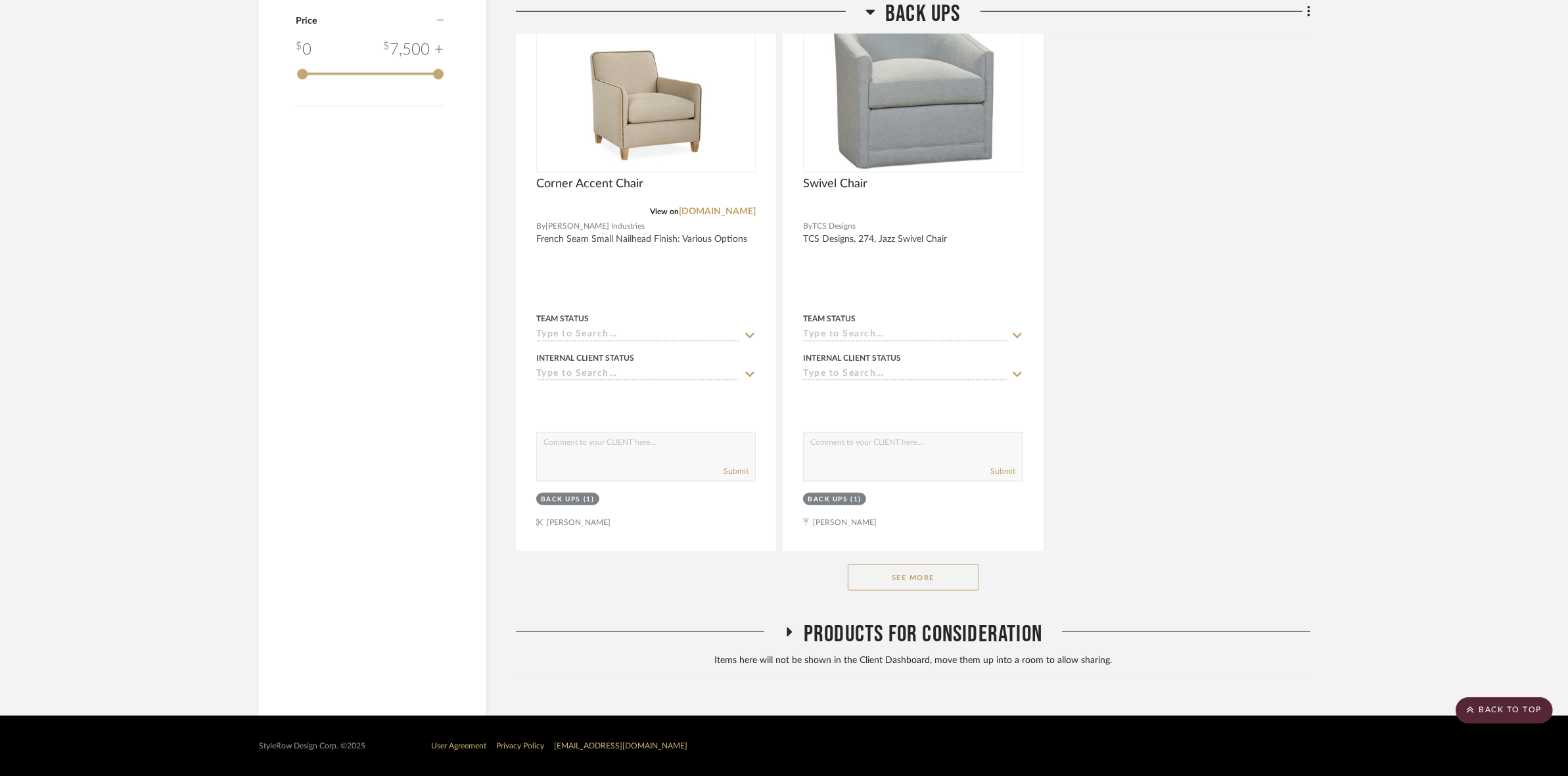
click at [949, 572] on button "See More" at bounding box center [913, 577] width 132 height 27
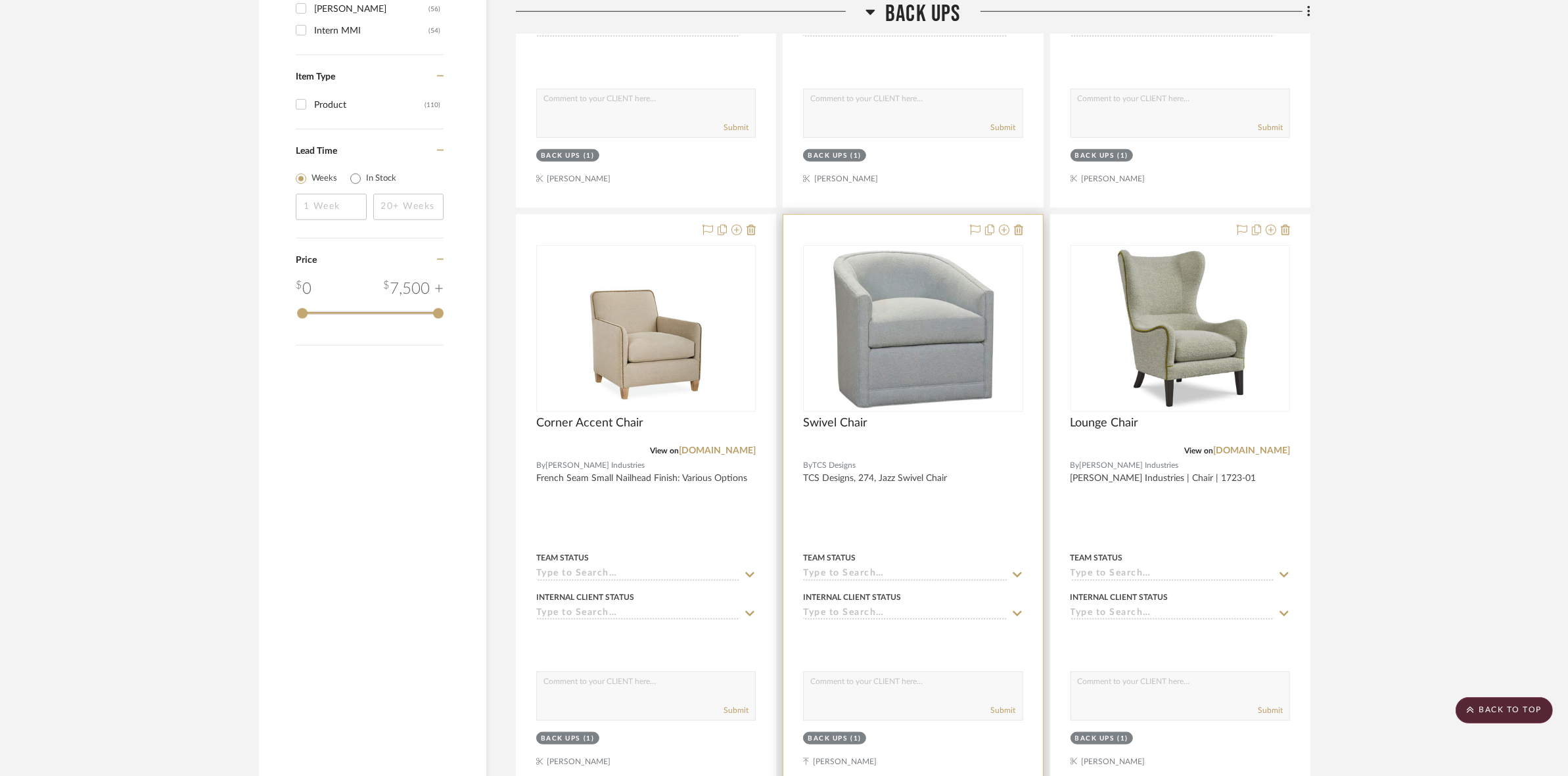
scroll to position [1371, 0]
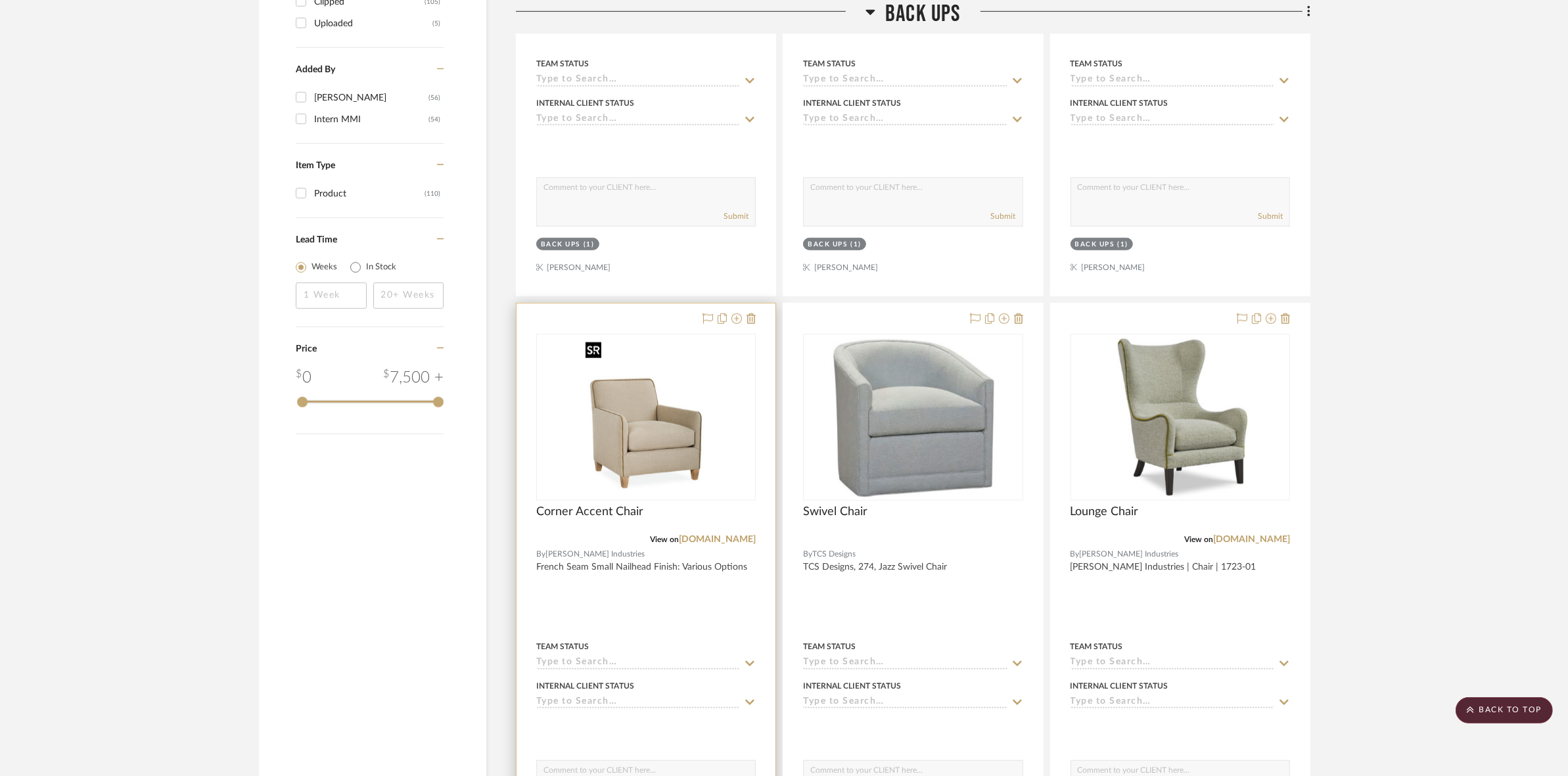
click at [698, 434] on img "0" at bounding box center [646, 417] width 132 height 164
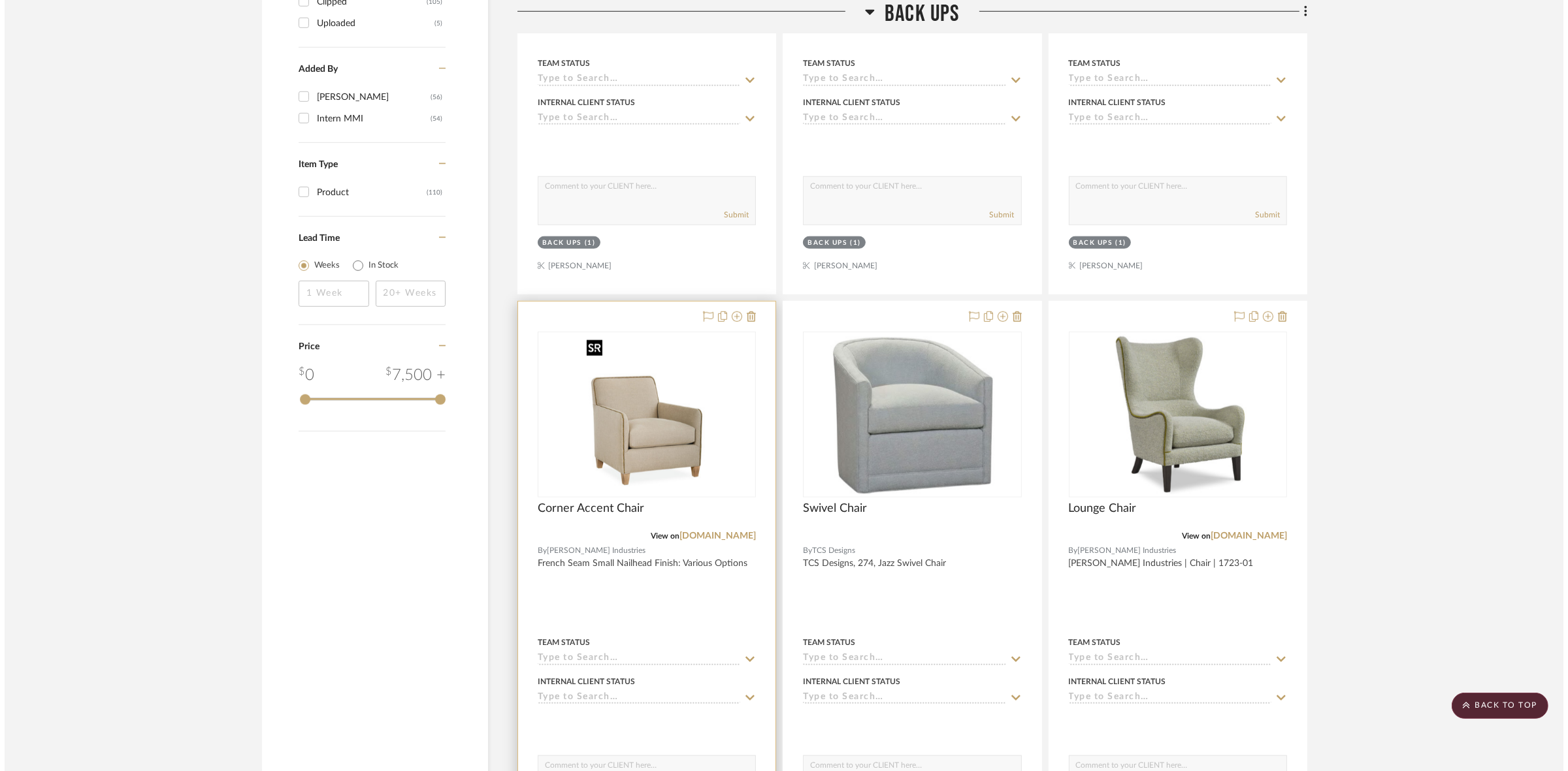
scroll to position [0, 0]
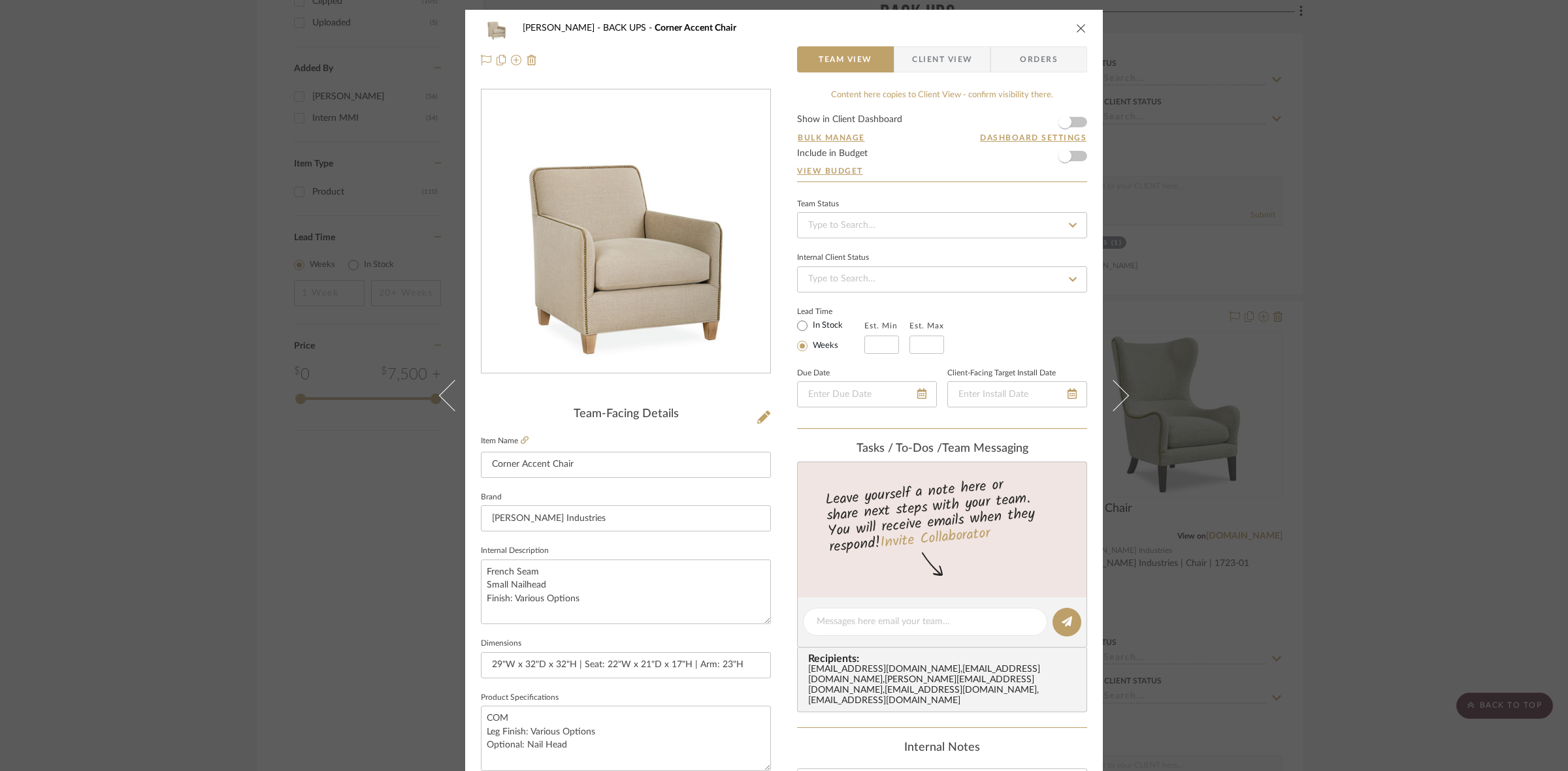
drag, startPoint x: 936, startPoint y: 62, endPoint x: 935, endPoint y: 75, distance: 13.0
click at [936, 62] on span "Client View" at bounding box center [941, 59] width 60 height 26
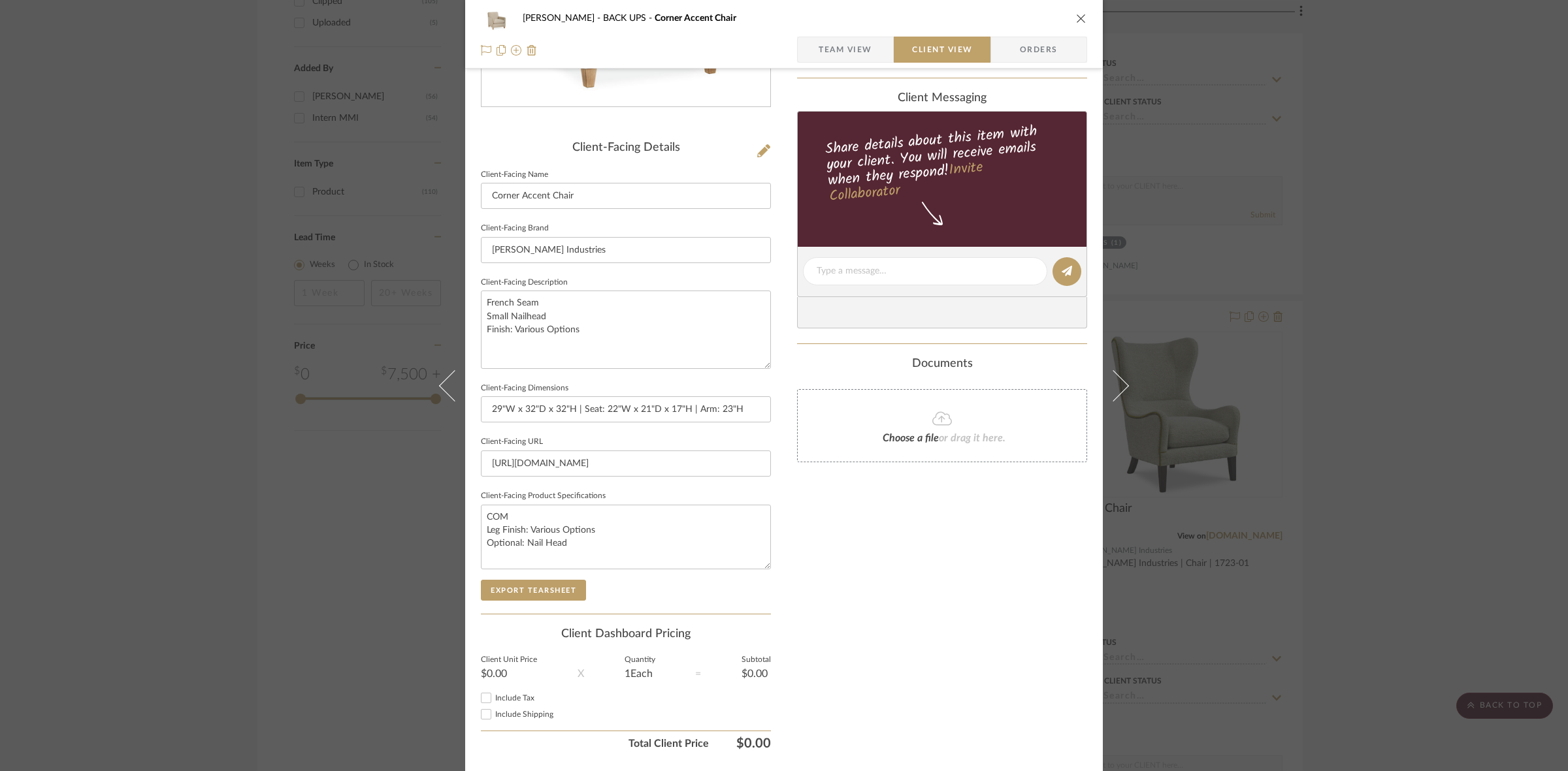
scroll to position [303, 0]
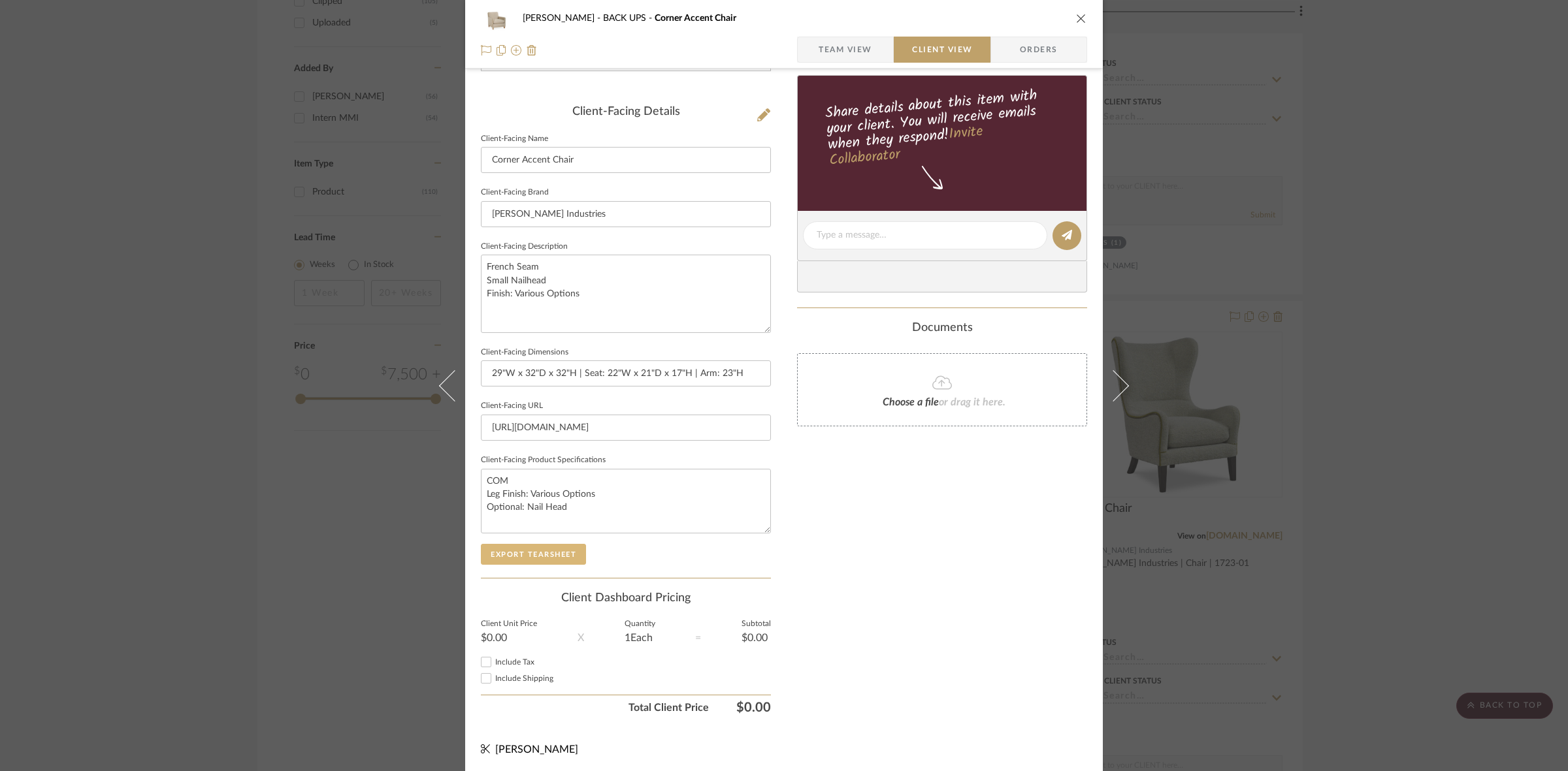
click at [563, 546] on button "Export Tearsheet" at bounding box center [533, 554] width 105 height 21
click at [301, 570] on div "[PERSON_NAME] BACK UPS Corner Accent Chair Team View Client View Orders Client-…" at bounding box center [784, 385] width 1568 height 771
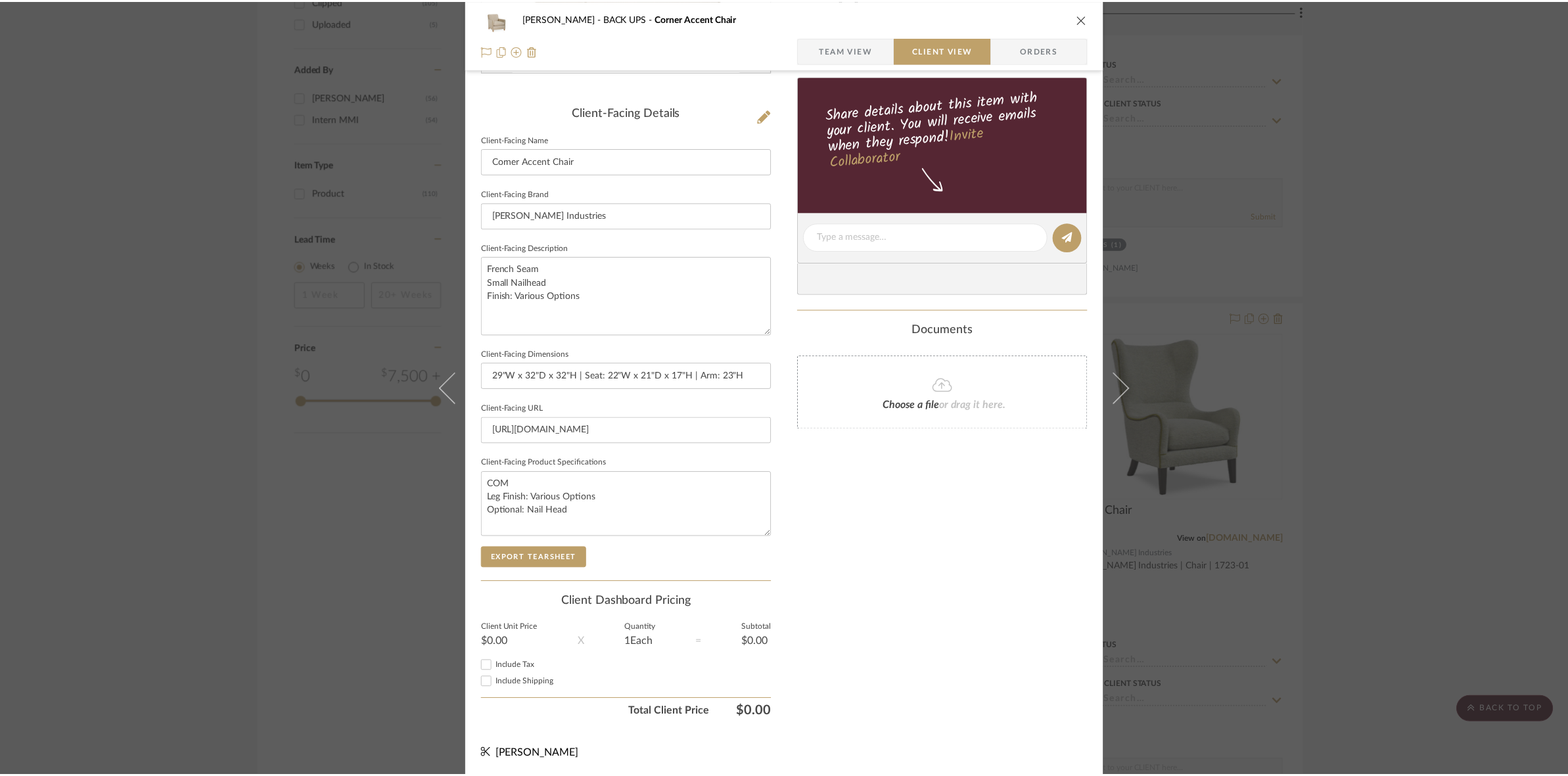
scroll to position [1371, 0]
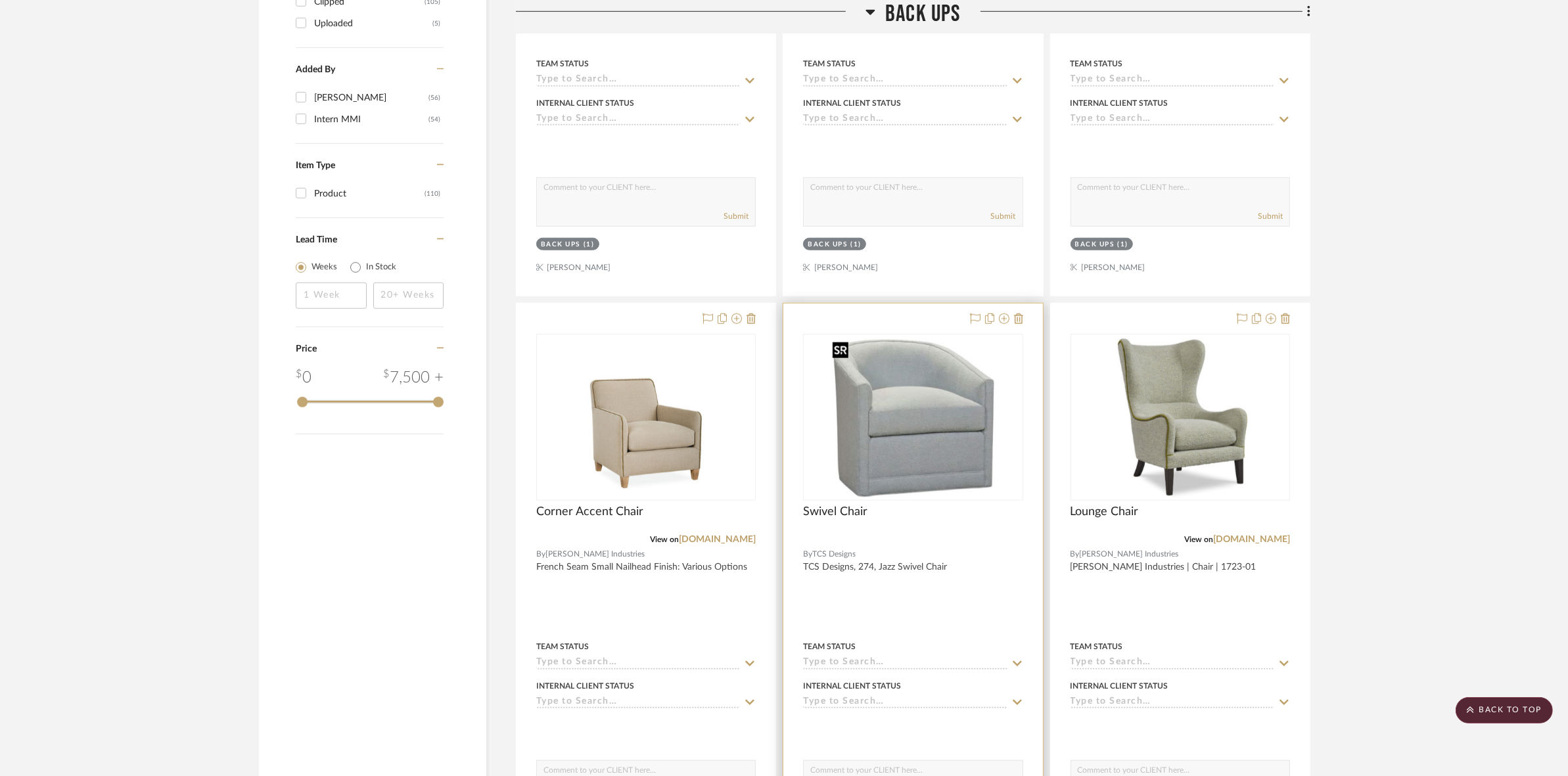
click at [891, 435] on img "0" at bounding box center [913, 417] width 172 height 164
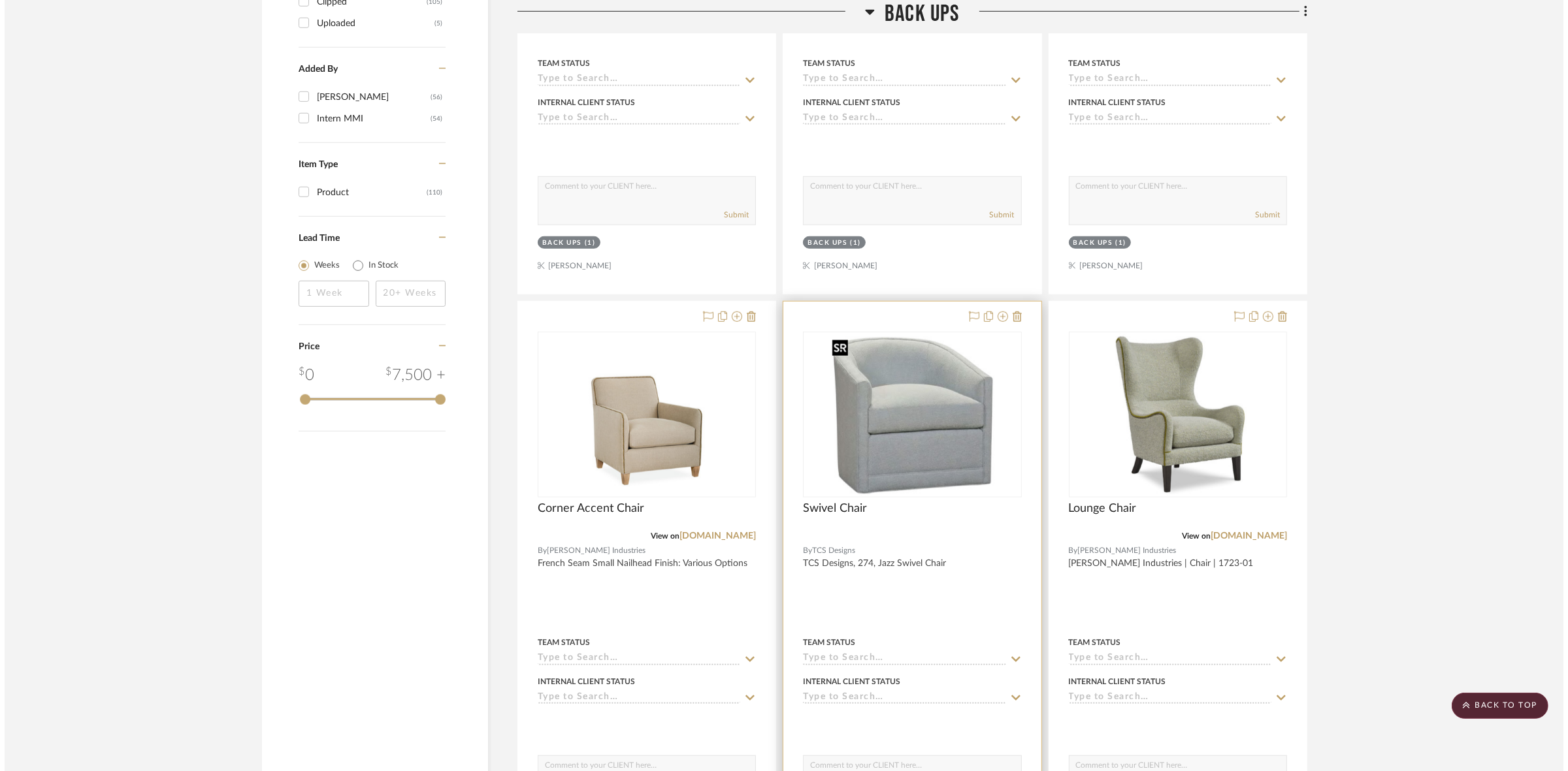
scroll to position [0, 0]
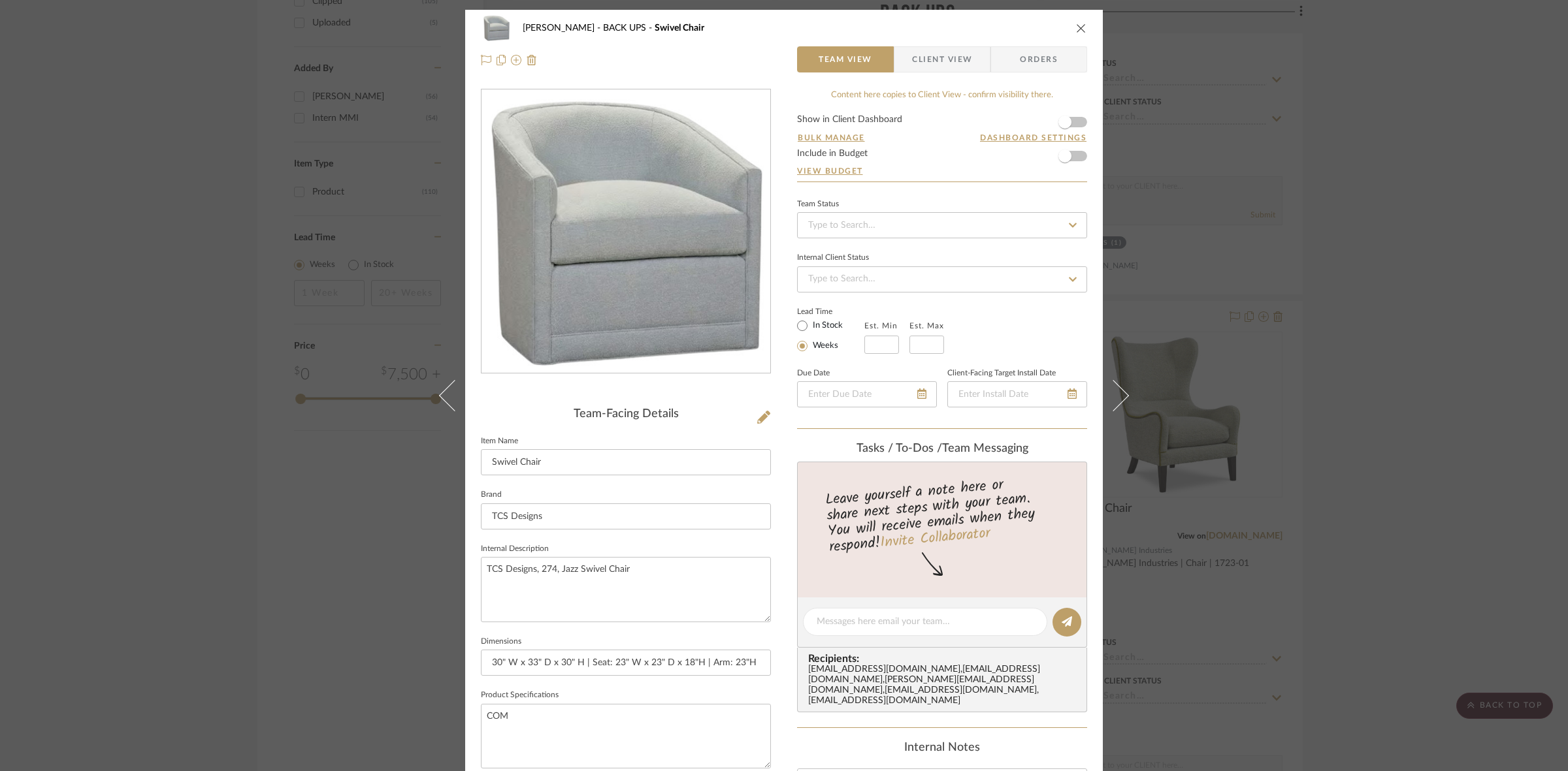
click at [928, 61] on span "Client View" at bounding box center [941, 59] width 60 height 26
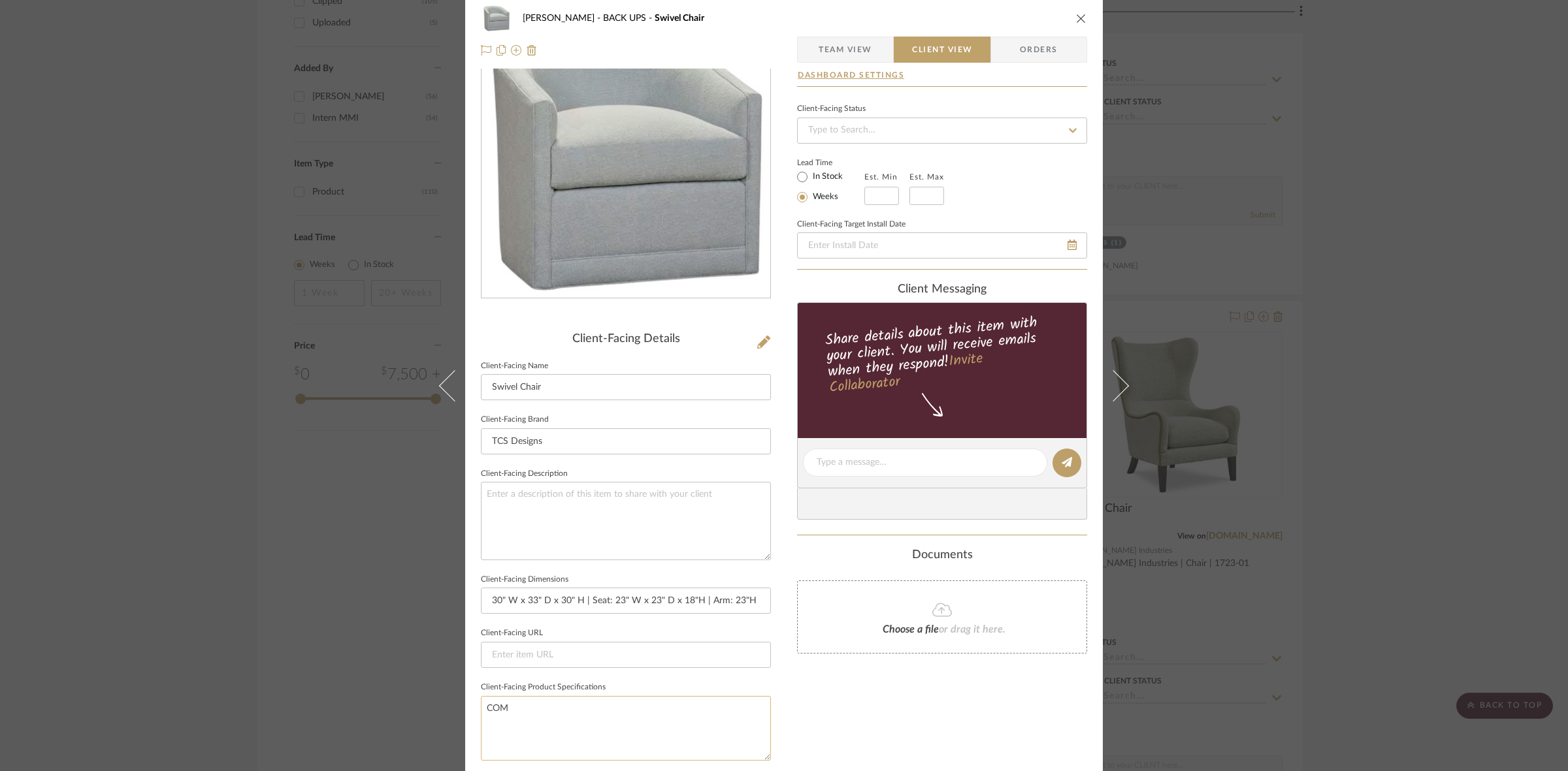
scroll to position [245, 0]
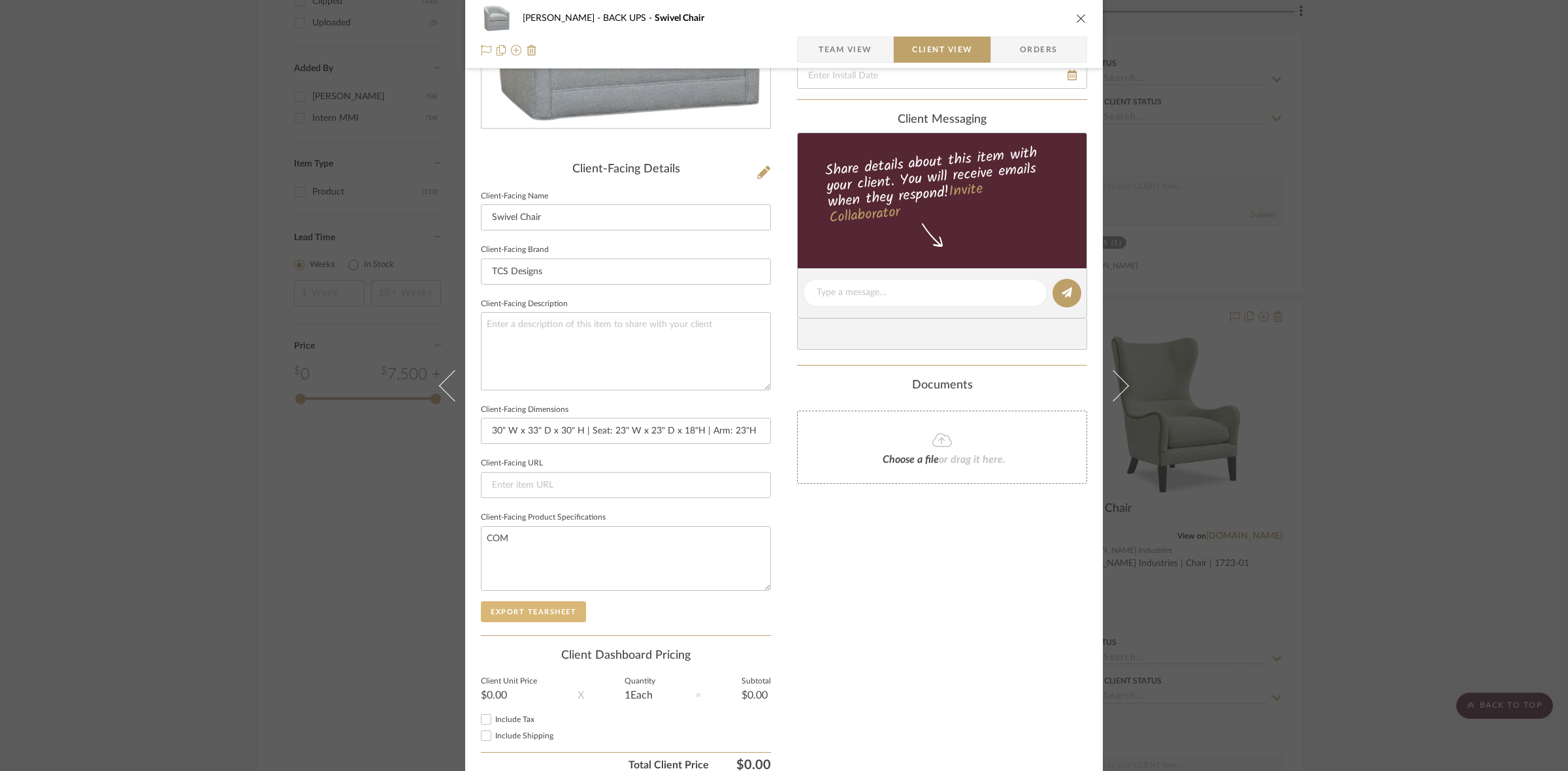
click at [531, 614] on button "Export Tearsheet" at bounding box center [533, 611] width 105 height 21
click at [140, 454] on div "[PERSON_NAME] BACK UPS Swivel Chair Team View Client View Orders Client-Facing …" at bounding box center [784, 385] width 1568 height 771
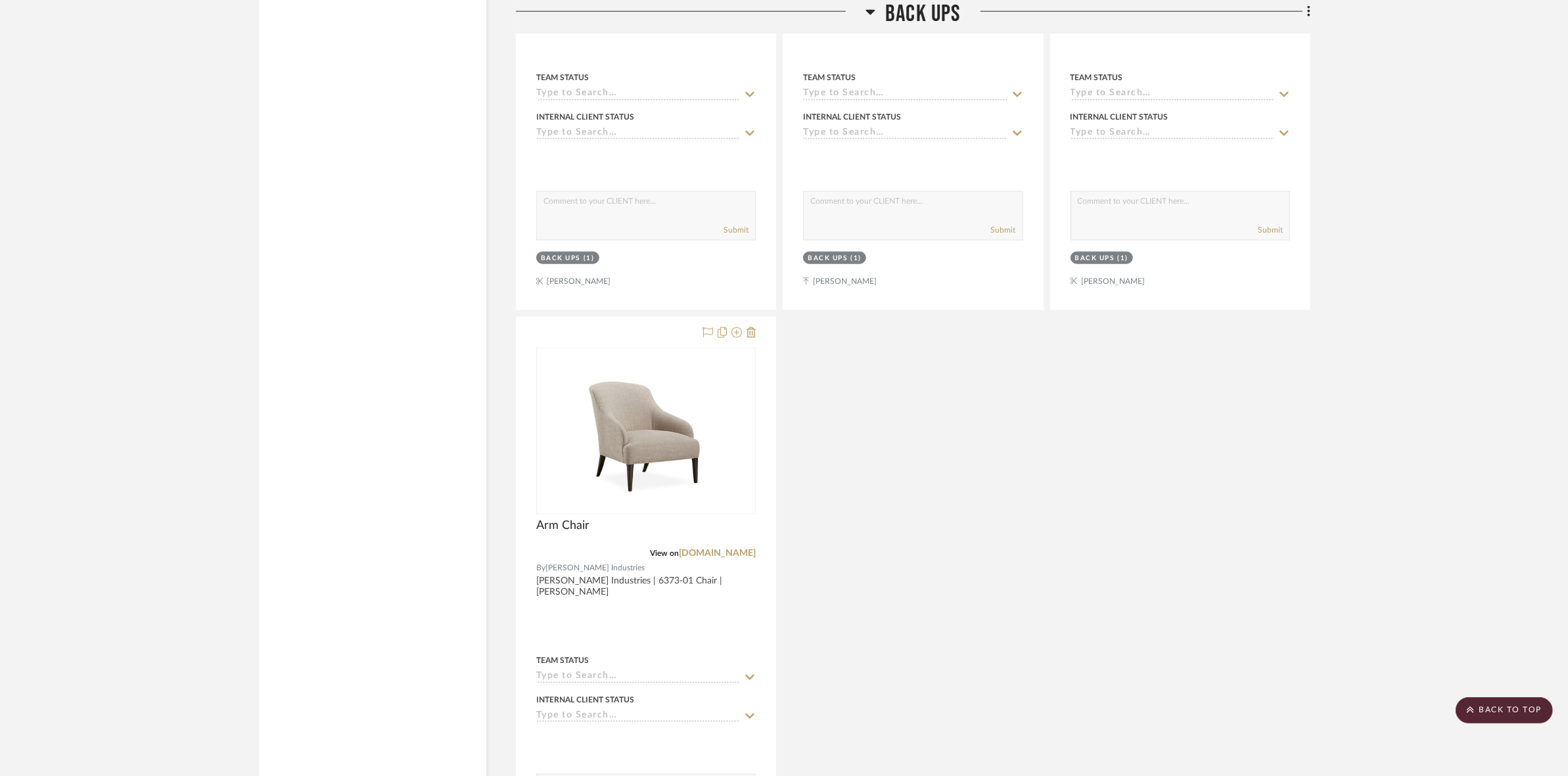
scroll to position [1946, 0]
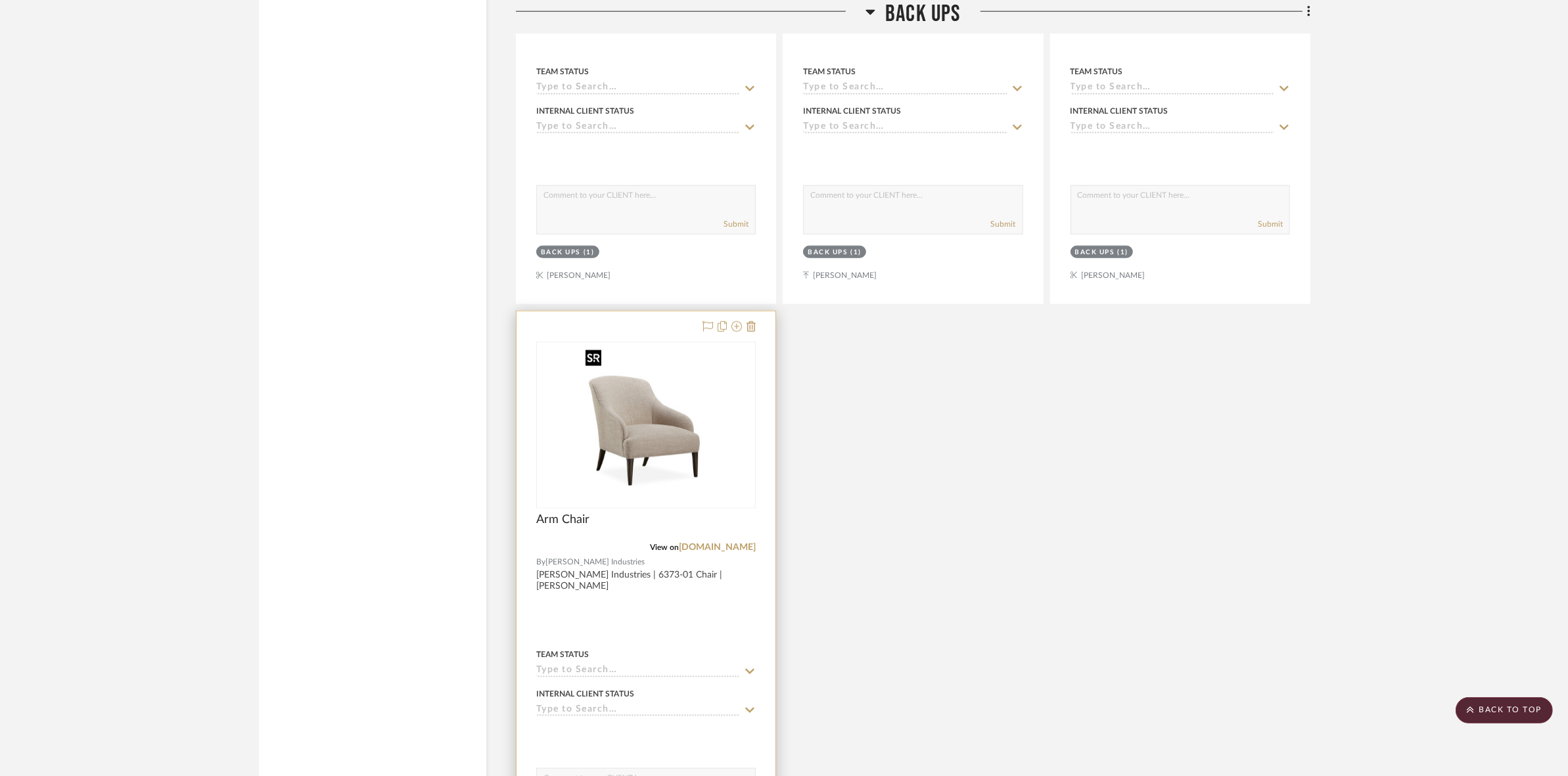
click at [0, 0] on img at bounding box center [0, 0] width 0 height 0
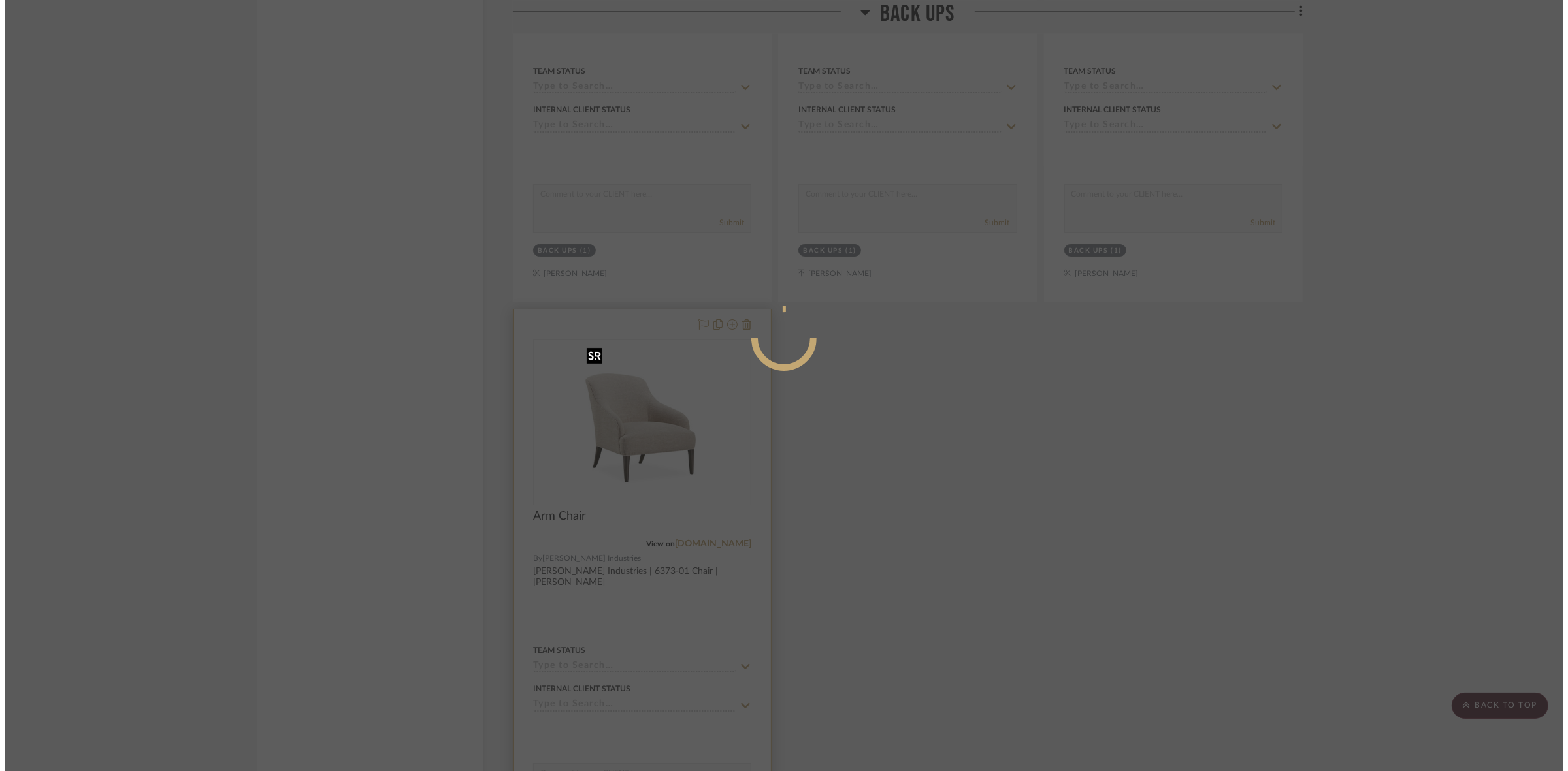
scroll to position [0, 0]
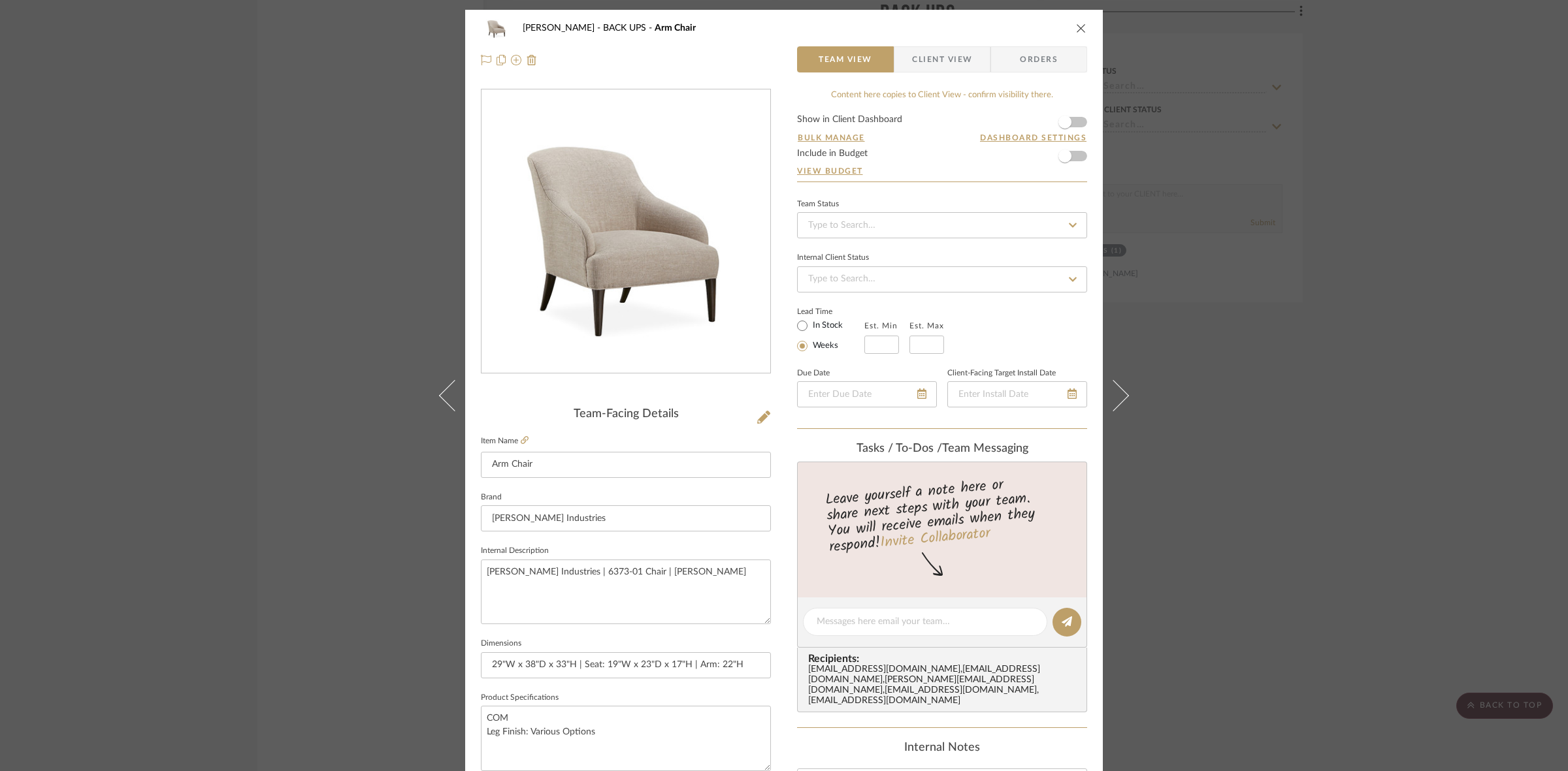
click at [914, 52] on span "Client View" at bounding box center [941, 59] width 60 height 26
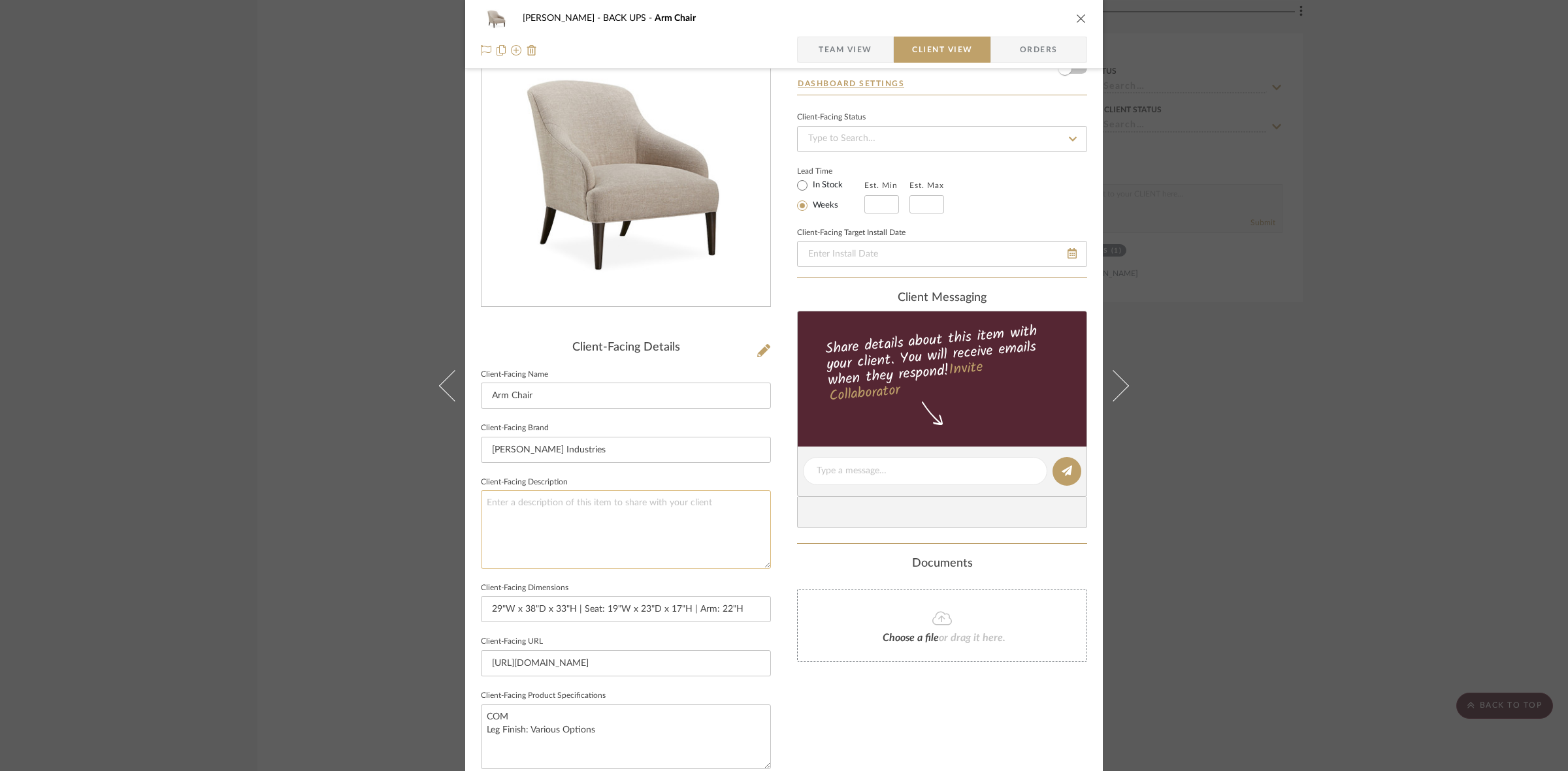
scroll to position [245, 0]
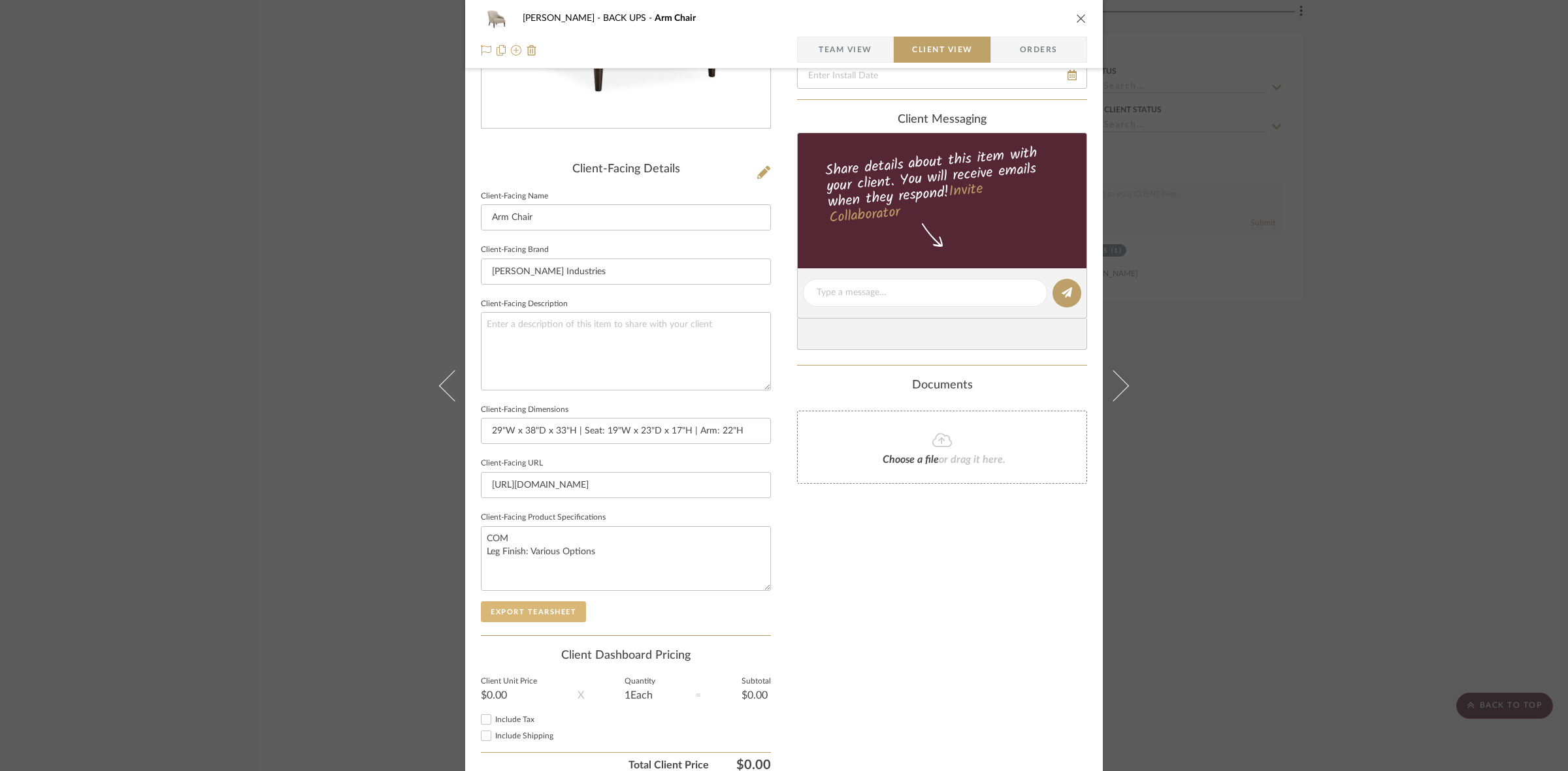
click at [541, 608] on button "Export Tearsheet" at bounding box center [533, 611] width 105 height 21
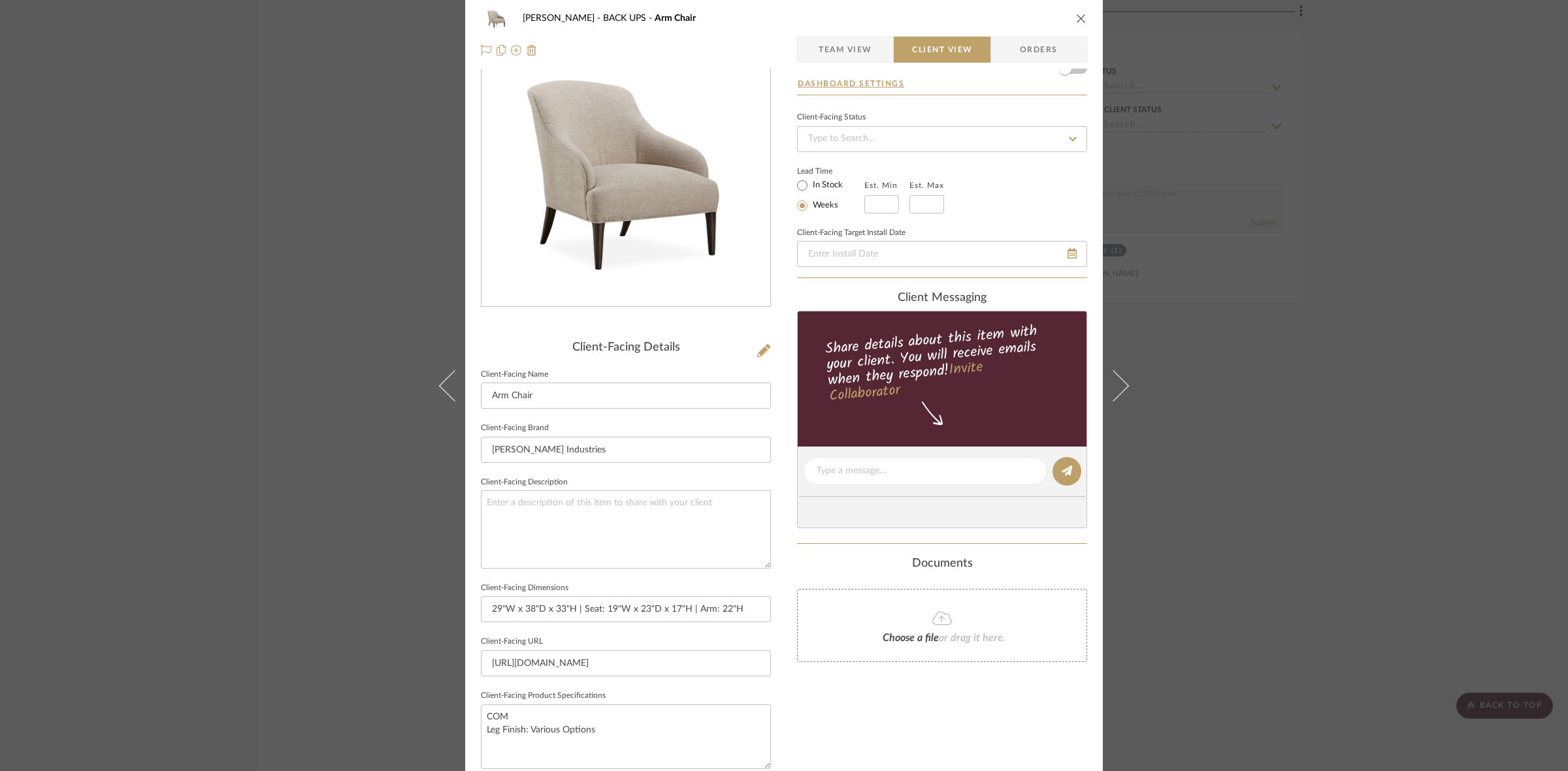
scroll to position [0, 0]
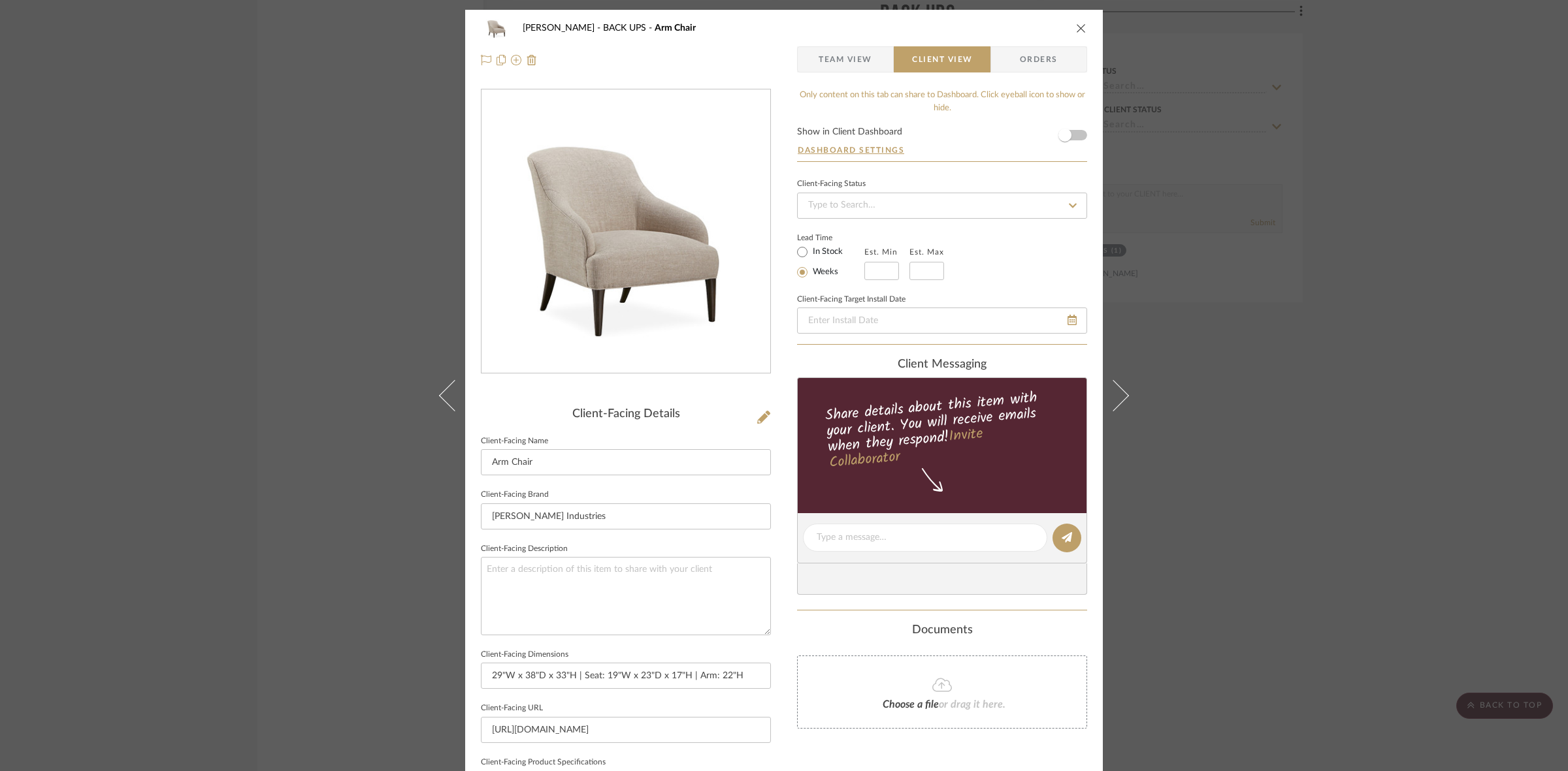
click at [299, 376] on div "[PERSON_NAME] BACK UPS Arm Chair Team View Client View Orders Client-Facing Det…" at bounding box center [784, 385] width 1568 height 771
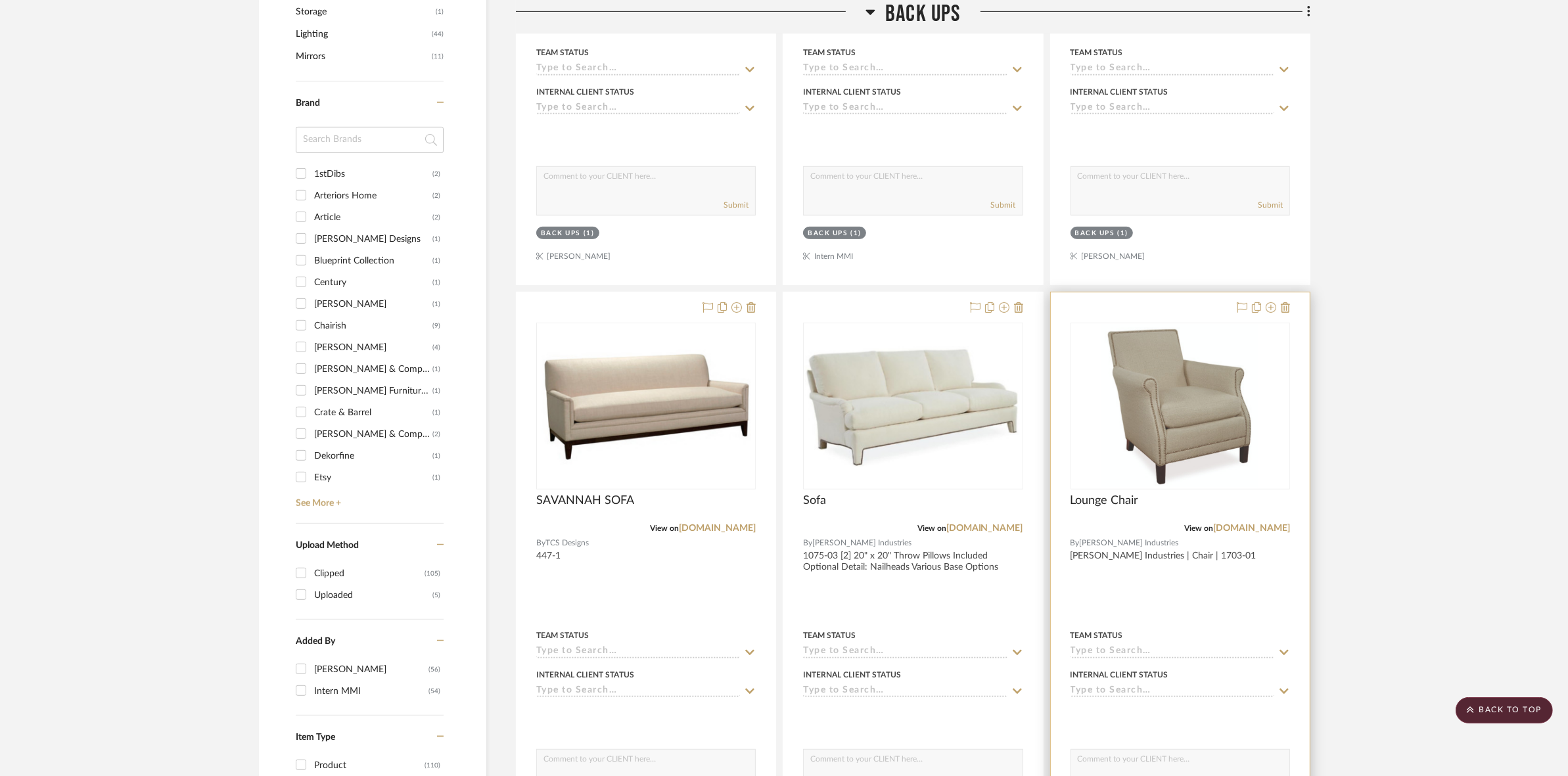
scroll to position [796, 0]
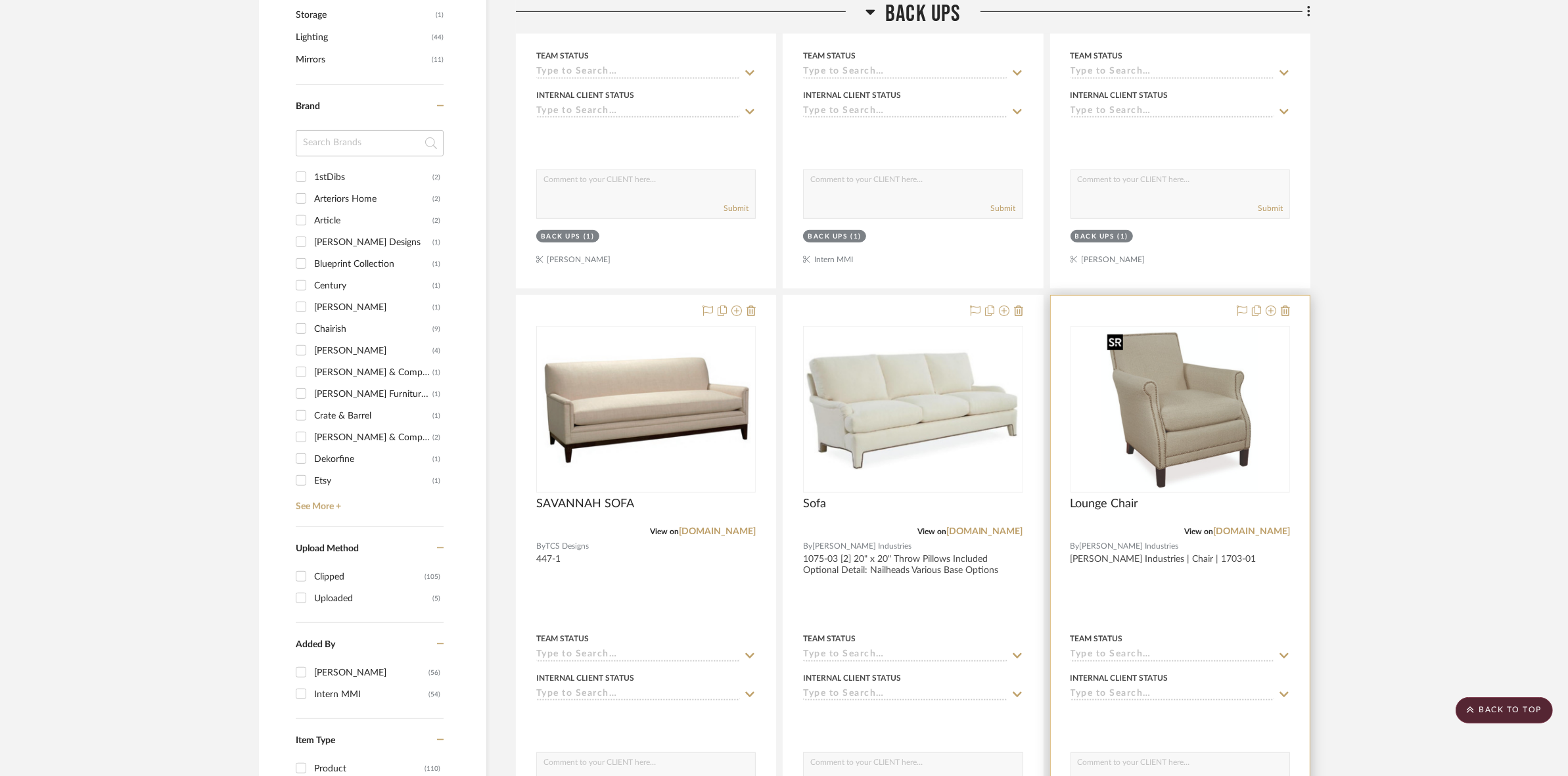
click at [1164, 435] on img "0" at bounding box center [1180, 409] width 157 height 164
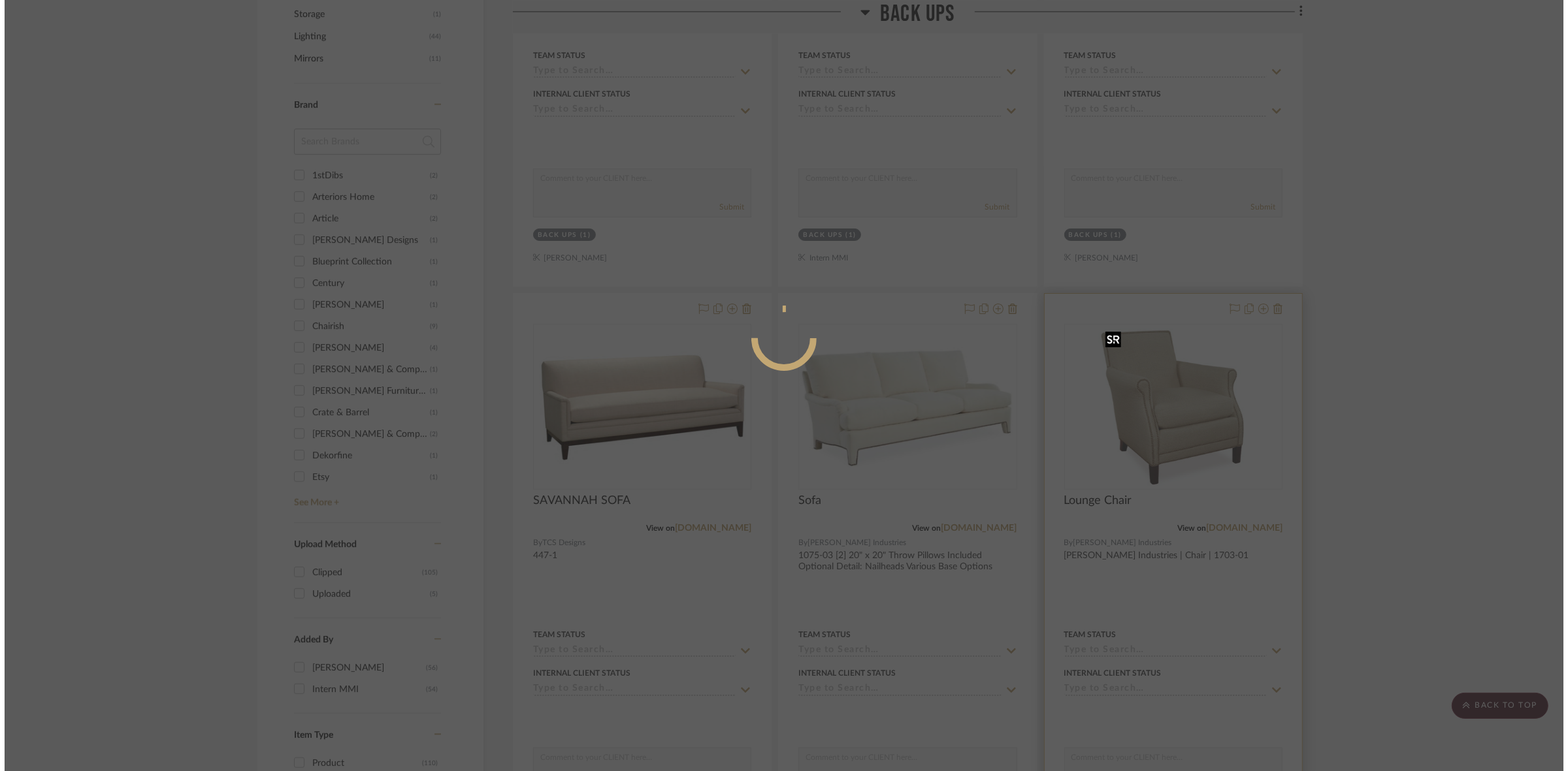
scroll to position [0, 0]
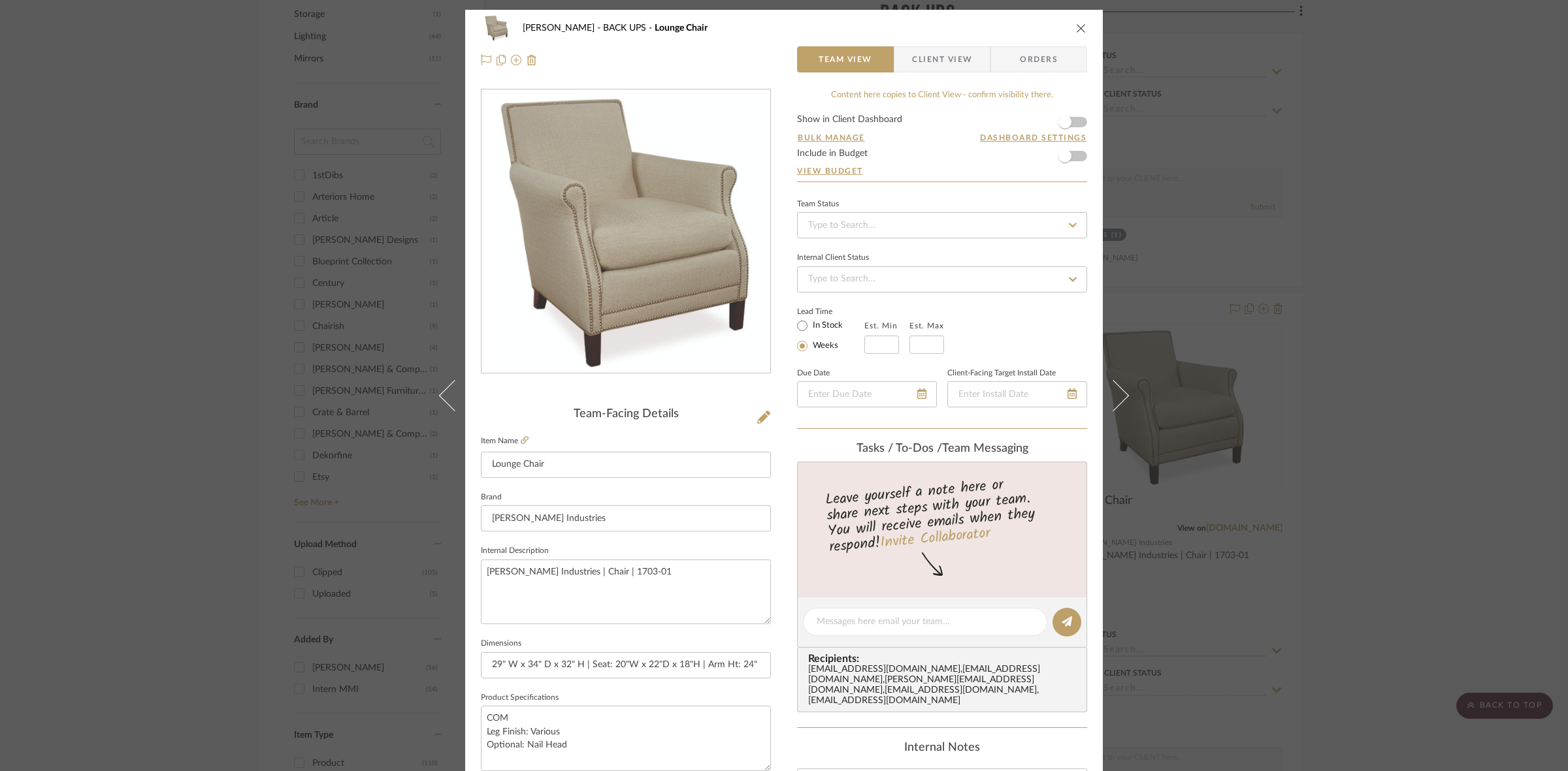
click at [952, 53] on span "Client View" at bounding box center [941, 59] width 60 height 26
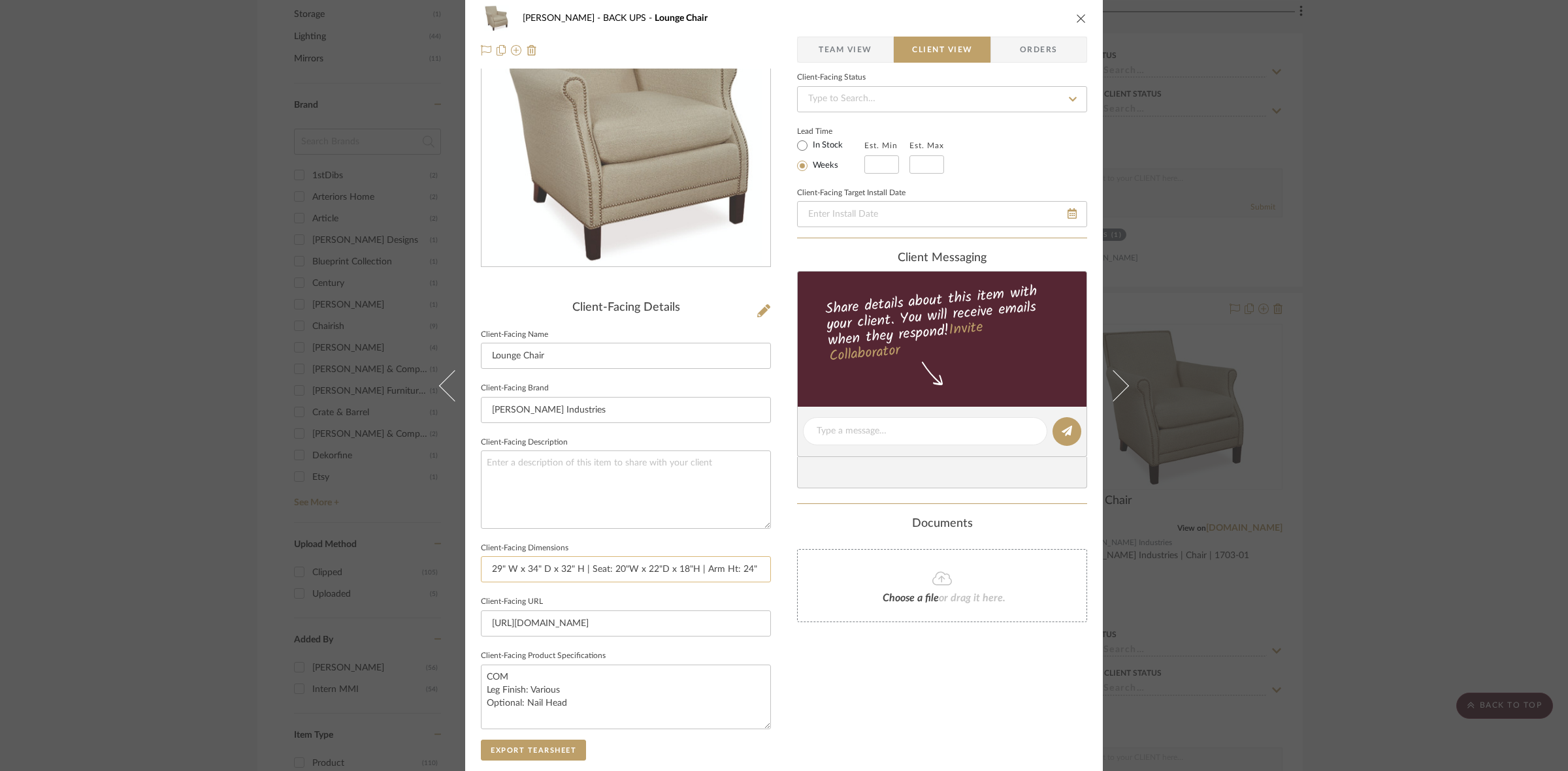
scroll to position [245, 0]
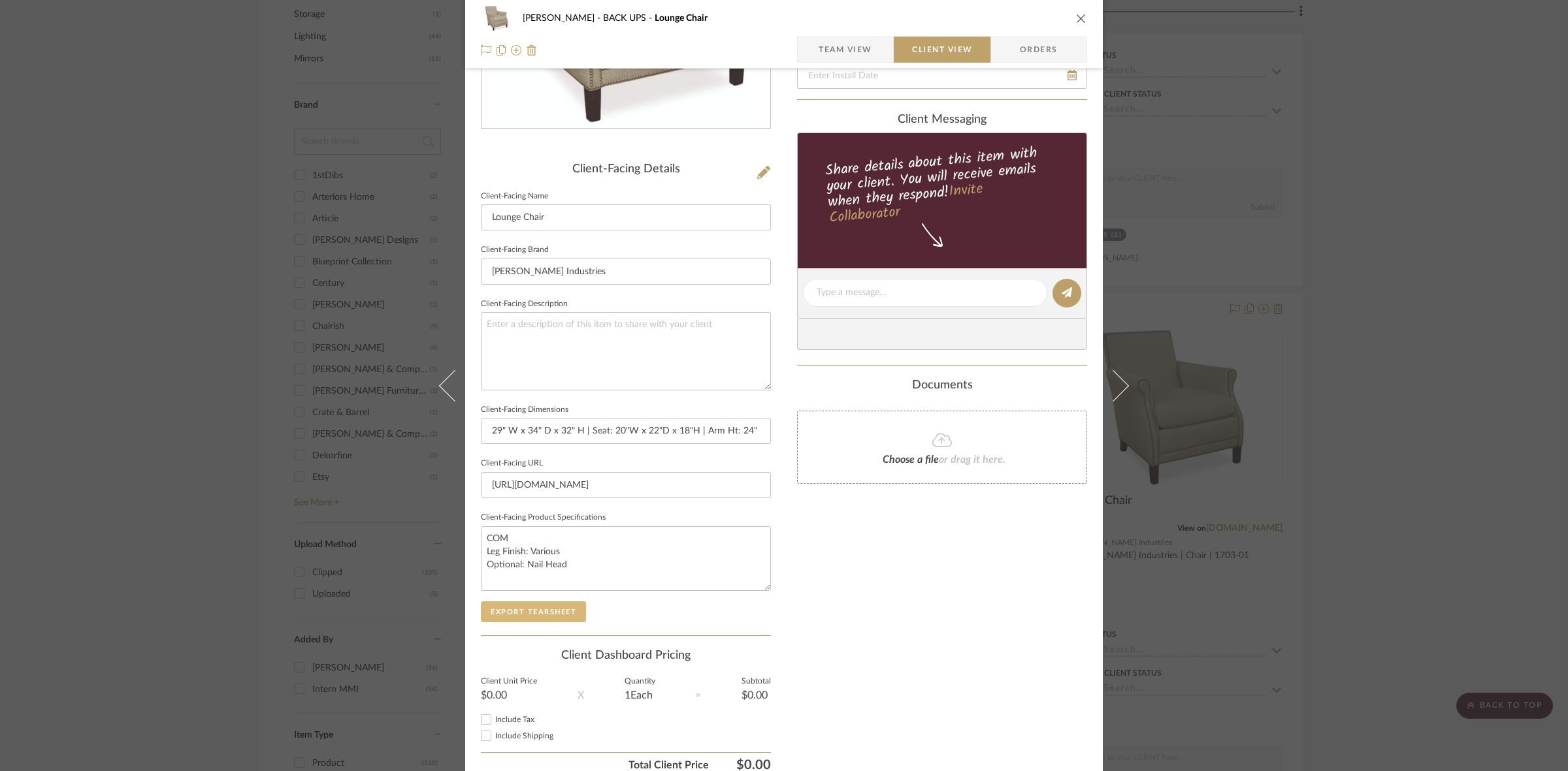
click at [559, 609] on button "Export Tearsheet" at bounding box center [533, 611] width 105 height 21
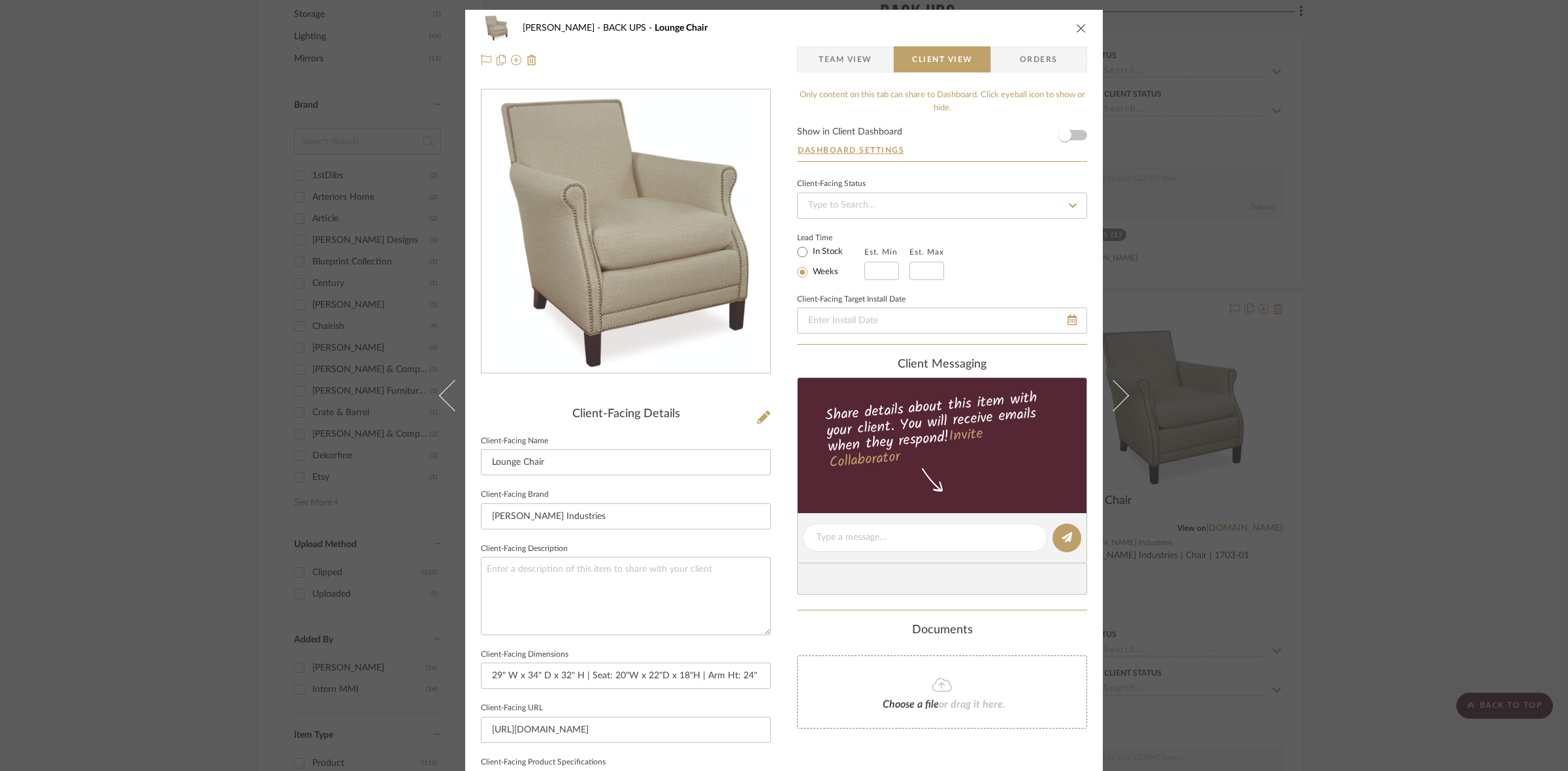
click at [175, 416] on div "[PERSON_NAME] BACK UPS Lounge Chair Team View Client View Orders Client-Facing …" at bounding box center [784, 385] width 1568 height 771
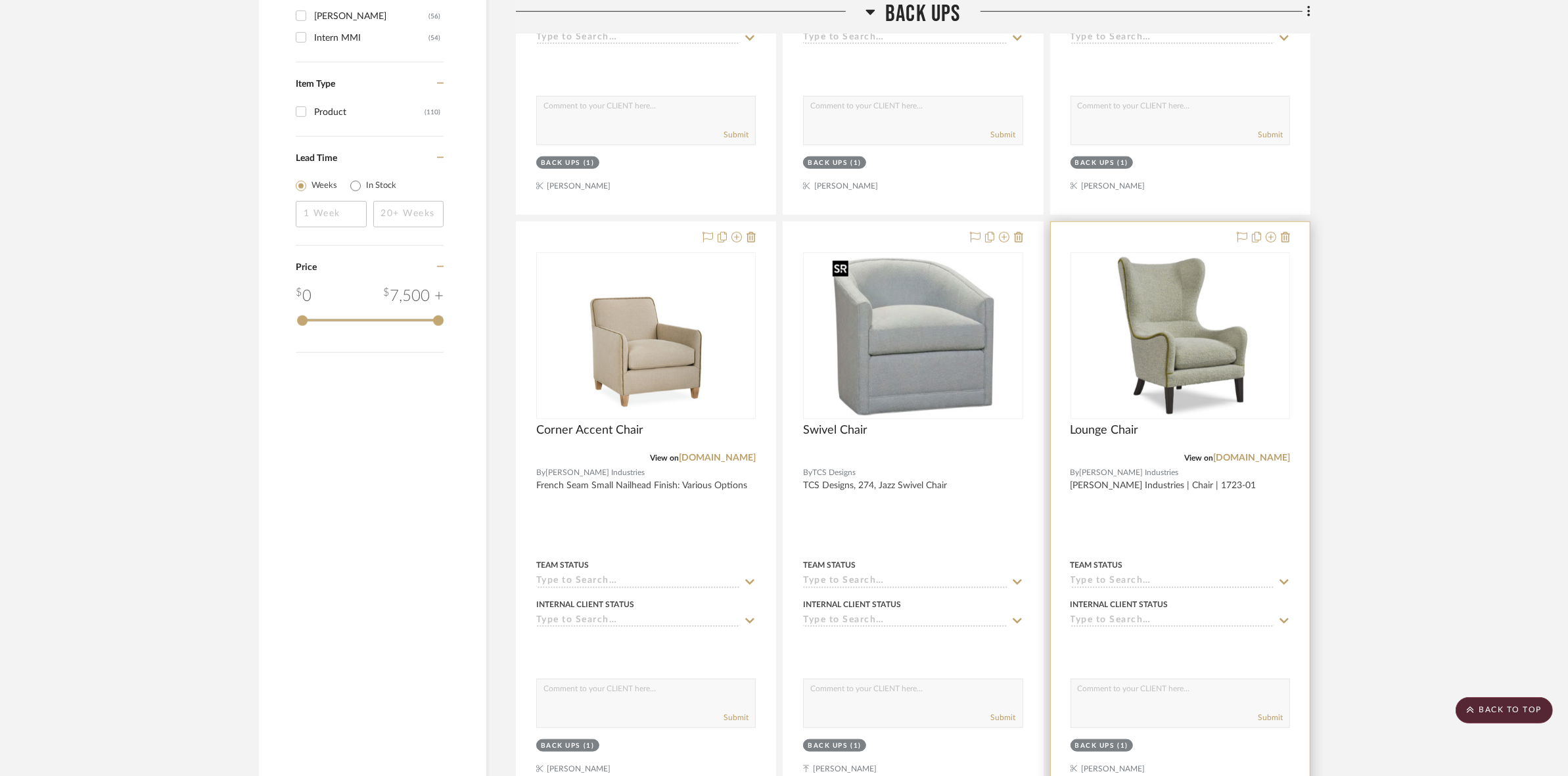
scroll to position [1453, 0]
click at [1141, 388] on img "0" at bounding box center [1180, 335] width 155 height 164
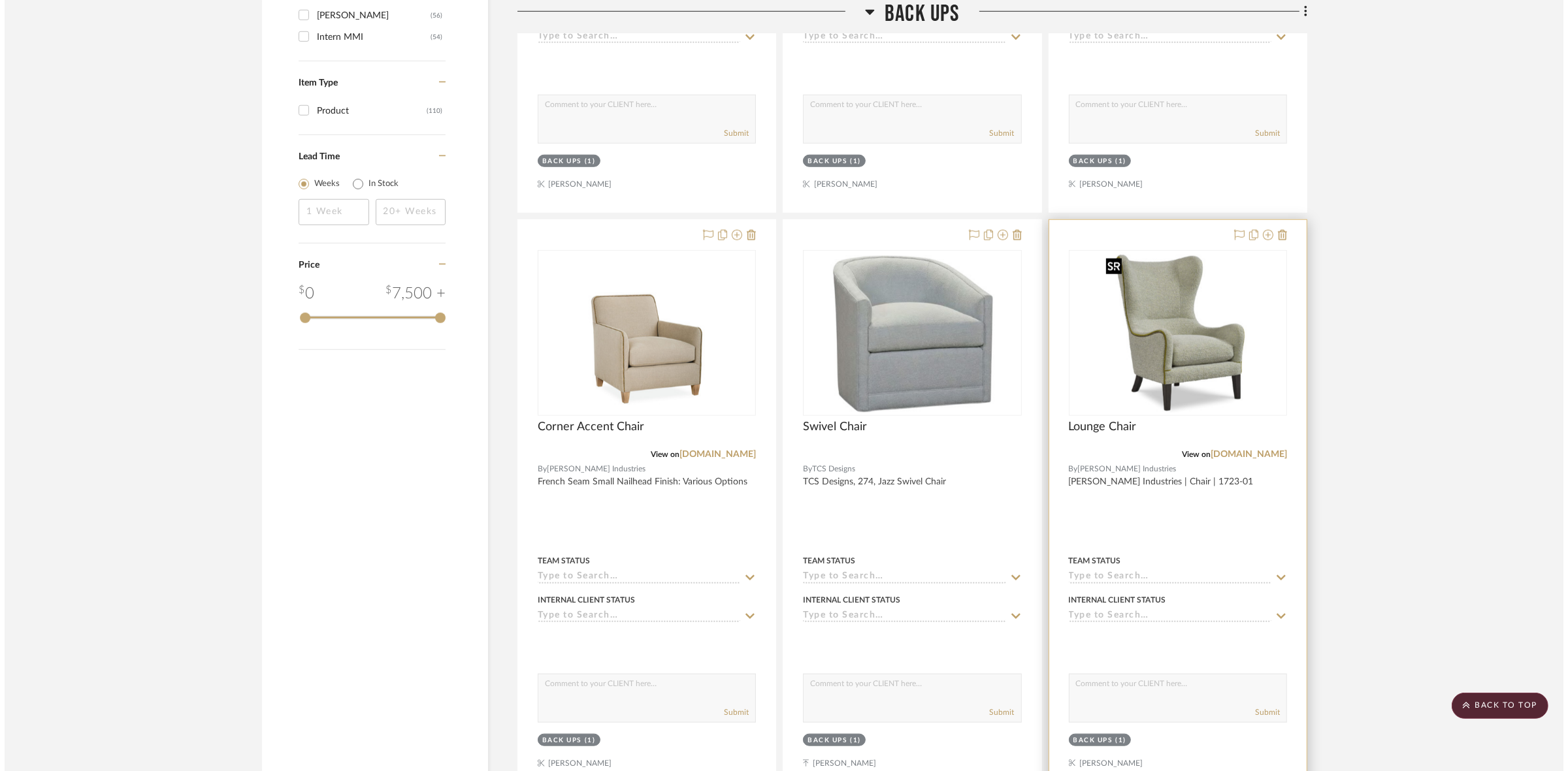
scroll to position [0, 0]
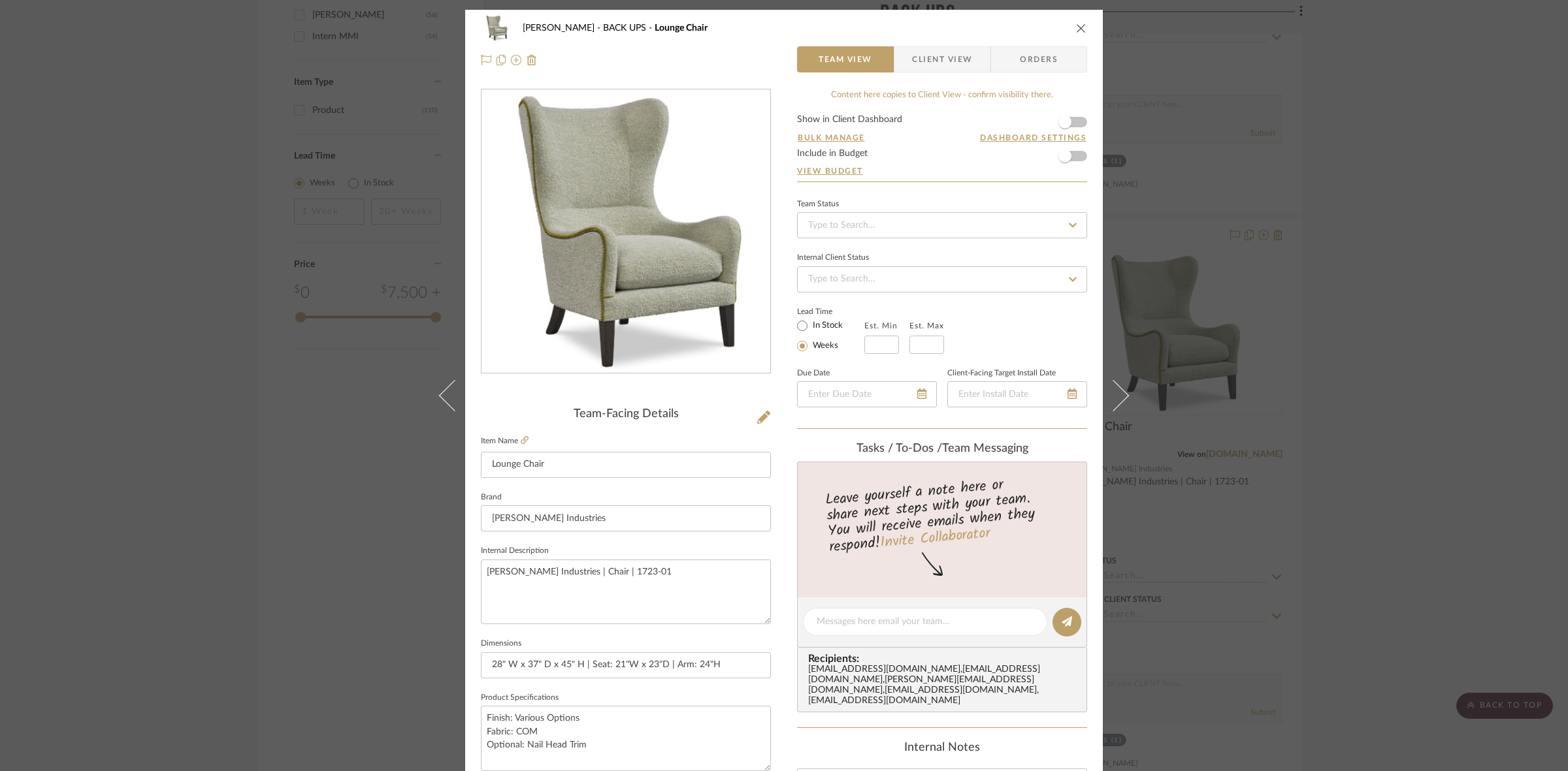
click at [933, 63] on span "Client View" at bounding box center [941, 59] width 60 height 26
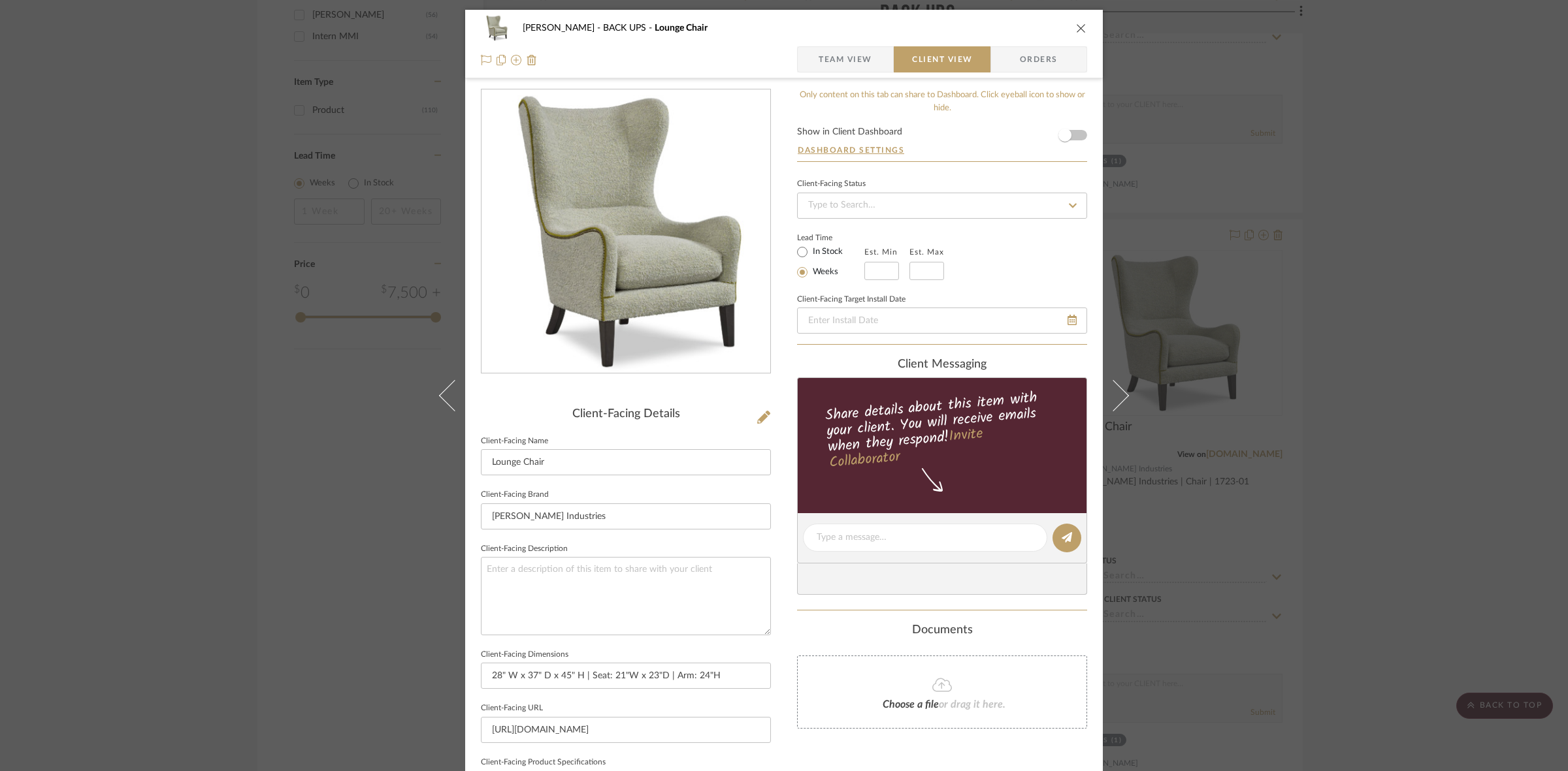
scroll to position [245, 0]
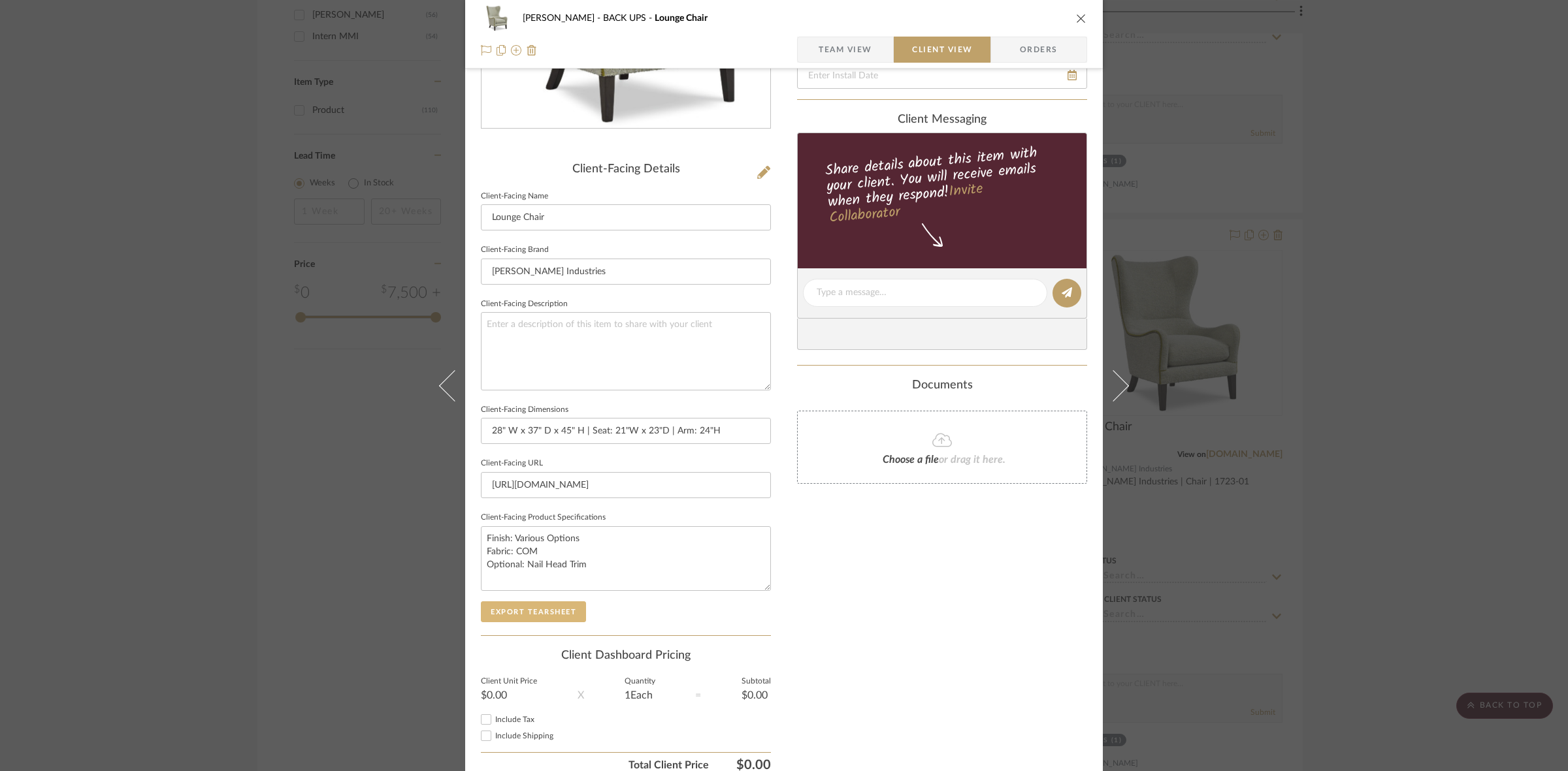
click at [566, 605] on button "Export Tearsheet" at bounding box center [533, 611] width 105 height 21
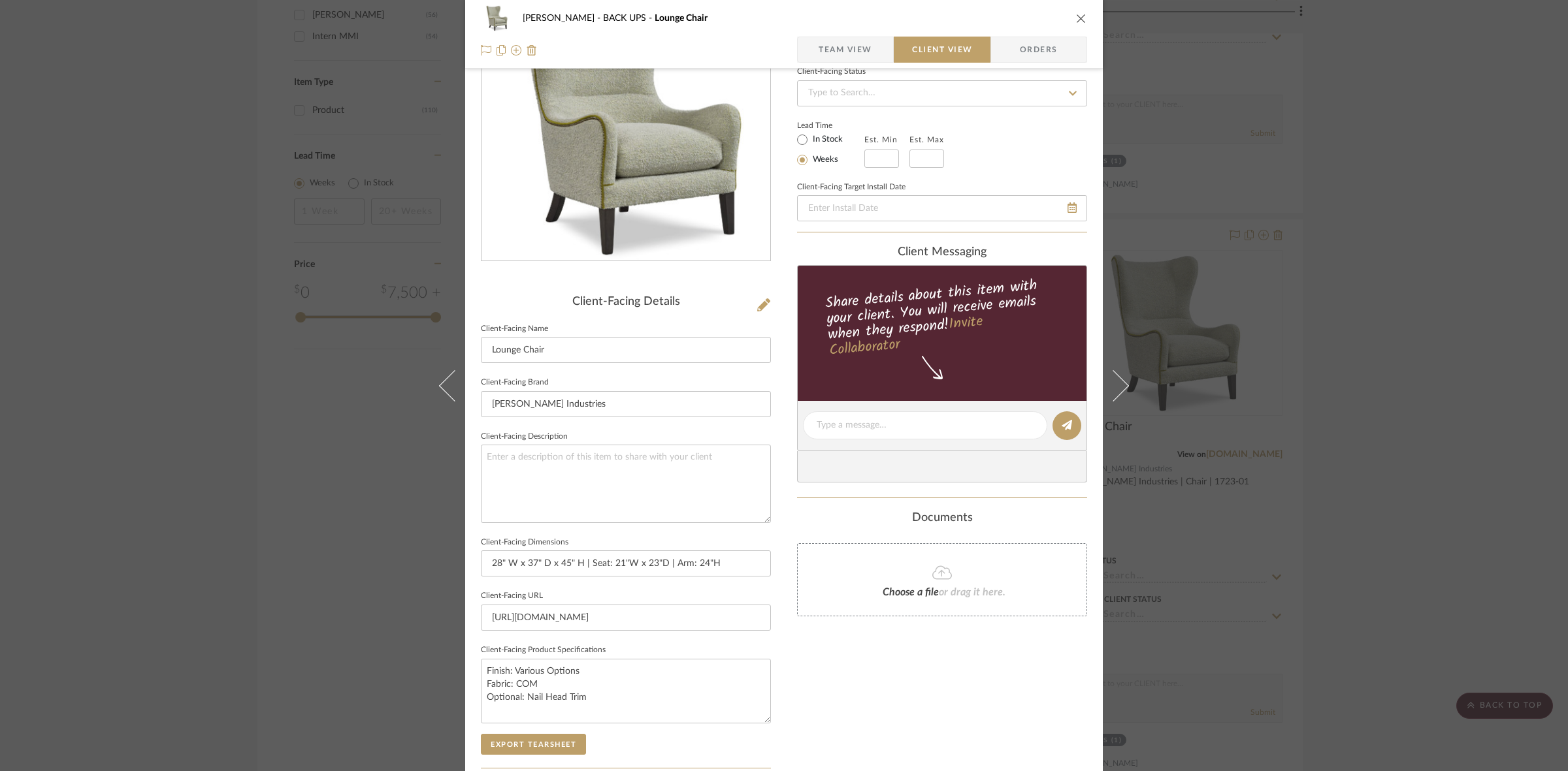
scroll to position [0, 0]
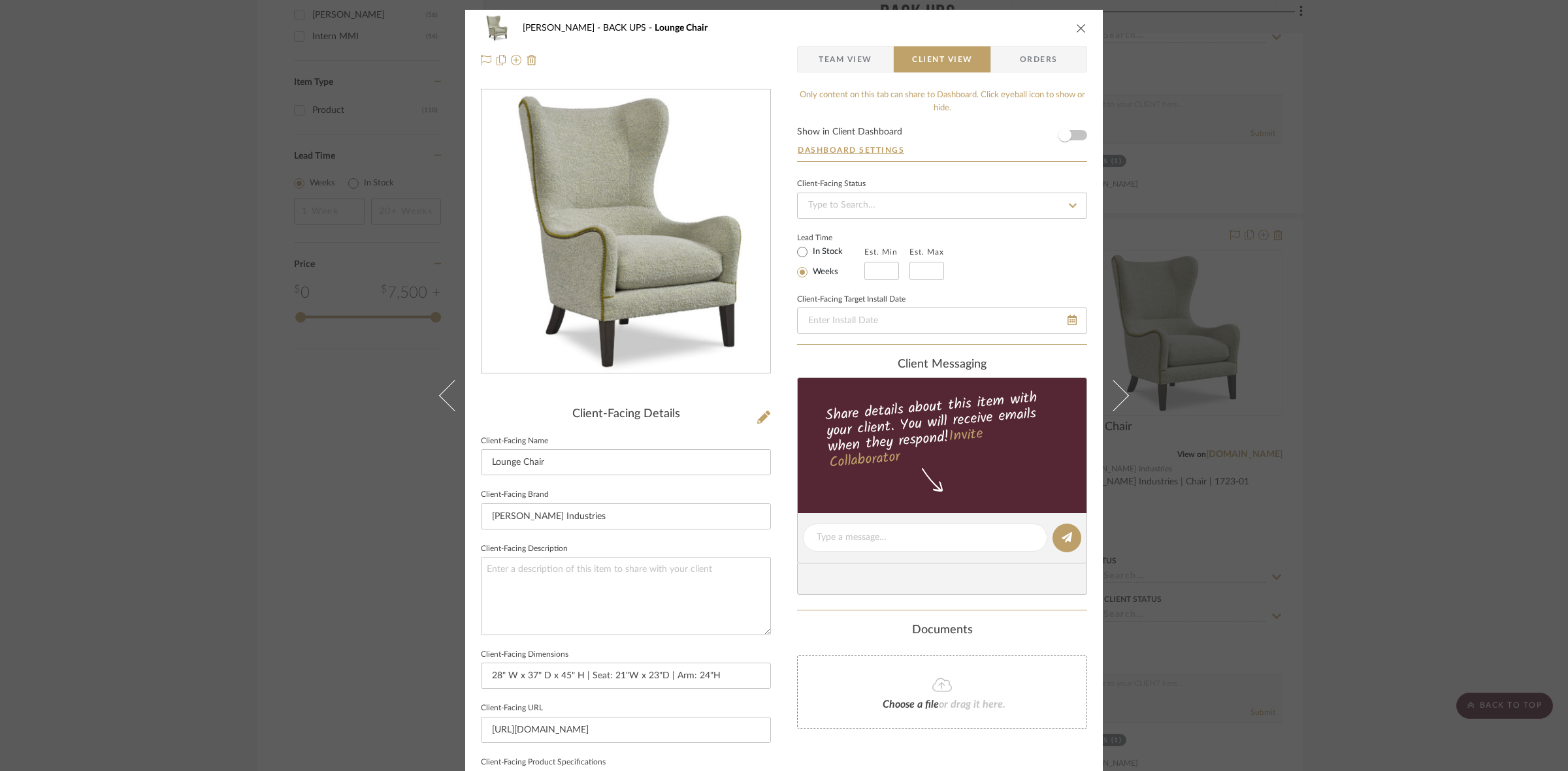
click at [157, 354] on div "[PERSON_NAME] BACK UPS Lounge Chair Team View Client View Orders Client-Facing …" at bounding box center [784, 385] width 1568 height 771
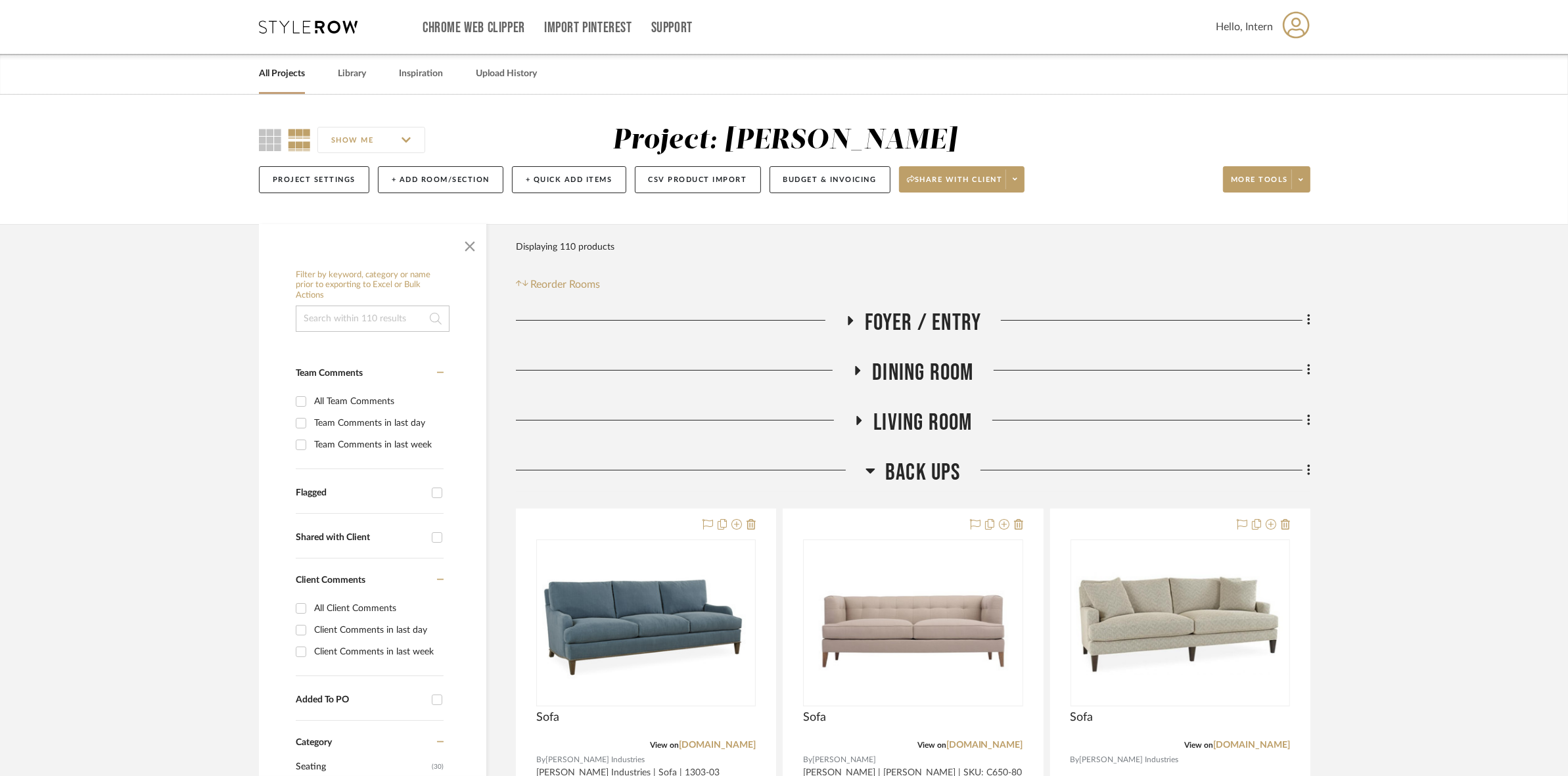
click at [921, 470] on span "BACK UPS" at bounding box center [923, 472] width 76 height 28
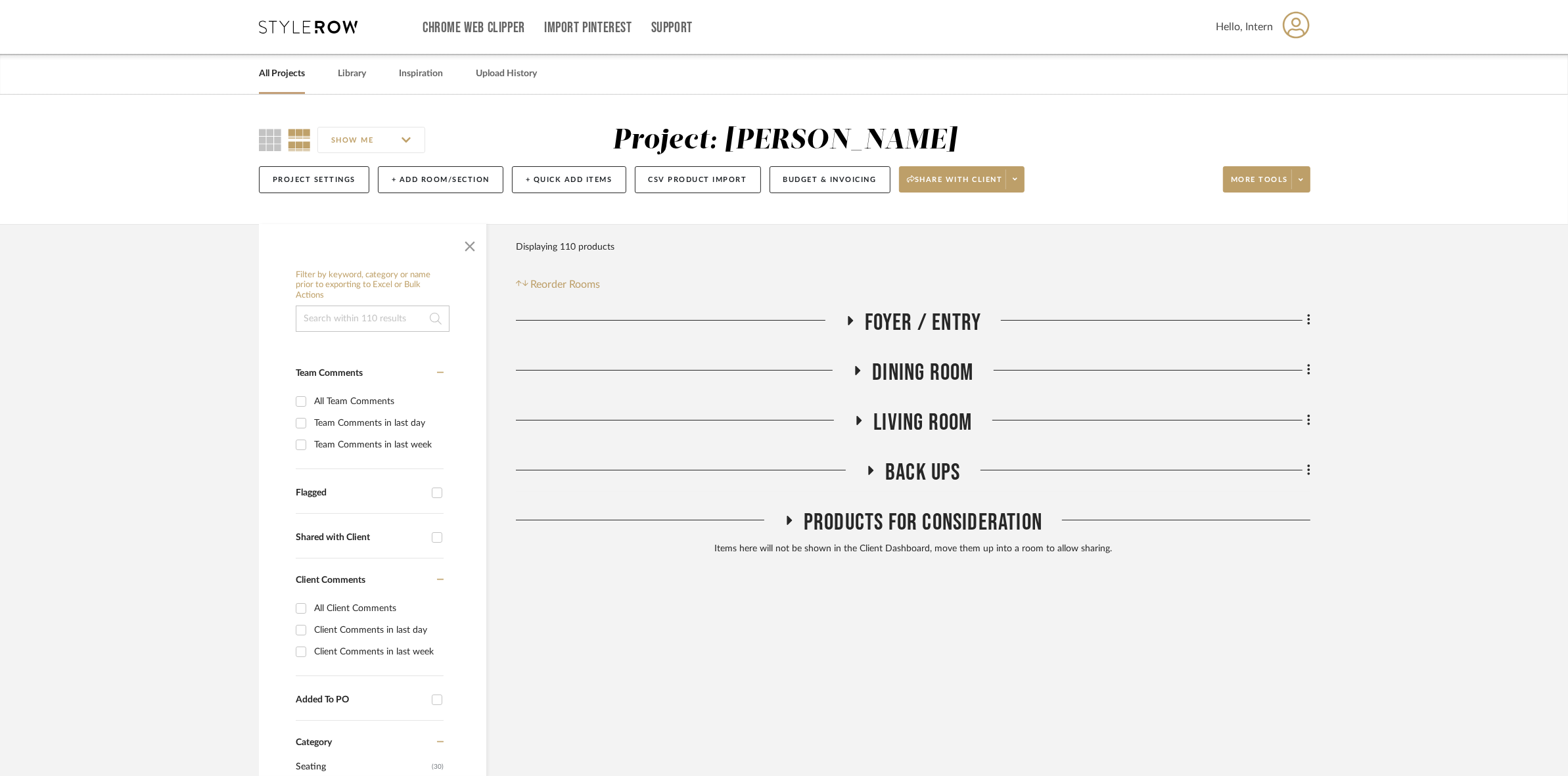
click at [921, 470] on span "BACK UPS" at bounding box center [923, 472] width 76 height 28
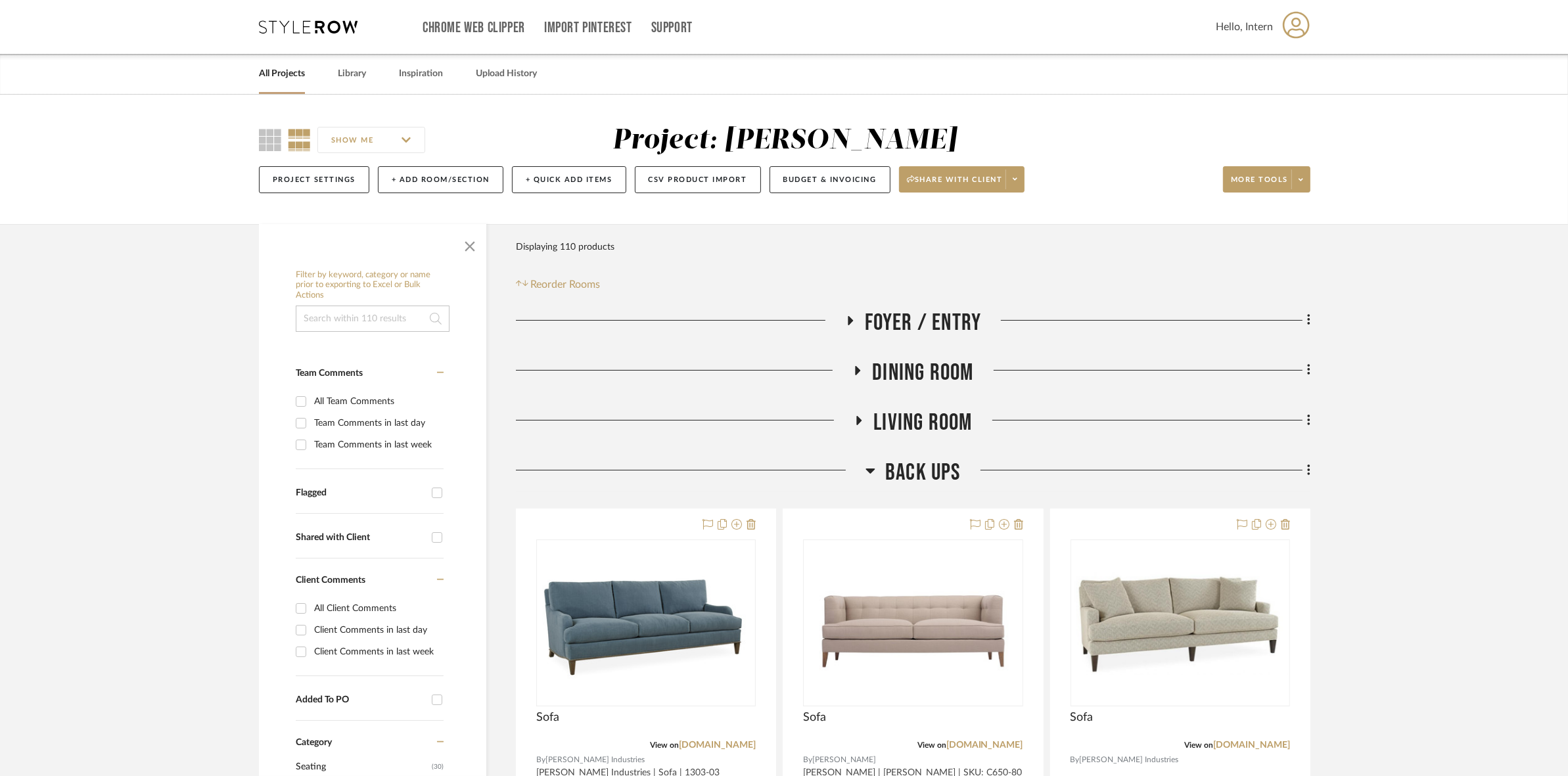
click at [872, 474] on icon at bounding box center [870, 470] width 10 height 16
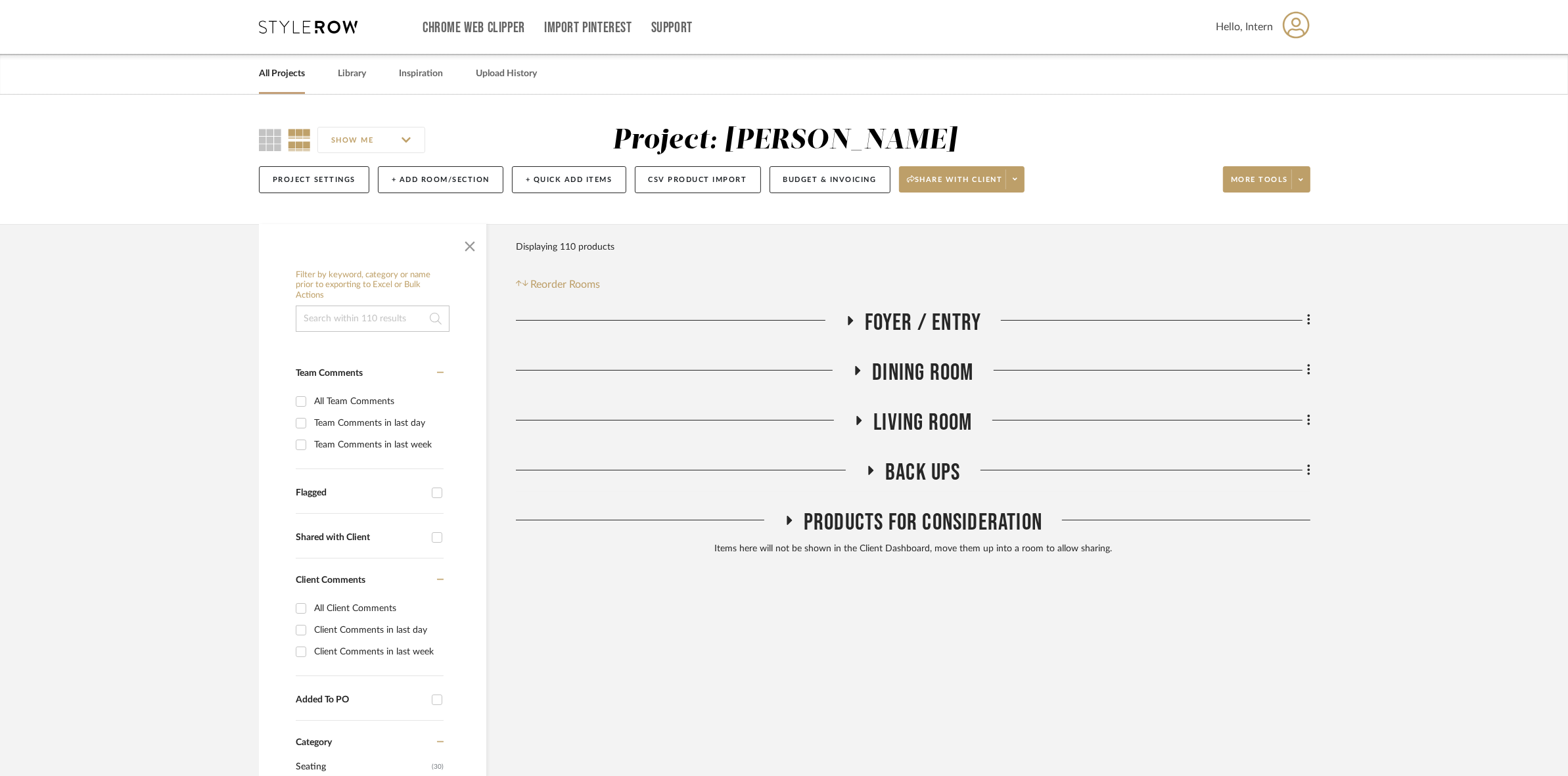
click at [949, 309] on span "Foyer / Entry" at bounding box center [923, 322] width 117 height 28
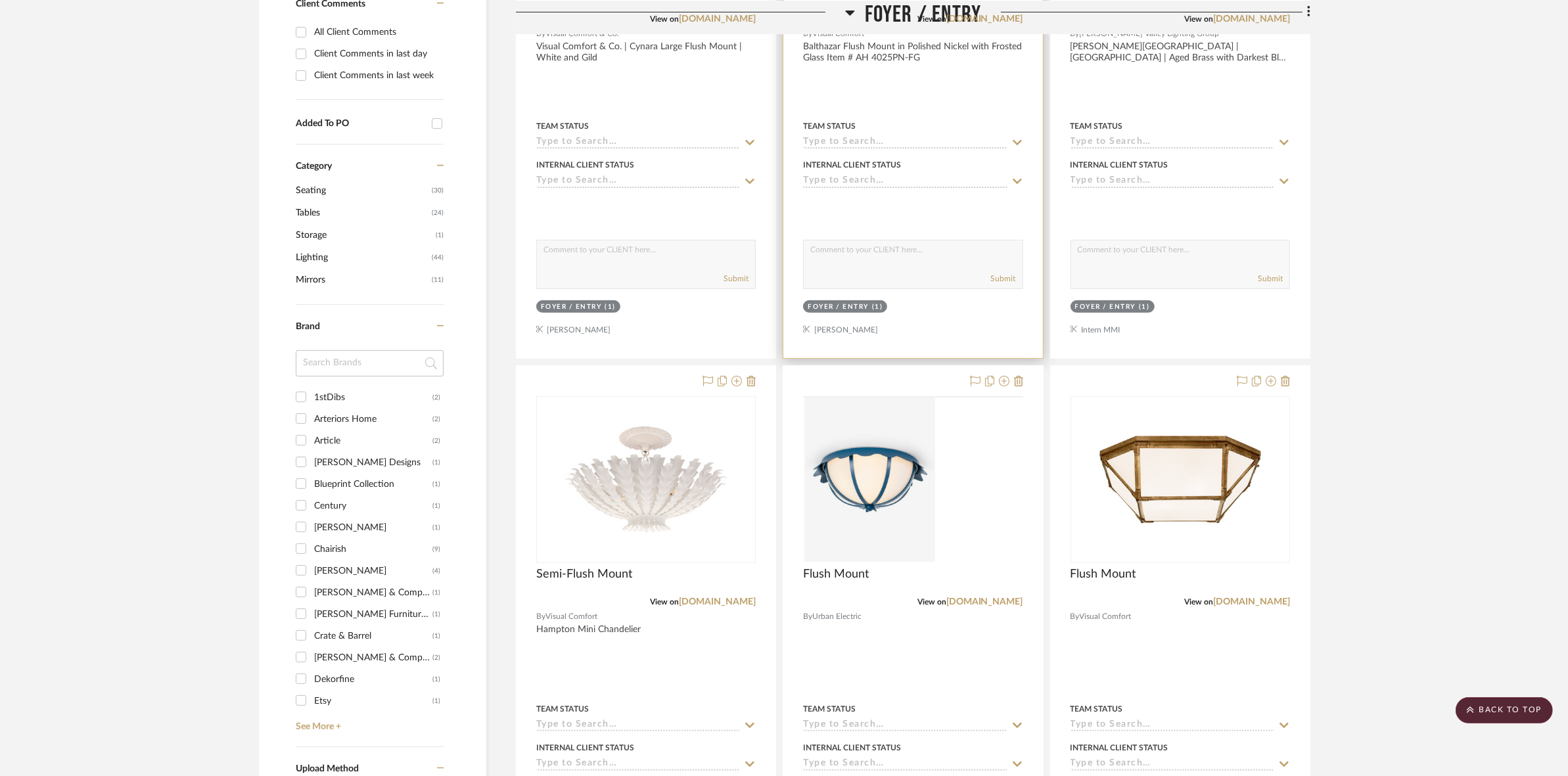
scroll to position [739, 0]
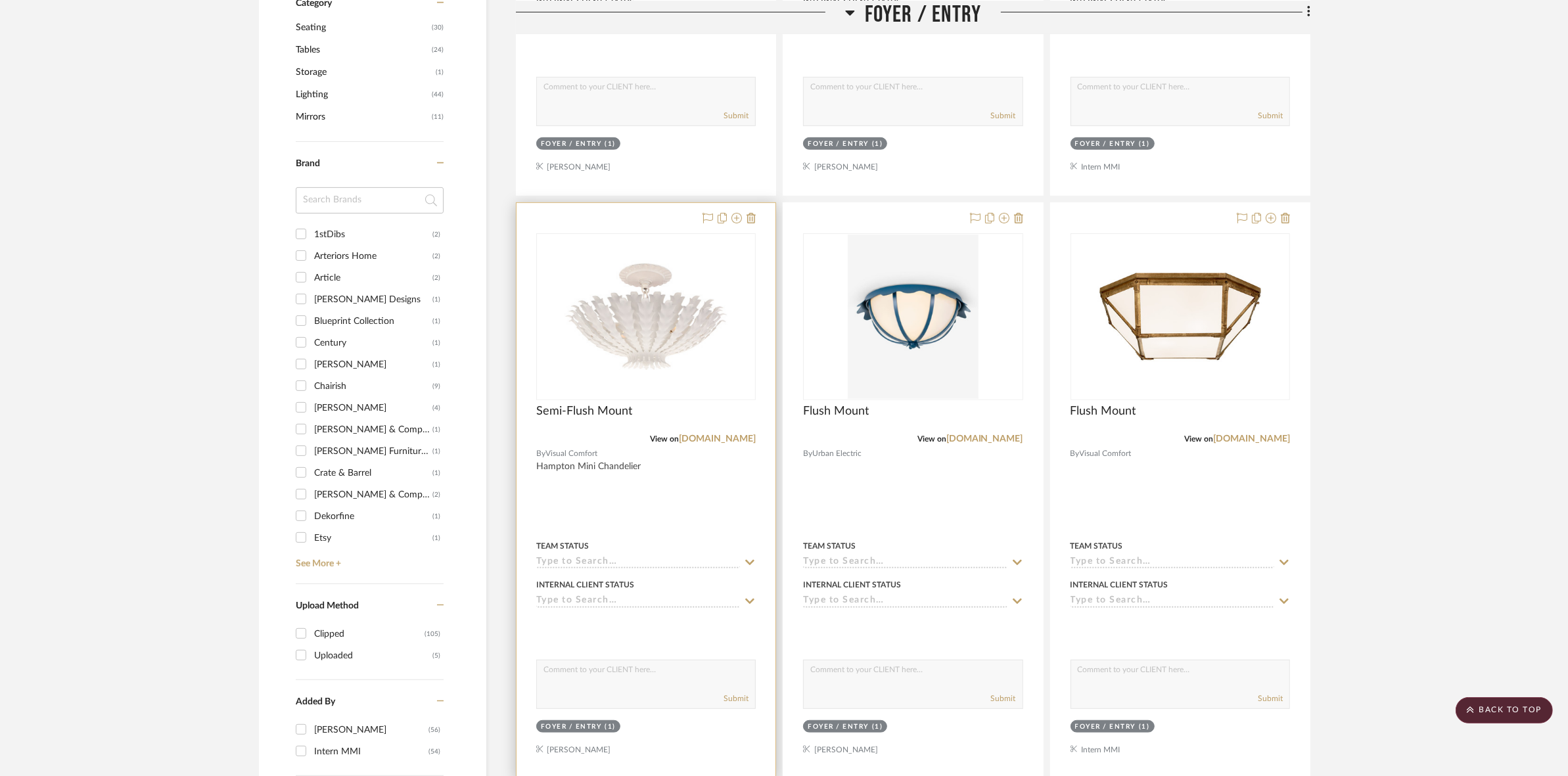
click at [672, 326] on img "0" at bounding box center [645, 316] width 164 height 164
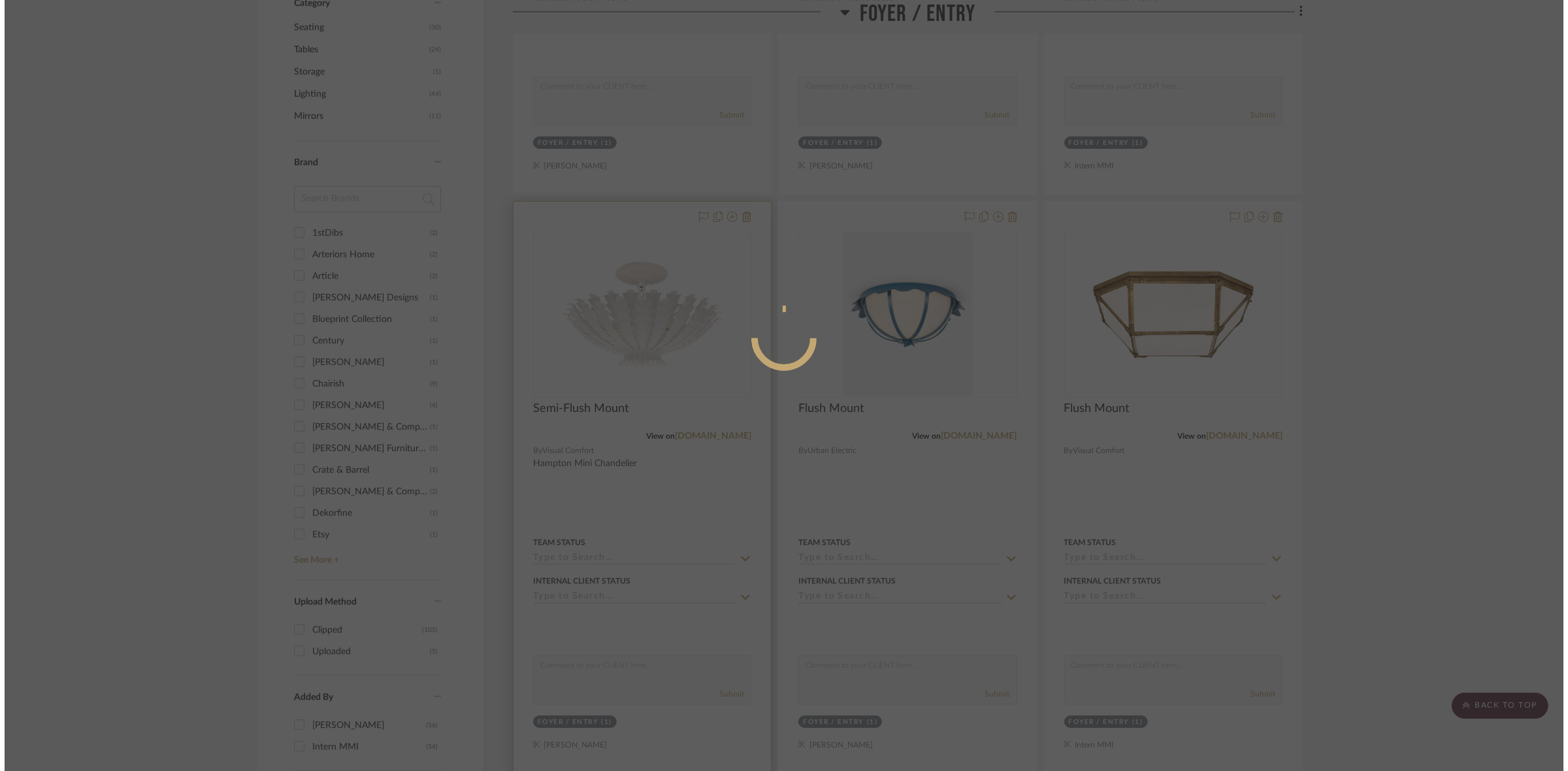
scroll to position [0, 0]
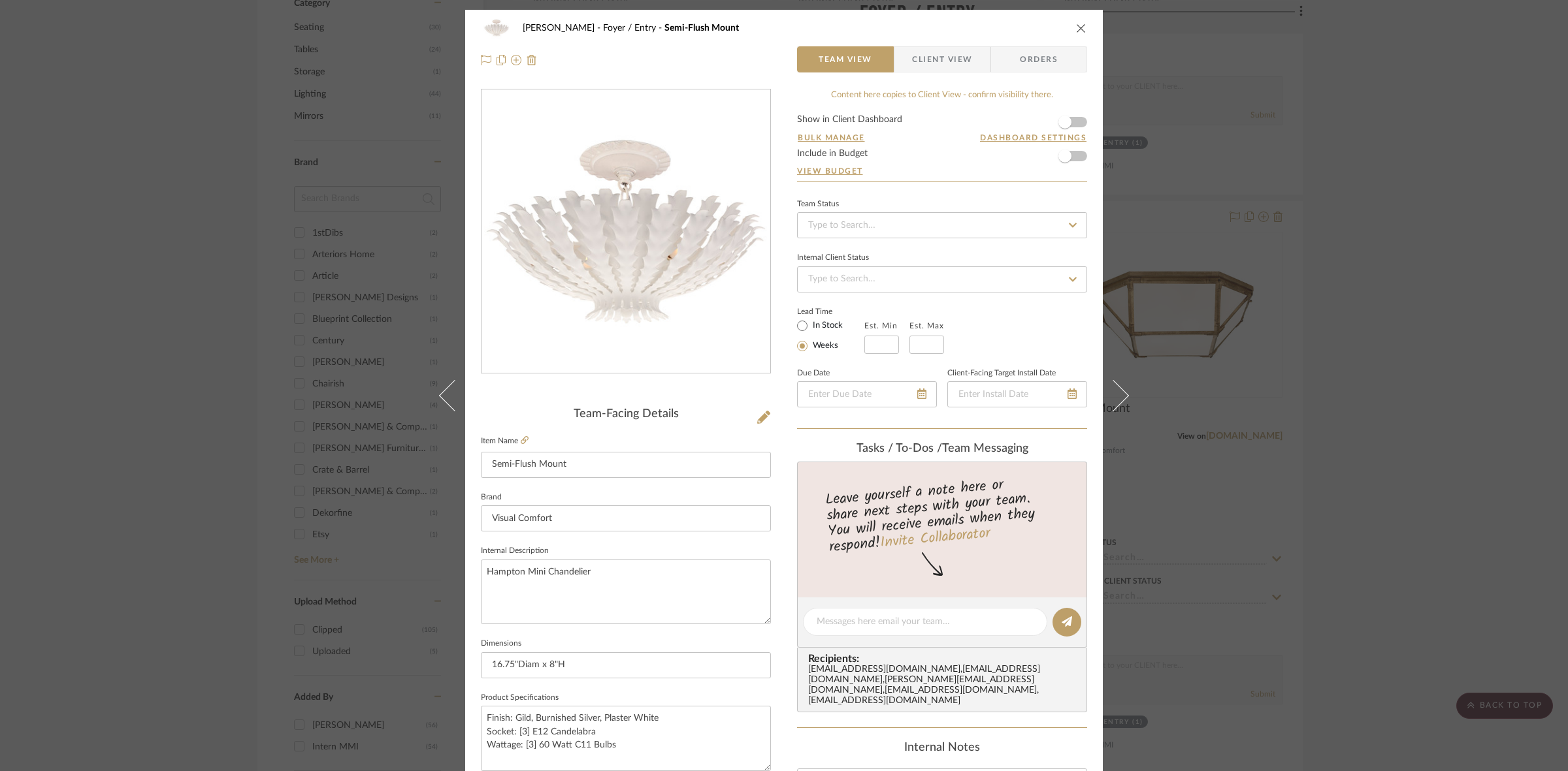
click at [927, 61] on span "Client View" at bounding box center [941, 59] width 60 height 26
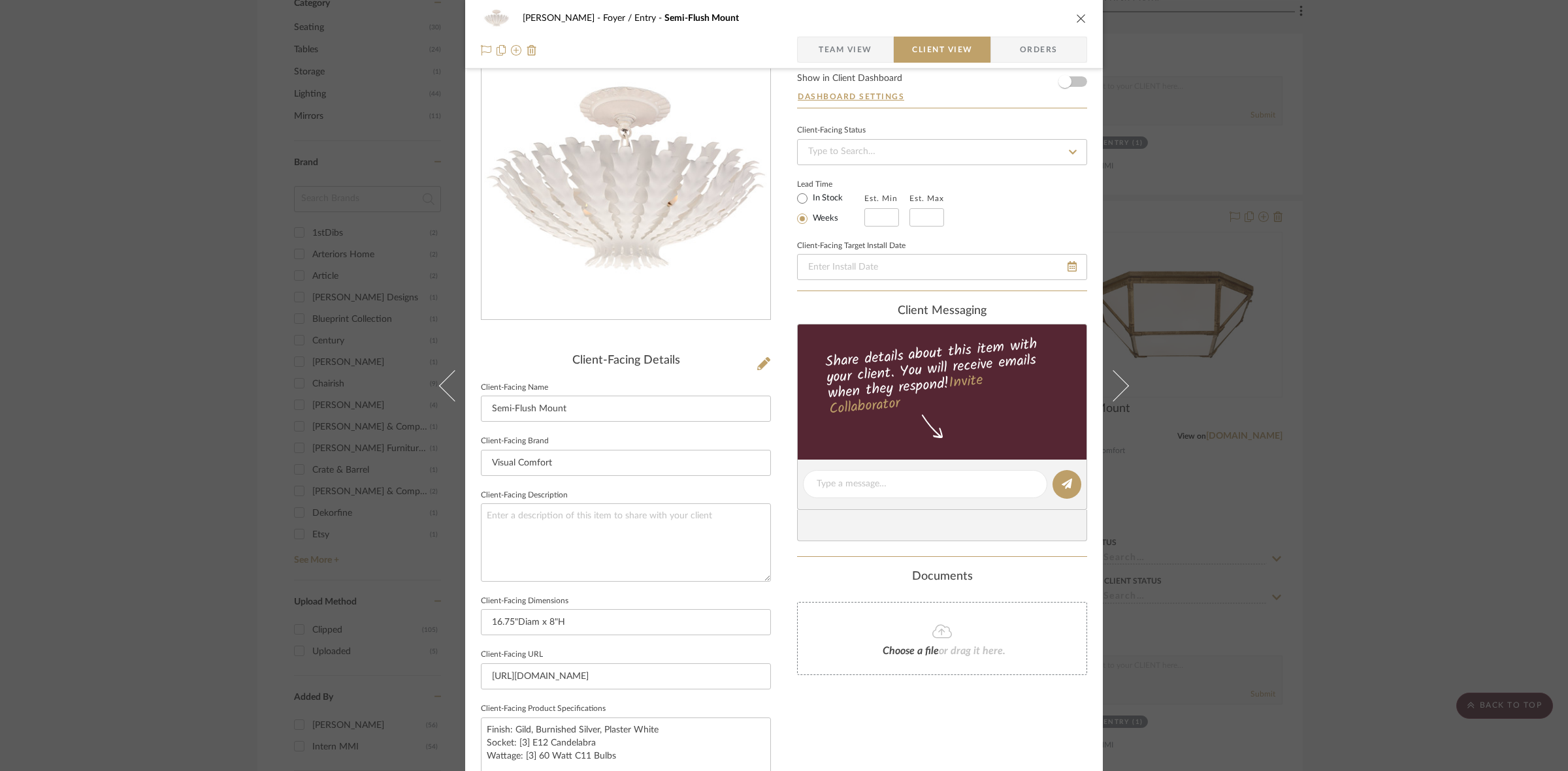
scroll to position [303, 0]
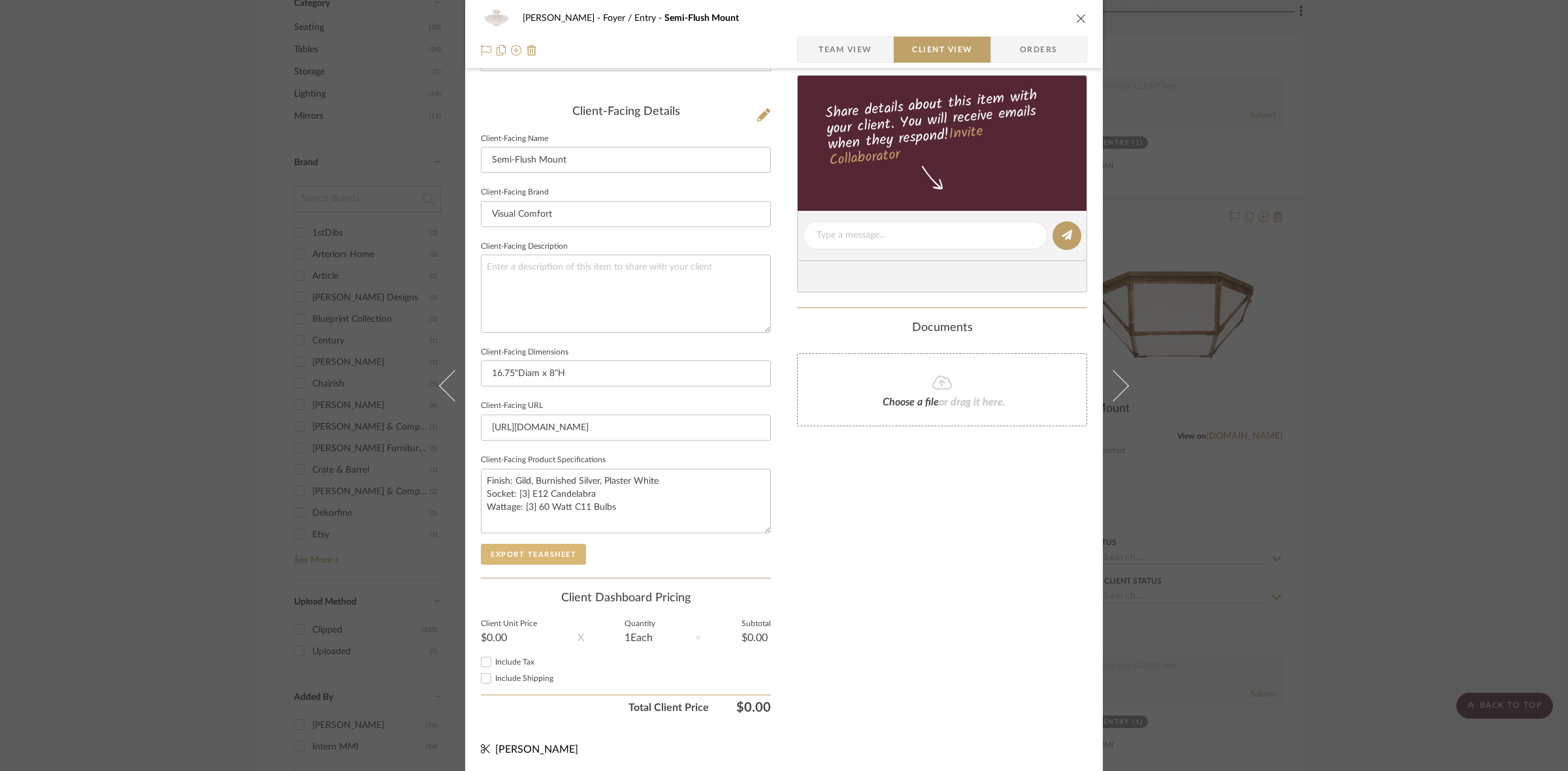
click at [532, 559] on button "Export Tearsheet" at bounding box center [533, 554] width 105 height 21
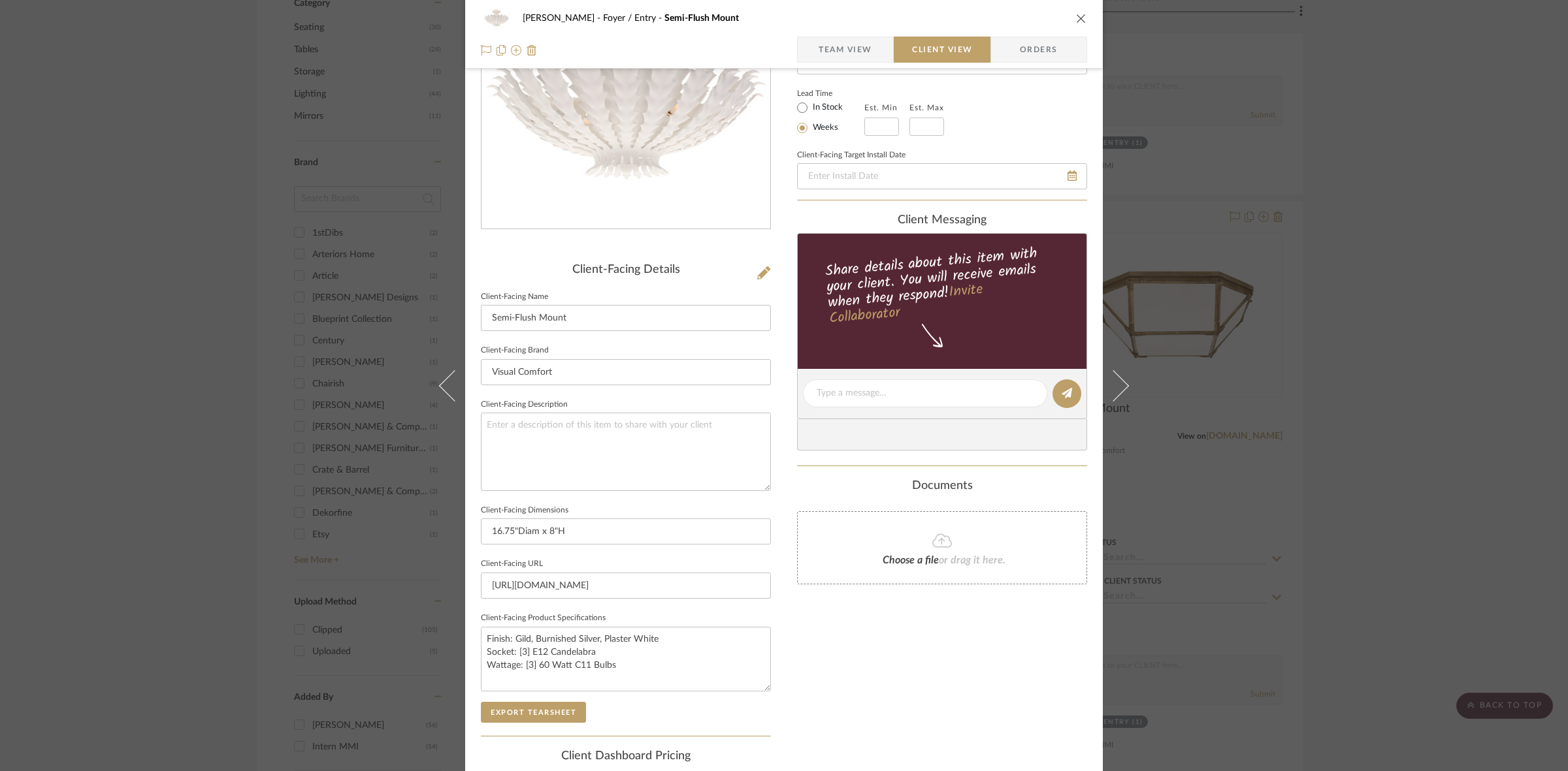
scroll to position [0, 0]
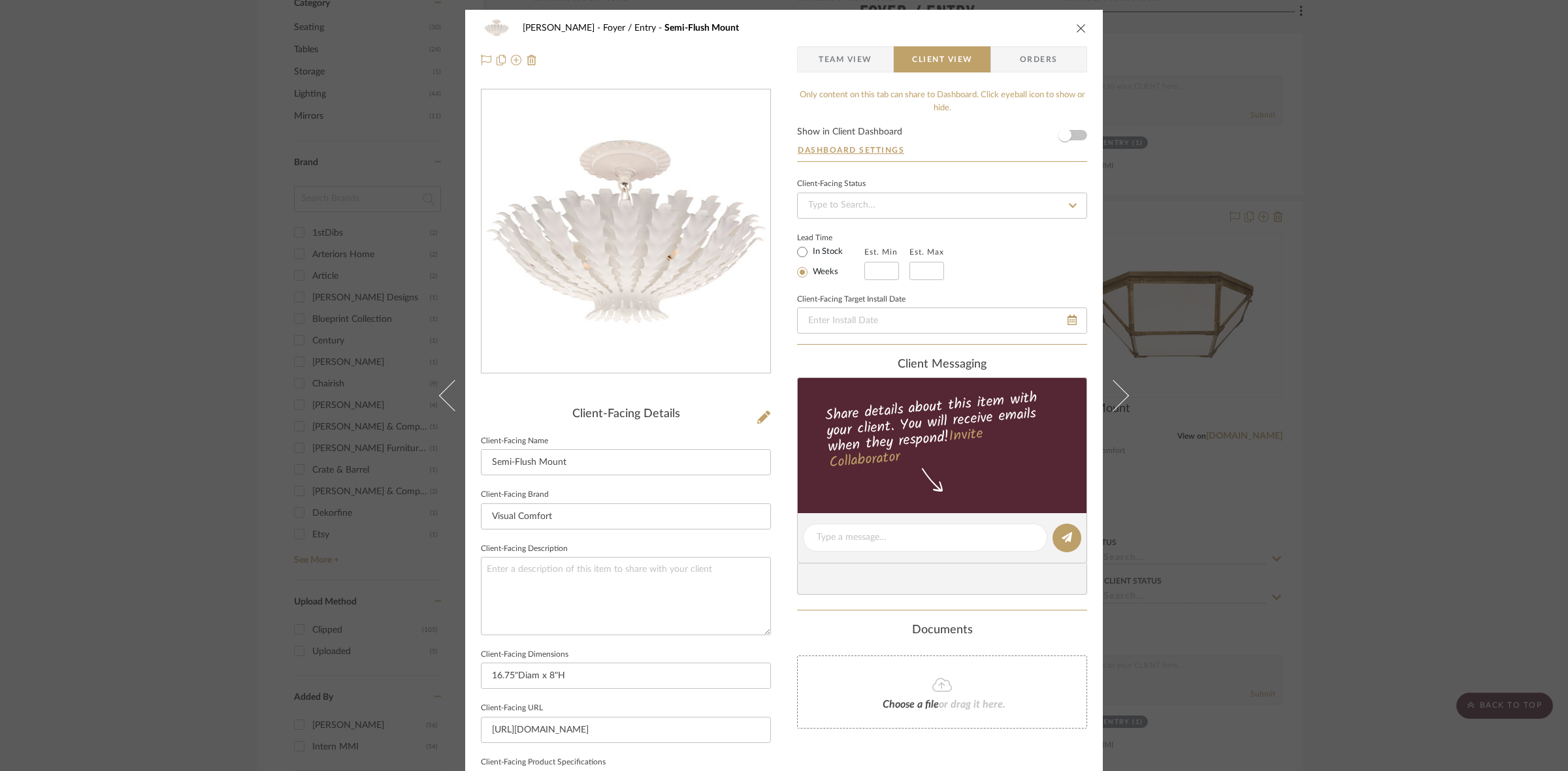
click at [256, 425] on div "[PERSON_NAME] Foyer / Entry Semi-Flush Mount Team View Client View Orders Clien…" at bounding box center [784, 385] width 1568 height 771
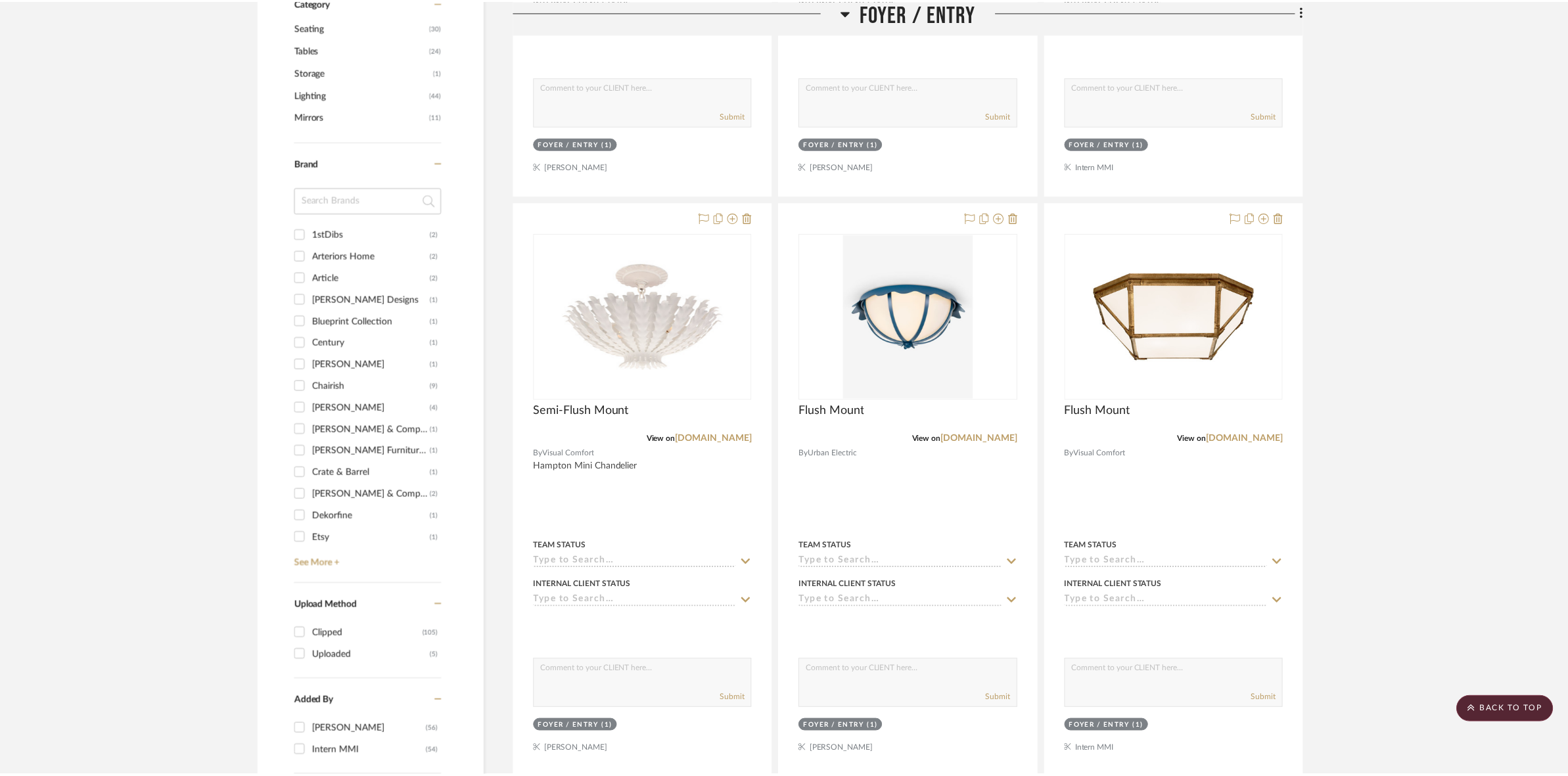
scroll to position [739, 0]
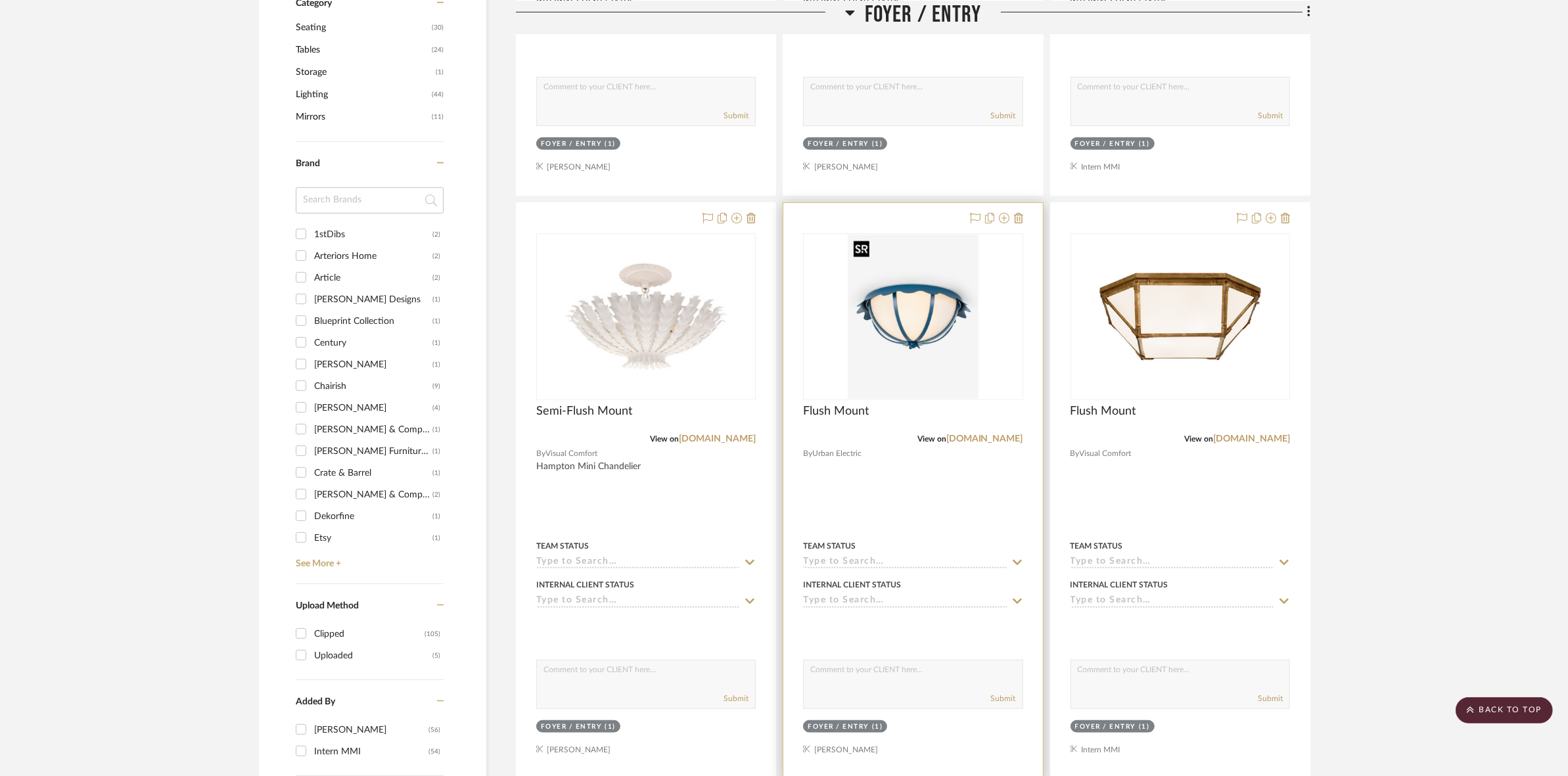
click at [885, 337] on img "0" at bounding box center [913, 316] width 131 height 164
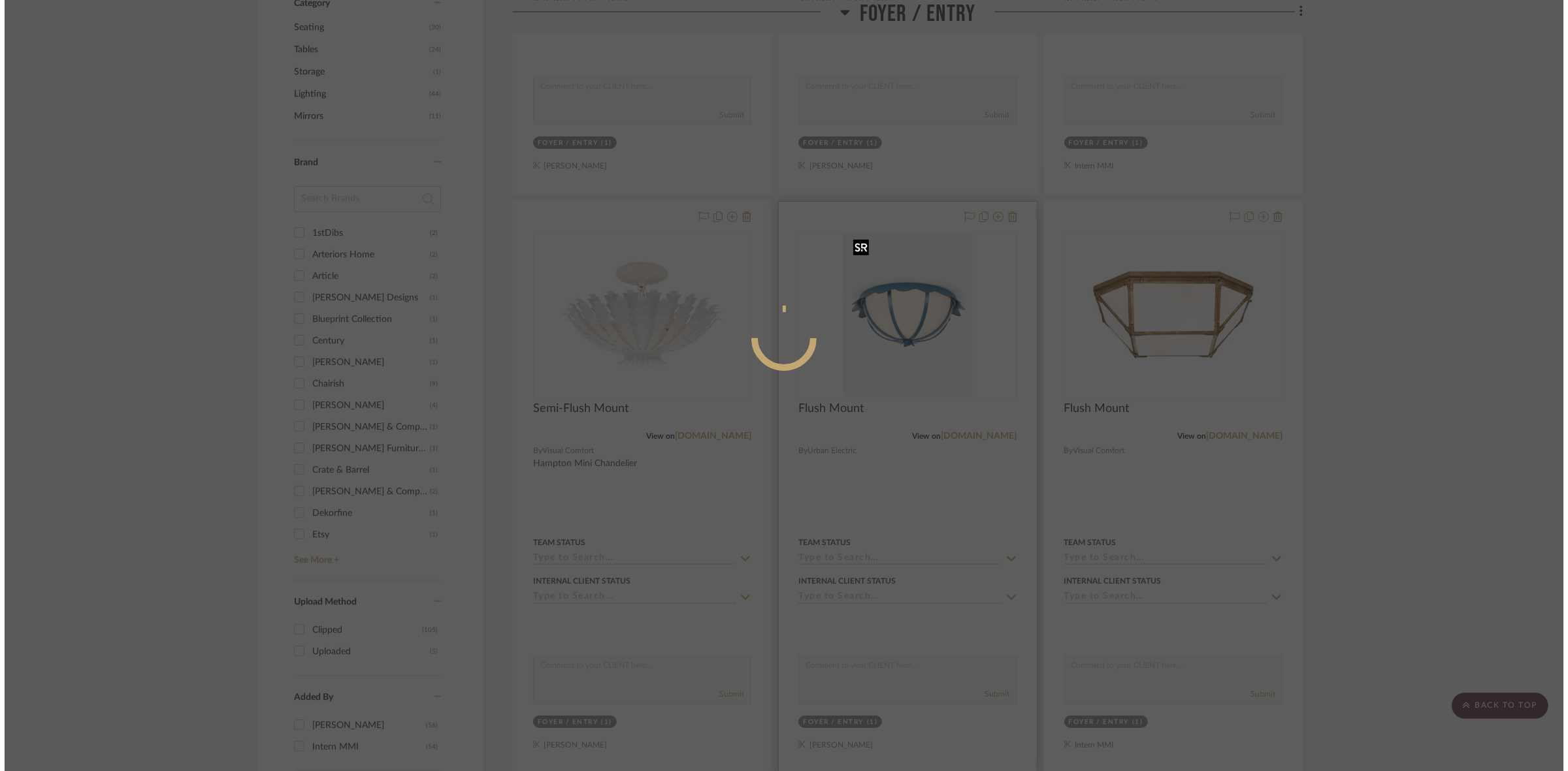
scroll to position [0, 0]
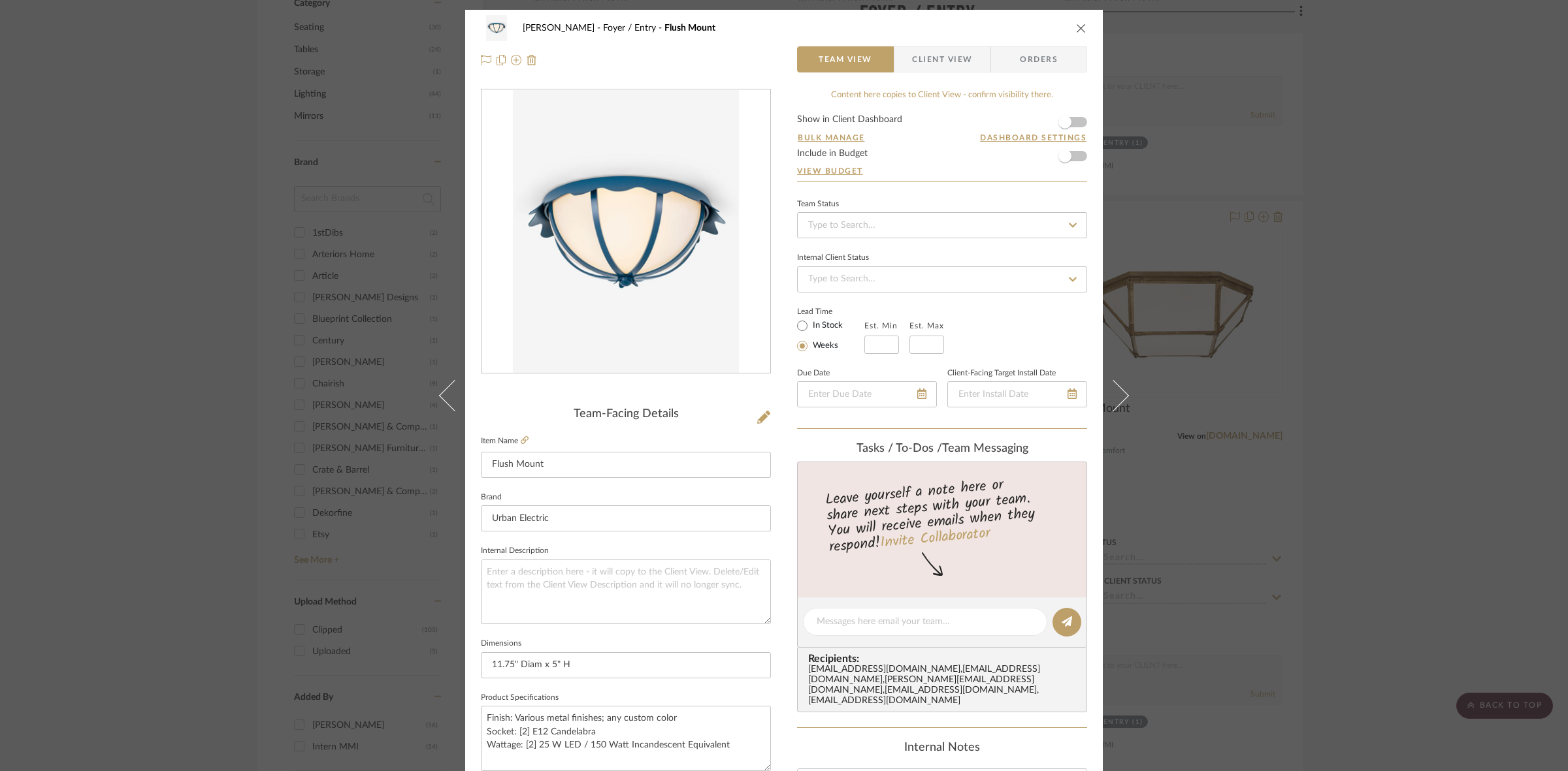
click at [934, 52] on span "Client View" at bounding box center [941, 59] width 60 height 26
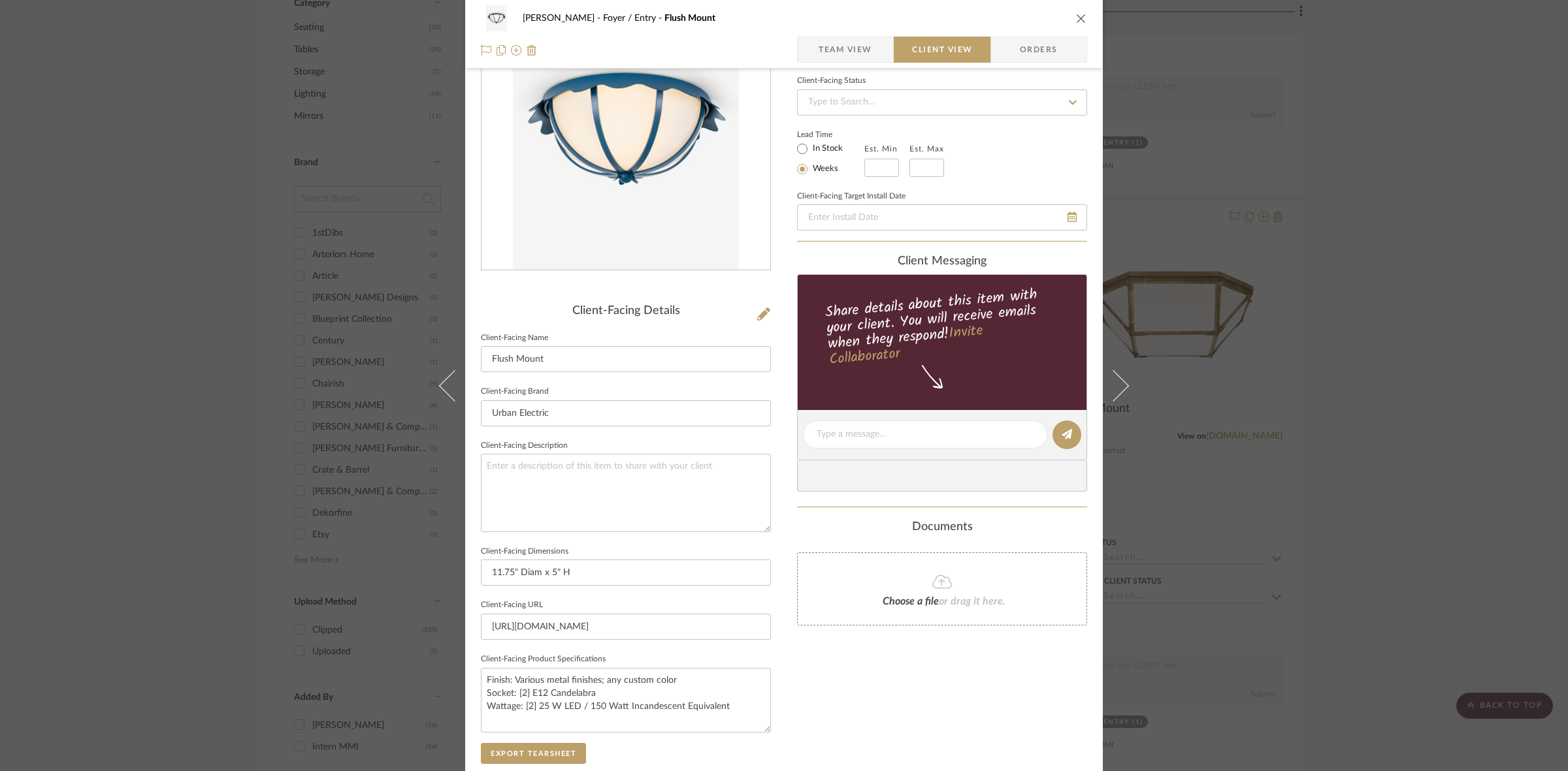
scroll to position [163, 0]
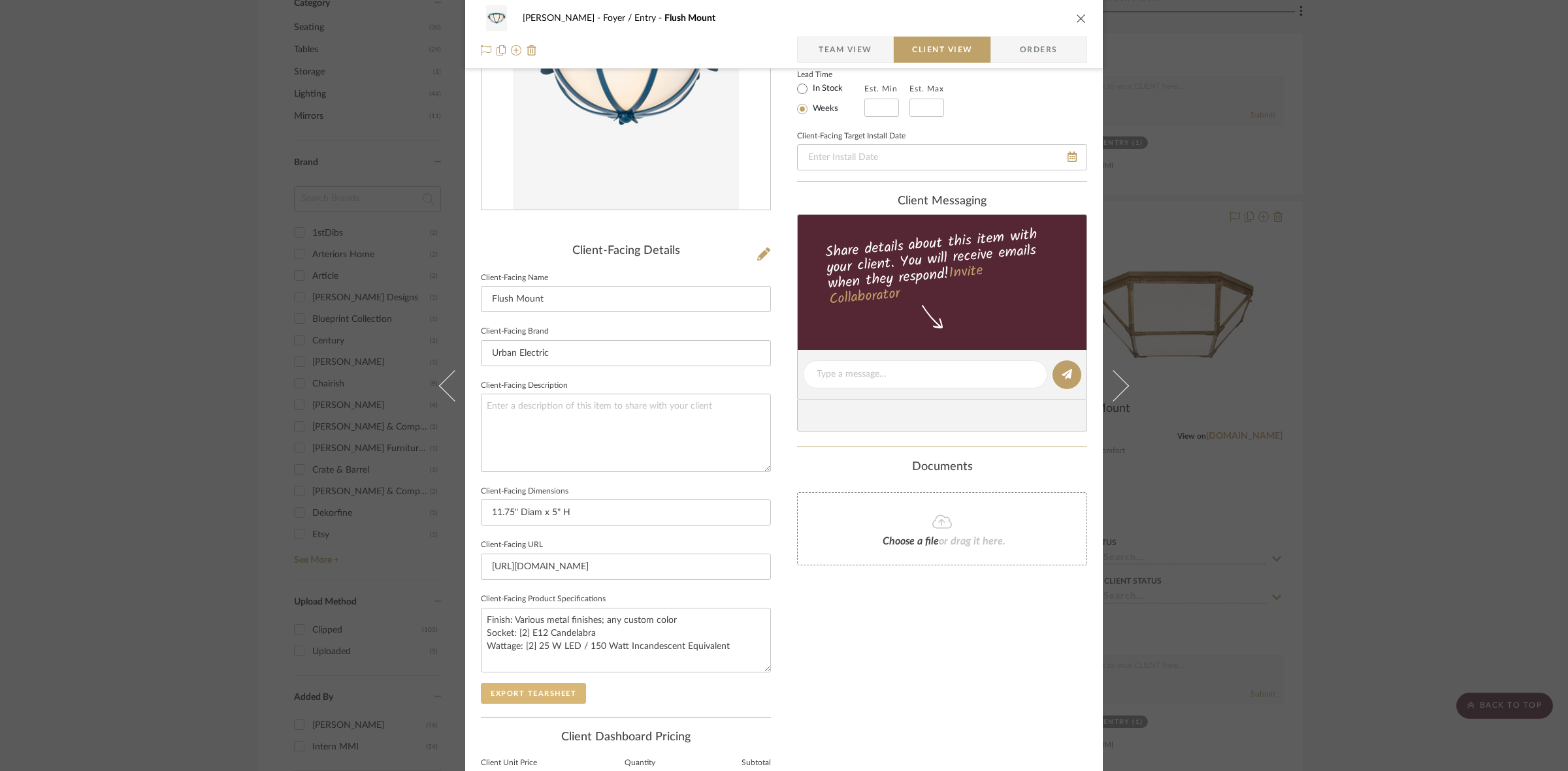
click at [539, 693] on button "Export Tearsheet" at bounding box center [533, 693] width 105 height 21
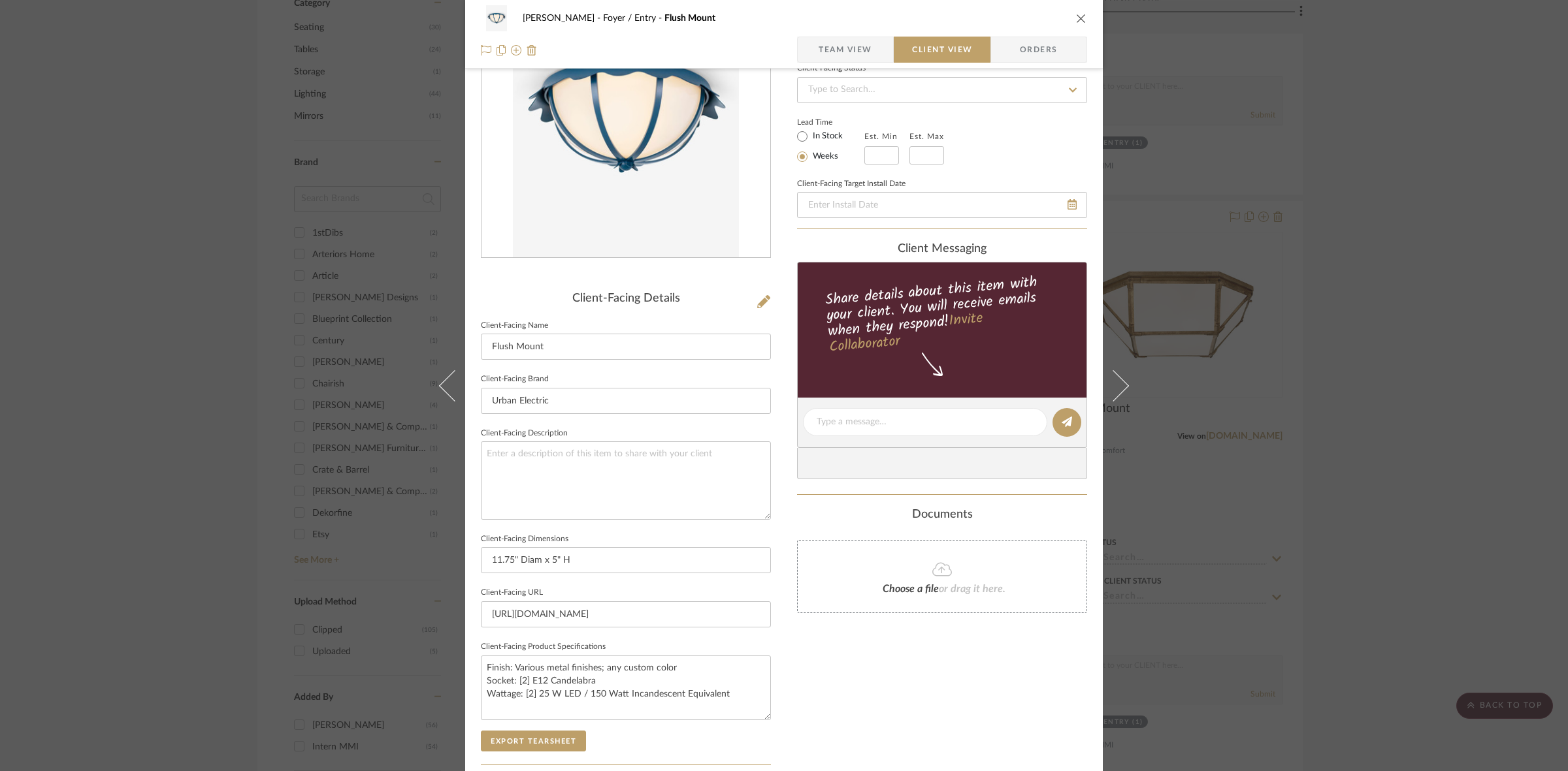
scroll to position [0, 0]
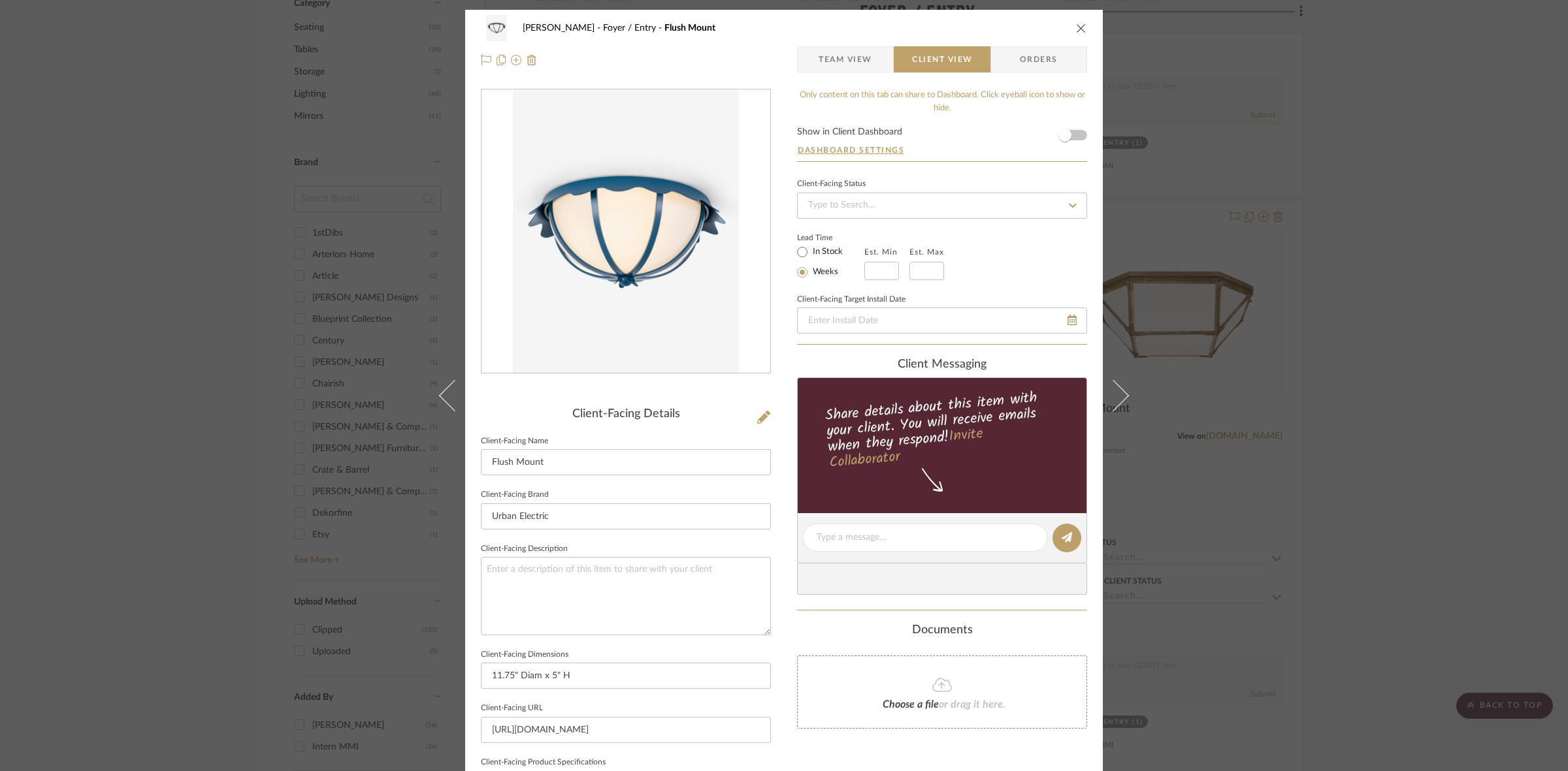
click at [219, 376] on div "[PERSON_NAME] Foyer / Entry Flush Mount Team View Client View Orders Client-Fac…" at bounding box center [784, 385] width 1568 height 771
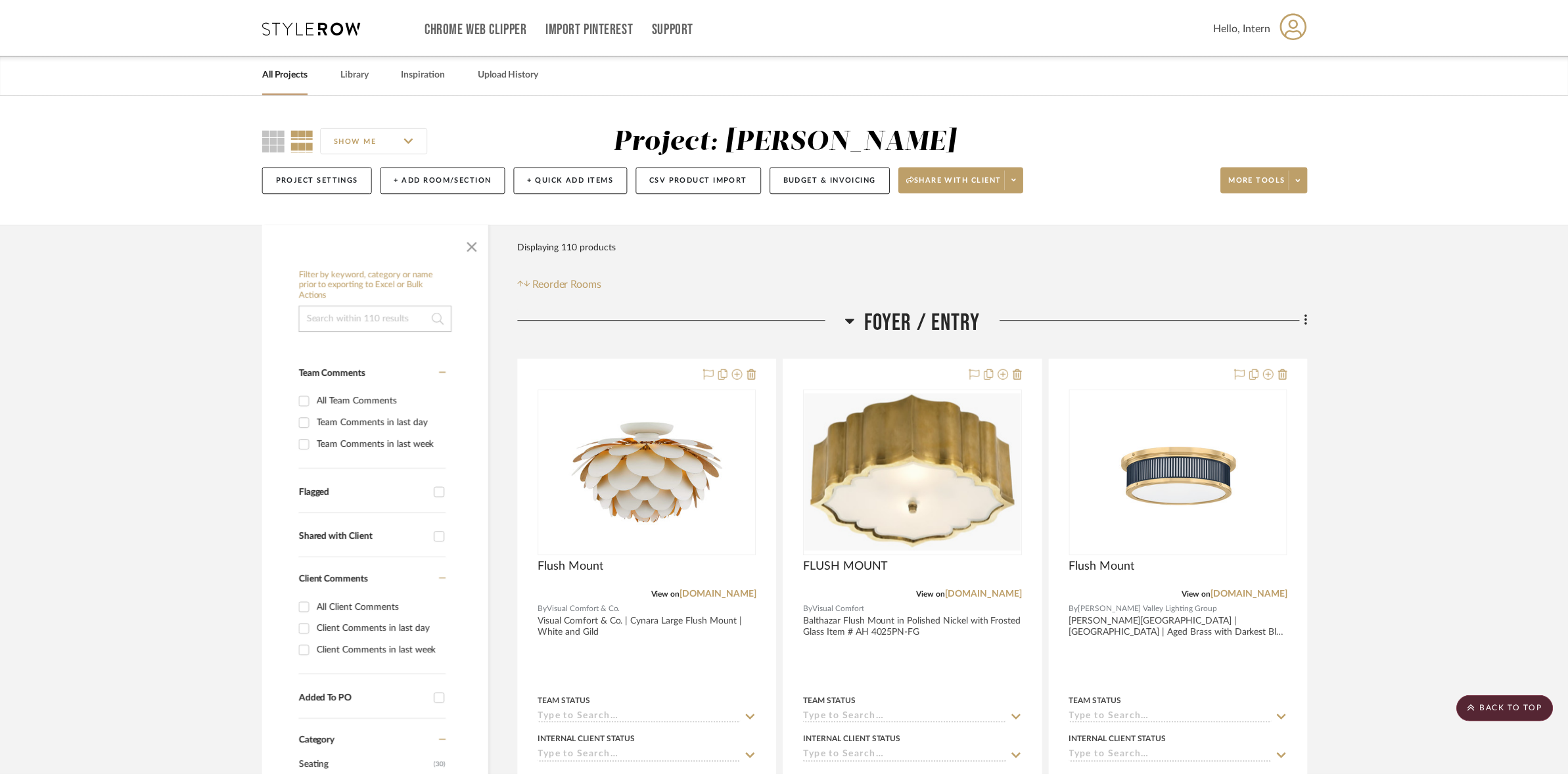
scroll to position [739, 0]
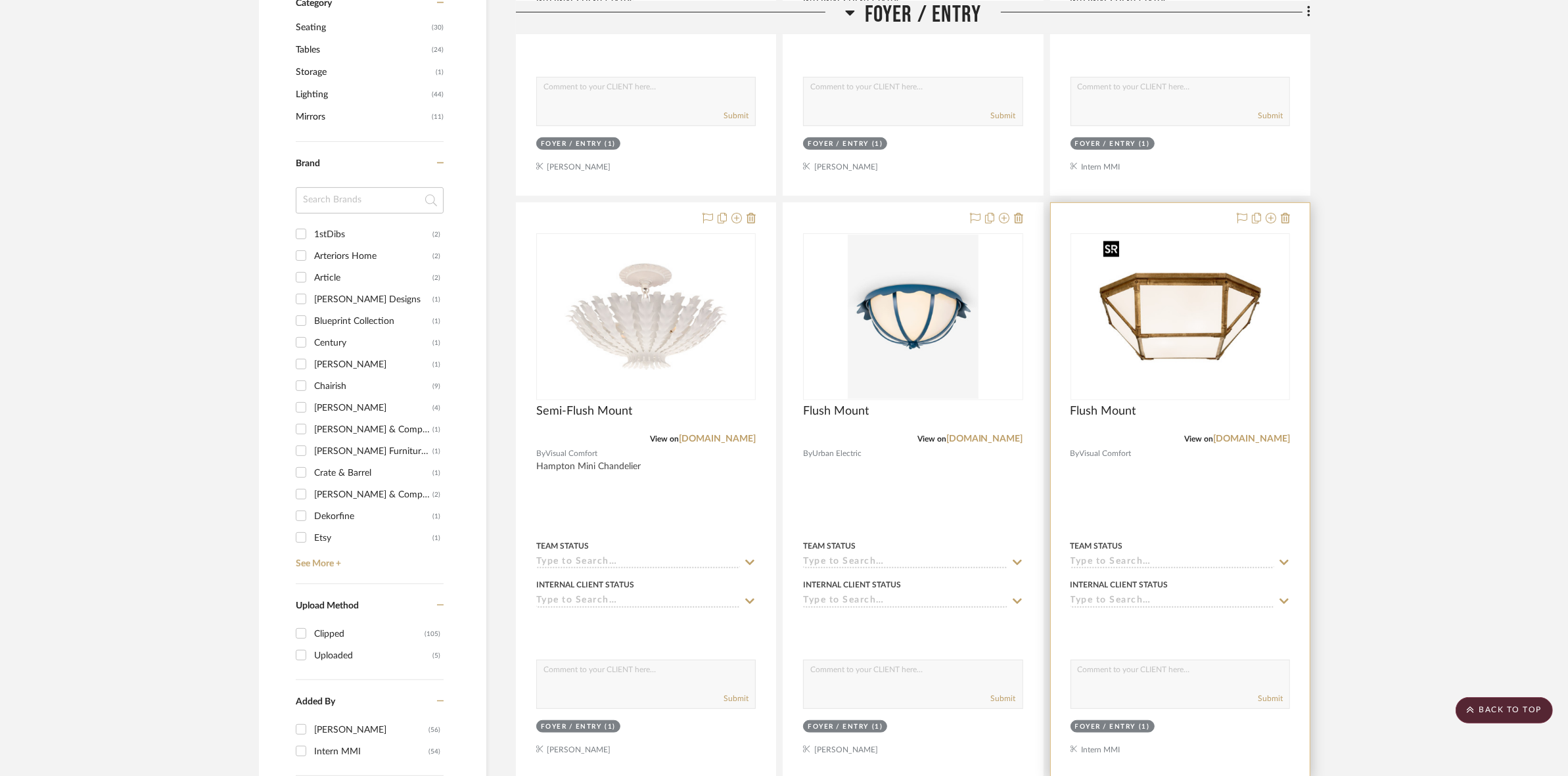
click at [0, 0] on img at bounding box center [0, 0] width 0 height 0
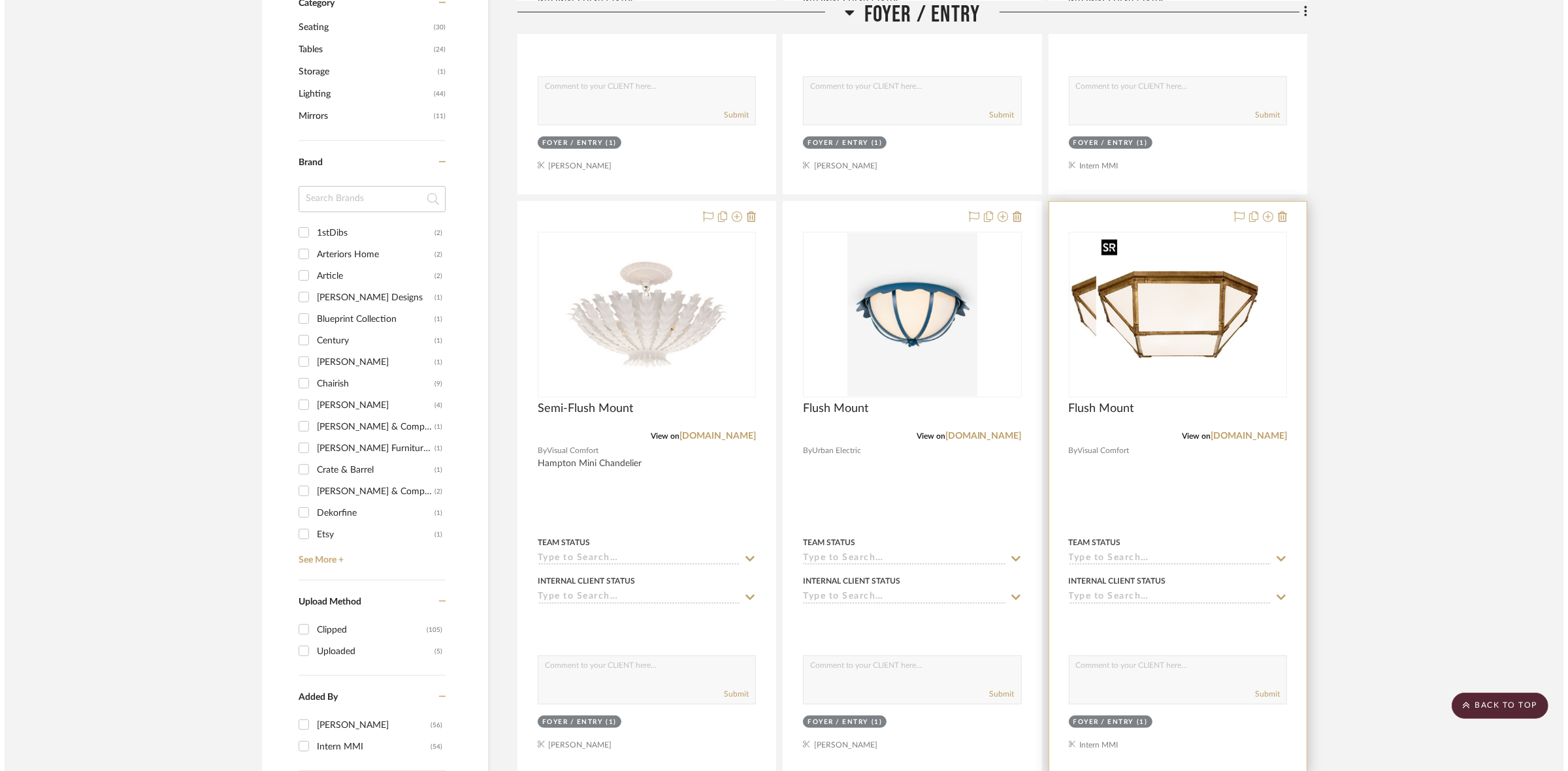
scroll to position [0, 0]
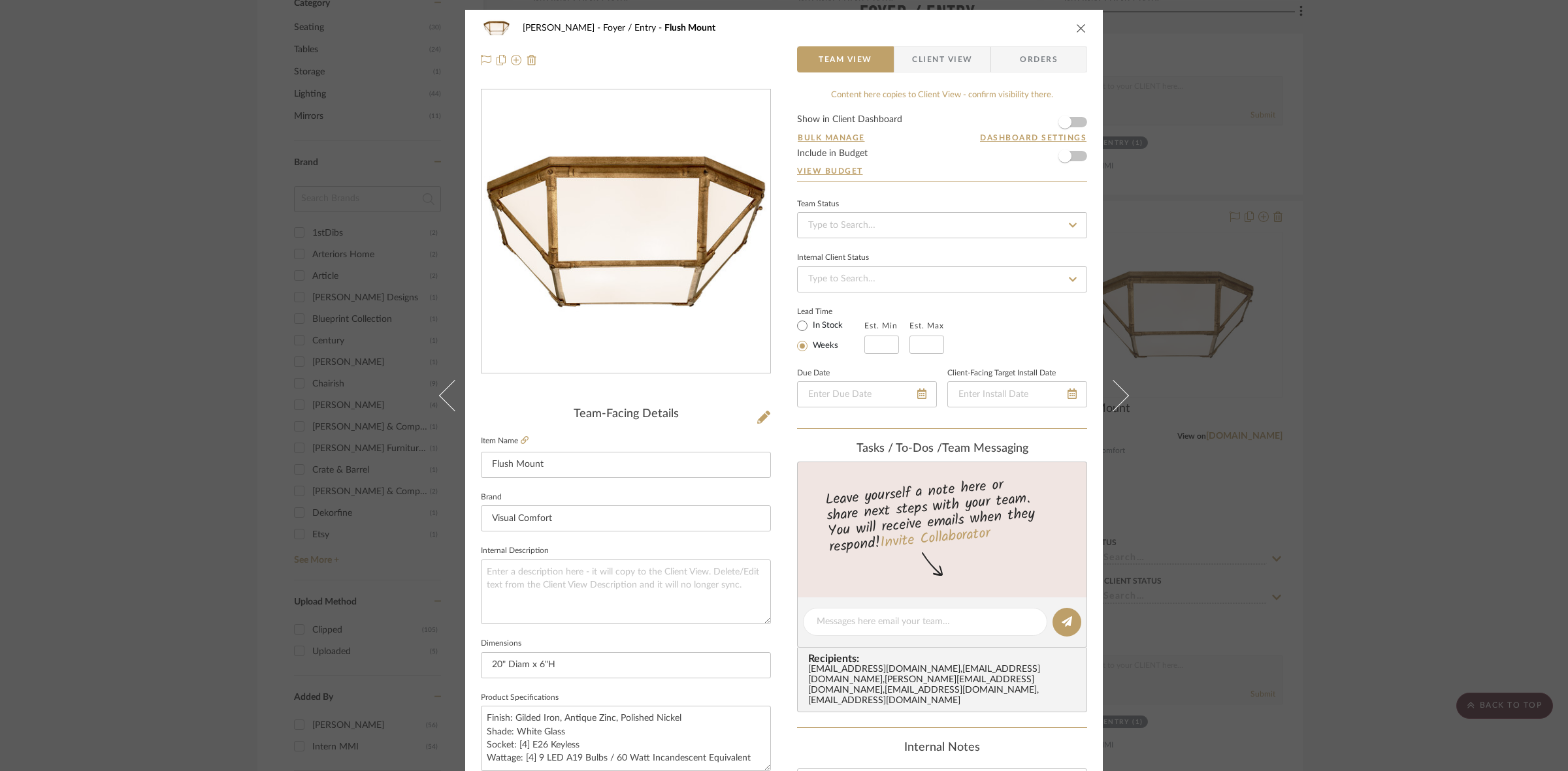
click at [939, 59] on span "Client View" at bounding box center [941, 59] width 60 height 26
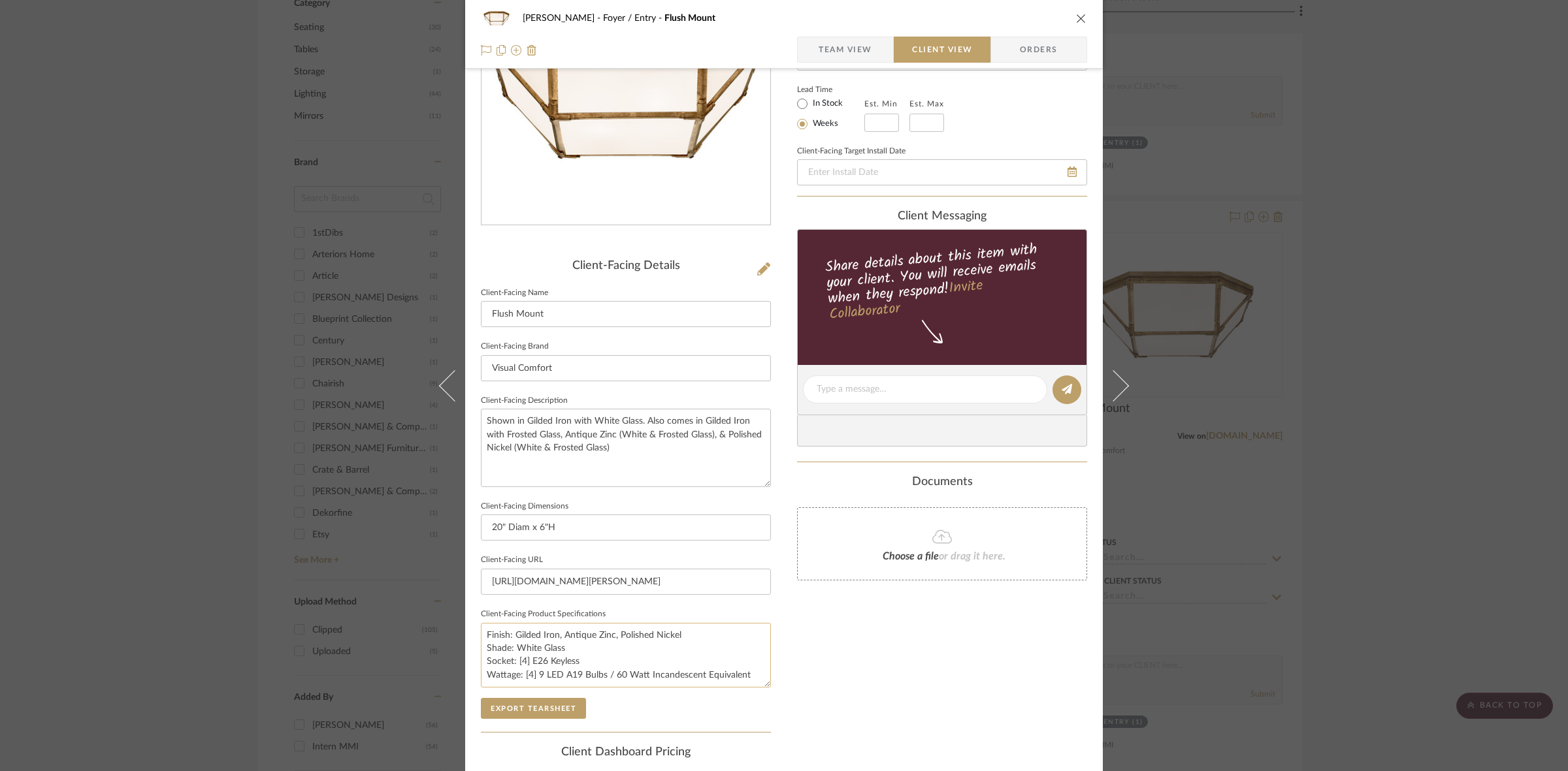
scroll to position [303, 0]
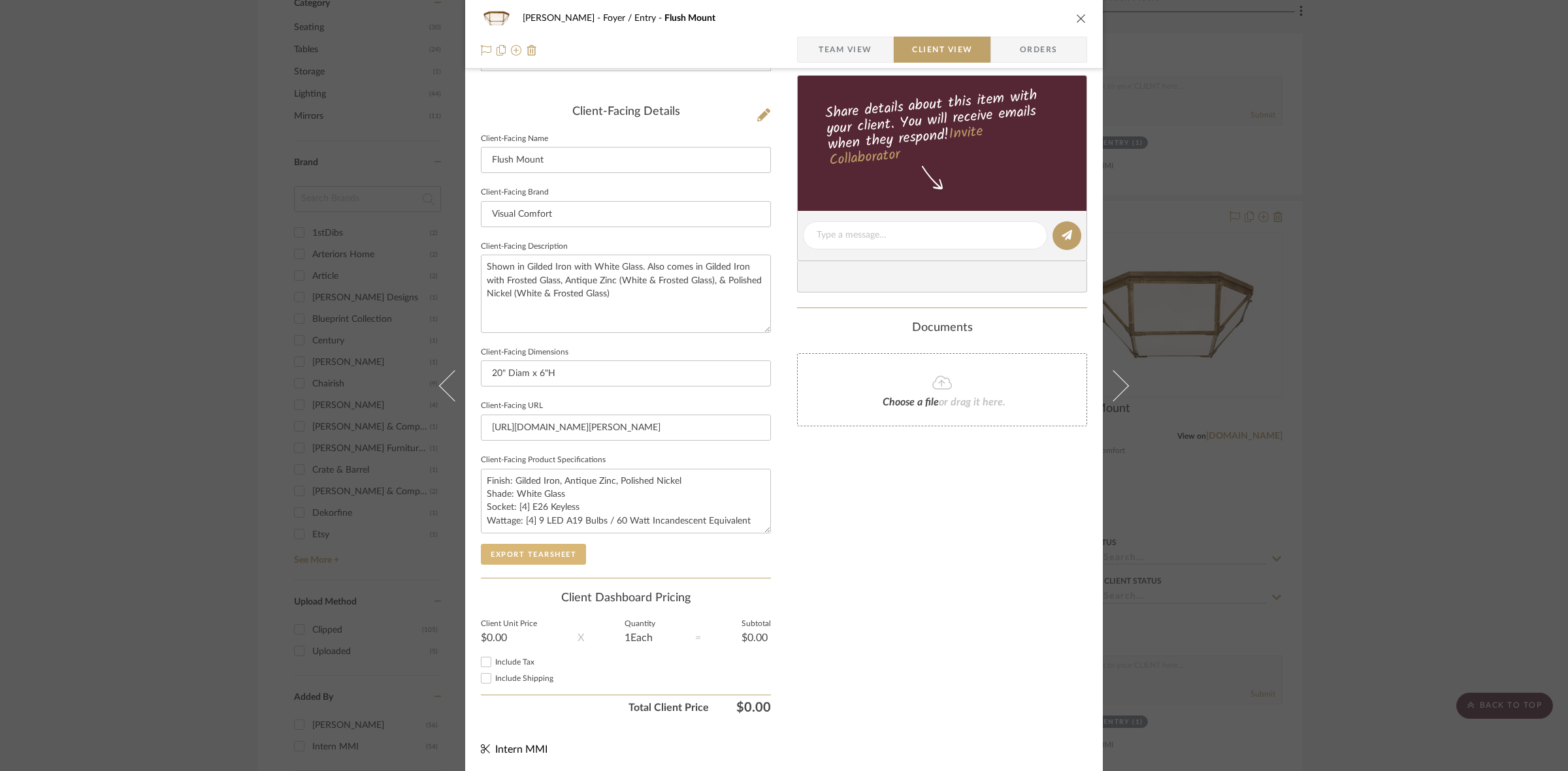
click at [532, 552] on button "Export Tearsheet" at bounding box center [533, 554] width 105 height 21
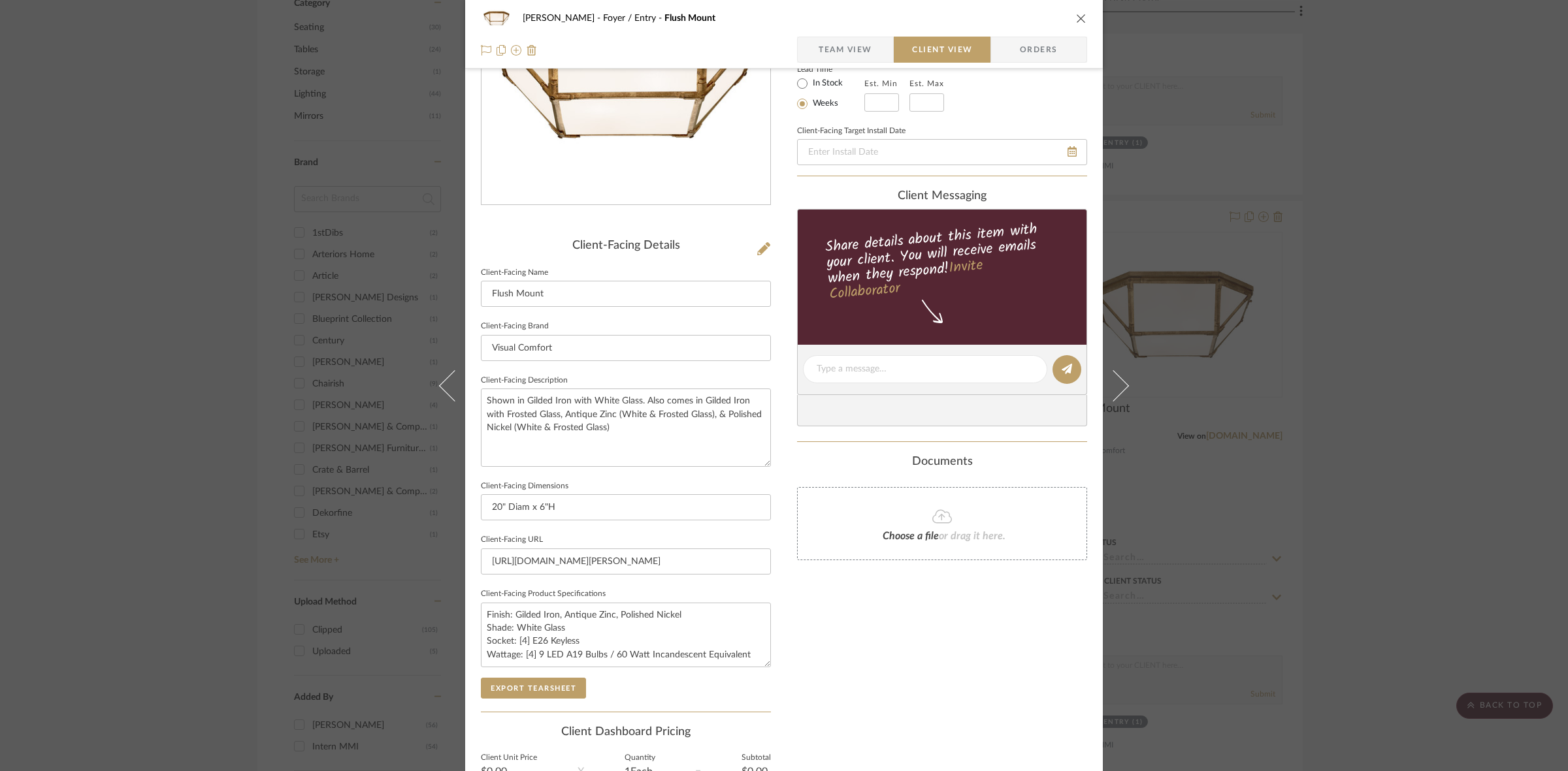
scroll to position [0, 0]
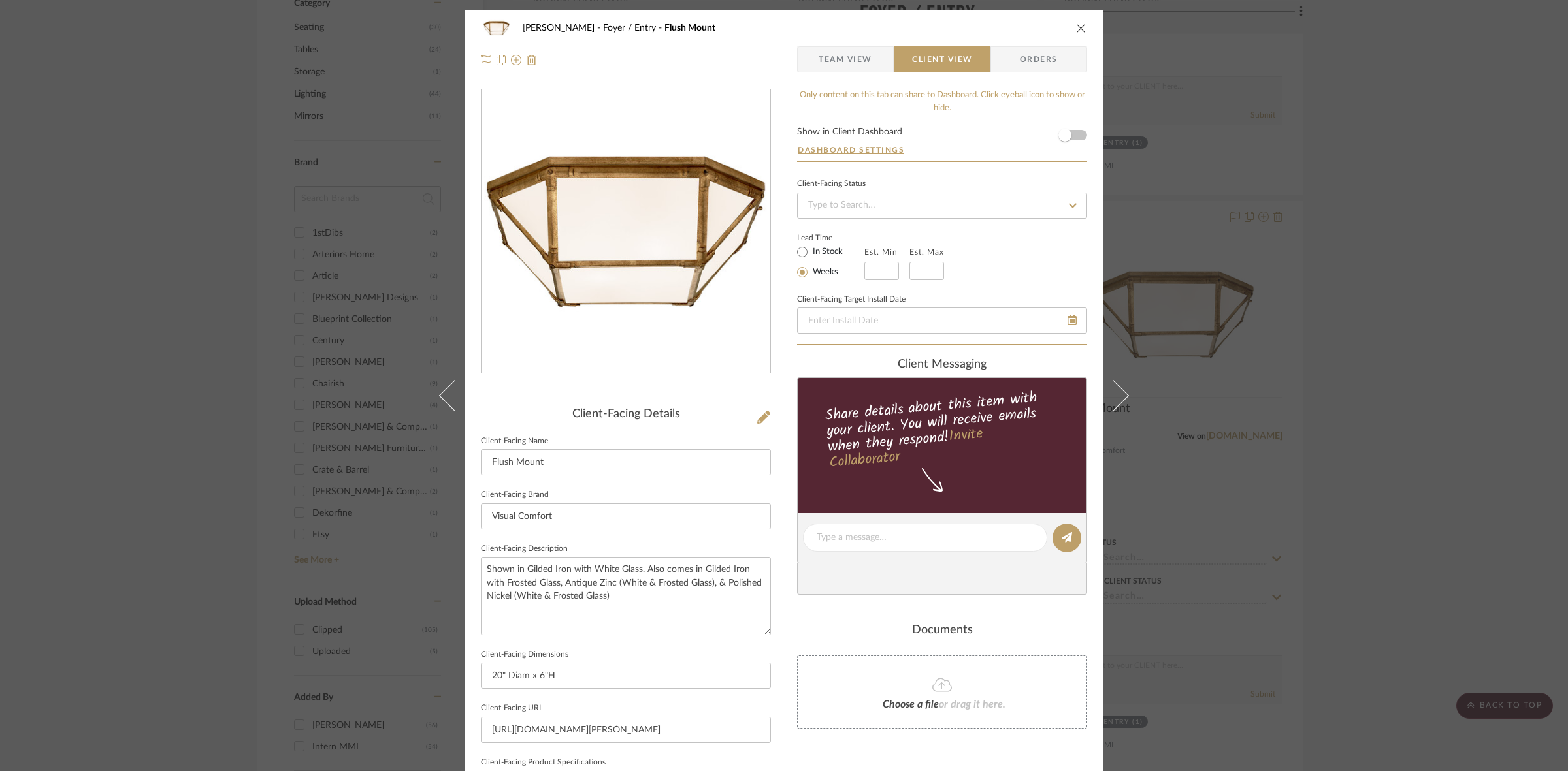
click at [95, 363] on div "[PERSON_NAME] Foyer / Entry Flush Mount Team View Client View Orders Client-Fac…" at bounding box center [784, 385] width 1568 height 771
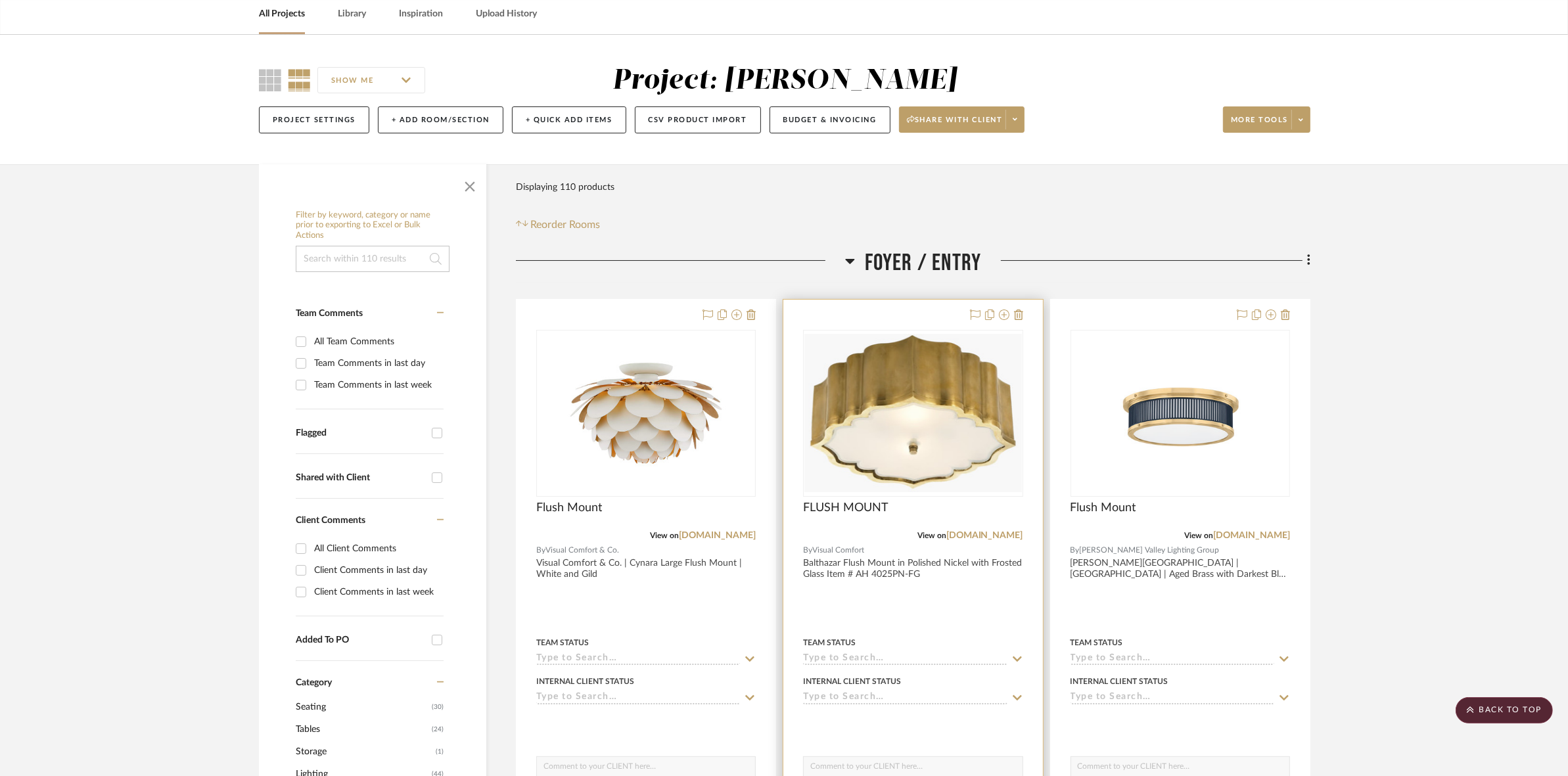
scroll to position [23, 0]
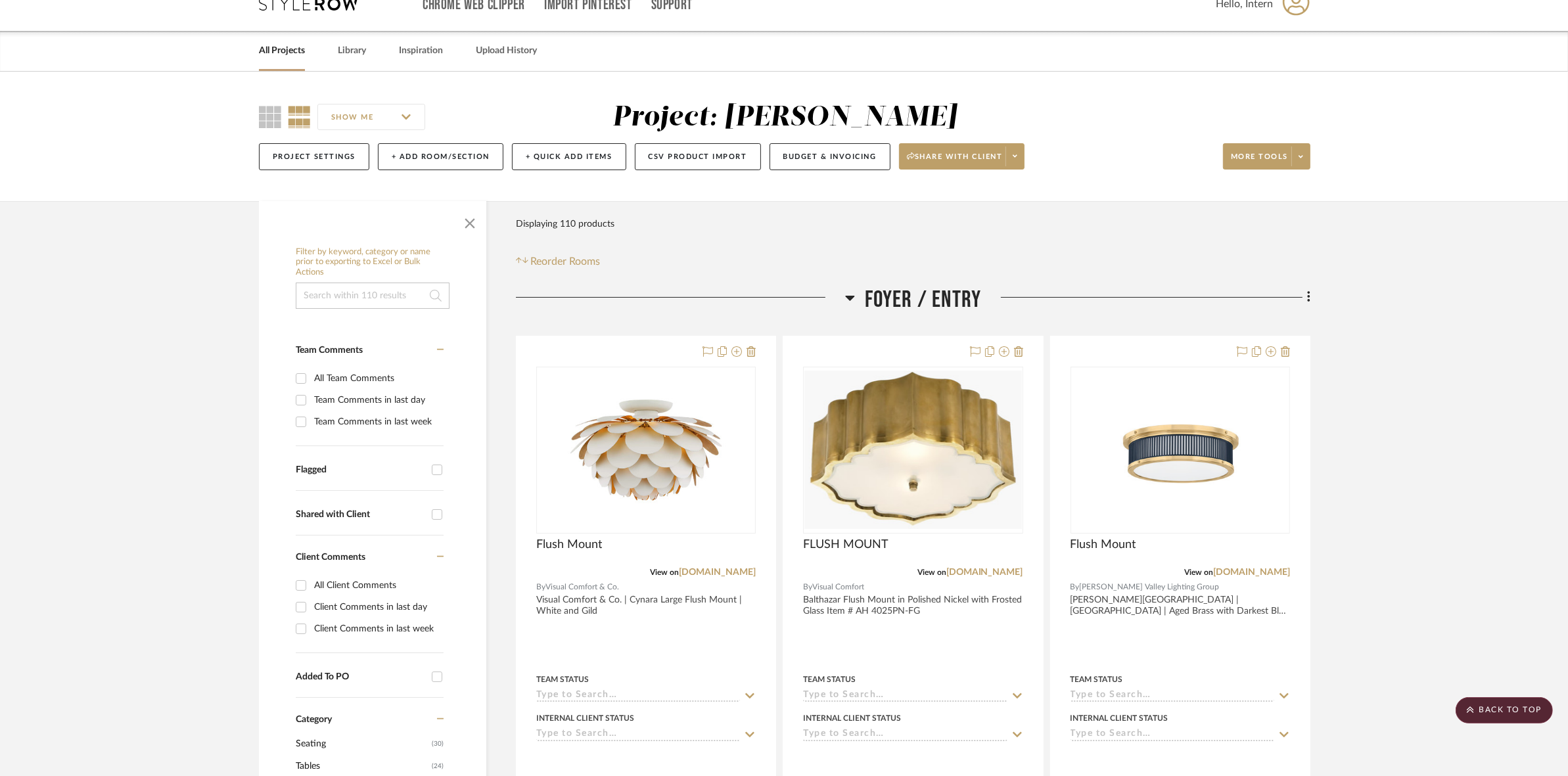
click at [912, 310] on span "Foyer / Entry" at bounding box center [923, 300] width 117 height 28
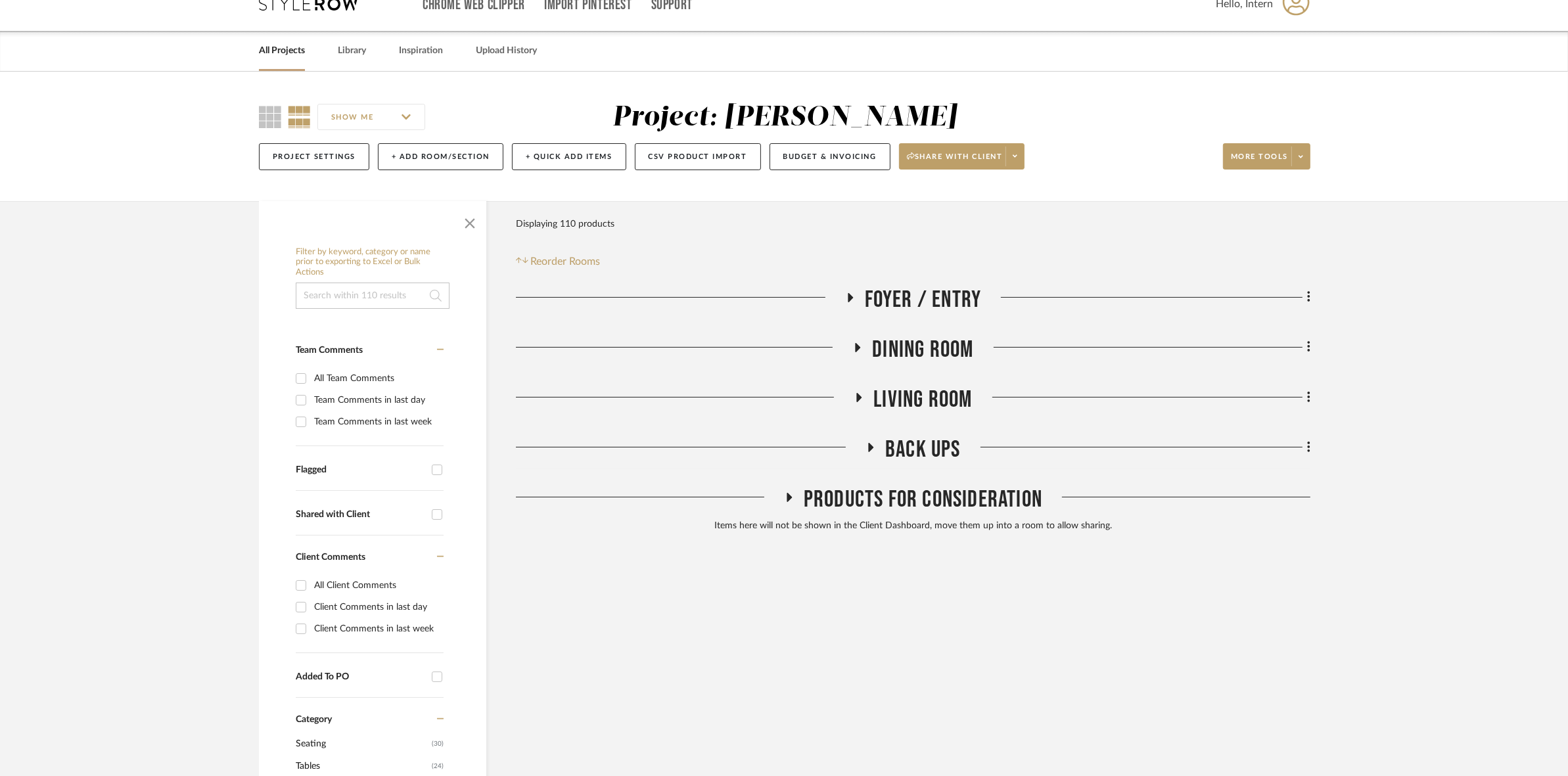
click at [911, 356] on span "Dining Room" at bounding box center [923, 350] width 102 height 28
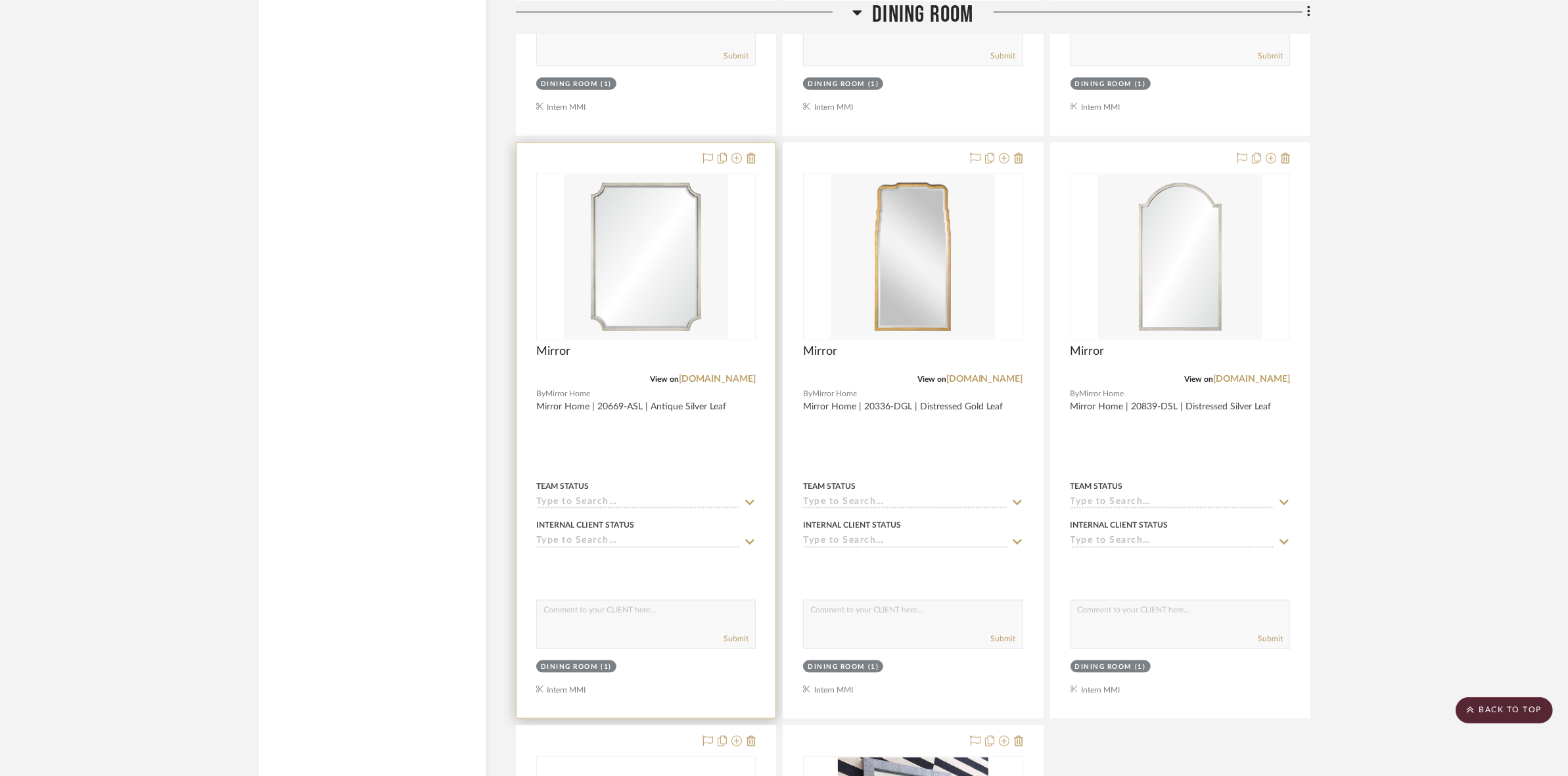
scroll to position [1971, 0]
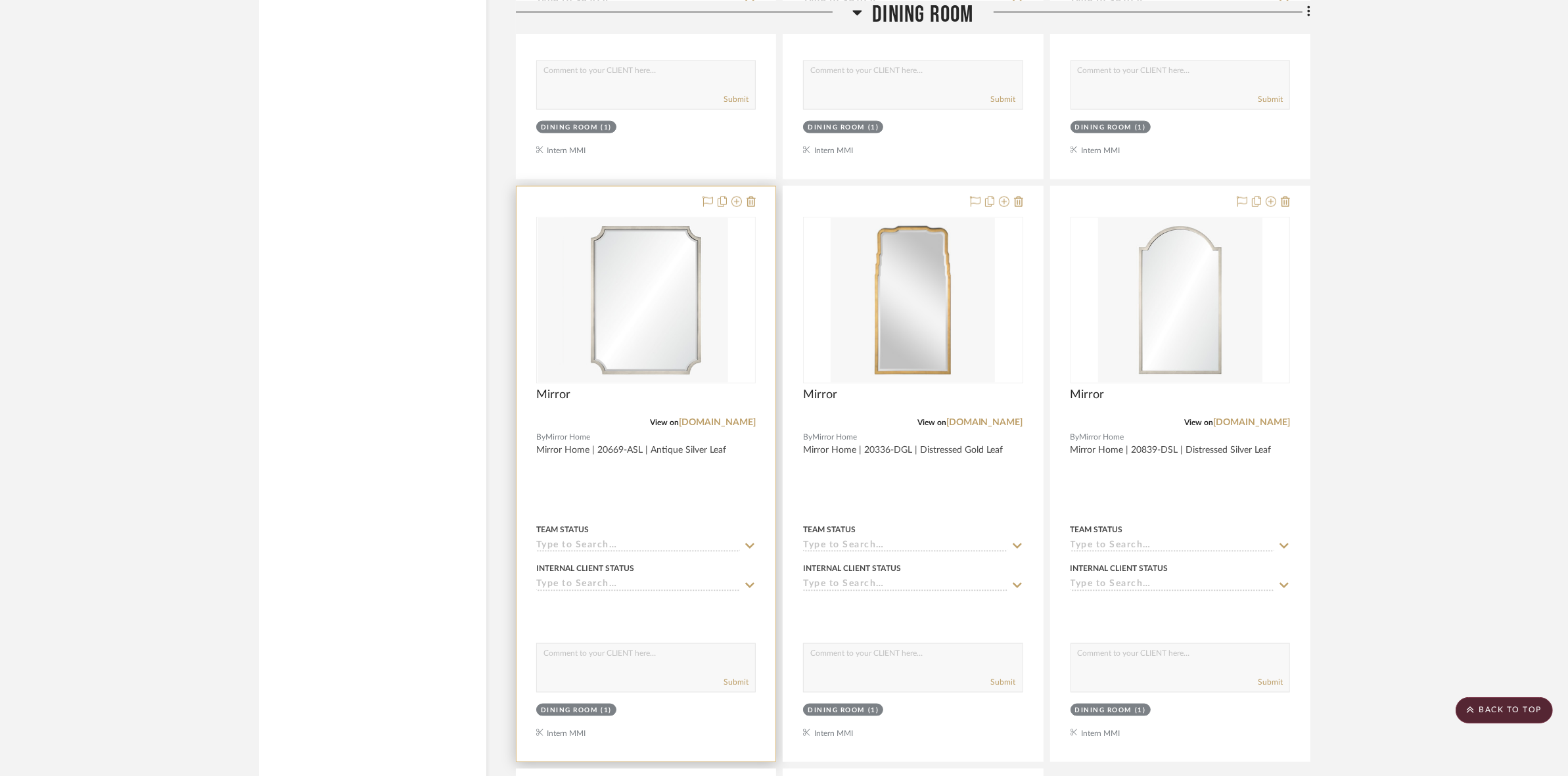
click at [600, 330] on img "0" at bounding box center [619, 300] width 164 height 164
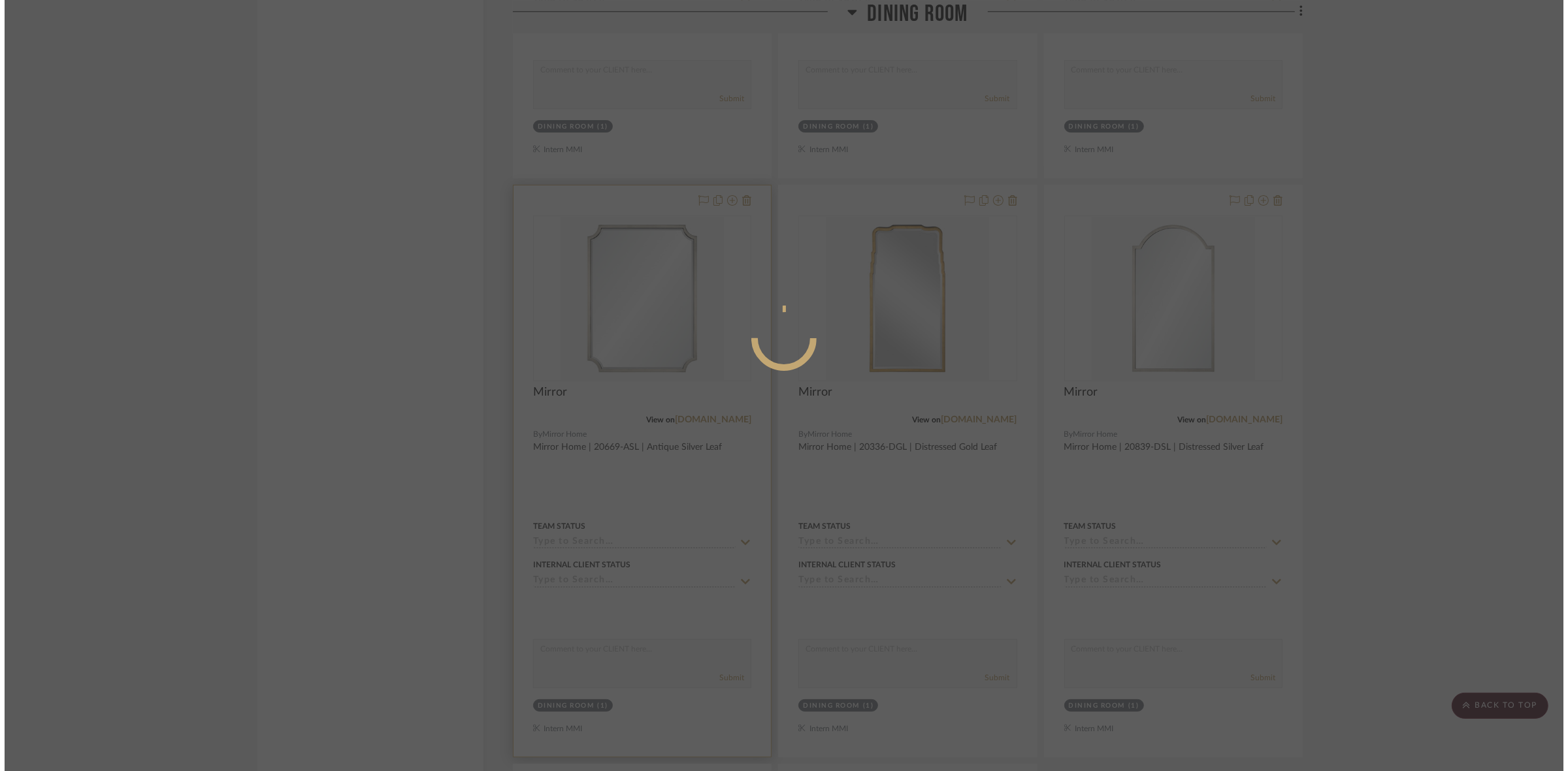
scroll to position [0, 0]
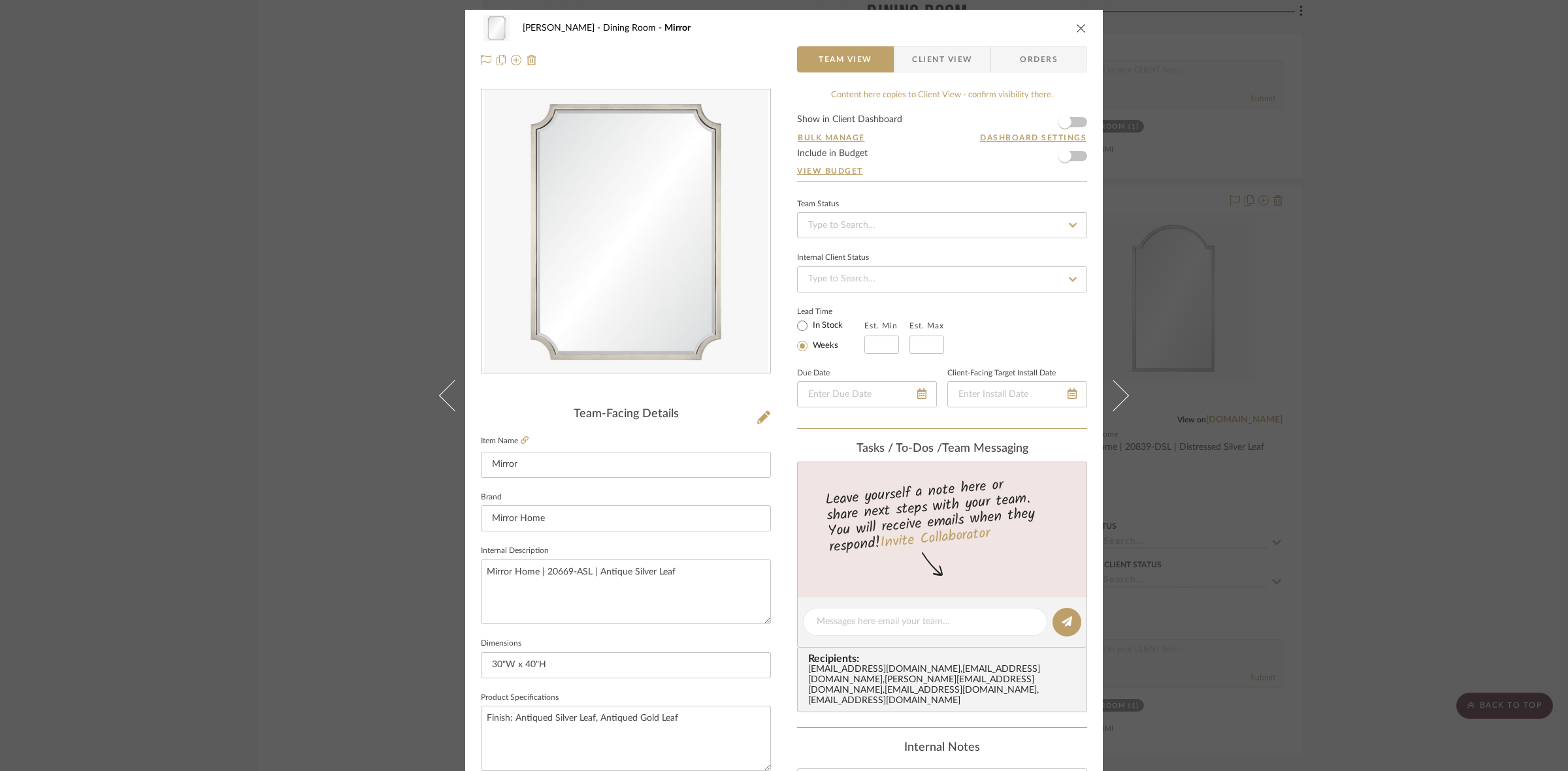
click at [944, 66] on span "Client View" at bounding box center [941, 59] width 60 height 26
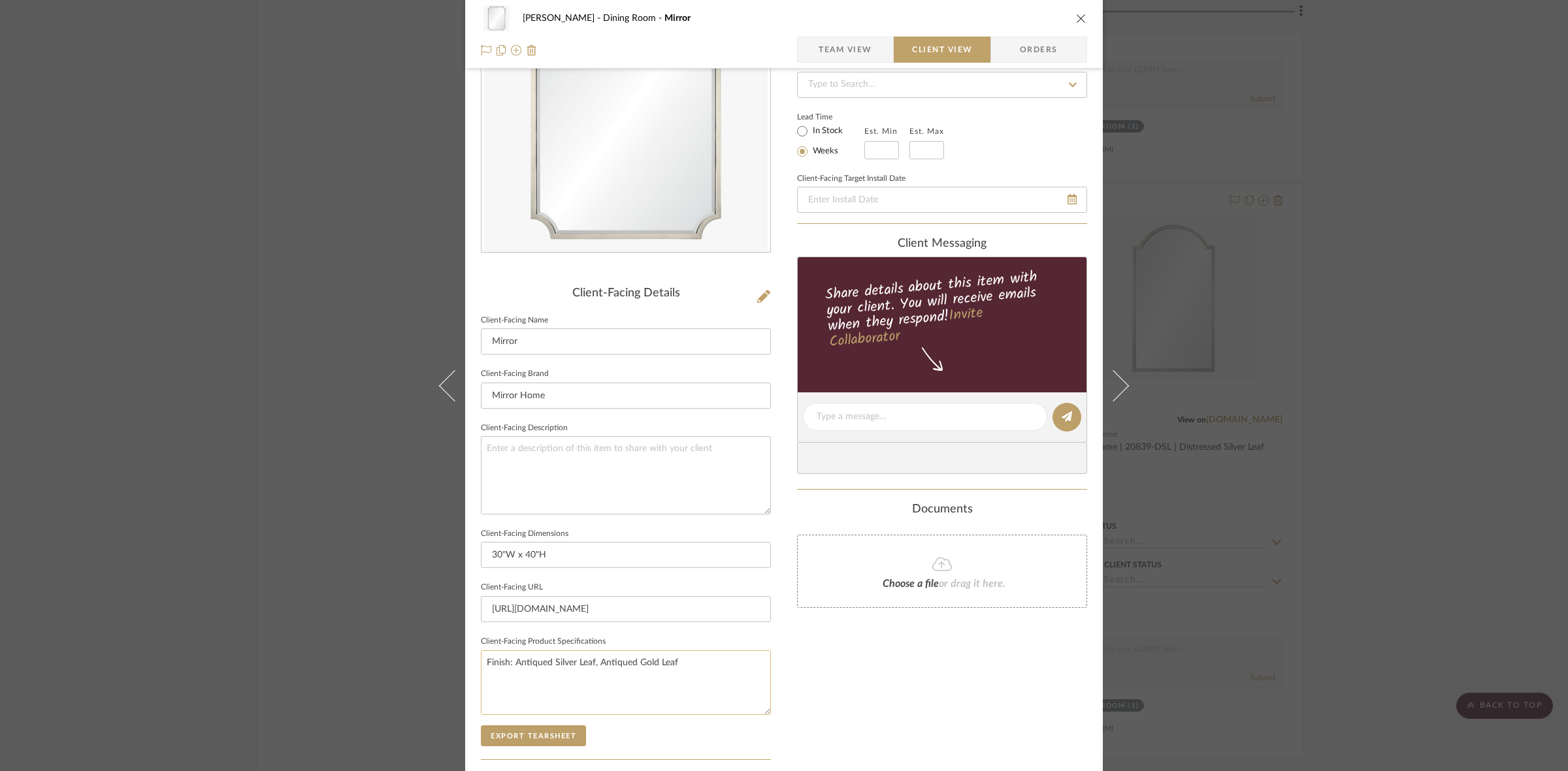
scroll to position [303, 0]
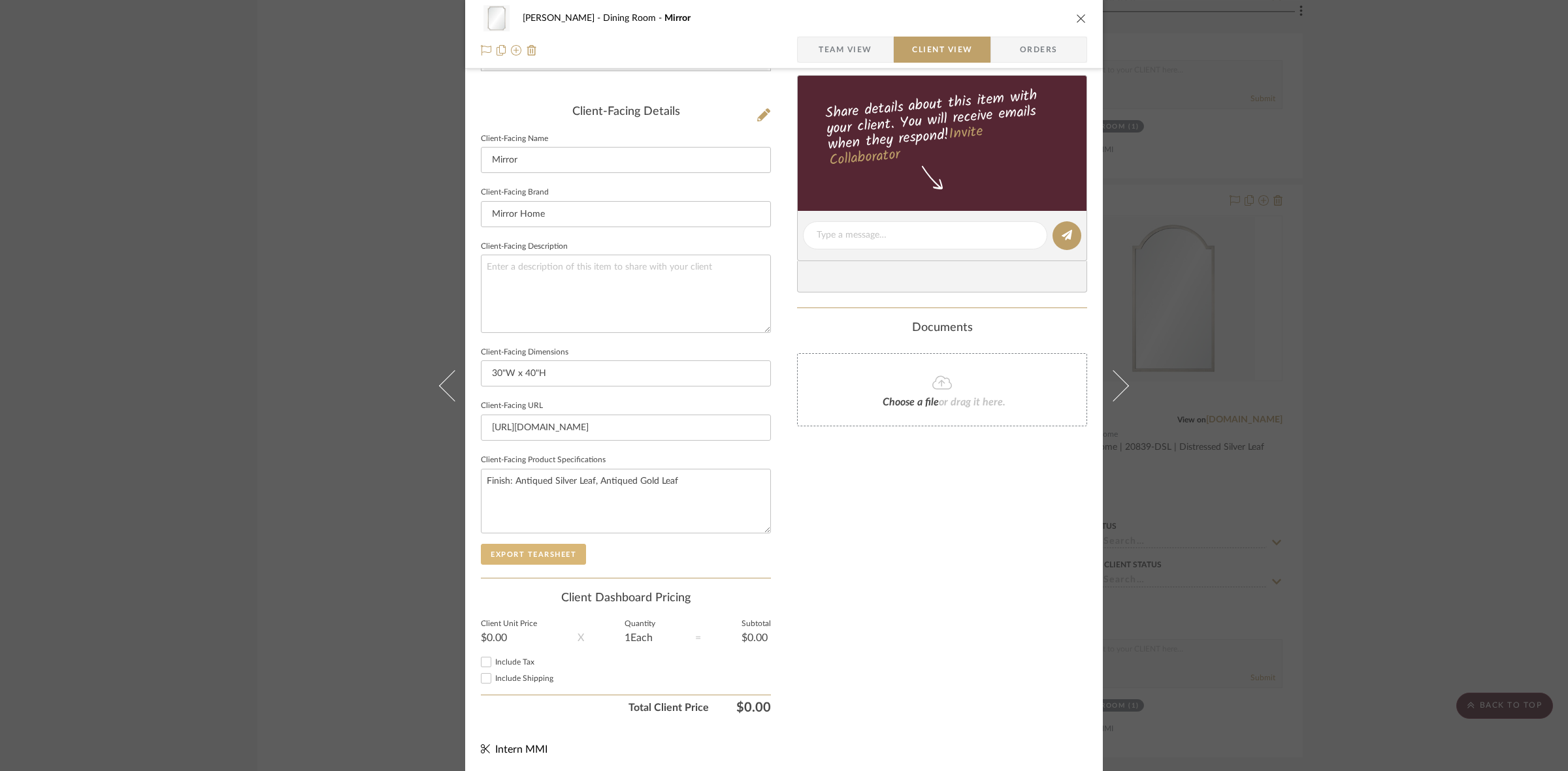
click at [554, 547] on button "Export Tearsheet" at bounding box center [533, 554] width 105 height 21
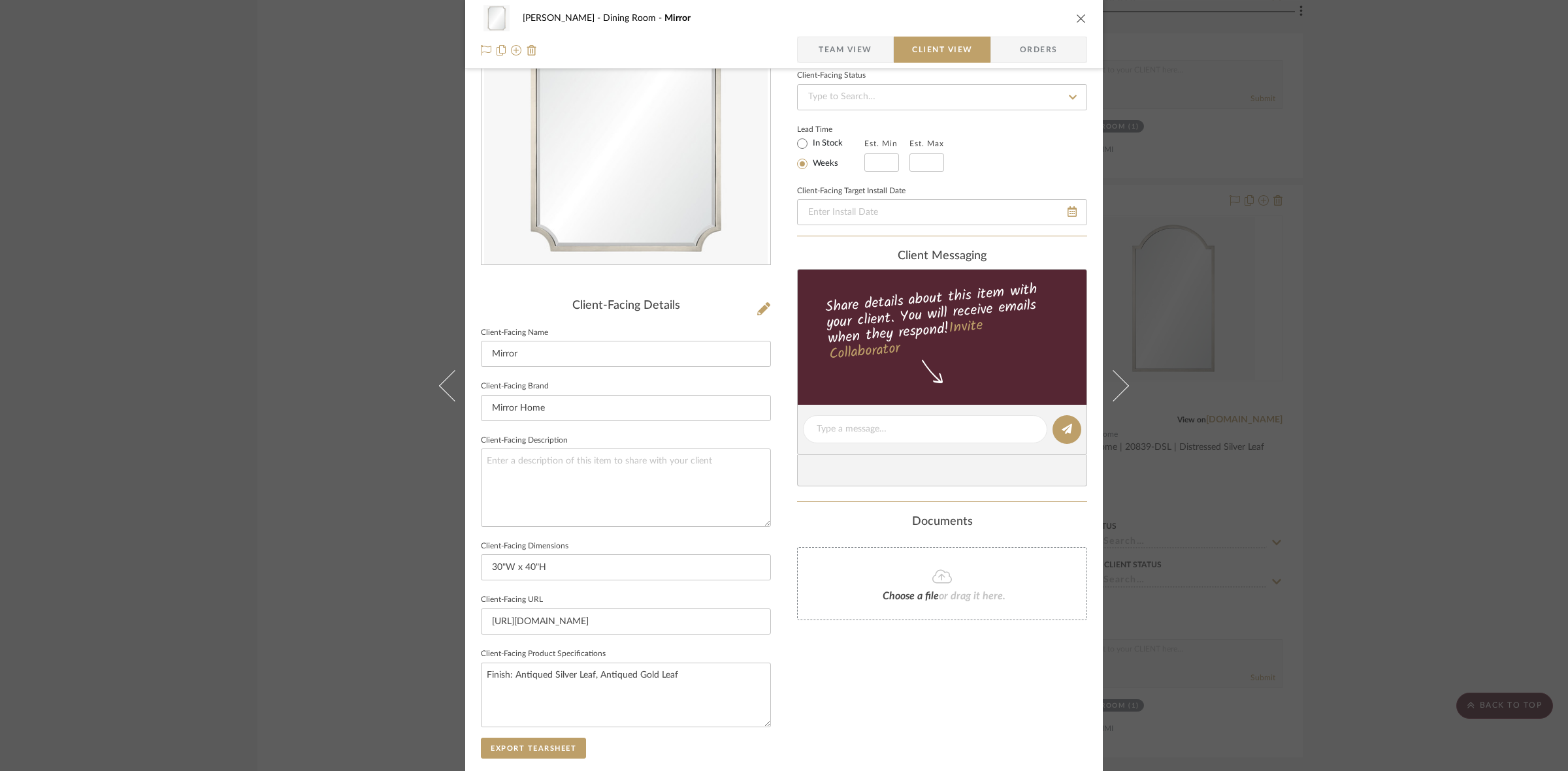
scroll to position [0, 0]
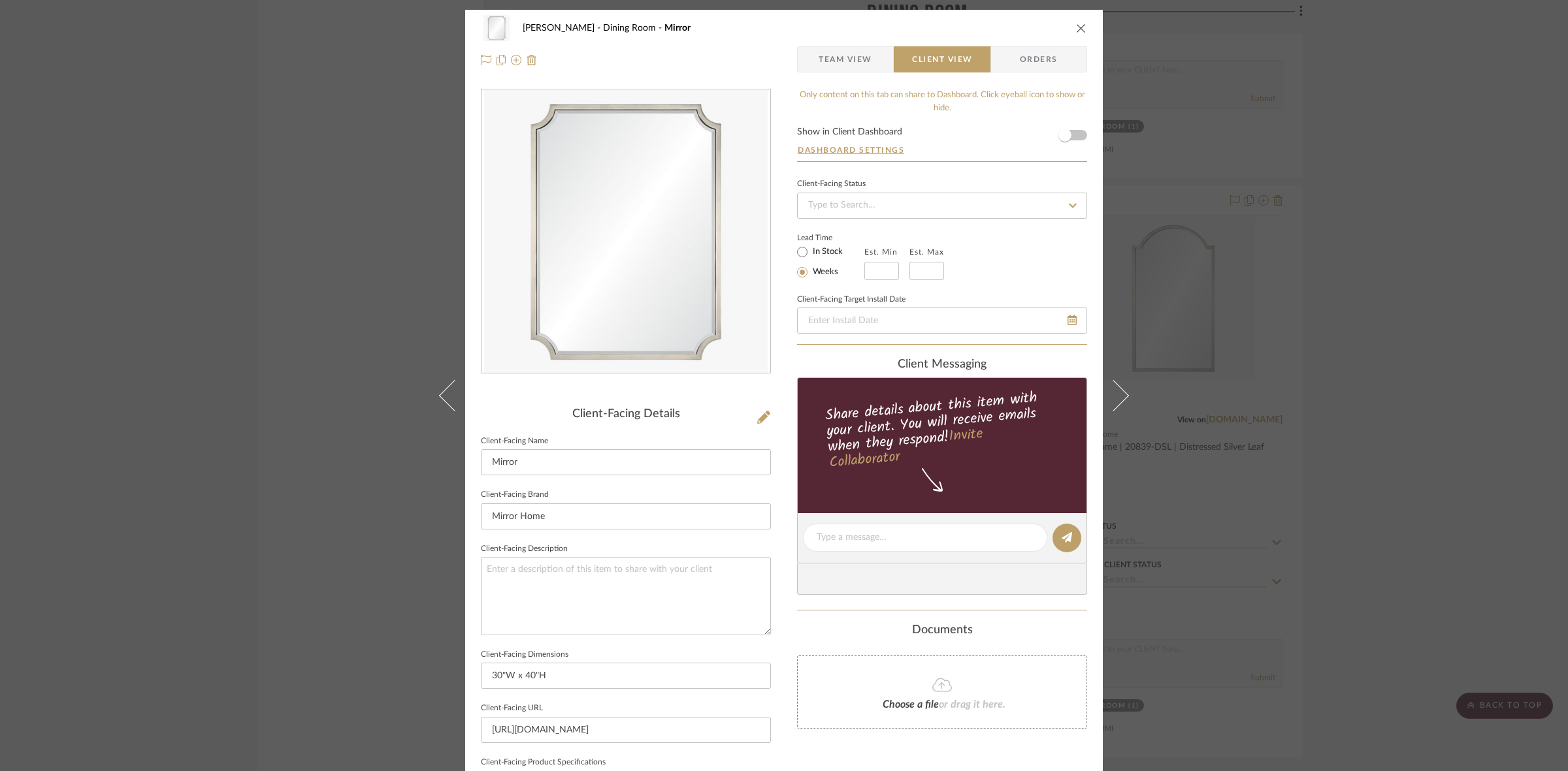
click at [239, 484] on div "[PERSON_NAME] Dining Room Mirror Team View Client View Orders Client-Facing Det…" at bounding box center [784, 385] width 1568 height 771
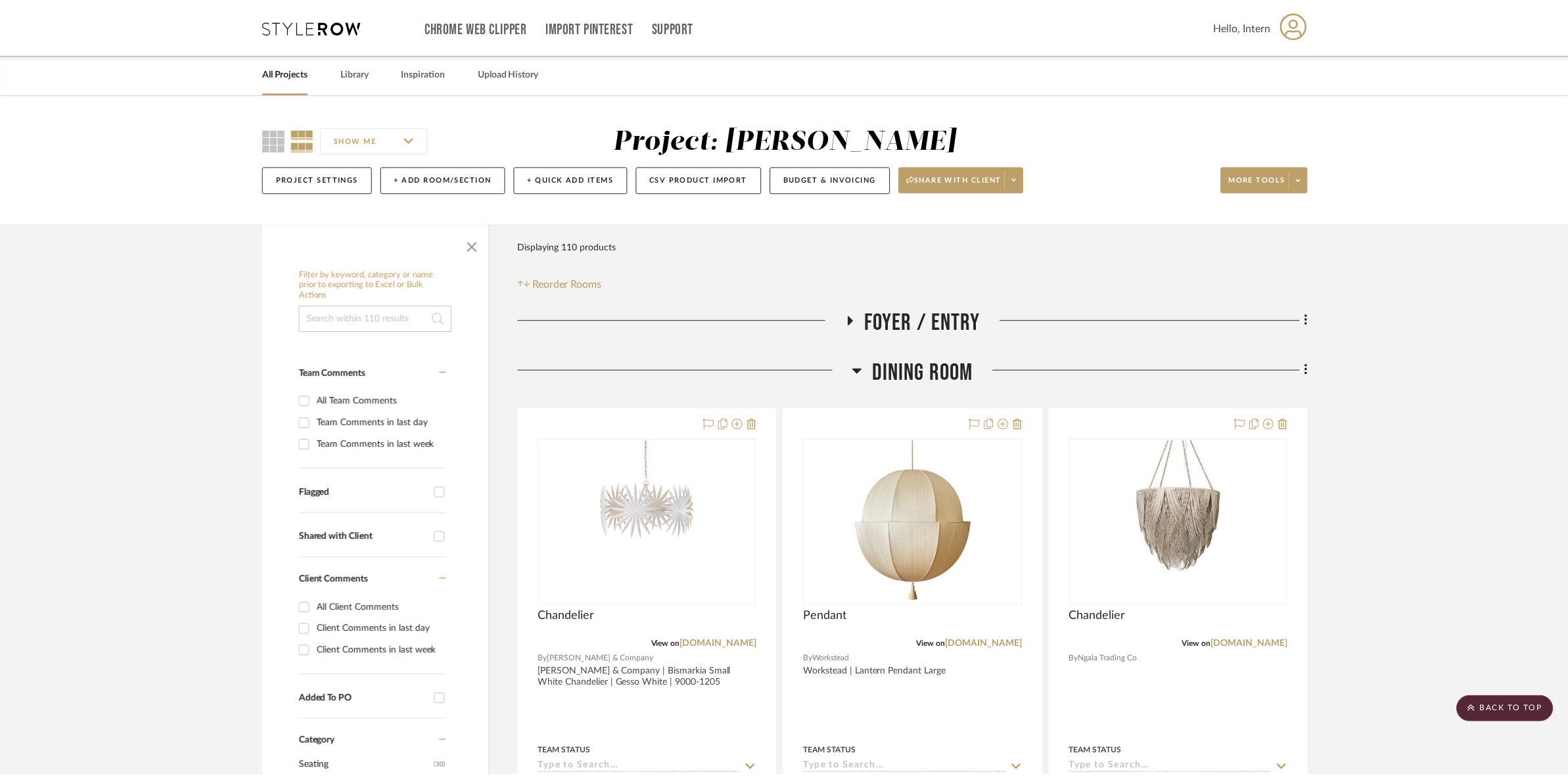
scroll to position [1971, 0]
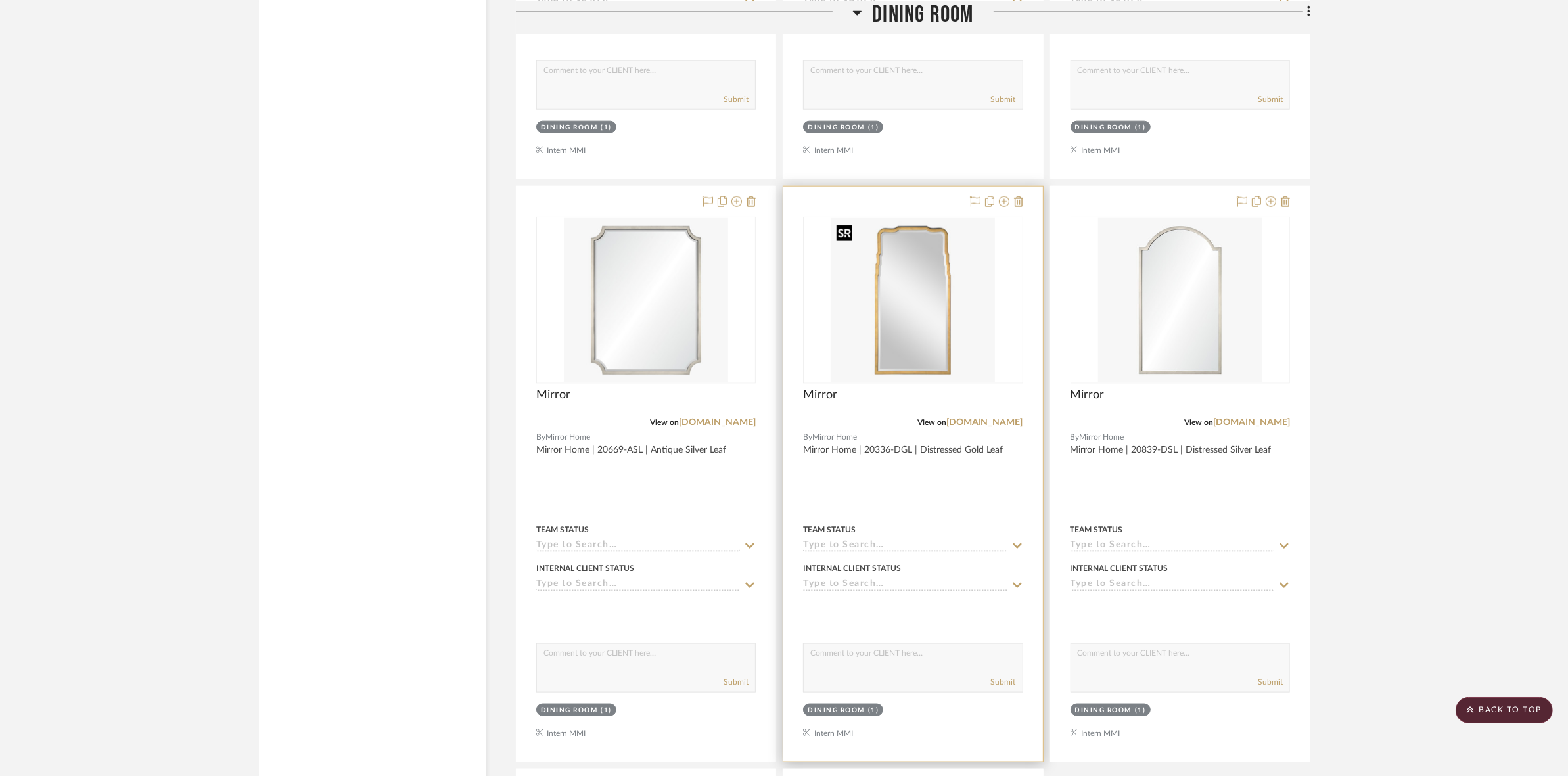
click at [969, 305] on img "0" at bounding box center [912, 300] width 164 height 164
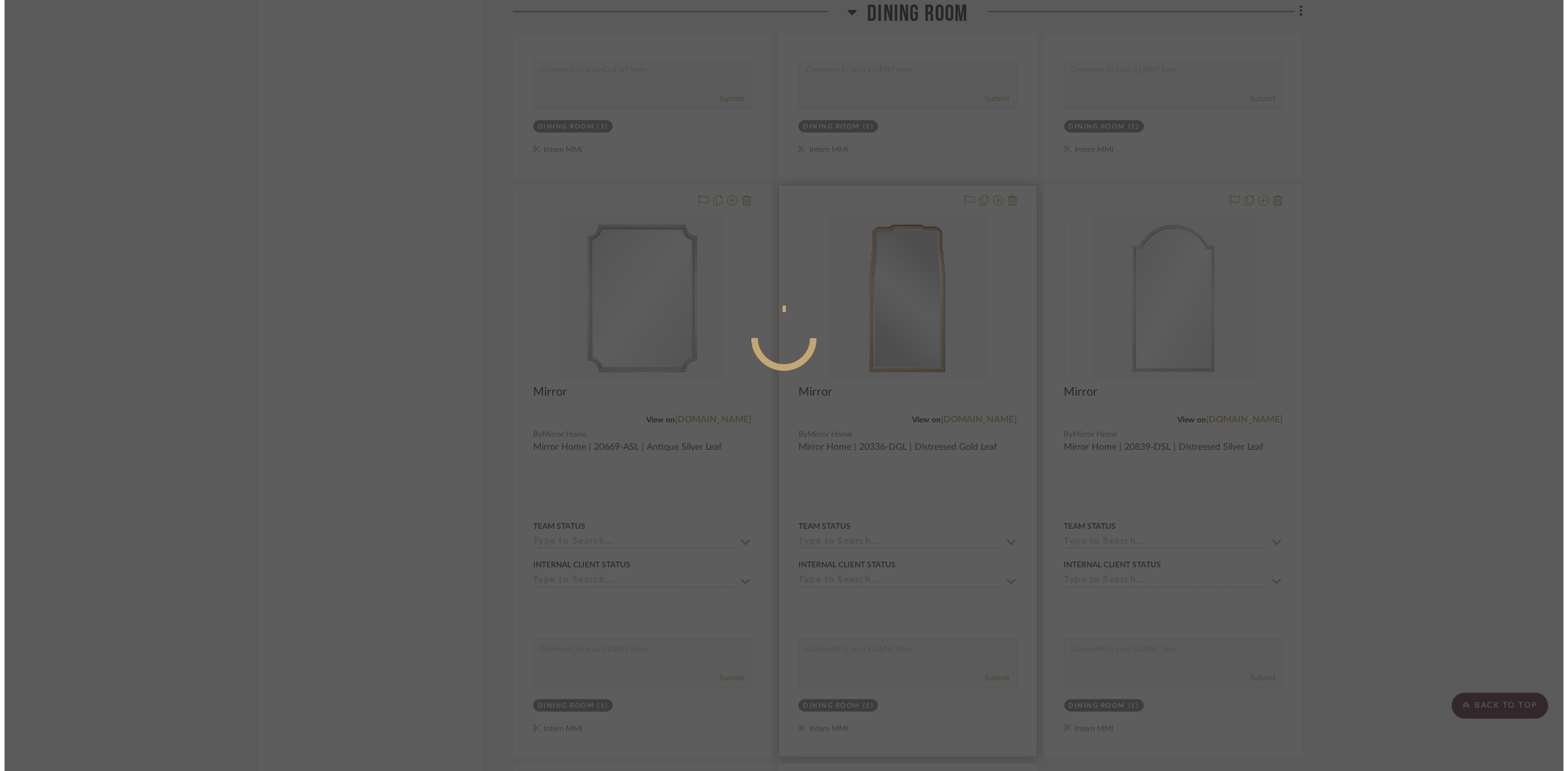
scroll to position [0, 0]
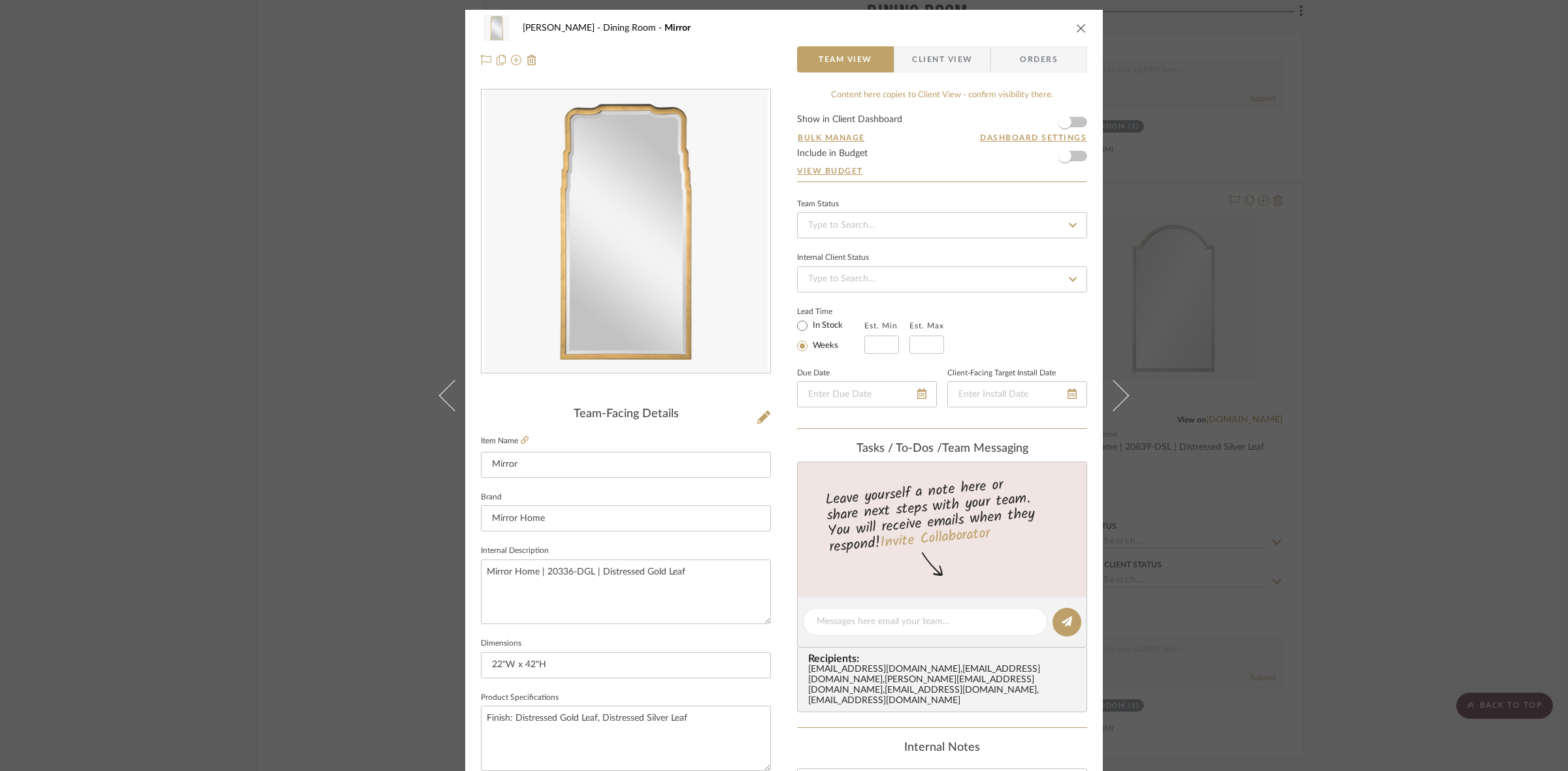
click at [945, 53] on span "Client View" at bounding box center [941, 59] width 60 height 26
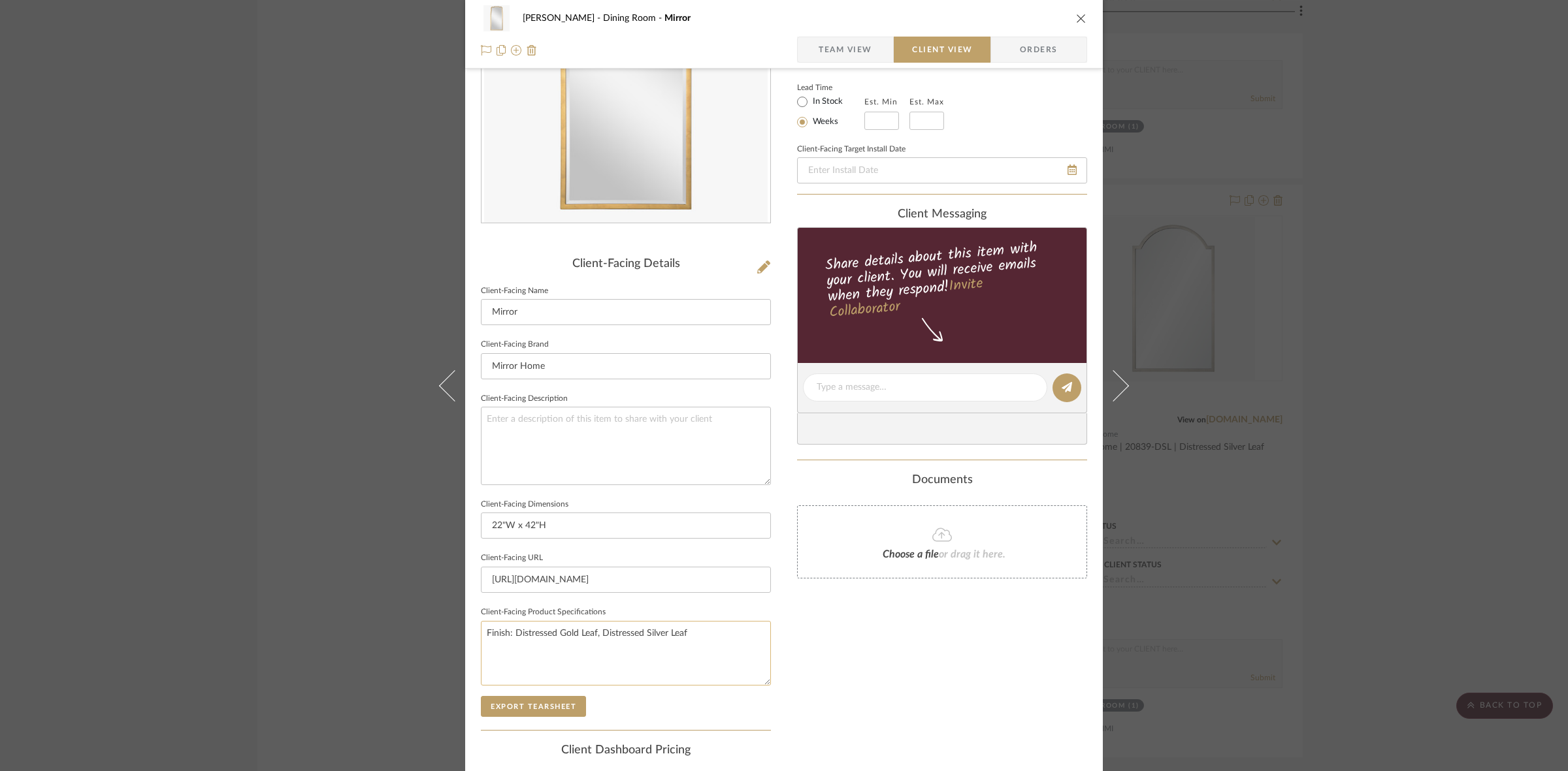
scroll to position [163, 0]
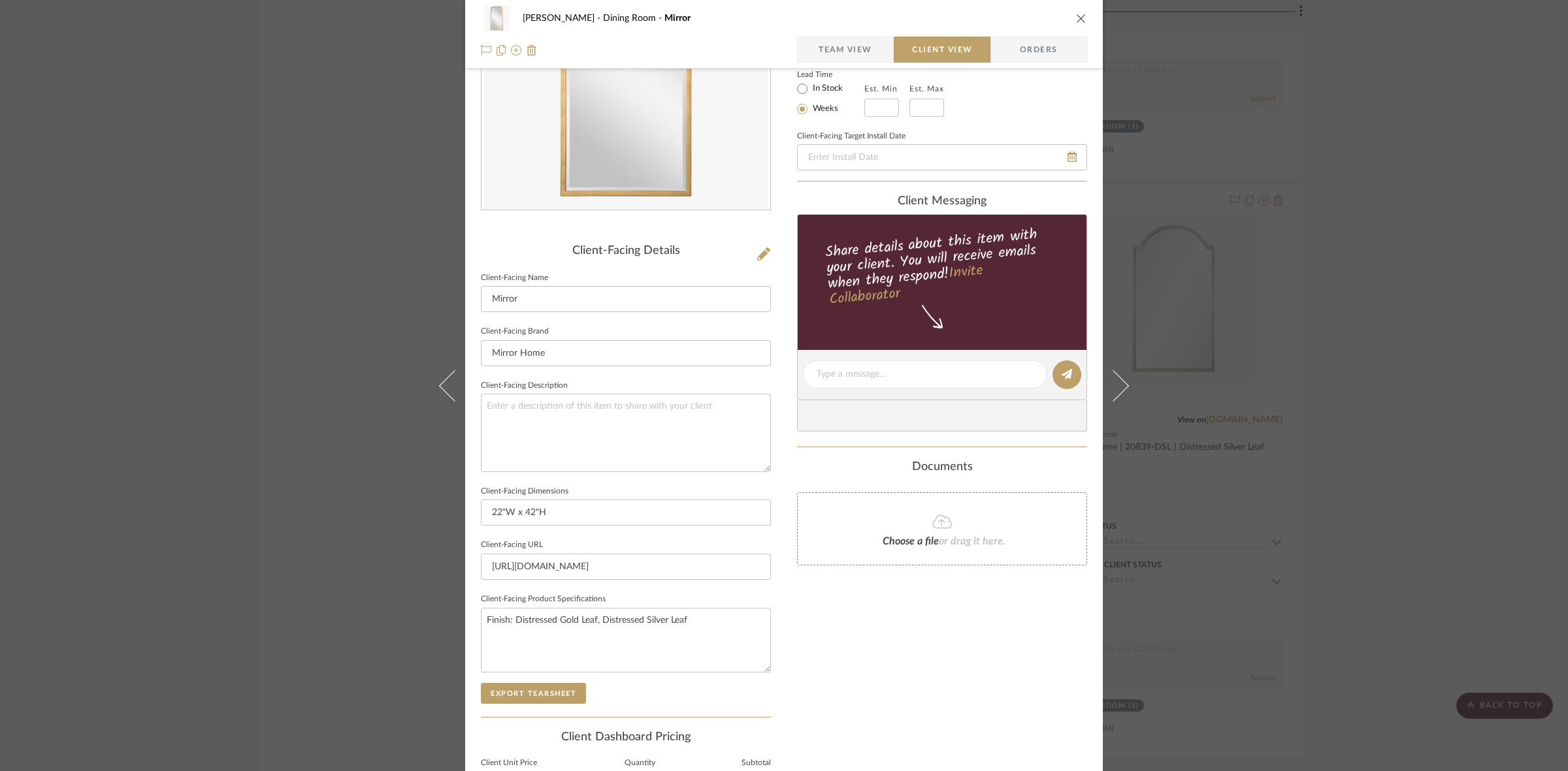
click at [540, 680] on sr-form-field "Client-Facing Product Specifications Finish: Distressed Gold Leaf, Distressed S…" at bounding box center [626, 636] width 290 height 93
click at [541, 684] on button "Export Tearsheet" at bounding box center [533, 693] width 105 height 21
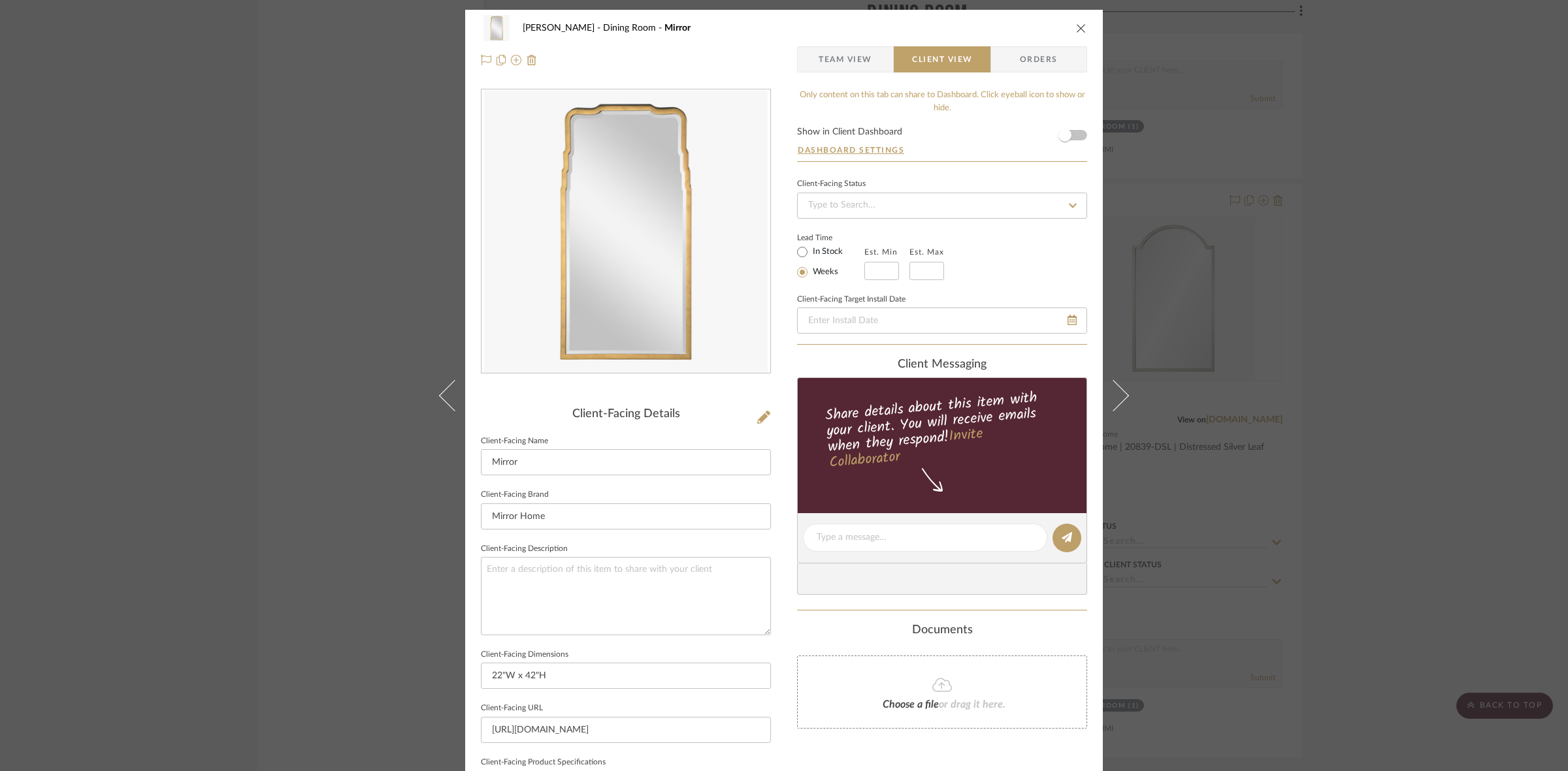
click at [158, 449] on div "[PERSON_NAME] Dining Room Mirror Team View Client View Orders Client-Facing Det…" at bounding box center [784, 385] width 1568 height 771
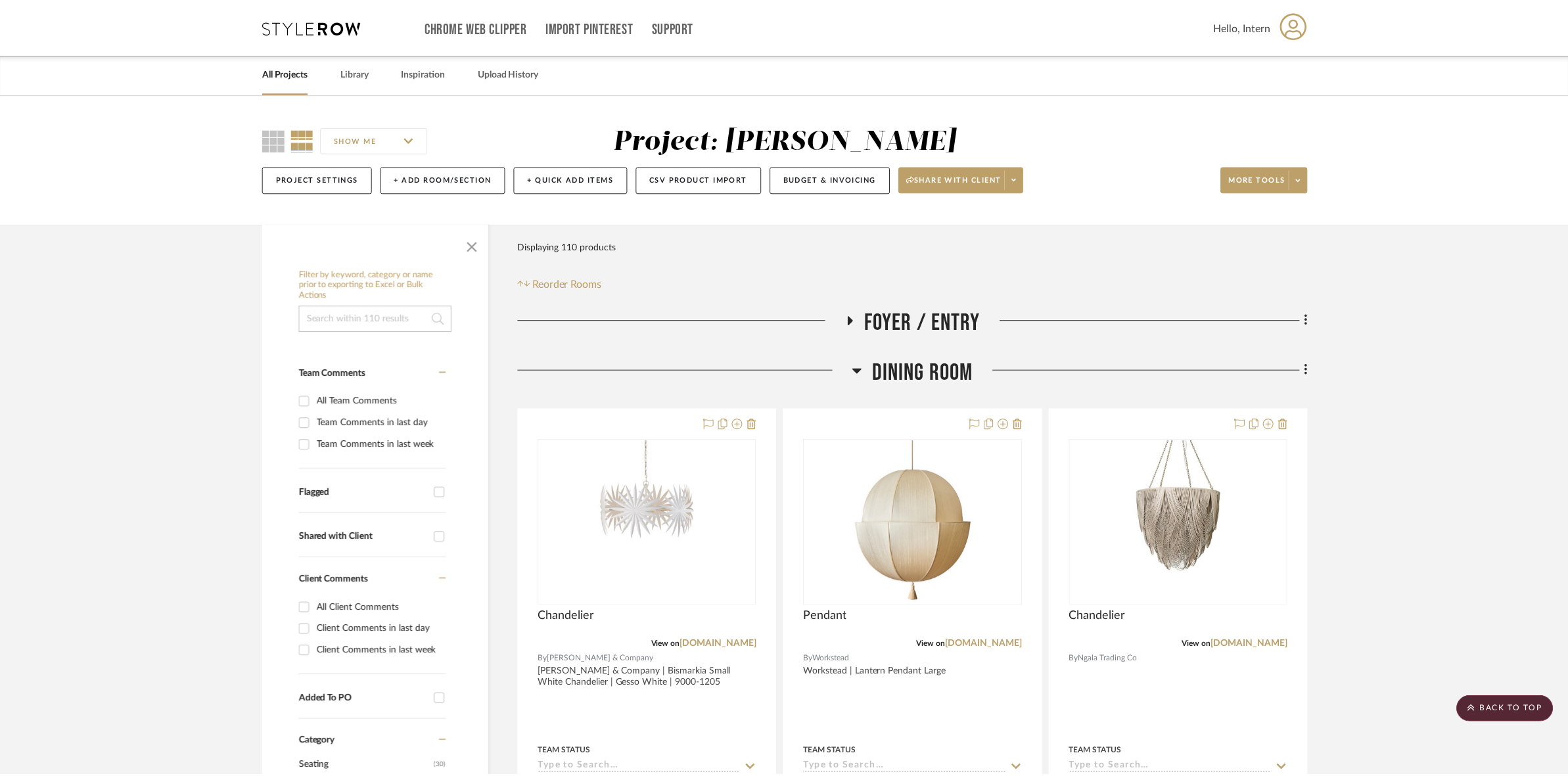
scroll to position [1971, 0]
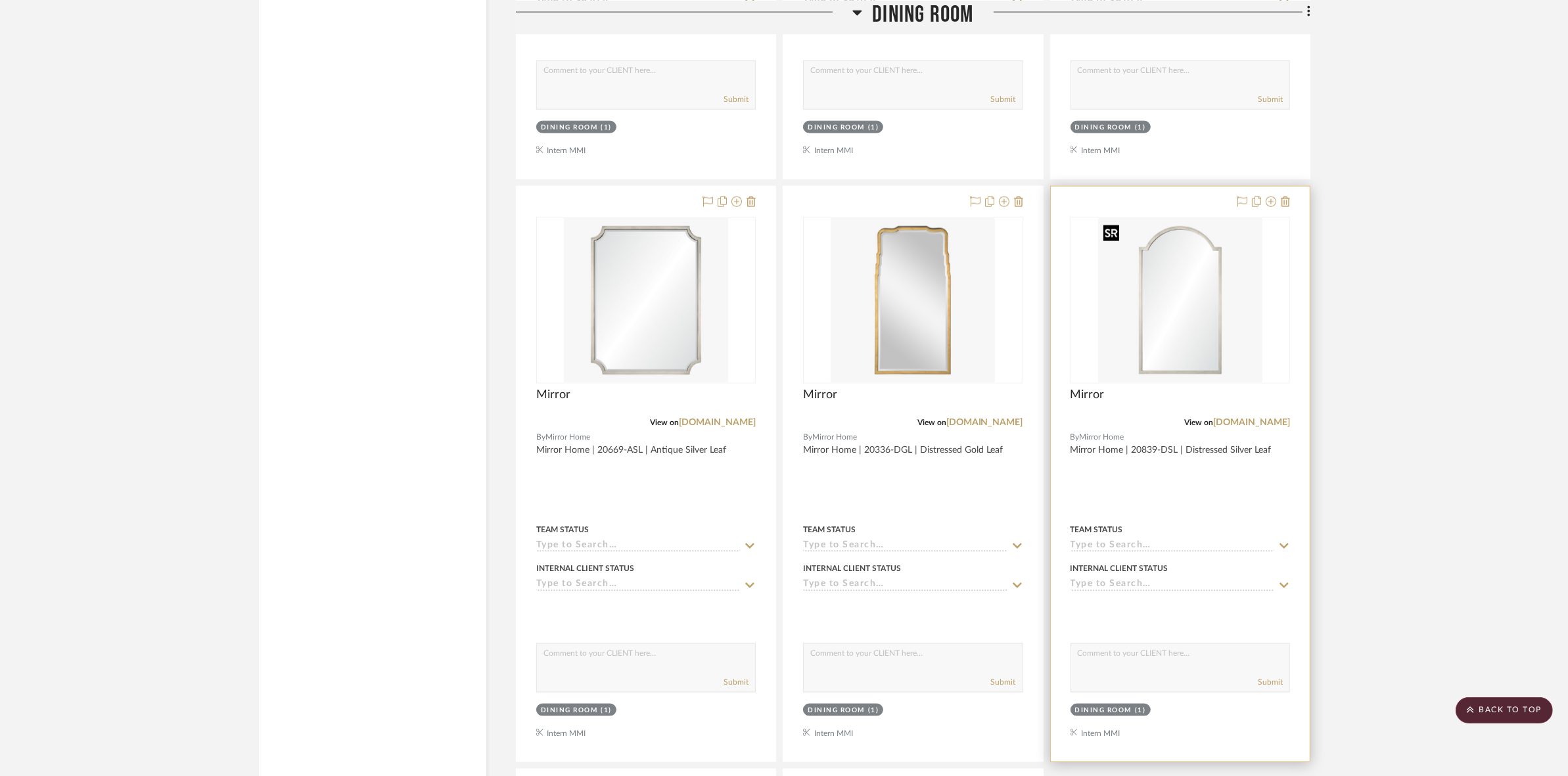
click at [0, 0] on img at bounding box center [0, 0] width 0 height 0
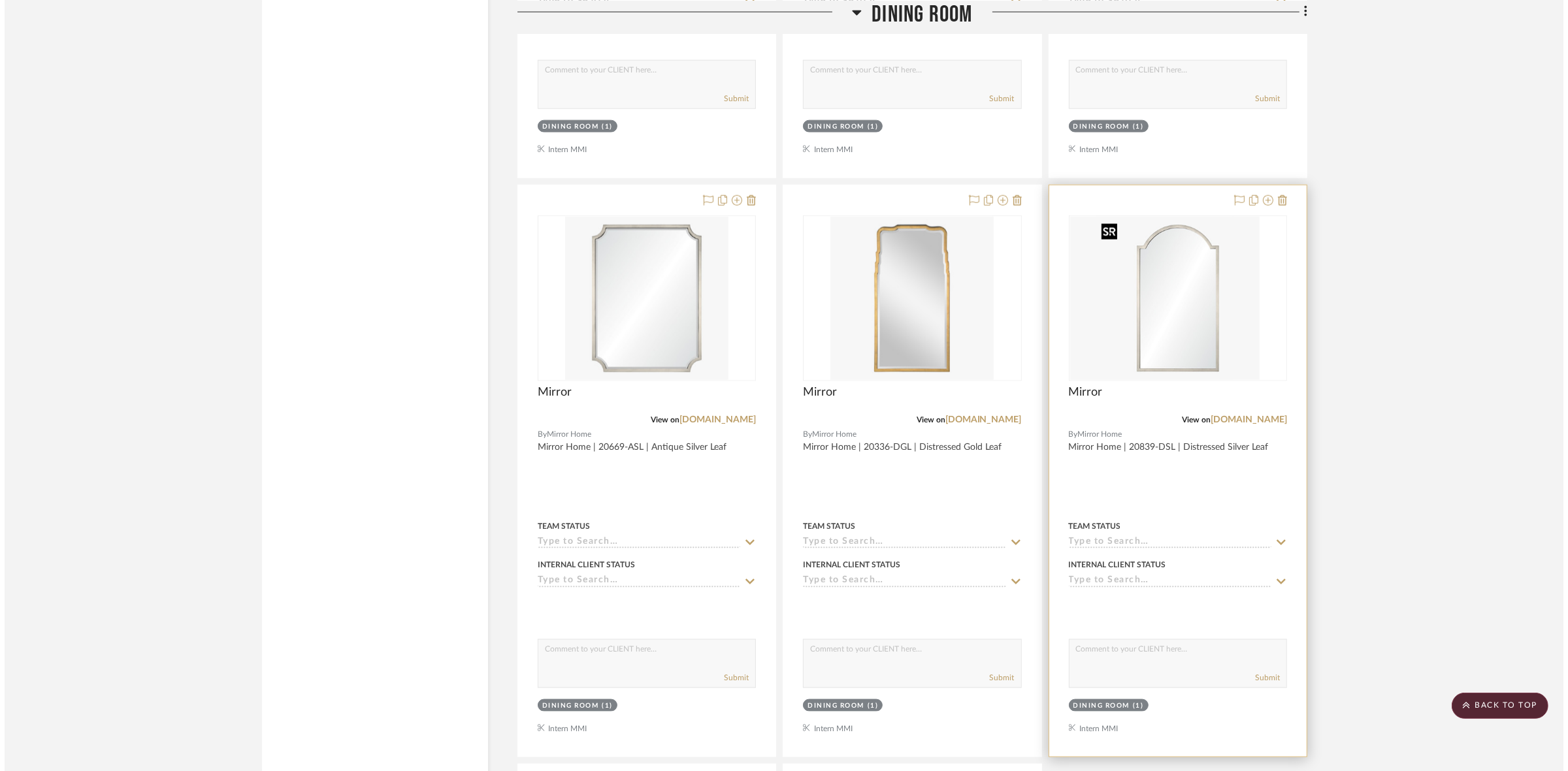
scroll to position [0, 0]
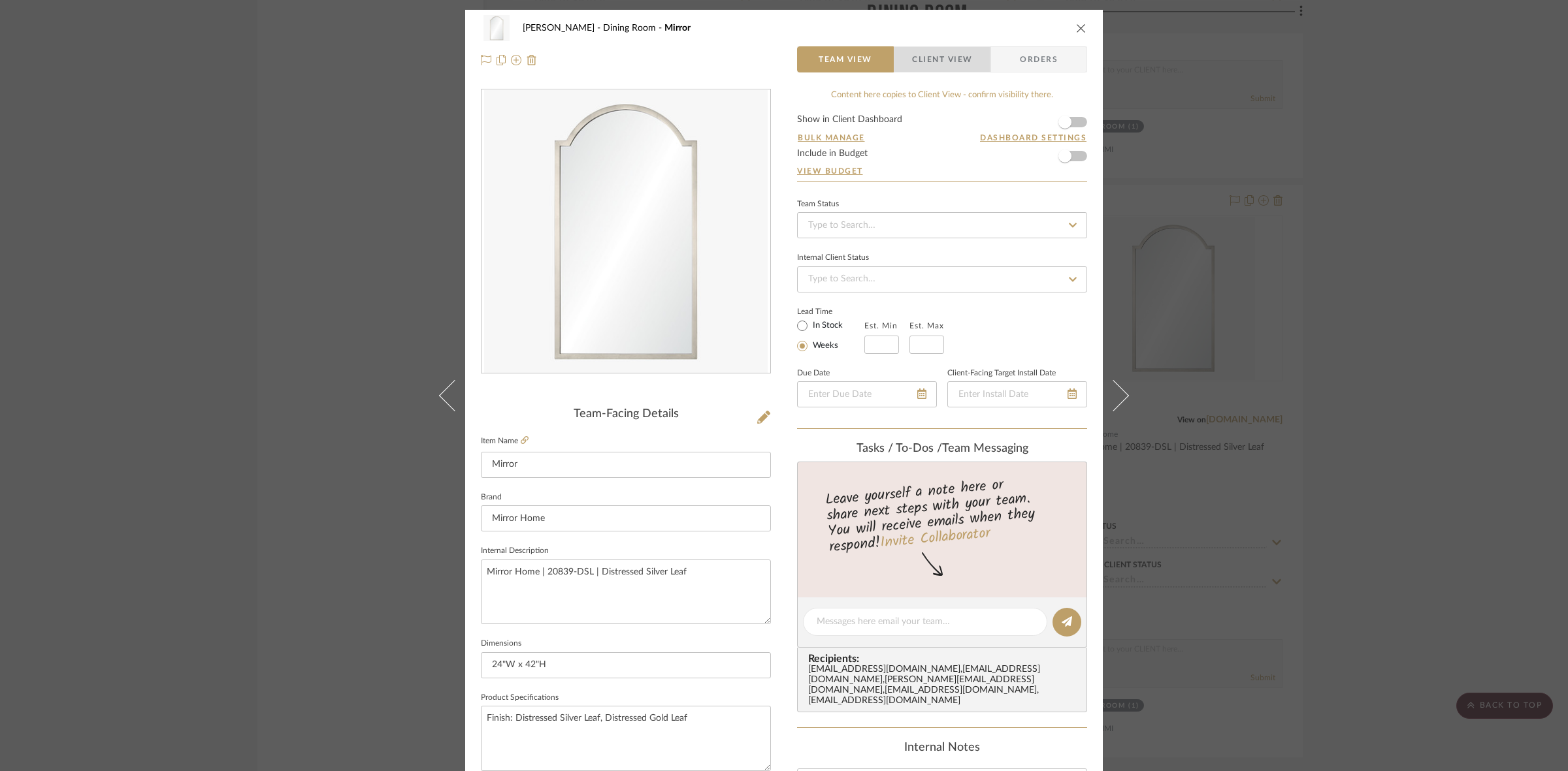
click at [942, 61] on span "Client View" at bounding box center [941, 59] width 60 height 26
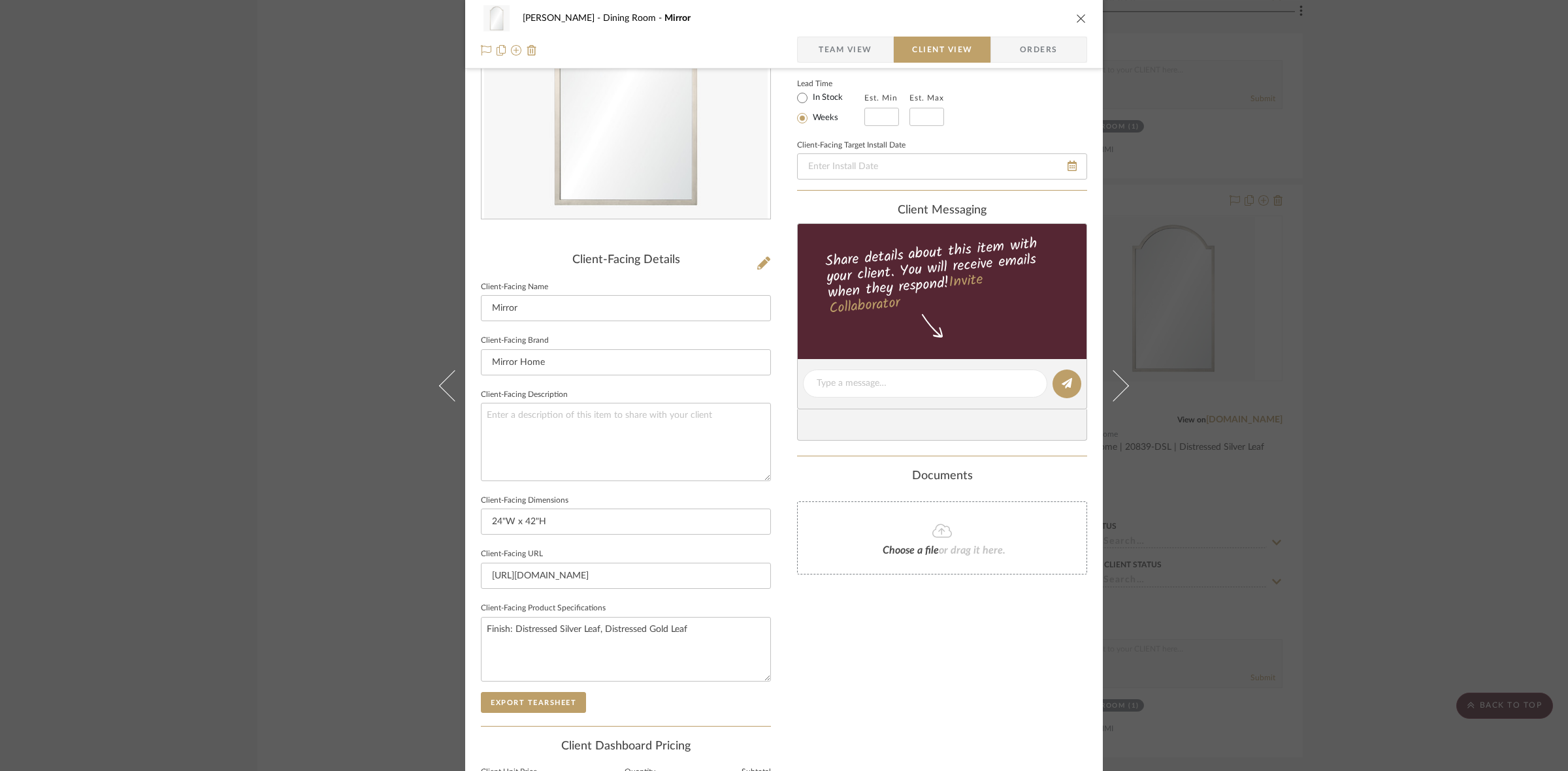
scroll to position [303, 0]
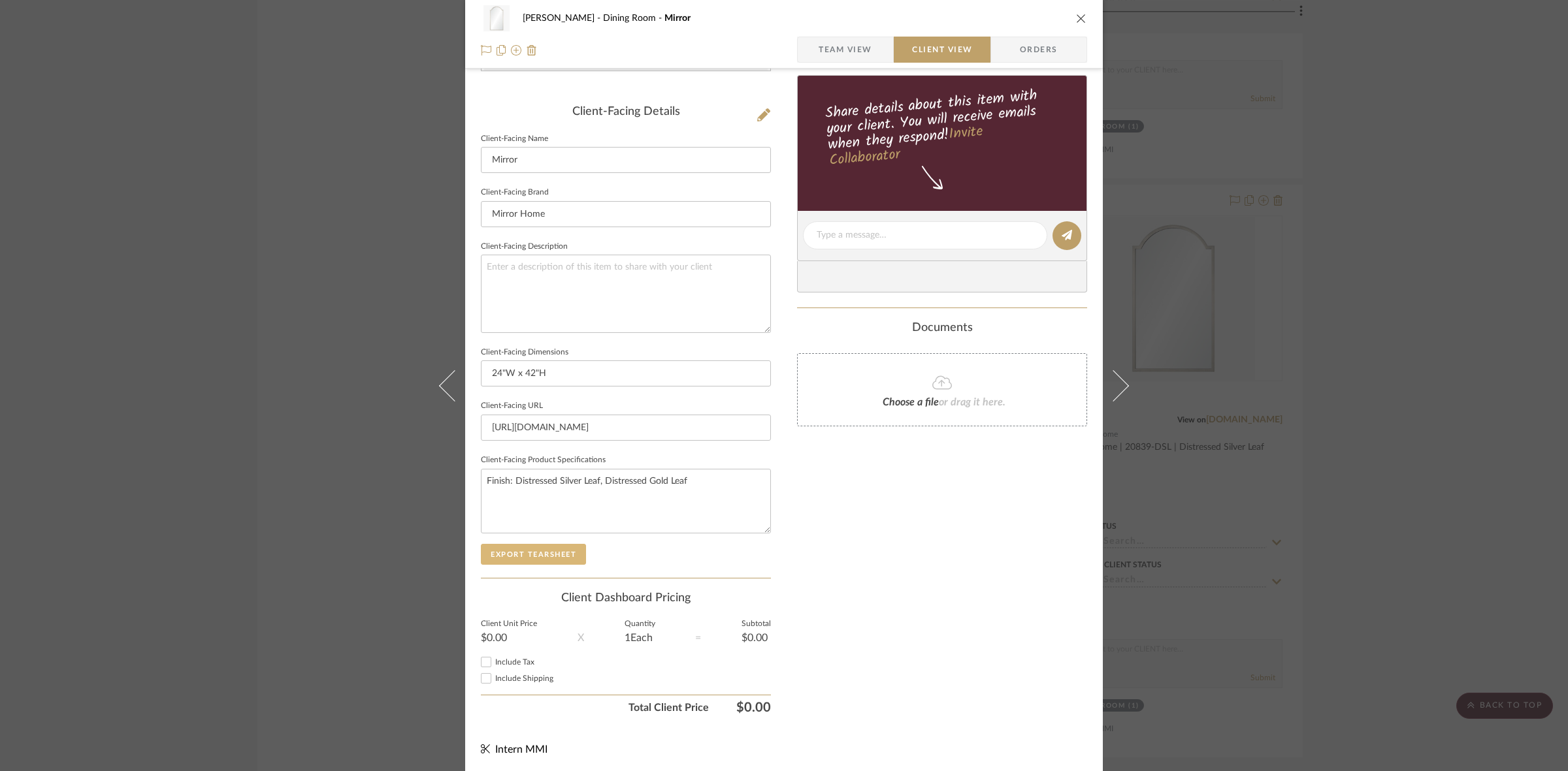
click at [536, 552] on button "Export Tearsheet" at bounding box center [533, 554] width 105 height 21
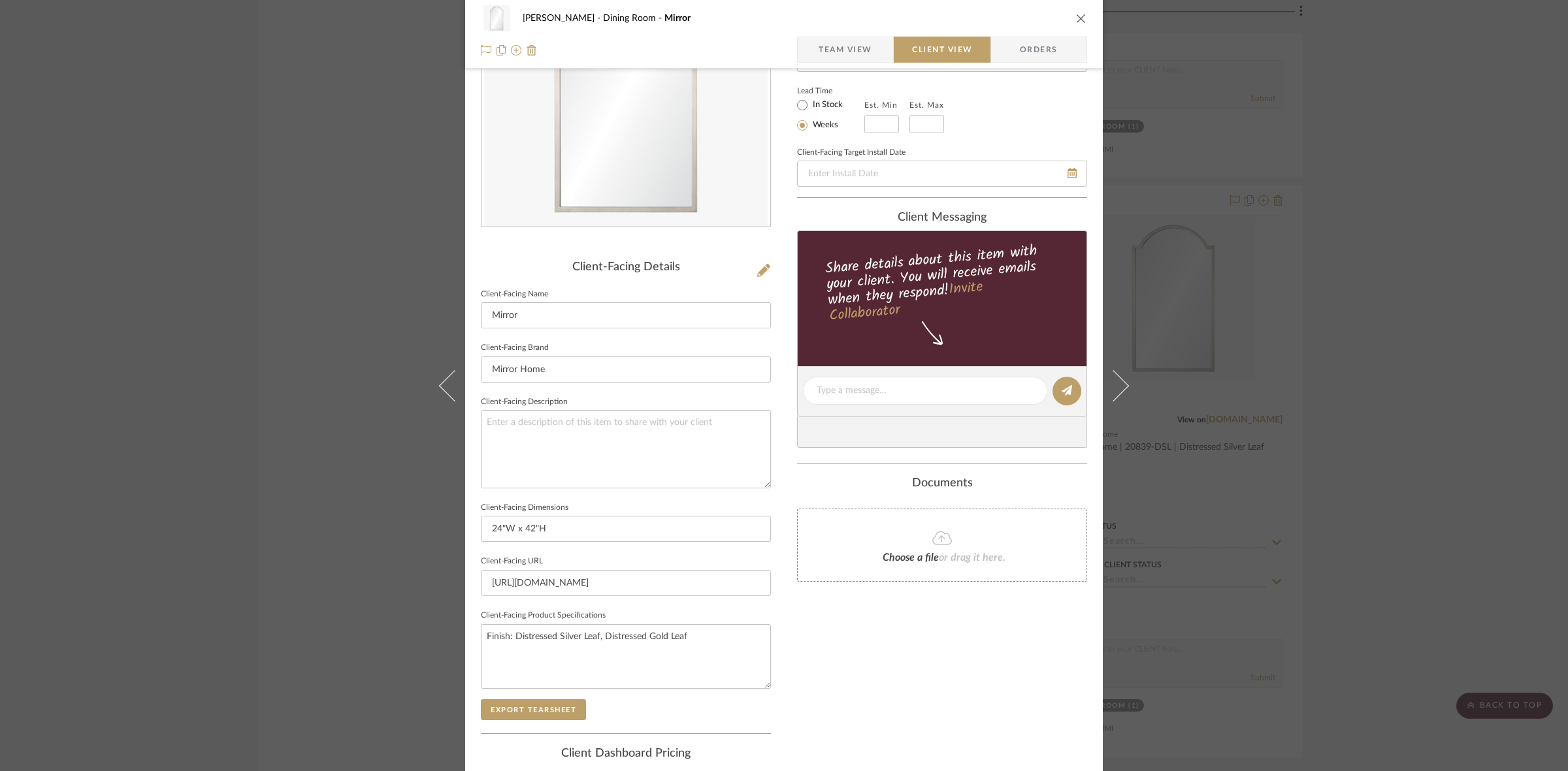
scroll to position [0, 0]
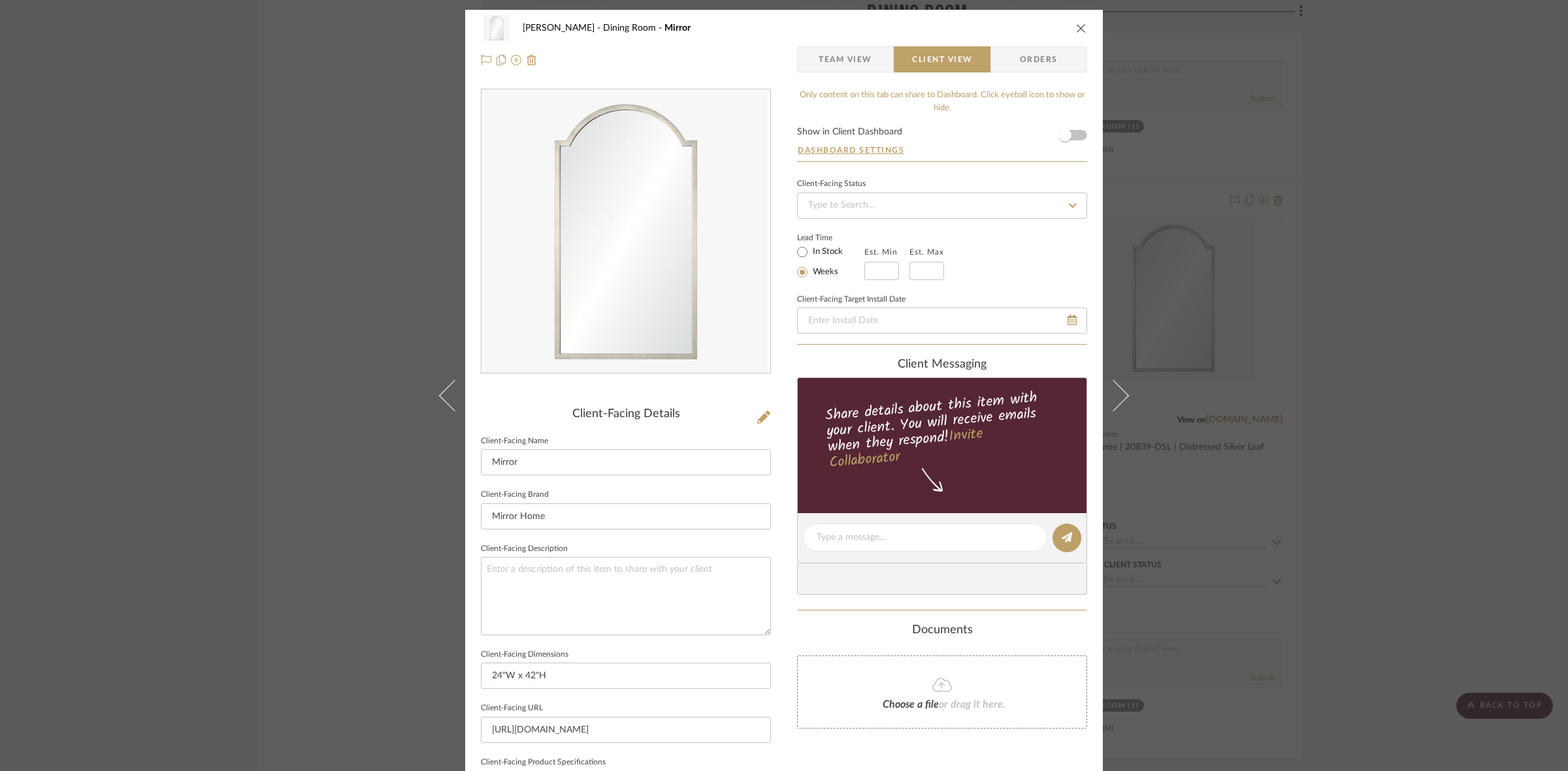
click at [167, 351] on div "[PERSON_NAME] Dining Room Mirror Team View Client View Orders Client-Facing Det…" at bounding box center [784, 385] width 1568 height 771
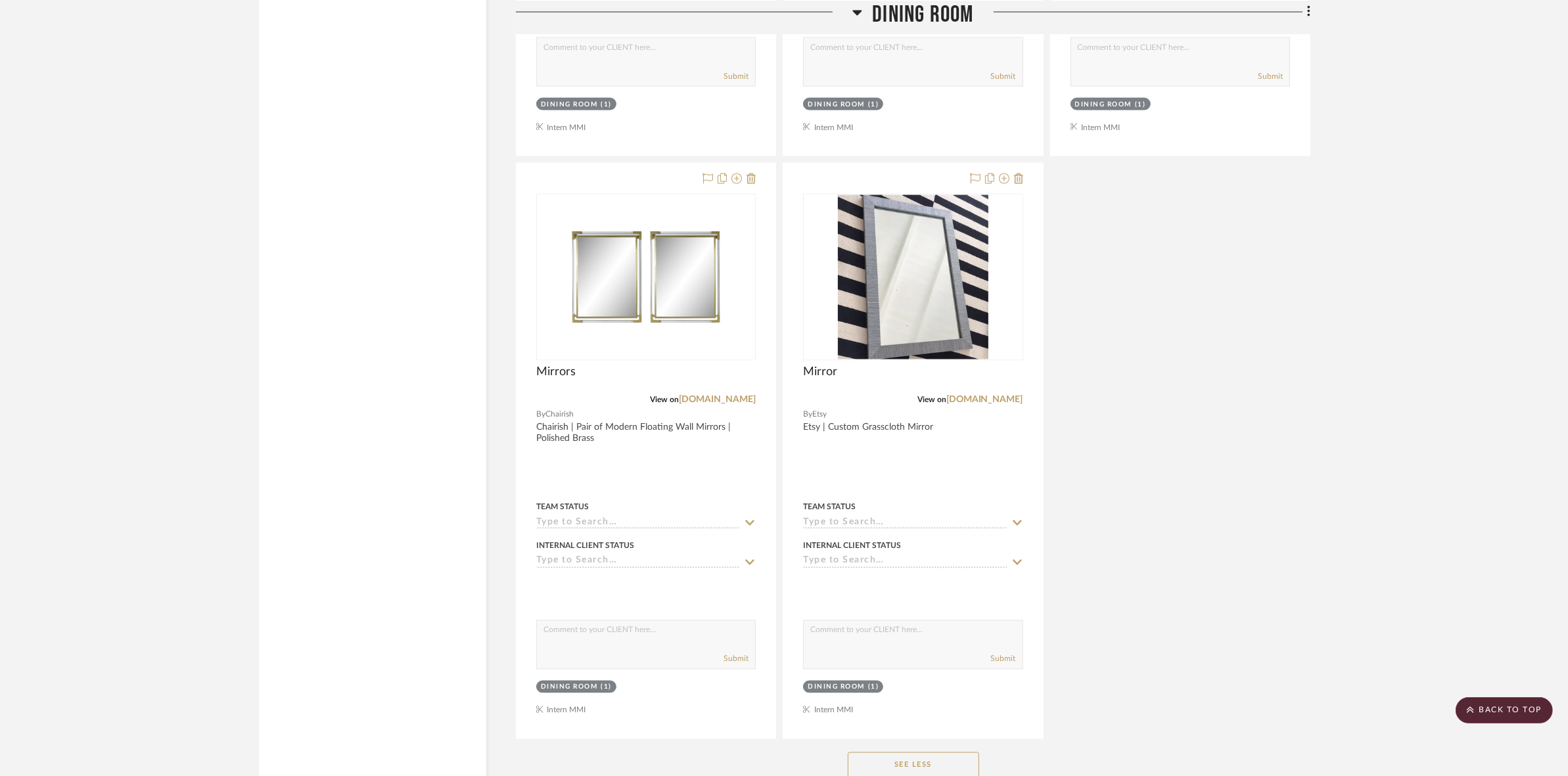
scroll to position [2628, 0]
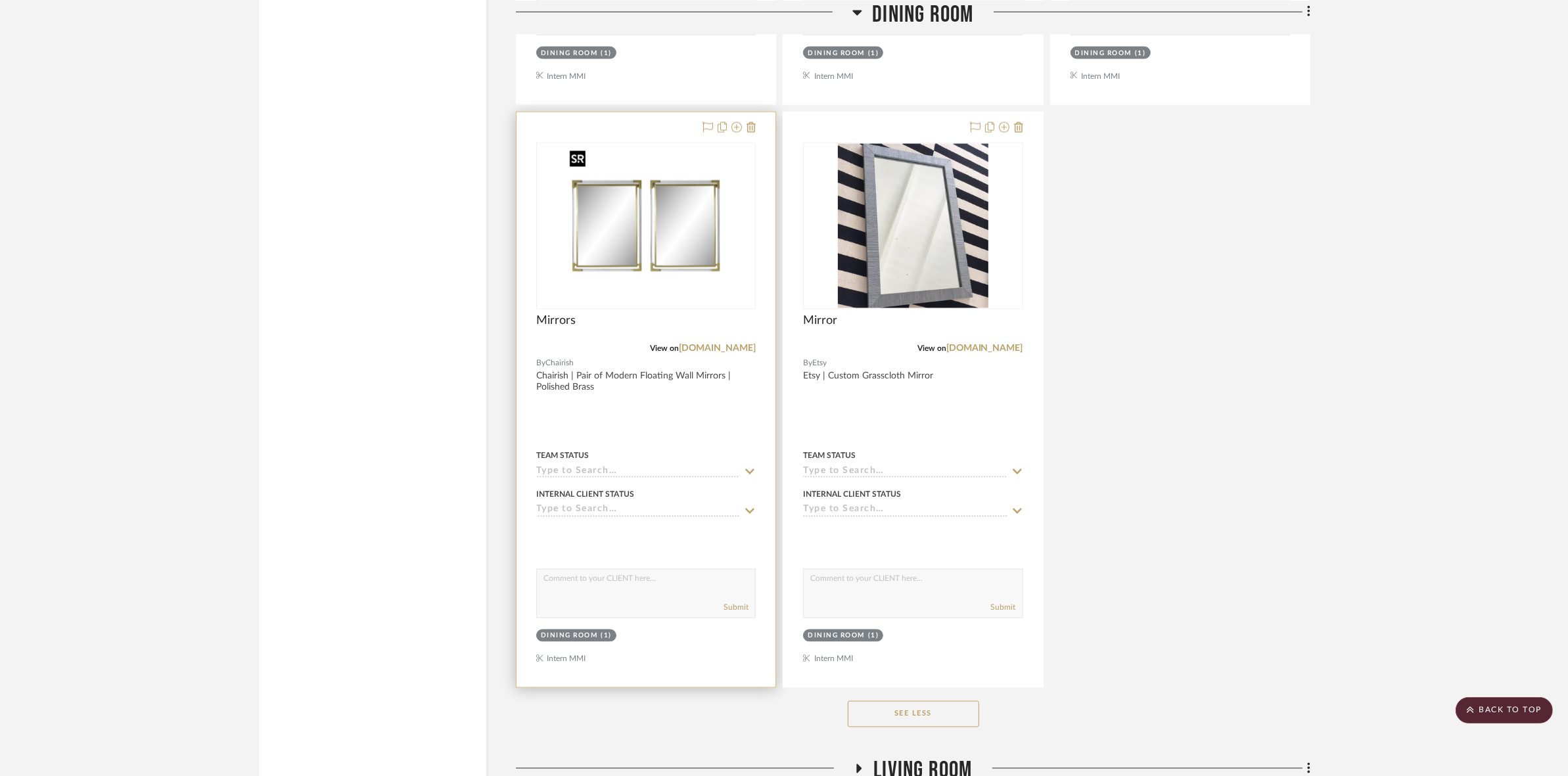
click at [0, 0] on img at bounding box center [0, 0] width 0 height 0
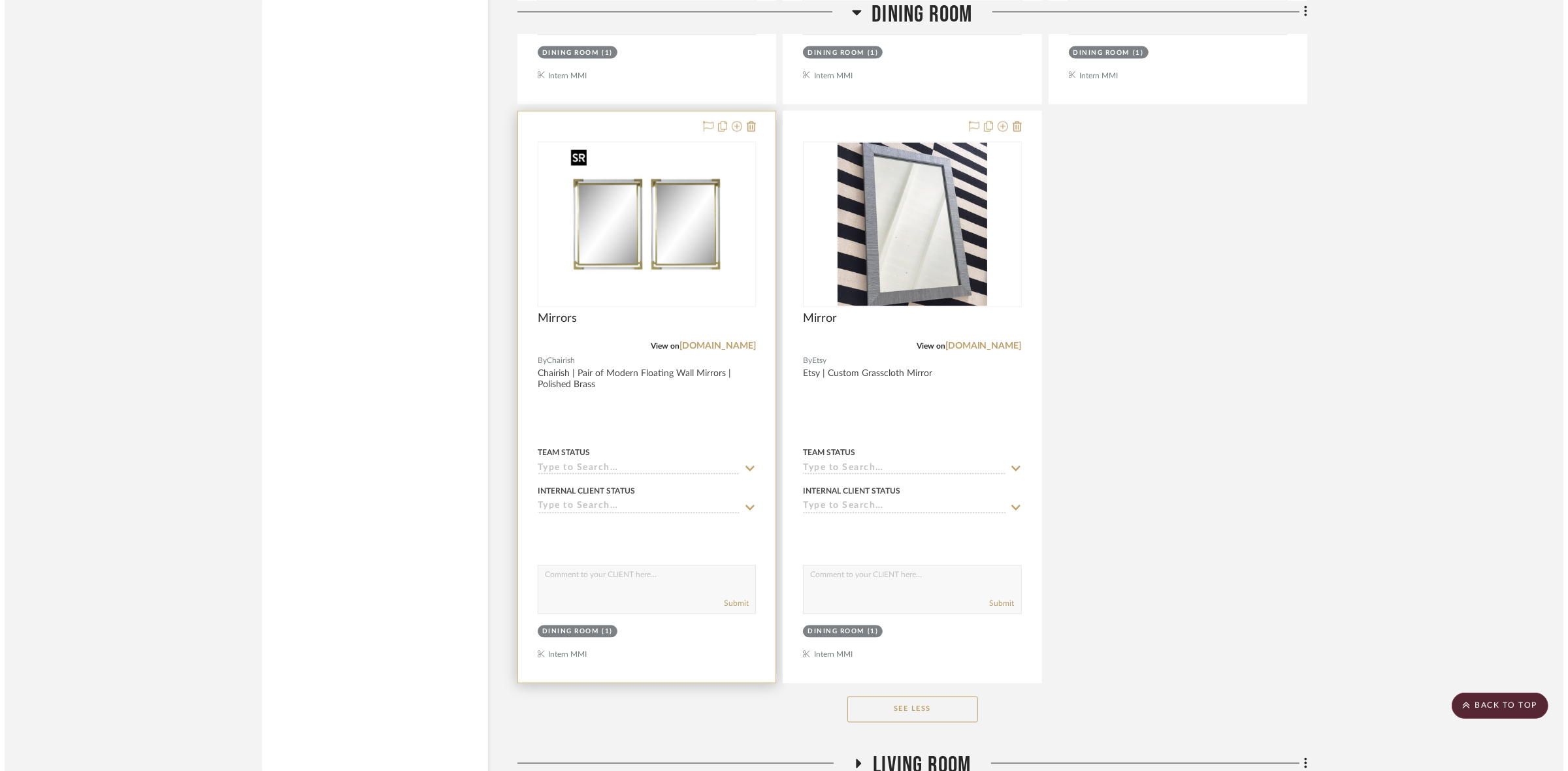
scroll to position [0, 0]
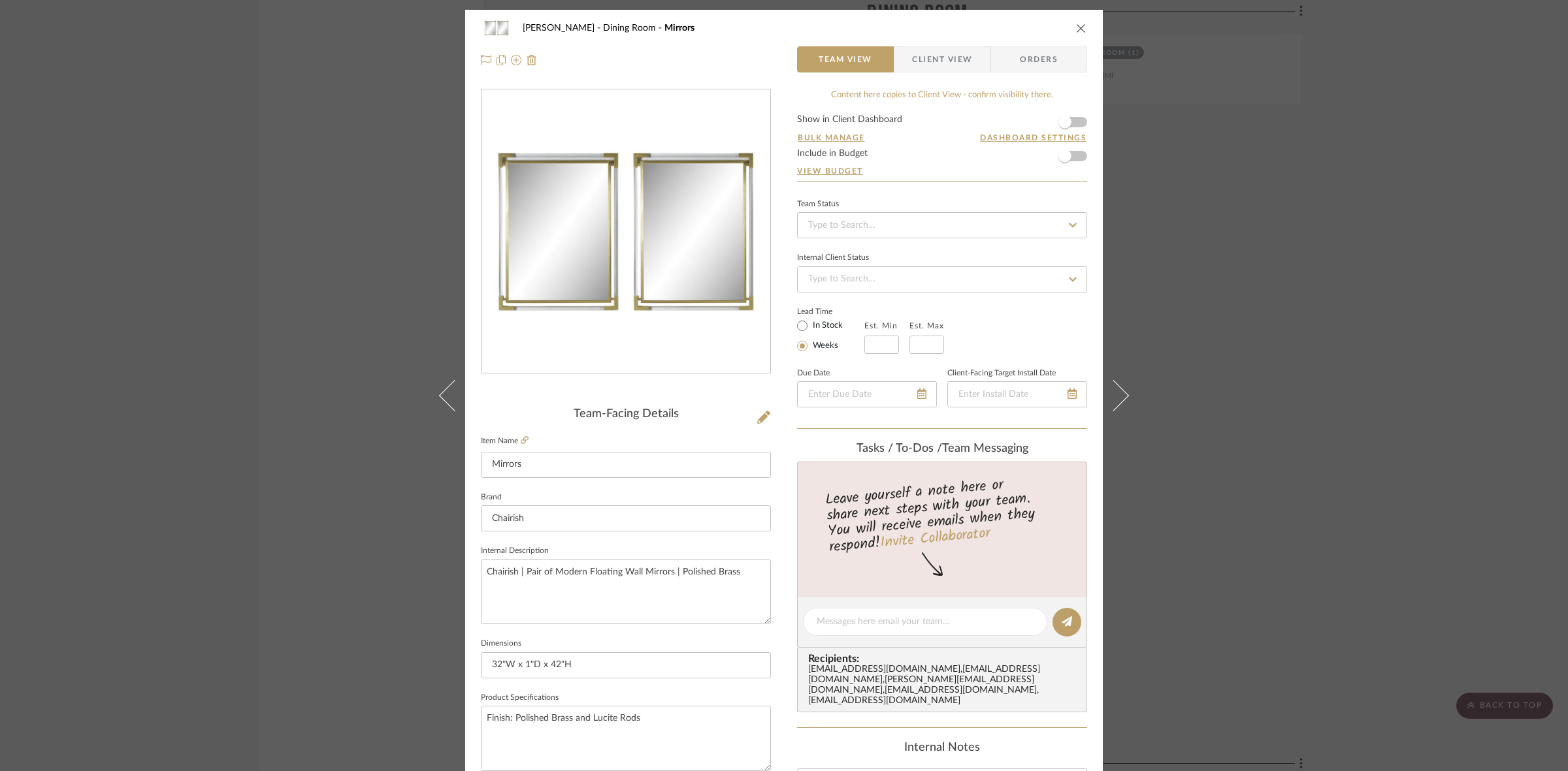
click at [927, 64] on span "Client View" at bounding box center [941, 59] width 60 height 26
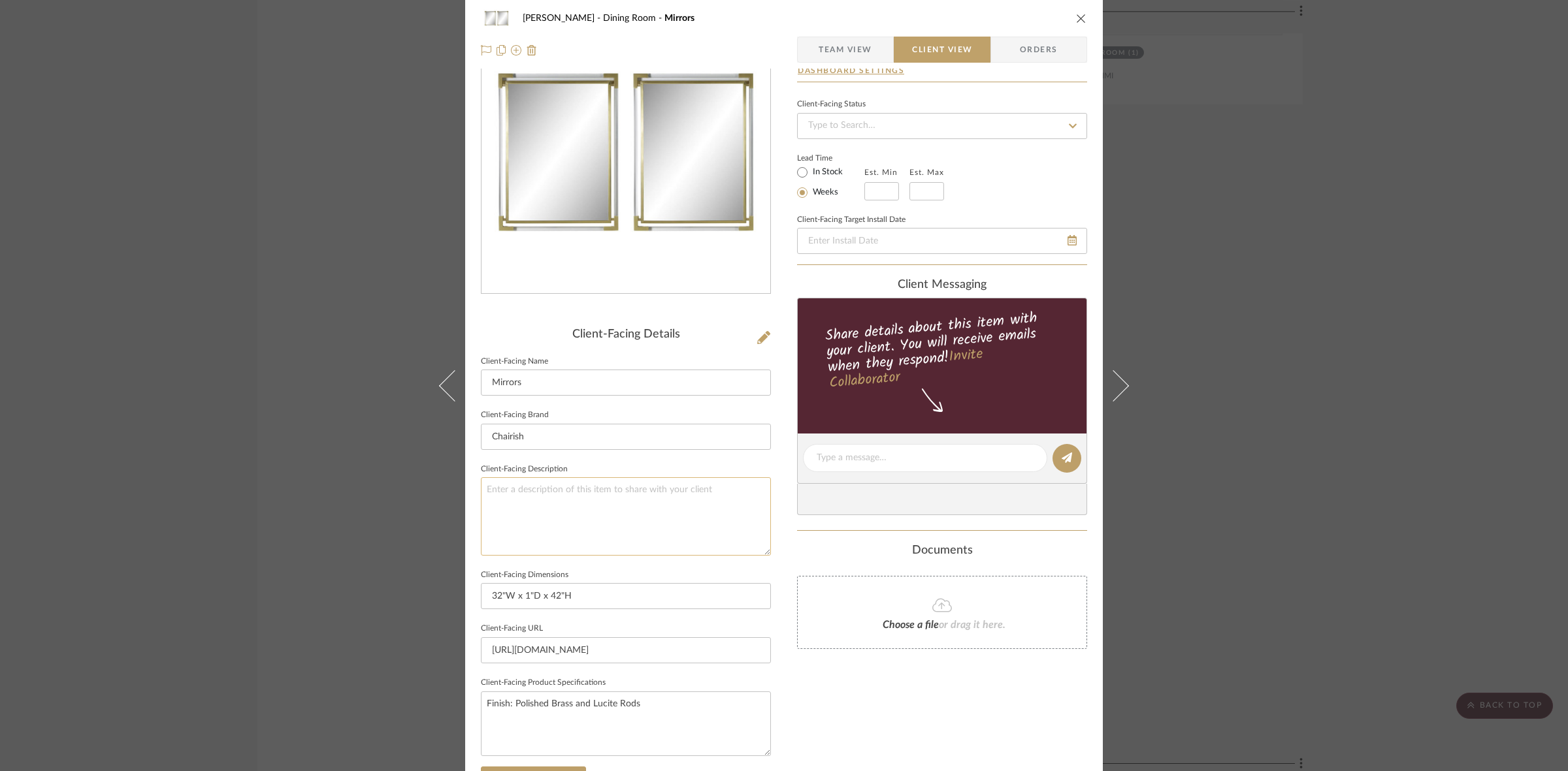
scroll to position [245, 0]
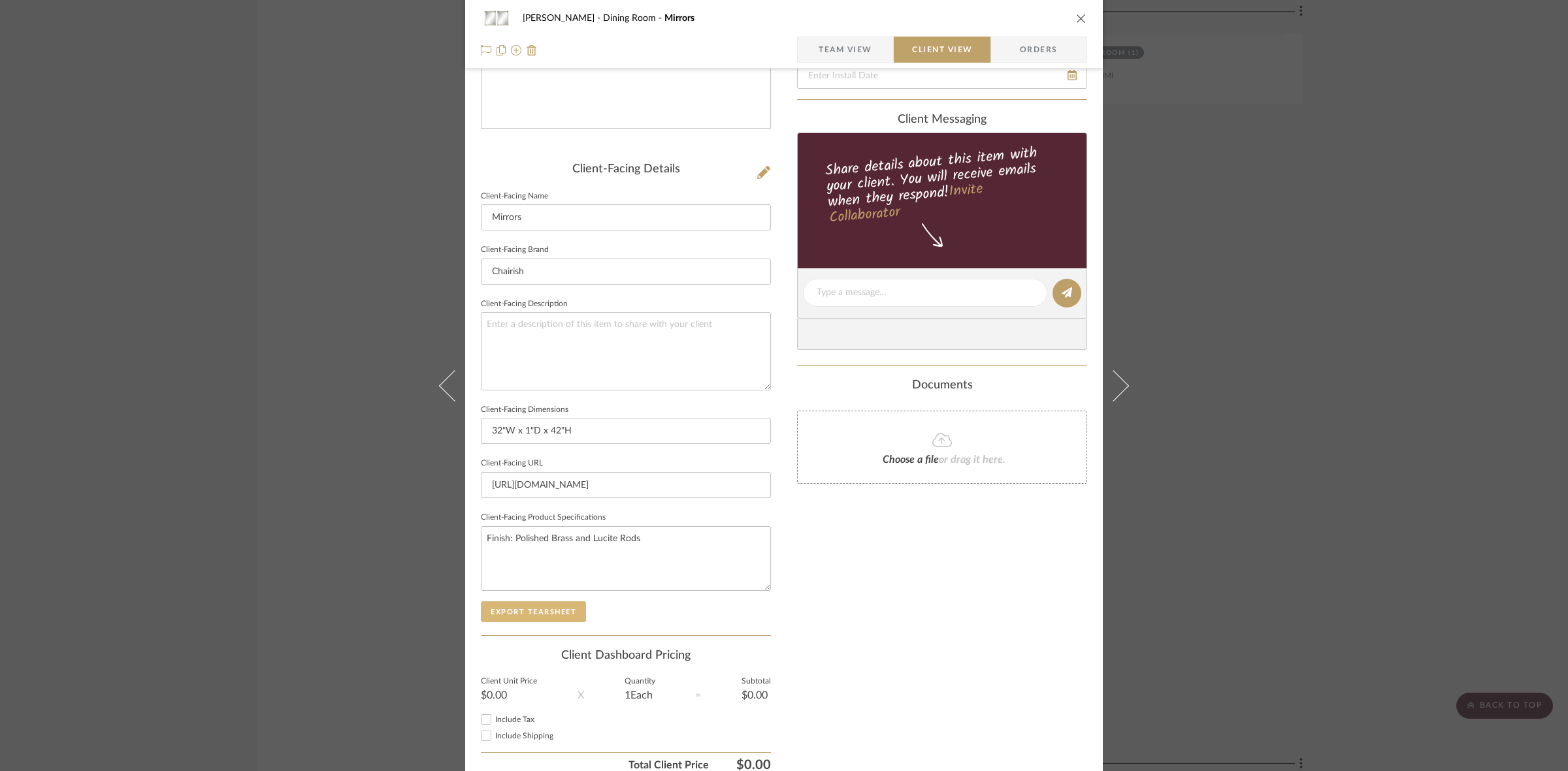
click at [549, 607] on button "Export Tearsheet" at bounding box center [533, 611] width 105 height 21
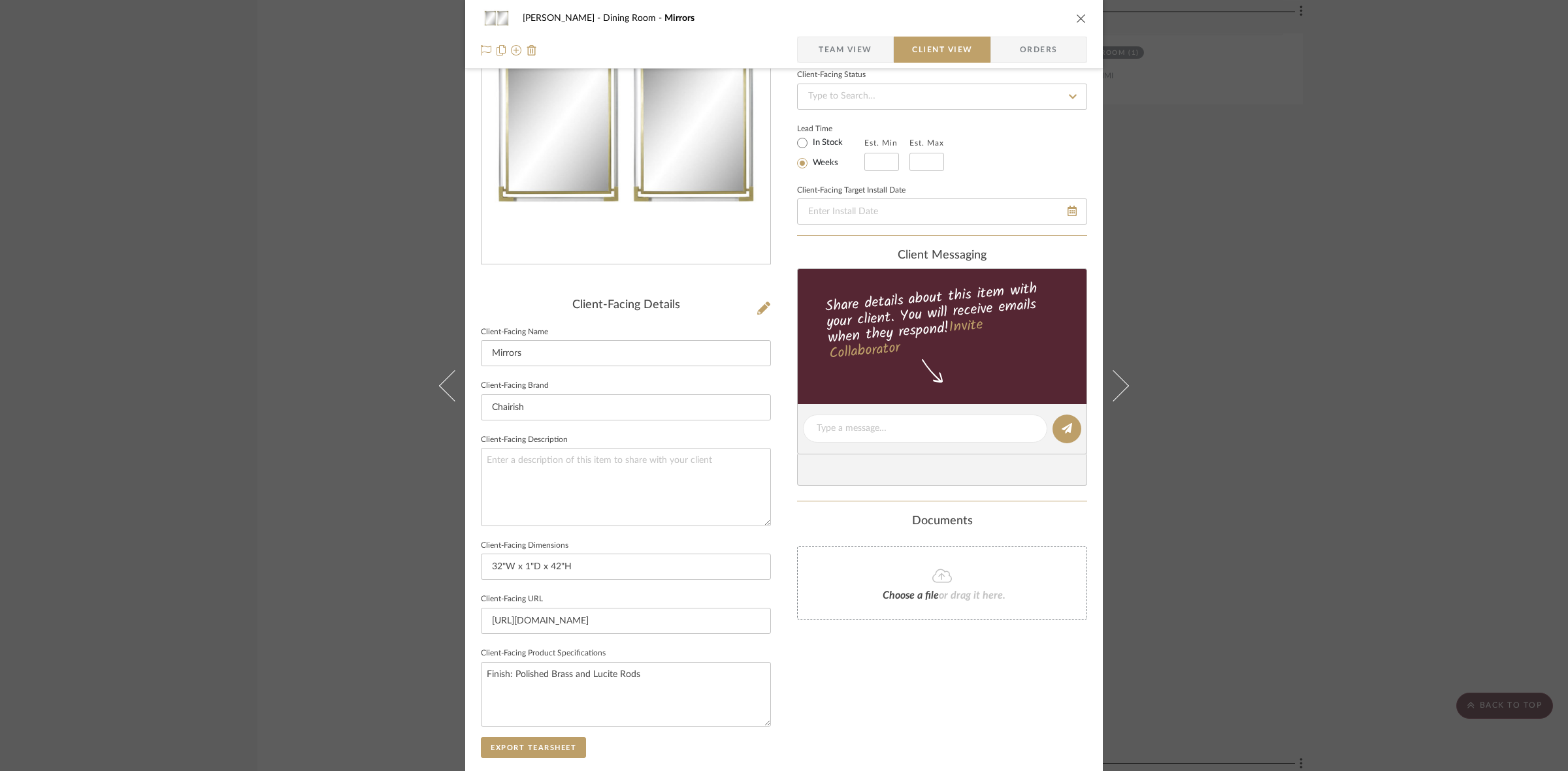
scroll to position [0, 0]
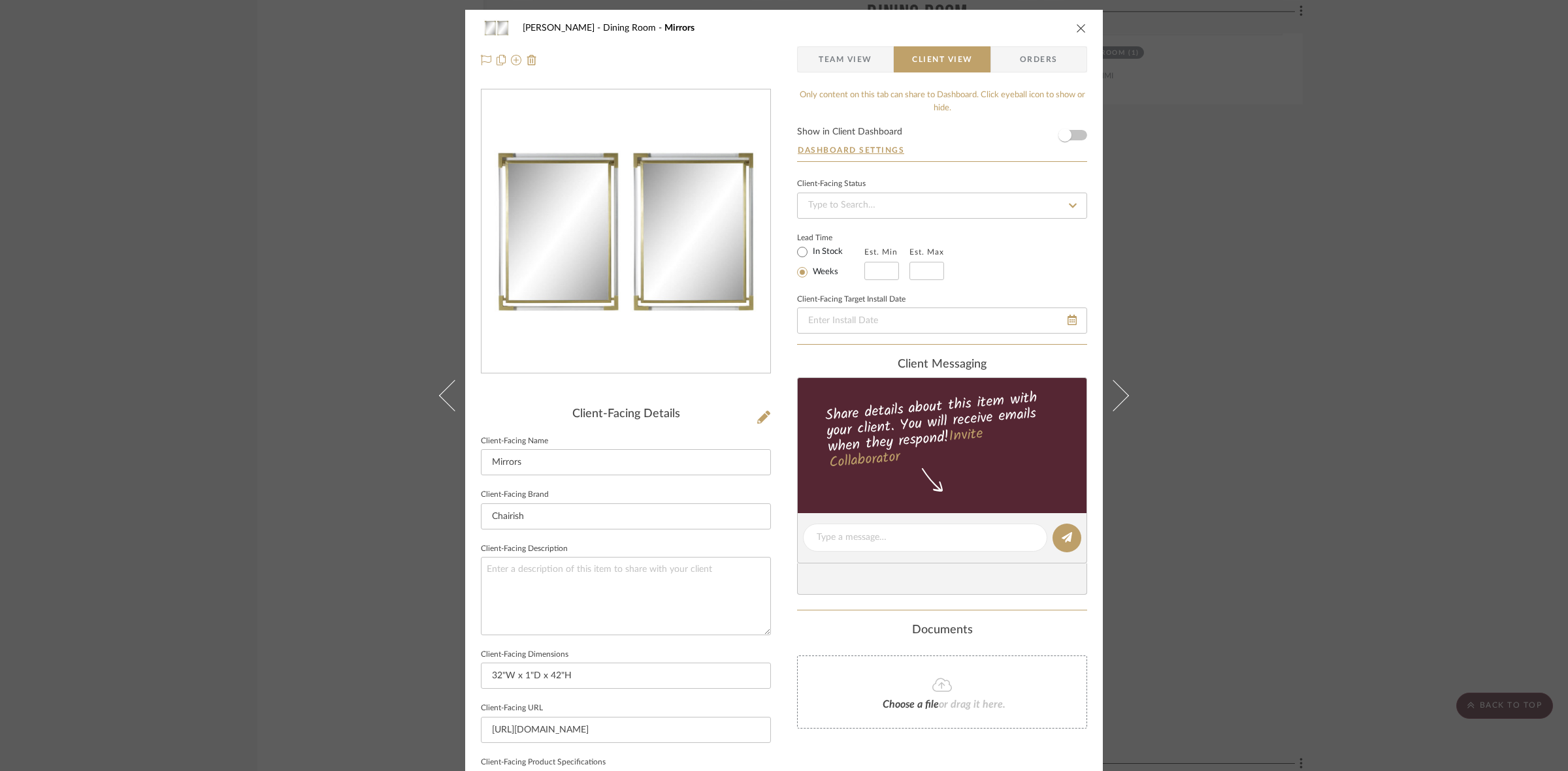
click at [191, 359] on div "[PERSON_NAME] Dining Room Mirrors Team View Client View Orders Client-Facing De…" at bounding box center [784, 385] width 1568 height 771
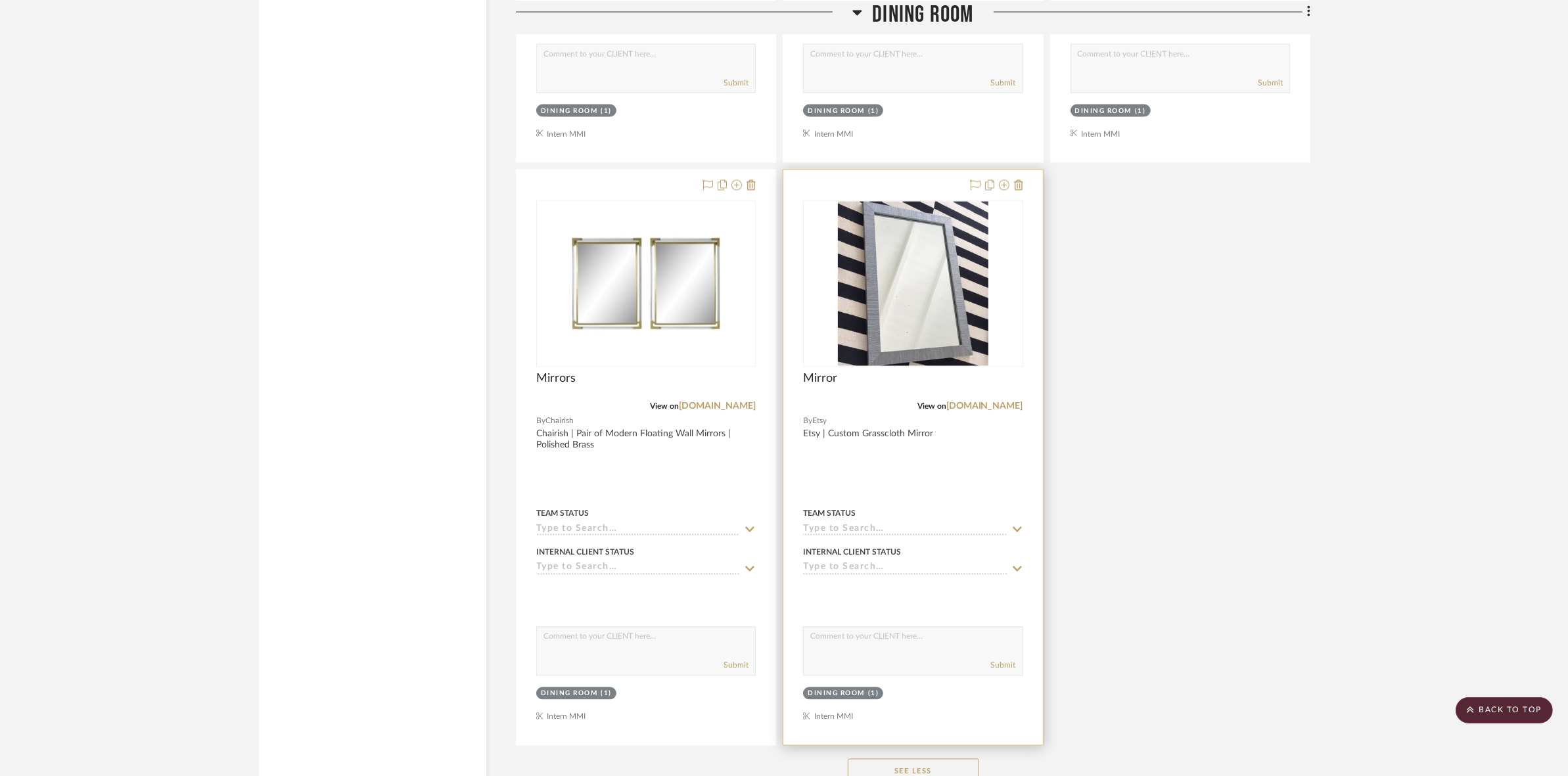
scroll to position [2546, 0]
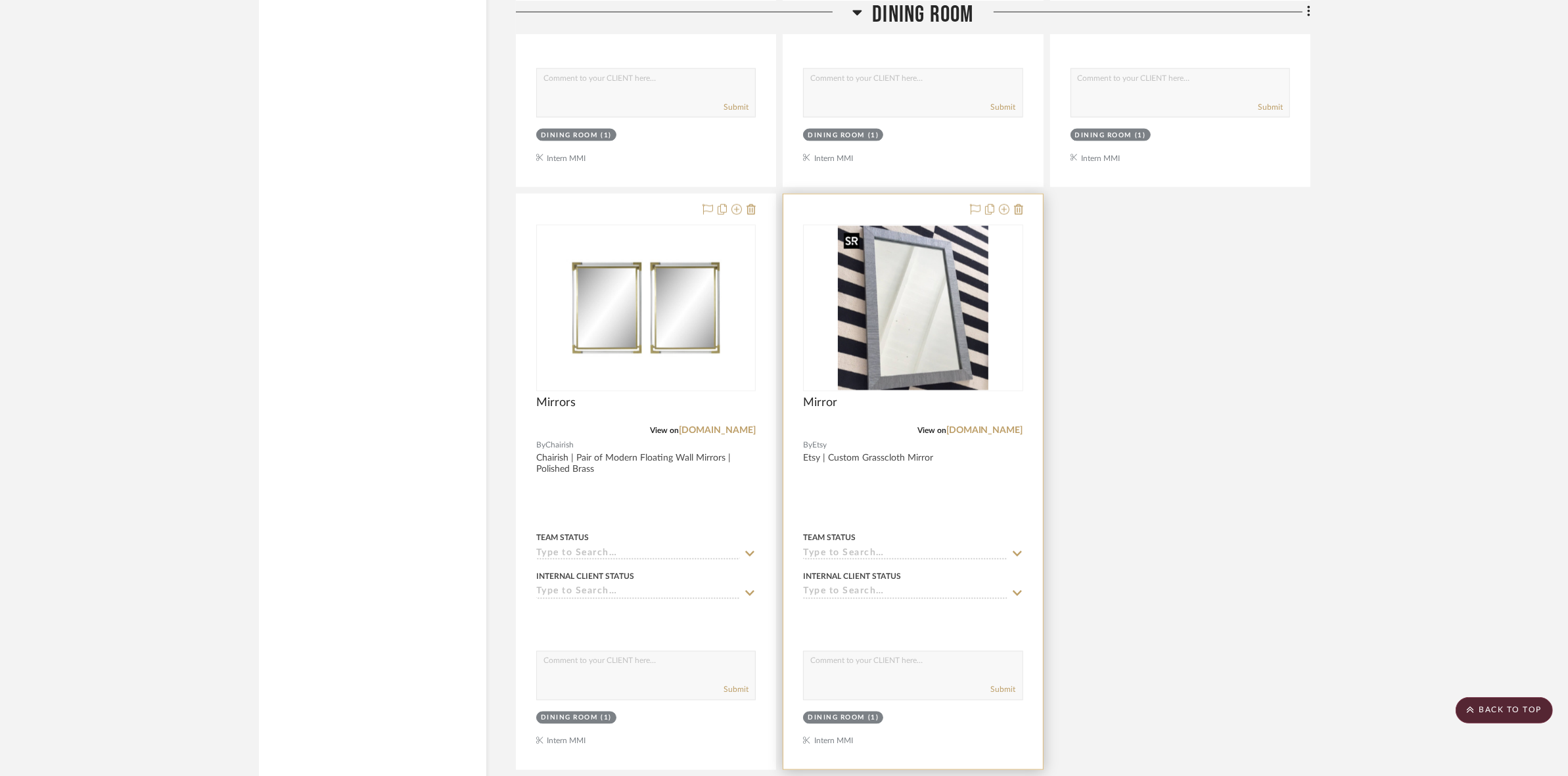
click at [0, 0] on img at bounding box center [0, 0] width 0 height 0
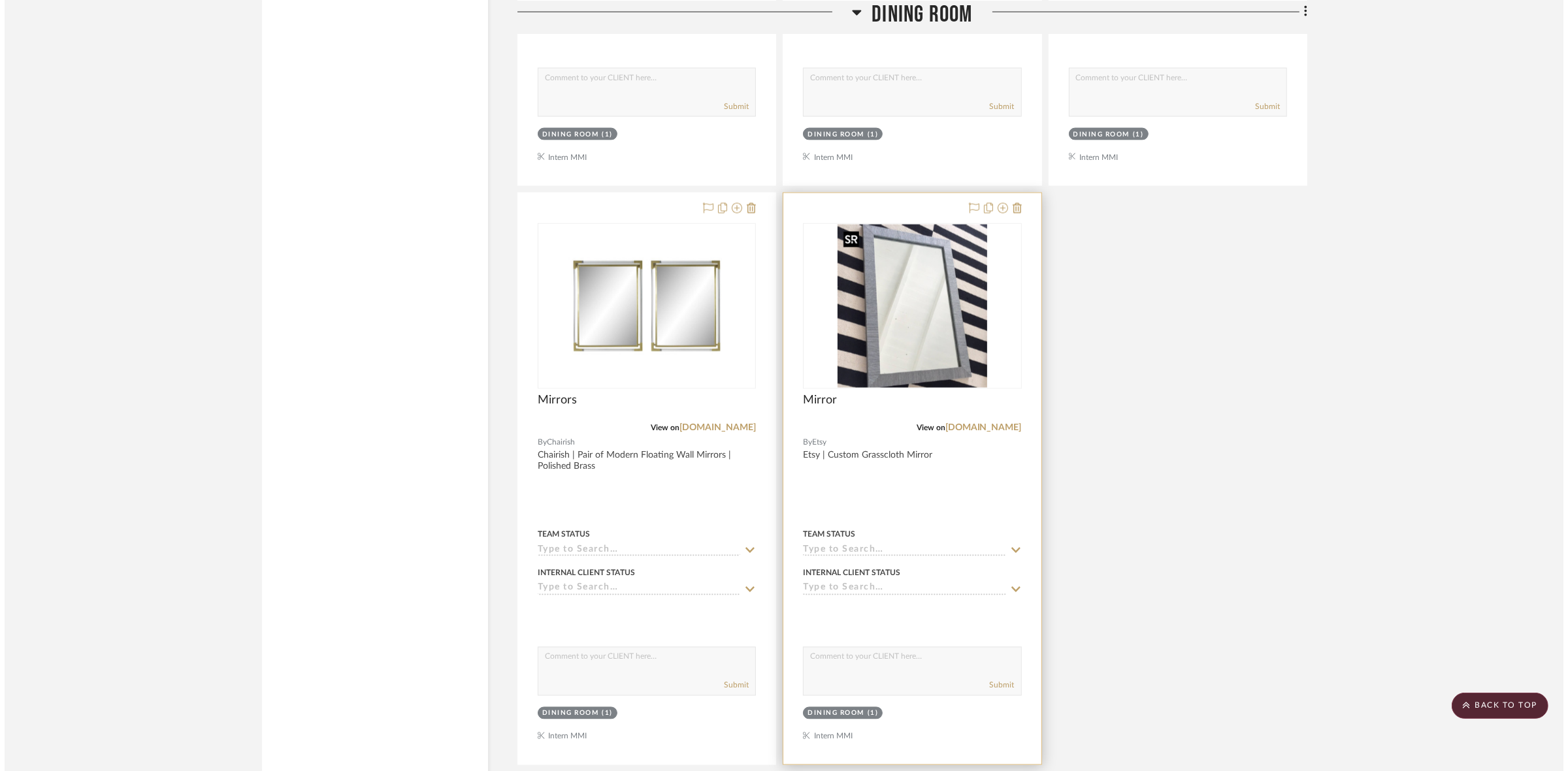
scroll to position [0, 0]
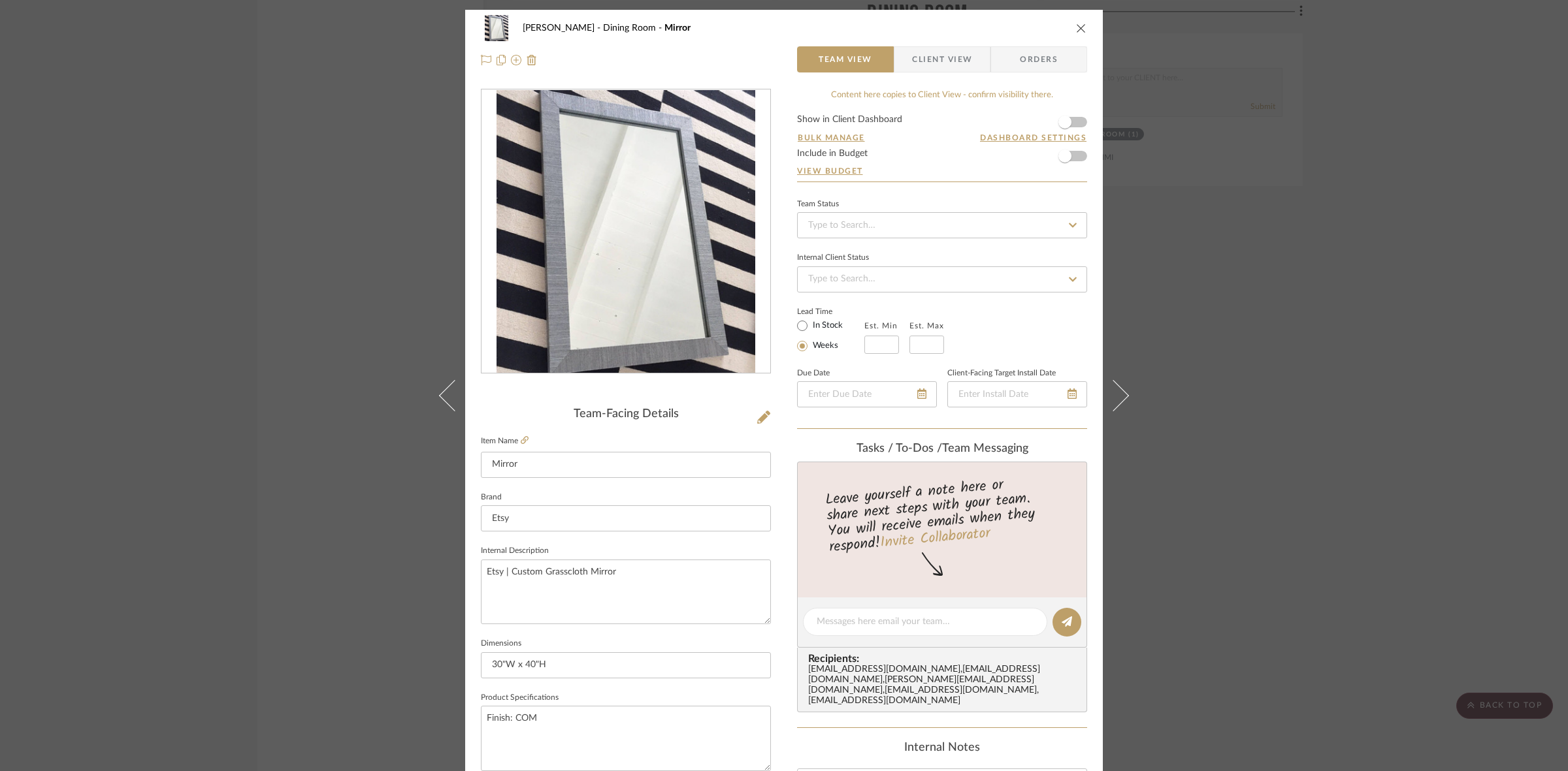
click at [912, 49] on span "Client View" at bounding box center [941, 59] width 60 height 26
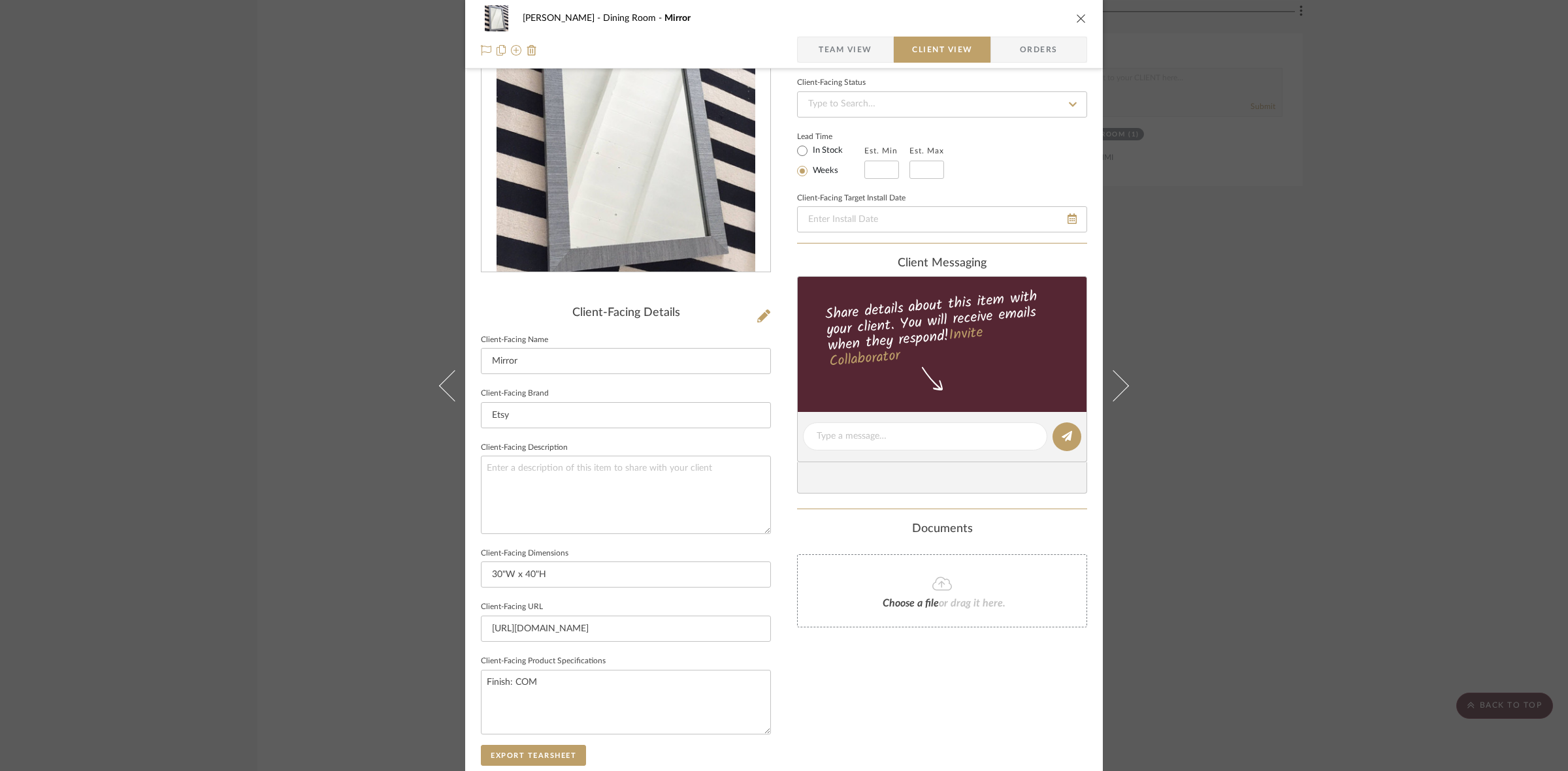
scroll to position [245, 0]
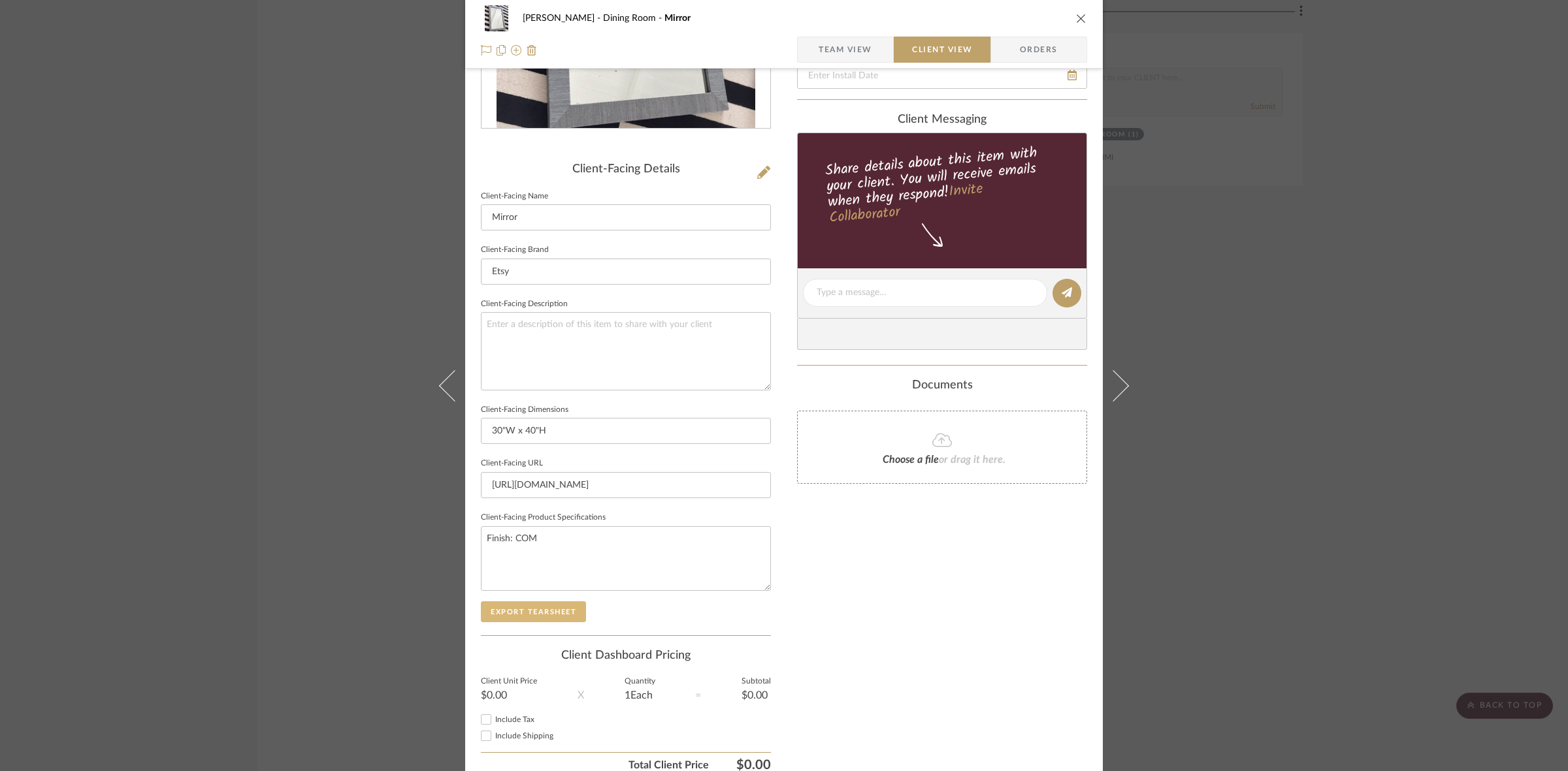
click at [563, 604] on button "Export Tearsheet" at bounding box center [533, 611] width 105 height 21
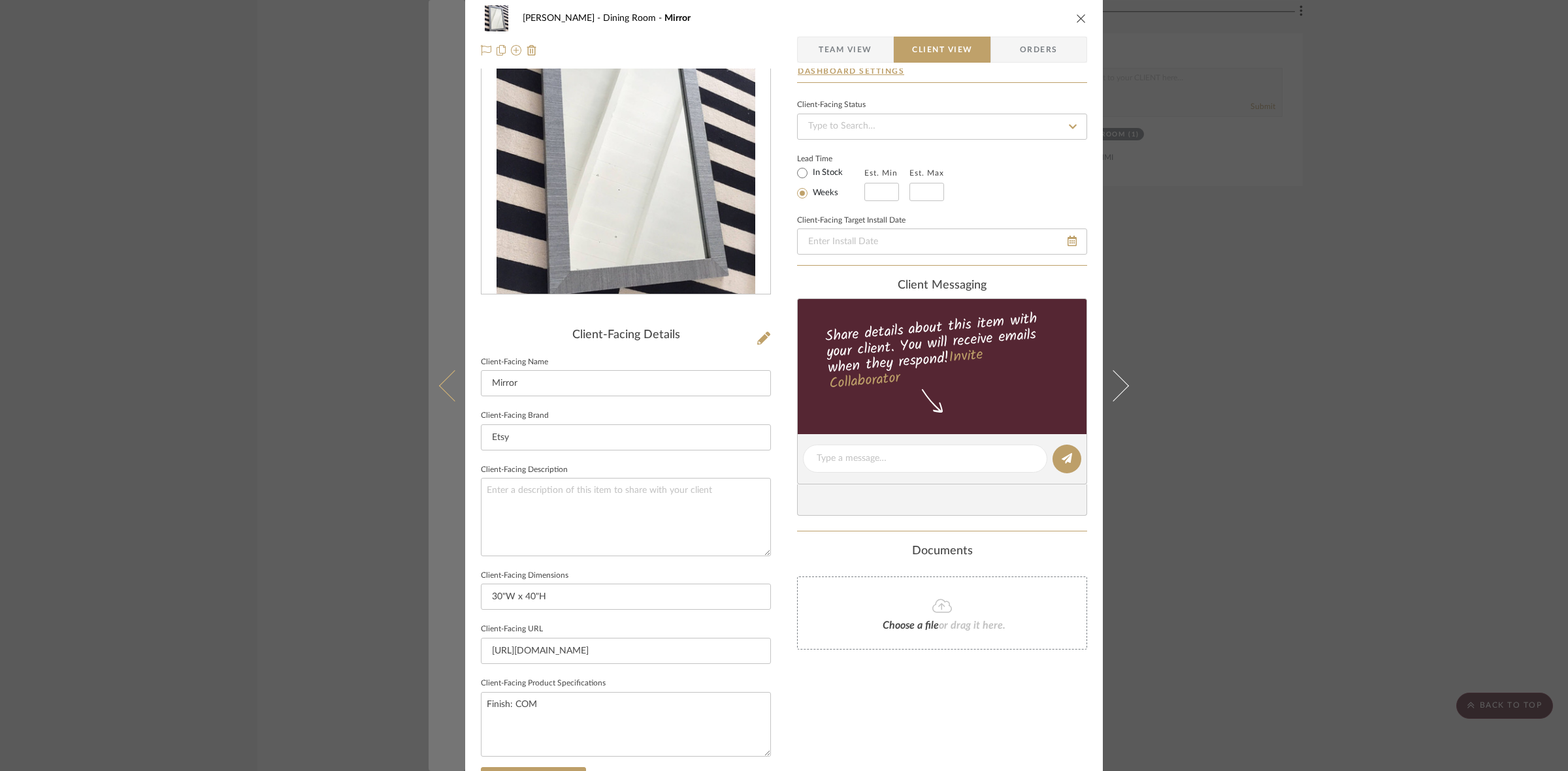
scroll to position [0, 0]
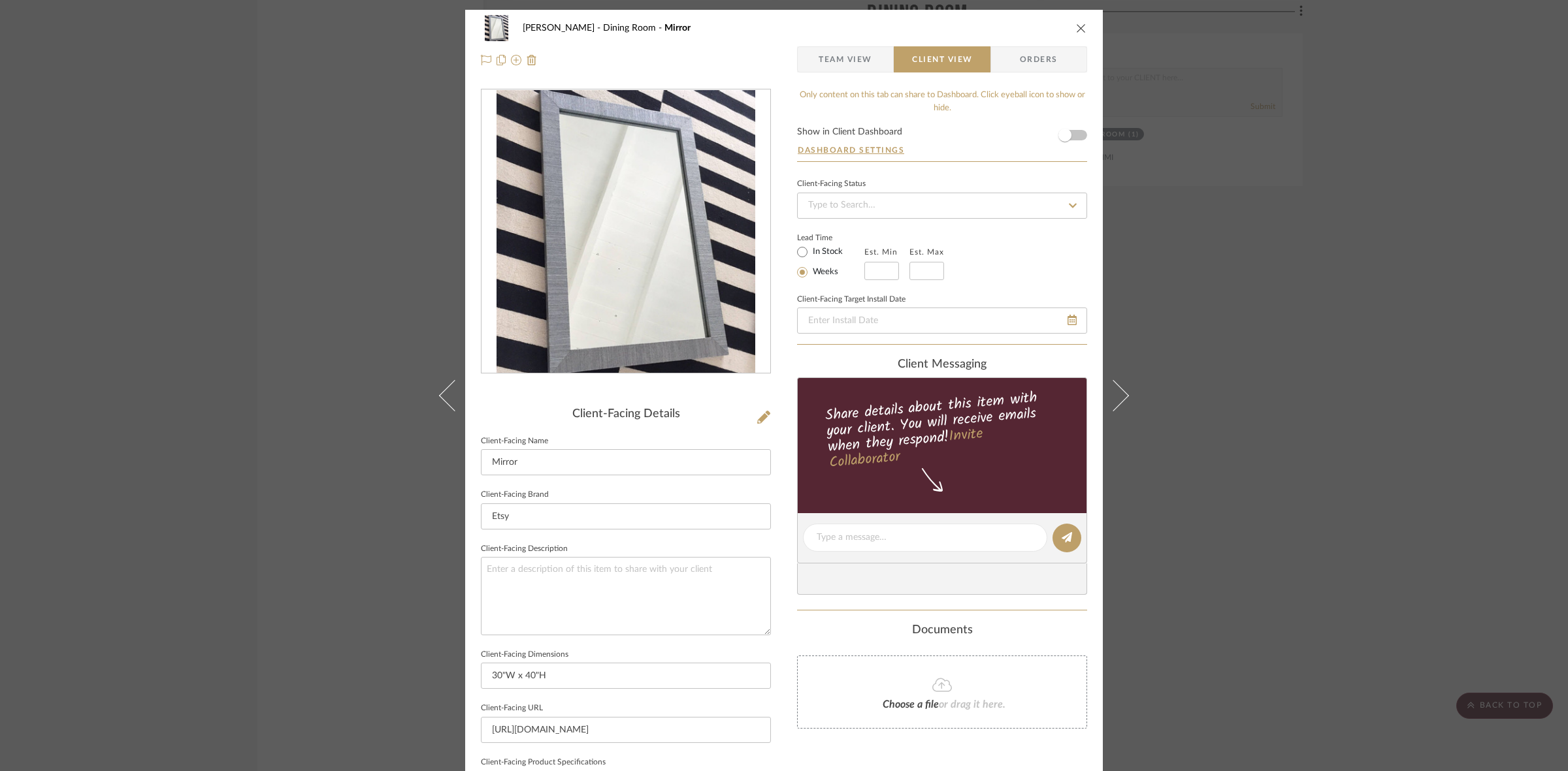
click at [259, 415] on div "[PERSON_NAME] Dining Room Mirror Team View Client View Orders Client-Facing Det…" at bounding box center [784, 385] width 1568 height 771
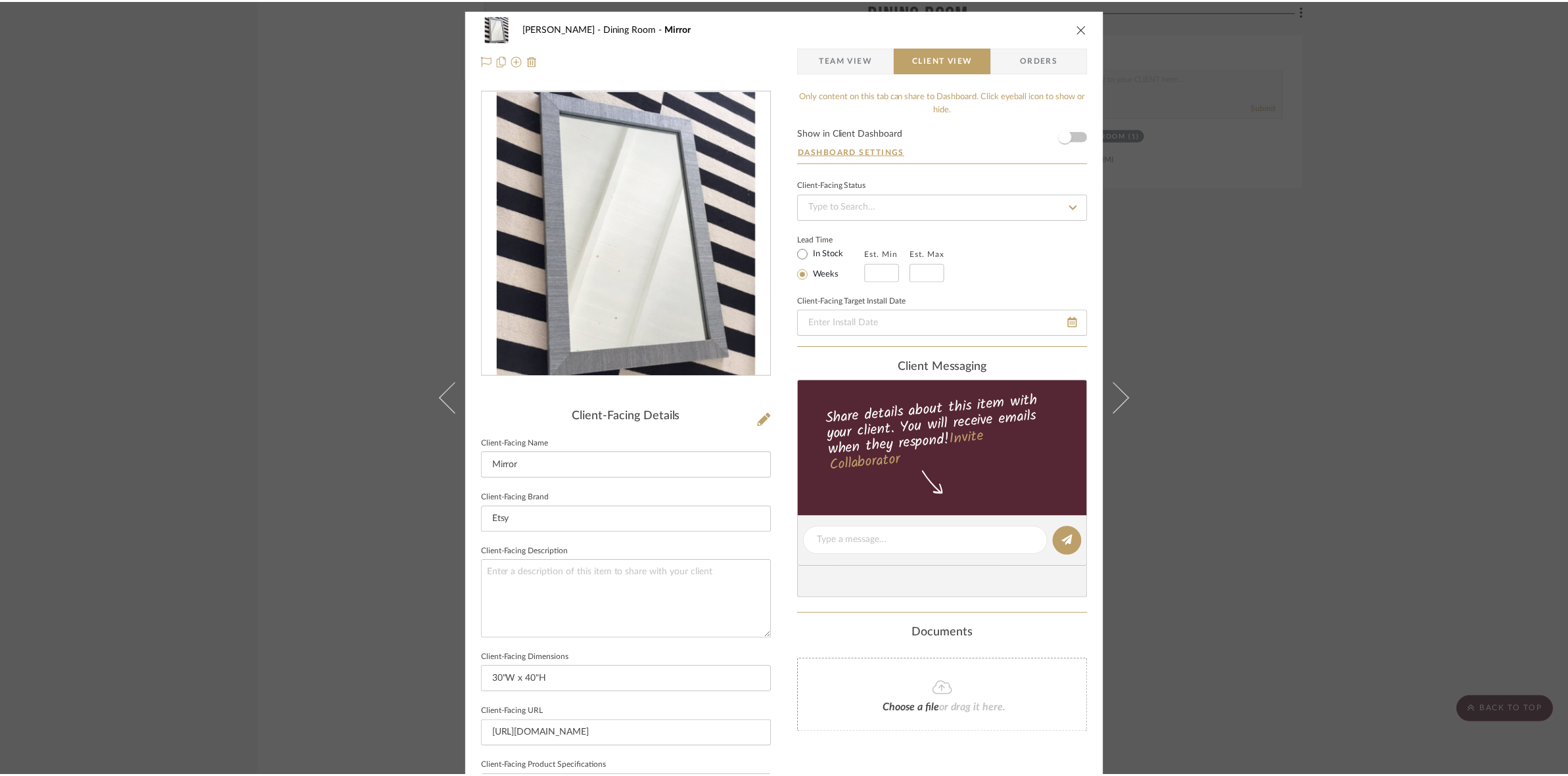
scroll to position [2546, 0]
